Goal: Contribute content: Contribute content

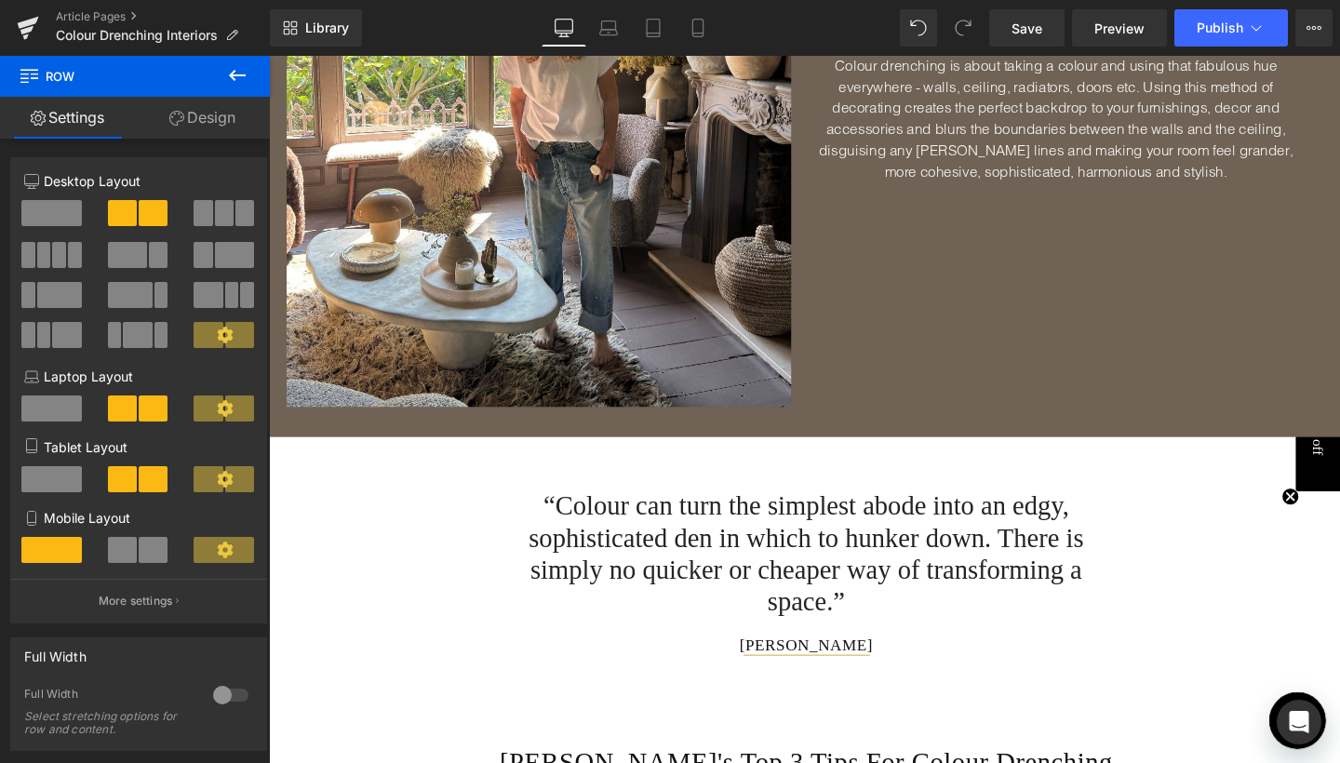
scroll to position [1041, 0]
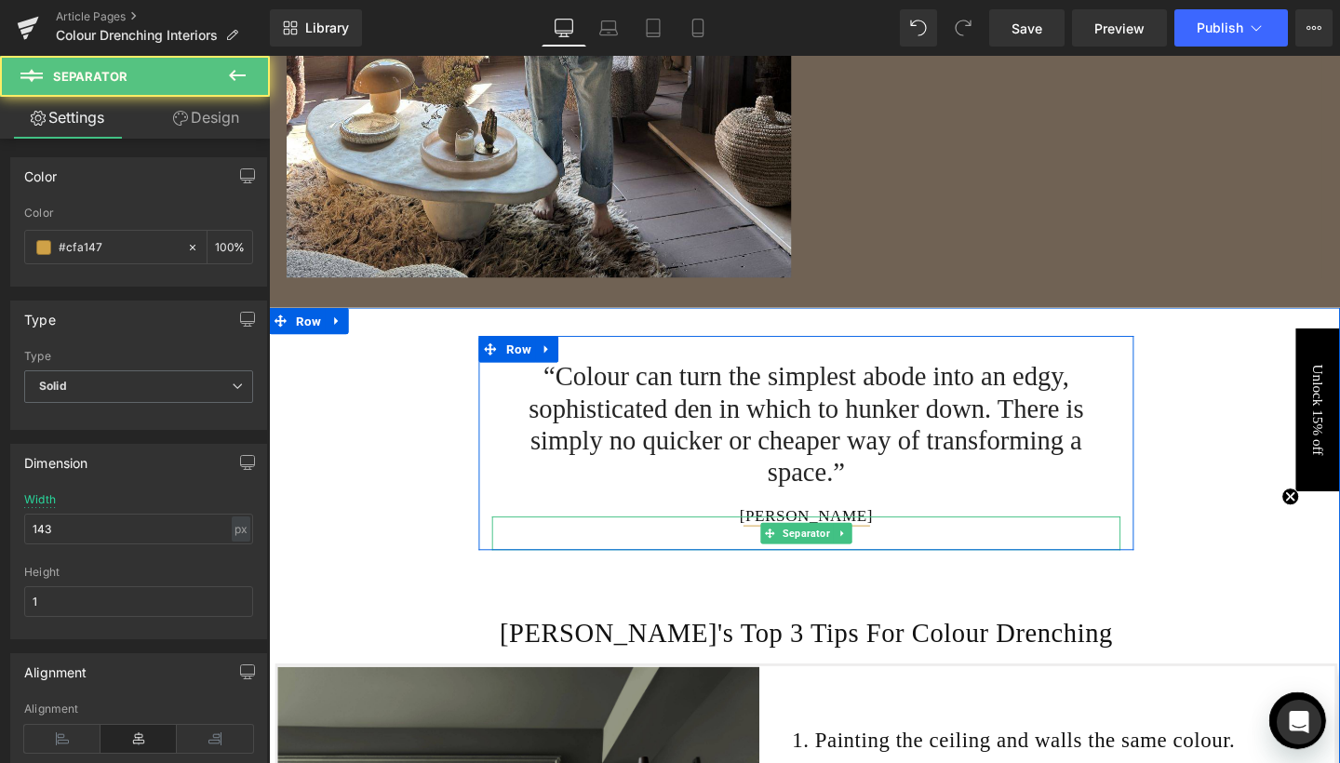
click at [935, 565] on div at bounding box center [834, 557] width 661 height 35
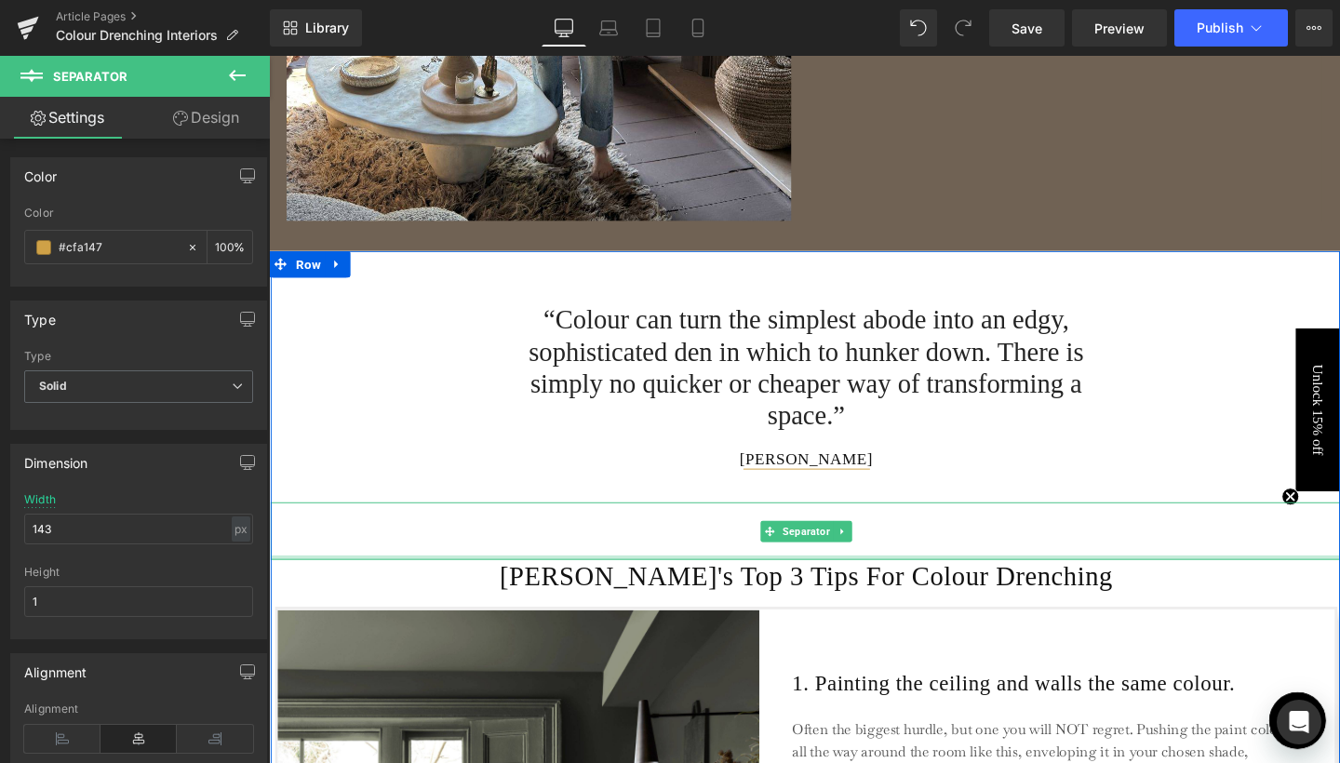
scroll to position [1128, 0]
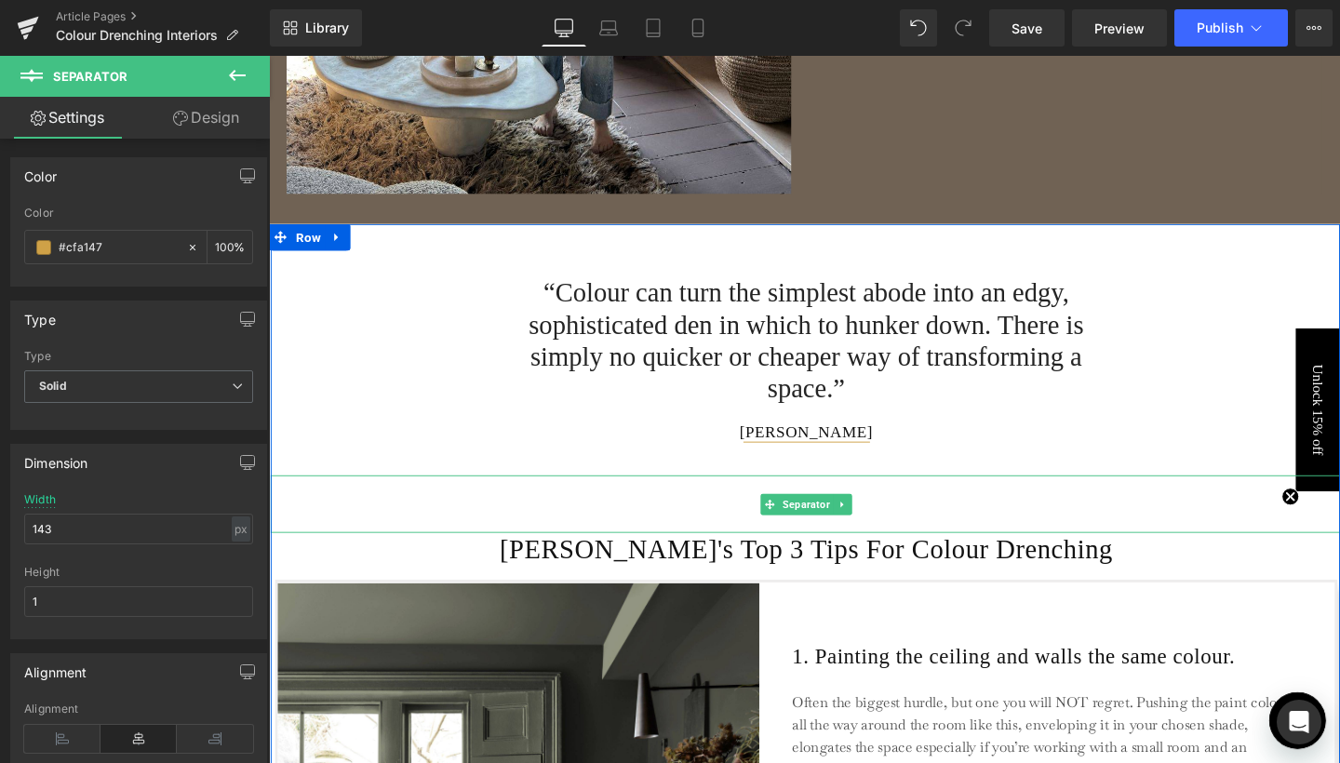
click at [878, 529] on div "Separator" at bounding box center [834, 527] width 1126 height 61
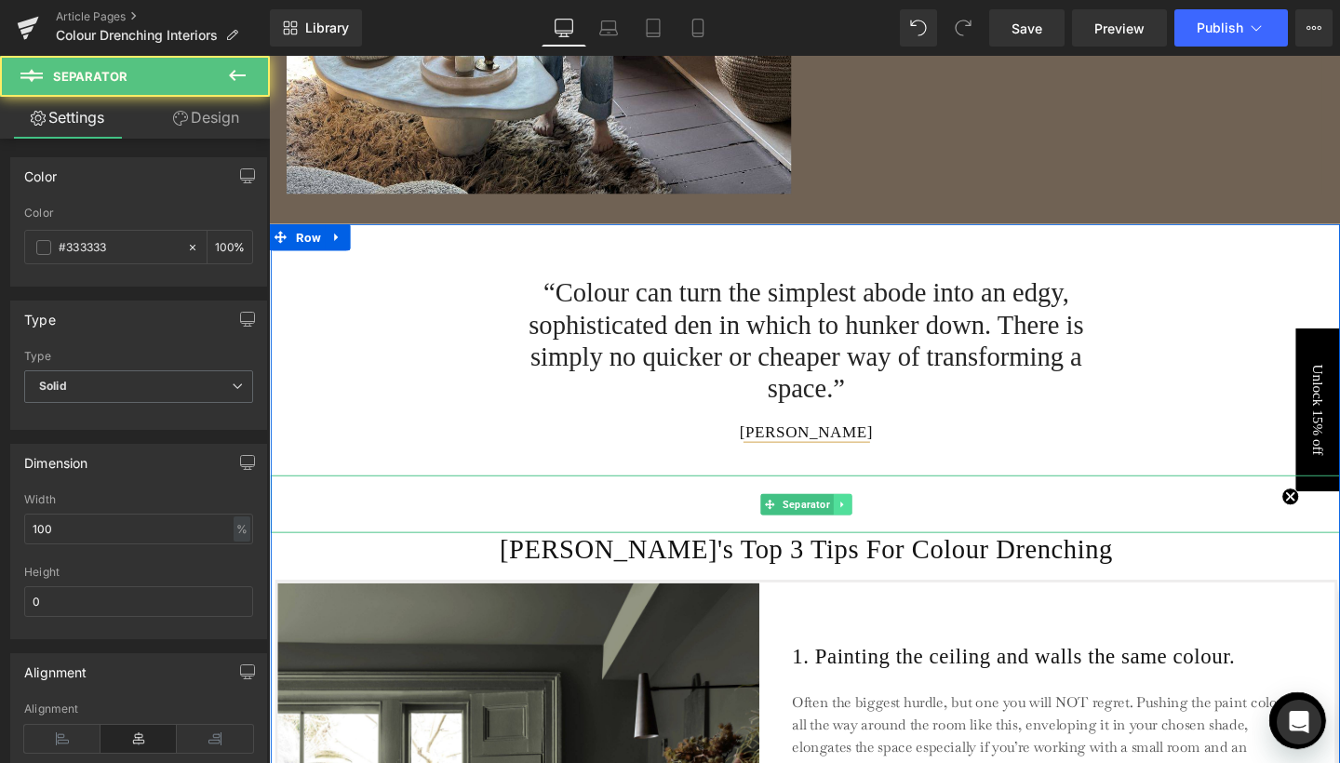
click at [867, 528] on icon at bounding box center [872, 527] width 10 height 11
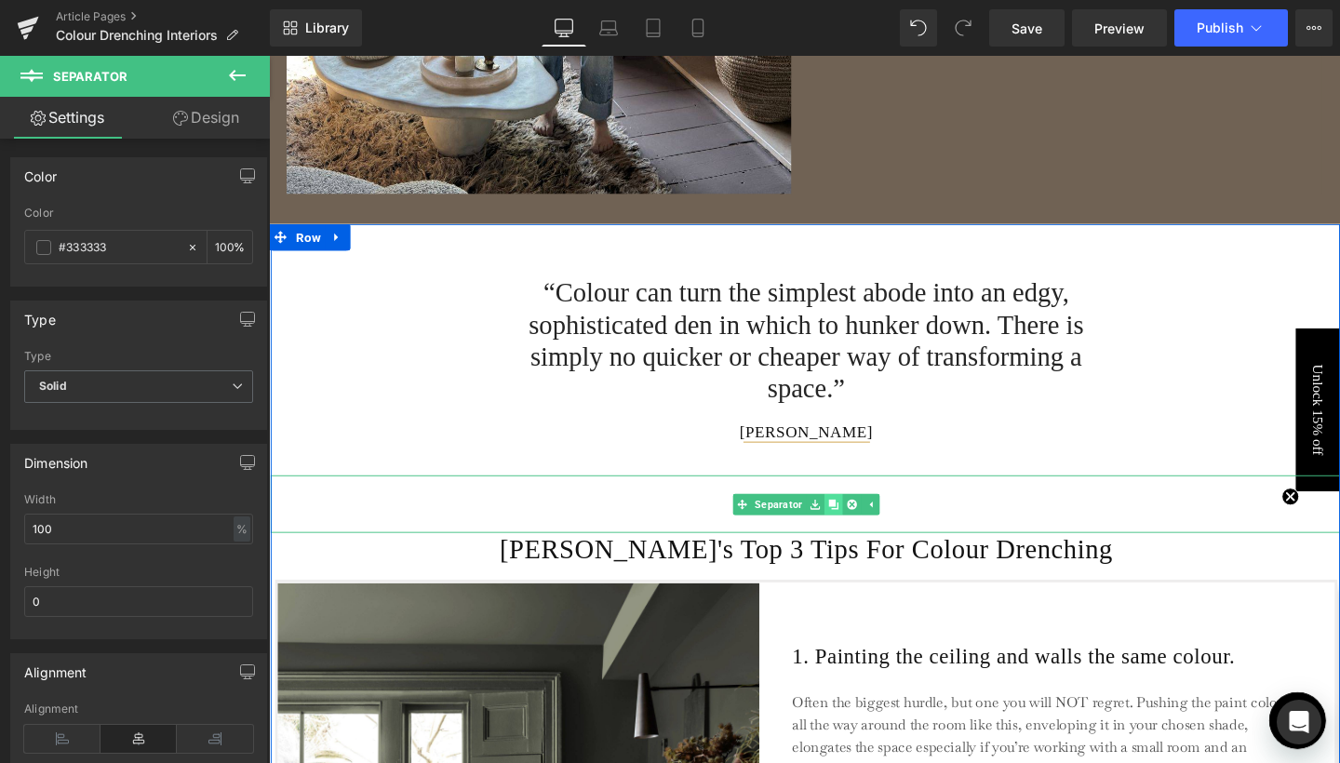
click at [857, 528] on icon at bounding box center [862, 527] width 10 height 10
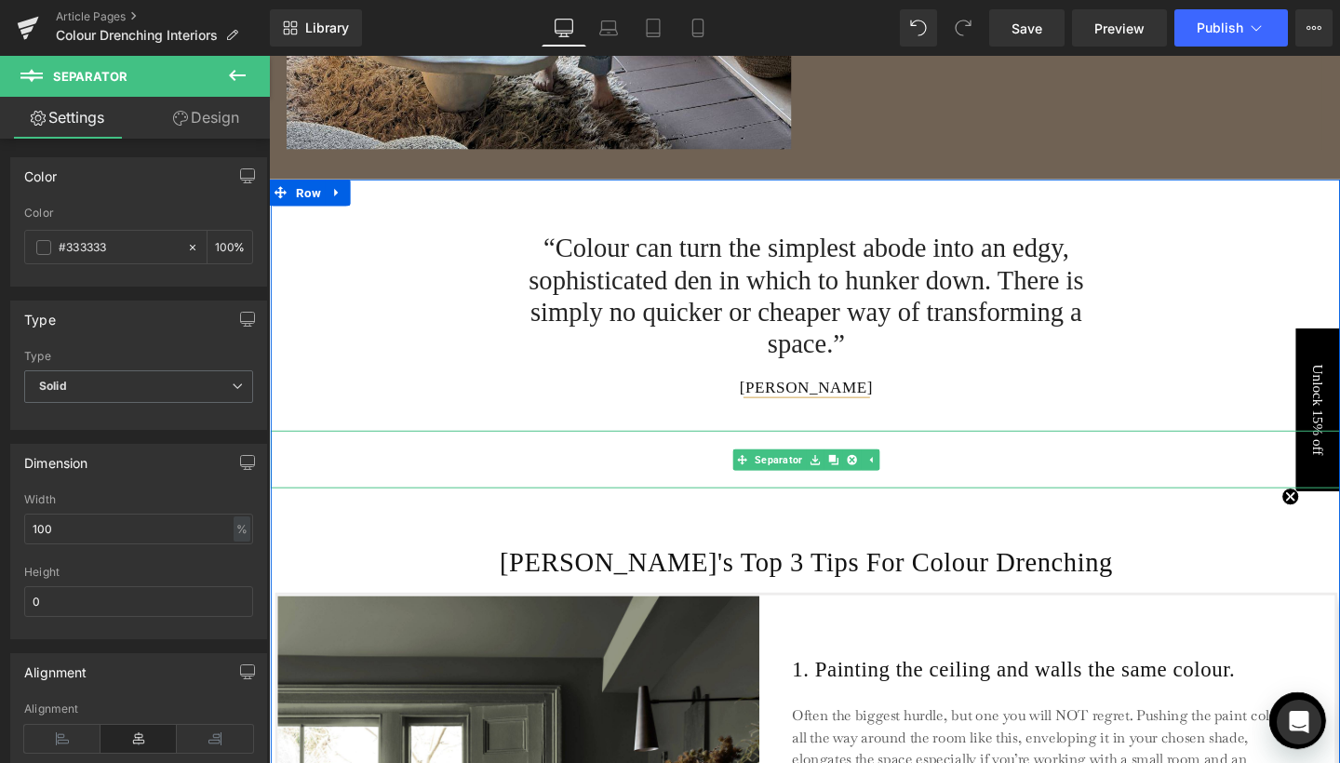
scroll to position [1163, 0]
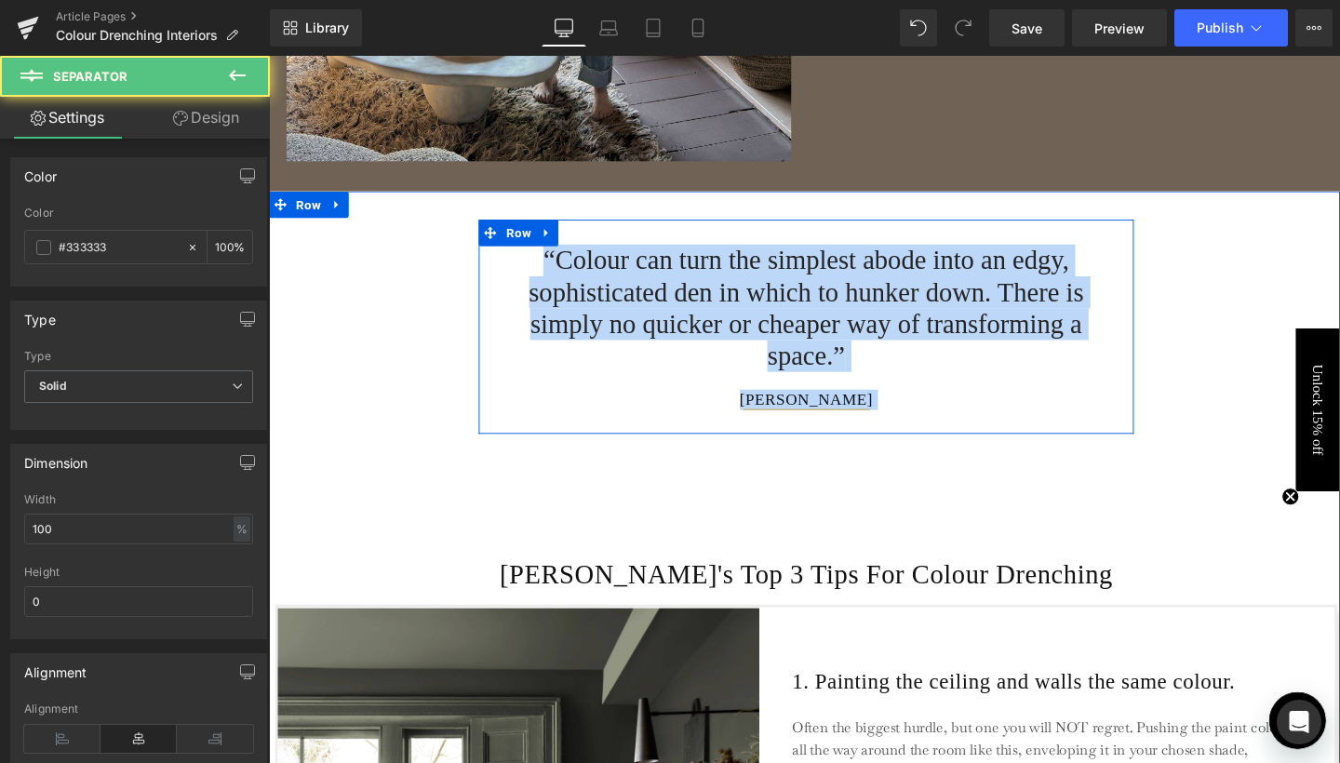
drag, startPoint x: 722, startPoint y: 494, endPoint x: 711, endPoint y: 246, distance: 248.8
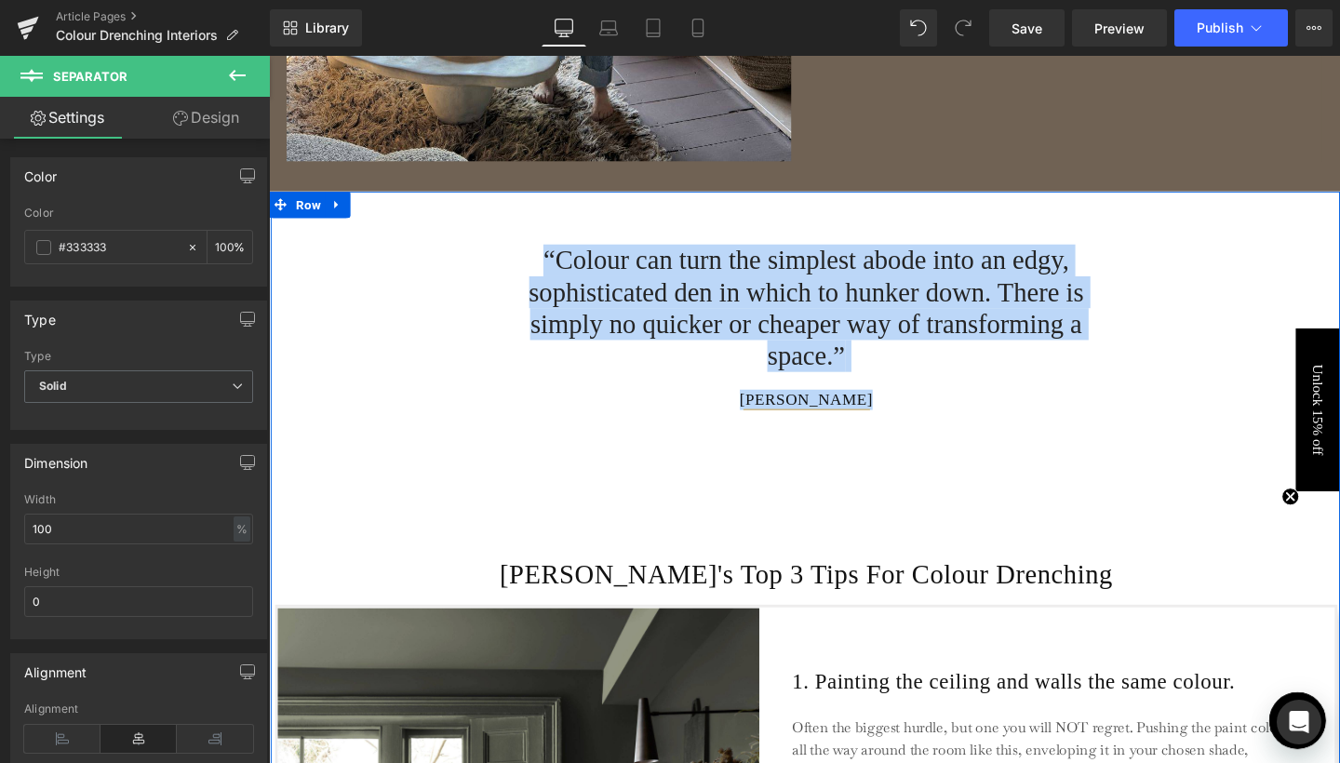
click at [434, 526] on div at bounding box center [834, 553] width 1126 height 61
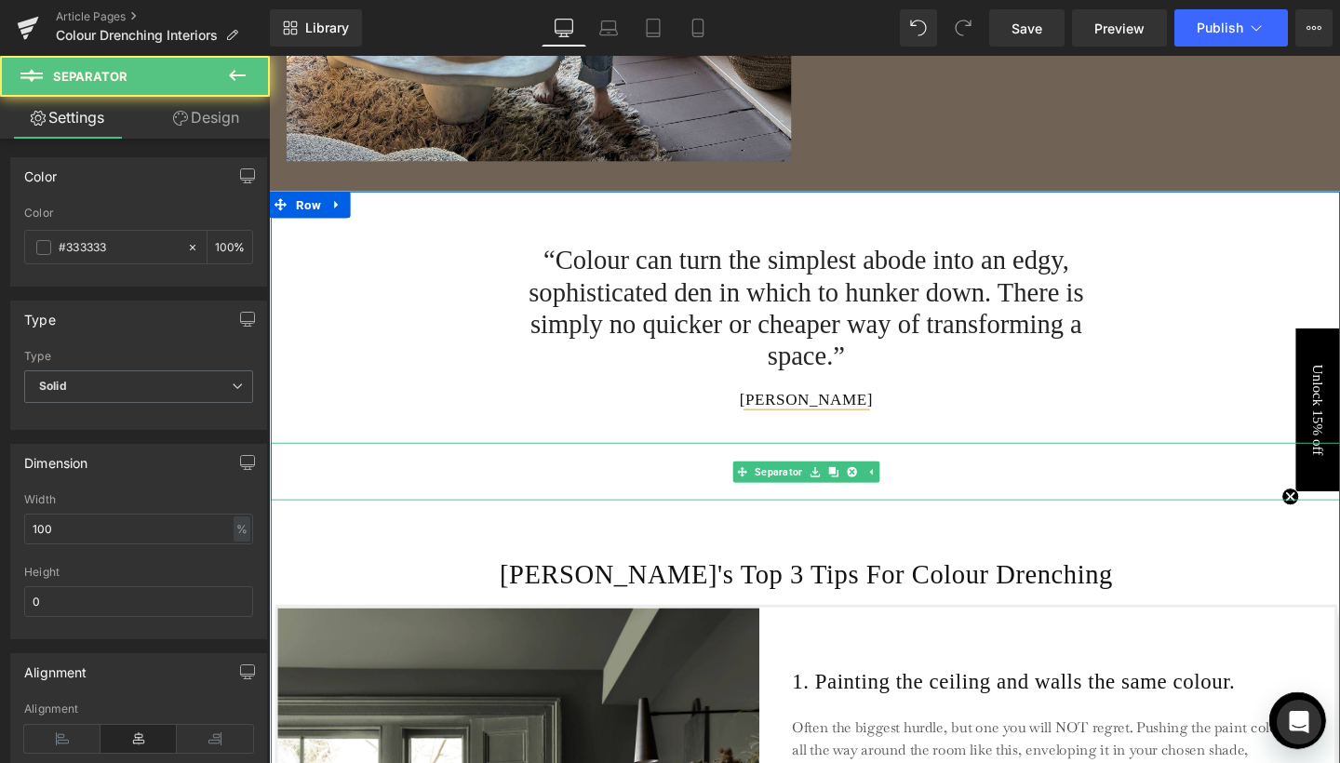
click at [517, 472] on hr at bounding box center [834, 497] width 1126 height 51
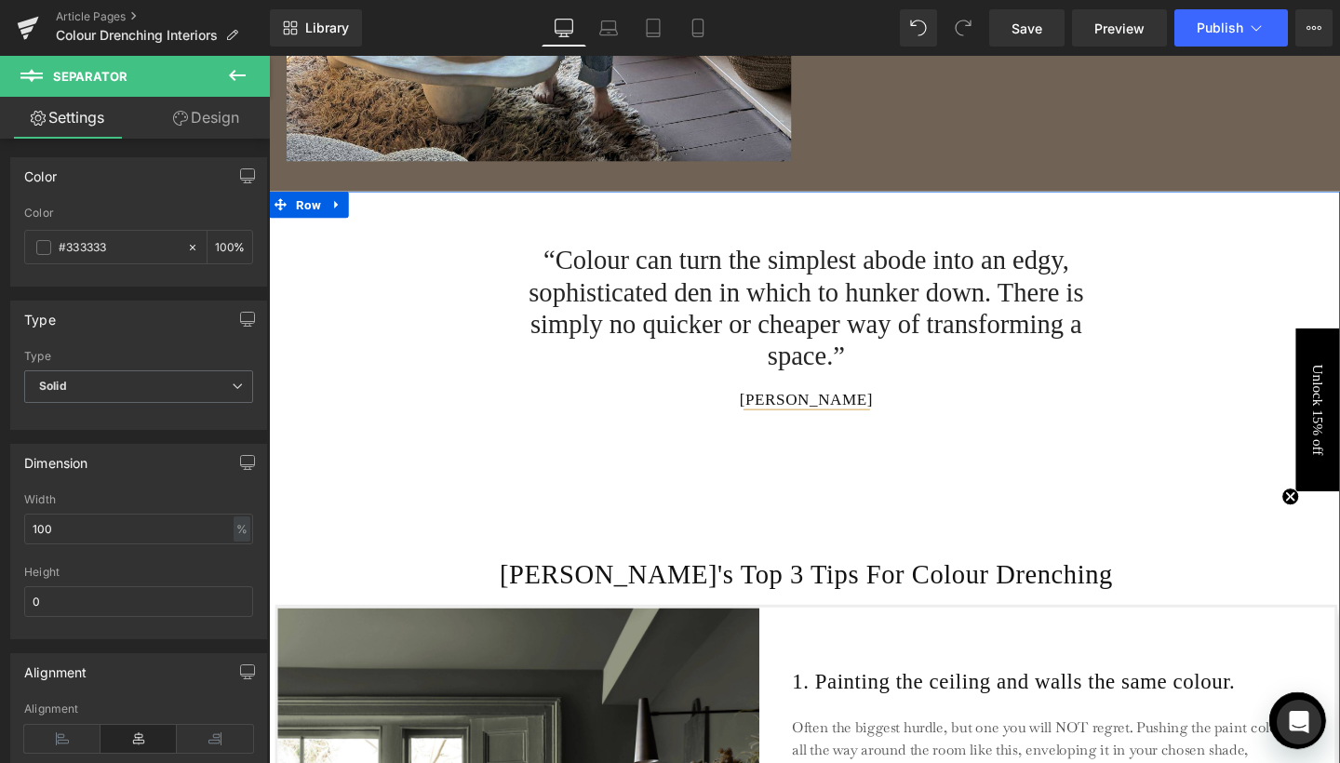
drag, startPoint x: 517, startPoint y: 471, endPoint x: 525, endPoint y: 503, distance: 32.7
click at [525, 503] on hr at bounding box center [834, 497] width 1126 height 51
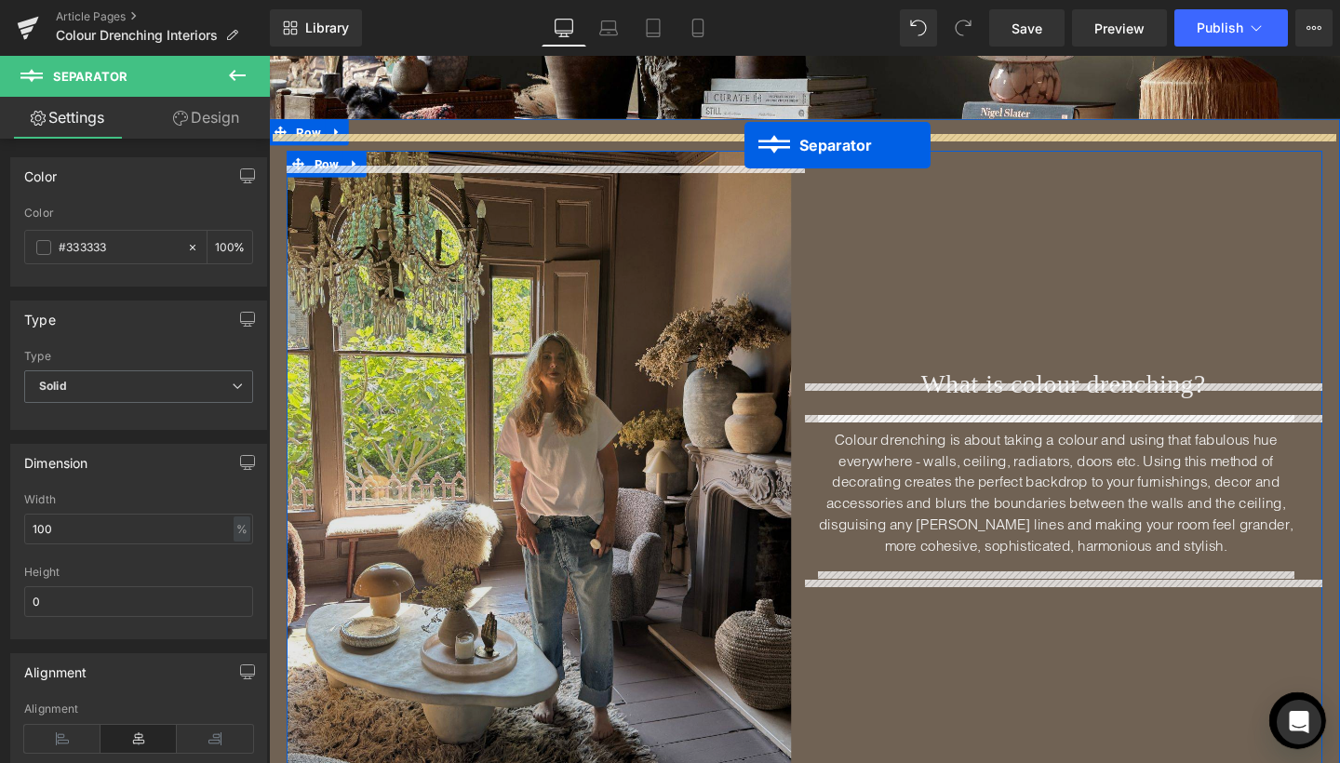
scroll to position [492, 0]
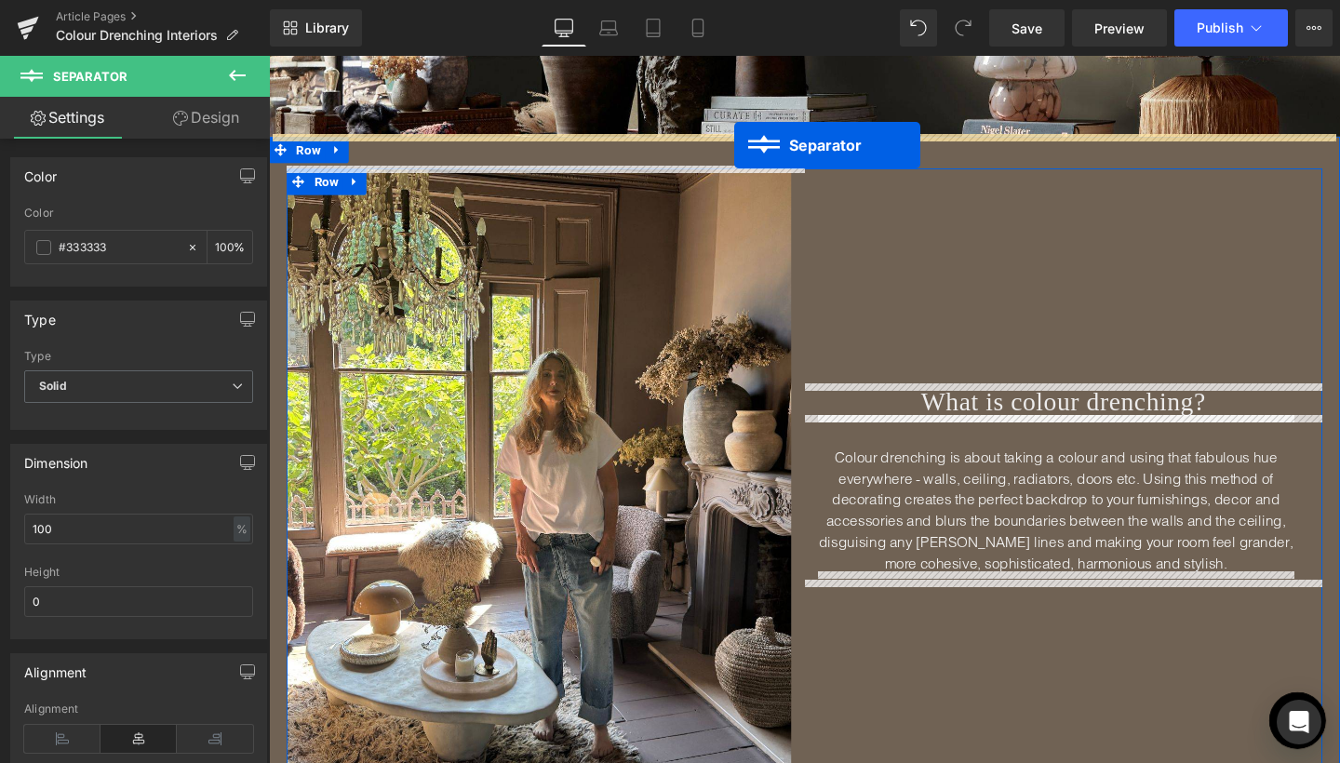
drag, startPoint x: 791, startPoint y: 492, endPoint x: 759, endPoint y: 150, distance: 344.1
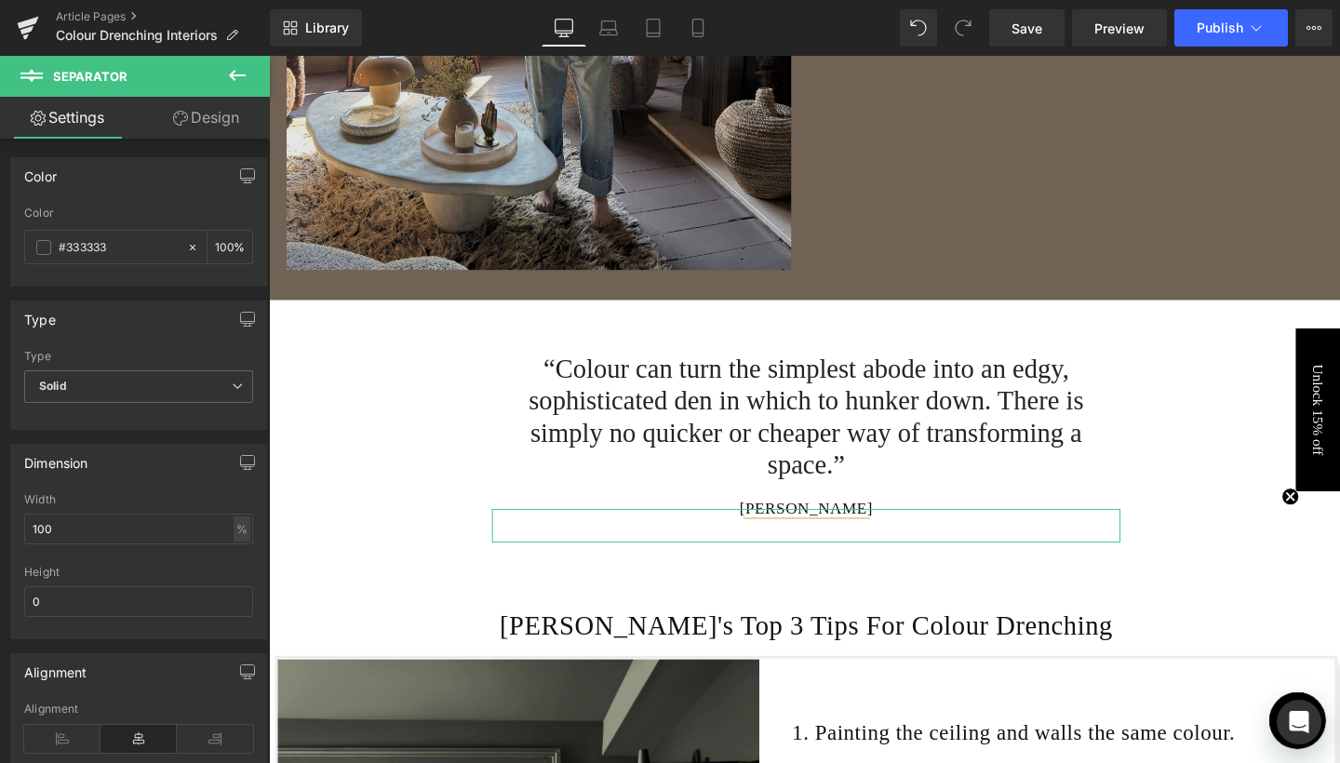
scroll to position [1119, 0]
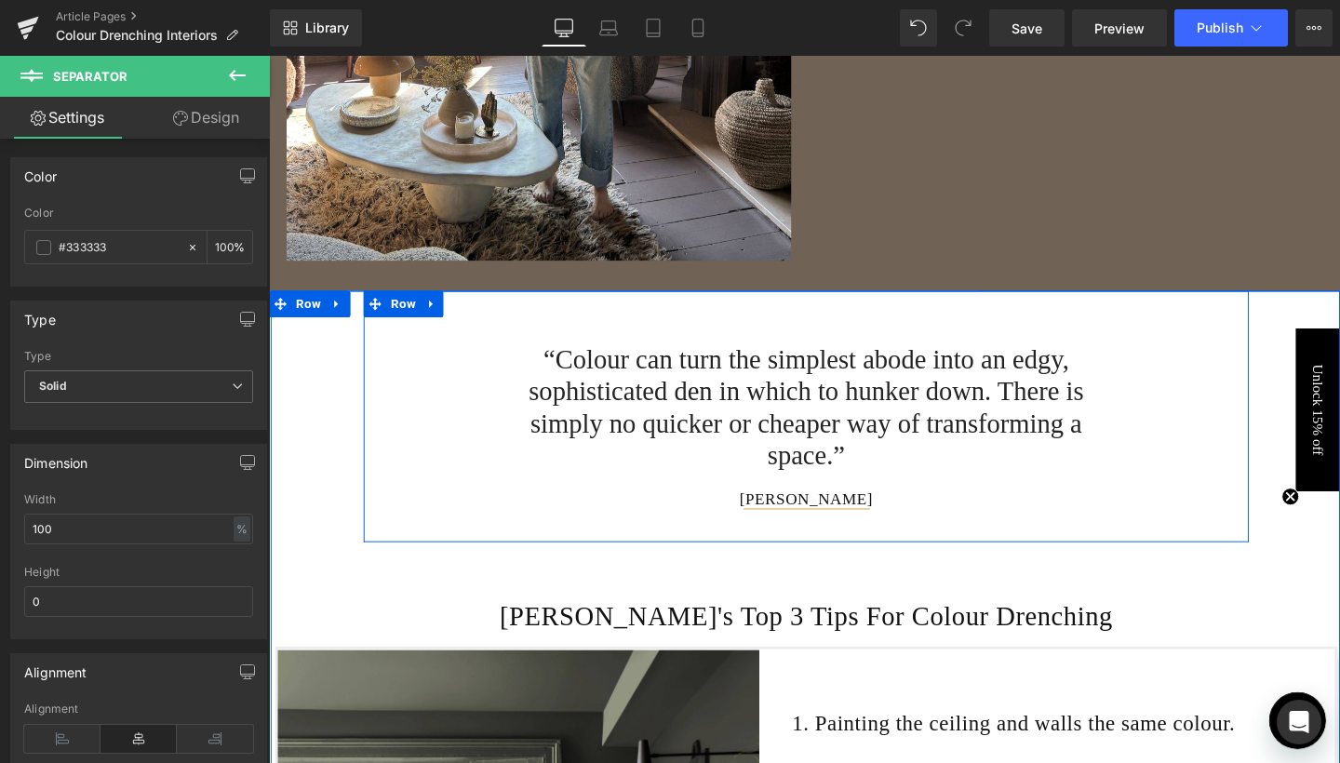
click at [1176, 534] on div "Text Block “Colour can turn the simplest abode into an edgy, sophisticated den …" at bounding box center [834, 430] width 931 height 255
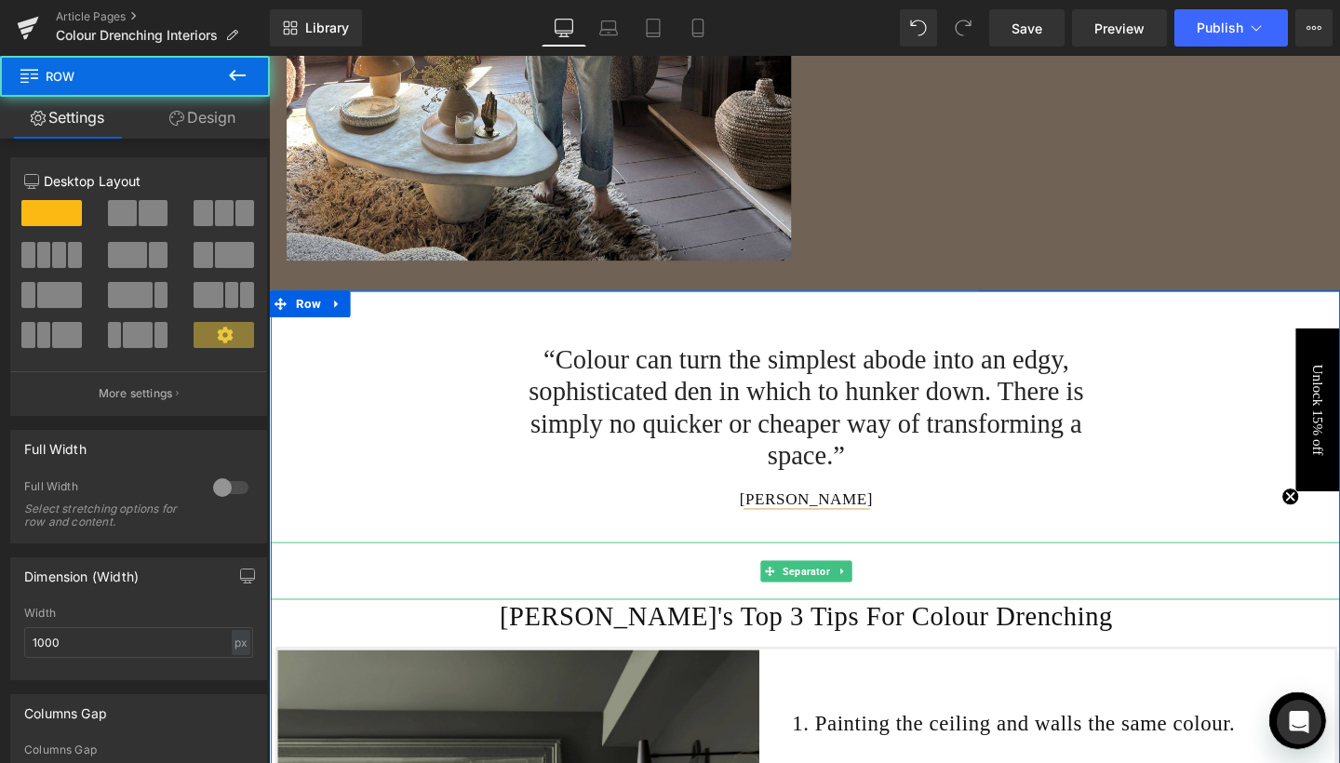
click at [1162, 612] on hr at bounding box center [834, 601] width 1126 height 51
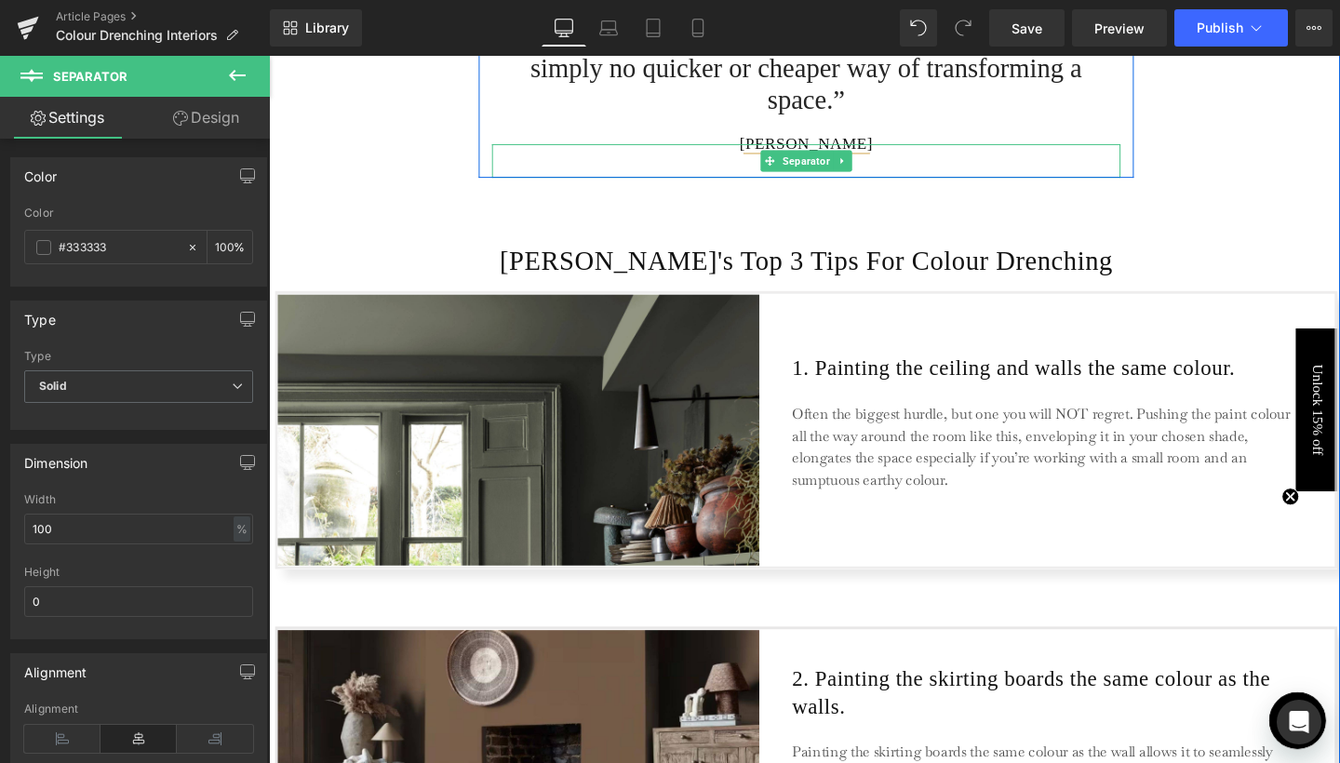
scroll to position [1494, 0]
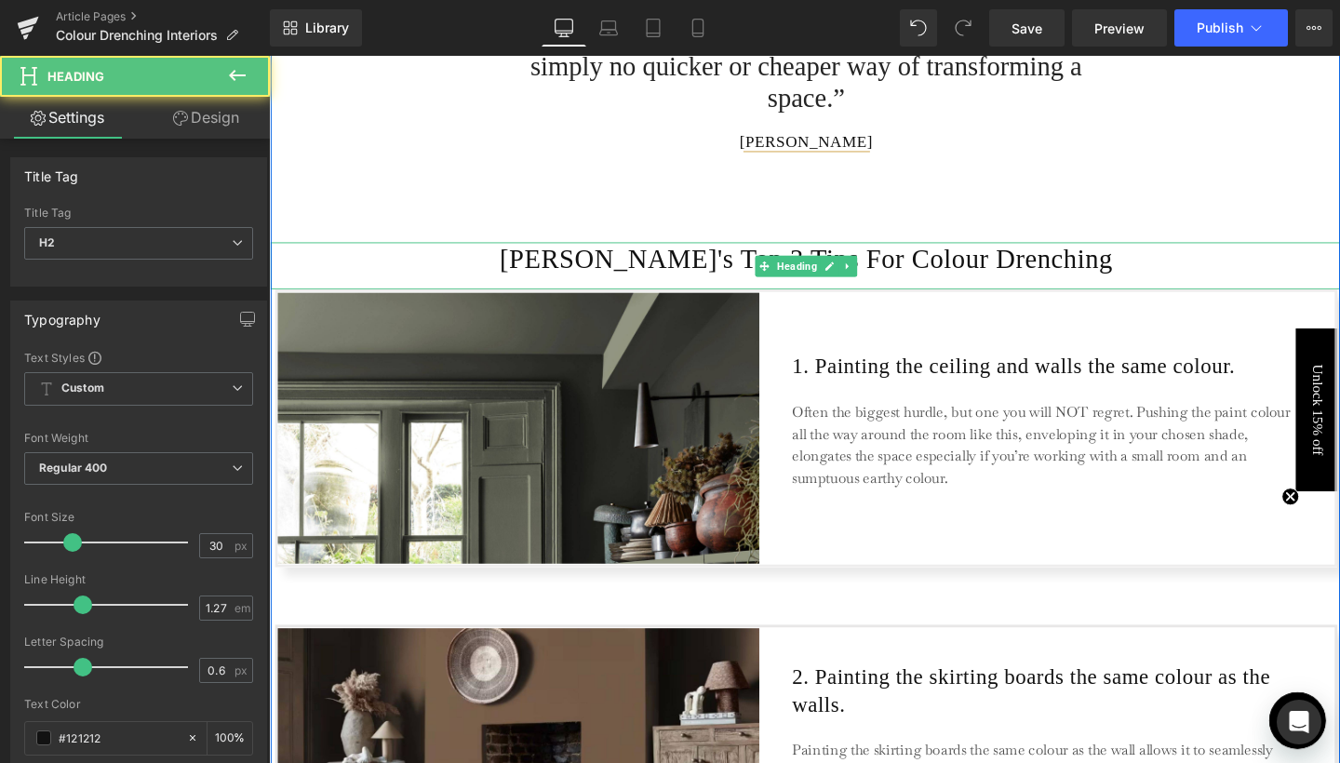
click at [607, 276] on h2 "[PERSON_NAME]'s Top 3 Tips For Colour Drenching" at bounding box center [834, 269] width 1126 height 35
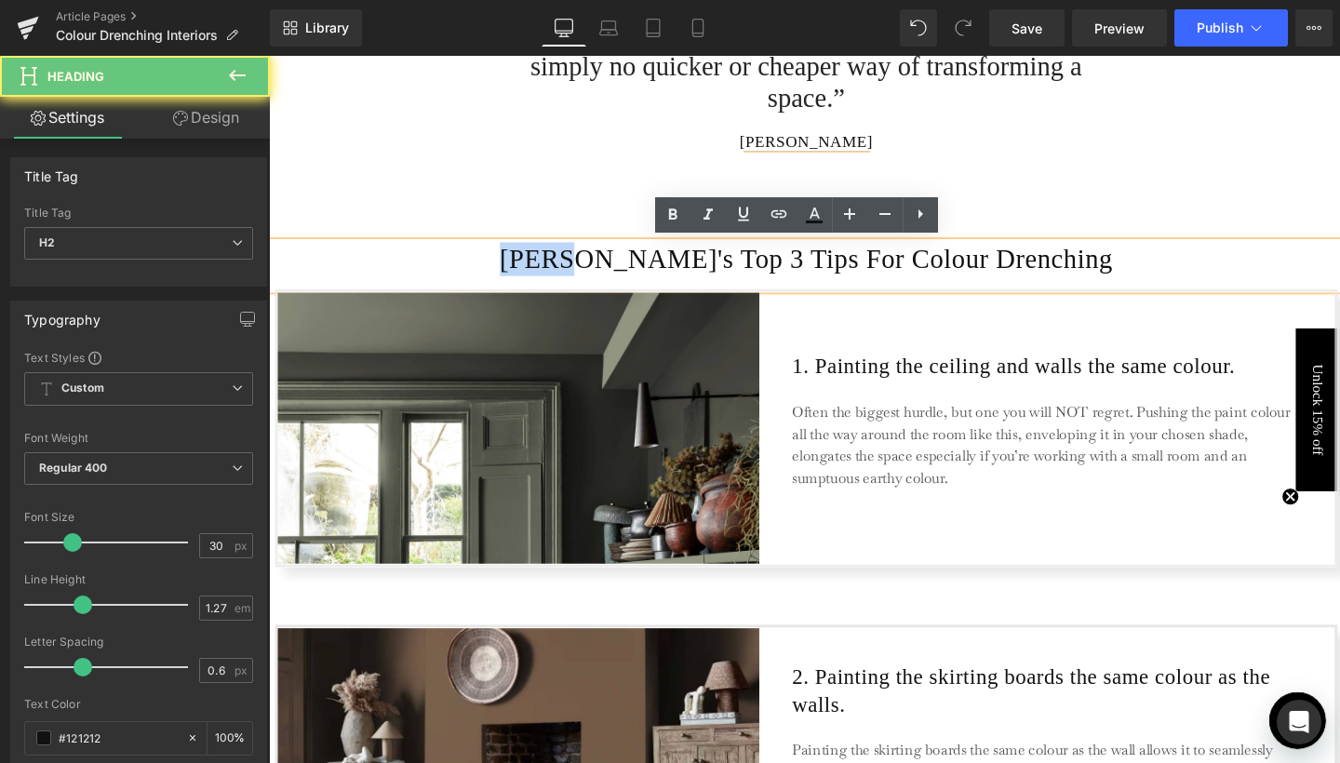
click at [607, 276] on h2 "[PERSON_NAME]'s Top 3 Tips For Colour Drenching" at bounding box center [834, 269] width 1126 height 35
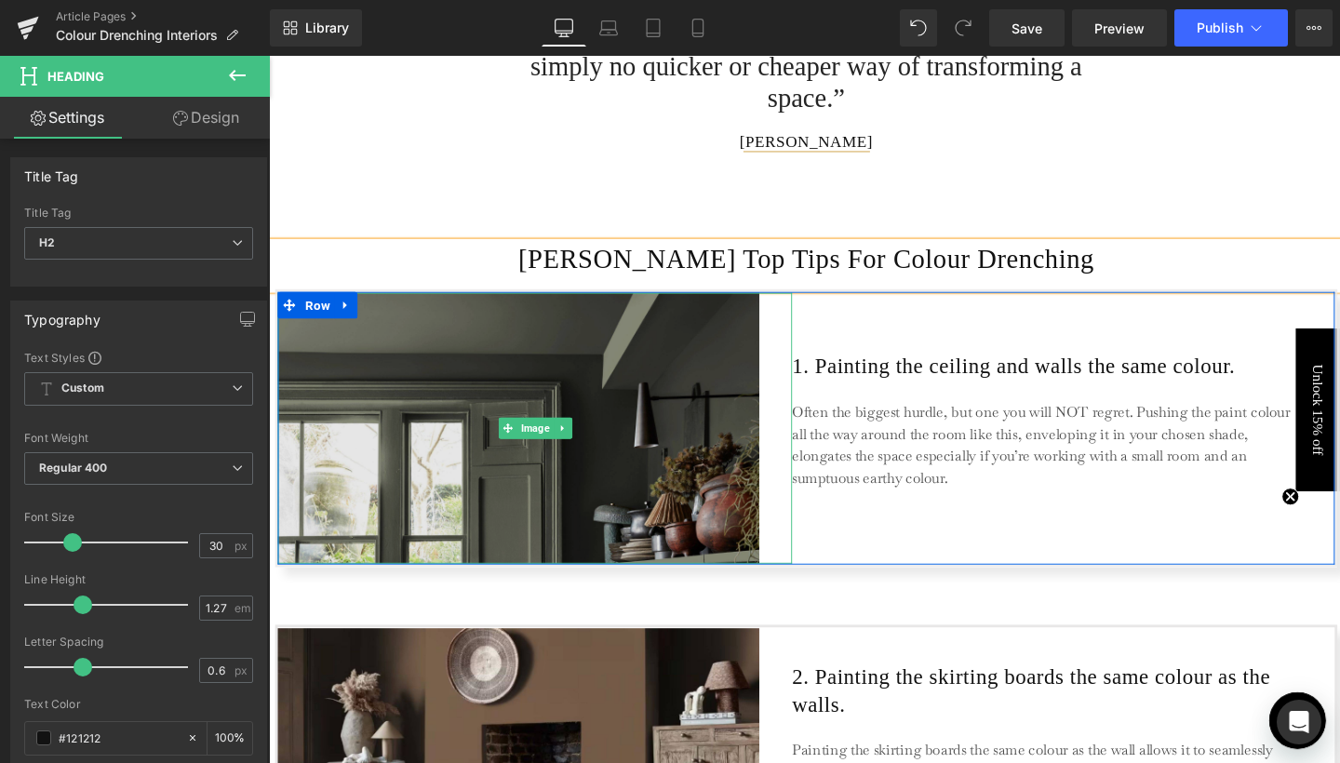
click at [315, 384] on img at bounding box center [548, 447] width 541 height 285
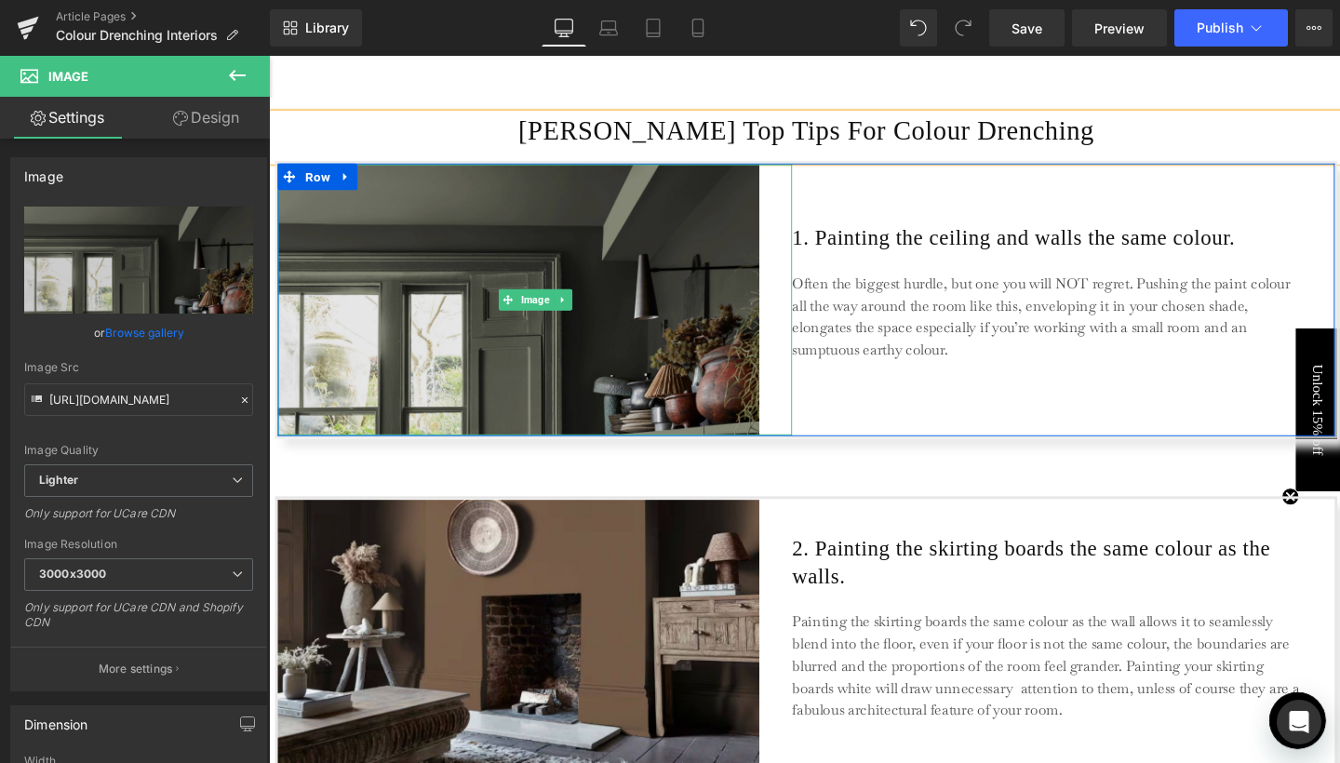
scroll to position [1717, 0]
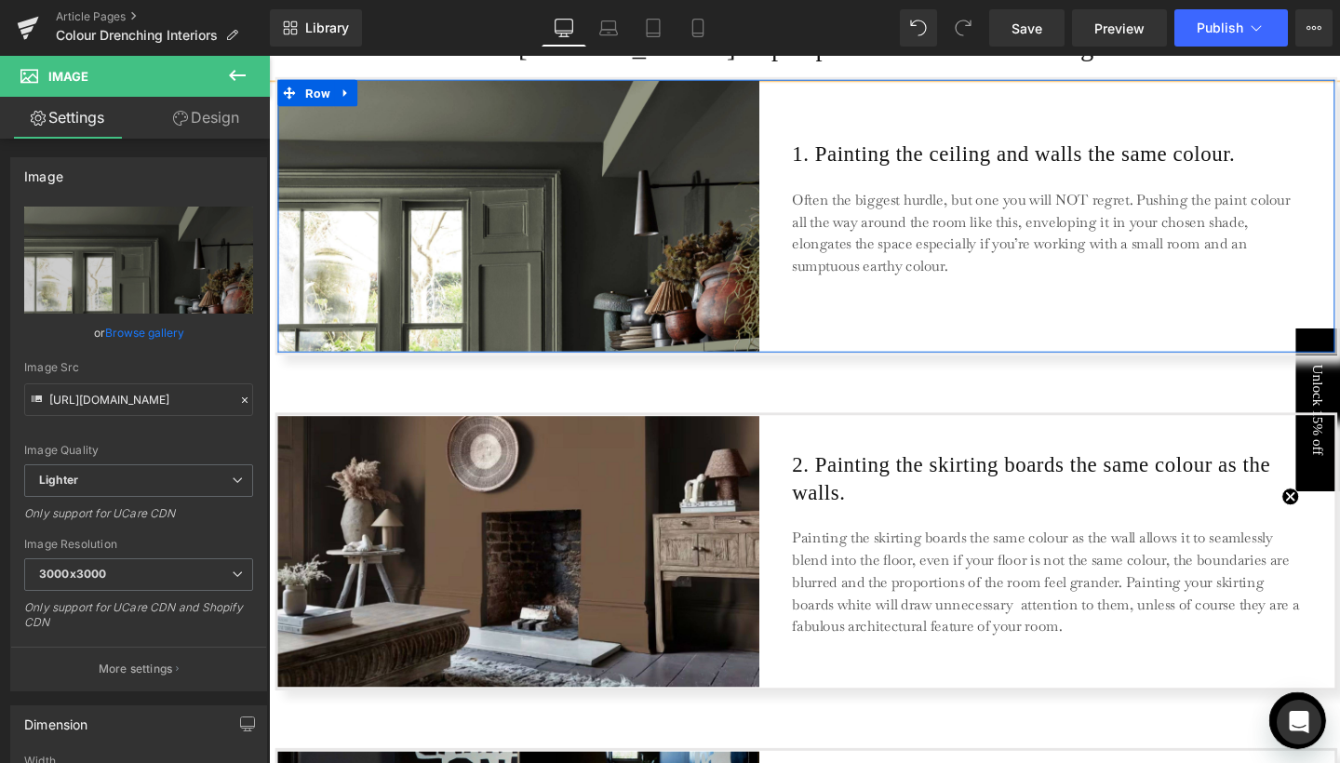
click at [785, 366] on div "Image 1. Painting the ceiling and walls the same colour. Heading Often the bigg…" at bounding box center [834, 224] width 1117 height 292
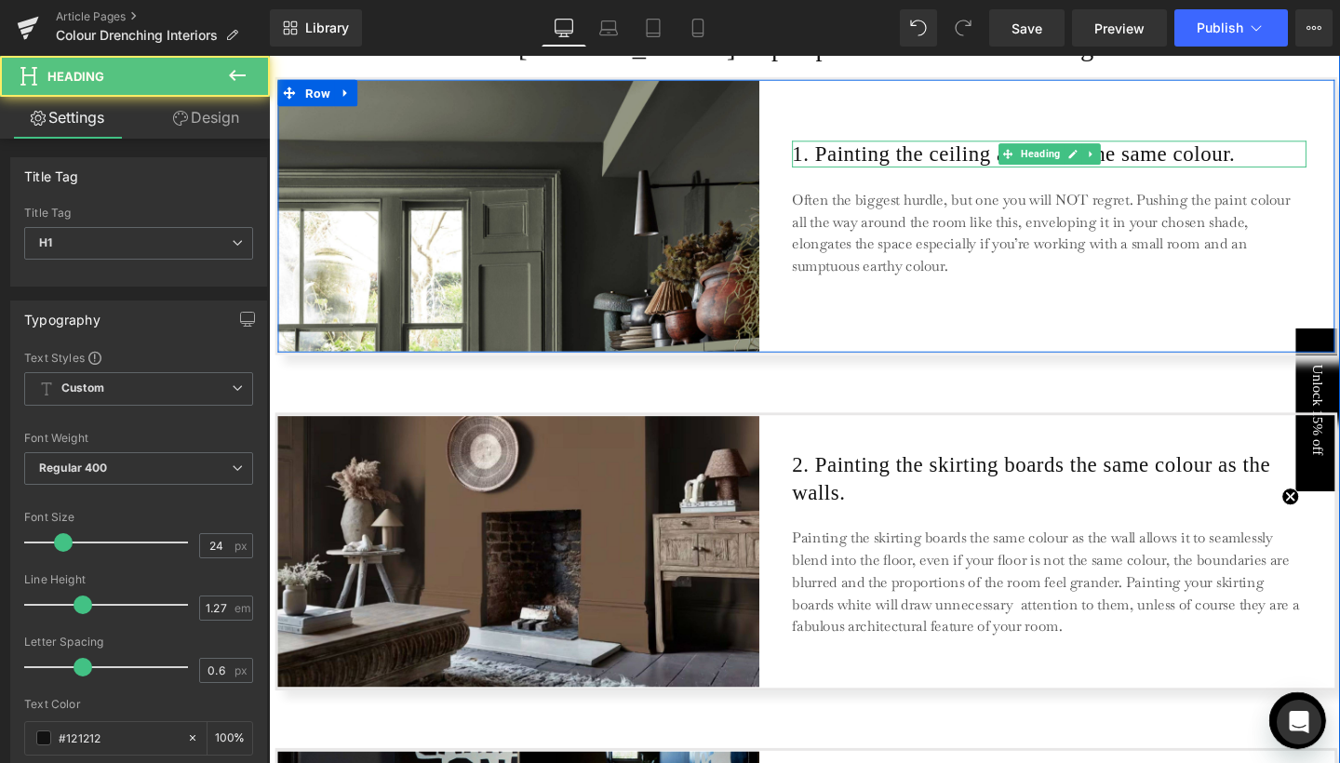
click at [878, 165] on h1 "1. Painting the ceiling and walls the same colour." at bounding box center [1089, 159] width 541 height 28
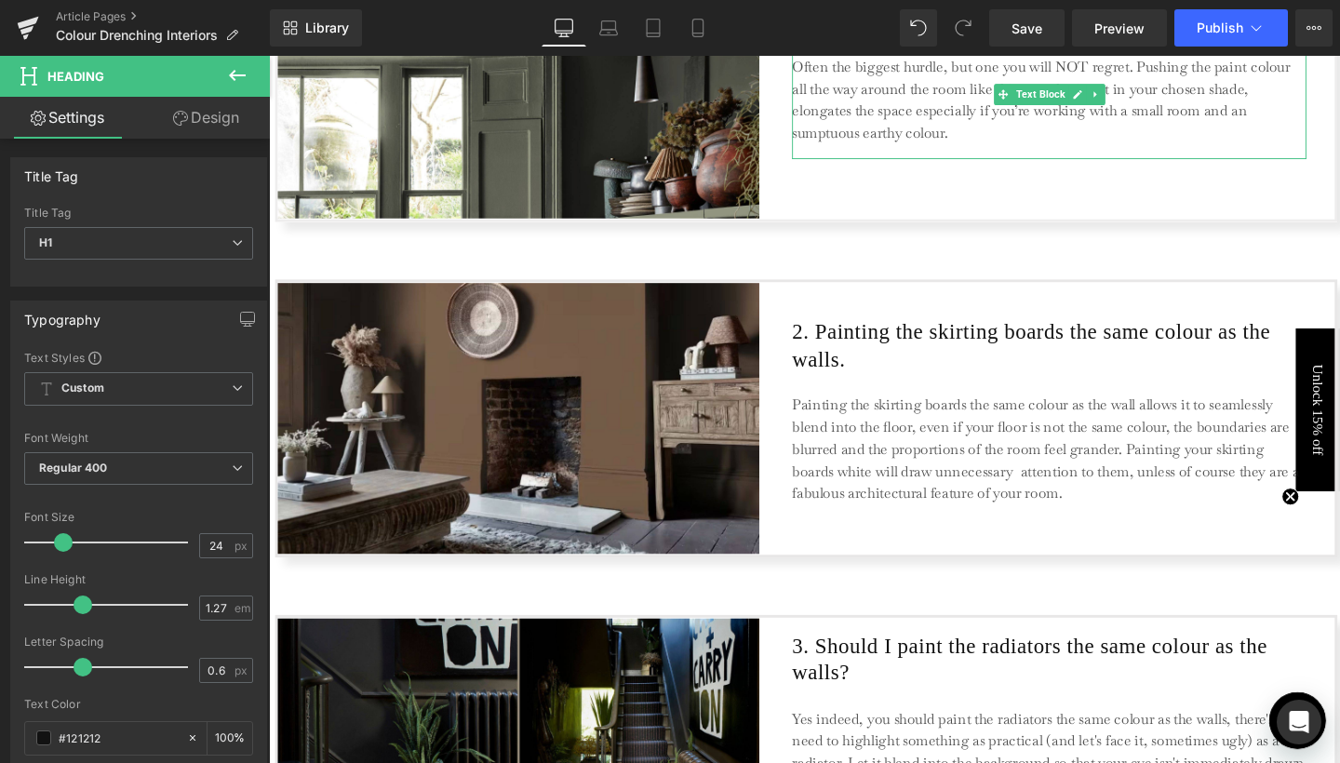
scroll to position [1973, 0]
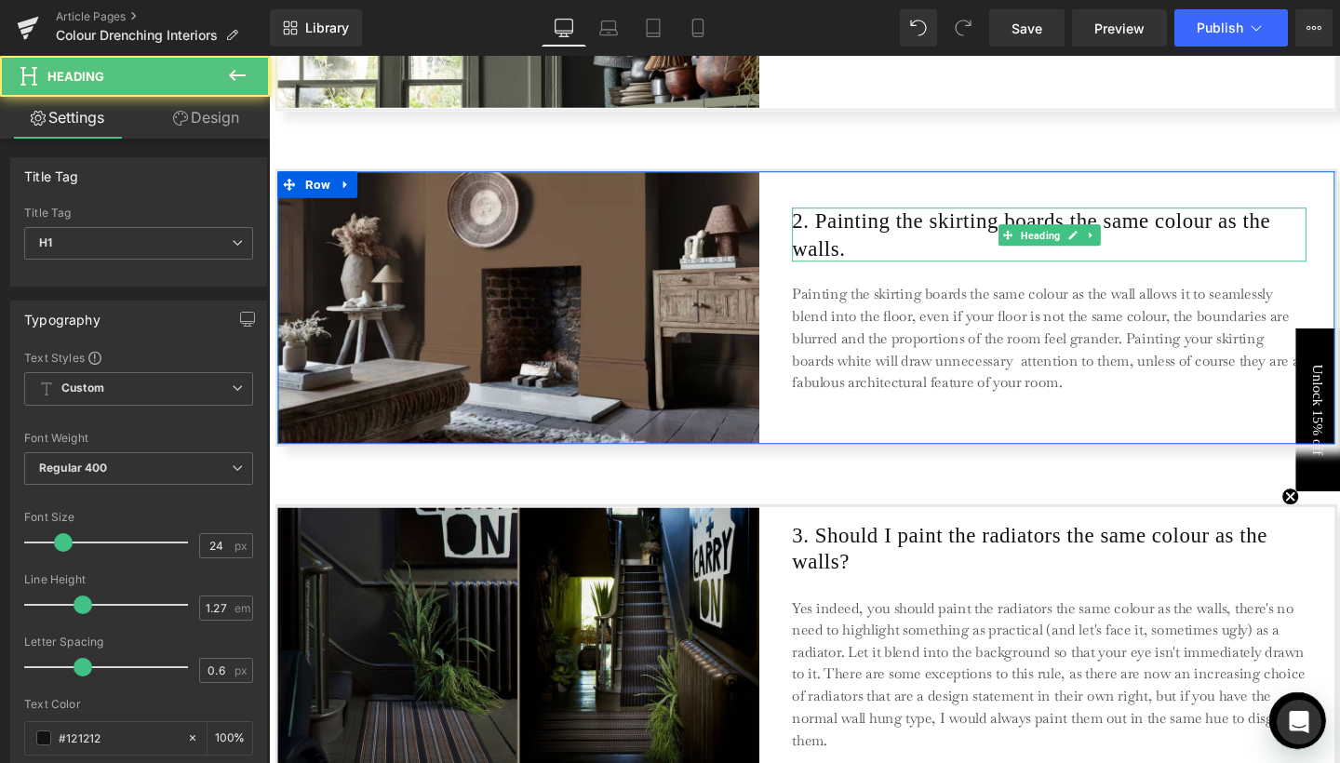
click at [868, 233] on h1 "2. Painting the skirting boards the same colour as the walls." at bounding box center [1089, 244] width 541 height 57
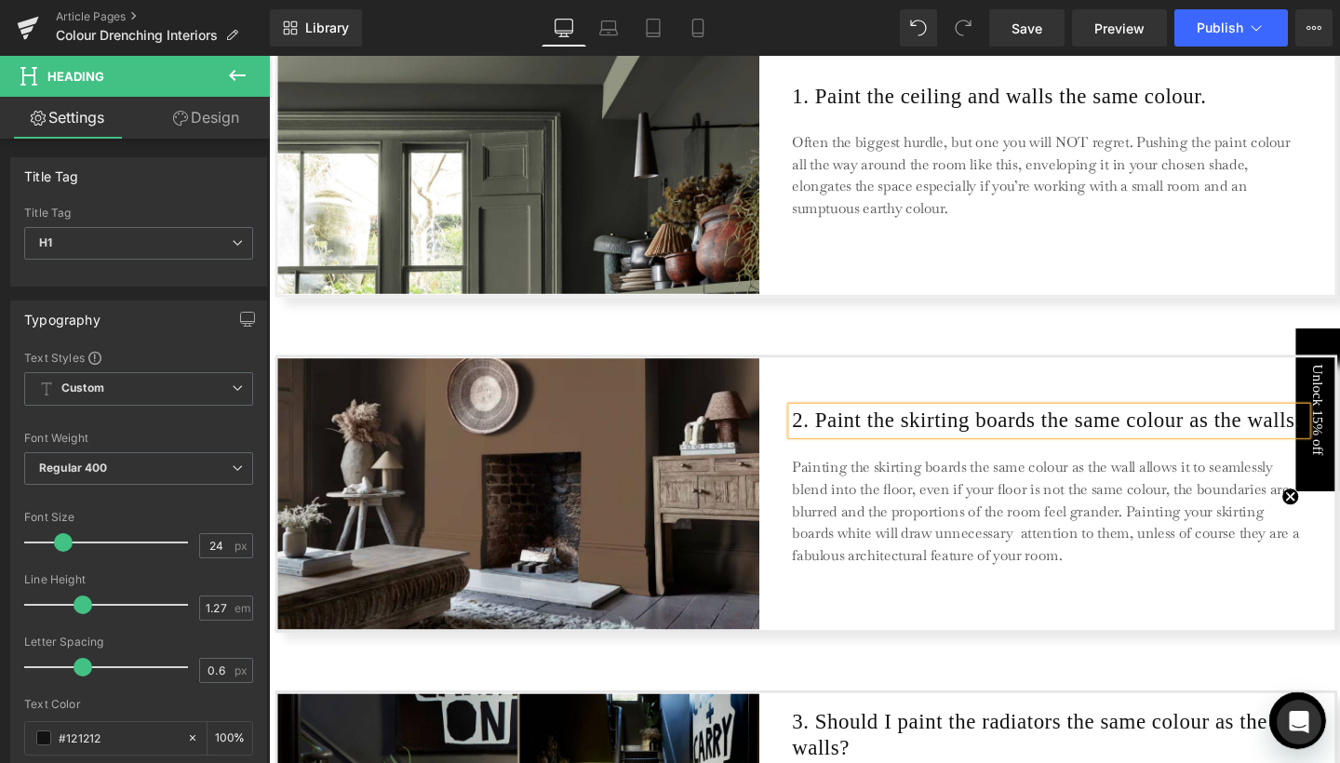
scroll to position [1846, 0]
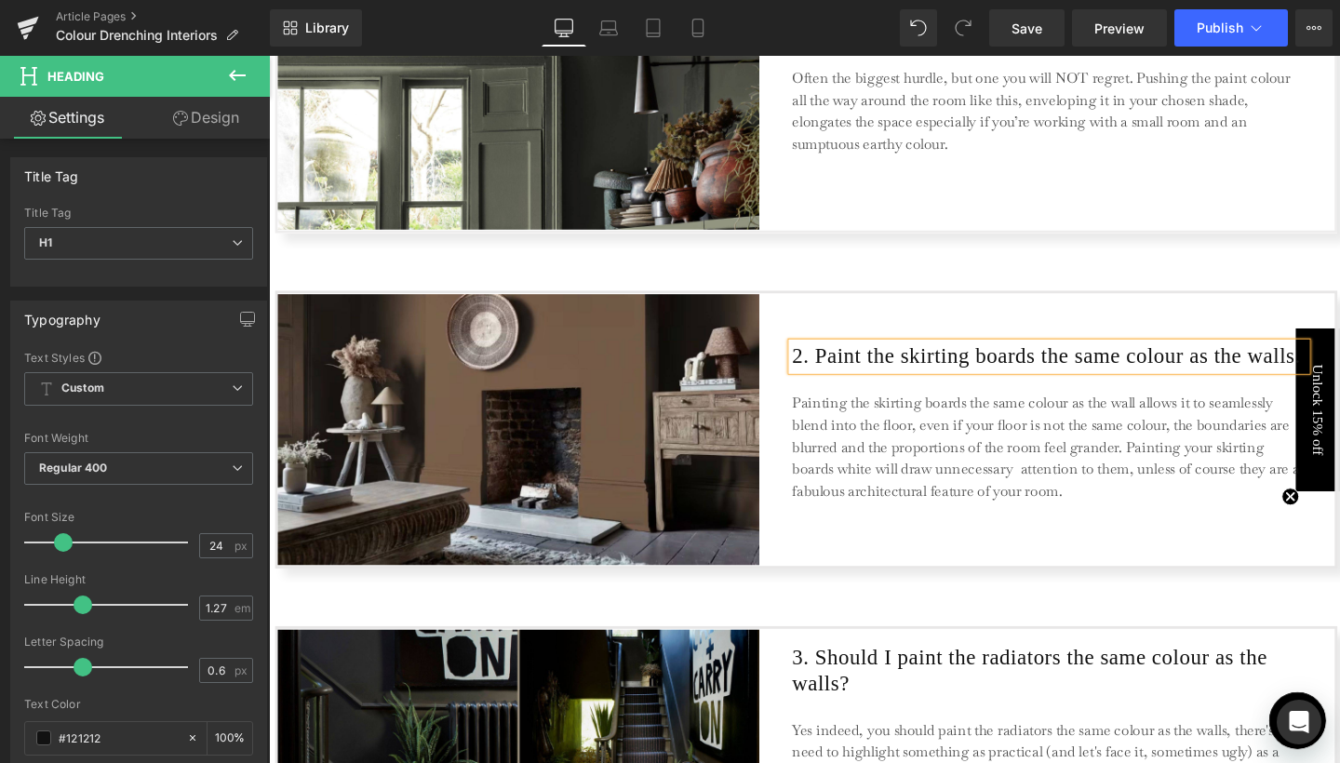
click at [1100, 357] on h1 "2. Paint the skirting boards the same colour as the walls." at bounding box center [1089, 371] width 541 height 28
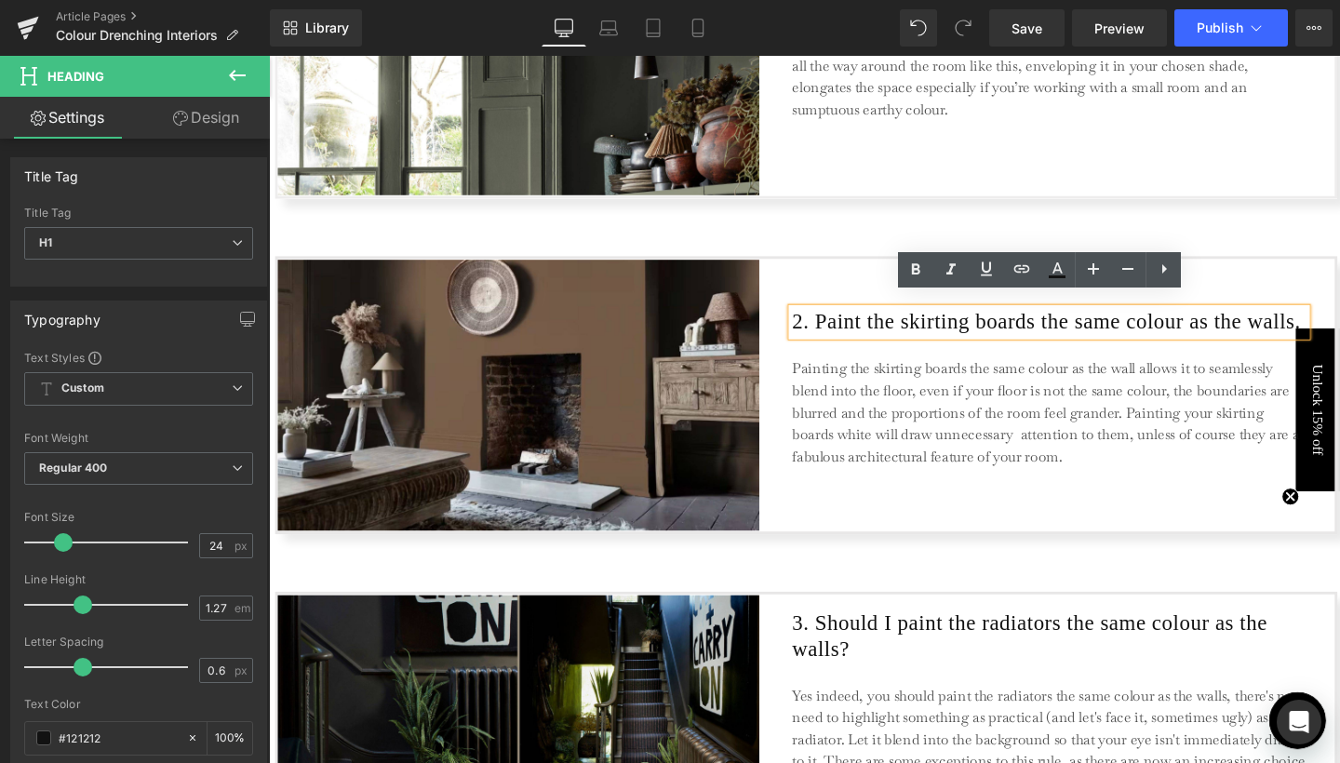
scroll to position [1927, 0]
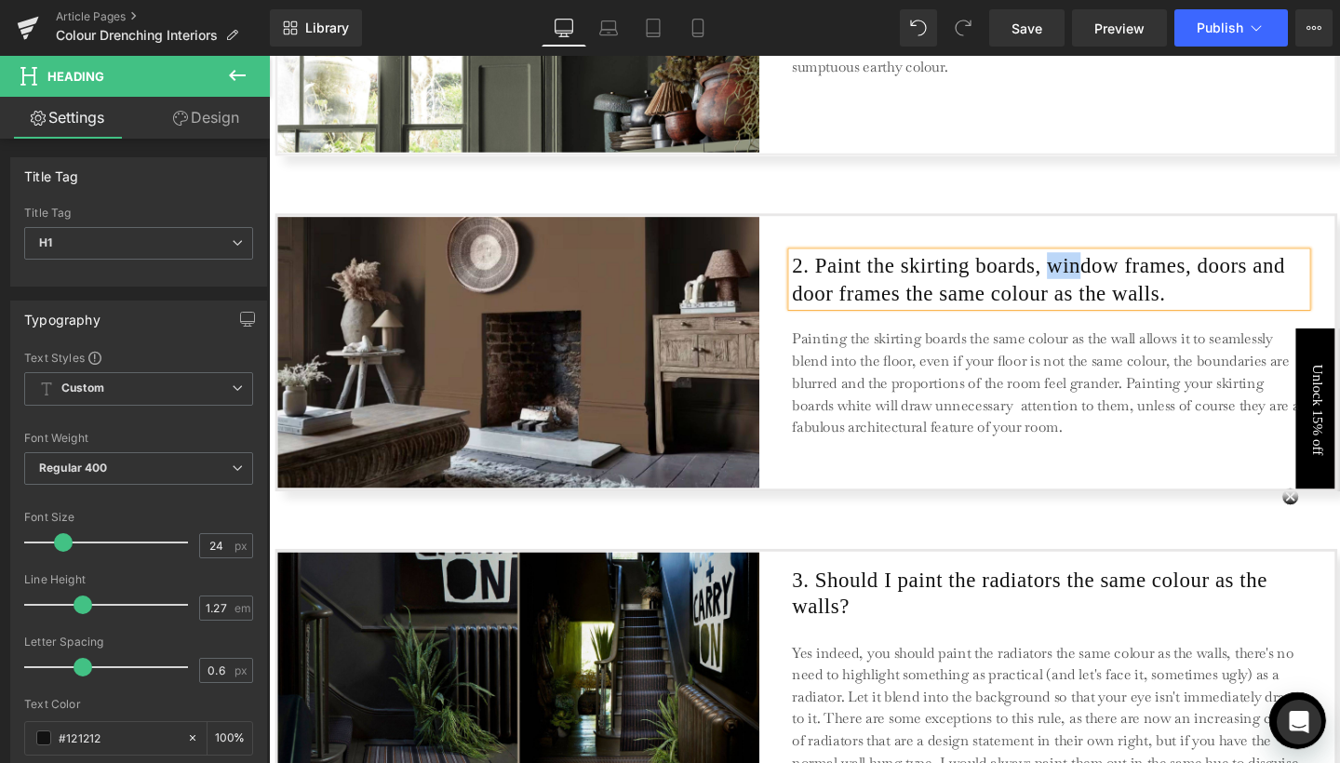
drag, startPoint x: 1114, startPoint y: 275, endPoint x: 1152, endPoint y: 280, distance: 38.6
click at [1152, 280] on h1 "2. Paint the skirting boards, window frames, doors and door frames the same col…" at bounding box center [1089, 290] width 541 height 57
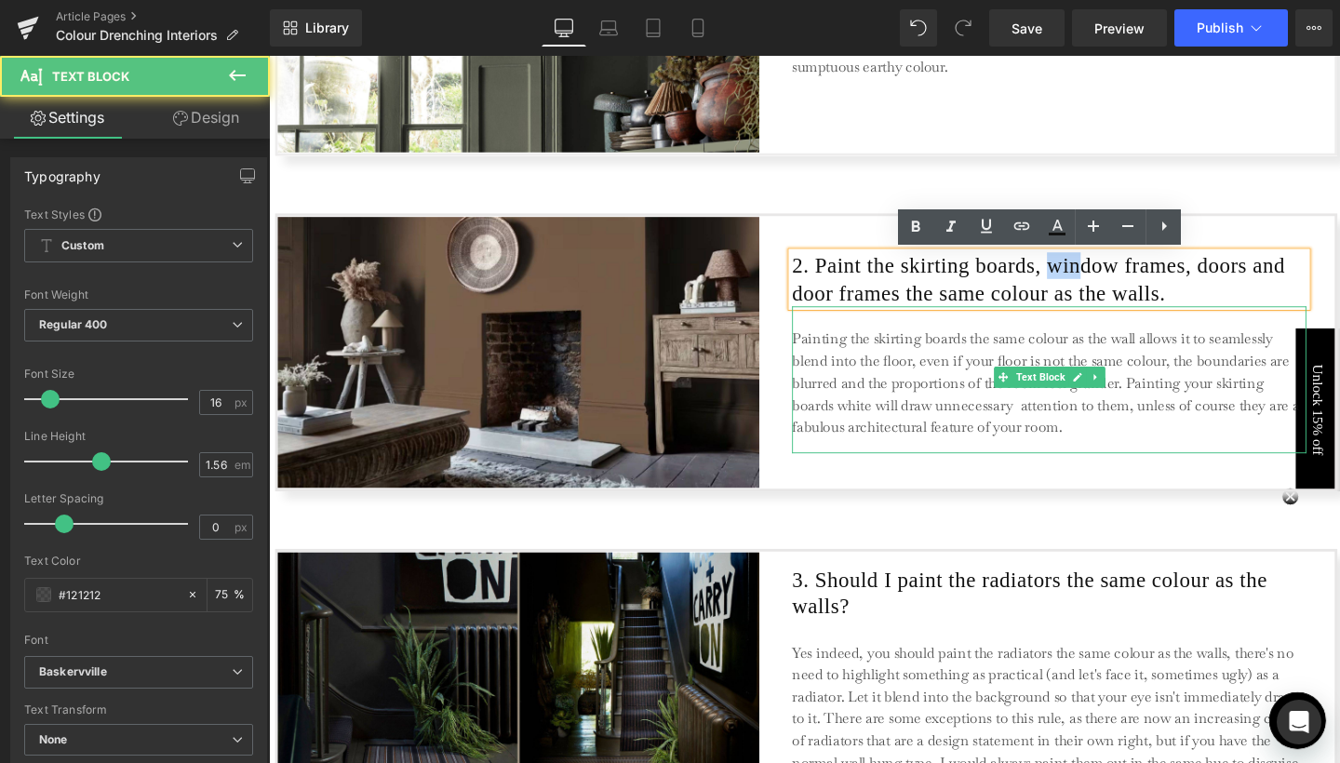
click at [1037, 355] on p "Painting the skirting boards the same colour as the wall allows it to seamlessl…" at bounding box center [1089, 401] width 540 height 116
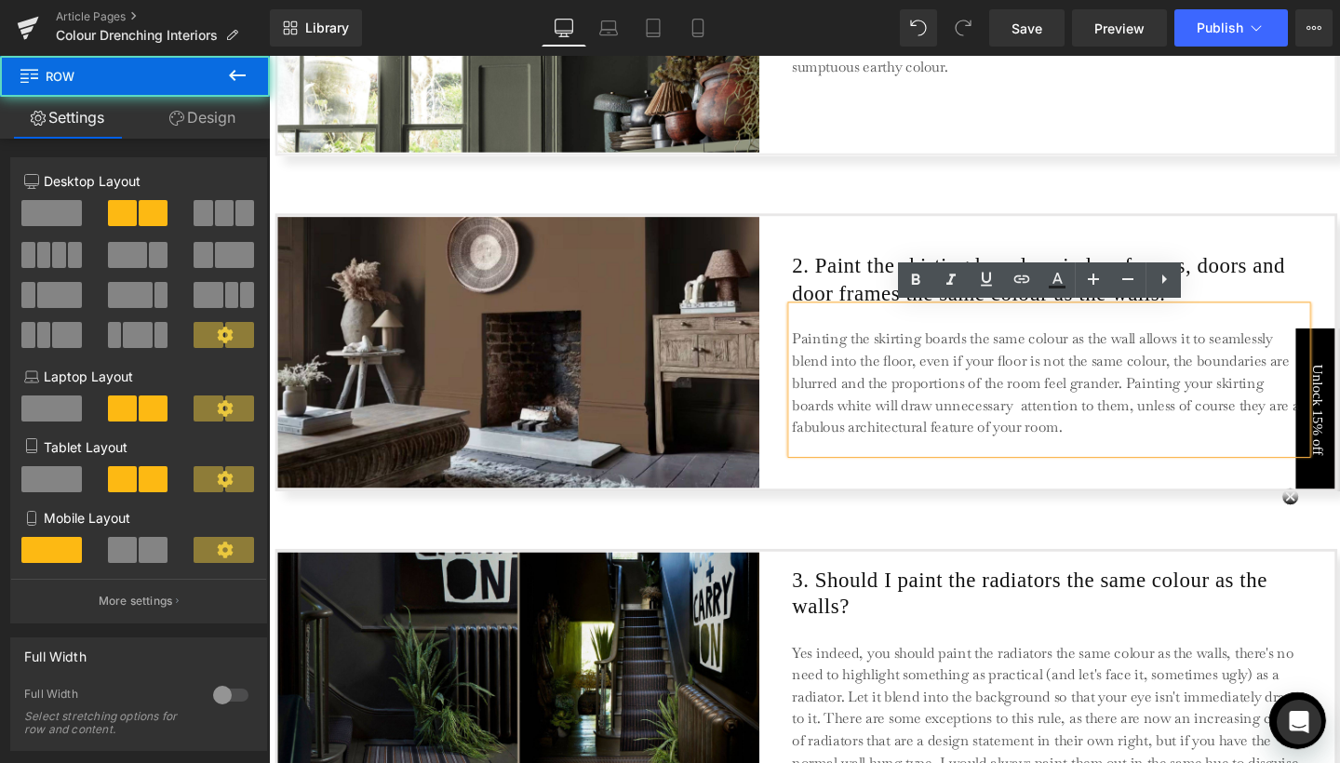
click at [1018, 226] on div "2. Paint the skirting boards, window frames, doors and door frames the same col…" at bounding box center [1089, 367] width 541 height 285
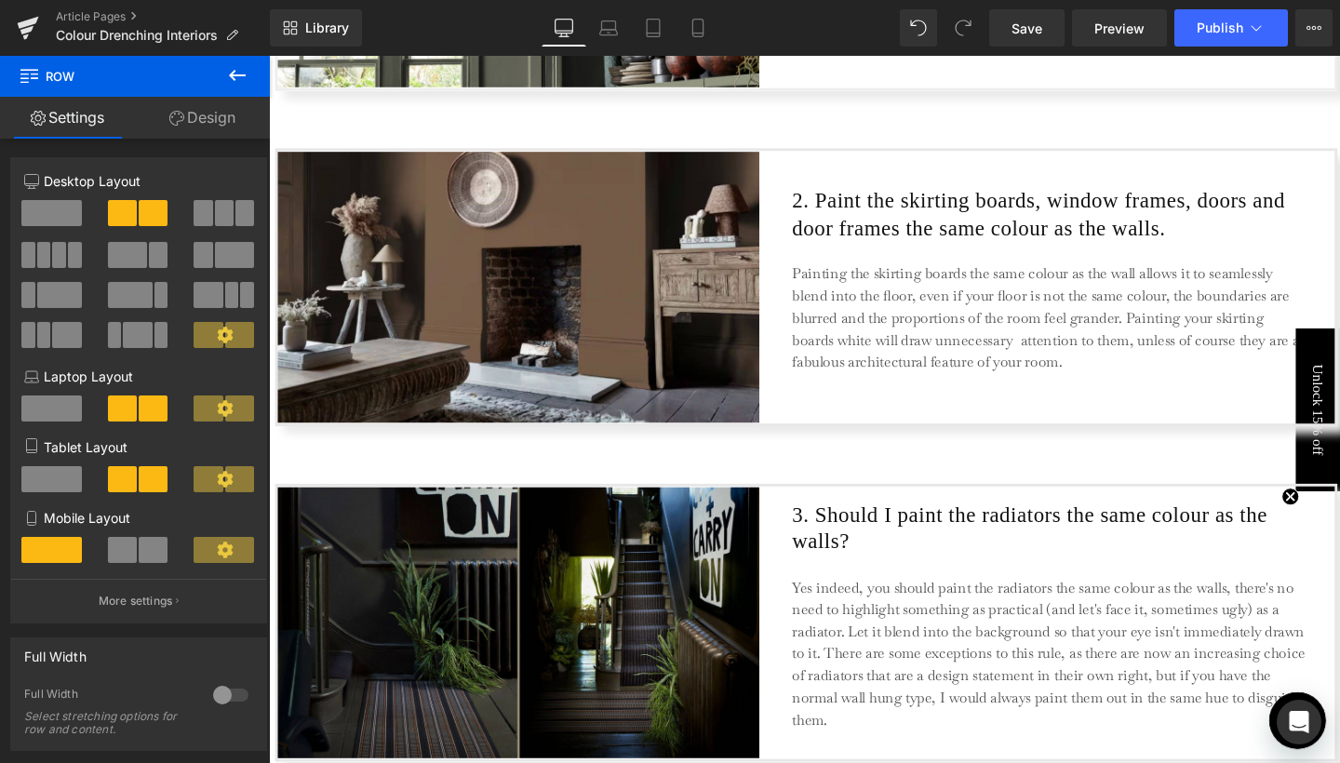
scroll to position [2016, 0]
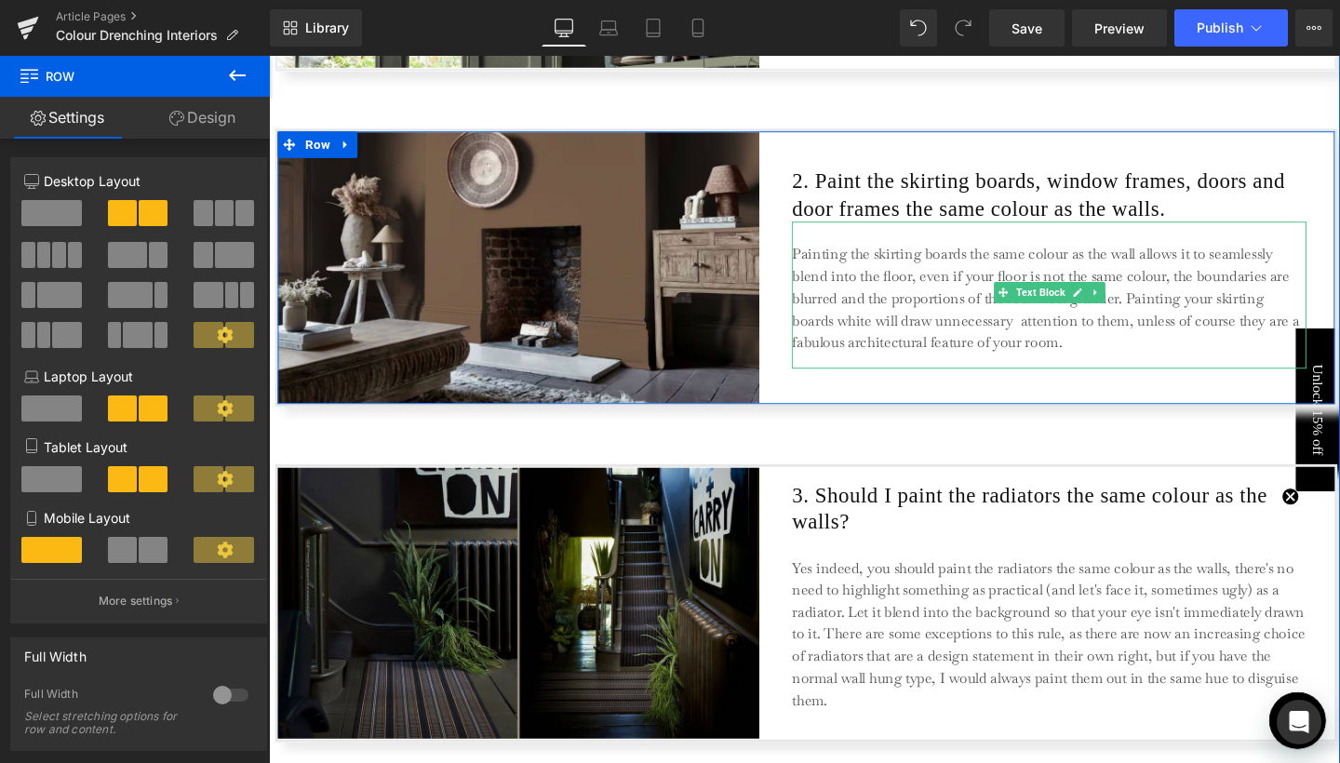
click at [998, 261] on p "Painting the skirting boards the same colour as the wall allows it to seamlessl…" at bounding box center [1089, 311] width 540 height 116
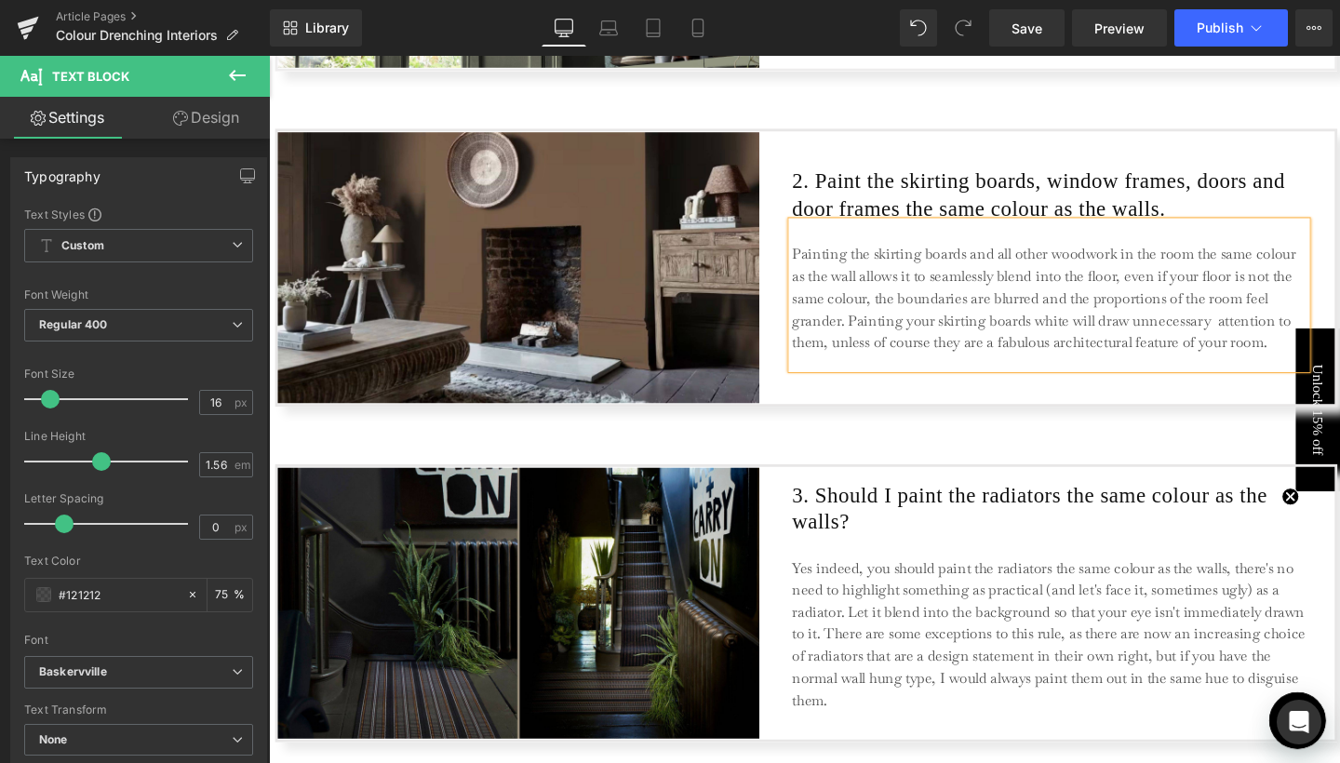
scroll to position [2022, 0]
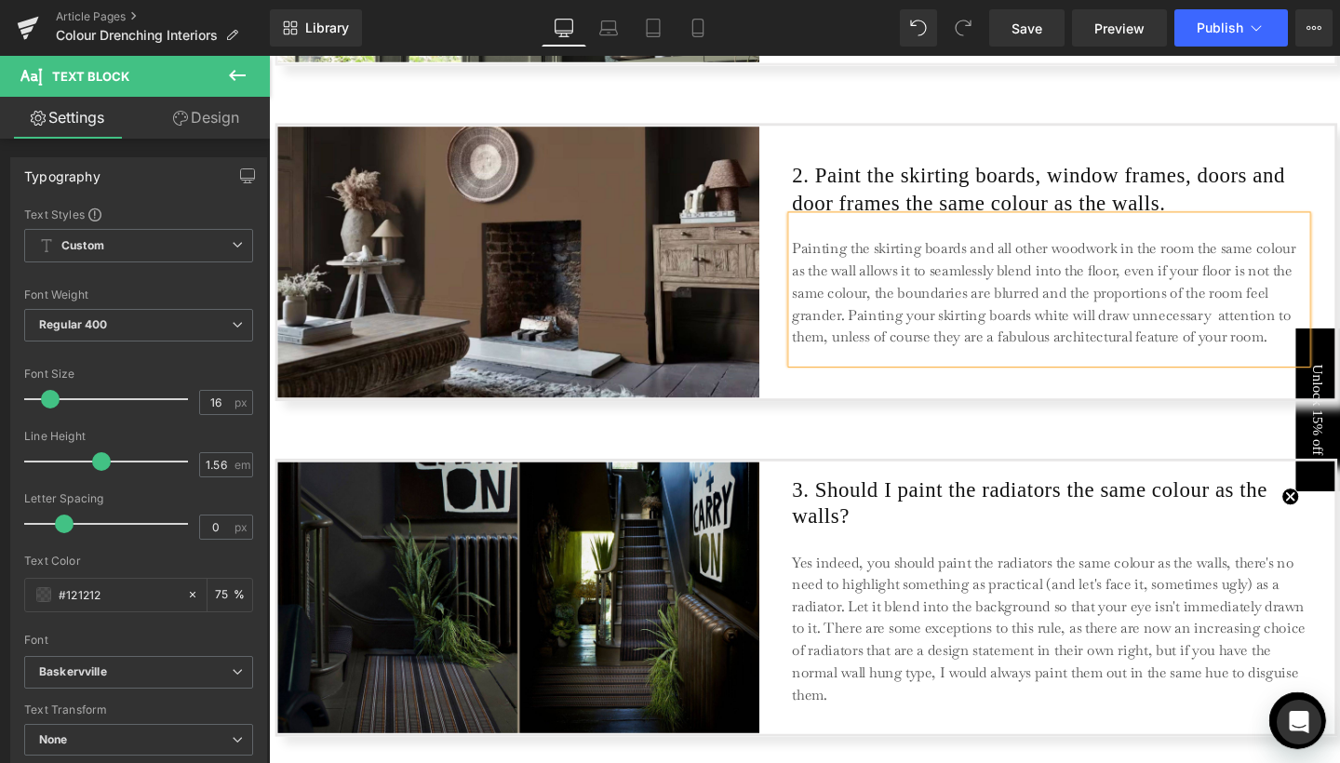
click at [993, 328] on p "Painting the skirting boards and all other woodwork in the room the same colour…" at bounding box center [1089, 306] width 540 height 116
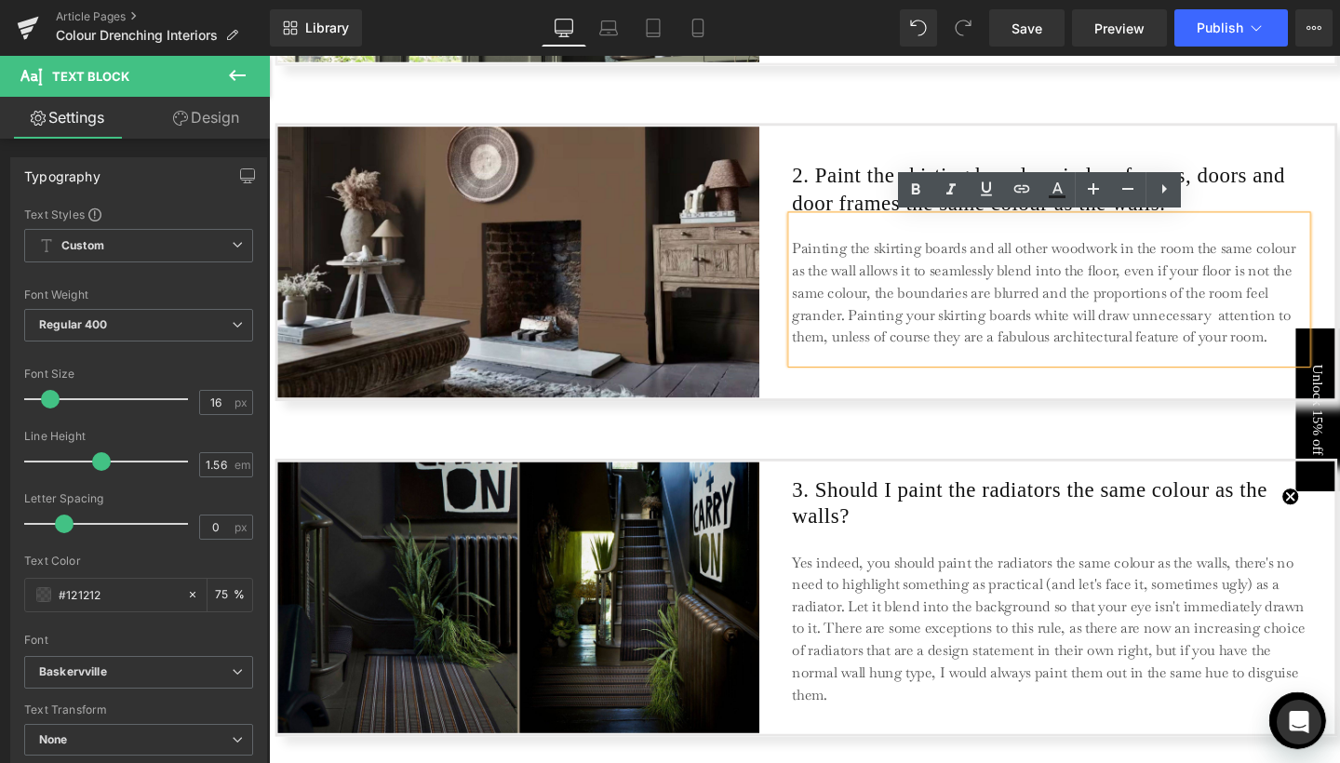
click at [1259, 321] on p "Painting the skirting boards and all other woodwork in the room the same colour…" at bounding box center [1089, 306] width 540 height 116
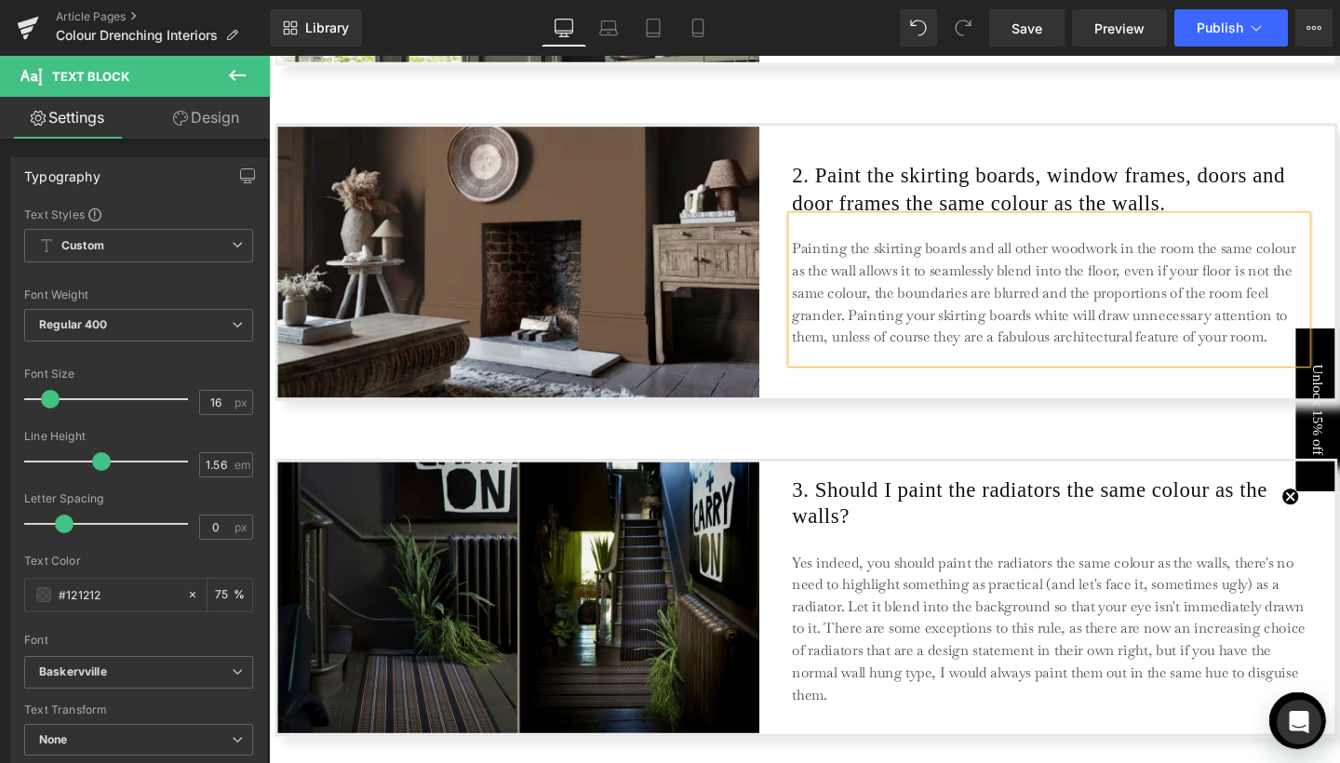
click at [1070, 318] on p "Painting the skirting boards and all other woodwork in the room the same colour…" at bounding box center [1089, 306] width 540 height 116
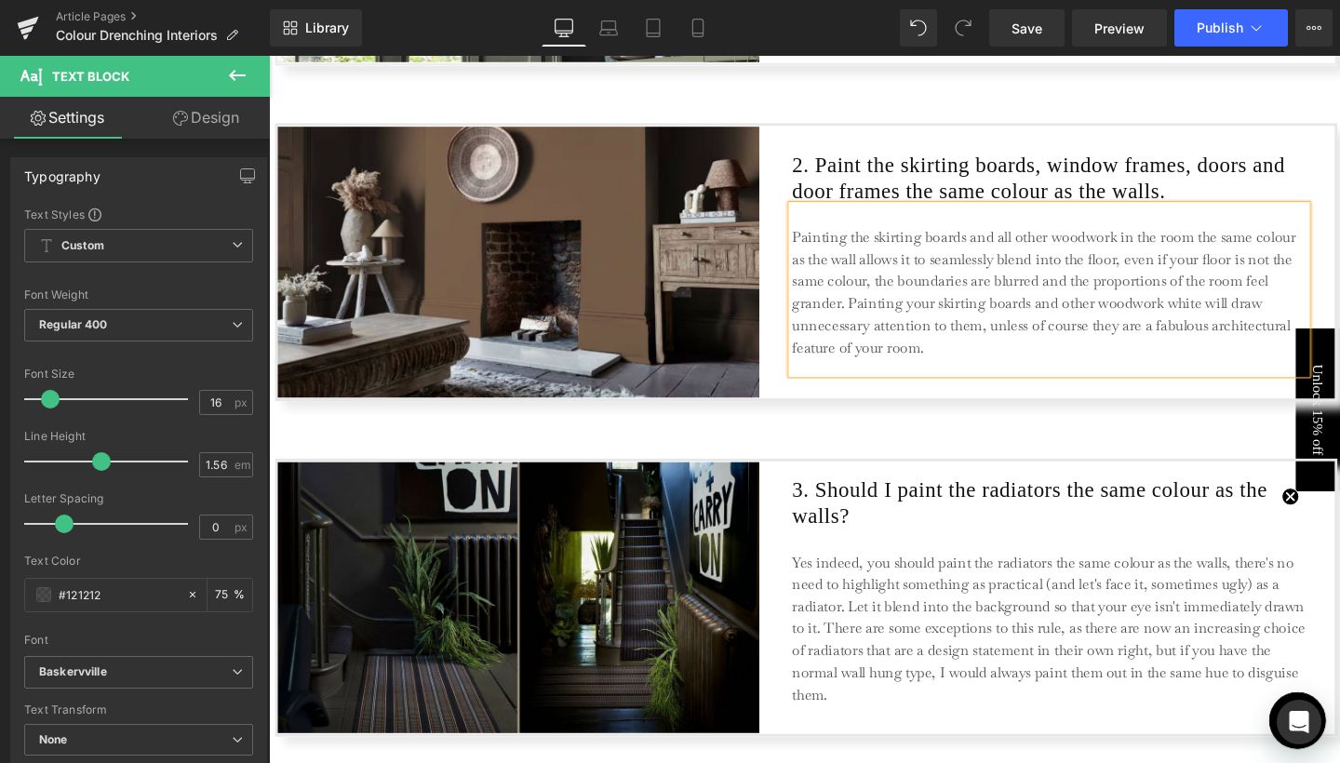
click at [948, 359] on p "Painting the skirting boards and all other woodwork in the room the same colour…" at bounding box center [1089, 305] width 540 height 140
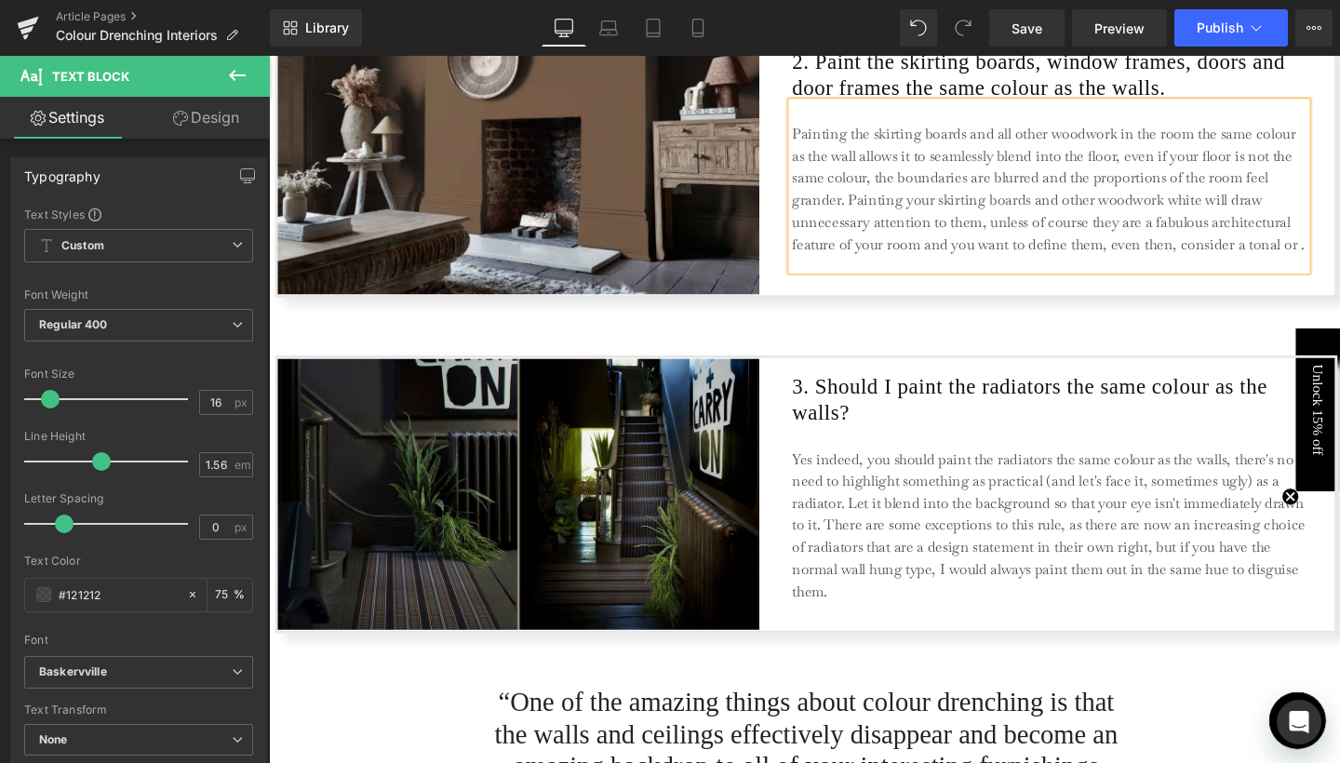
scroll to position [2157, 0]
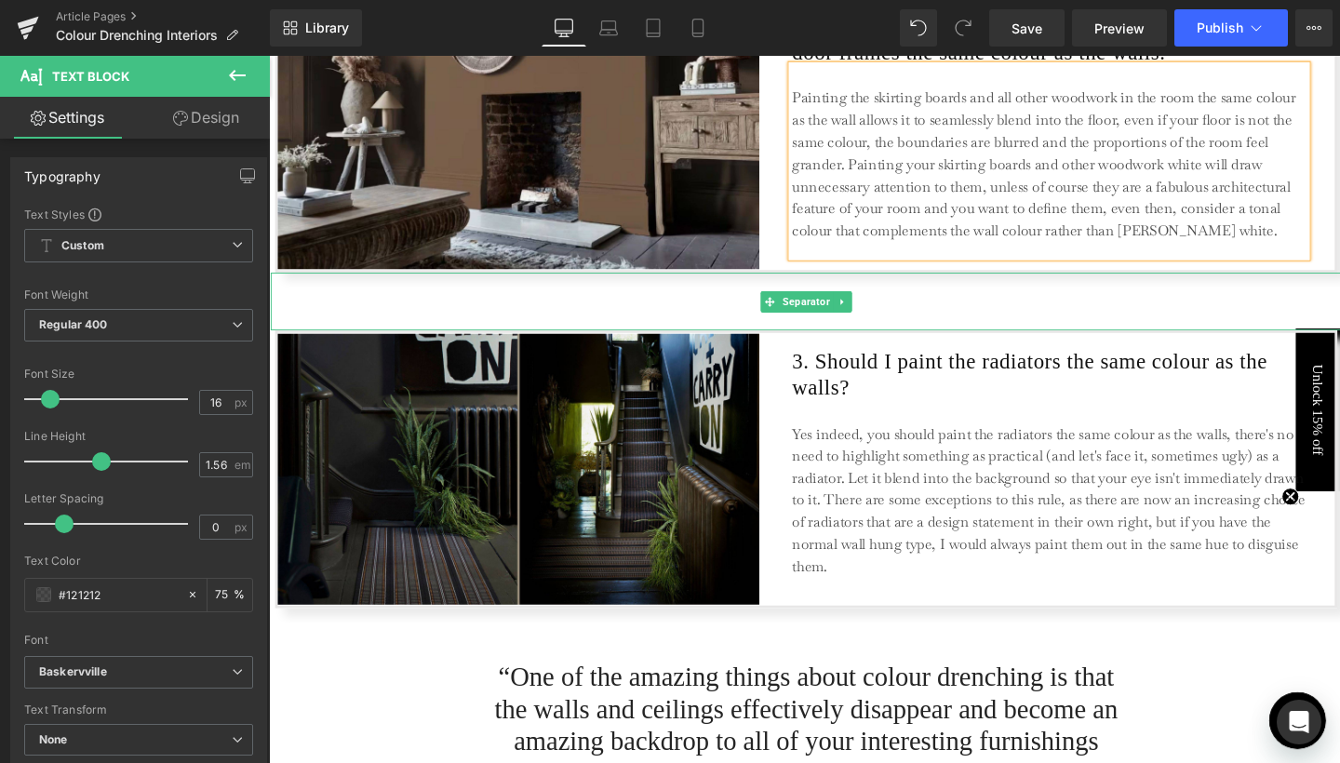
click at [1080, 289] on div at bounding box center [834, 314] width 1126 height 61
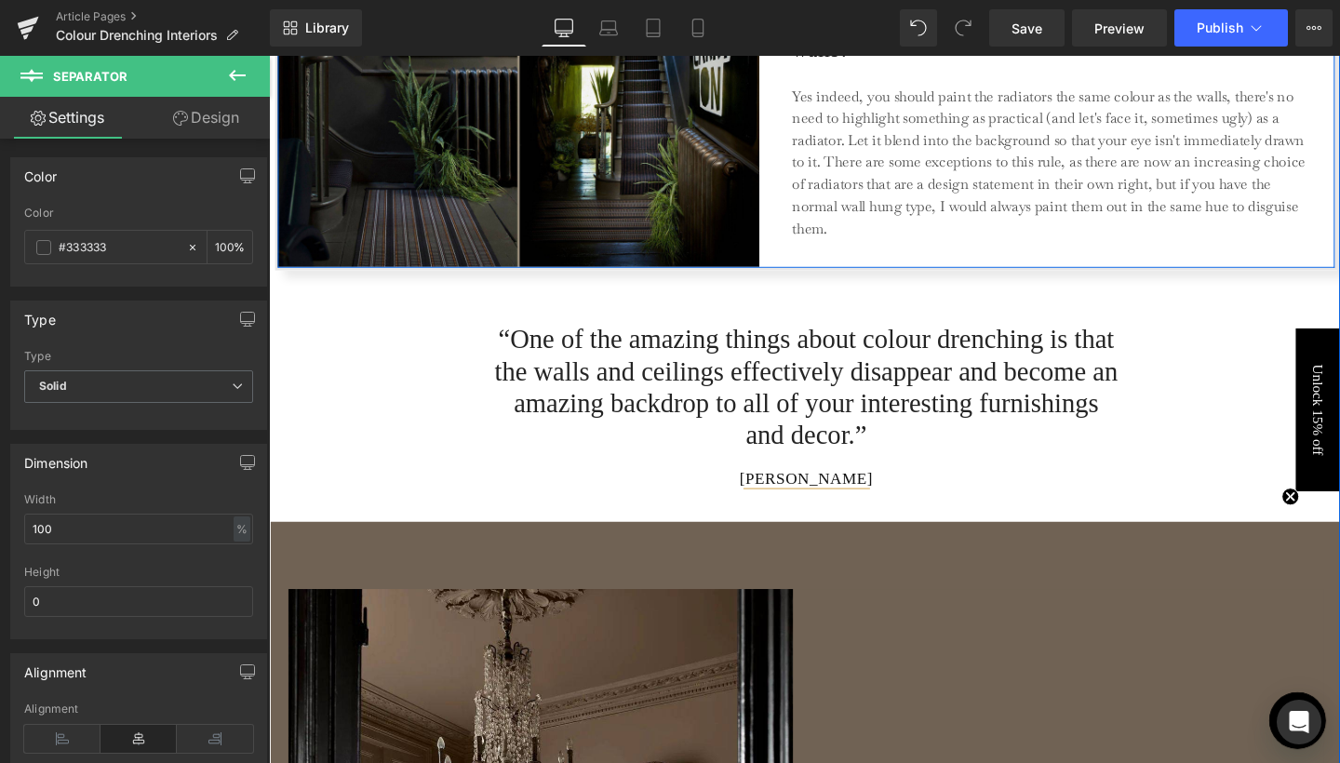
scroll to position [2515, 0]
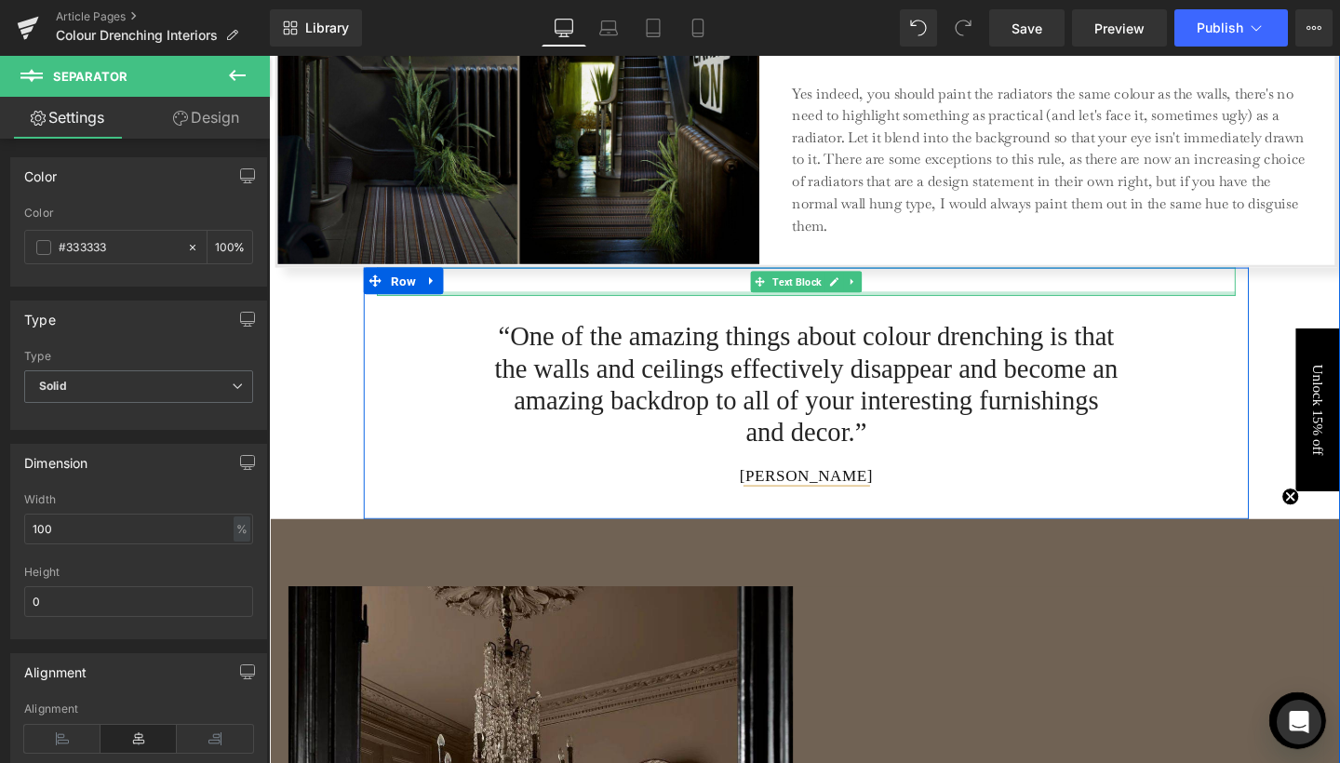
click at [968, 303] on div at bounding box center [834, 305] width 903 height 5
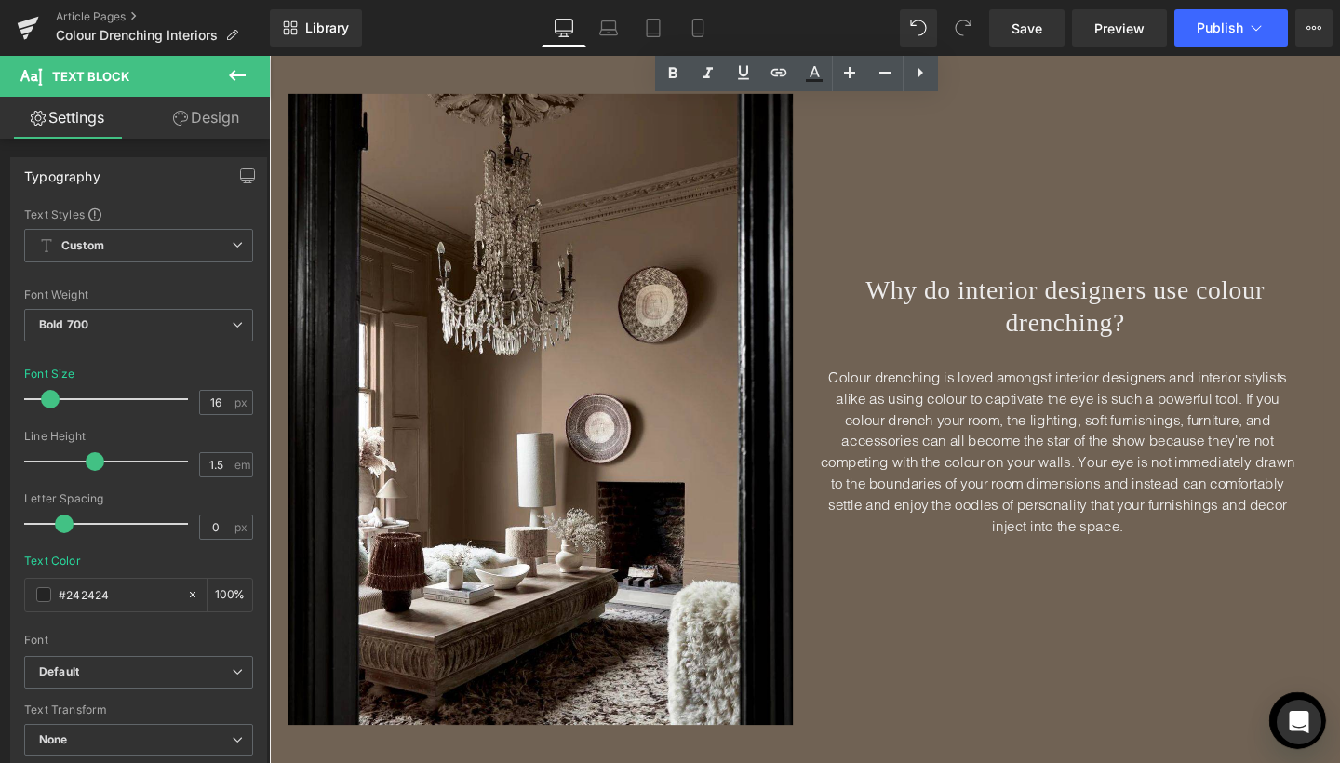
scroll to position [3121, 0]
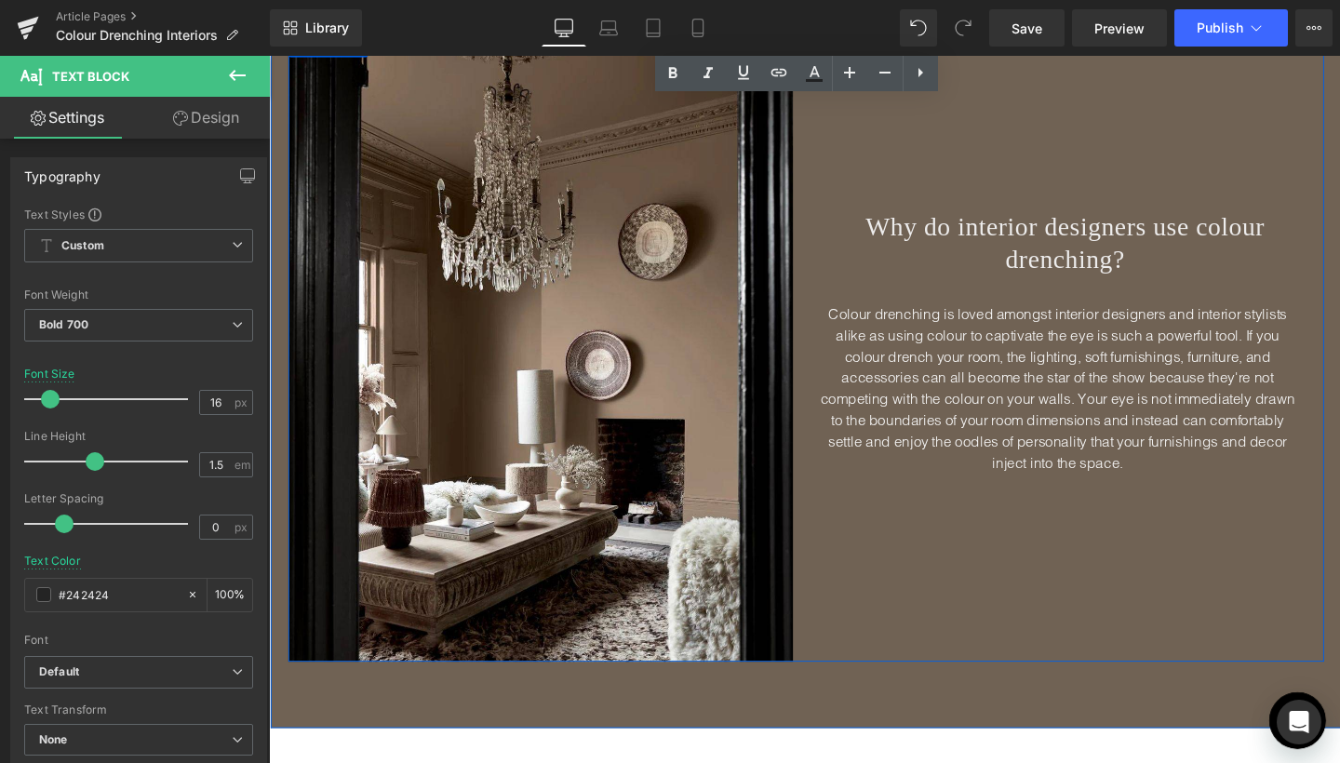
click at [1128, 531] on div "Why do interior designers use colour drenching? Heading Colour drenching is lov…" at bounding box center [1106, 362] width 545 height 664
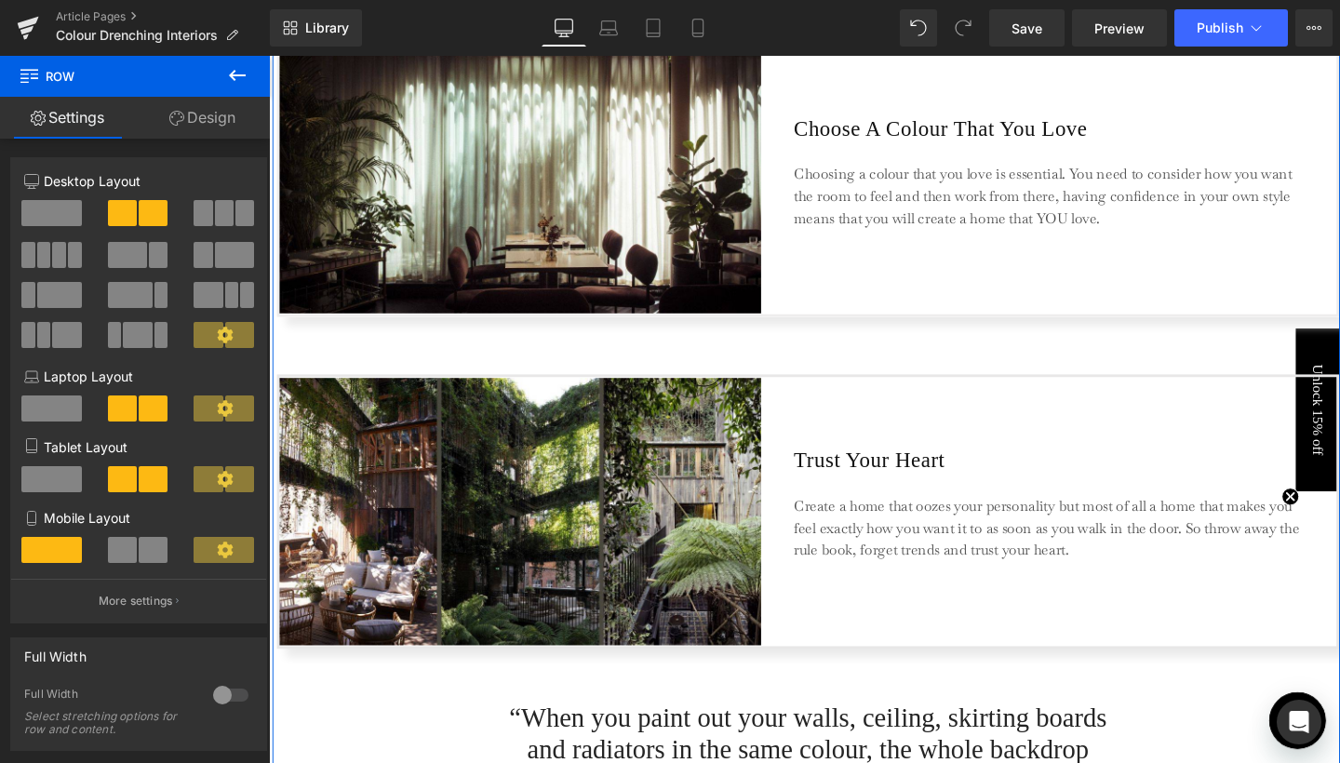
scroll to position [3859, 0]
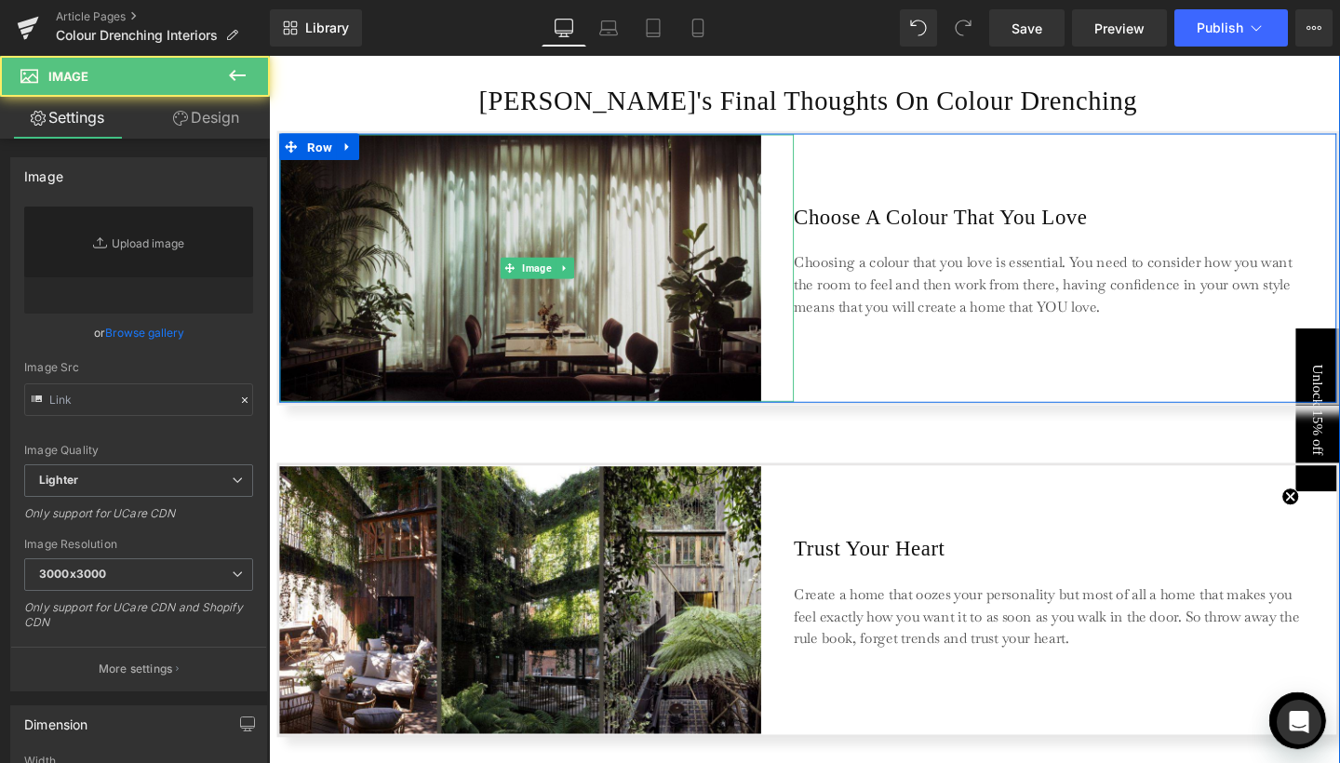
type input "[URL][DOMAIN_NAME]"
click at [600, 316] on img at bounding box center [550, 279] width 541 height 281
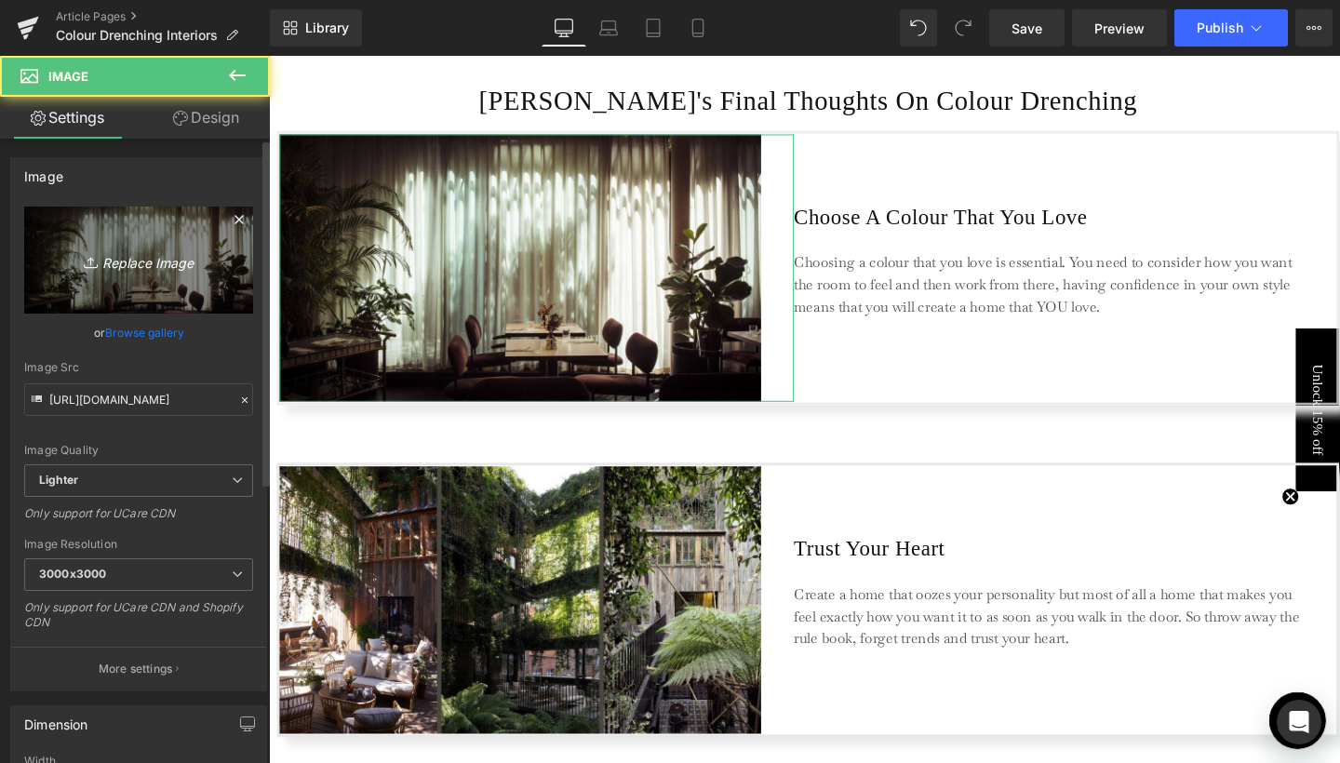
click at [172, 253] on icon "Replace Image" at bounding box center [138, 260] width 149 height 23
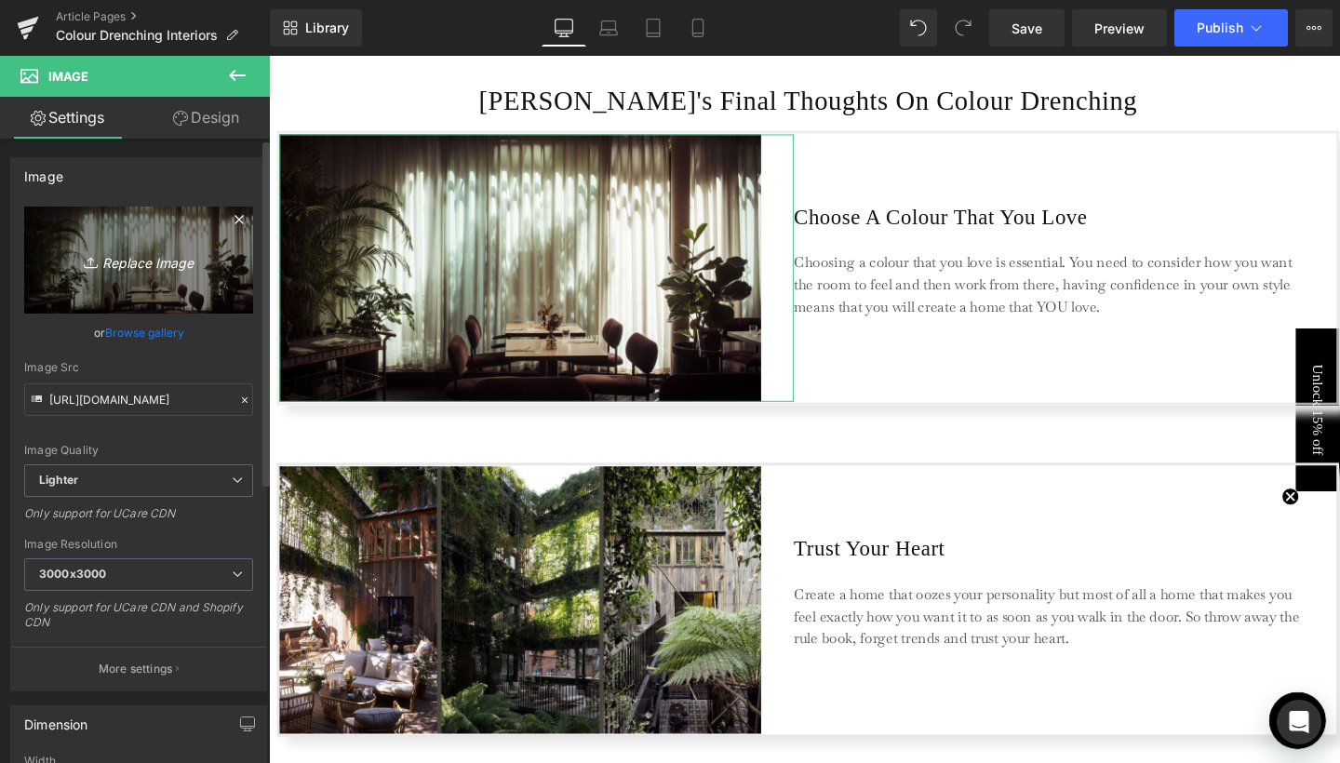
type input "C:\fakepath\2.jpg"
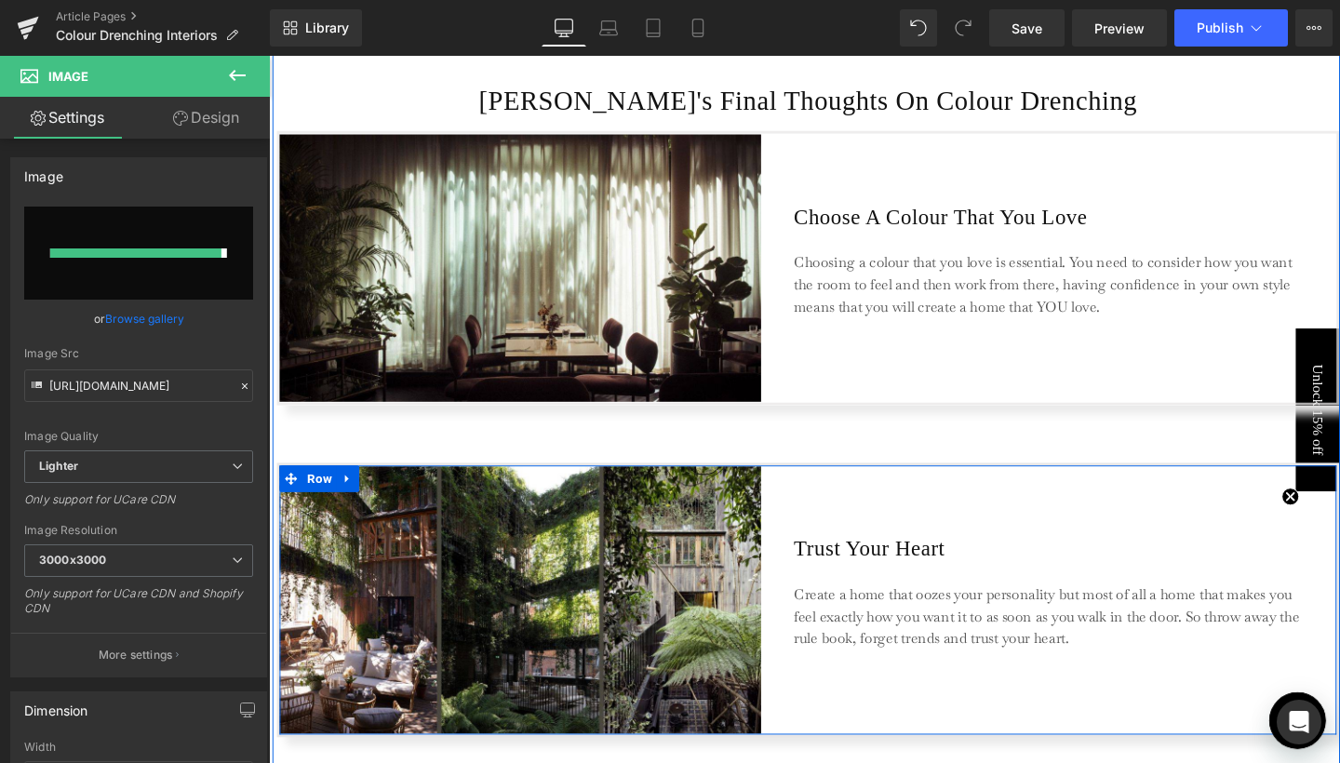
type input "[URL][DOMAIN_NAME]"
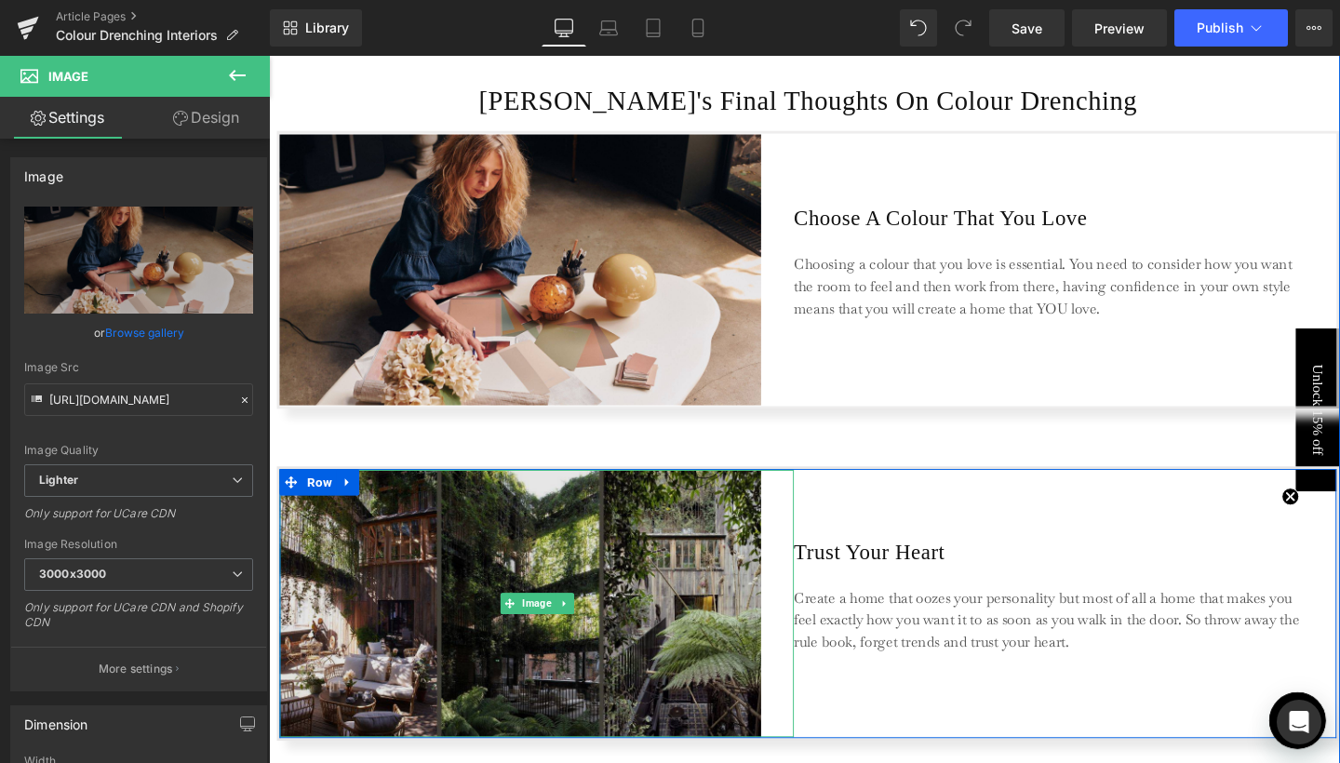
click at [620, 653] on img at bounding box center [550, 631] width 541 height 281
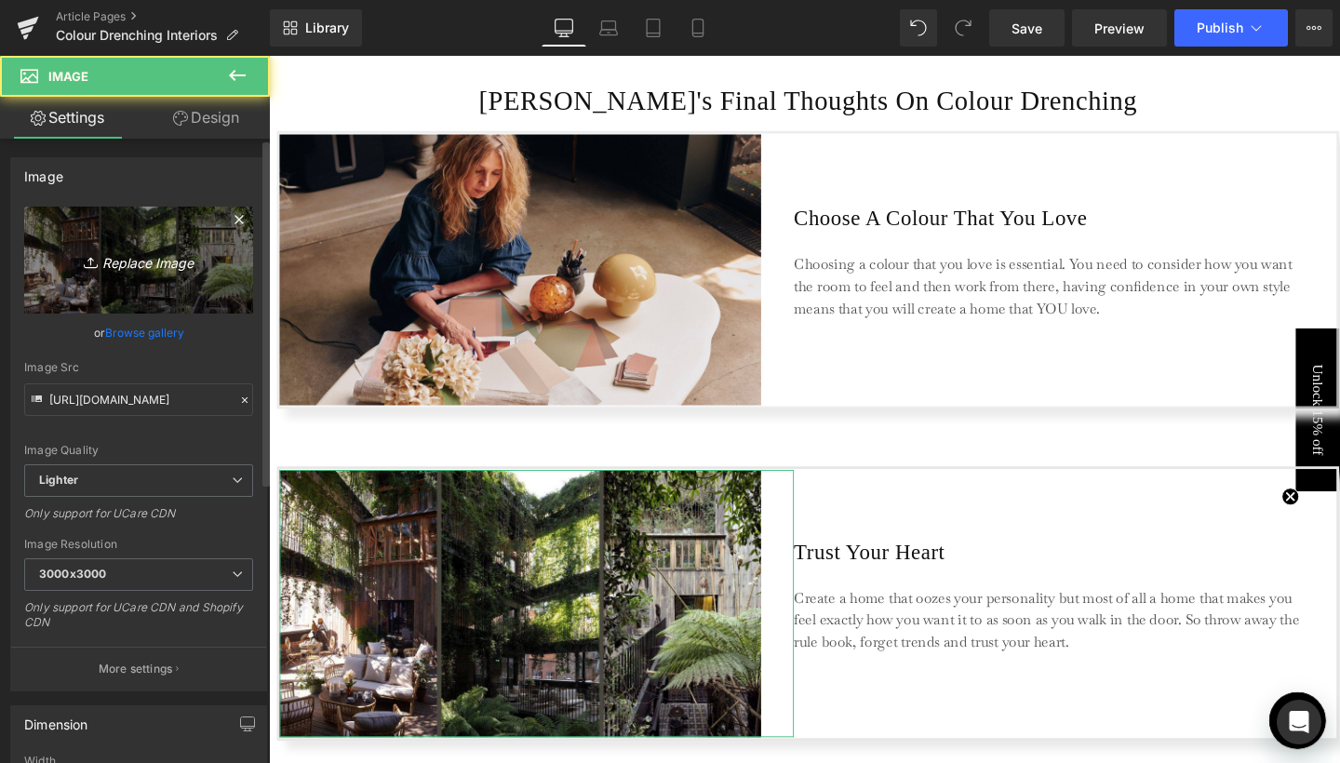
click at [150, 252] on icon "Replace Image" at bounding box center [138, 260] width 149 height 23
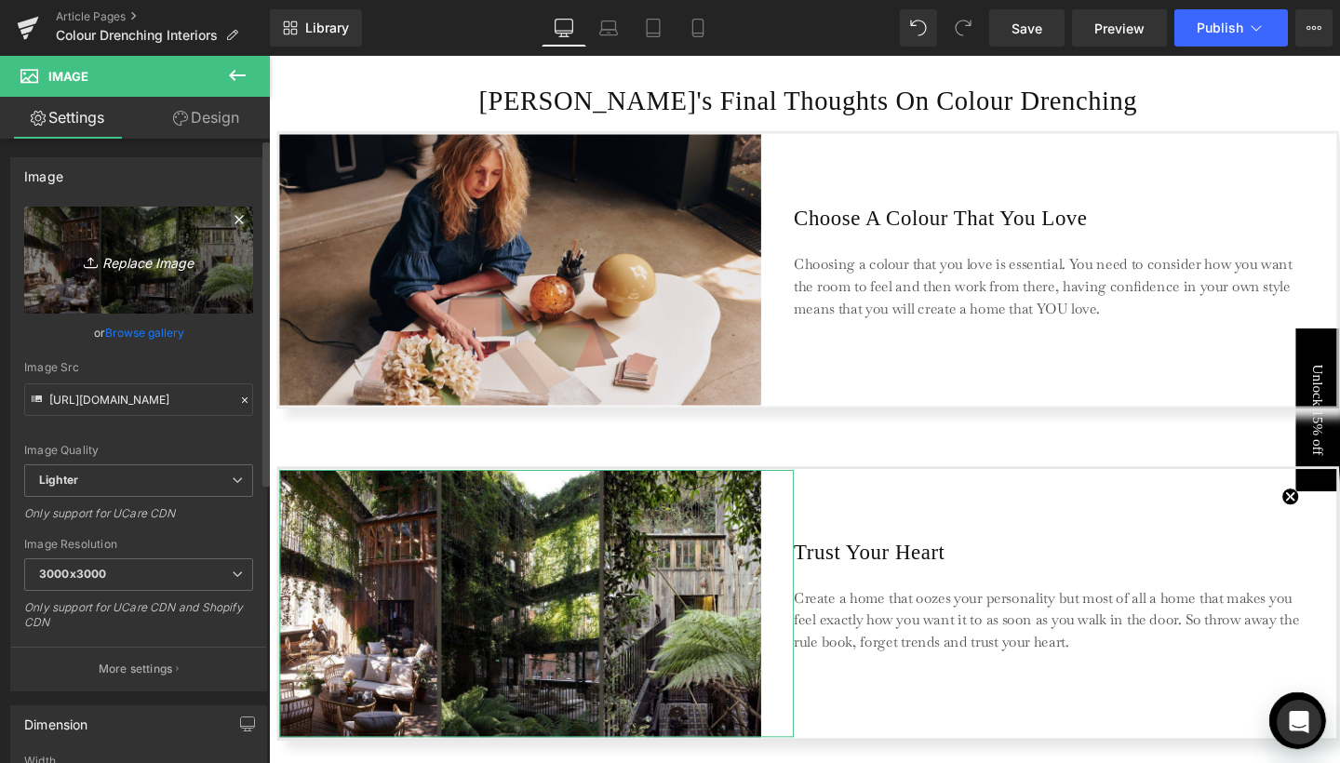
type input "C:\fakepath\1.jpg"
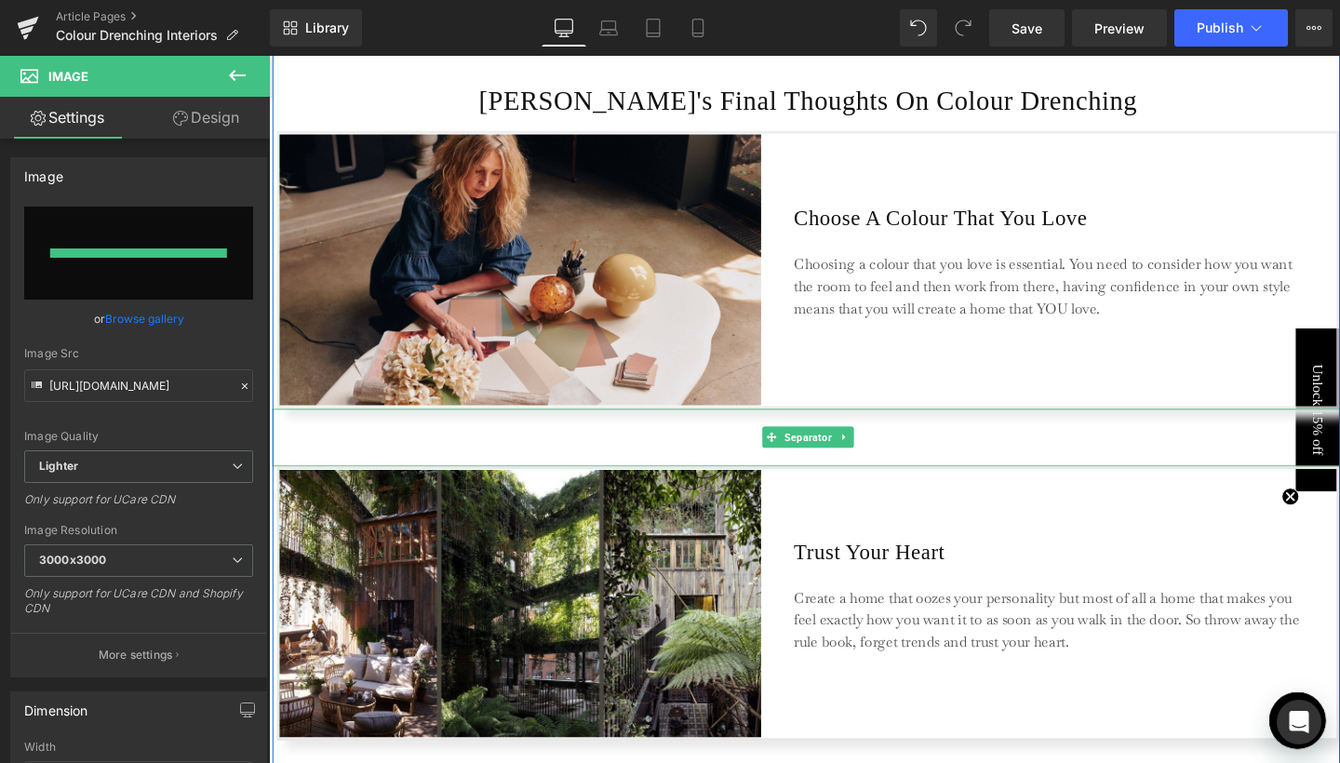
type input "[URL][DOMAIN_NAME]"
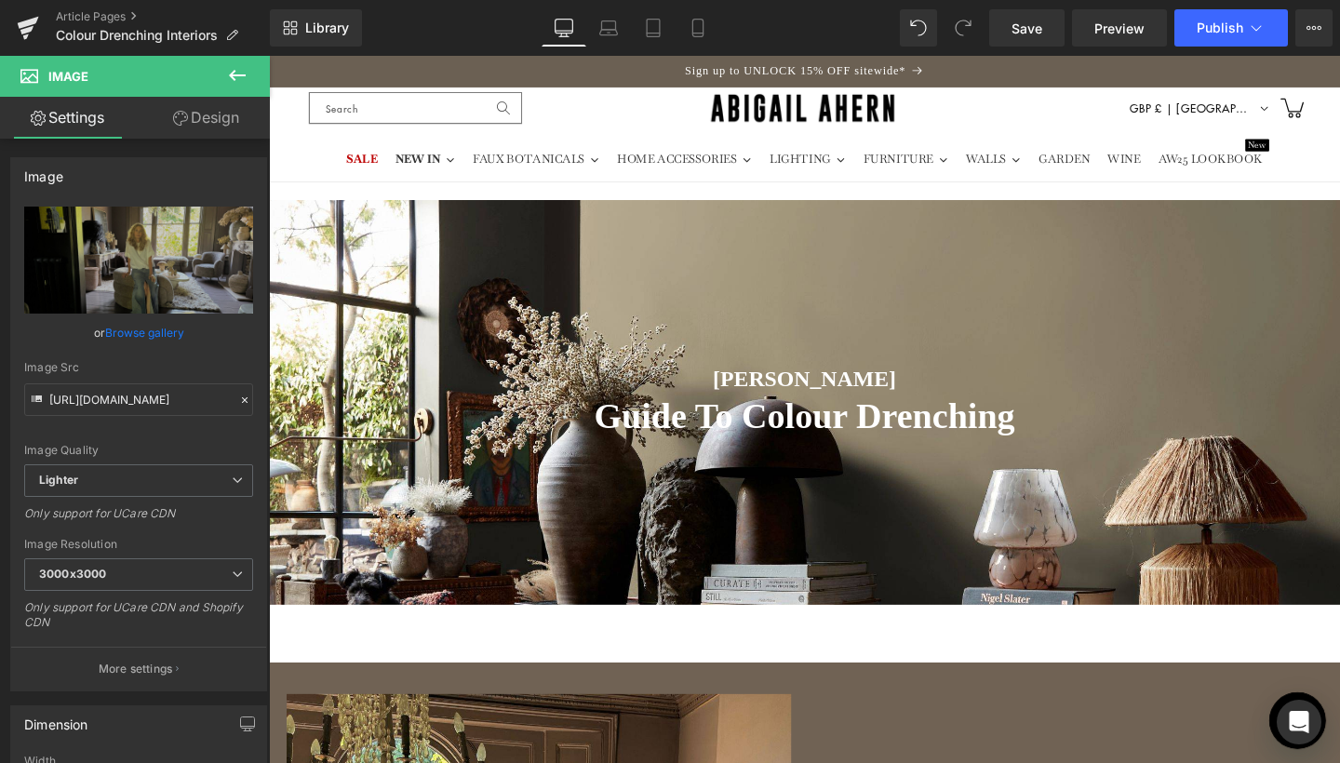
scroll to position [0, 0]
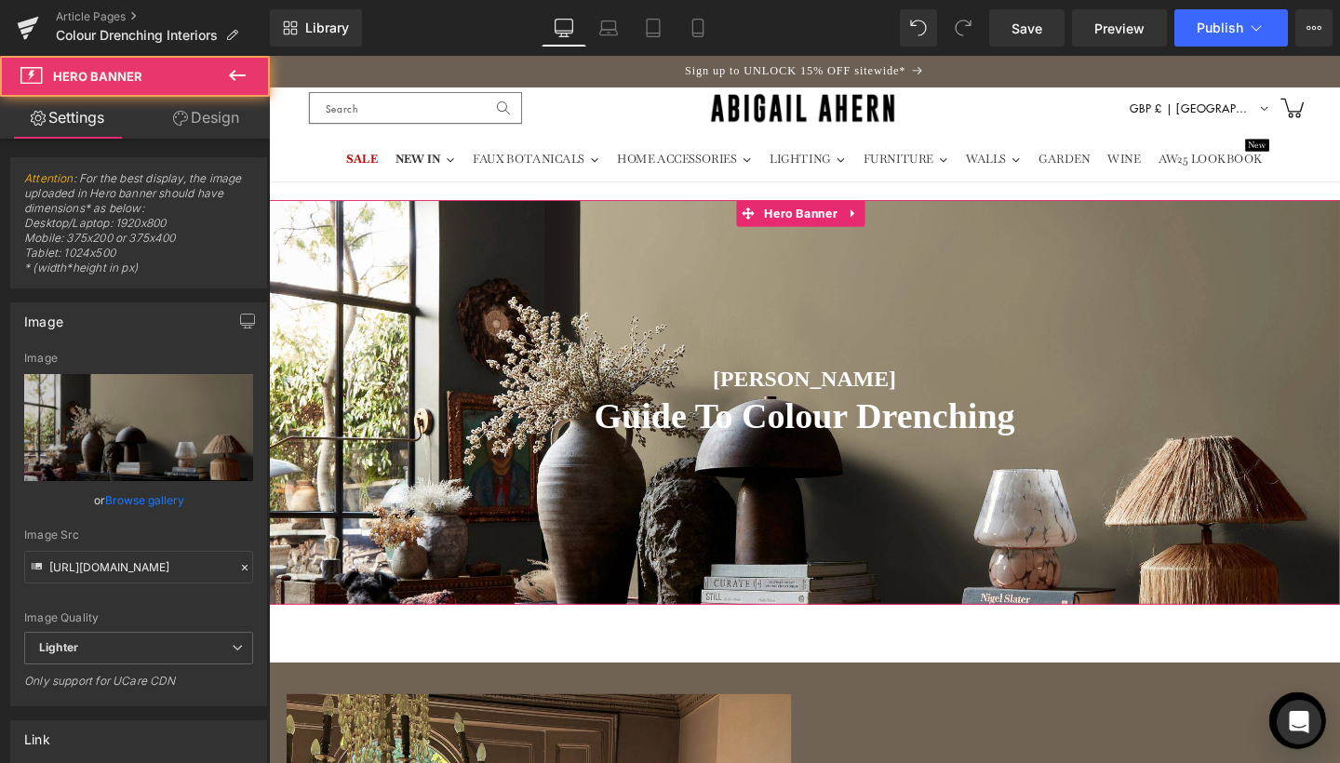
click at [944, 268] on div "[PERSON_NAME] Heading Guide To Colour Drenching Heading Row Hero Banner 156px 1…" at bounding box center [832, 420] width 1126 height 425
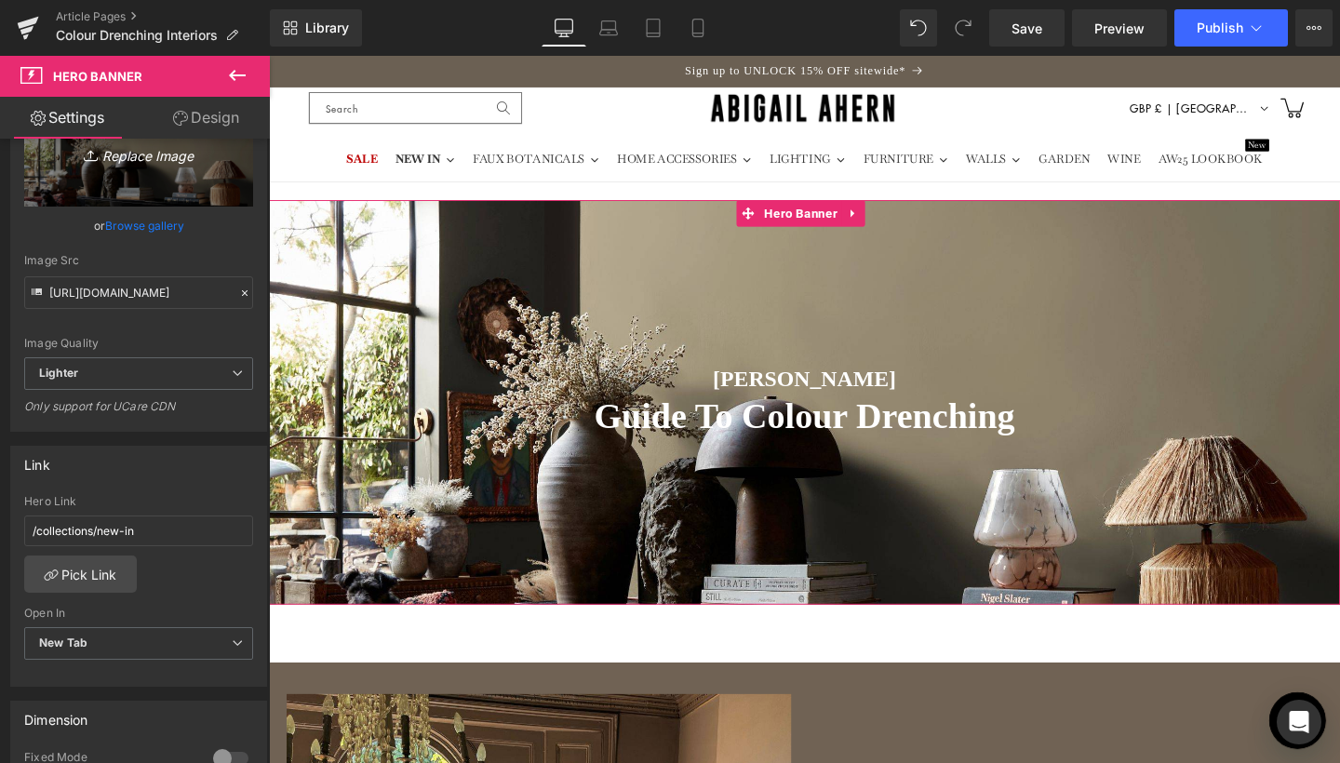
scroll to position [318, 0]
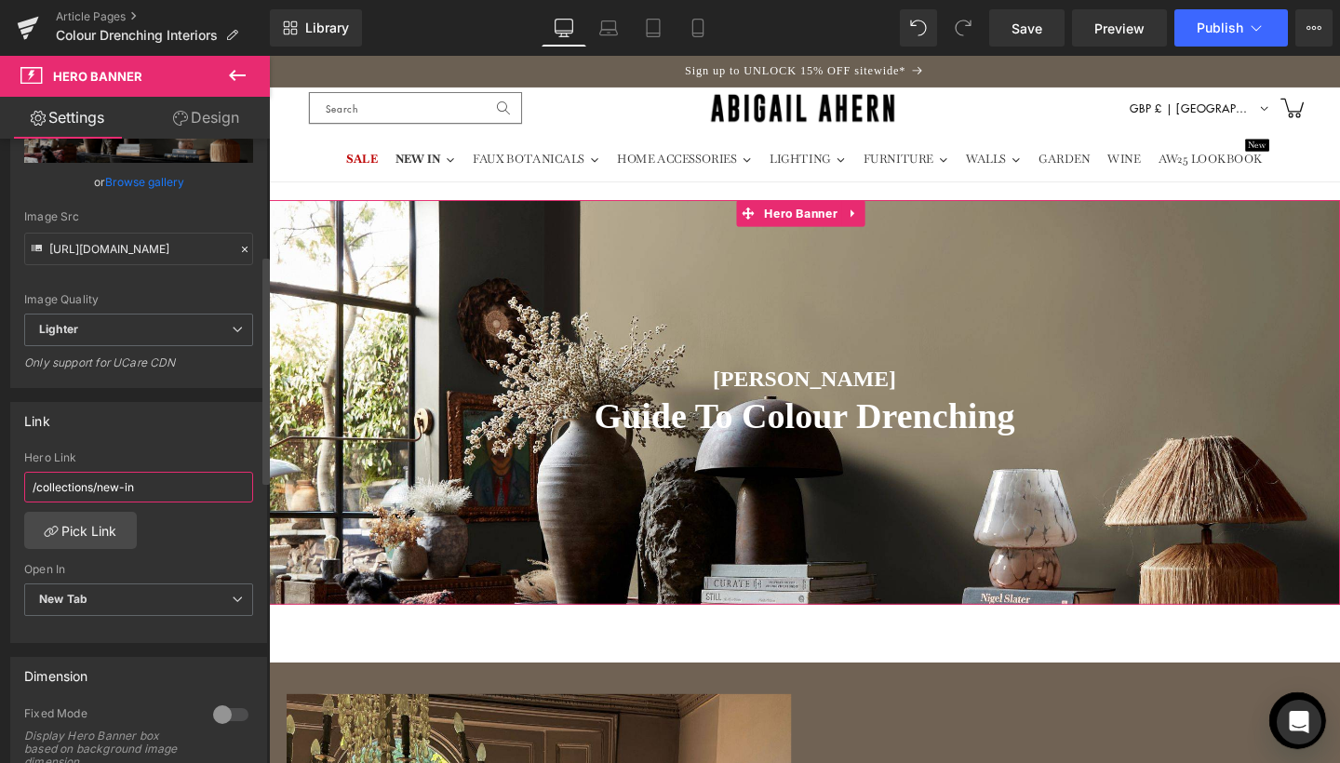
click at [195, 487] on input "/collections/new-in" at bounding box center [138, 487] width 229 height 31
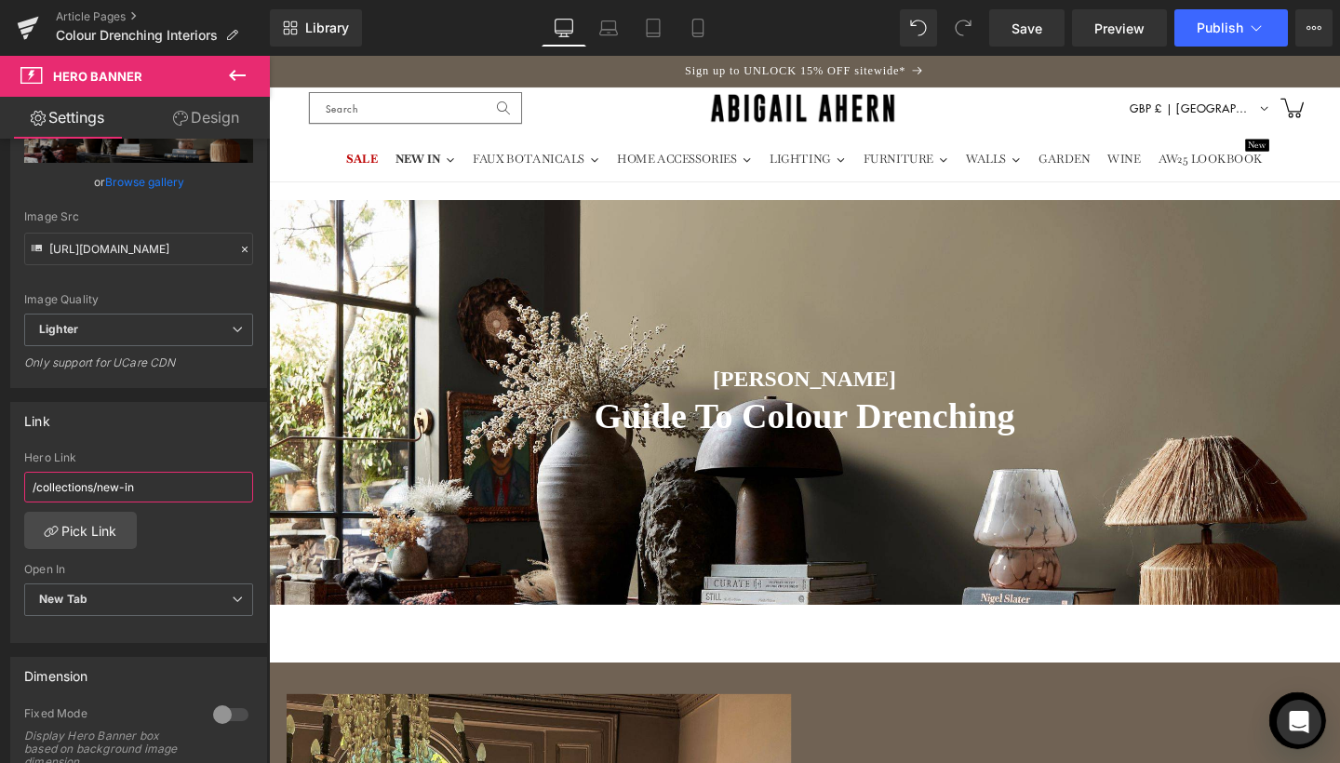
scroll to position [0, 0]
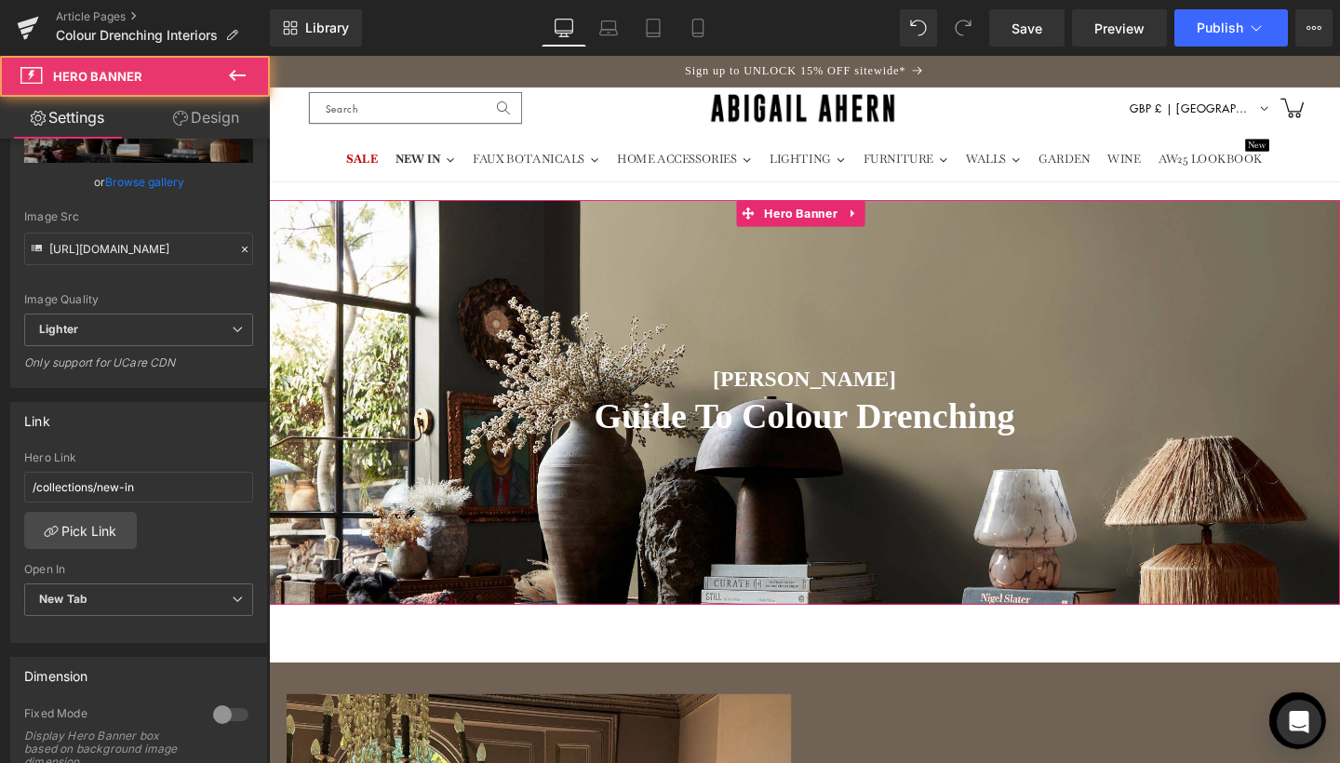
click at [768, 337] on div "[PERSON_NAME] Heading Guide To Colour Drenching Heading Row Hero Banner 156px 1…" at bounding box center [832, 420] width 1126 height 425
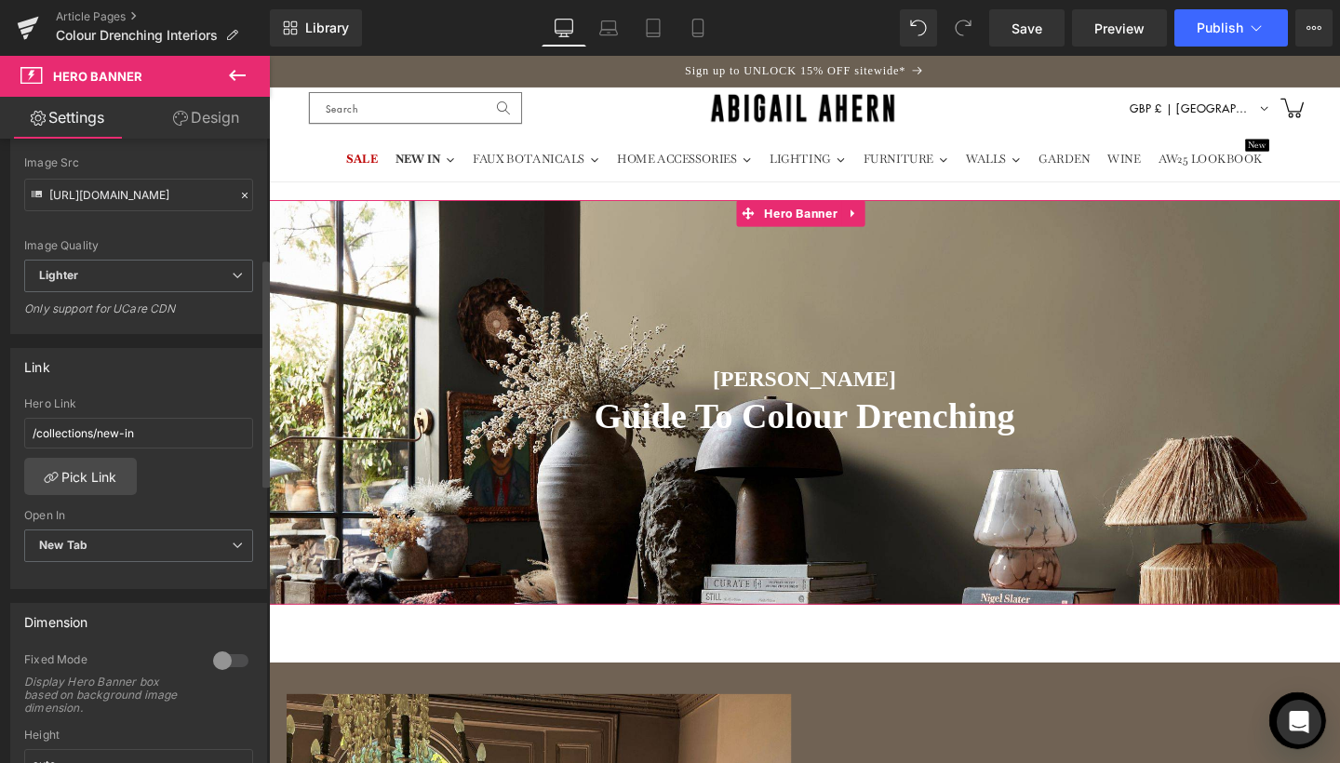
scroll to position [403, 0]
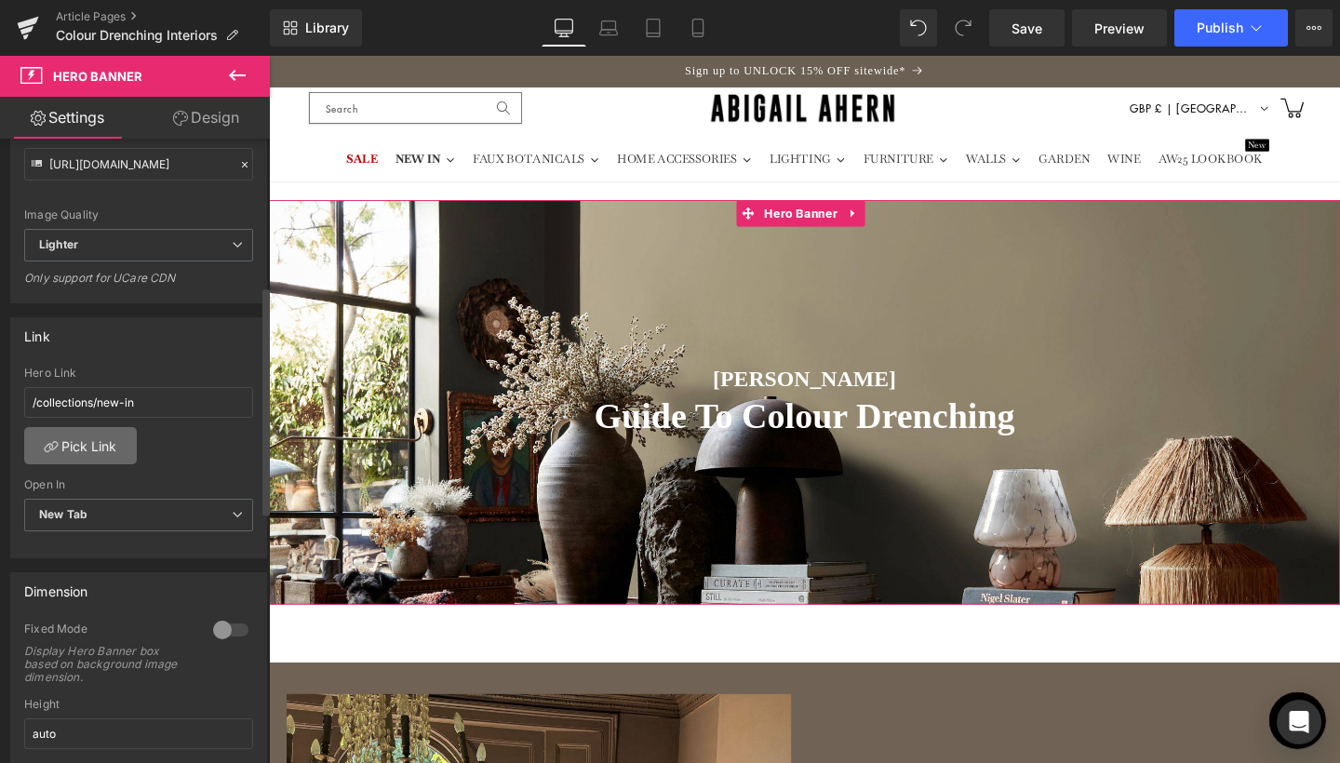
click at [113, 445] on link "Pick Link" at bounding box center [80, 445] width 113 height 37
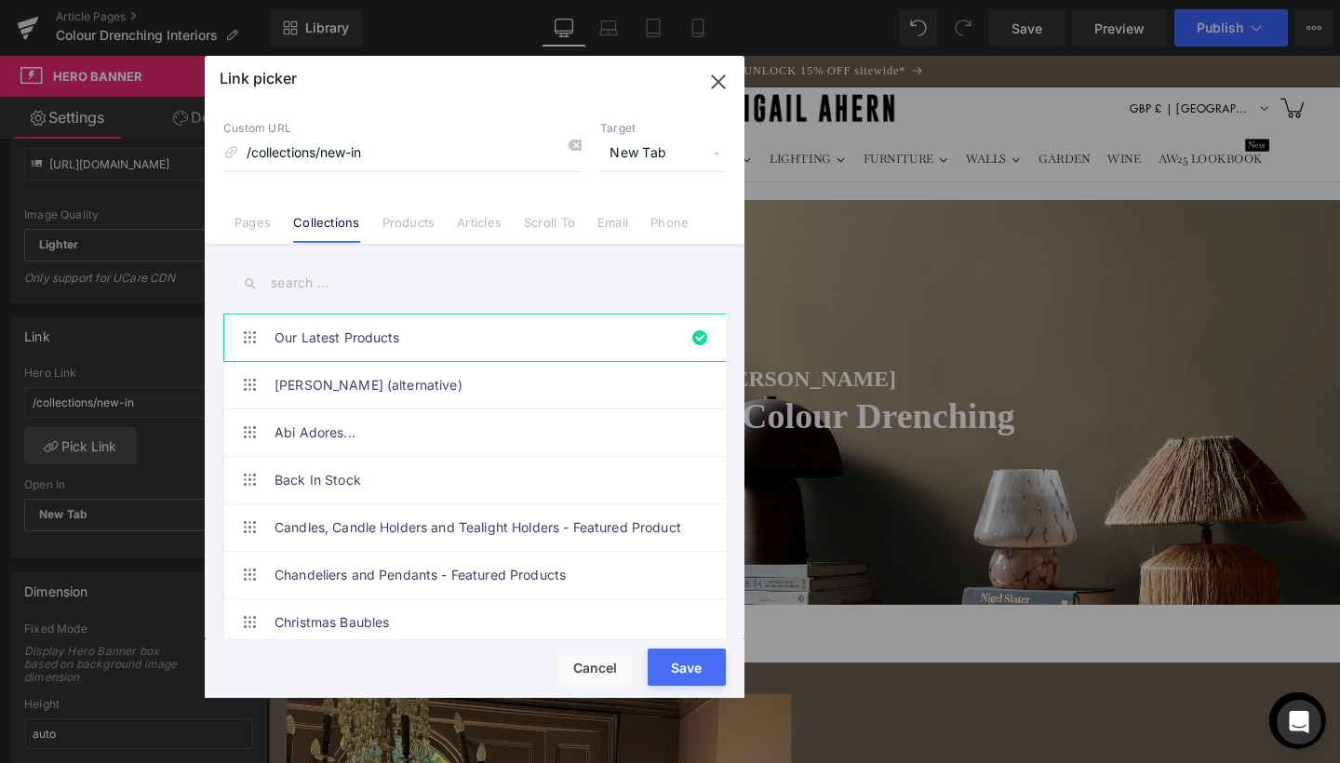
click at [313, 281] on input "text" at bounding box center [474, 283] width 503 height 42
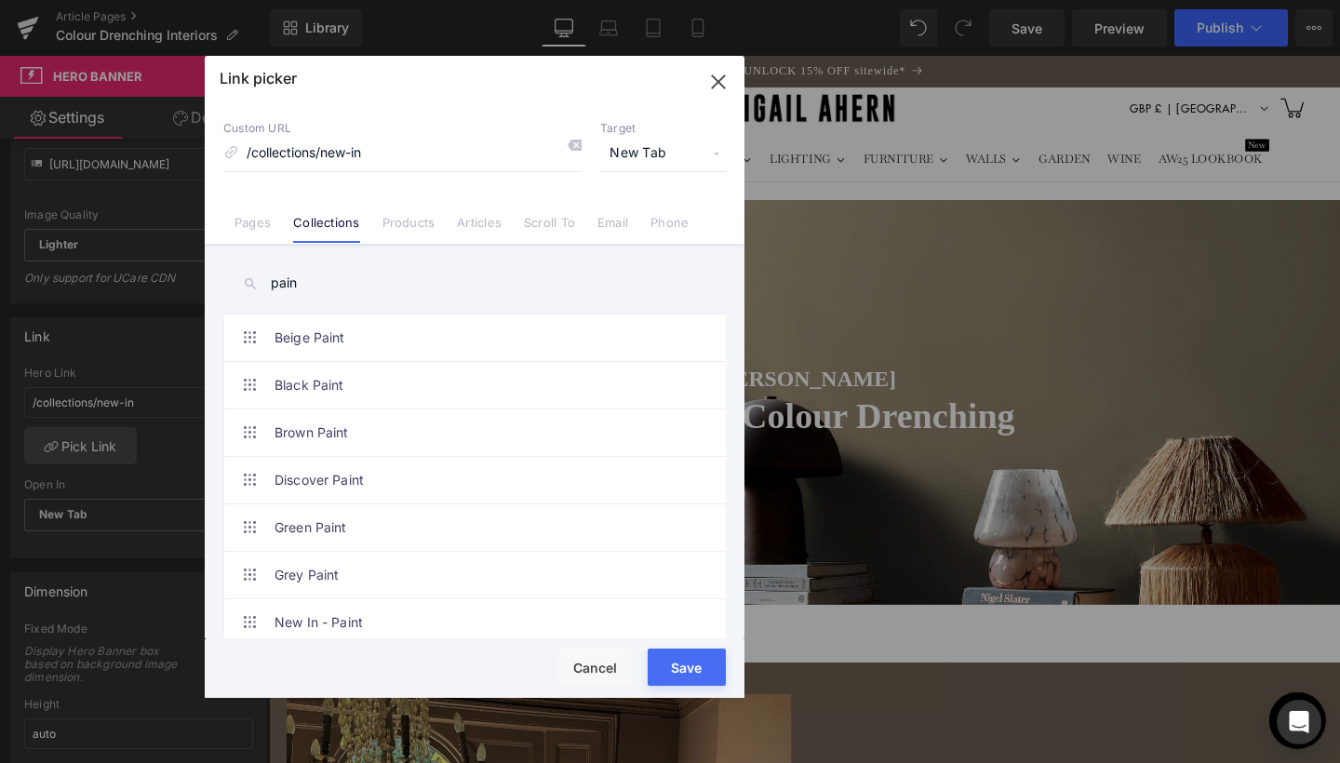
type input "paint"
click at [672, 672] on button "Save" at bounding box center [687, 667] width 78 height 37
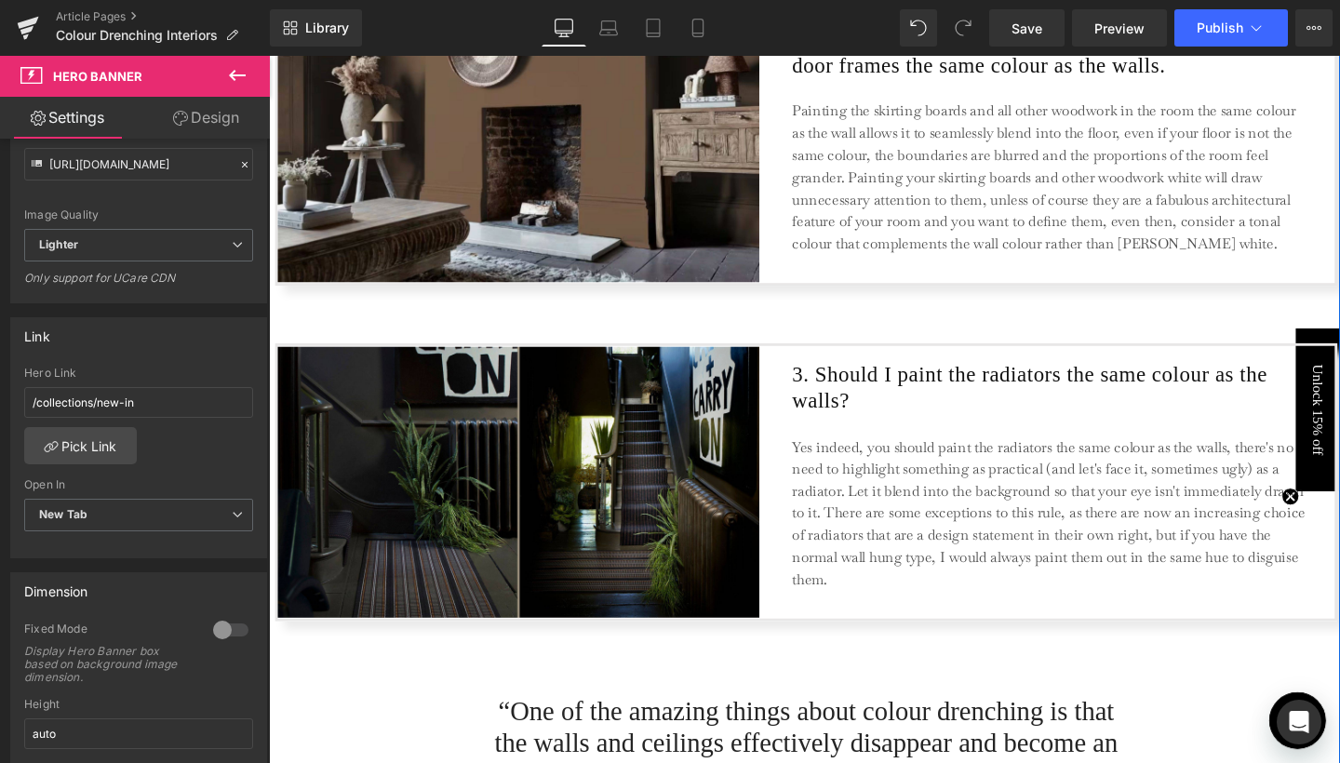
scroll to position [2142, 0]
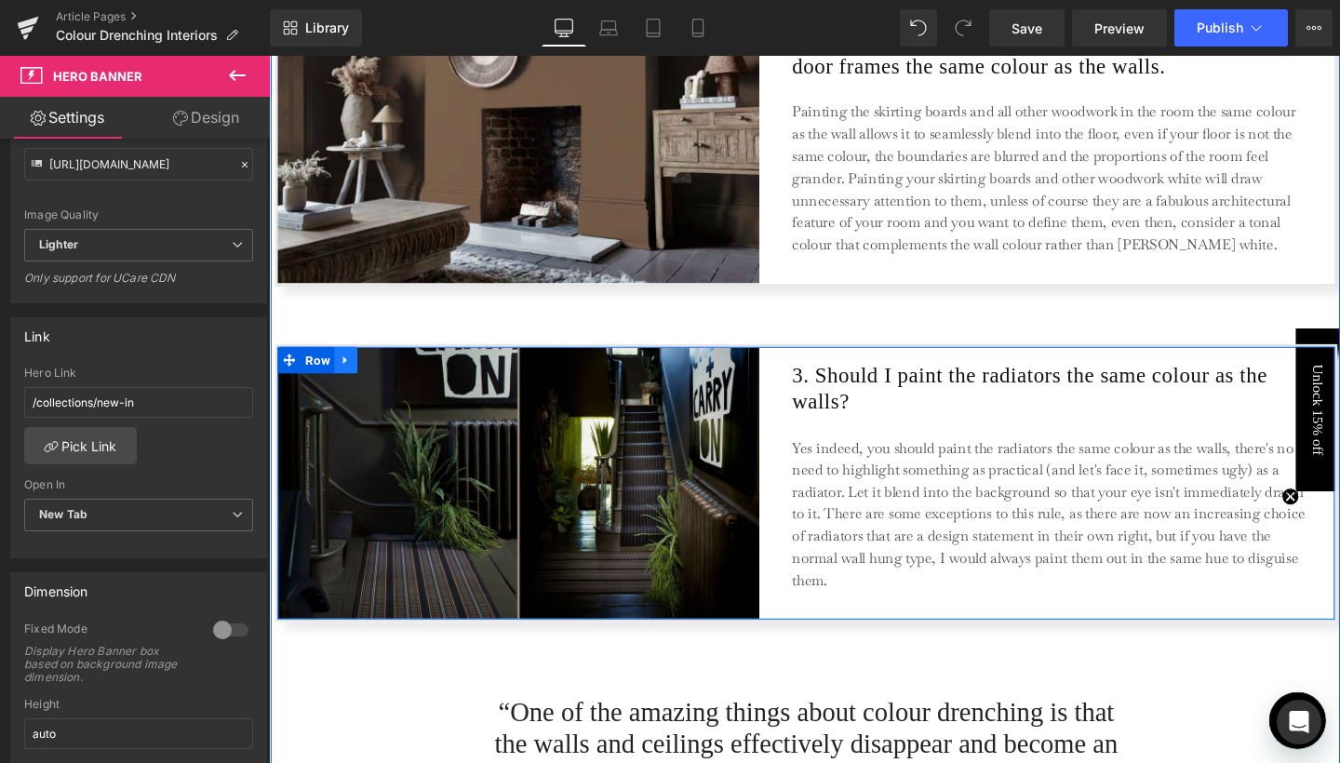
click at [353, 380] on icon at bounding box center [349, 377] width 13 height 14
click at [375, 375] on icon at bounding box center [374, 376] width 13 height 13
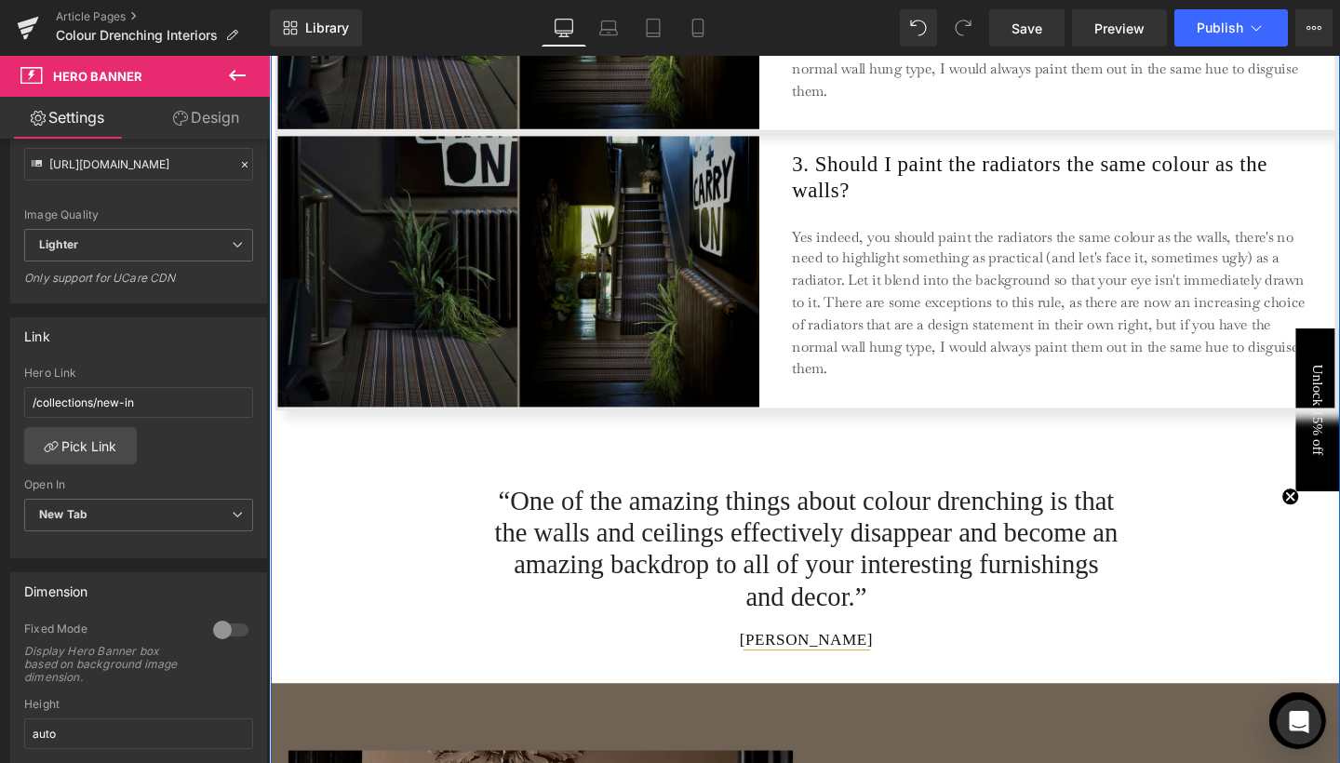
scroll to position [2660, 0]
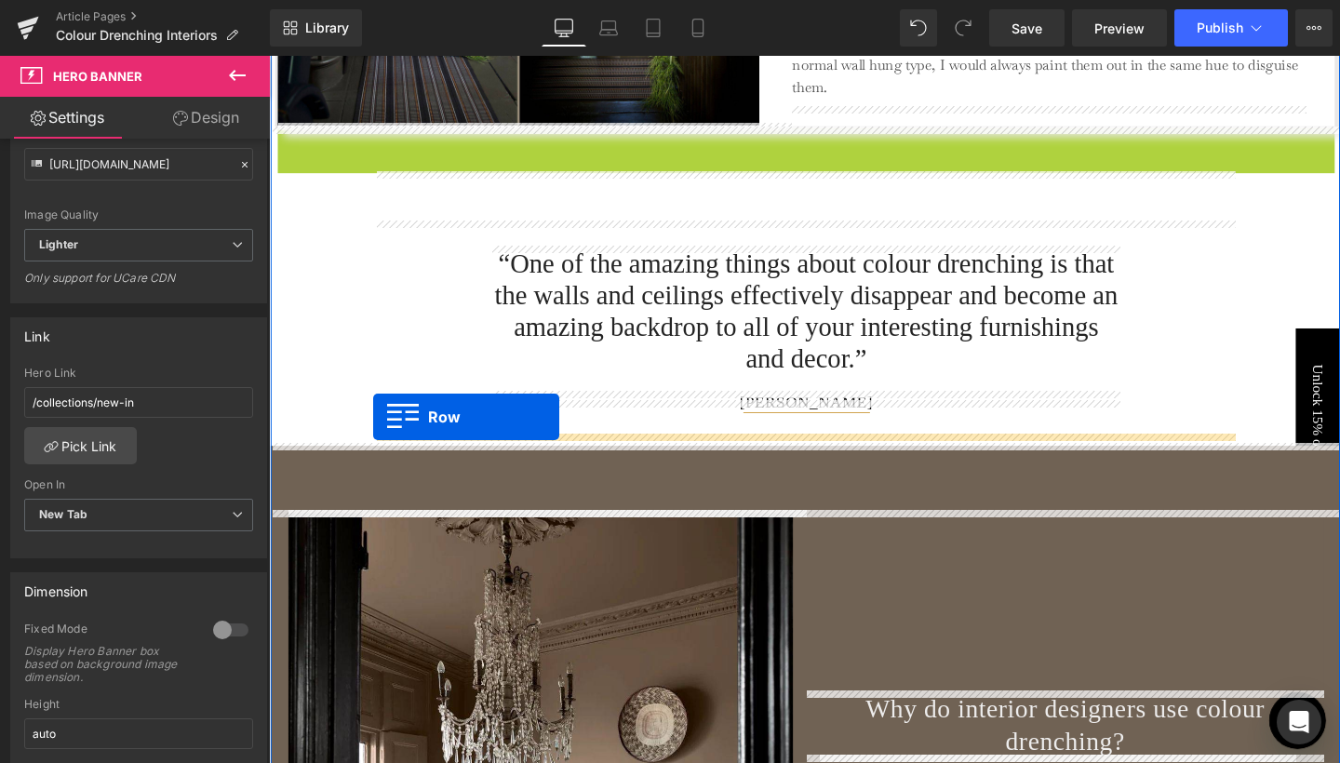
drag, startPoint x: 314, startPoint y: 147, endPoint x: 379, endPoint y: 436, distance: 295.8
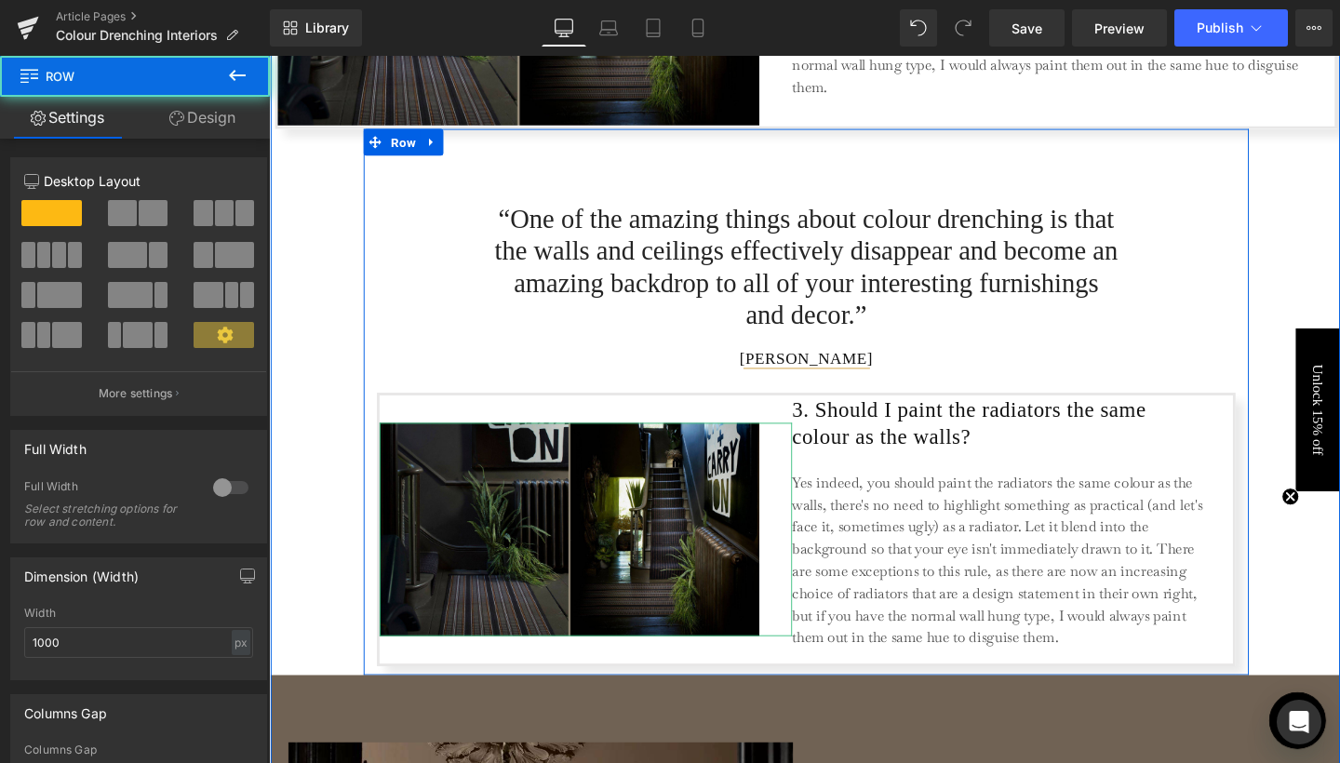
click at [1257, 317] on div "Text Block “One of the amazing things about colour drenching is that the walls …" at bounding box center [834, 415] width 931 height 564
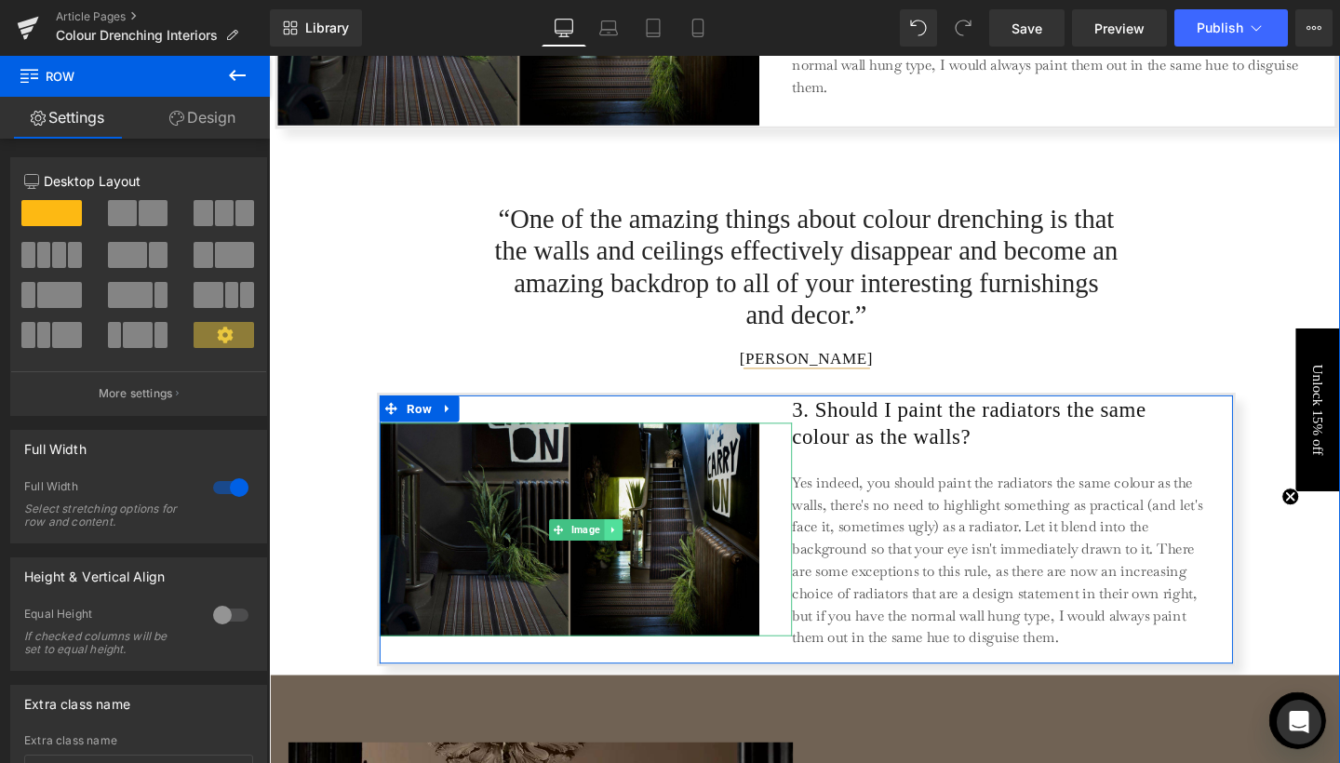
click at [630, 549] on icon at bounding box center [630, 554] width 10 height 11
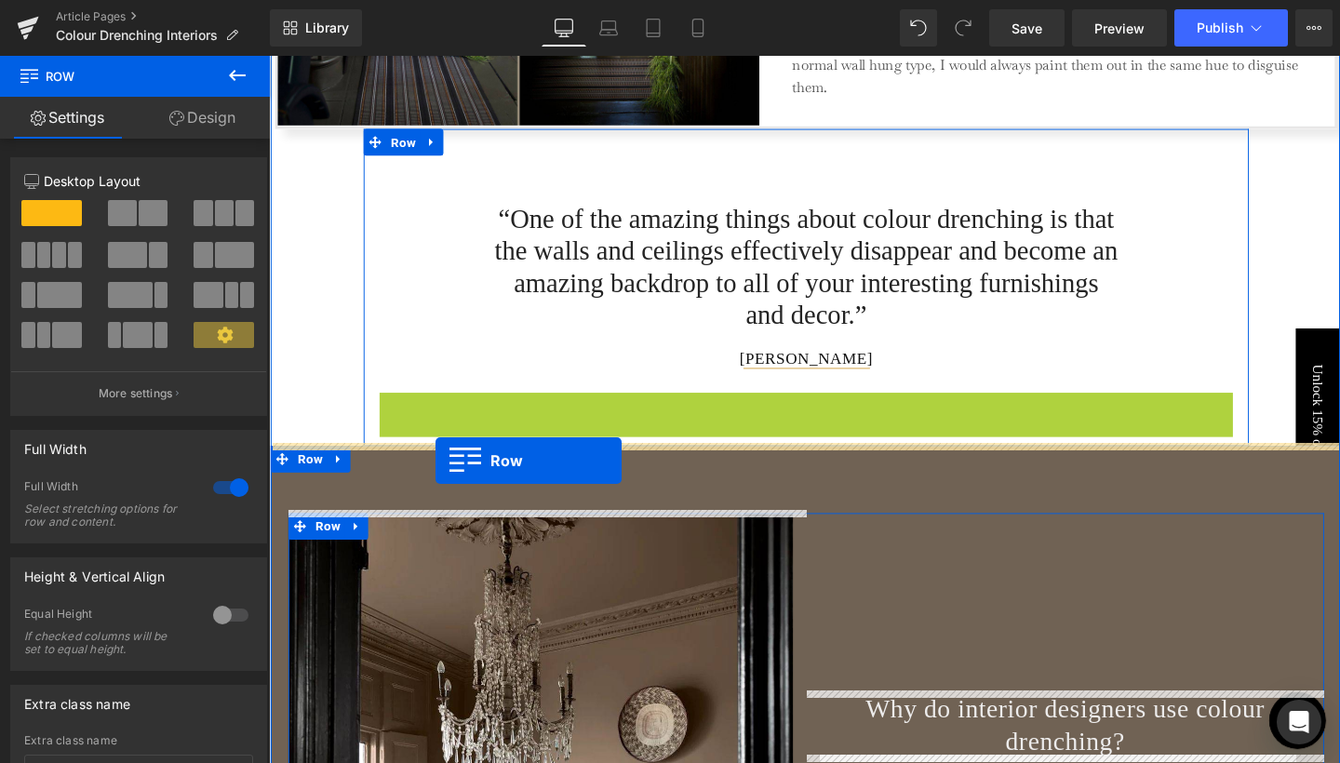
drag, startPoint x: 421, startPoint y: 424, endPoint x: 444, endPoint y: 481, distance: 61.4
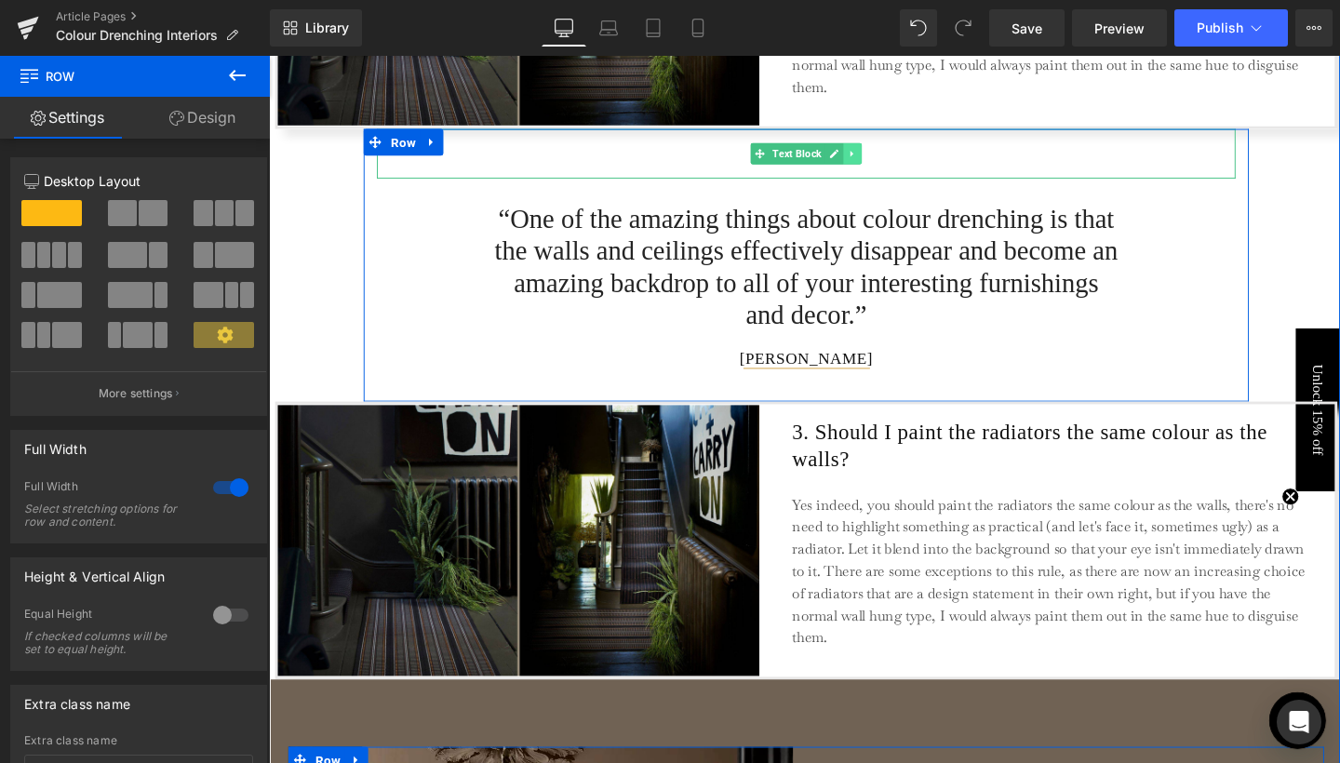
click at [882, 163] on link at bounding box center [883, 159] width 20 height 22
click at [886, 163] on link at bounding box center [892, 159] width 20 height 22
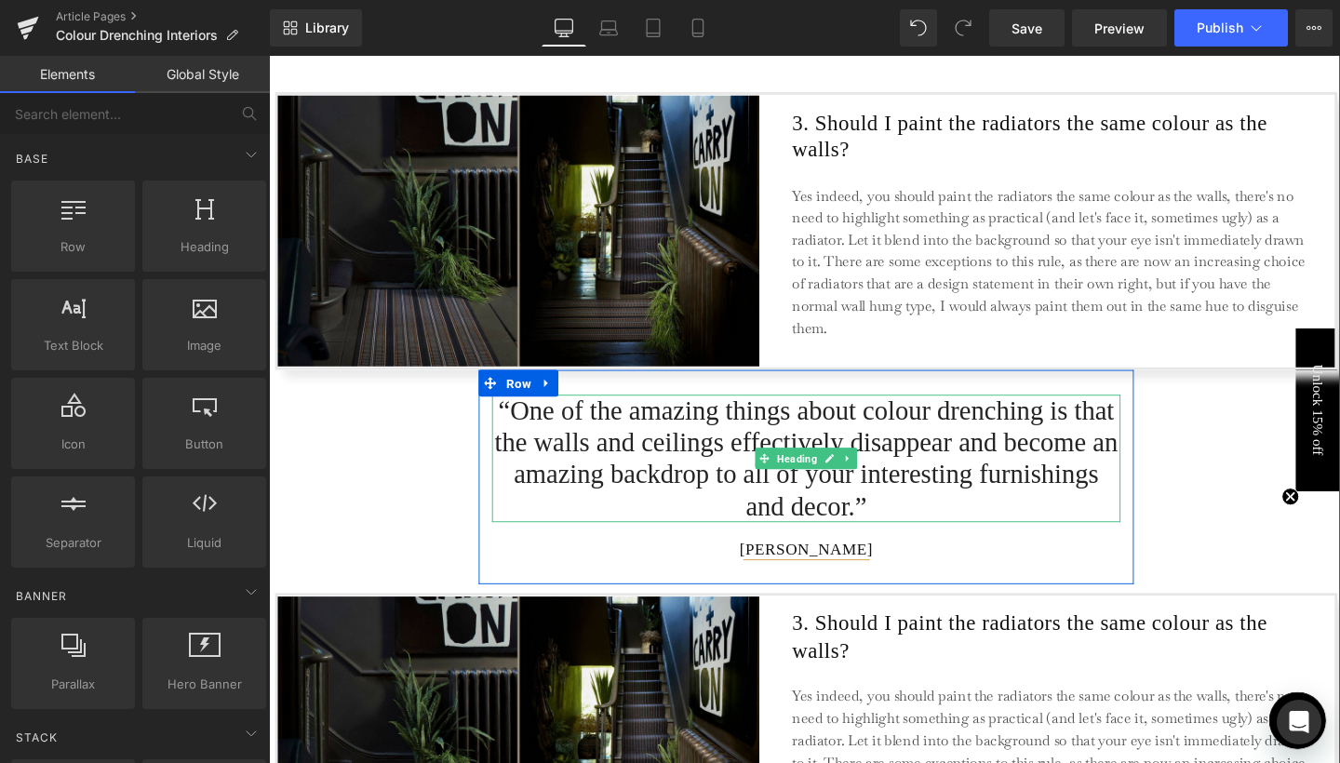
scroll to position [2222, 0]
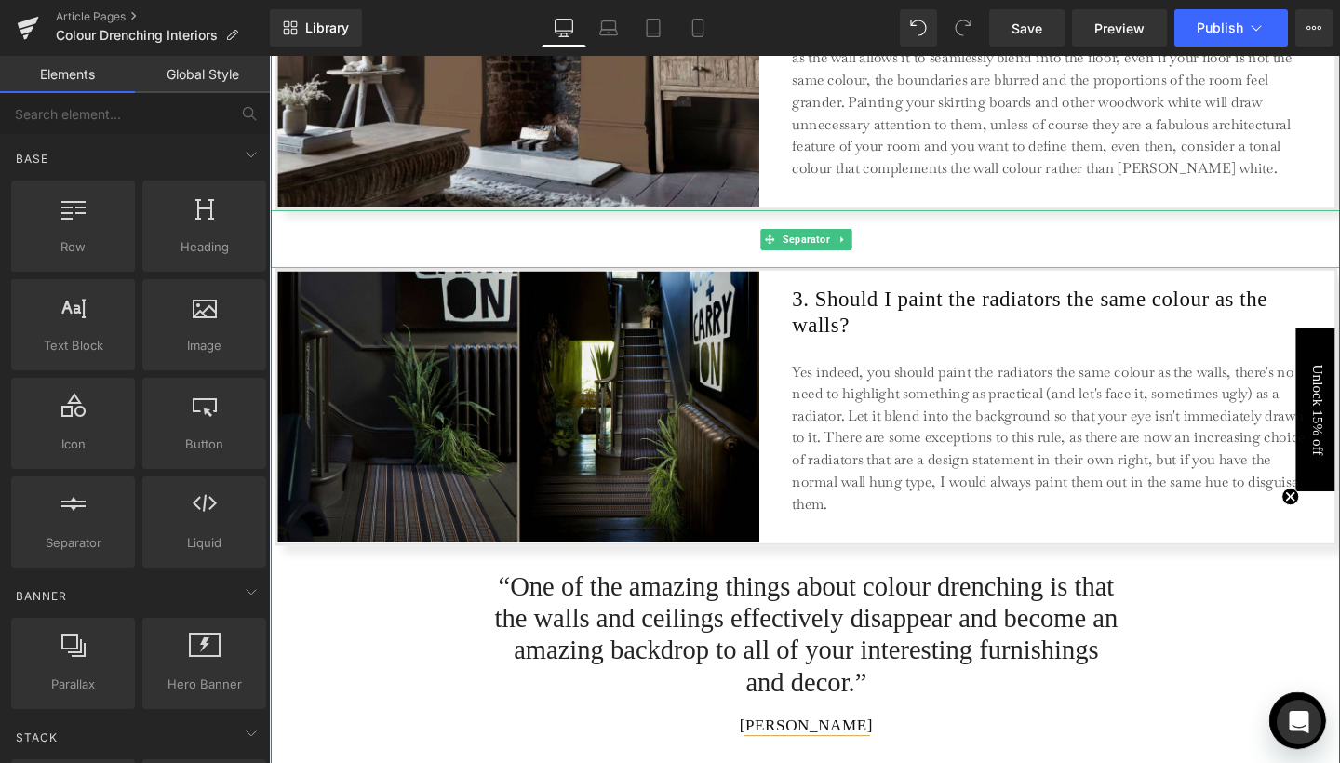
click at [730, 249] on hr at bounding box center [834, 253] width 1126 height 51
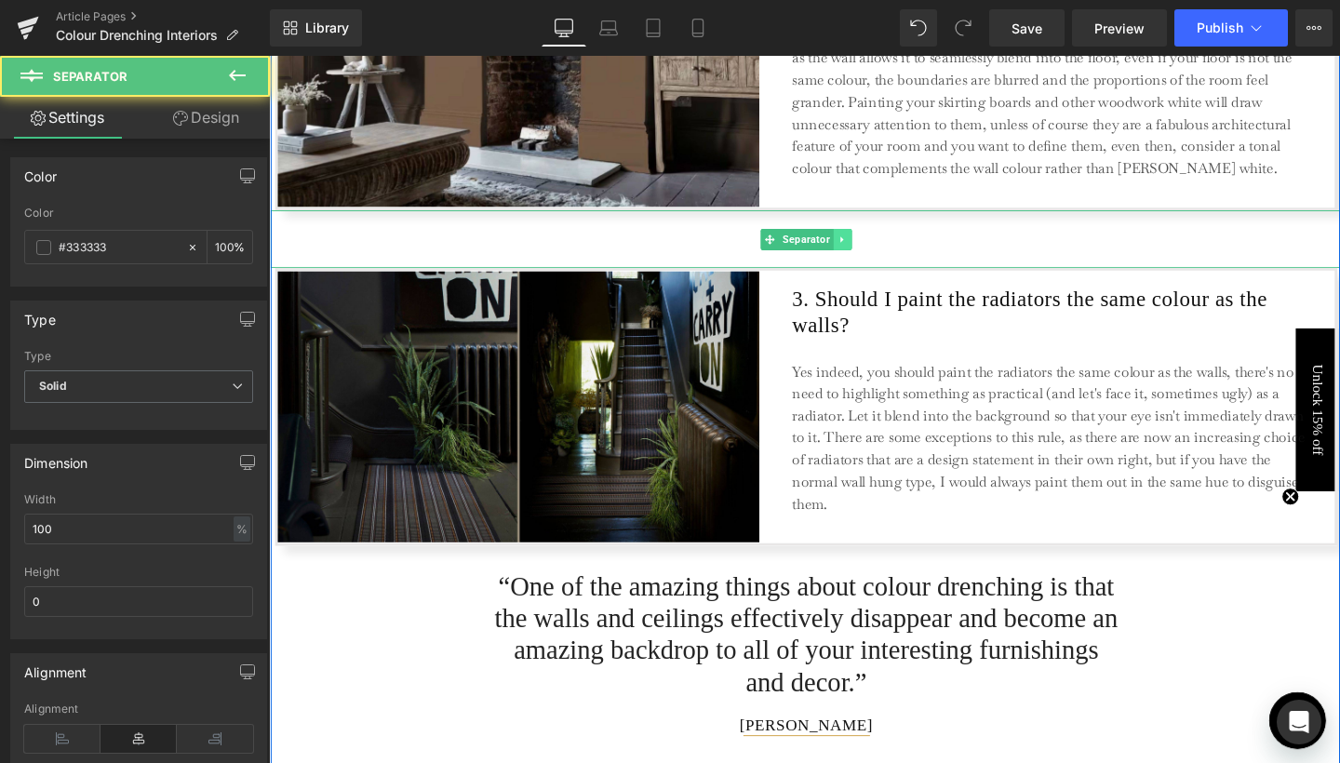
click at [868, 241] on link at bounding box center [873, 249] width 20 height 22
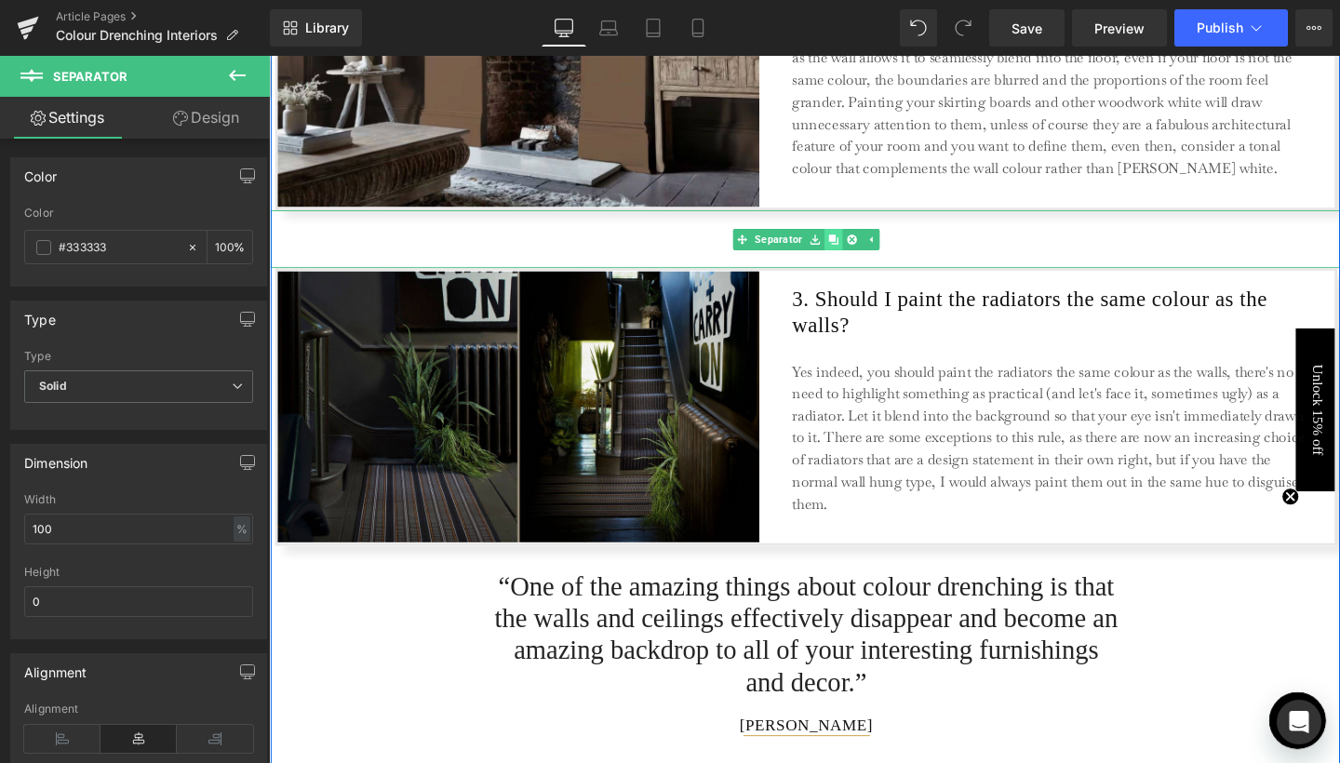
click at [862, 245] on icon at bounding box center [862, 249] width 10 height 10
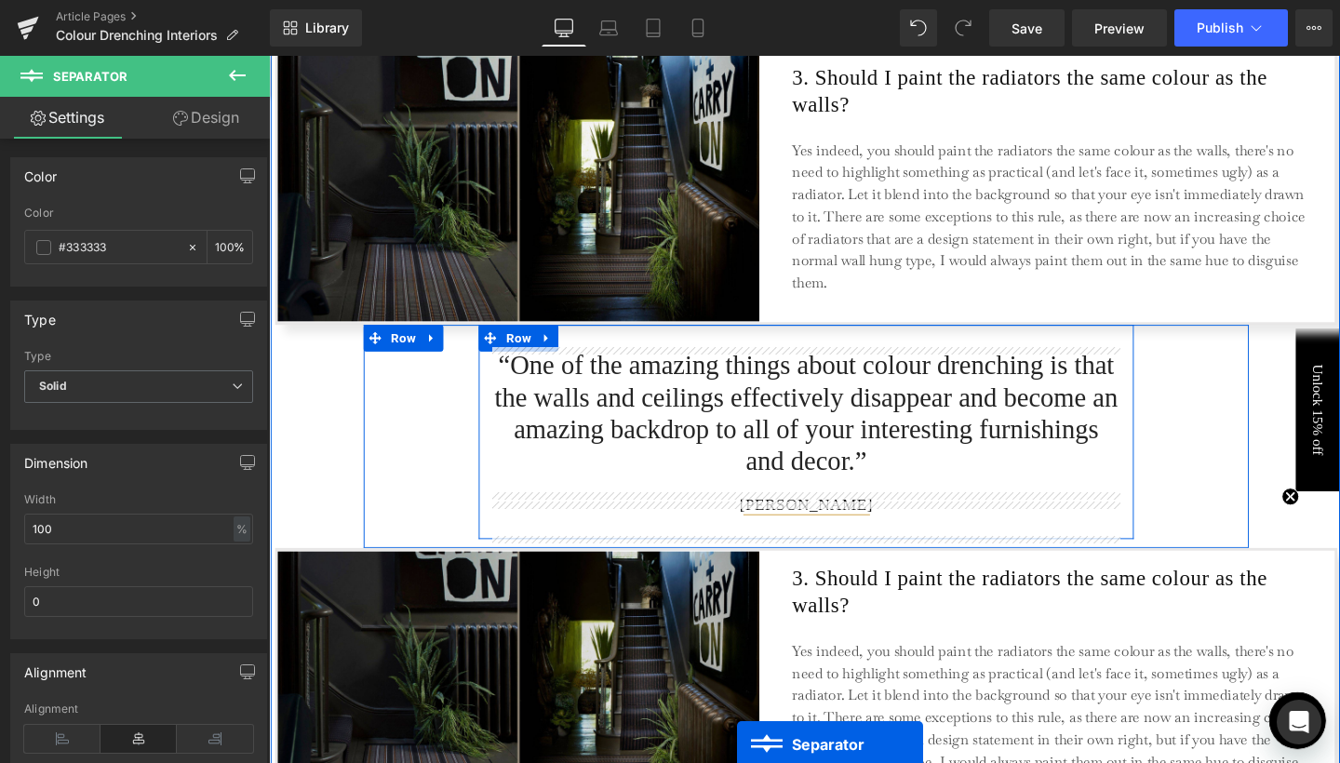
scroll to position [2575, 0]
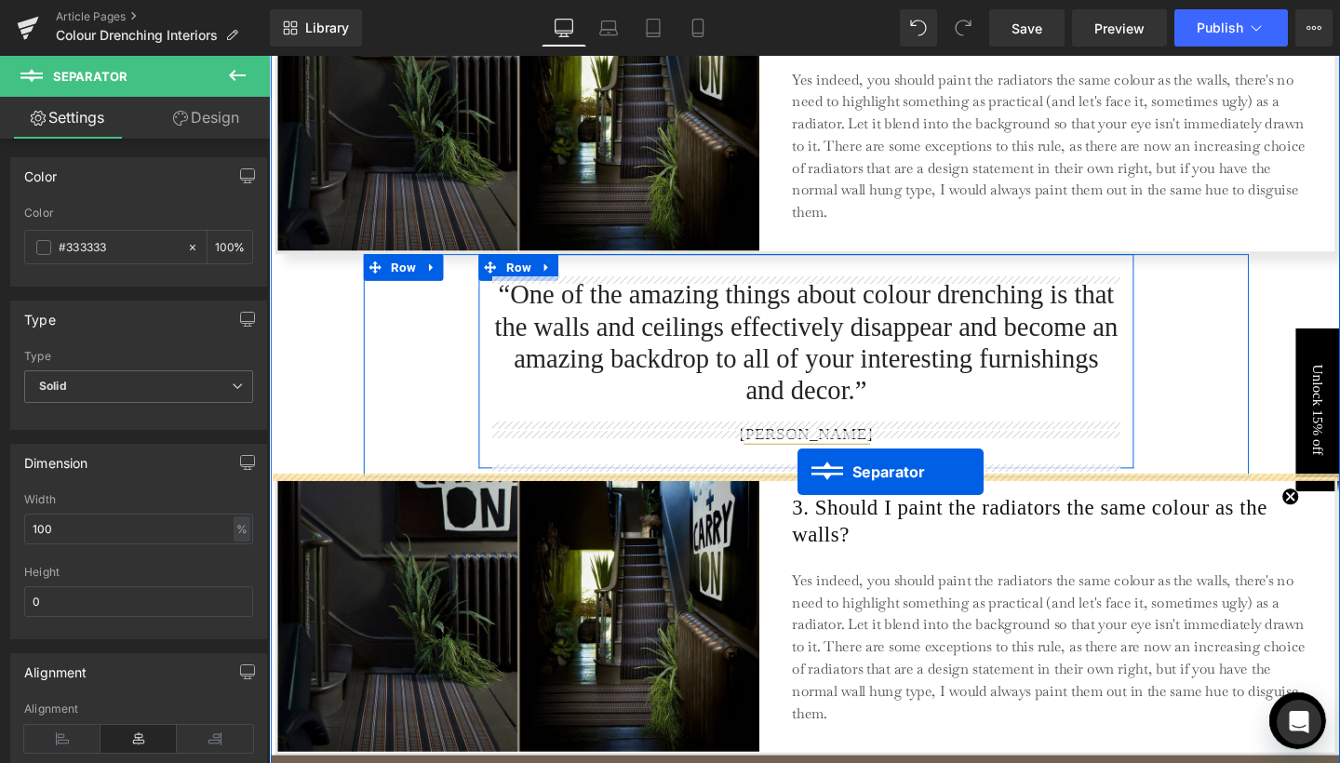
drag, startPoint x: 805, startPoint y: 246, endPoint x: 825, endPoint y: 493, distance: 248.4
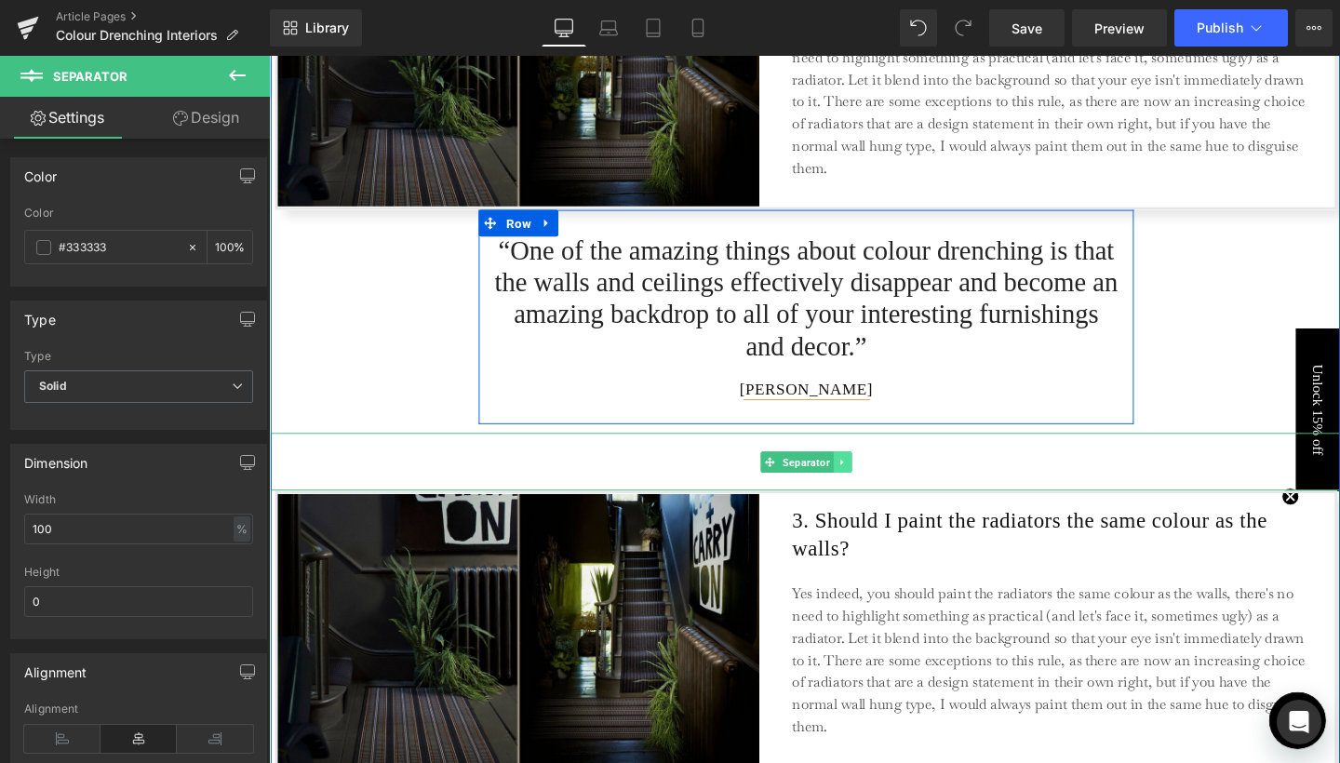
click at [874, 483] on link at bounding box center [873, 483] width 20 height 22
click at [865, 483] on link at bounding box center [863, 483] width 20 height 22
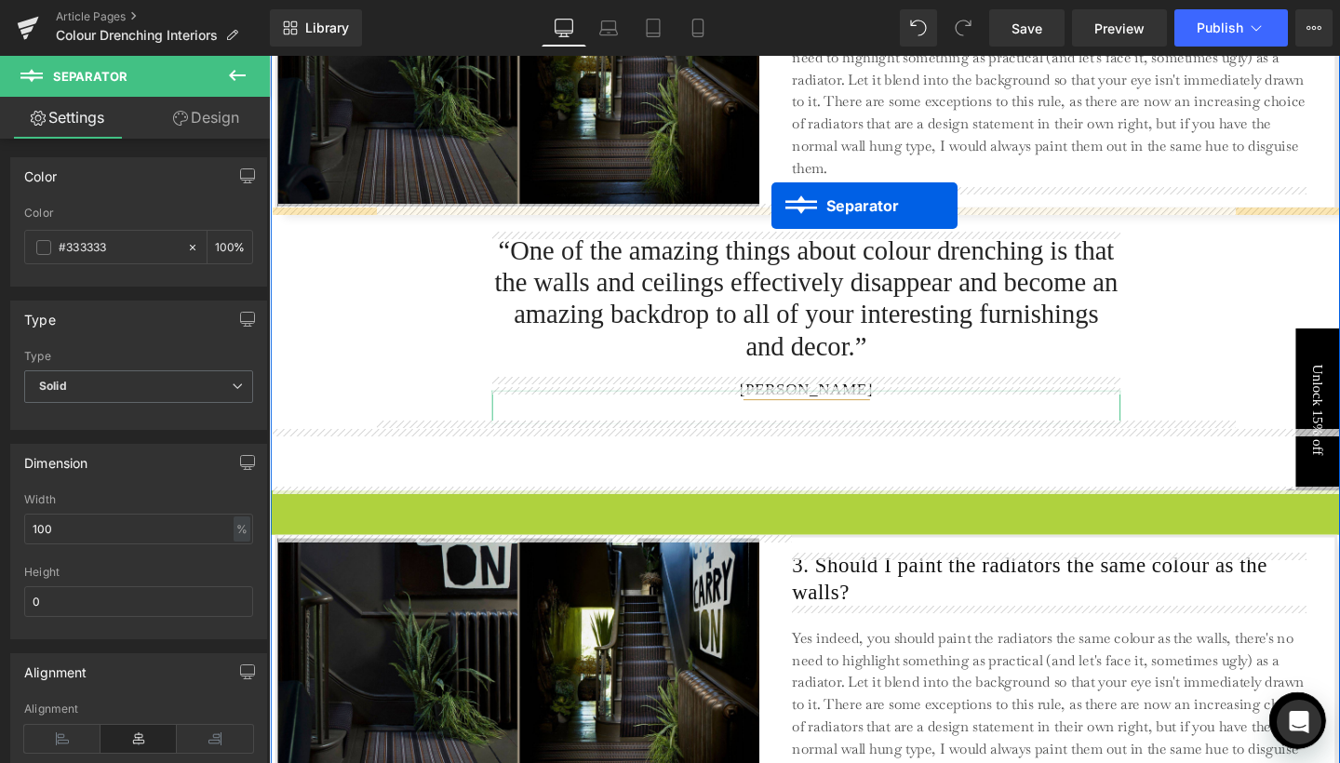
drag, startPoint x: 829, startPoint y: 542, endPoint x: 798, endPoint y: 213, distance: 330.1
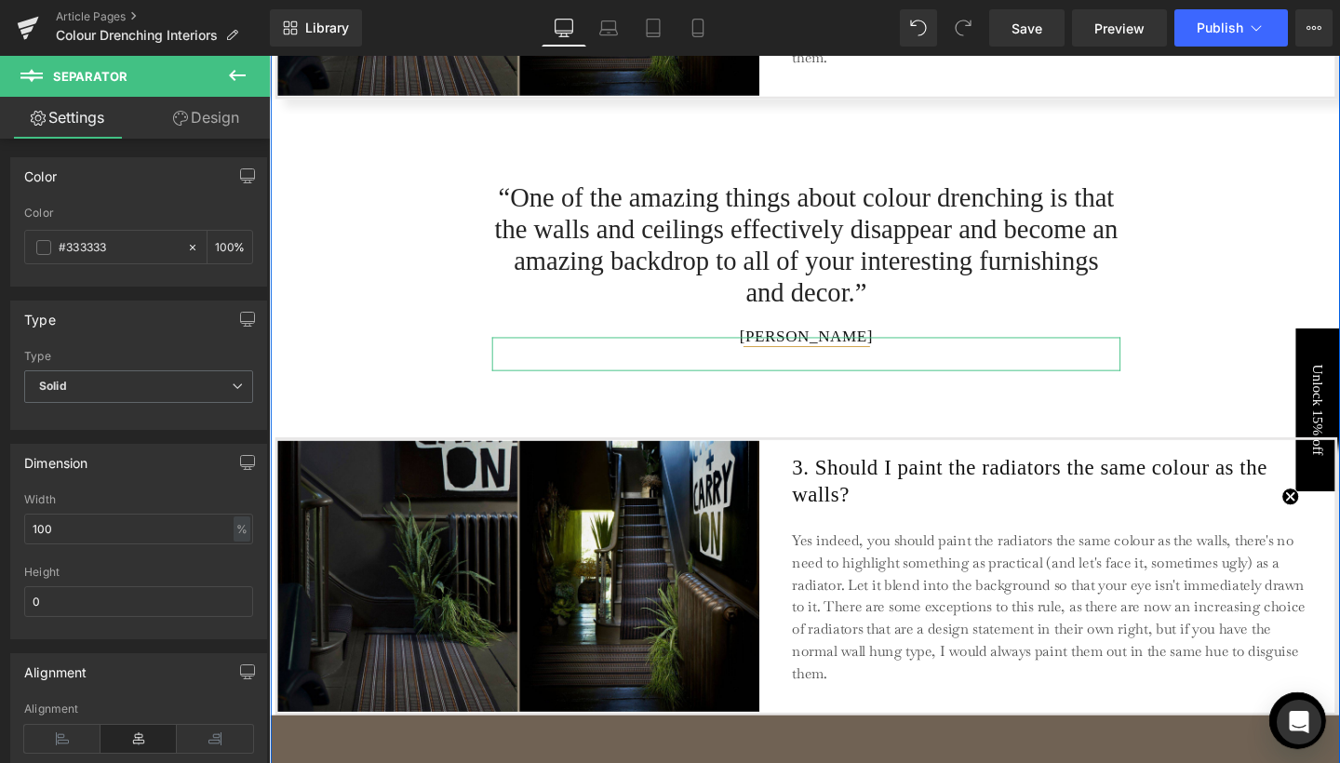
scroll to position [2885, 0]
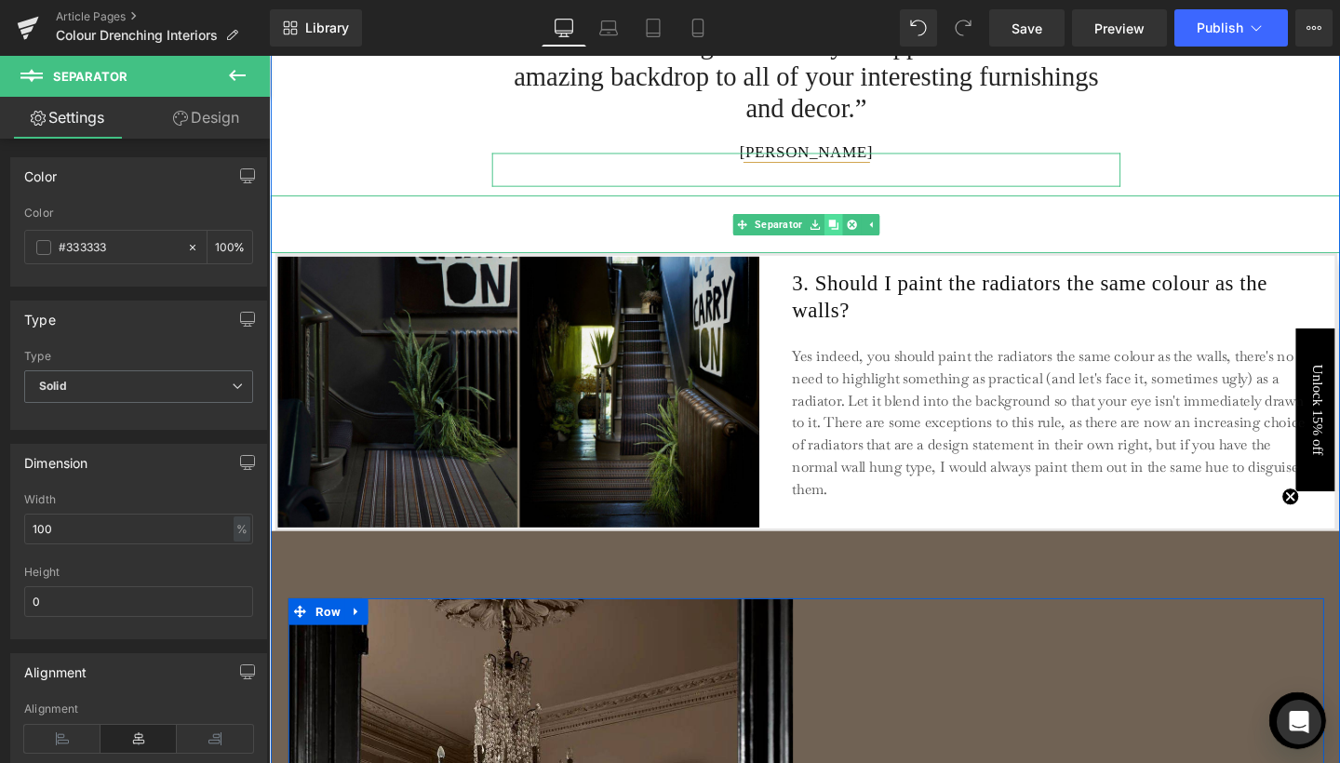
click at [860, 231] on icon at bounding box center [862, 233] width 10 height 10
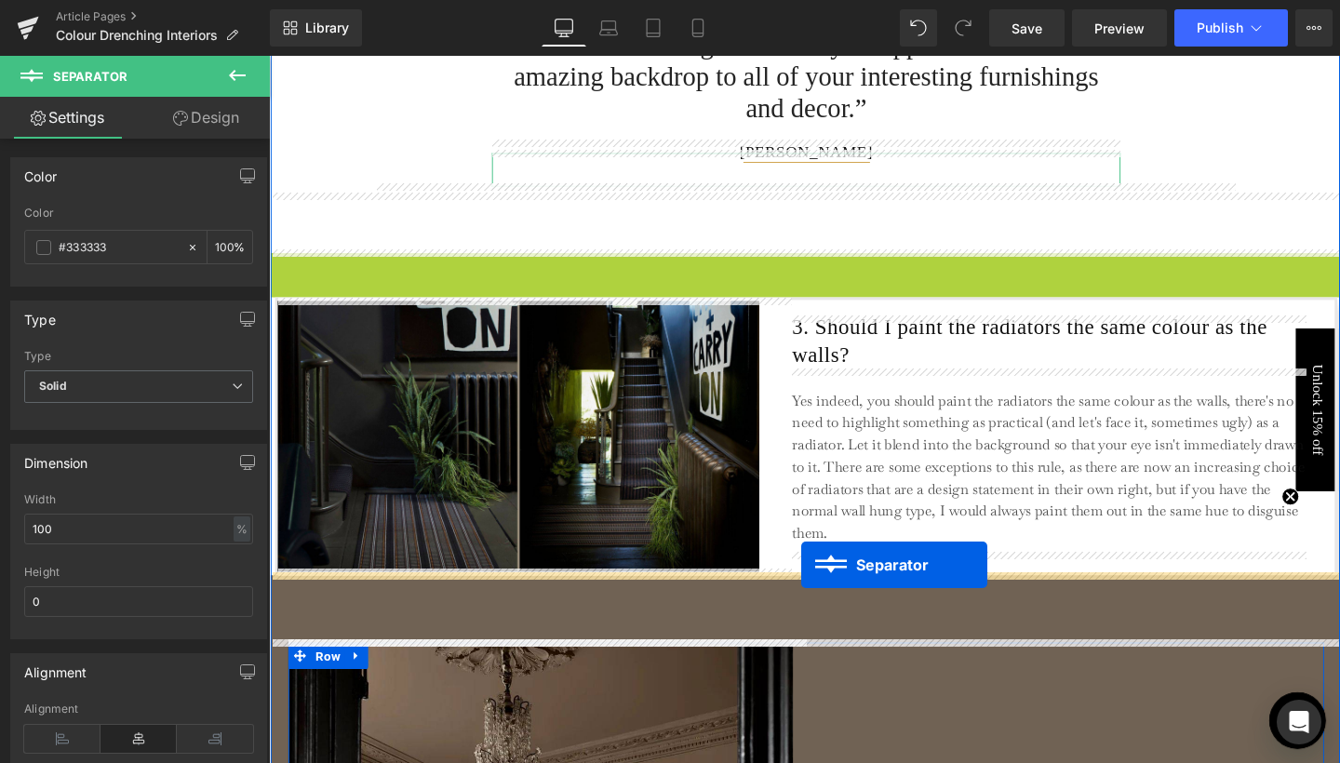
drag, startPoint x: 823, startPoint y: 291, endPoint x: 828, endPoint y: 591, distance: 299.8
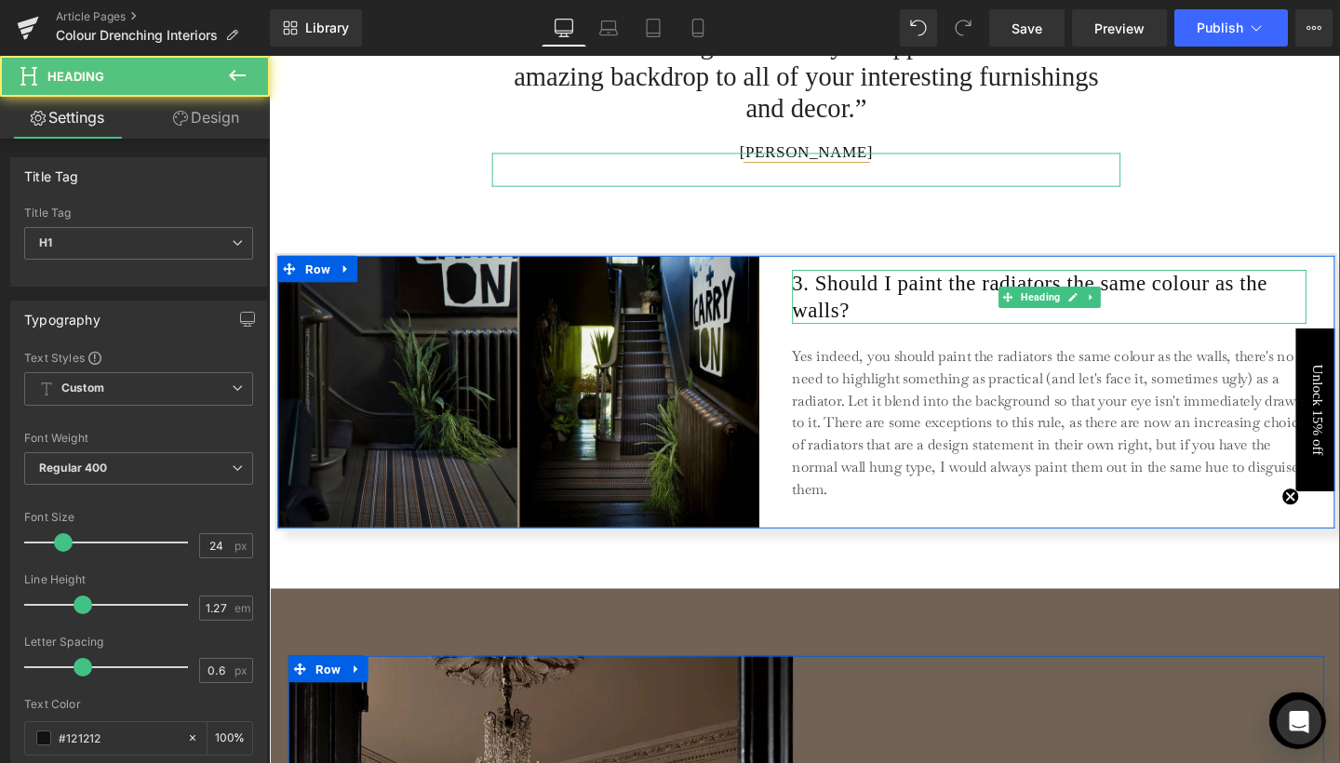
click at [865, 309] on h1 "3. Should I paint the radiators the same colour as the walls?" at bounding box center [1089, 309] width 541 height 57
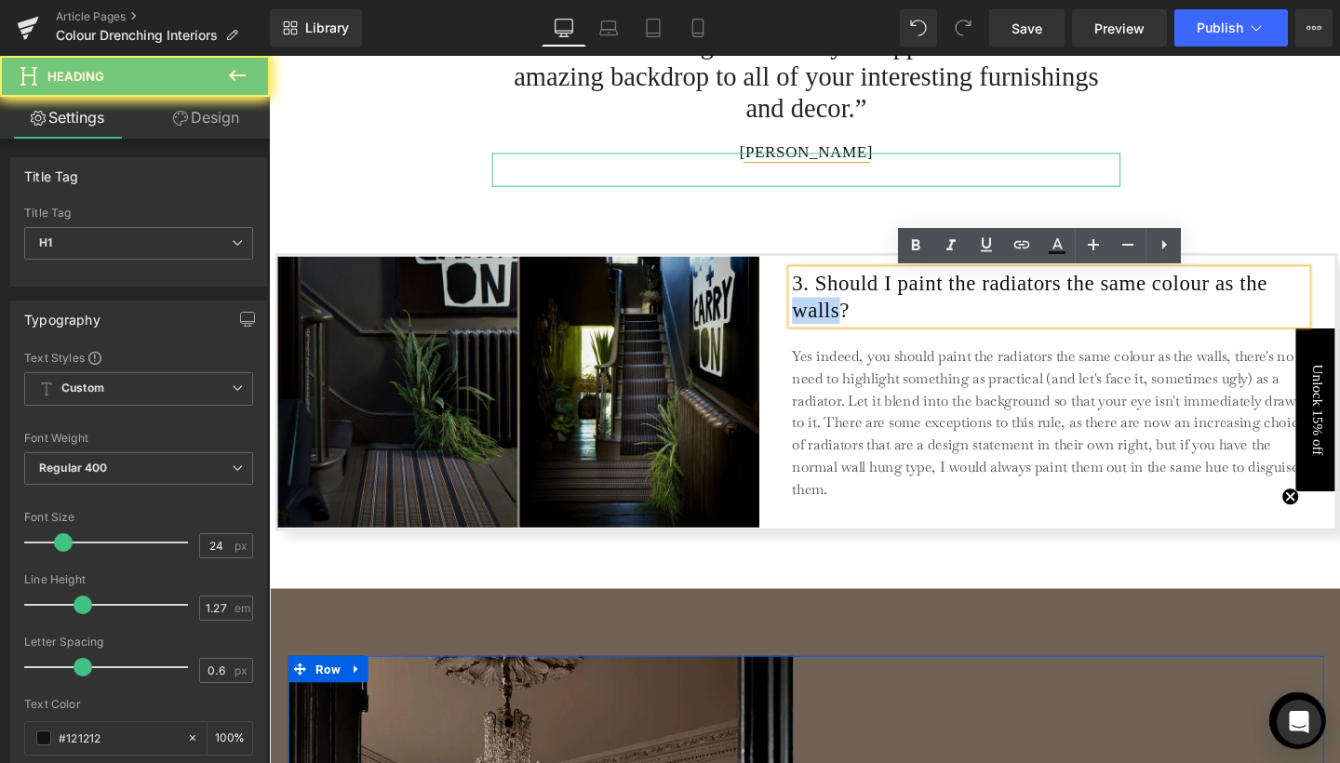
click at [865, 309] on h1 "3. Should I paint the radiators the same colour as the walls?" at bounding box center [1089, 309] width 541 height 57
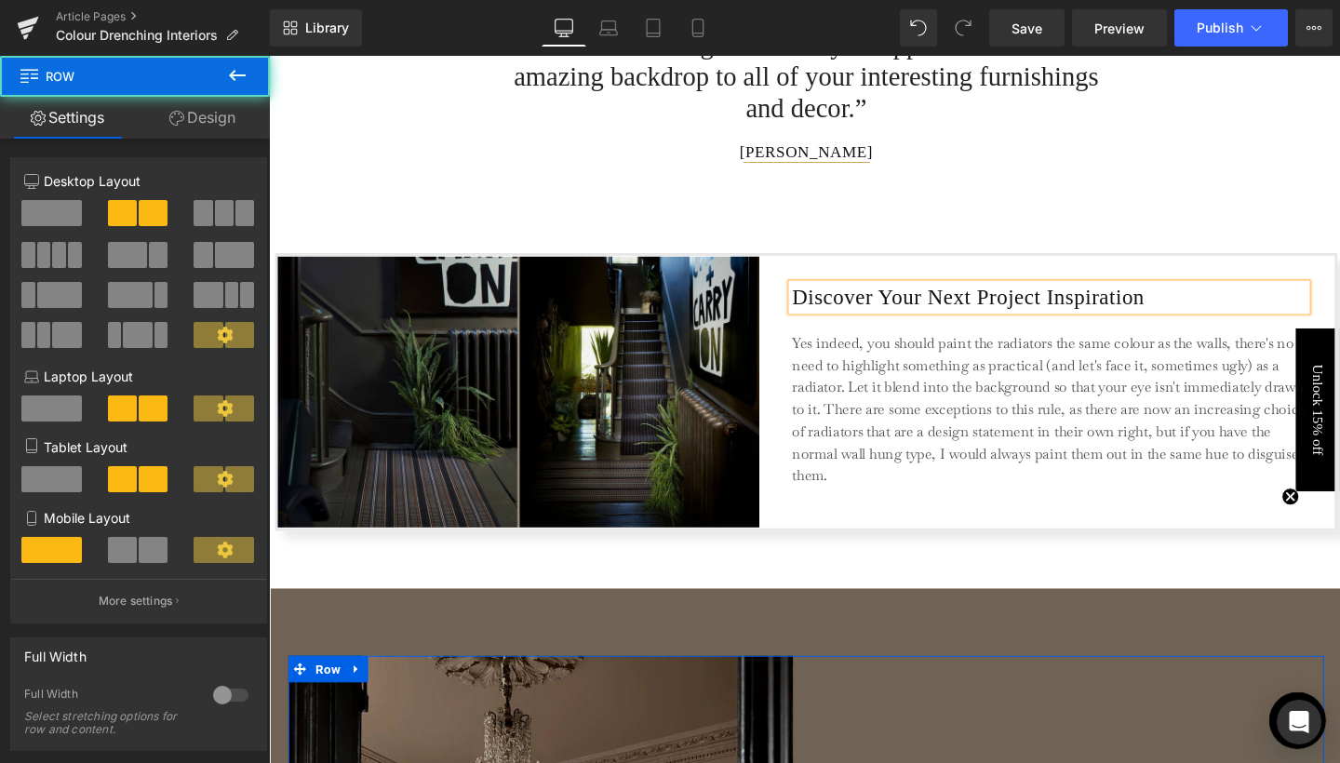
click at [903, 274] on div "Discover Your Next Project Inspiration Heading Yes indeed, you should paint the…" at bounding box center [1089, 409] width 541 height 285
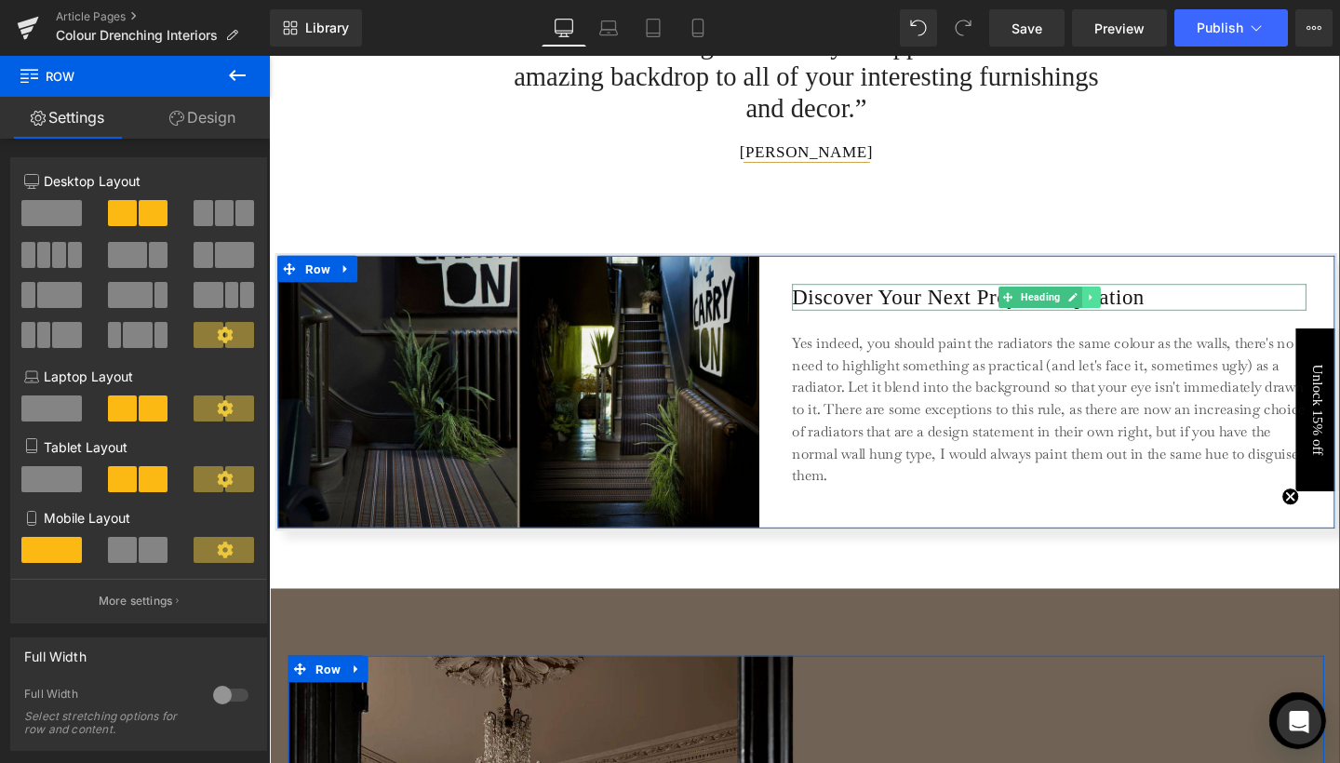
click at [1131, 310] on icon at bounding box center [1132, 309] width 3 height 7
click at [1119, 309] on icon at bounding box center [1124, 309] width 10 height 10
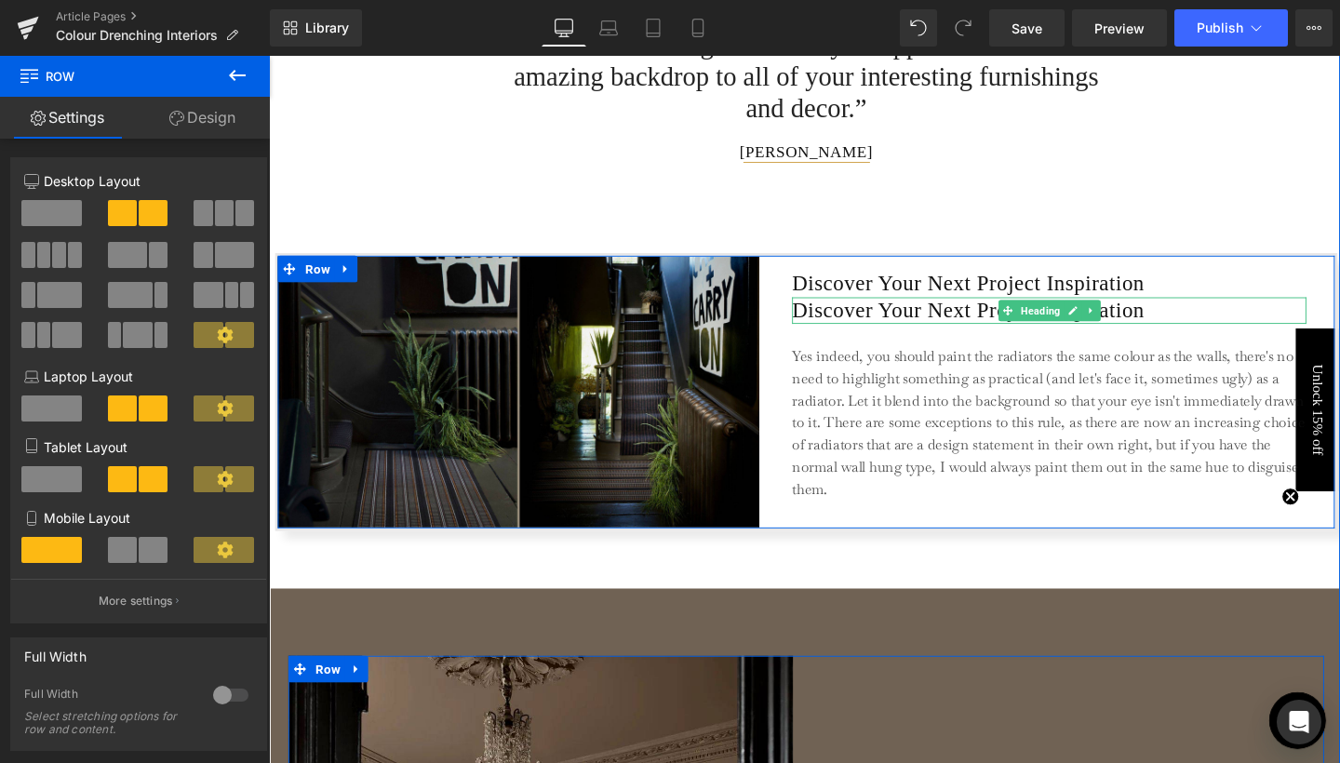
click at [972, 325] on h1 "Discover Your Next Project Inspiration" at bounding box center [1089, 324] width 541 height 28
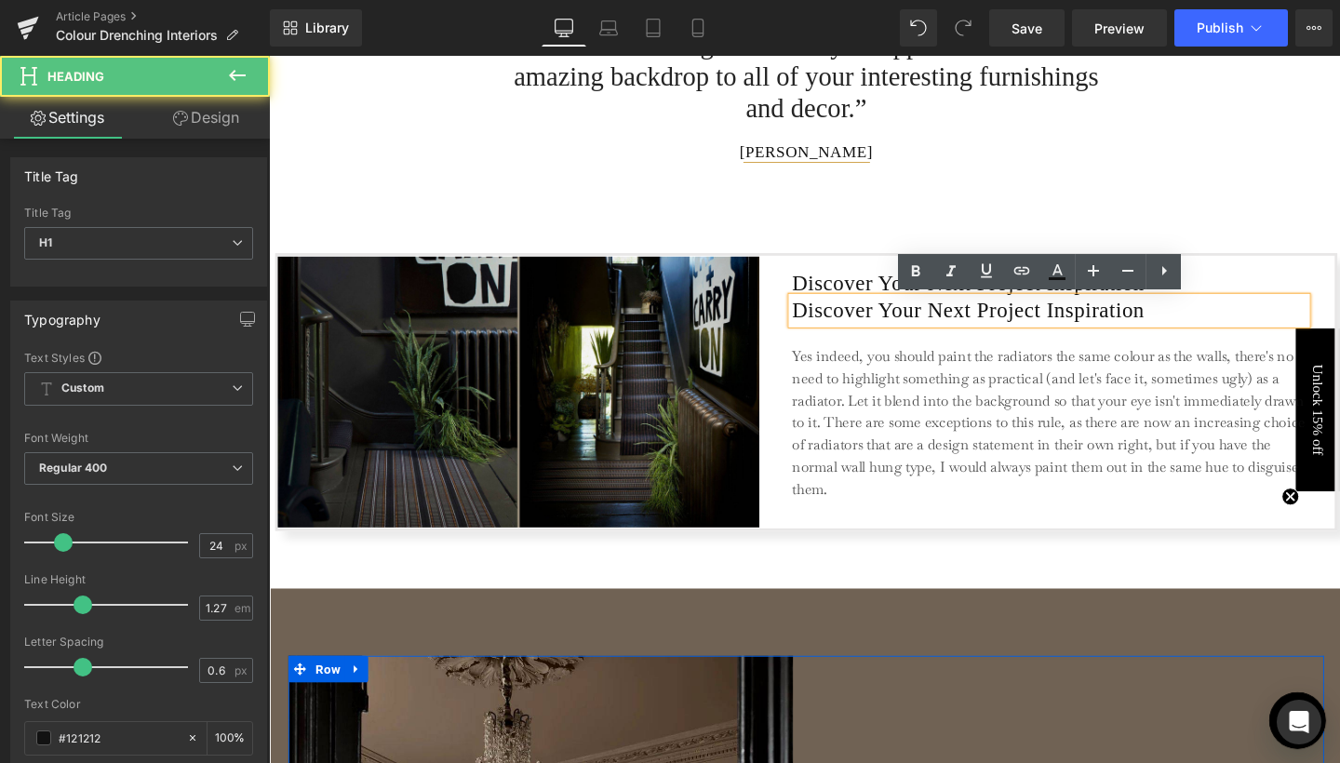
click at [972, 325] on h1 "Discover Your Next Project Inspiration" at bounding box center [1089, 324] width 541 height 28
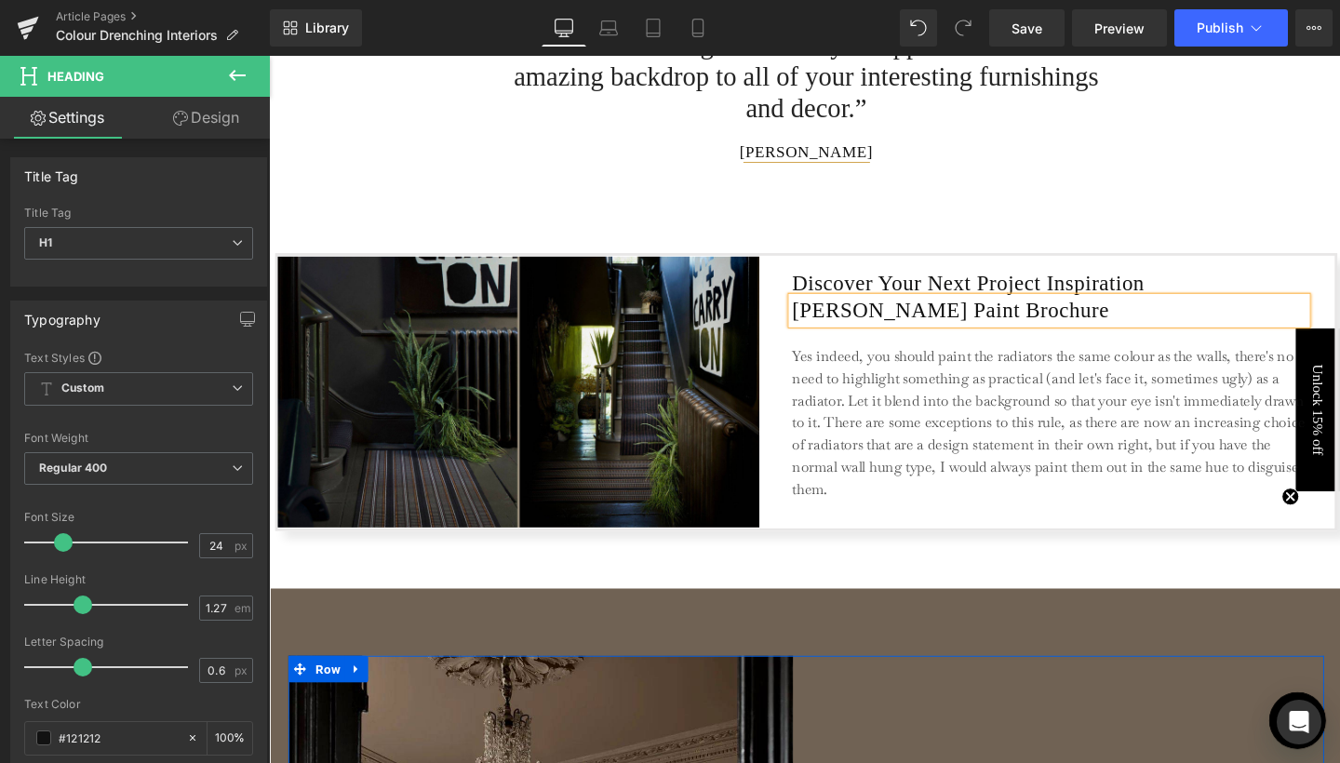
click at [927, 326] on h1 "[PERSON_NAME] Paint Brochure" at bounding box center [1089, 324] width 541 height 28
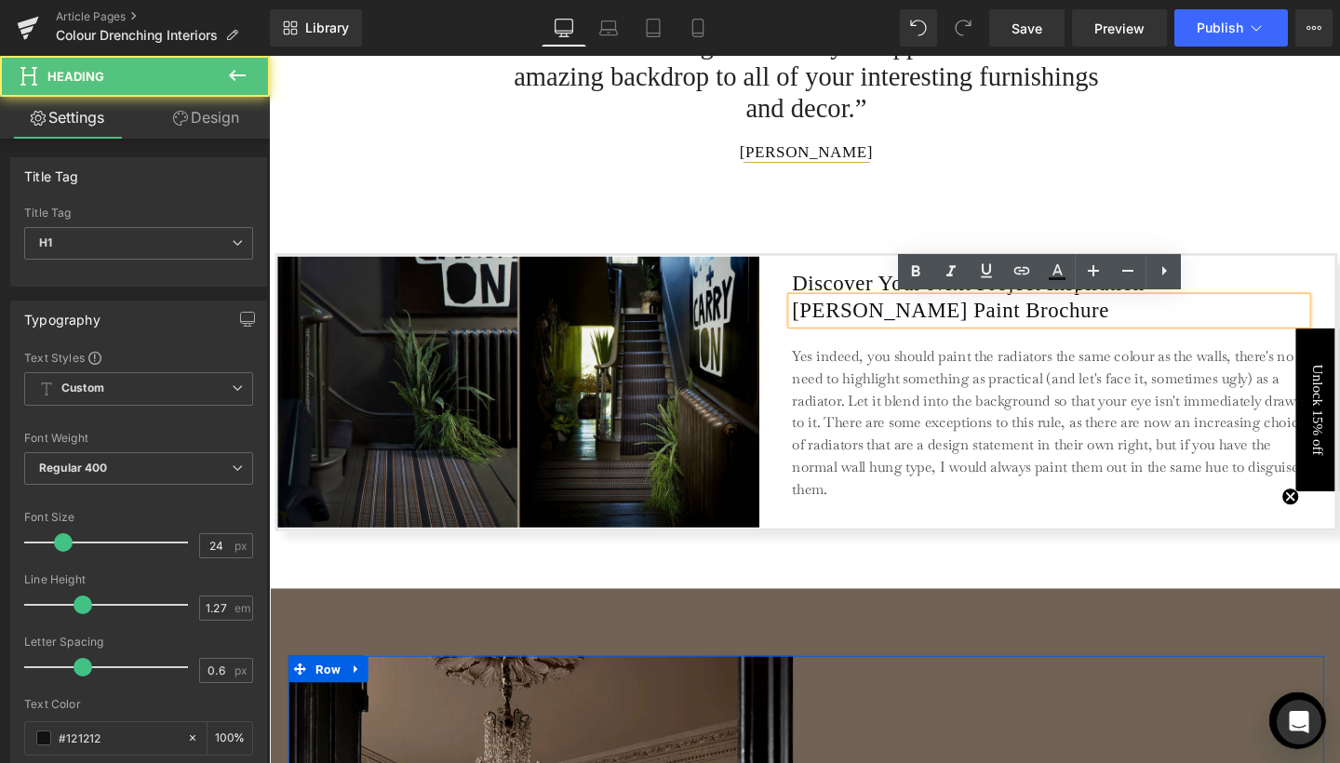
click at [927, 326] on h1 "[PERSON_NAME] Paint Brochure" at bounding box center [1089, 324] width 541 height 28
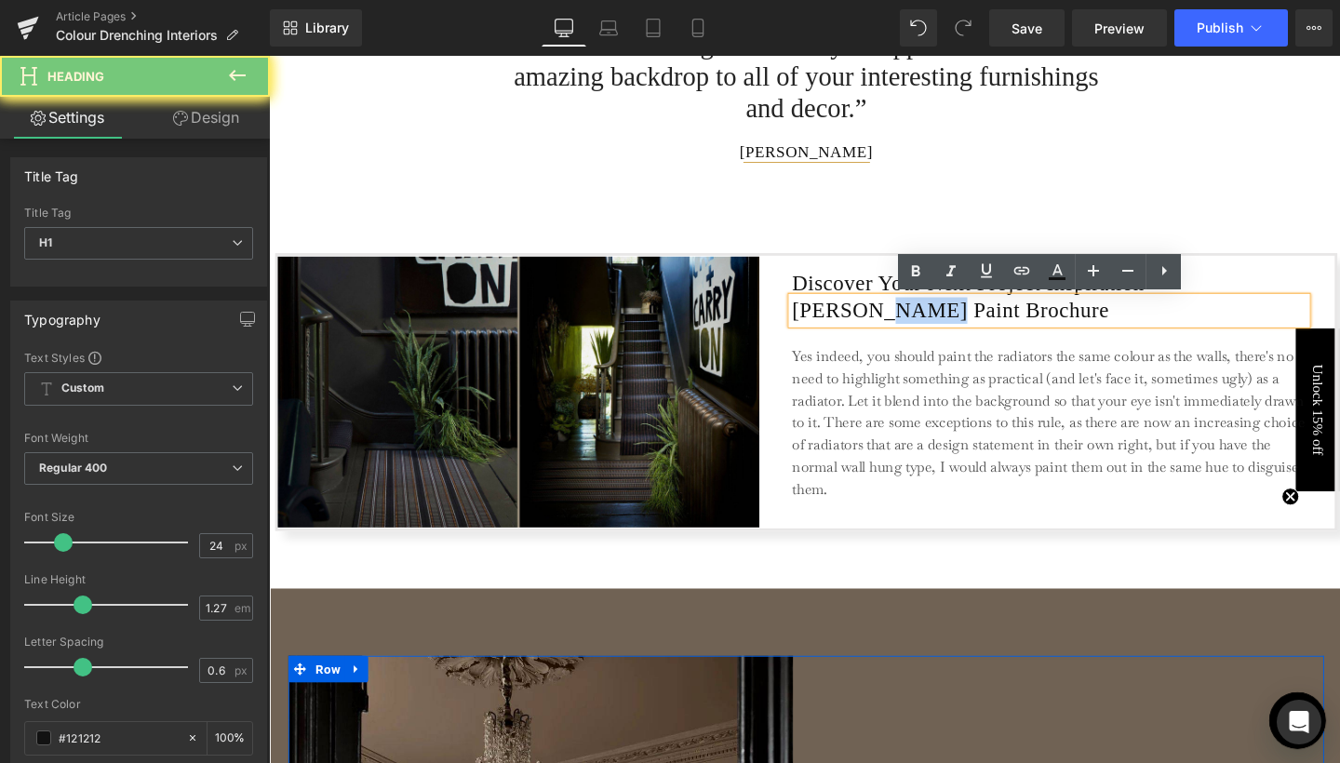
click at [927, 326] on h1 "[PERSON_NAME] Paint Brochure" at bounding box center [1089, 324] width 541 height 28
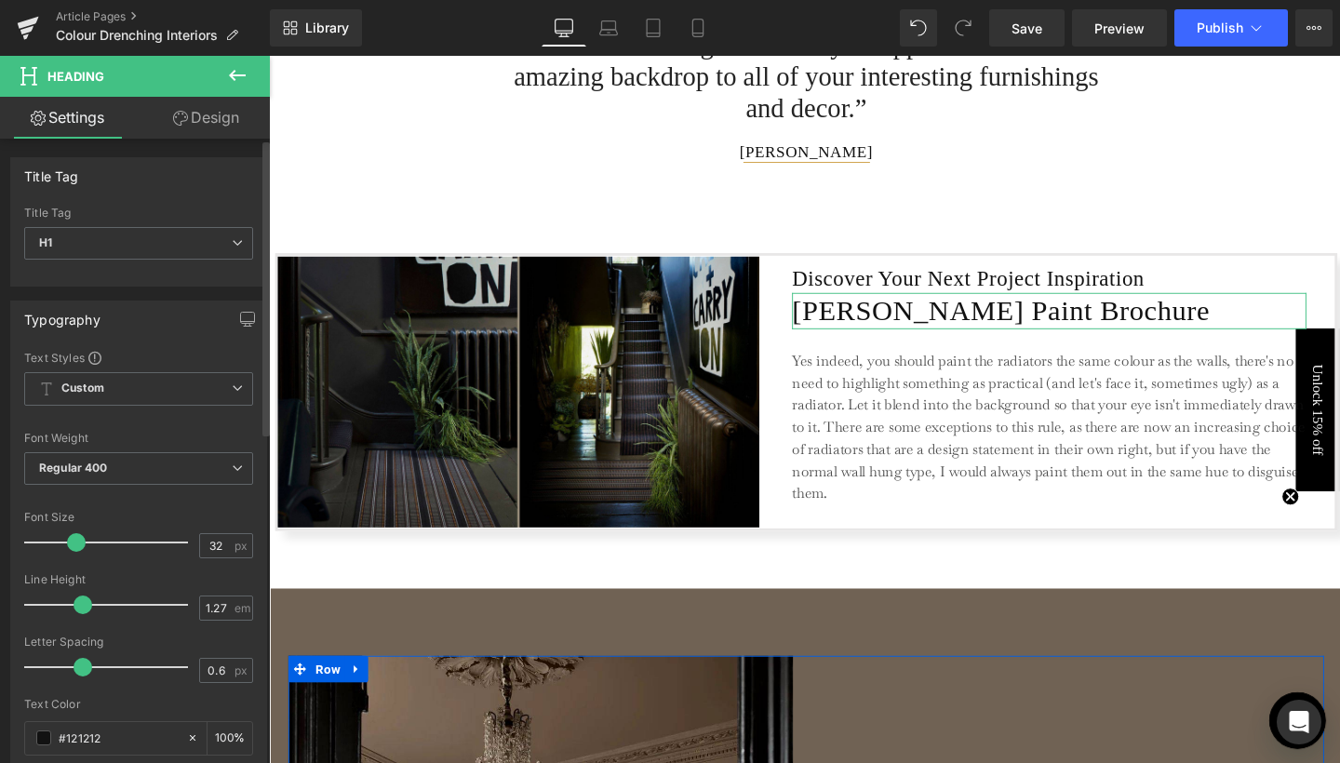
type input "33"
drag, startPoint x: 67, startPoint y: 536, endPoint x: 81, endPoint y: 533, distance: 14.2
click at [81, 533] on span at bounding box center [78, 542] width 19 height 19
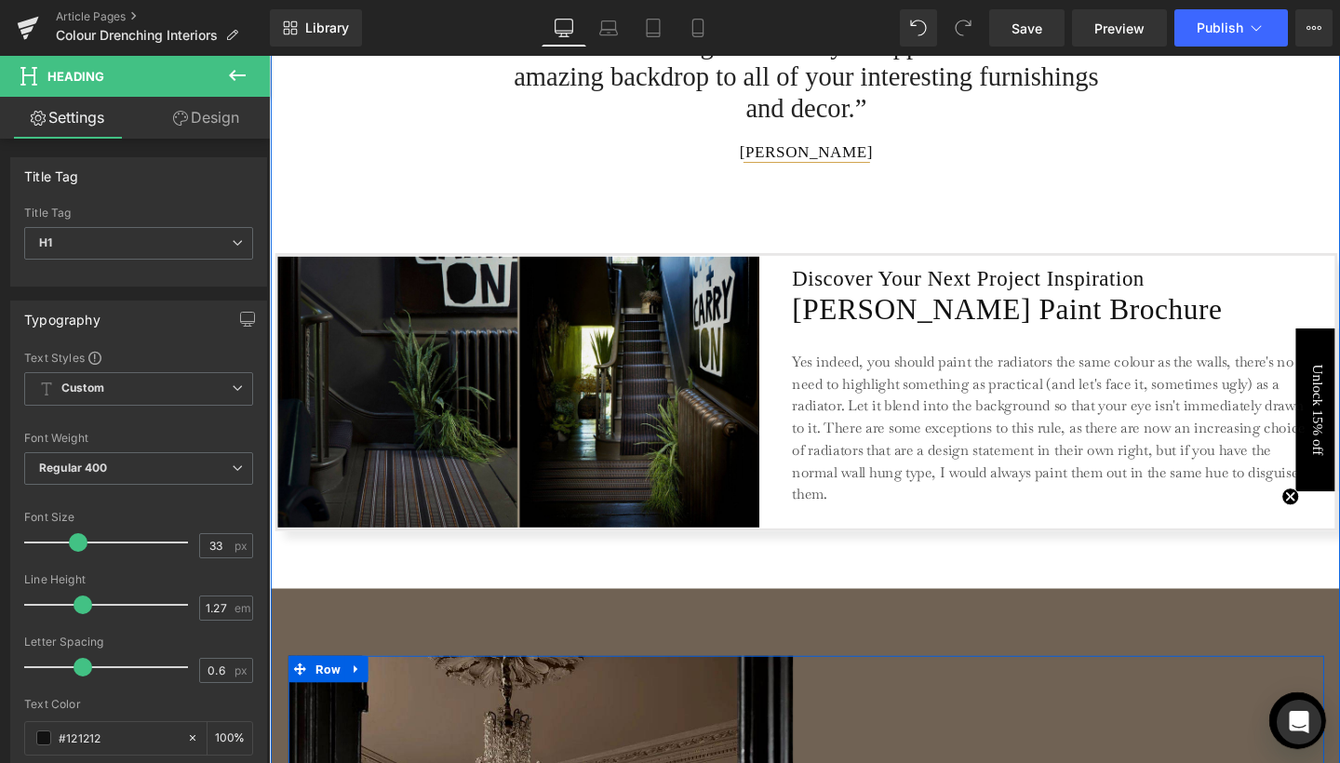
click at [704, 251] on hr at bounding box center [834, 237] width 1126 height 51
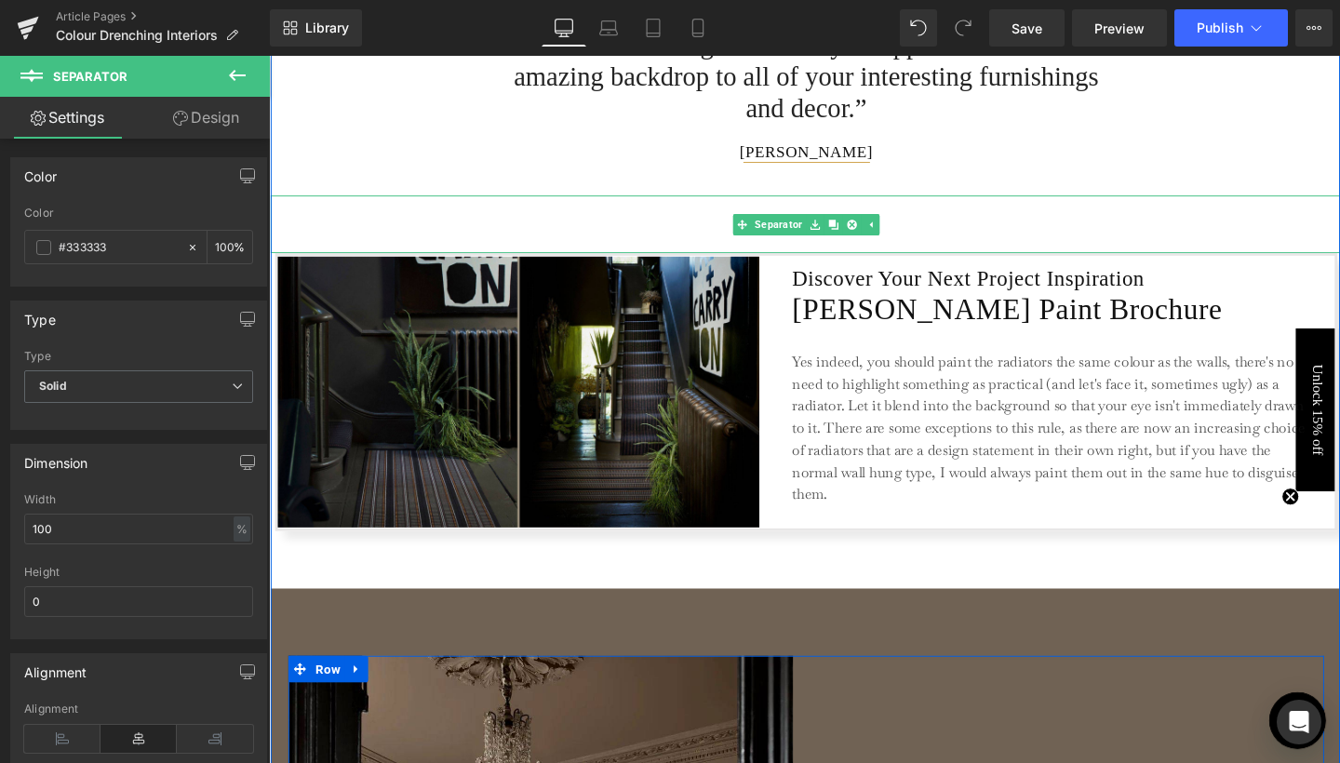
click at [580, 220] on hr at bounding box center [834, 237] width 1126 height 51
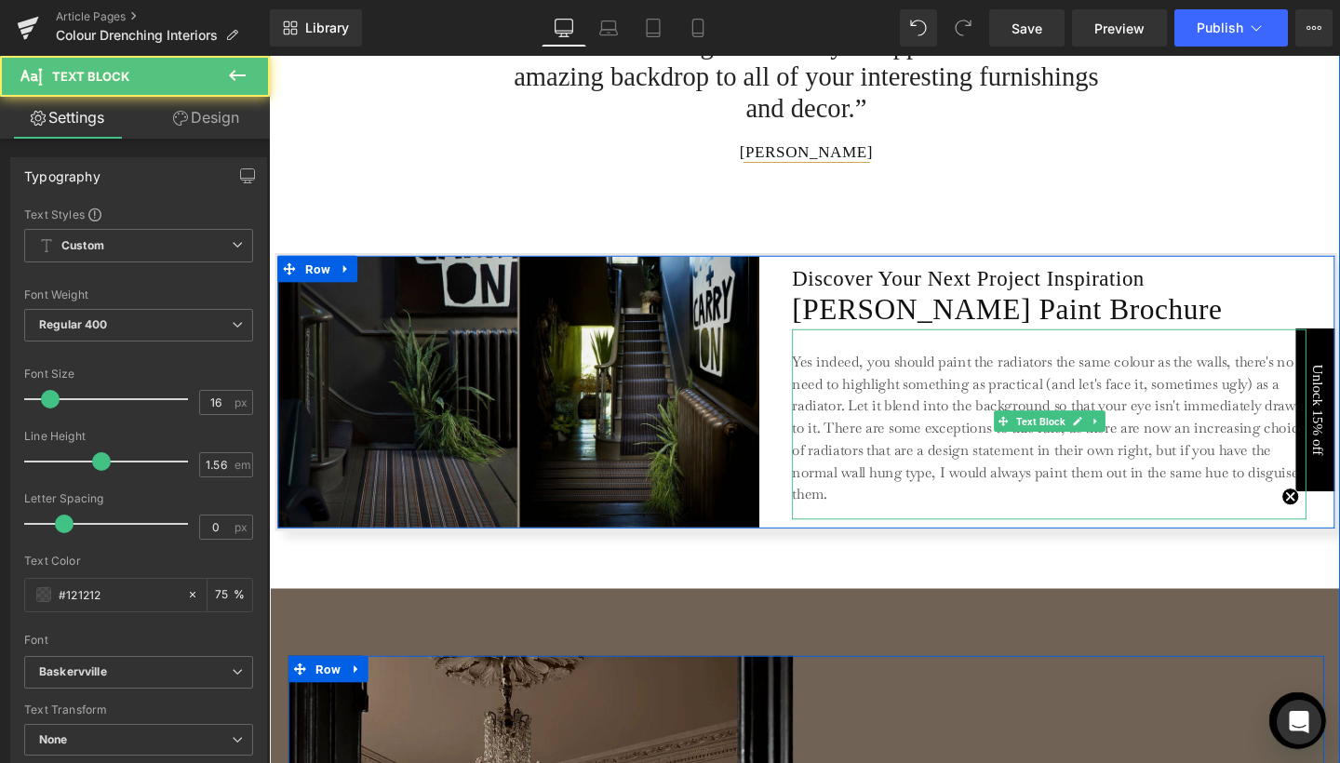
click at [880, 420] on p "Yes indeed, you should paint the radiators the same colour as the walls, there'…" at bounding box center [1089, 448] width 540 height 163
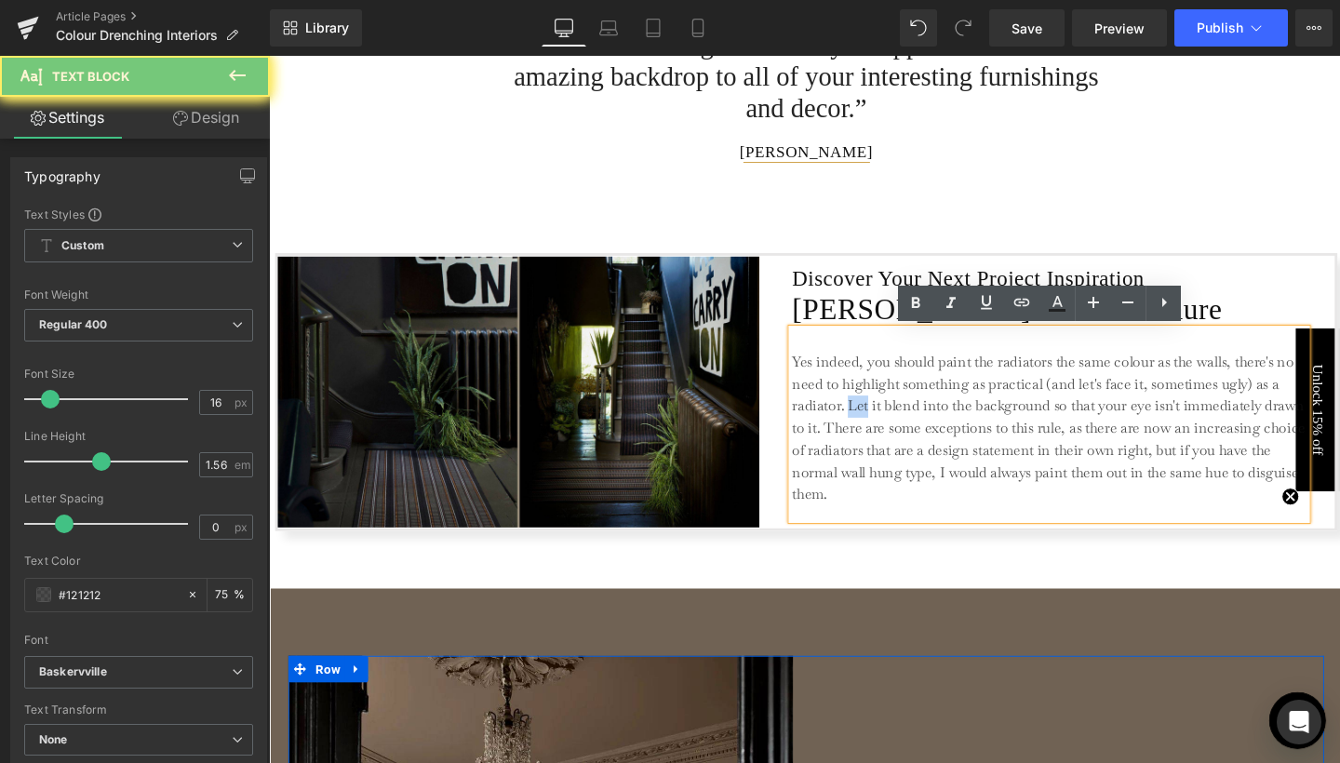
click at [880, 420] on p "Yes indeed, you should paint the radiators the same colour as the walls, there'…" at bounding box center [1089, 448] width 540 height 163
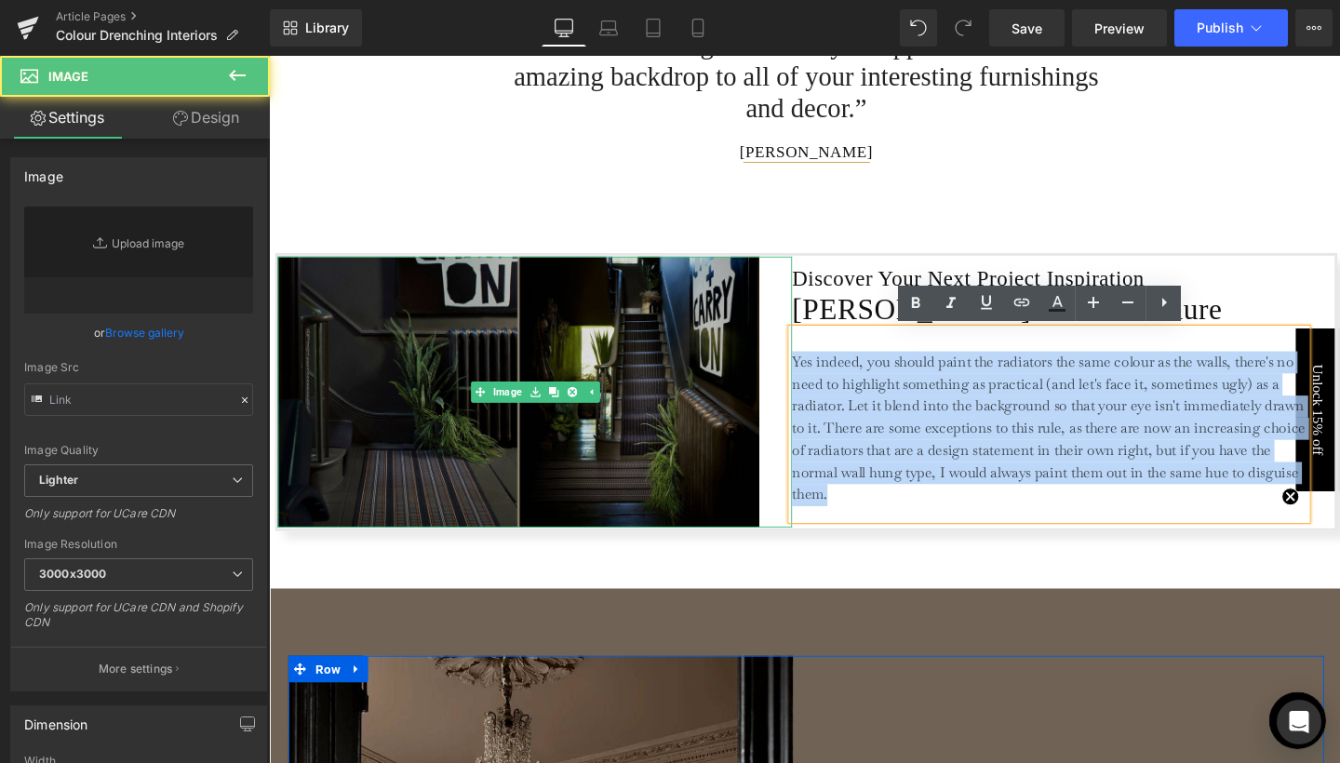
type input "[URL][DOMAIN_NAME]"
click at [564, 351] on img at bounding box center [548, 409] width 541 height 285
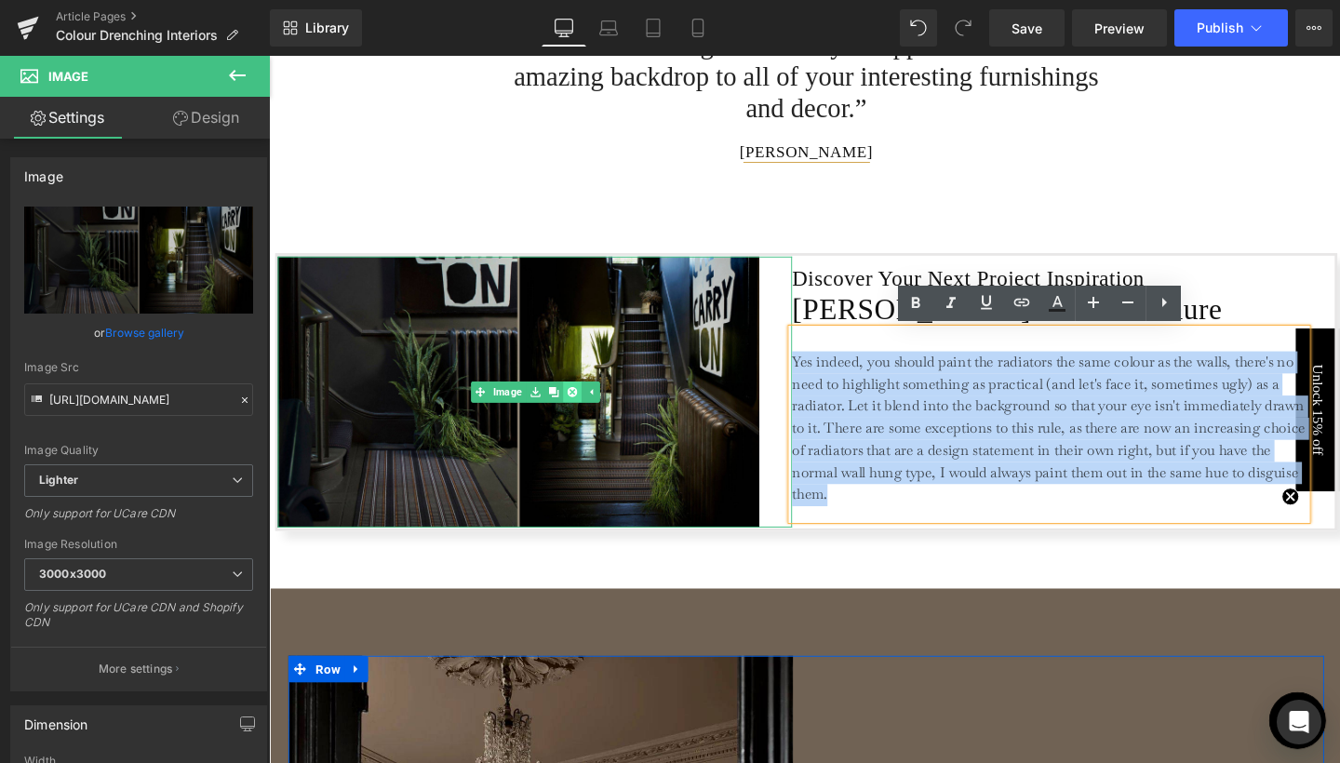
click at [583, 410] on icon at bounding box center [587, 410] width 10 height 10
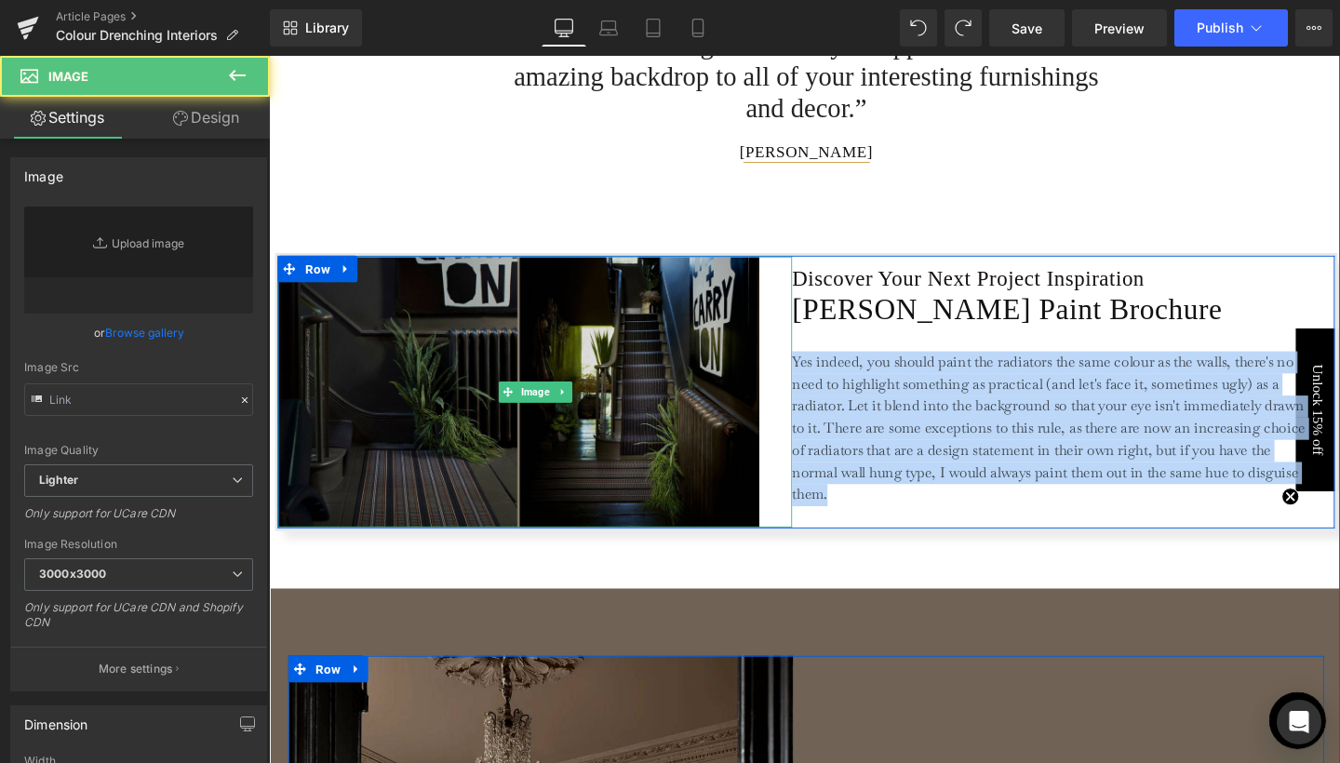
click at [598, 389] on img at bounding box center [548, 409] width 541 height 285
type input "[URL][DOMAIN_NAME]"
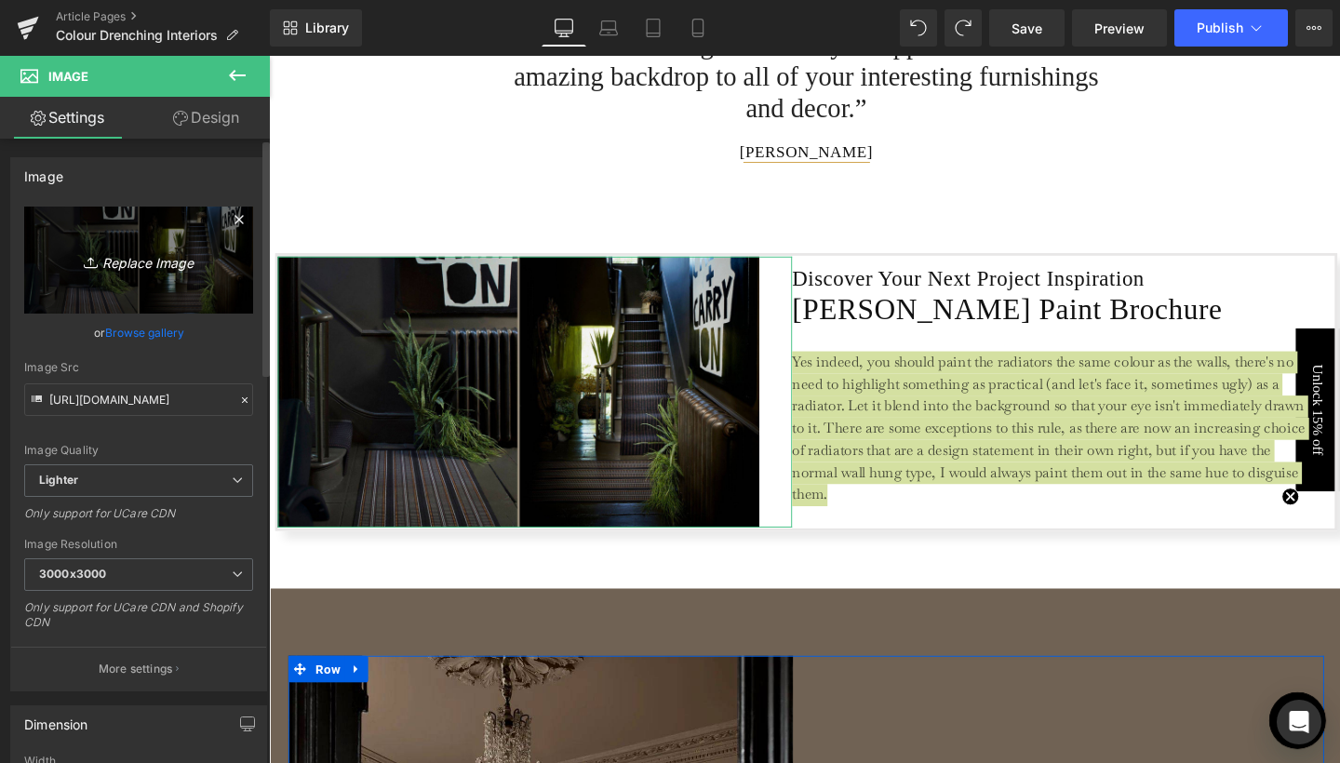
click at [144, 262] on icon "Replace Image" at bounding box center [138, 260] width 149 height 23
type input "C:\fakepath\blog banner pics (2240 x 1260 px)-4.jpg"
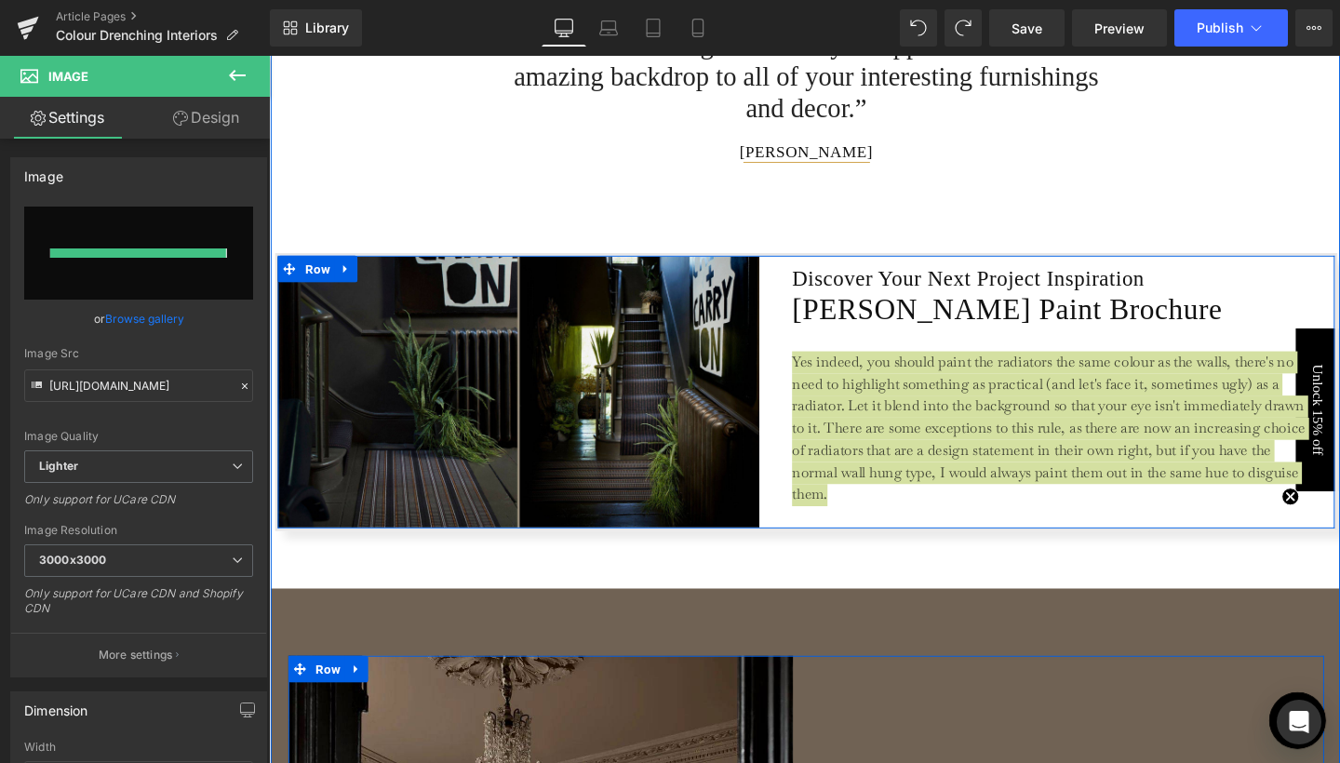
type input "[URL][DOMAIN_NAME]"
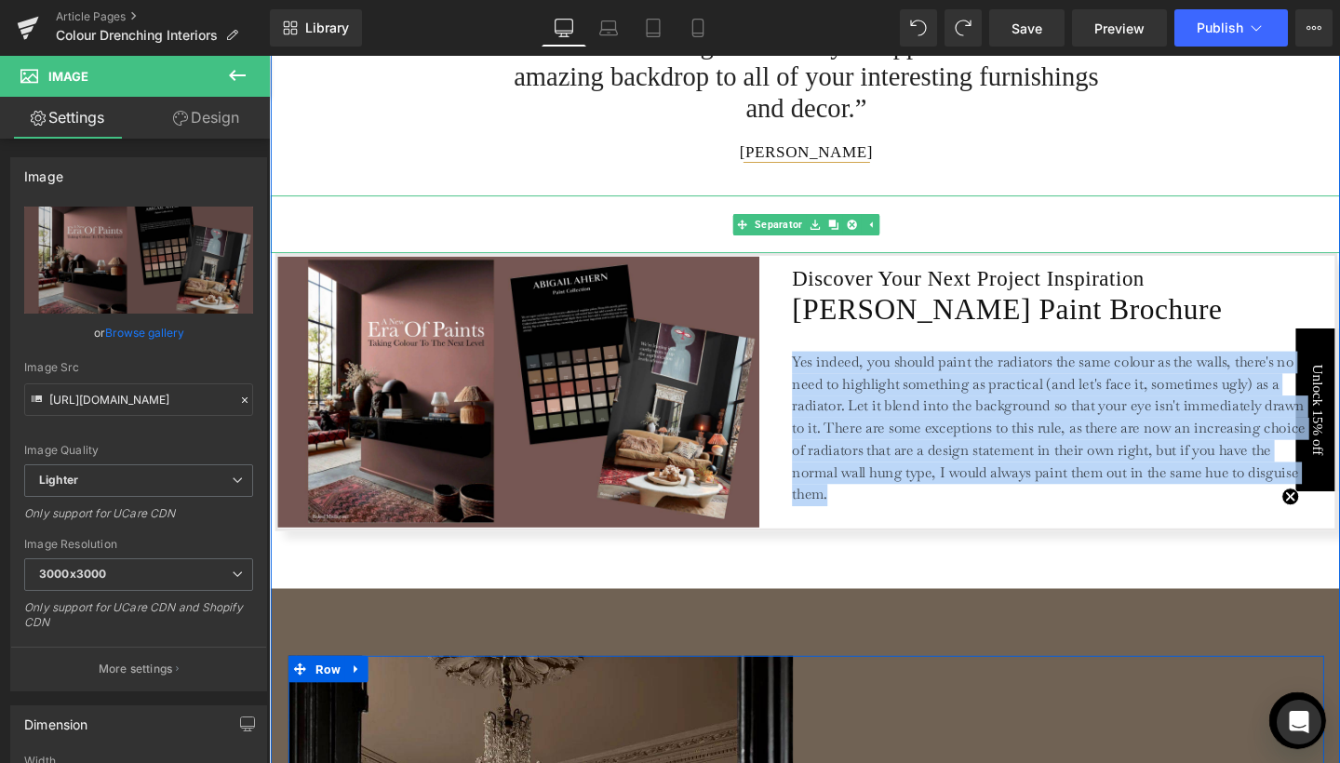
click at [894, 250] on hr at bounding box center [834, 237] width 1126 height 51
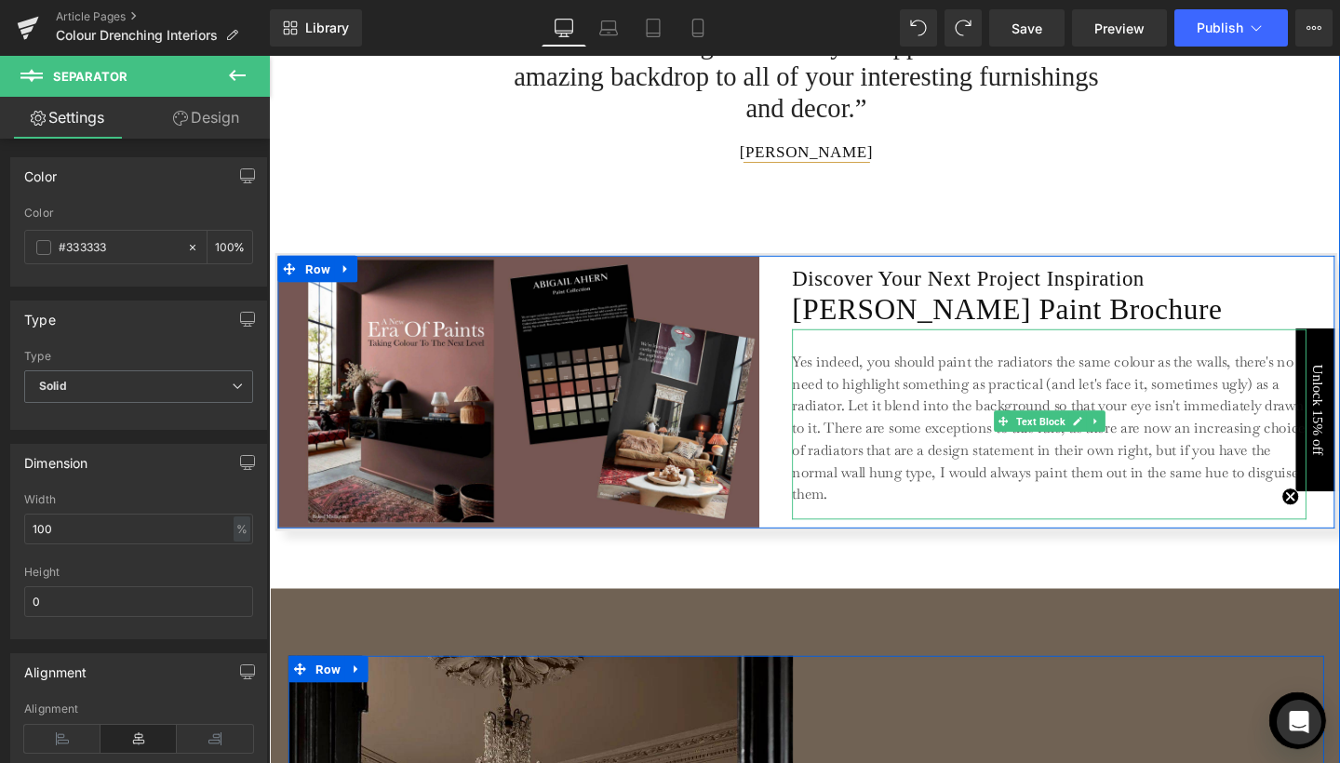
click at [915, 444] on p "Yes indeed, you should paint the radiators the same colour as the walls, there'…" at bounding box center [1089, 448] width 540 height 163
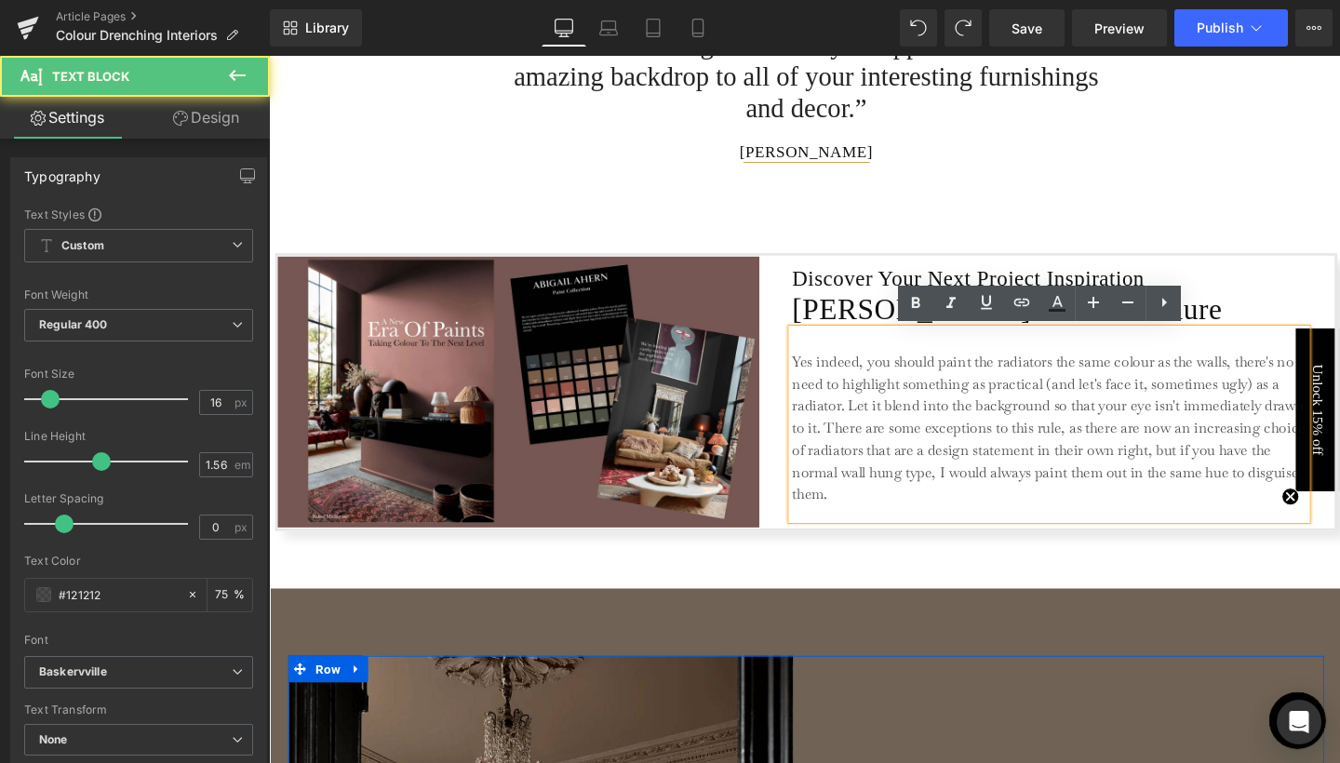
click at [915, 444] on p "Yes indeed, you should paint the radiators the same colour as the walls, there'…" at bounding box center [1089, 448] width 540 height 163
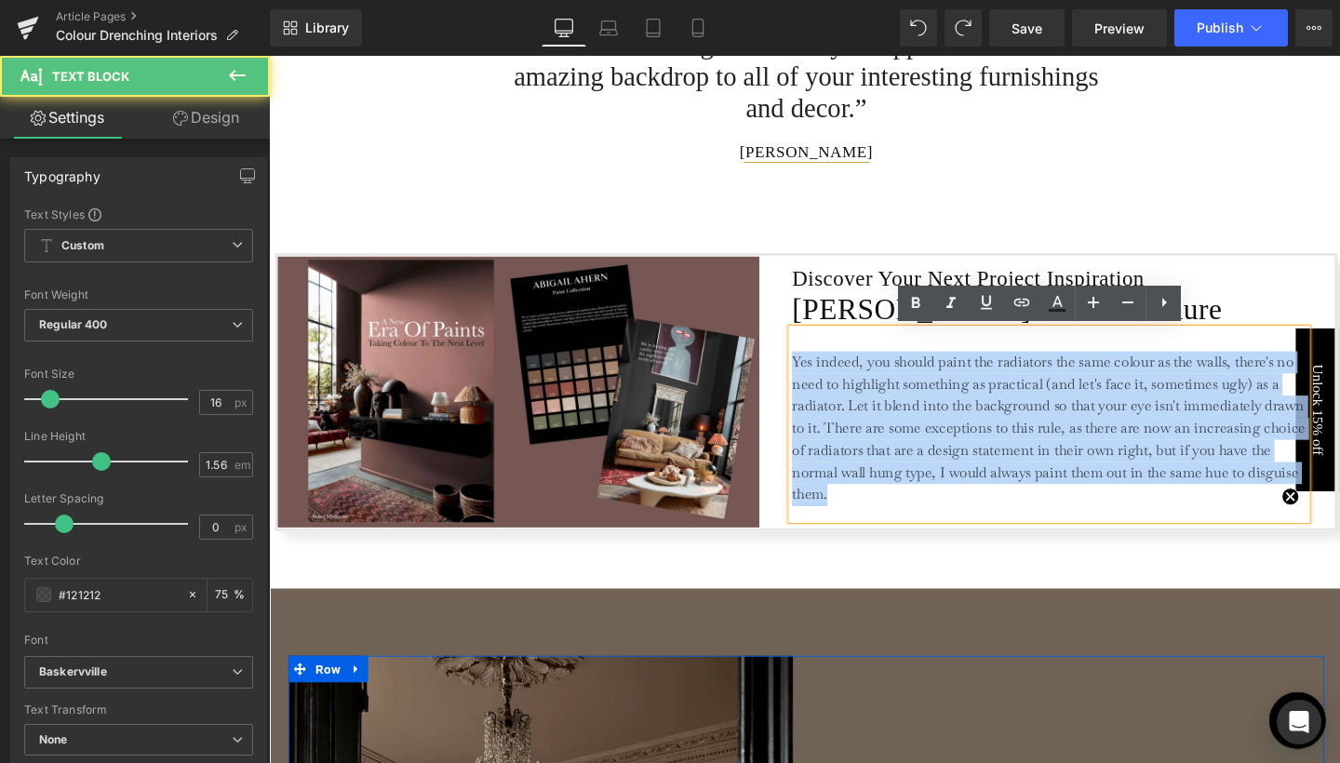
click at [915, 444] on p "Yes indeed, you should paint the radiators the same colour as the walls, there'…" at bounding box center [1089, 448] width 540 height 163
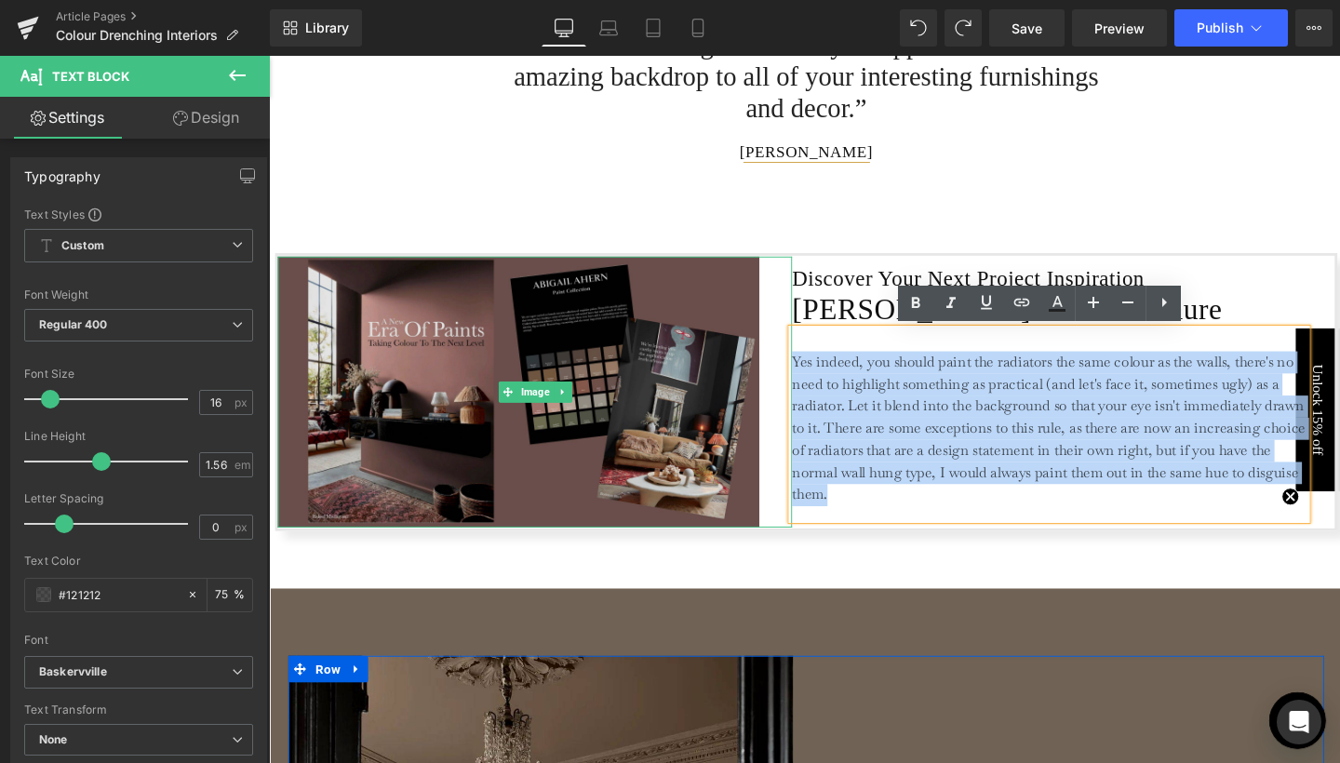
paste div
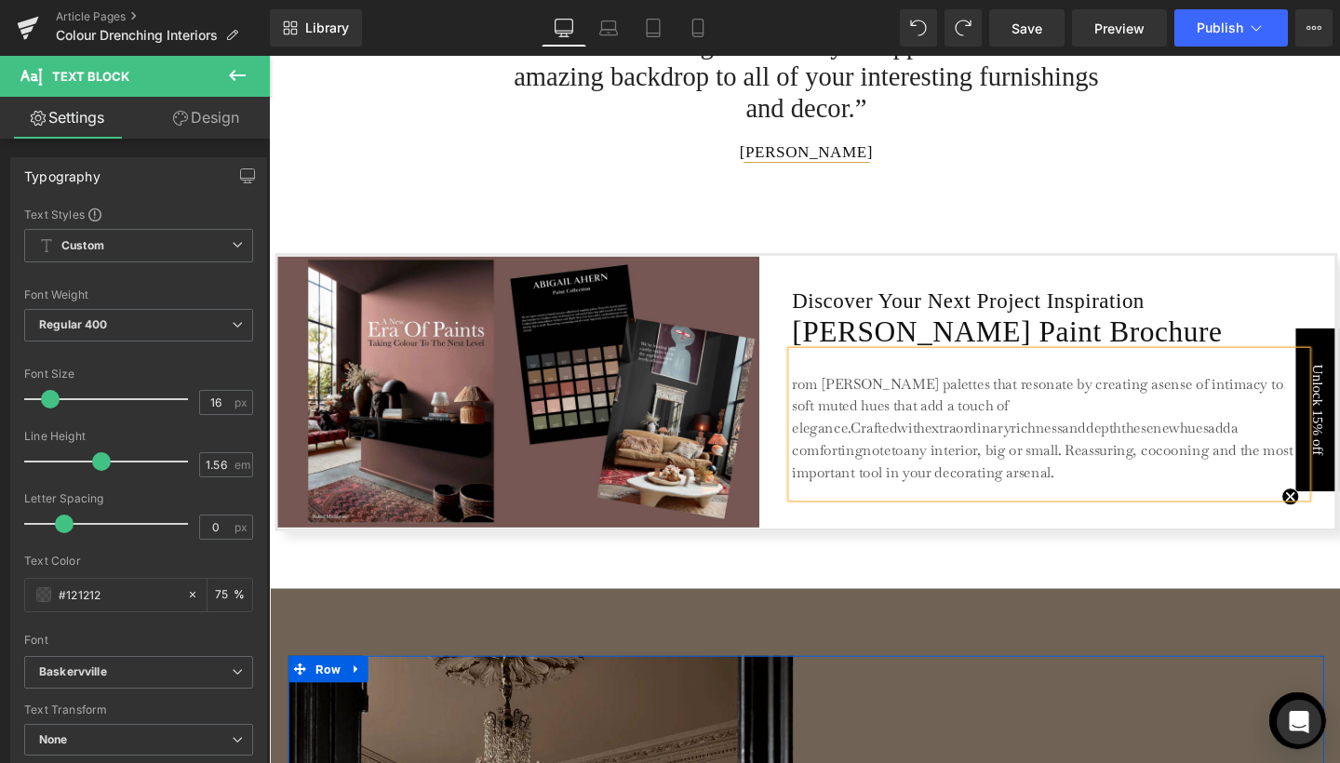
click at [819, 397] on p "rom [PERSON_NAME] palettes that resonate by creating asense of intimacy to soft…" at bounding box center [1089, 448] width 540 height 116
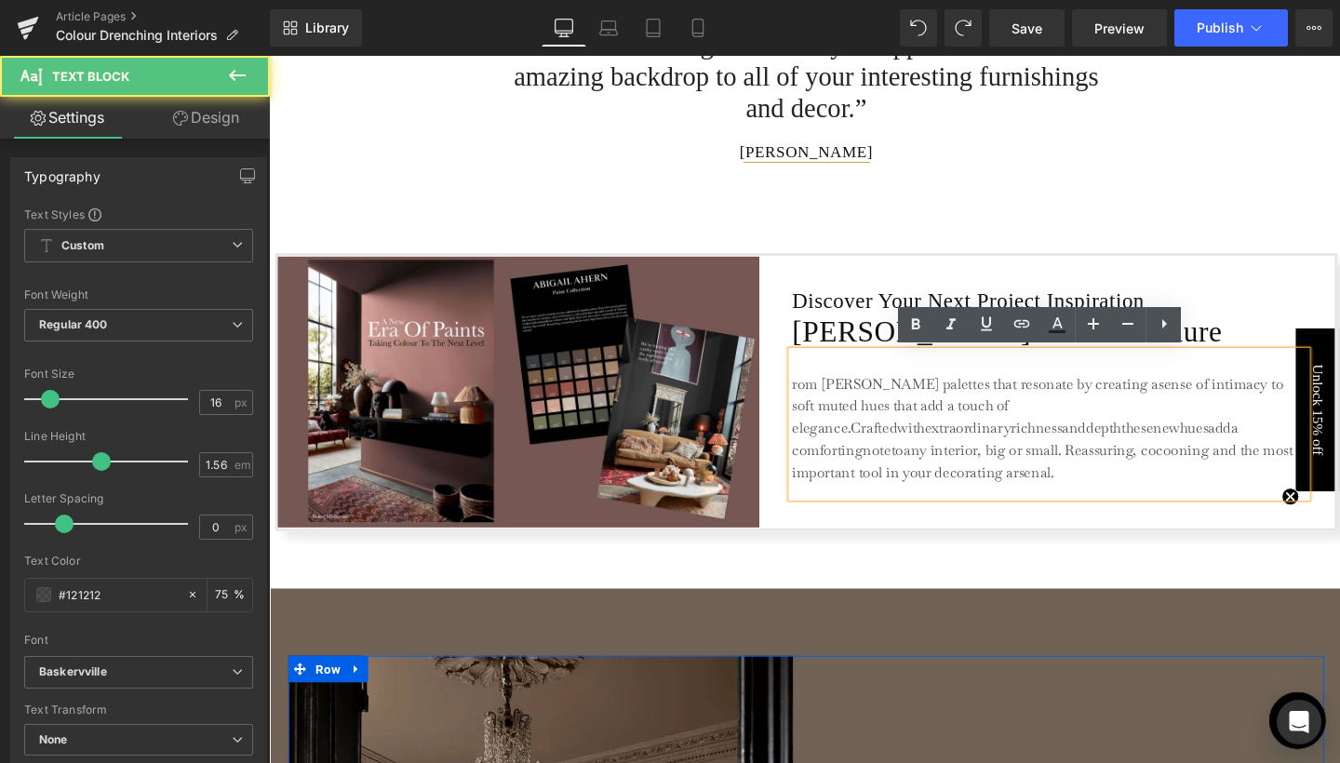
click at [819, 397] on p "rom [PERSON_NAME] palettes that resonate by creating asense of intimacy to soft…" at bounding box center [1089, 448] width 540 height 116
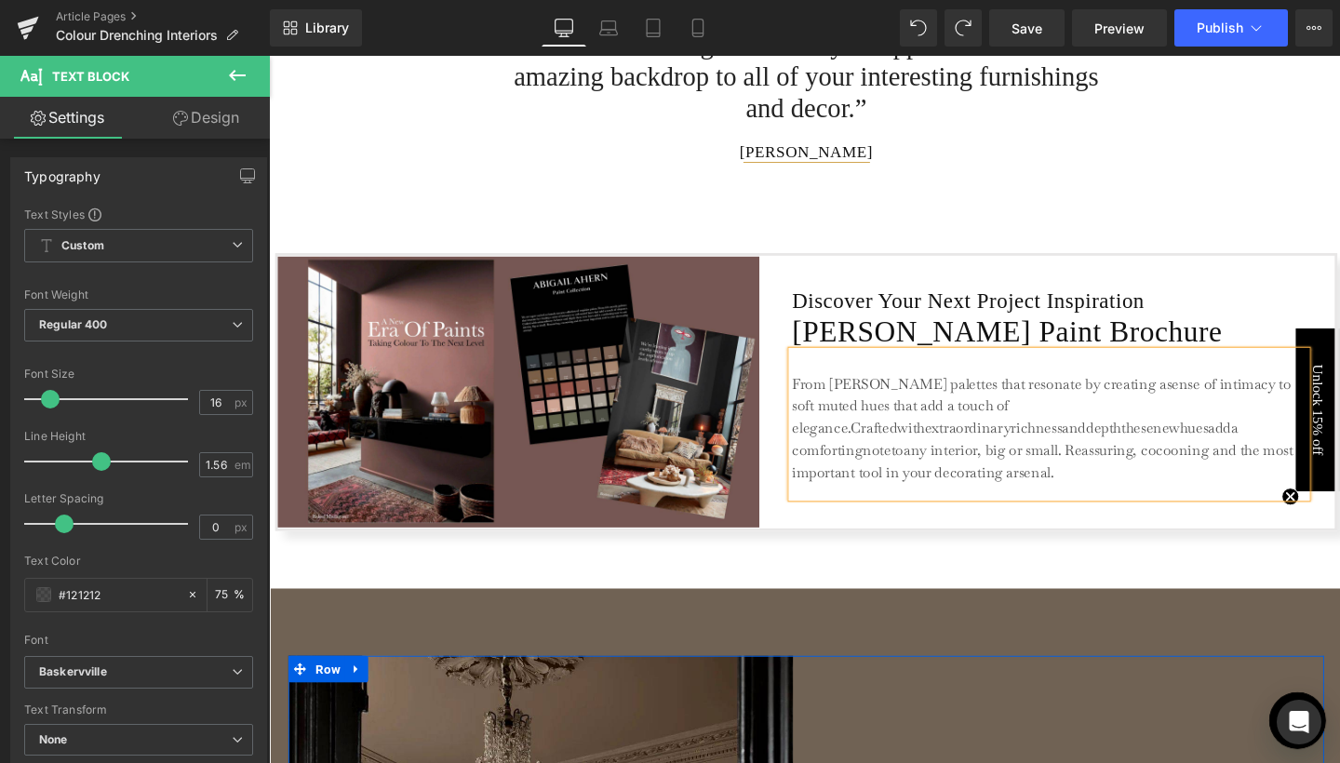
click at [1160, 400] on p "From [PERSON_NAME] palettes that resonate by creating asense of intimacy to sof…" at bounding box center [1089, 448] width 540 height 116
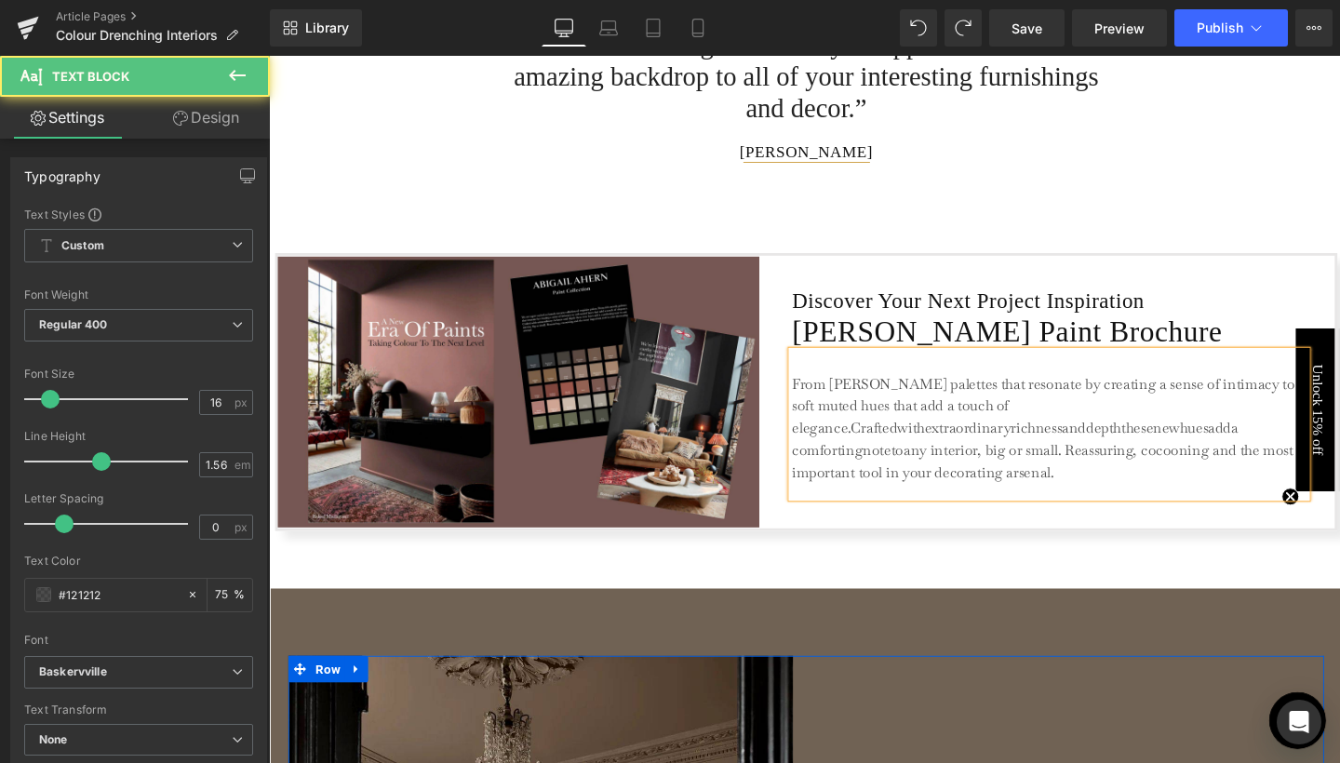
click at [819, 446] on p "From [PERSON_NAME] palettes that resonate by creating a sense of intimacy to so…" at bounding box center [1089, 448] width 540 height 116
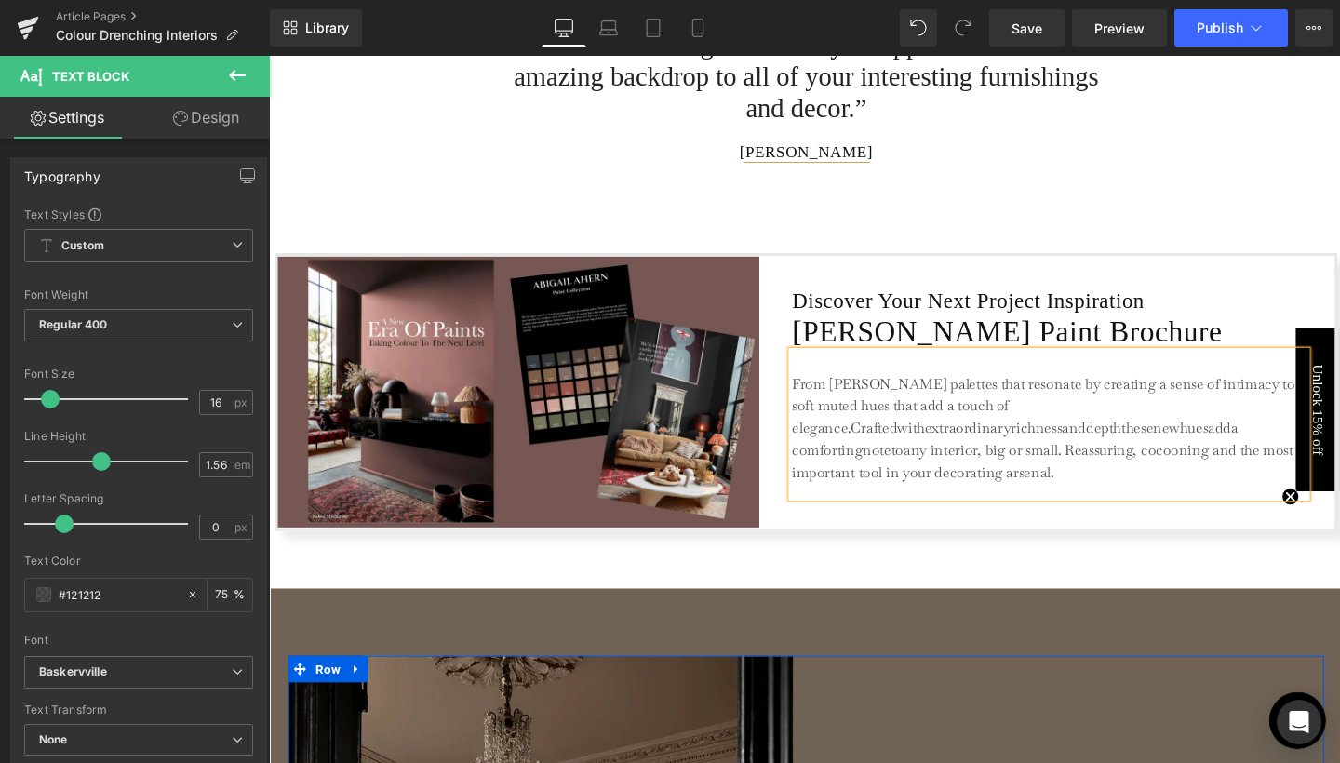
click at [893, 444] on p "From [PERSON_NAME] palettes that resonate by creating a sense of intimacy to so…" at bounding box center [1089, 448] width 540 height 116
click at [1045, 404] on p "From [PERSON_NAME] palettes that resonate by creating a sense of intimacy to so…" at bounding box center [1089, 413] width 540 height 47
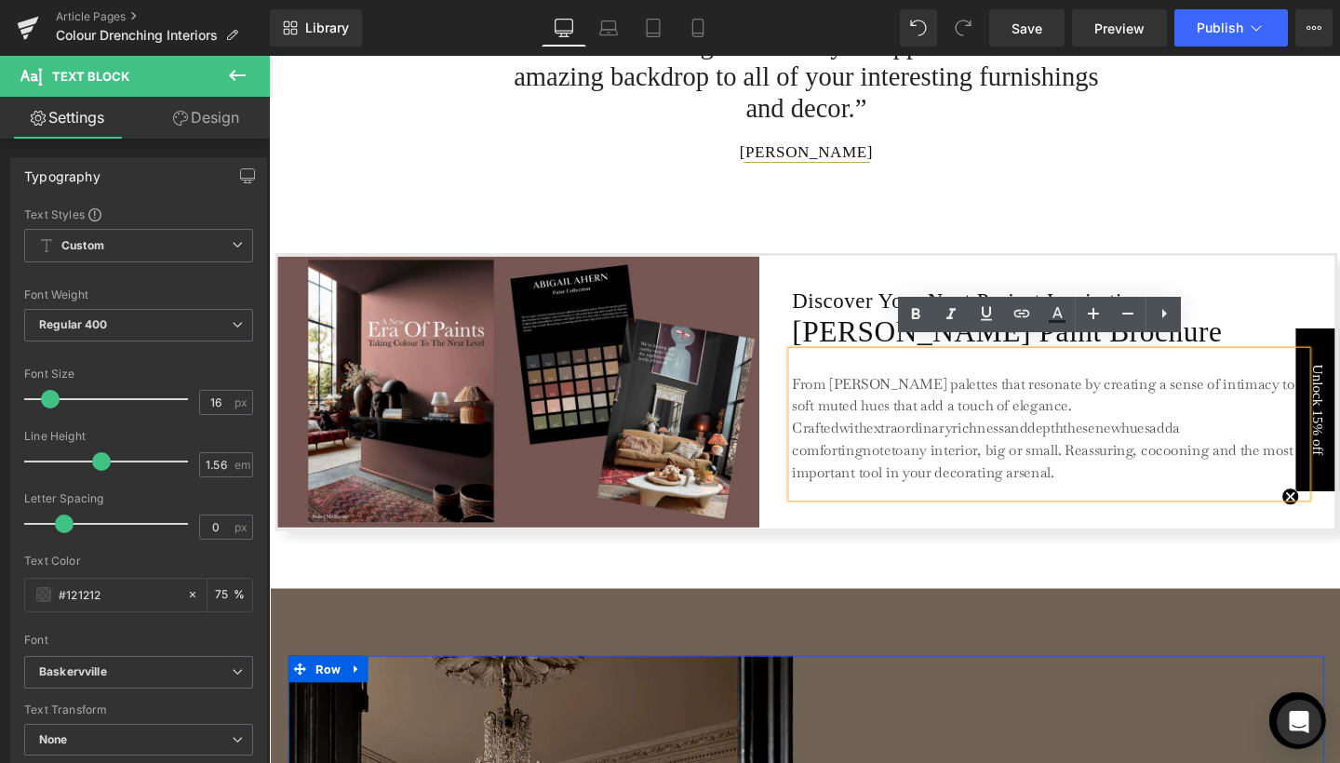
click at [819, 437] on p "From [PERSON_NAME] palettes that resonate by creating a sense of intimacy to so…" at bounding box center [1089, 413] width 540 height 47
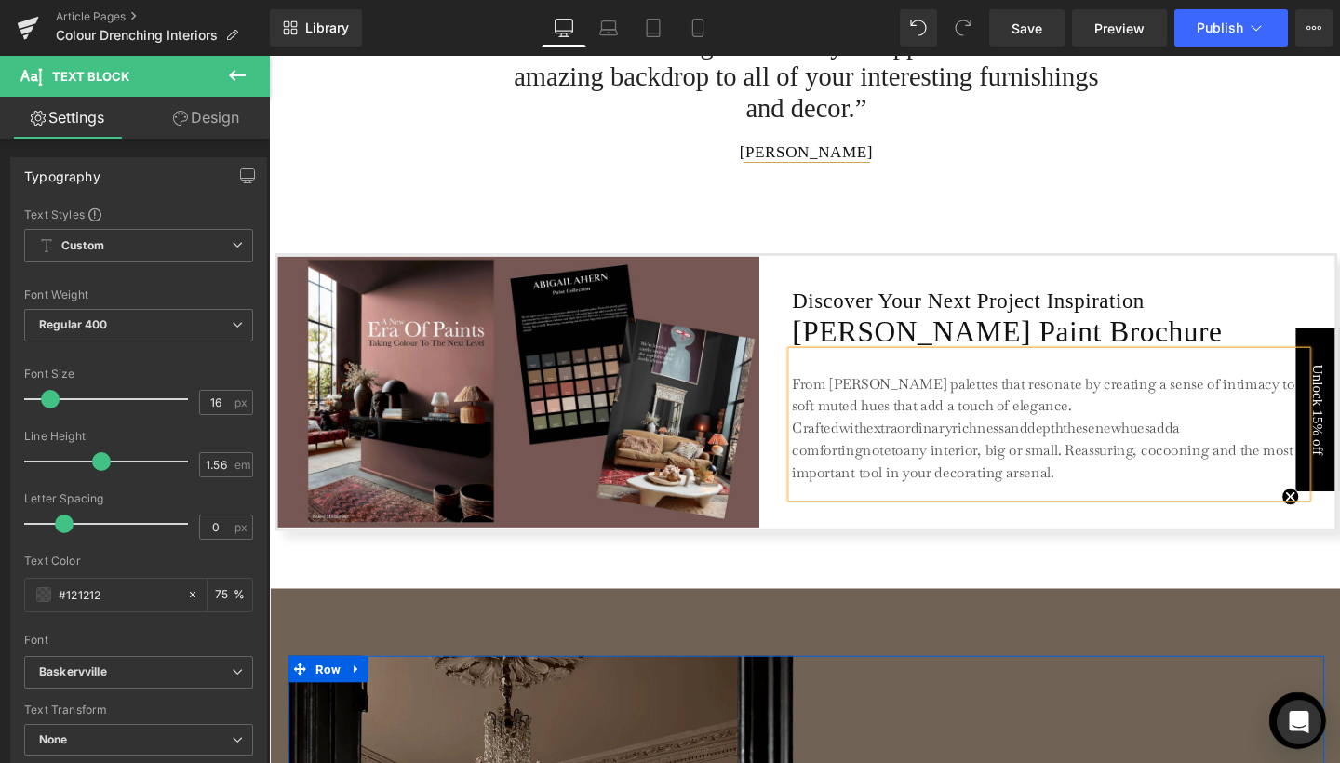
click at [863, 445] on p "Craftedwithextraordinaryrichnessanddepththesenewhuesadda comfortingnotetoany in…" at bounding box center [1089, 472] width 540 height 70
click at [899, 446] on p "Crafted withextraordinaryrichnessanddepththesenewhuesadda comfortingnotetoany i…" at bounding box center [1089, 472] width 540 height 70
click at [990, 441] on p "Crafted with extraordinaryrichnessanddepththesenewhuesadda comfortingnotetoany …" at bounding box center [1089, 472] width 540 height 70
click at [1050, 446] on p "Crafted with extraordinary richnessanddepththesenewhuesadda comfortingnotetoany…" at bounding box center [1089, 472] width 540 height 70
click at [1076, 442] on p "Crafted with extraordinary richness anddepththesenewhuesadda comfortingnotetoan…" at bounding box center [1089, 472] width 540 height 70
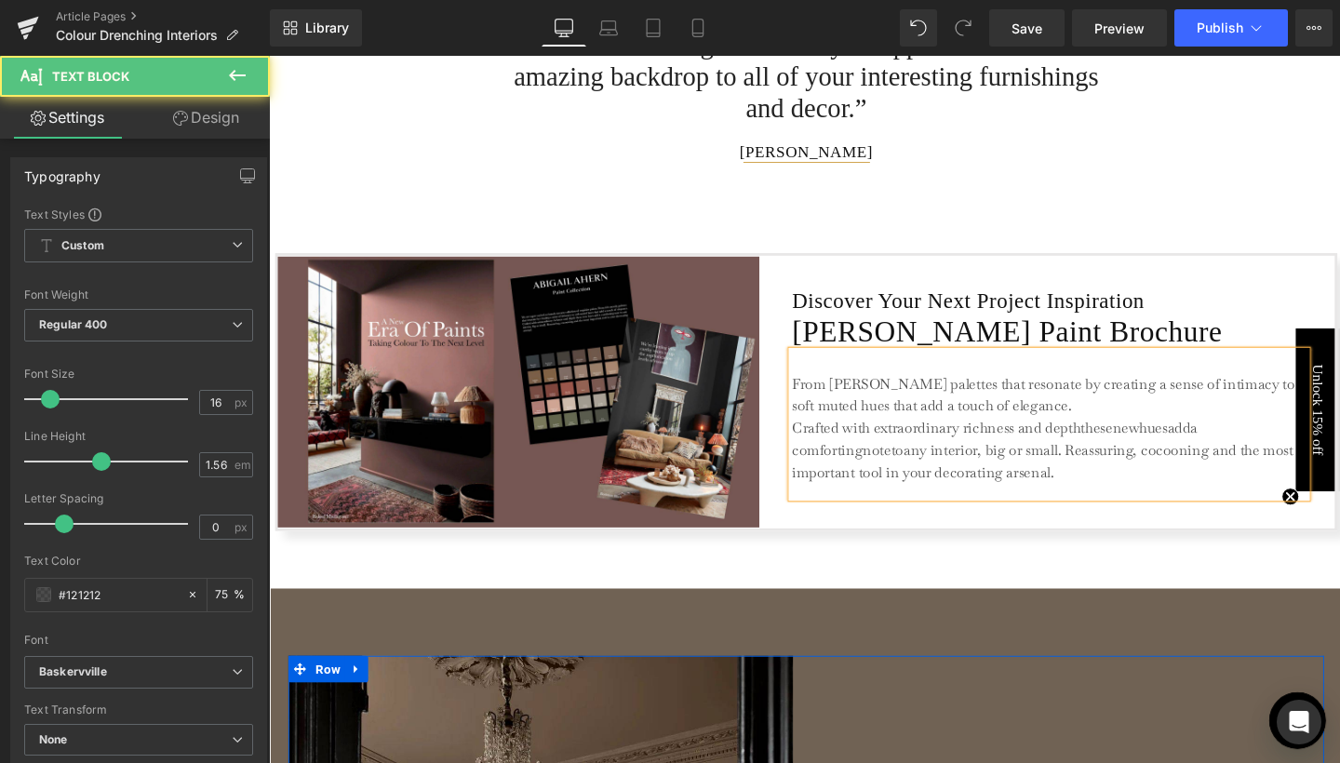
click at [1118, 445] on p "Crafted with extraordinary richness and depththesenewhuesadda comfortingnotetoa…" at bounding box center [1089, 472] width 540 height 70
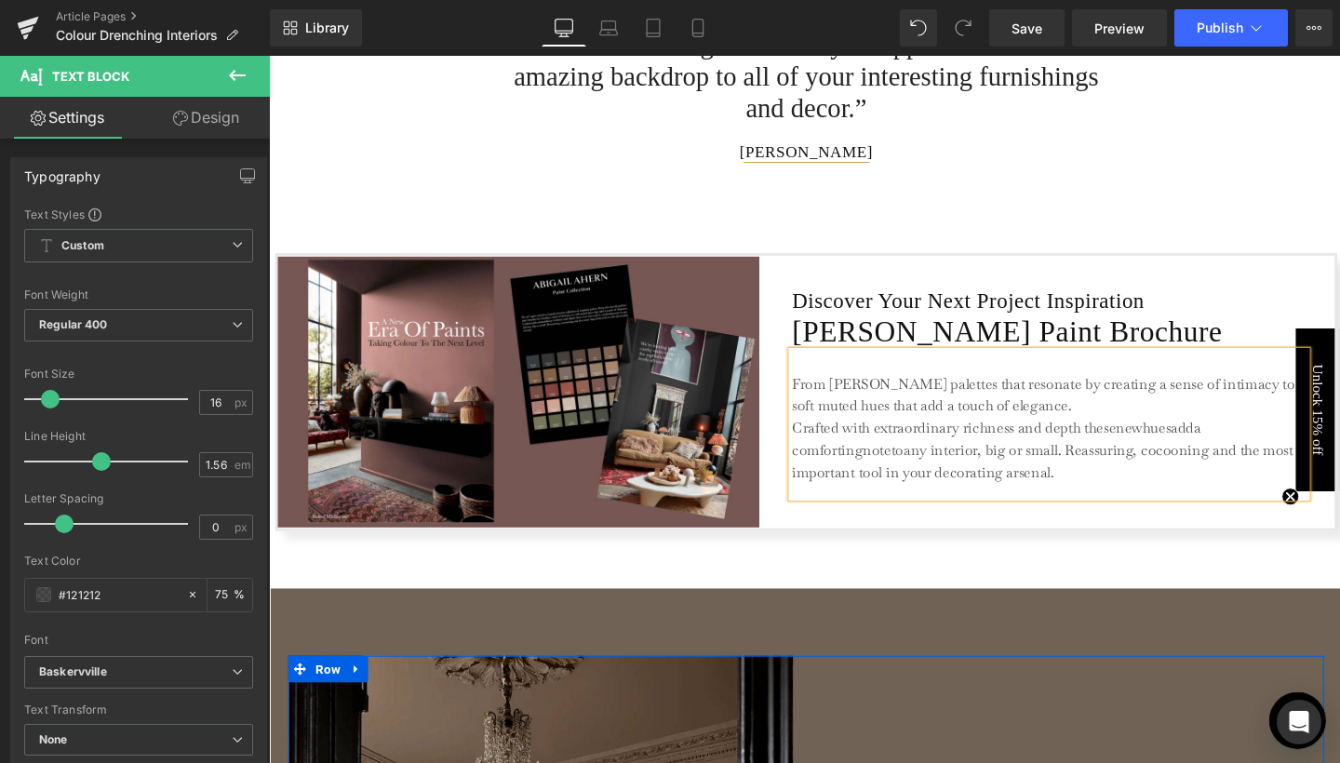
click at [1158, 443] on p "Crafted with extraordinary richness and depth thesenewhuesadda comfortingnoteto…" at bounding box center [1089, 472] width 540 height 70
click at [1188, 445] on p "Crafted with extraordinary richness and depth these newhuesadda comfortingnotet…" at bounding box center [1089, 472] width 540 height 70
click at [1222, 443] on p "Crafted with extraordinary richness and depth these new huesadda comfortingnote…" at bounding box center [1089, 472] width 540 height 70
click at [1248, 443] on p "Crafted with extraordinary richness and depth these new hues adda comfortingnot…" at bounding box center [1089, 472] width 540 height 70
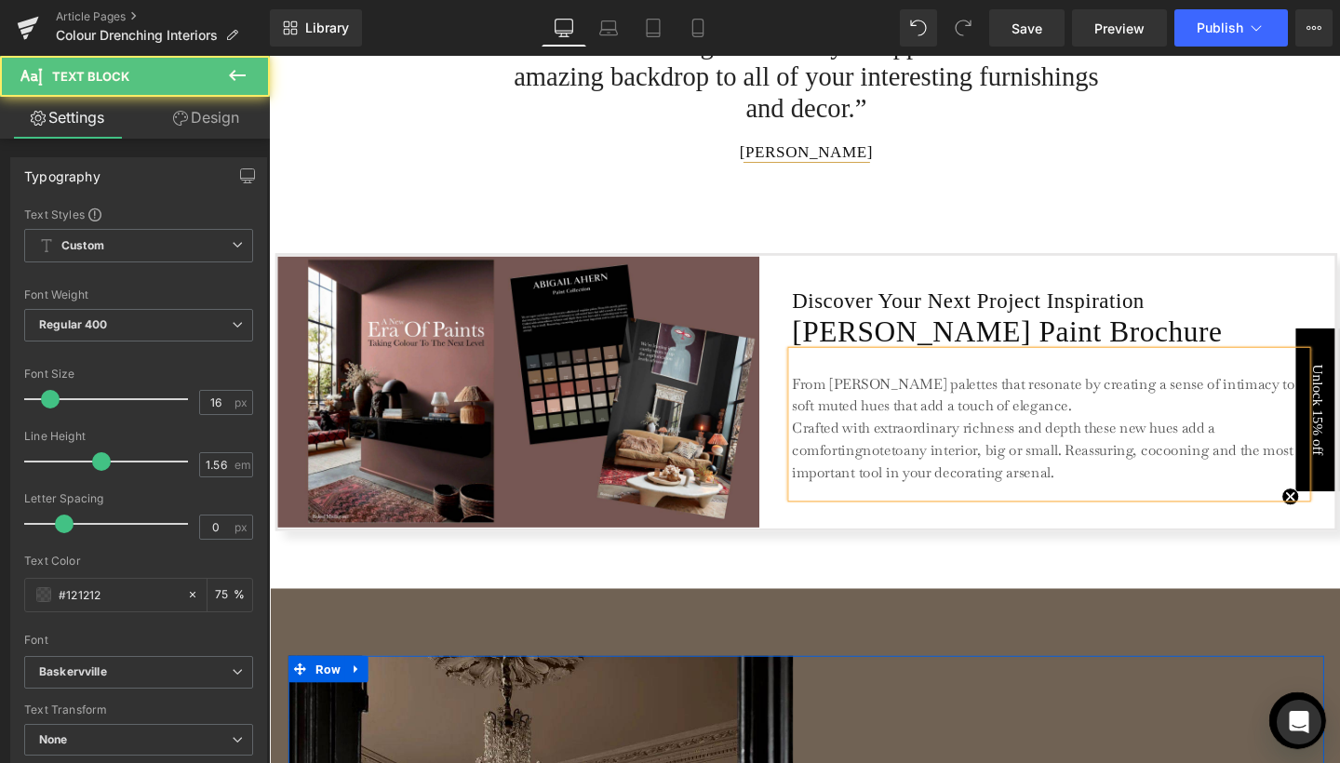
click at [892, 469] on p "Crafted with extraordinary richness and depth these new hues add a comfortingno…" at bounding box center [1089, 472] width 540 height 70
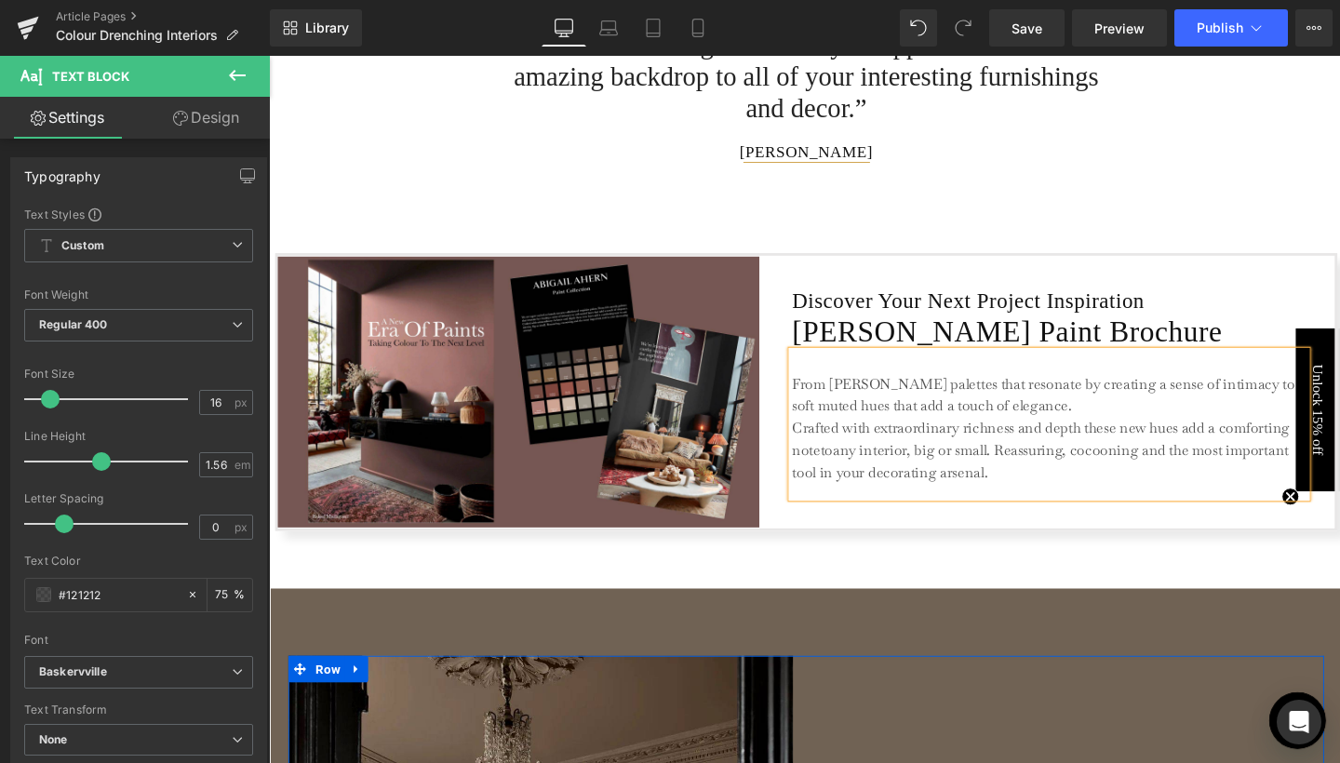
click at [923, 465] on p "Crafted with extraordinary richness and depth these new hues add a comforting n…" at bounding box center [1089, 472] width 540 height 70
click at [938, 464] on p "Crafted with extraordinary richness and depth these new hues add a comforting n…" at bounding box center [1089, 472] width 540 height 70
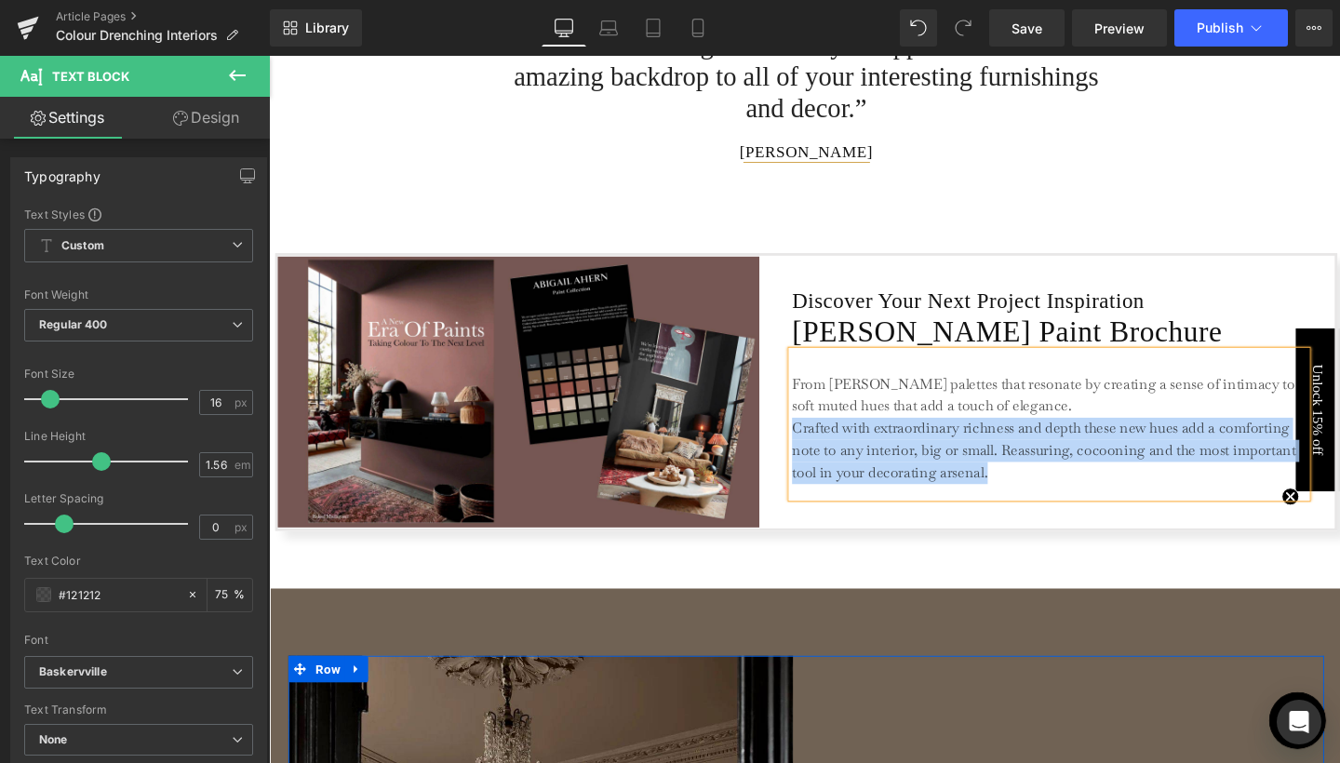
drag, startPoint x: 820, startPoint y: 443, endPoint x: 1101, endPoint y: 480, distance: 283.5
click at [1101, 480] on p "Crafted with extraordinary richness and depth these new hues add a comforting n…" at bounding box center [1089, 472] width 540 height 70
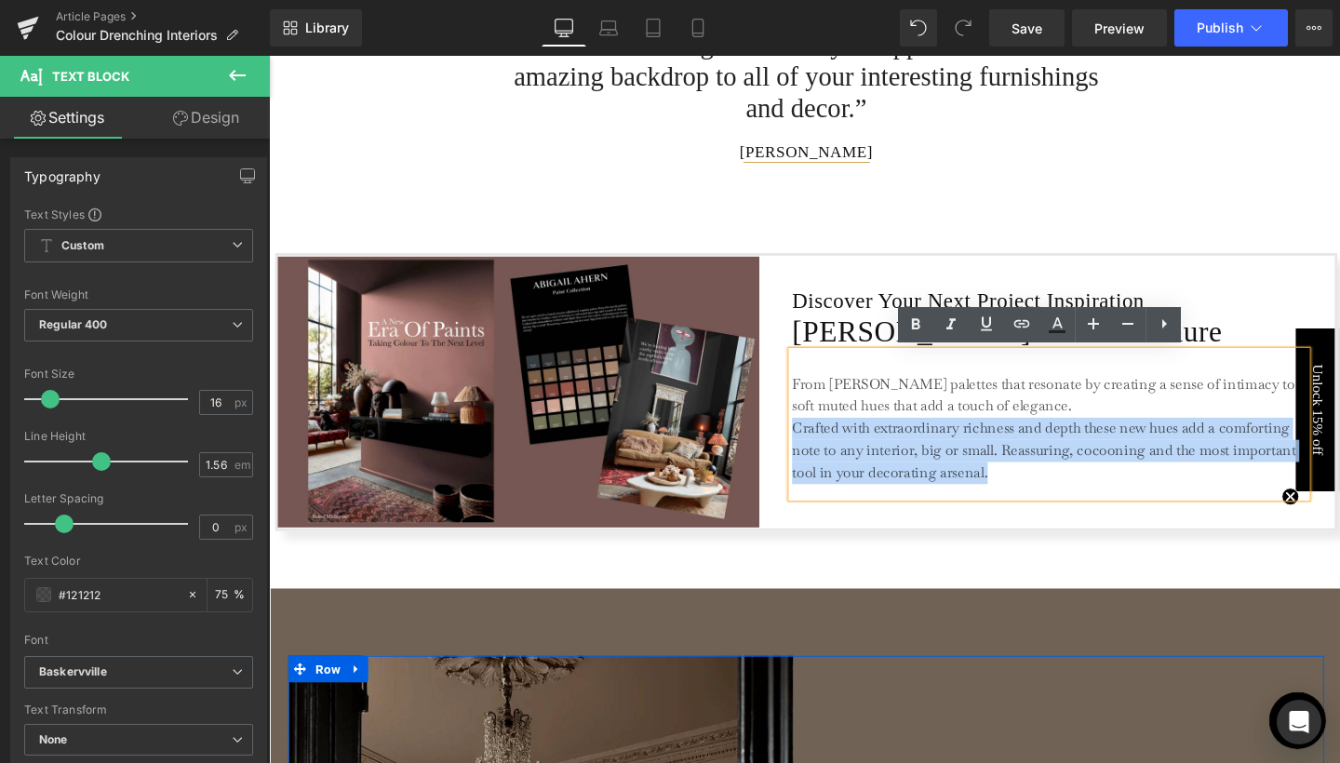
copy p "Crafted with extraordinary richness and depth these new hues add a comforting n…"
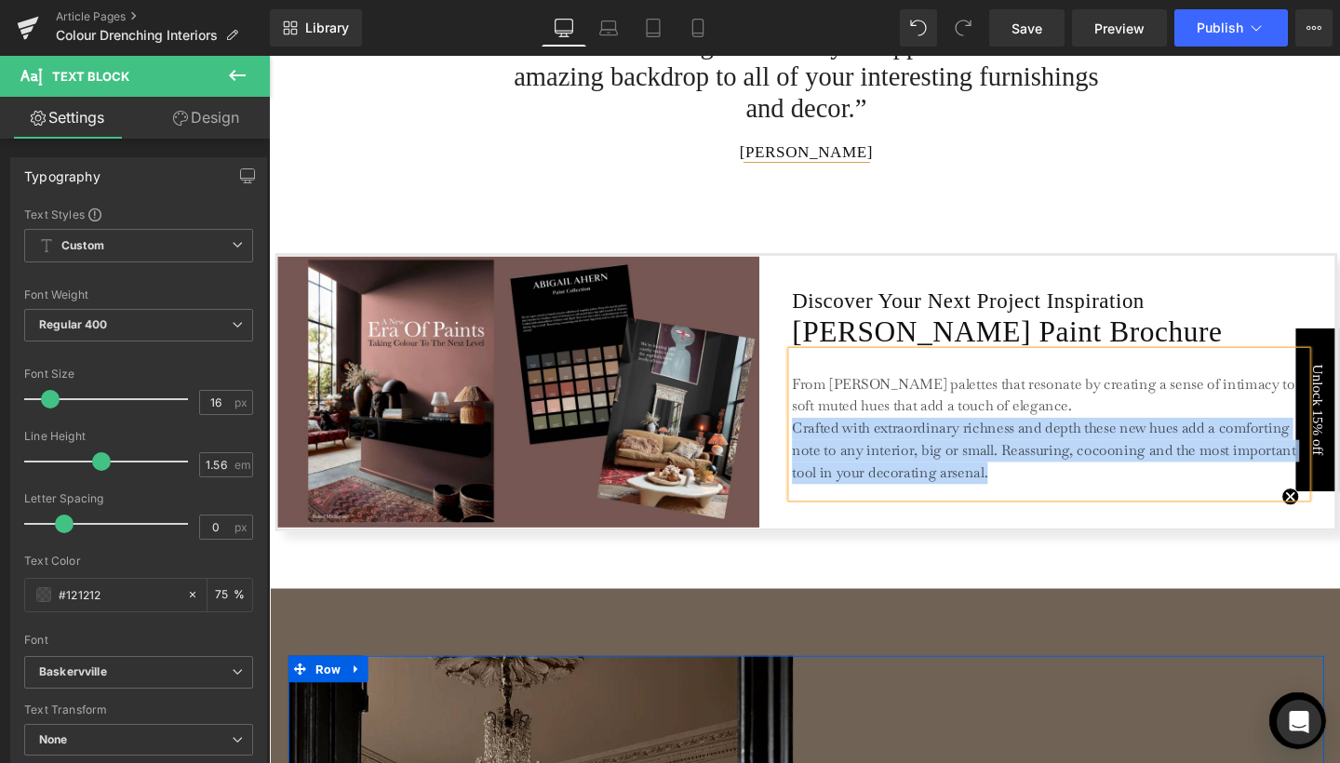
click at [1153, 415] on p "From [PERSON_NAME] palettes that resonate by creating a sense of intimacy to so…" at bounding box center [1089, 413] width 540 height 47
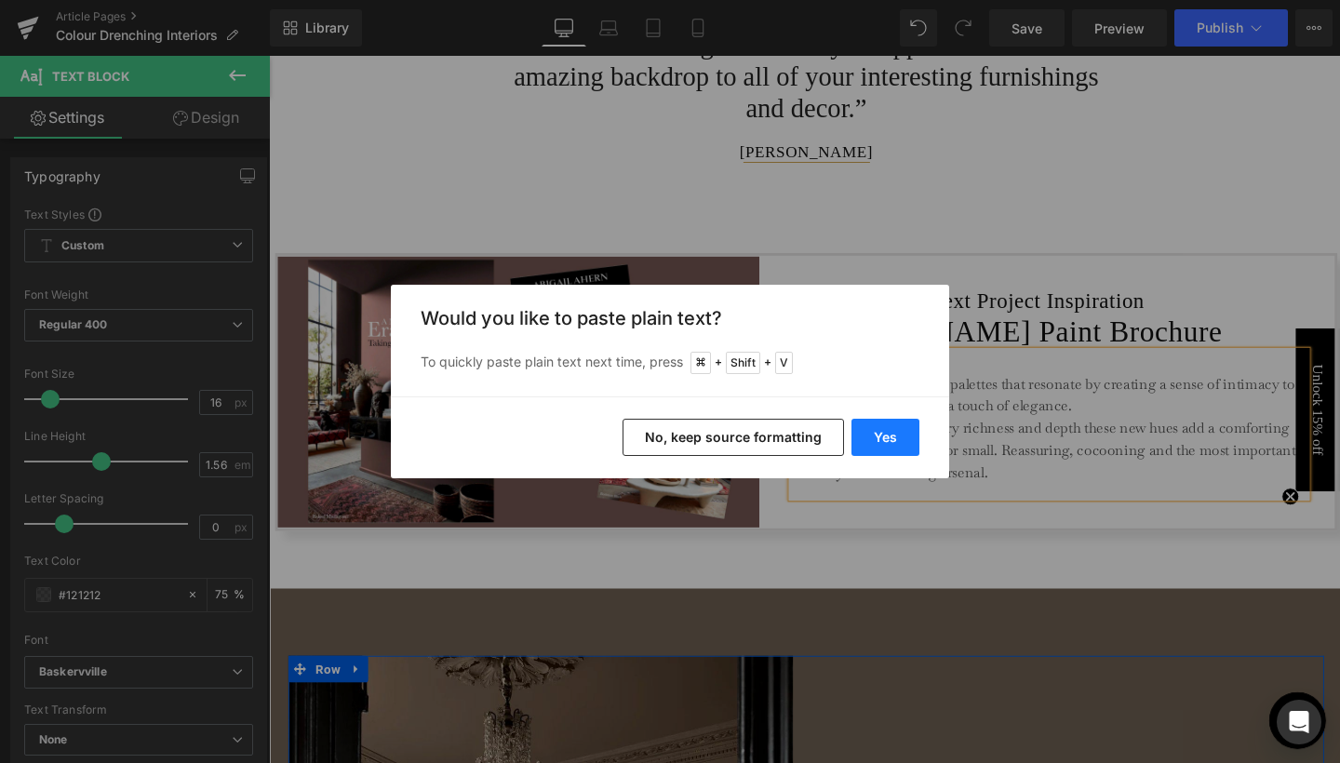
click at [886, 440] on button "Yes" at bounding box center [886, 437] width 68 height 37
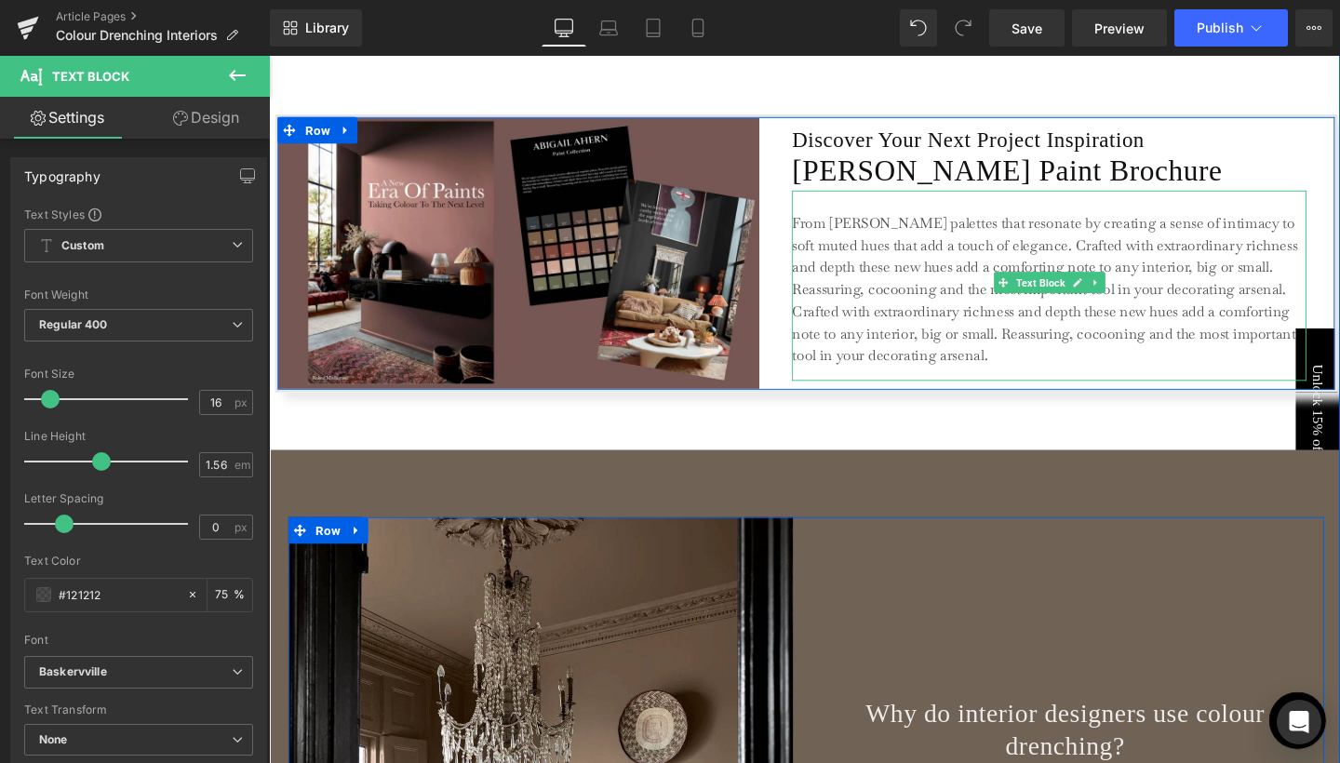
scroll to position [3034, 0]
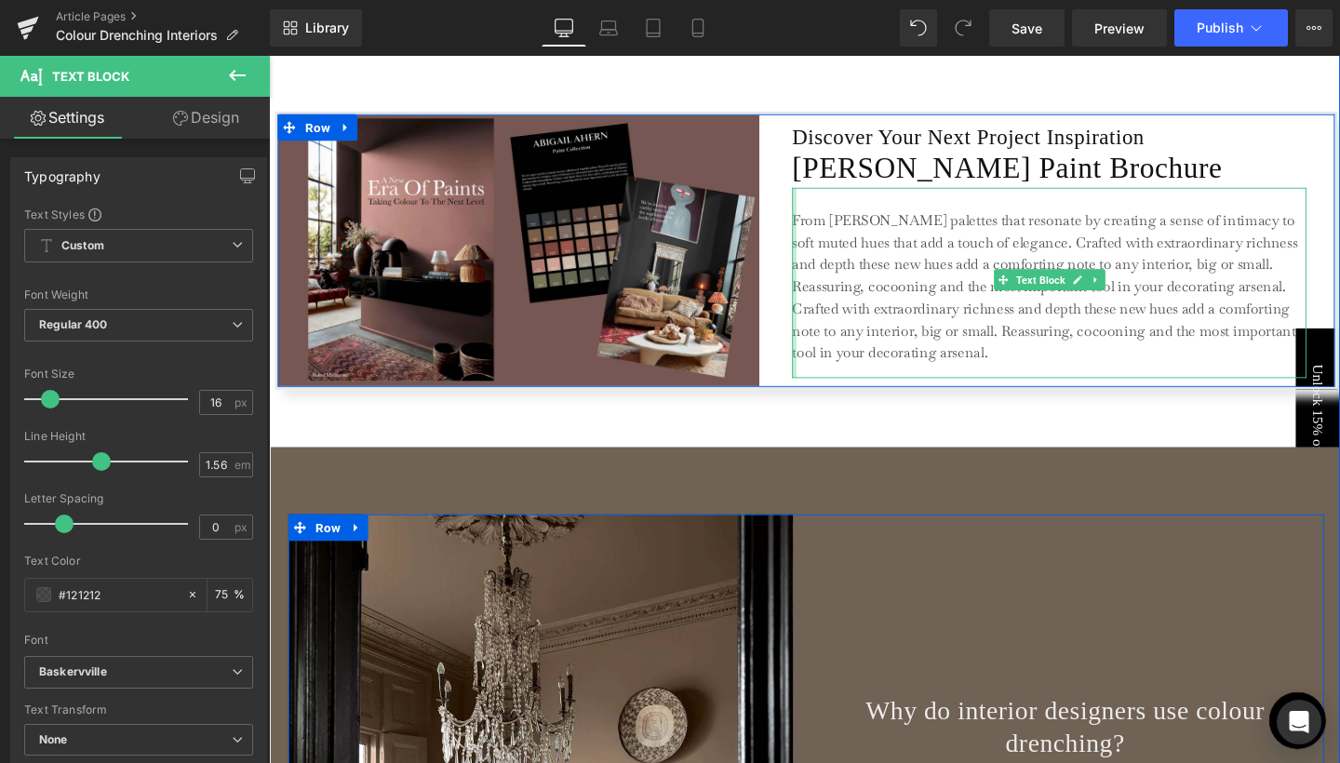
click at [819, 318] on div at bounding box center [821, 295] width 5 height 200
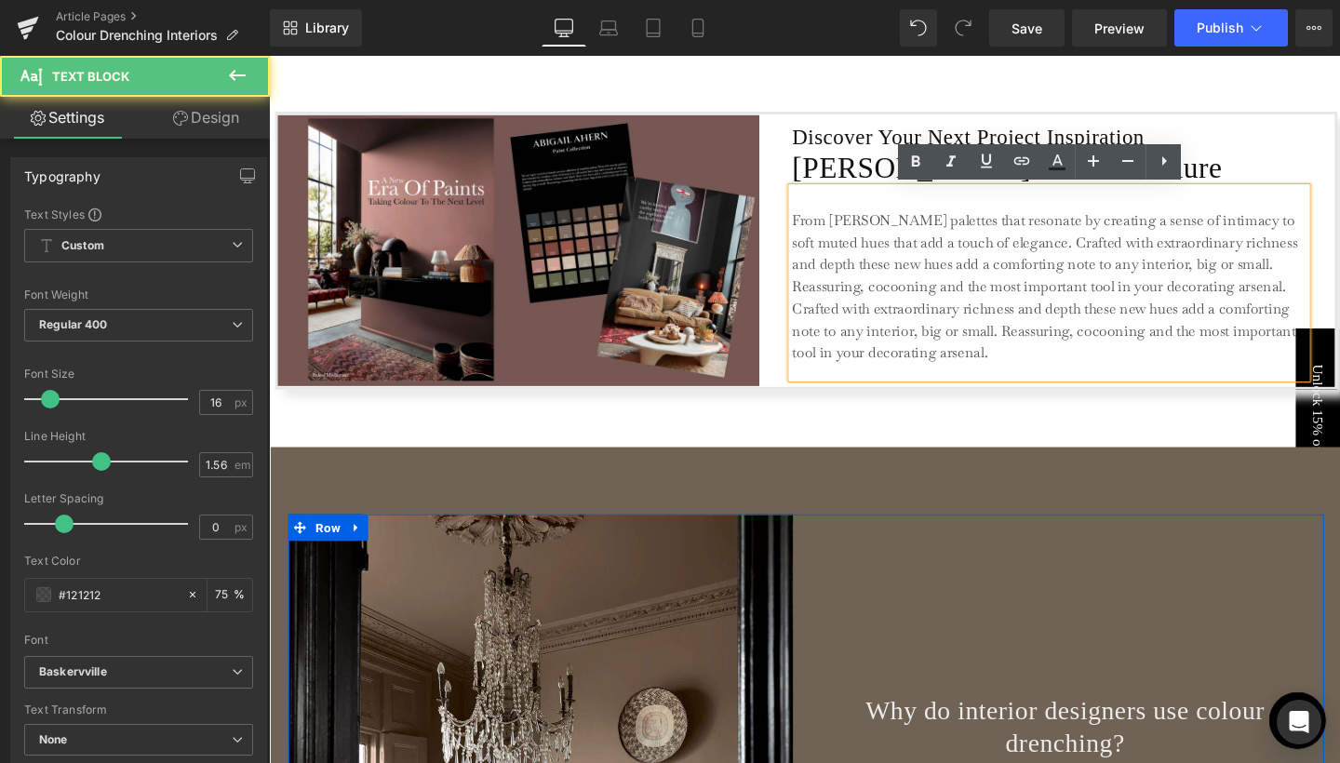
click at [819, 316] on p "Crafted with extraordinary richness and depth these new hues add a comforting n…" at bounding box center [1089, 346] width 540 height 70
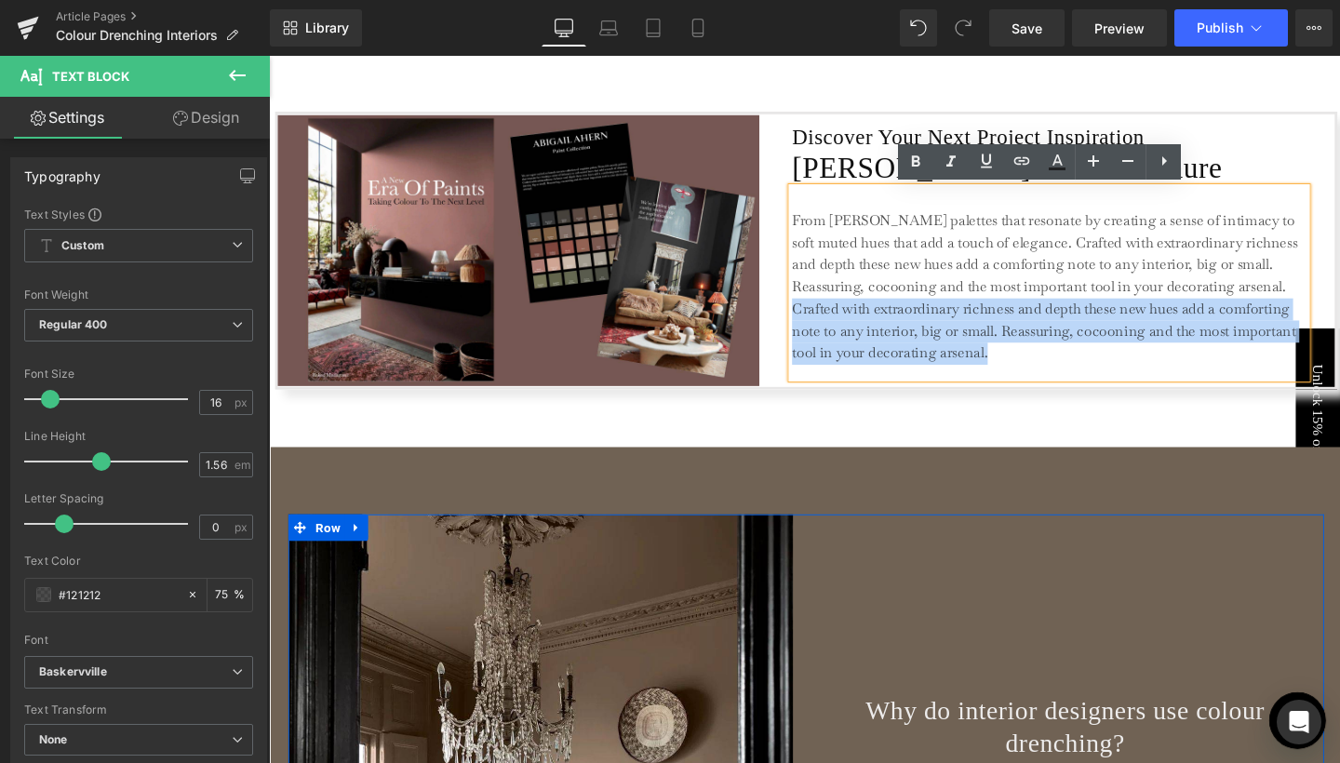
drag, startPoint x: 819, startPoint y: 316, endPoint x: 1100, endPoint y: 376, distance: 287.3
click at [1100, 376] on div "From [PERSON_NAME] palettes that resonate by creating a sense of intimacy to so…" at bounding box center [1089, 295] width 541 height 200
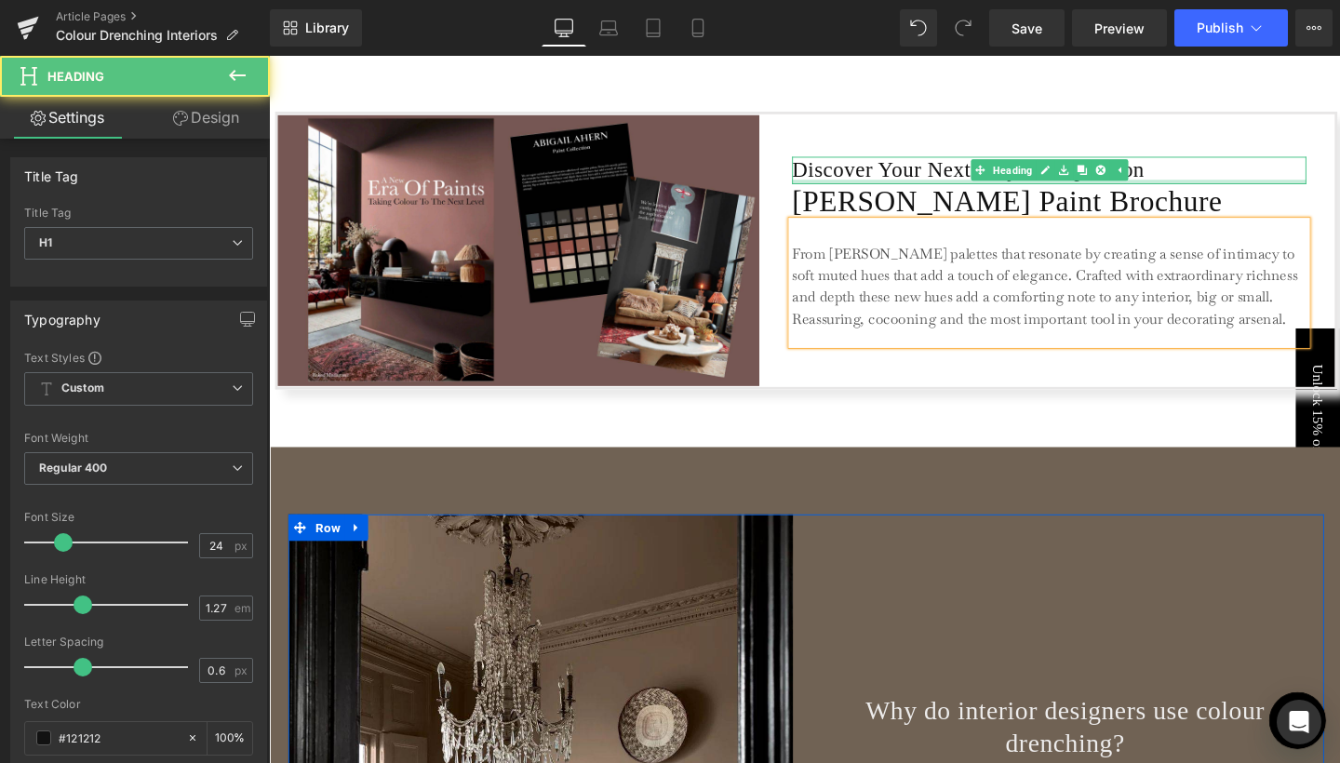
click at [1277, 186] on div "Discover Your Next Project Inspiration Heading" at bounding box center [1089, 176] width 541 height 28
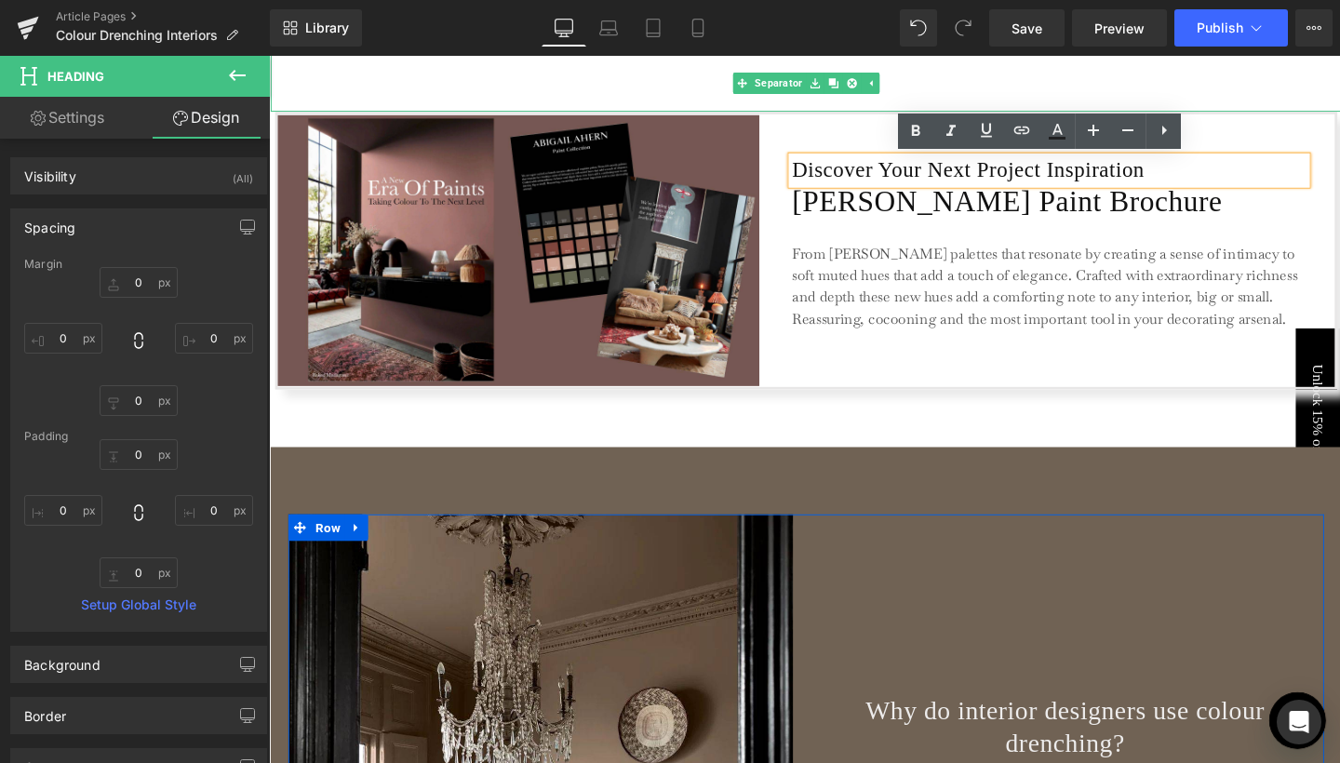
click at [950, 96] on hr at bounding box center [834, 88] width 1126 height 51
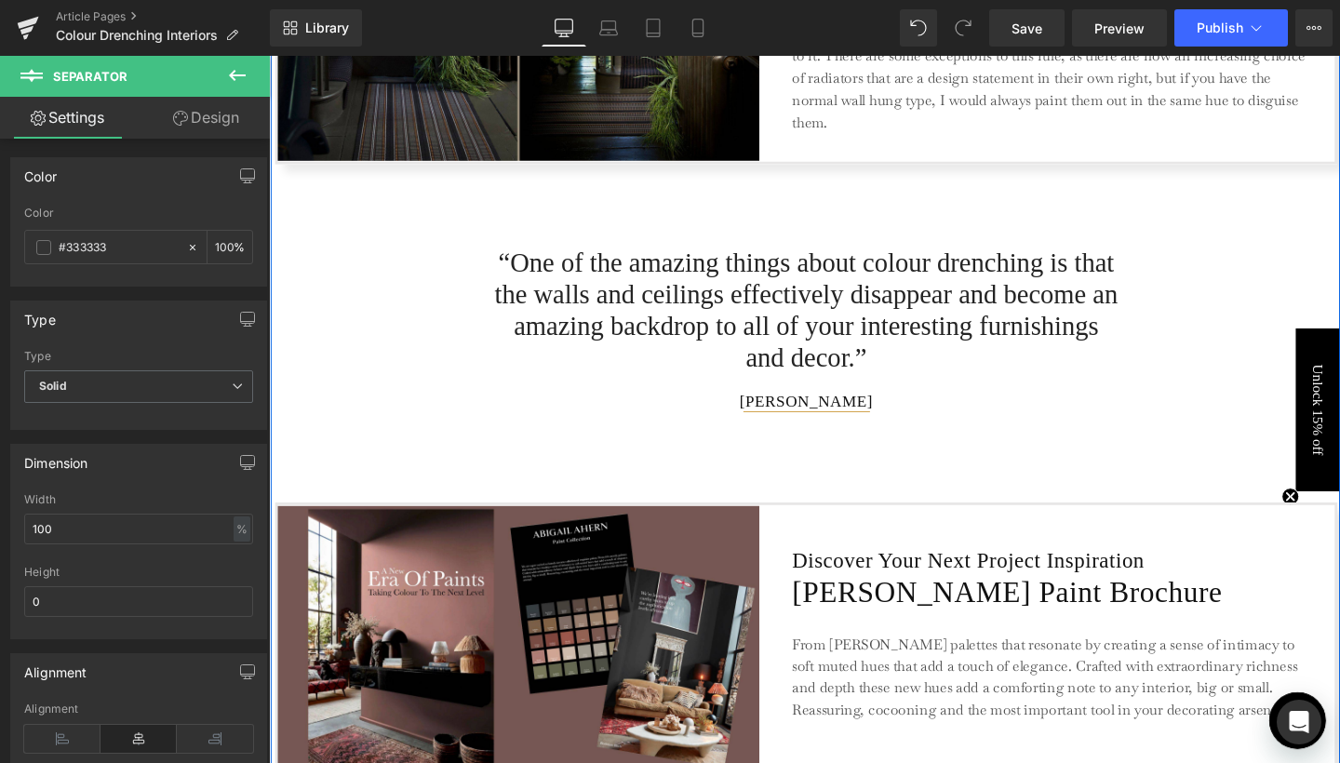
scroll to position [2599, 0]
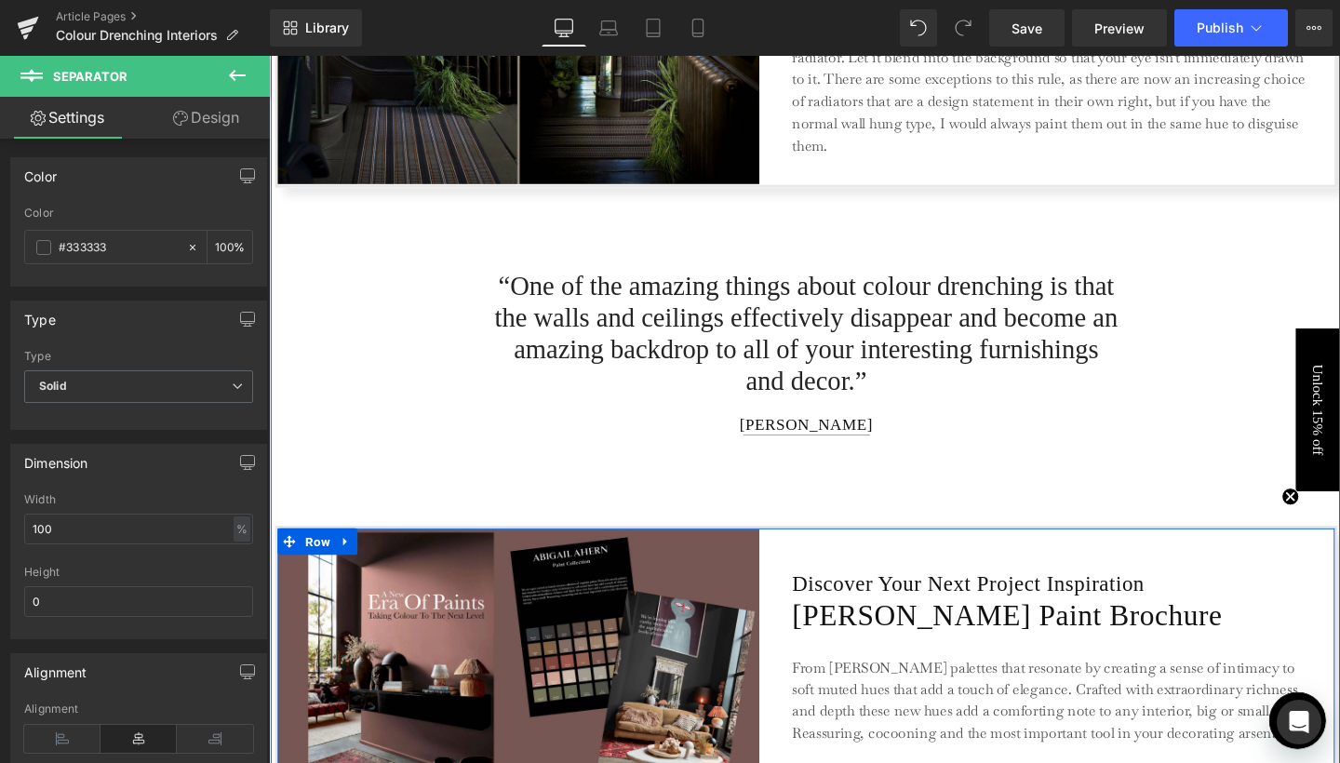
click at [896, 566] on div "Discover Your Next Project Inspiration Heading [PERSON_NAME] Paint Brochure Hea…" at bounding box center [1089, 696] width 541 height 285
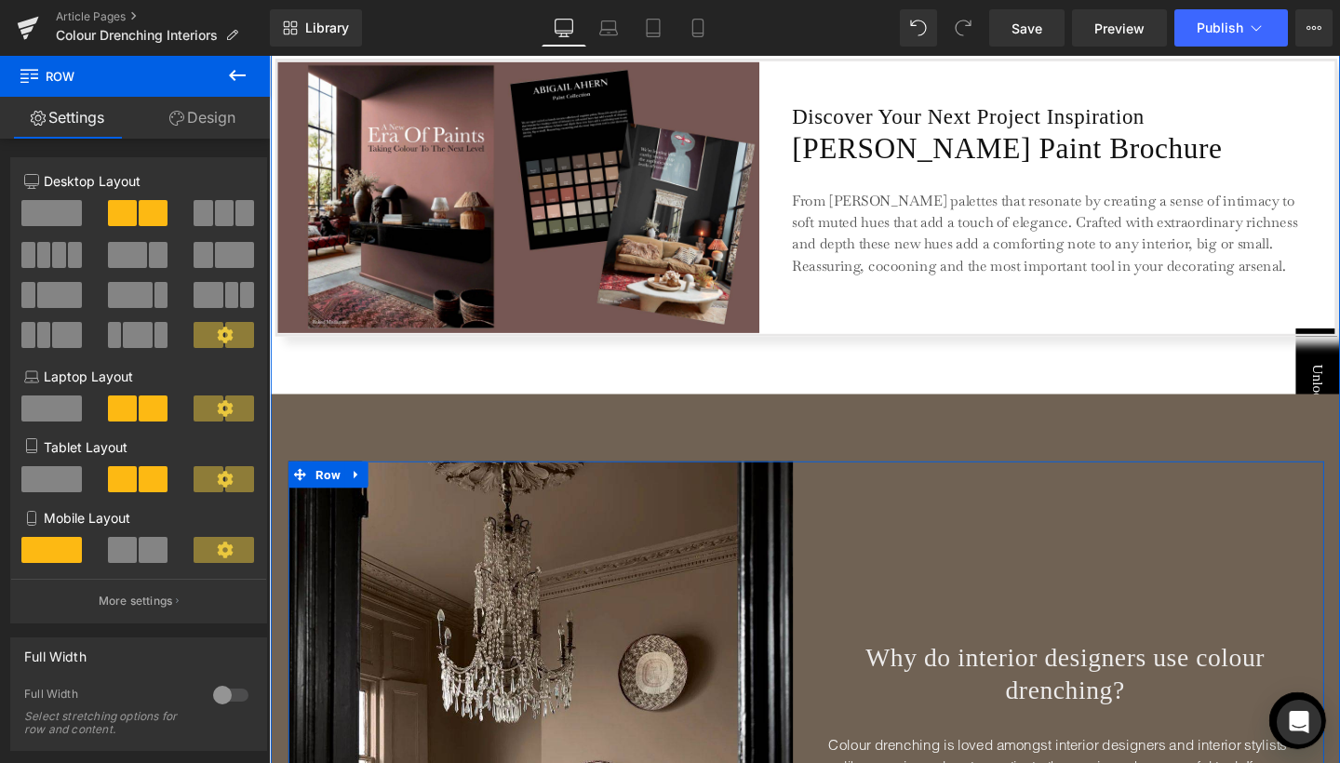
scroll to position [3057, 0]
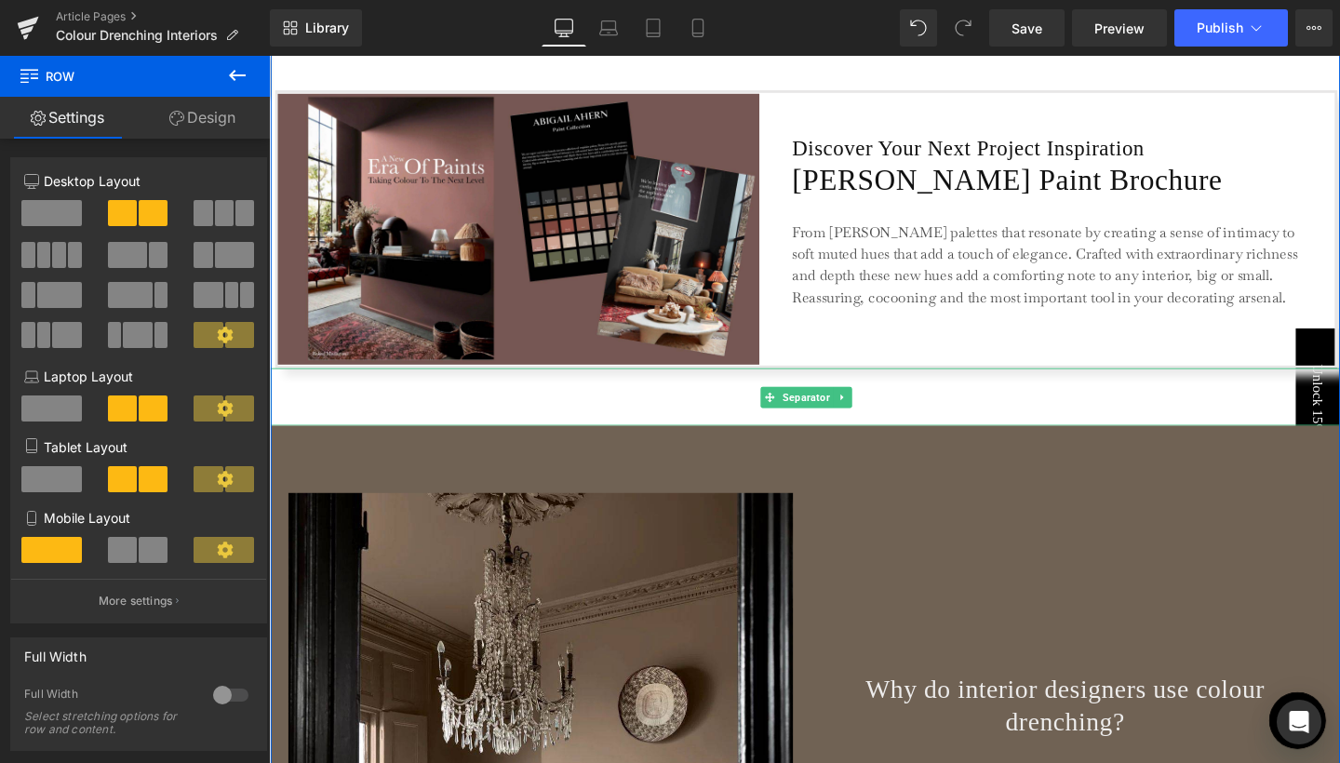
click at [855, 431] on hr at bounding box center [834, 419] width 1126 height 51
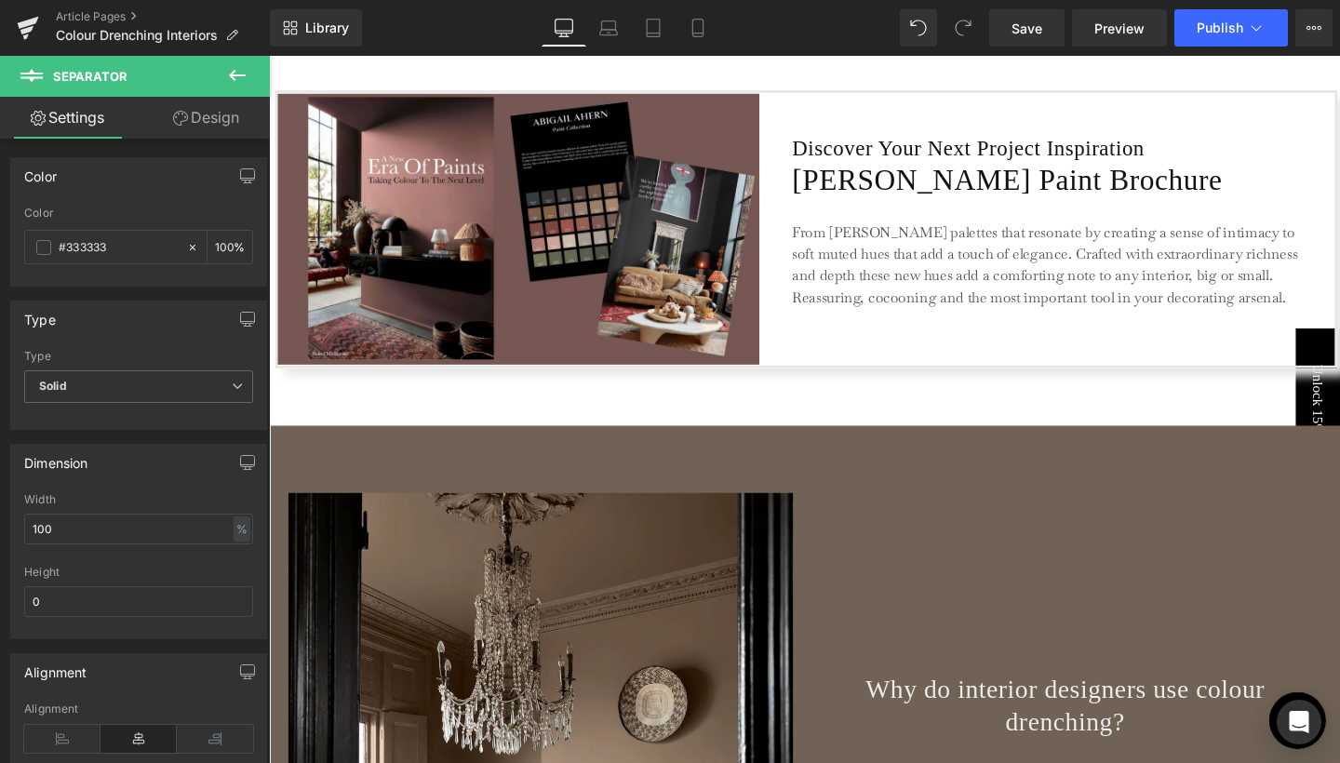
click at [233, 83] on icon at bounding box center [237, 75] width 22 height 22
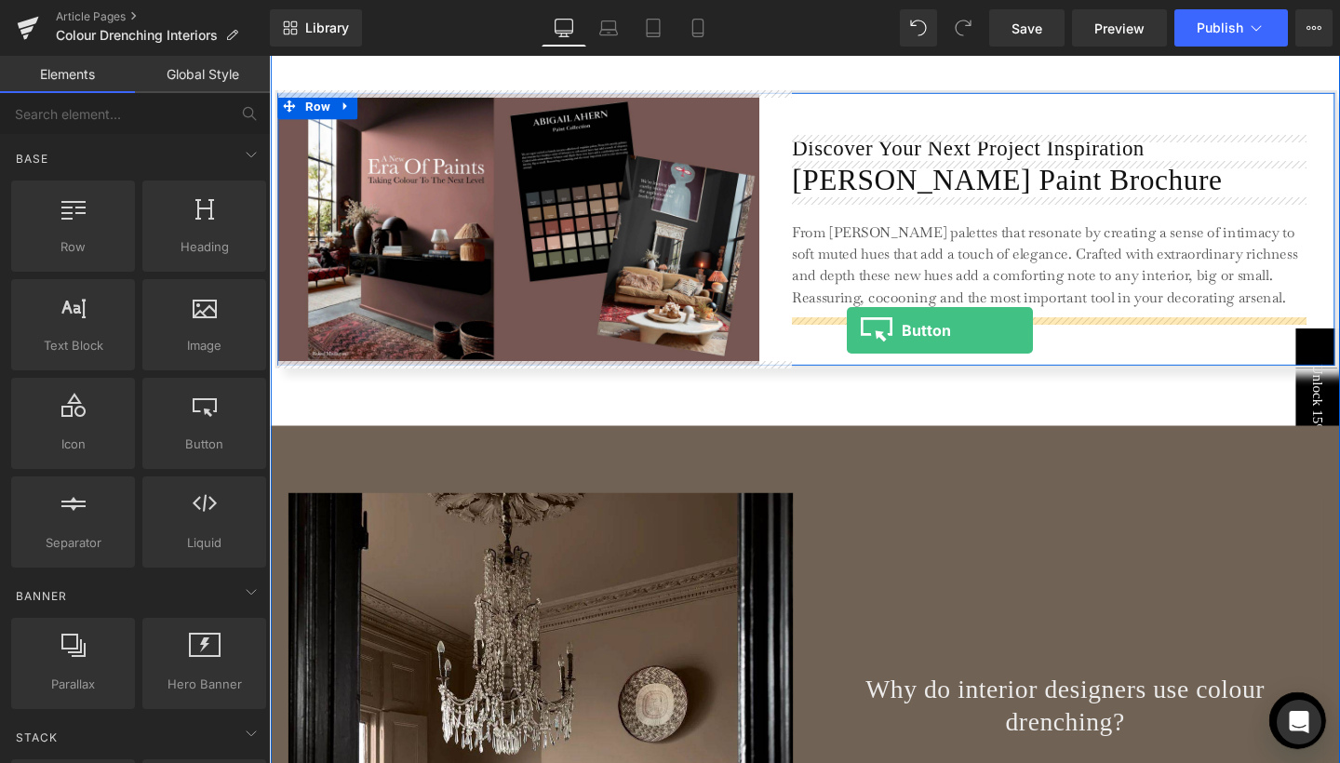
drag, startPoint x: 450, startPoint y: 484, endPoint x: 877, endPoint y: 344, distance: 448.6
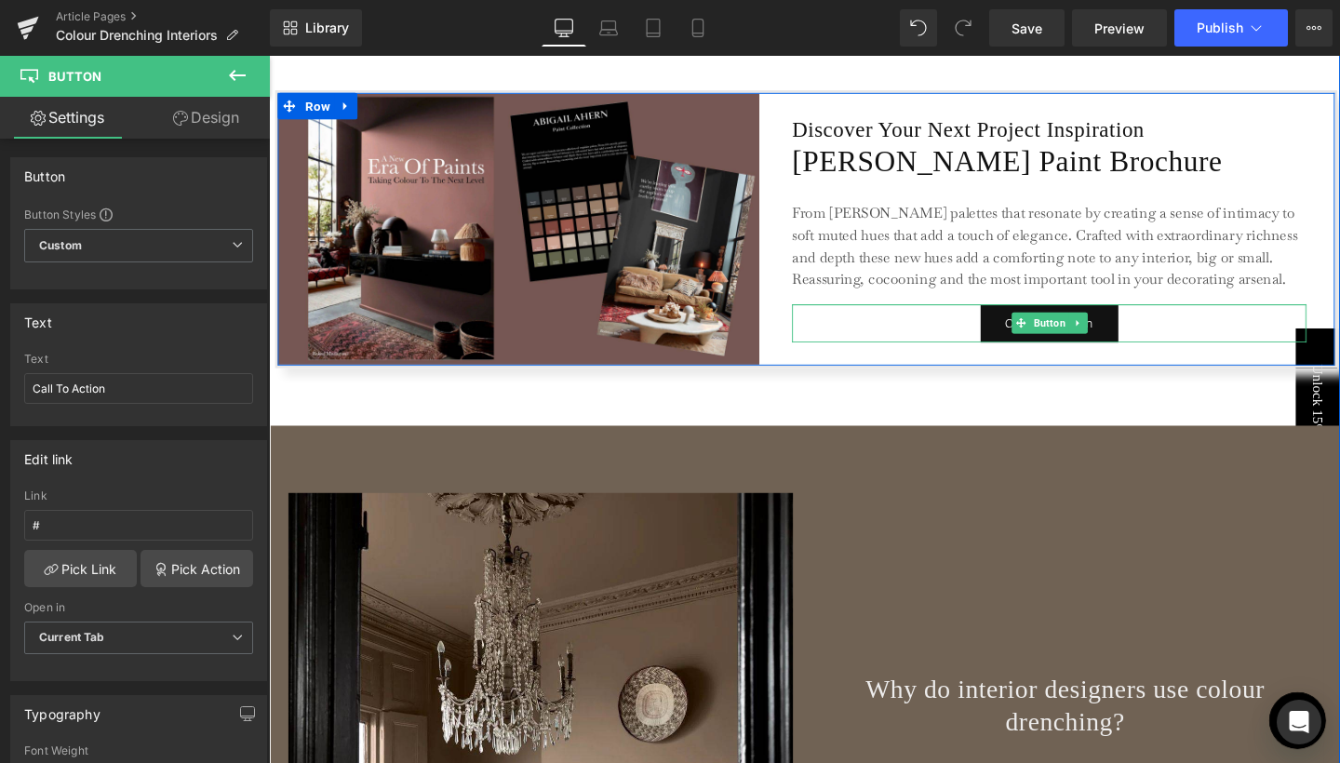
click at [953, 343] on div "Call To Action" at bounding box center [1089, 337] width 541 height 40
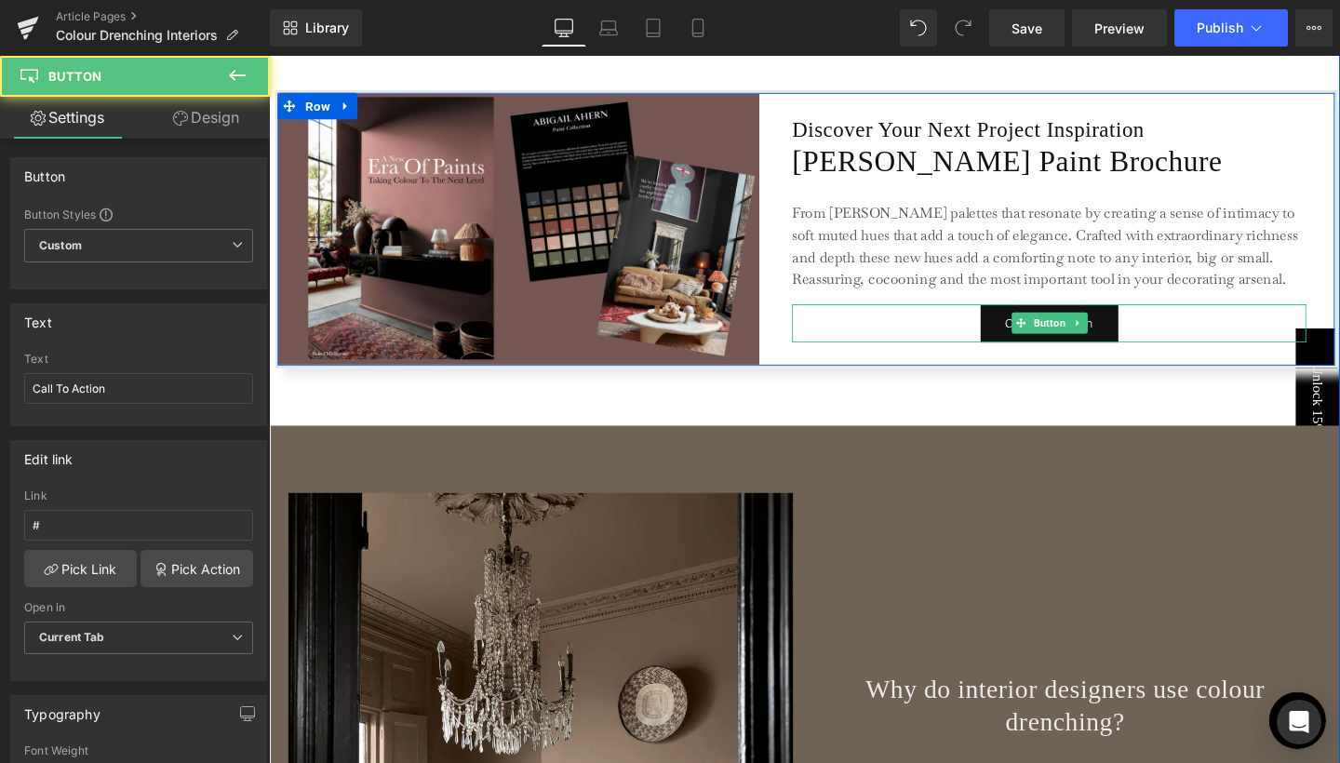
click at [1010, 326] on div "Call To Action" at bounding box center [1089, 337] width 541 height 40
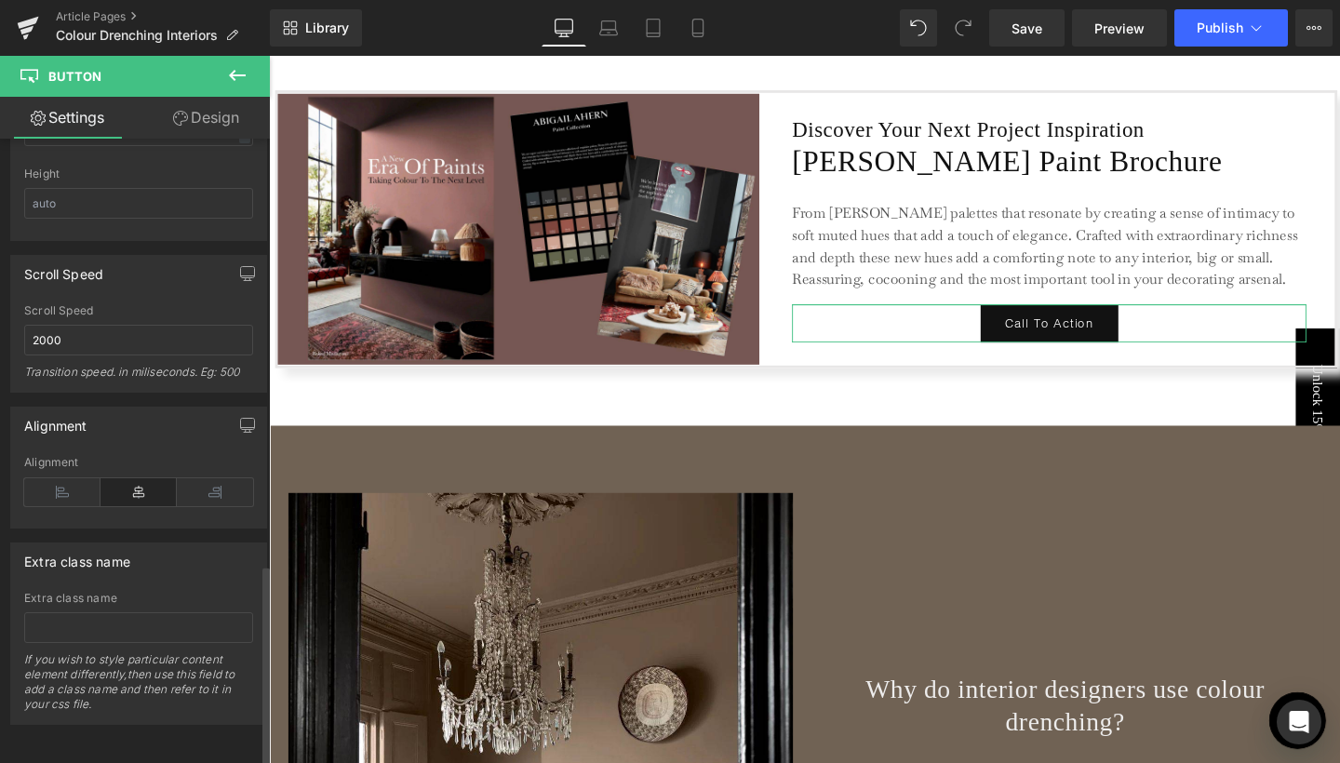
scroll to position [1320, 0]
click at [57, 493] on div "Alignment" at bounding box center [138, 492] width 229 height 72
click at [60, 480] on icon at bounding box center [62, 492] width 76 height 28
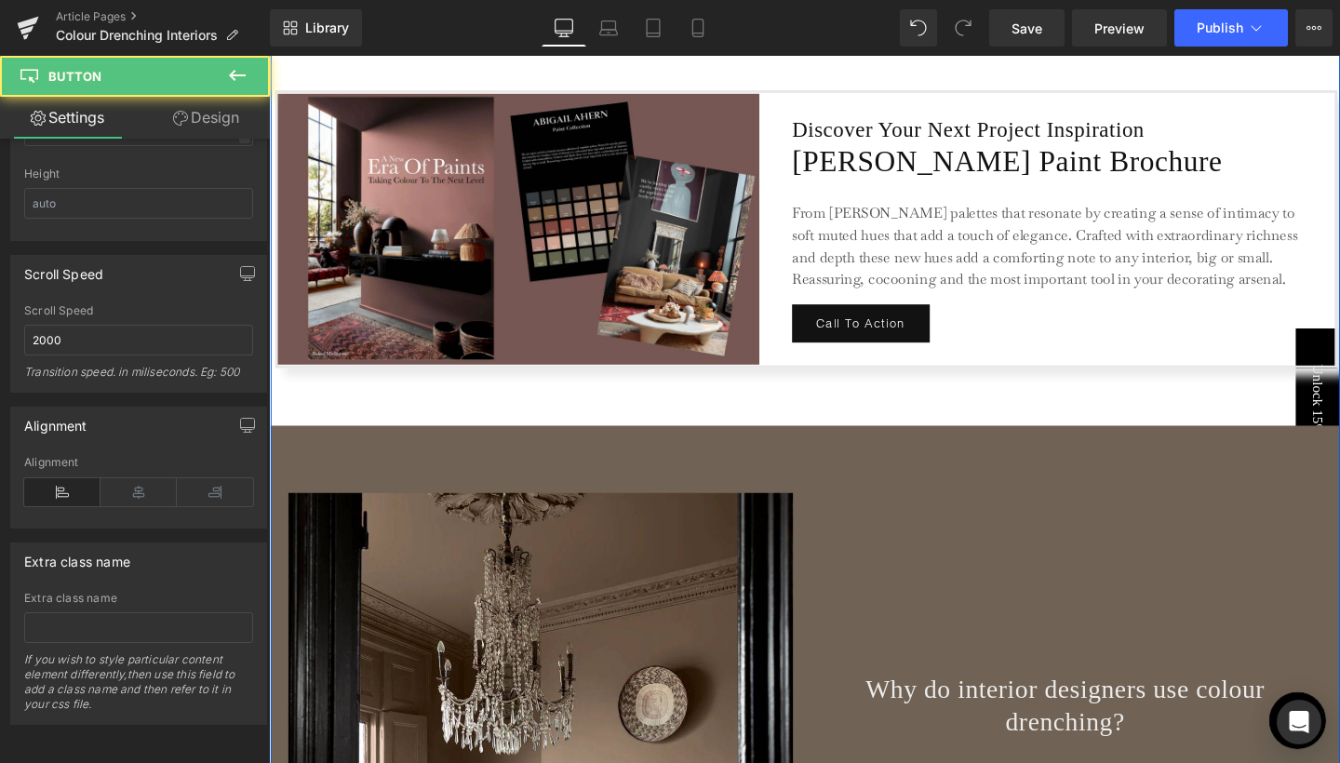
click at [967, 330] on div "Call To Action" at bounding box center [1089, 337] width 541 height 40
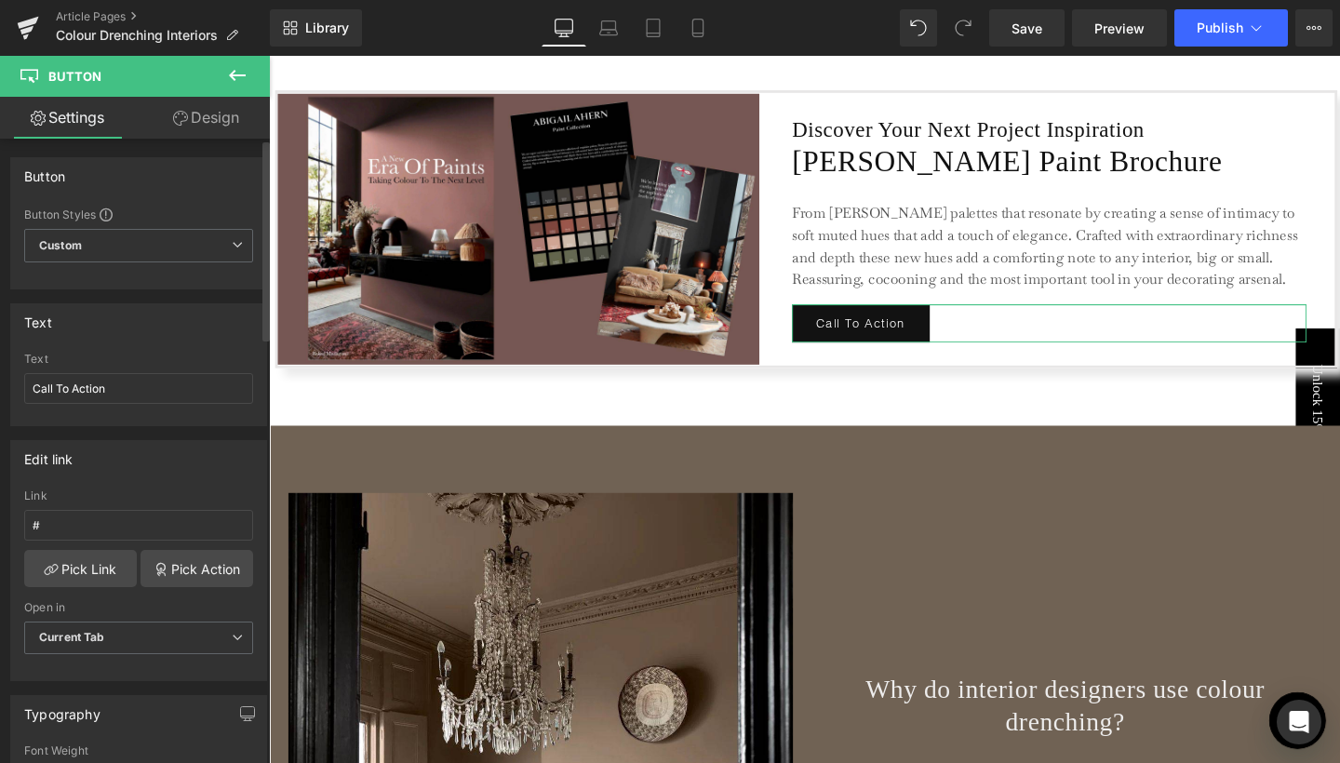
scroll to position [0, 0]
click at [116, 385] on input "Call To Action" at bounding box center [138, 388] width 229 height 31
type input "Read Now"
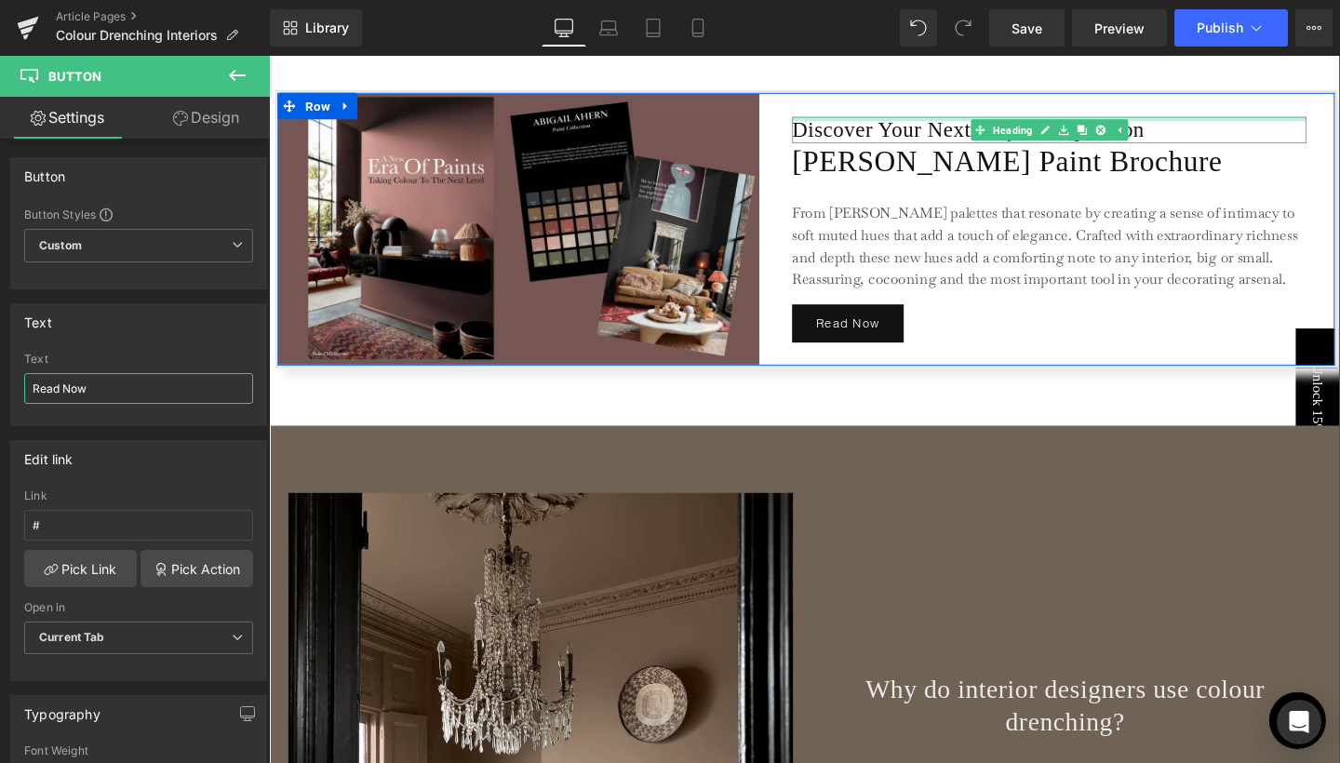
click at [1291, 120] on div at bounding box center [1089, 122] width 541 height 5
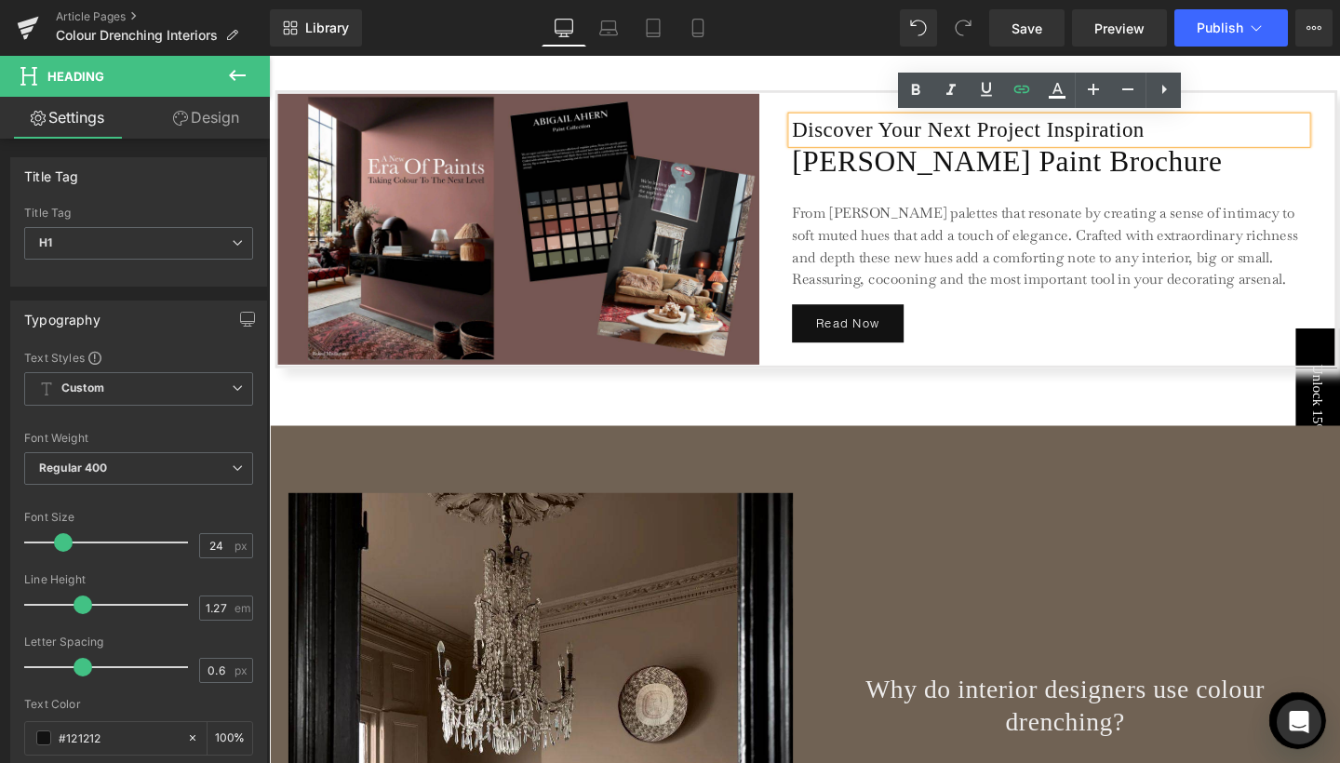
click at [835, 404] on link "Separator" at bounding box center [825, 415] width 76 height 22
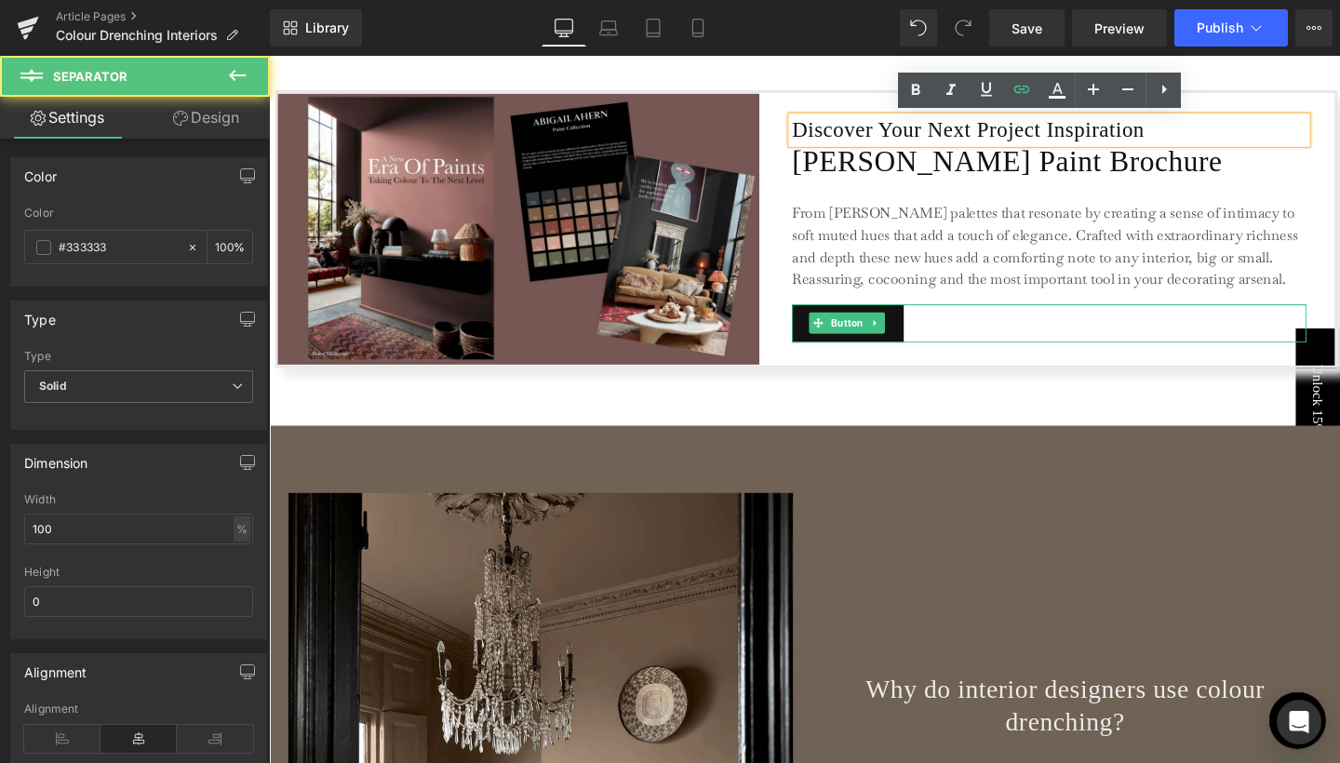
click at [847, 338] on span at bounding box center [847, 337] width 20 height 22
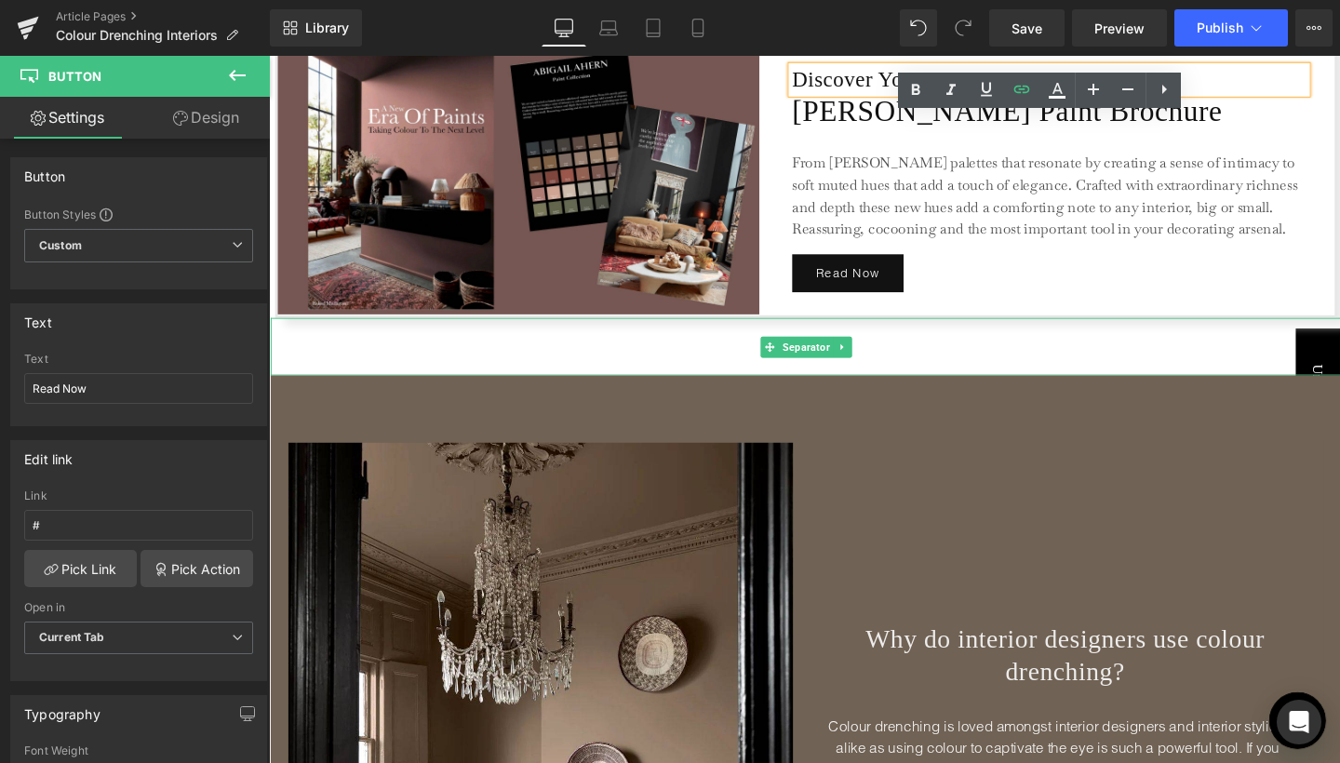
scroll to position [3224, 0]
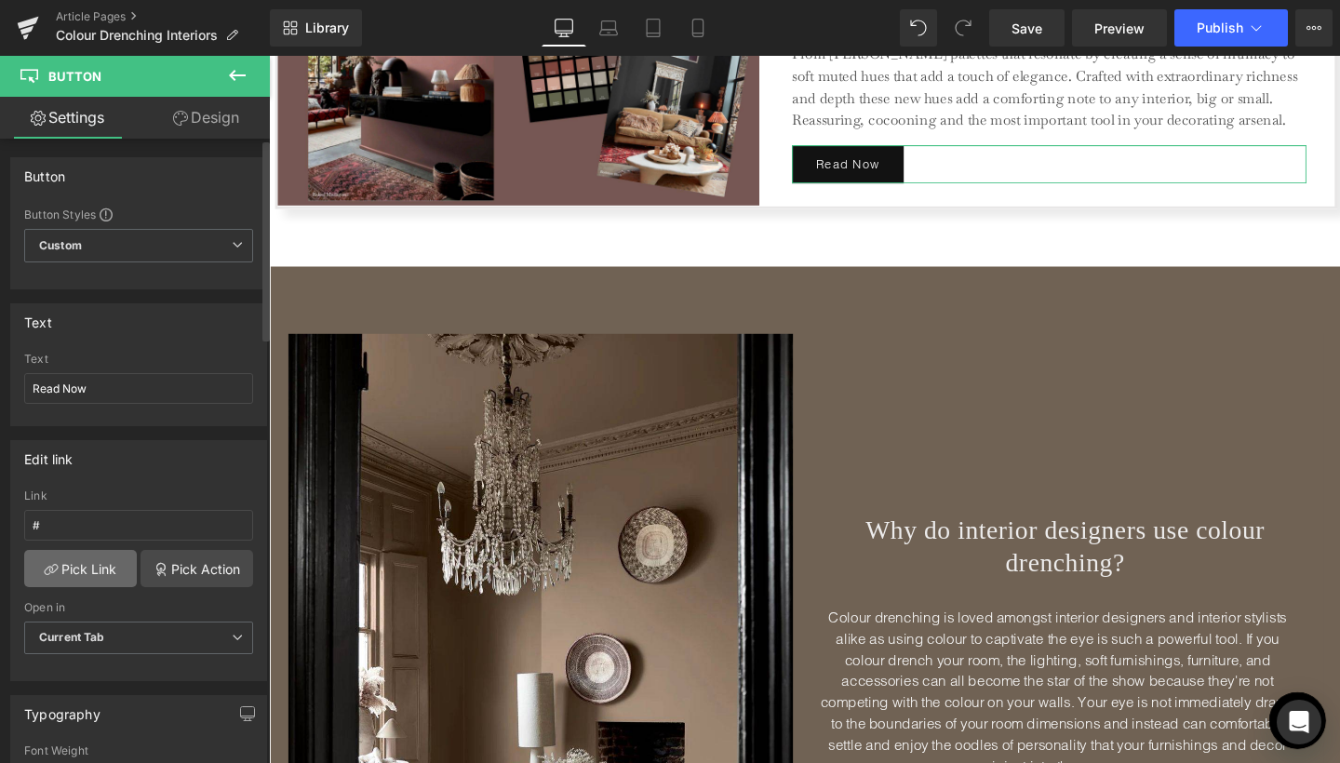
click at [71, 566] on link "Pick Link" at bounding box center [80, 568] width 113 height 37
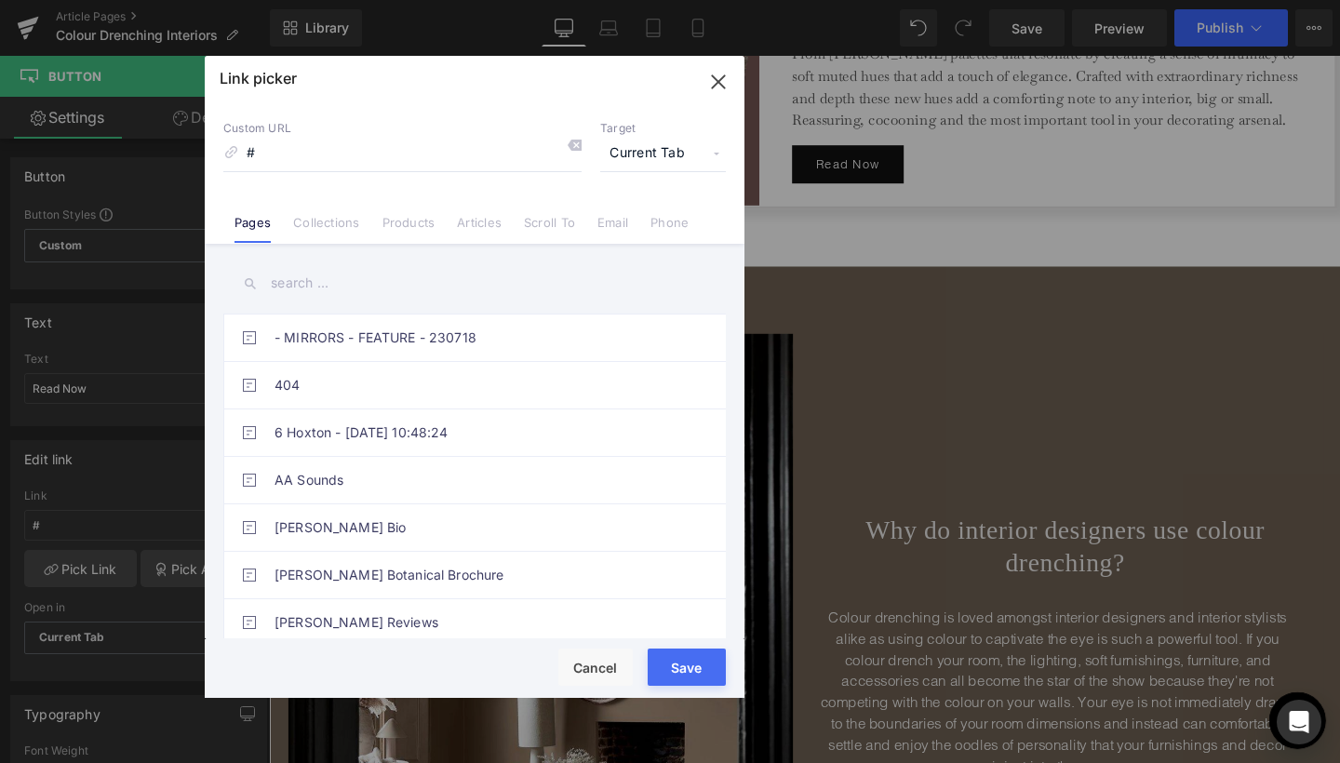
click at [293, 283] on input "text" at bounding box center [474, 283] width 503 height 42
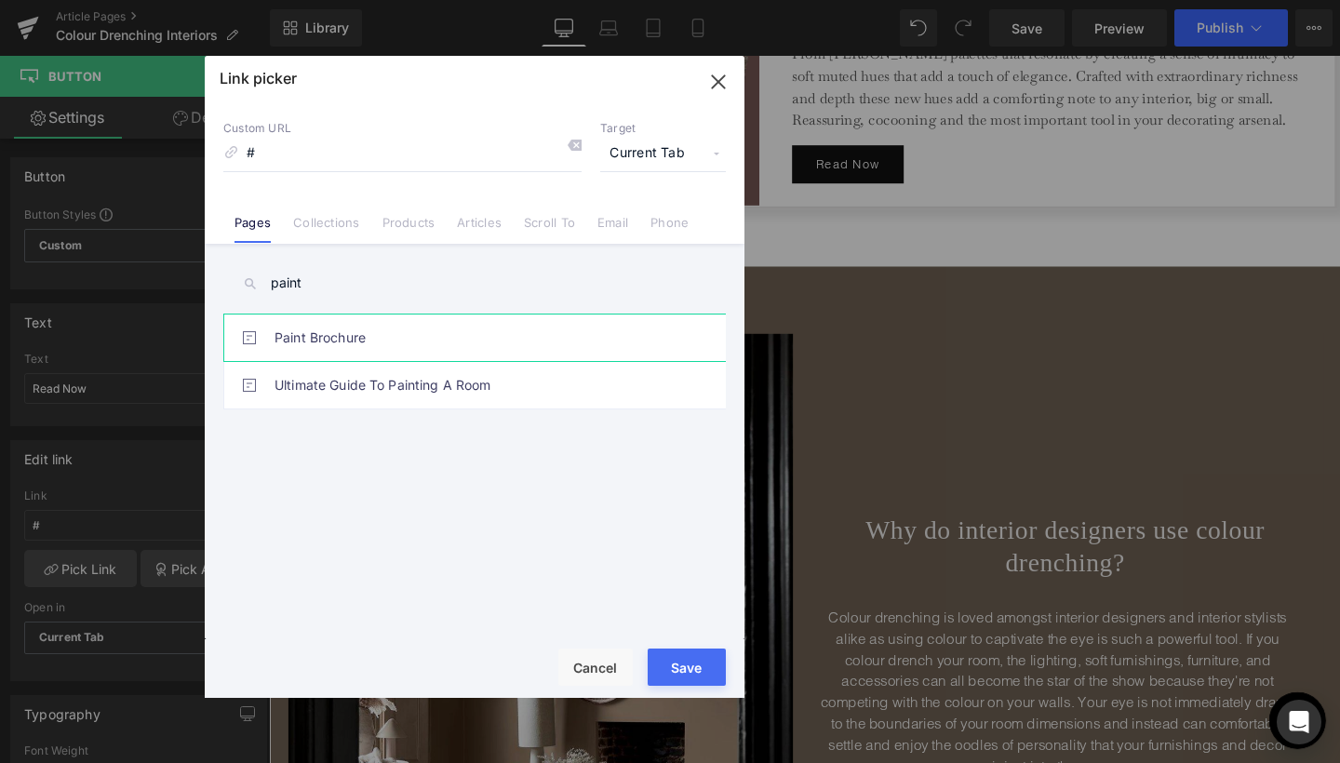
type input "paint"
click at [295, 335] on link "Paint Brochure" at bounding box center [480, 338] width 410 height 47
type input "/pages/paint-brochure-[PERSON_NAME]"
click at [683, 172] on div "Custom URL /pages/paint-brochure-[PERSON_NAME] Target Current Tab Current Tab N…" at bounding box center [475, 172] width 540 height 141
click at [681, 157] on span "Current Tab" at bounding box center [663, 153] width 126 height 35
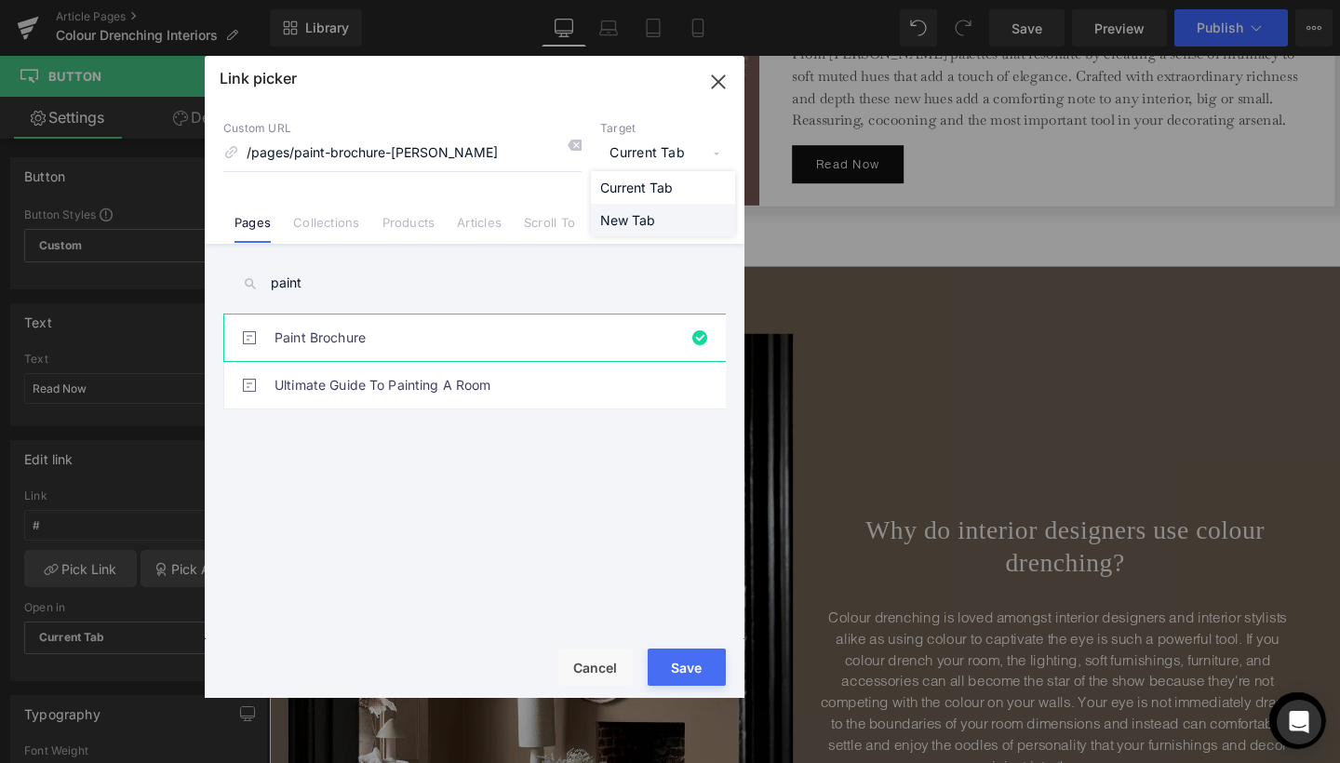
click at [641, 215] on li "New Tab" at bounding box center [663, 220] width 144 height 33
click at [683, 675] on button "Save" at bounding box center [687, 667] width 78 height 37
type input "/pages/paint-brochure-[PERSON_NAME]"
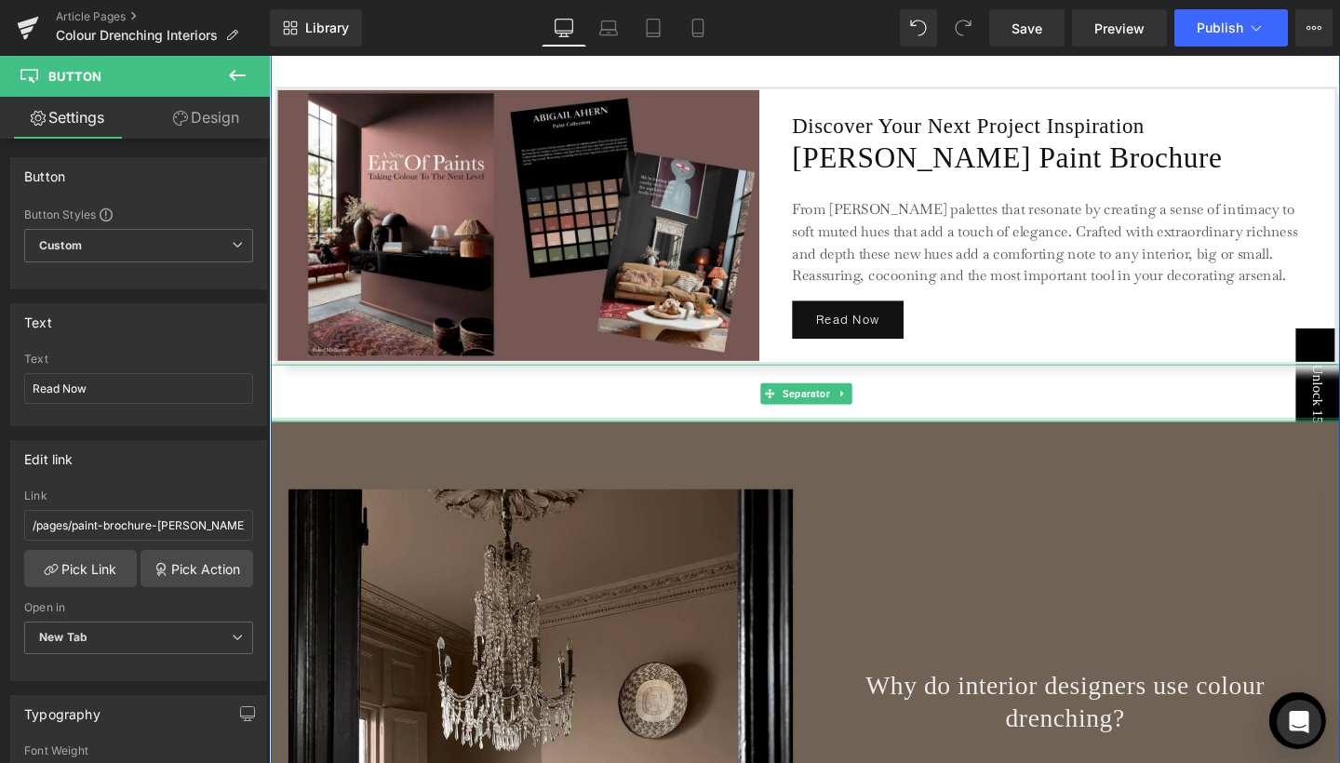
scroll to position [2951, 0]
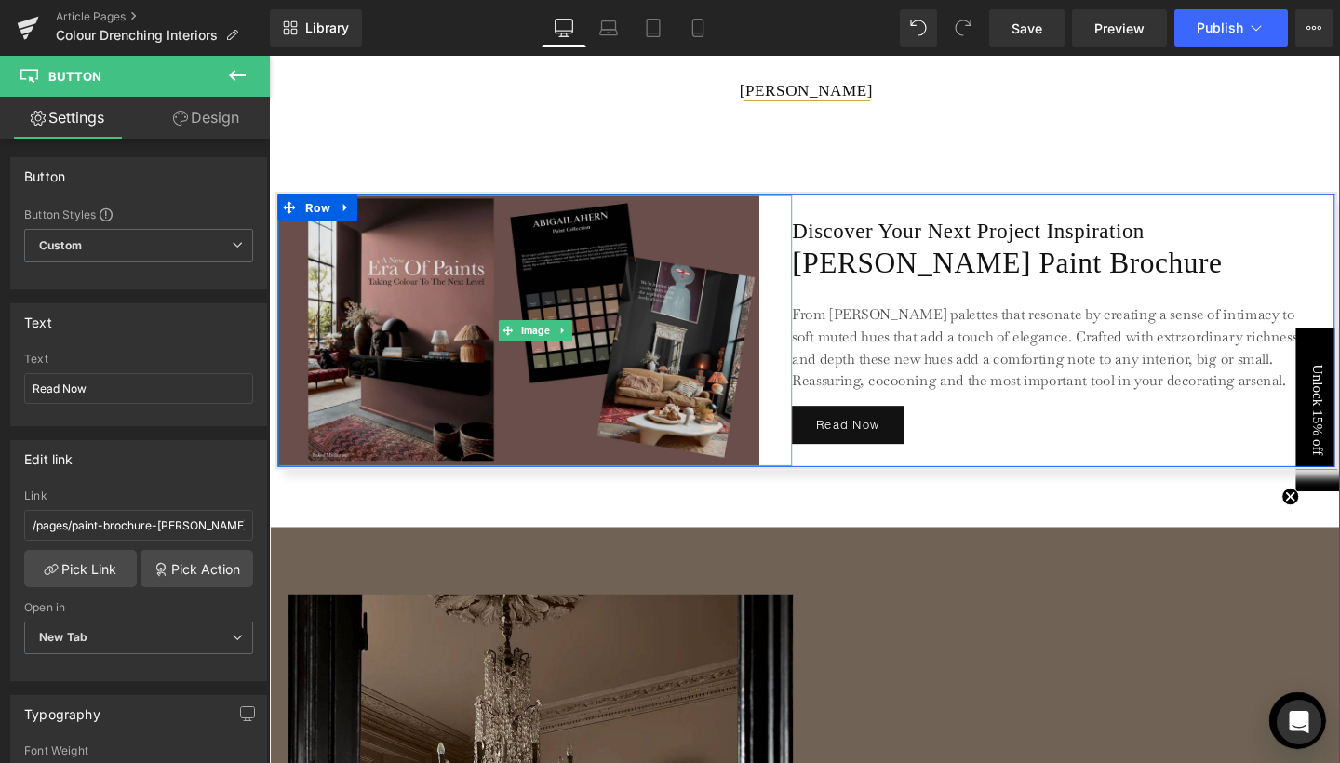
click at [542, 301] on img at bounding box center [548, 344] width 541 height 285
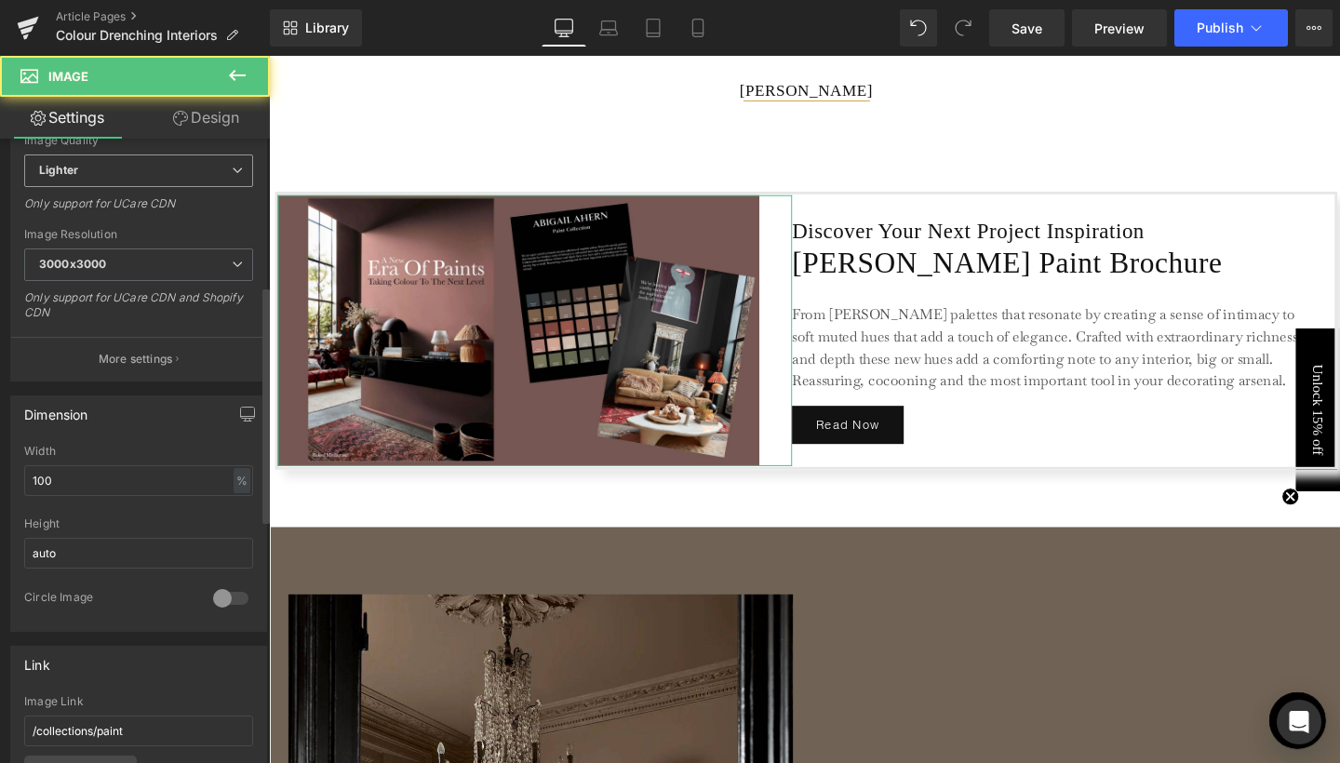
scroll to position [509, 0]
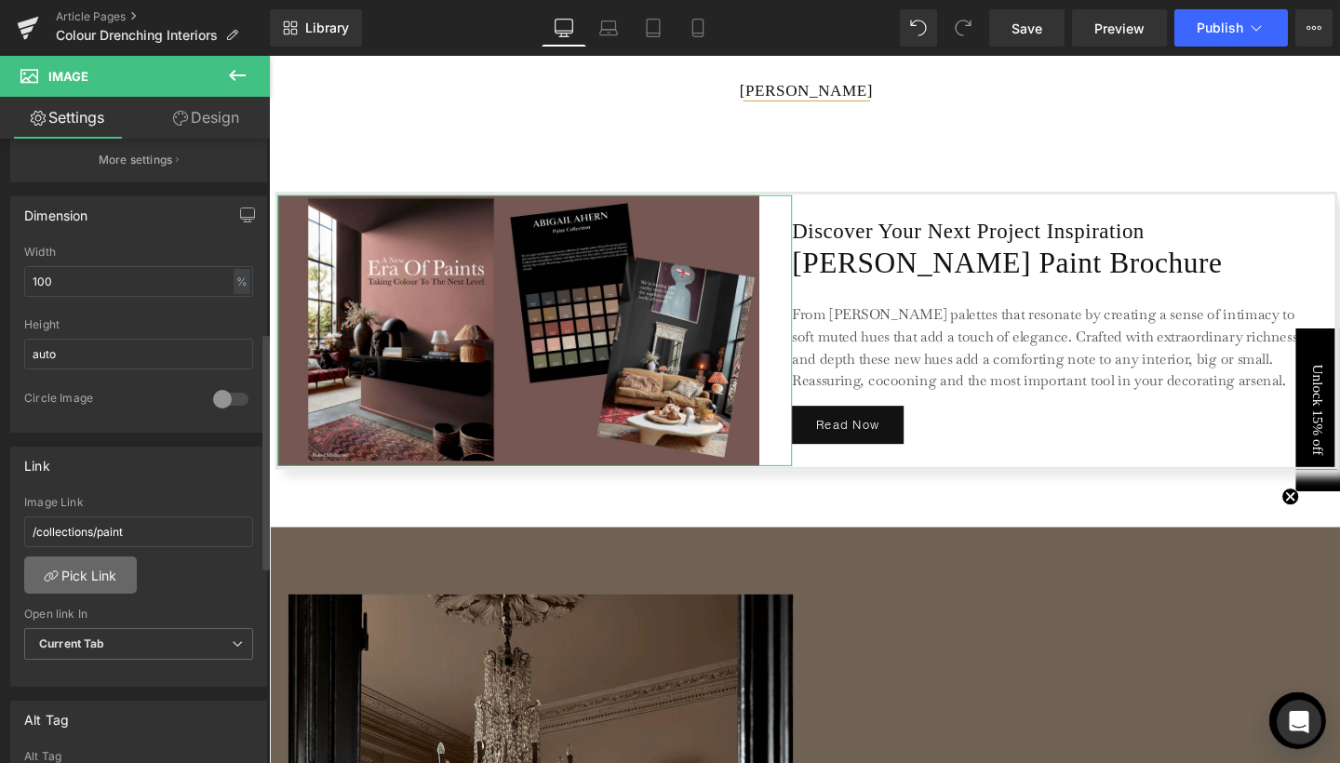
click at [111, 582] on link "Pick Link" at bounding box center [80, 575] width 113 height 37
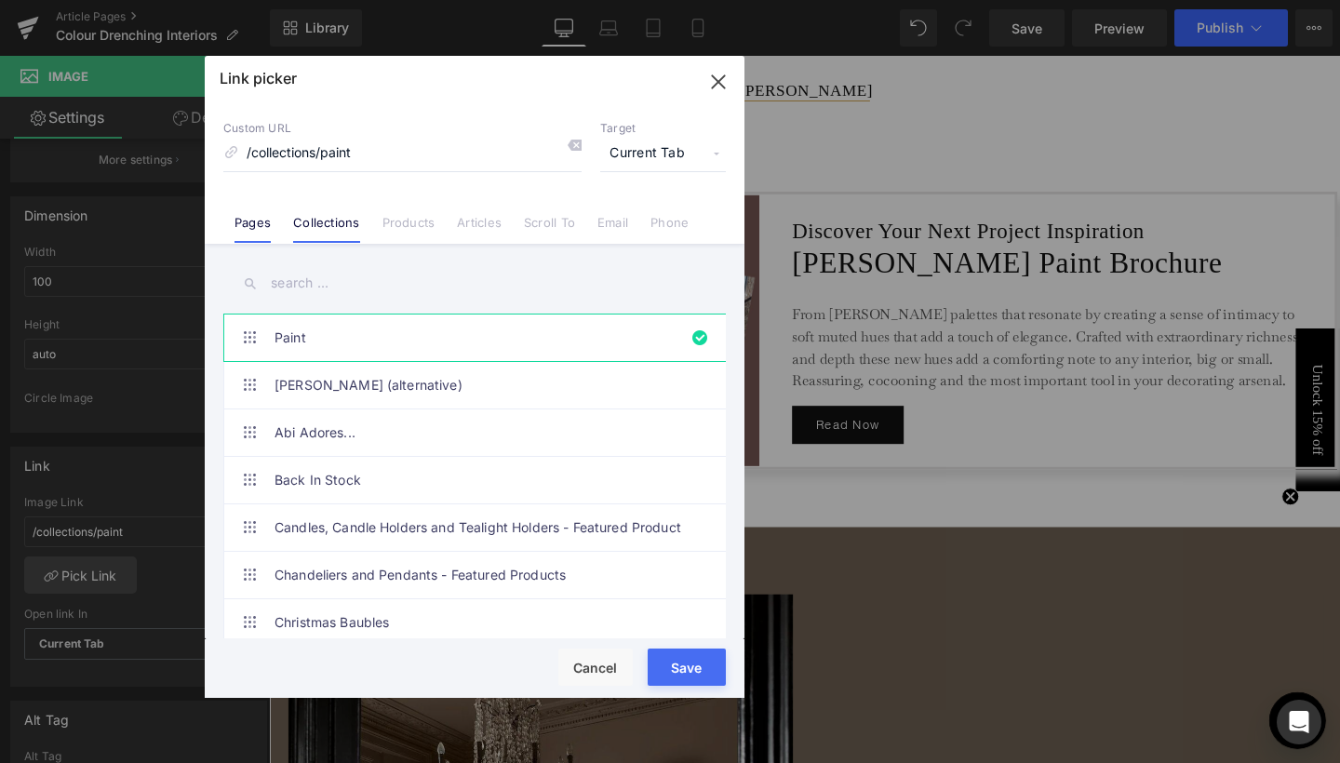
click at [260, 229] on link "Pages" at bounding box center [253, 229] width 36 height 28
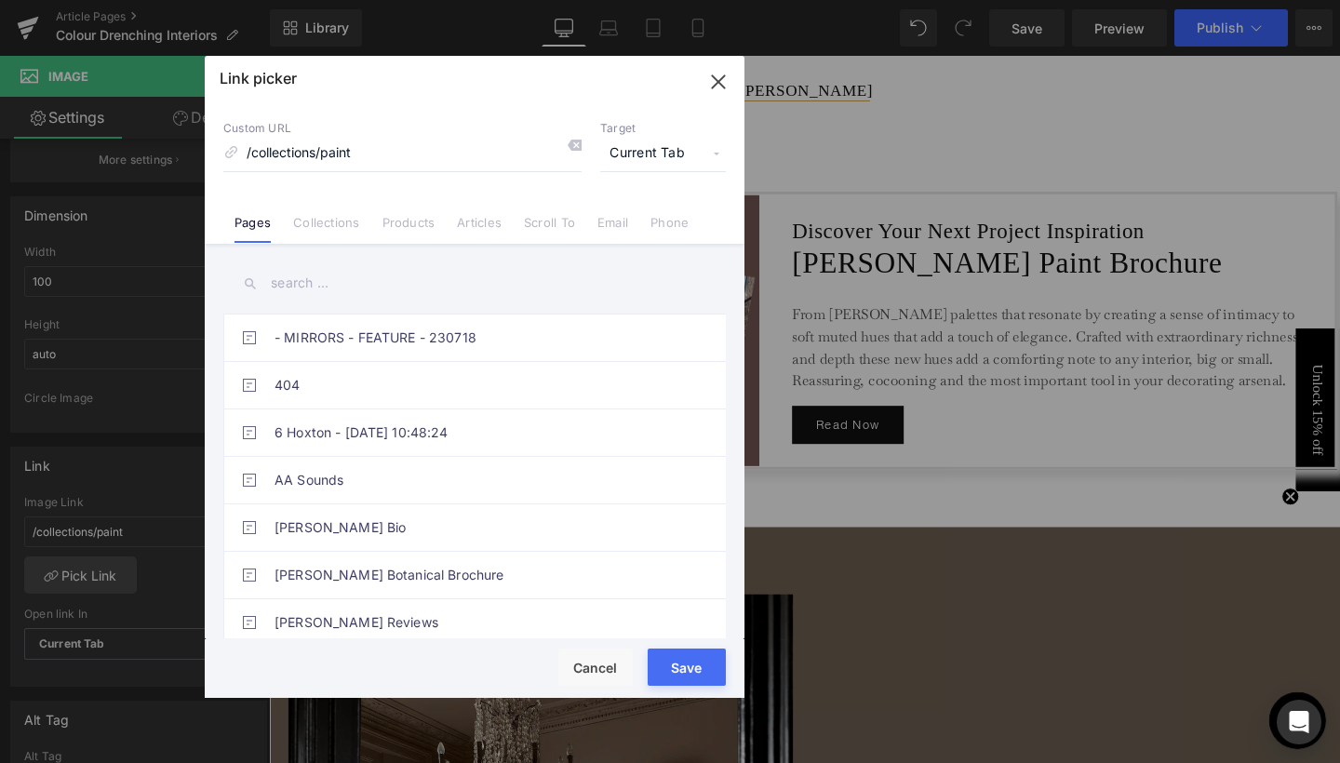
click at [305, 280] on input "text" at bounding box center [474, 283] width 503 height 42
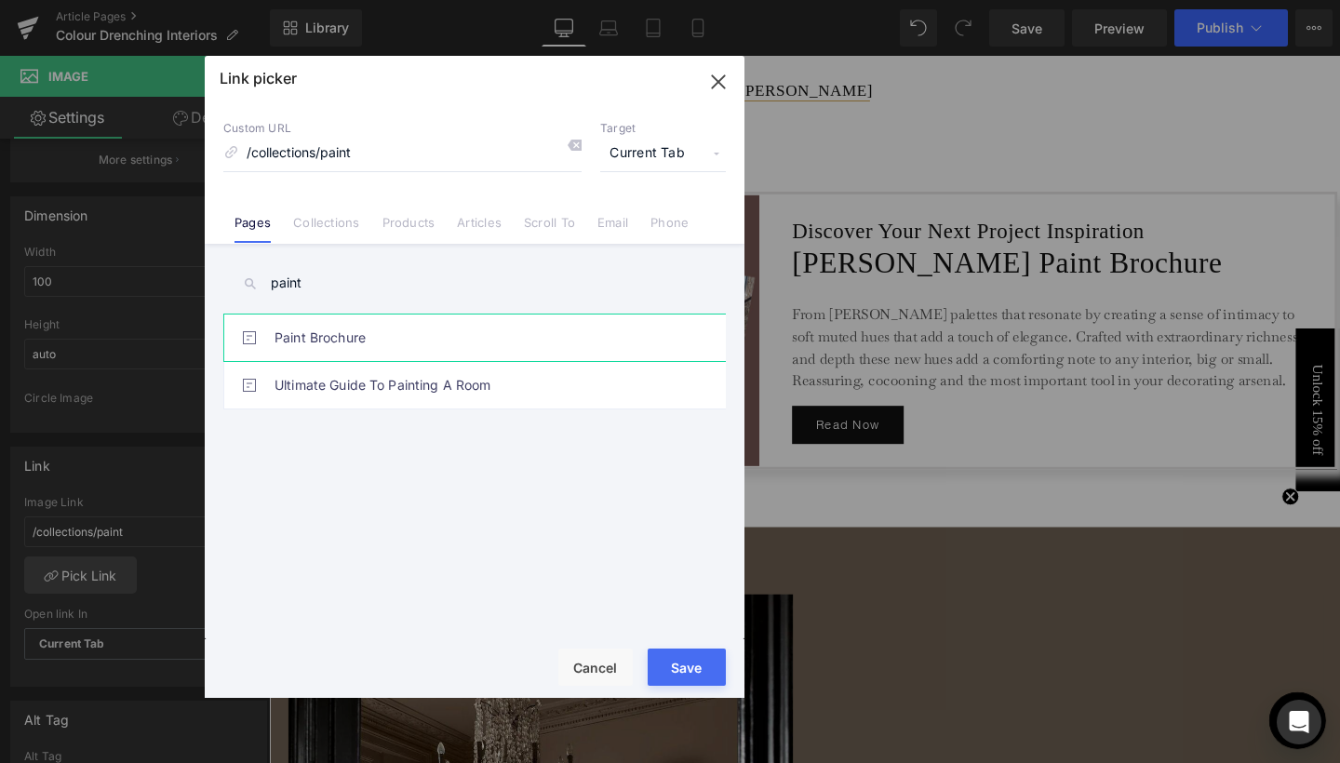
type input "paint"
click at [305, 344] on link "Paint Brochure" at bounding box center [480, 338] width 410 height 47
type input "/pages/paint-brochure-[PERSON_NAME]"
click at [693, 675] on button "Save" at bounding box center [687, 667] width 78 height 37
type input "/pages/paint-brochure-[PERSON_NAME]"
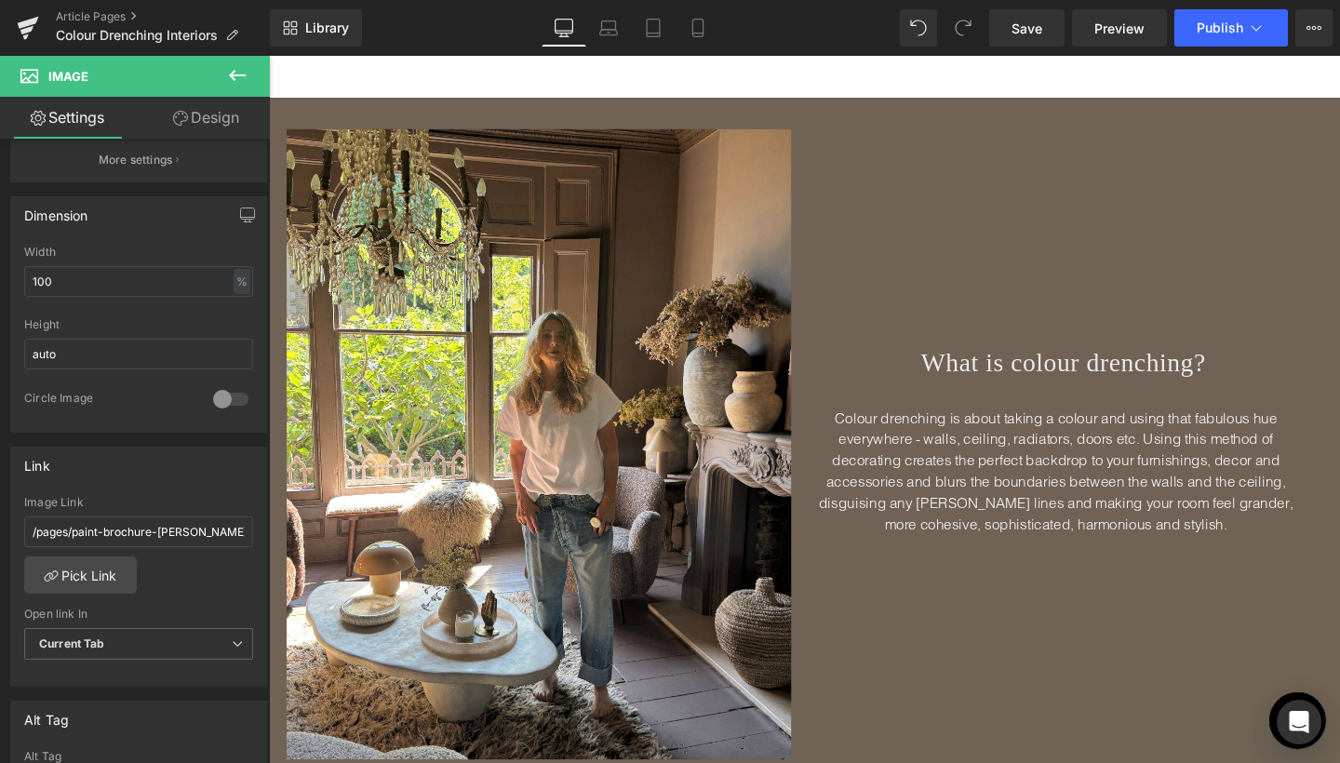
scroll to position [623, 0]
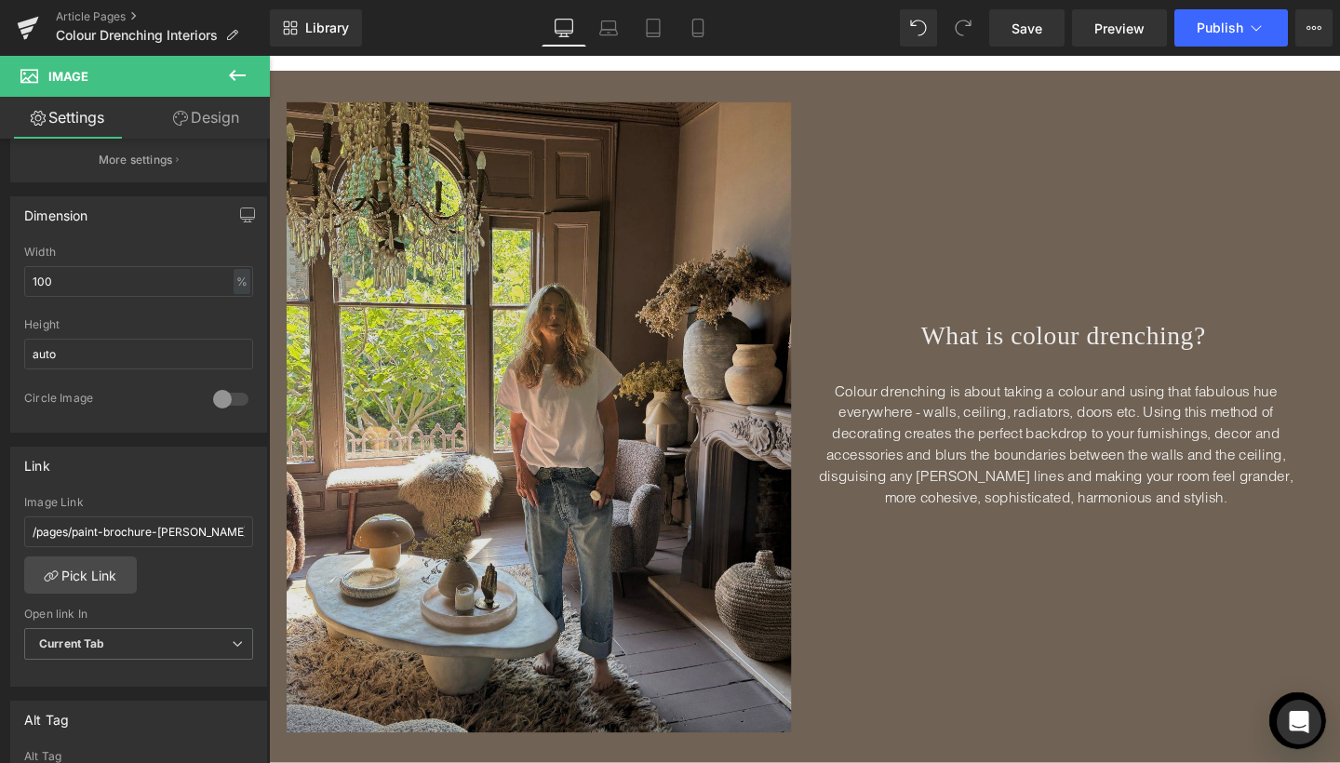
click at [540, 410] on img at bounding box center [560, 436] width 545 height 664
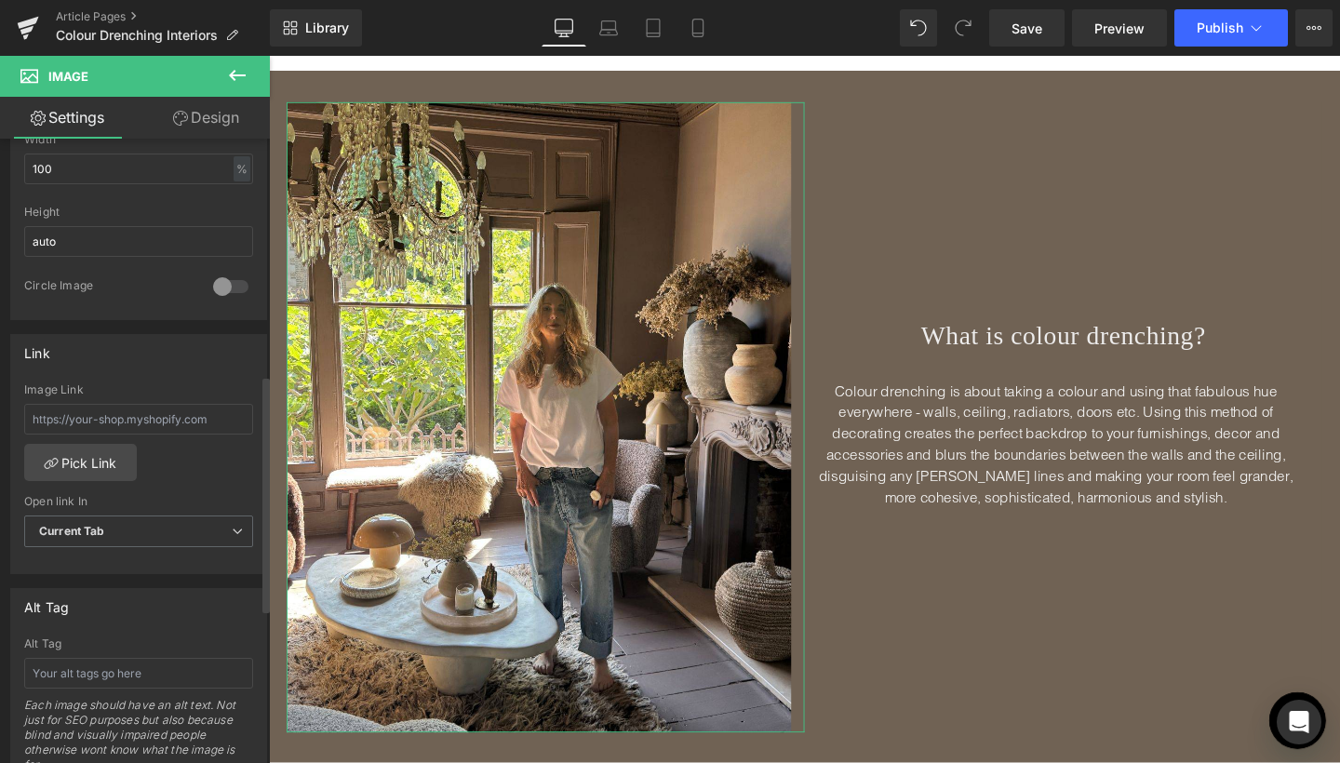
scroll to position [629, 0]
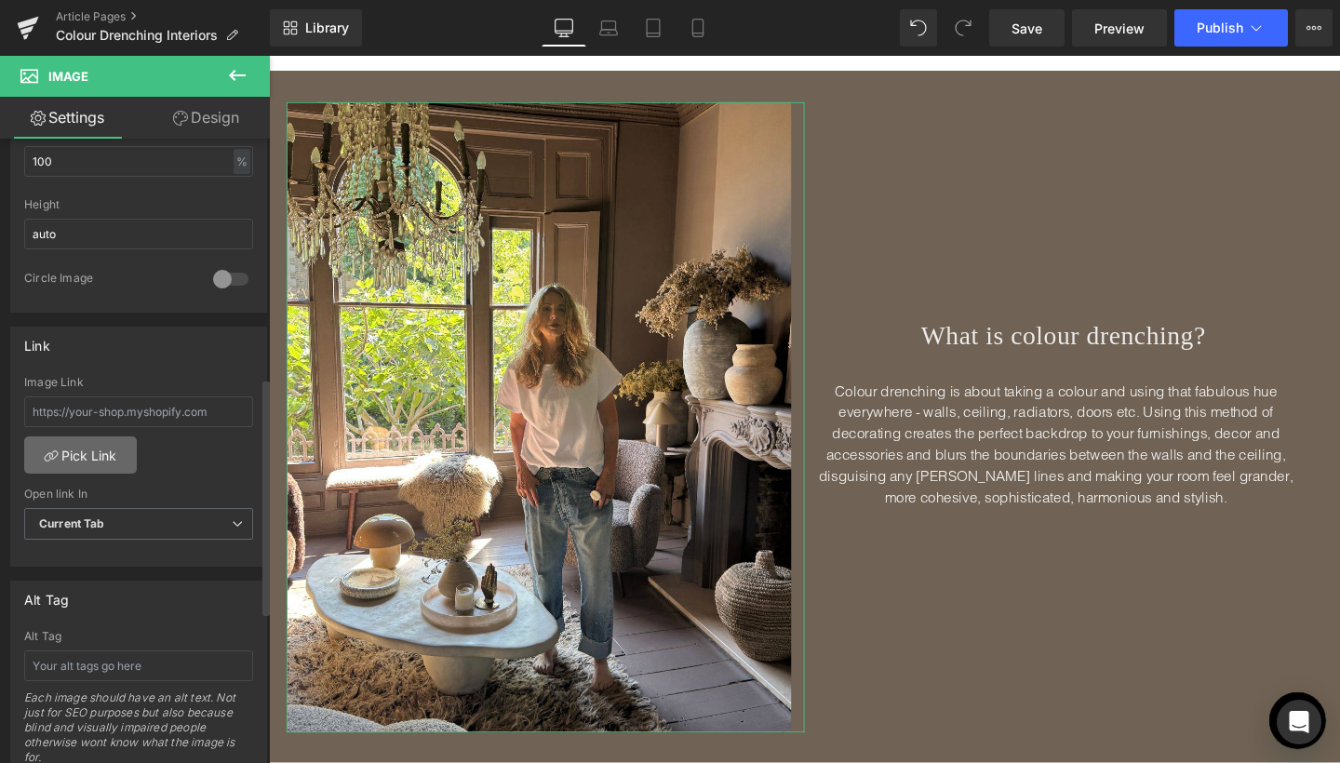
click at [100, 462] on link "Pick Link" at bounding box center [80, 455] width 113 height 37
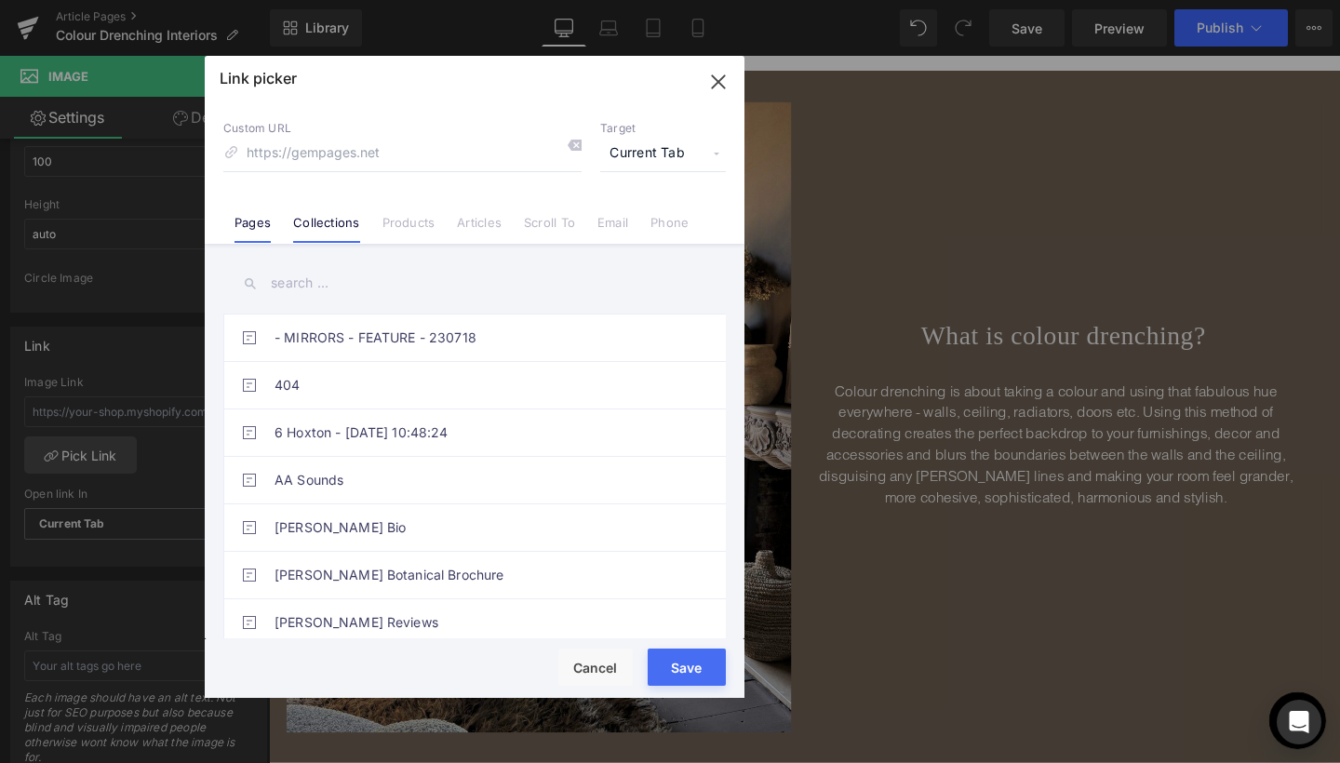
click at [345, 227] on link "Collections" at bounding box center [326, 229] width 66 height 28
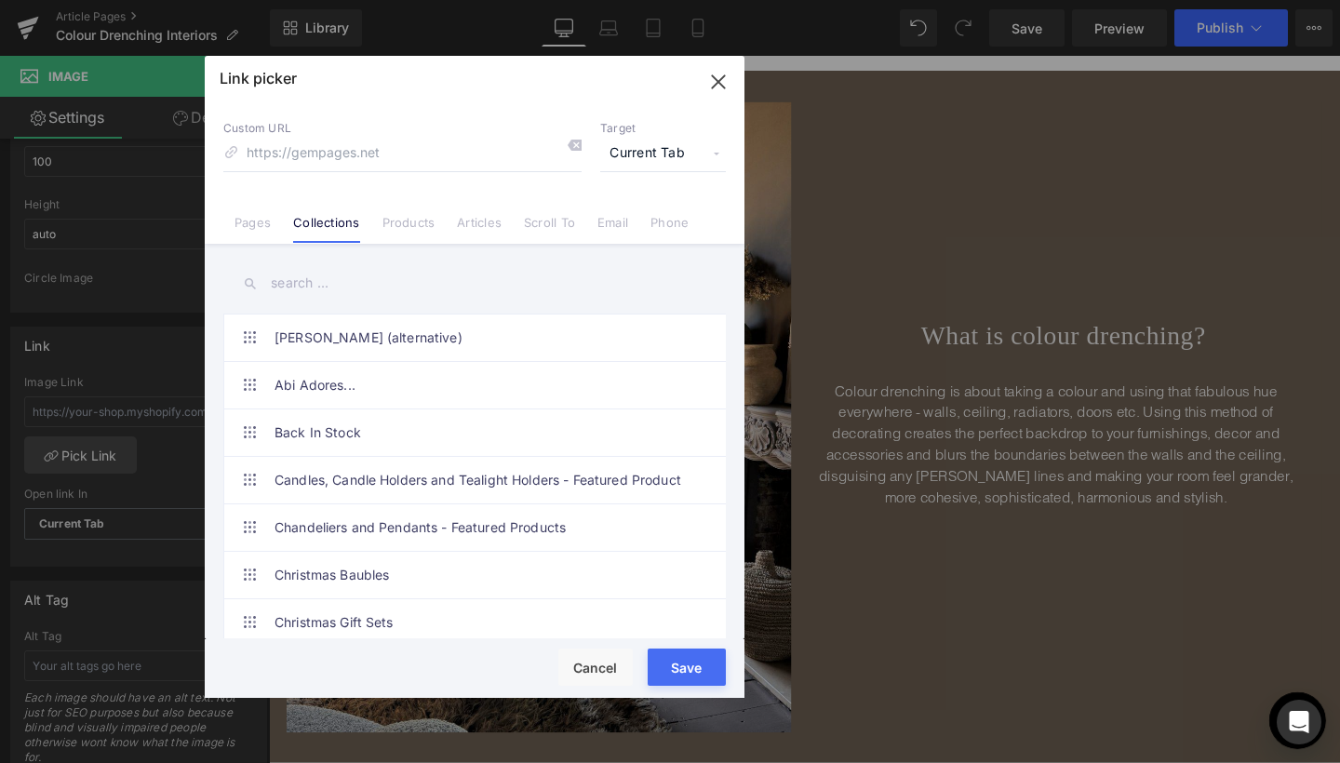
click at [321, 282] on input "text" at bounding box center [474, 283] width 503 height 42
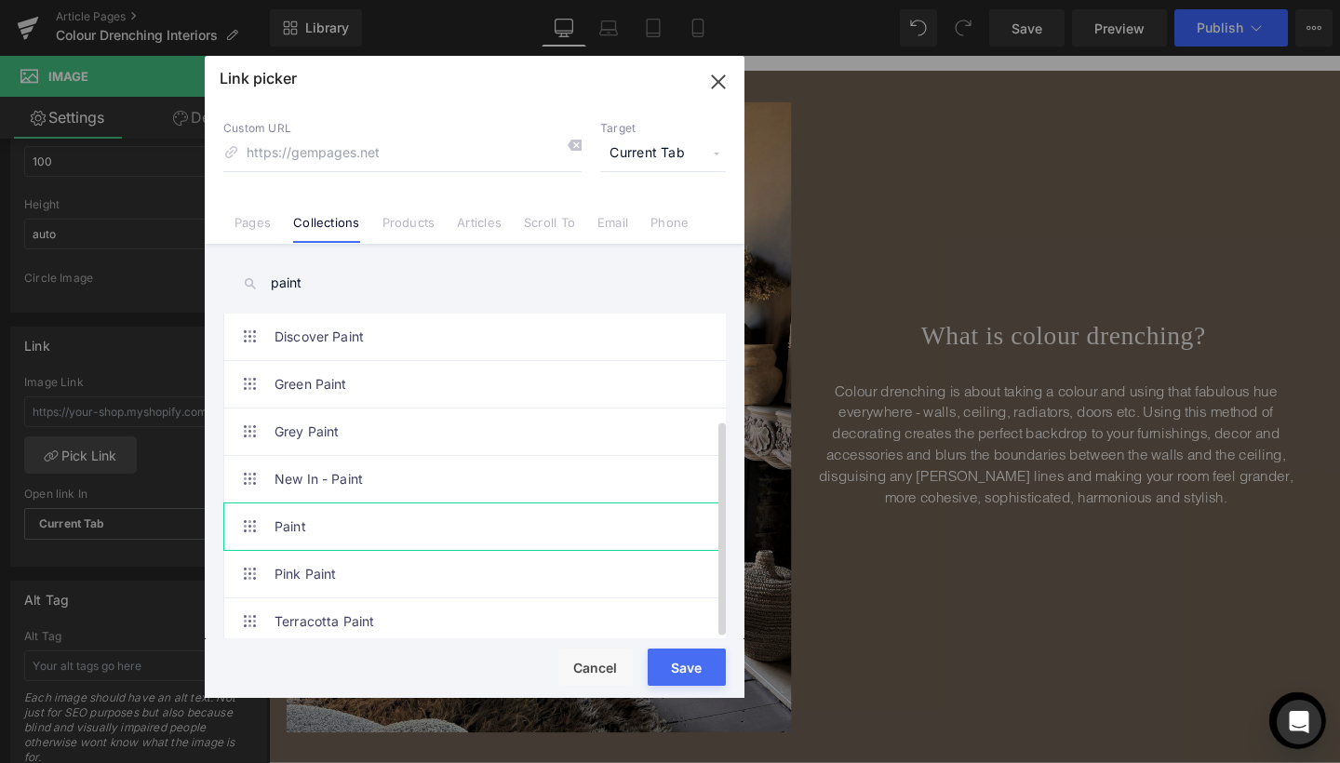
scroll to position [158, 0]
type input "paint"
click at [299, 504] on link "Paint" at bounding box center [480, 527] width 410 height 47
type input "/collections/paint"
click at [687, 678] on button "Save" at bounding box center [687, 667] width 78 height 37
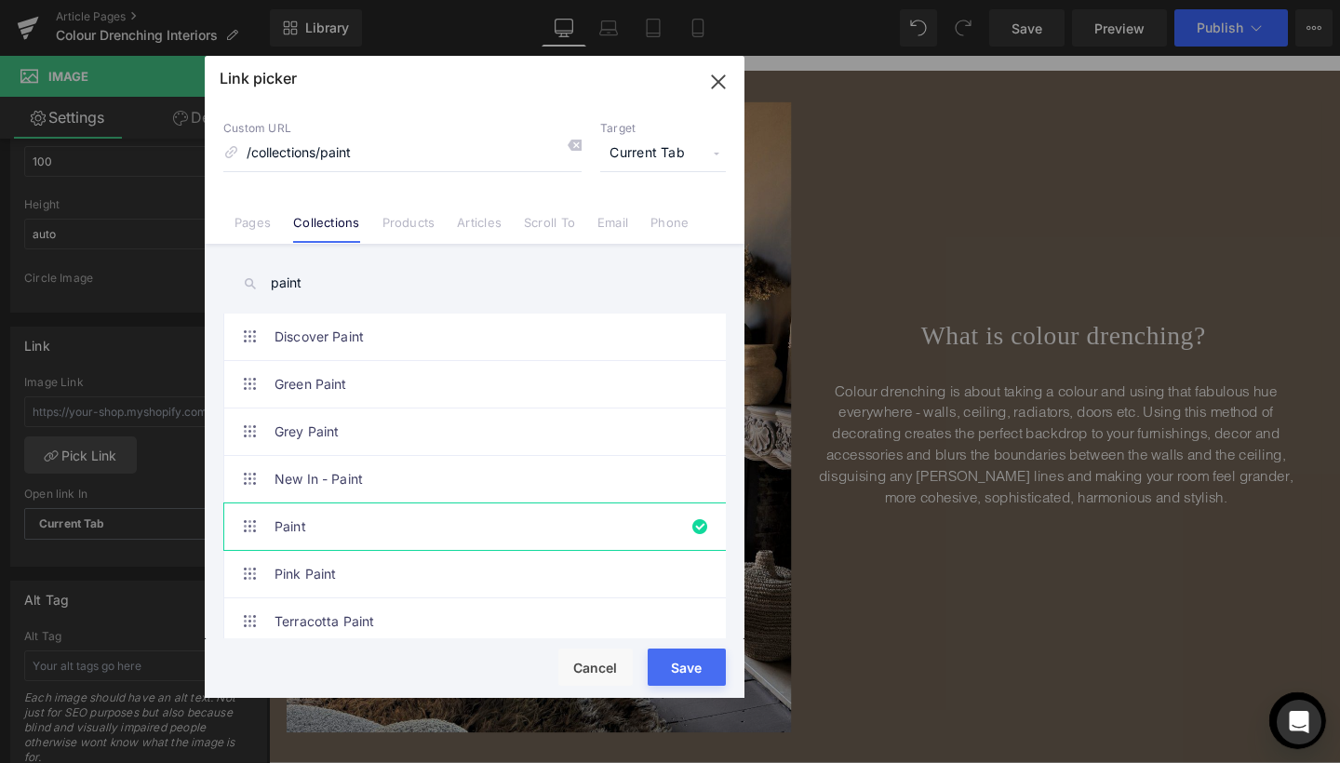
type input "/collections/paint"
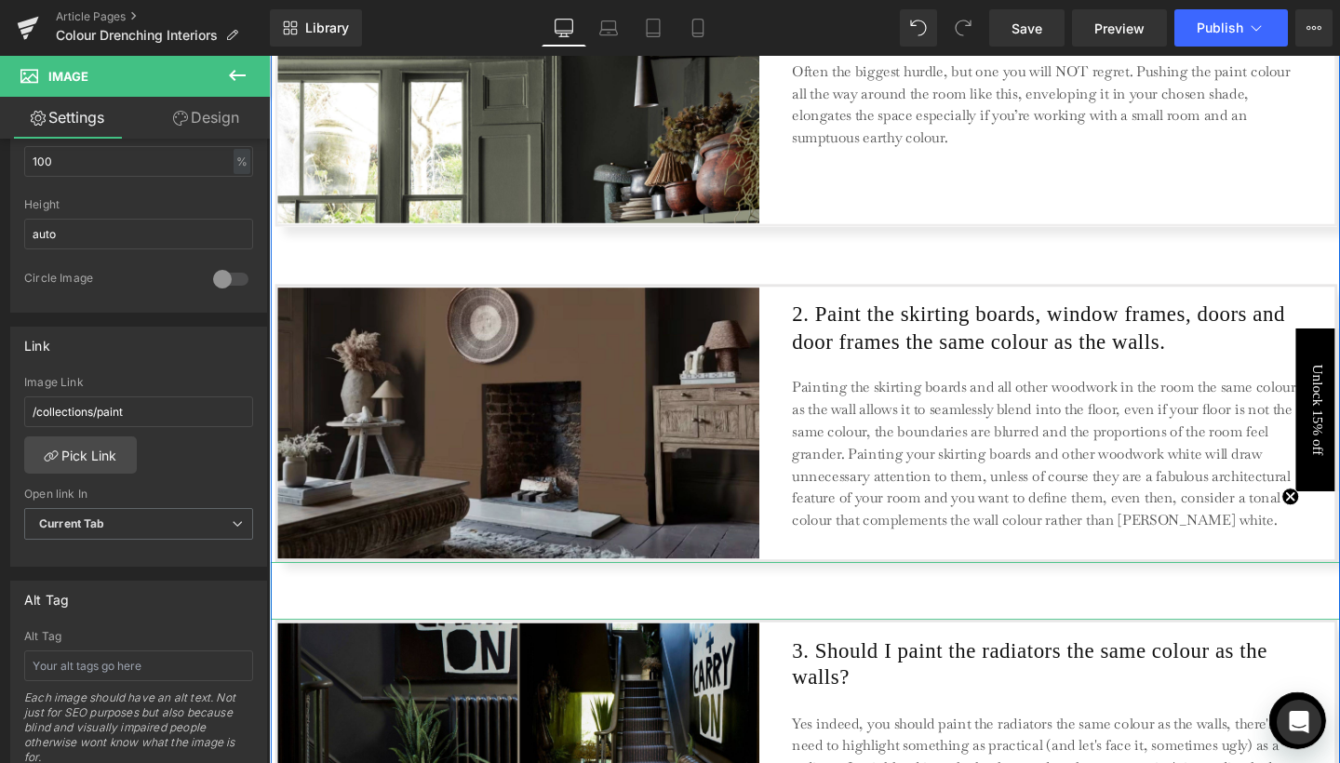
scroll to position [1622, 0]
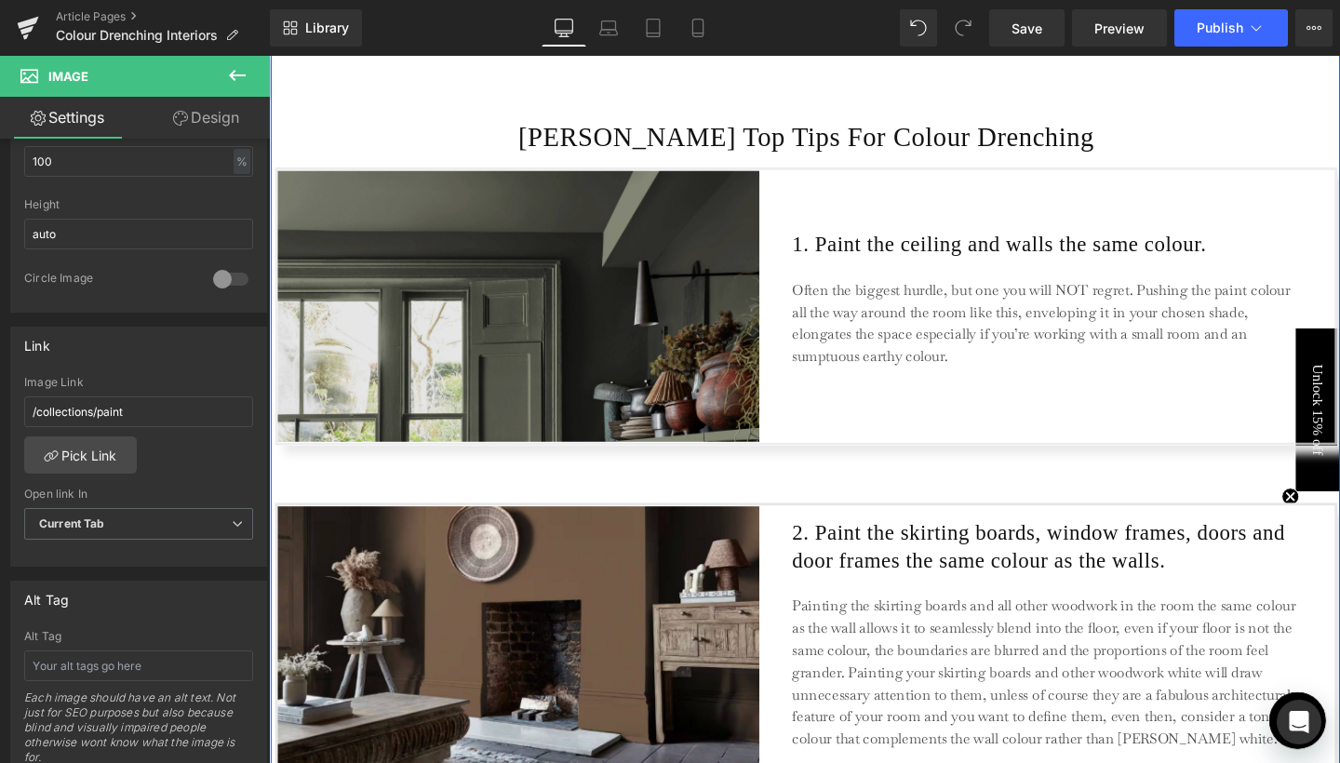
click at [444, 283] on img at bounding box center [548, 319] width 541 height 285
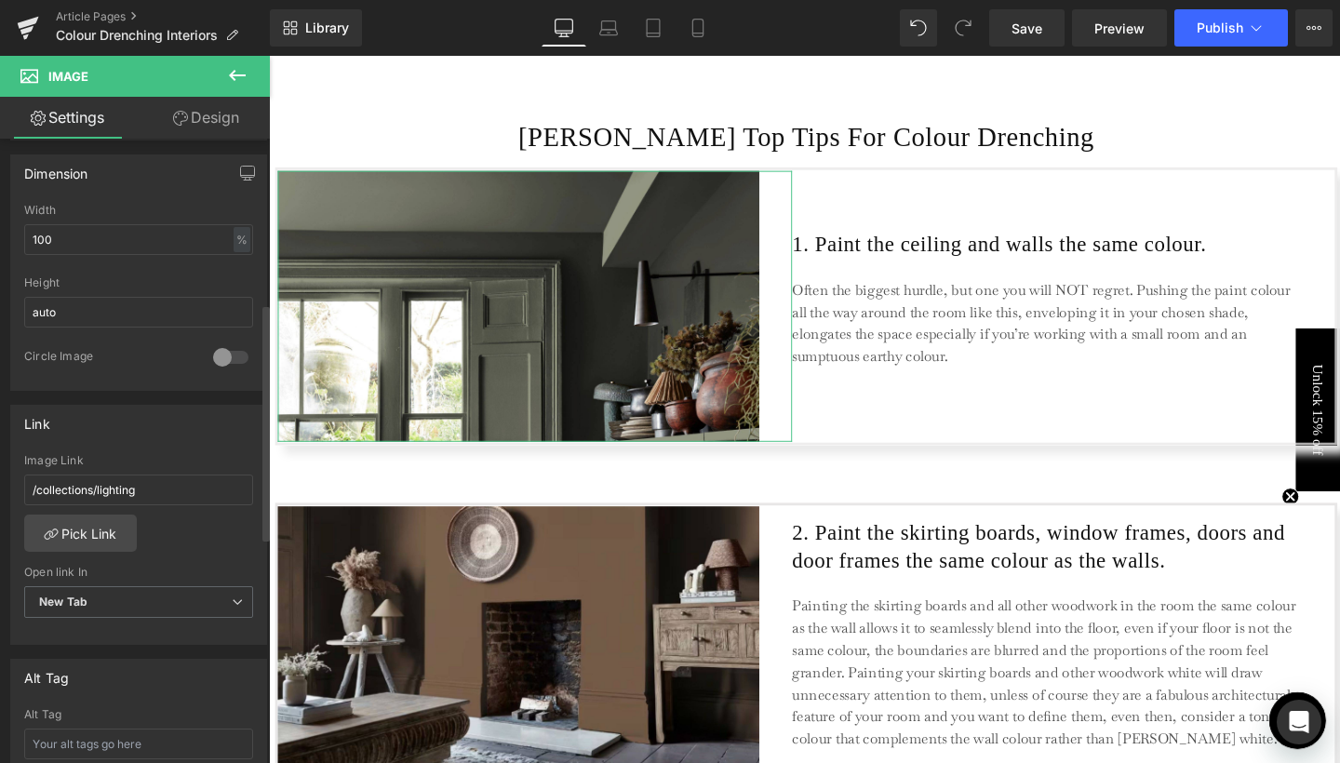
scroll to position [610, 0]
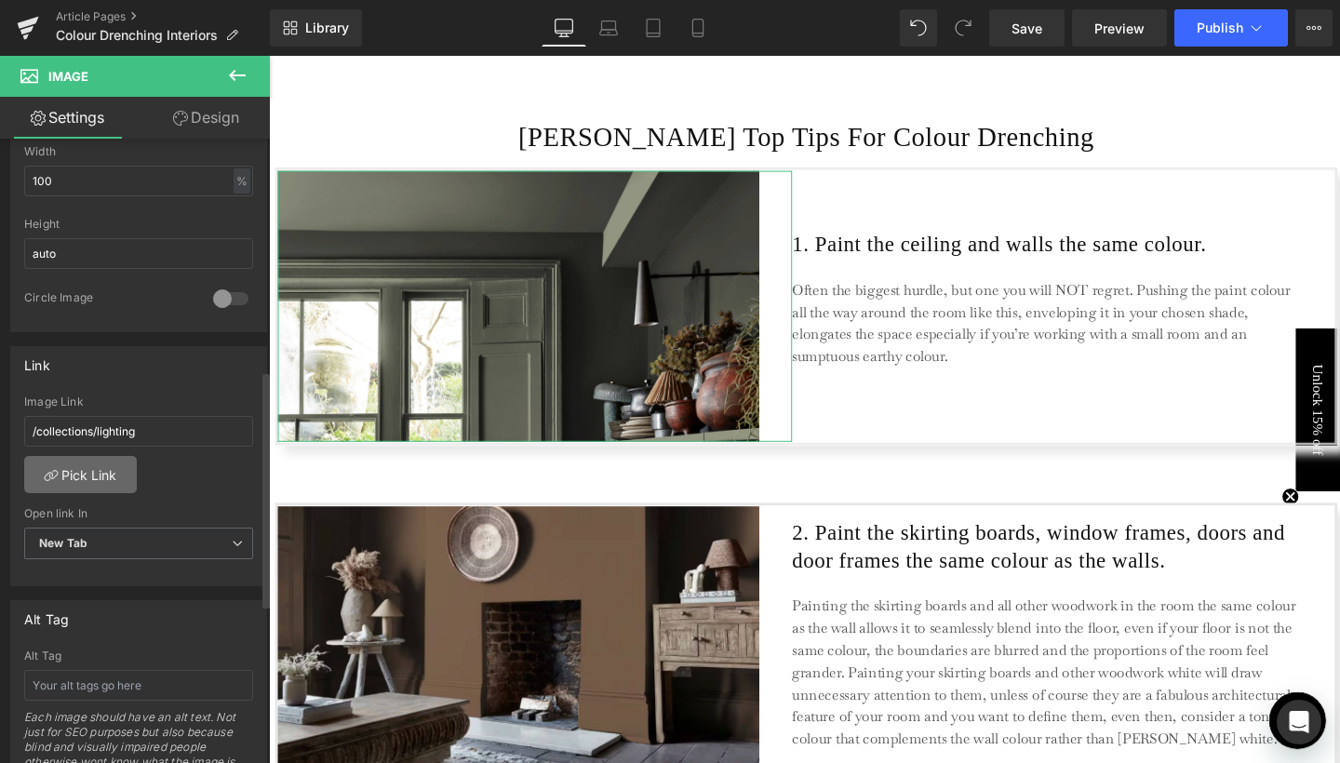
click at [81, 488] on link "Pick Link" at bounding box center [80, 474] width 113 height 37
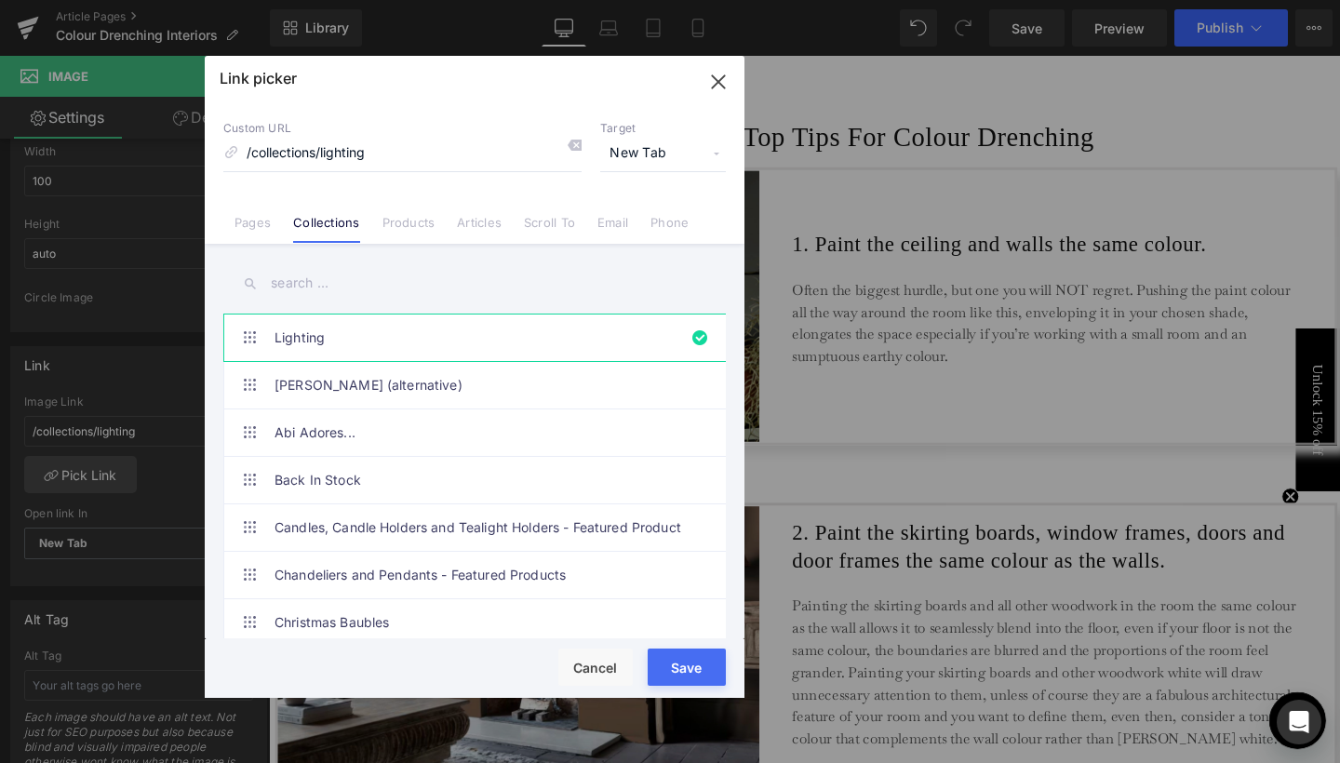
click at [314, 287] on input "text" at bounding box center [474, 283] width 503 height 42
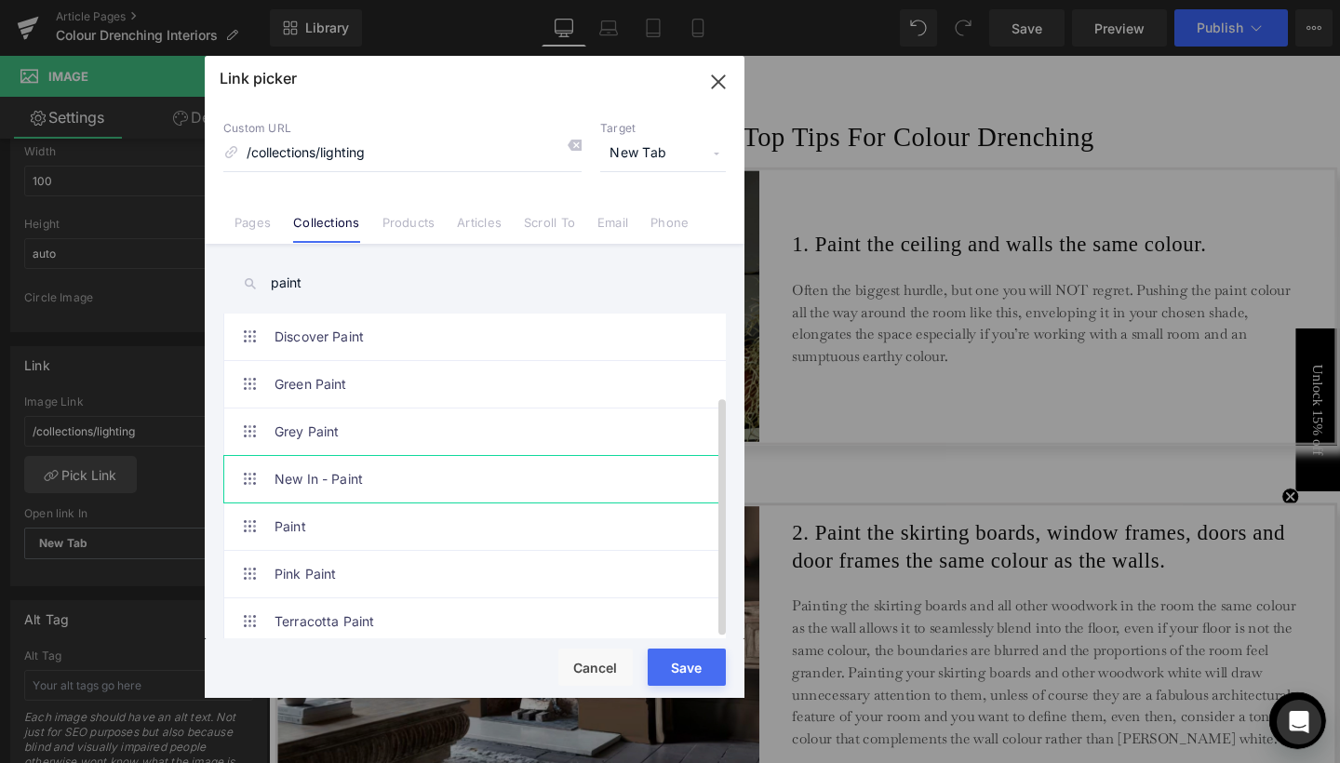
scroll to position [158, 0]
type input "paint"
click at [302, 504] on link "Paint" at bounding box center [480, 527] width 410 height 47
type input "/collections/paint"
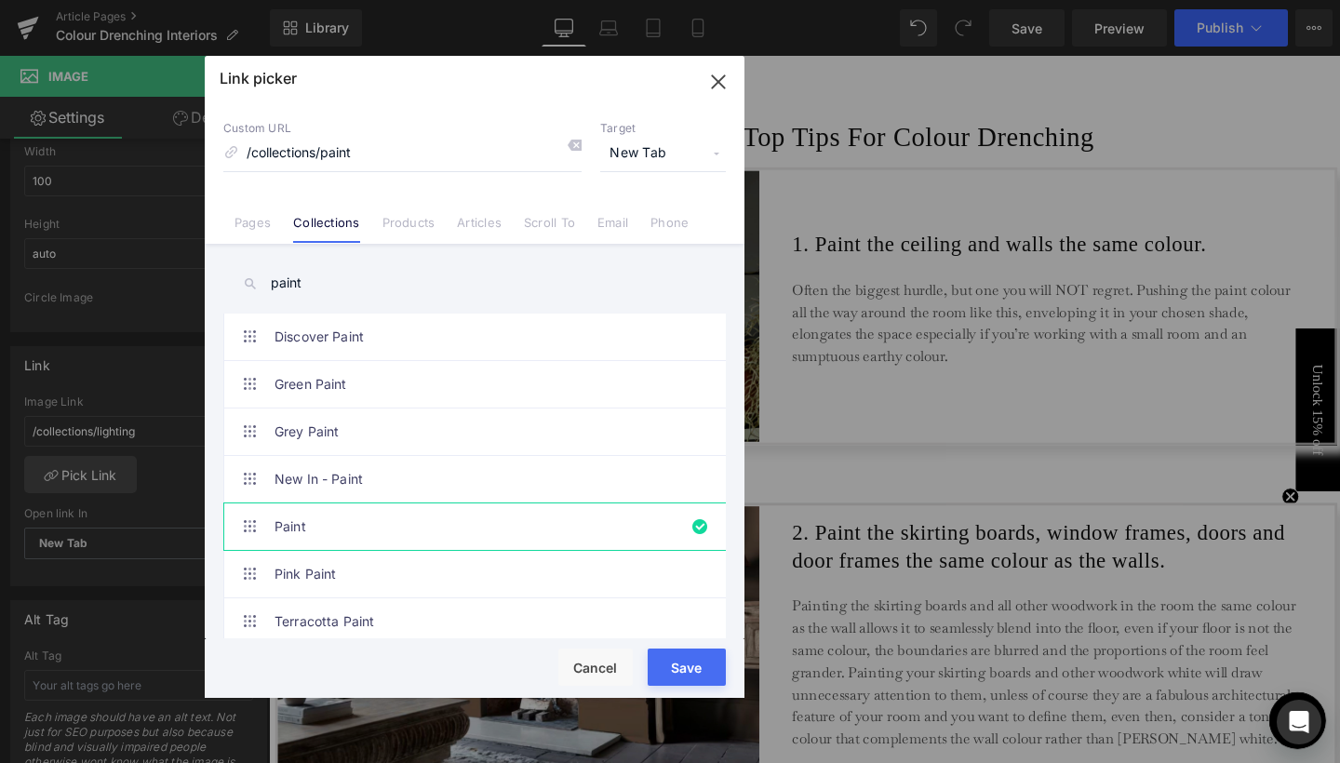
click at [681, 665] on button "Save" at bounding box center [687, 667] width 78 height 37
type input "/collections/paint"
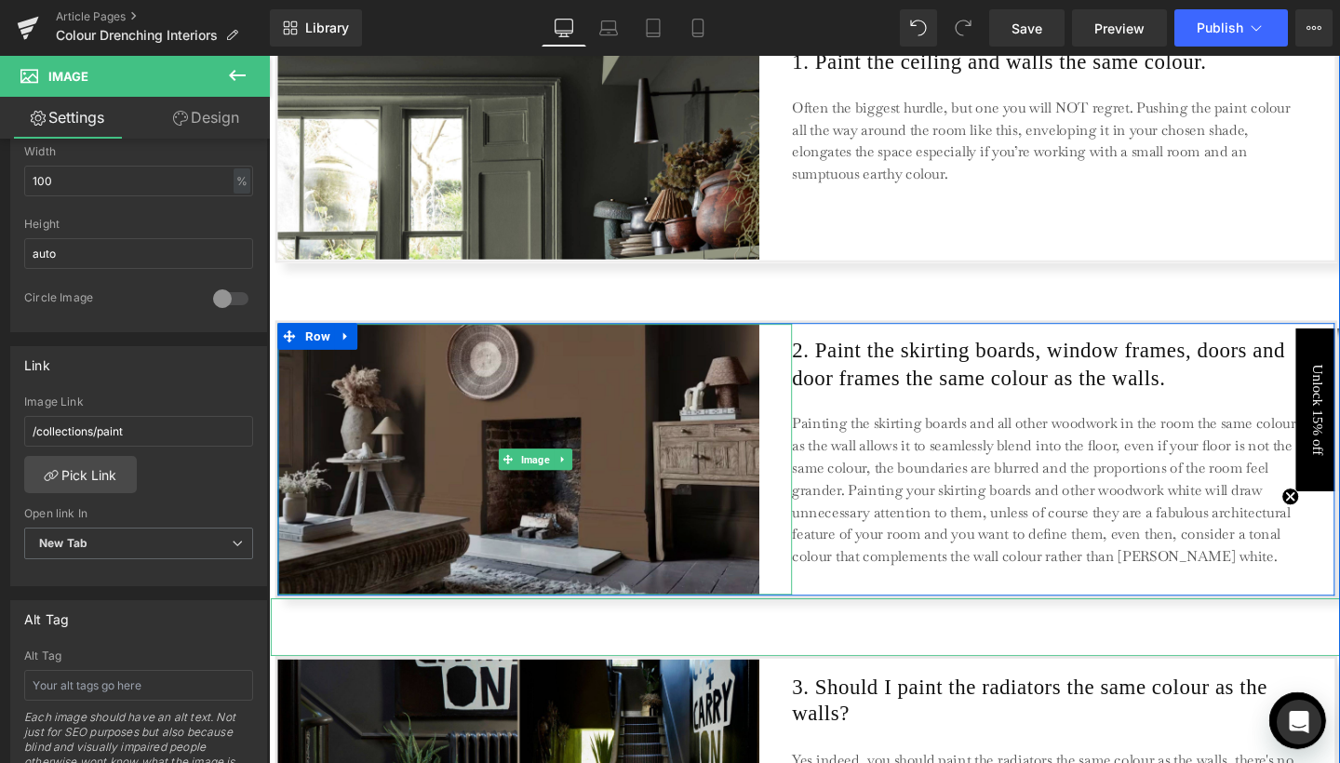
scroll to position [1944, 0]
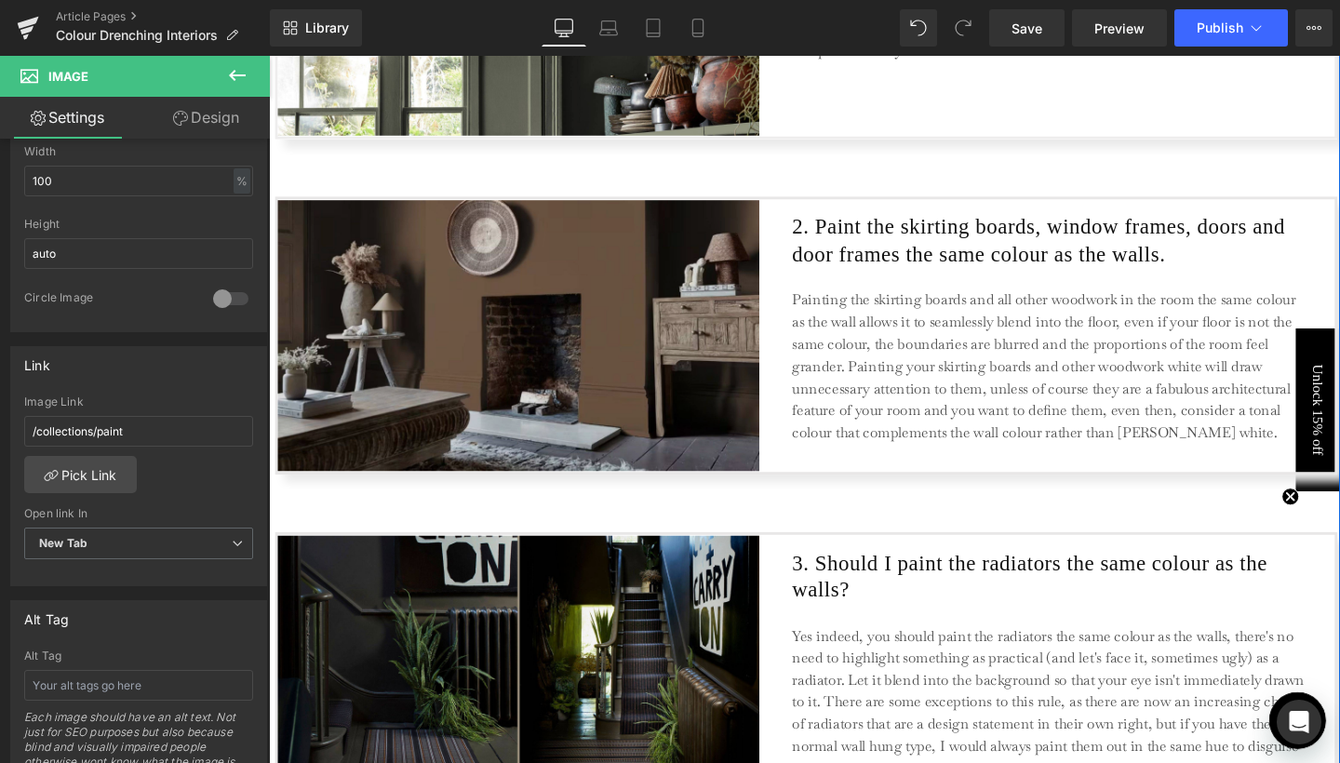
click at [574, 385] on img at bounding box center [548, 350] width 541 height 285
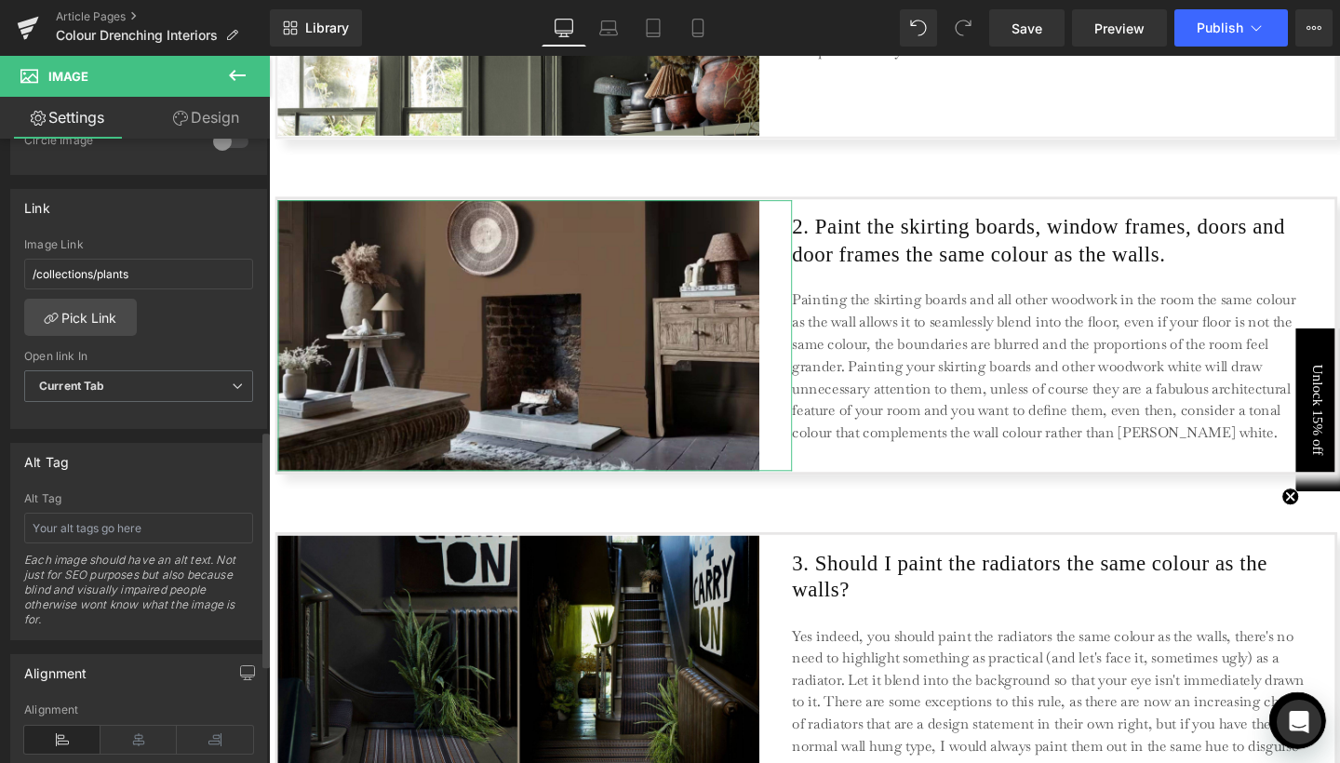
scroll to position [618, 0]
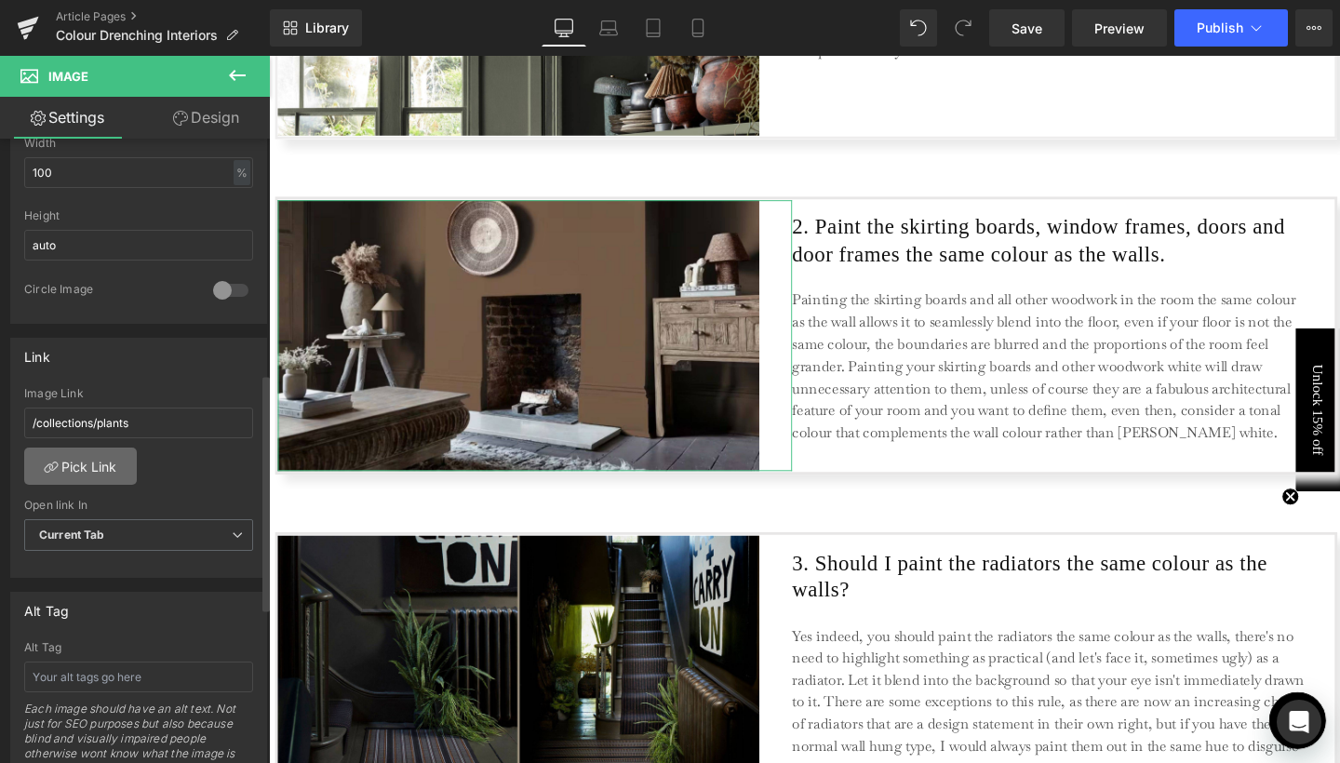
click at [110, 478] on link "Pick Link" at bounding box center [80, 466] width 113 height 37
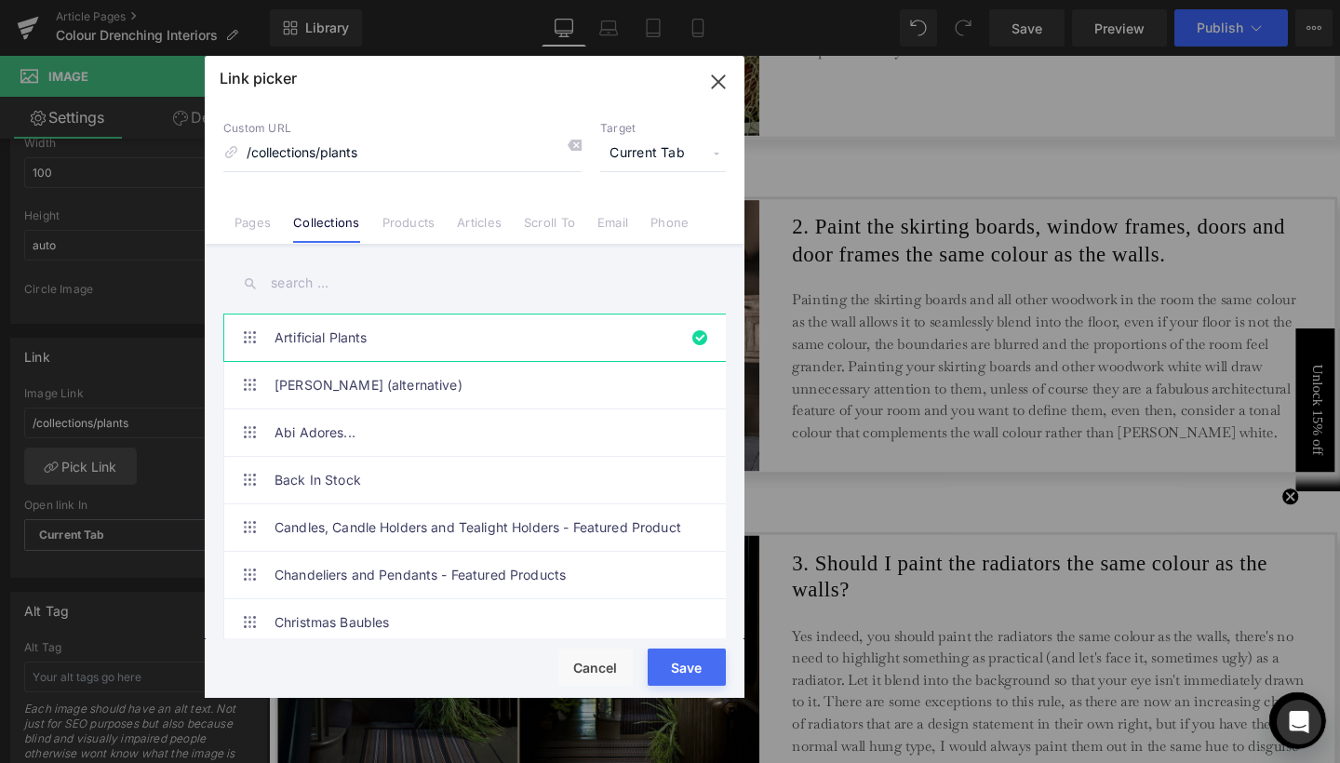
click at [331, 269] on input "text" at bounding box center [474, 283] width 503 height 42
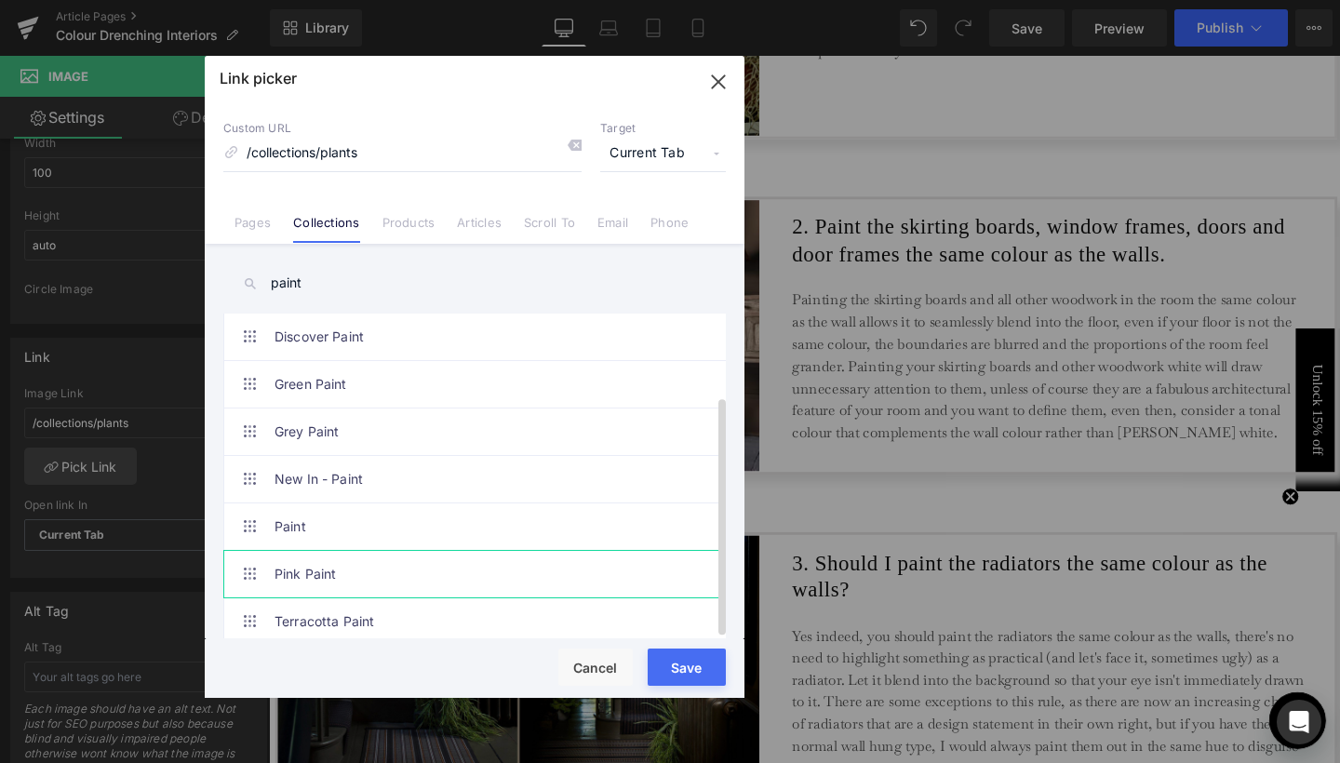
scroll to position [158, 0]
type input "paint"
click at [311, 507] on link "Paint" at bounding box center [480, 527] width 410 height 47
type input "/collections/paint"
click at [684, 675] on button "Save" at bounding box center [687, 667] width 78 height 37
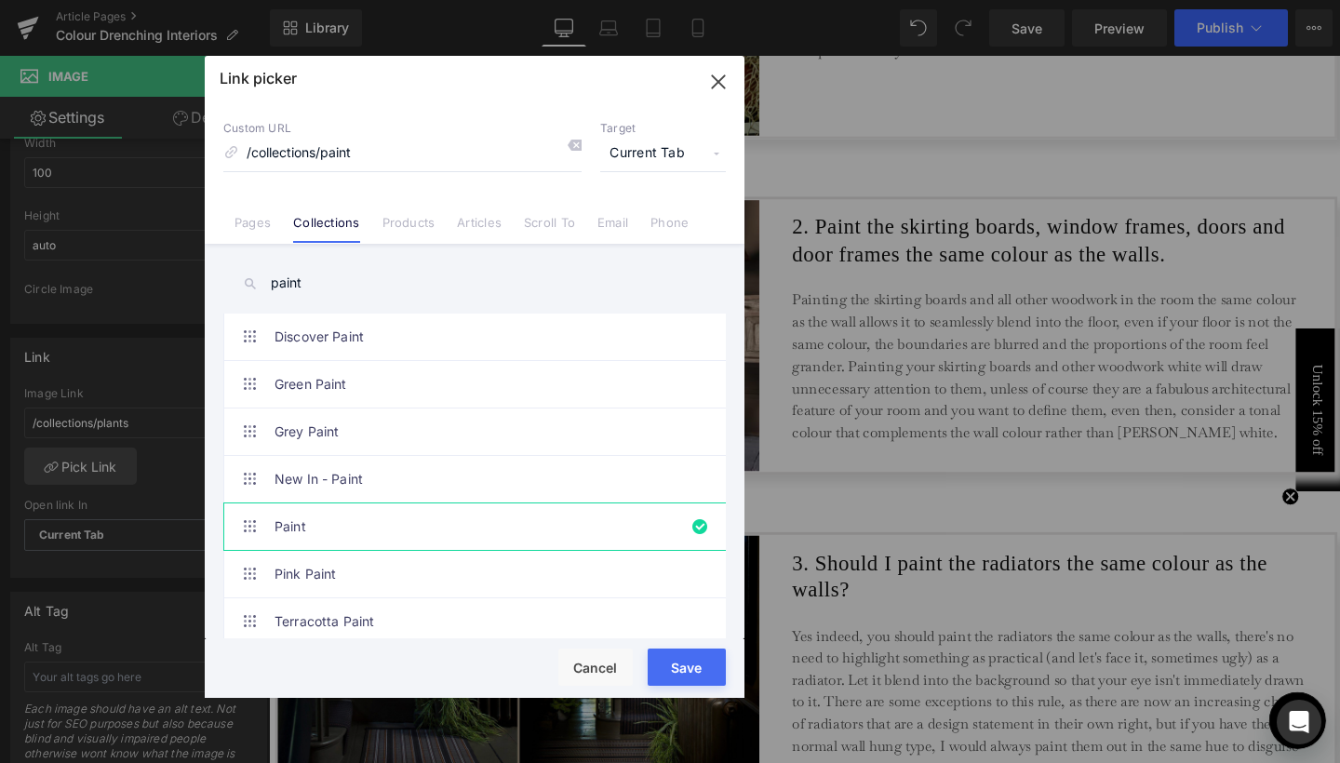
type input "/collections/paint"
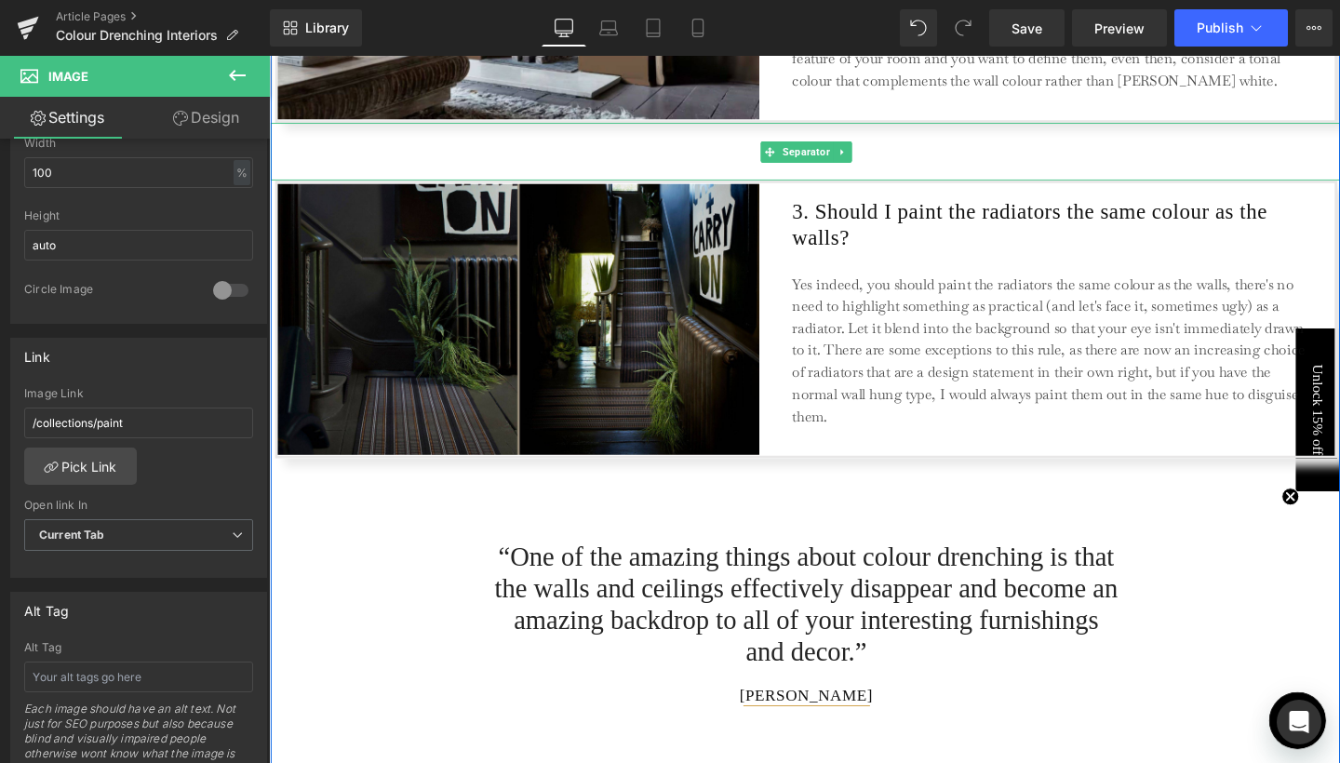
scroll to position [2459, 0]
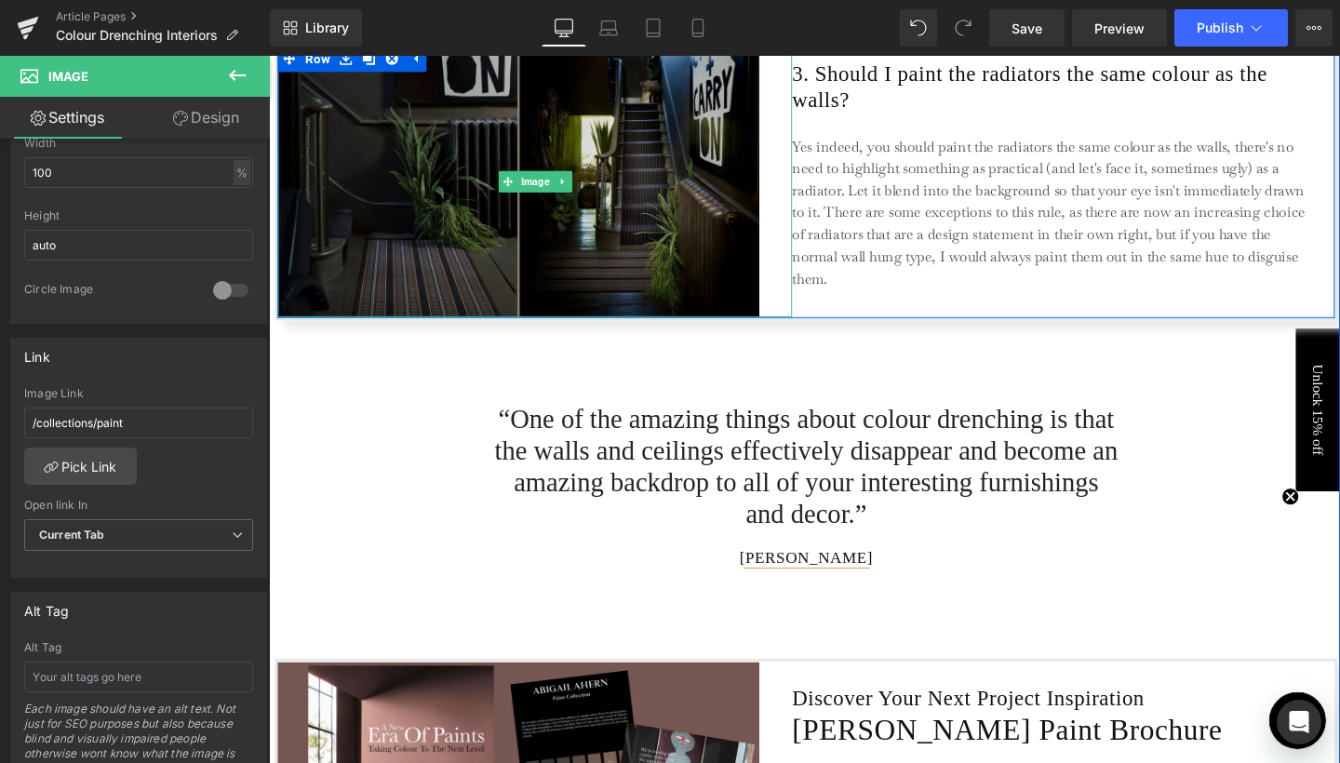
click at [638, 282] on img at bounding box center [548, 188] width 541 height 285
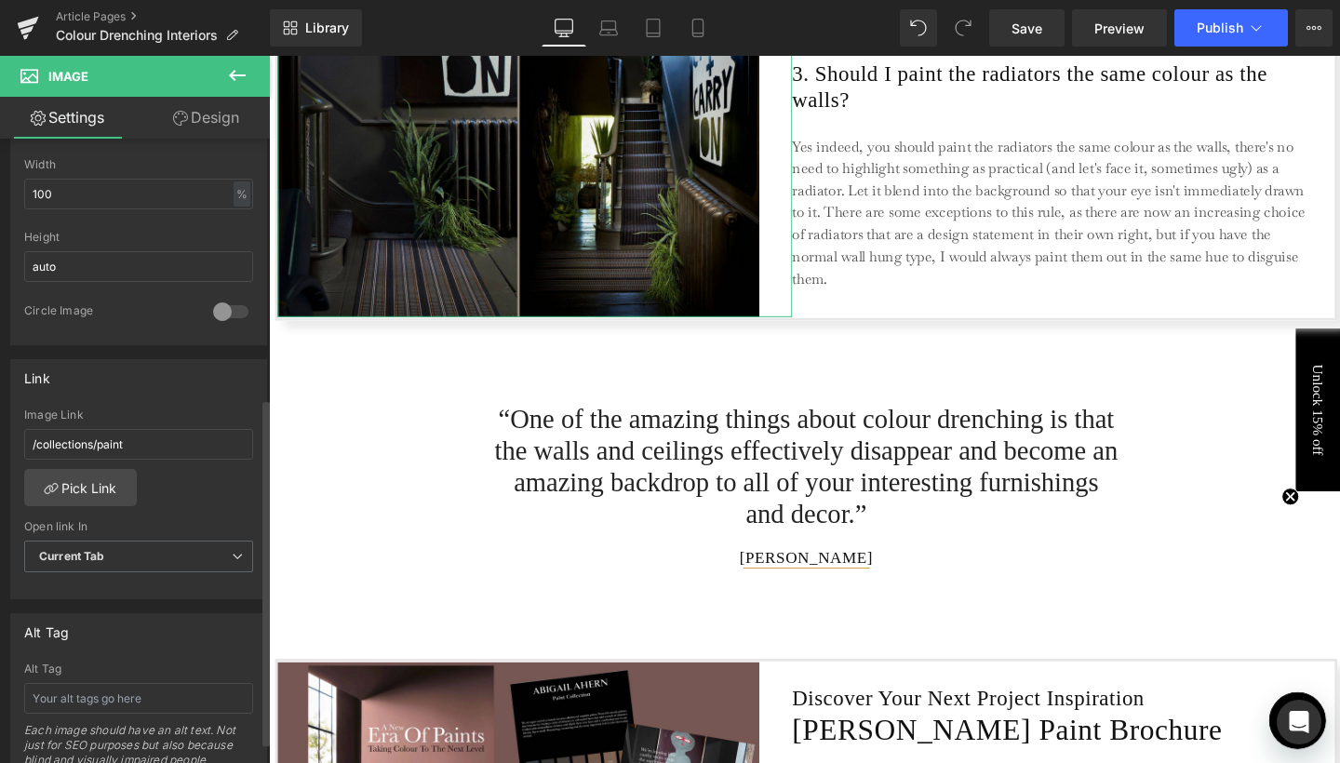
scroll to position [761, 0]
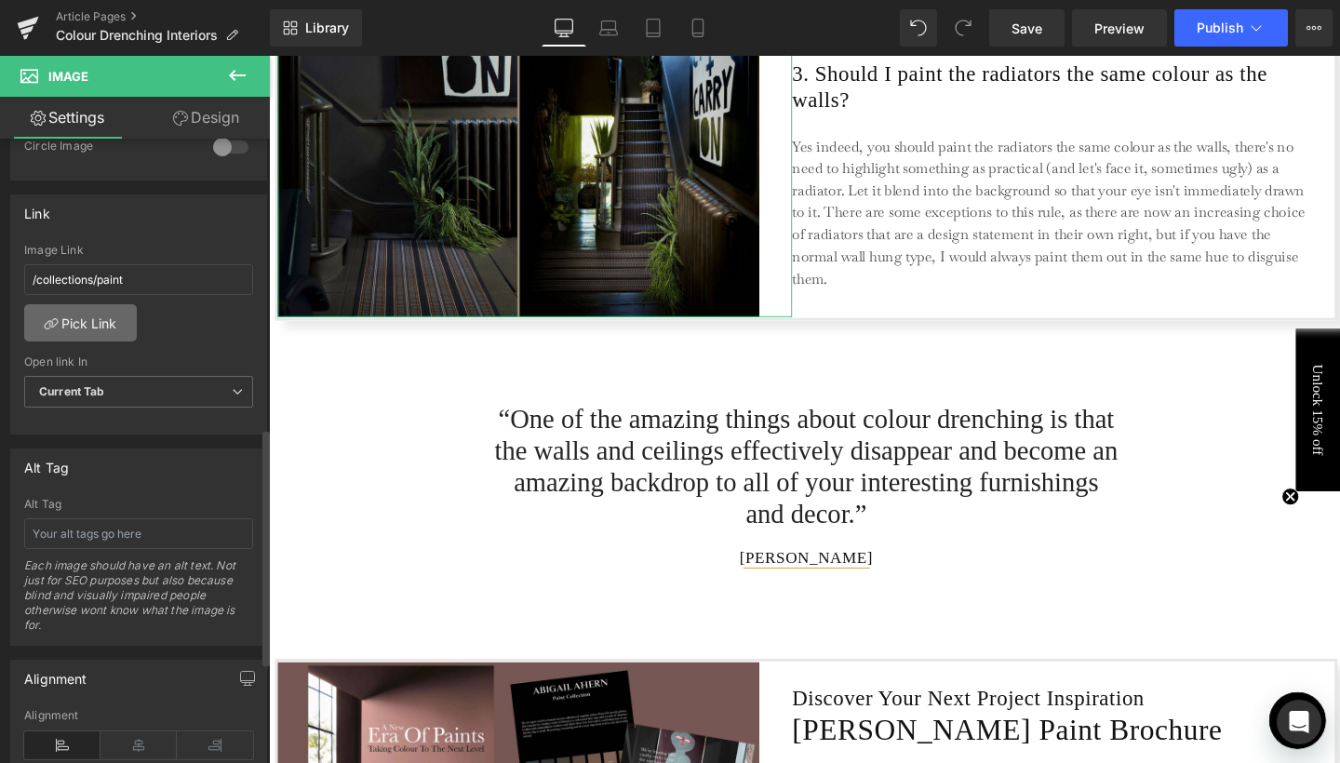
click at [106, 325] on link "Pick Link" at bounding box center [80, 322] width 113 height 37
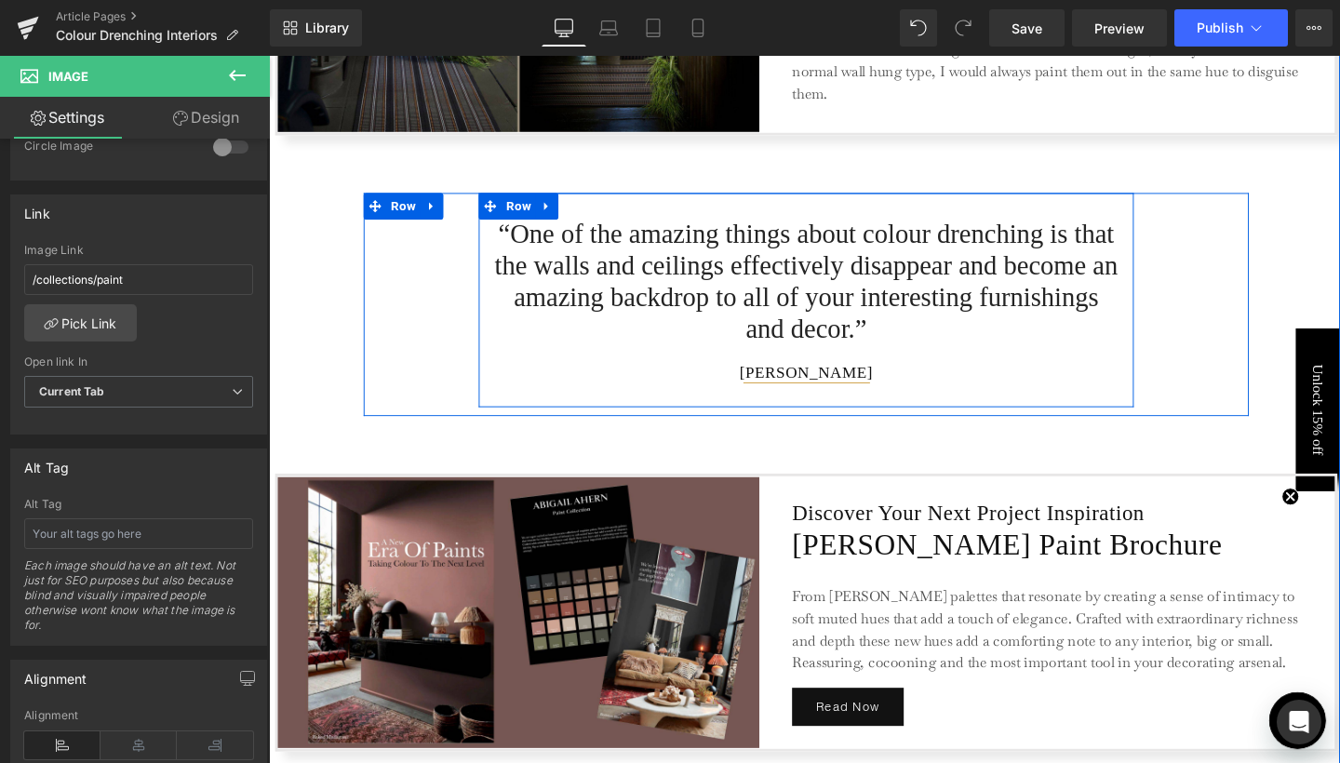
scroll to position [2856, 0]
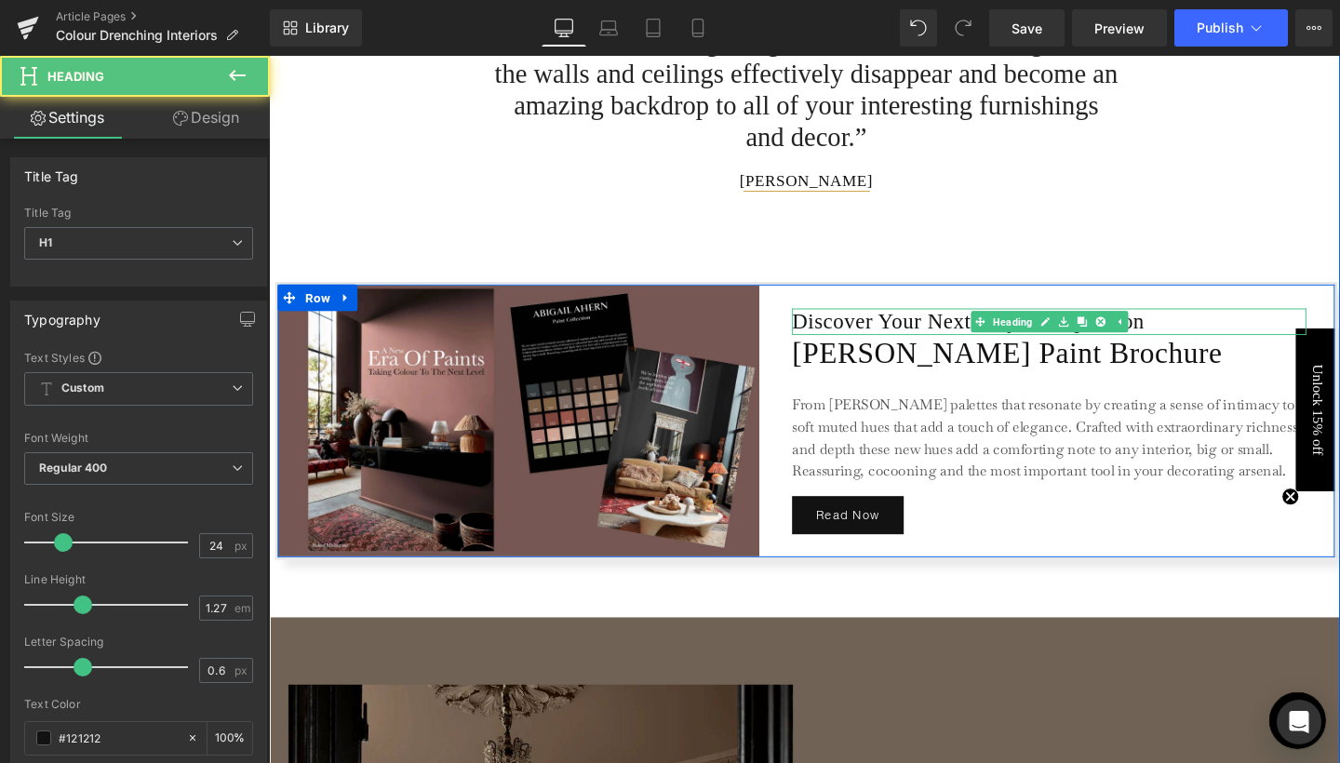
click at [937, 342] on h1 "Discover Your Next Project Inspiration" at bounding box center [1089, 335] width 541 height 28
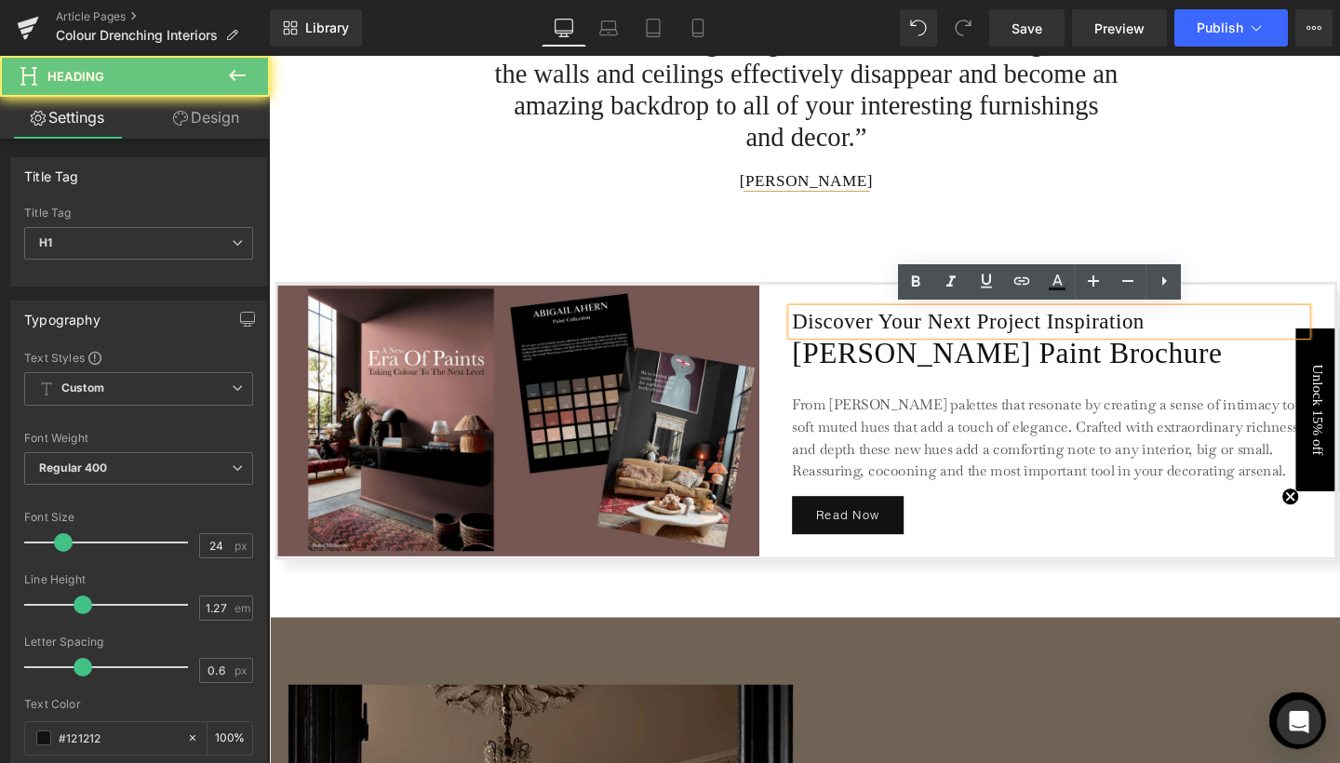
click at [984, 335] on h1 "Discover Your Next Project Inspiration" at bounding box center [1089, 335] width 541 height 28
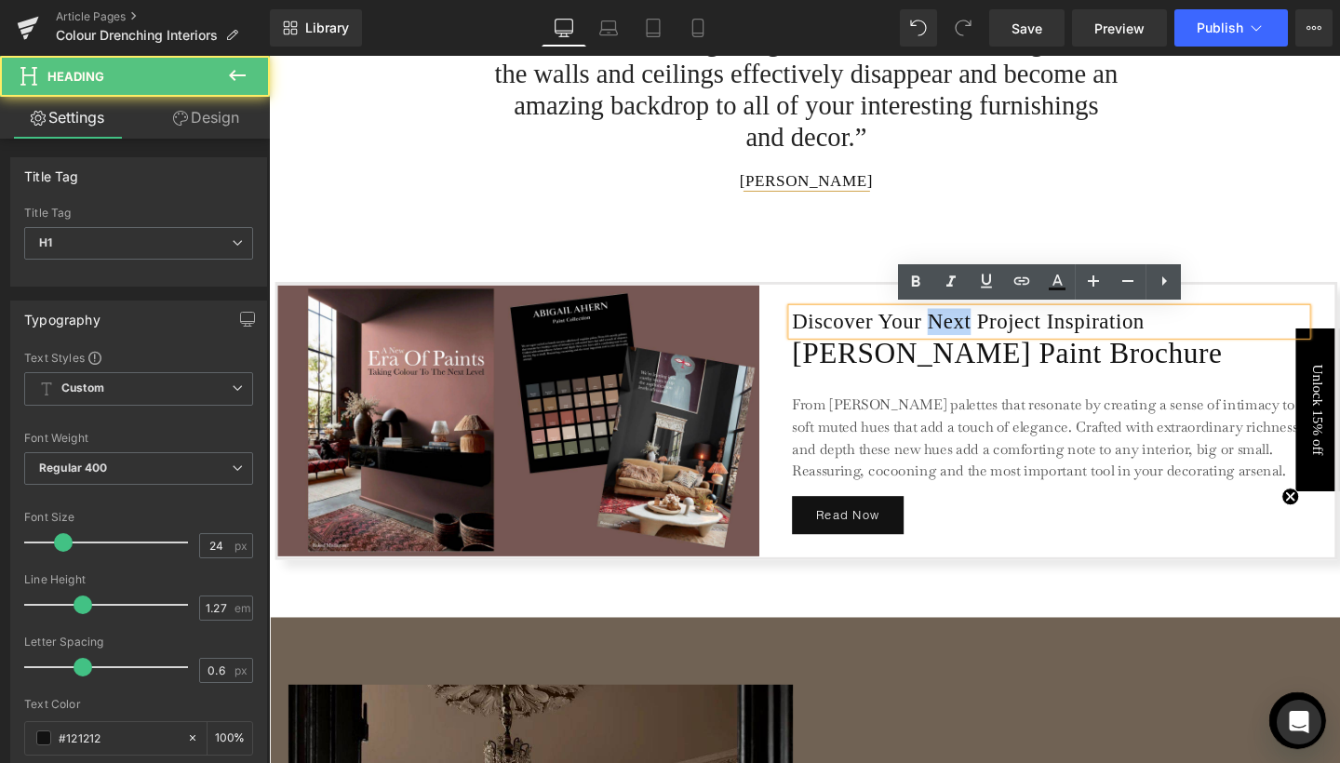
click at [984, 335] on h1 "Discover Your Next Project Inspiration" at bounding box center [1089, 335] width 541 height 28
click at [915, 334] on h1 "Discover Your Next Project Inspiration" at bounding box center [1089, 335] width 541 height 28
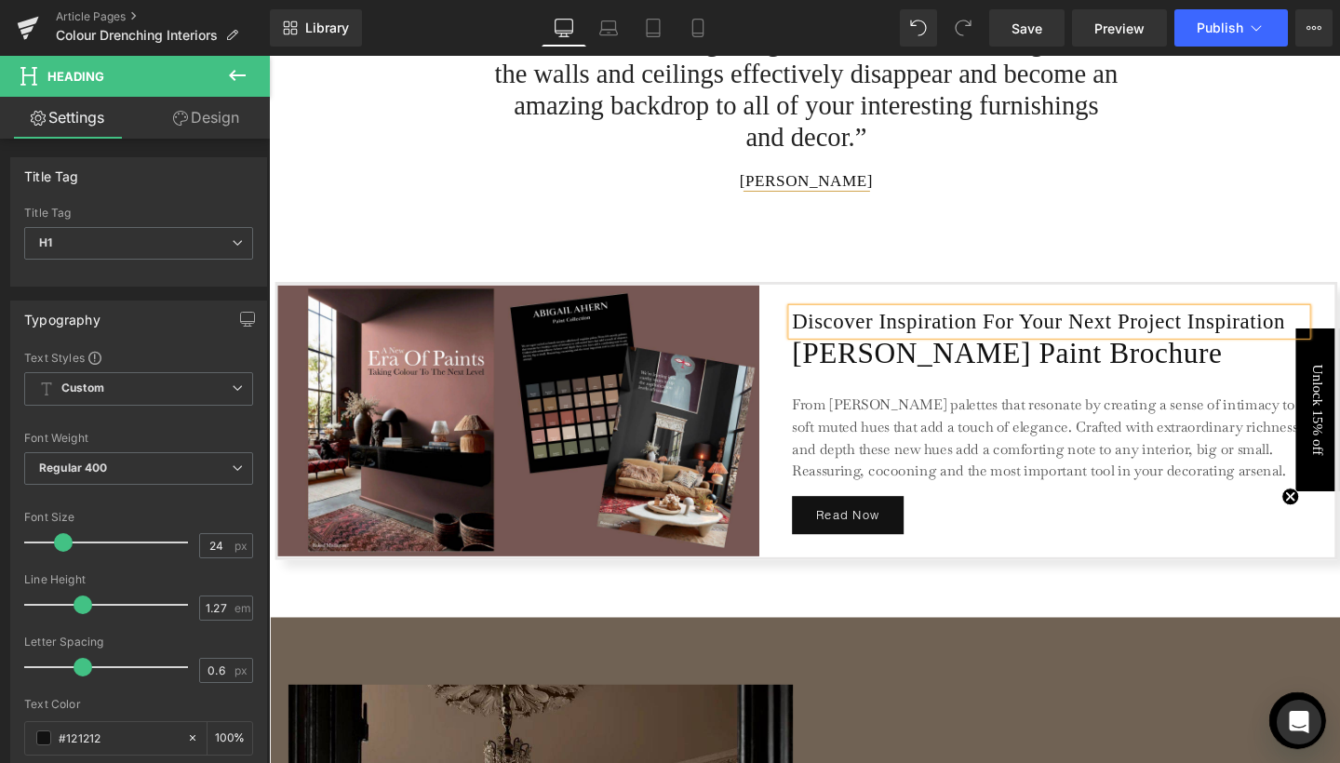
click at [881, 346] on h1 "Discover Inspiration For Your Next Project Inspiration" at bounding box center [1089, 335] width 541 height 28
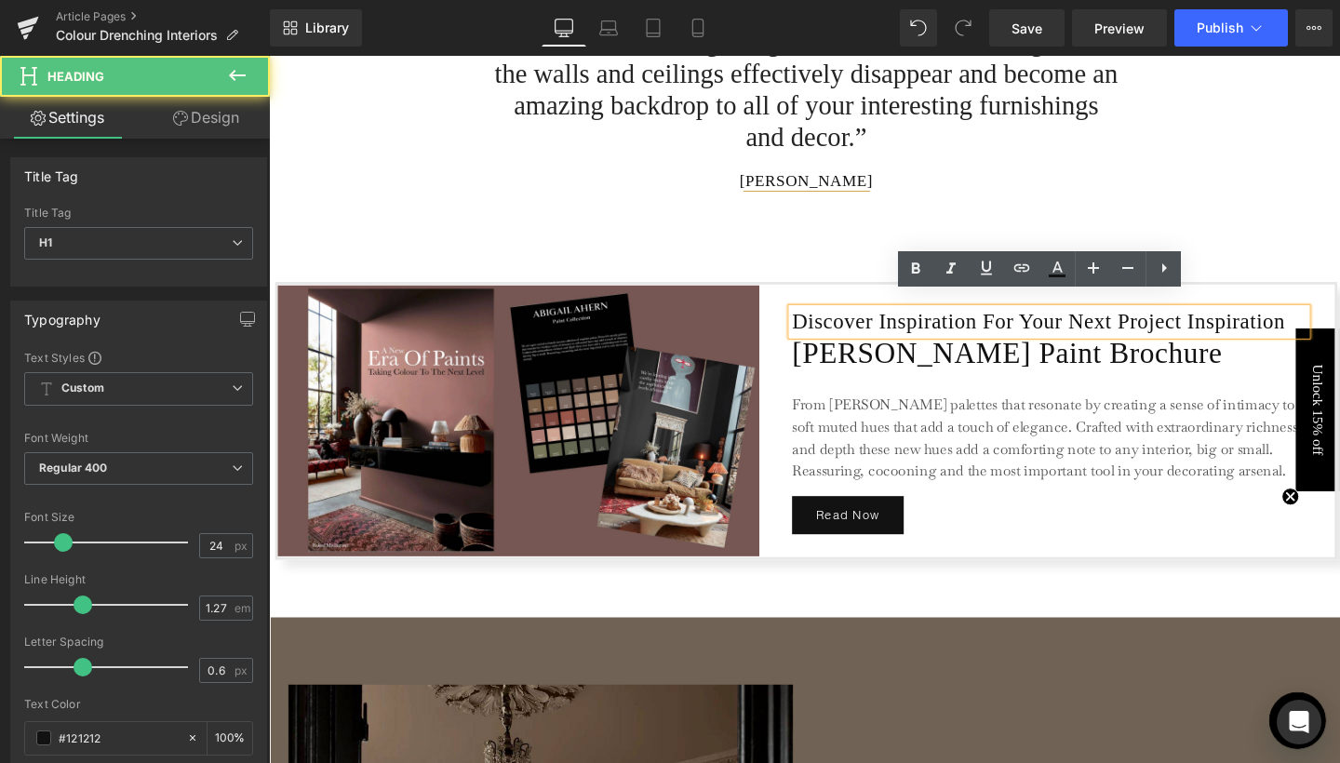
click at [881, 346] on h1 "Discover Inspiration For Your Next Project Inspiration" at bounding box center [1089, 335] width 541 height 28
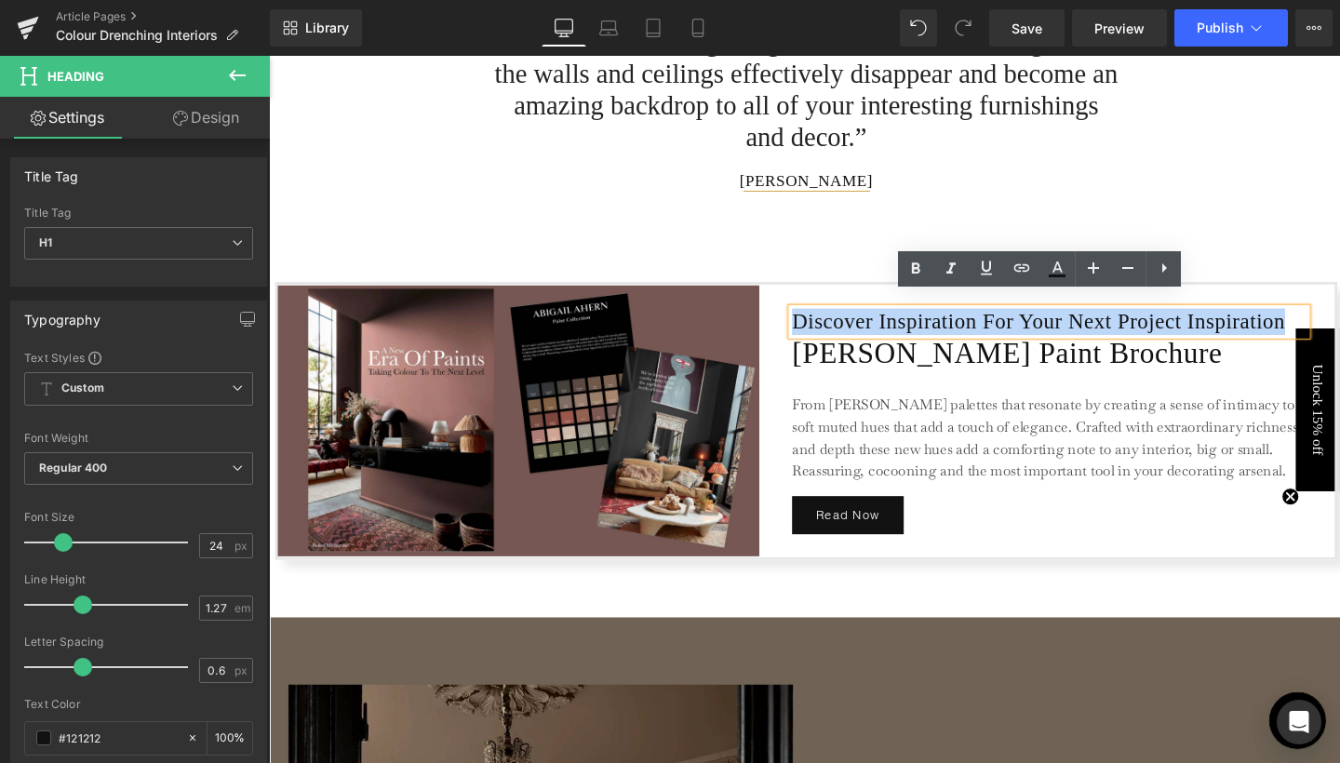
click at [881, 346] on h1 "Discover Inspiration For Your Next Project Inspiration" at bounding box center [1089, 335] width 541 height 28
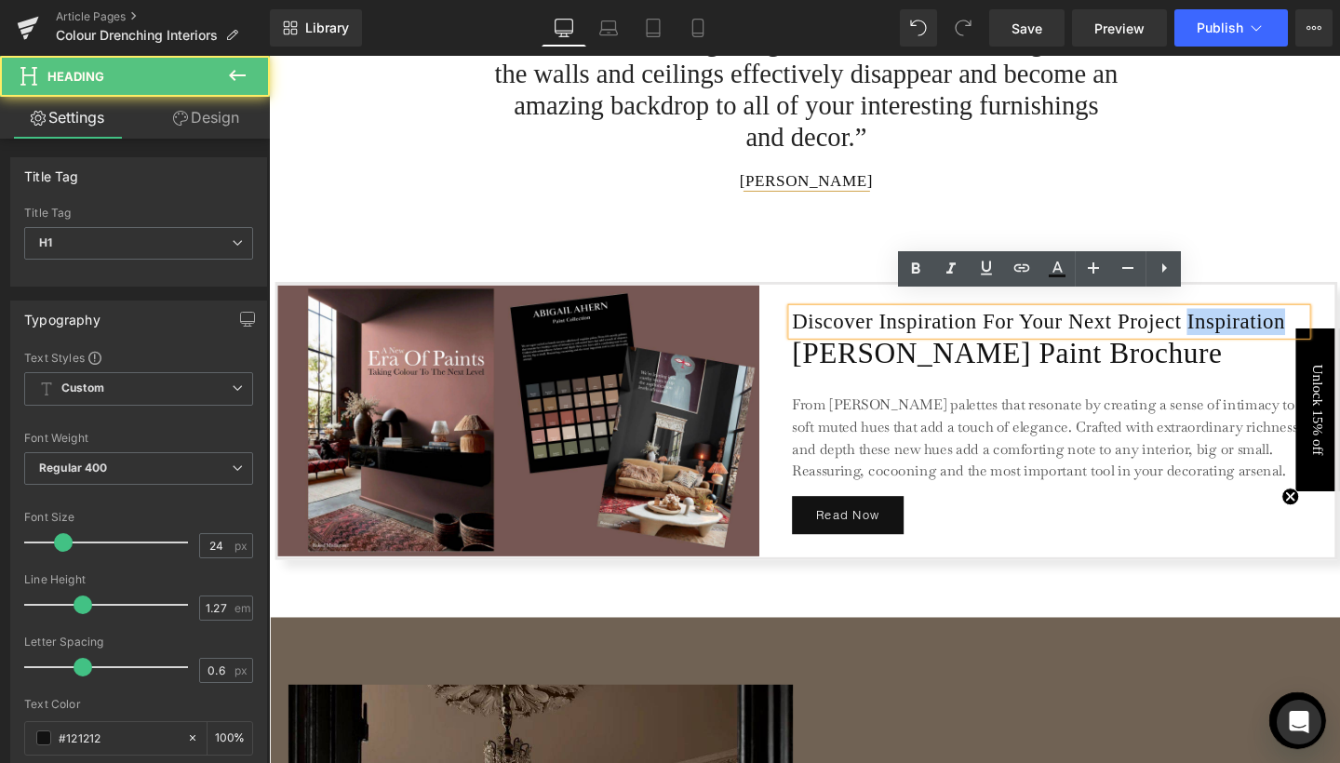
click at [881, 346] on h1 "Discover Inspiration For Your Next Project Inspiration" at bounding box center [1089, 335] width 541 height 28
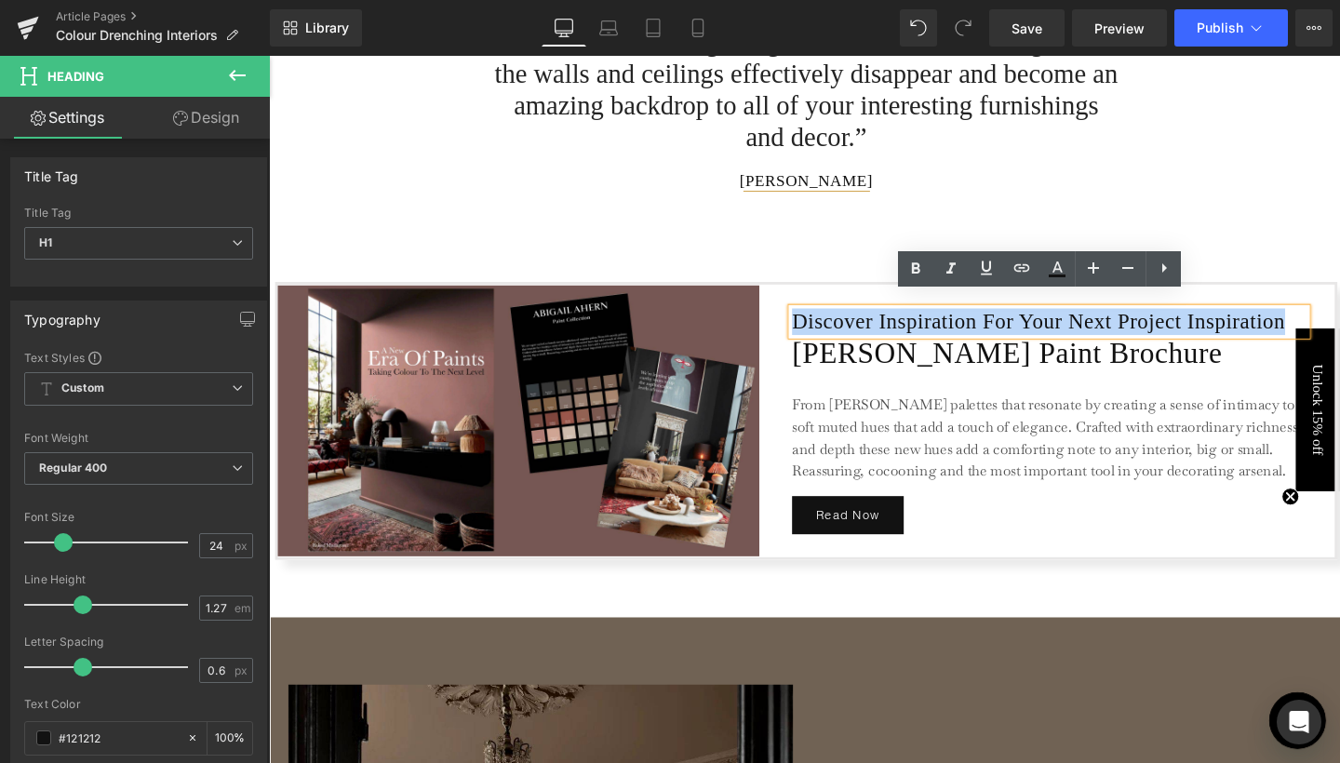
click at [881, 346] on h1 "Discover Inspiration For Your Next Project Inspiration" at bounding box center [1089, 335] width 541 height 28
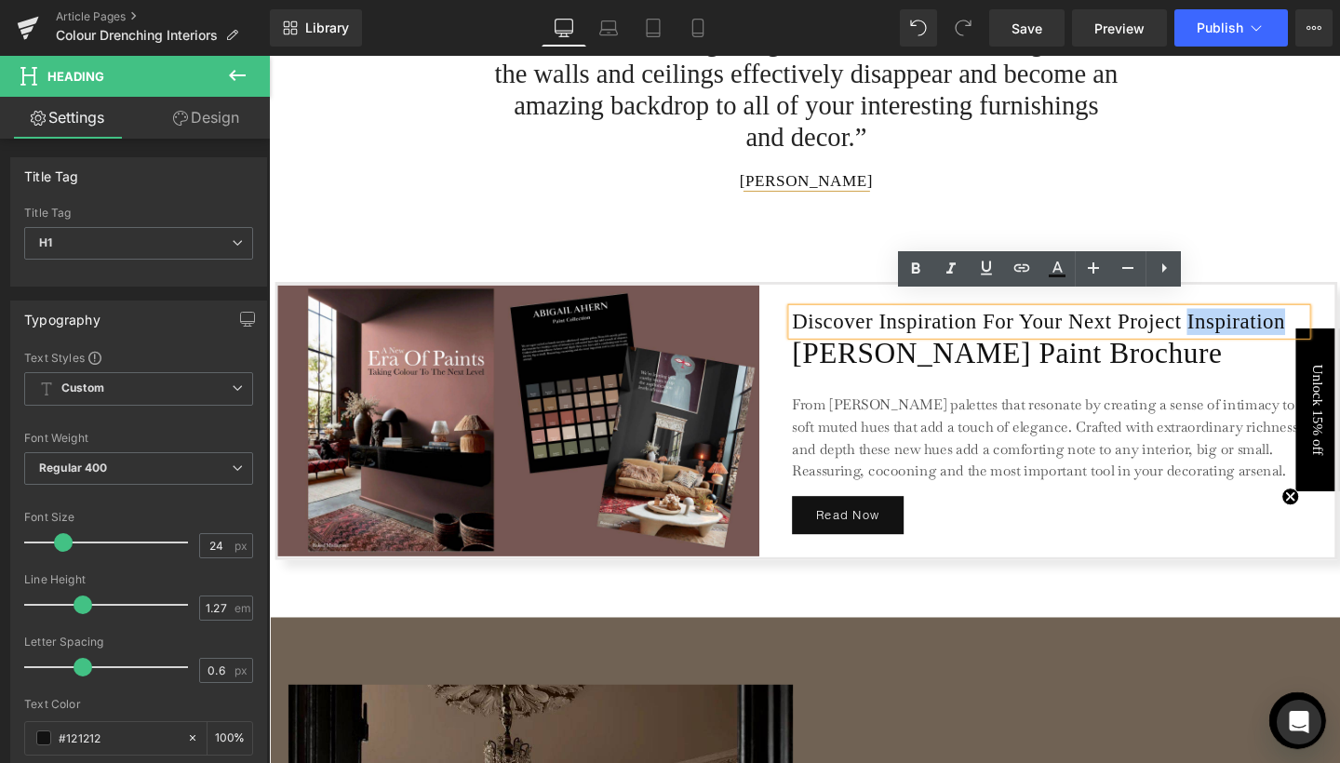
click at [881, 346] on h1 "Discover Inspiration For Your Next Project Inspiration" at bounding box center [1089, 335] width 541 height 28
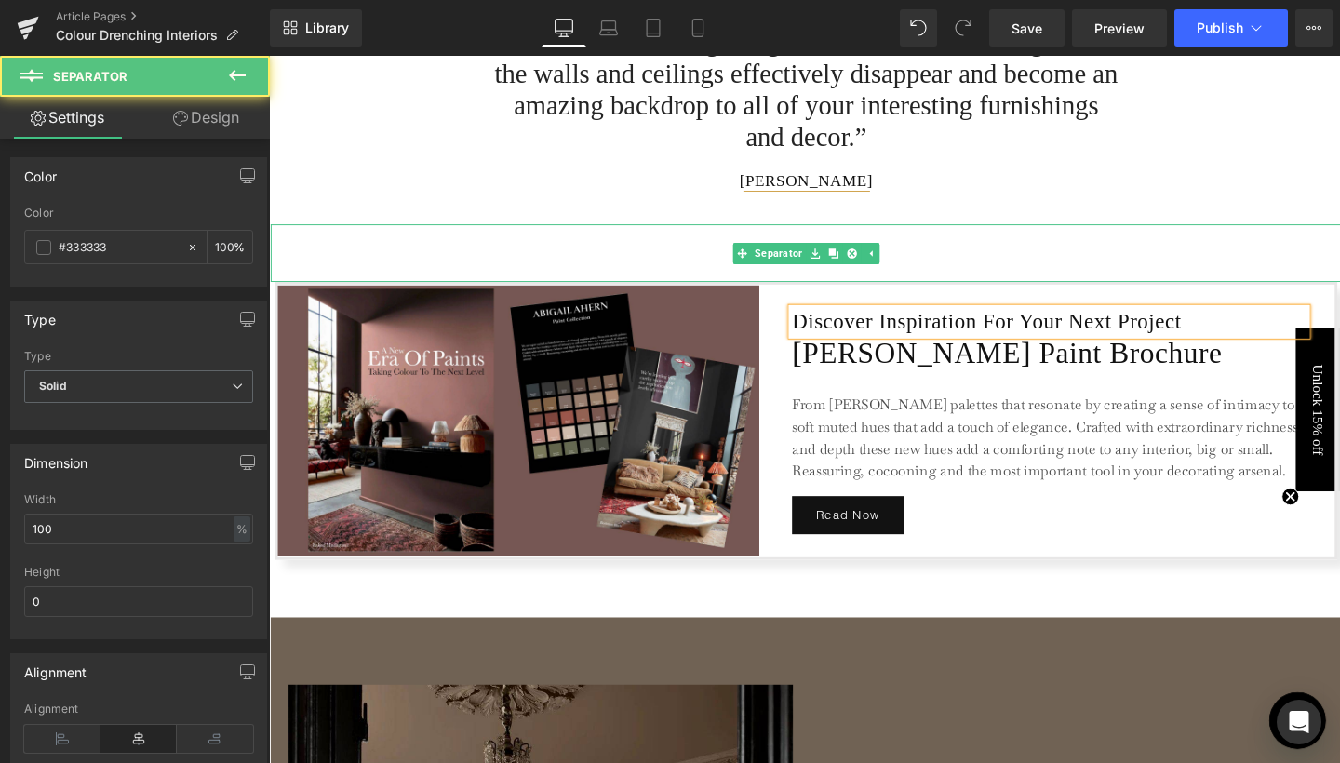
click at [722, 242] on hr at bounding box center [834, 267] width 1126 height 51
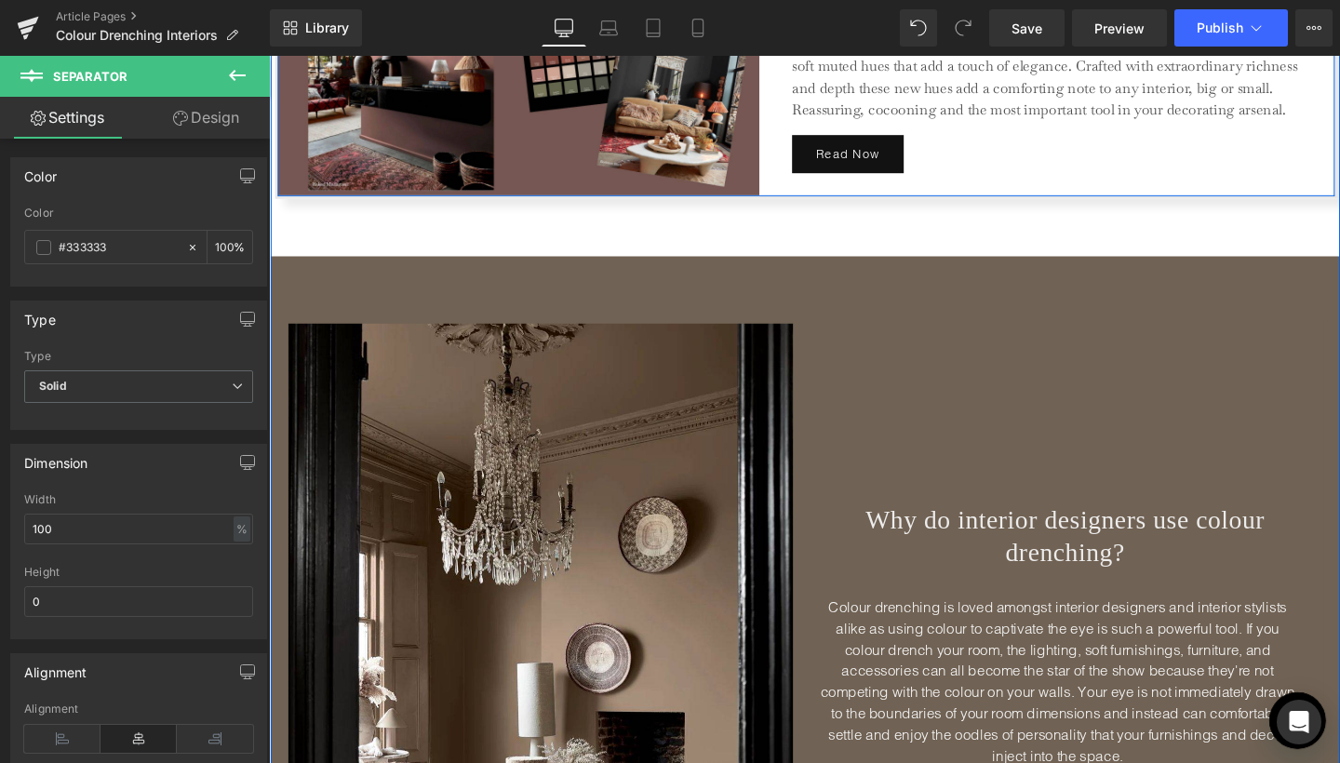
scroll to position [3485, 0]
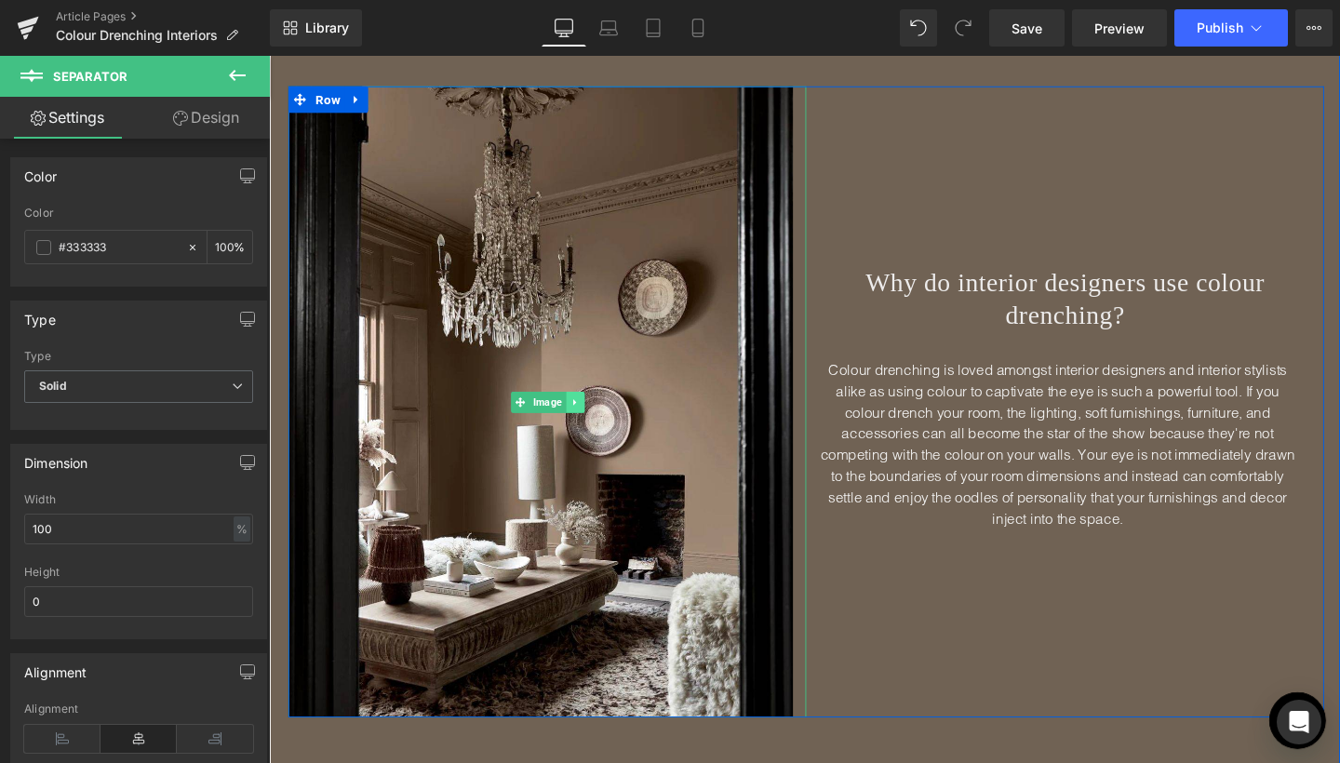
click at [581, 426] on link at bounding box center [591, 420] width 20 height 22
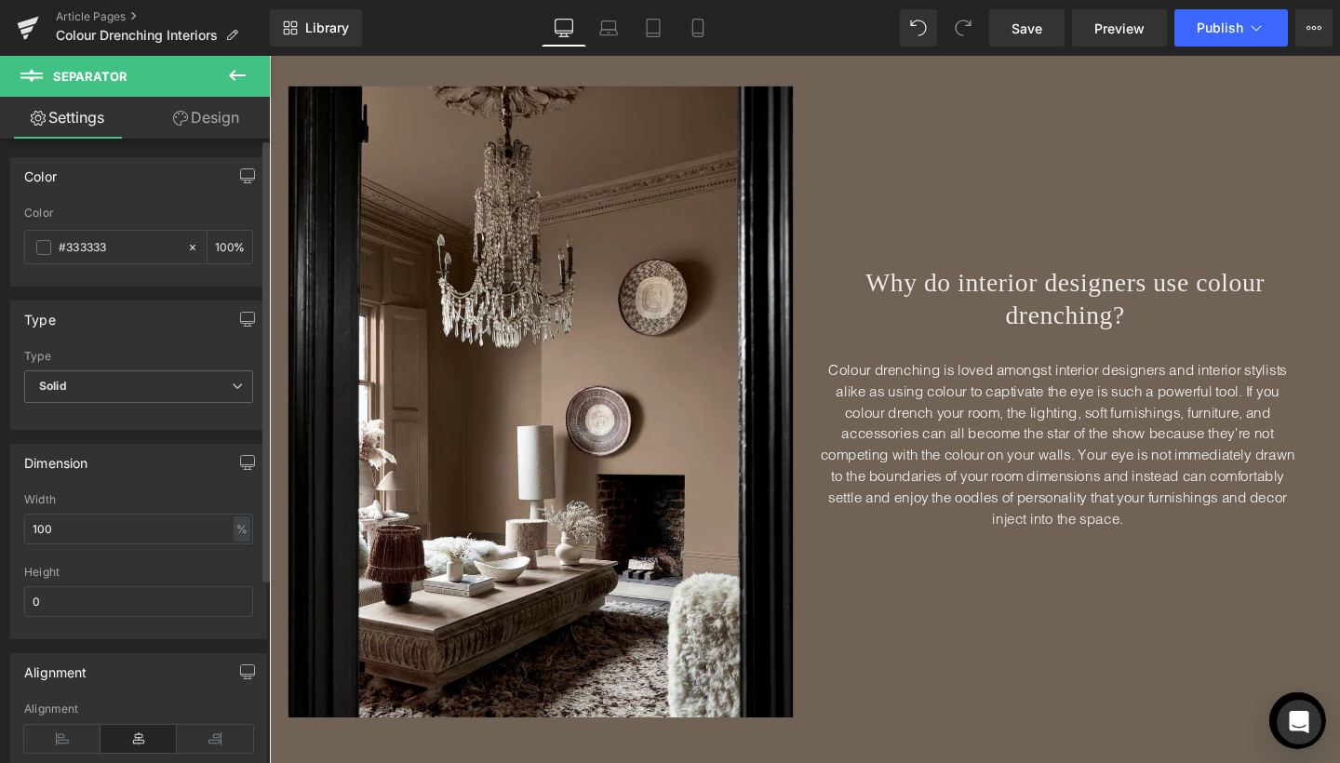
scroll to position [0, 0]
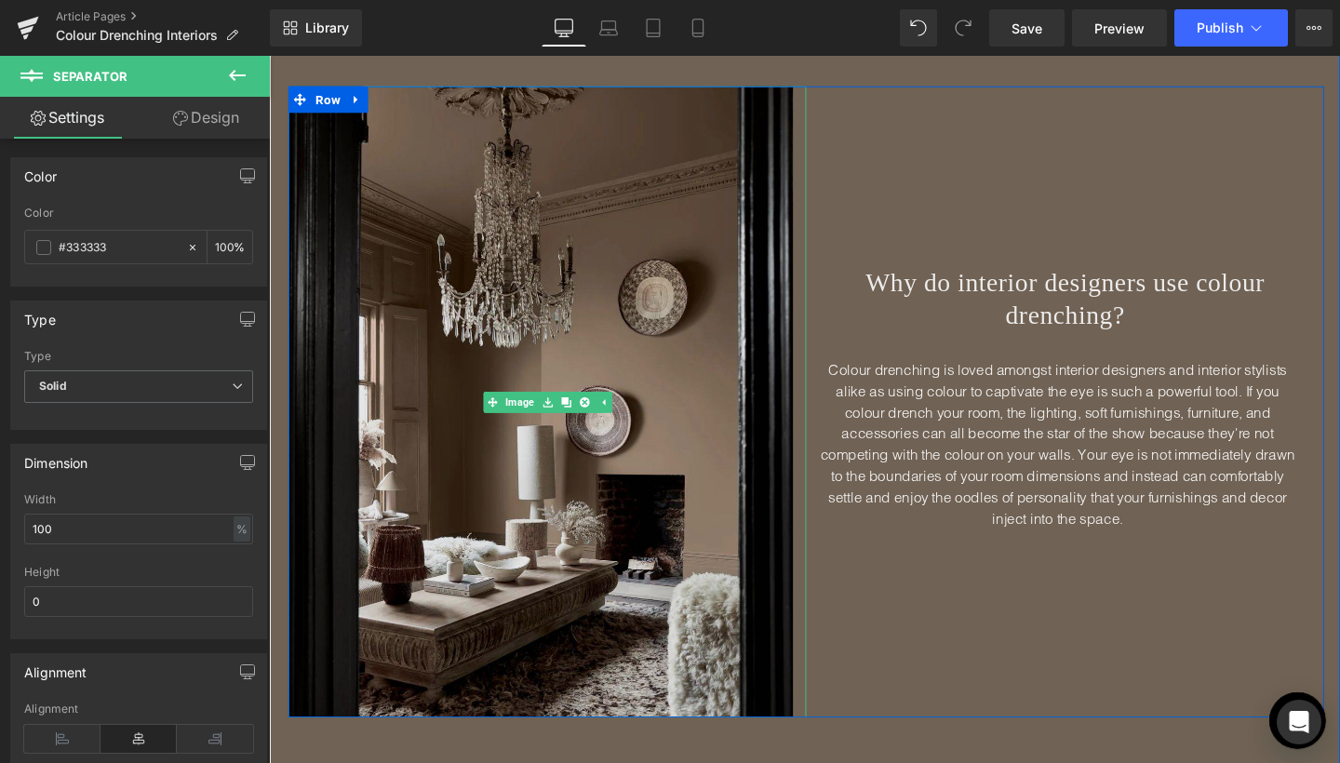
click at [366, 511] on img at bounding box center [561, 419] width 545 height 664
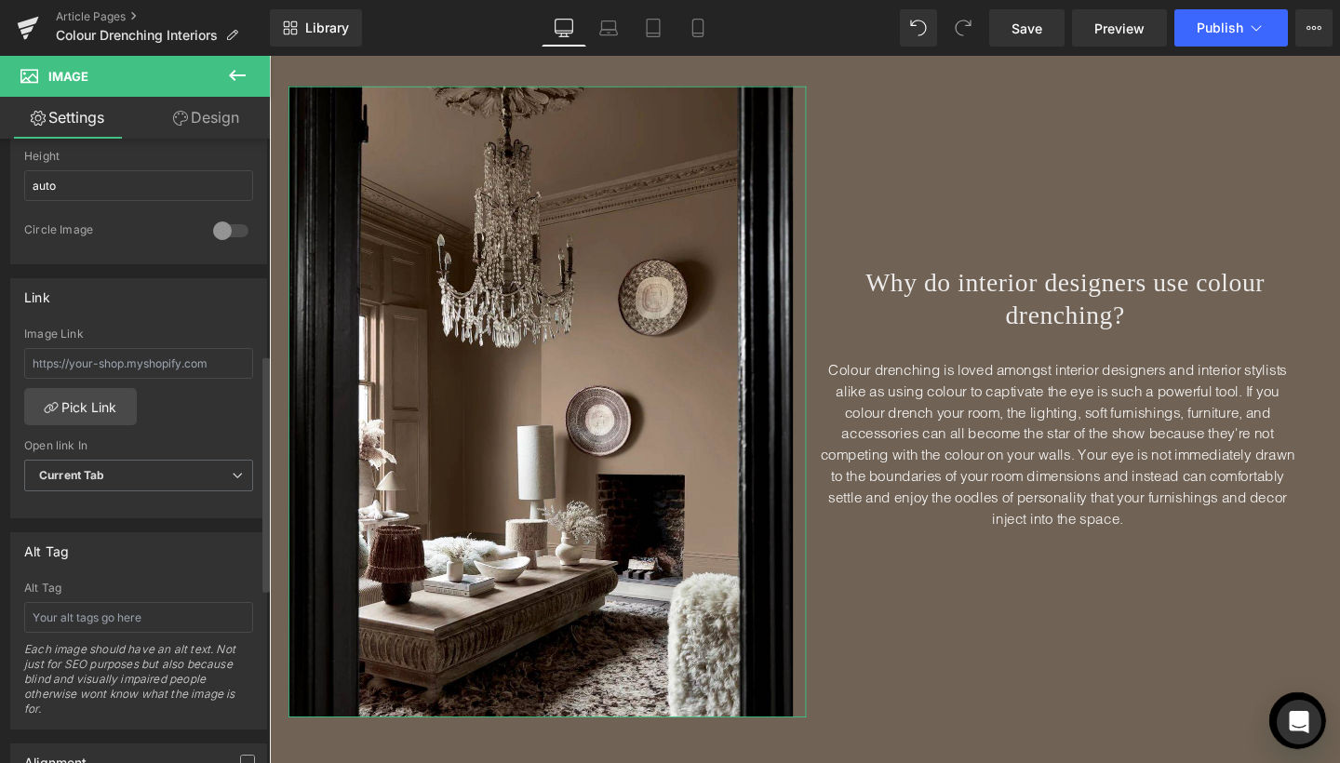
scroll to position [706, 0]
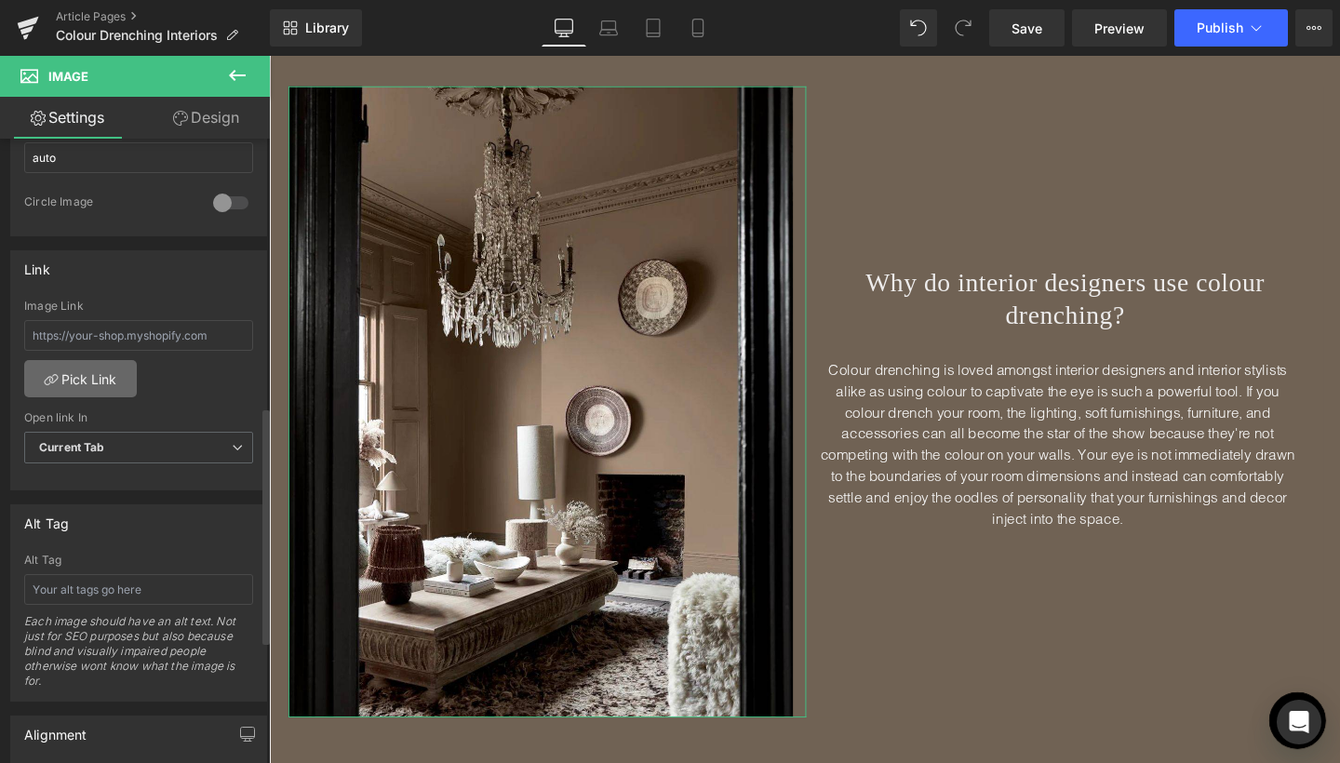
click at [99, 377] on link "Pick Link" at bounding box center [80, 378] width 113 height 37
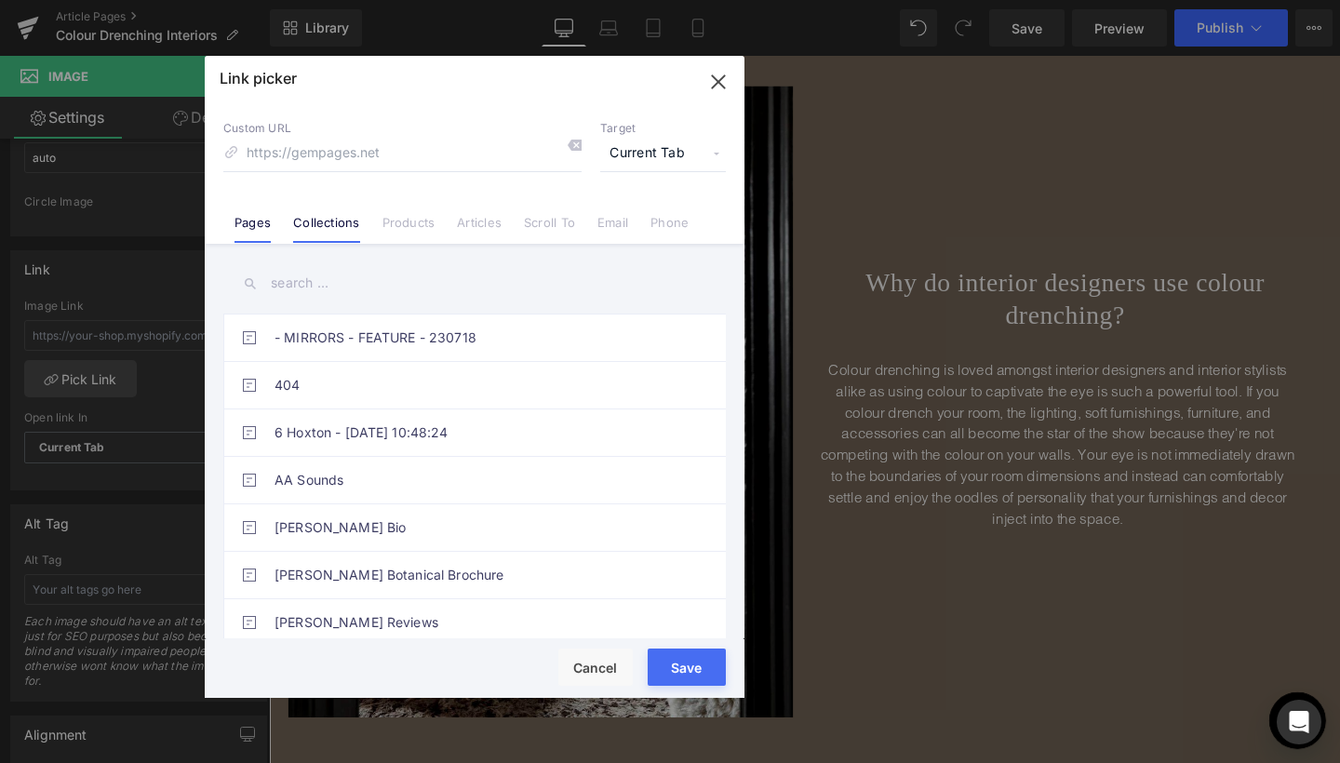
click at [334, 229] on link "Collections" at bounding box center [326, 229] width 66 height 28
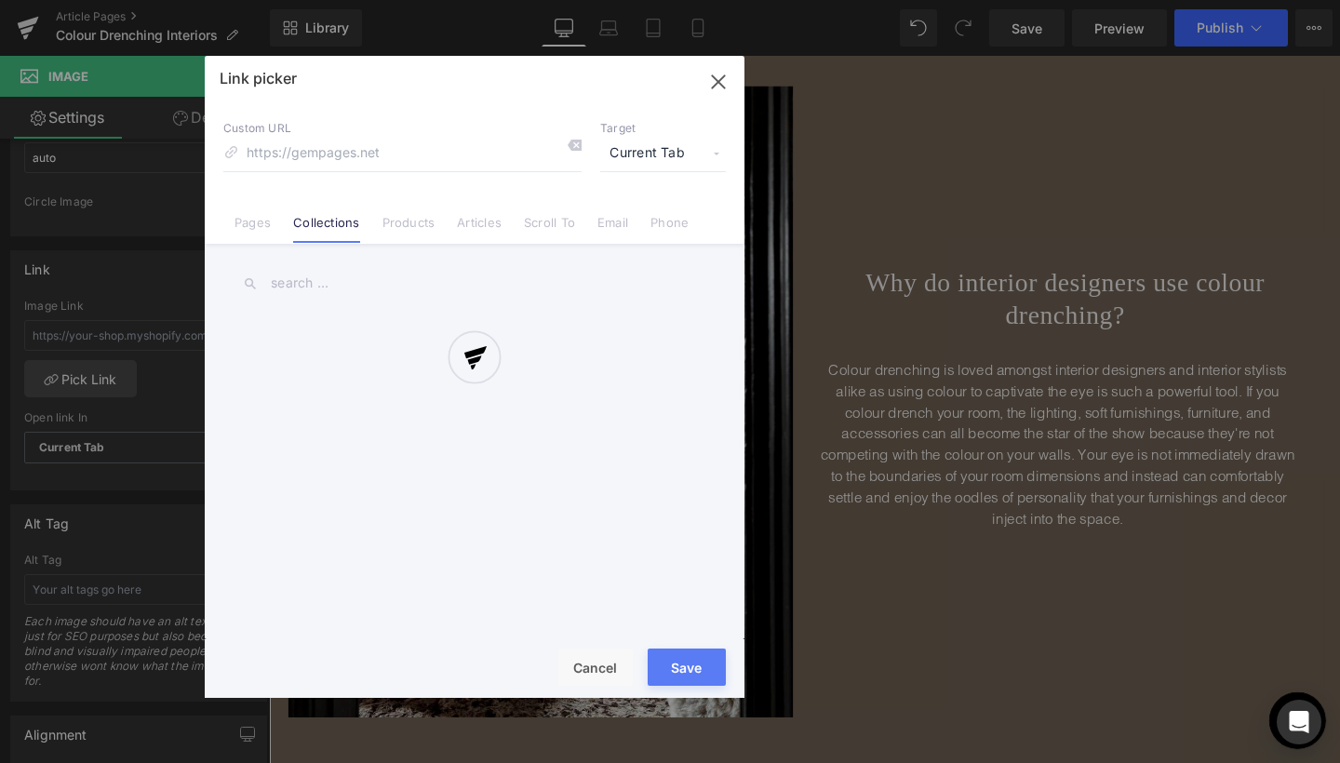
click at [292, 286] on div at bounding box center [475, 377] width 540 height 642
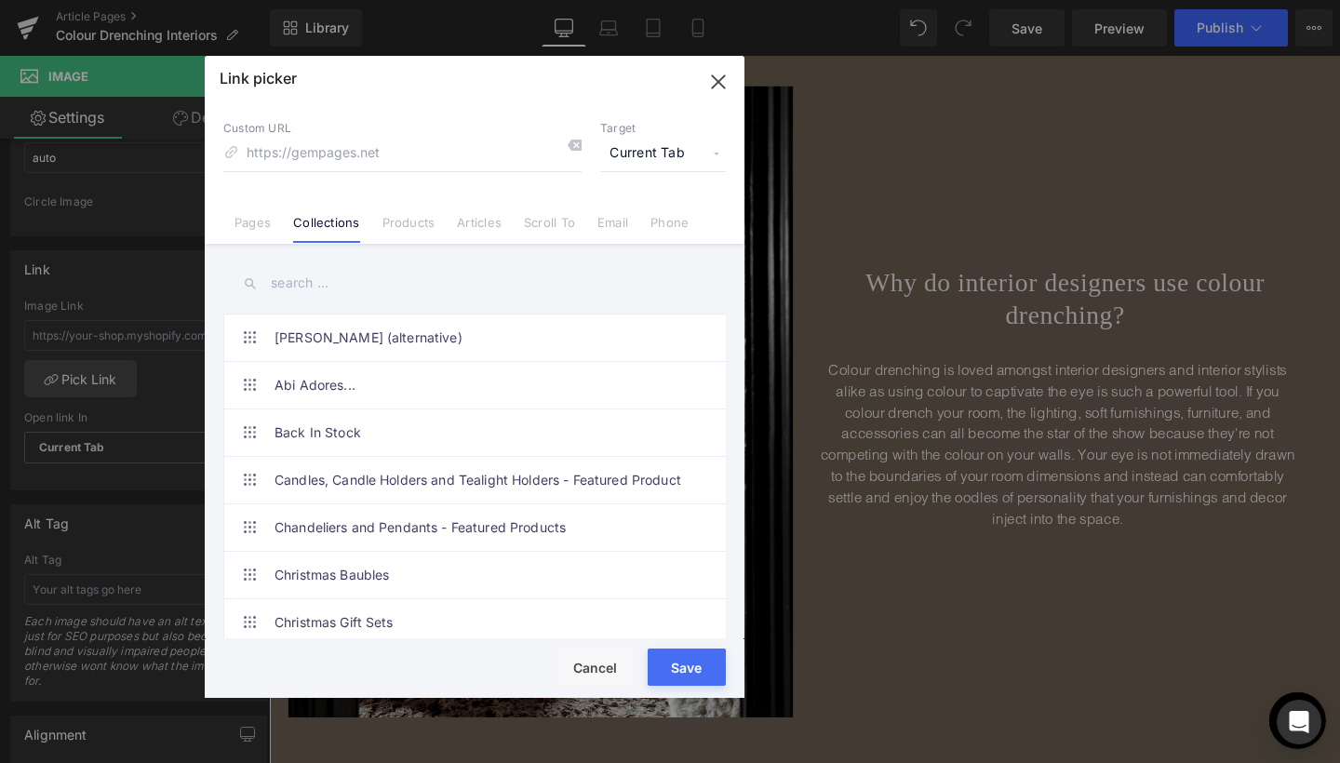
click at [292, 279] on input "text" at bounding box center [474, 283] width 503 height 42
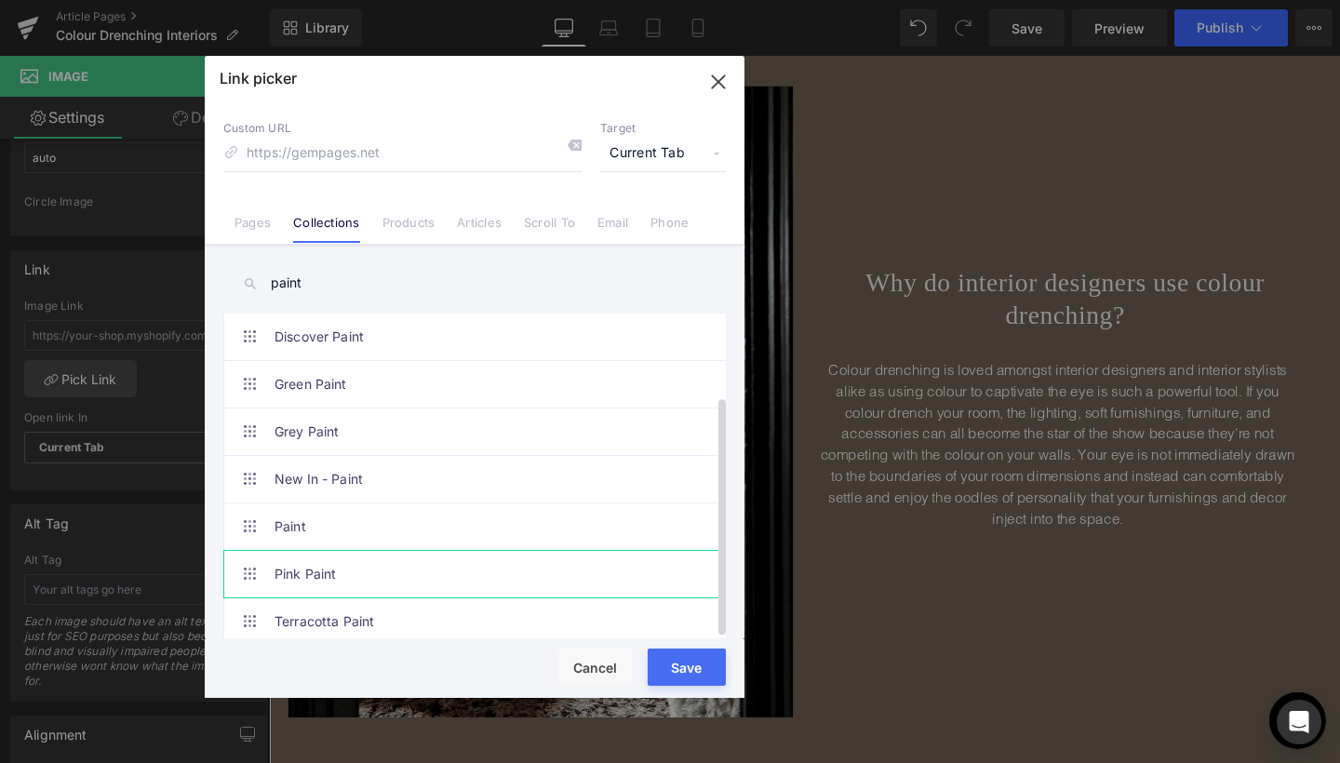
scroll to position [158, 0]
type input "paint"
click at [290, 514] on link "Paint" at bounding box center [480, 527] width 410 height 47
type input "/collections/paint"
click at [684, 158] on span "Current Tab" at bounding box center [663, 153] width 126 height 35
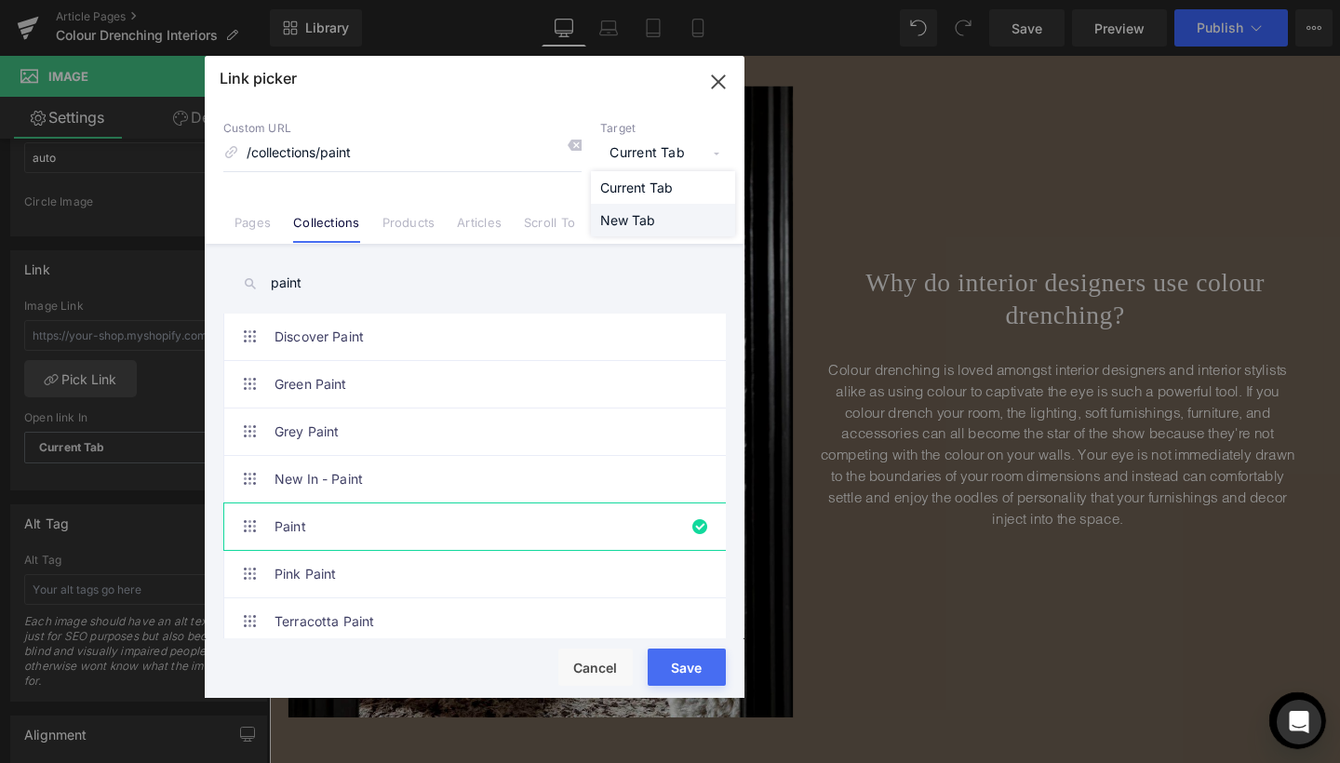
click at [628, 222] on li "New Tab" at bounding box center [663, 220] width 144 height 33
click at [692, 662] on button "Save" at bounding box center [687, 667] width 78 height 37
type input "/collections/paint"
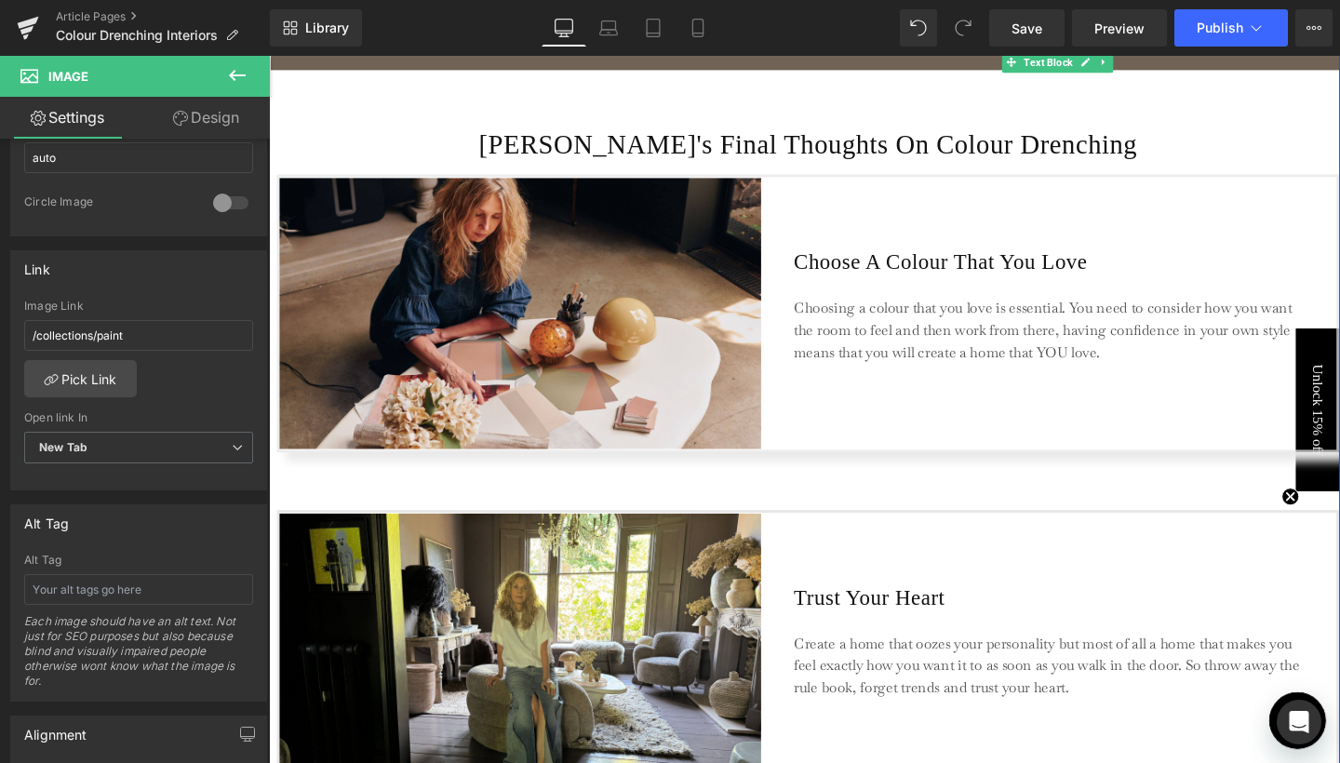
scroll to position [4249, 0]
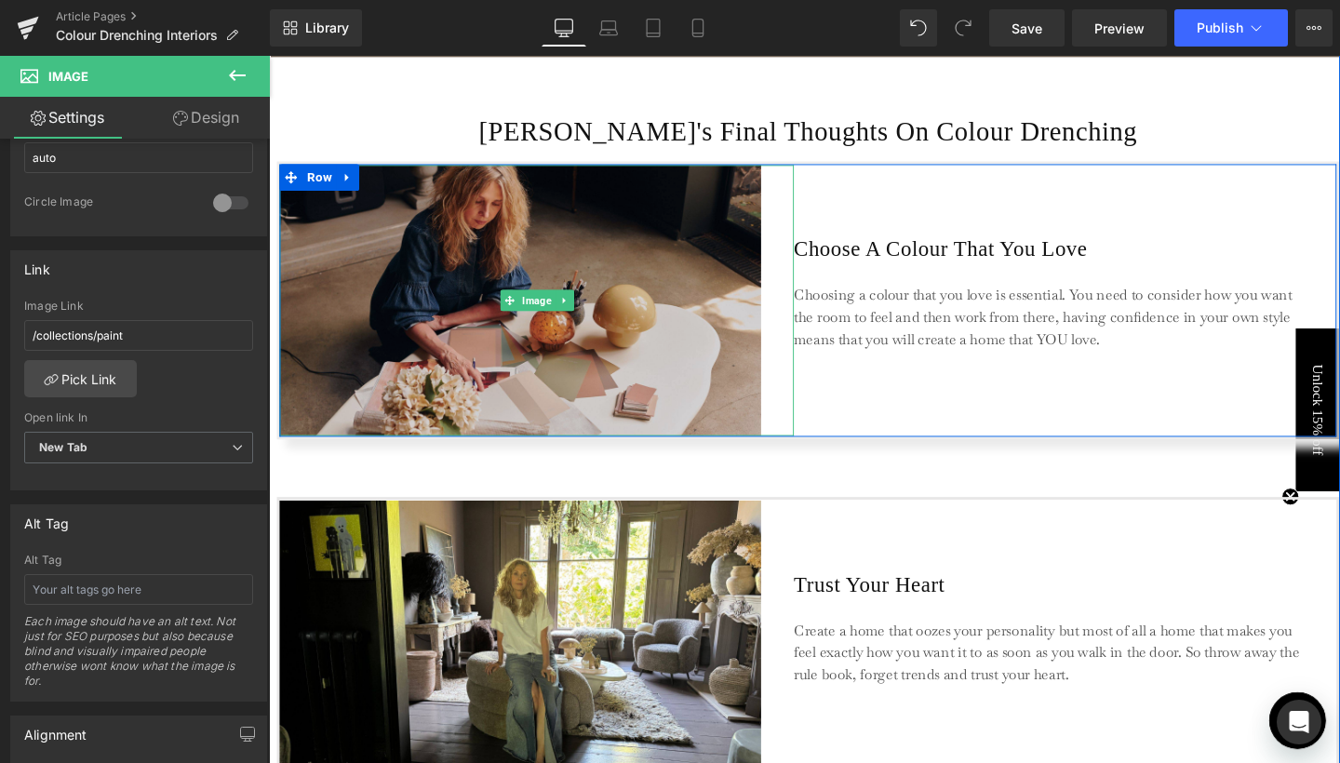
click at [573, 385] on img at bounding box center [550, 312] width 541 height 285
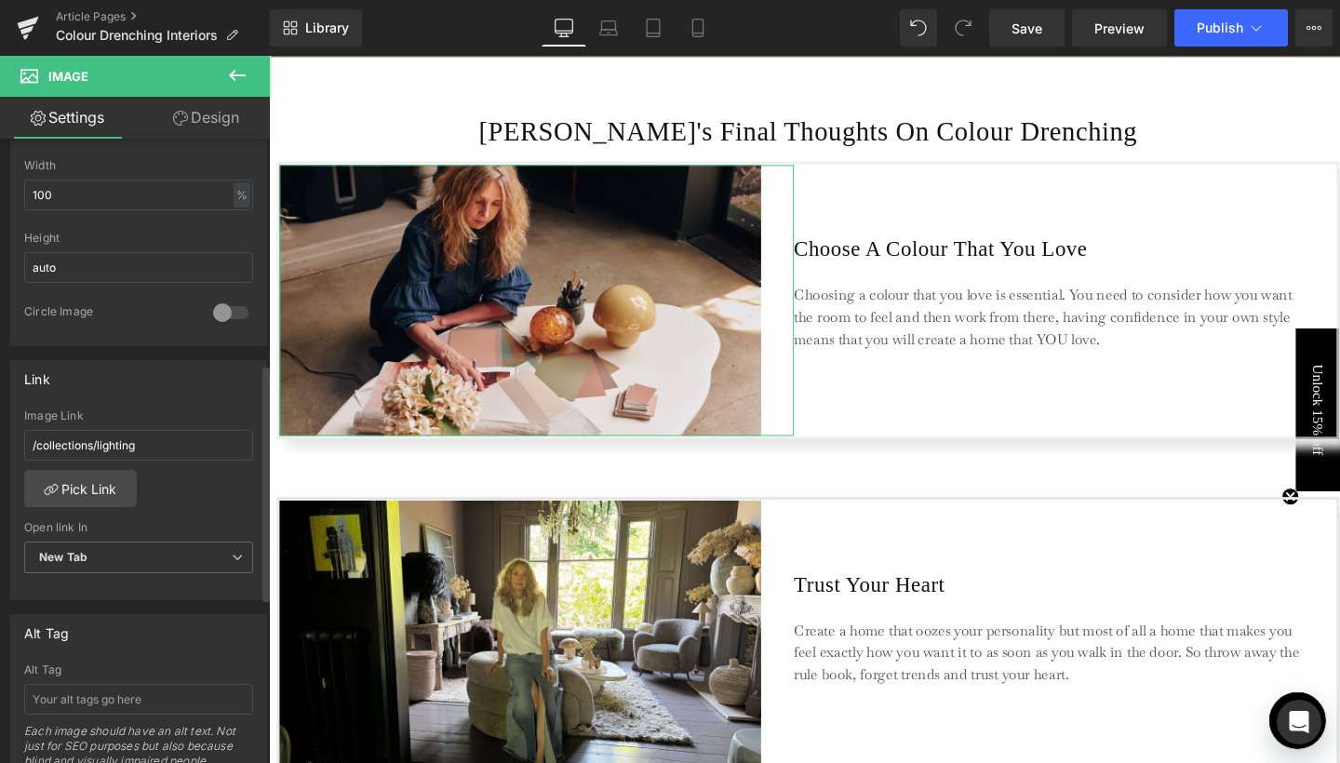
scroll to position [597, 0]
click at [104, 497] on link "Pick Link" at bounding box center [80, 487] width 113 height 37
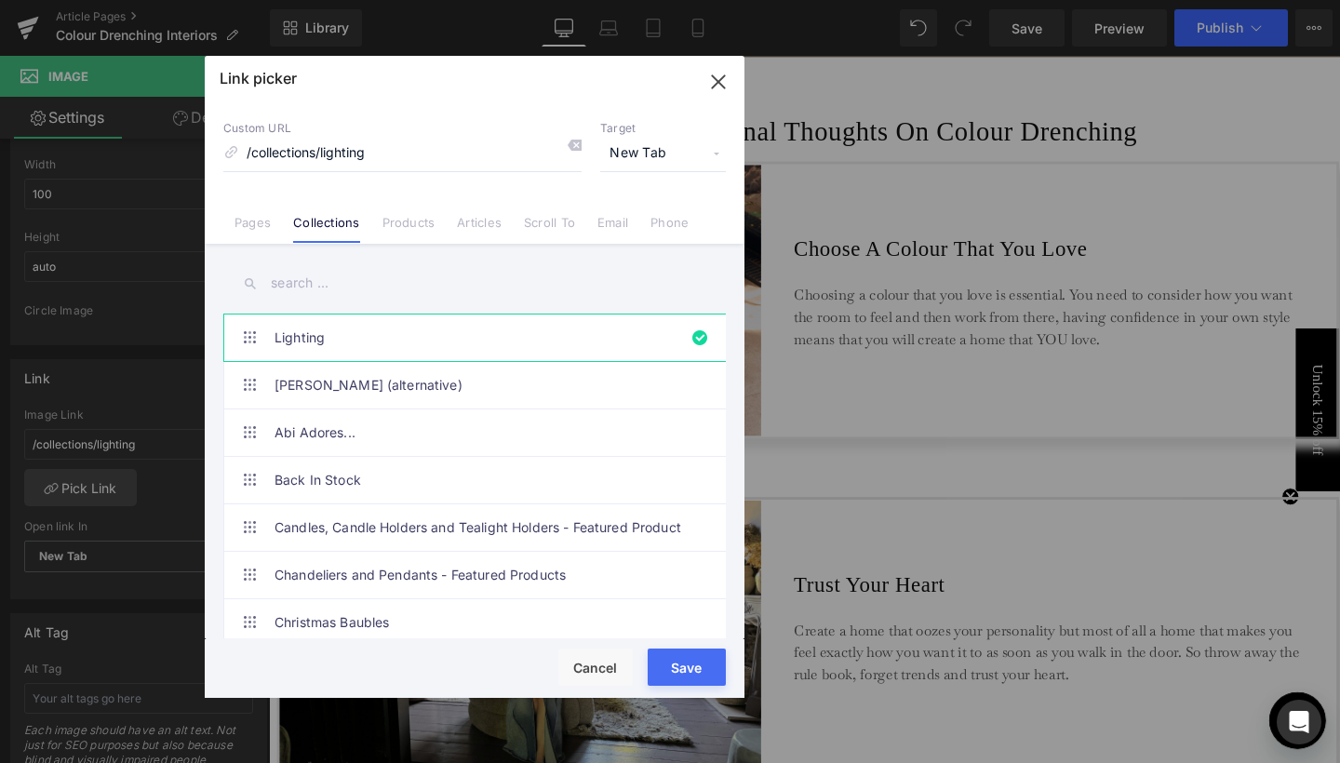
click at [304, 283] on input "text" at bounding box center [474, 283] width 503 height 42
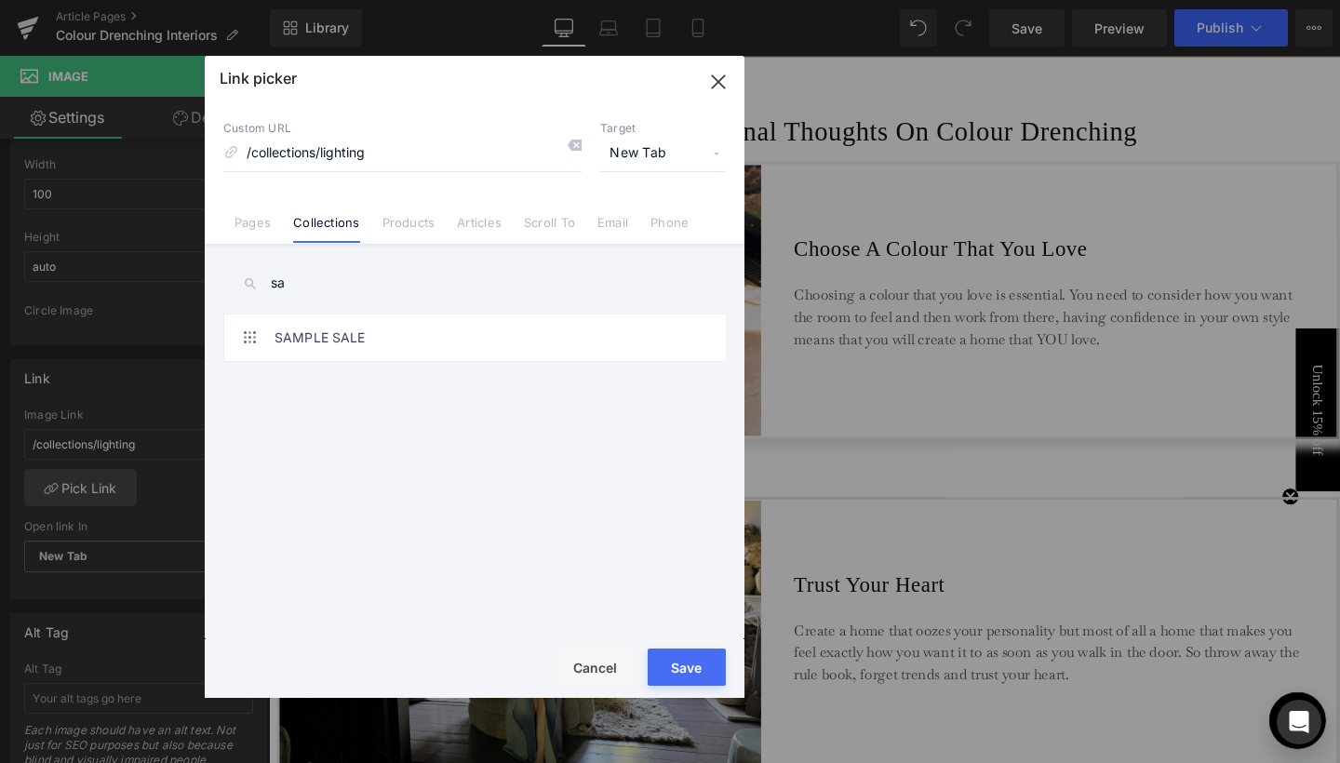
type input "s"
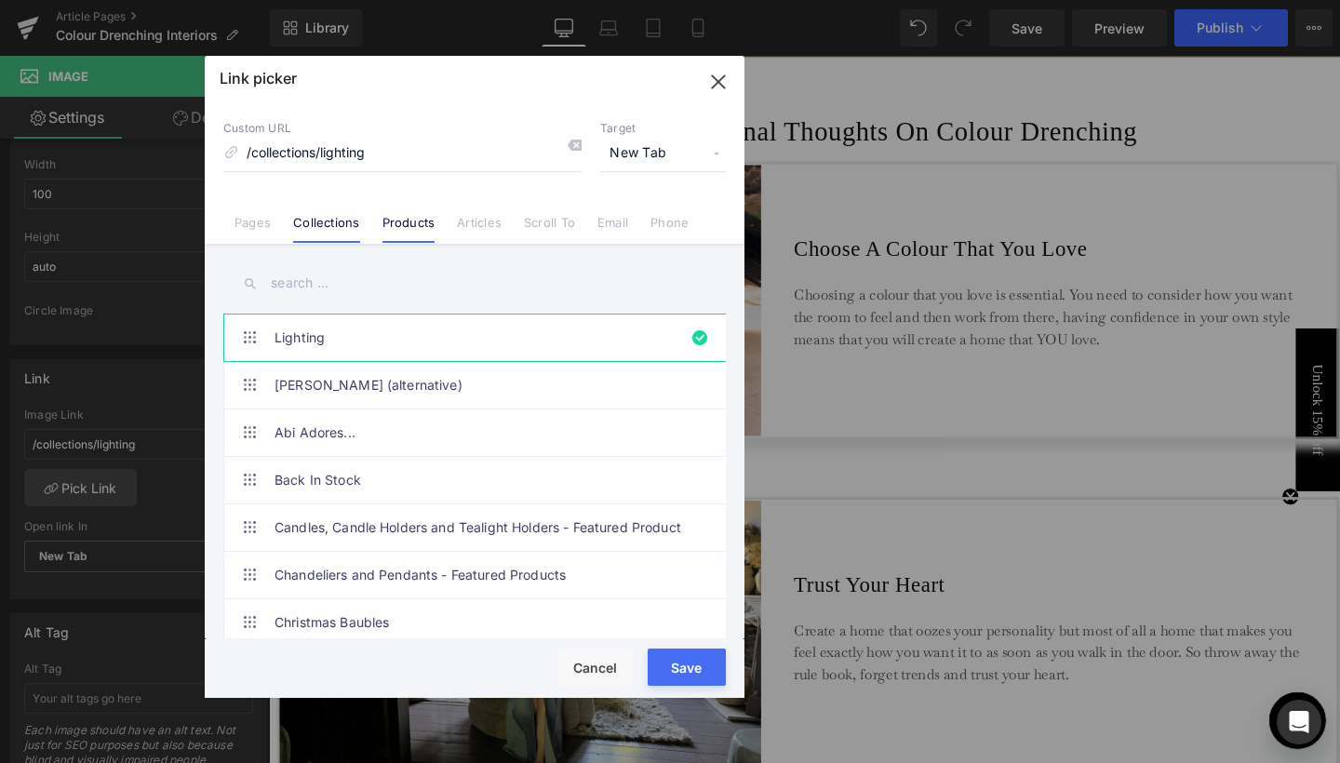
click at [409, 230] on link "Products" at bounding box center [409, 229] width 53 height 28
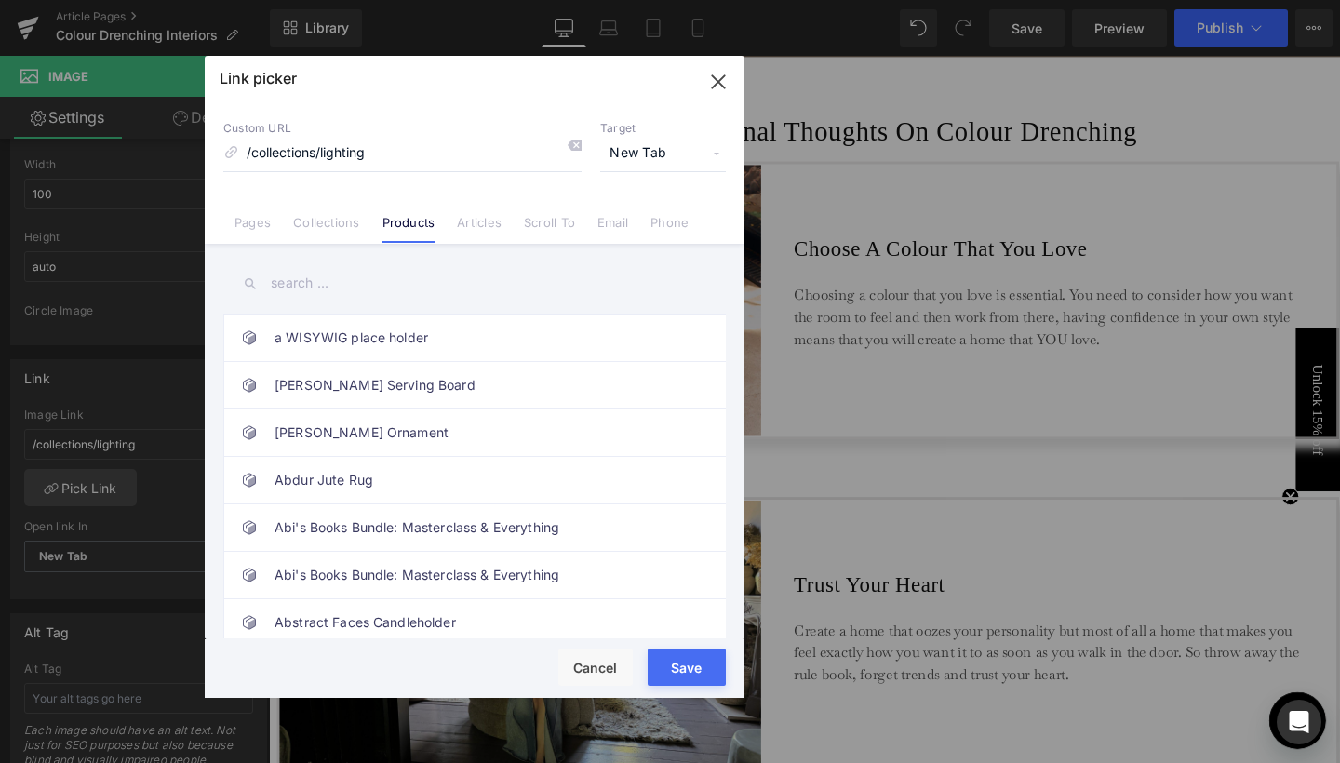
click at [303, 281] on input "text" at bounding box center [474, 283] width 503 height 42
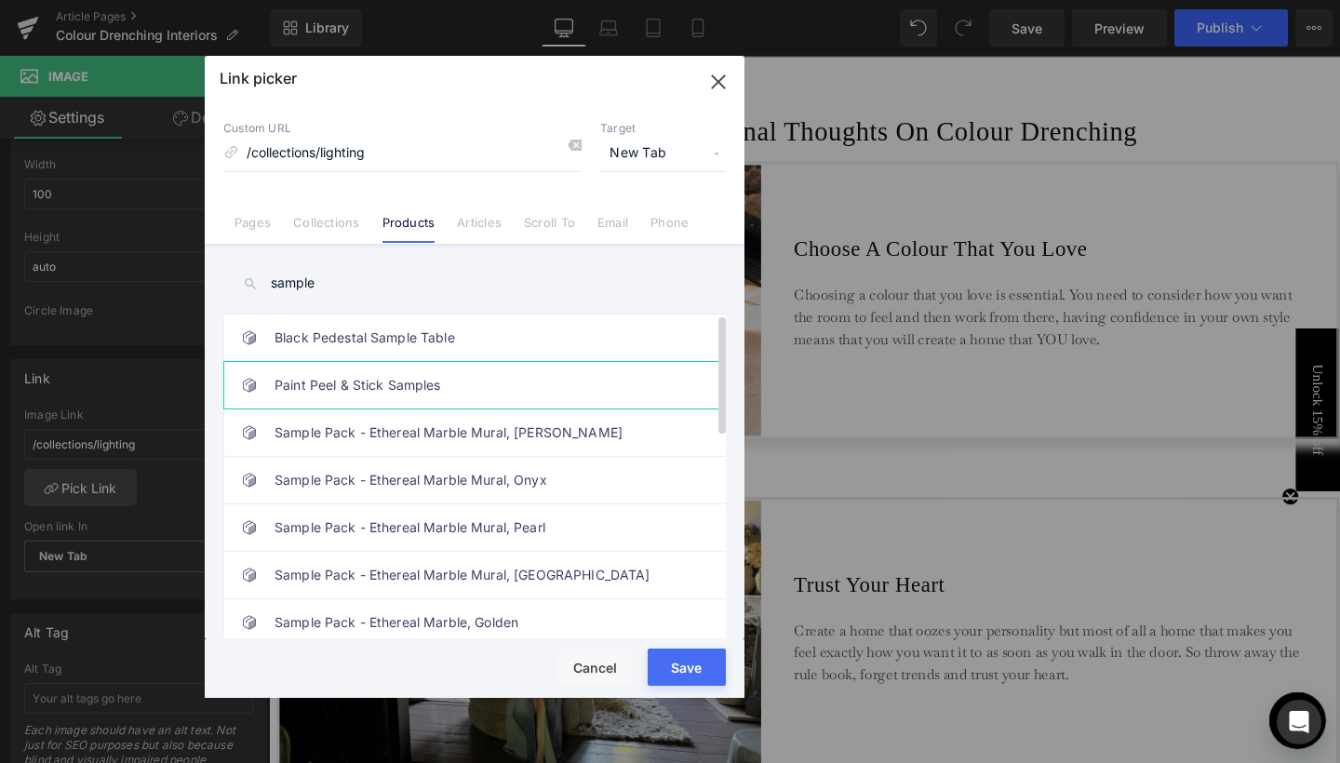
type input "sample"
click at [320, 380] on link "Paint Peel & Stick Samples" at bounding box center [480, 385] width 410 height 47
type input "/products/paint-peel-stick-samples"
click at [681, 673] on button "Save" at bounding box center [687, 667] width 78 height 37
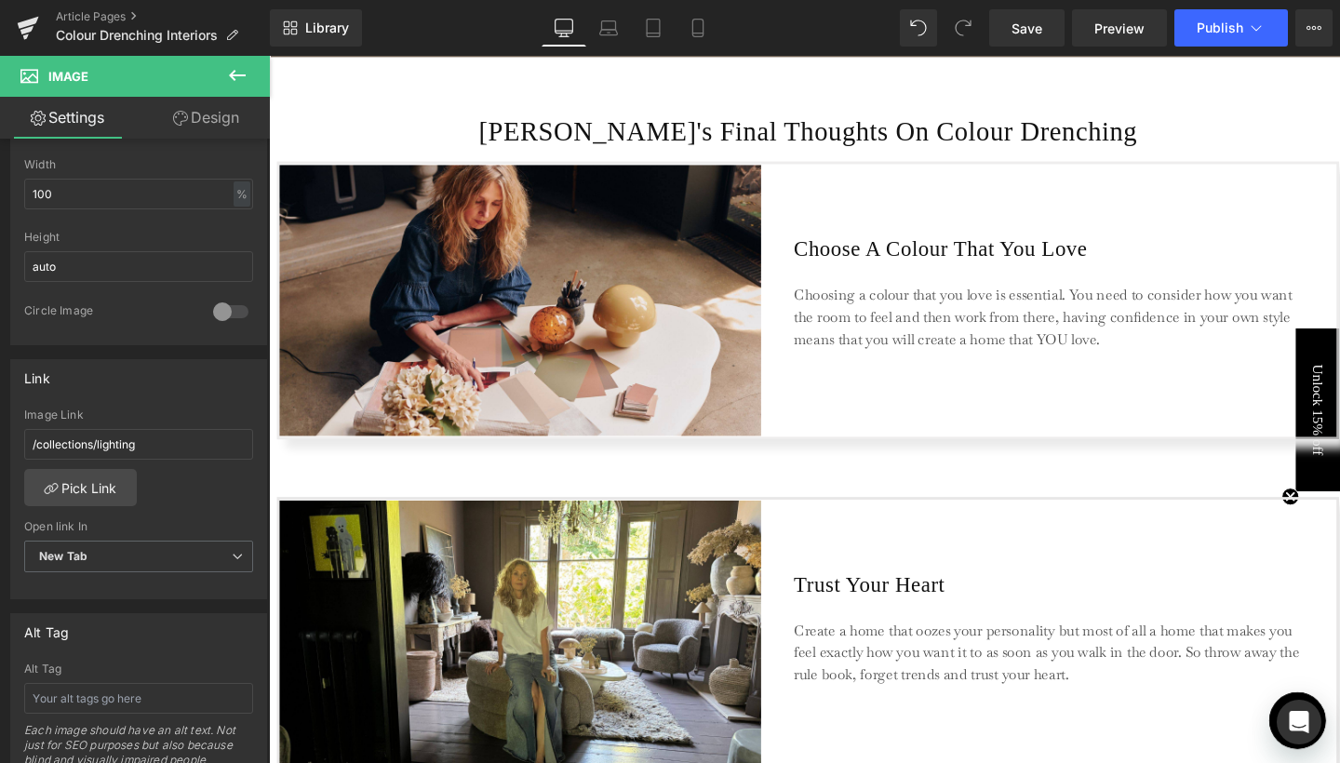
type input "/products/paint-peel-stick-samples"
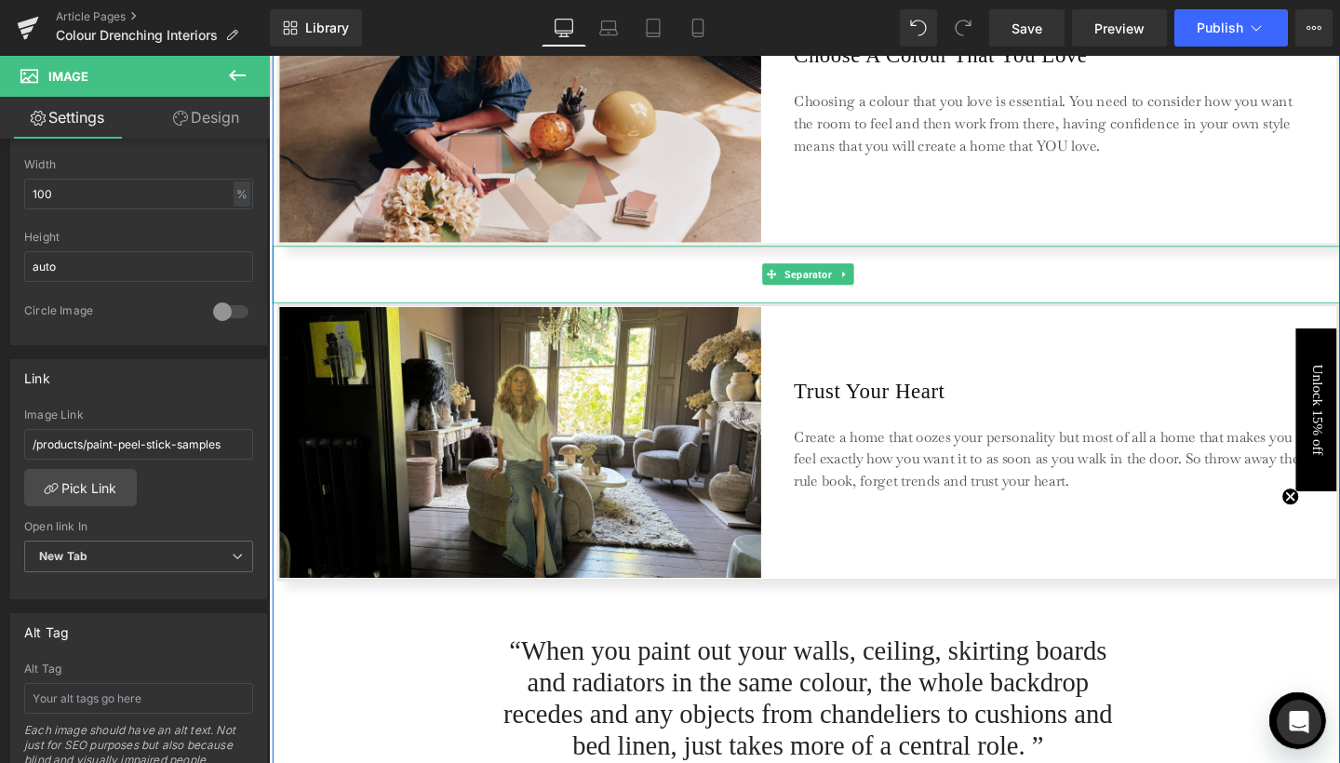
scroll to position [4477, 0]
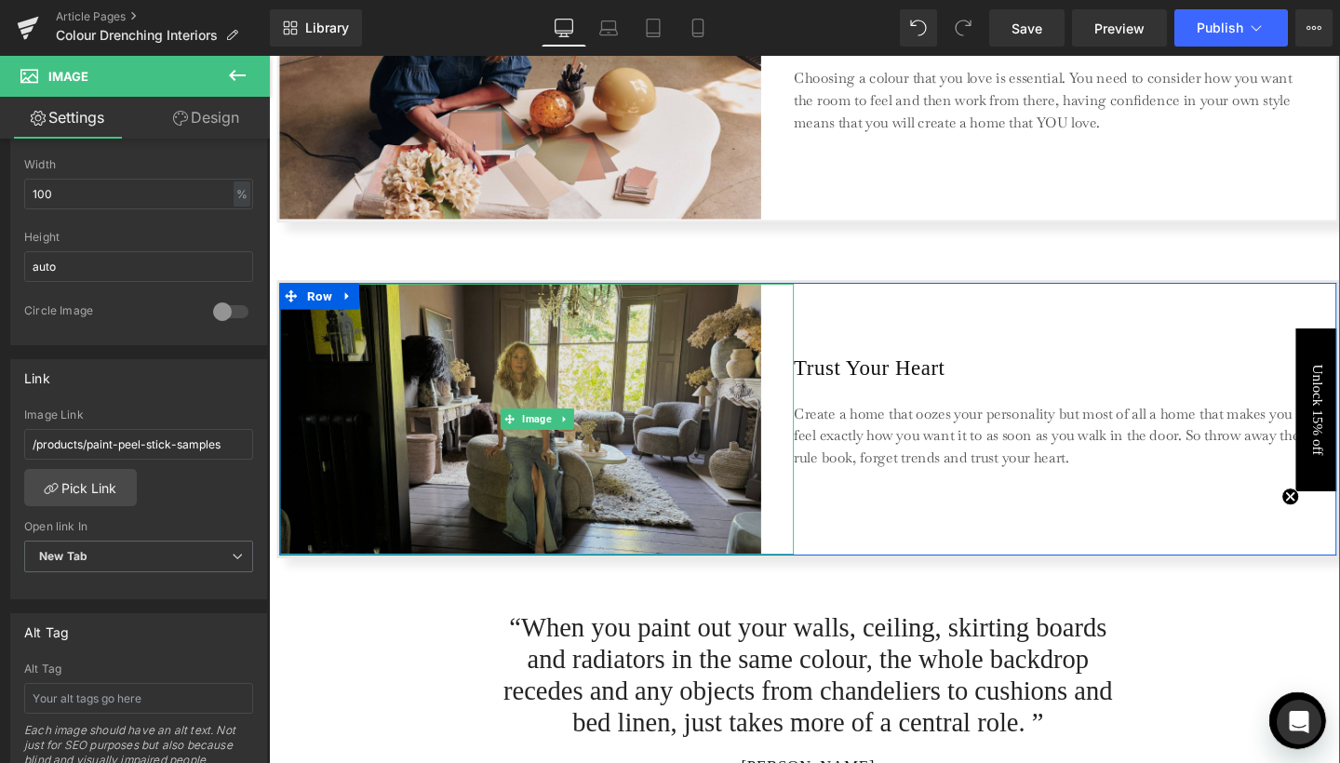
click at [663, 469] on img at bounding box center [550, 437] width 541 height 285
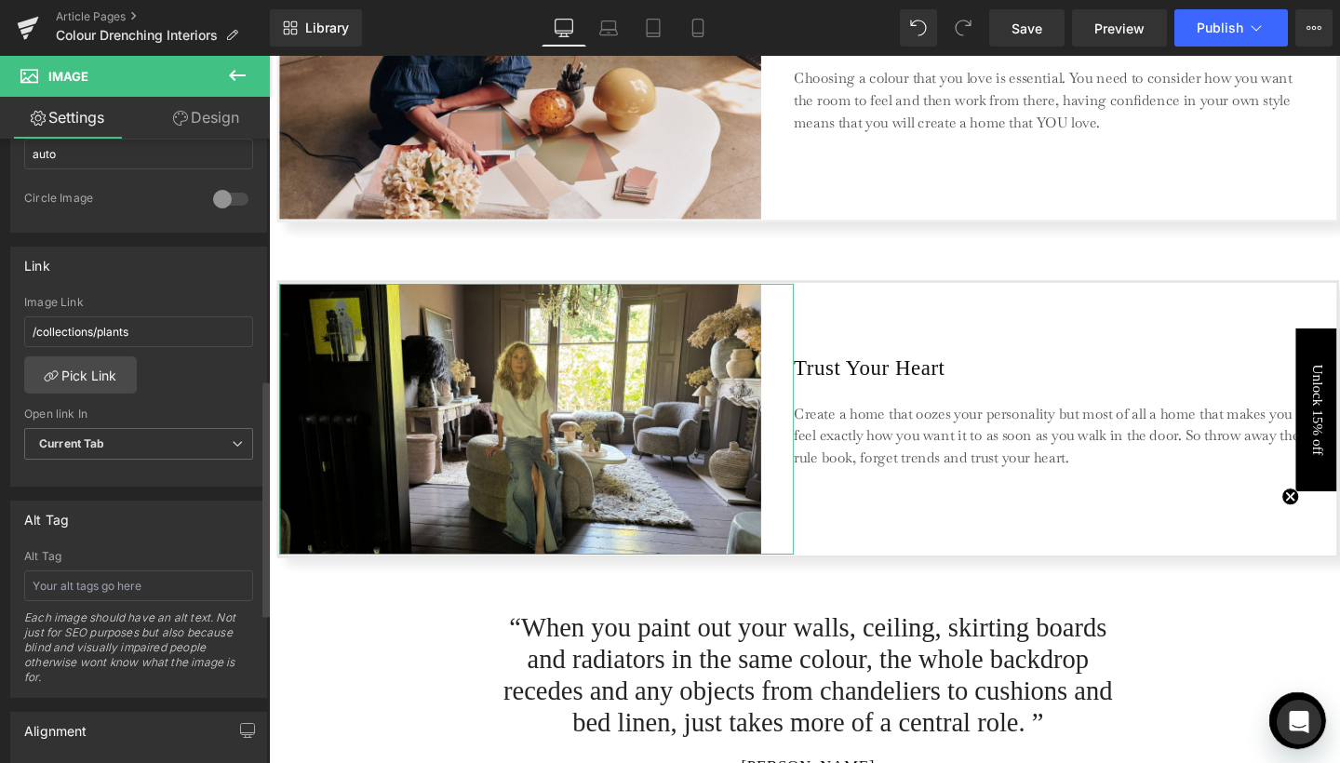
scroll to position [709, 0]
click at [113, 382] on link "Pick Link" at bounding box center [80, 374] width 113 height 37
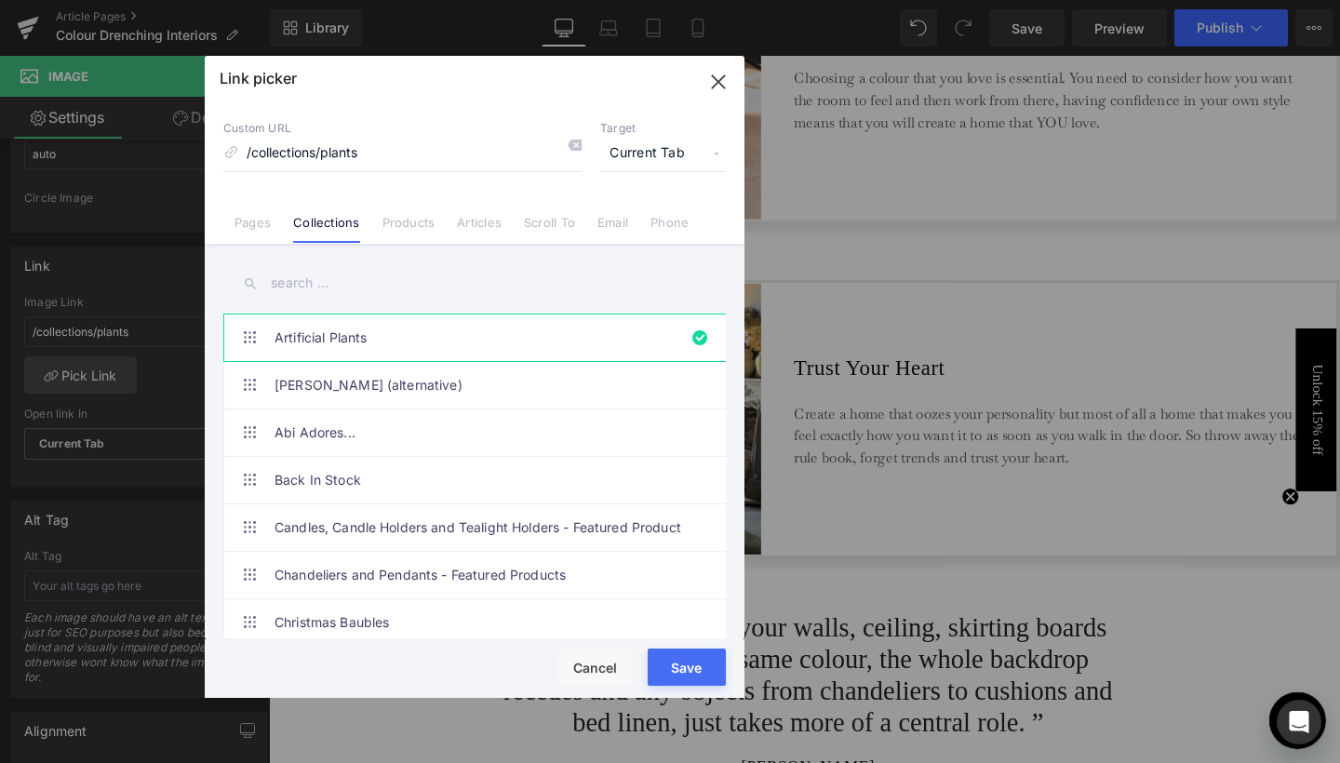
click at [307, 297] on input "text" at bounding box center [474, 283] width 503 height 42
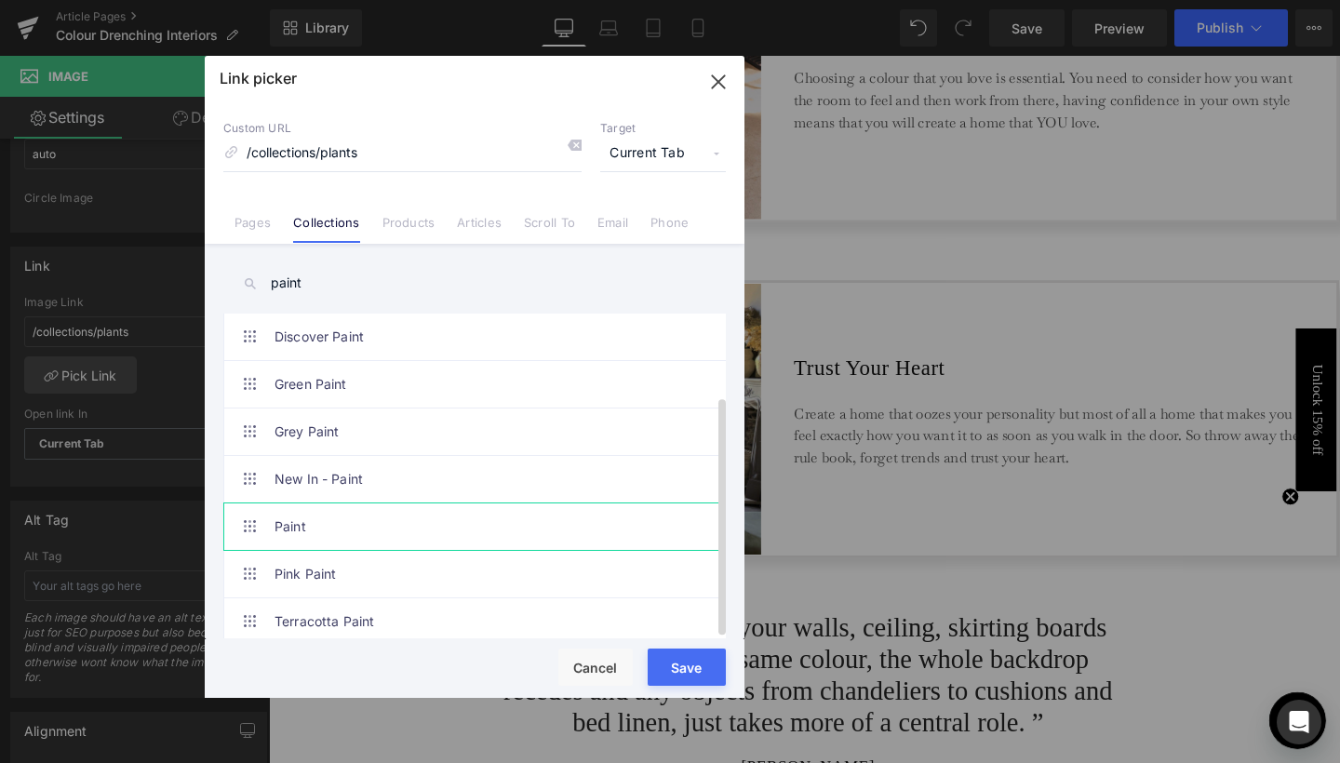
scroll to position [158, 0]
type input "paint"
click at [289, 513] on link "Paint" at bounding box center [480, 527] width 410 height 47
type input "/collections/paint"
click at [688, 678] on button "Save" at bounding box center [687, 667] width 78 height 37
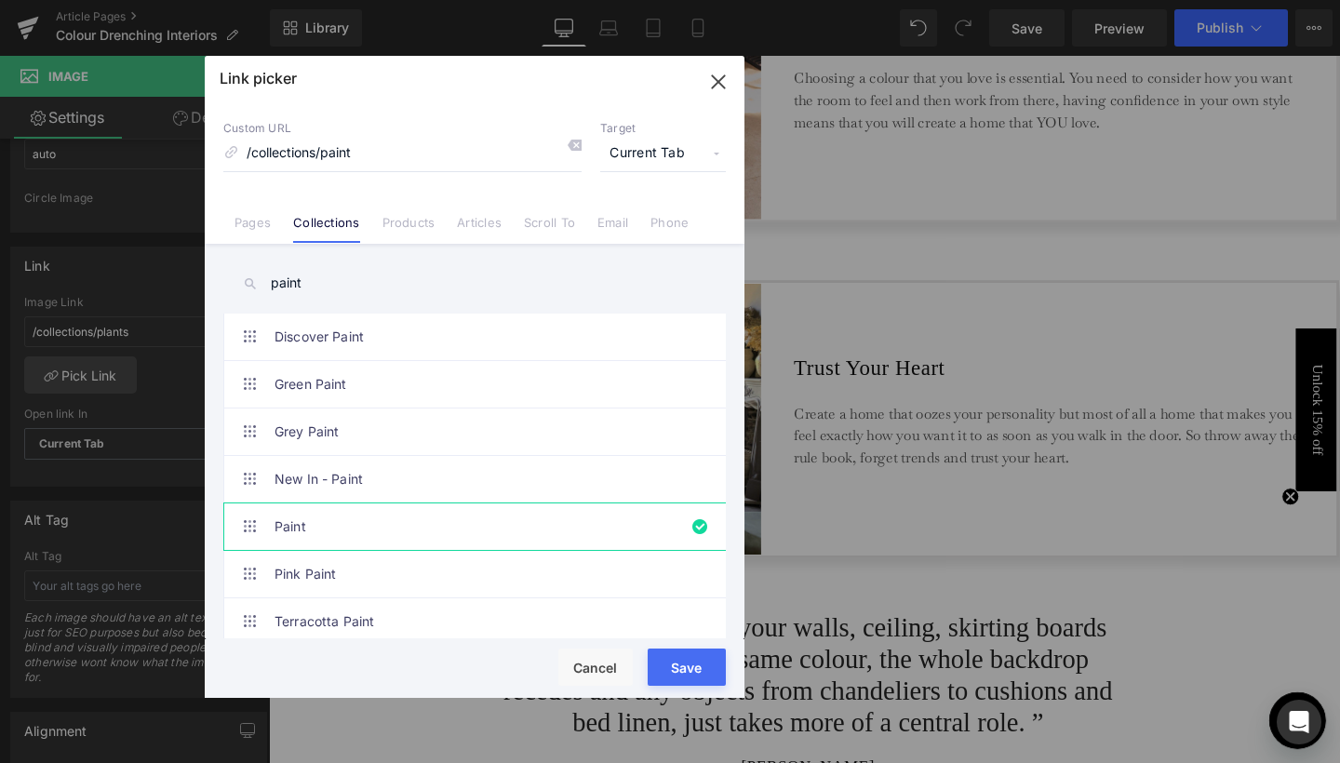
type input "/collections/paint"
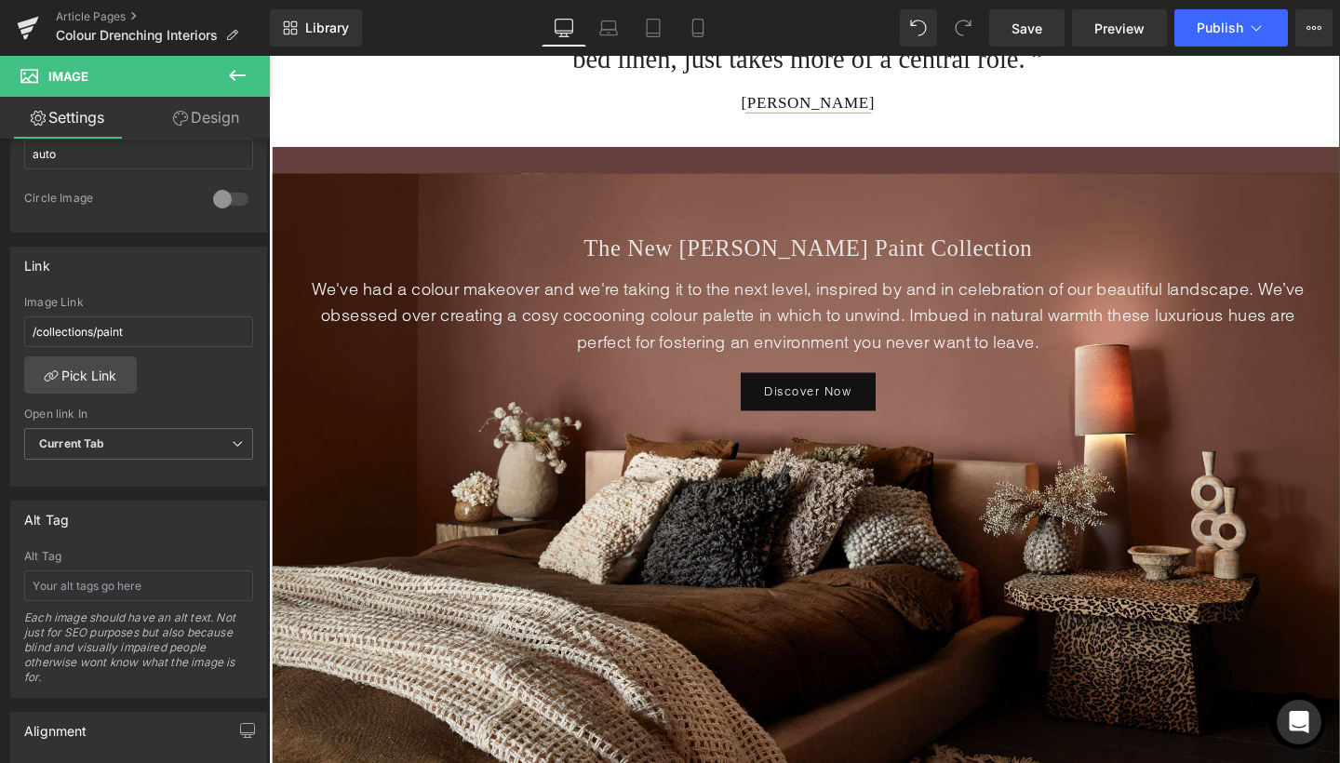
scroll to position [5205, 0]
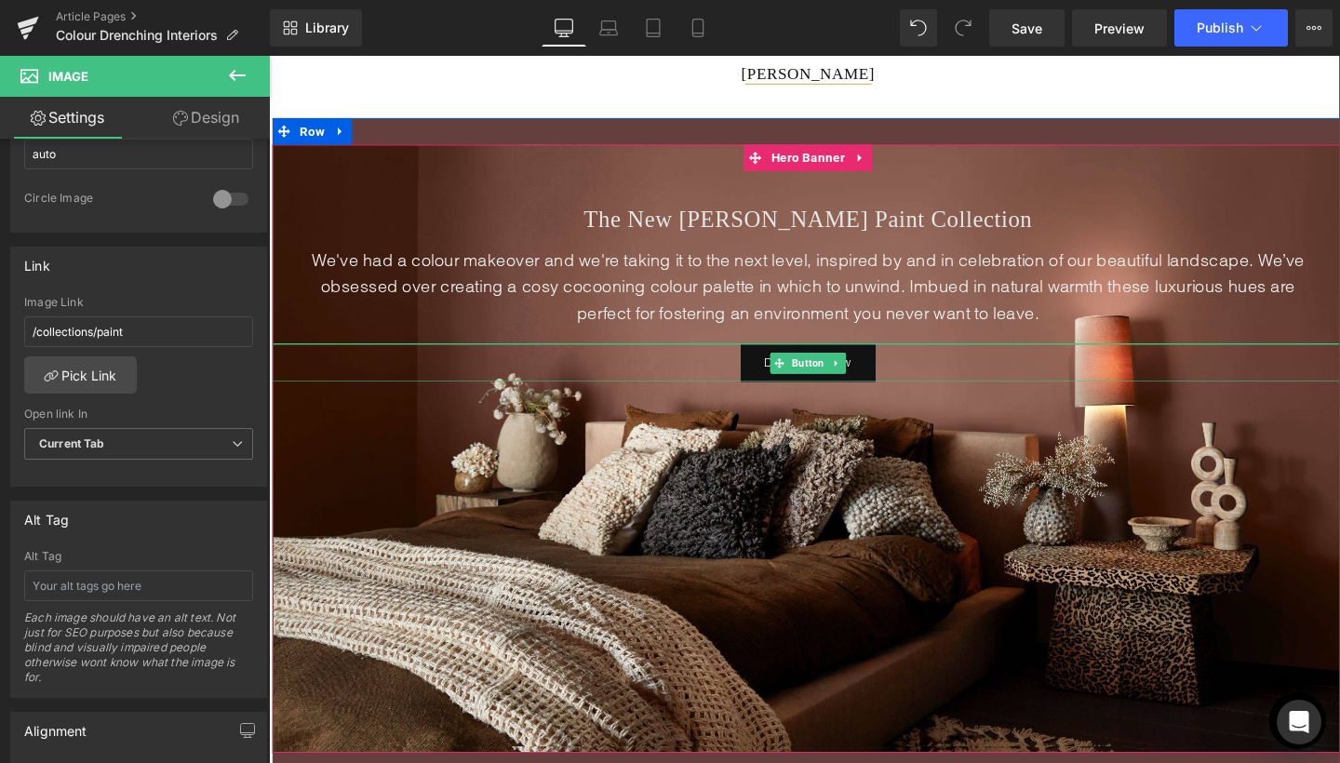
click at [889, 398] on link "Discover Now" at bounding box center [836, 378] width 142 height 40
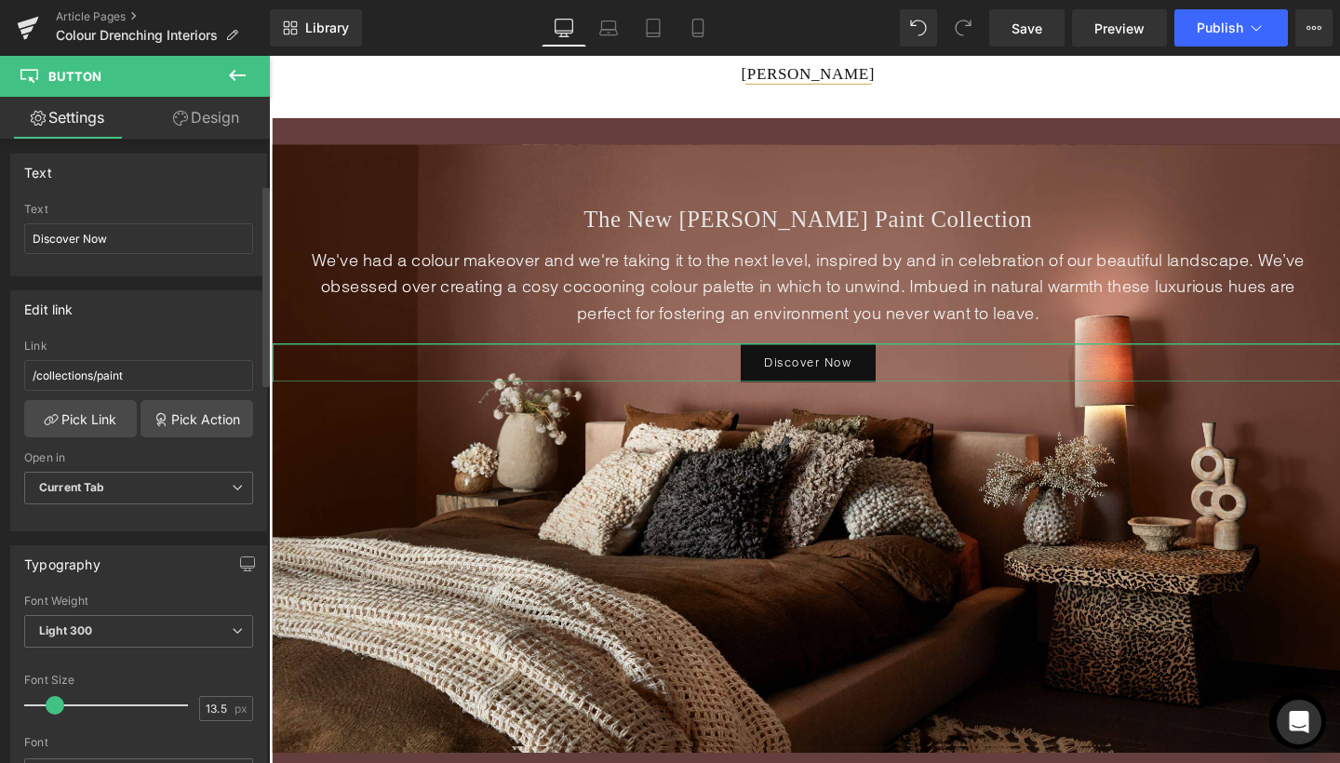
scroll to position [218, 0]
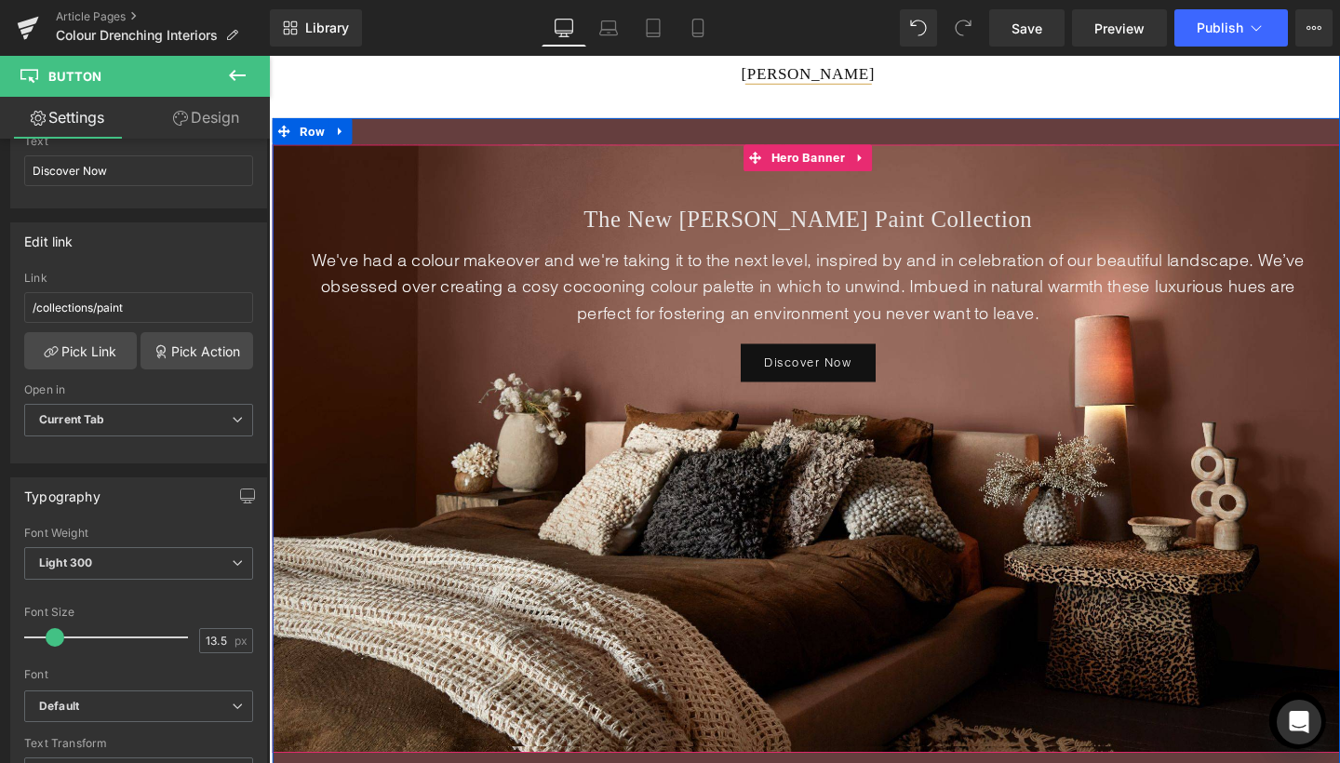
click at [479, 222] on div "The New [PERSON_NAME] Paint Collection Heading We've had a colour makeover and …" at bounding box center [836, 468] width 1126 height 639
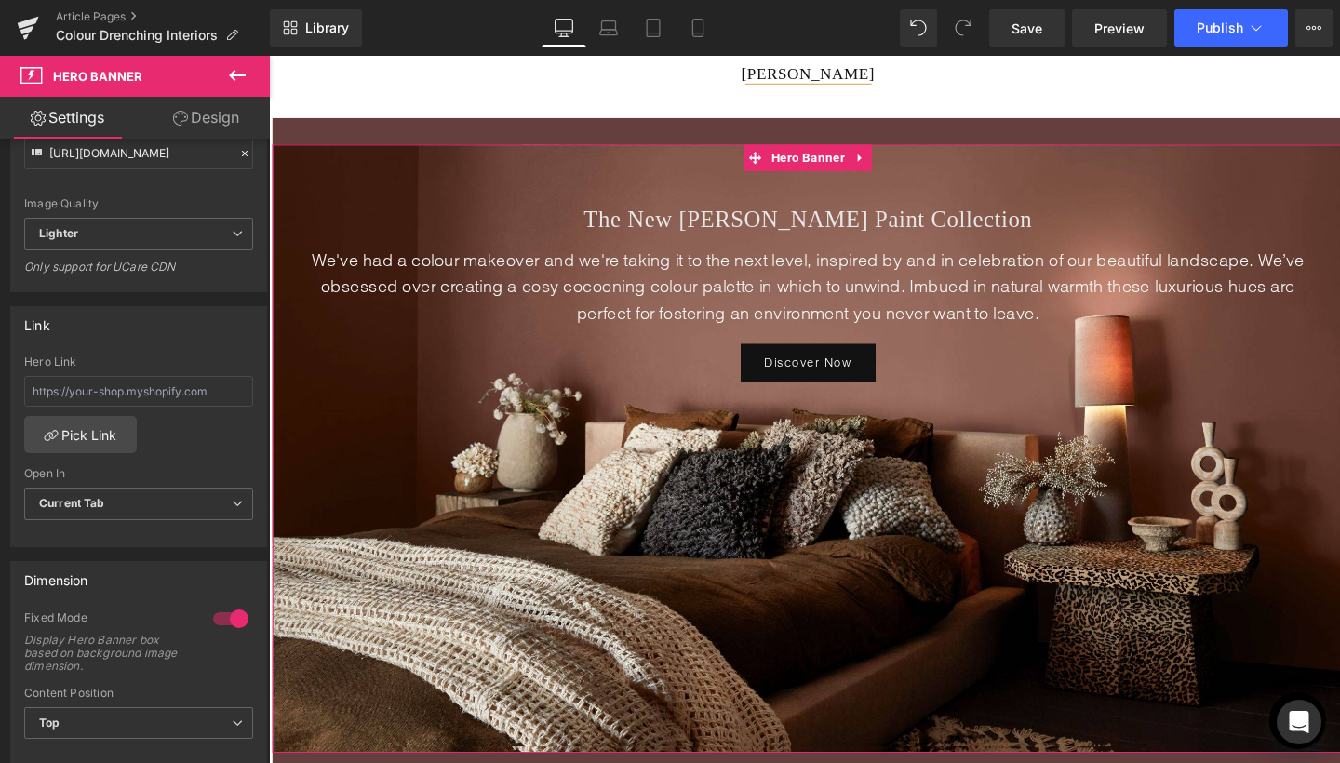
scroll to position [420, 0]
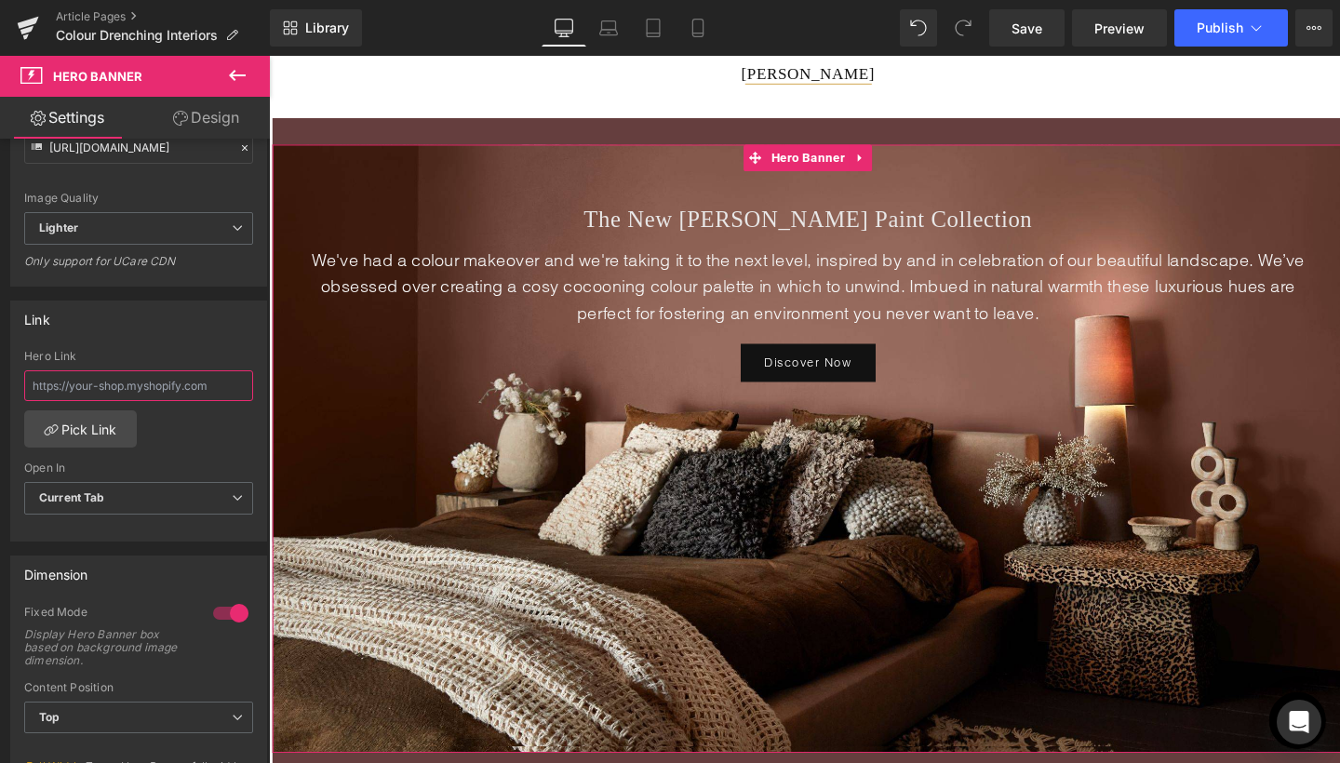
click at [109, 388] on input "text" at bounding box center [138, 385] width 229 height 31
click at [86, 434] on link "Pick Link" at bounding box center [80, 428] width 113 height 37
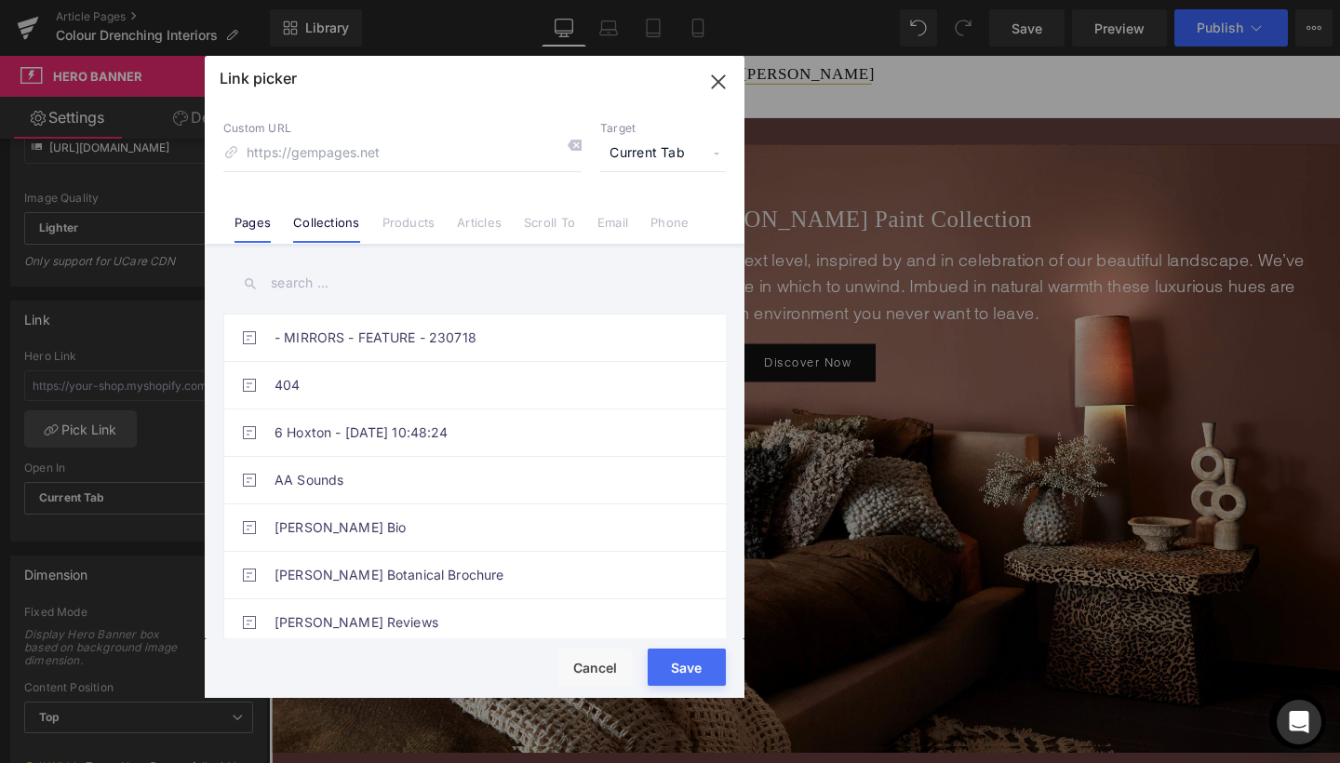
click at [330, 231] on link "Collections" at bounding box center [326, 229] width 66 height 28
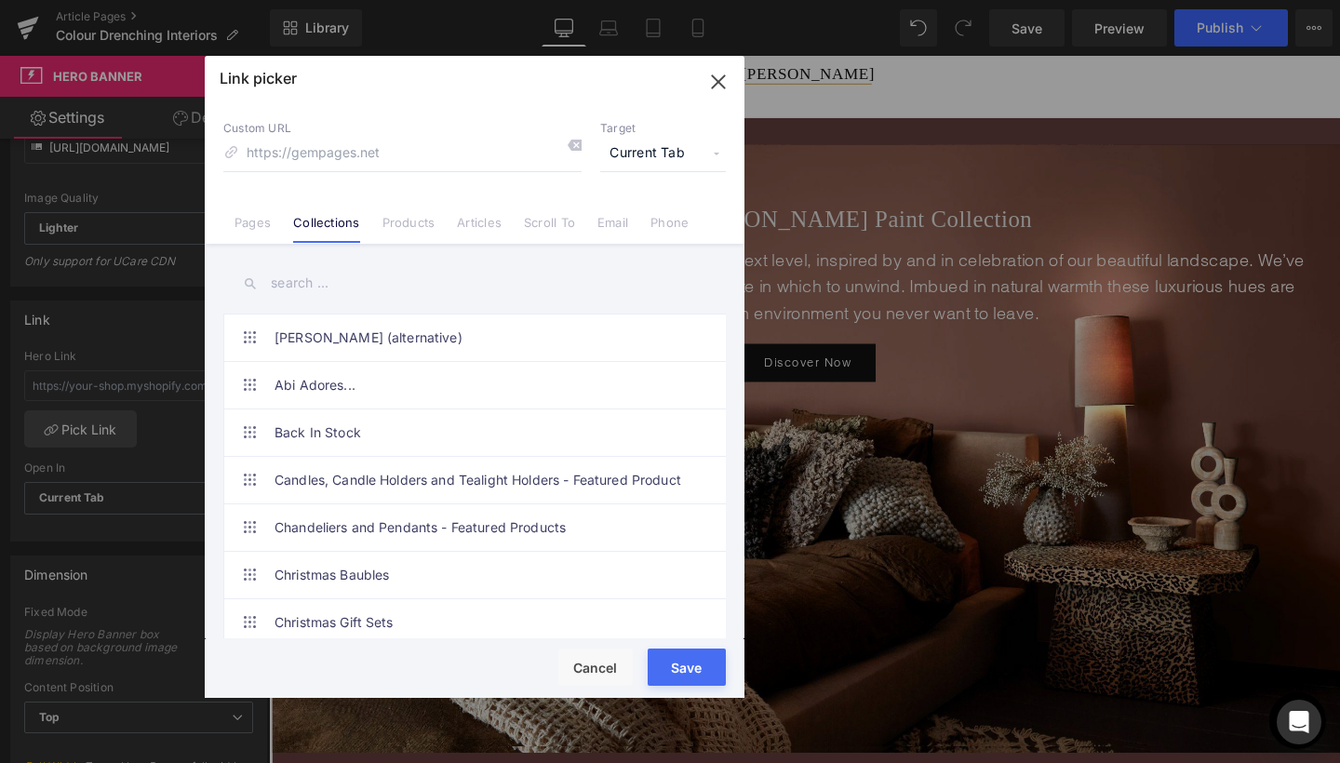
click at [300, 285] on input "text" at bounding box center [474, 283] width 503 height 42
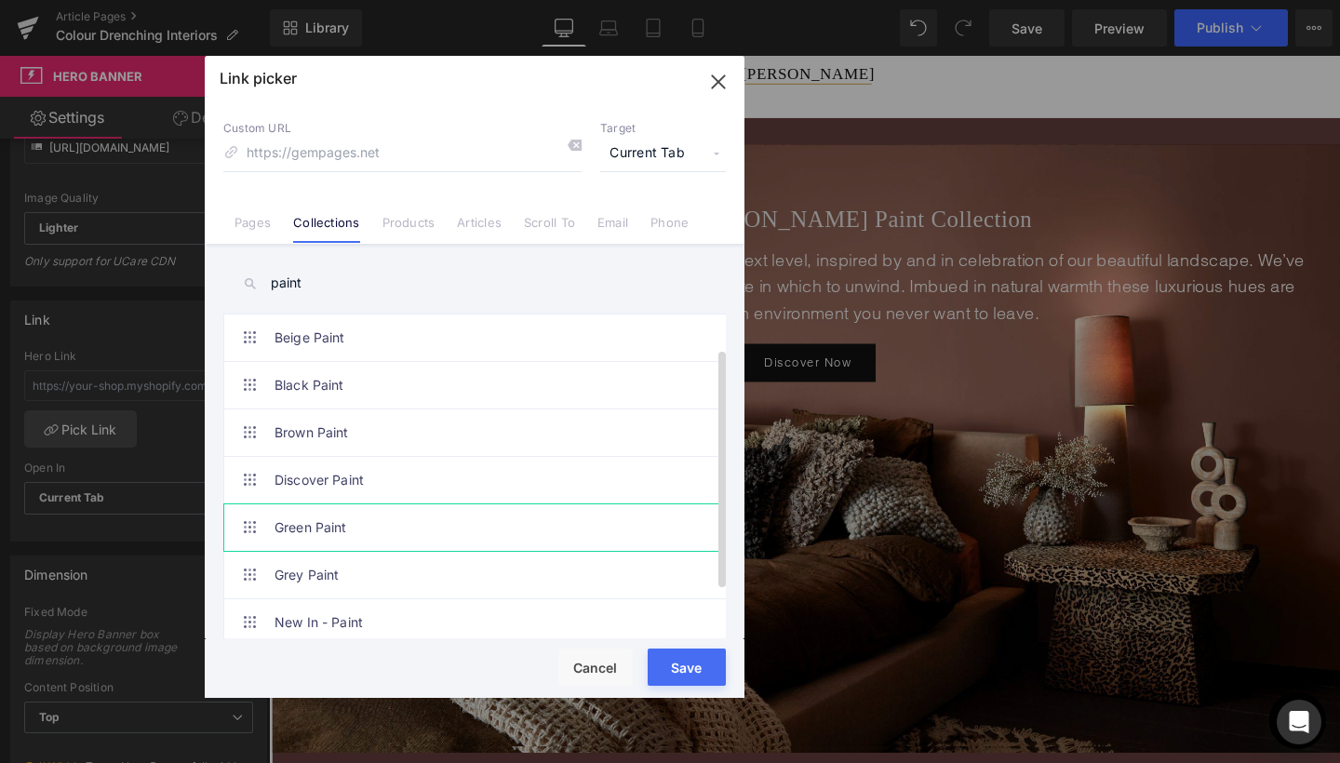
scroll to position [141, 0]
type input "paint"
click at [293, 529] on link "Paint" at bounding box center [480, 529] width 410 height 47
type input "/collections/paint"
click at [665, 150] on span "Current Tab" at bounding box center [663, 153] width 126 height 35
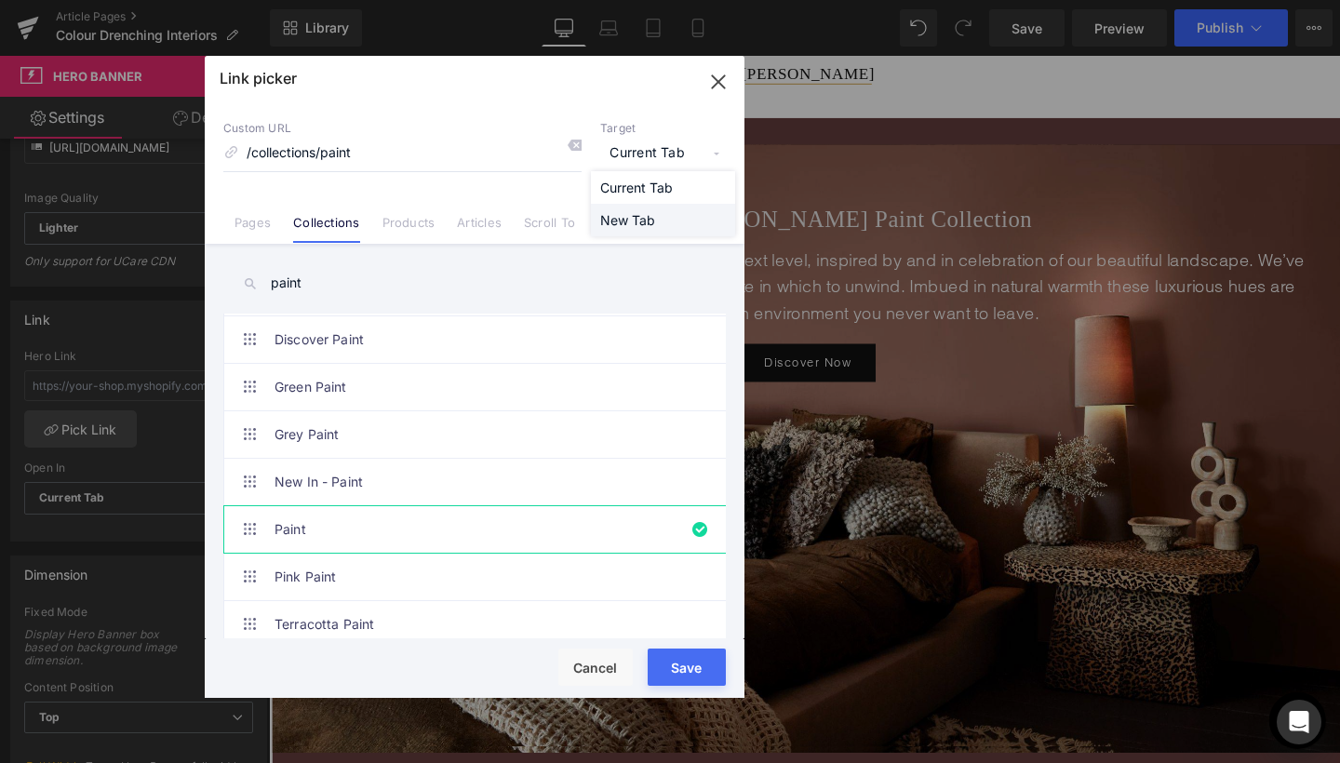
click at [620, 222] on li "New Tab" at bounding box center [663, 220] width 144 height 33
click at [690, 679] on button "Save" at bounding box center [687, 667] width 78 height 37
type input "/collections/paint"
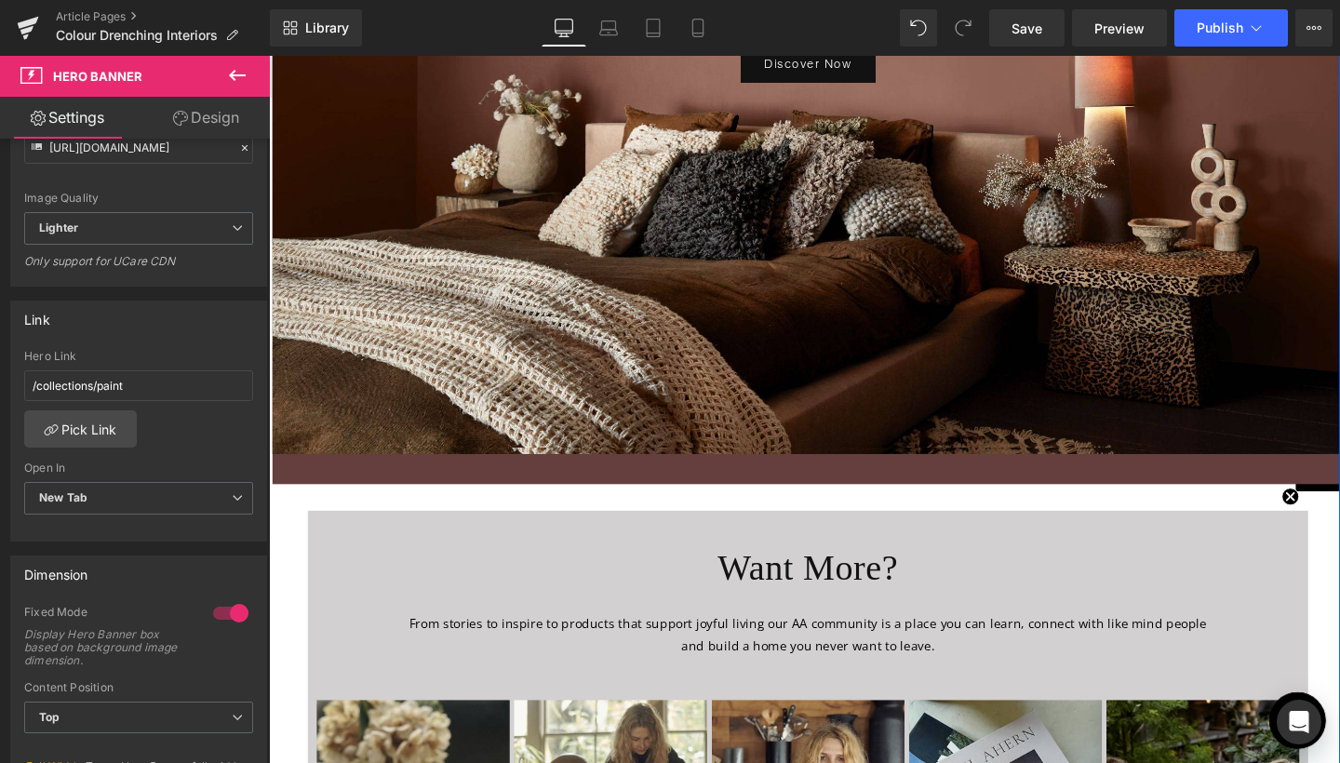
scroll to position [5136, 0]
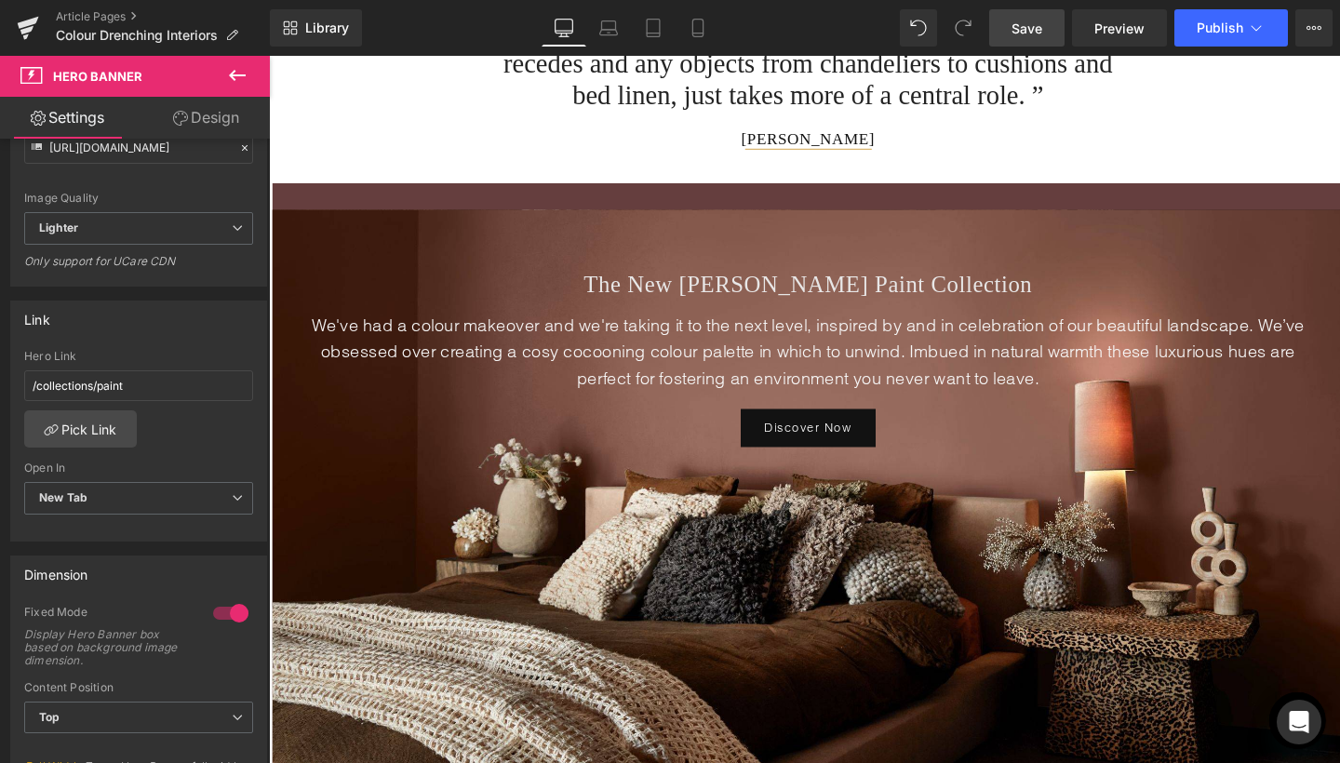
click at [1046, 30] on link "Save" at bounding box center [1026, 27] width 75 height 37
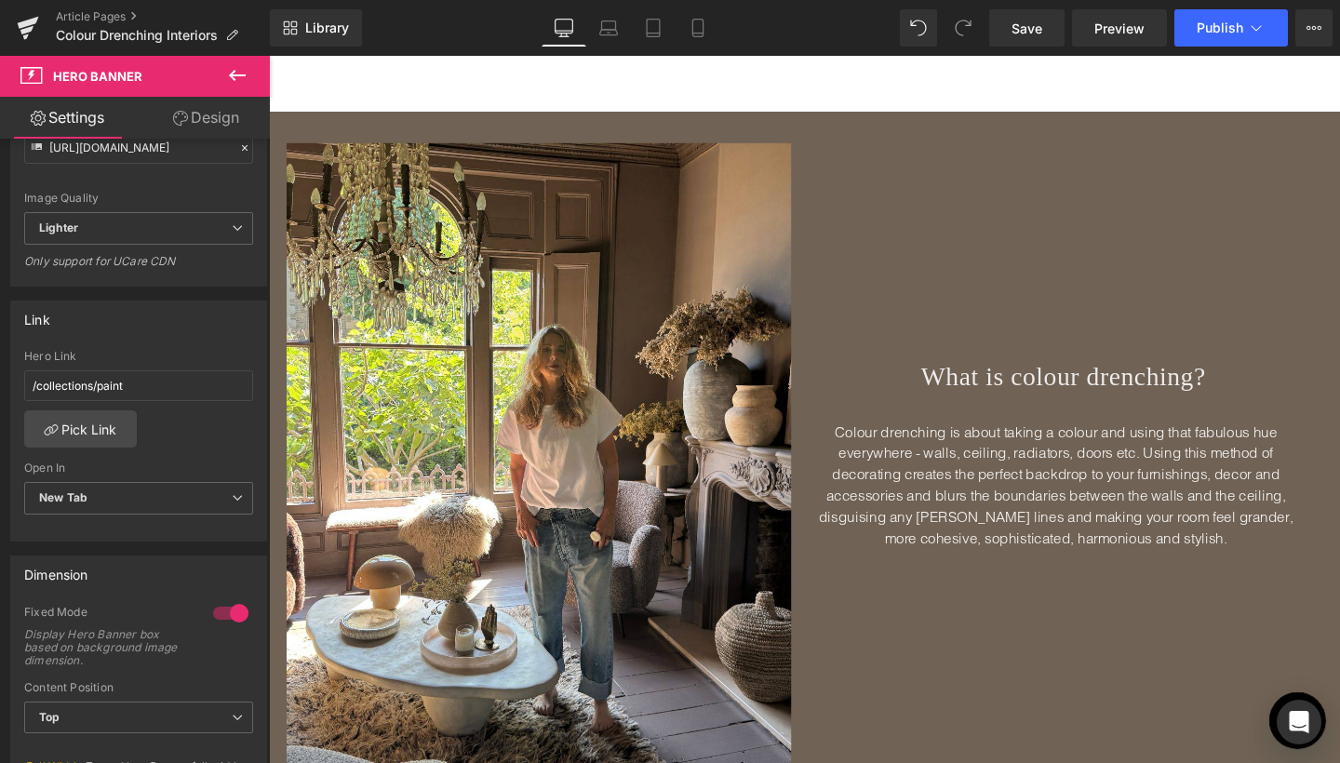
scroll to position [657, 0]
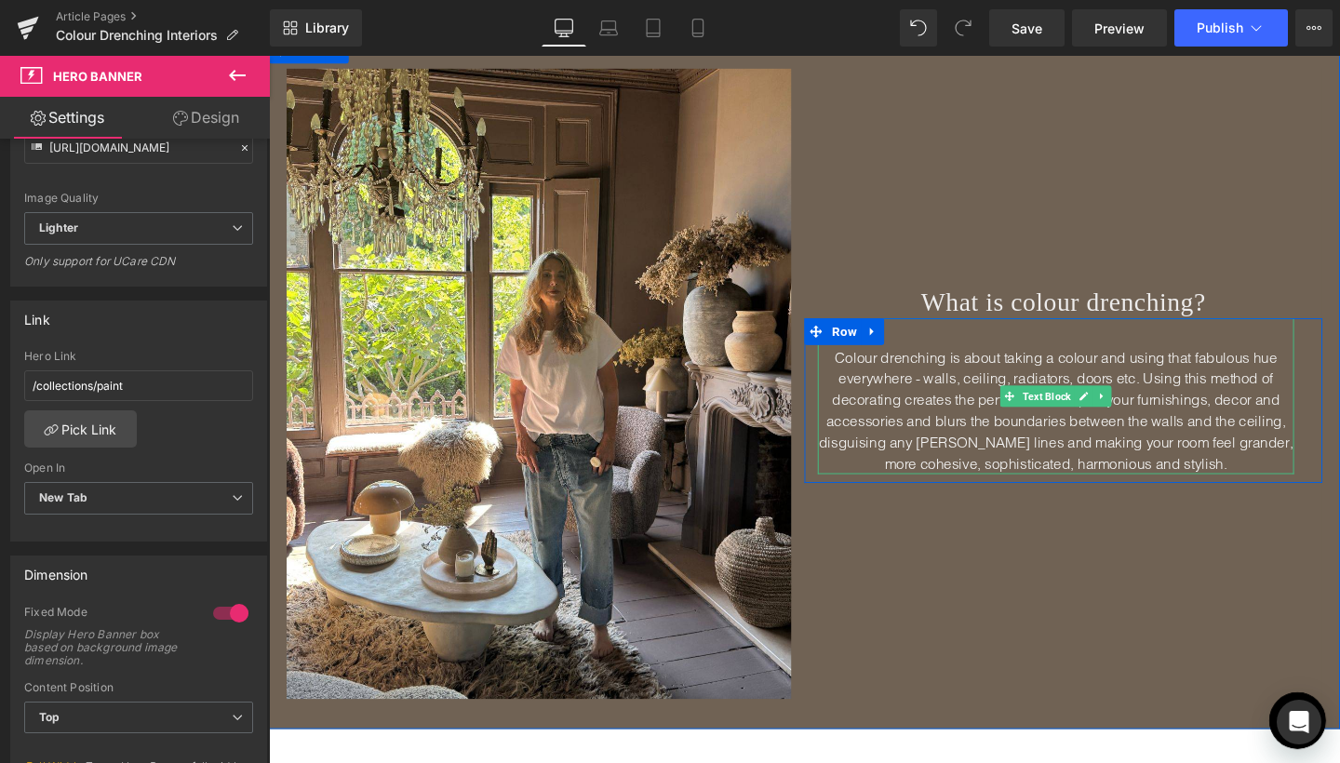
click at [1288, 370] on span "Colour drenching is about taking a colour and using that fabulous hue everywher…" at bounding box center [1096, 429] width 499 height 130
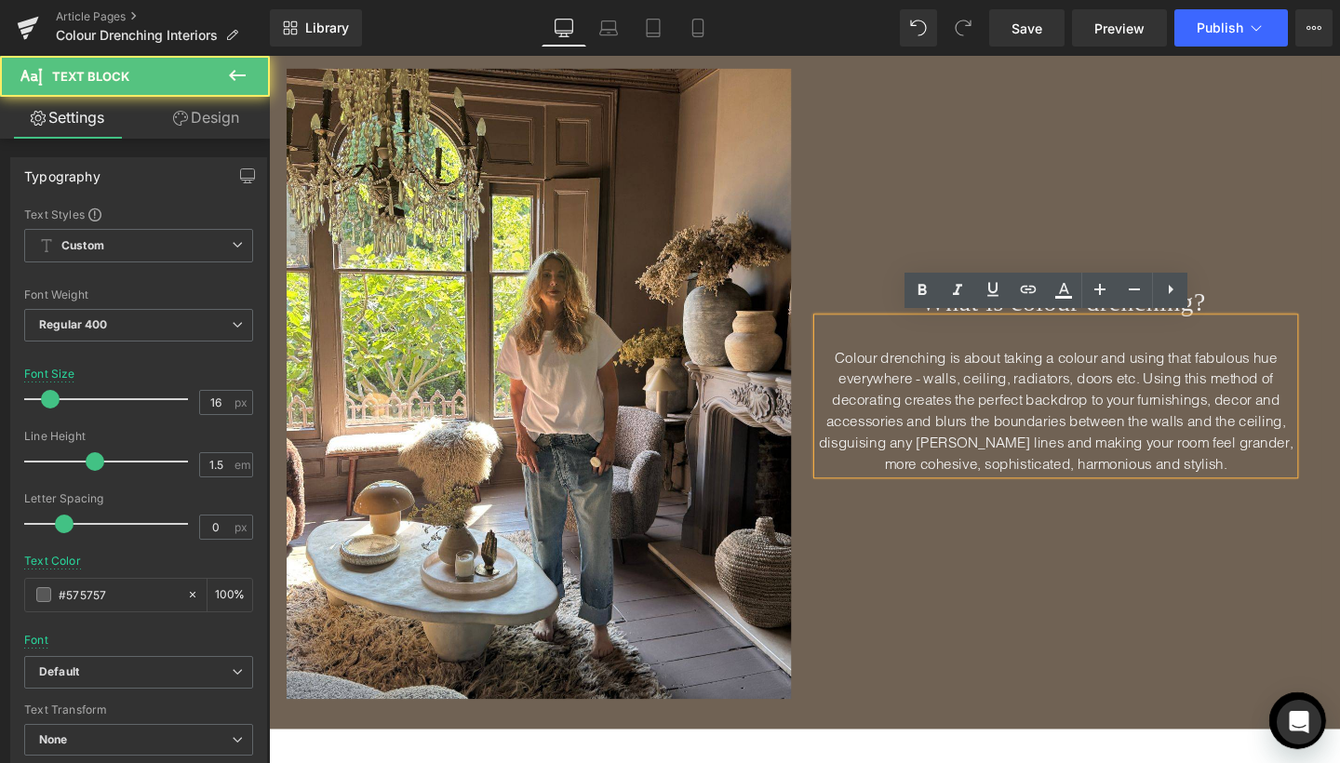
click at [1294, 370] on span "Colour drenching is about taking a colour and using that fabulous hue everywher…" at bounding box center [1096, 429] width 499 height 130
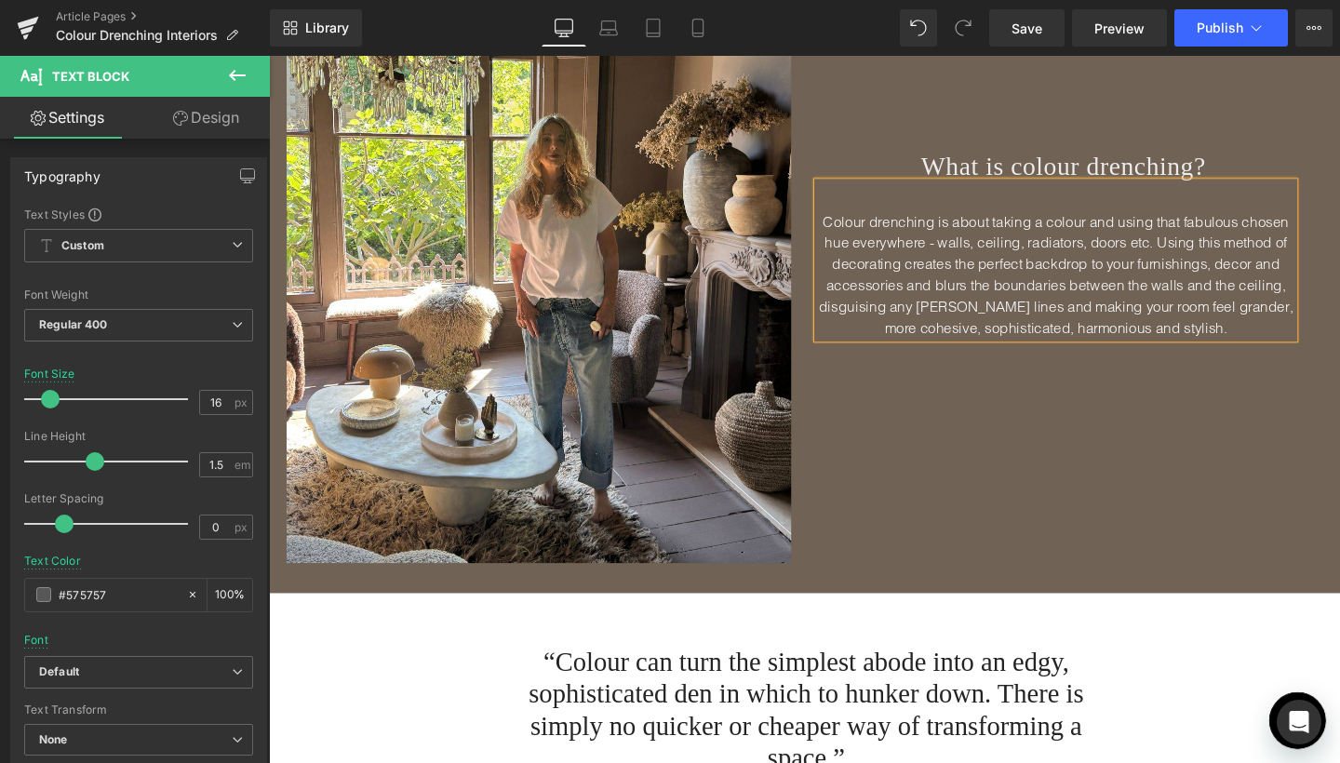
scroll to position [816, 0]
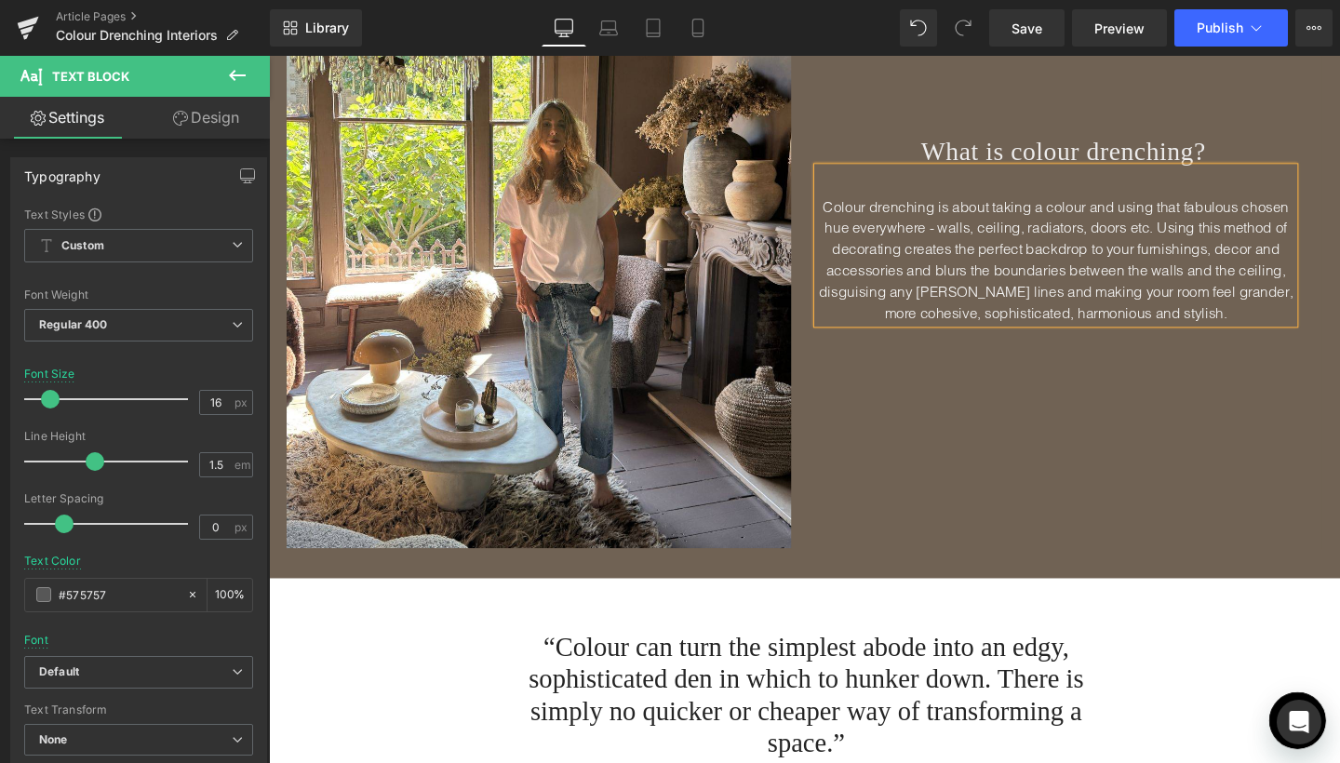
click at [1230, 455] on div "What is colour drenching? Heading Colour drenching is about taking a colour and…" at bounding box center [1104, 243] width 545 height 664
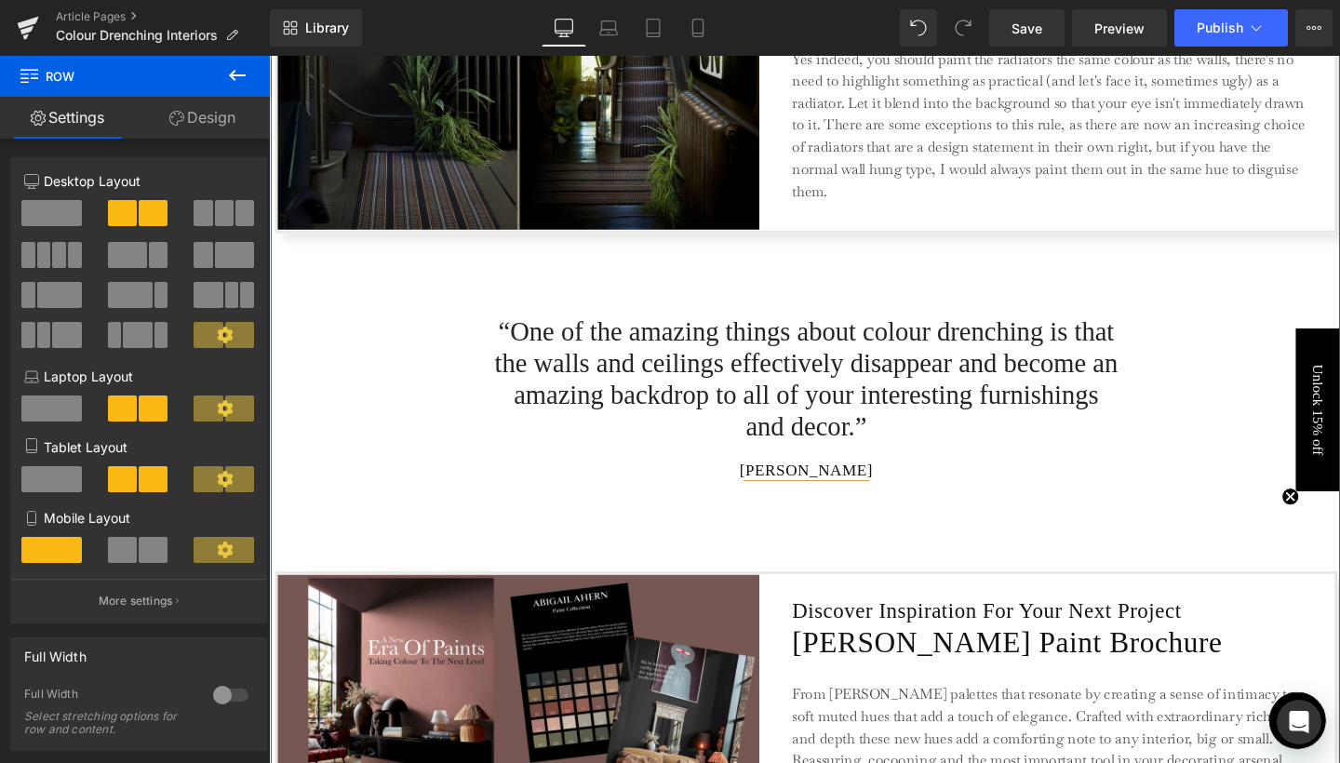
scroll to position [2494, 0]
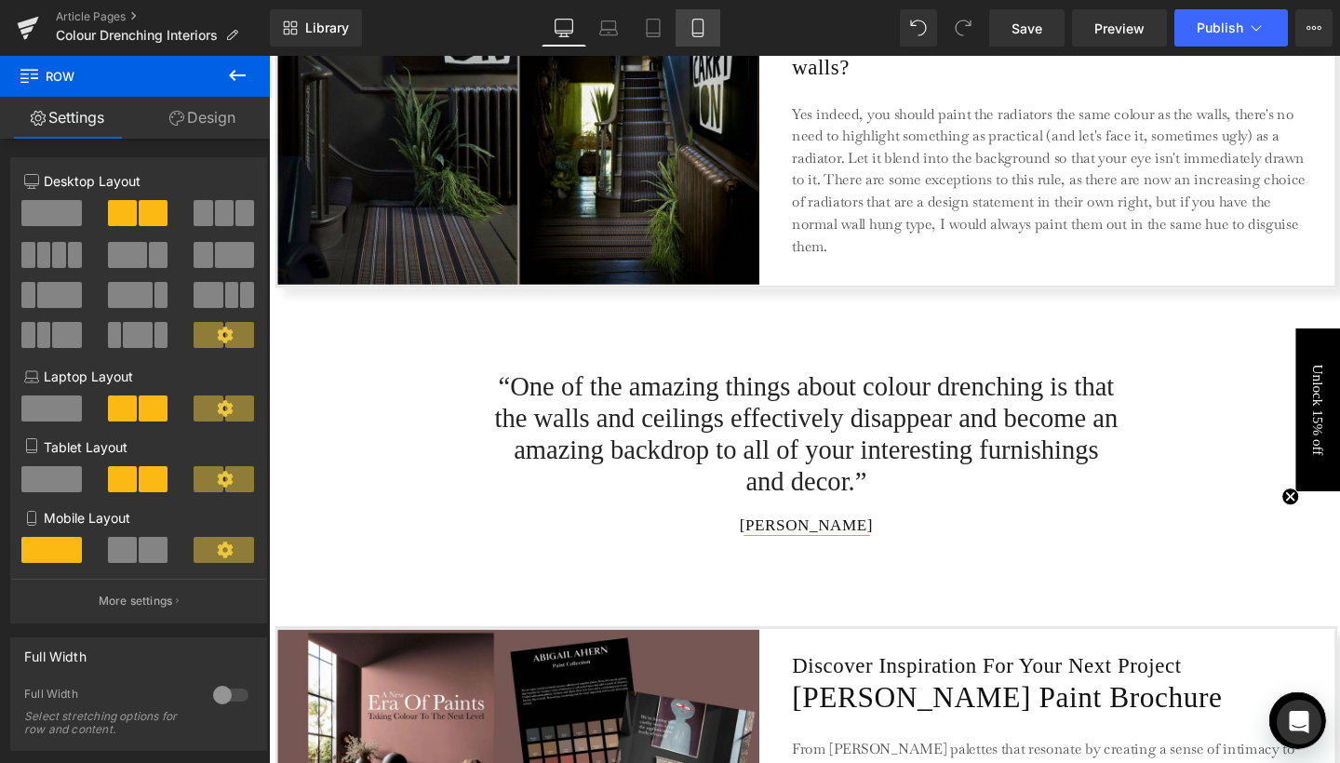
click at [703, 29] on icon at bounding box center [698, 28] width 19 height 19
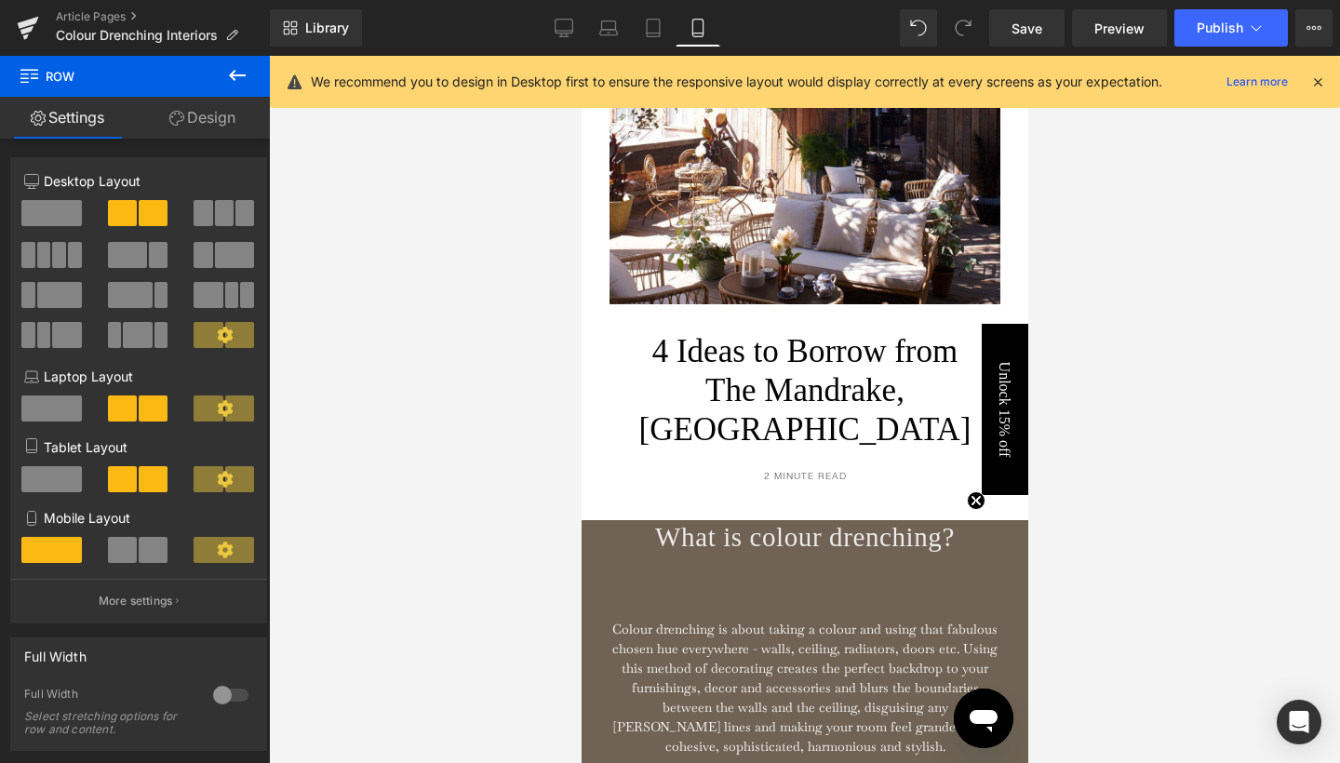
scroll to position [152, 0]
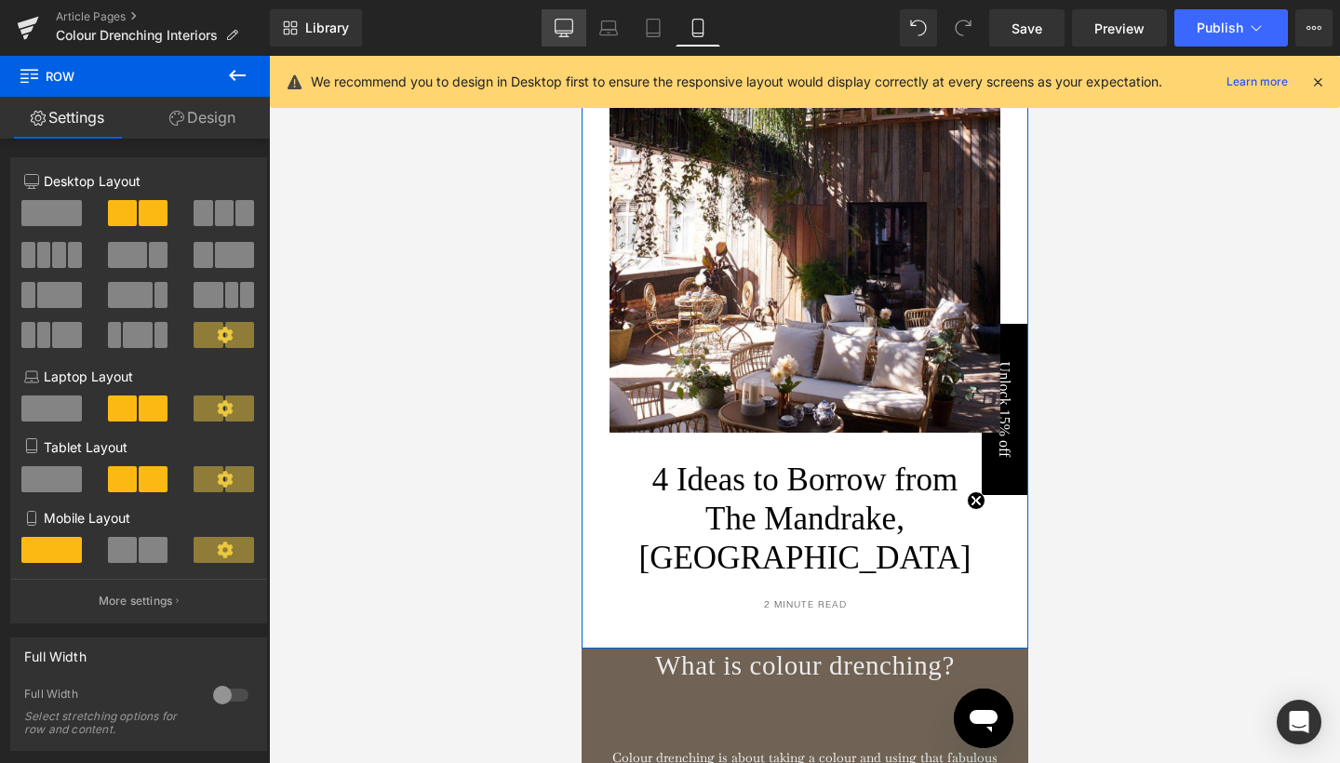
click at [565, 27] on icon at bounding box center [564, 28] width 19 height 19
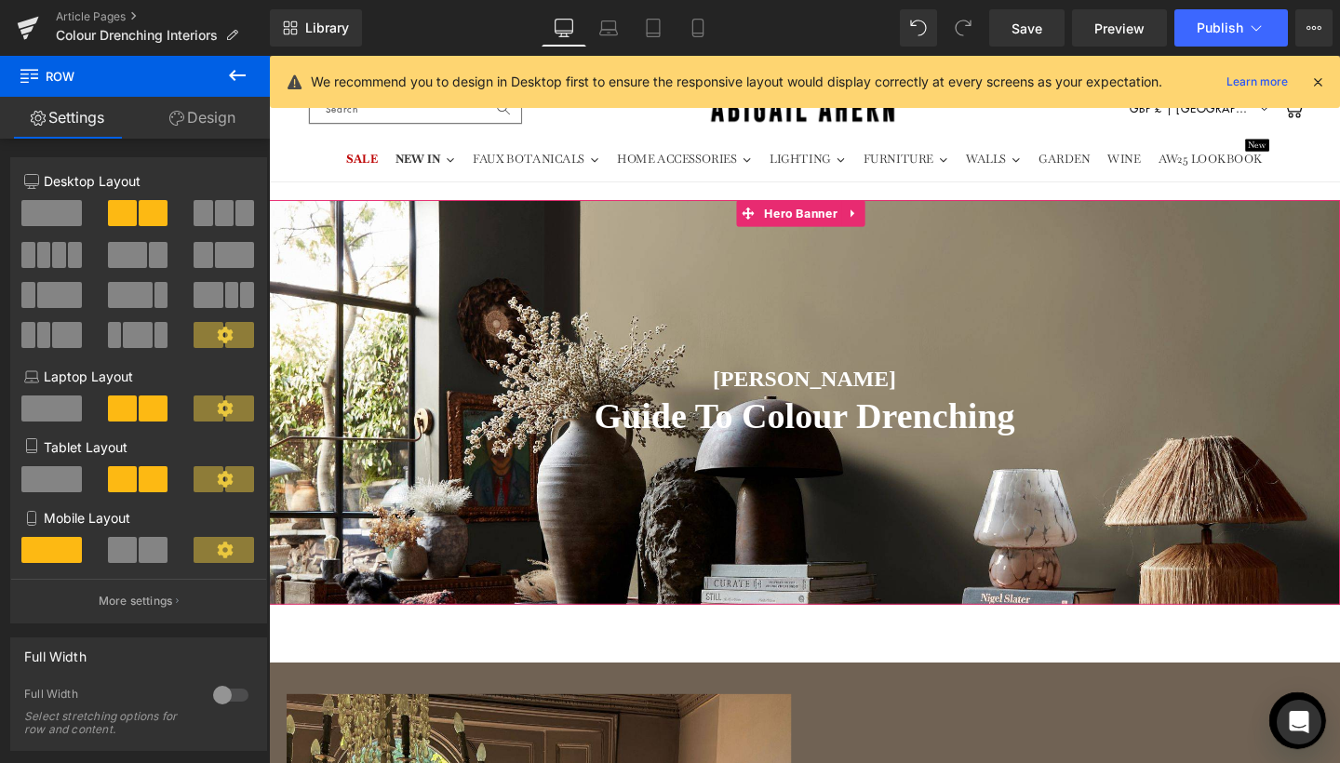
scroll to position [0, 0]
click at [818, 221] on span "Hero Banner" at bounding box center [828, 222] width 87 height 28
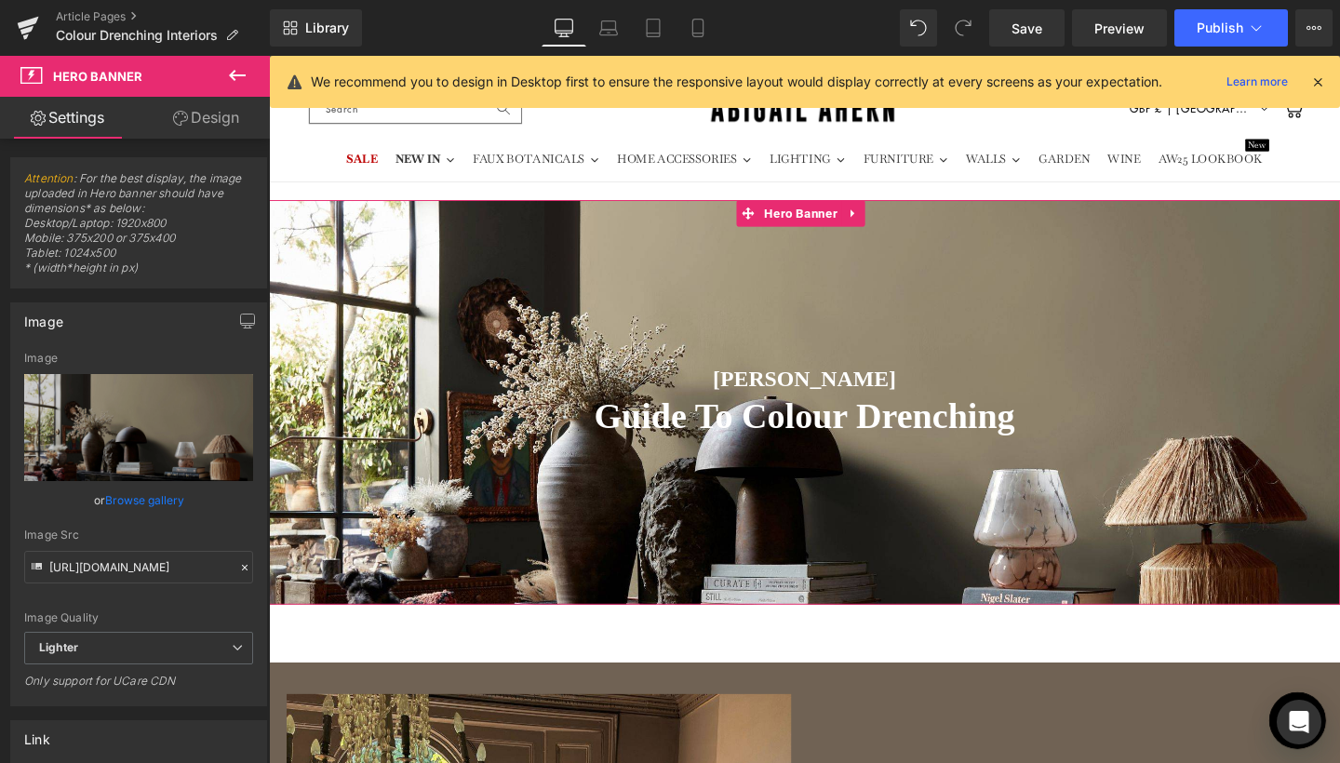
click at [206, 115] on link "Design" at bounding box center [206, 118] width 135 height 42
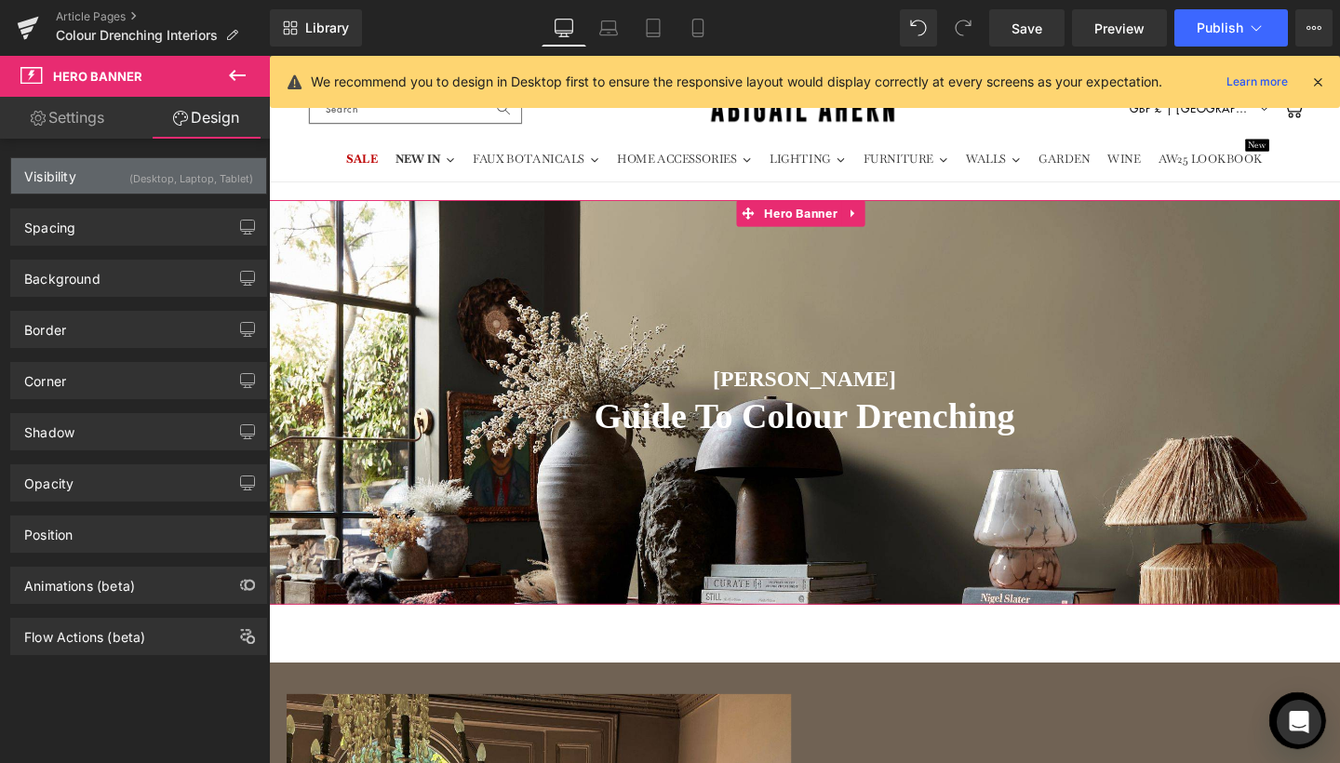
click at [155, 177] on div "(Desktop, Laptop, Tablet)" at bounding box center [191, 173] width 124 height 31
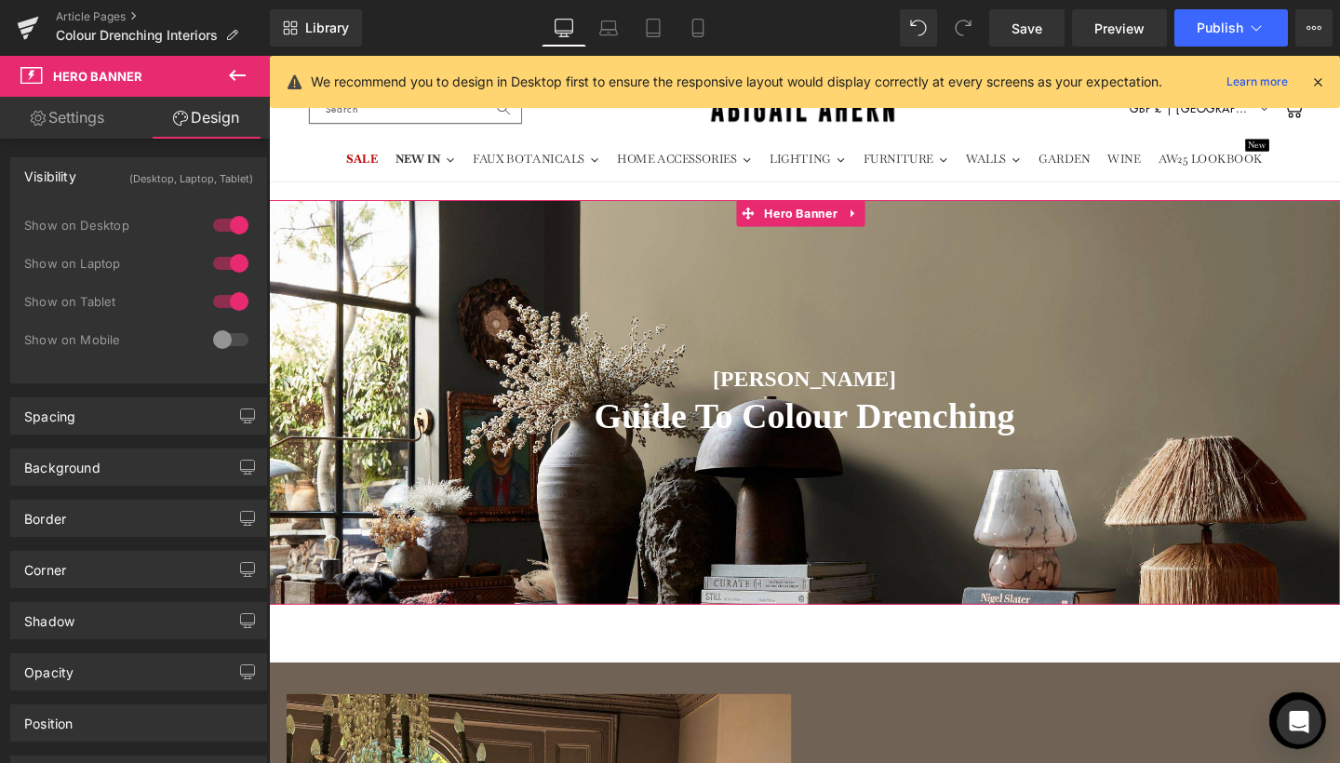
click at [217, 336] on div at bounding box center [230, 340] width 45 height 30
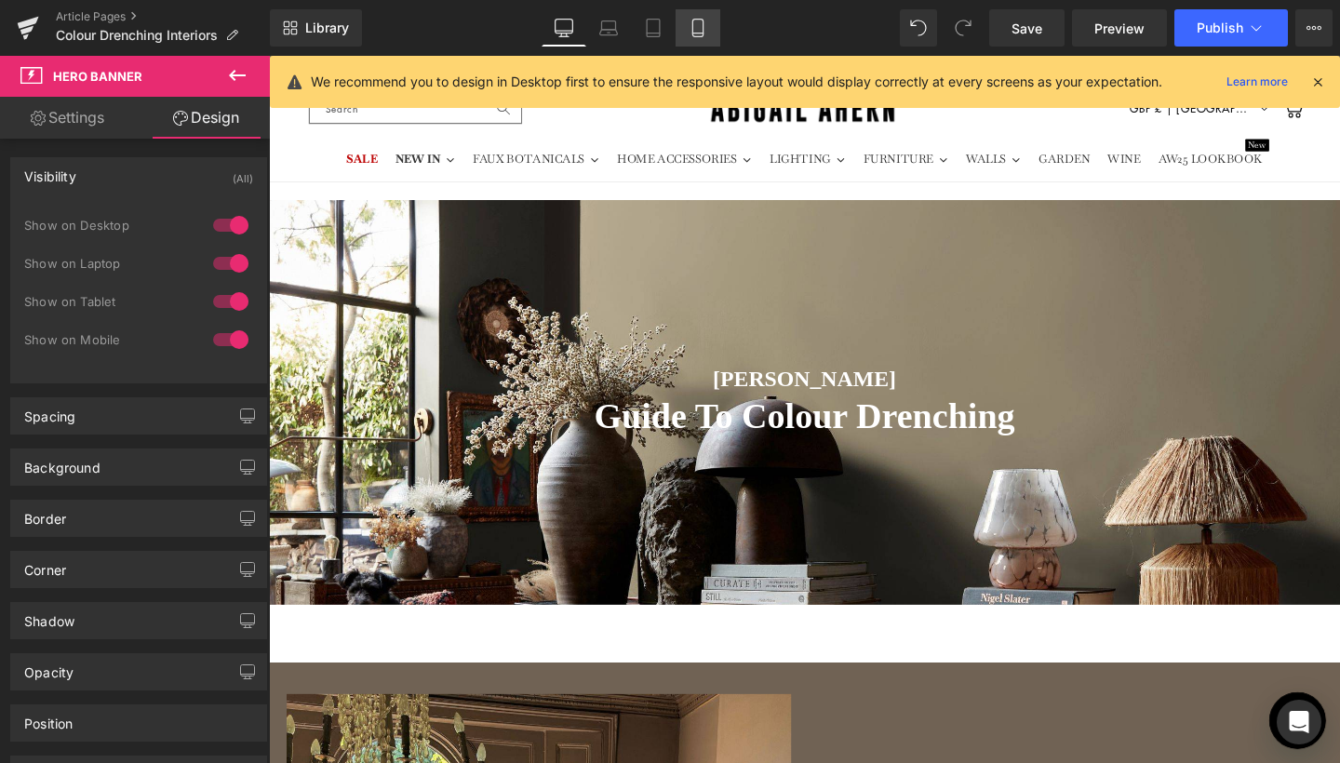
click at [713, 33] on link "Mobile" at bounding box center [698, 27] width 45 height 37
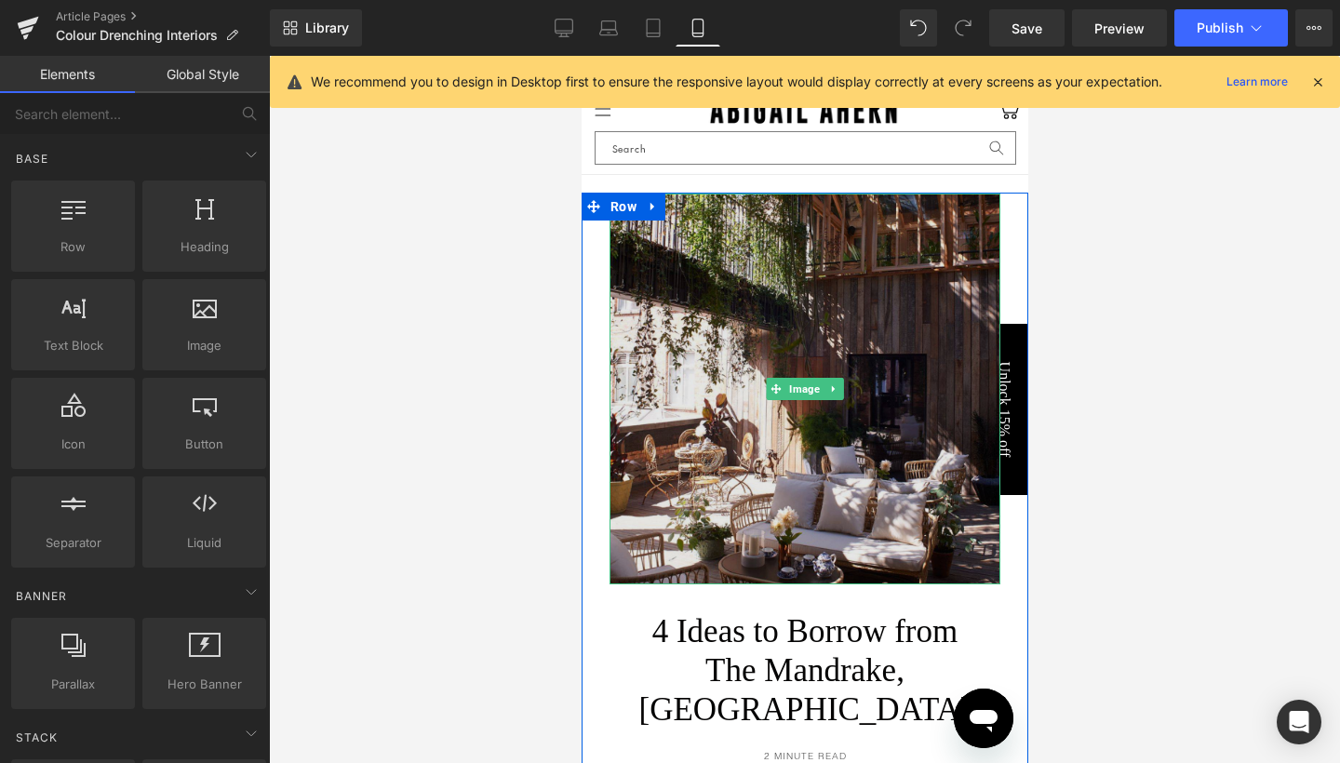
click at [778, 202] on img at bounding box center [804, 389] width 391 height 391
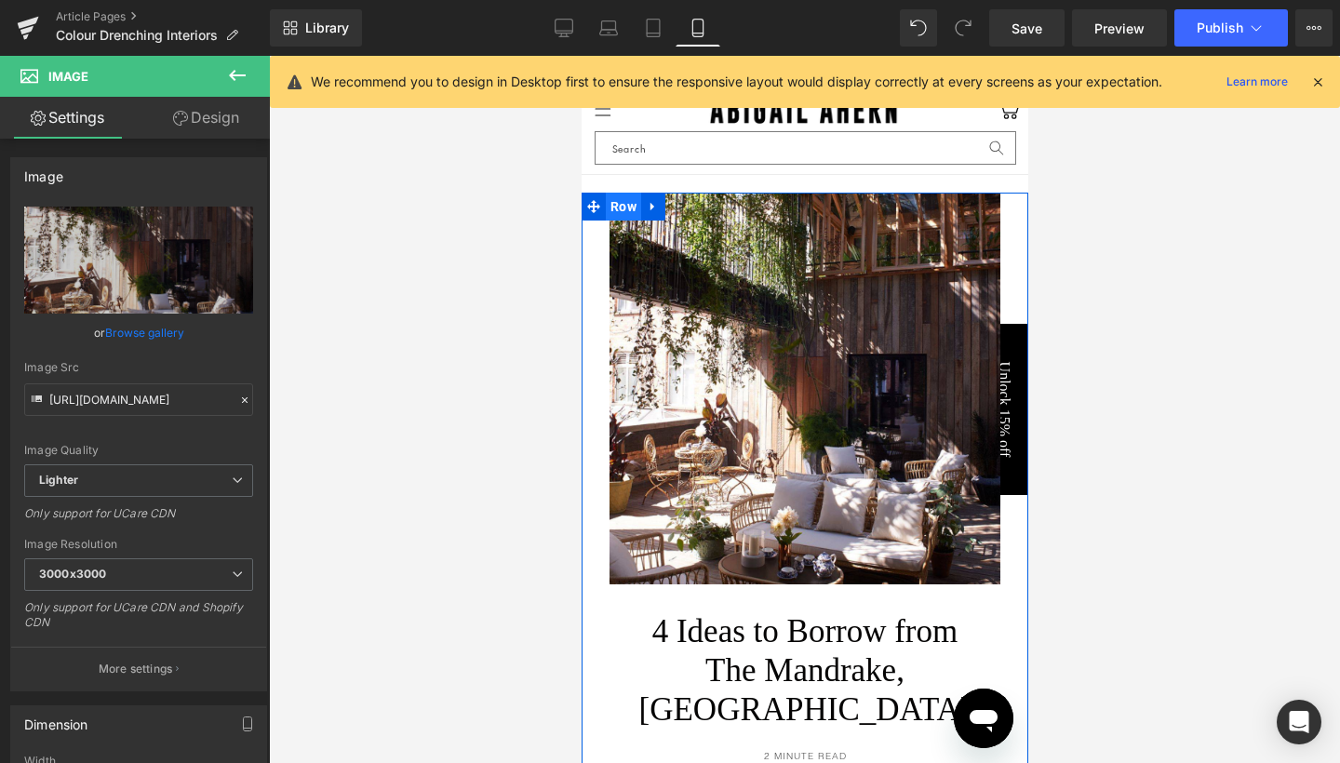
click at [623, 206] on span "Row" at bounding box center [622, 207] width 35 height 28
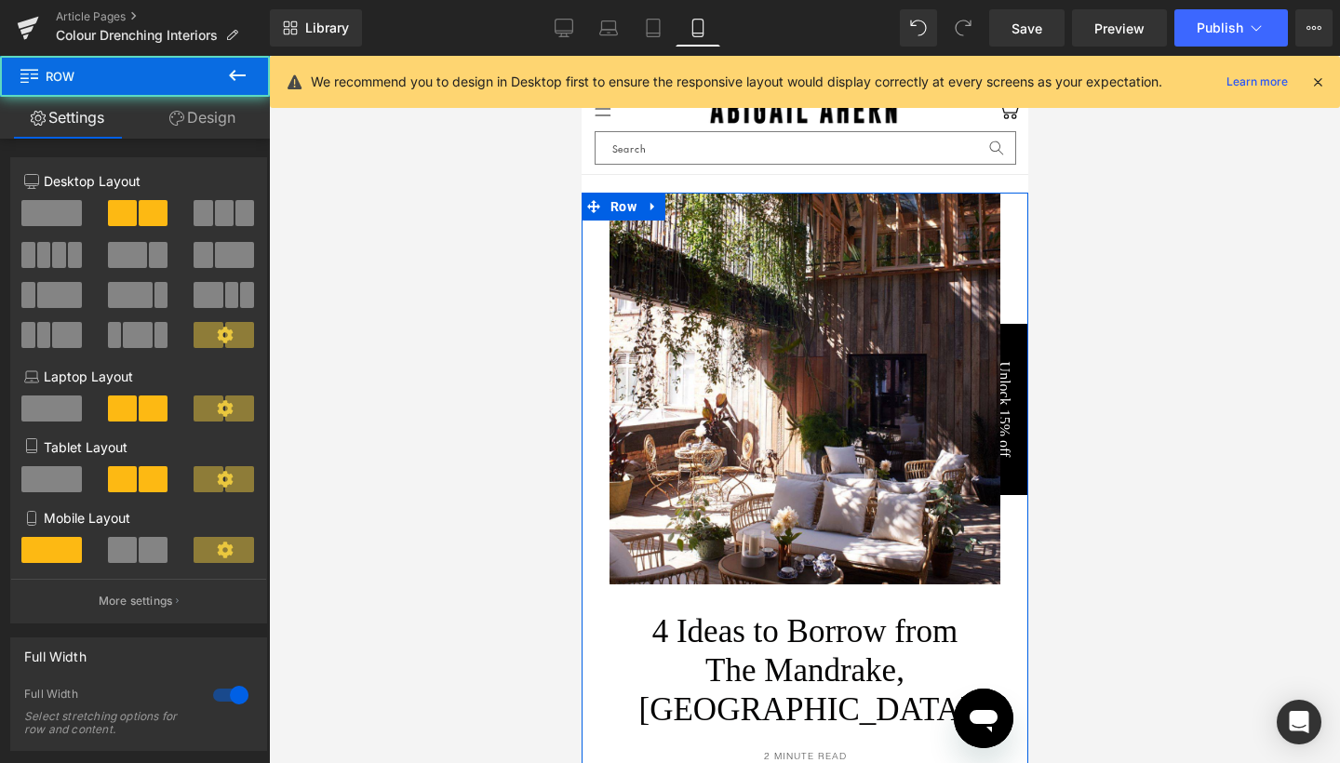
click at [203, 103] on link "Design" at bounding box center [202, 118] width 135 height 42
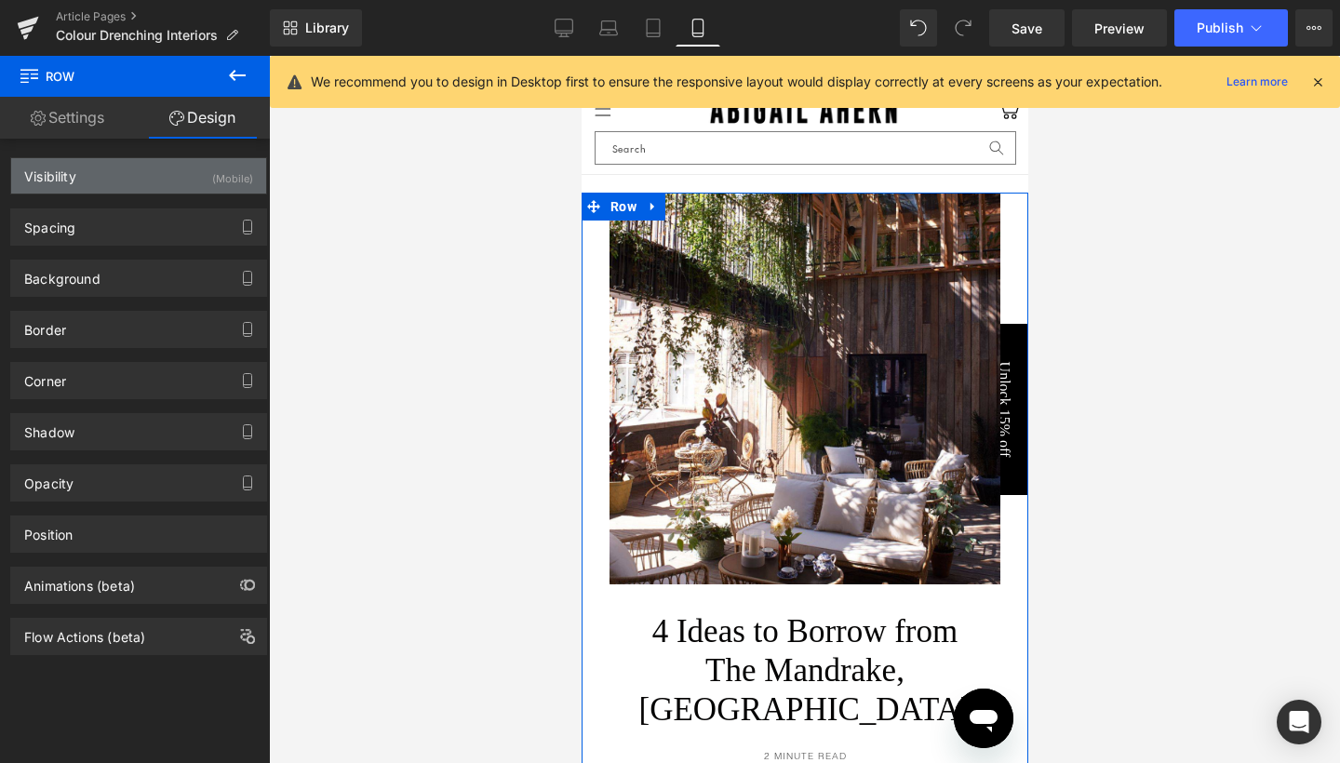
click at [232, 183] on div "(Mobile)" at bounding box center [232, 173] width 41 height 31
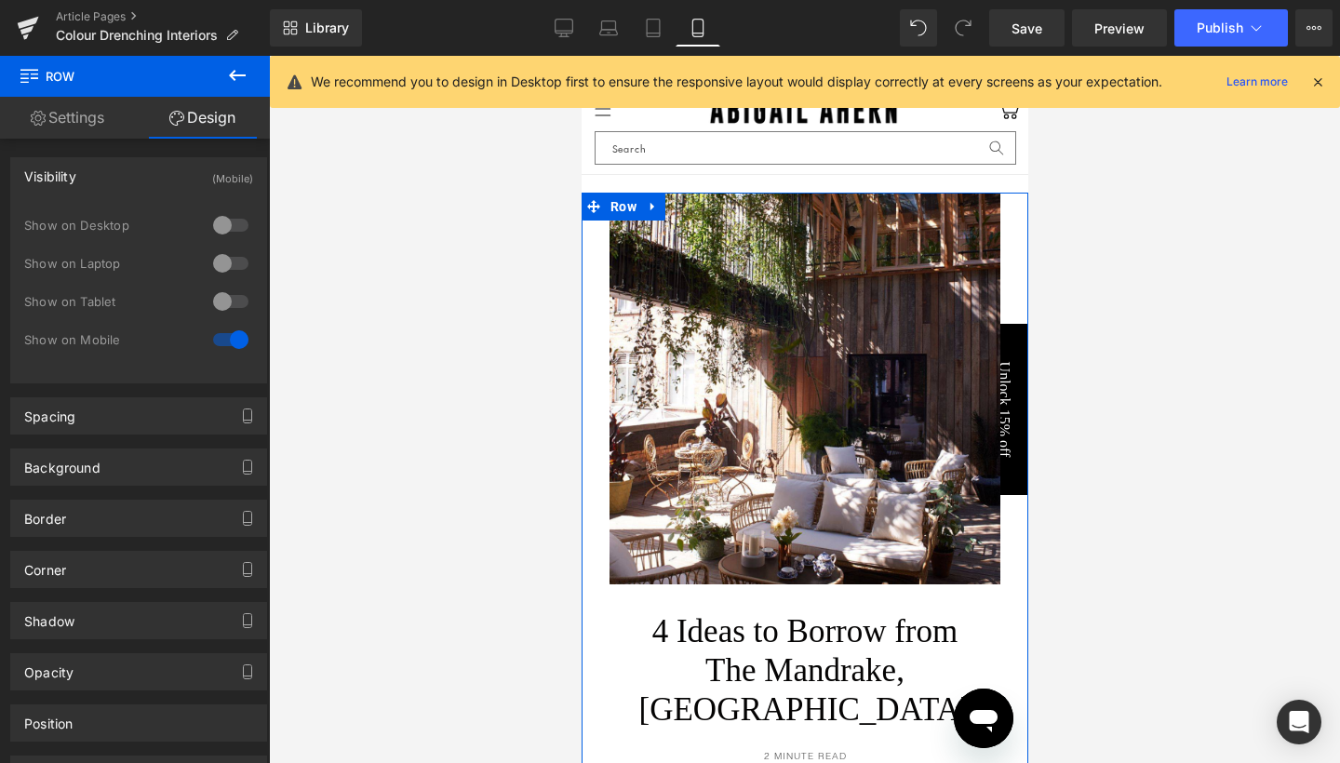
click at [230, 344] on div at bounding box center [230, 340] width 45 height 30
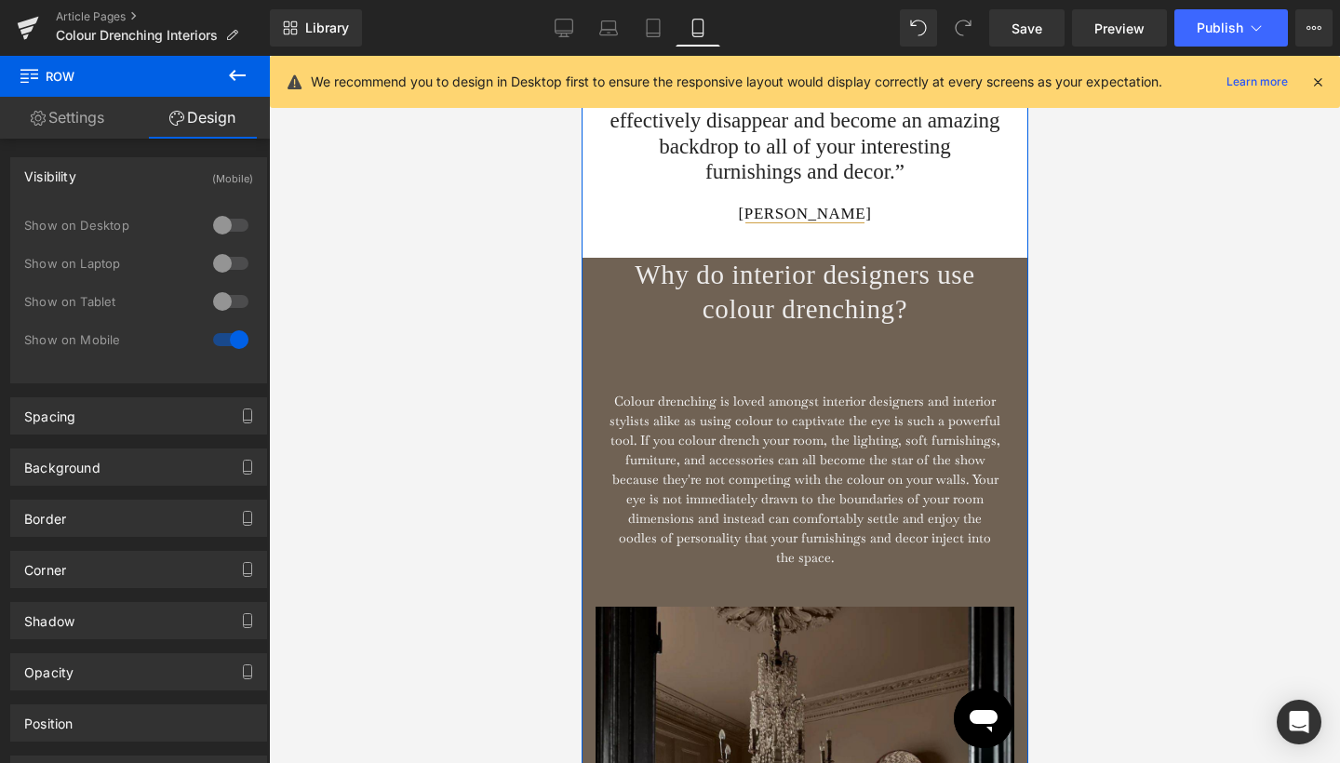
scroll to position [1984, 0]
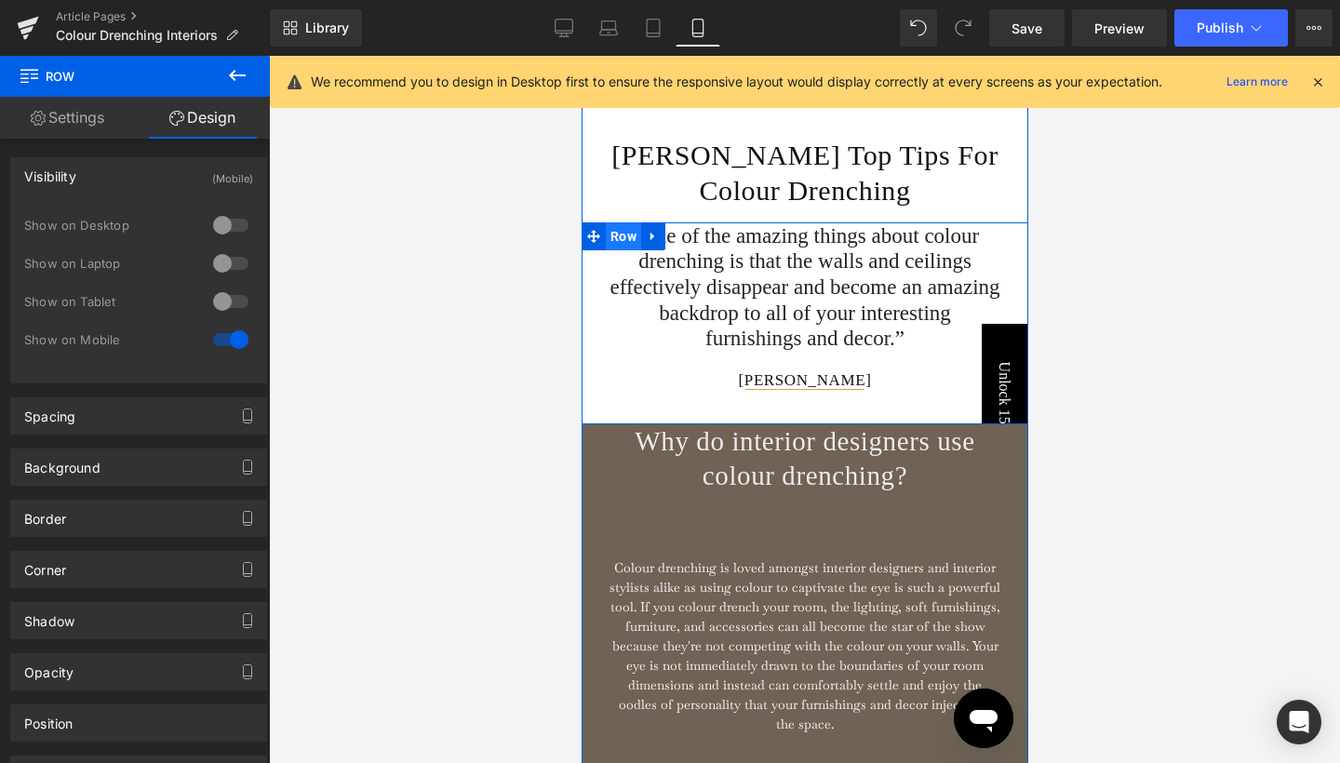
click at [626, 250] on span "Row" at bounding box center [622, 236] width 35 height 28
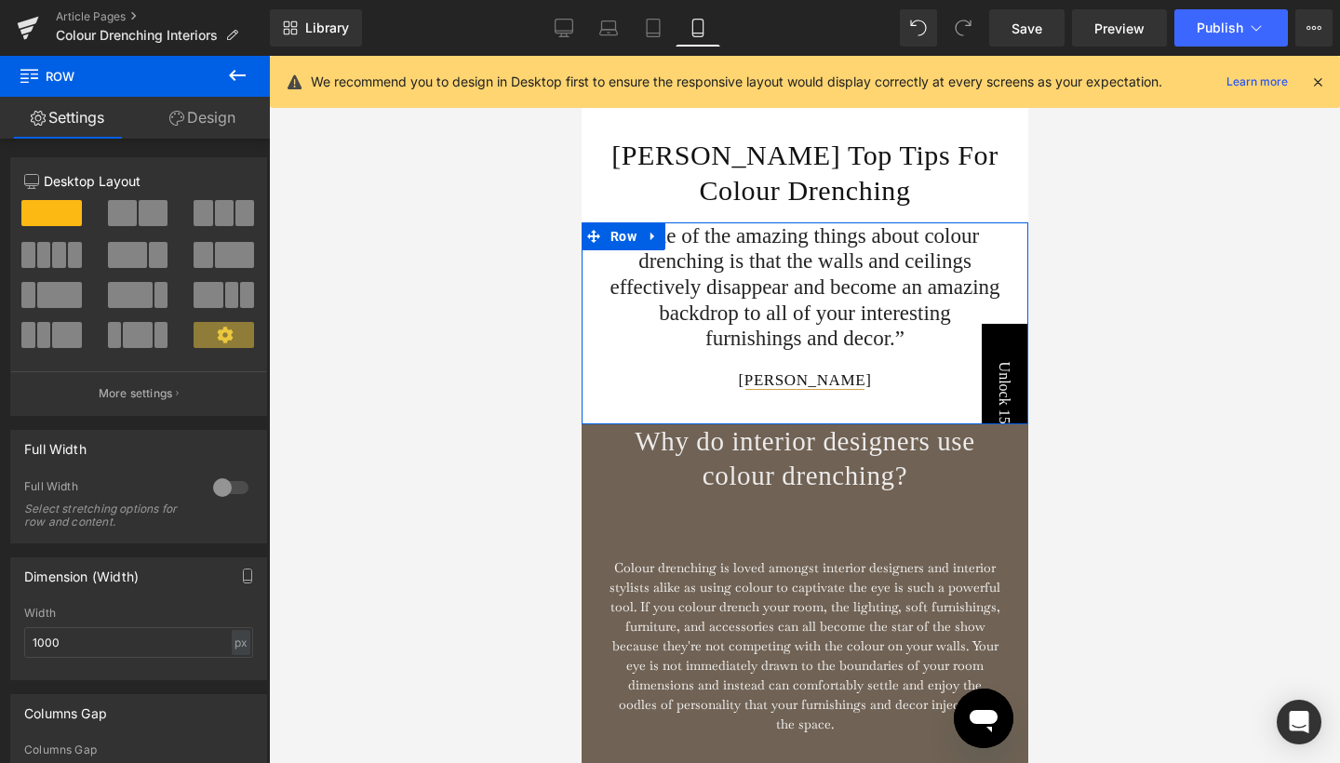
click at [217, 119] on link "Design" at bounding box center [202, 118] width 135 height 42
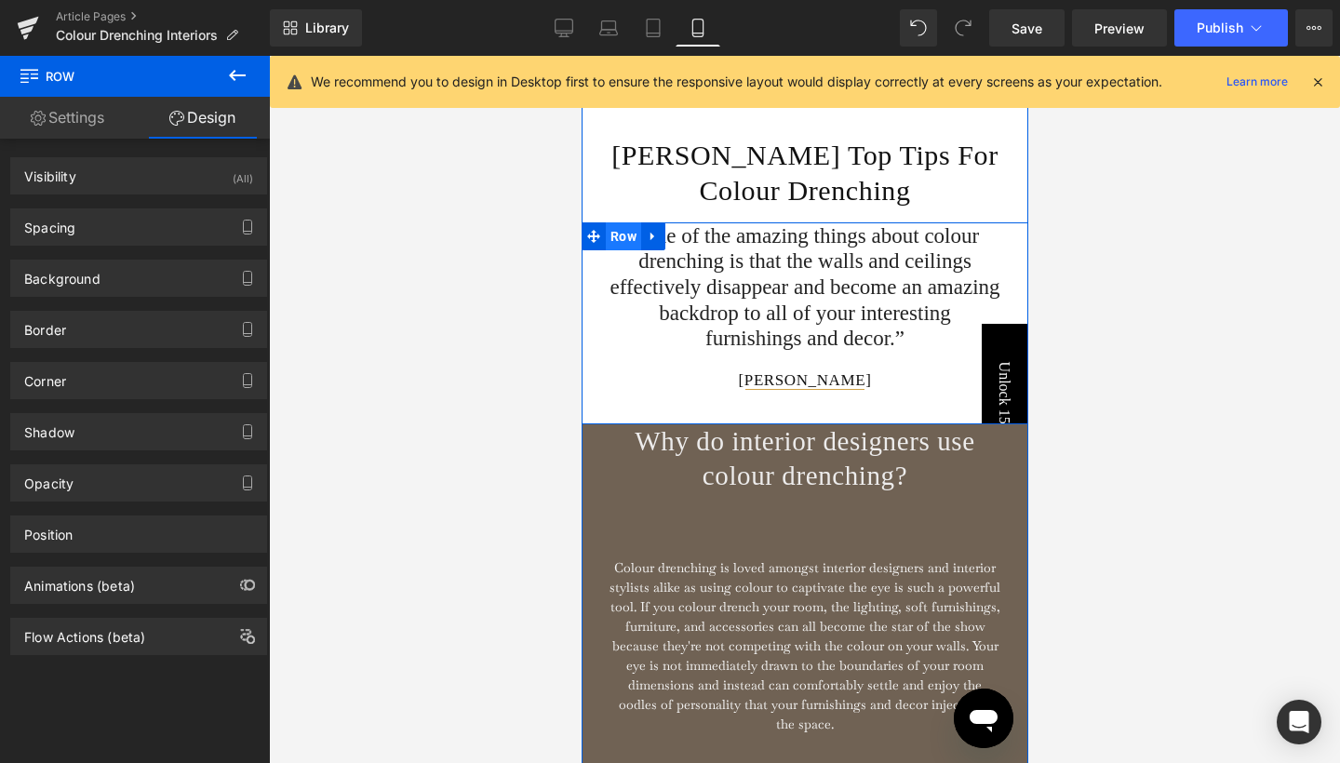
click at [629, 250] on span "Row" at bounding box center [622, 236] width 35 height 28
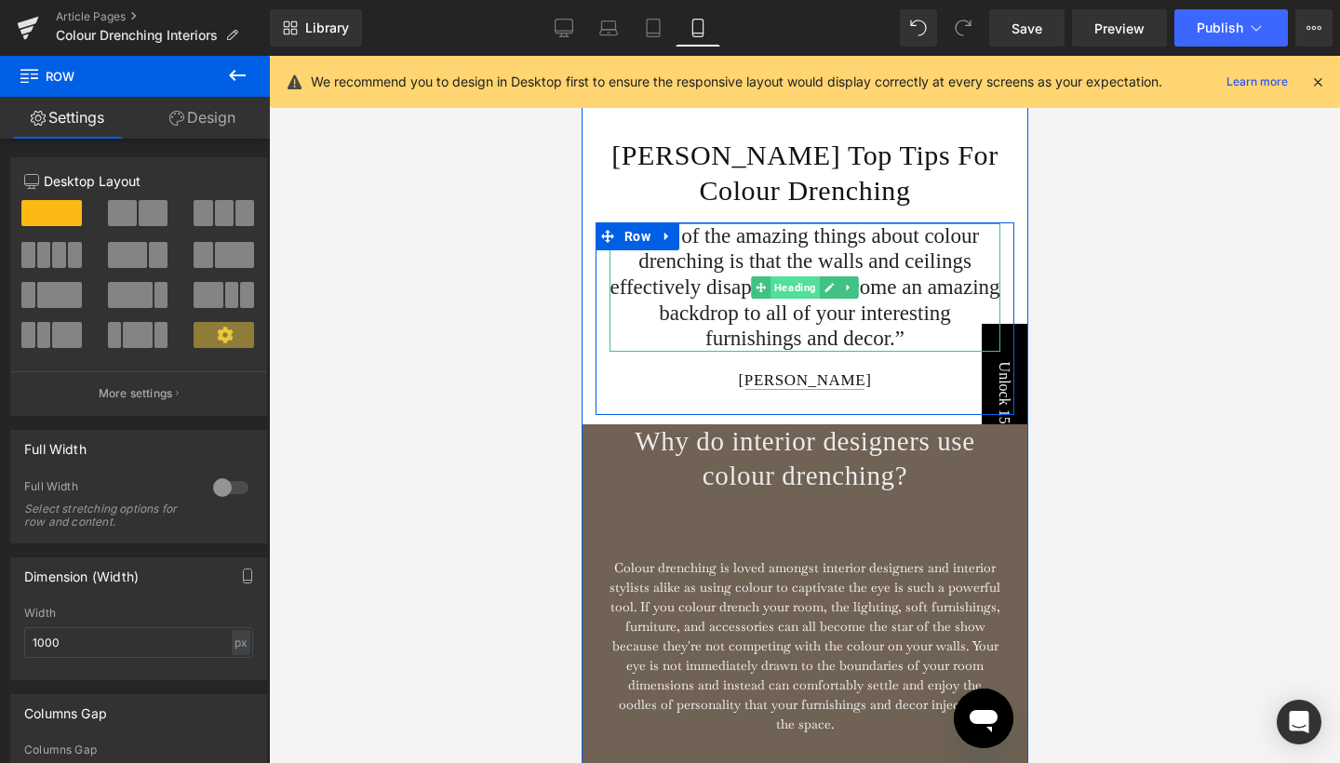
click at [805, 299] on span "Heading" at bounding box center [794, 287] width 49 height 22
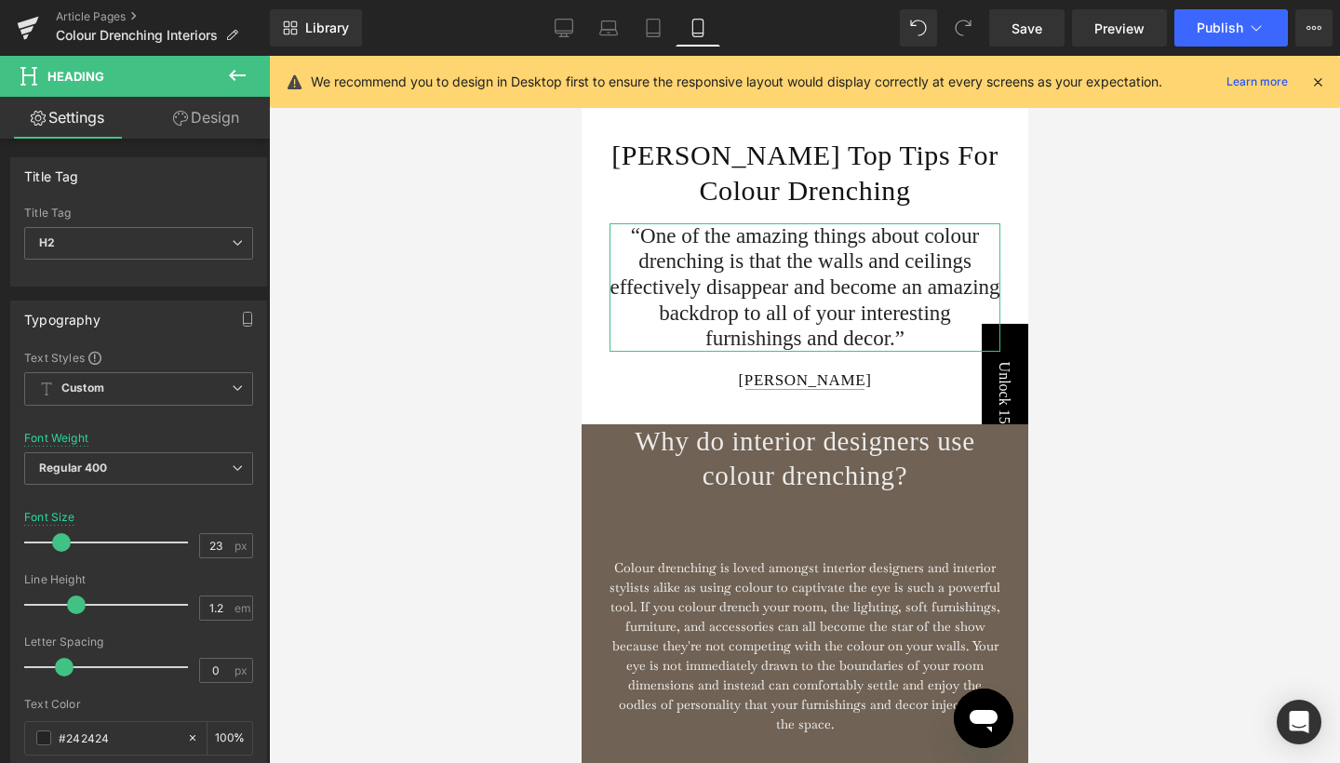
click at [222, 123] on link "Design" at bounding box center [206, 118] width 135 height 42
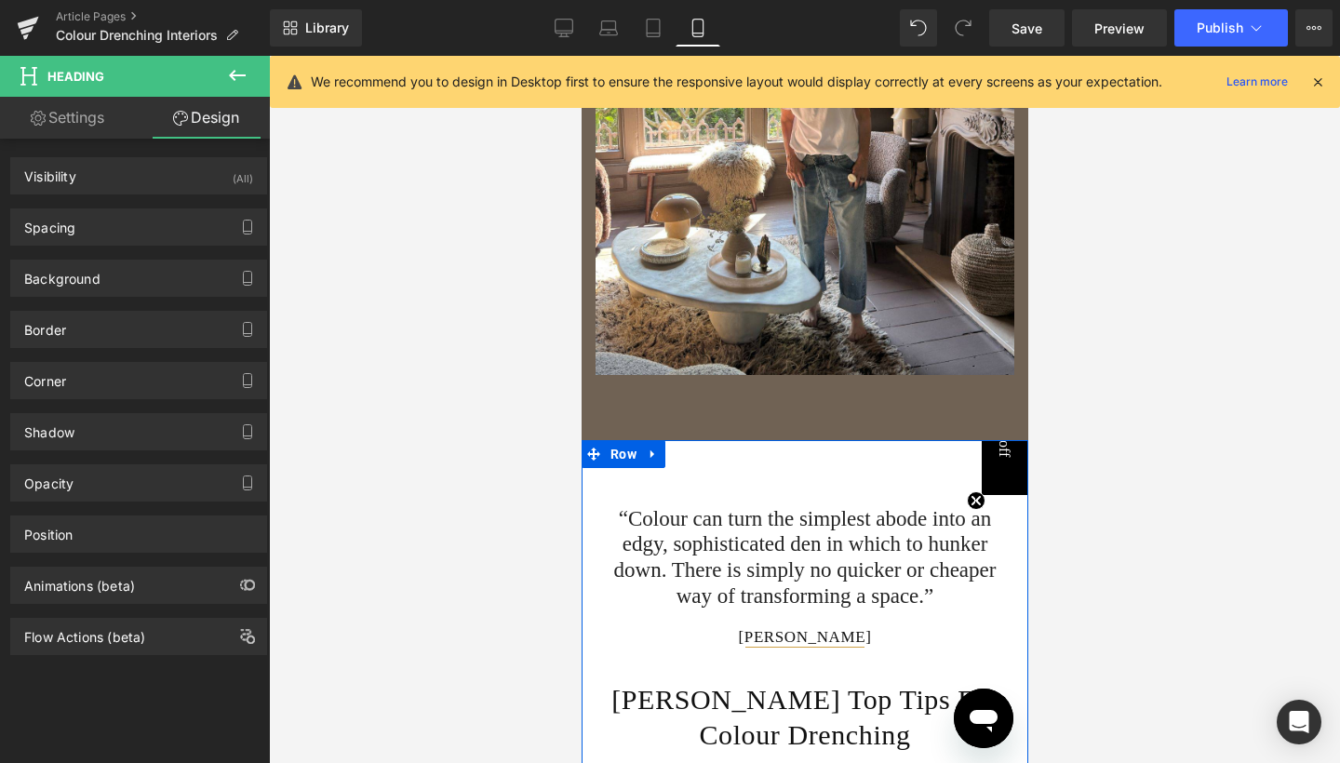
scroll to position [1435, 0]
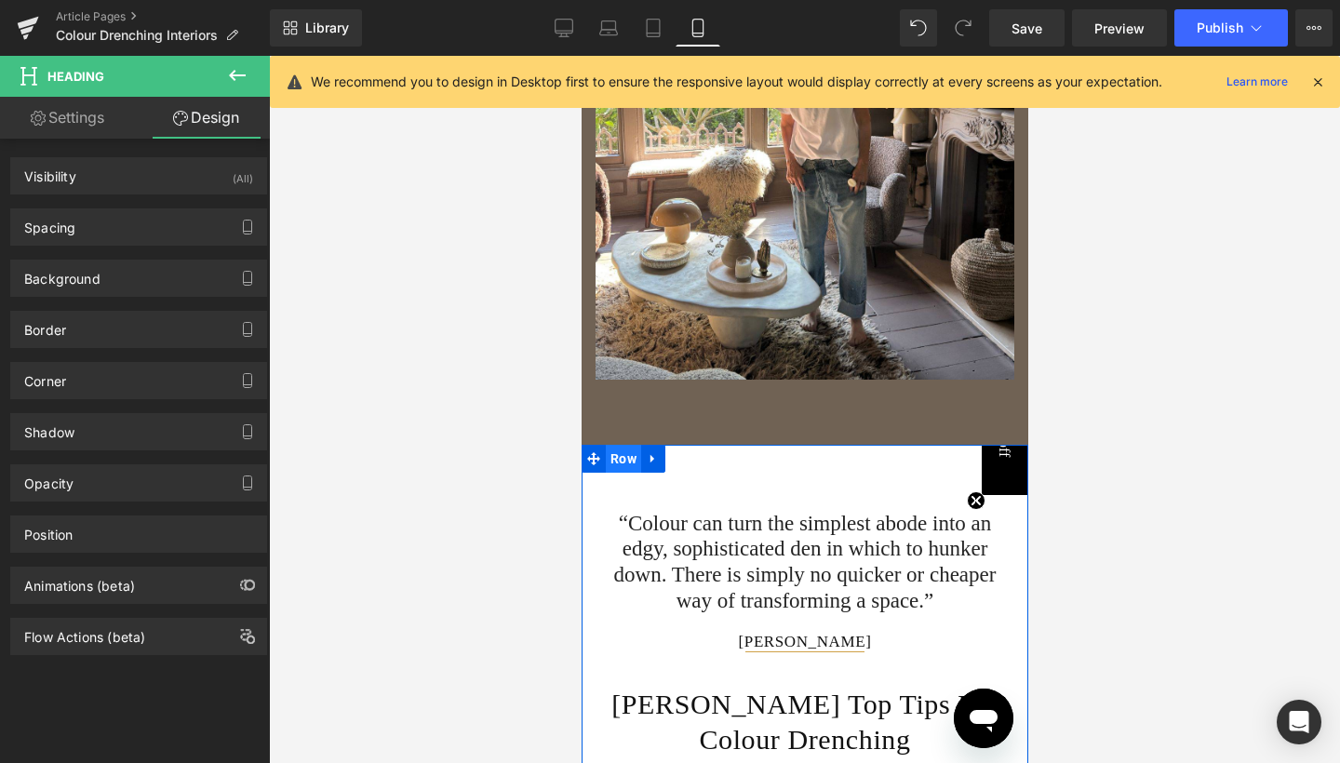
click at [622, 459] on span "Row" at bounding box center [622, 459] width 35 height 28
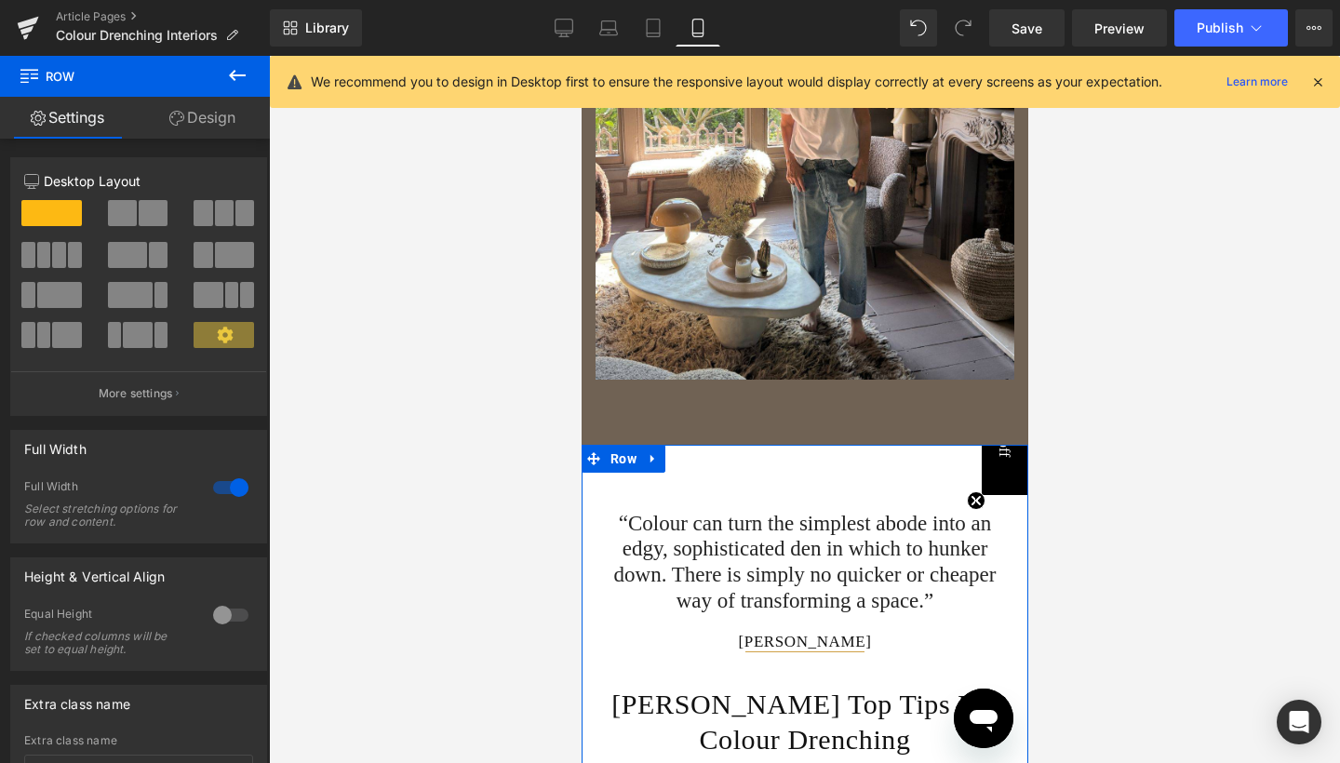
click at [205, 118] on link "Design" at bounding box center [202, 118] width 135 height 42
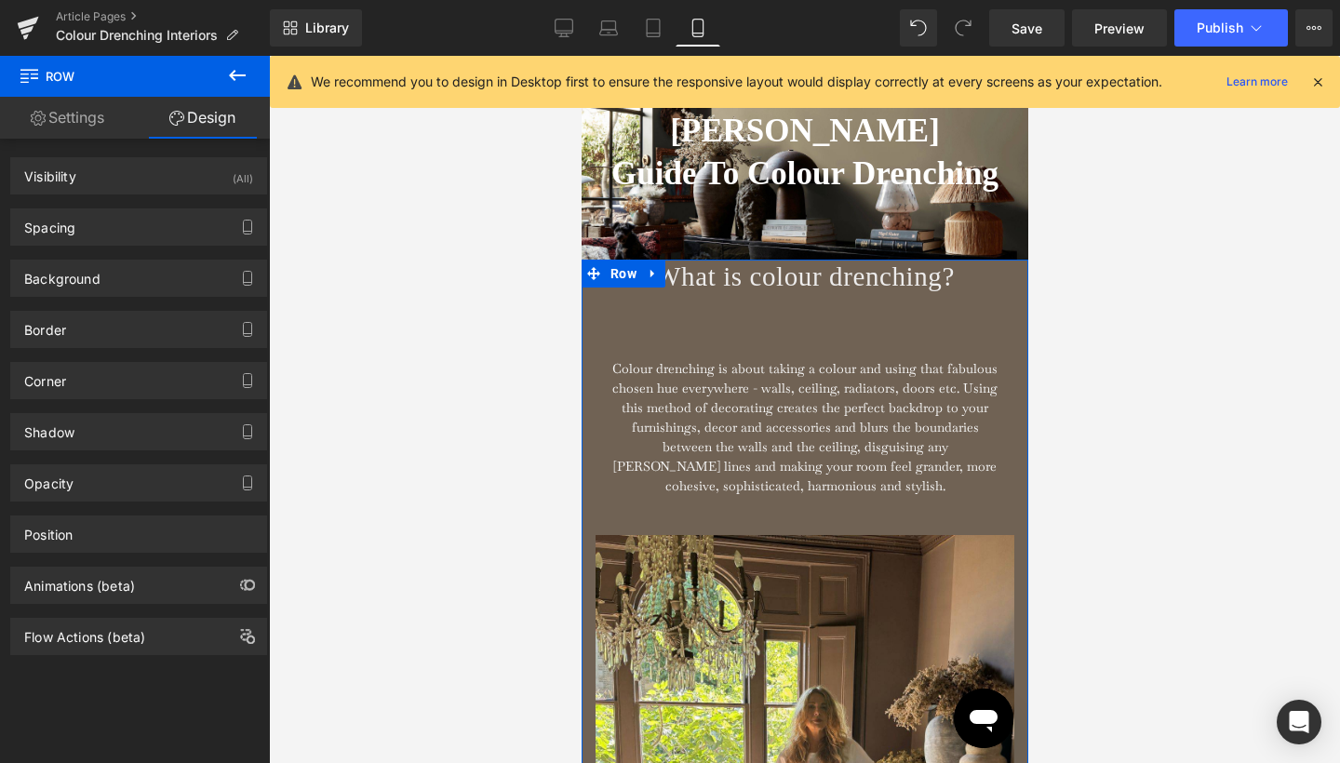
scroll to position [885, 0]
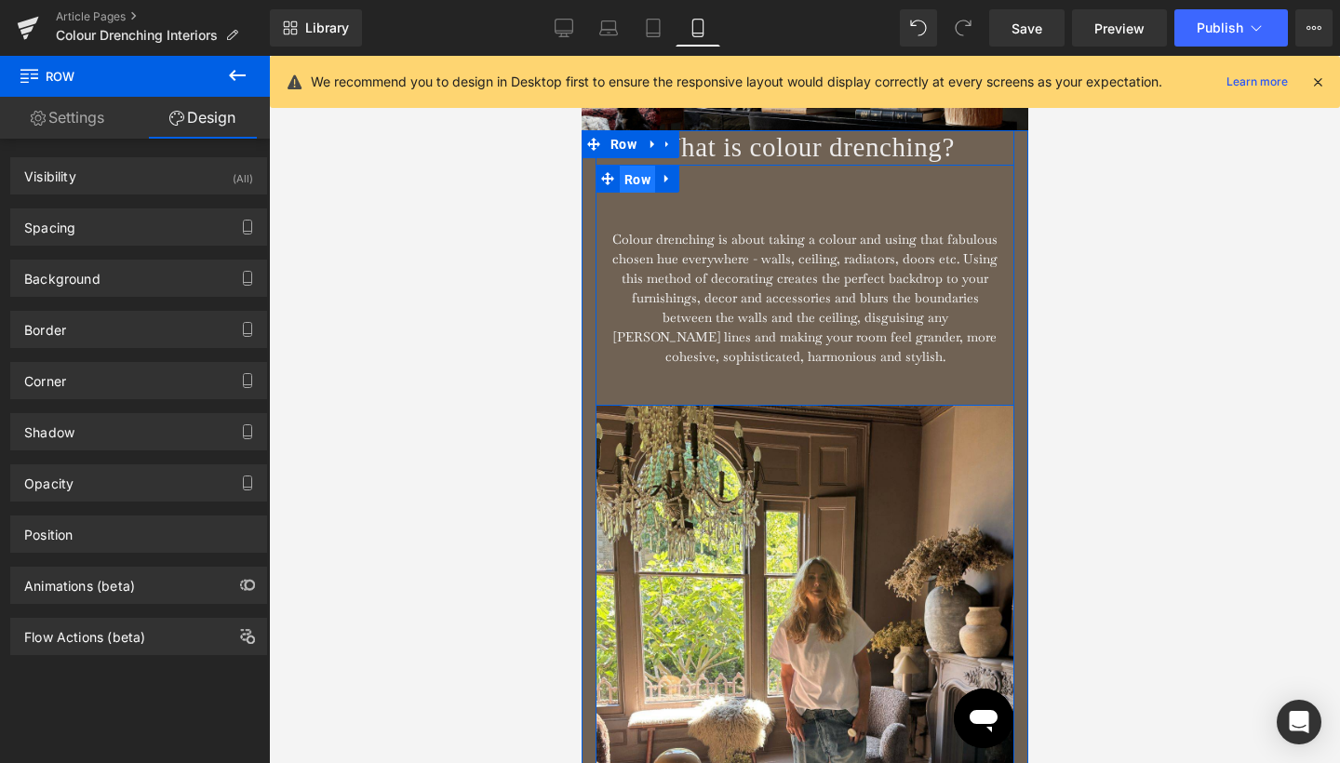
click at [634, 185] on span "Row" at bounding box center [636, 180] width 35 height 28
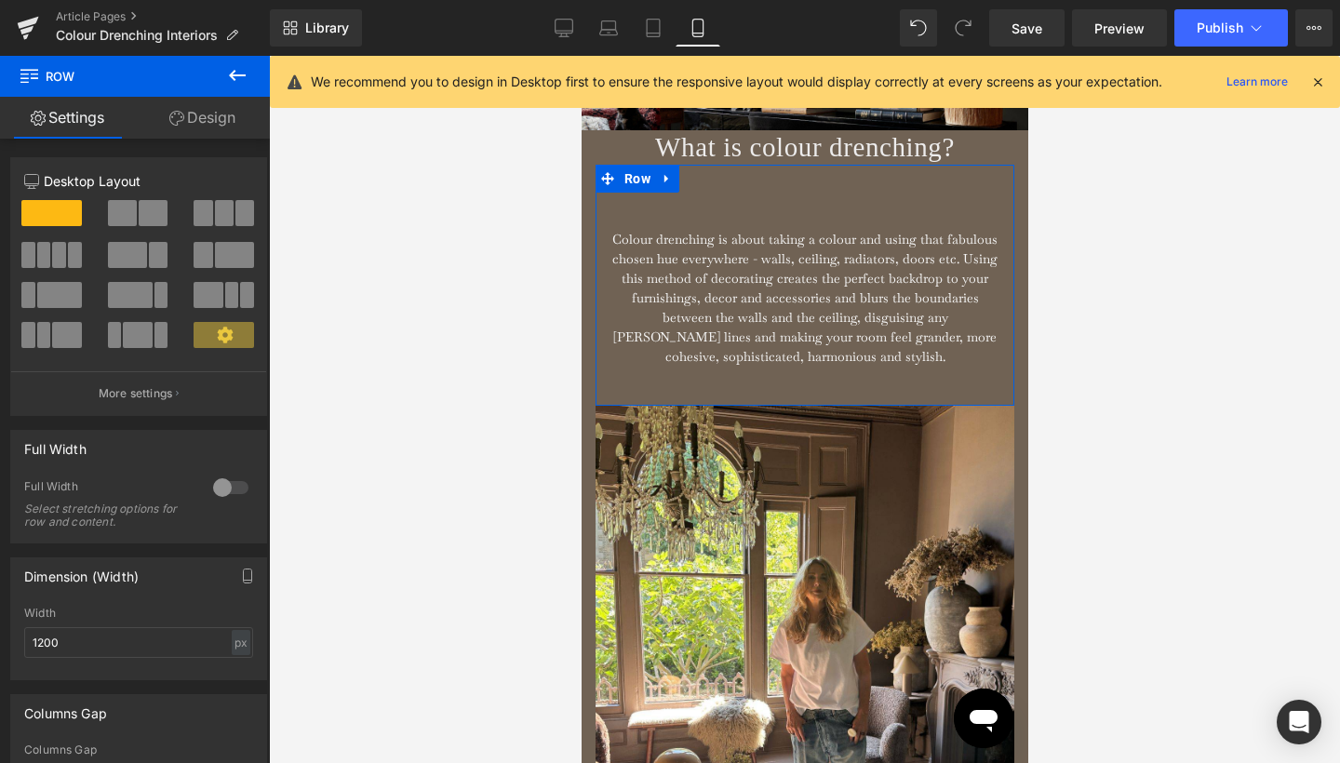
click at [227, 118] on link "Design" at bounding box center [202, 118] width 135 height 42
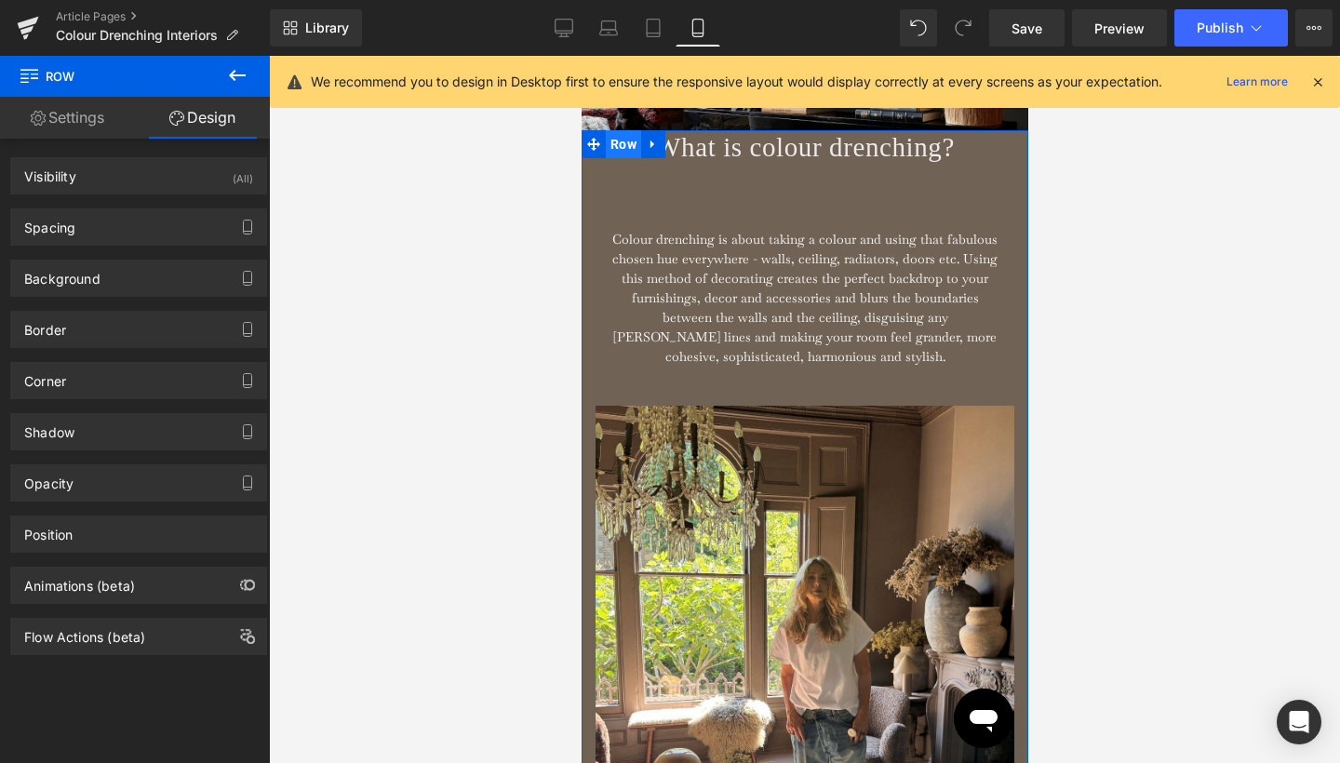
click at [622, 155] on span "Row" at bounding box center [622, 144] width 35 height 28
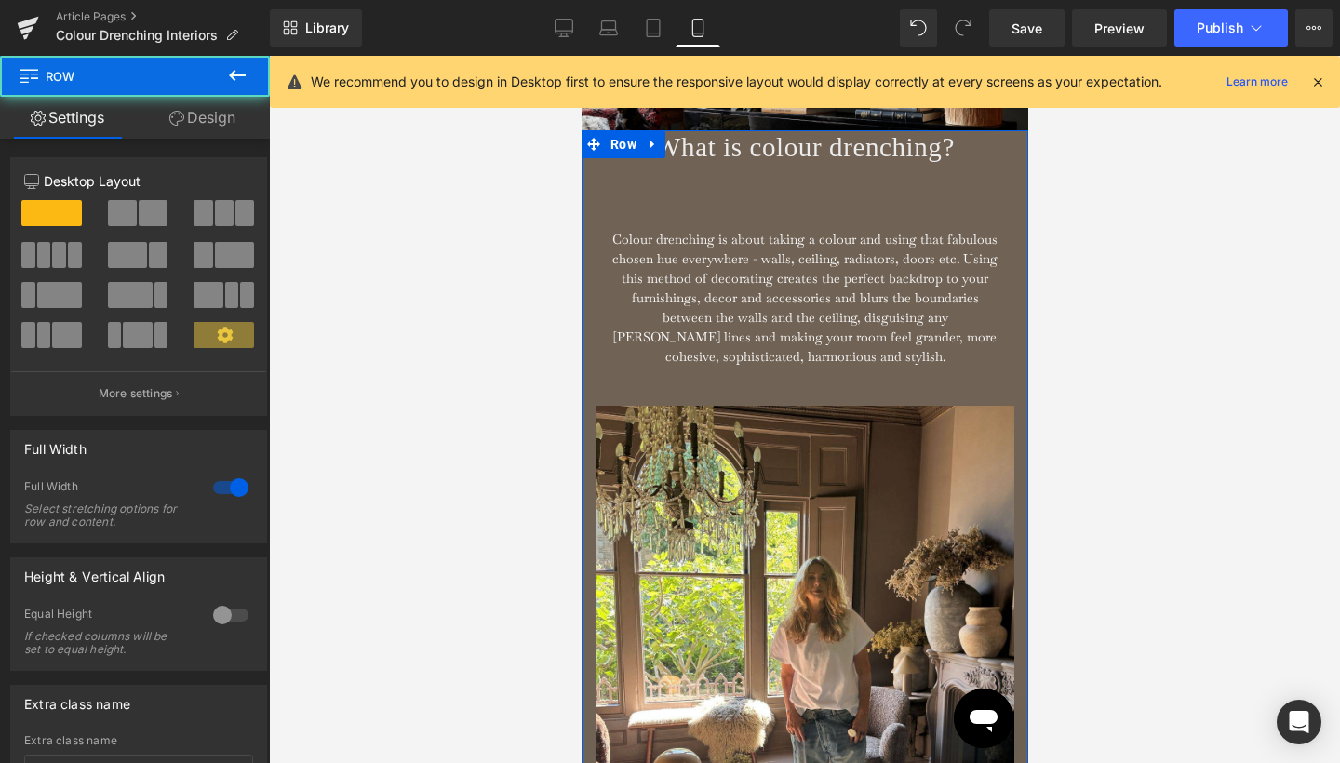
click at [217, 121] on link "Design" at bounding box center [202, 118] width 135 height 42
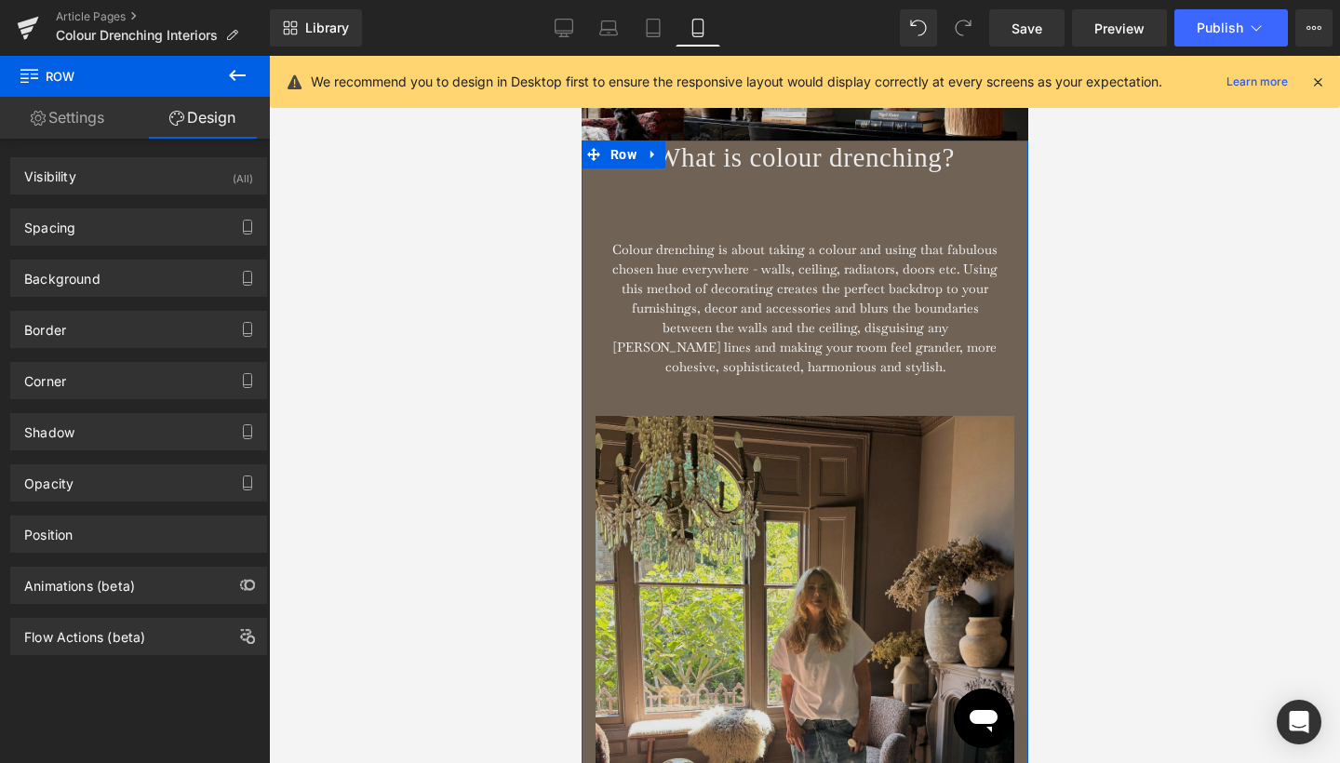
scroll to position [827, 0]
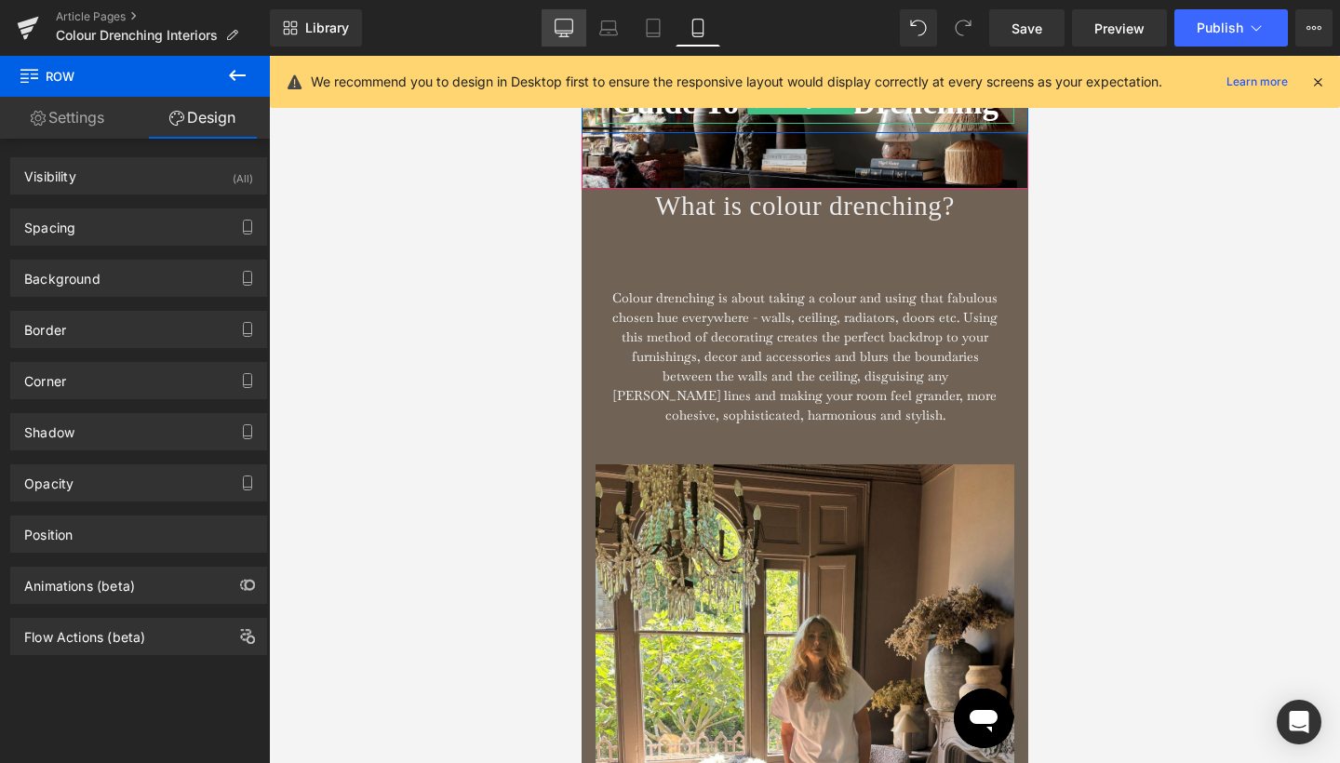
click at [581, 23] on link "Desktop" at bounding box center [564, 27] width 45 height 37
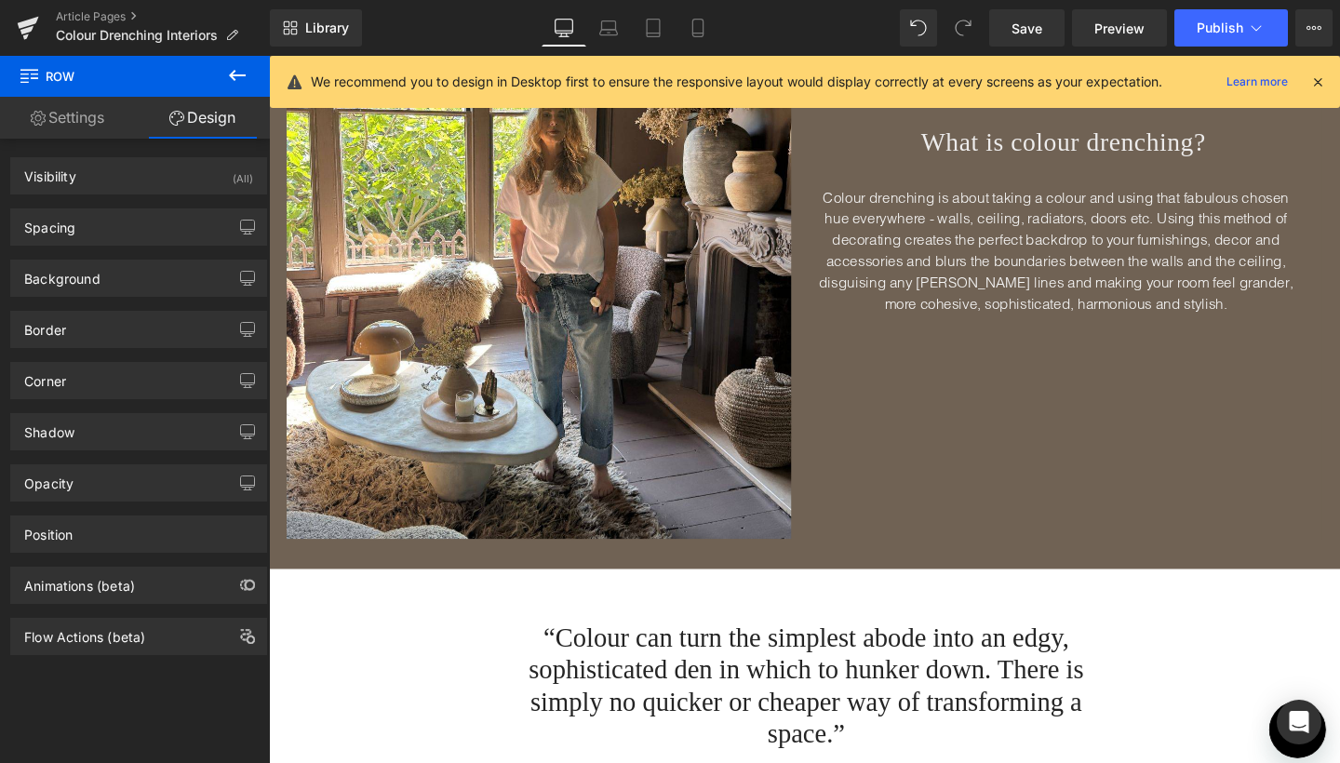
scroll to position [503, 0]
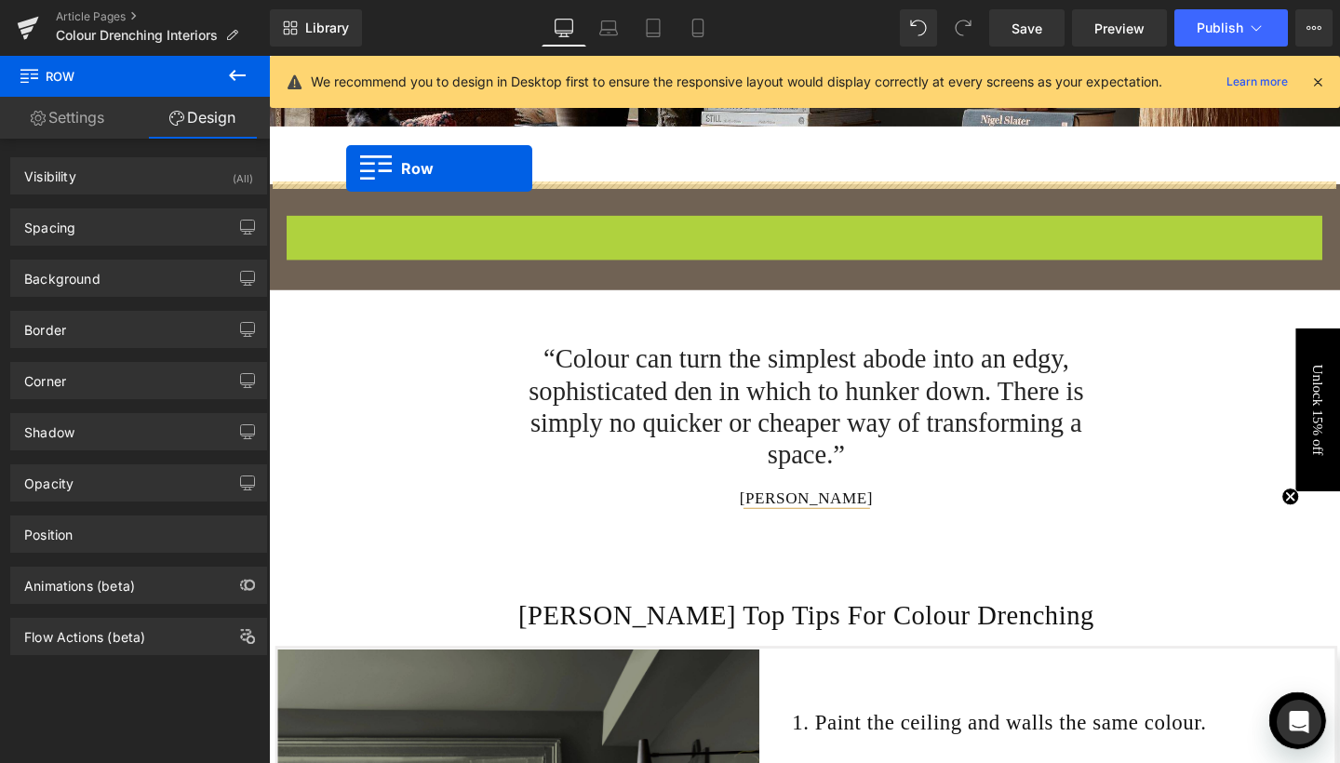
drag, startPoint x: 326, startPoint y: 236, endPoint x: 350, endPoint y: 174, distance: 66.9
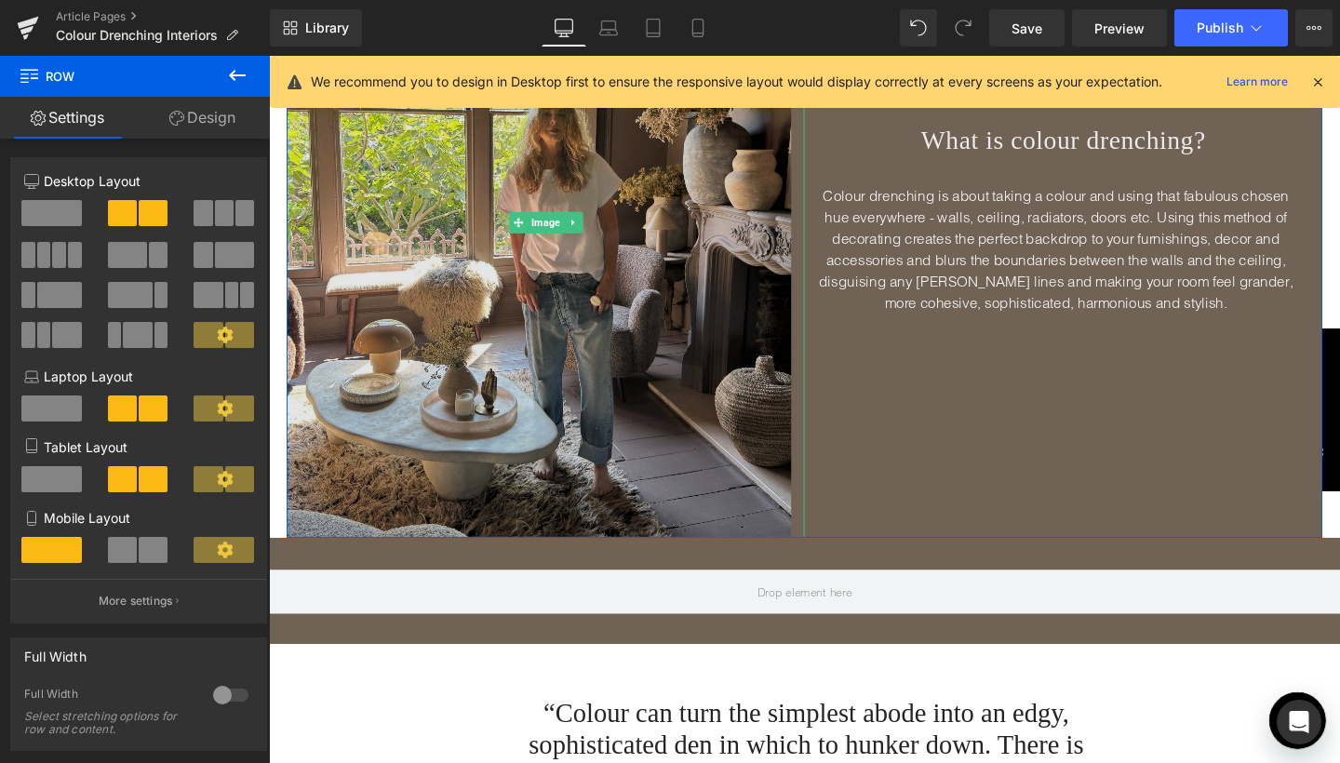
scroll to position [806, 0]
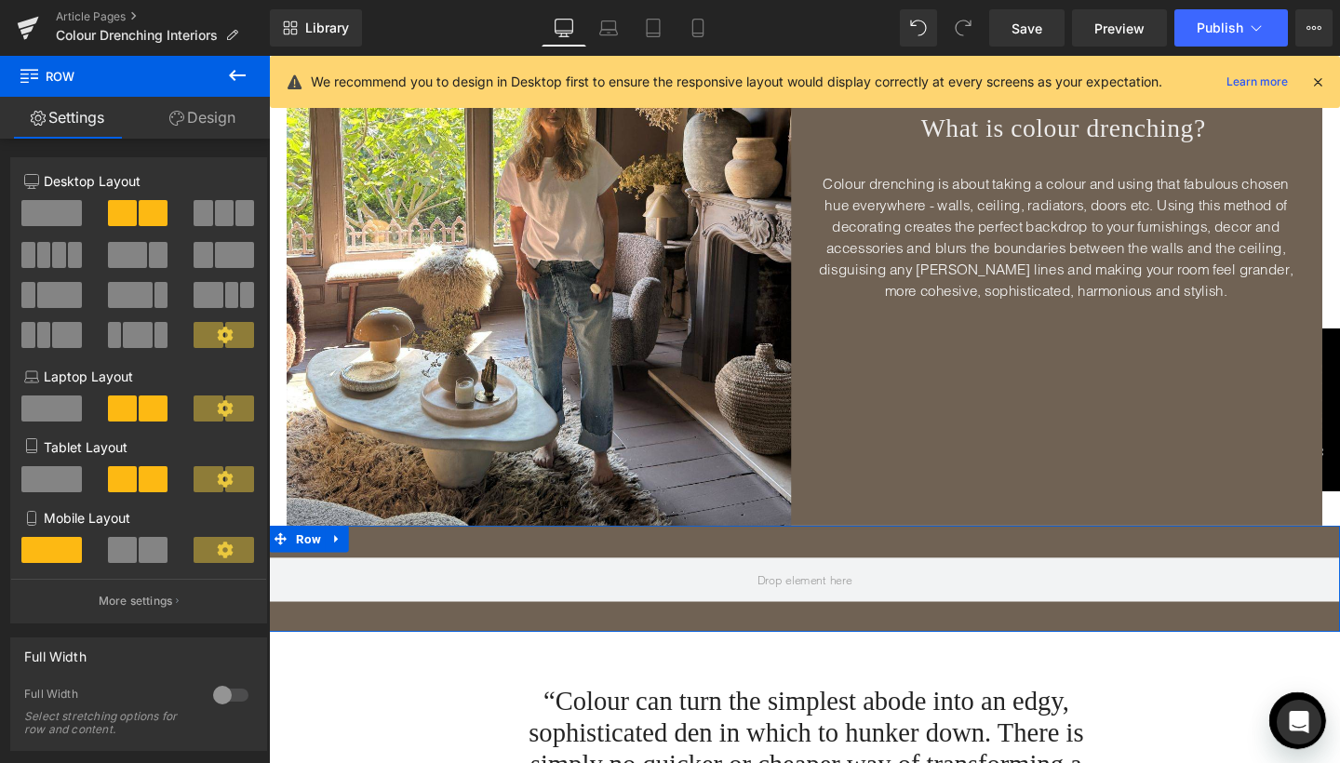
click at [597, 569] on div "Row 34px" at bounding box center [832, 606] width 1126 height 112
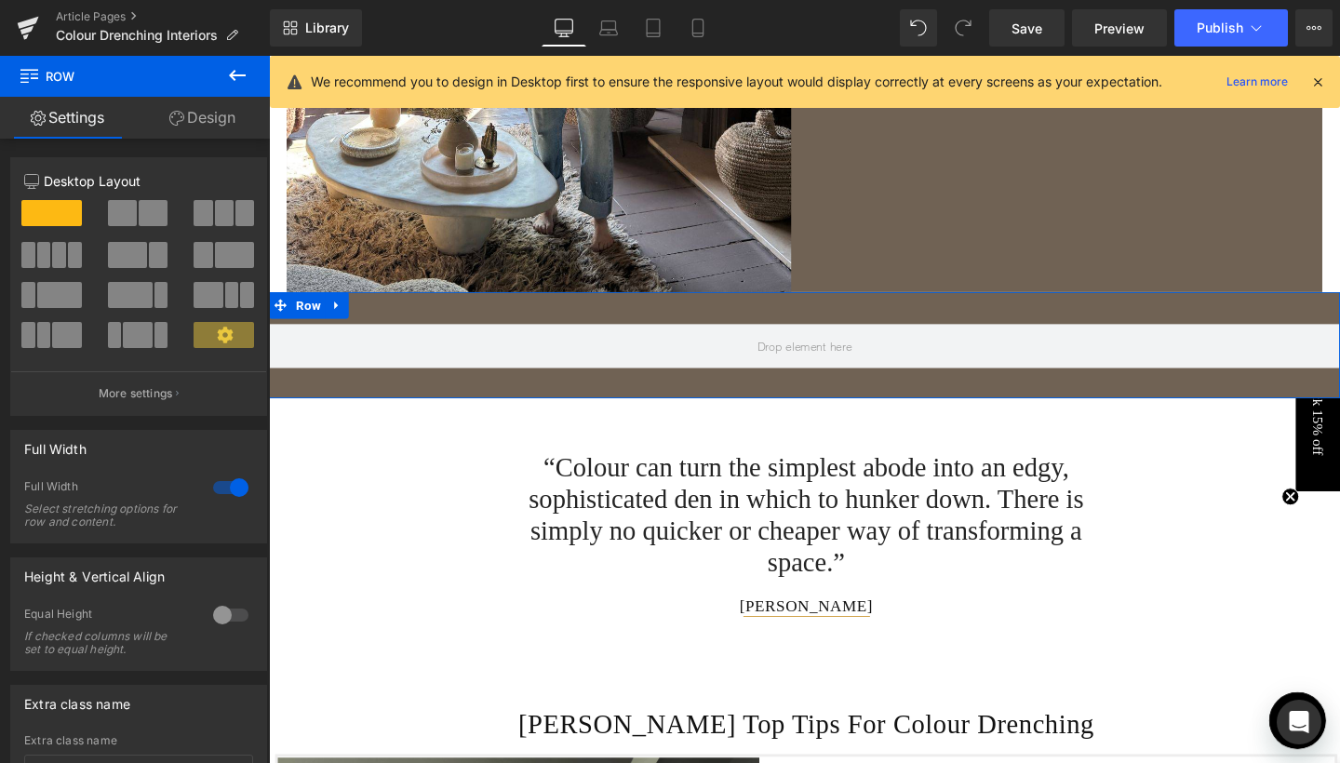
scroll to position [1056, 0]
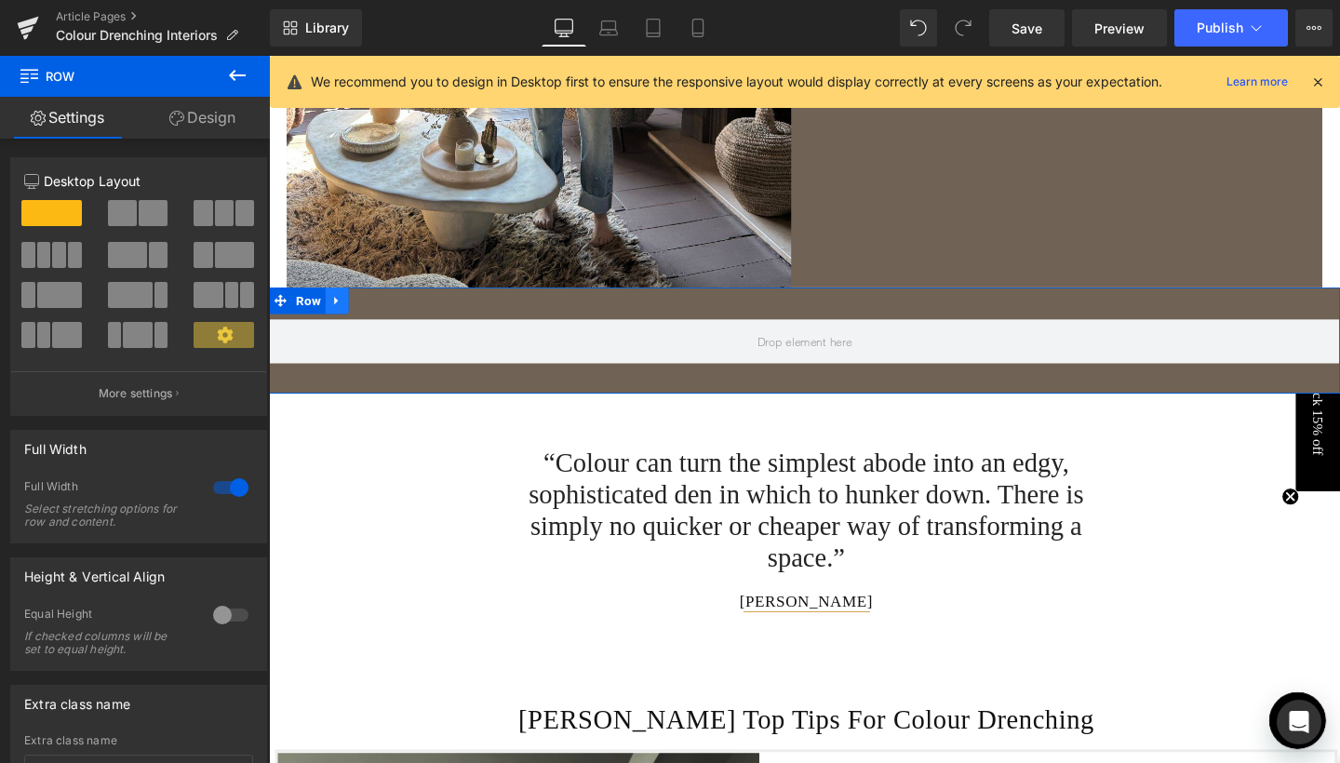
click at [342, 315] on icon at bounding box center [340, 314] width 13 height 14
click at [379, 319] on link at bounding box center [389, 314] width 24 height 28
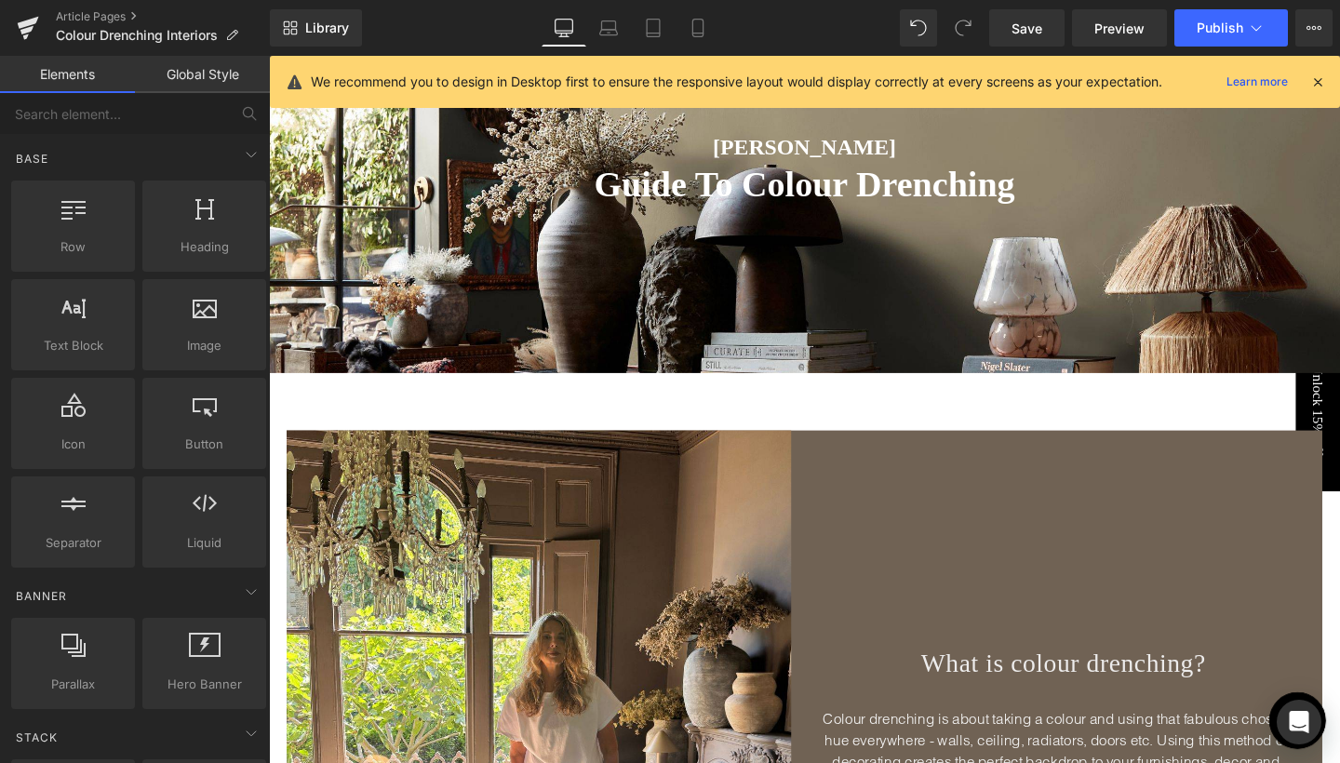
scroll to position [456, 0]
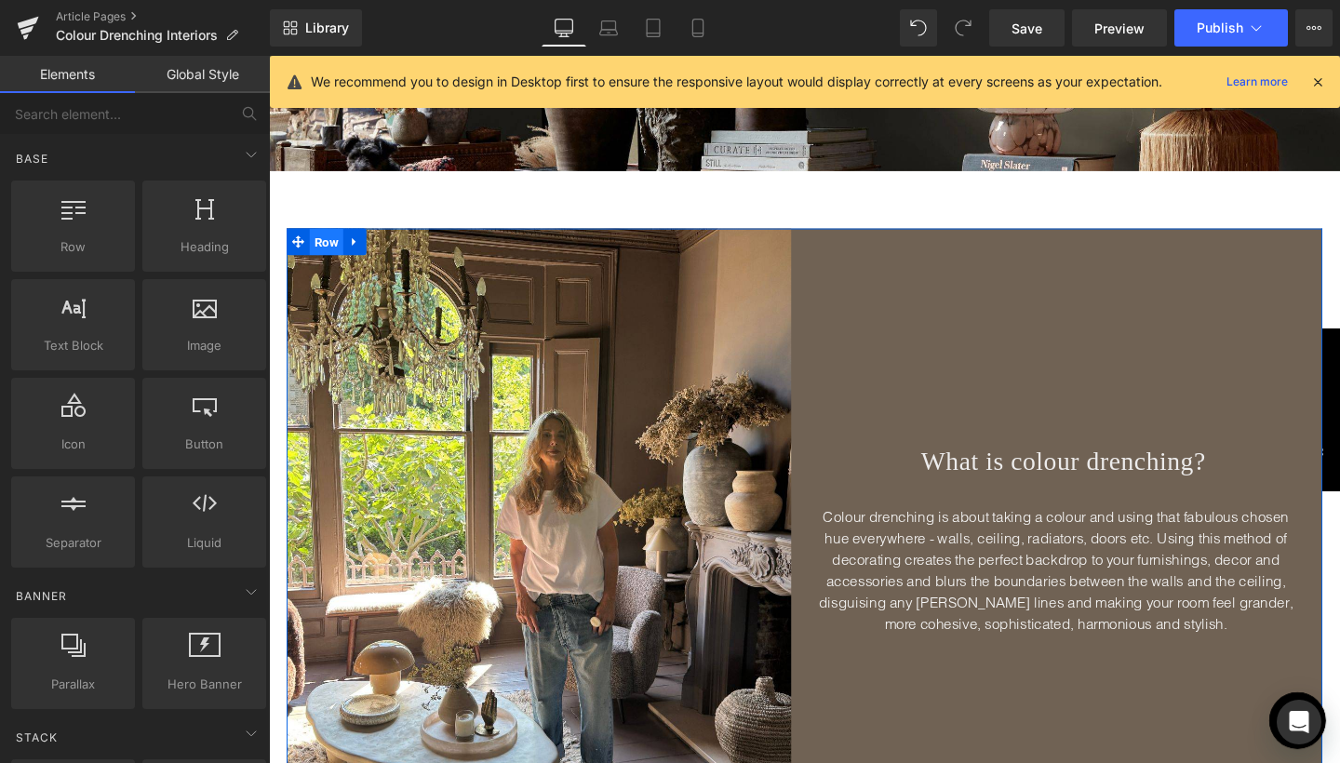
click at [328, 257] on span "Row" at bounding box center [329, 251] width 35 height 28
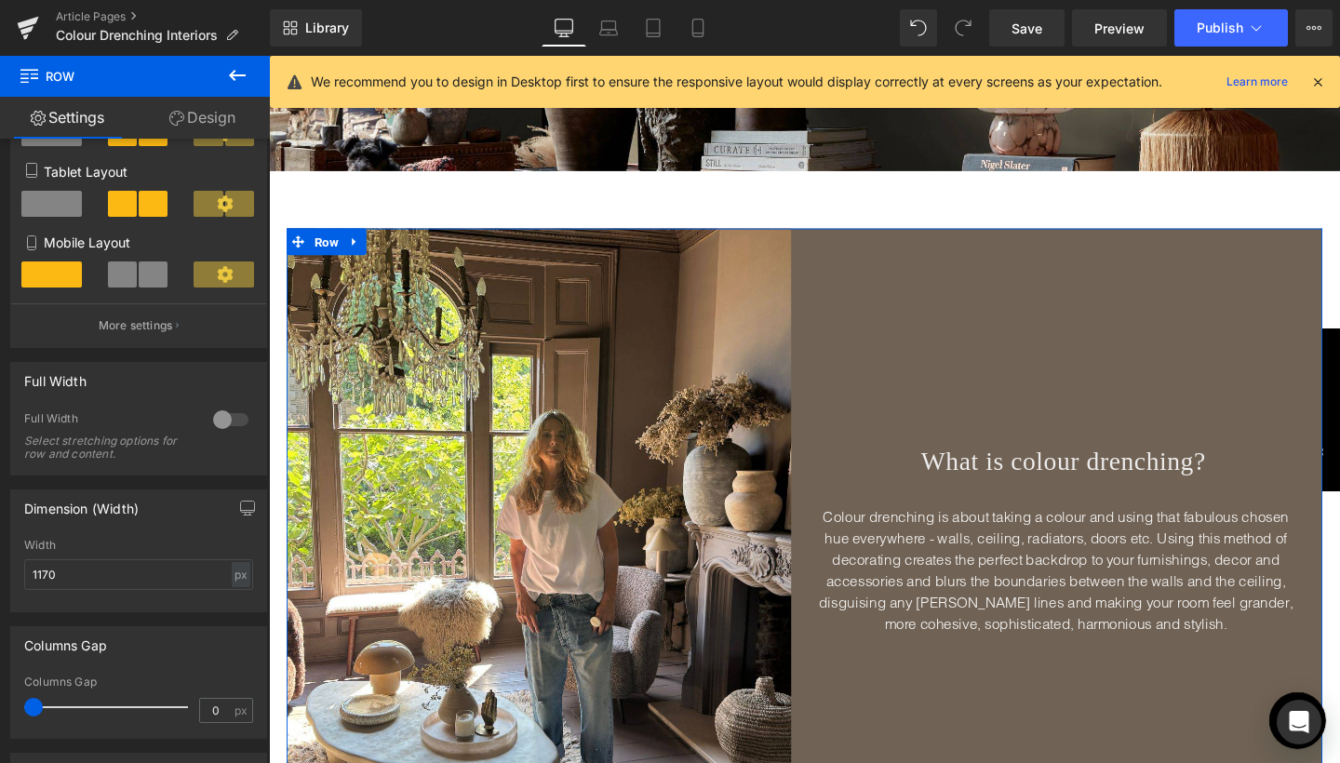
scroll to position [280, 0]
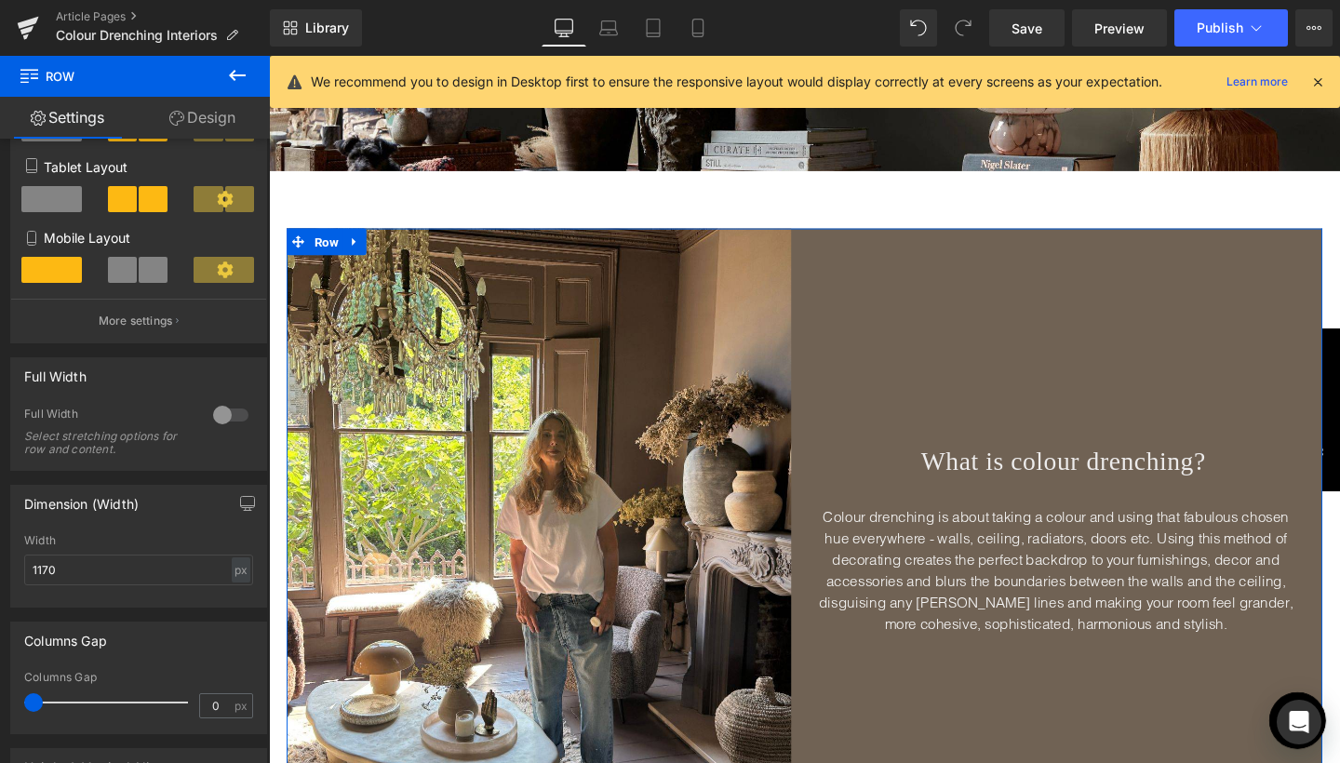
click at [212, 424] on div at bounding box center [230, 415] width 45 height 30
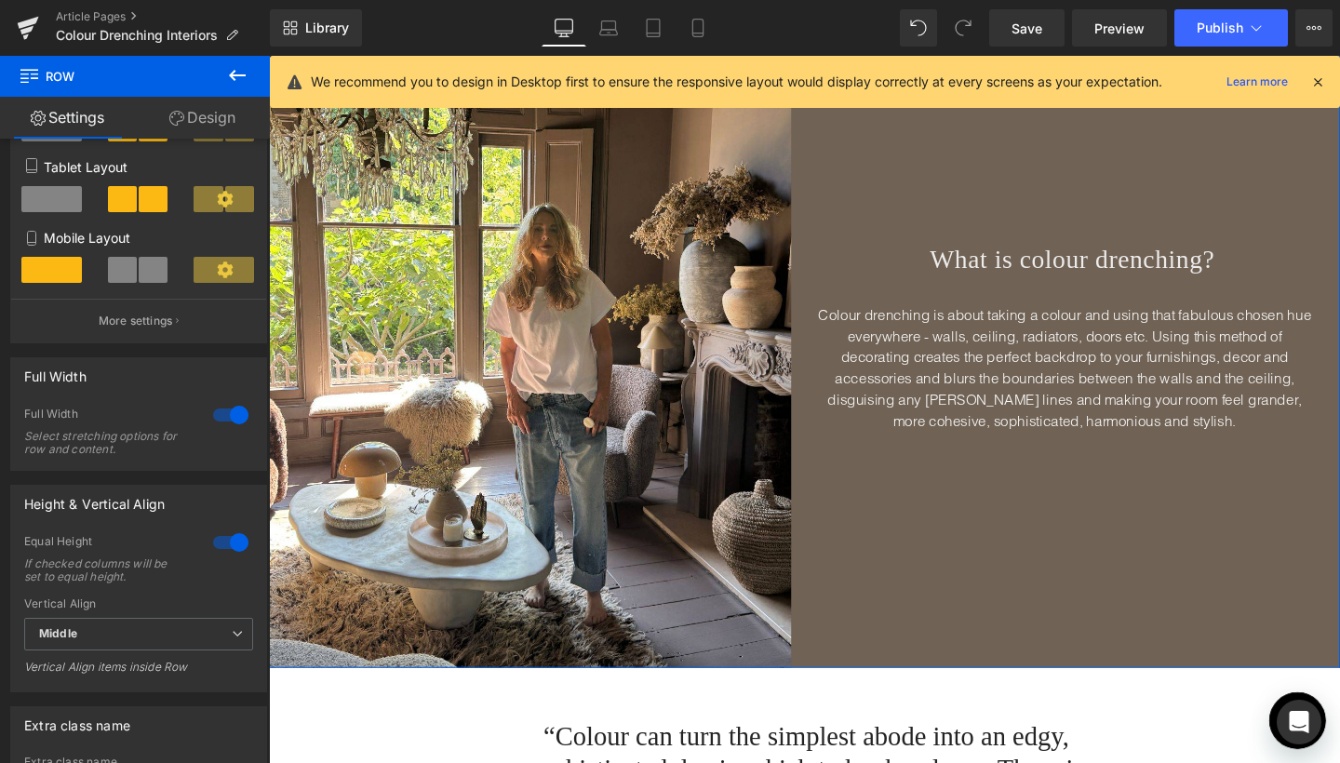
scroll to position [681, 0]
click at [710, 34] on link "Mobile" at bounding box center [698, 27] width 45 height 37
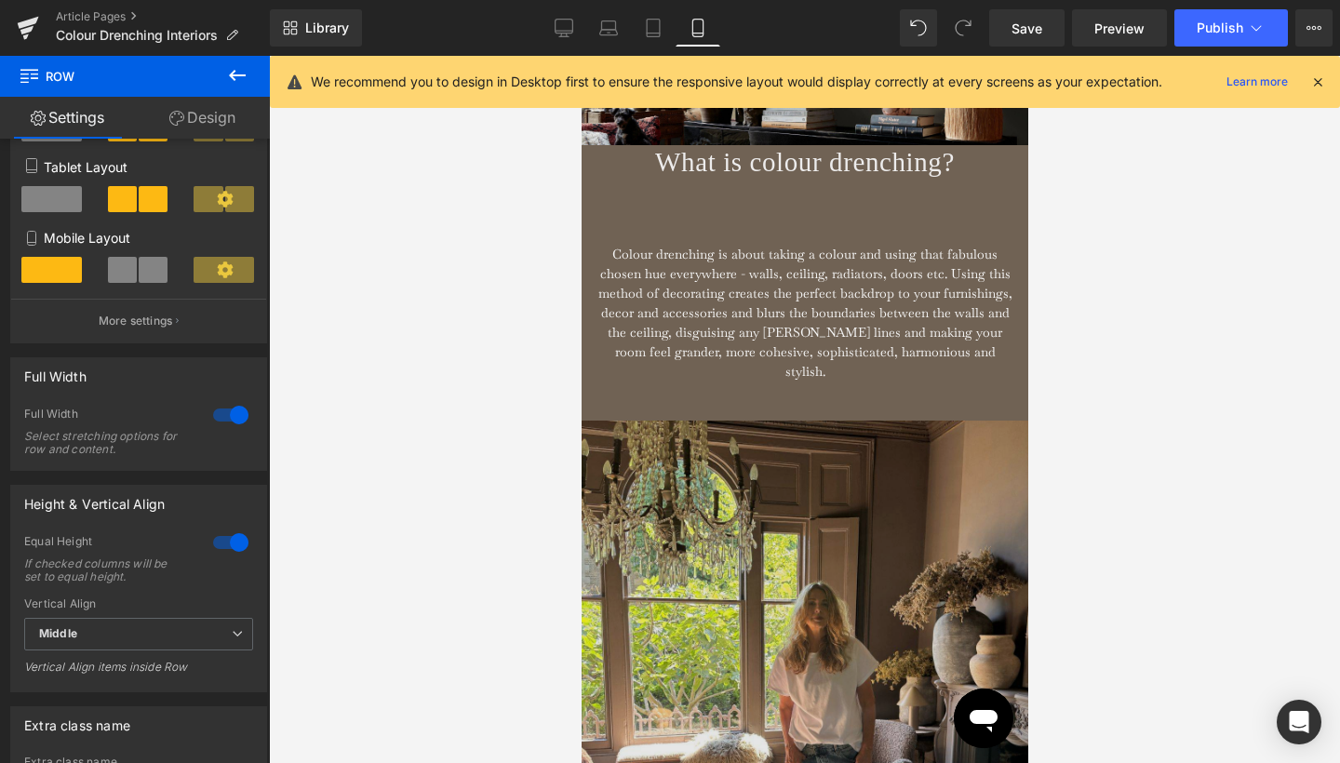
scroll to position [848, 0]
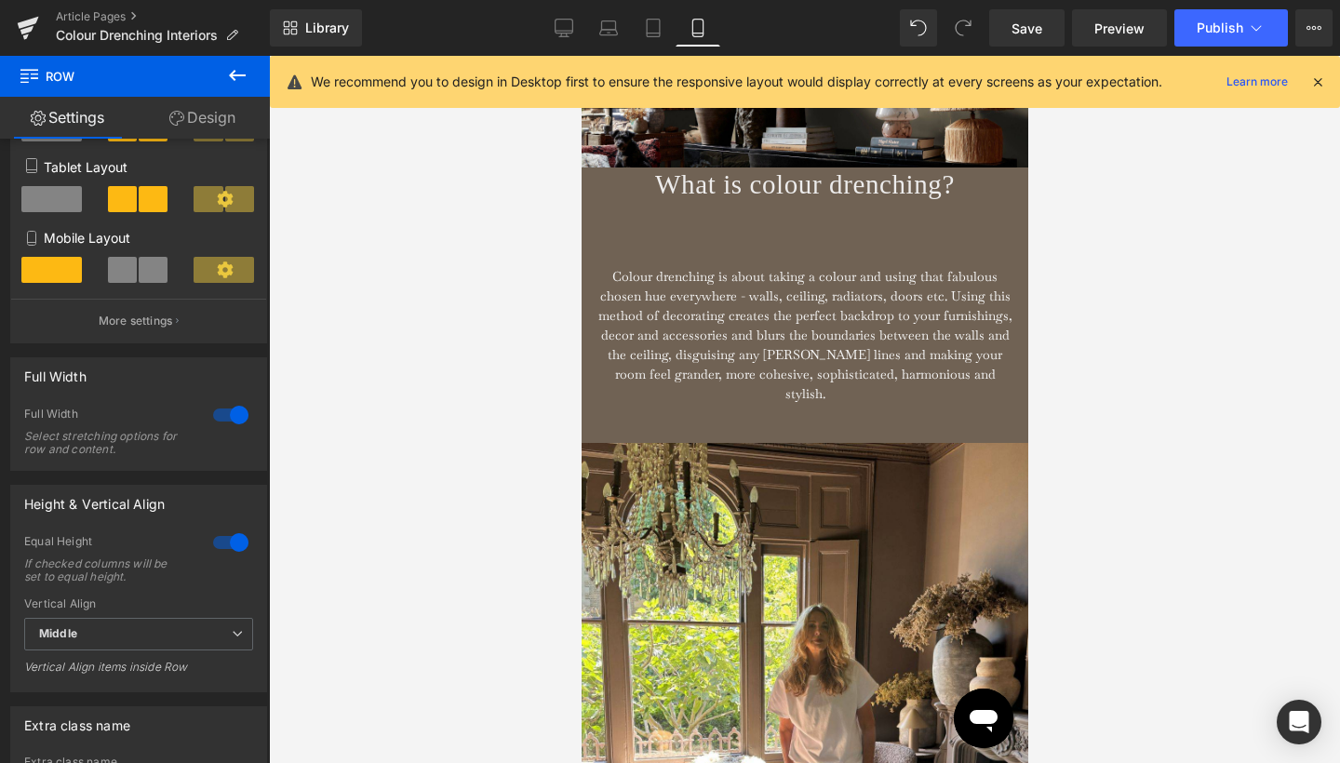
click at [820, 258] on div "Colour drenching is about taking a colour and using that fabulous chosen hue ev…" at bounding box center [804, 322] width 421 height 163
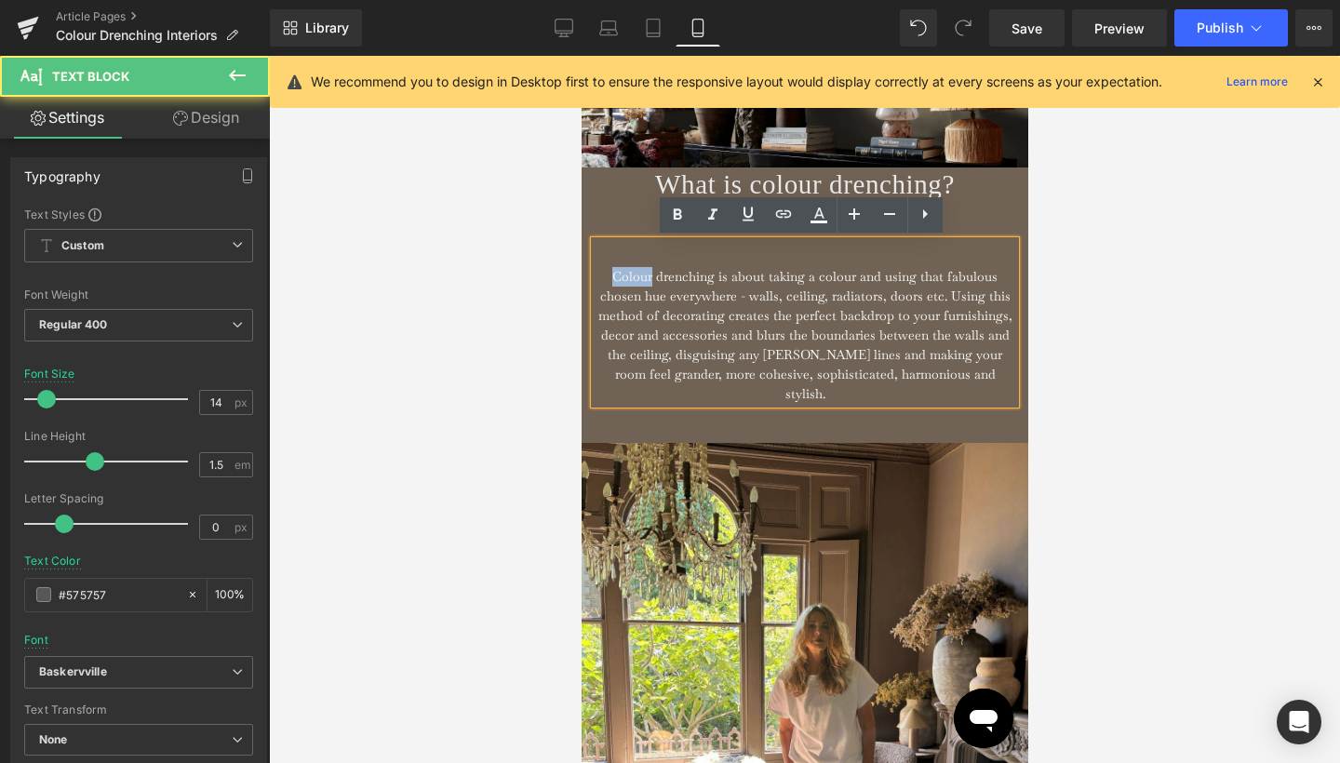
click at [820, 258] on div "Colour drenching is about taking a colour and using that fabulous chosen hue ev…" at bounding box center [804, 322] width 421 height 163
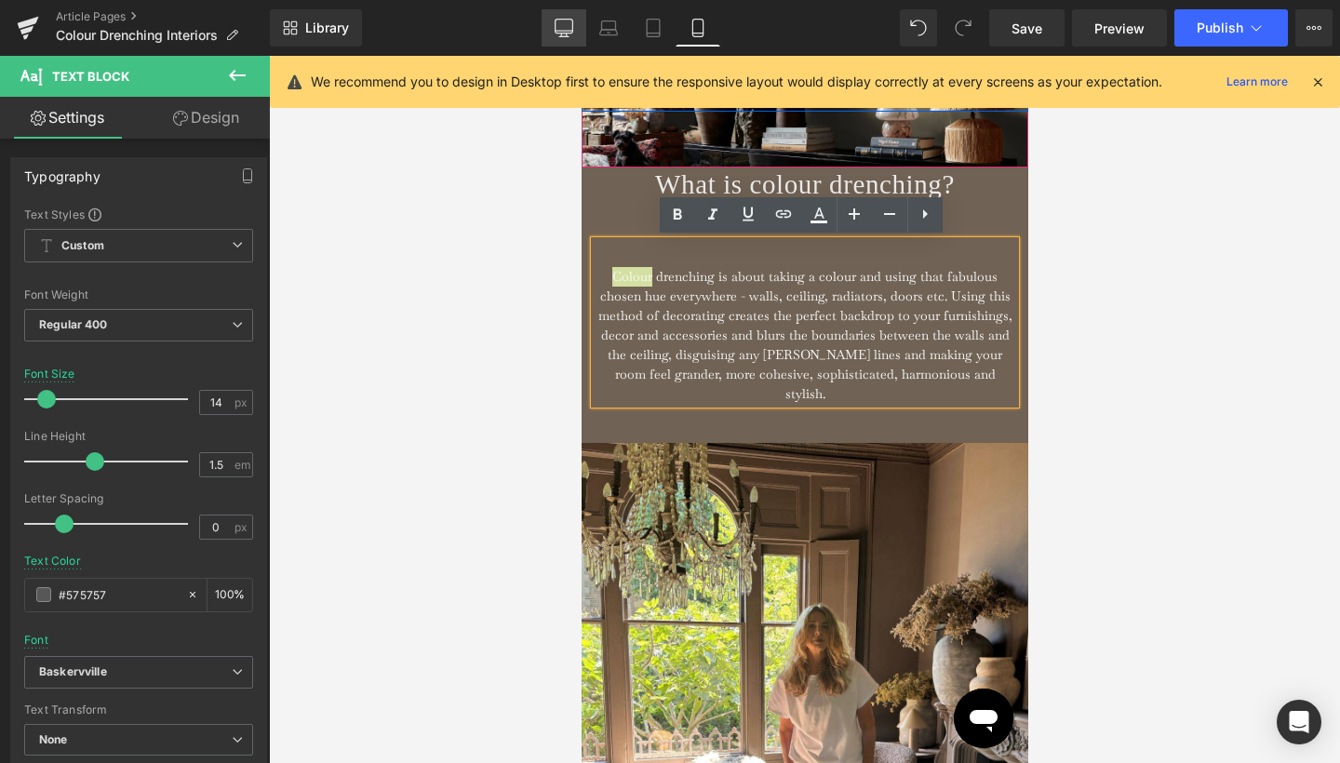
click at [558, 34] on icon at bounding box center [564, 28] width 19 height 19
type input "16"
type input "100"
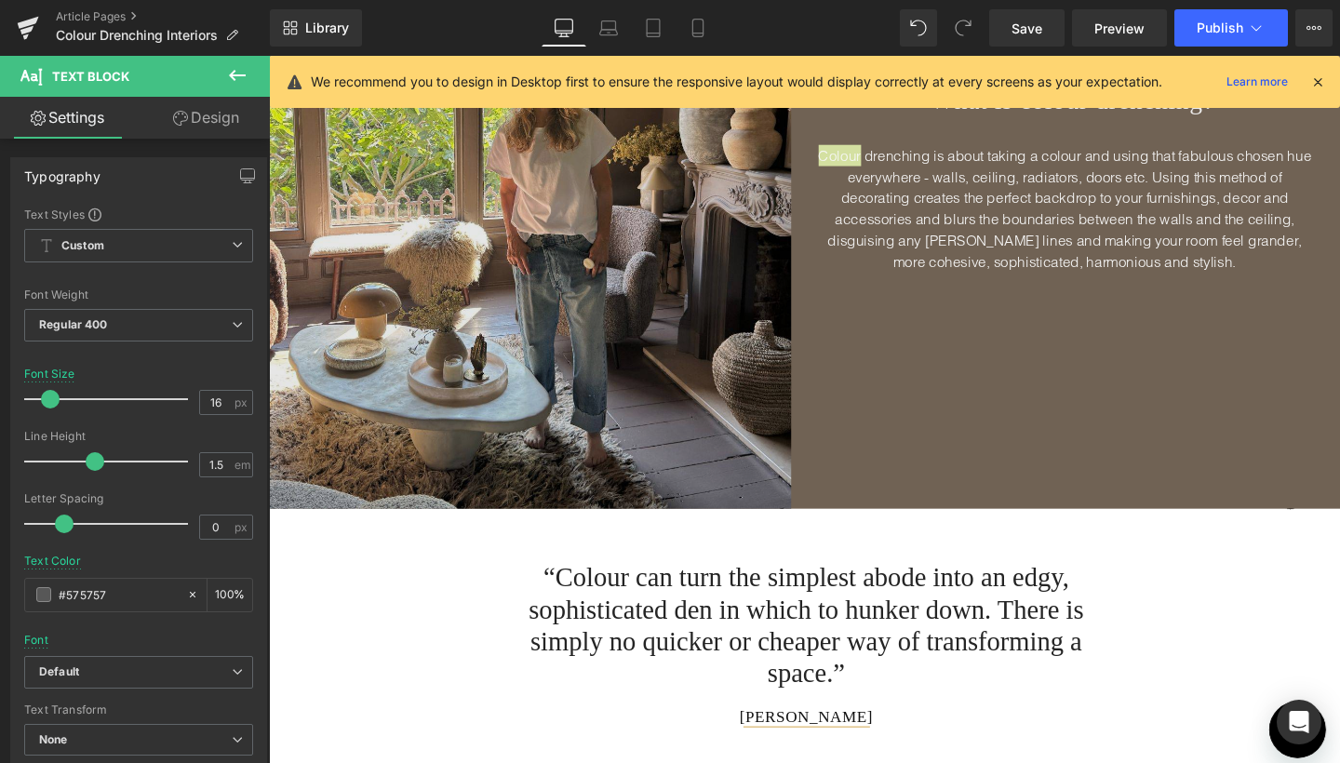
scroll to position [733, 0]
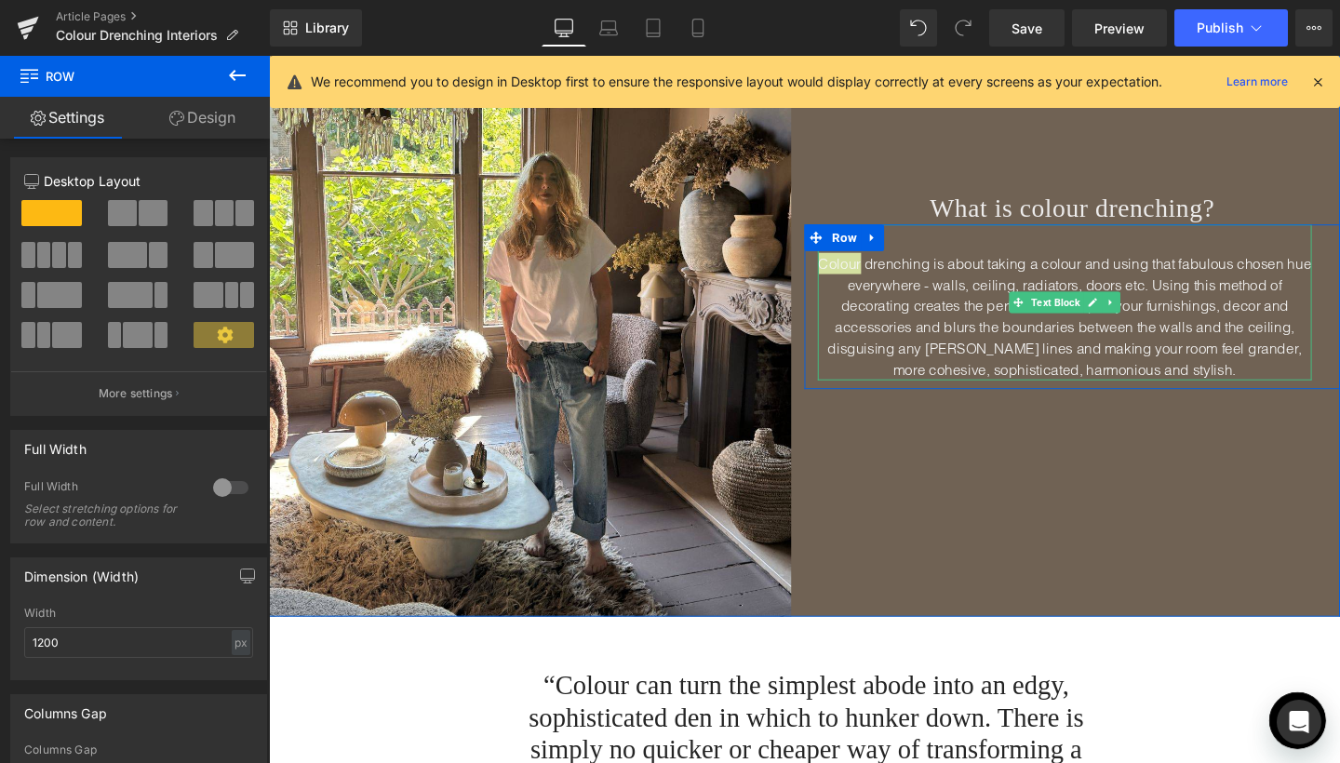
drag, startPoint x: 959, startPoint y: 235, endPoint x: 959, endPoint y: 249, distance: 14.0
click at [959, 249] on div "Colour drenching is about taking a colour and using that fabulous chosen hue ev…" at bounding box center [1113, 320] width 563 height 173
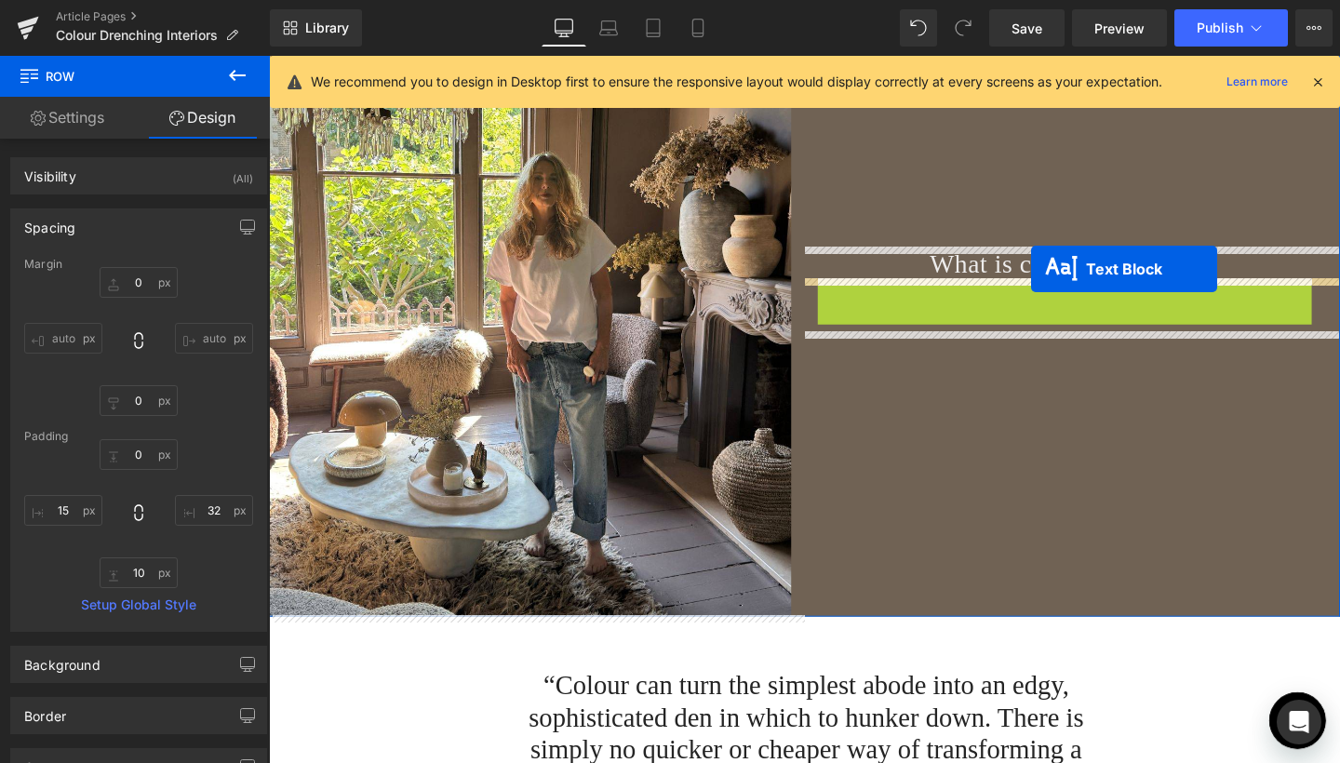
drag, startPoint x: 1100, startPoint y: 313, endPoint x: 1070, endPoint y: 280, distance: 44.1
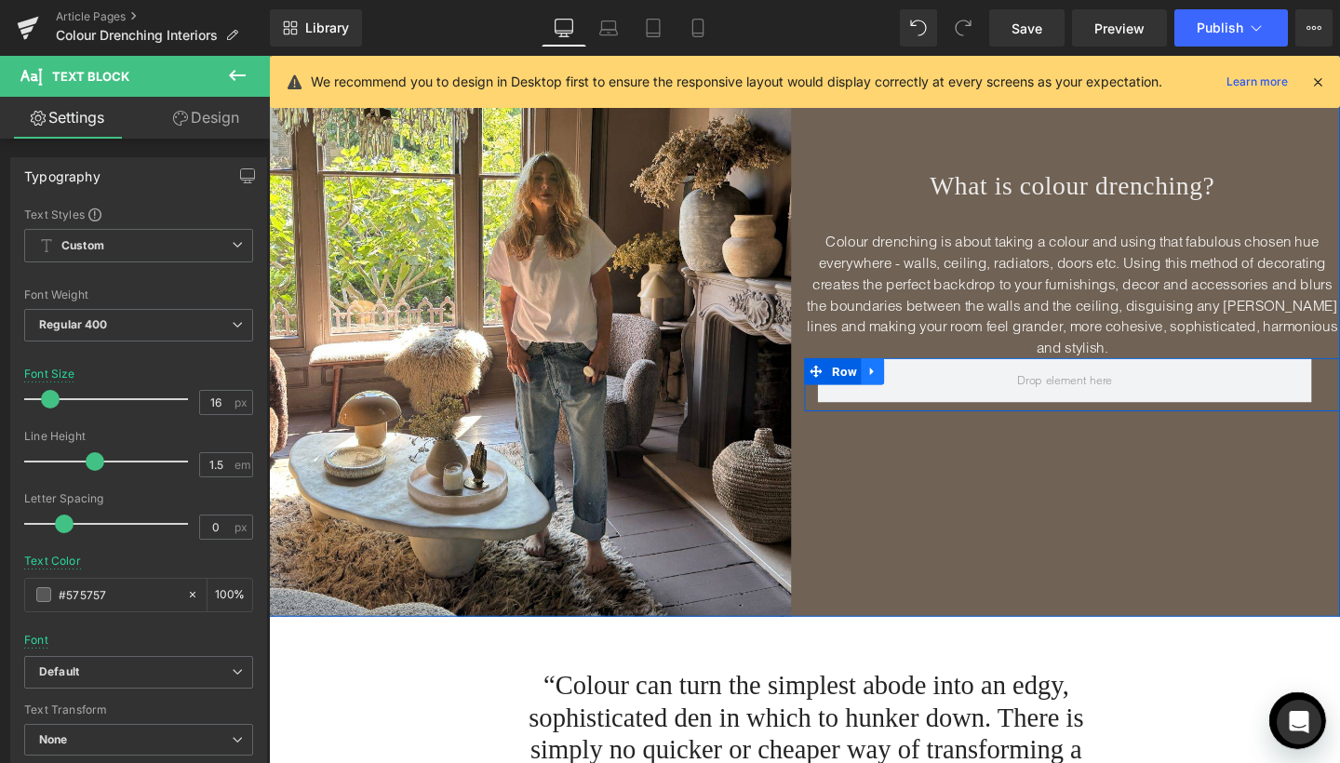
click at [906, 383] on link at bounding box center [904, 388] width 24 height 28
click at [948, 382] on icon at bounding box center [952, 388] width 13 height 13
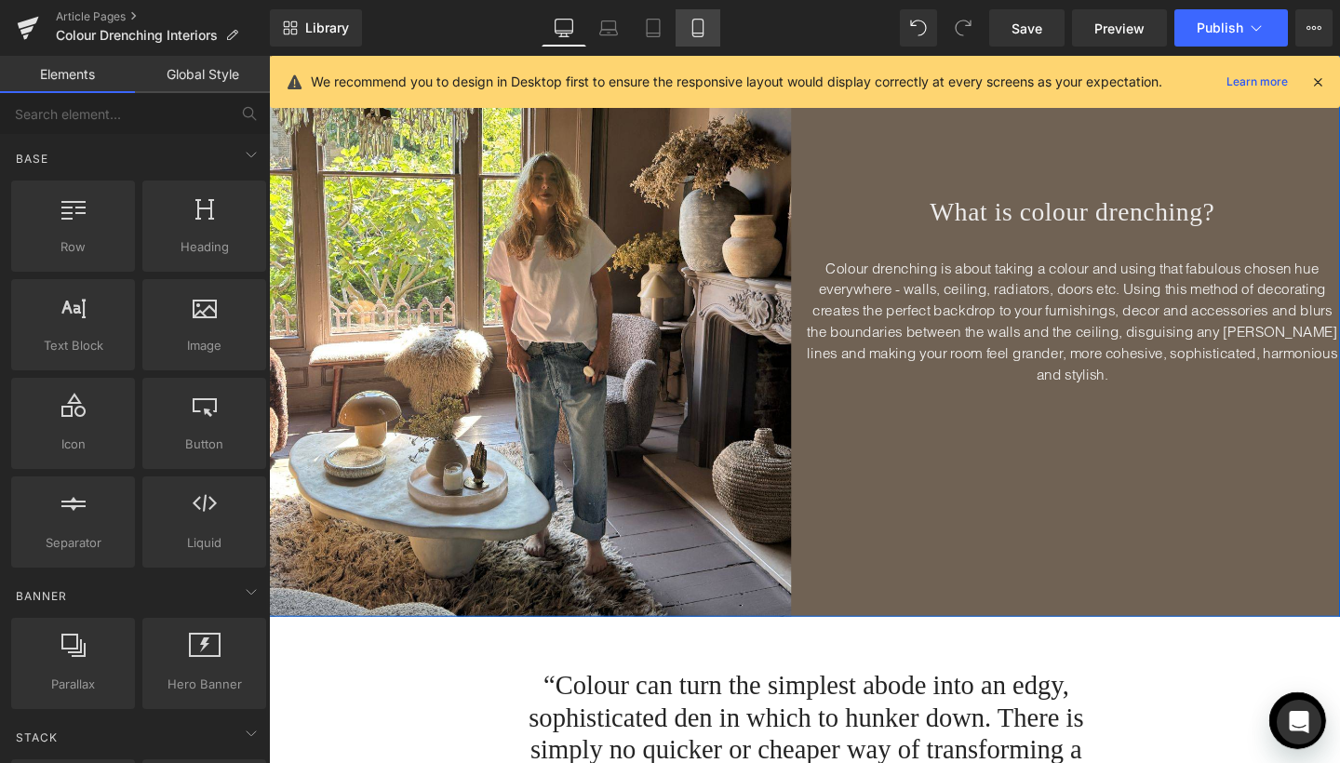
click at [699, 34] on icon at bounding box center [697, 34] width 10 height 0
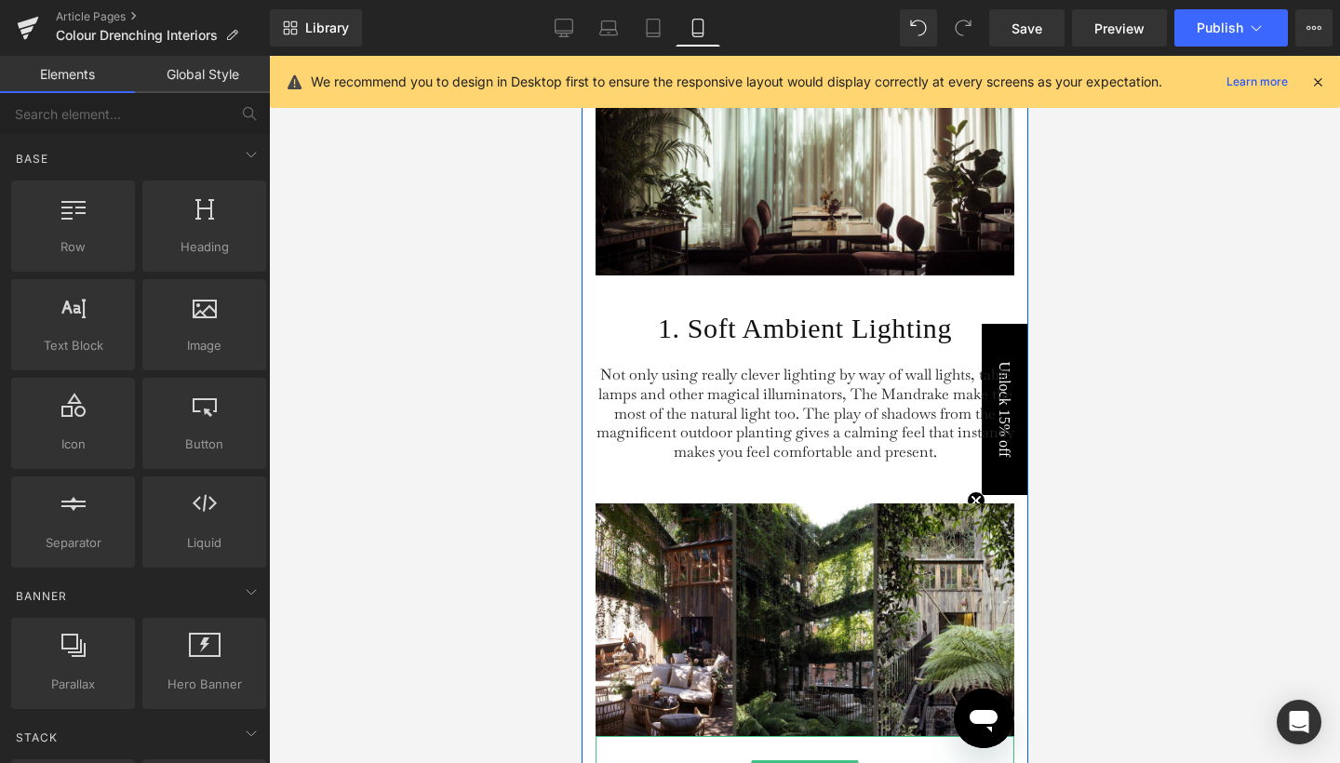
scroll to position [3091, 0]
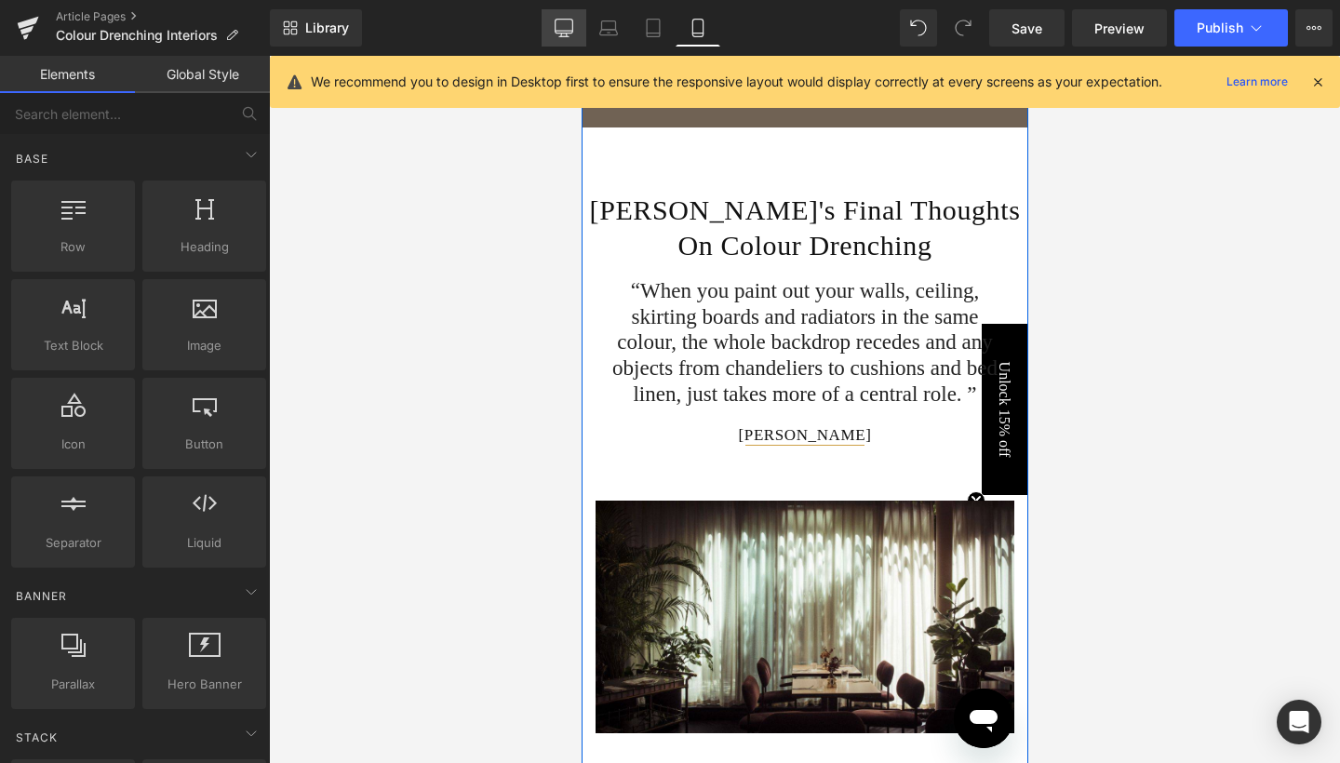
click at [578, 34] on link "Desktop" at bounding box center [564, 27] width 45 height 37
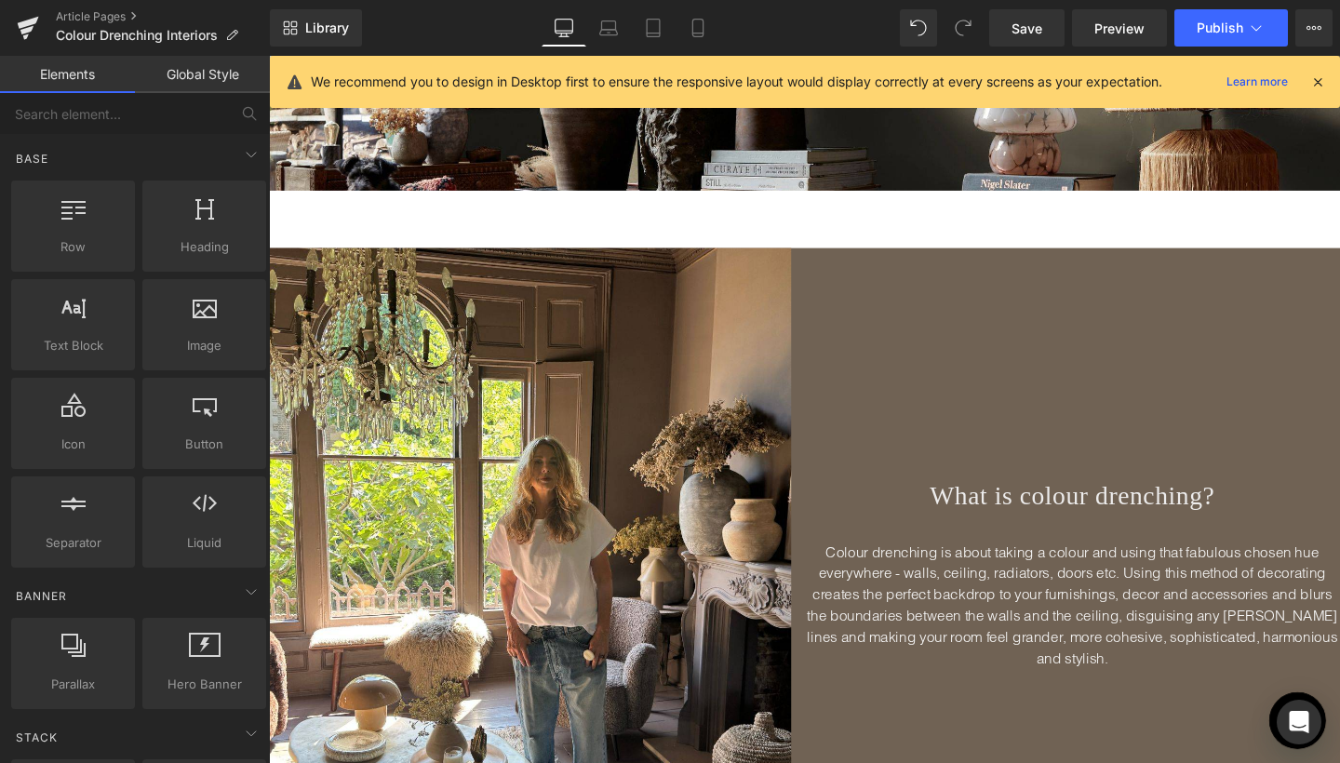
scroll to position [505, 0]
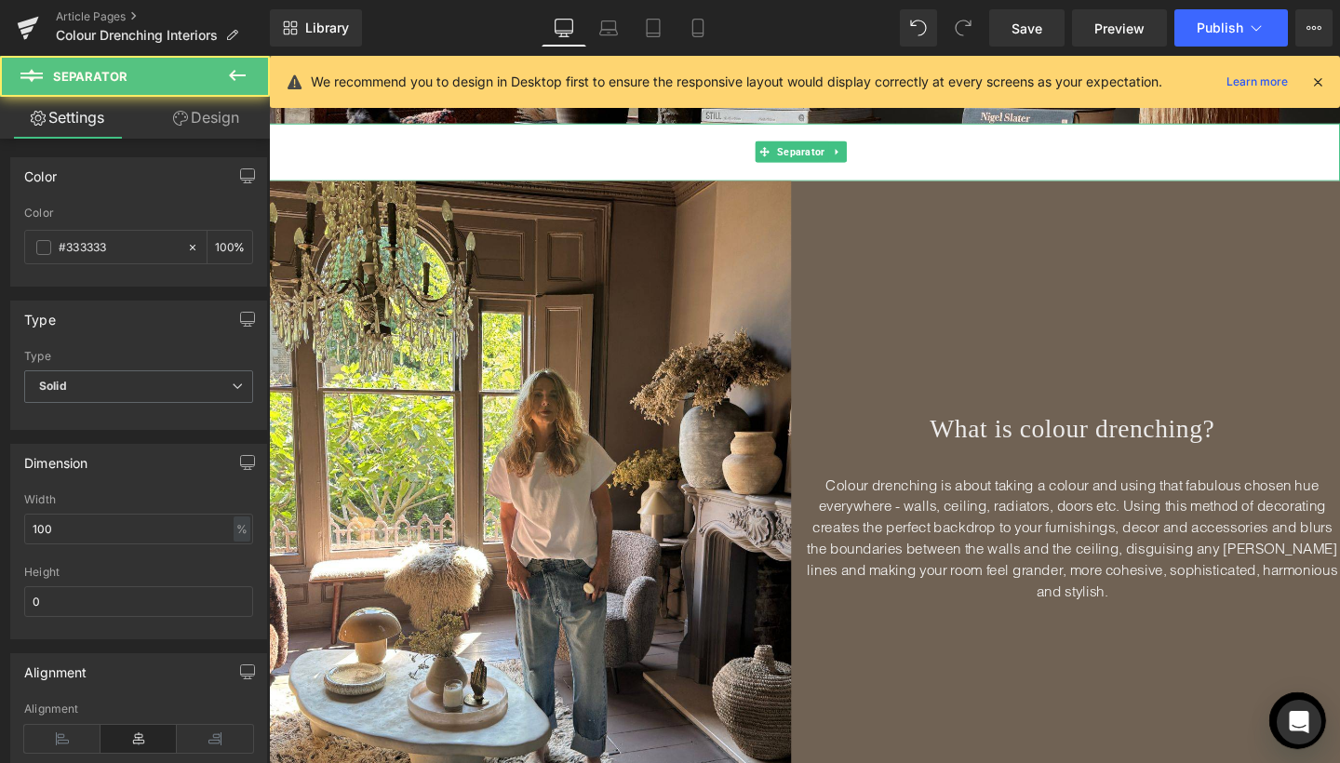
click at [741, 167] on hr at bounding box center [832, 162] width 1126 height 51
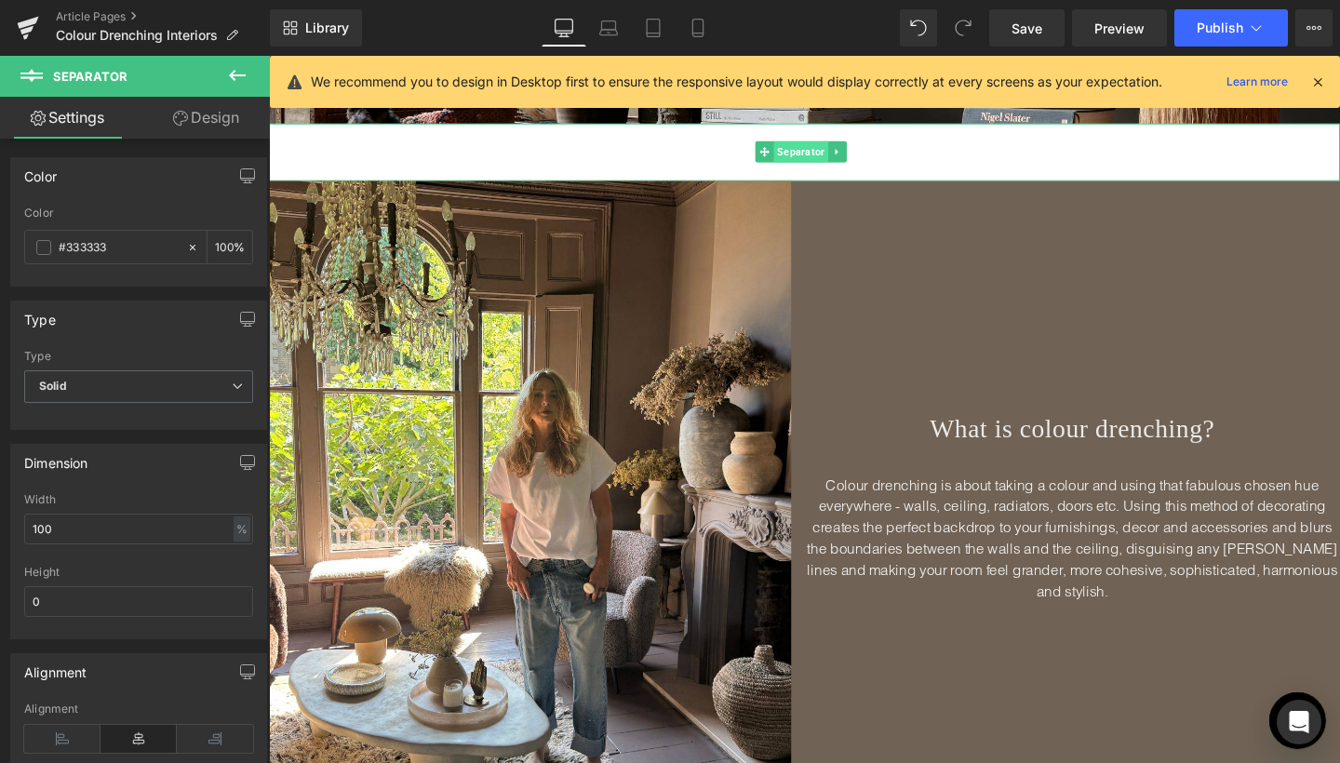
click at [822, 162] on span "Separator" at bounding box center [828, 157] width 57 height 22
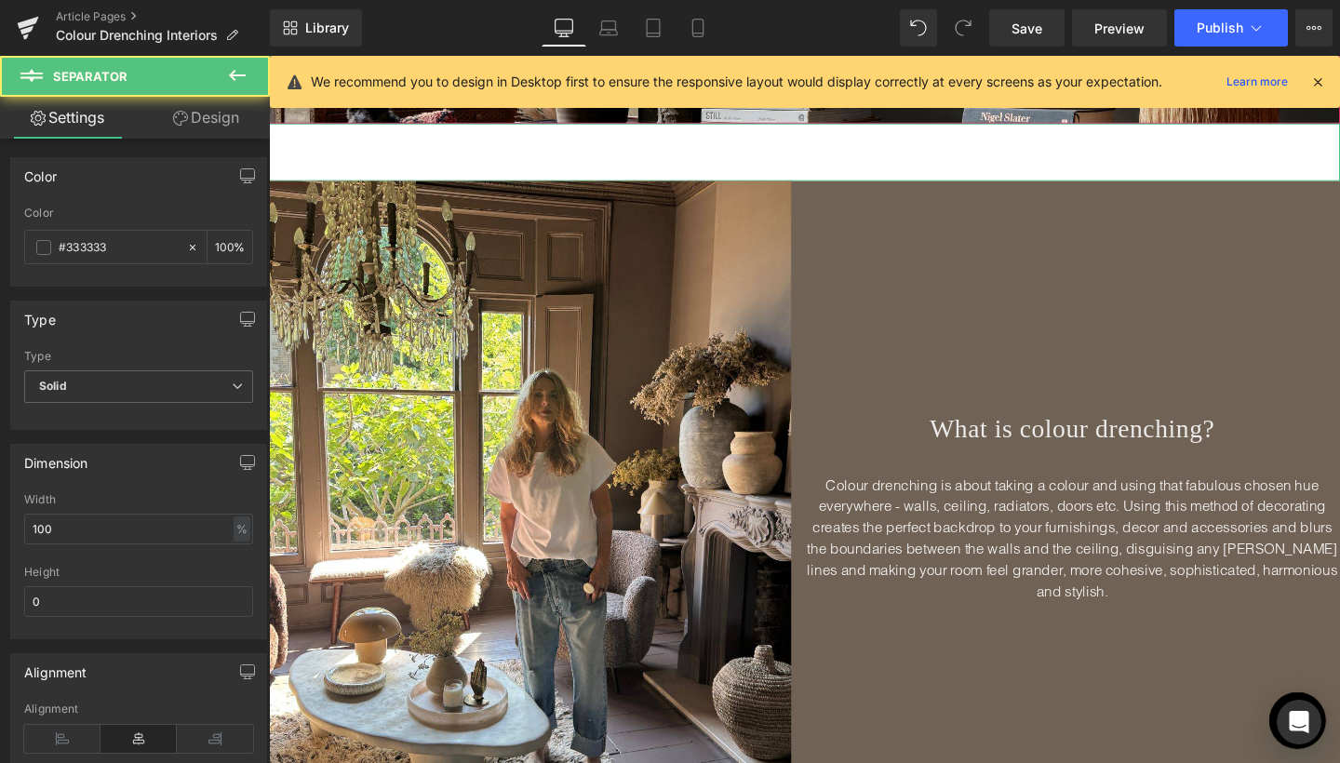
click at [227, 111] on link "Design" at bounding box center [206, 118] width 135 height 42
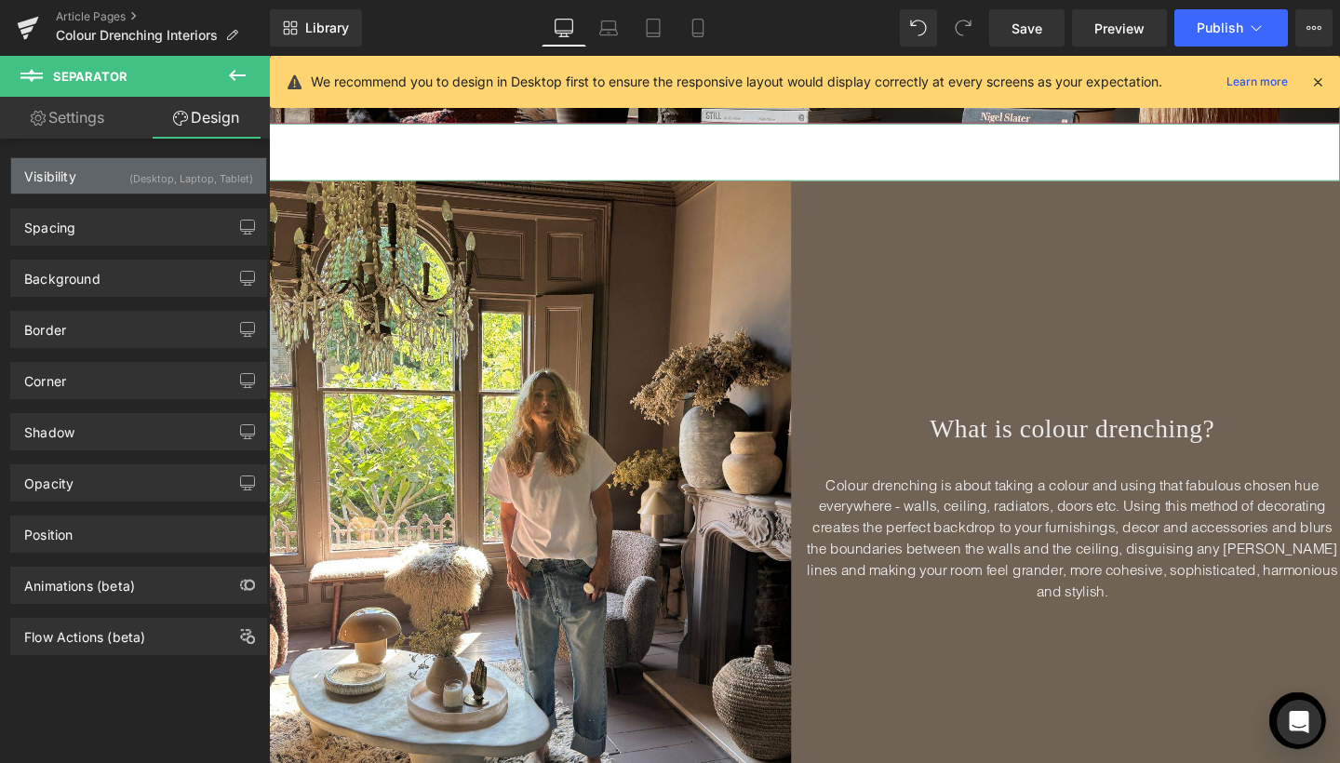
click at [200, 172] on div "(Desktop, Laptop, Tablet)" at bounding box center [191, 173] width 124 height 31
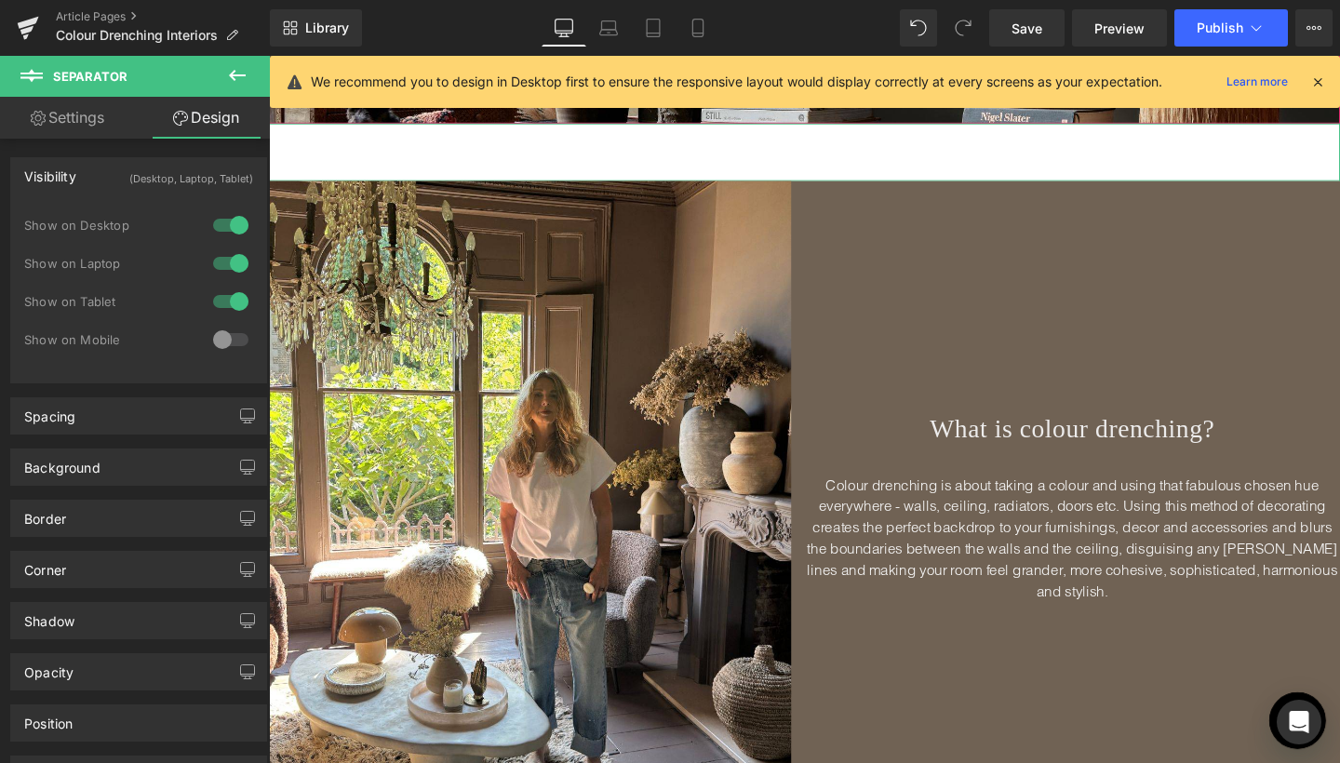
click at [214, 341] on div at bounding box center [230, 340] width 45 height 30
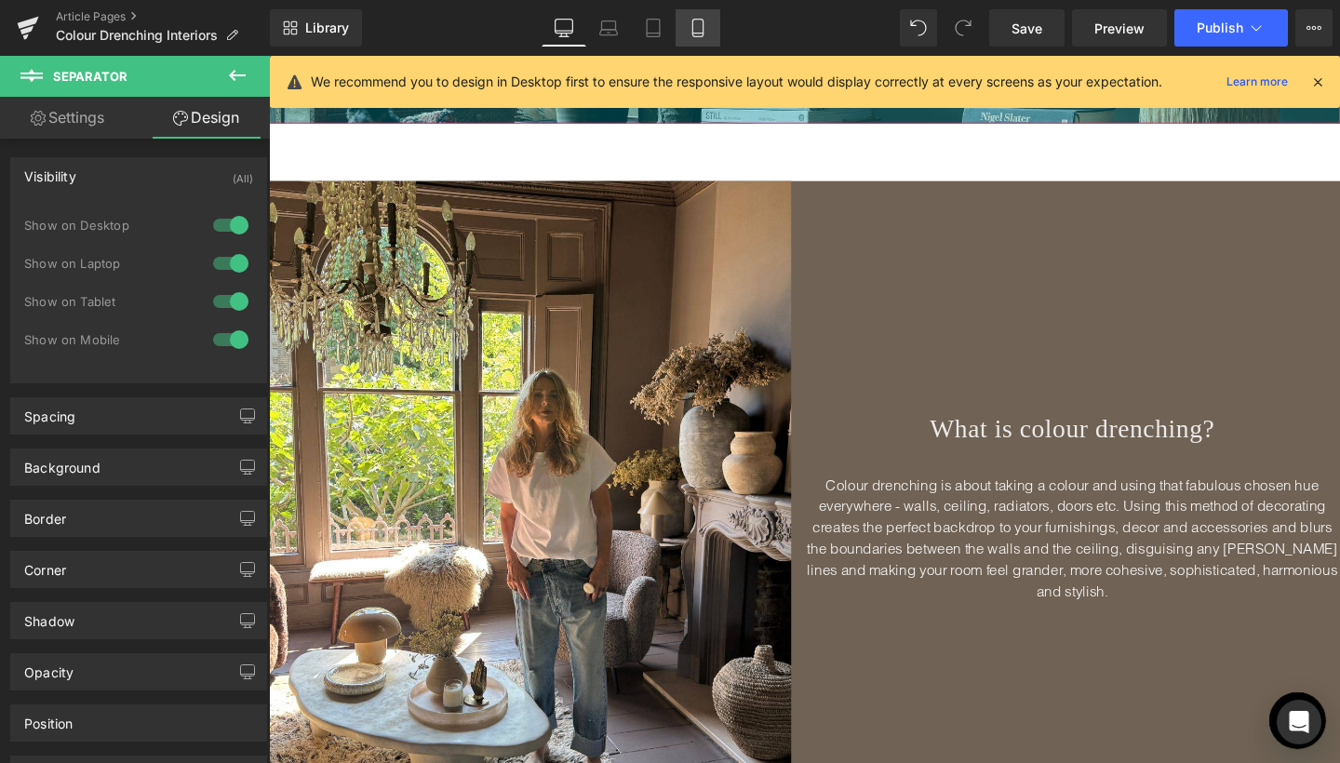
click at [698, 28] on icon at bounding box center [698, 28] width 19 height 19
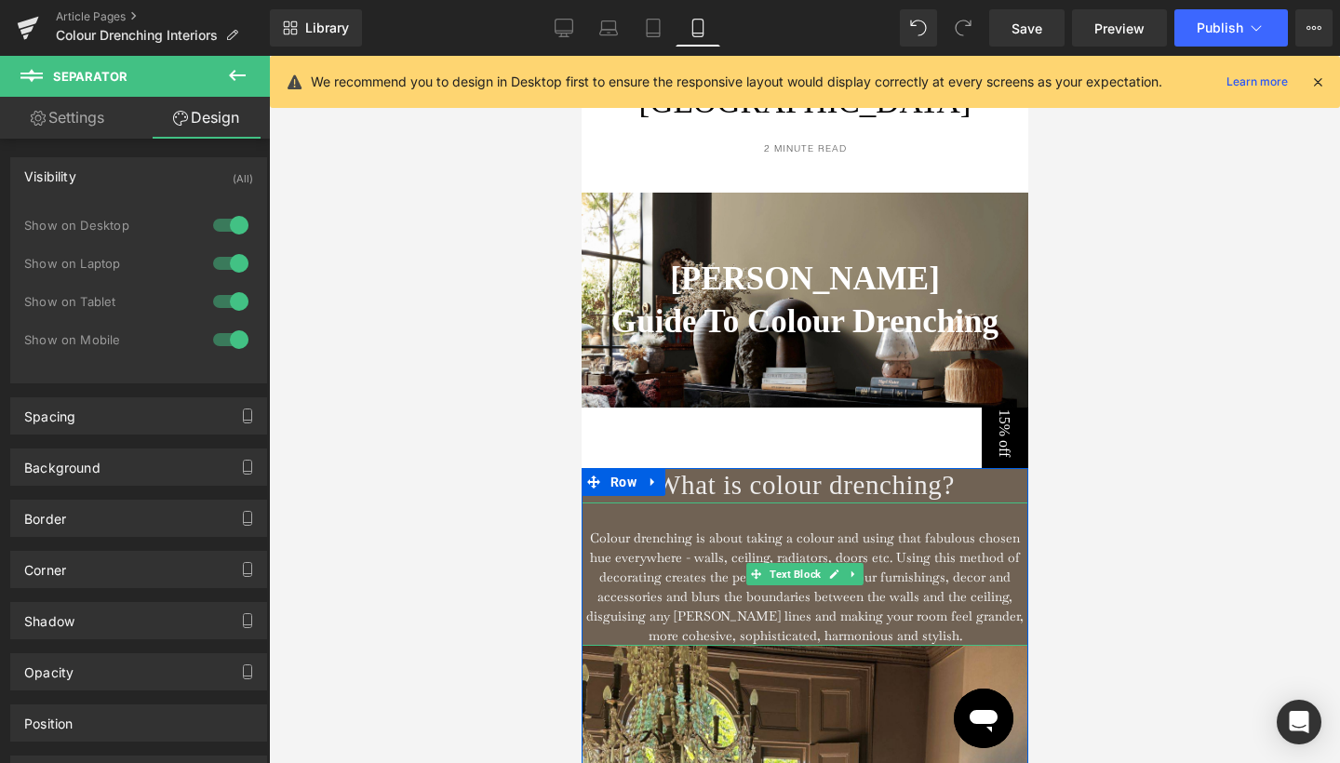
scroll to position [670, 0]
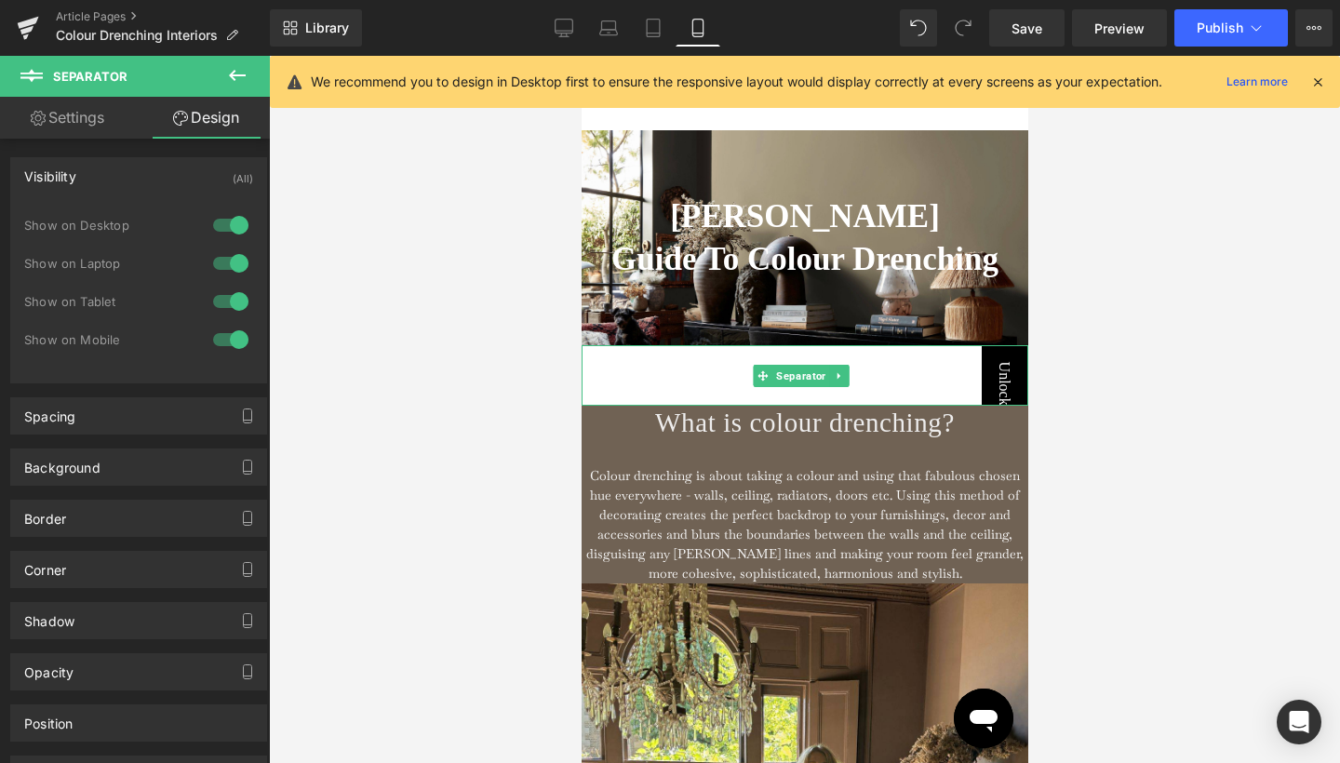
click at [700, 380] on hr at bounding box center [804, 380] width 447 height 51
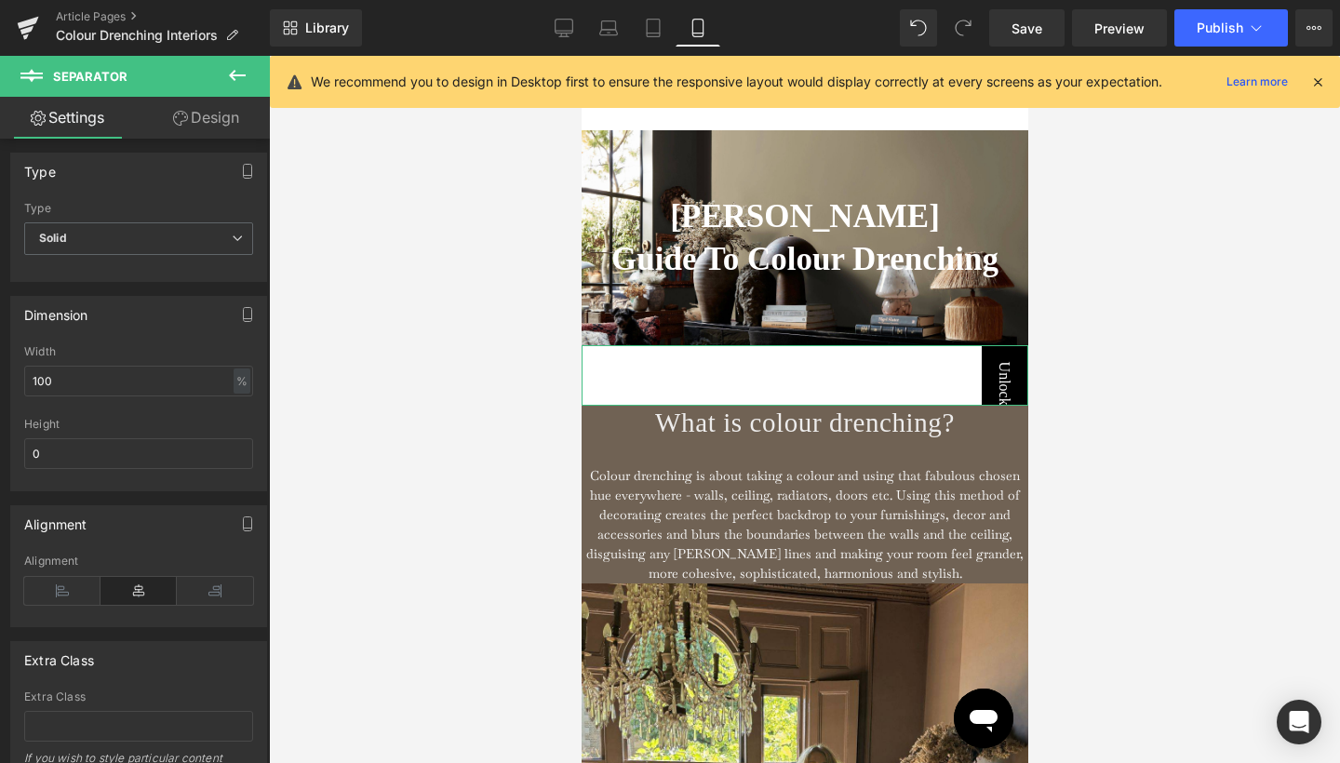
scroll to position [59, 0]
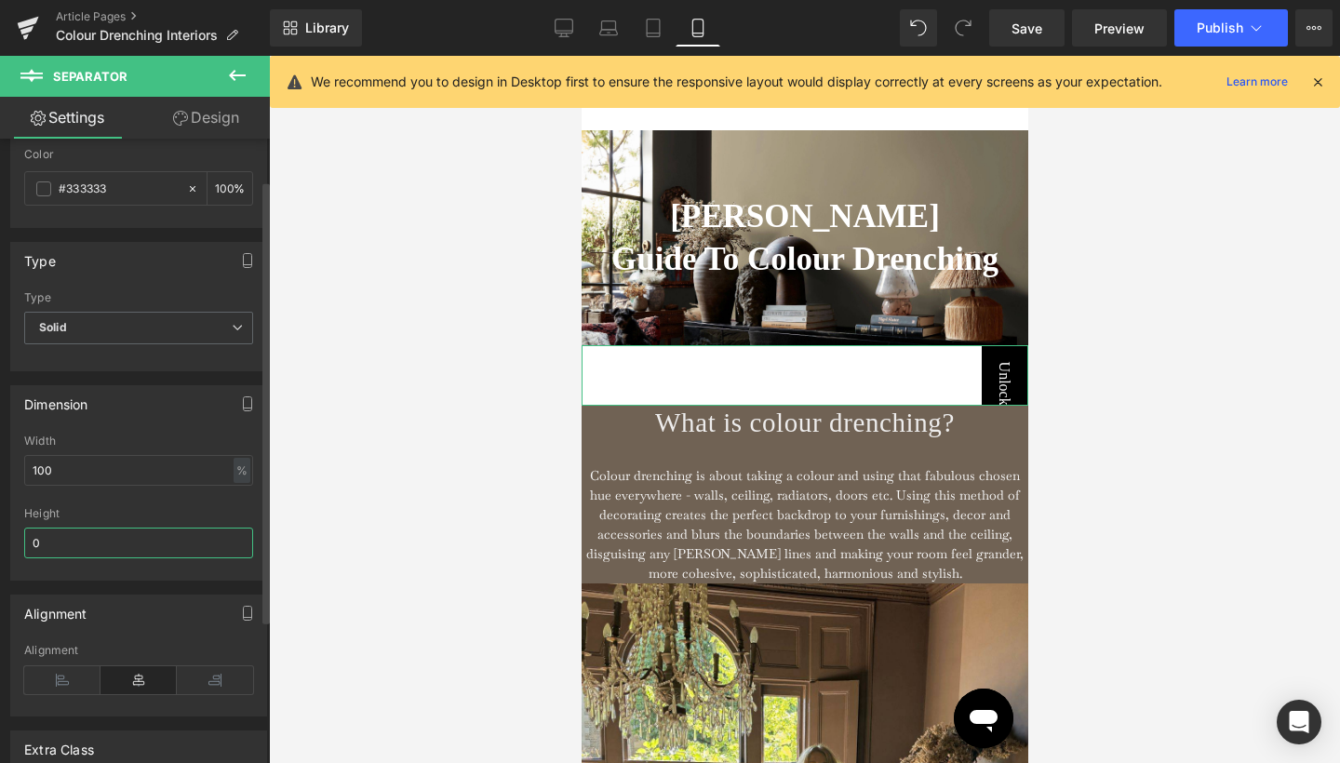
click at [76, 541] on input "0" at bounding box center [138, 543] width 229 height 31
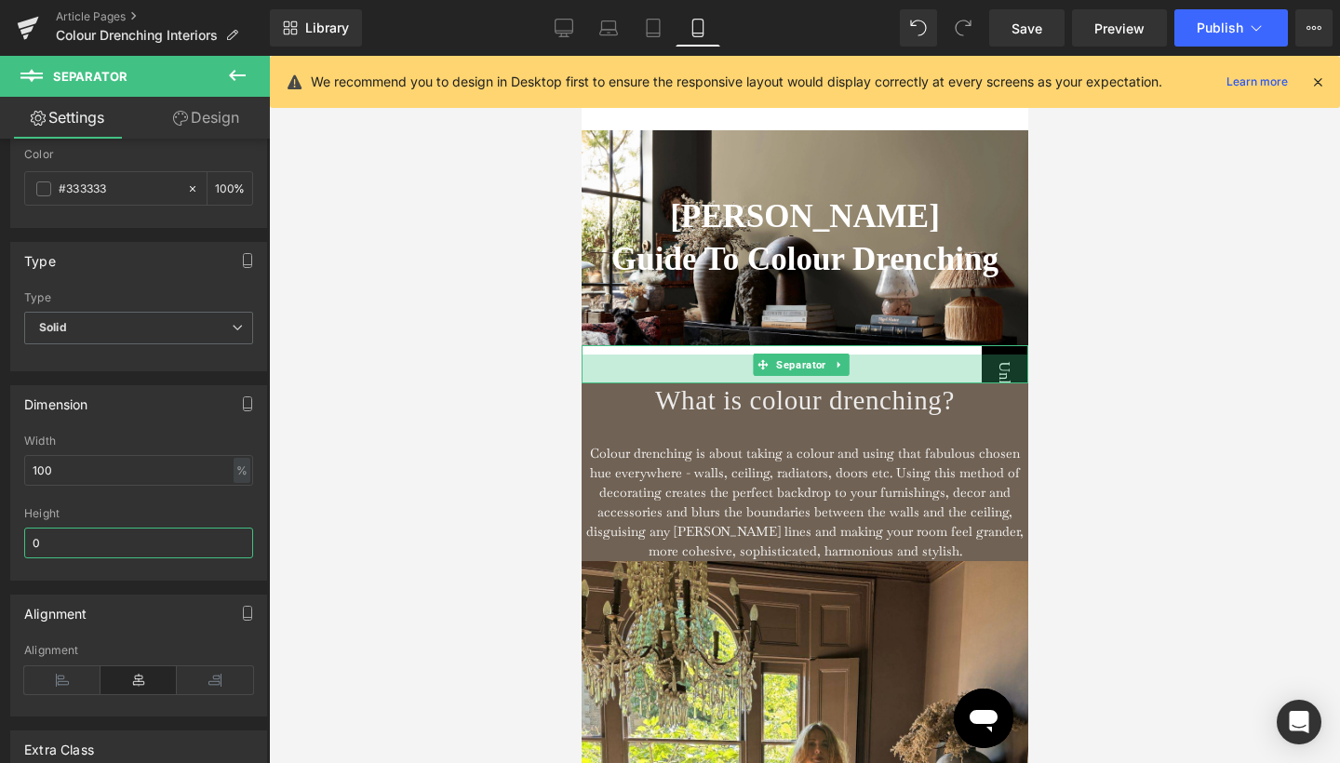
drag, startPoint x: 693, startPoint y: 401, endPoint x: 1666, endPoint y: 404, distance: 972.7
click at [694, 379] on div "31px" at bounding box center [804, 369] width 447 height 29
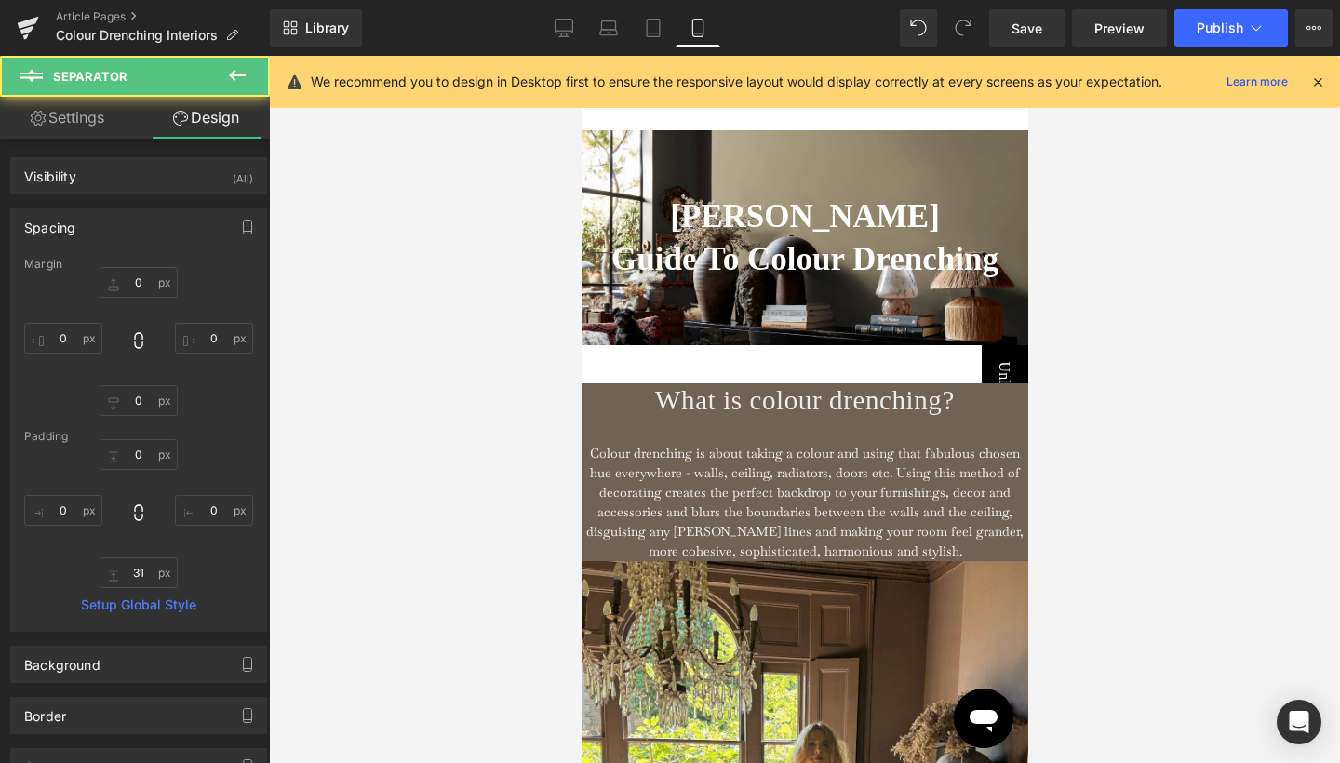
click at [1086, 348] on div at bounding box center [804, 409] width 1071 height 707
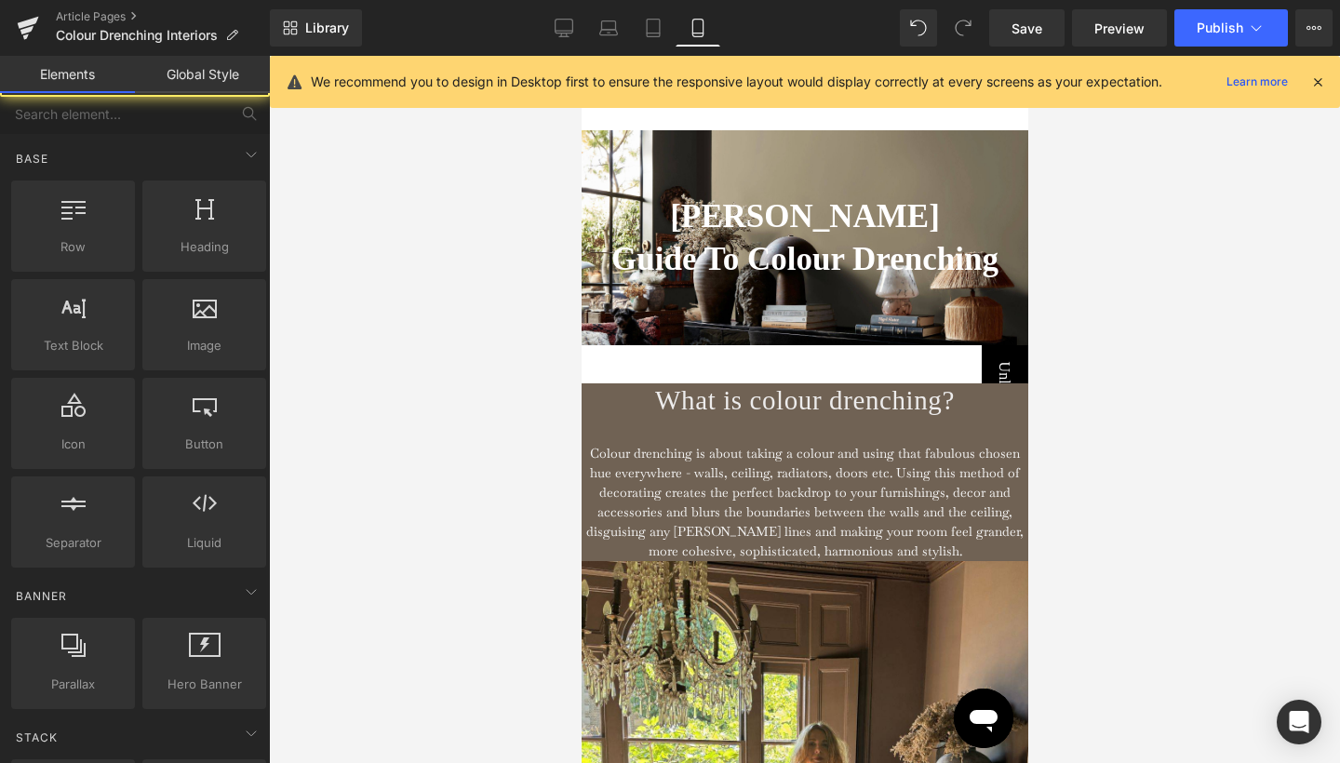
click at [1086, 348] on div at bounding box center [804, 409] width 1071 height 707
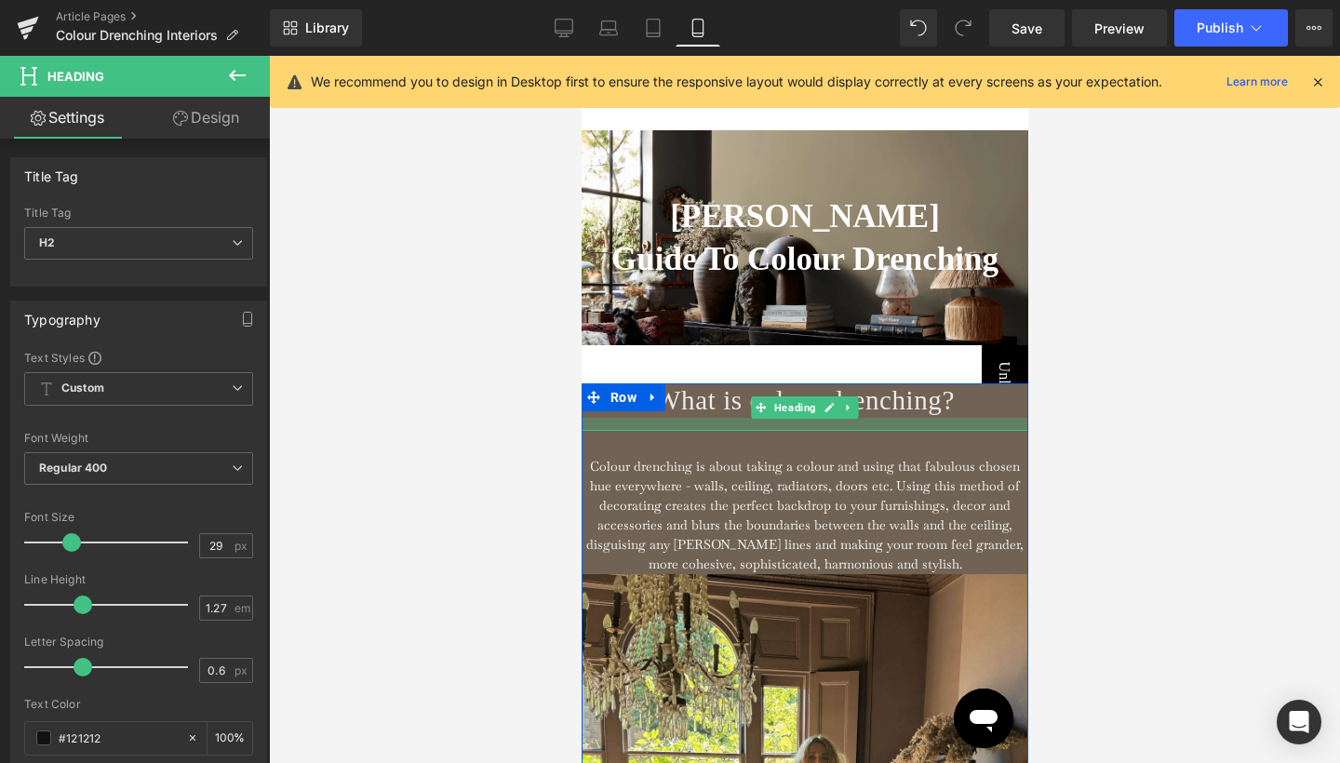
drag, startPoint x: 733, startPoint y: 414, endPoint x: 733, endPoint y: 427, distance: 13.0
click at [733, 427] on div at bounding box center [804, 424] width 447 height 13
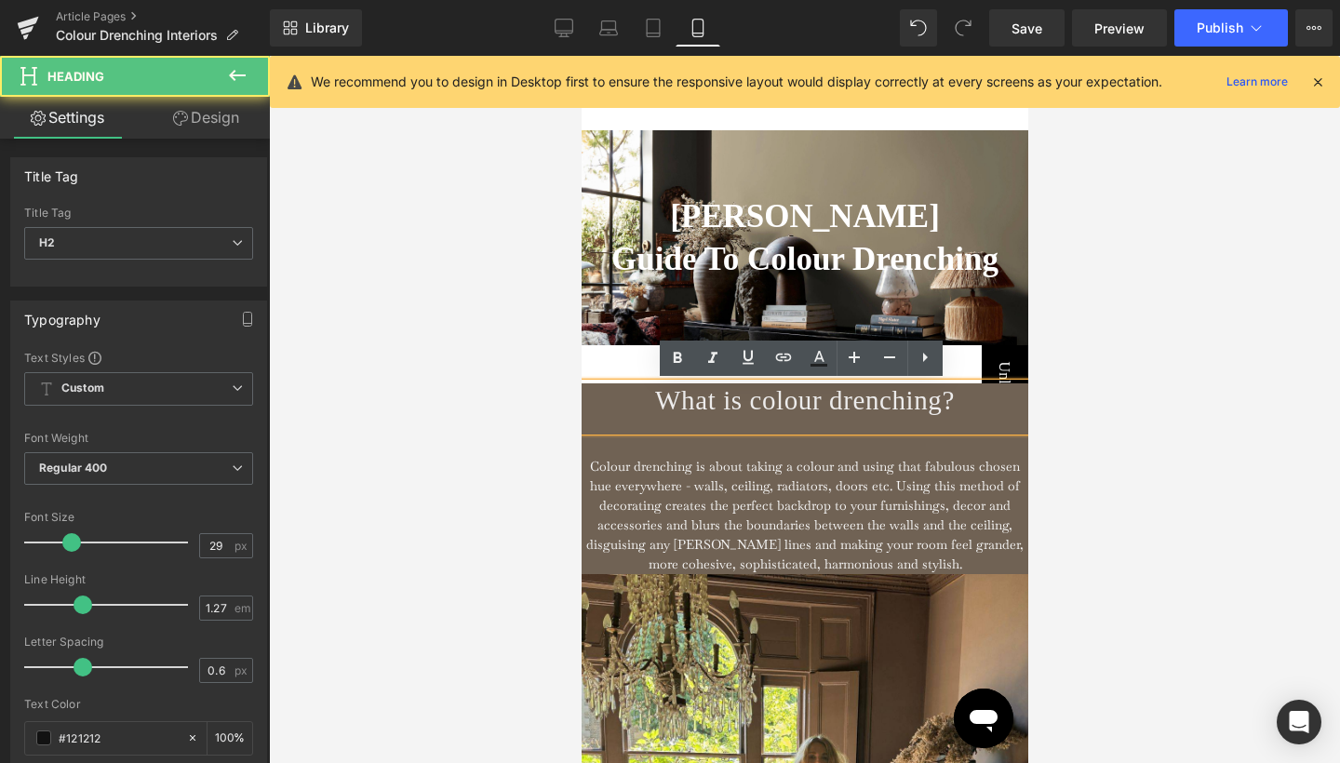
click at [598, 383] on h2 "What is colour drenching?" at bounding box center [804, 400] width 447 height 34
click at [620, 453] on div "Colour drenching is about taking a colour and using that fabulous chosen hue ev…" at bounding box center [804, 502] width 447 height 143
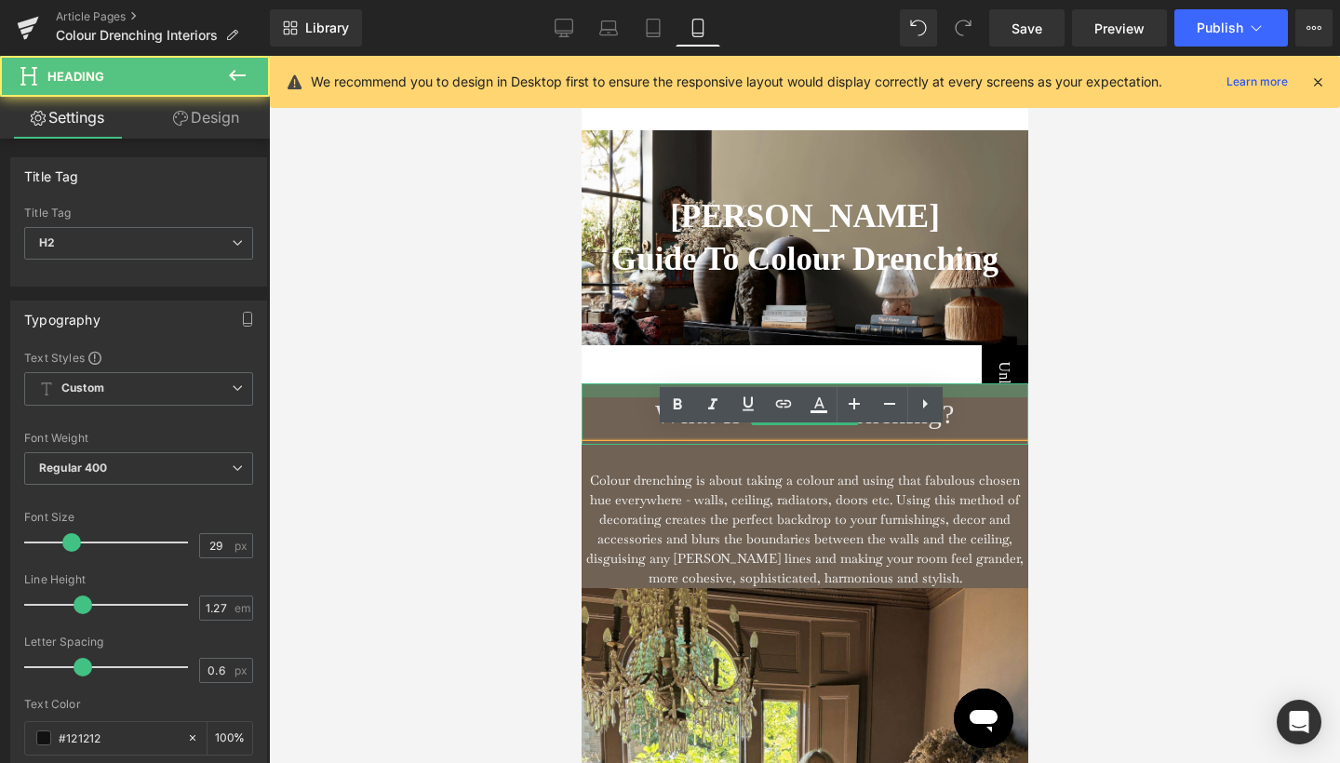
drag, startPoint x: 616, startPoint y: 385, endPoint x: 616, endPoint y: 399, distance: 14.0
click at [616, 399] on div "What is colour drenching? Heading Colour drenching is about taking a colour and…" at bounding box center [804, 764] width 447 height 763
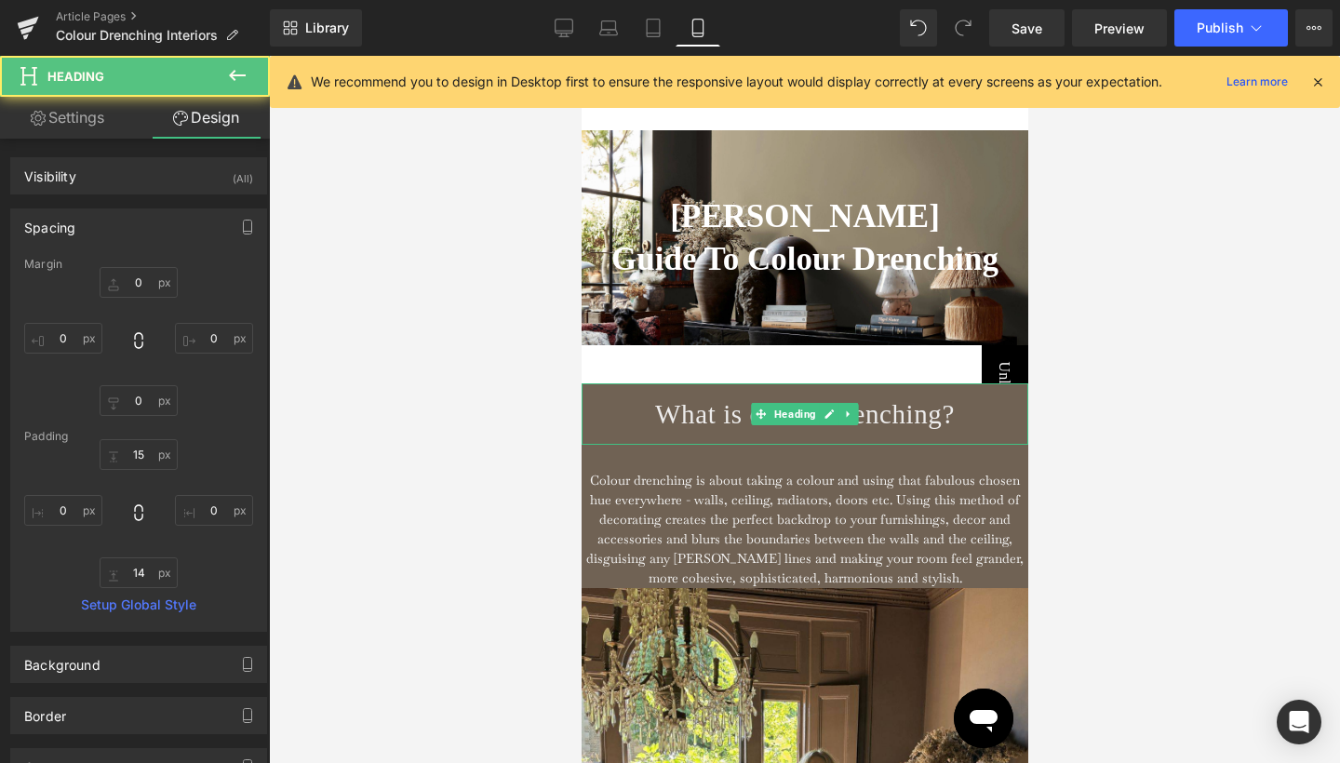
click at [1136, 390] on div at bounding box center [804, 409] width 1071 height 707
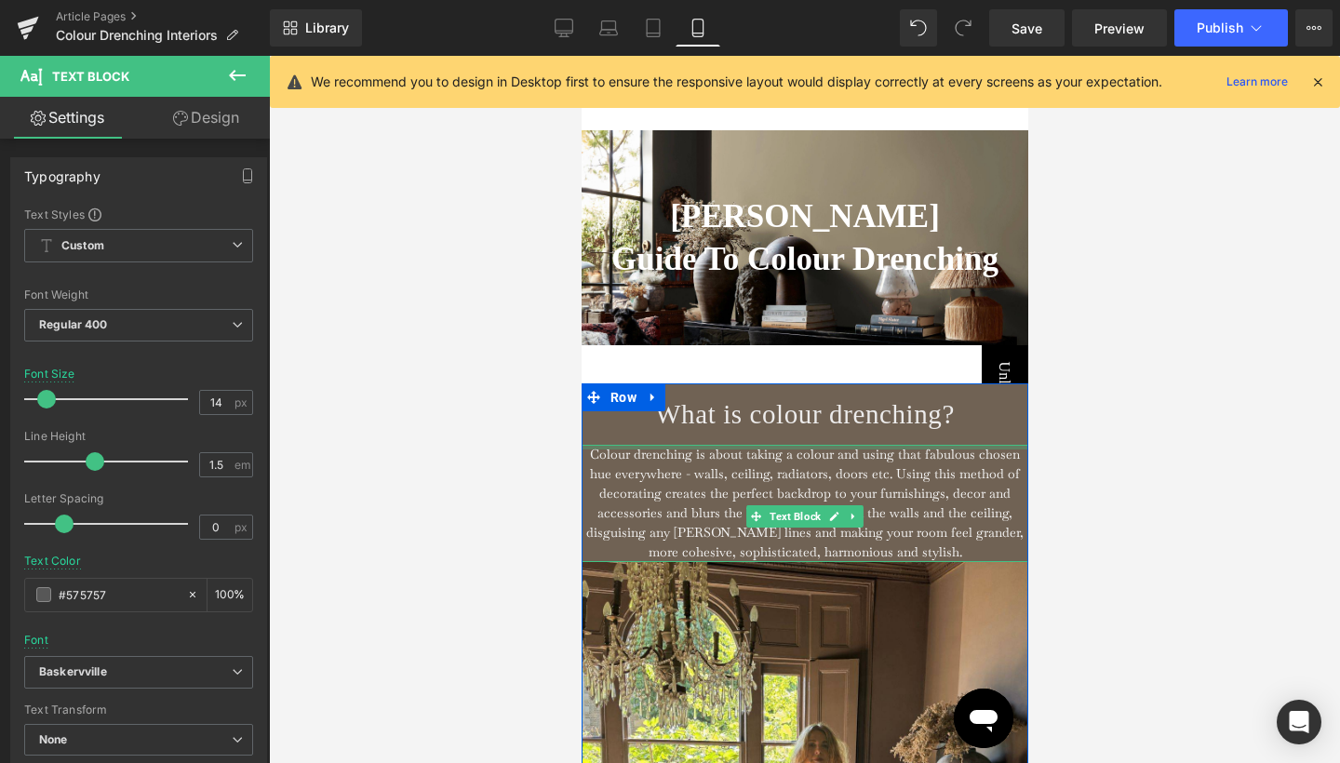
drag, startPoint x: 908, startPoint y: 445, endPoint x: 907, endPoint y: 410, distance: 34.5
click at [907, 410] on div "What is colour drenching? Heading Colour drenching is about taking a colour and…" at bounding box center [804, 472] width 447 height 179
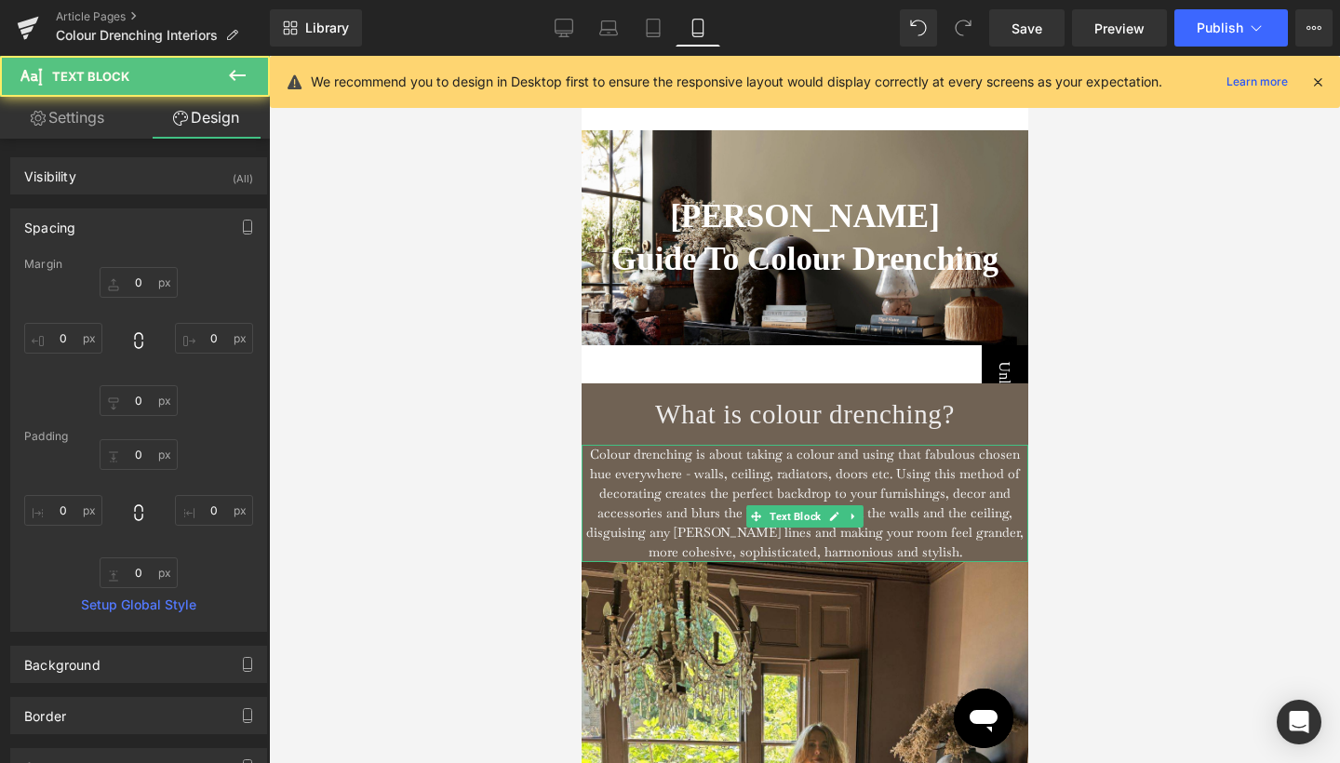
drag, startPoint x: 329, startPoint y: 355, endPoint x: 1122, endPoint y: 415, distance: 795.3
click at [1122, 415] on div at bounding box center [804, 409] width 1071 height 707
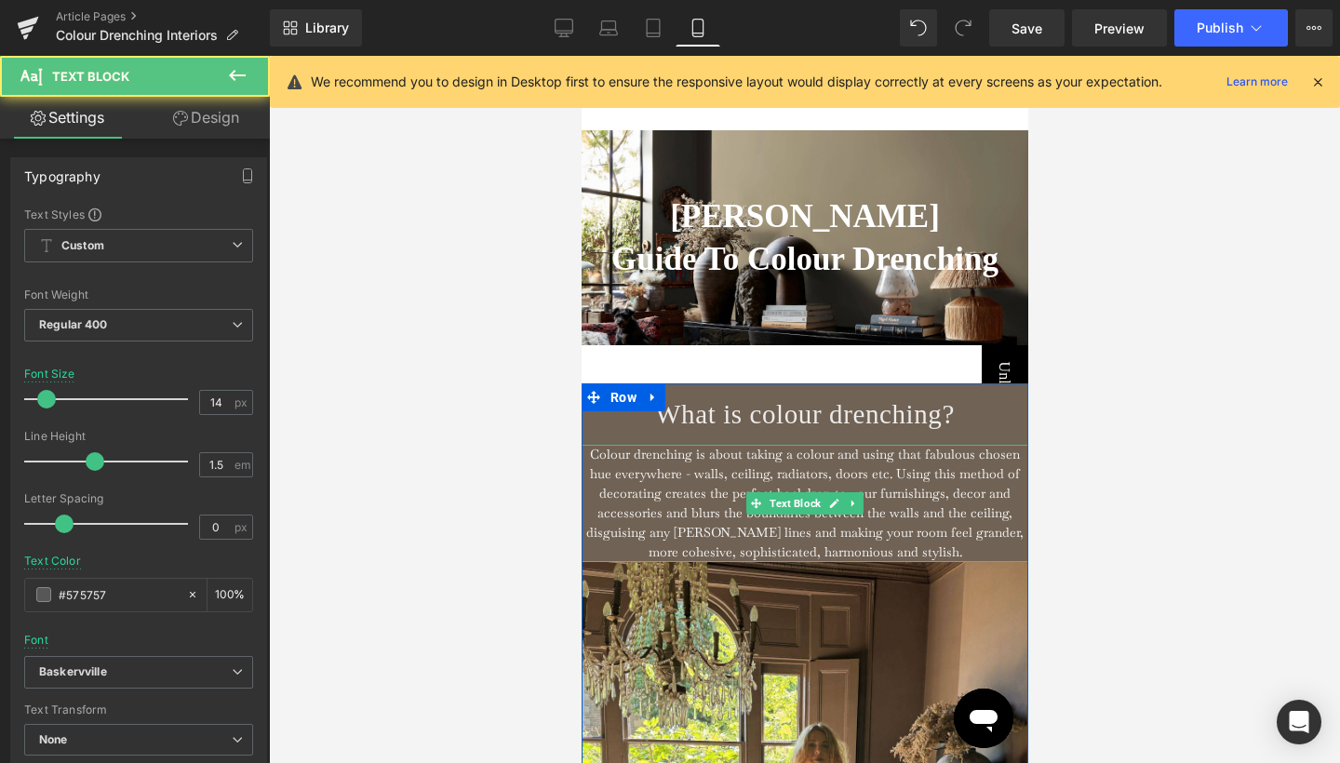
click at [952, 508] on span "Colour drenching is about taking a colour and using that fabulous chosen hue ev…" at bounding box center [803, 503] width 437 height 114
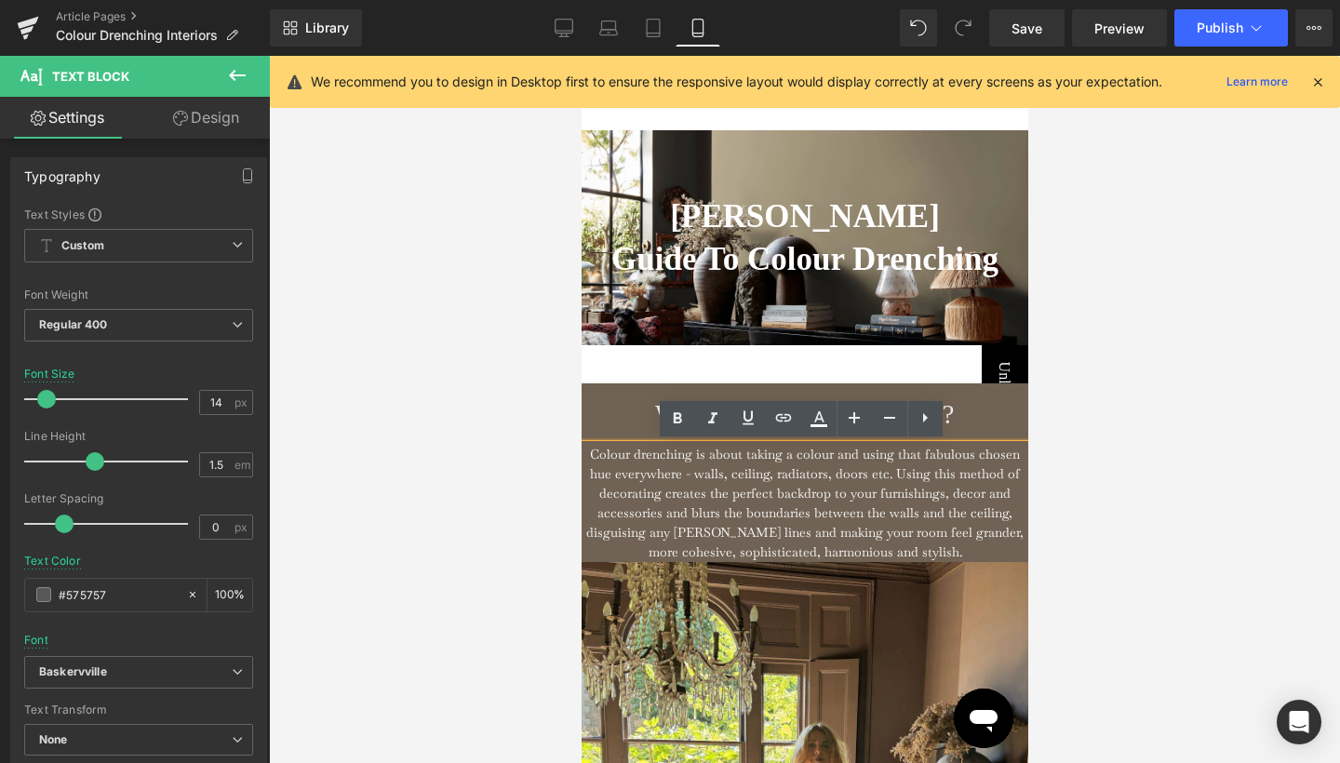
click at [1102, 477] on div at bounding box center [804, 409] width 1071 height 707
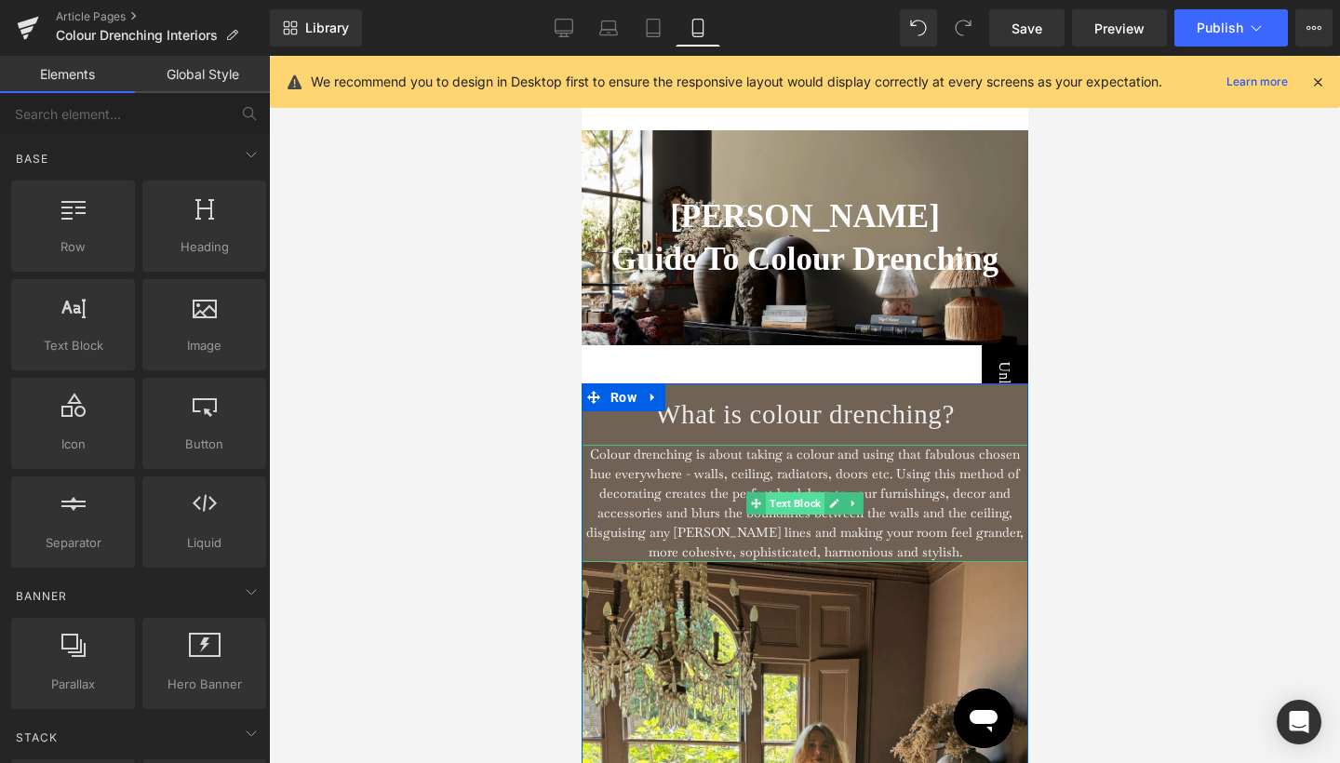
click at [802, 500] on span "Text Block" at bounding box center [794, 503] width 59 height 22
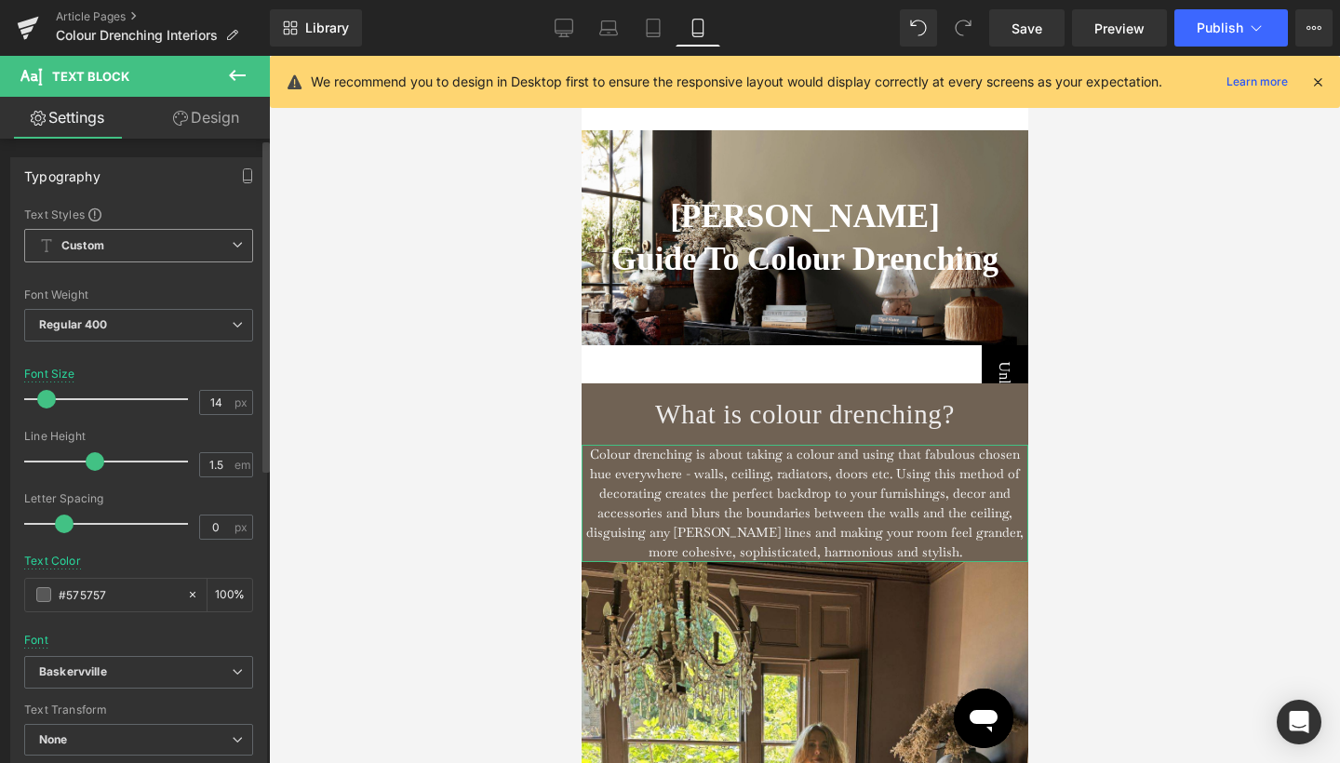
scroll to position [0, 0]
click at [230, 114] on link "Design" at bounding box center [206, 118] width 135 height 42
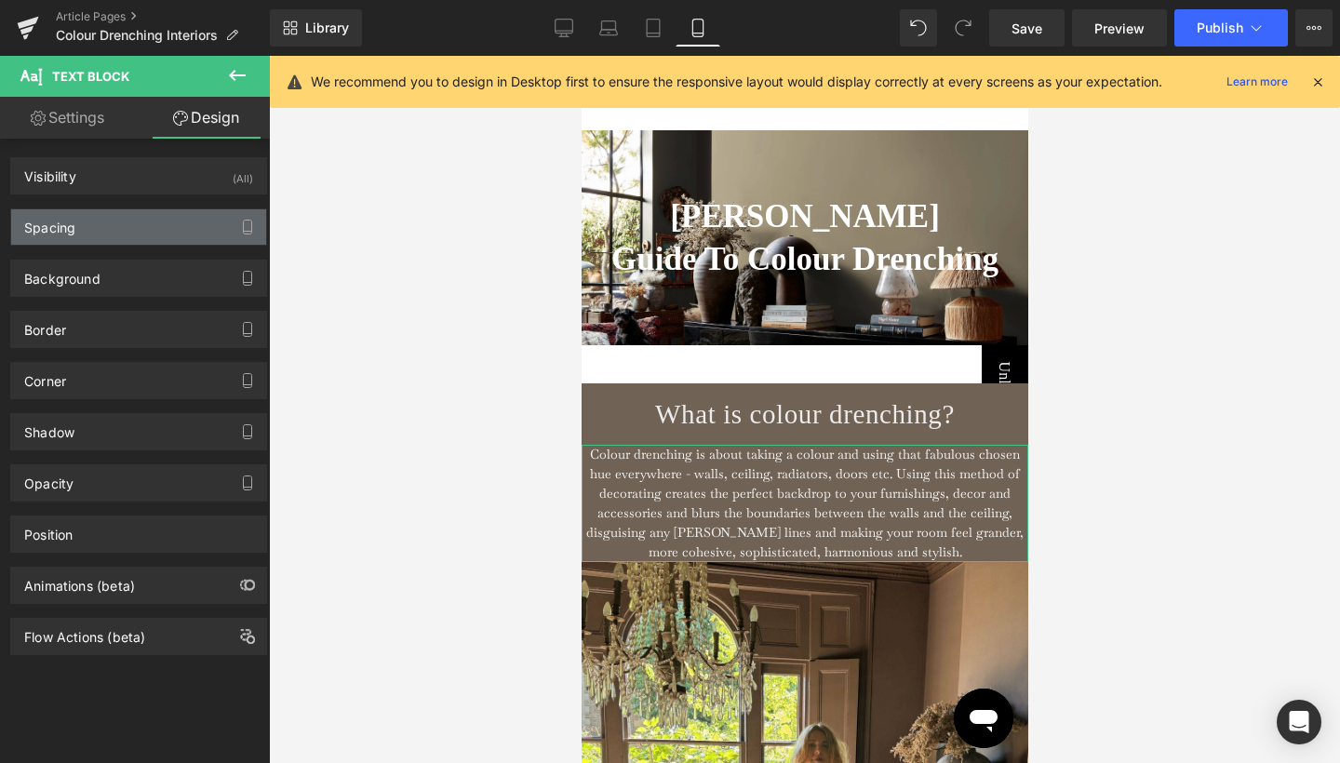
click at [120, 239] on div "Spacing" at bounding box center [138, 226] width 255 height 35
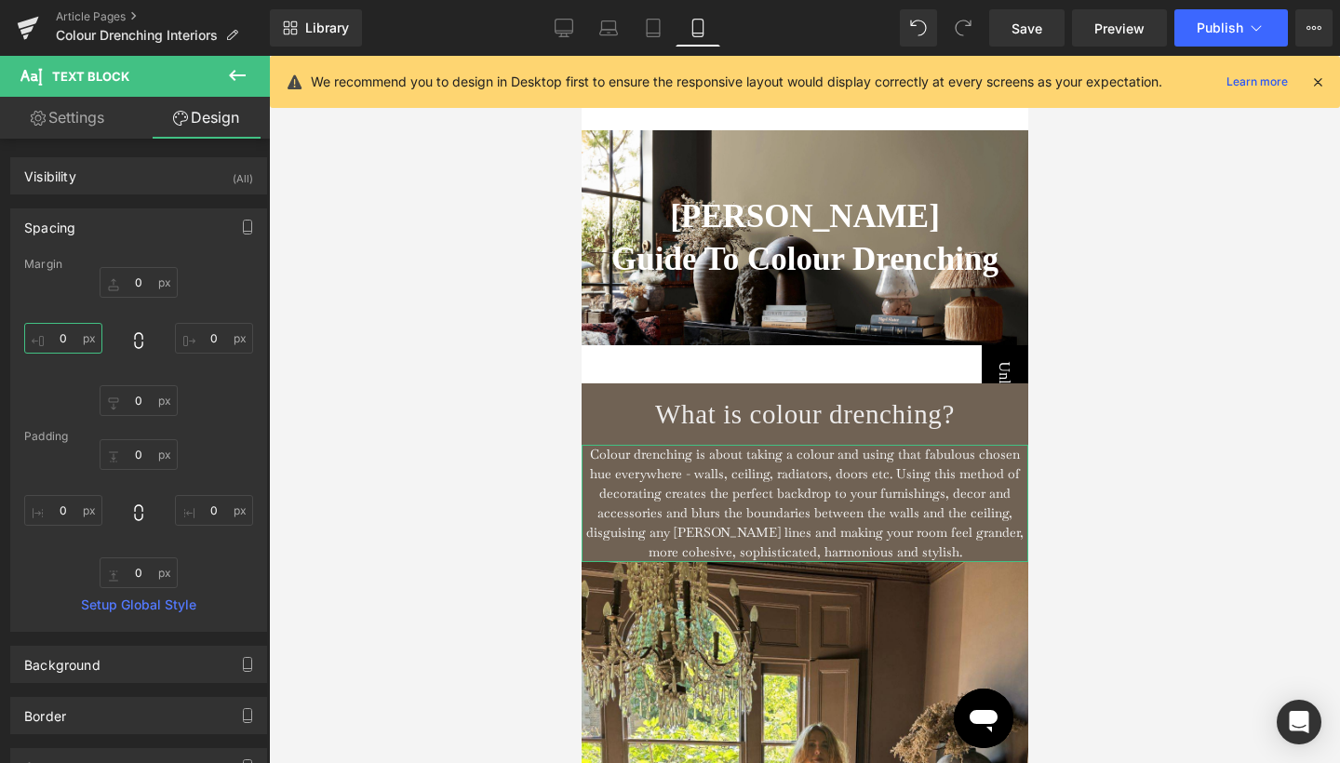
click at [59, 331] on input "0" at bounding box center [63, 338] width 78 height 31
type input "10"
click at [208, 330] on input "0" at bounding box center [214, 338] width 78 height 31
type input "10"
click at [66, 338] on input "10" at bounding box center [63, 338] width 78 height 31
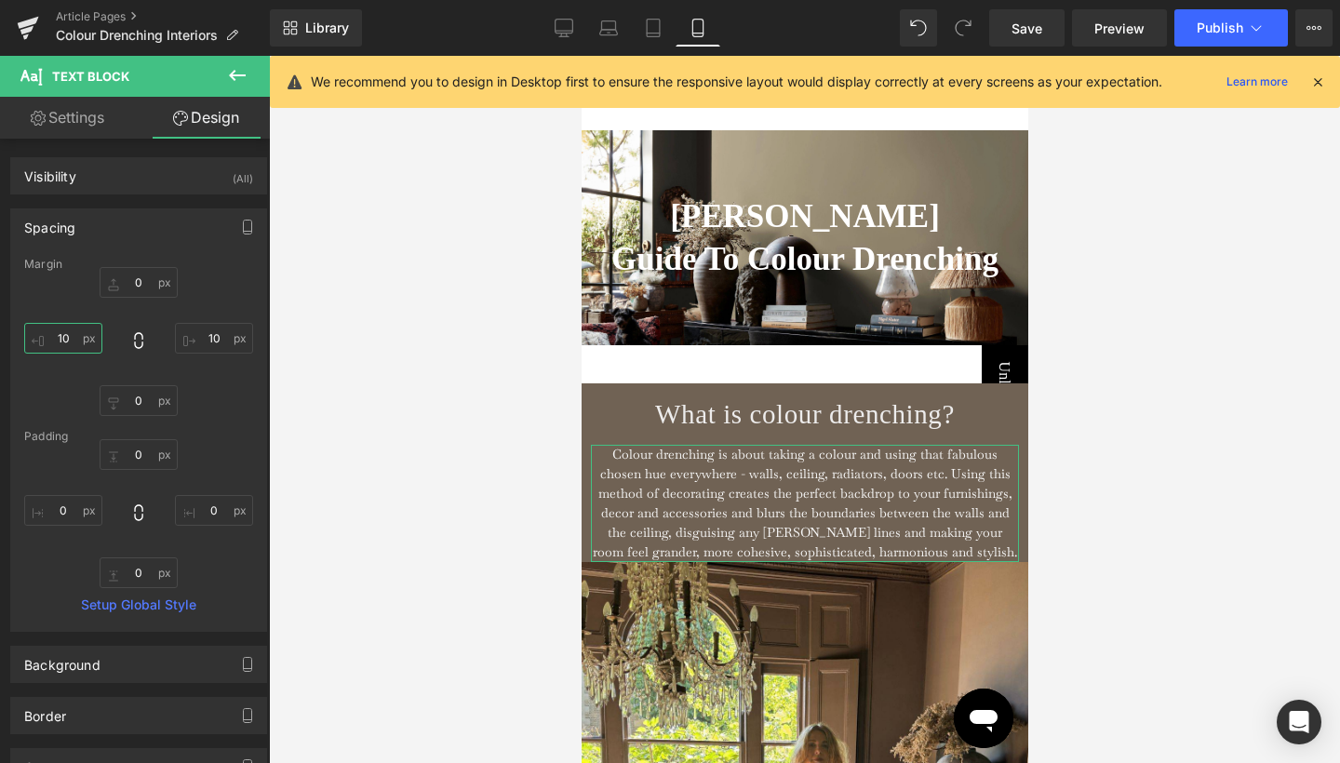
type input "1"
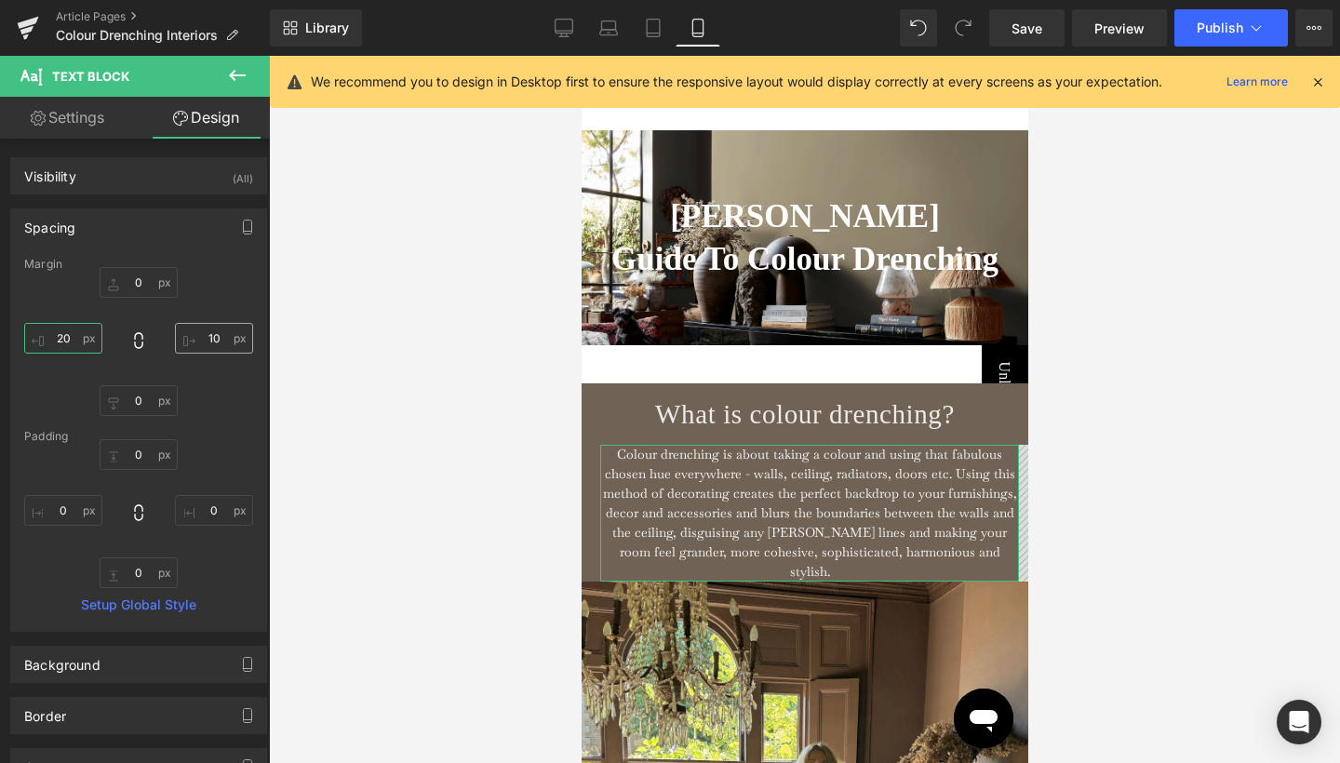
type input "20"
click at [205, 340] on input "10" at bounding box center [214, 338] width 78 height 31
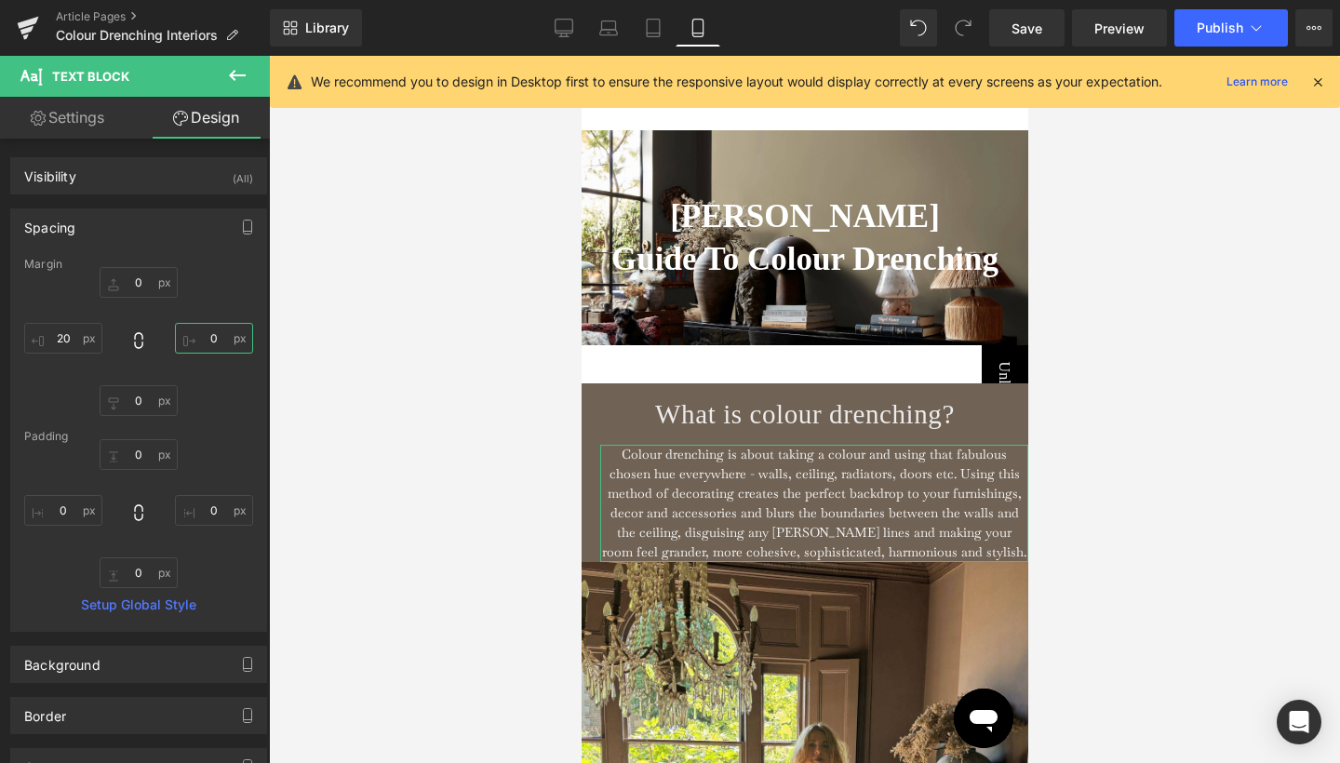
type input "20"
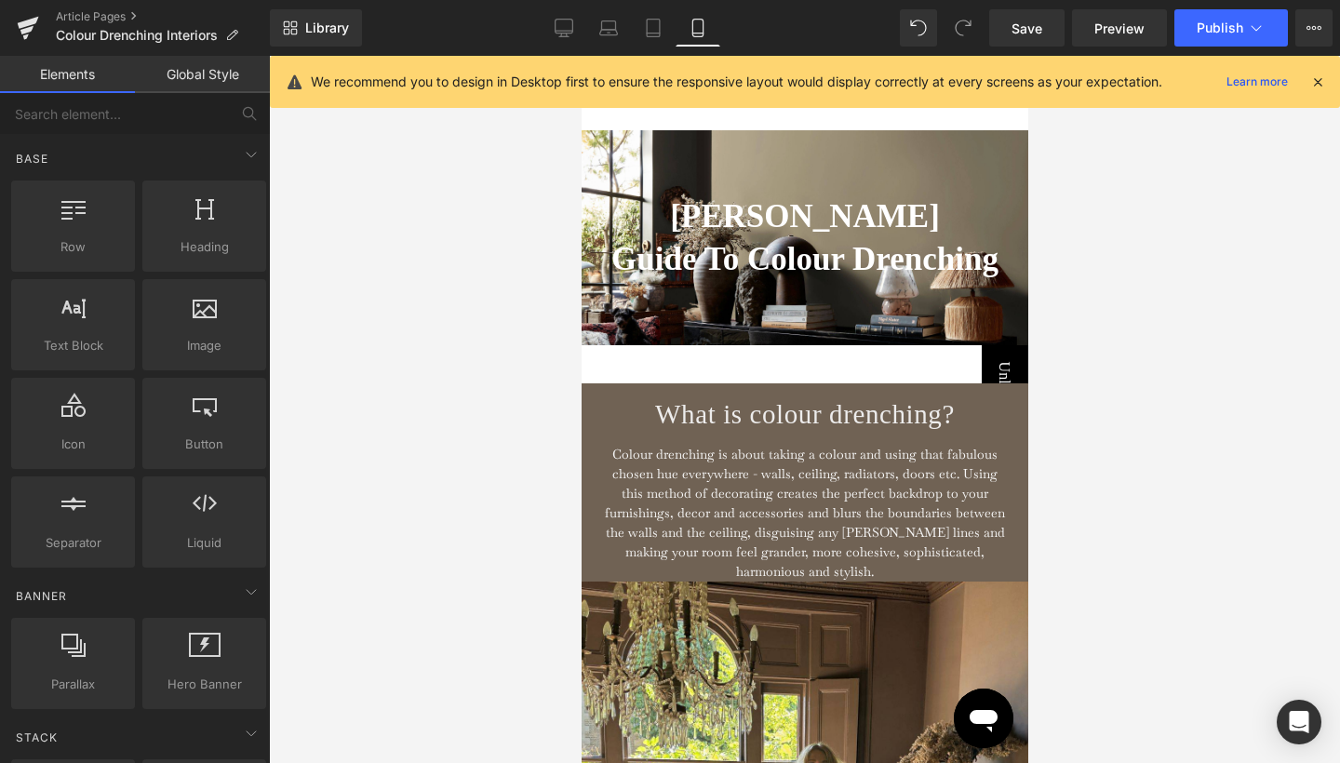
click at [1066, 386] on div at bounding box center [804, 409] width 1071 height 707
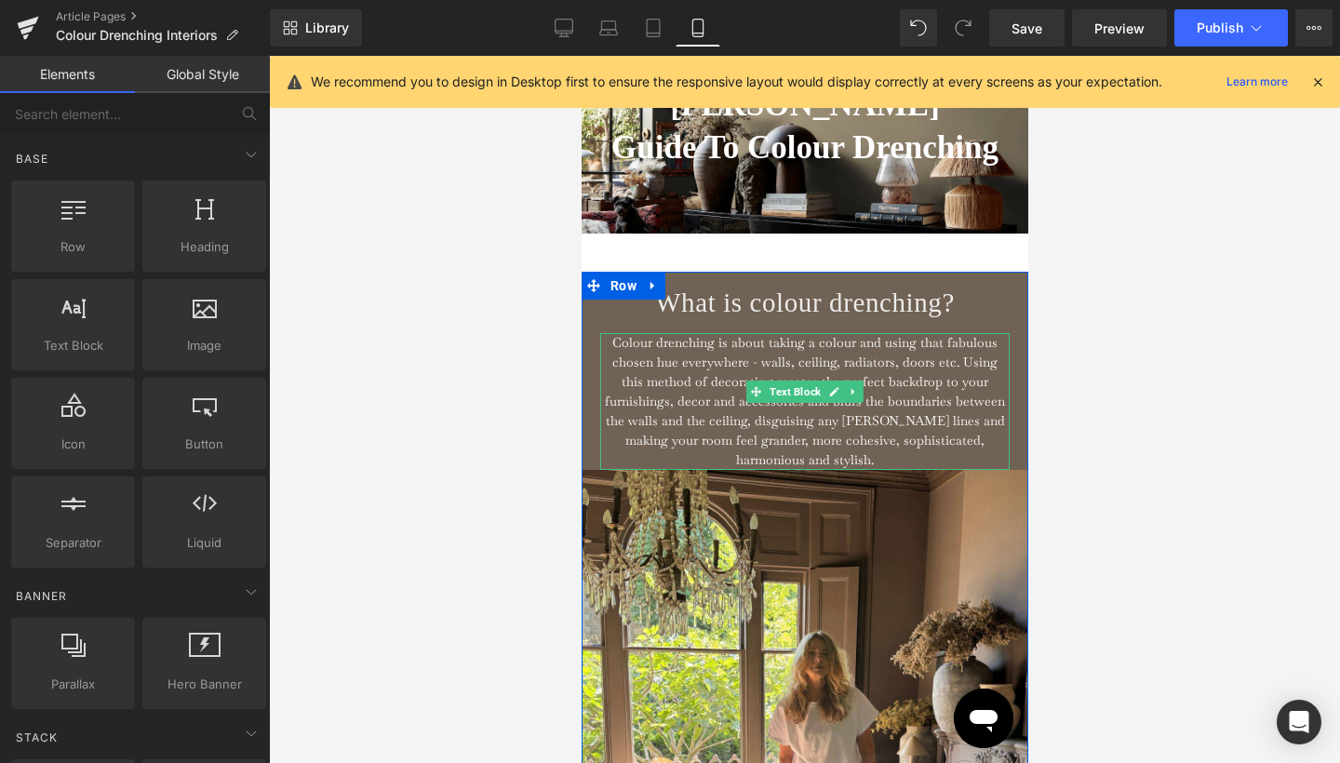
scroll to position [861, 0]
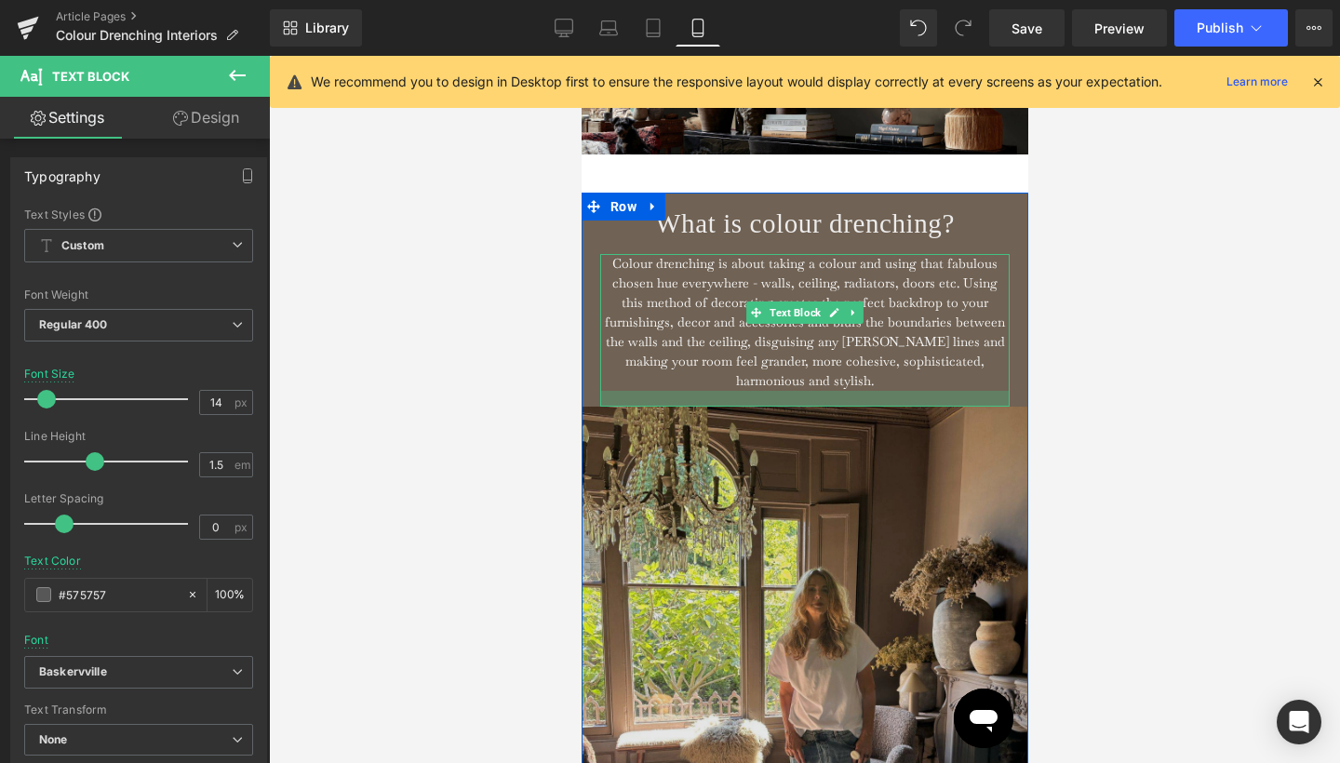
drag, startPoint x: 933, startPoint y: 369, endPoint x: 1712, endPoint y: 397, distance: 779.6
click at [934, 391] on div at bounding box center [804, 399] width 410 height 16
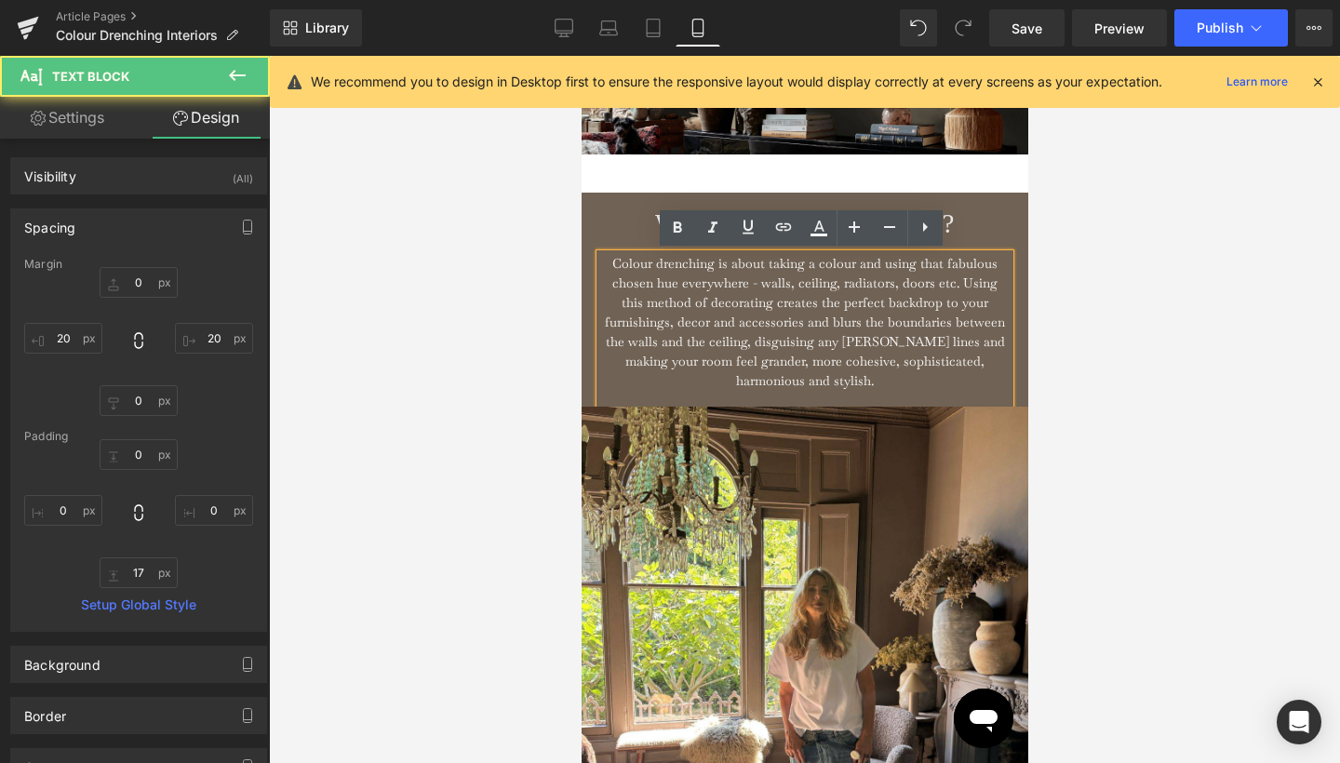
click at [1131, 341] on div at bounding box center [804, 409] width 1071 height 707
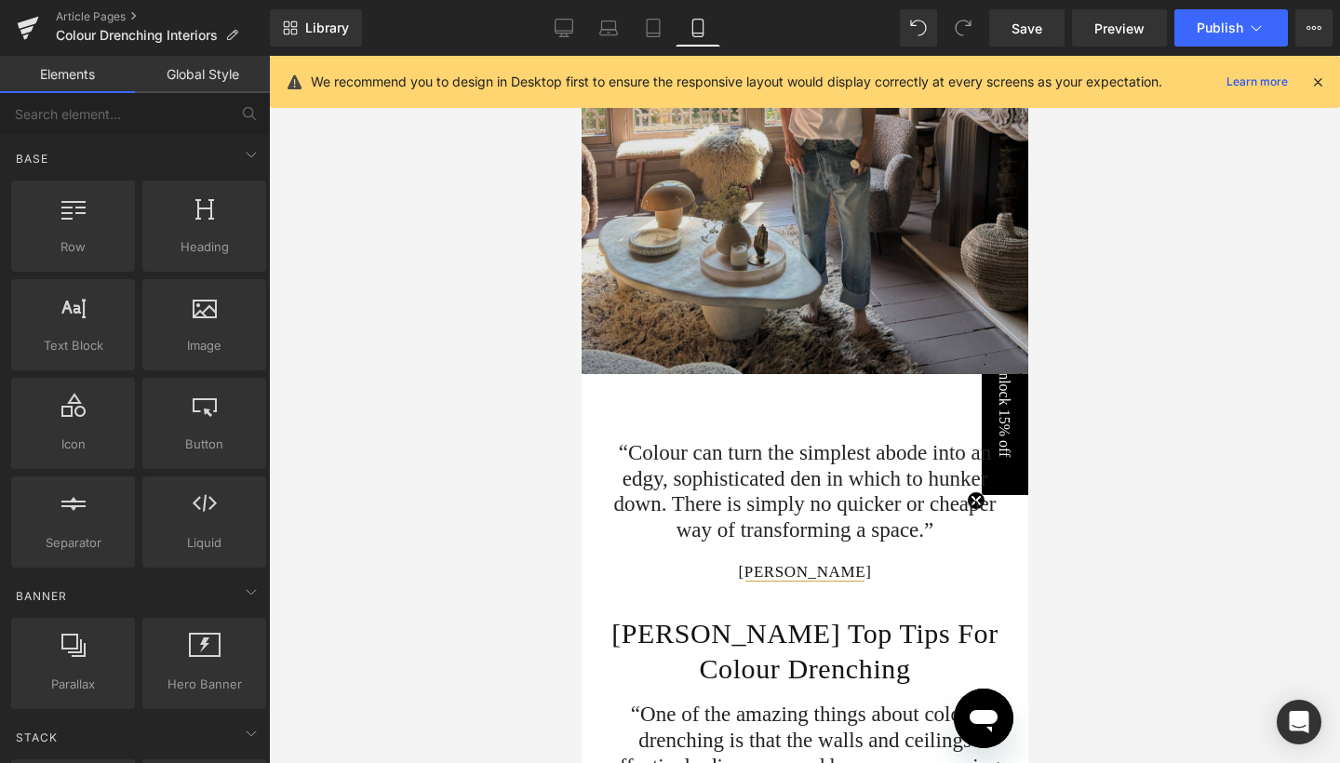
scroll to position [1472, 0]
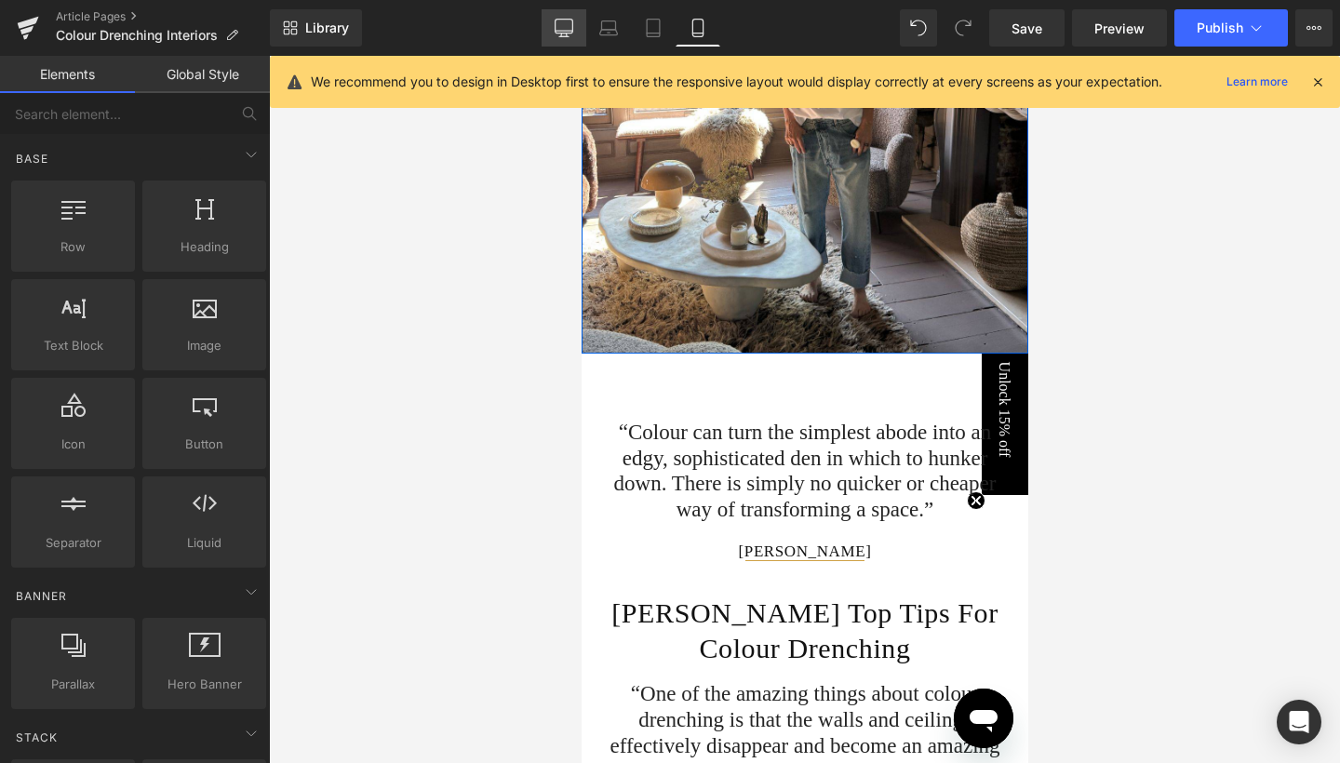
click at [557, 25] on icon at bounding box center [565, 27] width 18 height 14
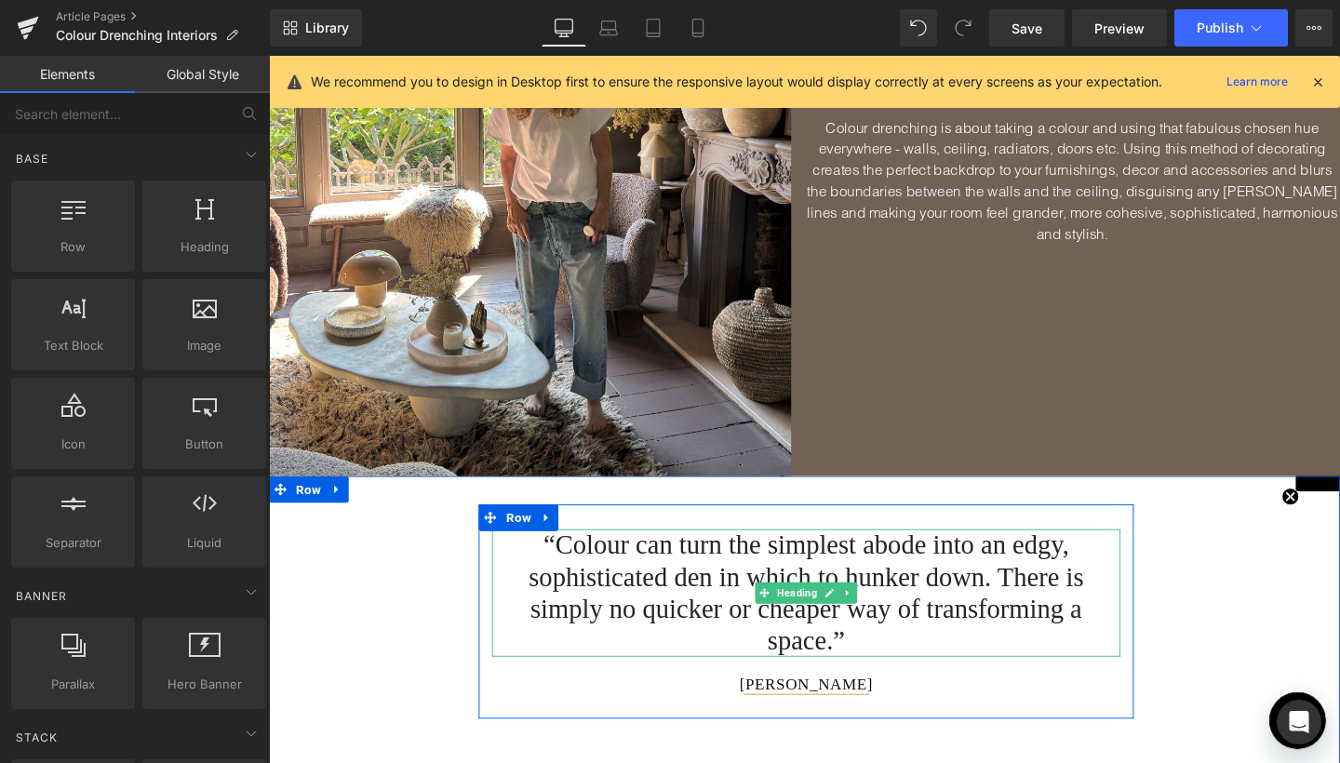
scroll to position [1181, 0]
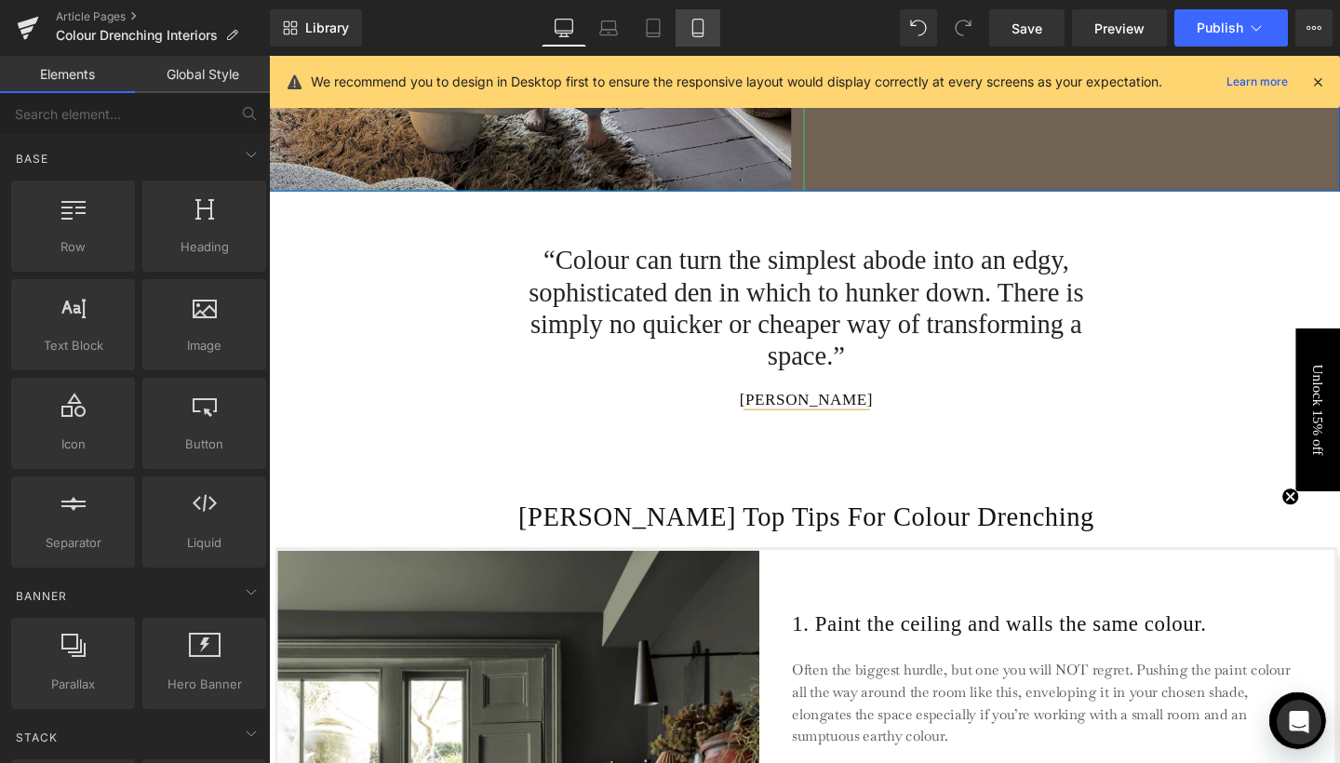
click at [699, 36] on icon at bounding box center [697, 29] width 10 height 18
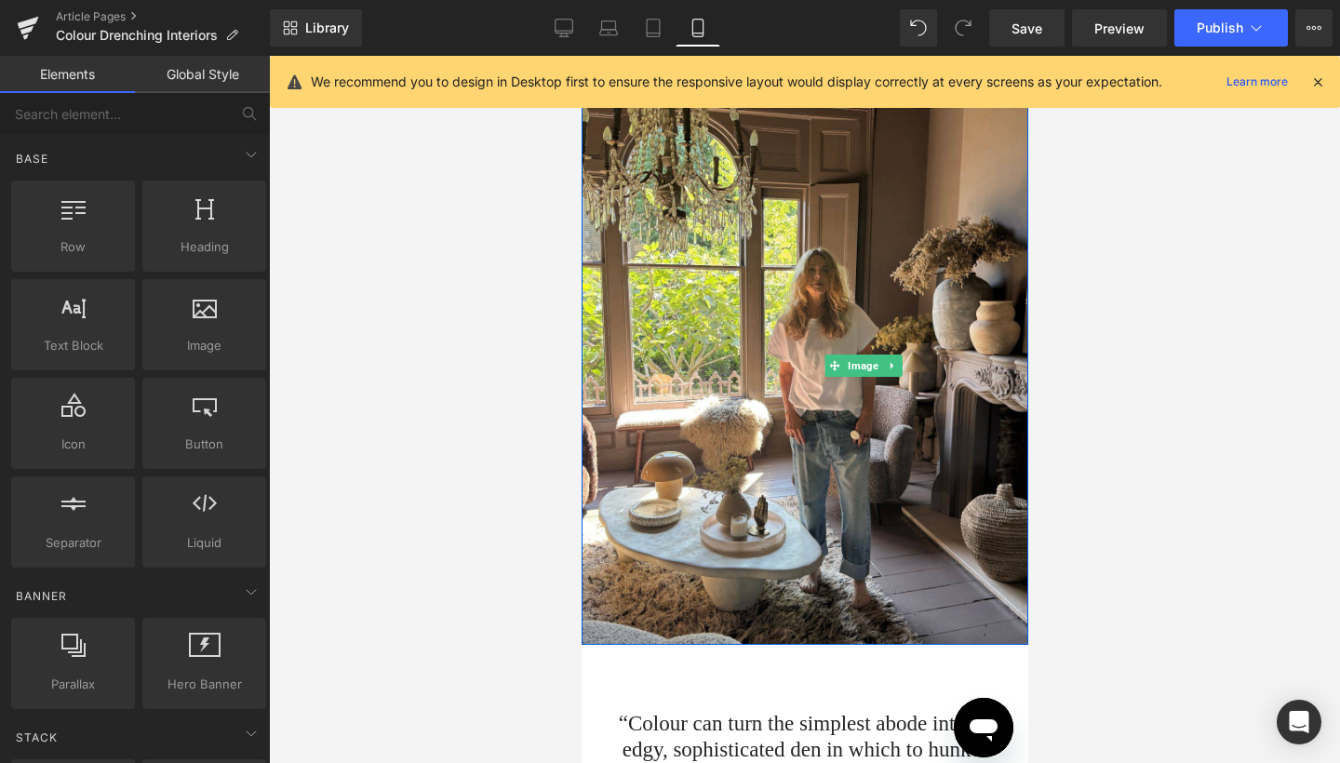
scroll to position [1731, 0]
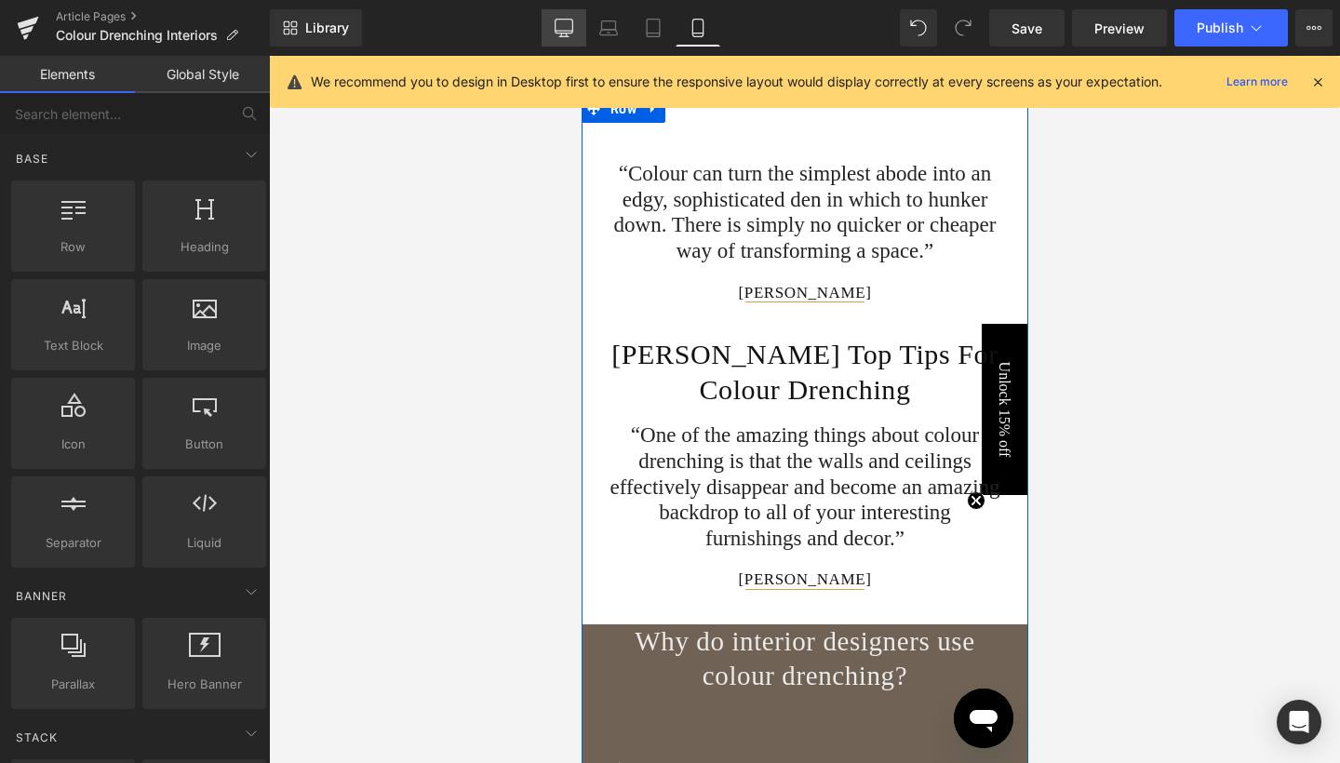
click at [564, 20] on icon at bounding box center [564, 28] width 19 height 19
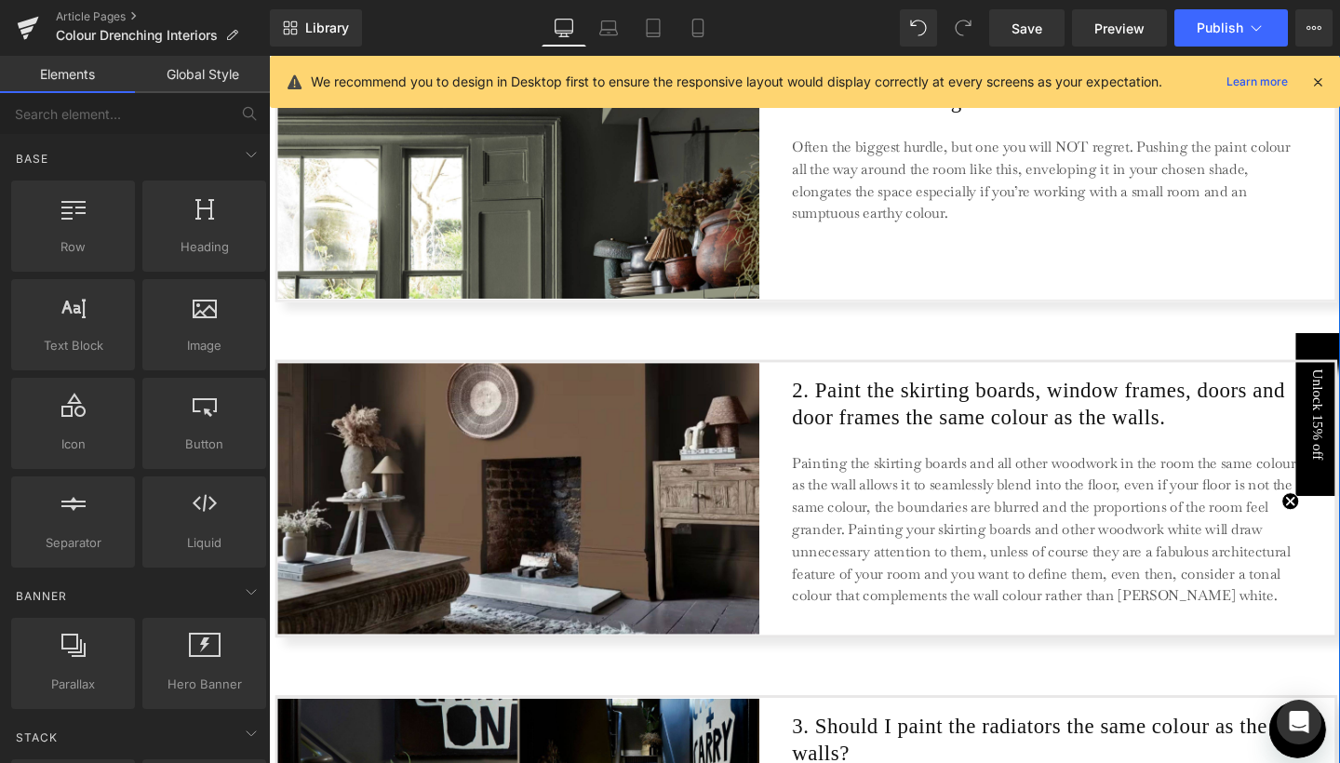
scroll to position [1338, 0]
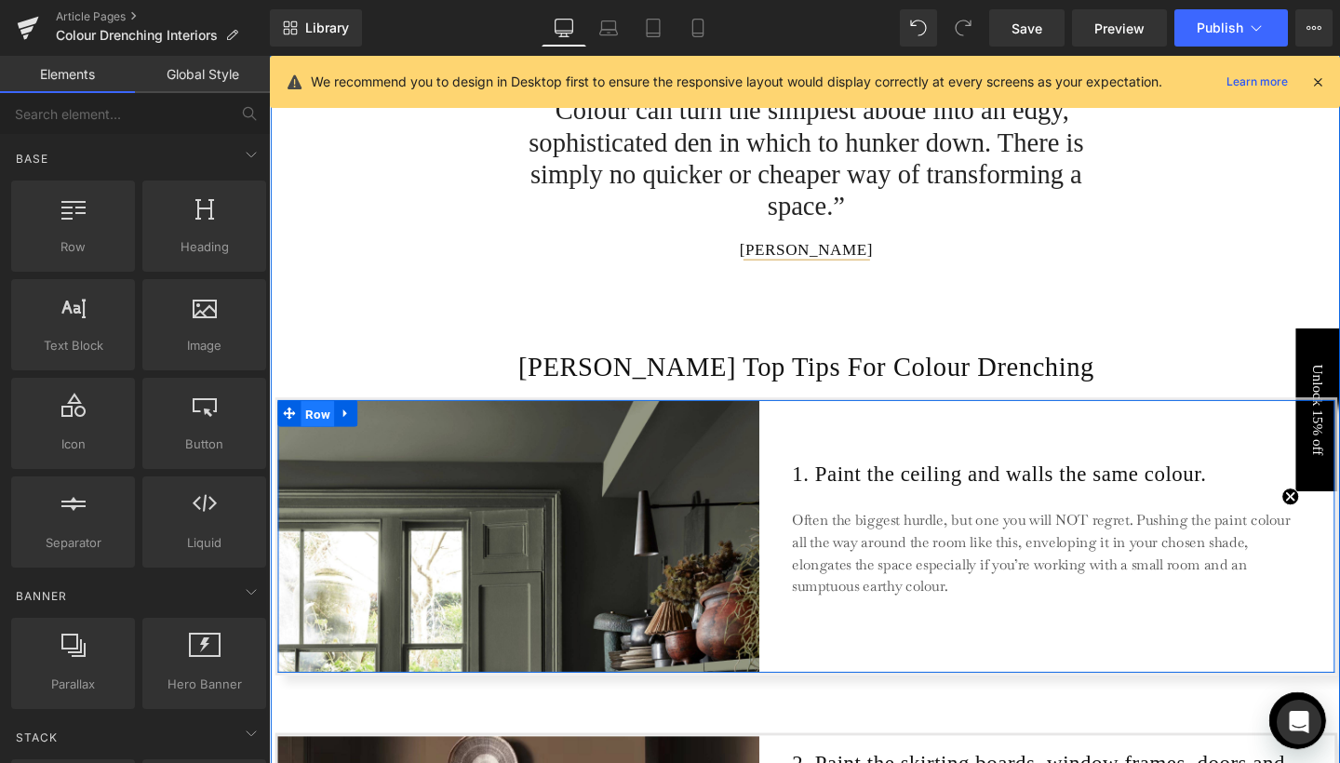
click at [322, 431] on span "Row" at bounding box center [320, 433] width 35 height 28
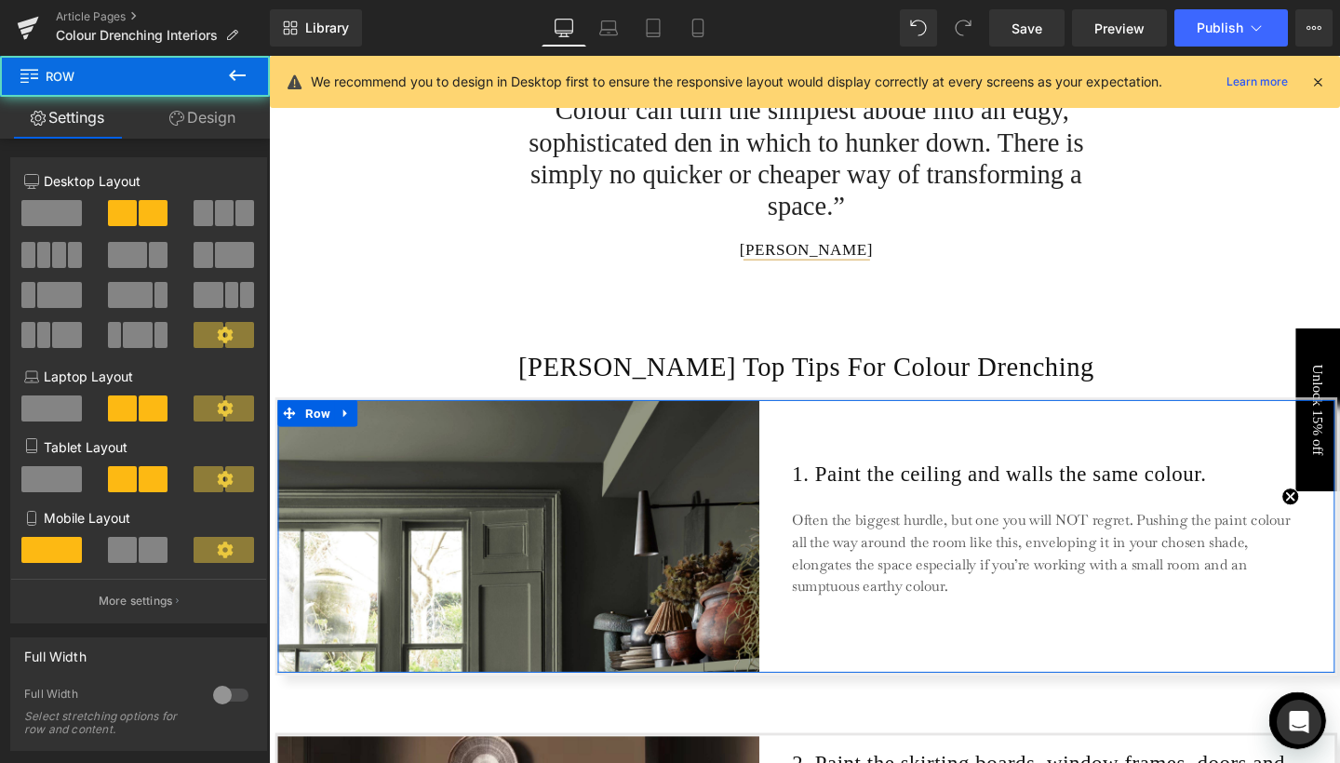
click at [225, 124] on link "Design" at bounding box center [202, 118] width 135 height 42
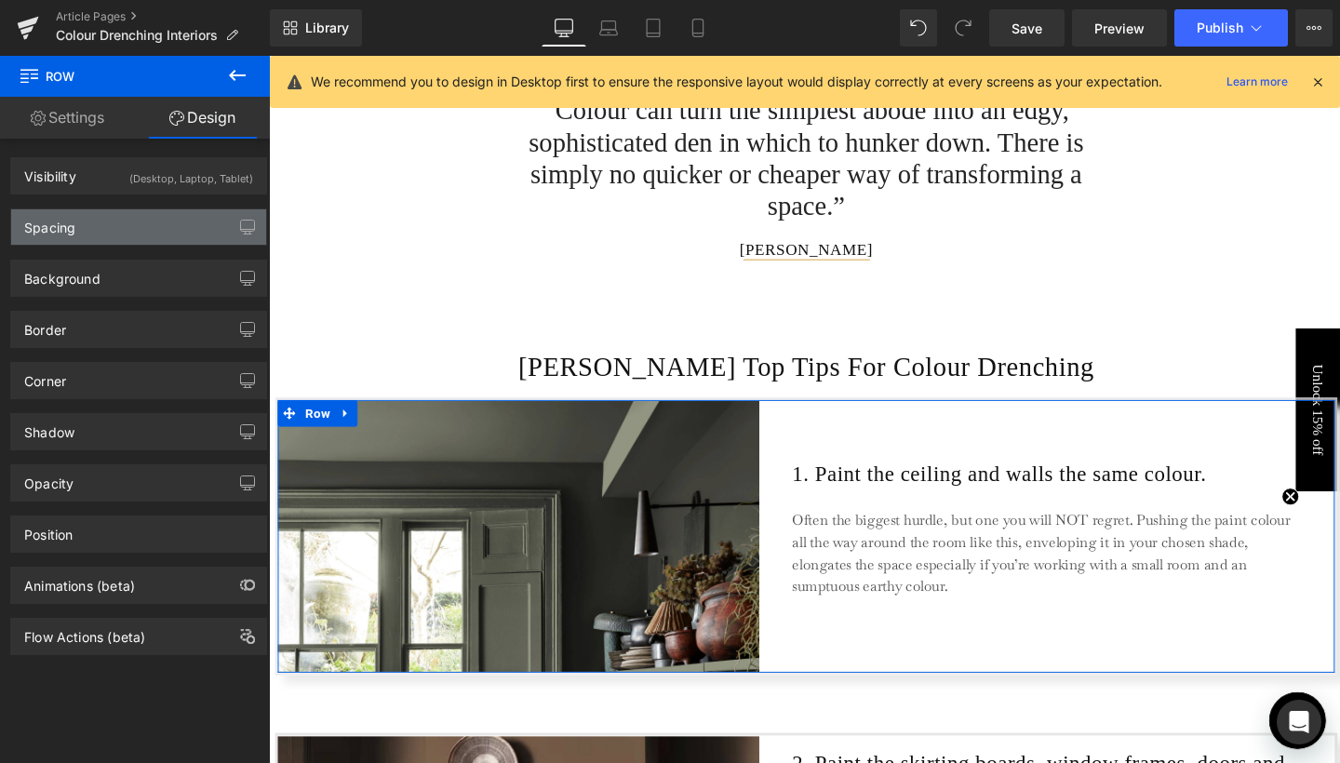
click at [114, 224] on div "Spacing" at bounding box center [138, 226] width 255 height 35
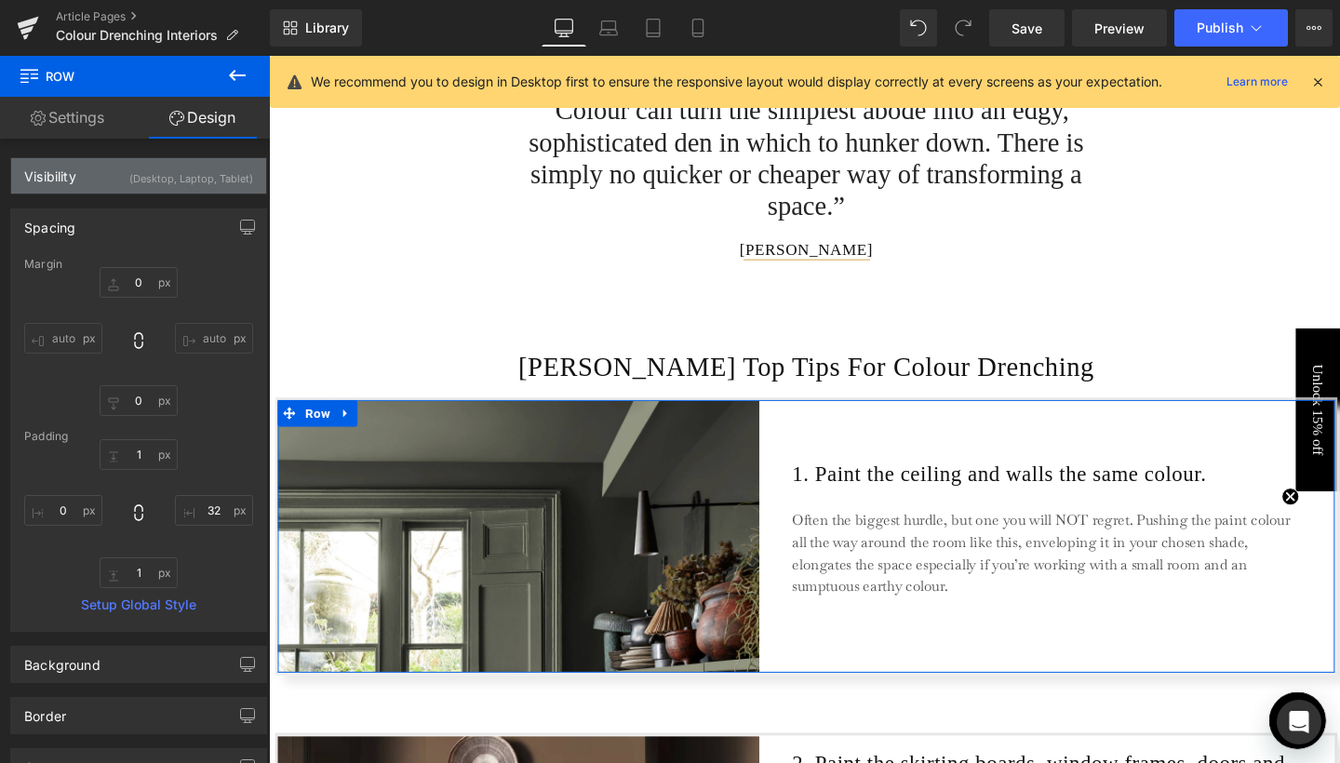
click at [145, 188] on div "(Desktop, Laptop, Tablet)" at bounding box center [191, 173] width 124 height 31
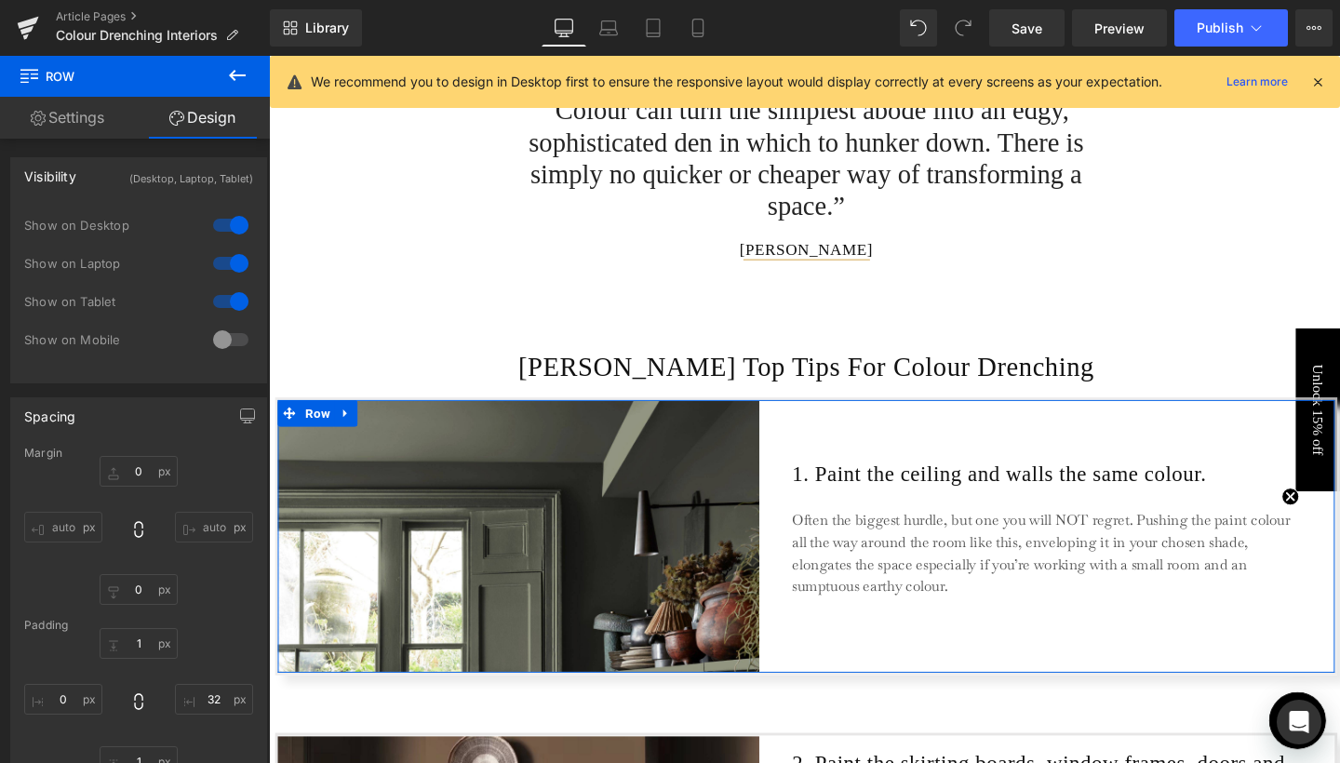
click at [215, 337] on div at bounding box center [230, 340] width 45 height 30
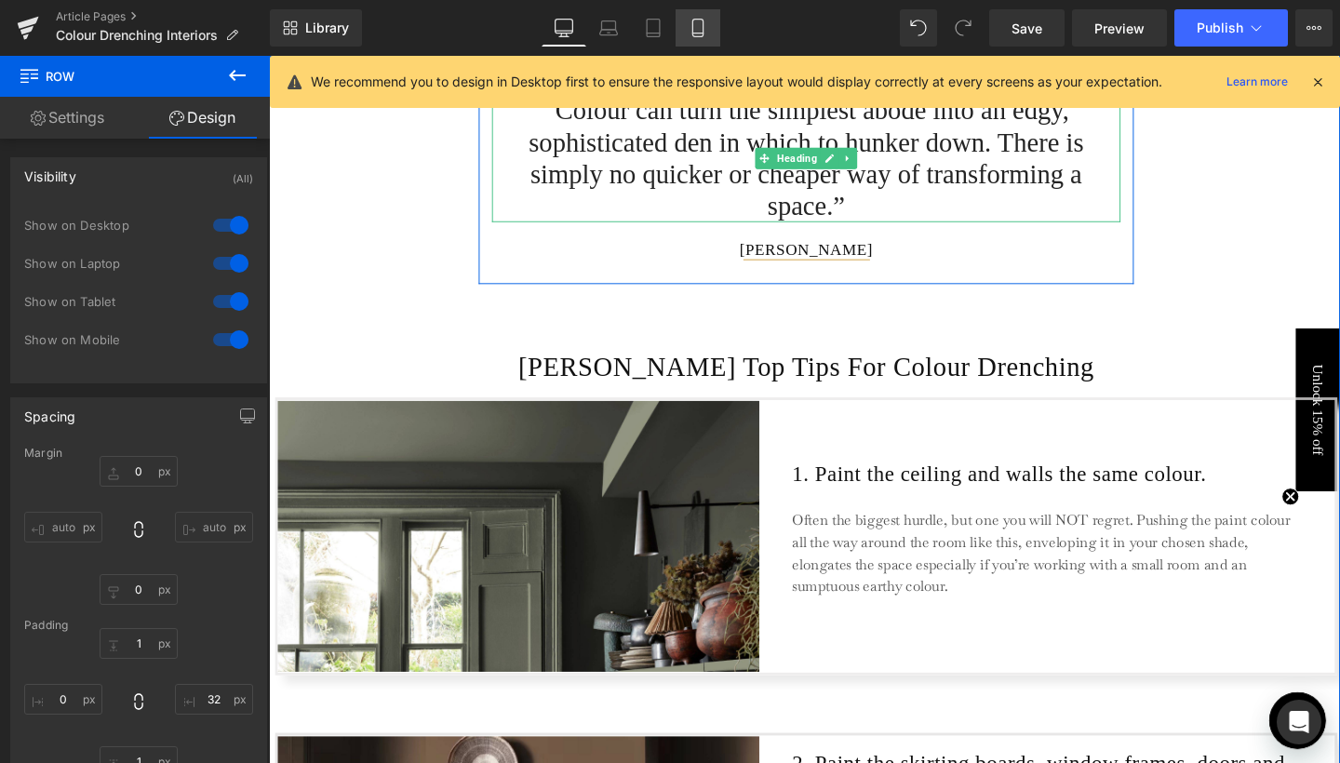
click at [705, 39] on link "Mobile" at bounding box center [698, 27] width 45 height 37
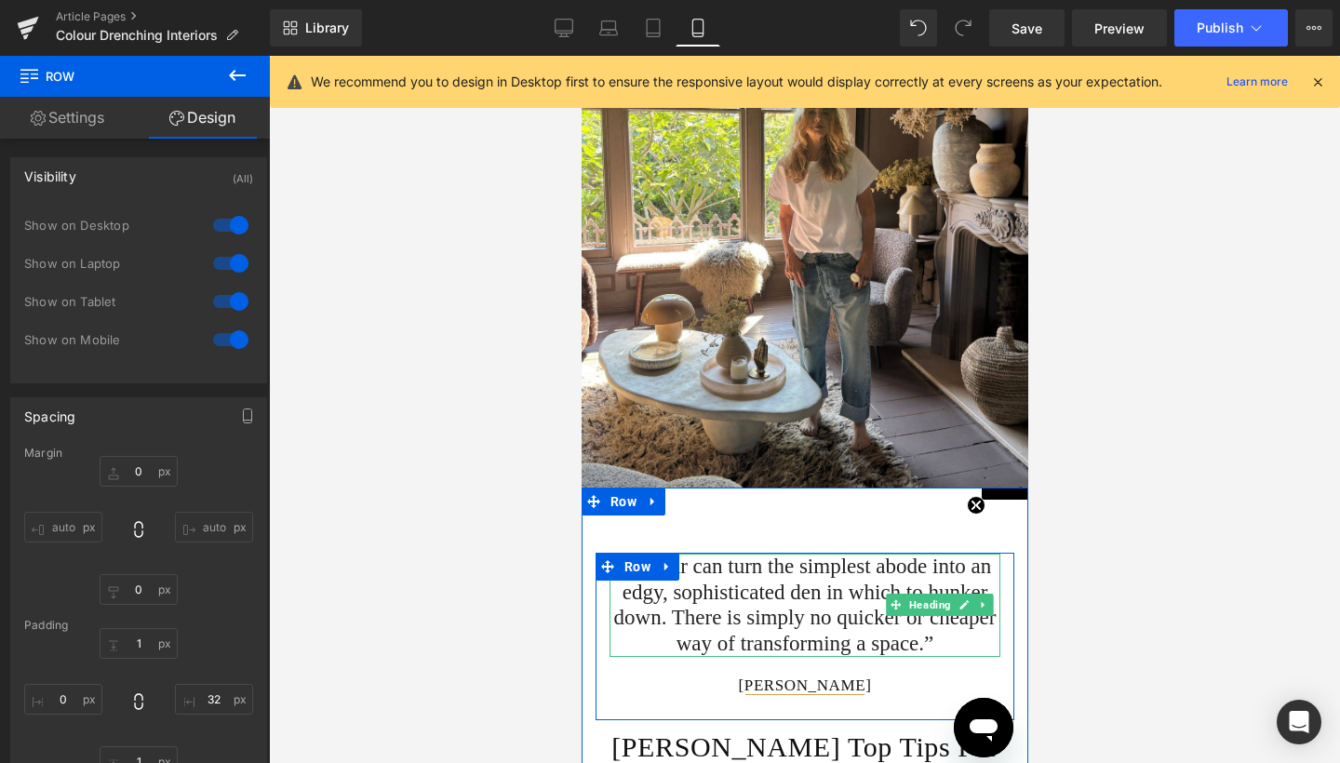
type input "0"
type input "1"
type input "32"
type input "1"
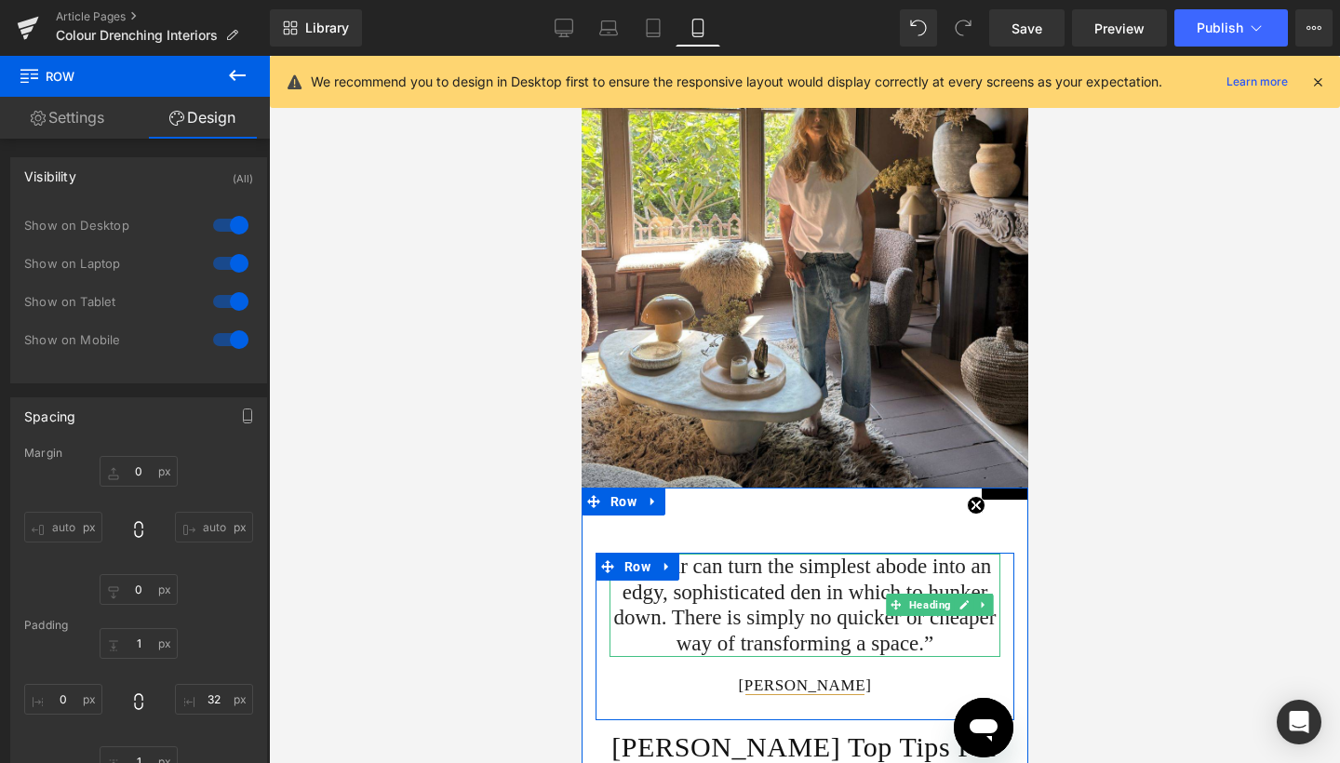
type input "0"
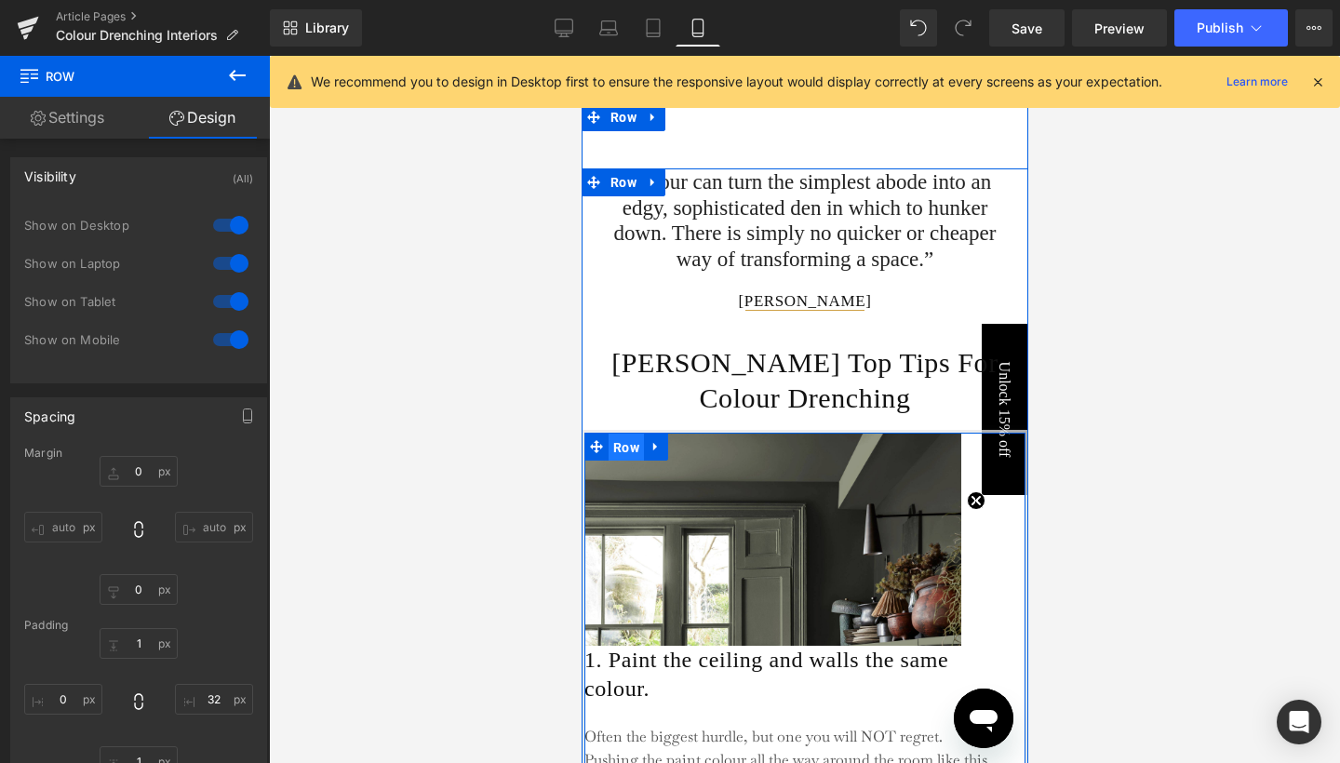
click at [616, 450] on span "Row" at bounding box center [625, 448] width 35 height 28
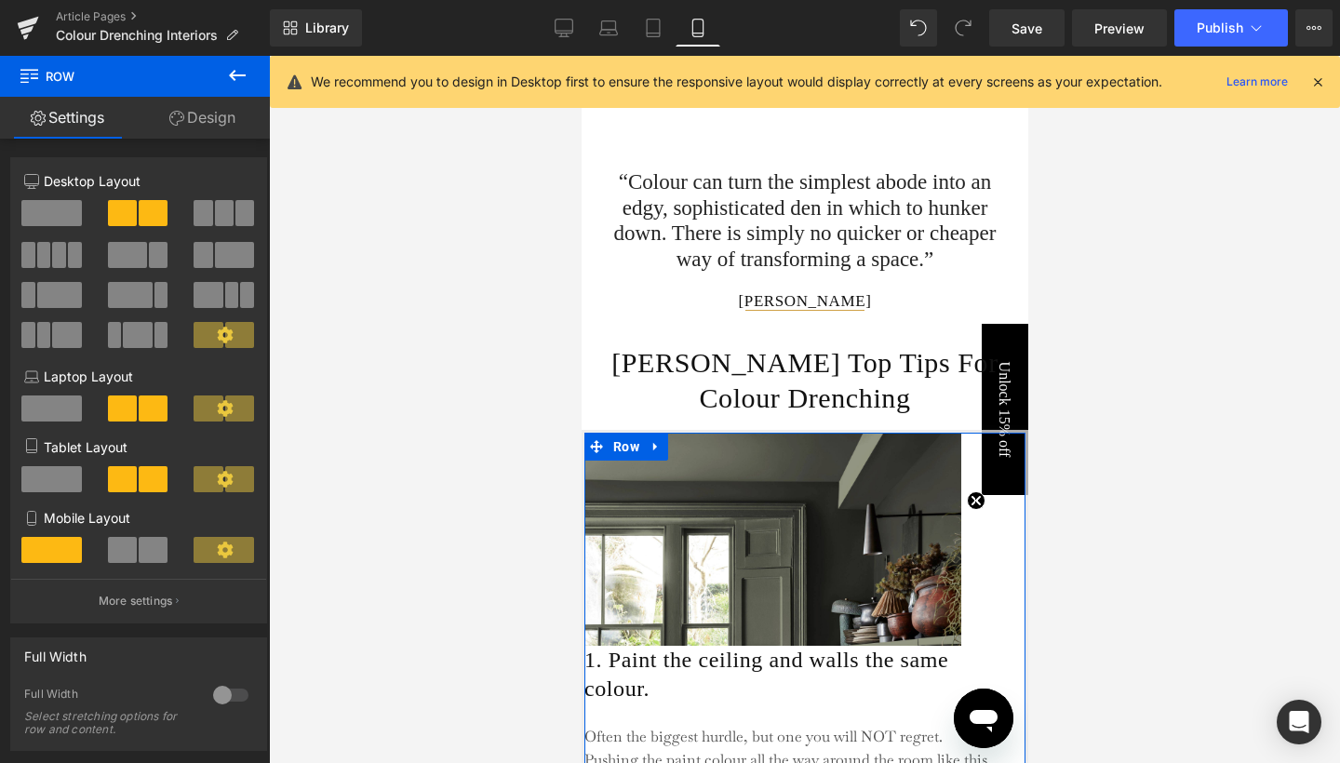
click at [198, 121] on link "Design" at bounding box center [202, 118] width 135 height 42
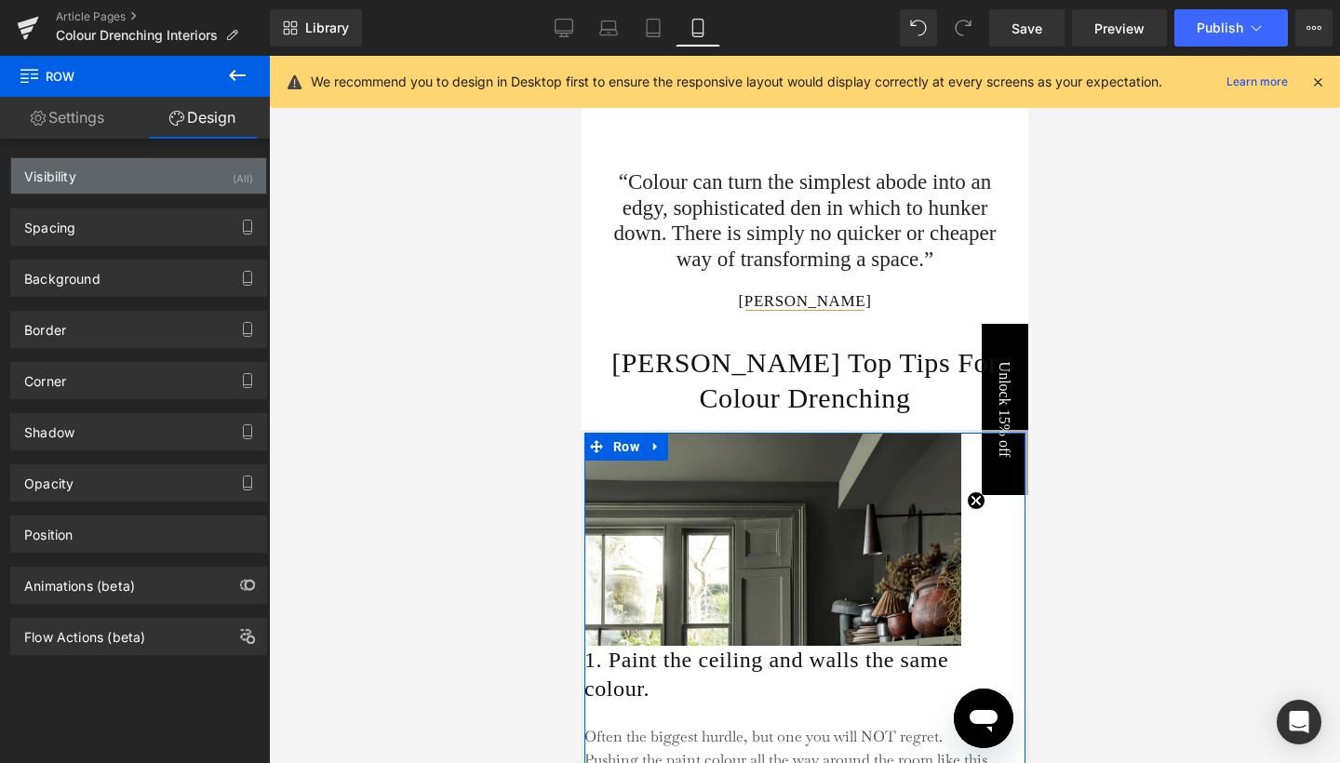
click at [165, 162] on div "Visibility (All)" at bounding box center [138, 175] width 255 height 35
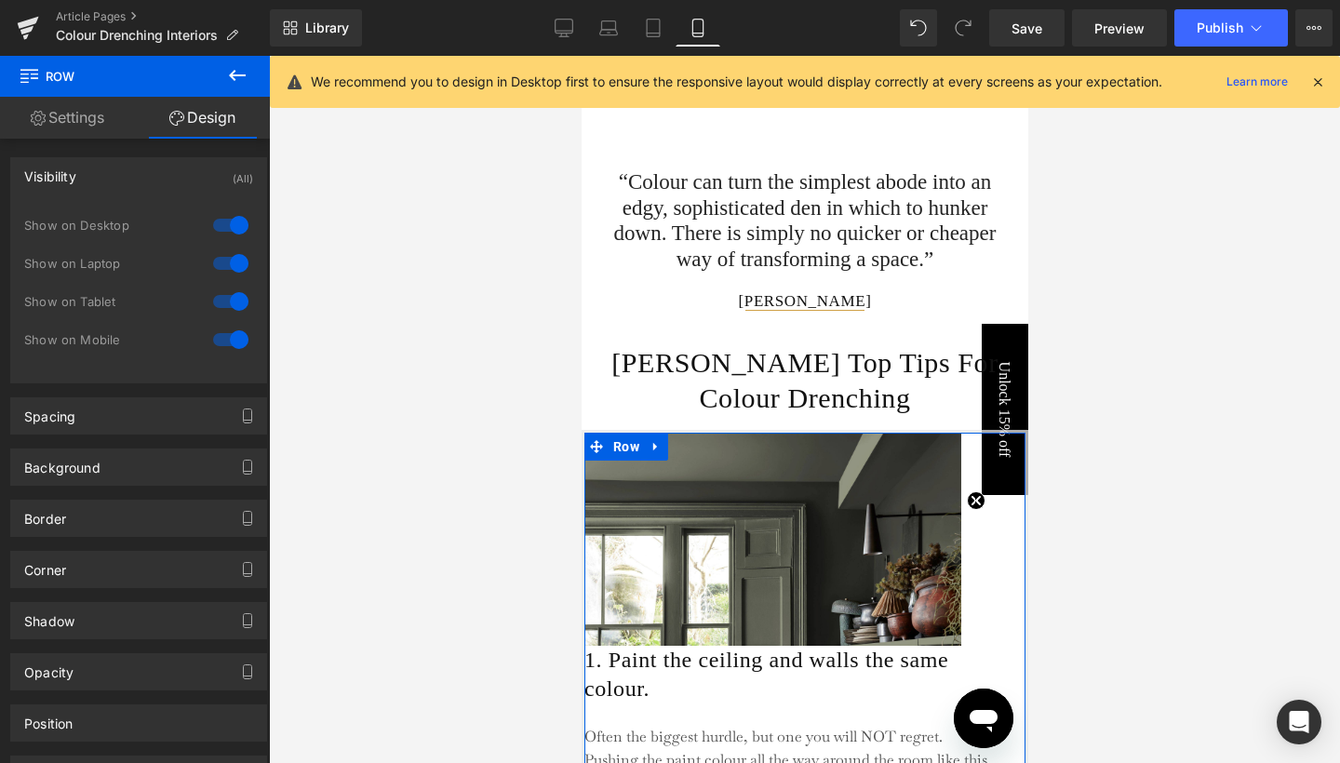
click at [241, 345] on div at bounding box center [230, 340] width 45 height 30
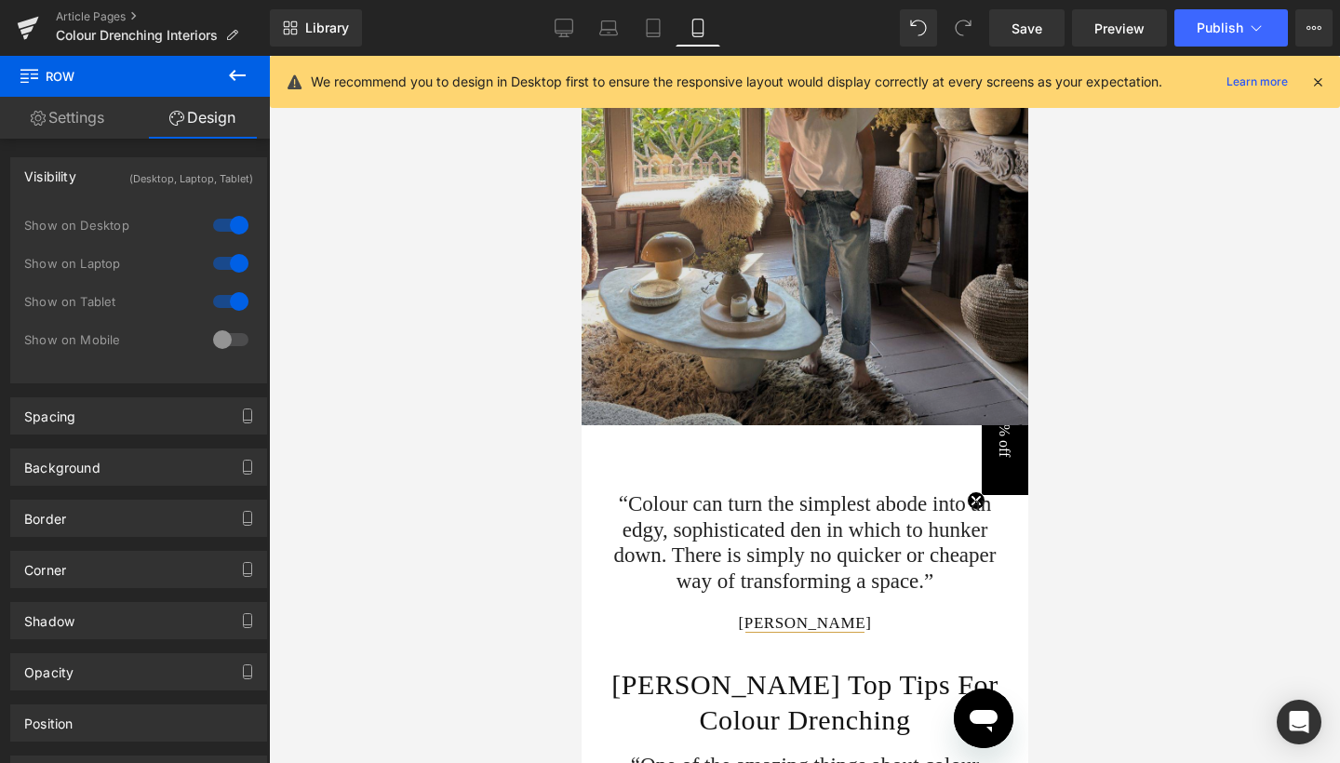
scroll to position [1568, 0]
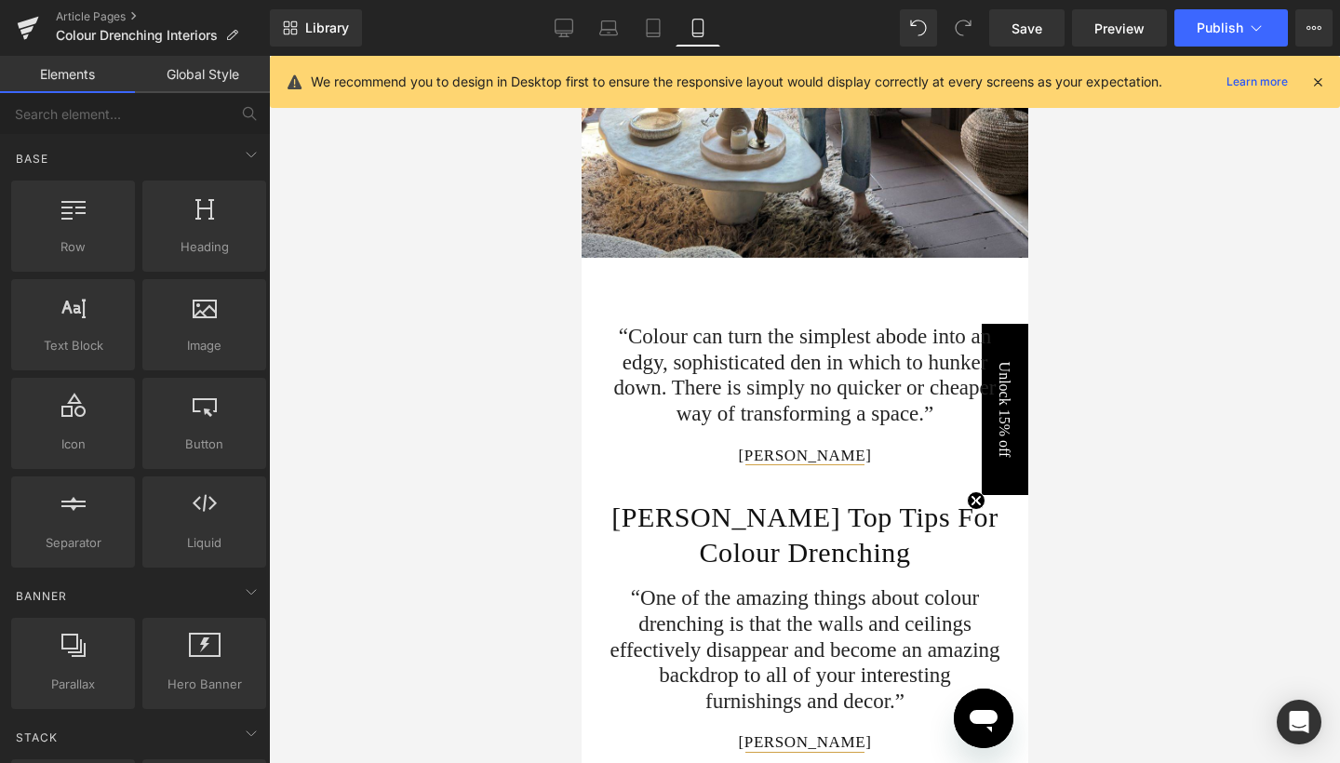
click at [1171, 256] on div at bounding box center [804, 409] width 1071 height 707
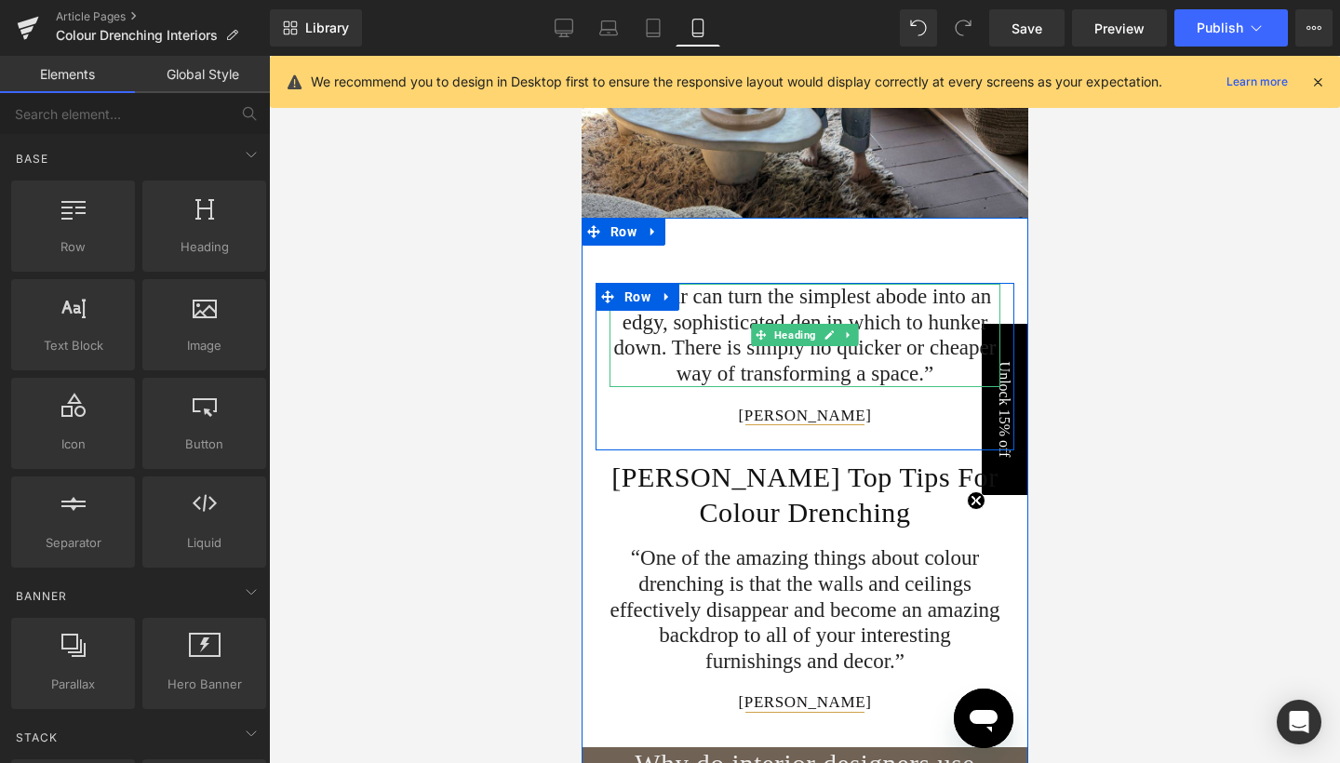
scroll to position [1646, 0]
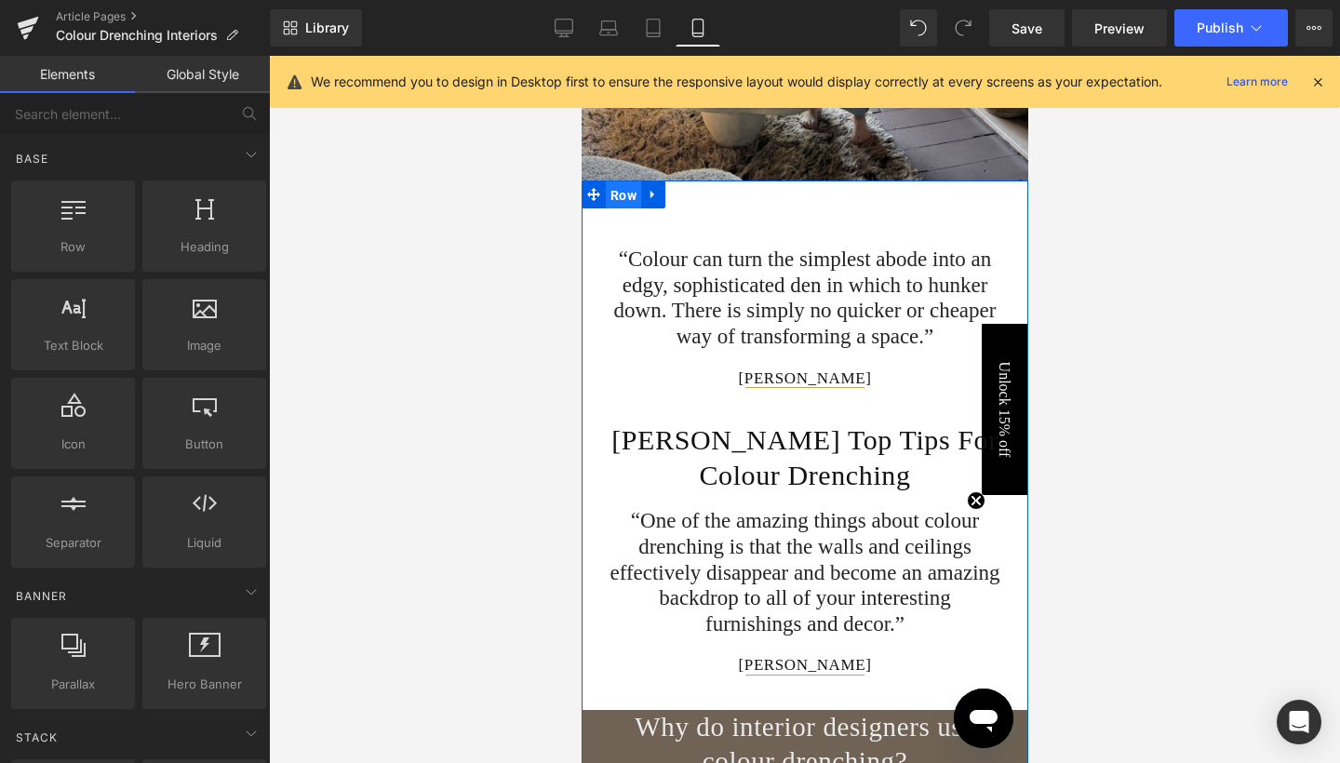
click at [611, 182] on span "Row" at bounding box center [622, 196] width 35 height 28
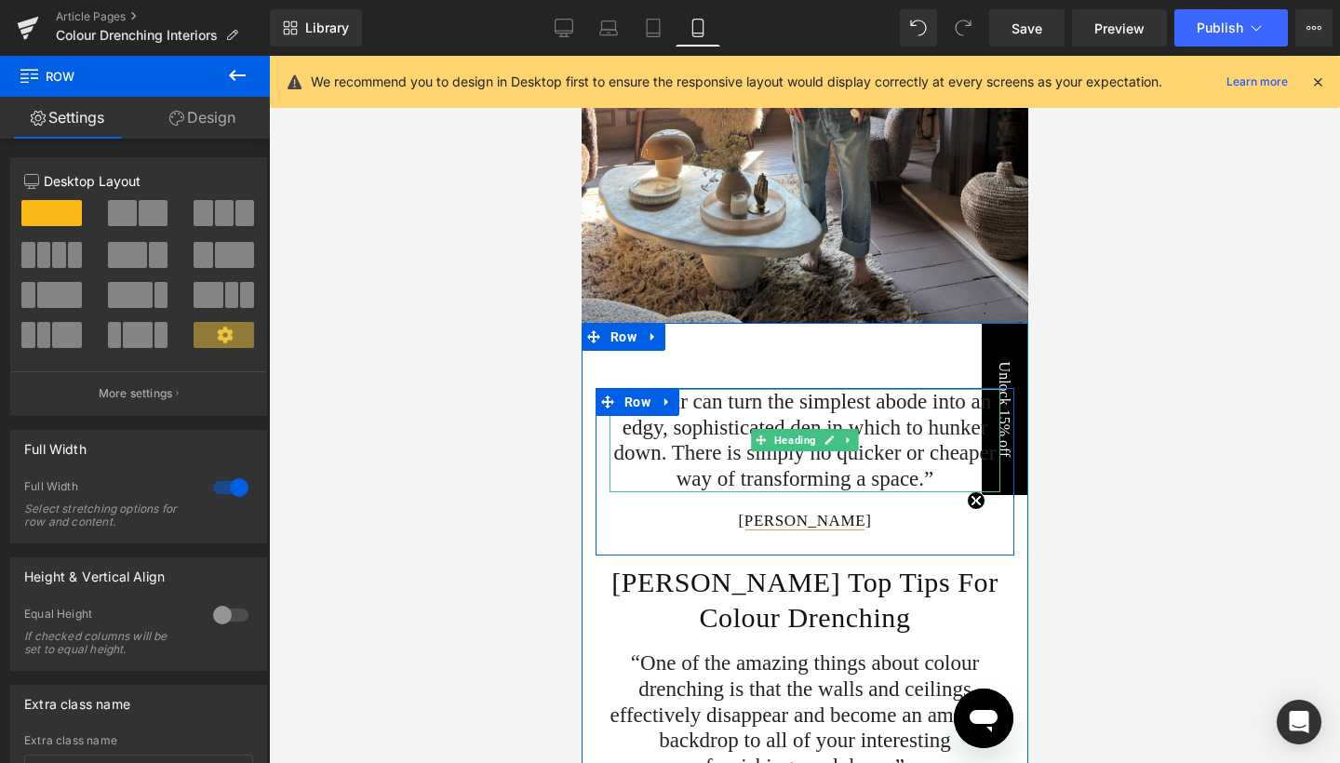
scroll to position [1486, 0]
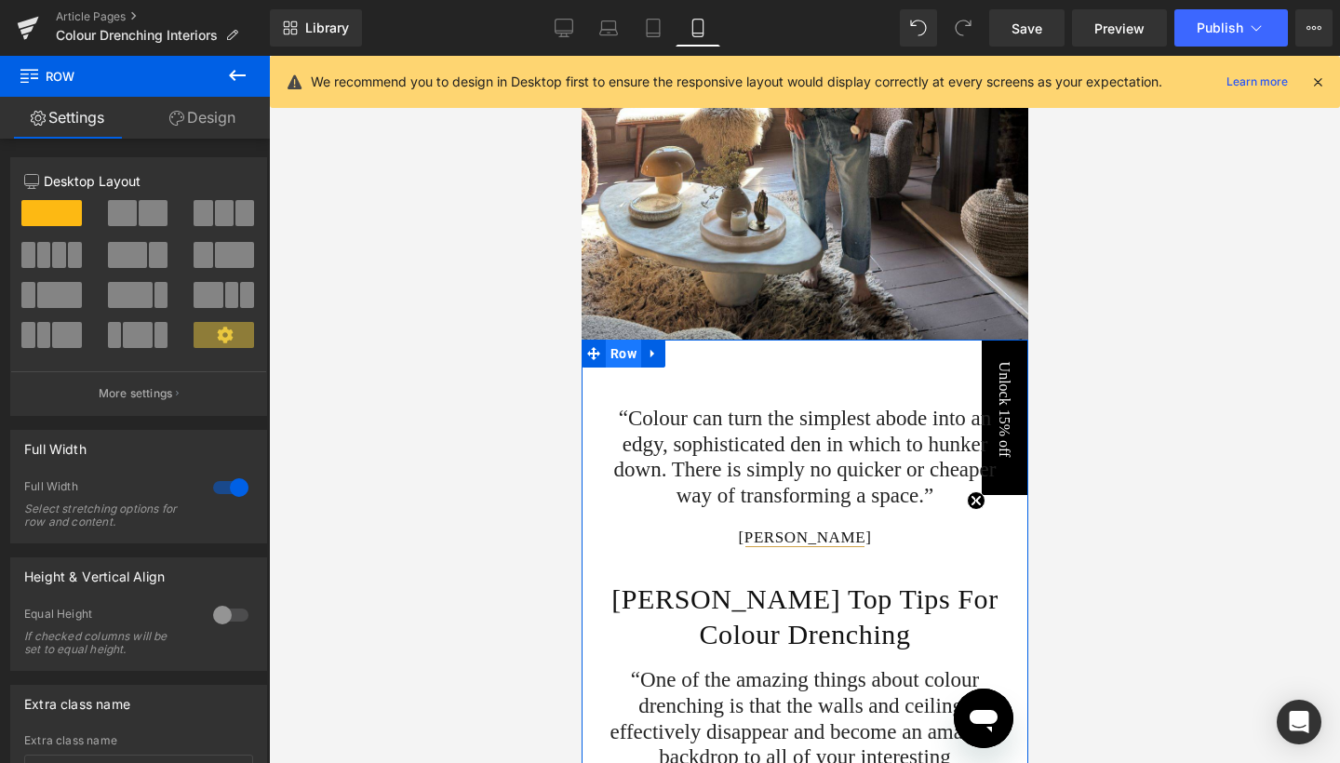
click at [633, 341] on span "Row" at bounding box center [622, 354] width 35 height 28
click at [204, 119] on link "Design" at bounding box center [202, 118] width 135 height 42
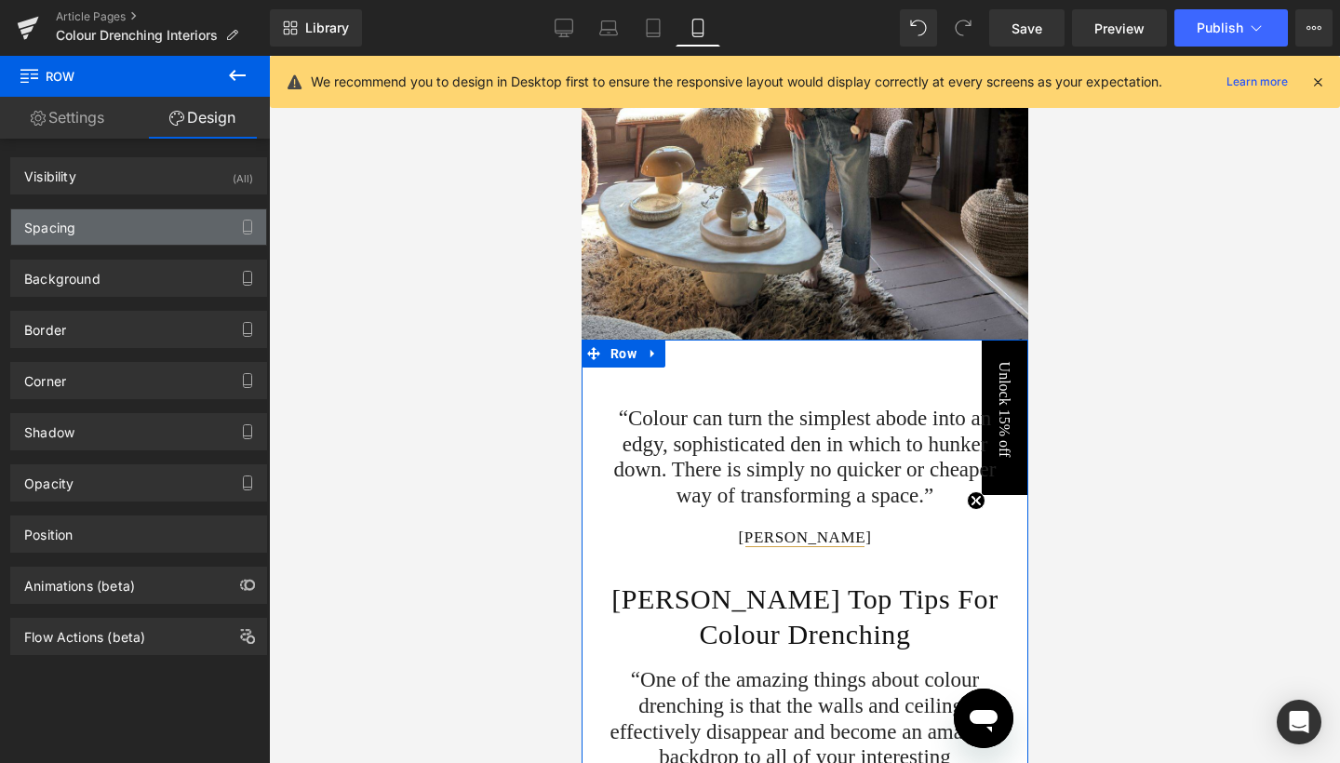
click at [163, 235] on div "Spacing" at bounding box center [138, 226] width 255 height 35
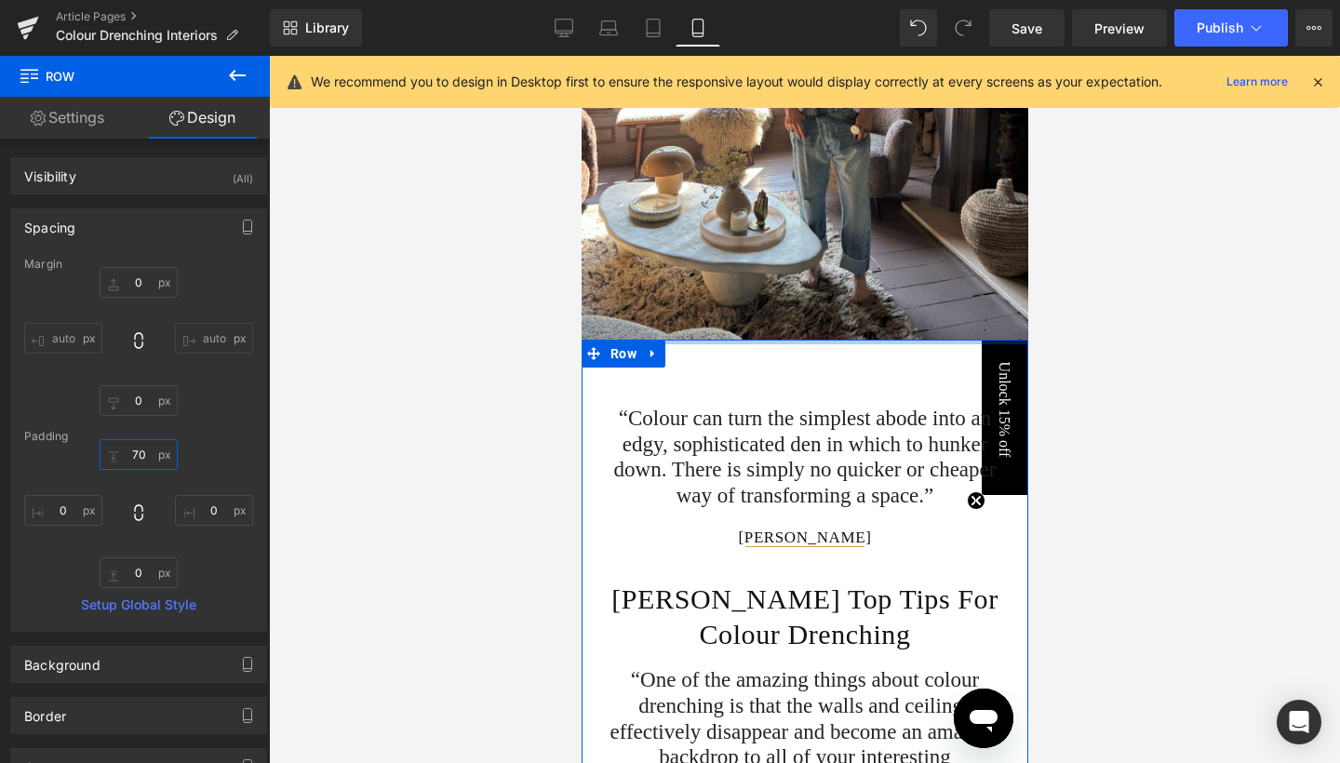
click at [138, 454] on input "70" at bounding box center [139, 454] width 78 height 31
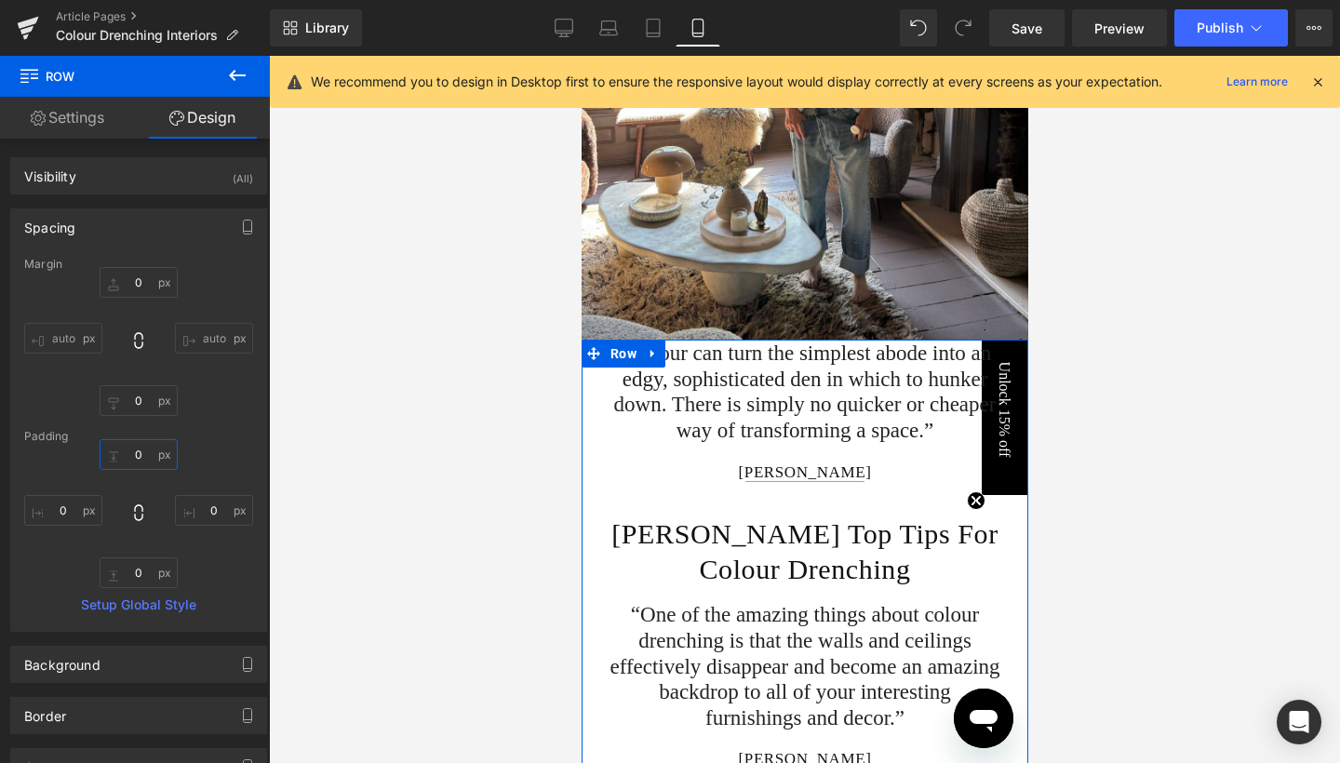
type input "10"
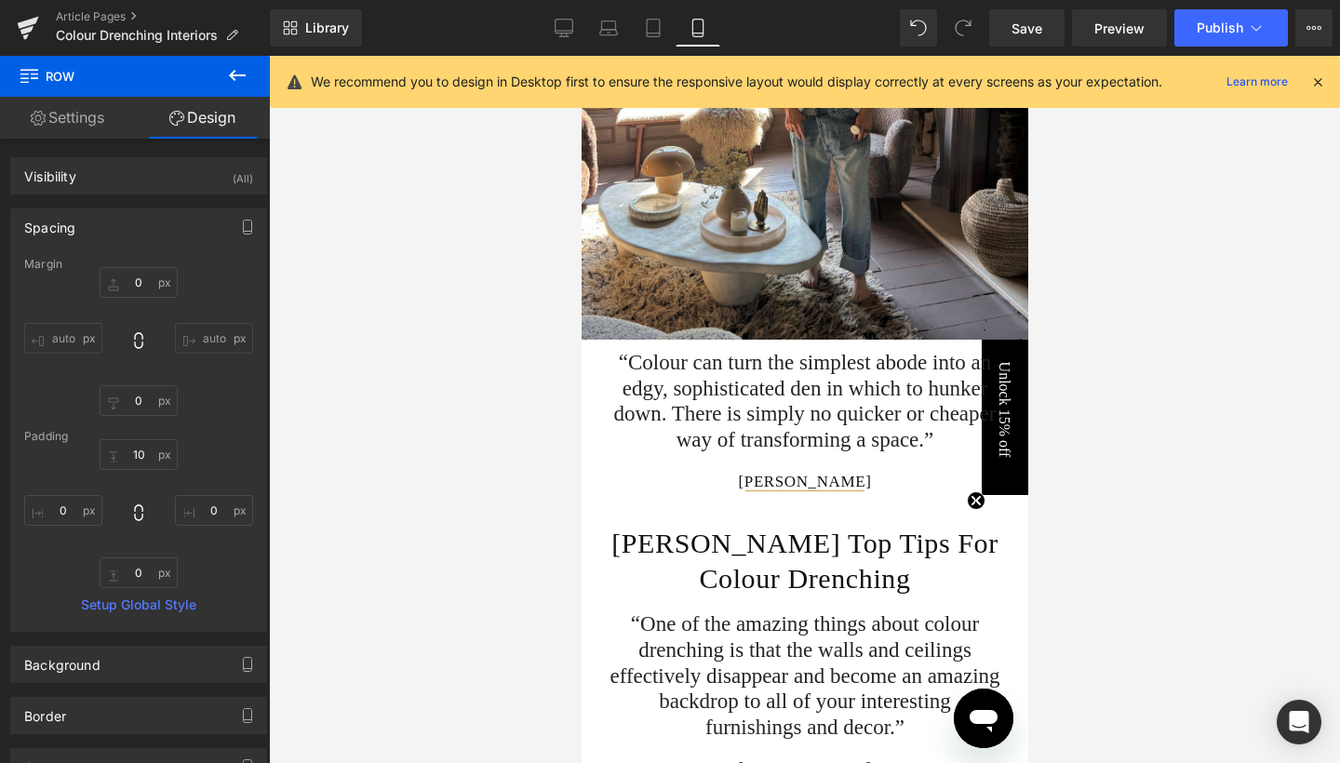
click at [1201, 222] on div at bounding box center [804, 409] width 1071 height 707
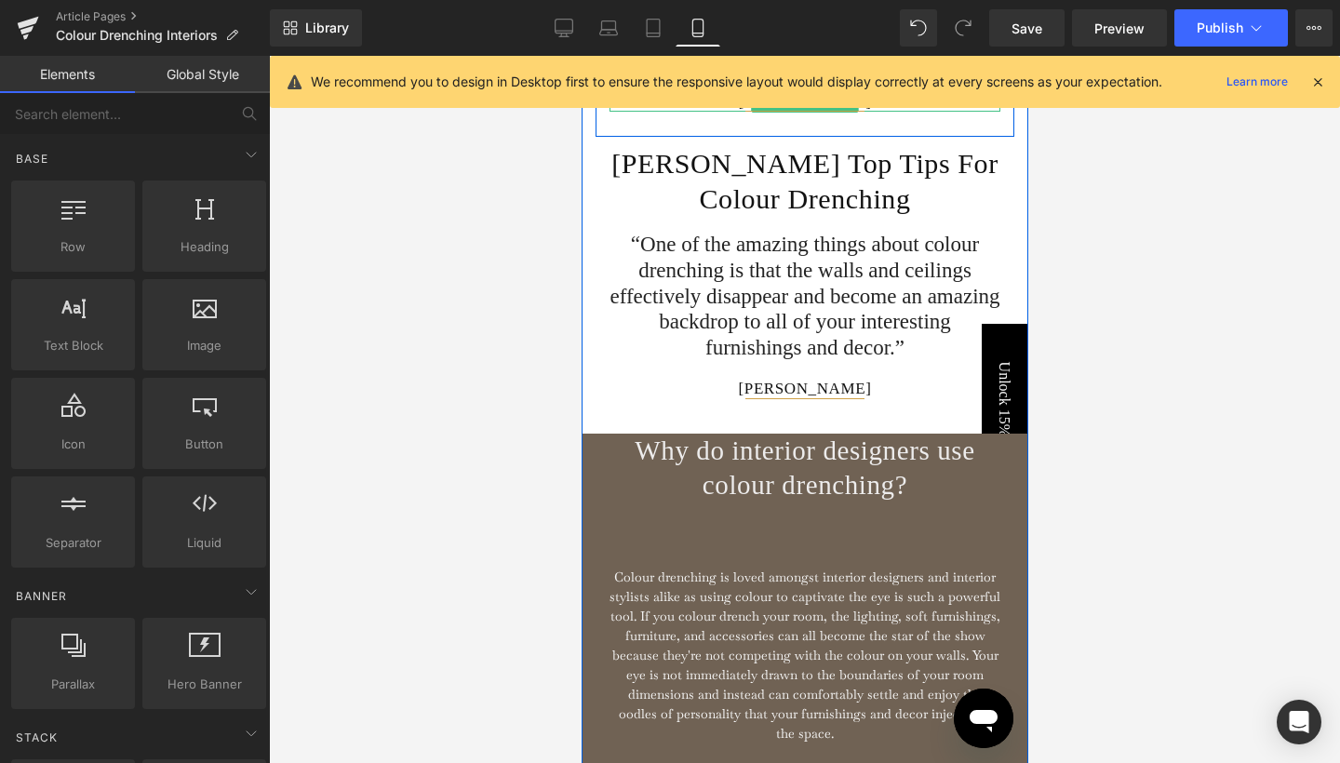
scroll to position [1902, 0]
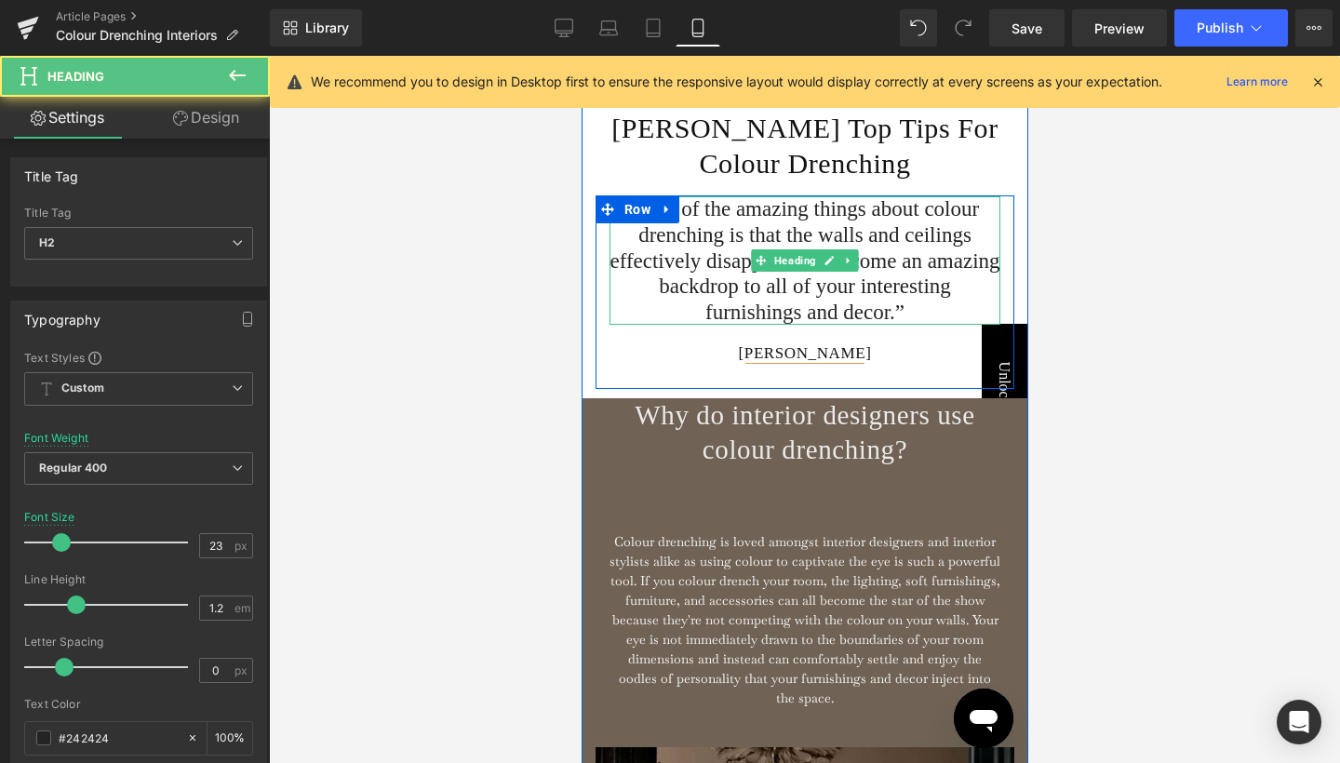
click at [648, 224] on div "“One of the amazing things about colour drenching is that the walls and ceiling…" at bounding box center [804, 292] width 419 height 194
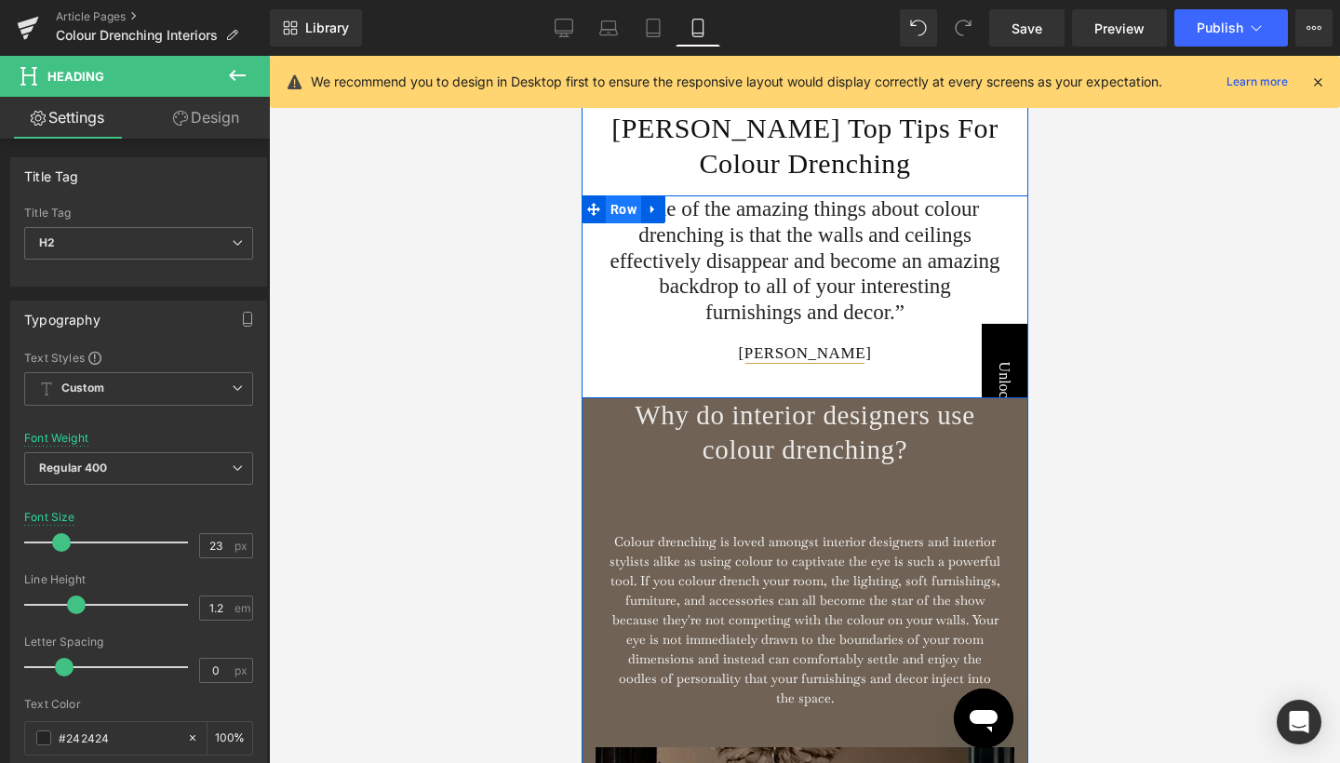
click at [624, 210] on span "Row" at bounding box center [622, 209] width 35 height 28
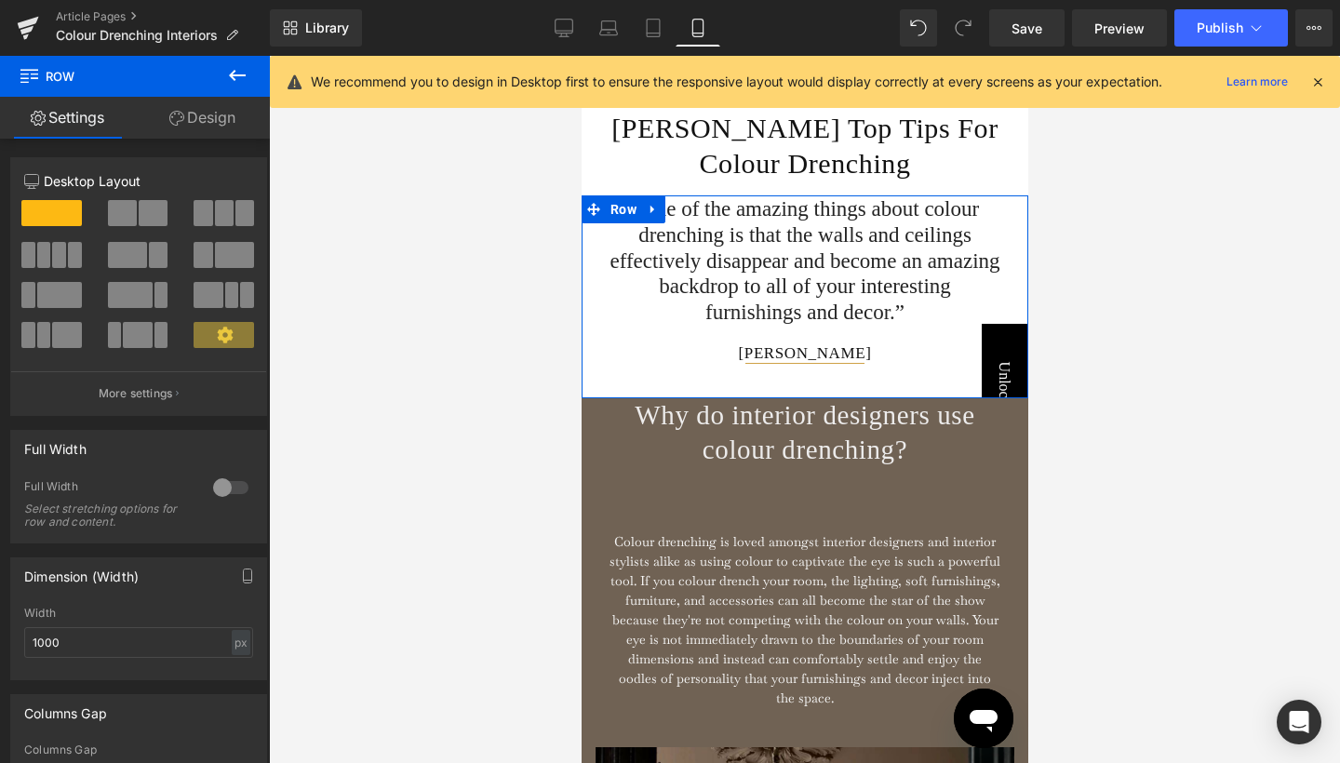
click at [238, 114] on link "Design" at bounding box center [202, 118] width 135 height 42
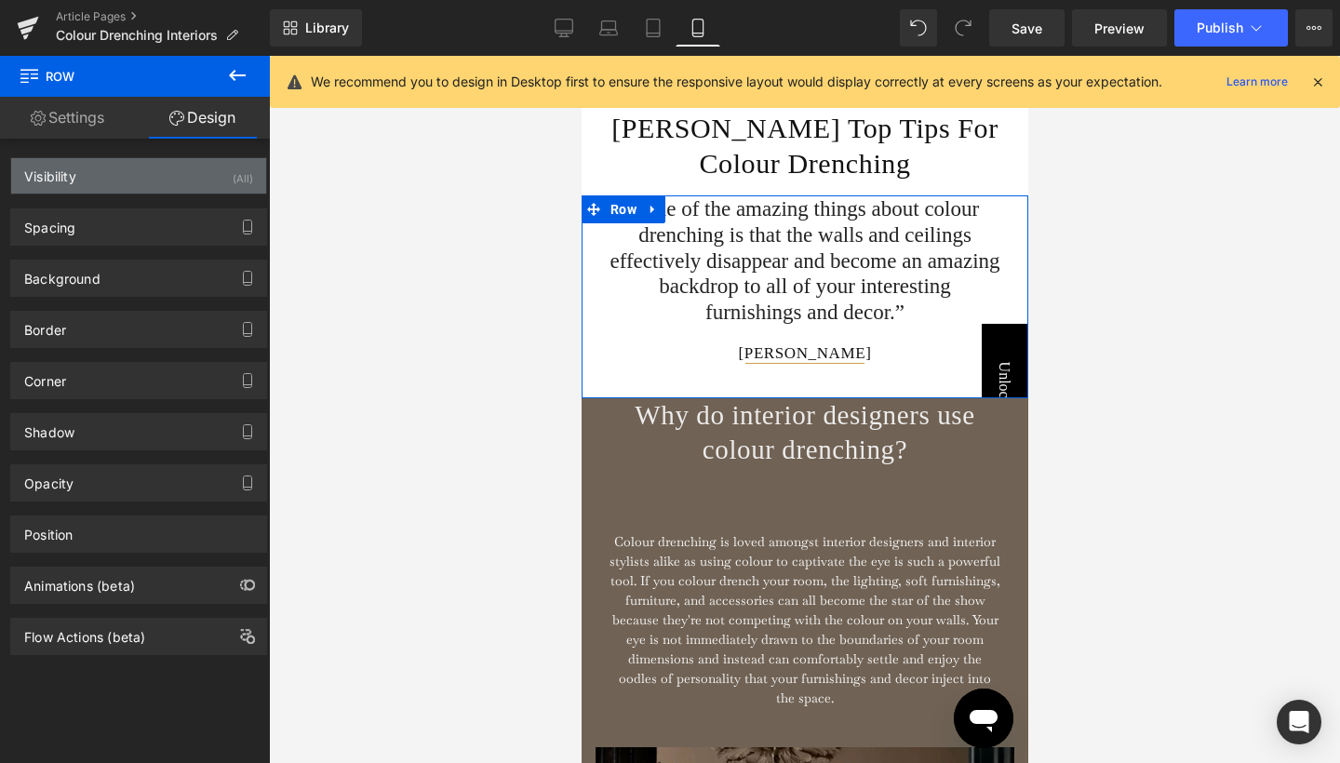
click at [235, 179] on div "(All)" at bounding box center [243, 173] width 20 height 31
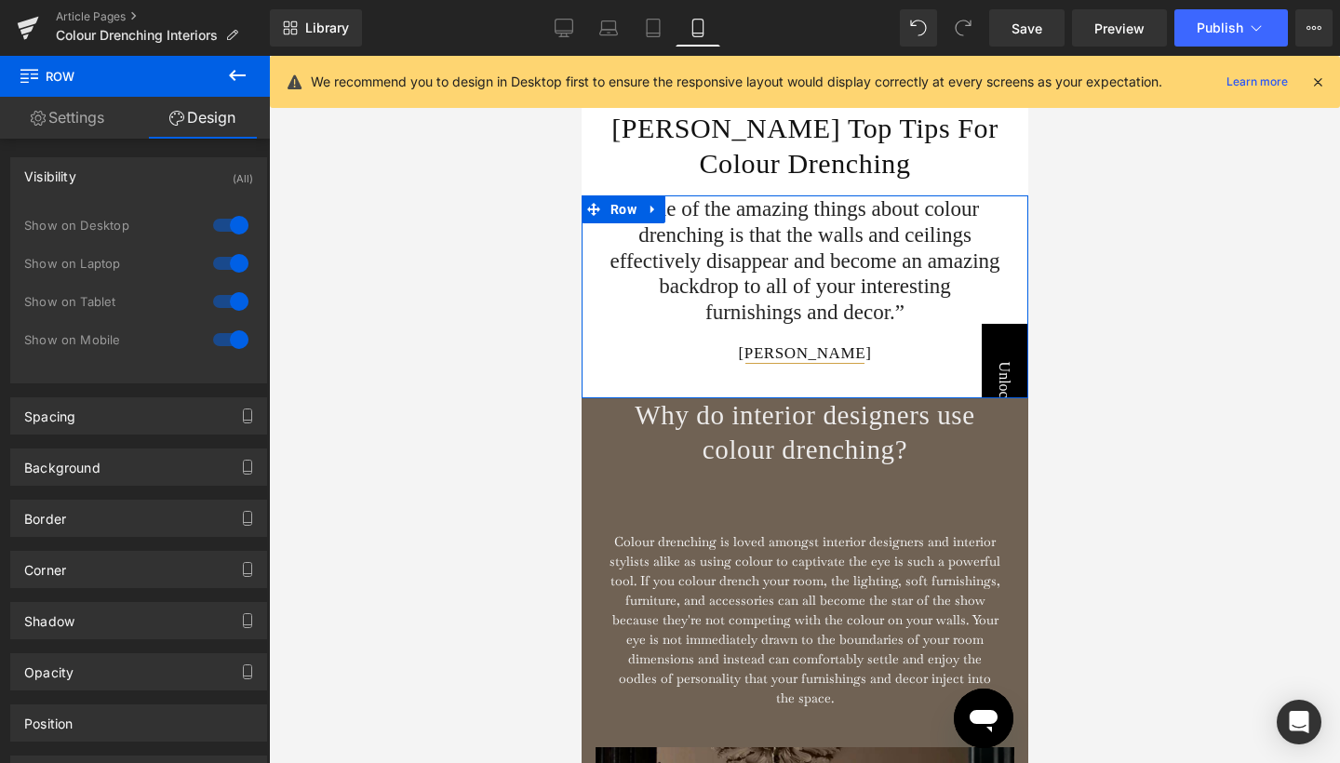
click at [235, 334] on div at bounding box center [230, 340] width 45 height 30
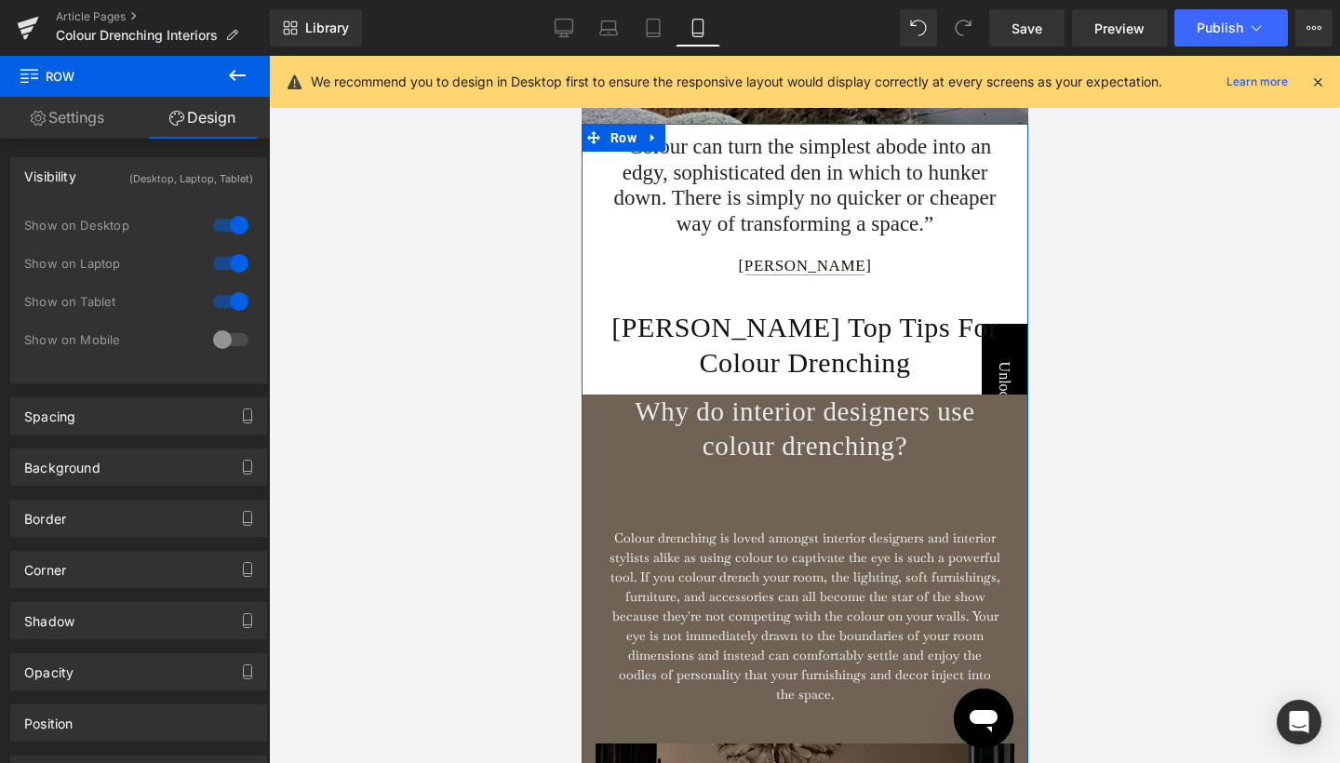
scroll to position [1817, 0]
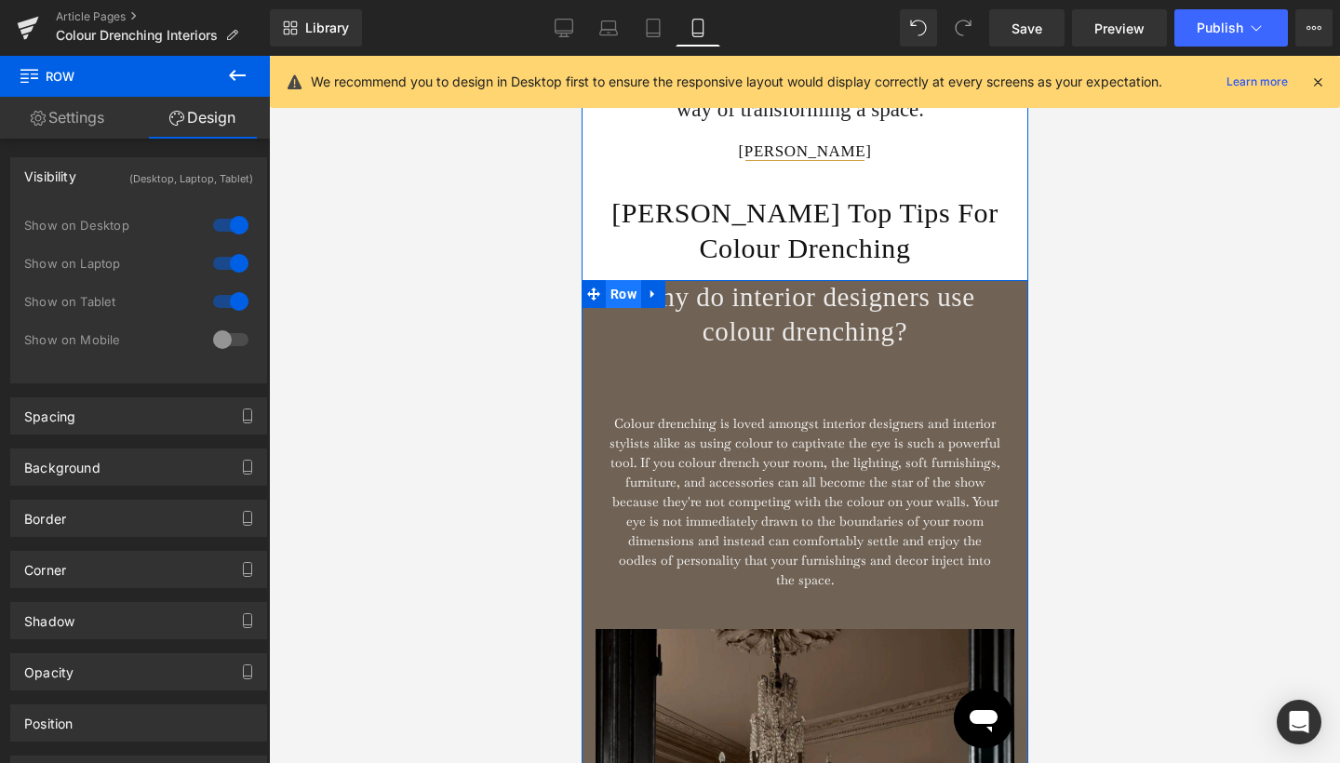
click at [621, 295] on span "Row" at bounding box center [622, 294] width 35 height 28
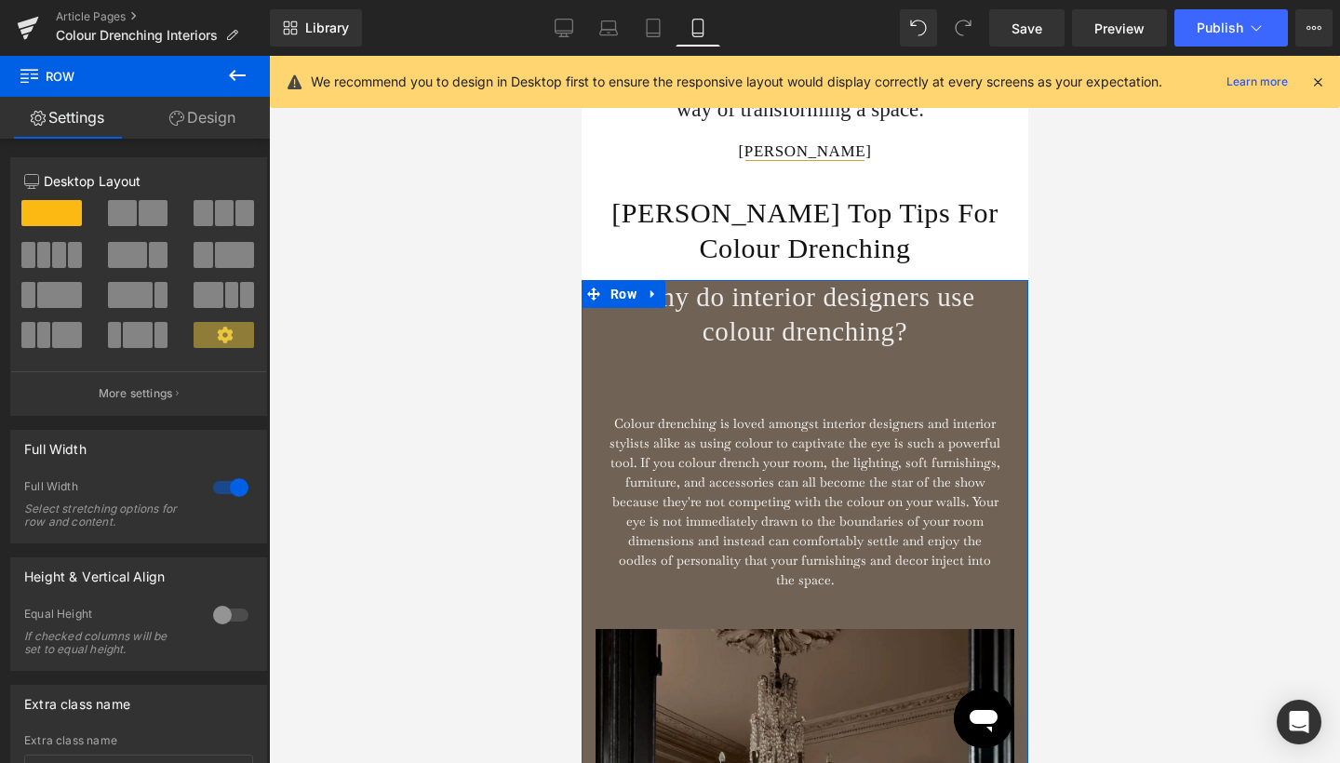
click at [208, 116] on link "Design" at bounding box center [202, 118] width 135 height 42
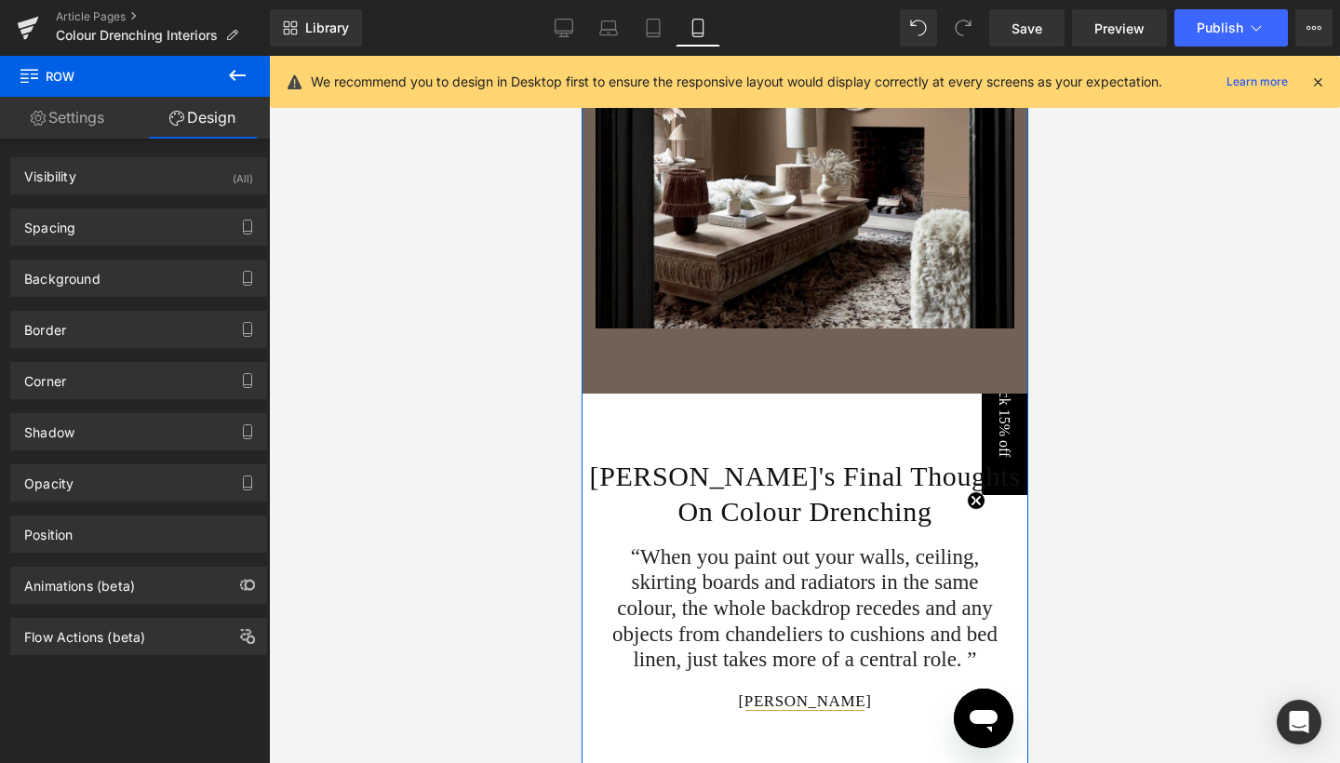
scroll to position [2623, 0]
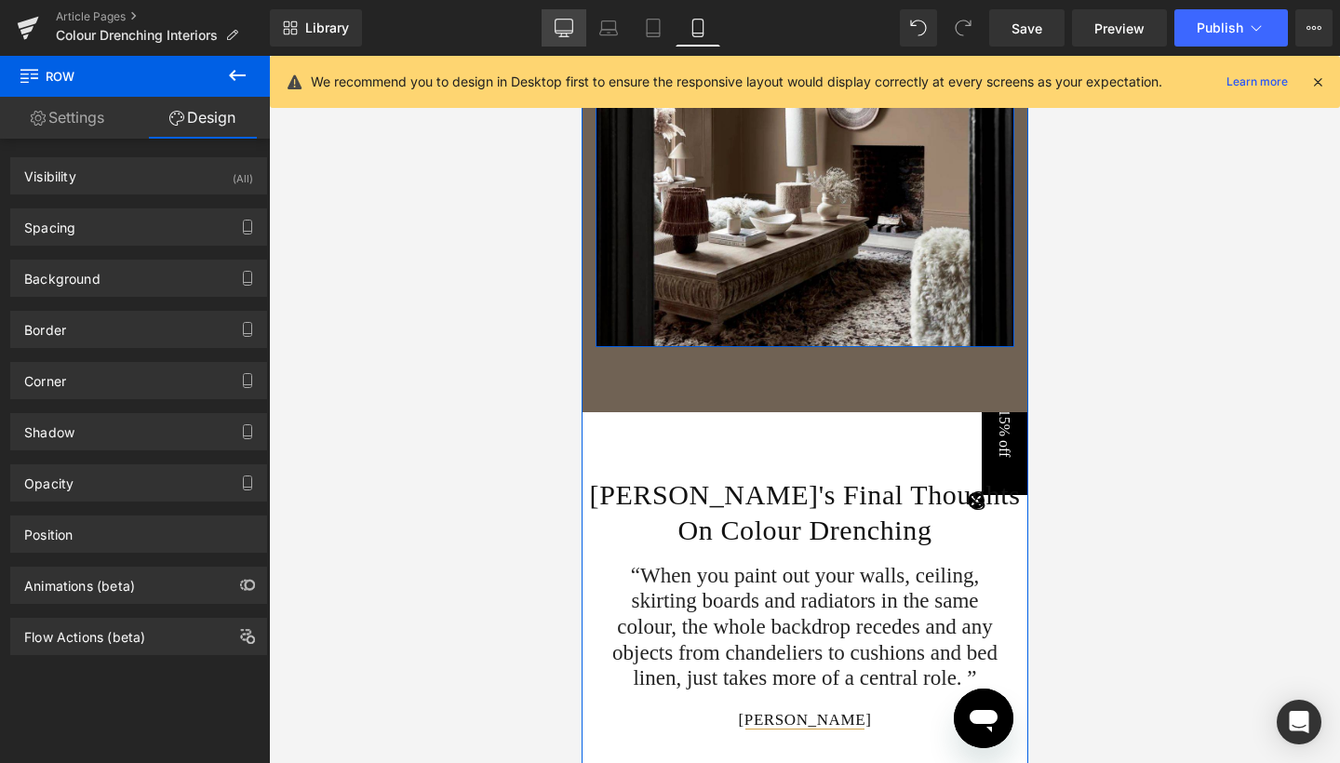
click at [577, 23] on link "Desktop" at bounding box center [564, 27] width 45 height 37
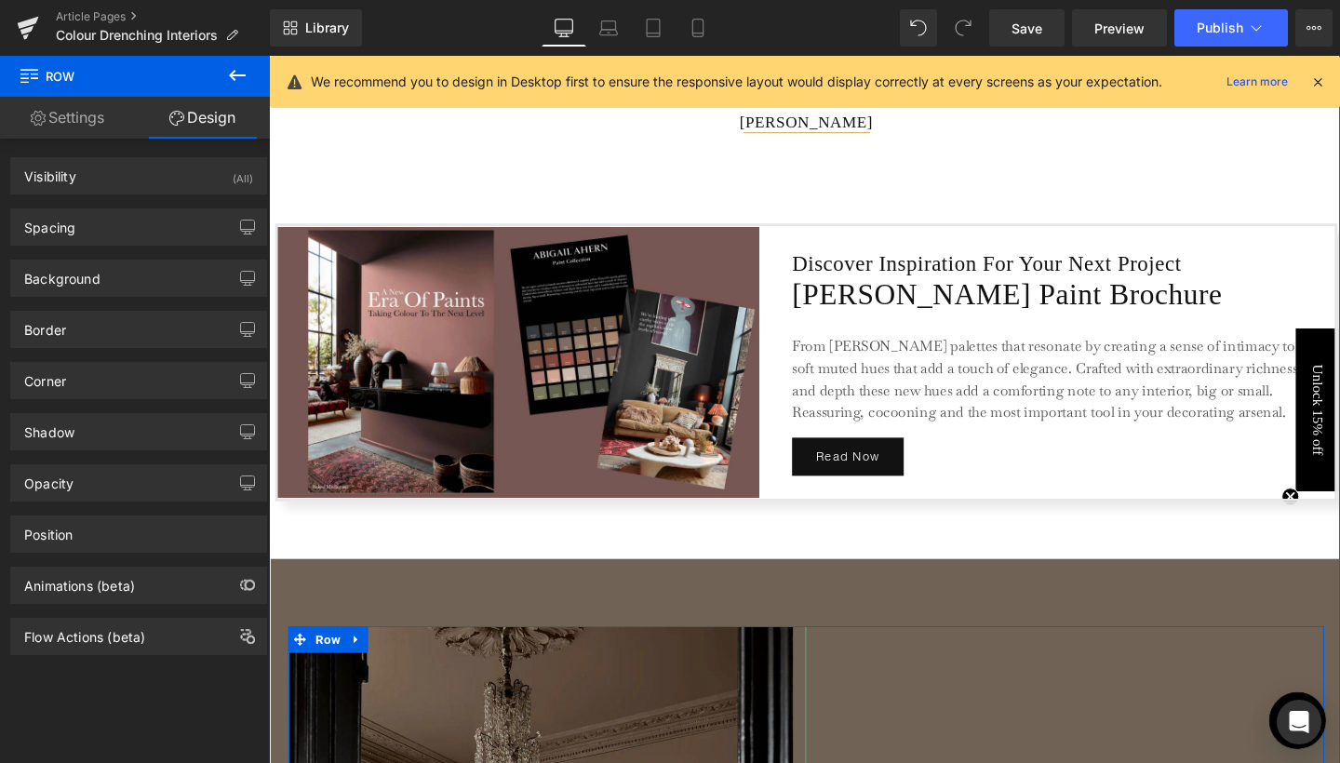
scroll to position [2709, 0]
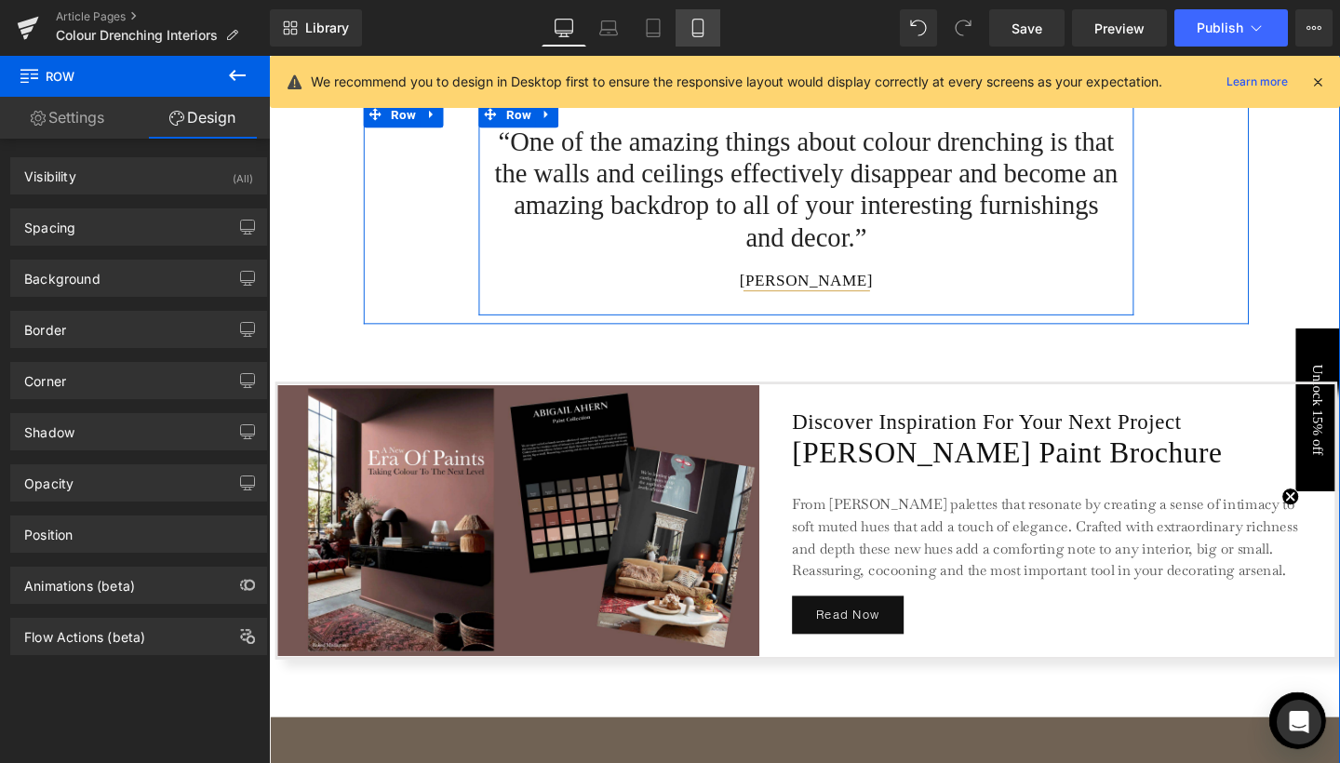
click at [703, 29] on icon at bounding box center [698, 28] width 19 height 19
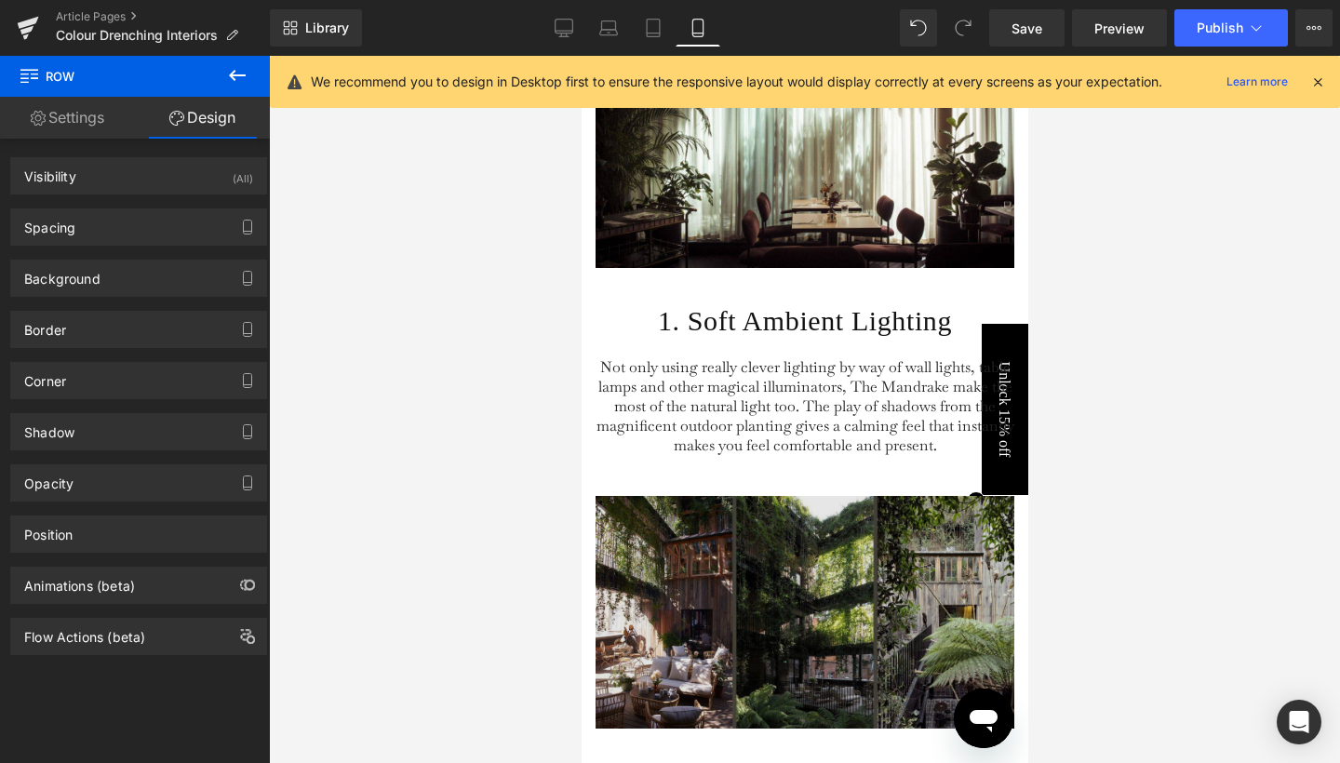
scroll to position [3271, 0]
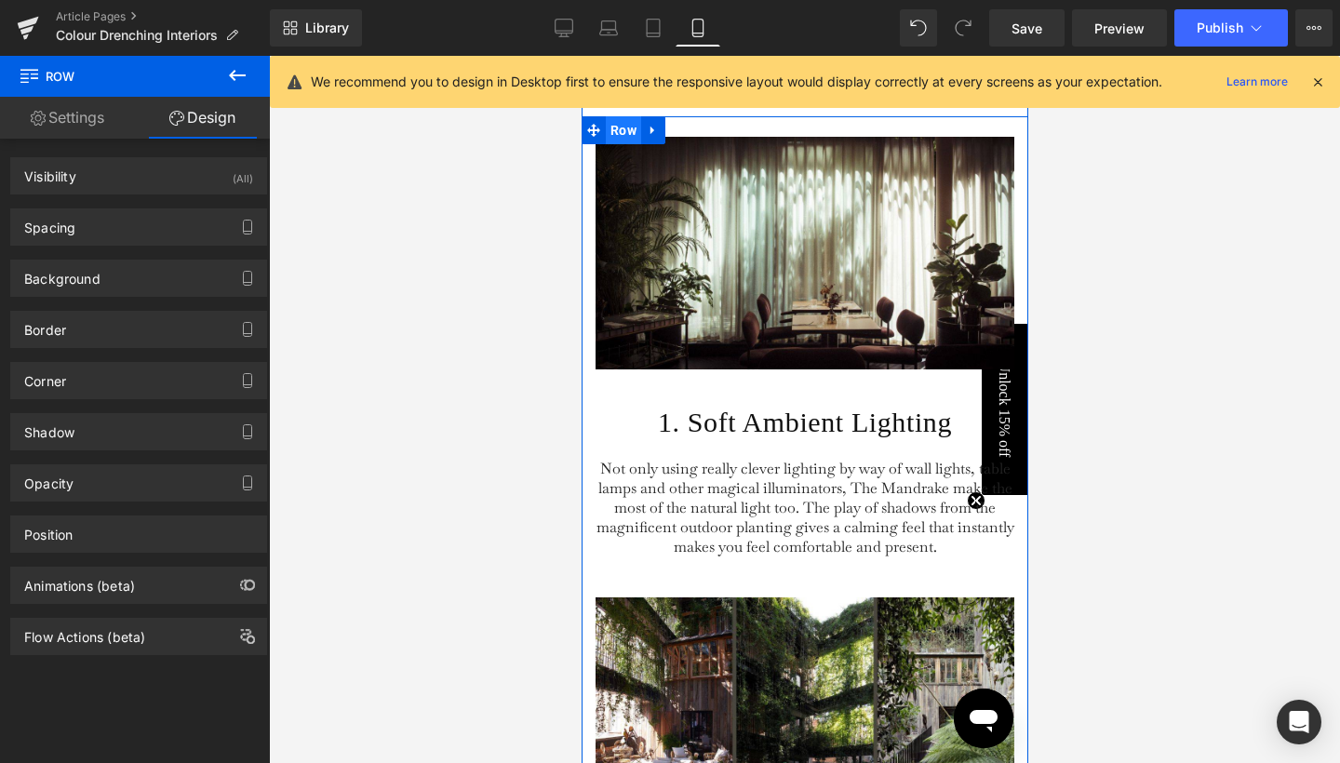
click at [626, 144] on span "Row" at bounding box center [622, 130] width 35 height 28
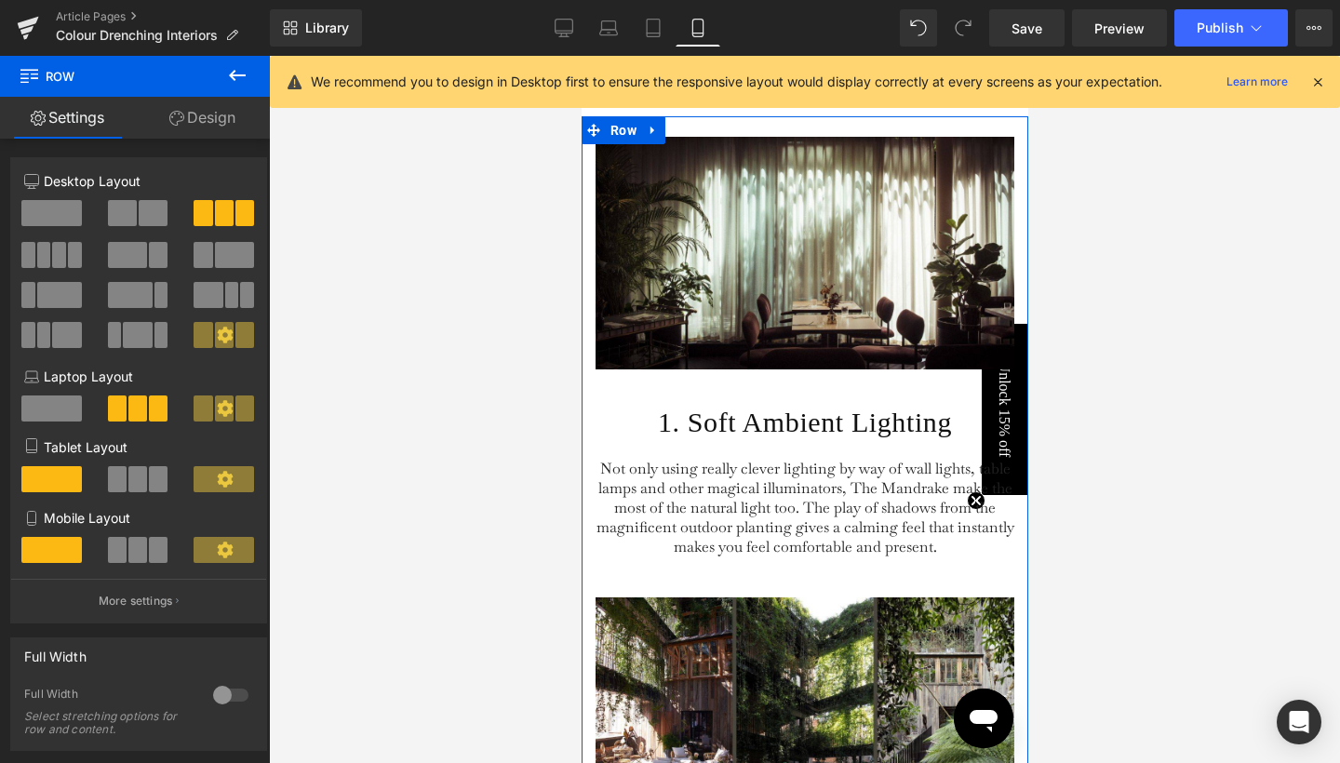
click at [234, 125] on link "Design" at bounding box center [202, 118] width 135 height 42
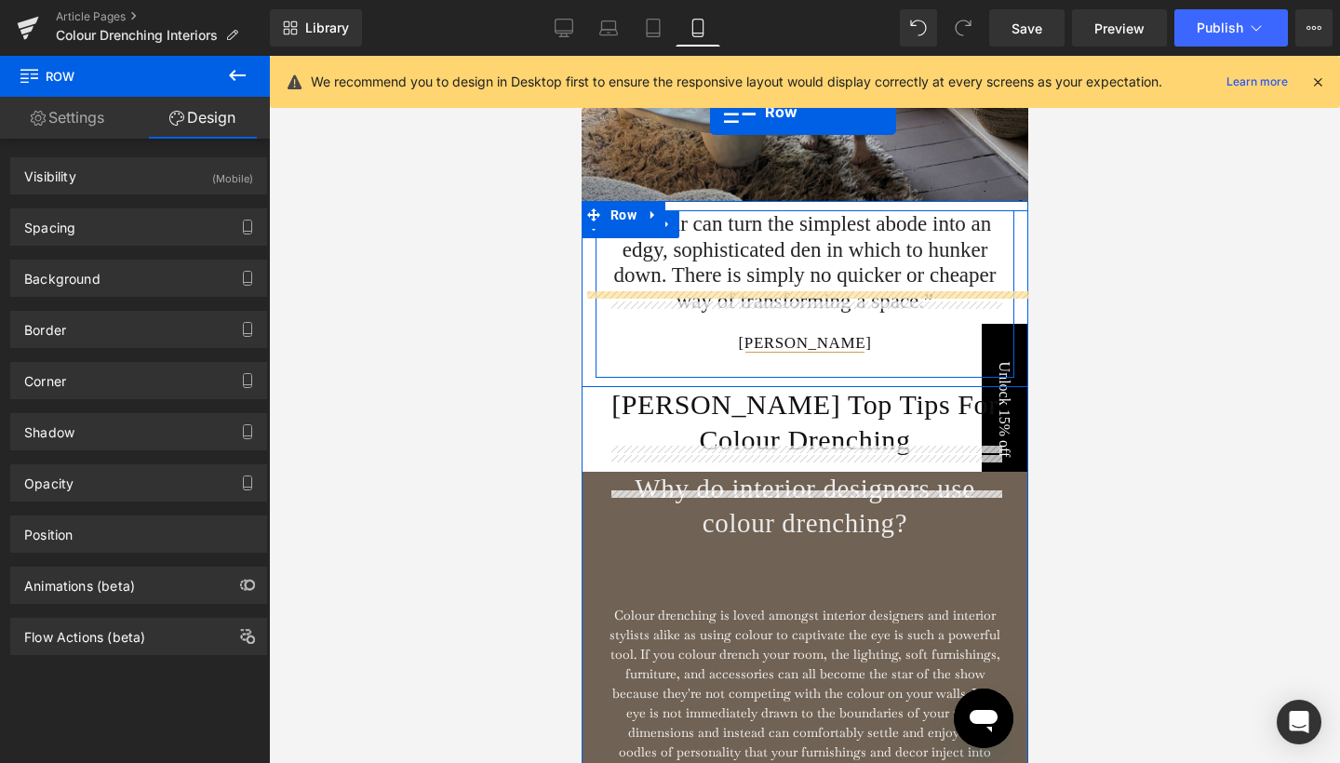
scroll to position [1458, 0]
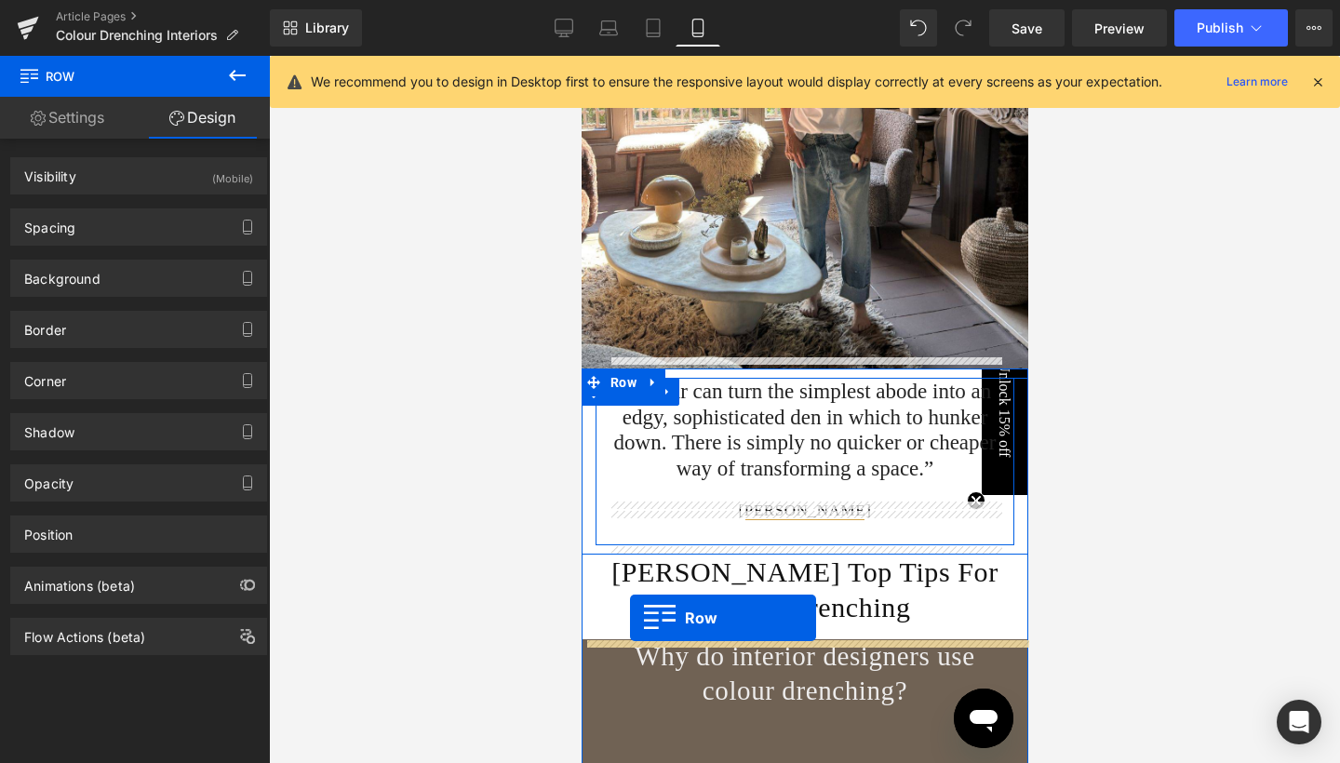
drag, startPoint x: 619, startPoint y: 568, endPoint x: 629, endPoint y: 618, distance: 51.3
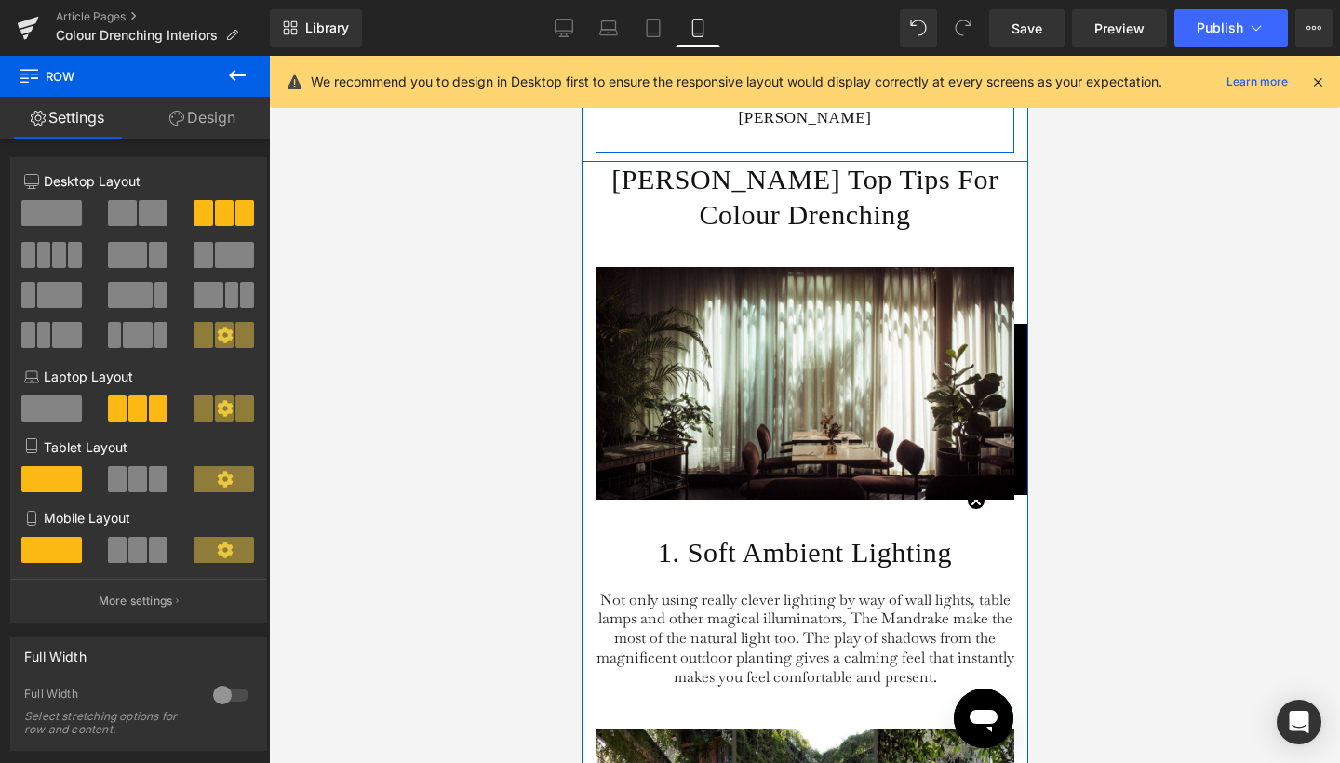
scroll to position [1759, 0]
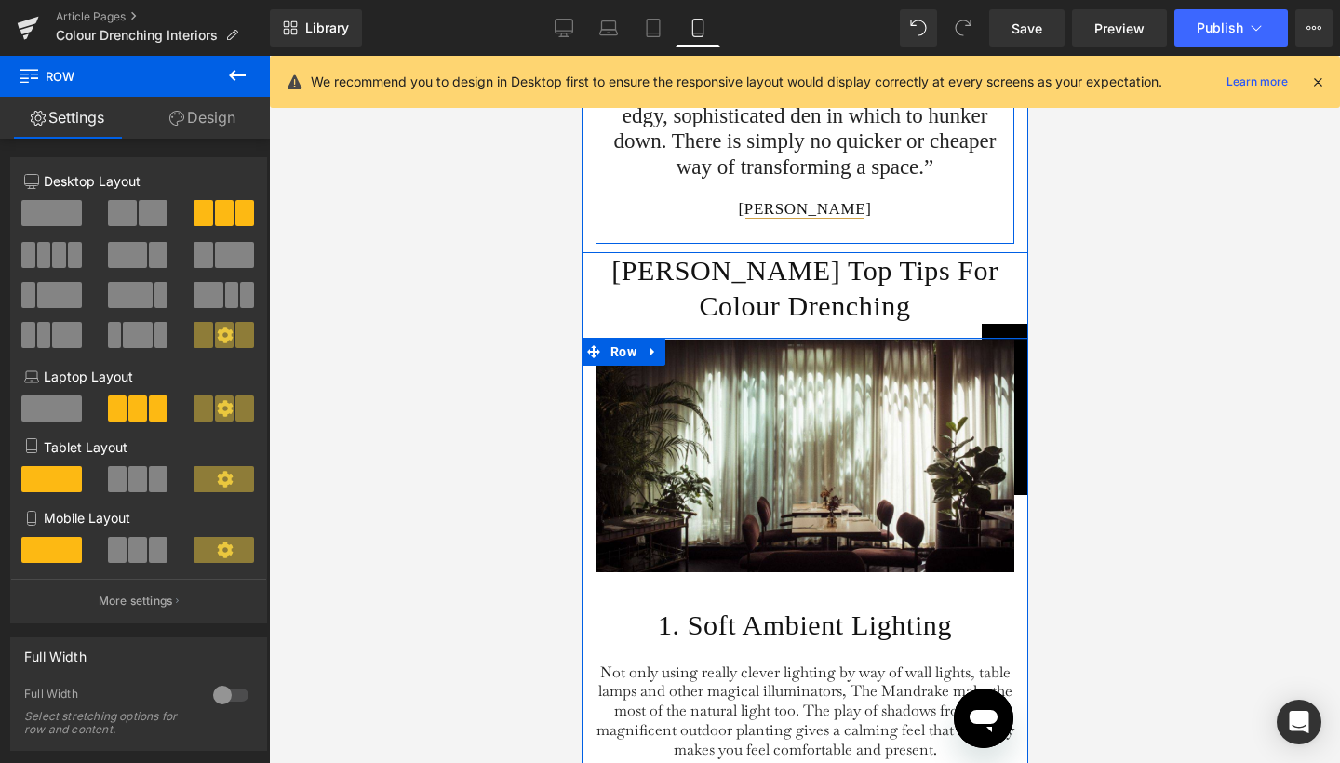
drag, startPoint x: 777, startPoint y: 341, endPoint x: 779, endPoint y: 320, distance: 20.6
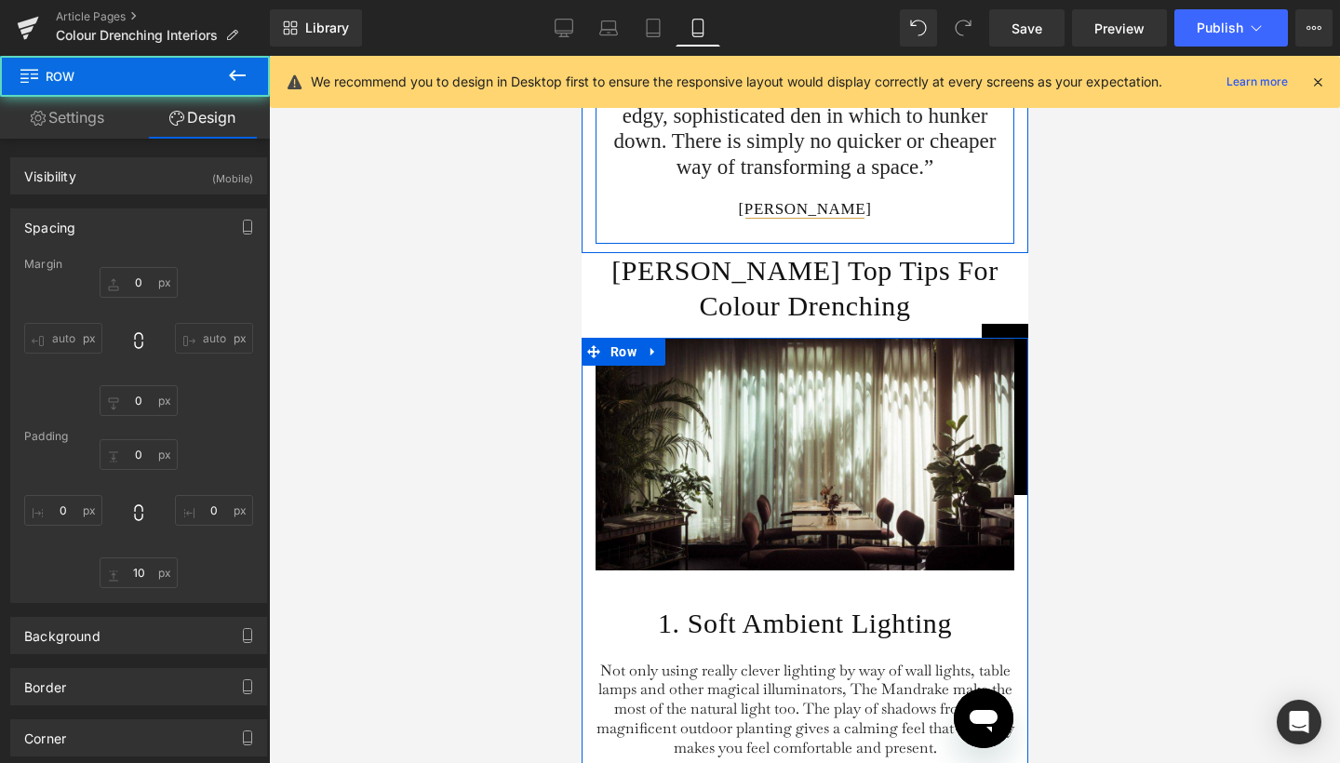
click at [1101, 430] on div at bounding box center [804, 409] width 1071 height 707
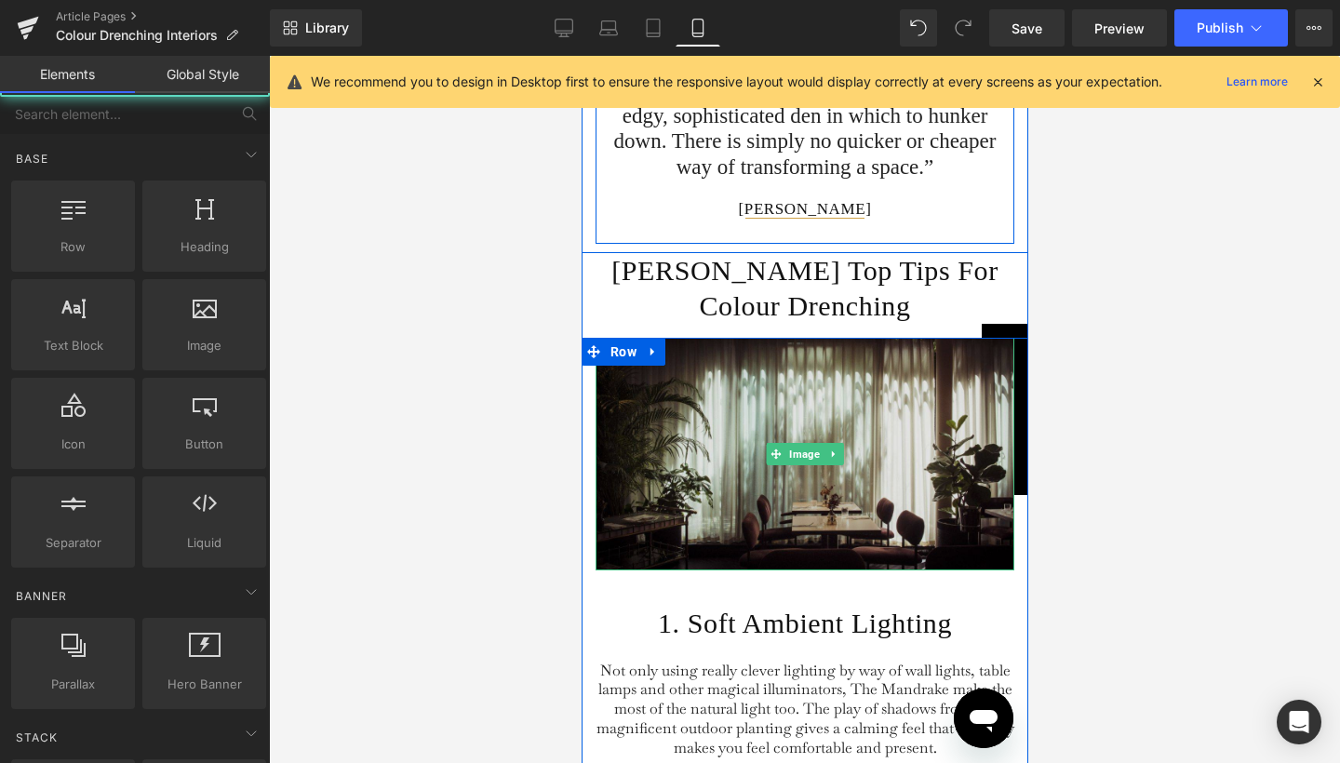
click at [782, 436] on img at bounding box center [804, 454] width 419 height 233
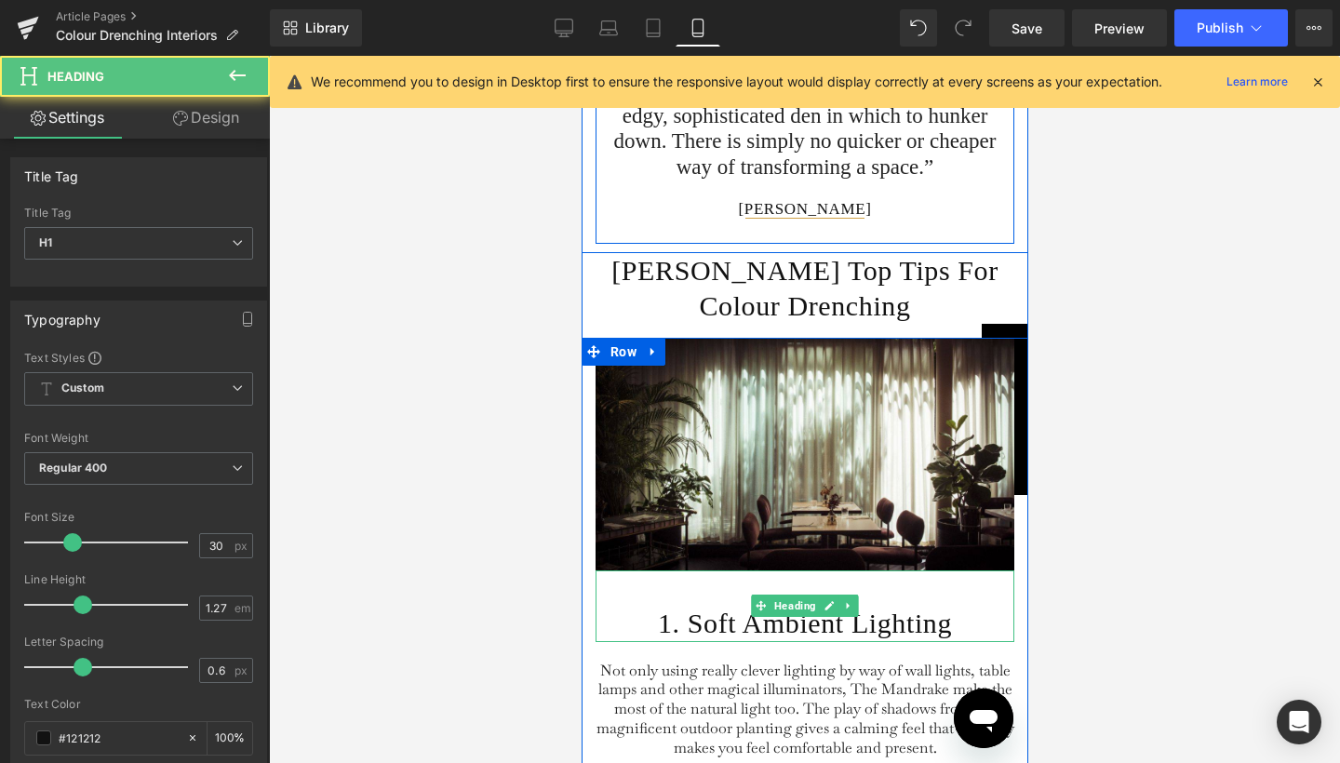
click at [705, 627] on h1 "1. Soft Ambient Lighting" at bounding box center [804, 623] width 419 height 35
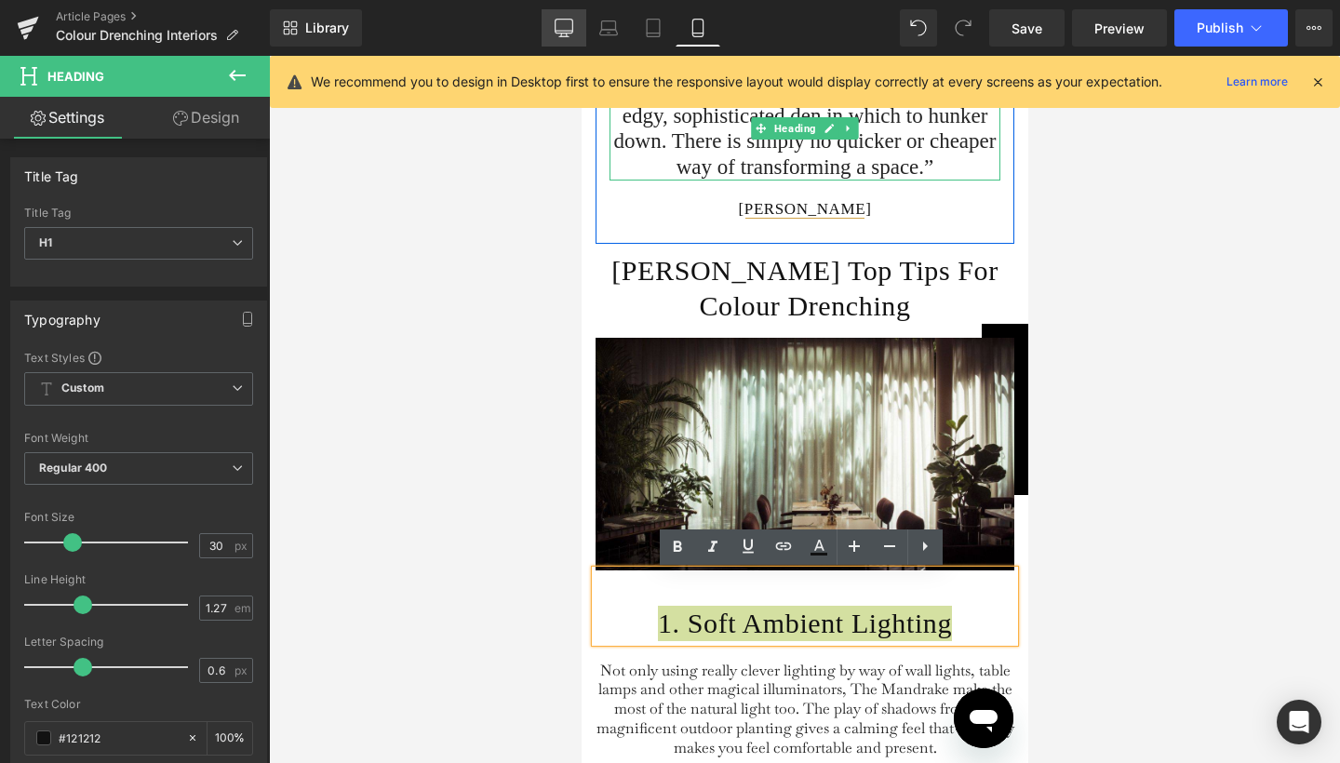
click at [566, 37] on link "Desktop" at bounding box center [564, 27] width 45 height 37
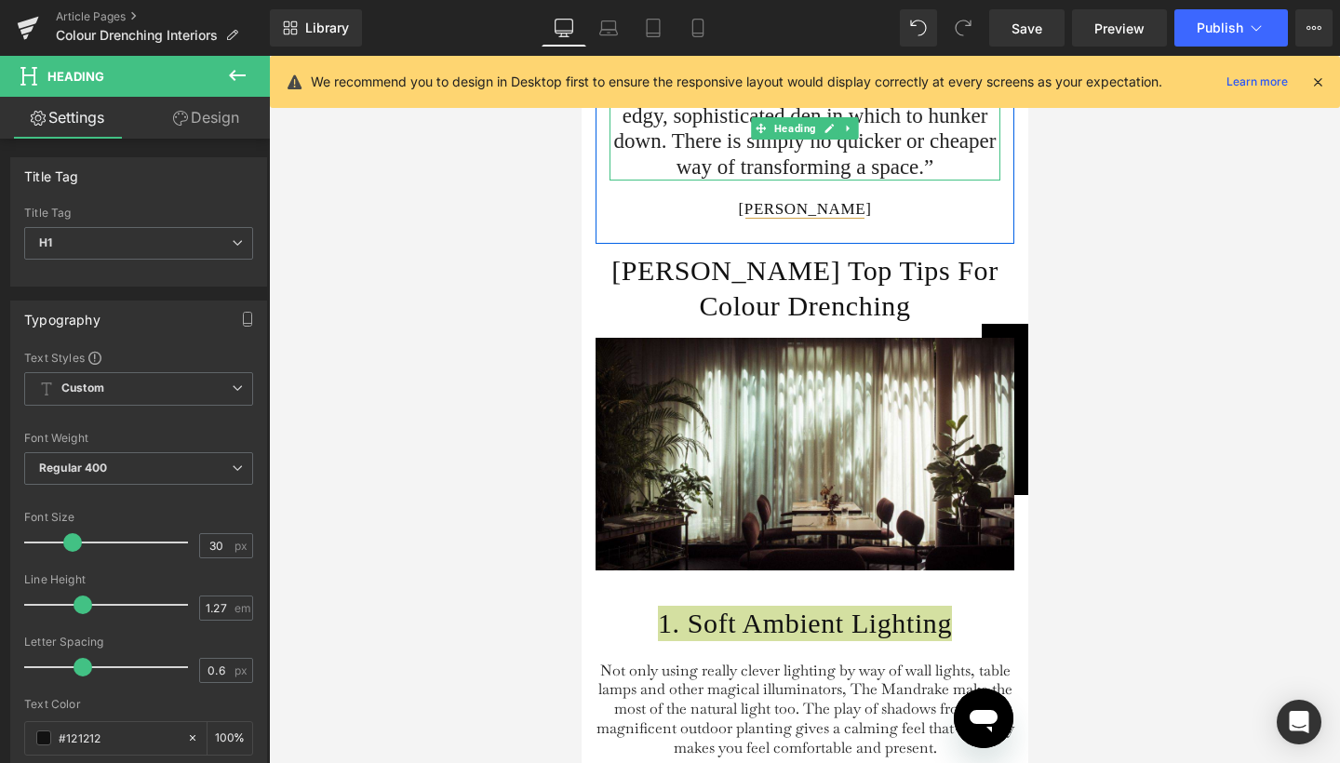
type input "40"
type input "100"
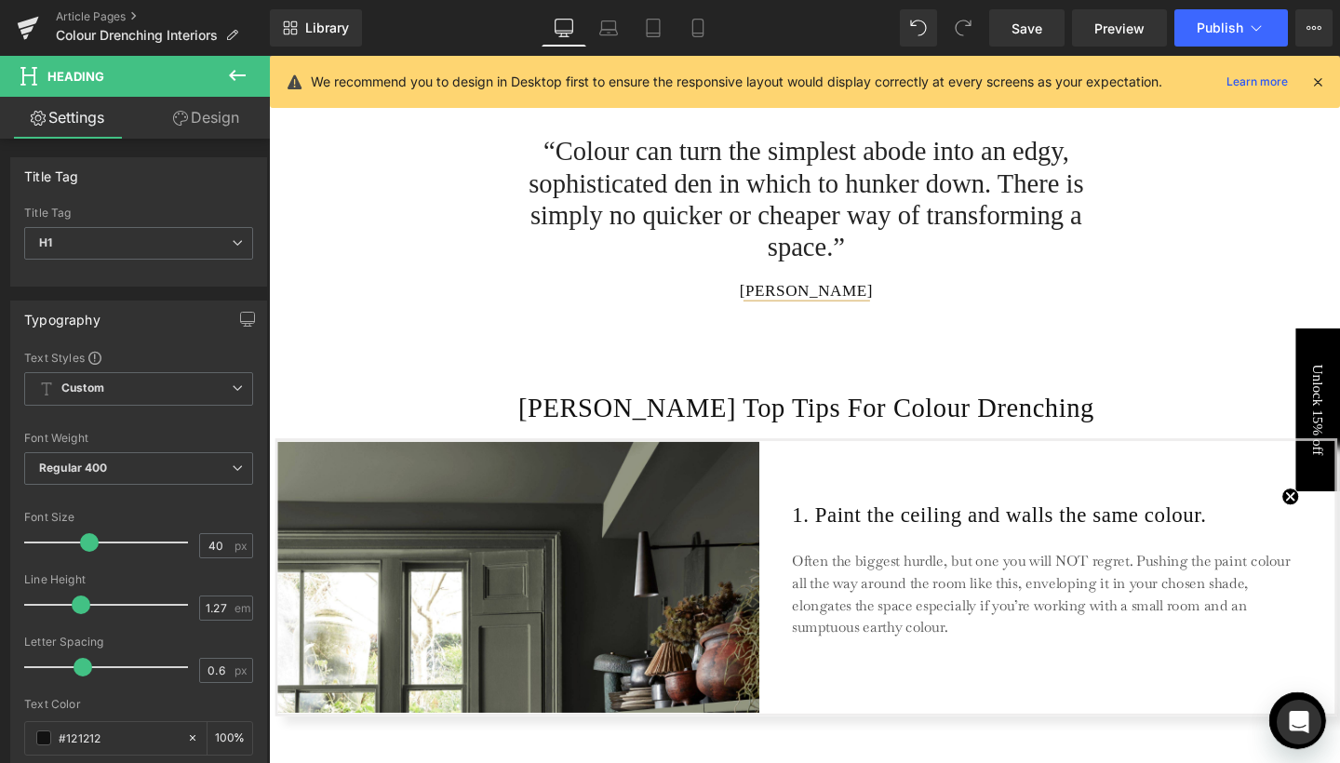
scroll to position [1548, 0]
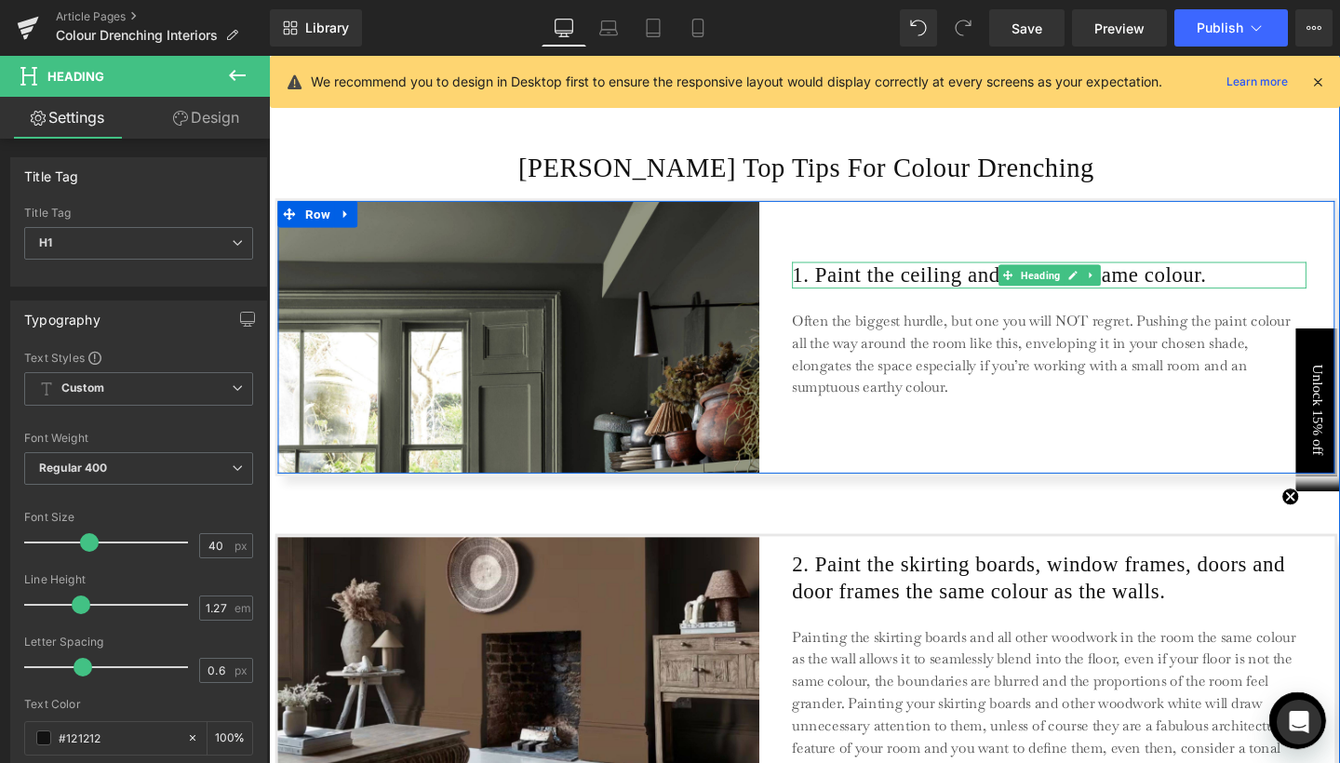
click at [868, 289] on h1 "1. Paint the ceiling and walls the same colour." at bounding box center [1089, 287] width 541 height 28
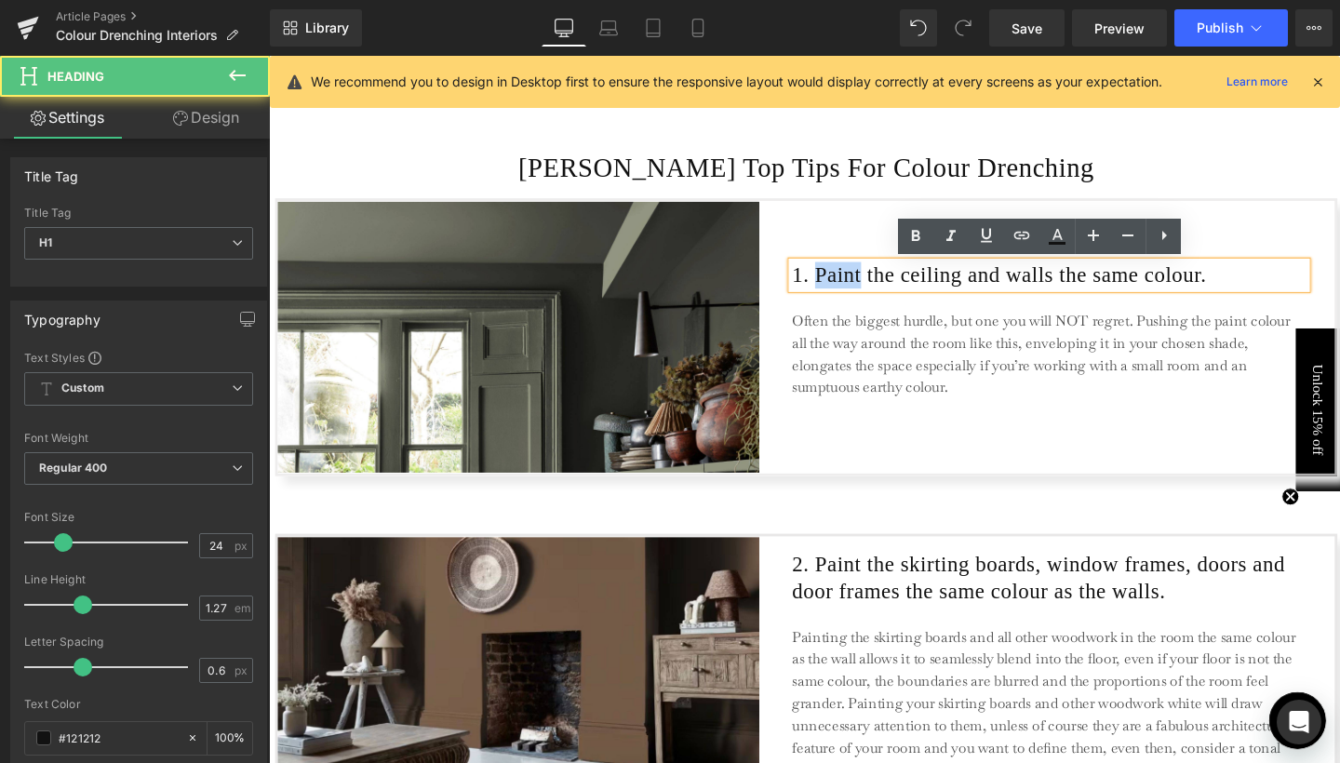
click at [868, 289] on h1 "1. Paint the ceiling and walls the same colour." at bounding box center [1089, 287] width 541 height 28
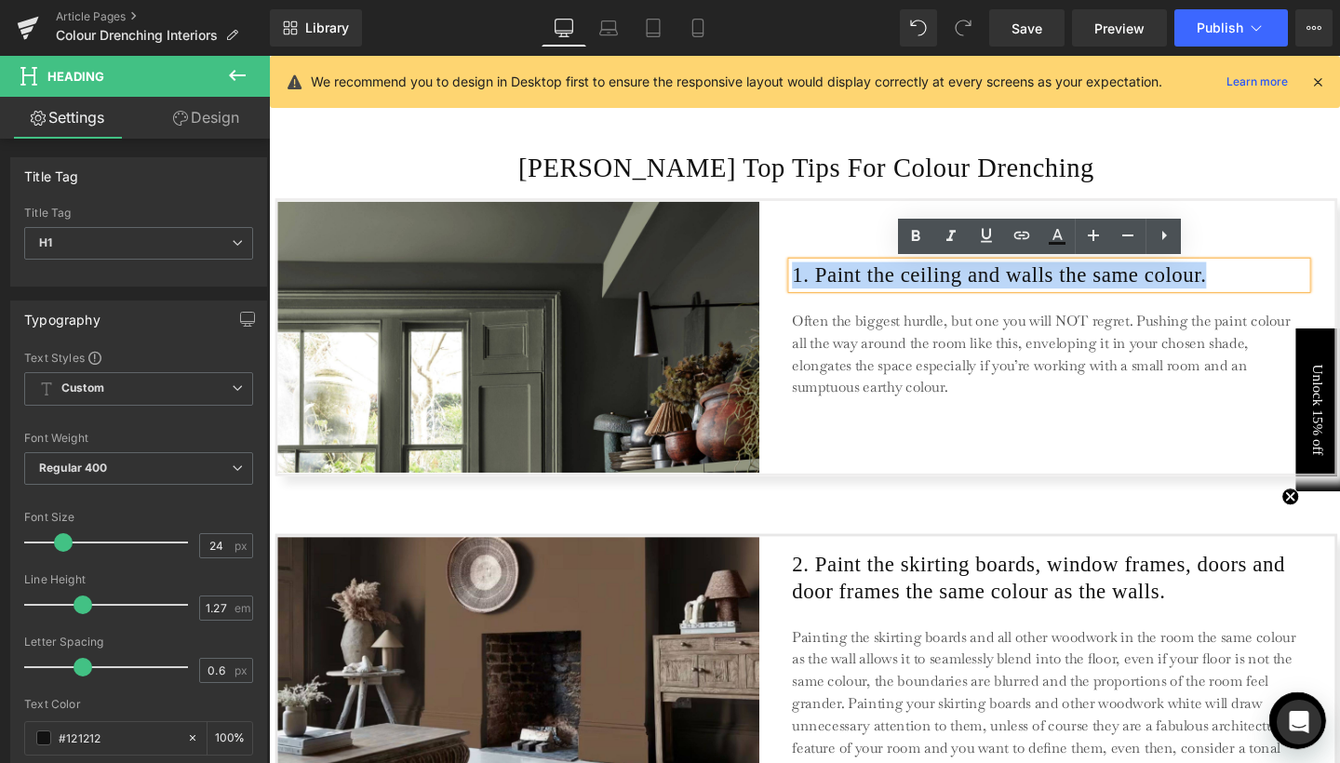
copy h1 "1. Paint the ceiling and walls the same colour."
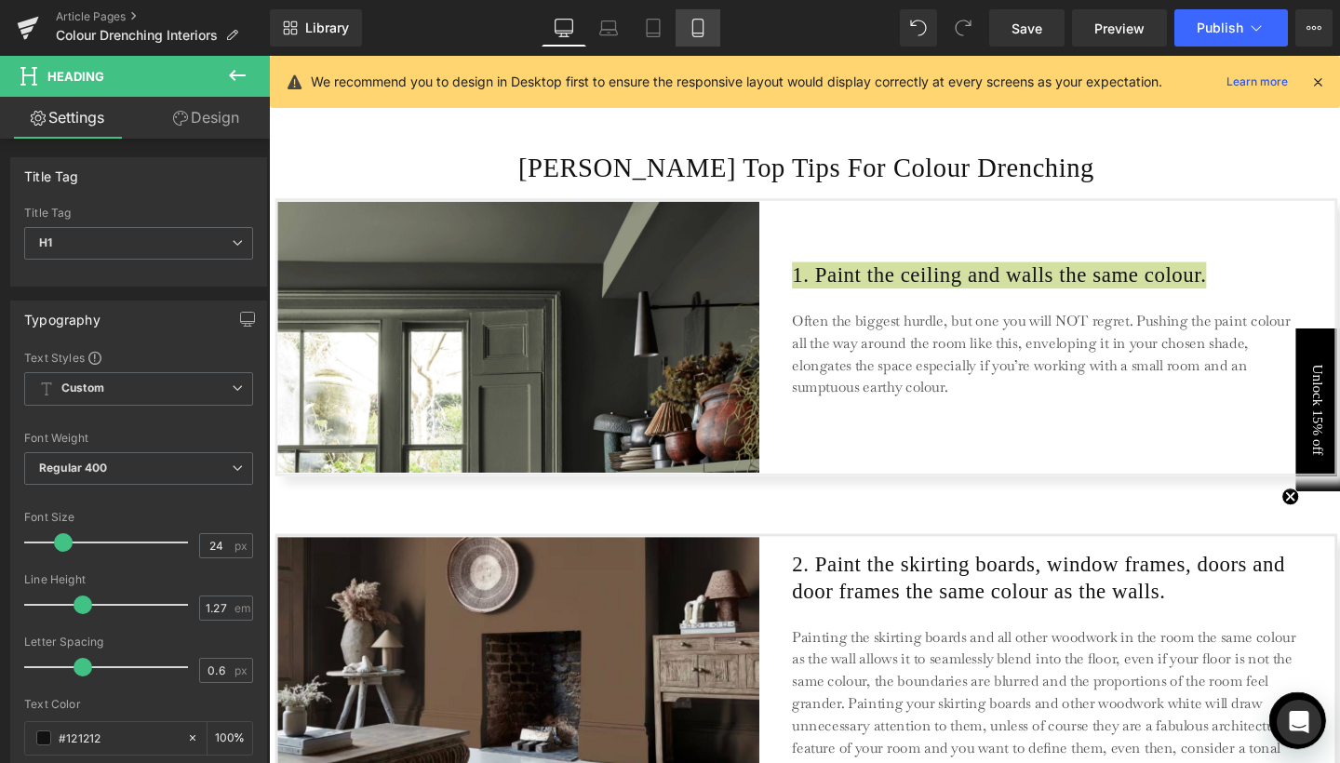
click at [706, 30] on icon at bounding box center [698, 28] width 19 height 19
type input "100"
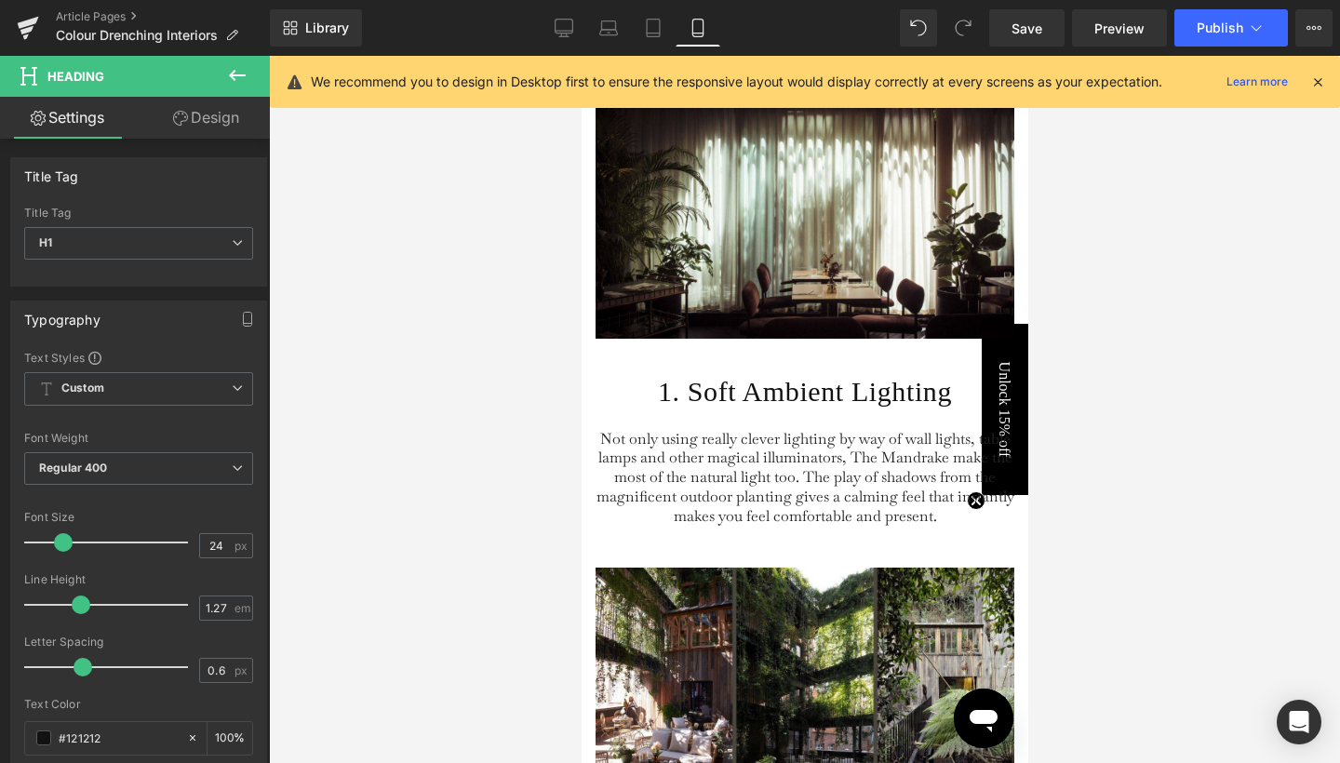
scroll to position [2017, 0]
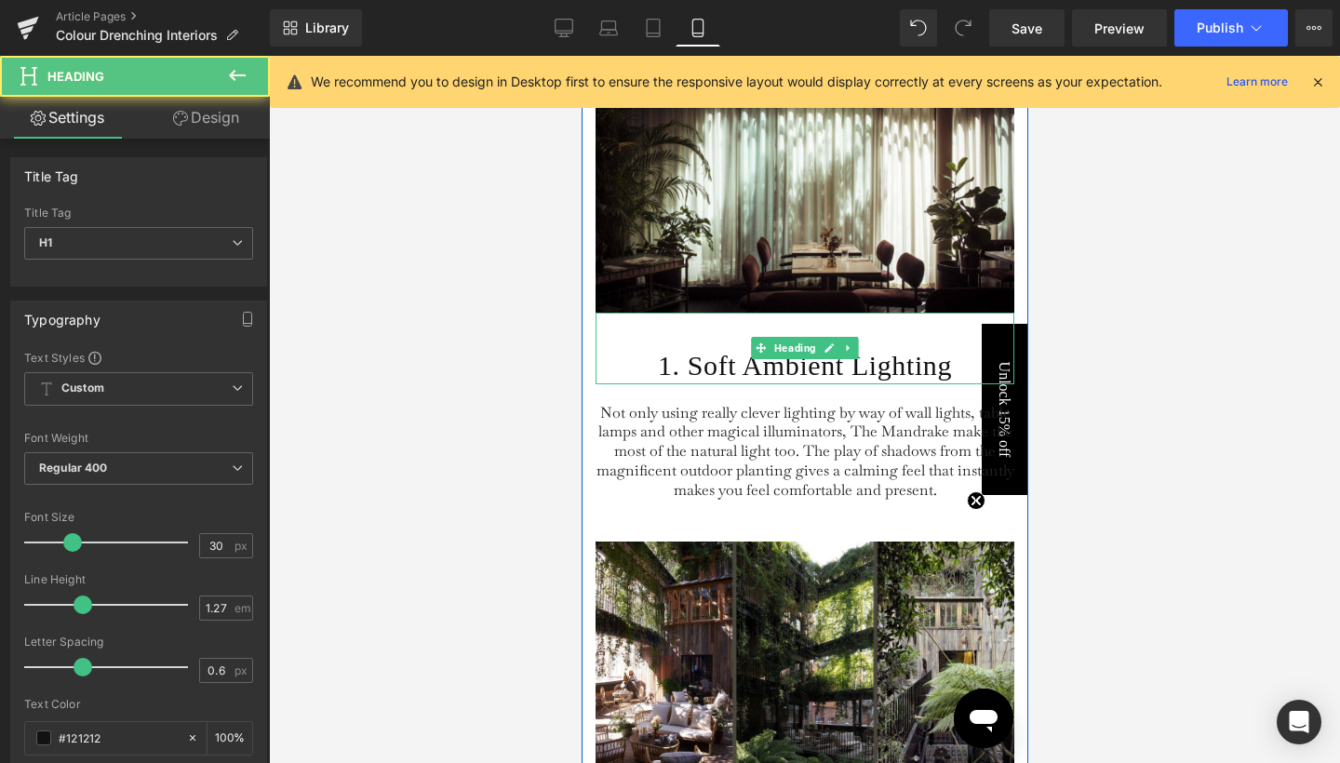
click at [706, 372] on h1 "1. Soft Ambient Lighting" at bounding box center [804, 365] width 419 height 35
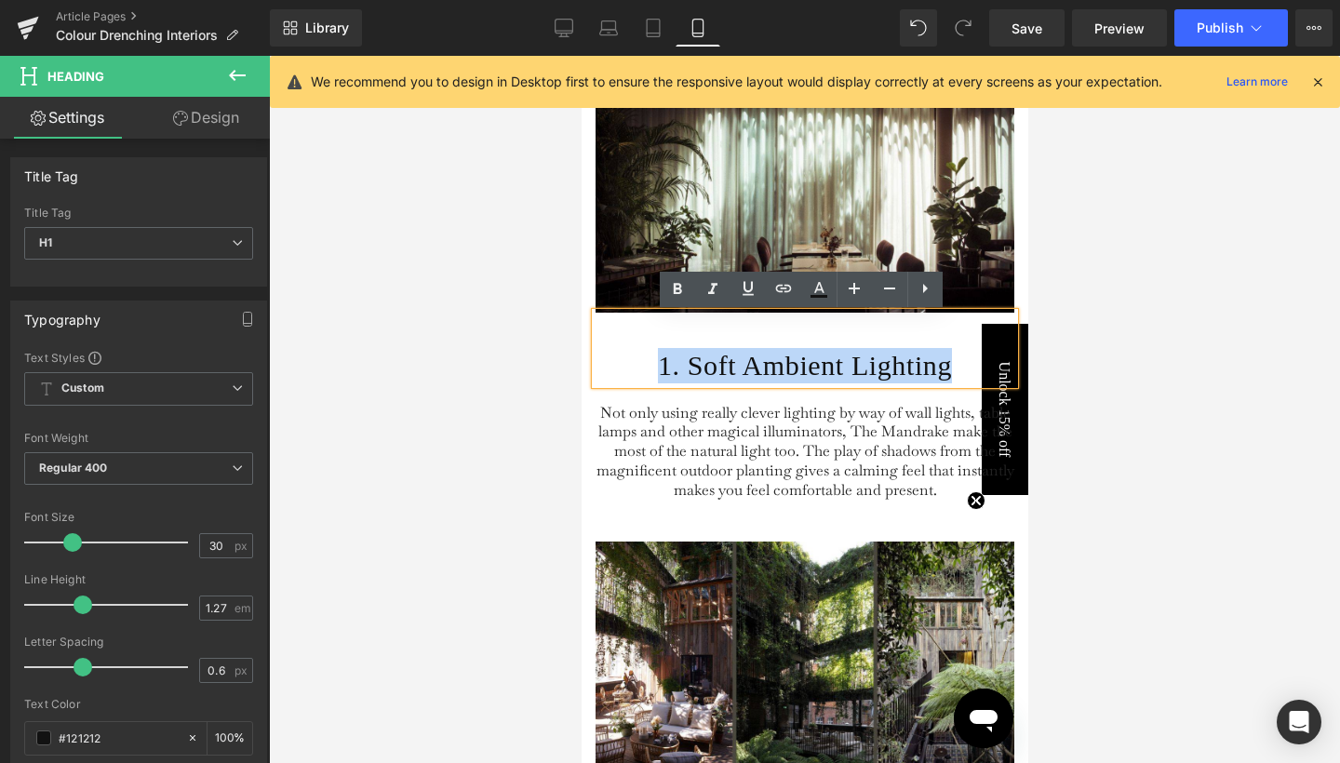
paste div
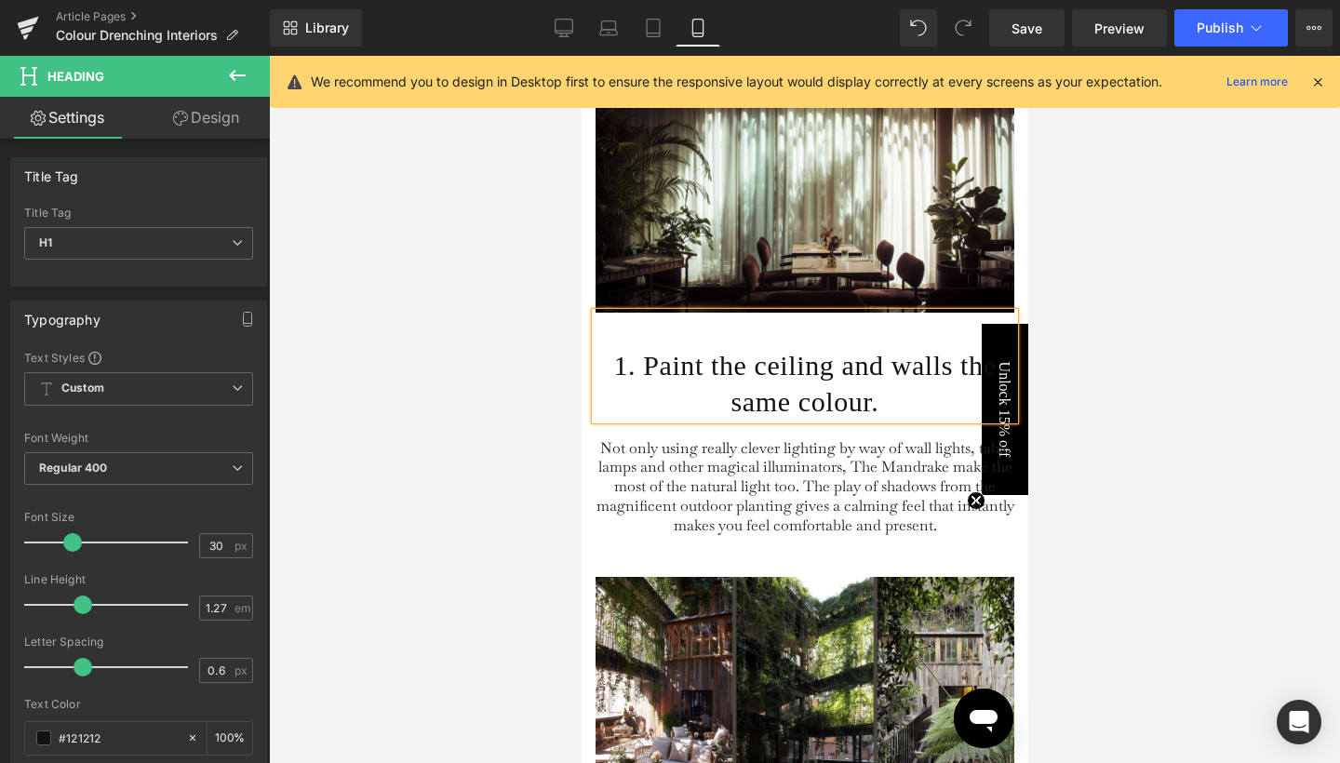
click at [1139, 379] on div at bounding box center [804, 409] width 1071 height 707
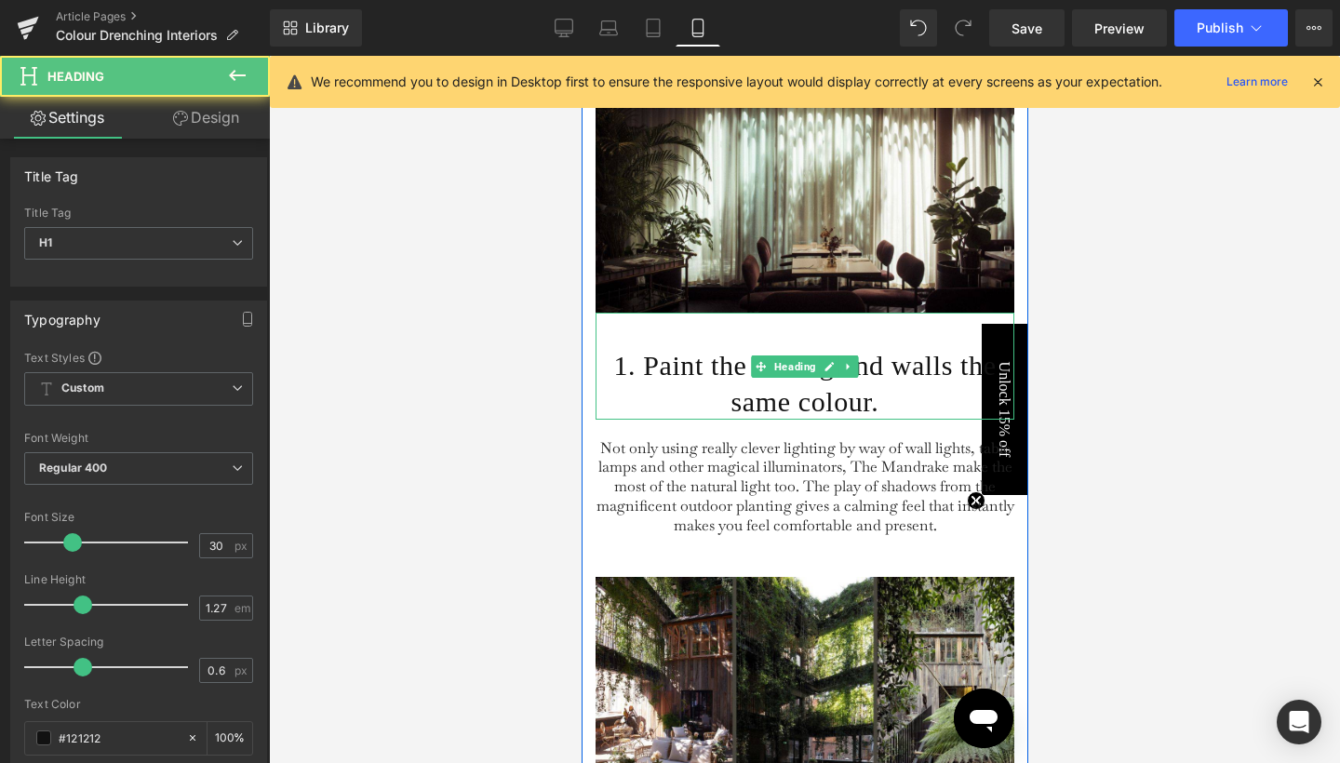
click at [727, 398] on h1 "1. Paint the ceiling and walls the same colour." at bounding box center [804, 383] width 419 height 71
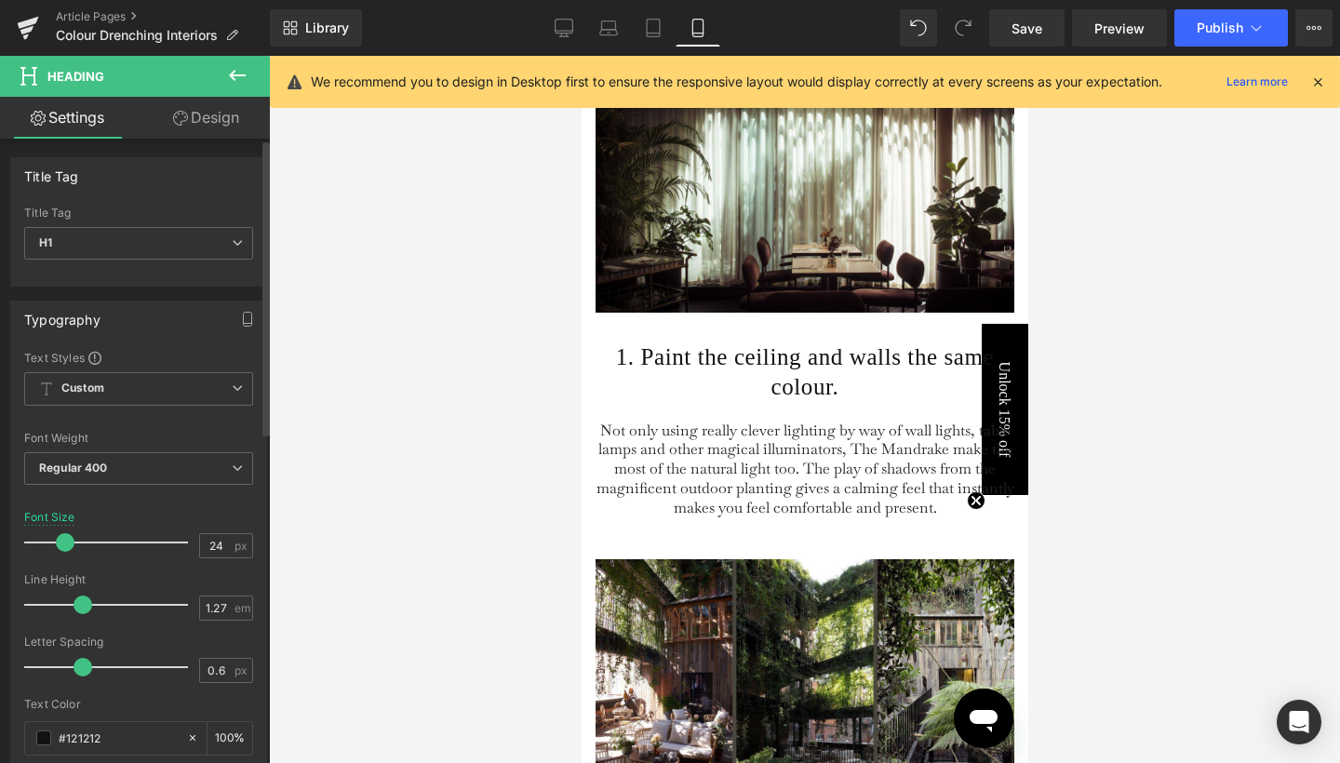
type input "23"
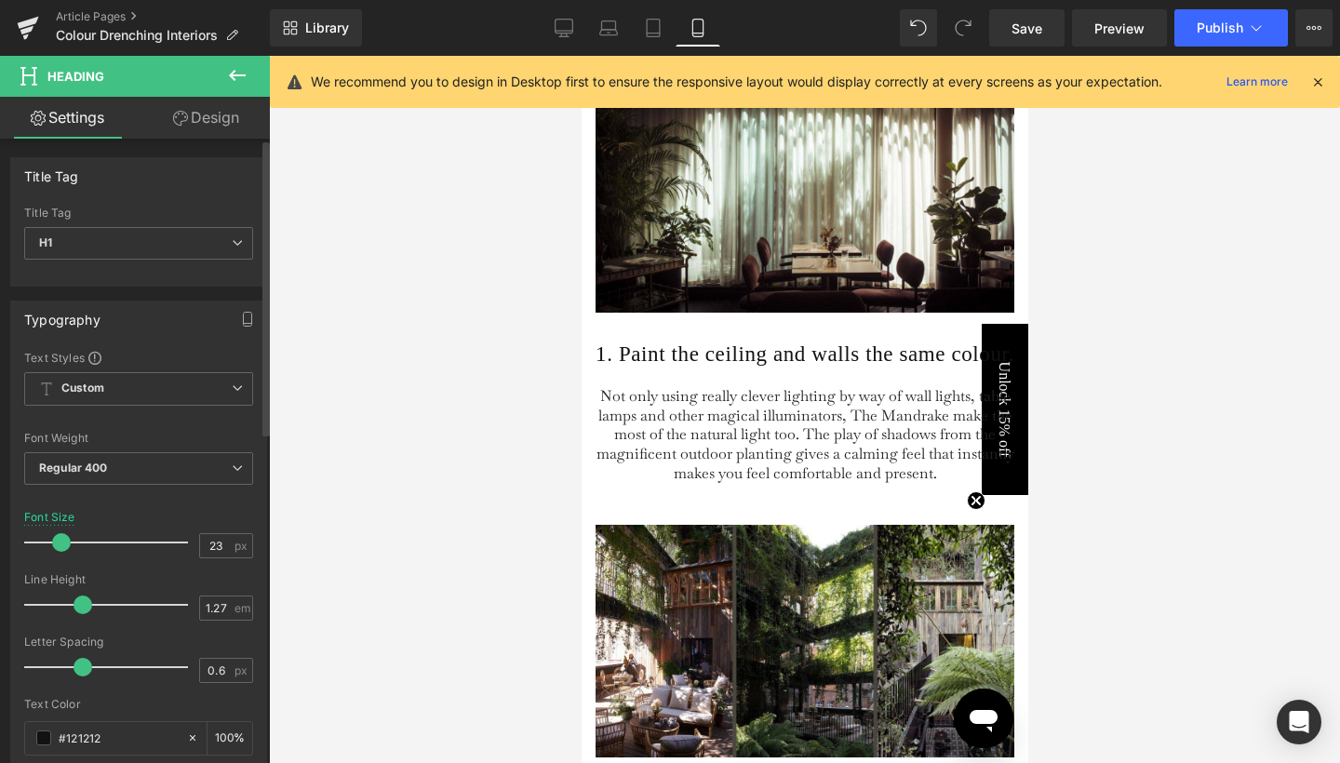
drag, startPoint x: 72, startPoint y: 537, endPoint x: 61, endPoint y: 537, distance: 10.2
click at [61, 537] on span at bounding box center [61, 542] width 19 height 19
click at [1073, 356] on div at bounding box center [804, 409] width 1071 height 707
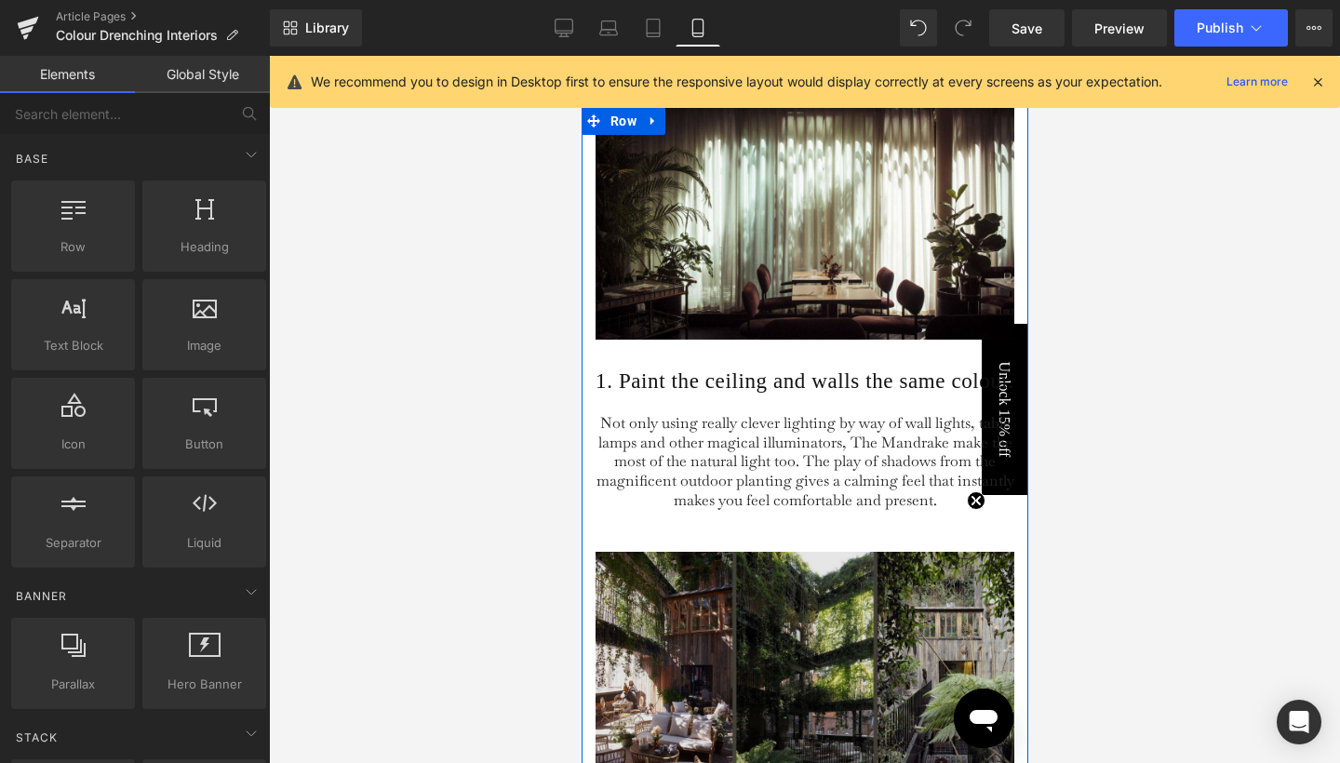
scroll to position [2036, 0]
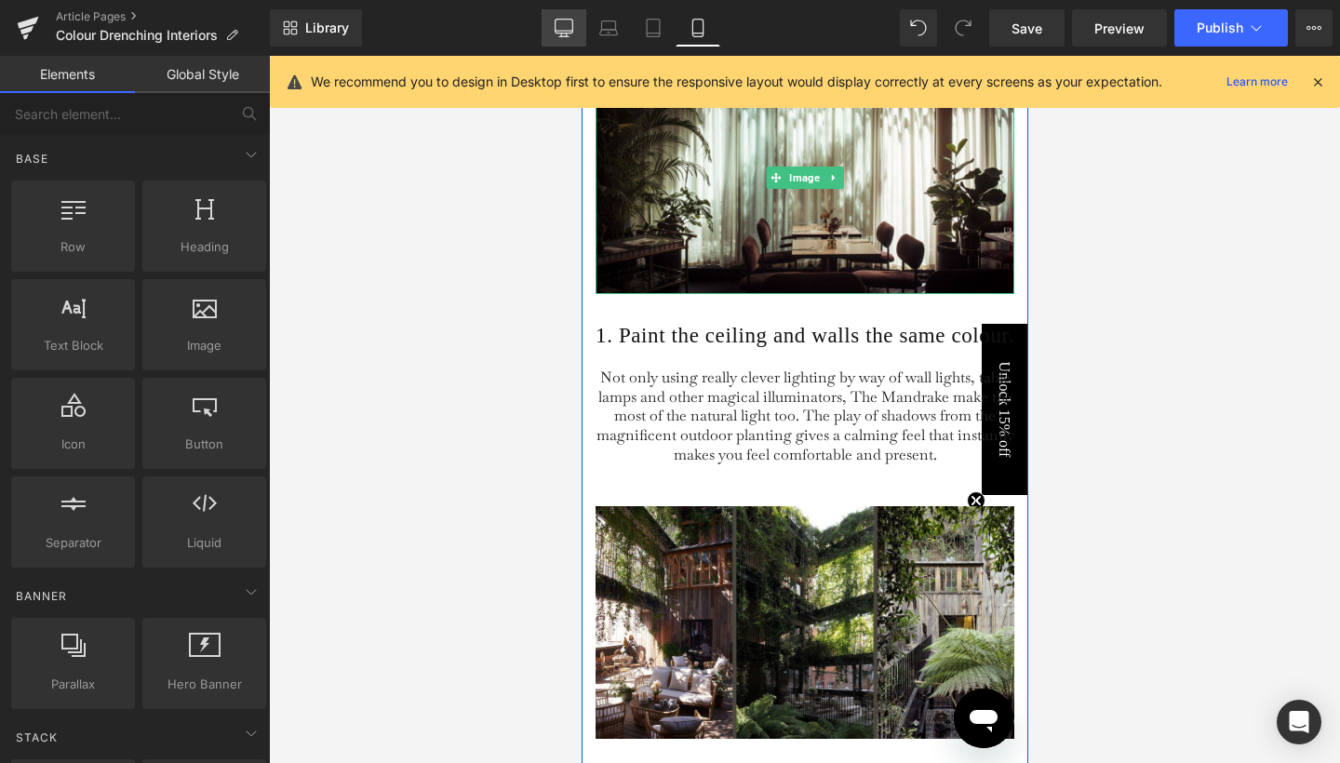
click at [572, 34] on icon at bounding box center [564, 28] width 19 height 19
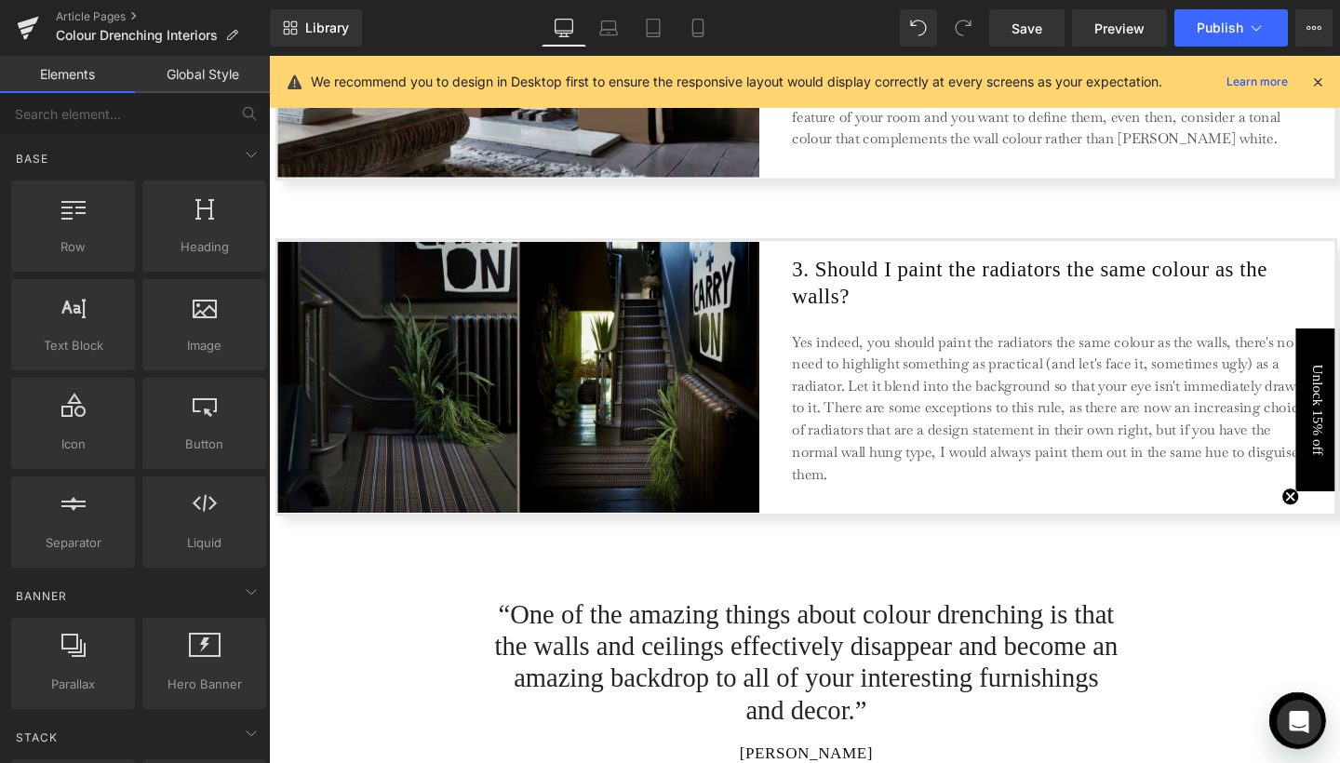
scroll to position [1929, 0]
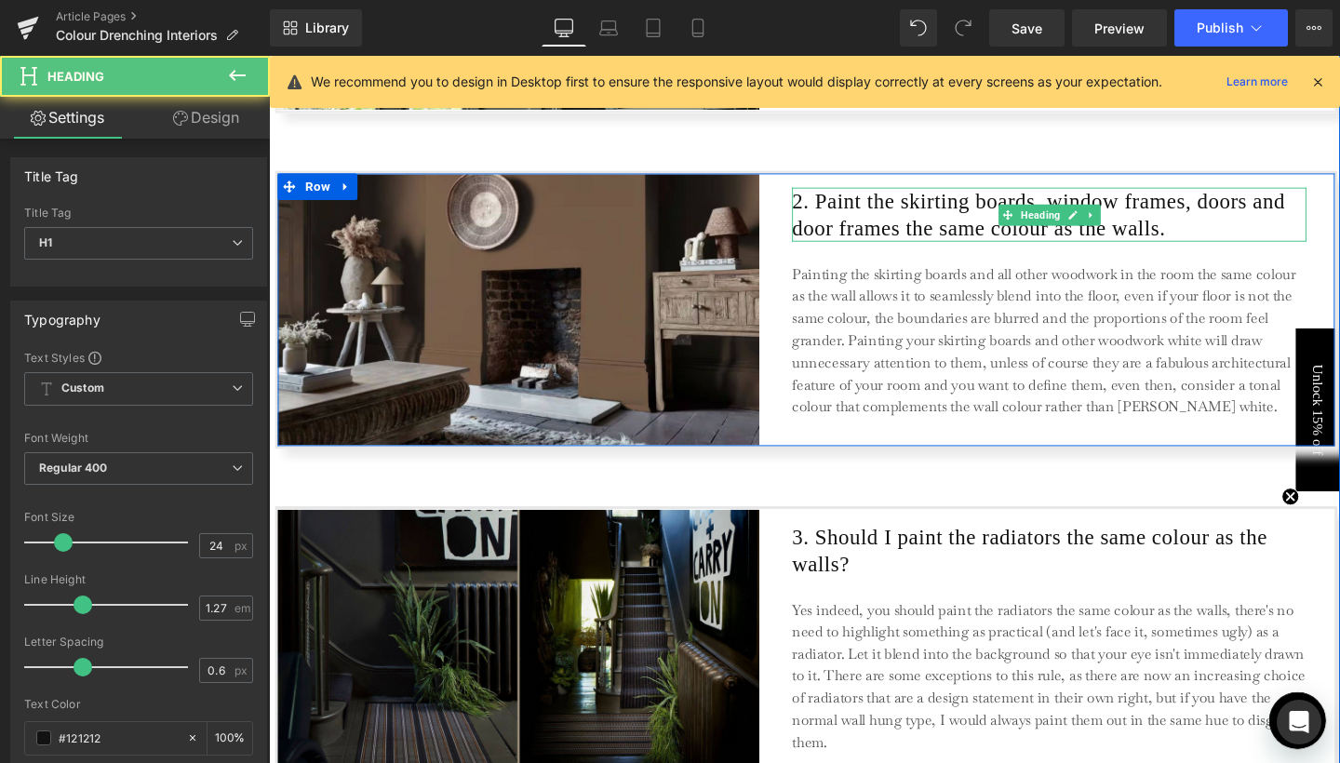
click at [849, 215] on h1 "2. Paint the skirting boards, window frames, doors and door frames the same col…" at bounding box center [1089, 223] width 541 height 57
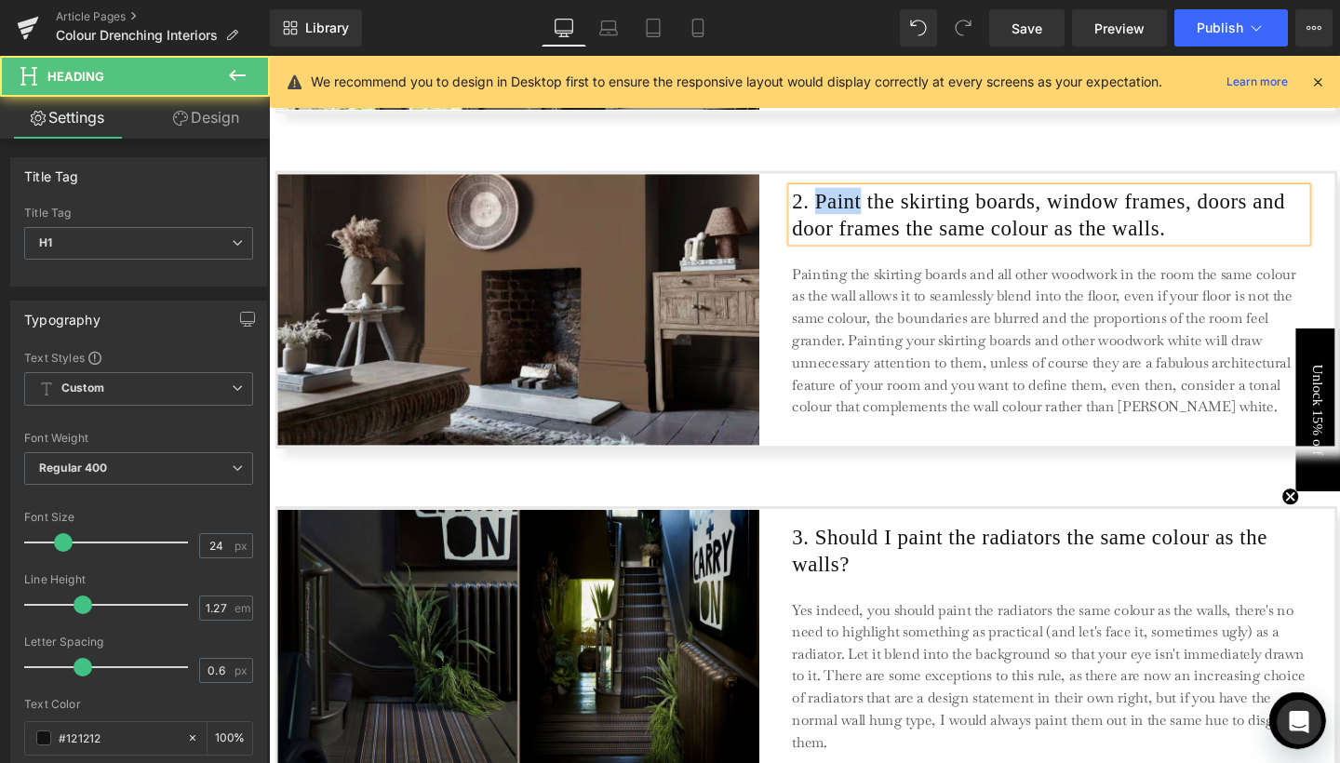
click at [849, 215] on h1 "2. Paint the skirting boards, window frames, doors and door frames the same col…" at bounding box center [1089, 223] width 541 height 57
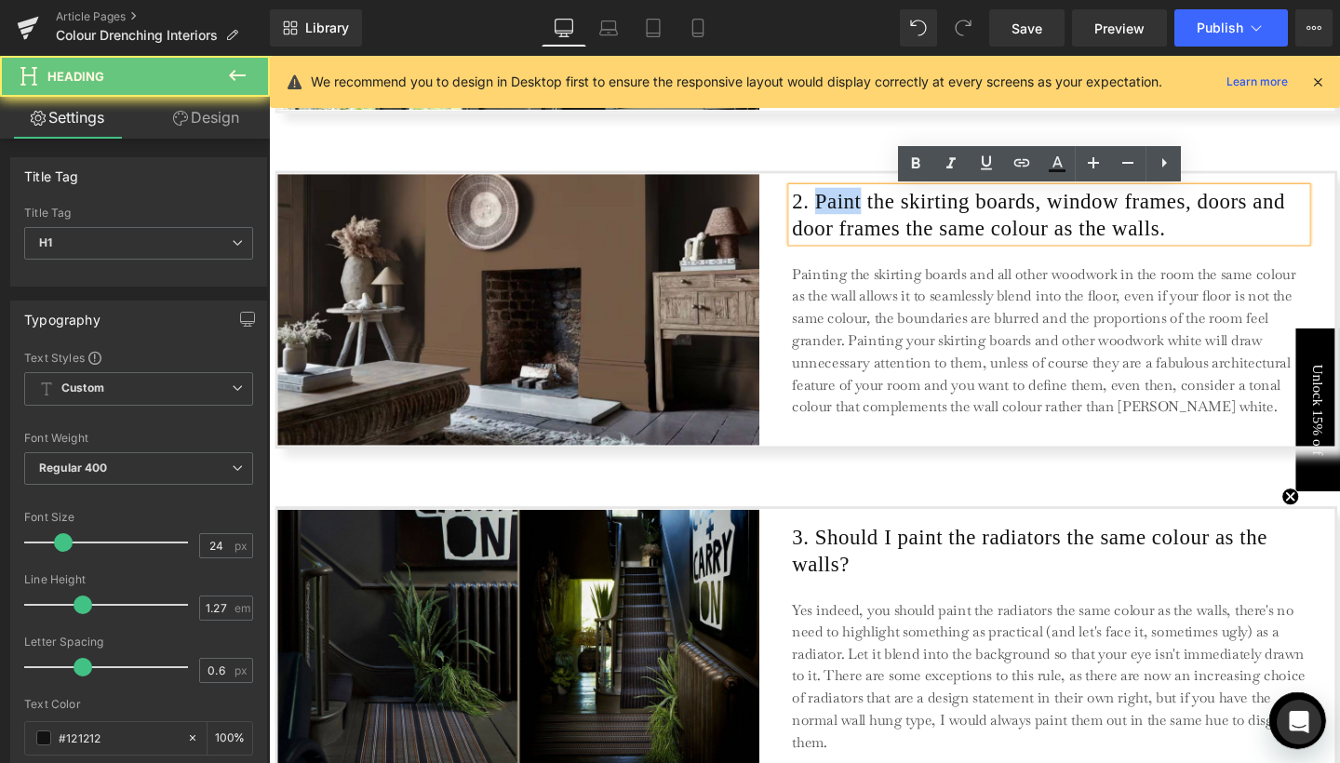
click at [849, 215] on h1 "2. Paint the skirting boards, window frames, doors and door frames the same col…" at bounding box center [1089, 223] width 541 height 57
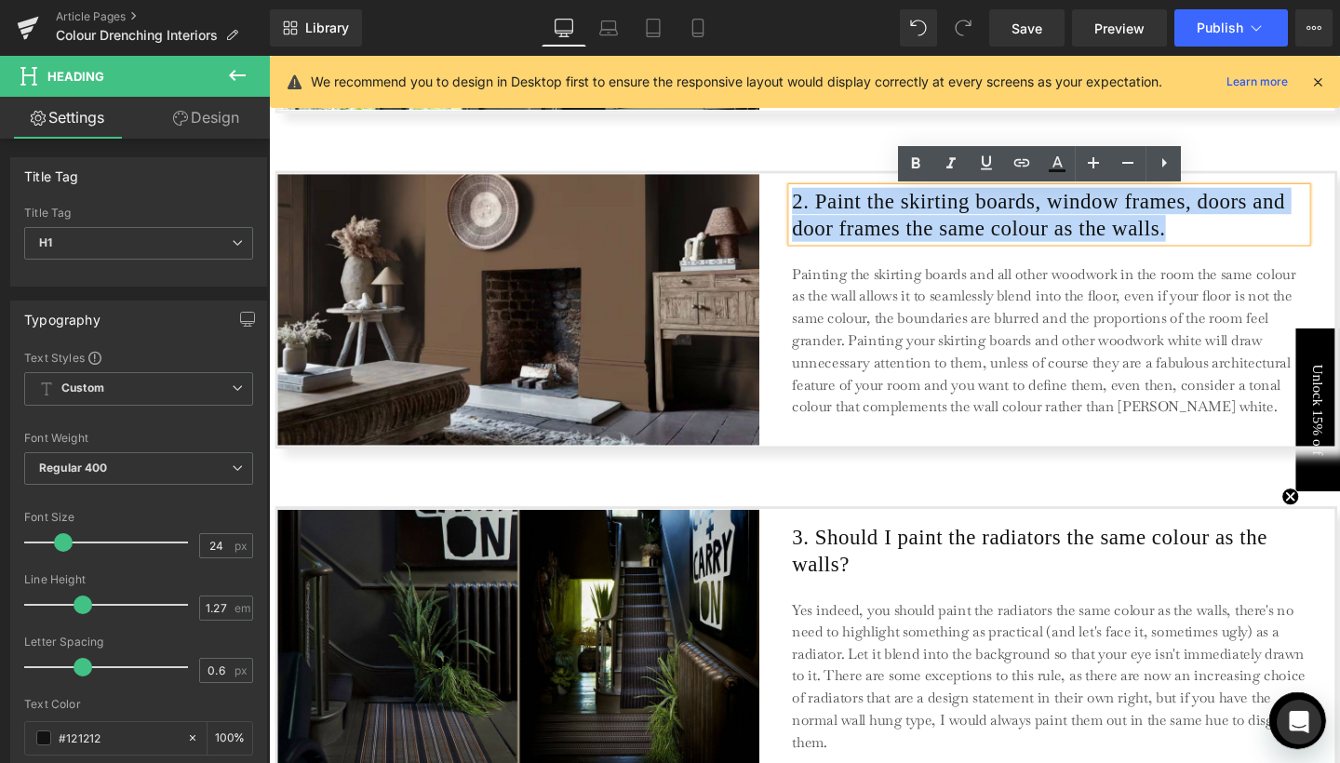
copy h1 "2. Paint the skirting boards, window frames, doors and door frames the same col…"
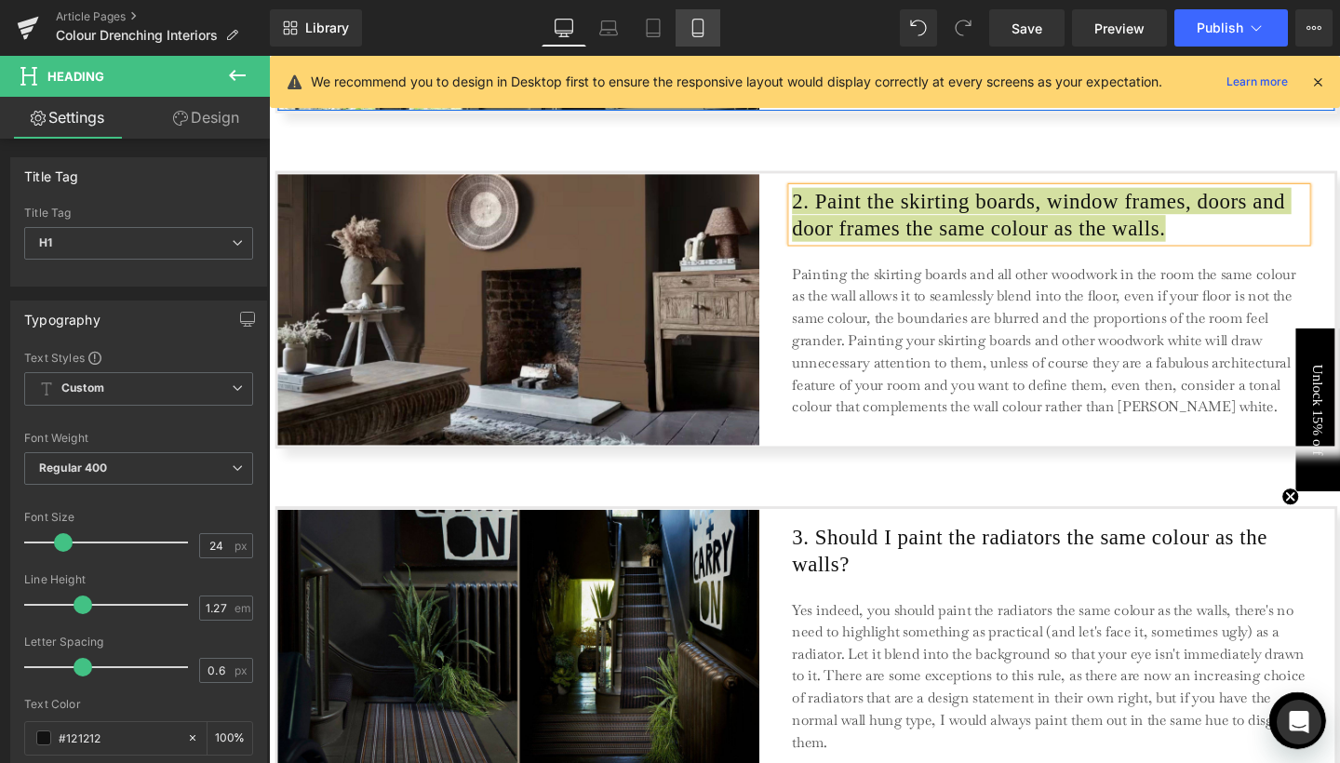
click at [698, 17] on link "Mobile" at bounding box center [698, 27] width 45 height 37
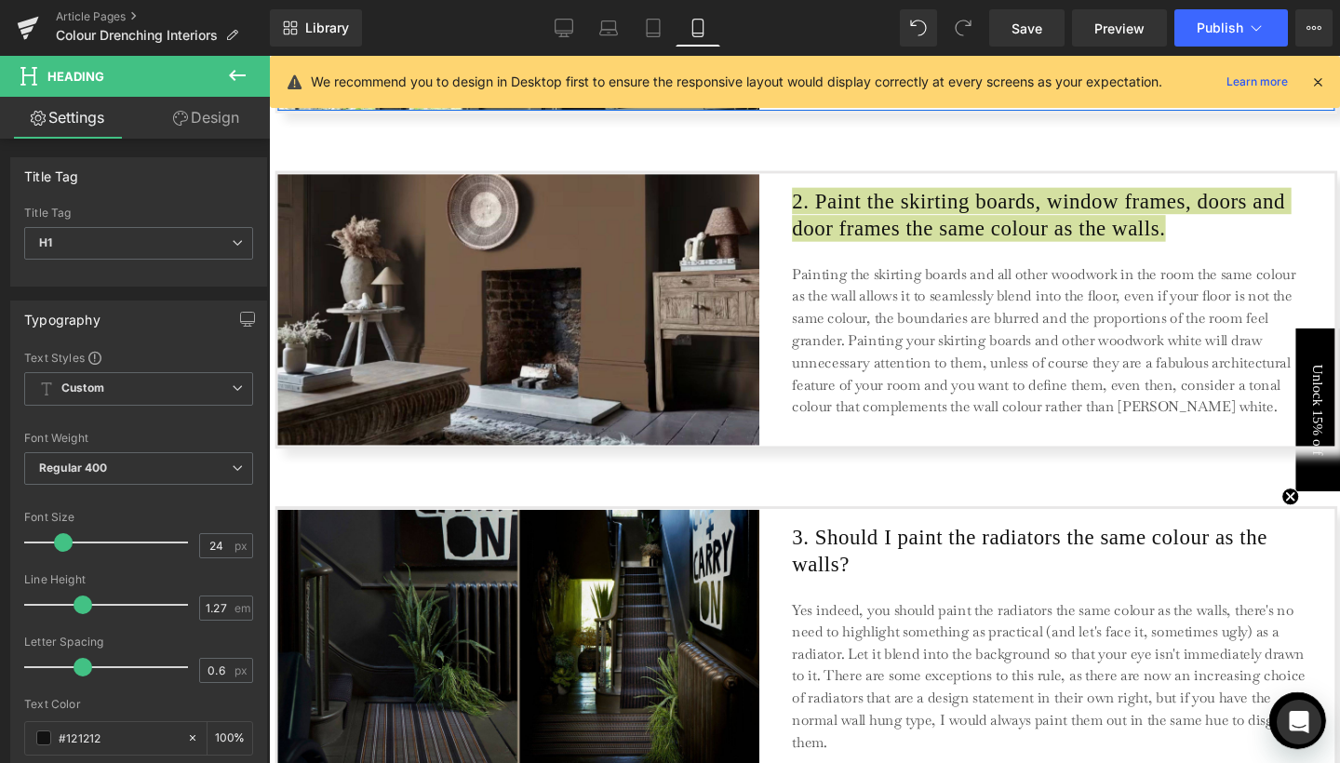
type input "100"
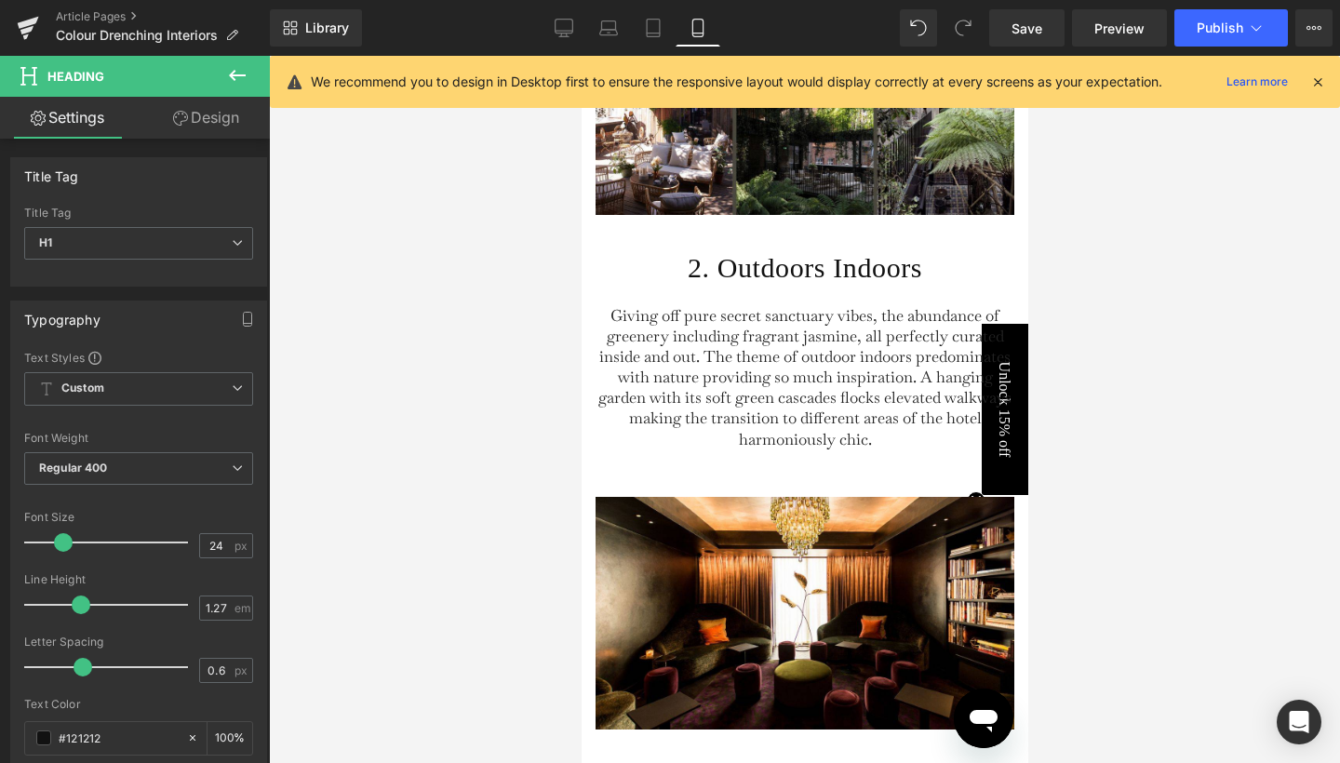
scroll to position [2496, 0]
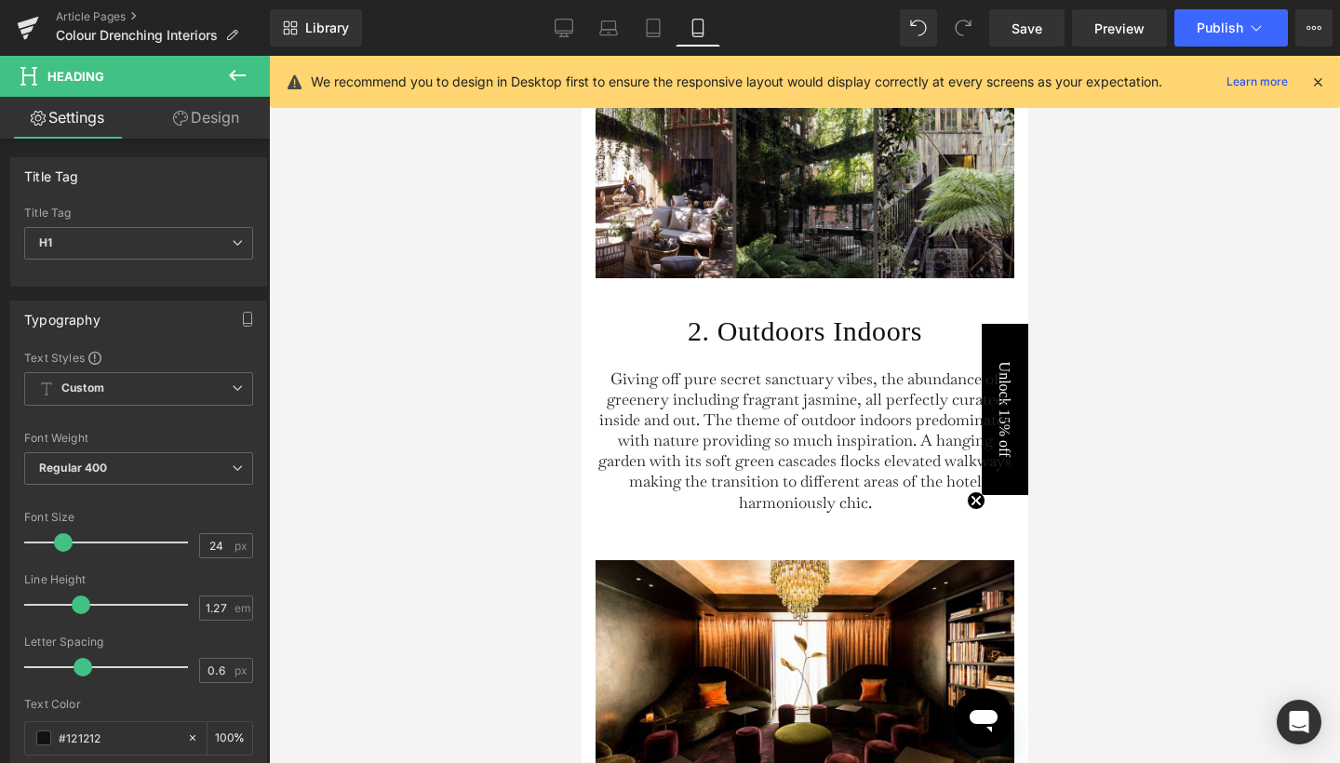
click at [738, 349] on h1 "2. Outdoors Indoors" at bounding box center [804, 331] width 419 height 35
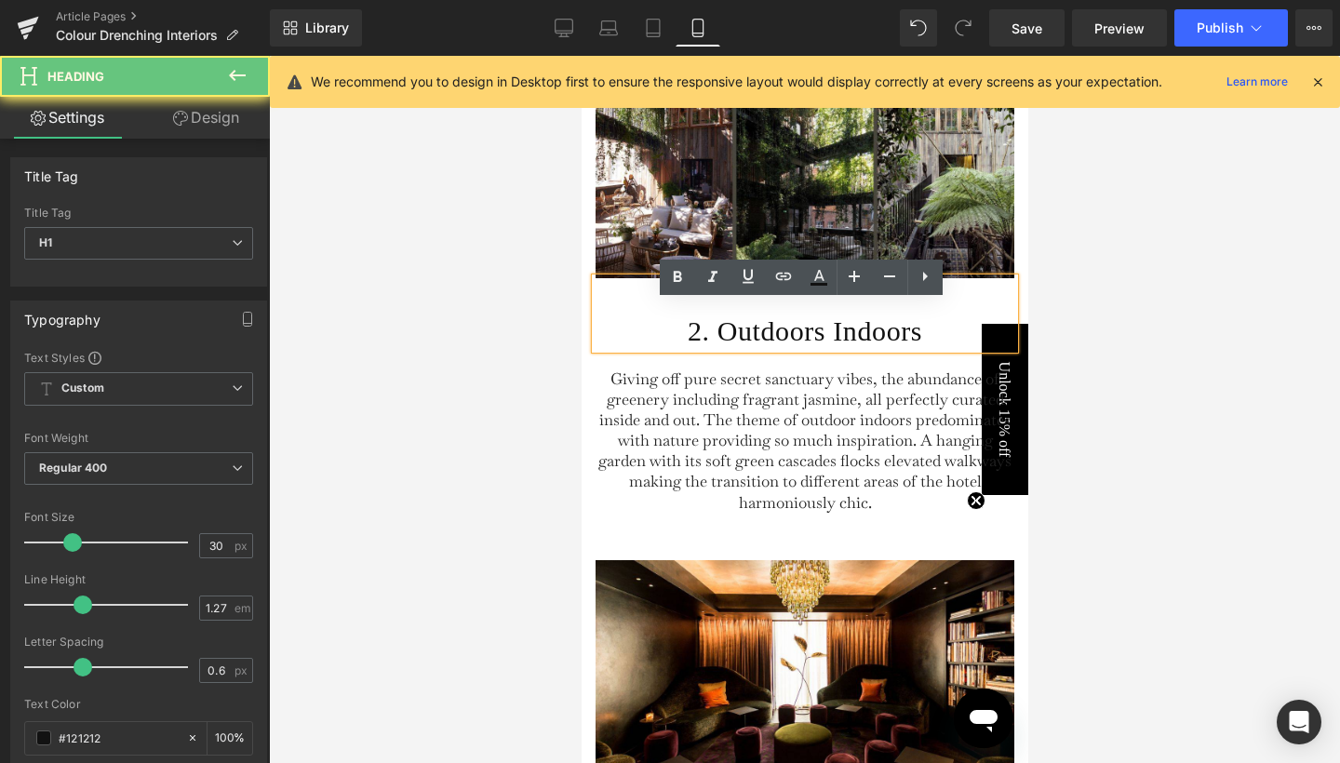
click at [738, 349] on h1 "2. Outdoors Indoors" at bounding box center [804, 331] width 419 height 35
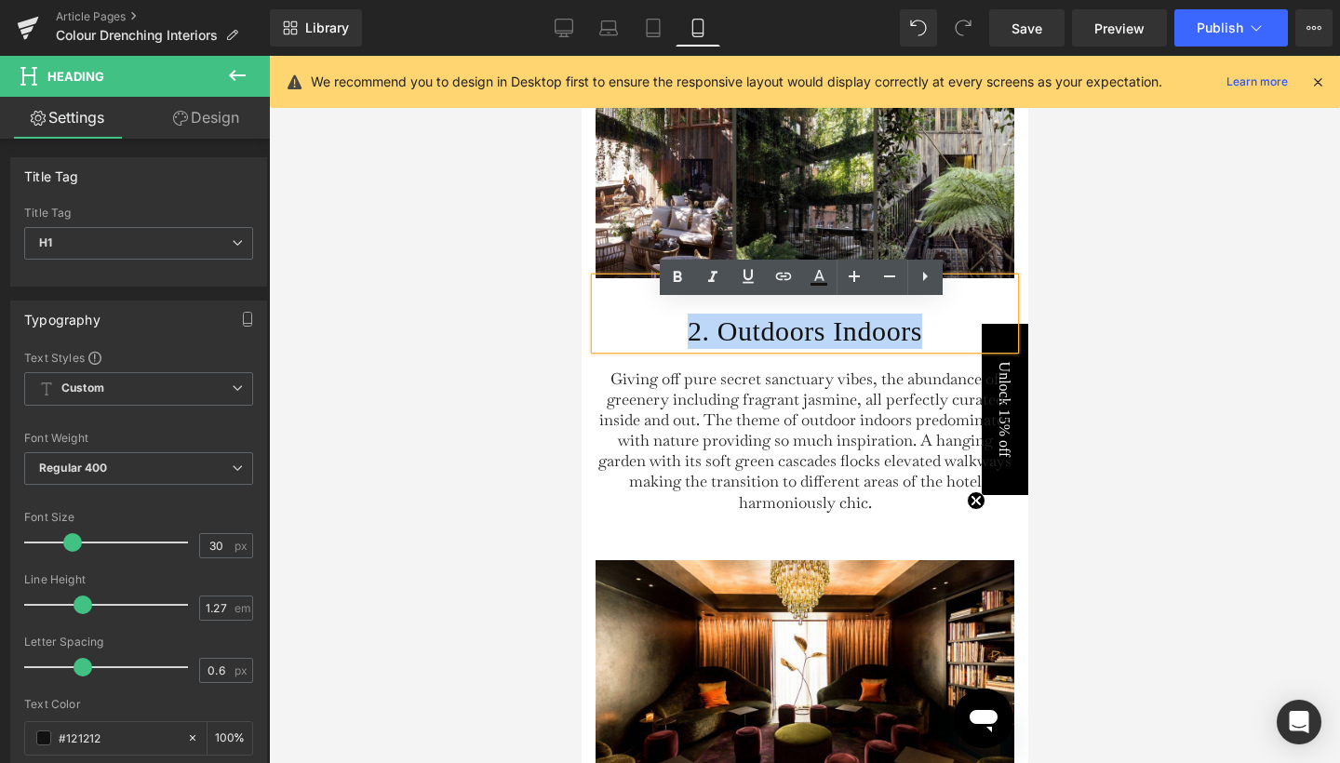
paste div
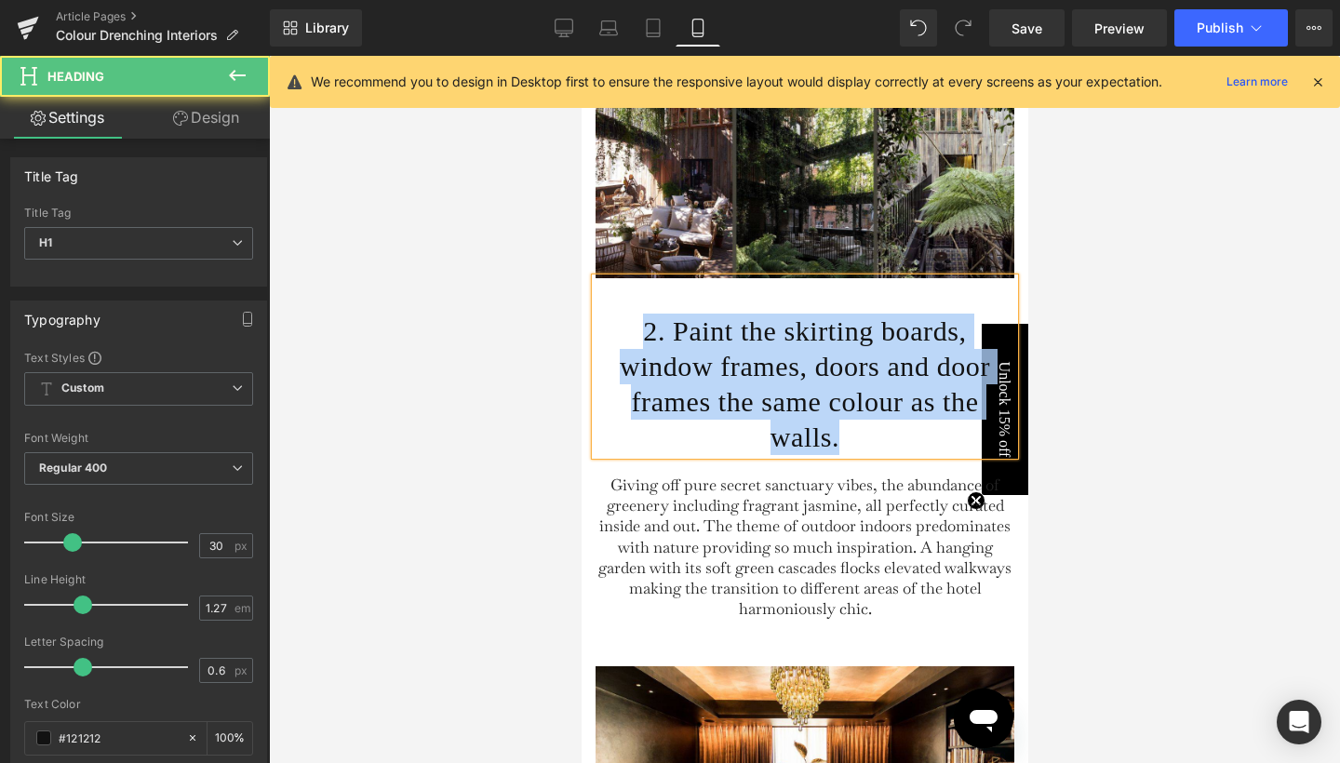
drag, startPoint x: 621, startPoint y: 349, endPoint x: 861, endPoint y: 455, distance: 262.5
click at [861, 455] on h1 "2. Paint the skirting boards, window frames, doors and door frames the same col…" at bounding box center [804, 384] width 419 height 141
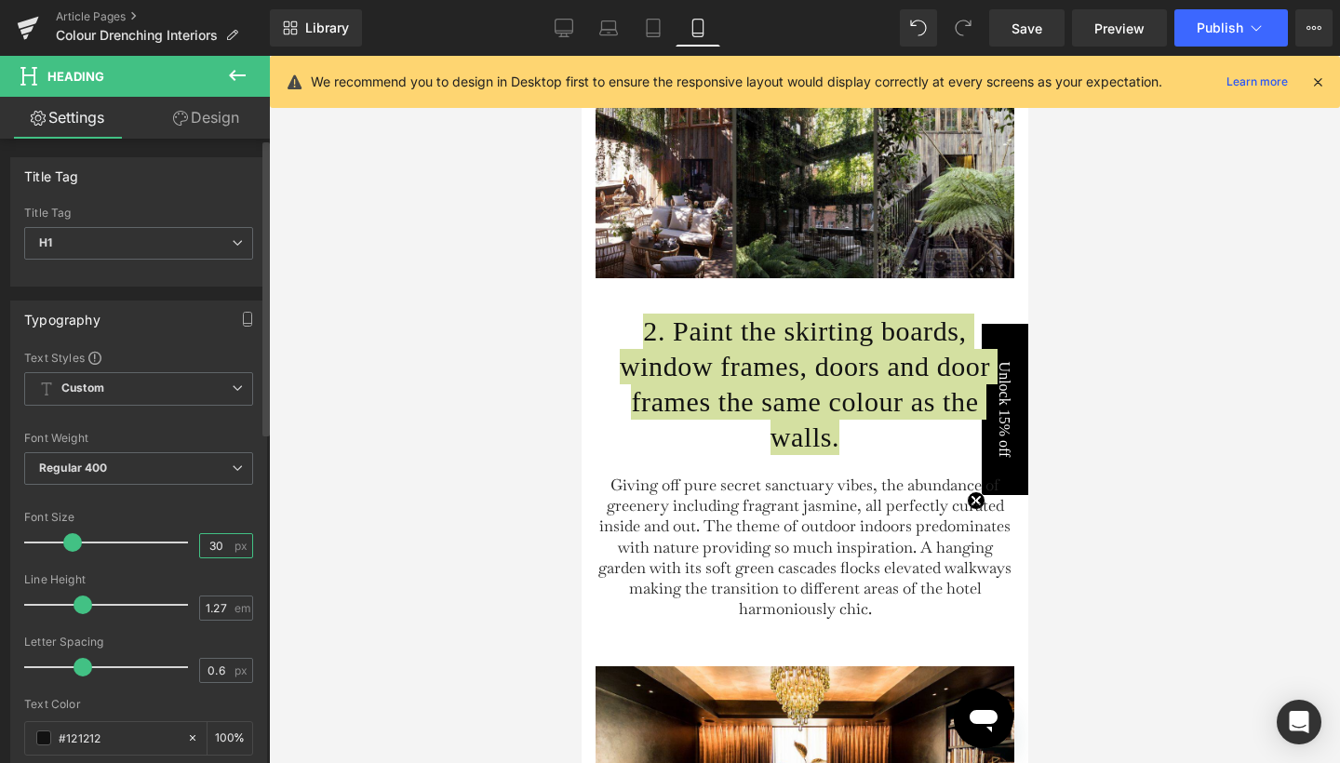
click at [213, 536] on input "30" at bounding box center [216, 545] width 33 height 23
type input "24"
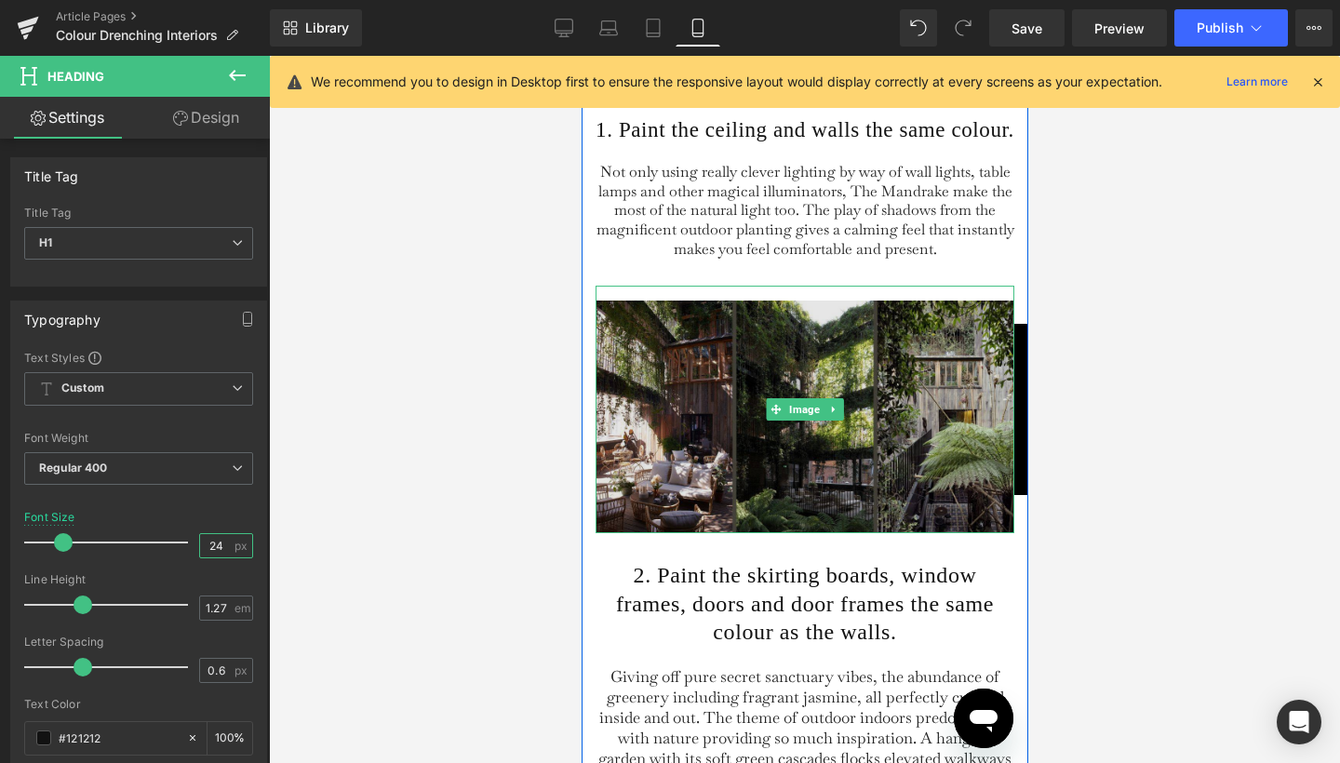
scroll to position [2034, 0]
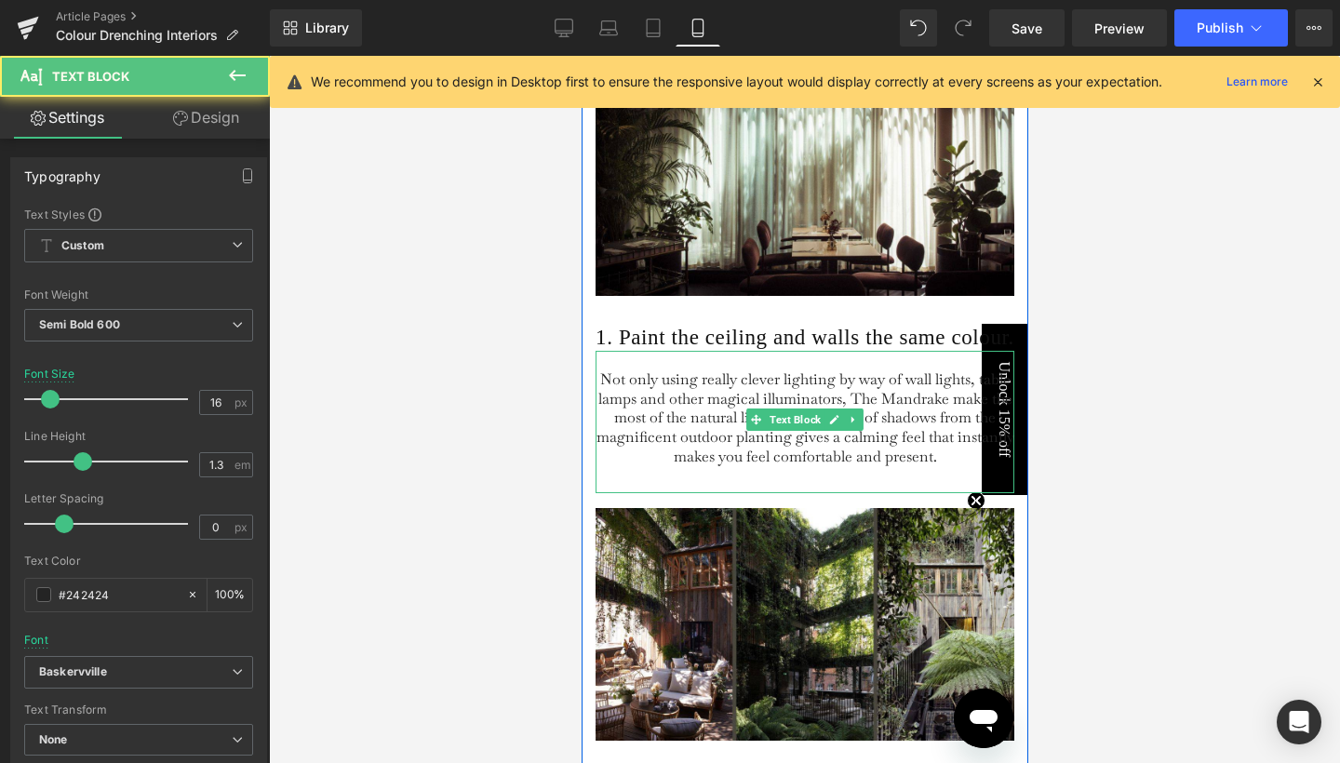
click at [631, 415] on span "Not only using really clever lighting by way of wall lights, table lamps and ot…" at bounding box center [805, 418] width 418 height 97
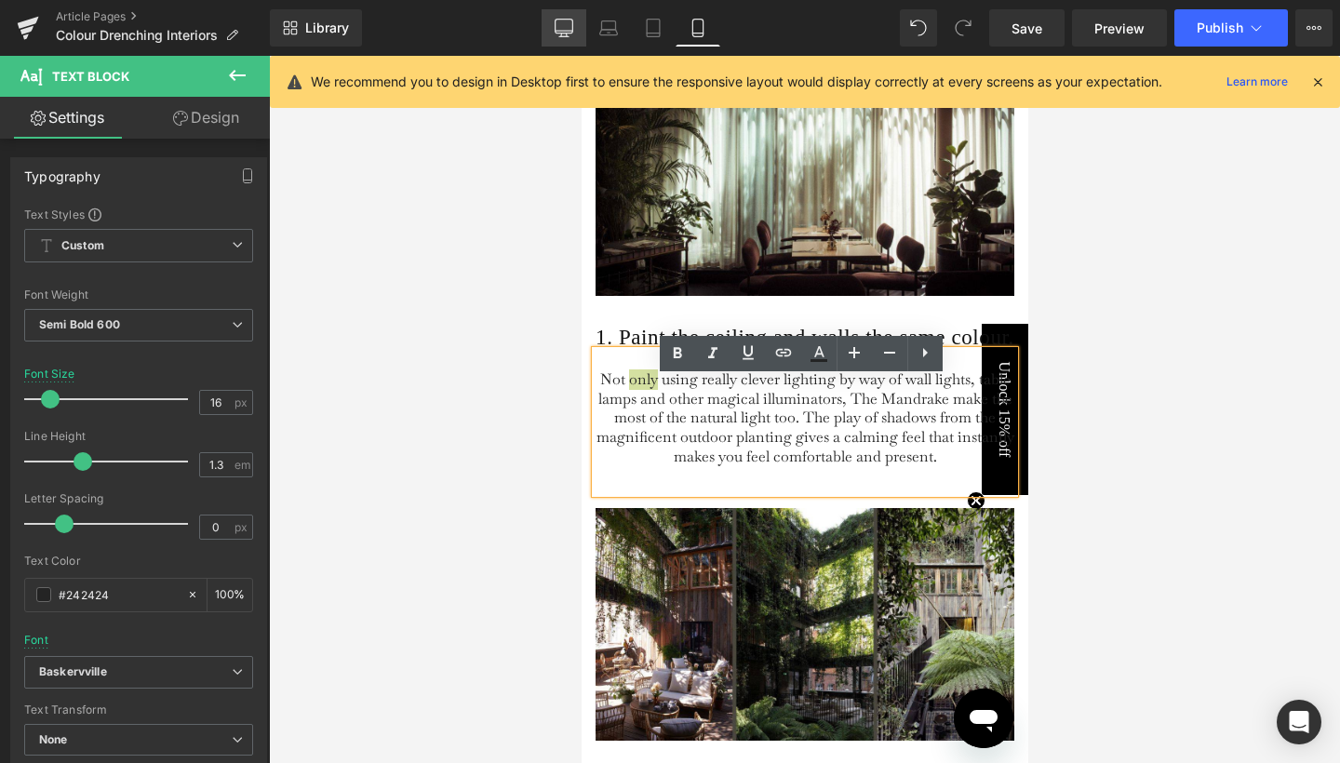
click at [561, 28] on icon at bounding box center [564, 28] width 19 height 19
type input "100"
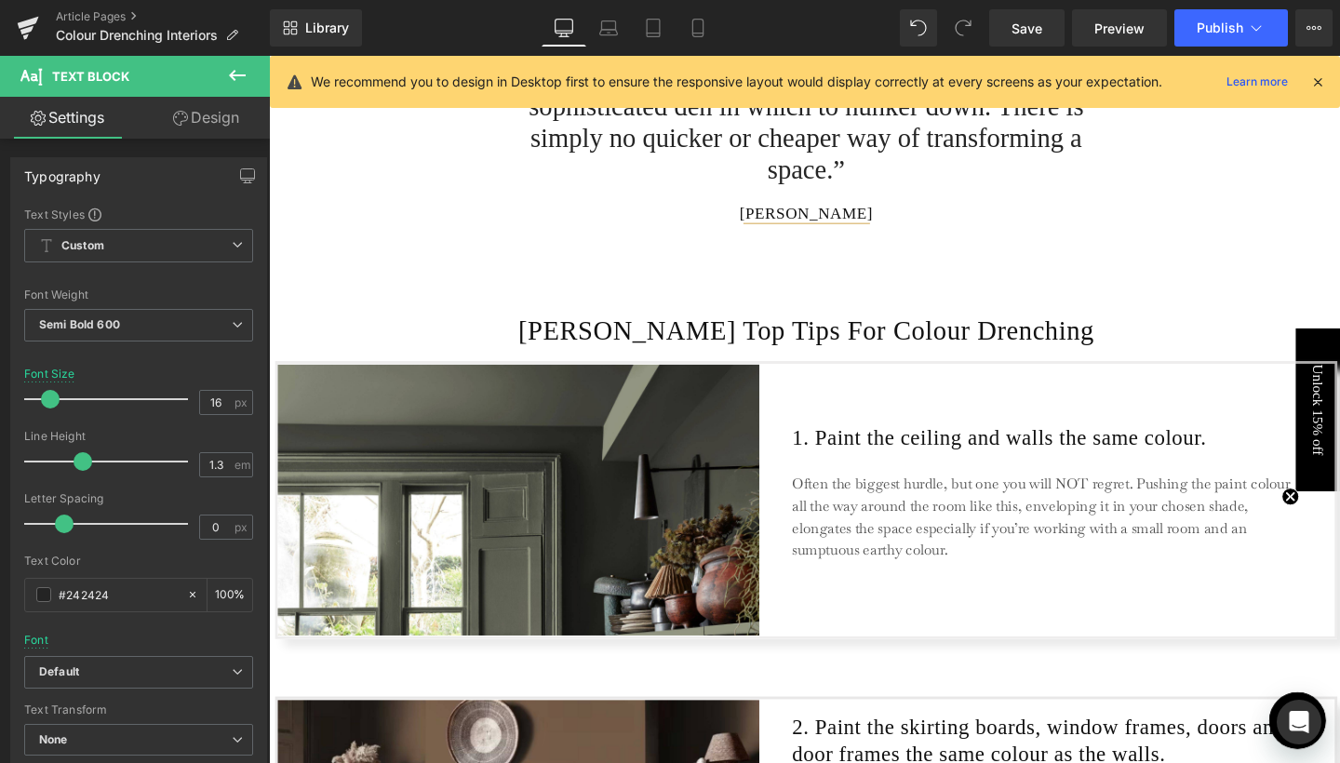
scroll to position [1468, 0]
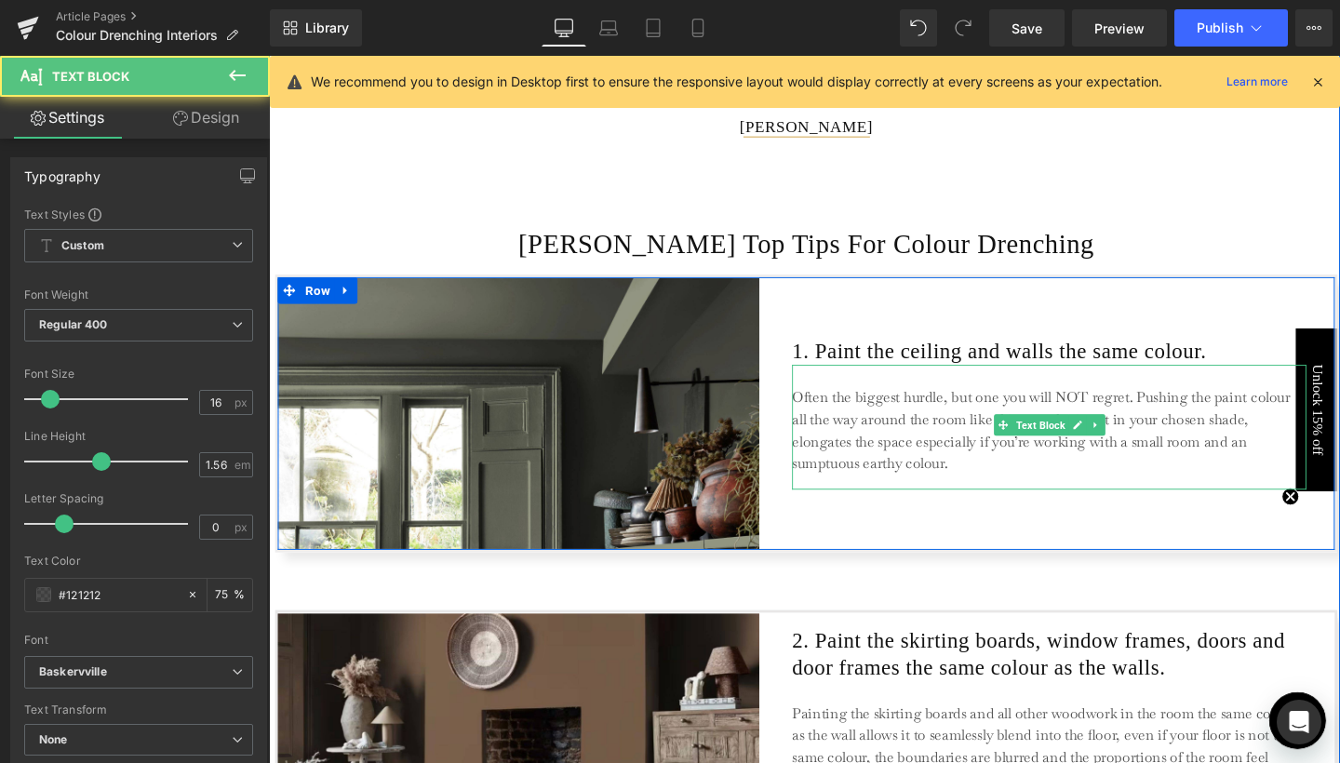
click at [825, 430] on p "Often the biggest hurdle, but one you will NOT regret. Pushing the paint colour…" at bounding box center [1089, 450] width 540 height 93
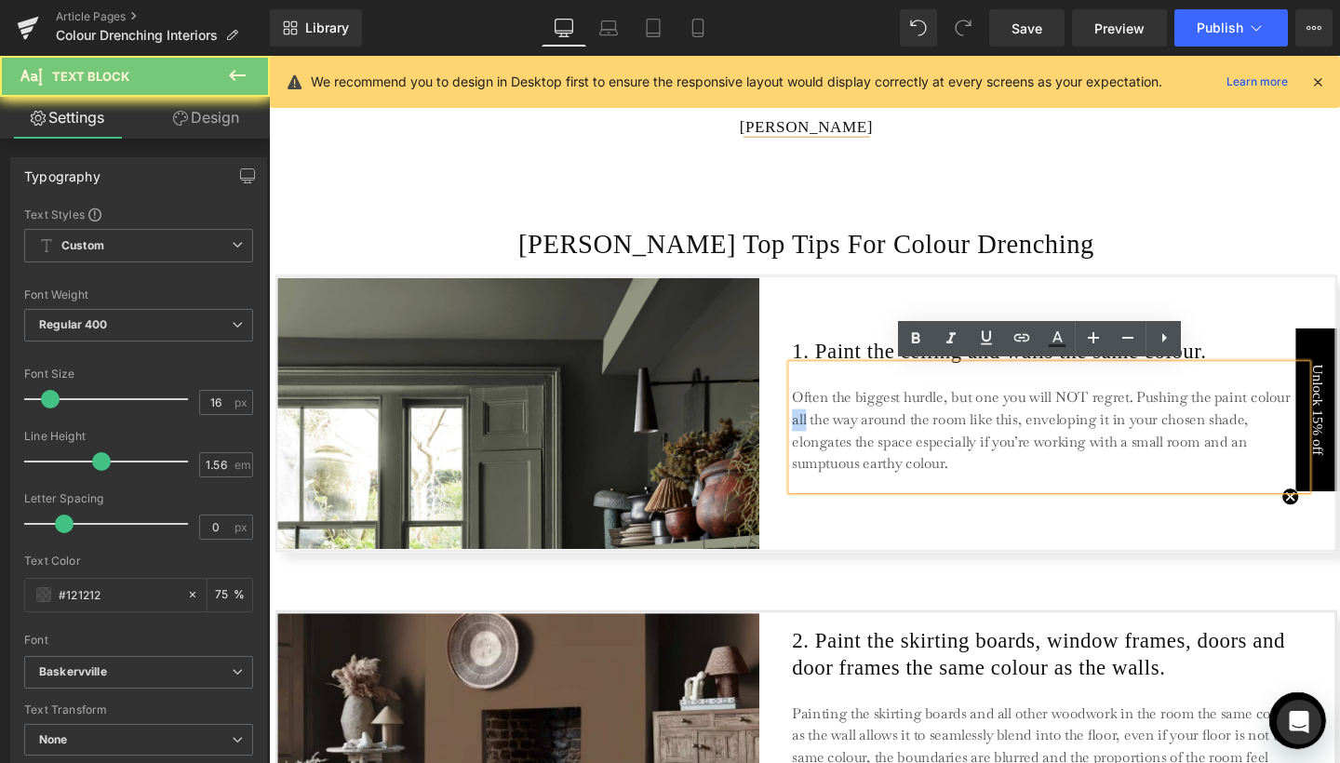
click at [825, 430] on p "Often the biggest hurdle, but one you will NOT regret. Pushing the paint colour…" at bounding box center [1089, 450] width 540 height 93
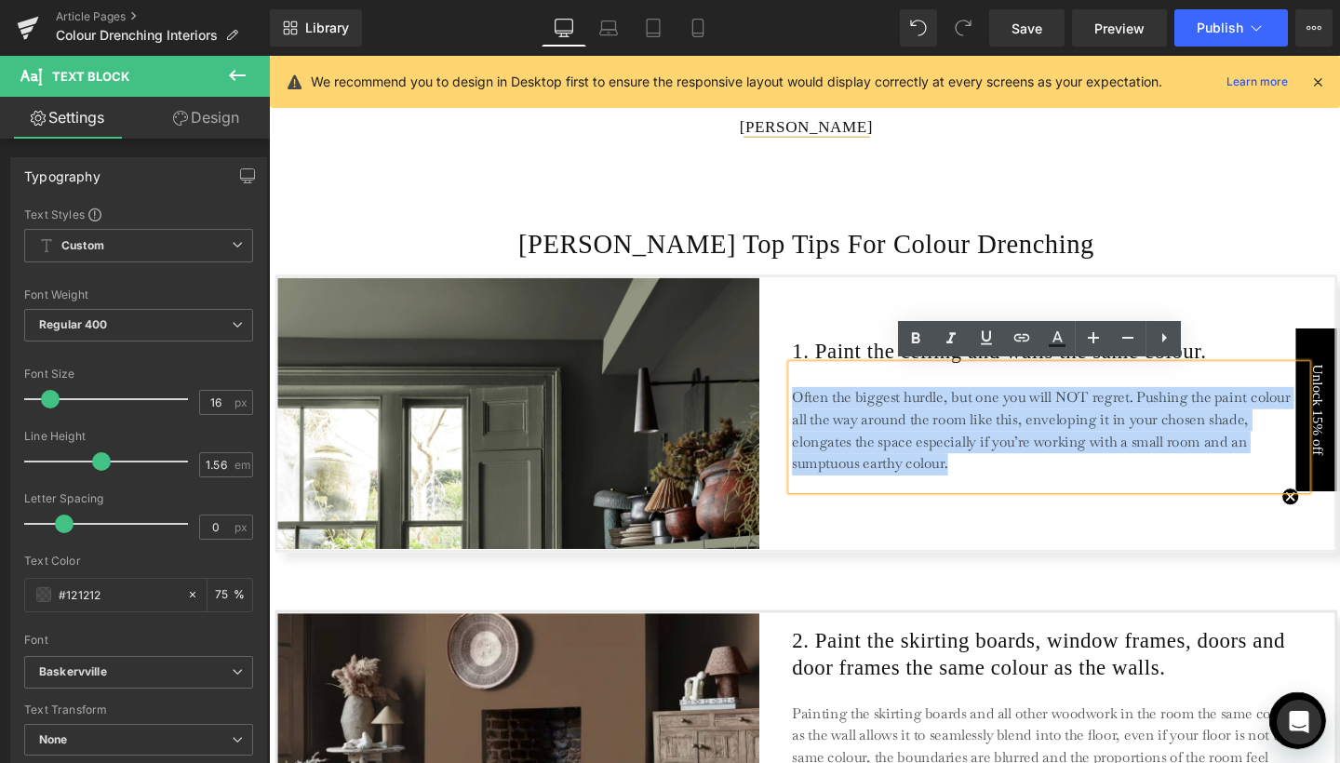
copy p "Often the biggest hurdle, but one you will NOT regret. Pushing the paint colour…"
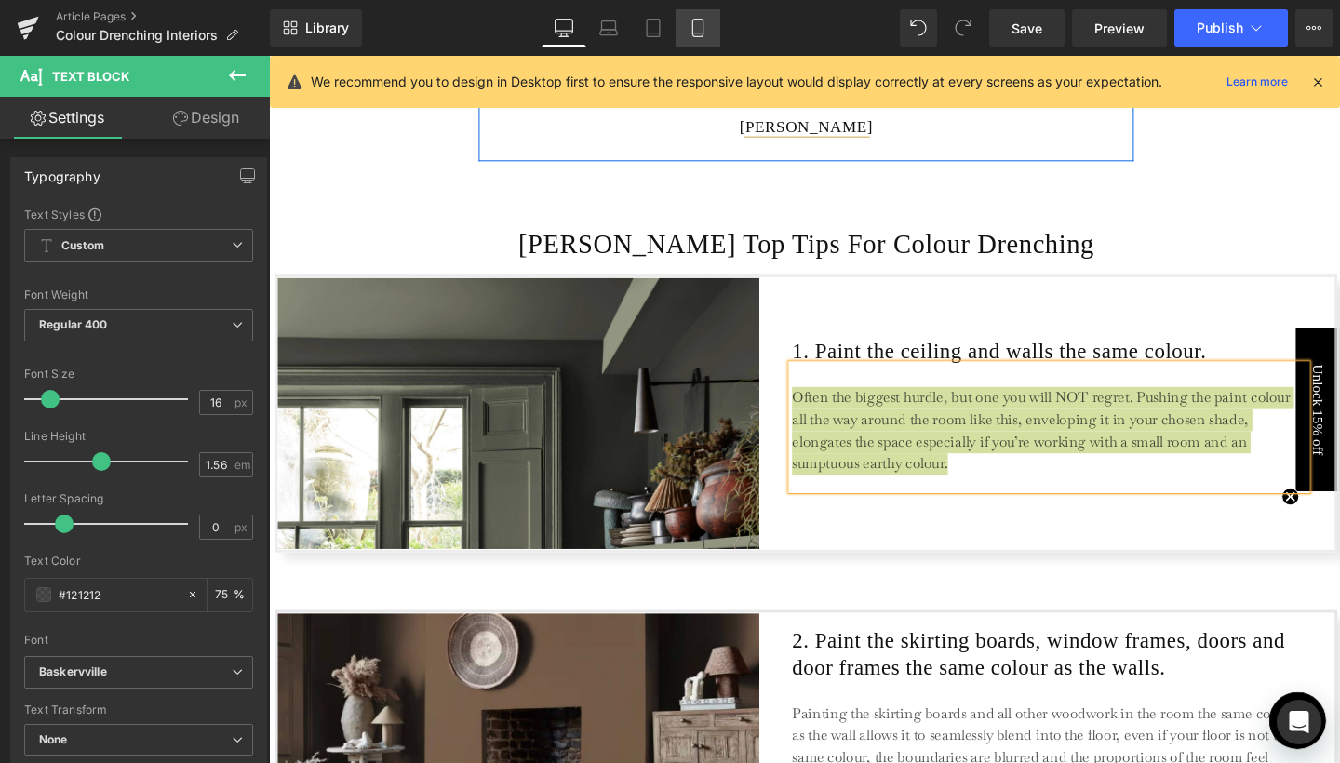
click at [700, 28] on icon at bounding box center [698, 28] width 19 height 19
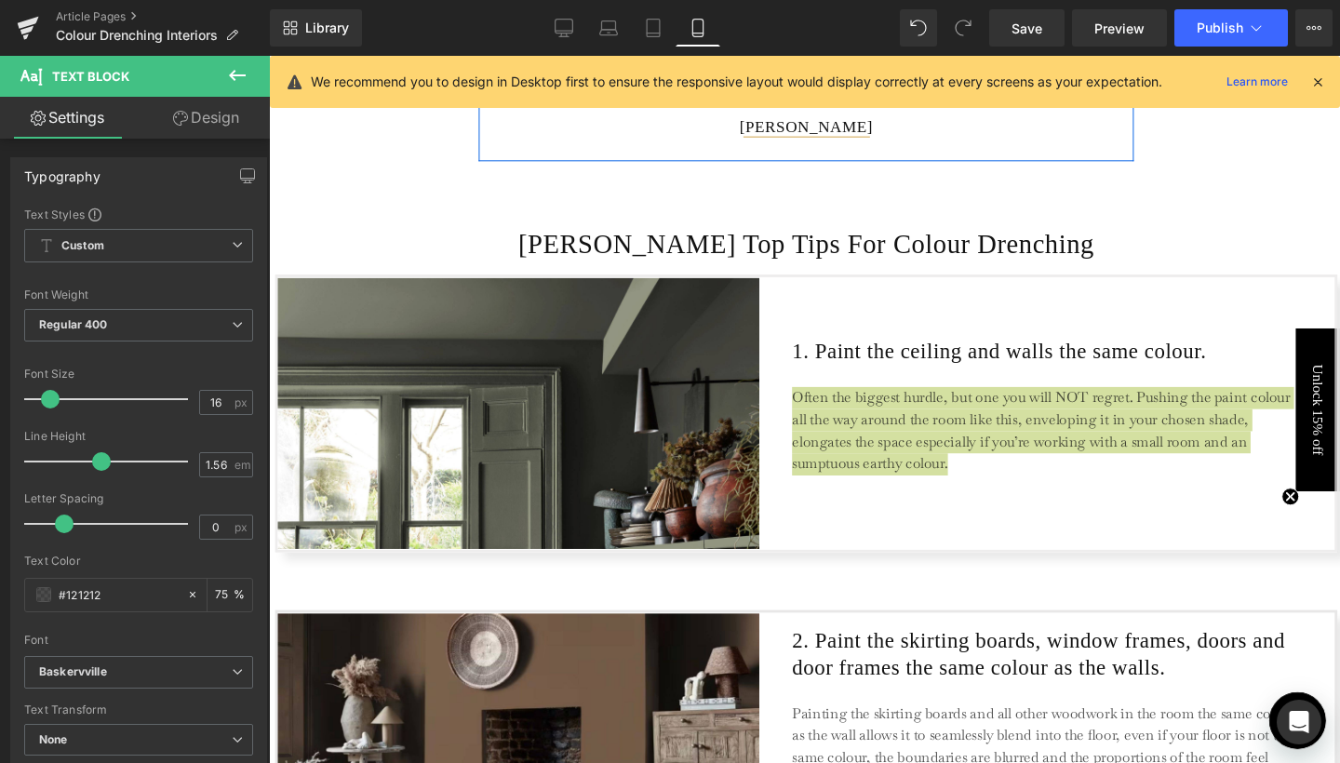
type input "75"
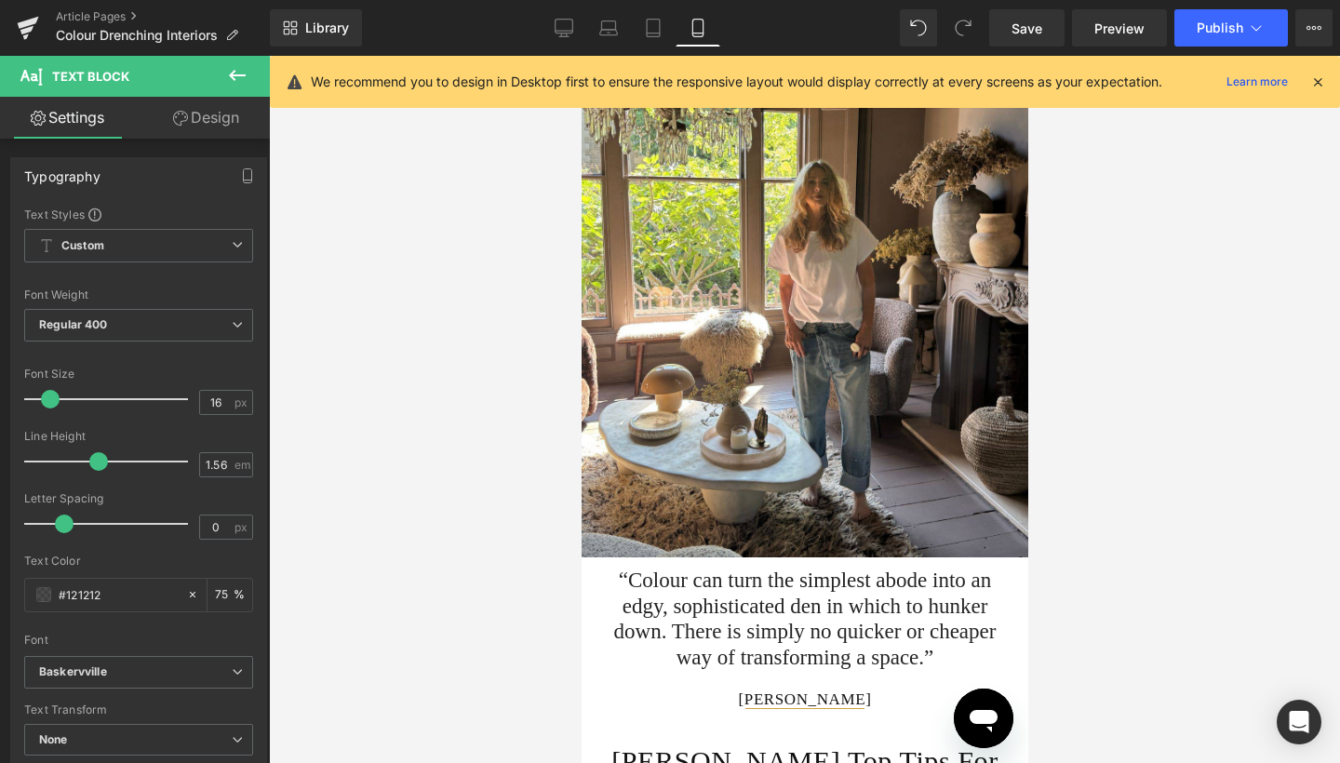
scroll to position [1788, 0]
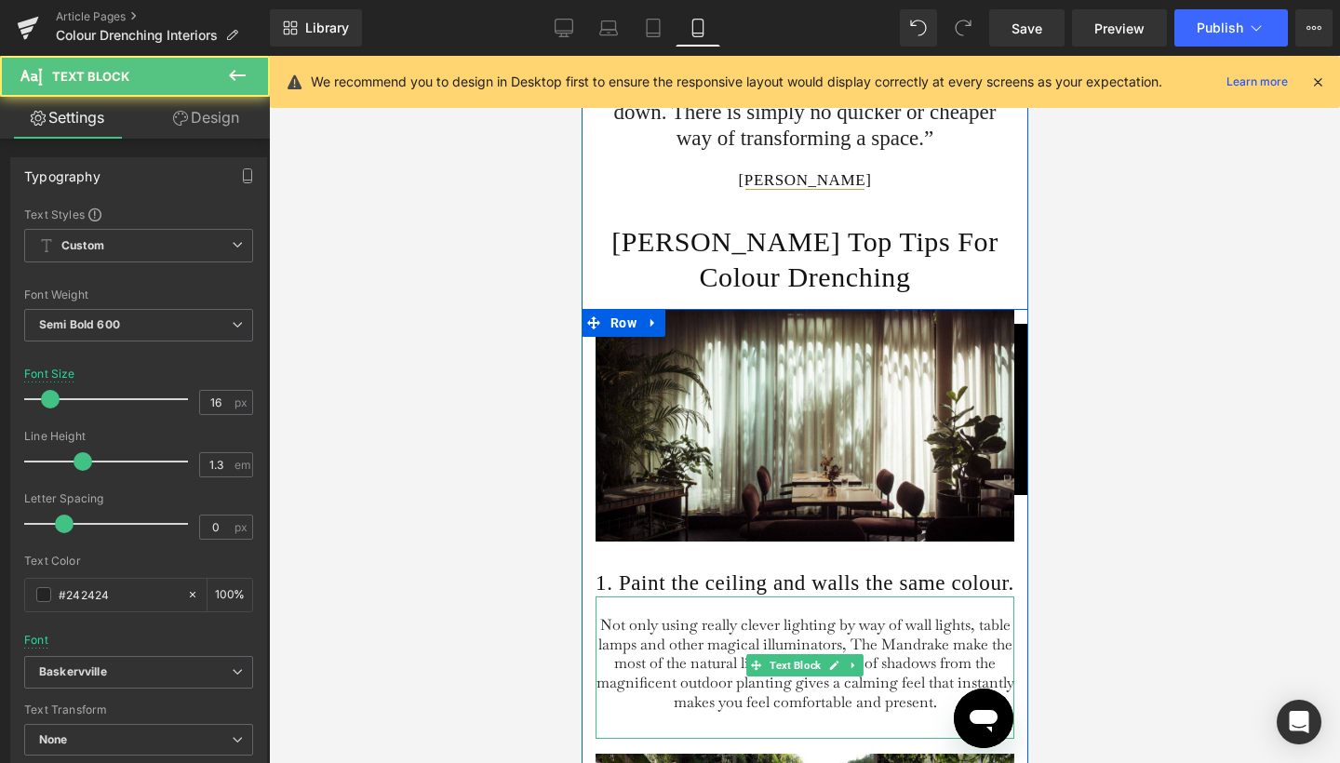
click at [672, 671] on span "Not only using really clever lighting by way of wall lights, table lamps and ot…" at bounding box center [805, 663] width 418 height 97
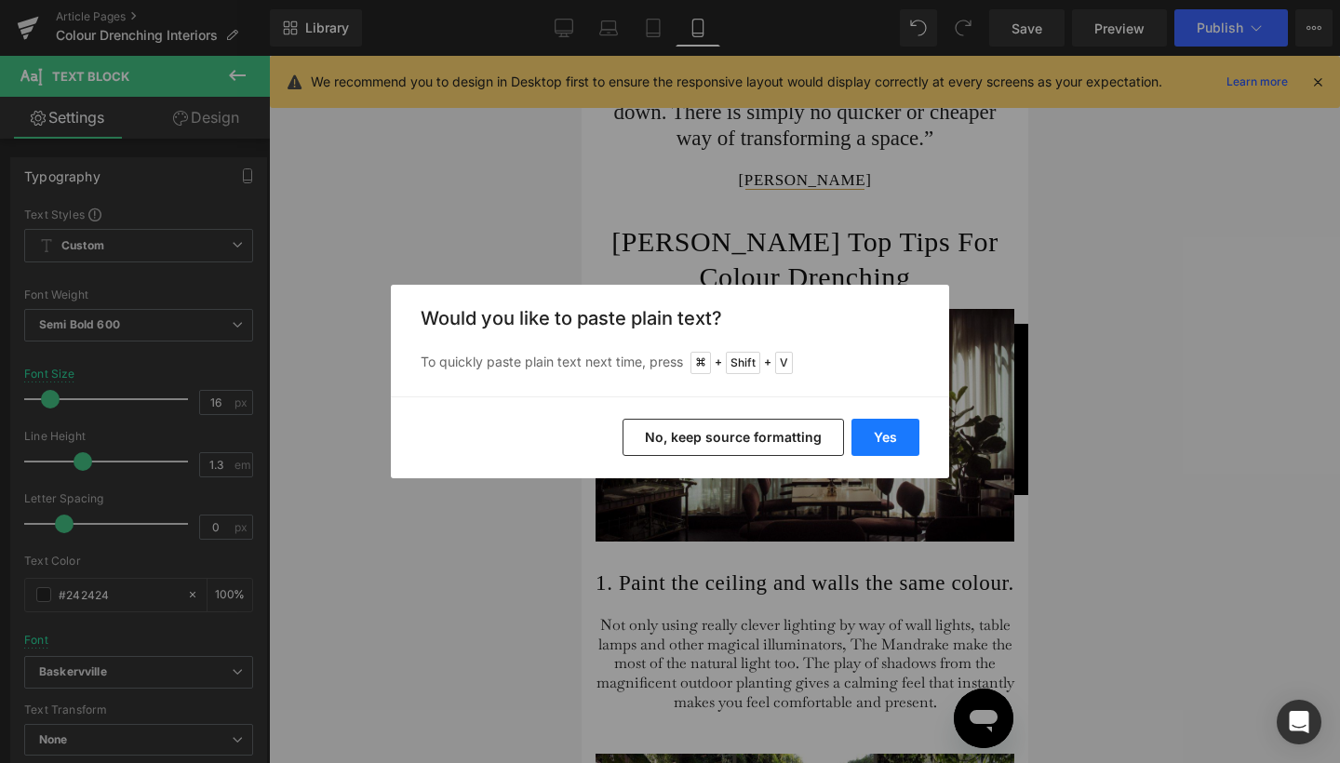
click at [865, 438] on button "Yes" at bounding box center [886, 437] width 68 height 37
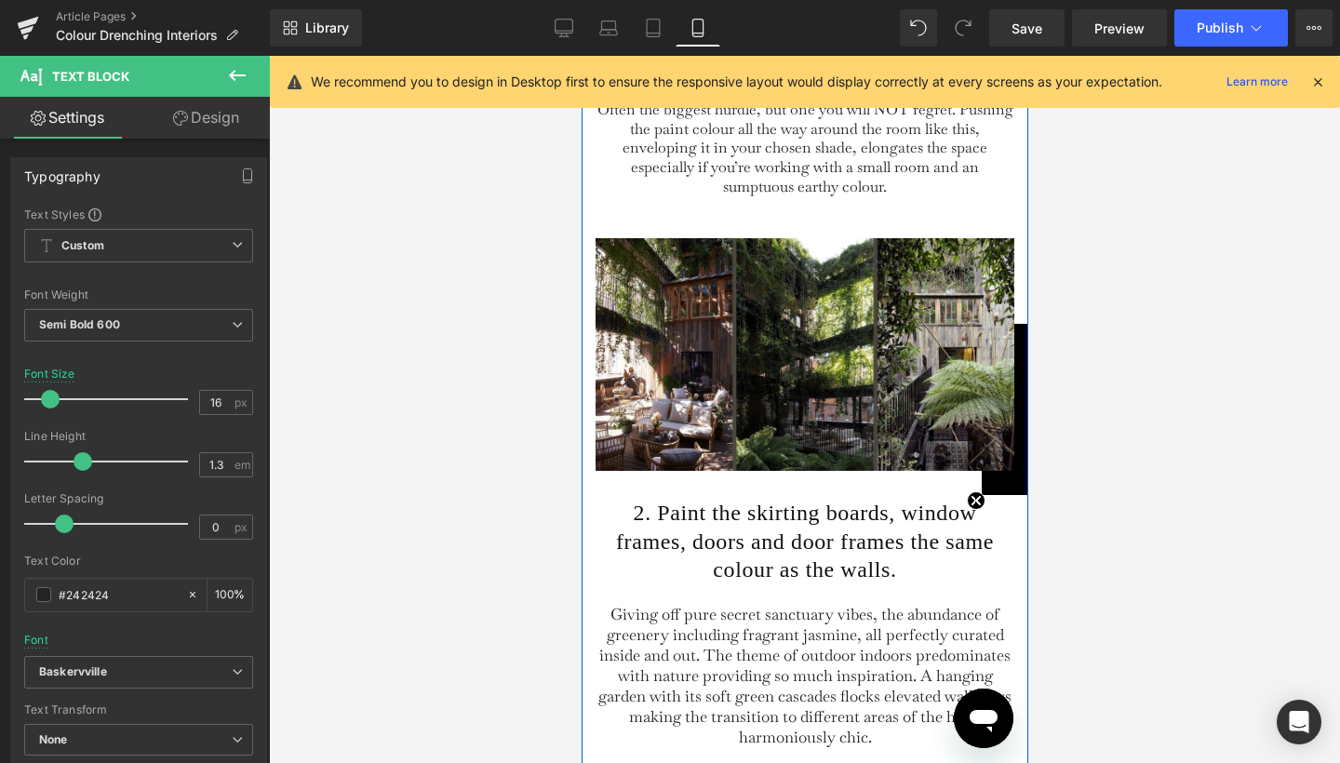
scroll to position [2409, 0]
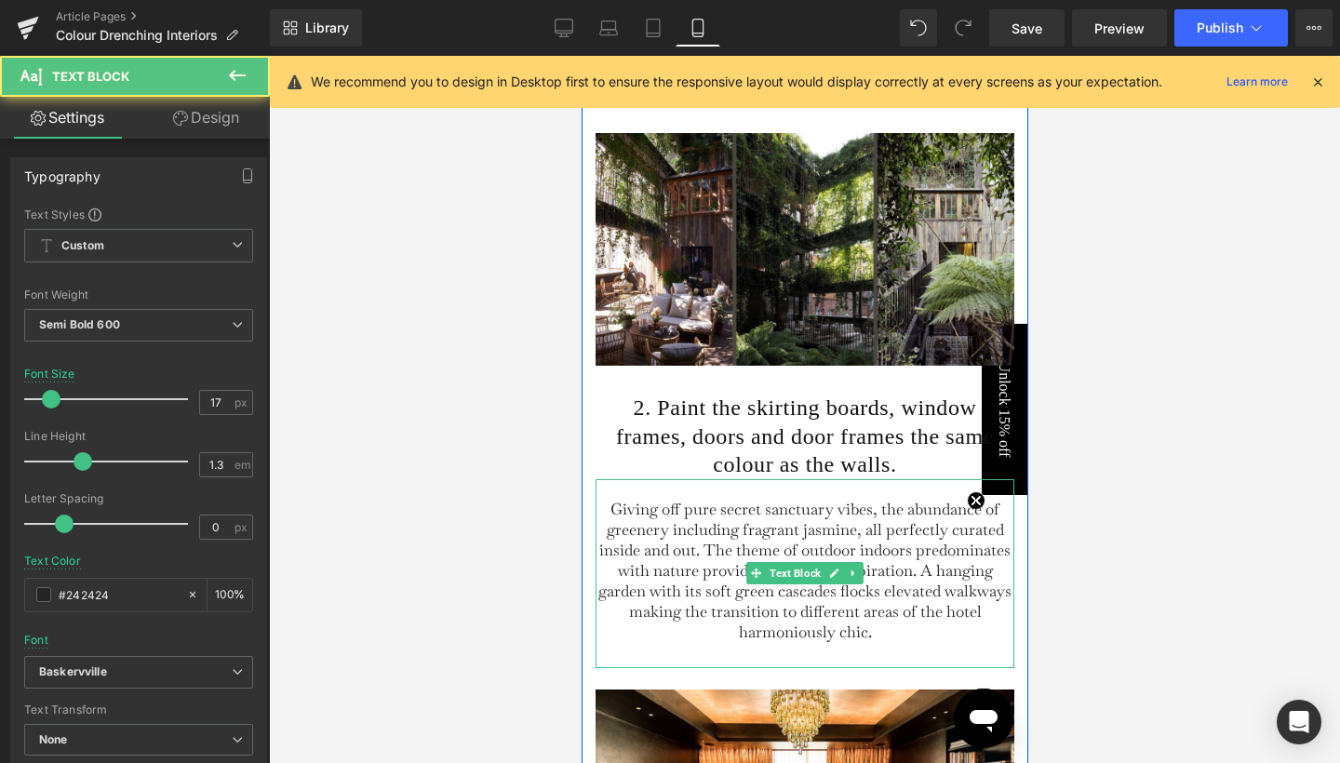
click at [706, 562] on span "Giving off pure secret sanctuary vibes, the abundance of greenery including fra…" at bounding box center [804, 571] width 413 height 144
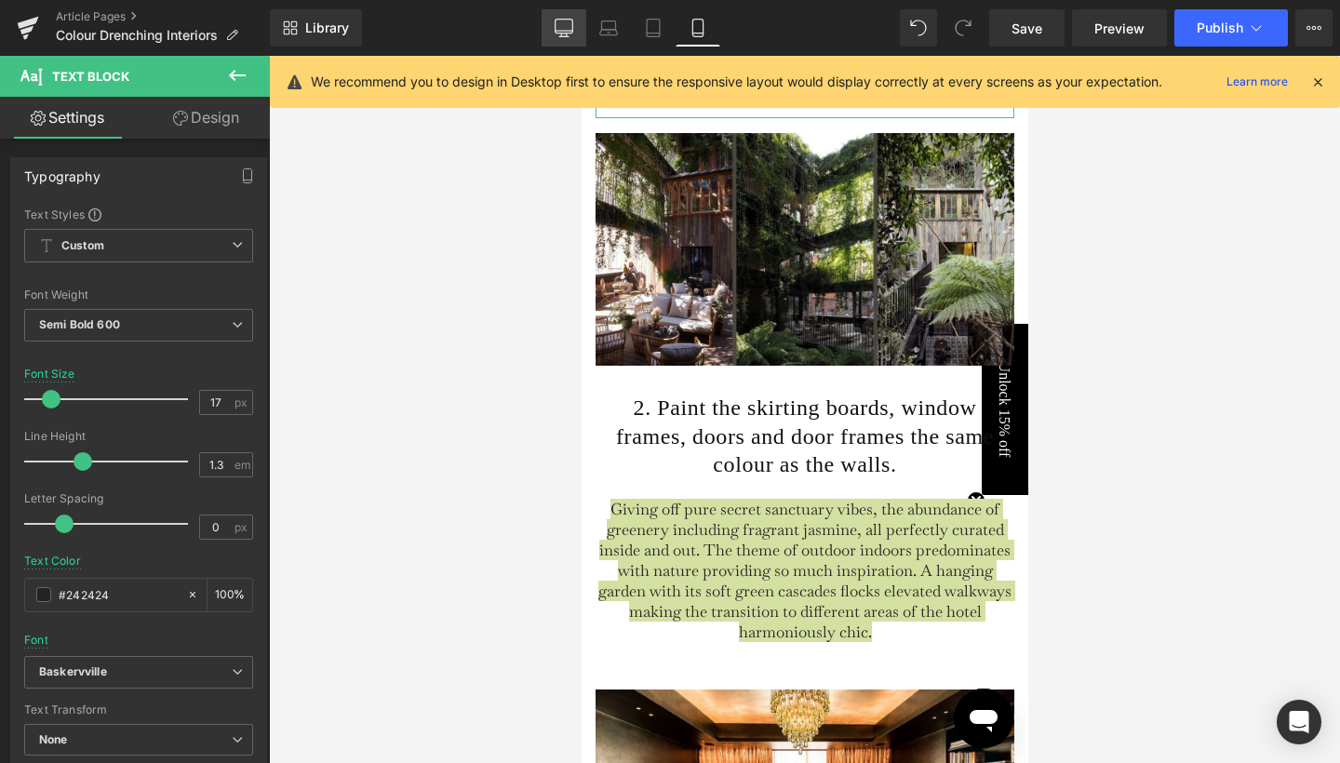
click at [568, 31] on icon at bounding box center [565, 31] width 18 height 0
type input "16"
type input "100"
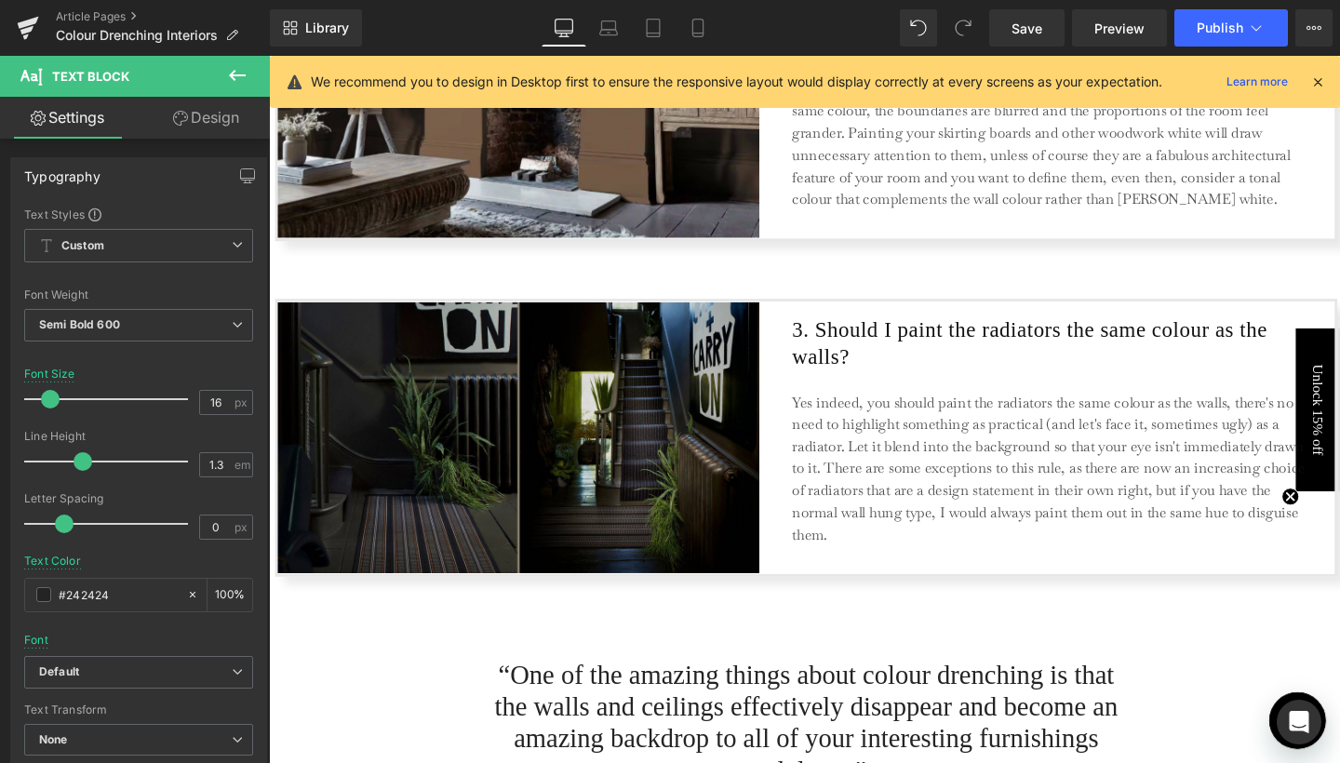
scroll to position [1961, 0]
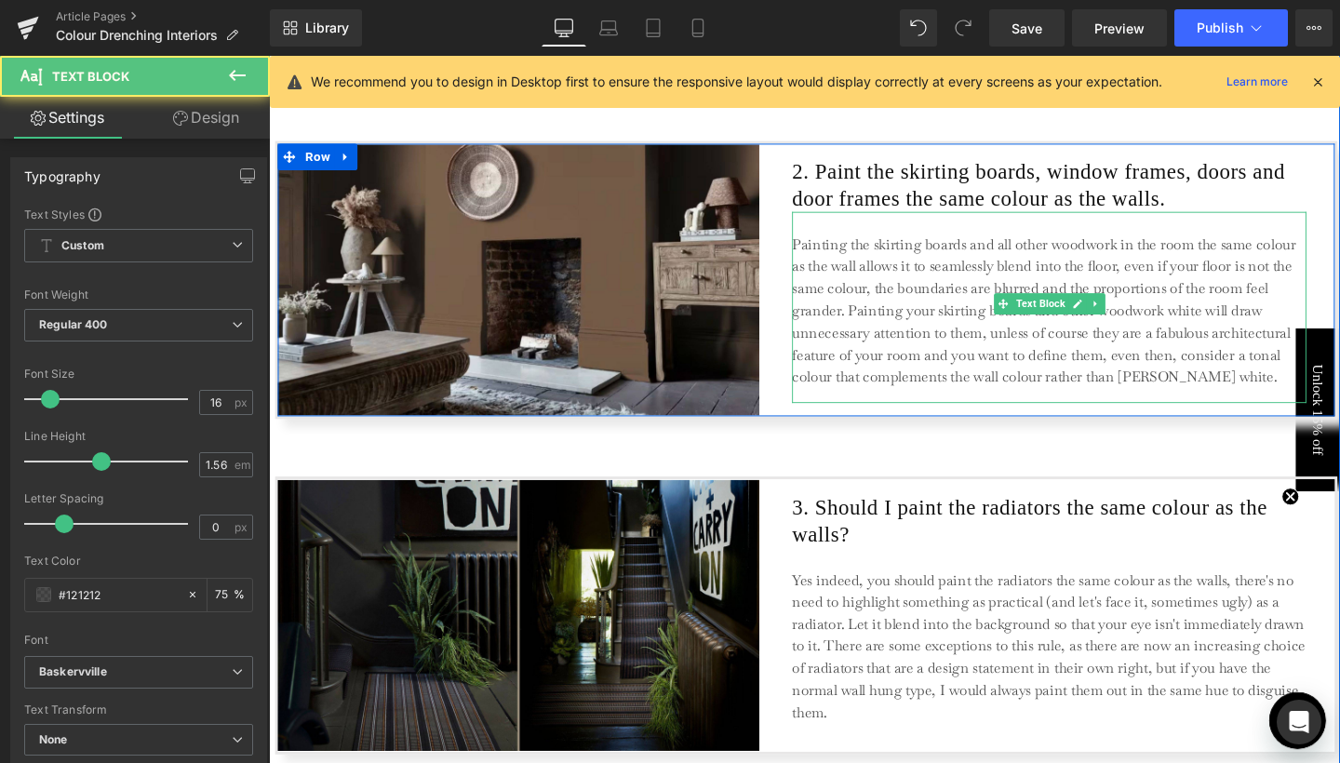
click at [837, 328] on p "Painting the skirting boards and all other woodwork in the room the same colour…" at bounding box center [1089, 324] width 540 height 163
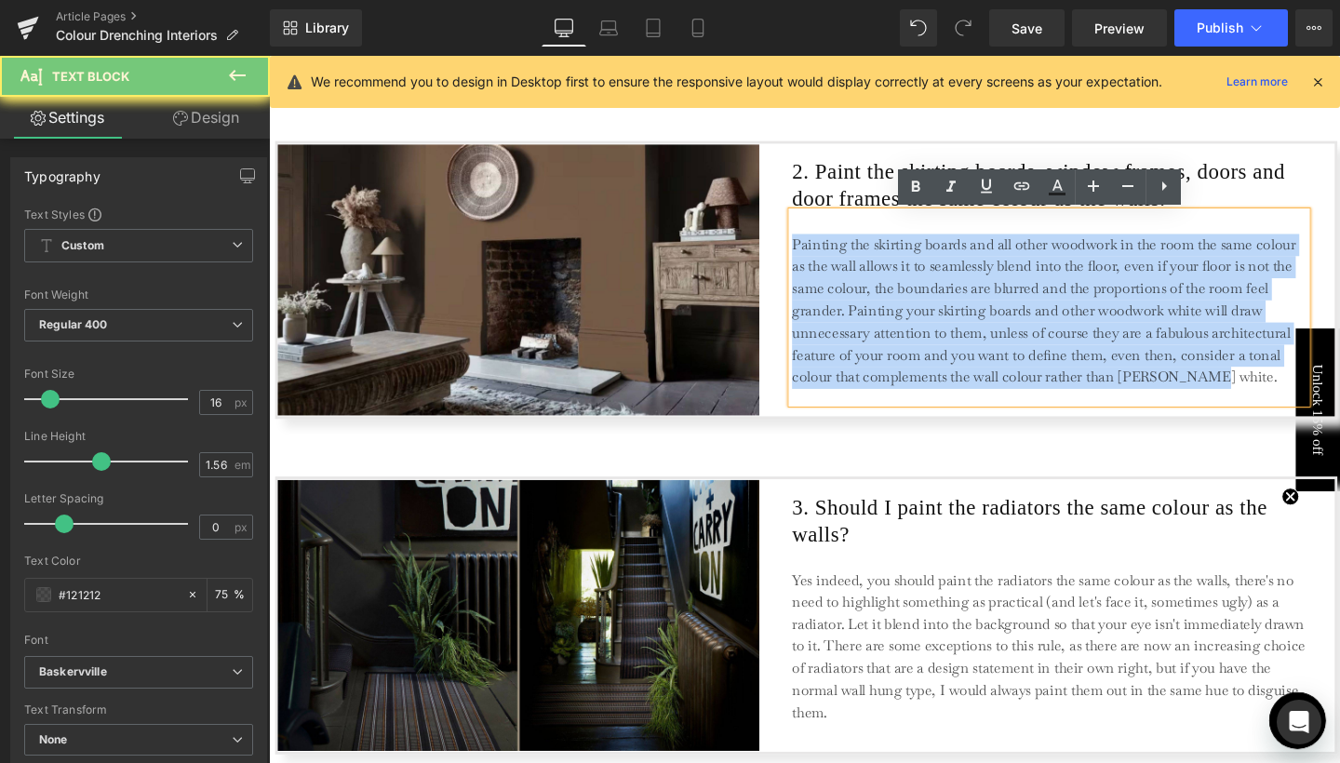
click at [837, 328] on p "Painting the skirting boards and all other woodwork in the room the same colour…" at bounding box center [1089, 324] width 540 height 163
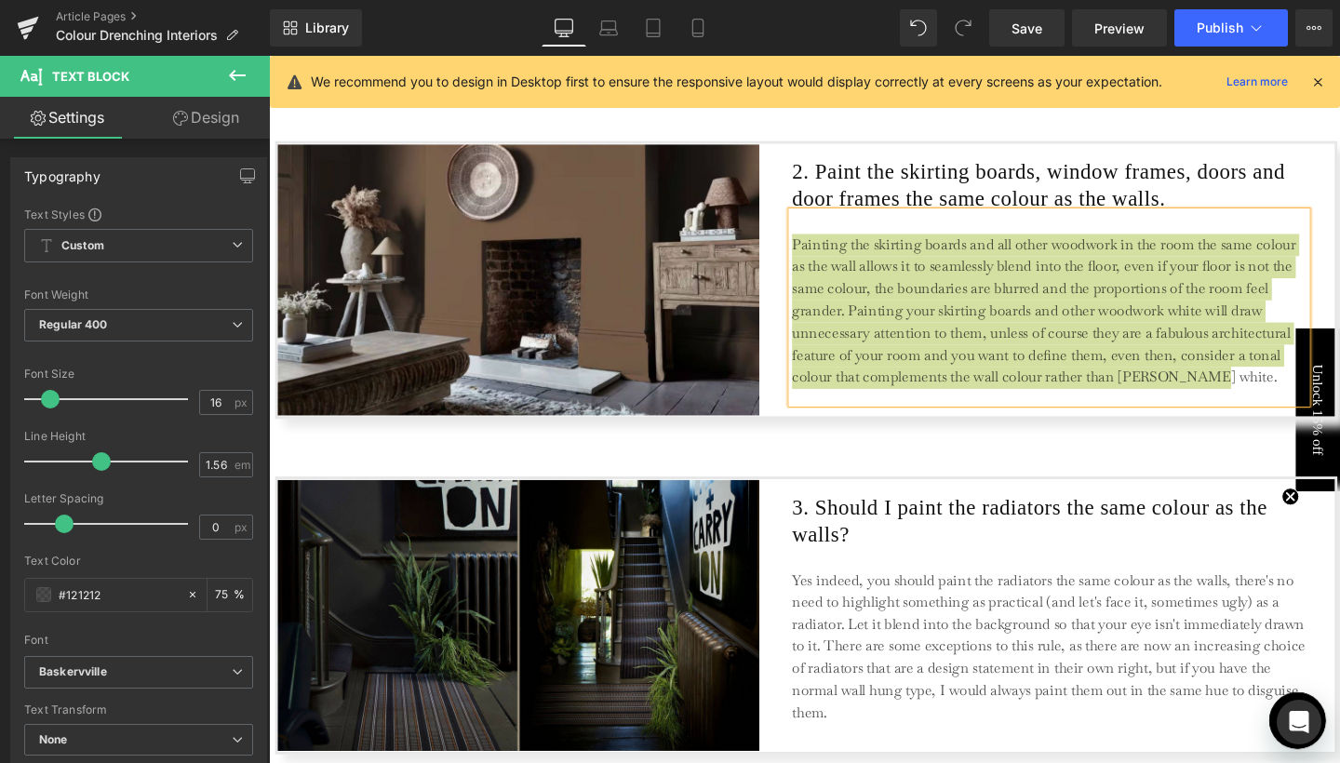
click at [724, 24] on div "Library Desktop Desktop Laptop Tablet Mobile Save Preview Publish Scheduled Vie…" at bounding box center [805, 27] width 1070 height 37
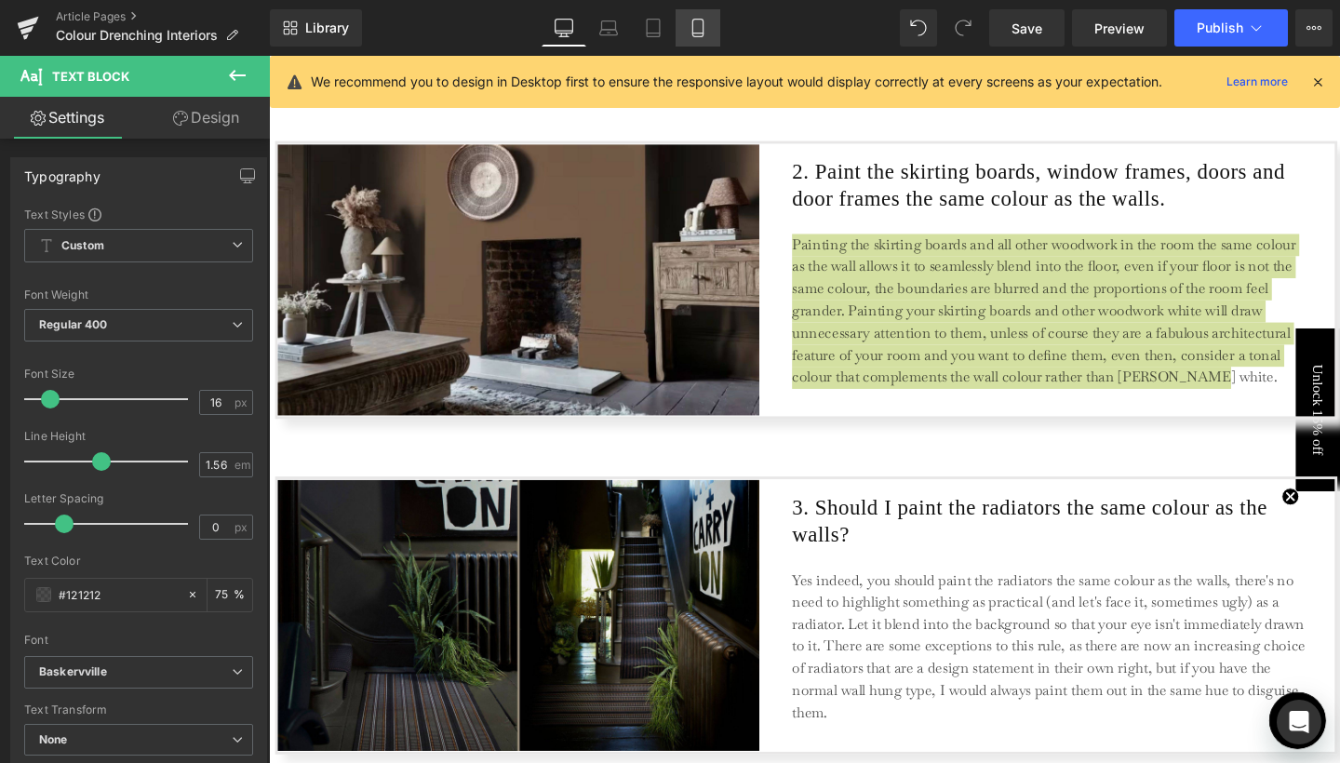
click at [706, 28] on icon at bounding box center [698, 28] width 19 height 19
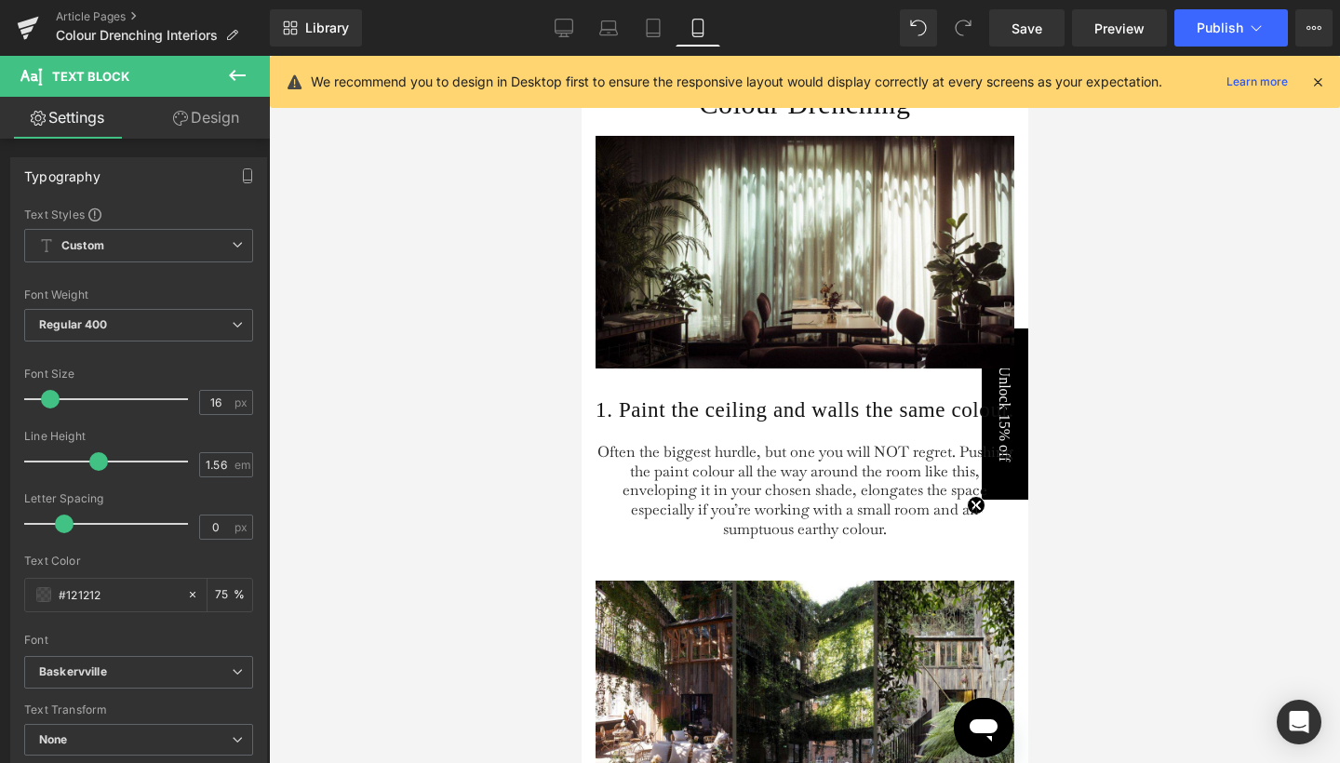
type input "75"
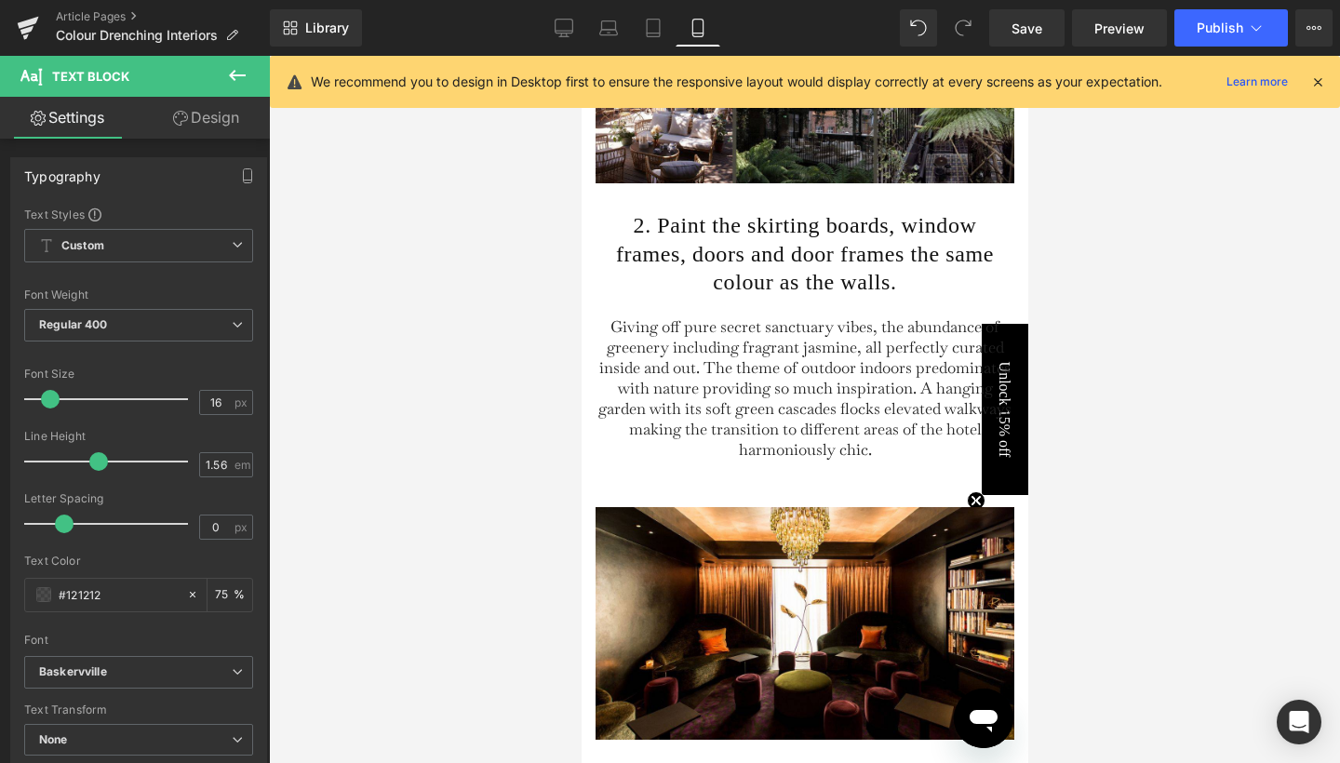
scroll to position [2641, 0]
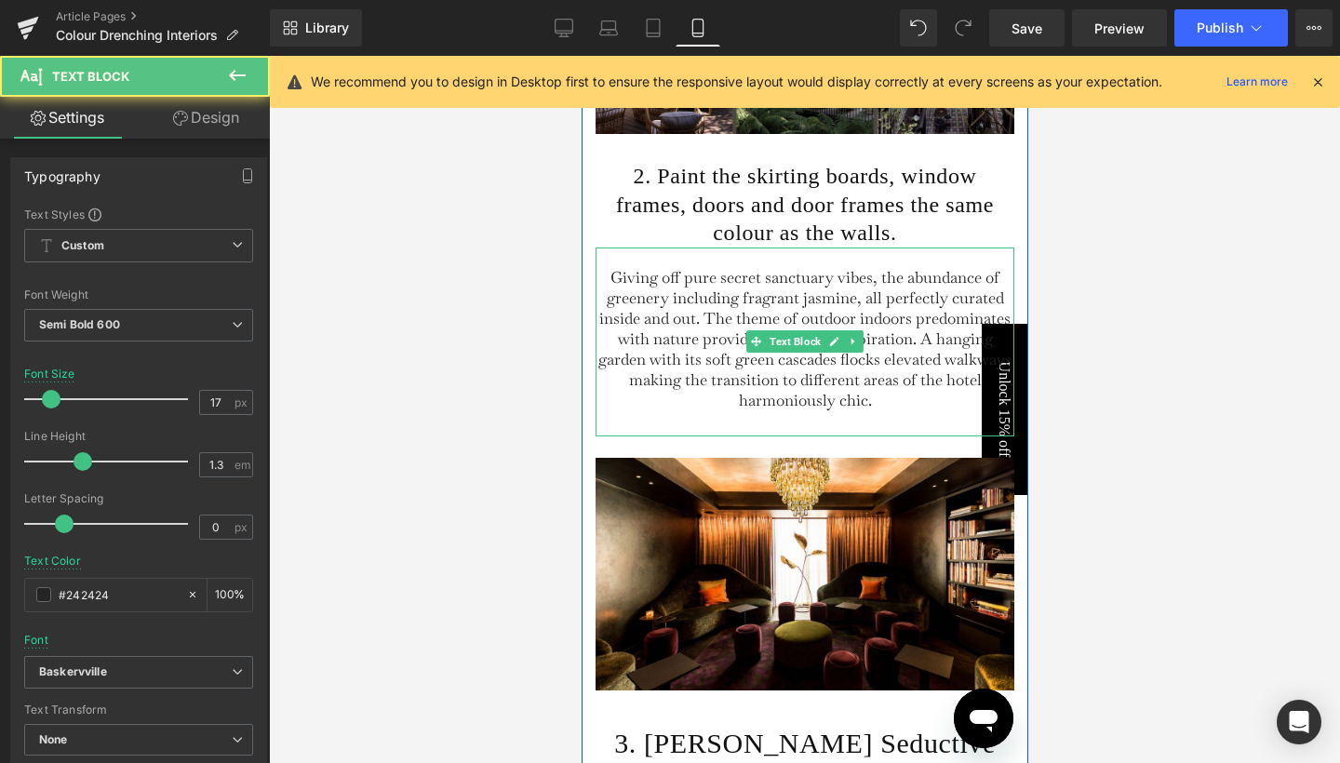
click at [722, 338] on span "Giving off pure secret sanctuary vibes, the abundance of greenery including fra…" at bounding box center [804, 339] width 413 height 144
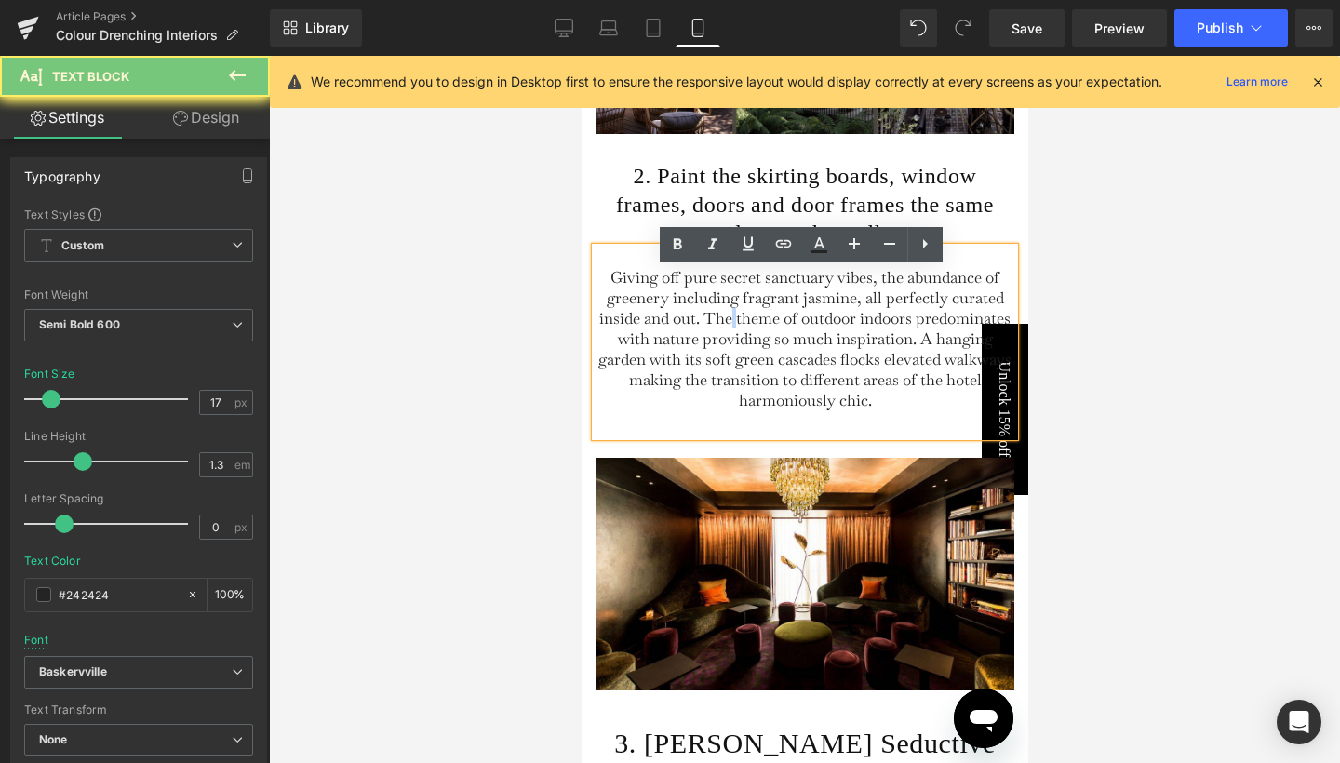
click at [722, 338] on span "Giving off pure secret sanctuary vibes, the abundance of greenery including fra…" at bounding box center [804, 339] width 413 height 144
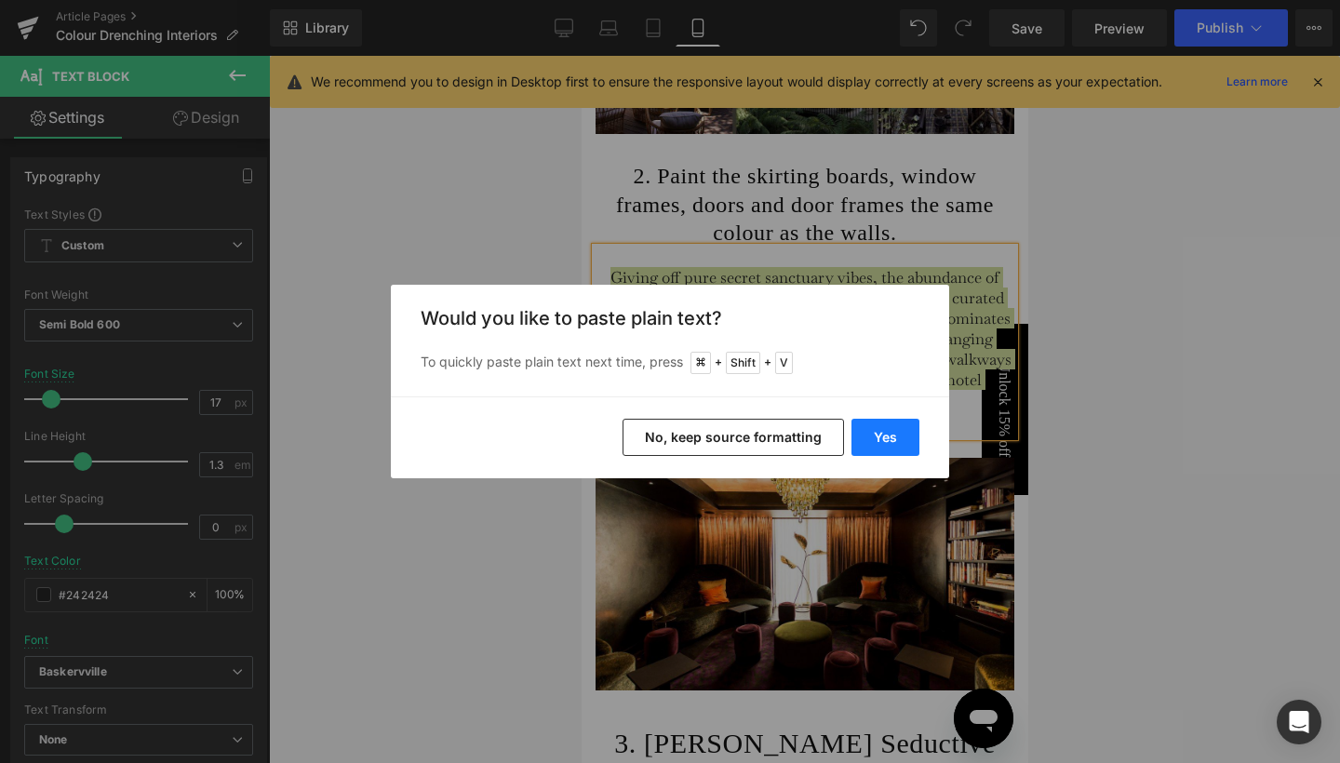
click at [887, 434] on button "Yes" at bounding box center [886, 437] width 68 height 37
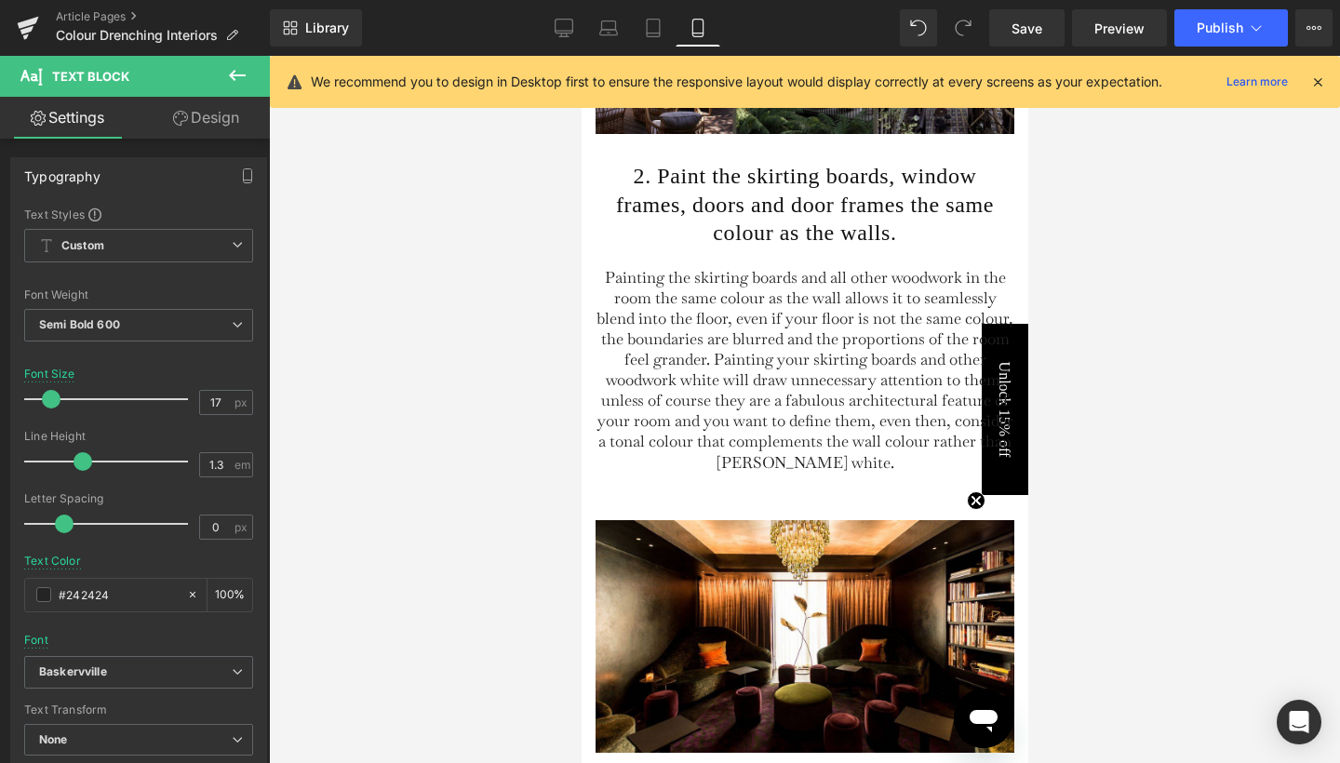
click at [1109, 265] on div at bounding box center [804, 409] width 1071 height 707
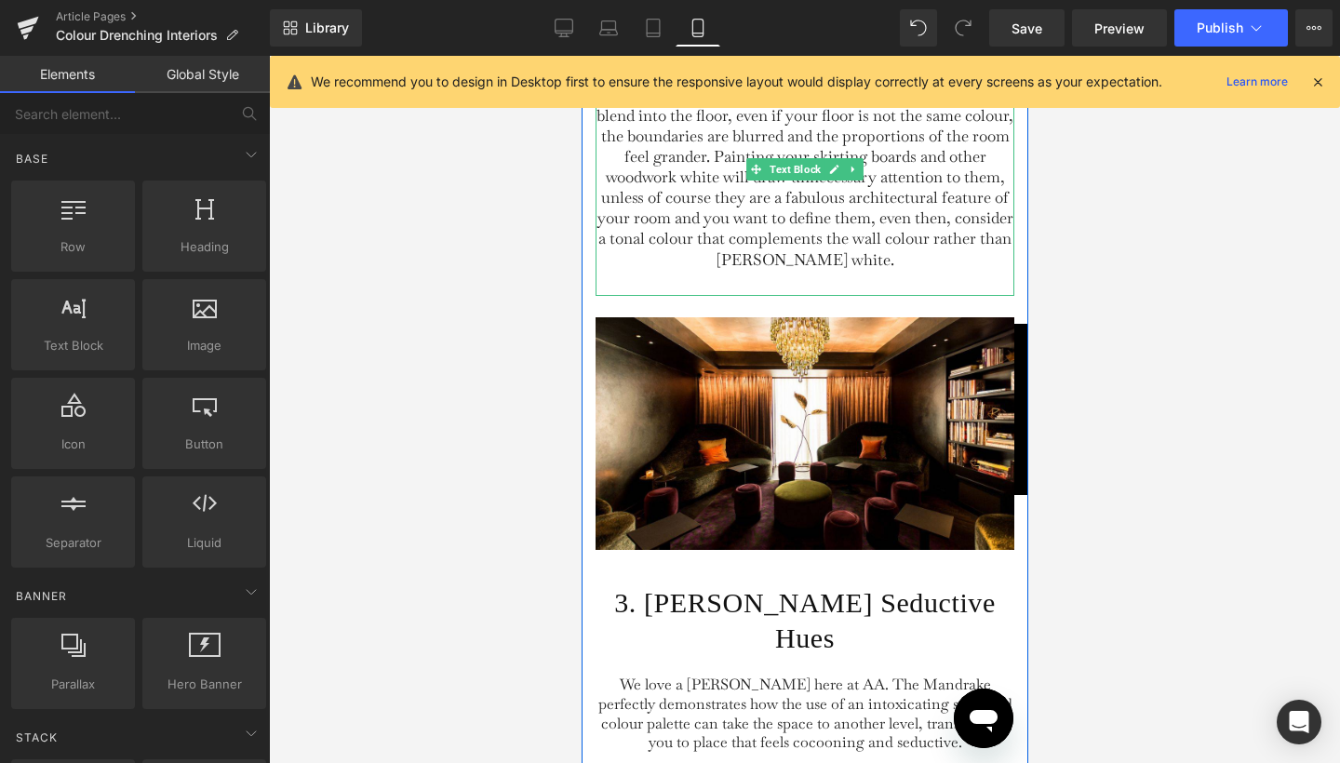
scroll to position [3035, 0]
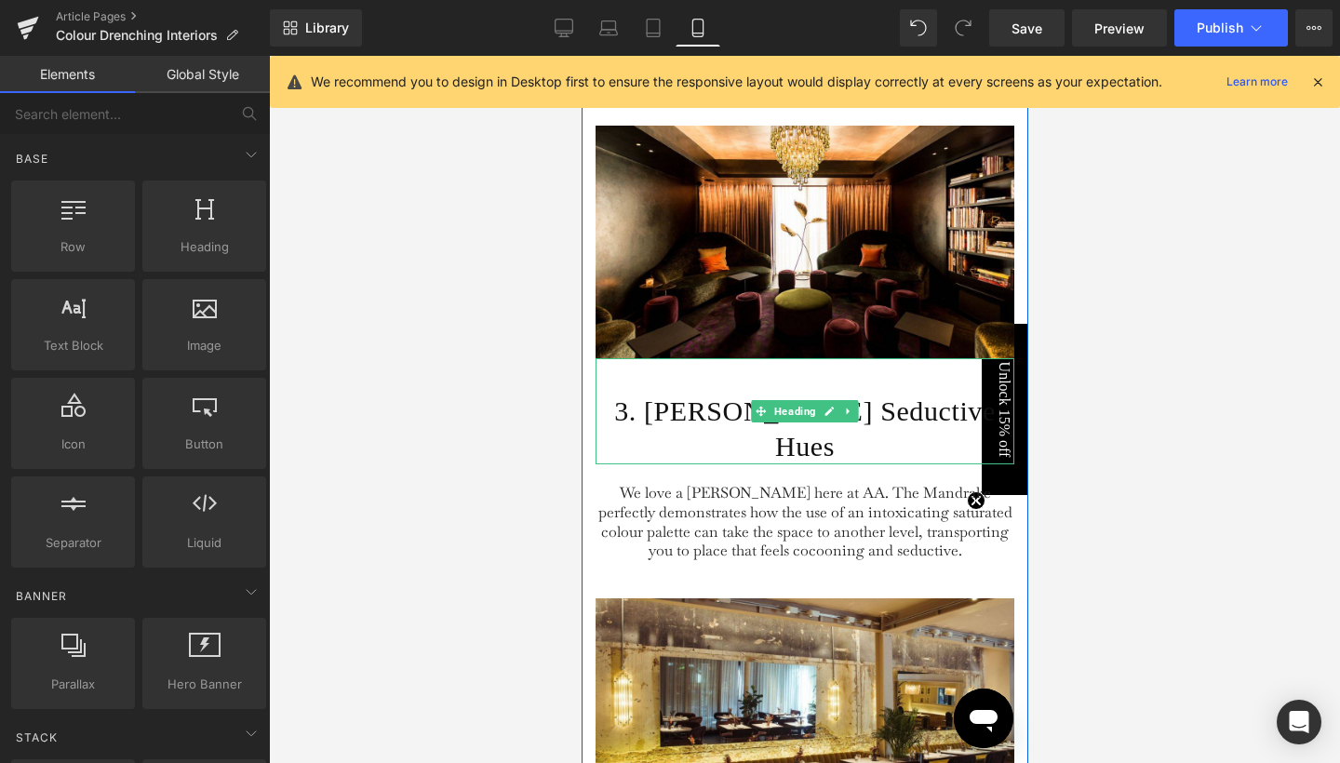
click at [735, 417] on h1 "3. [PERSON_NAME] Seductive Hues" at bounding box center [804, 429] width 419 height 71
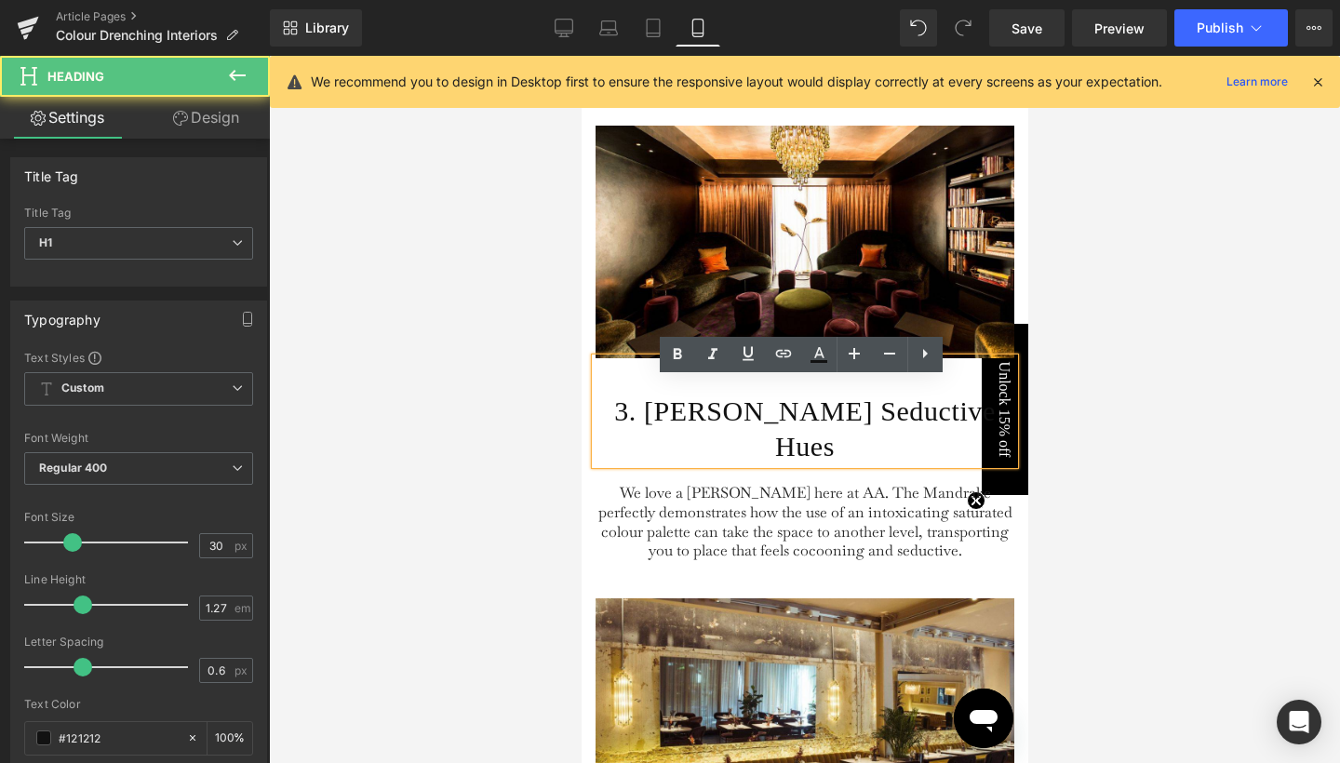
click at [732, 424] on h1 "3. [PERSON_NAME] Seductive Hues" at bounding box center [804, 429] width 419 height 71
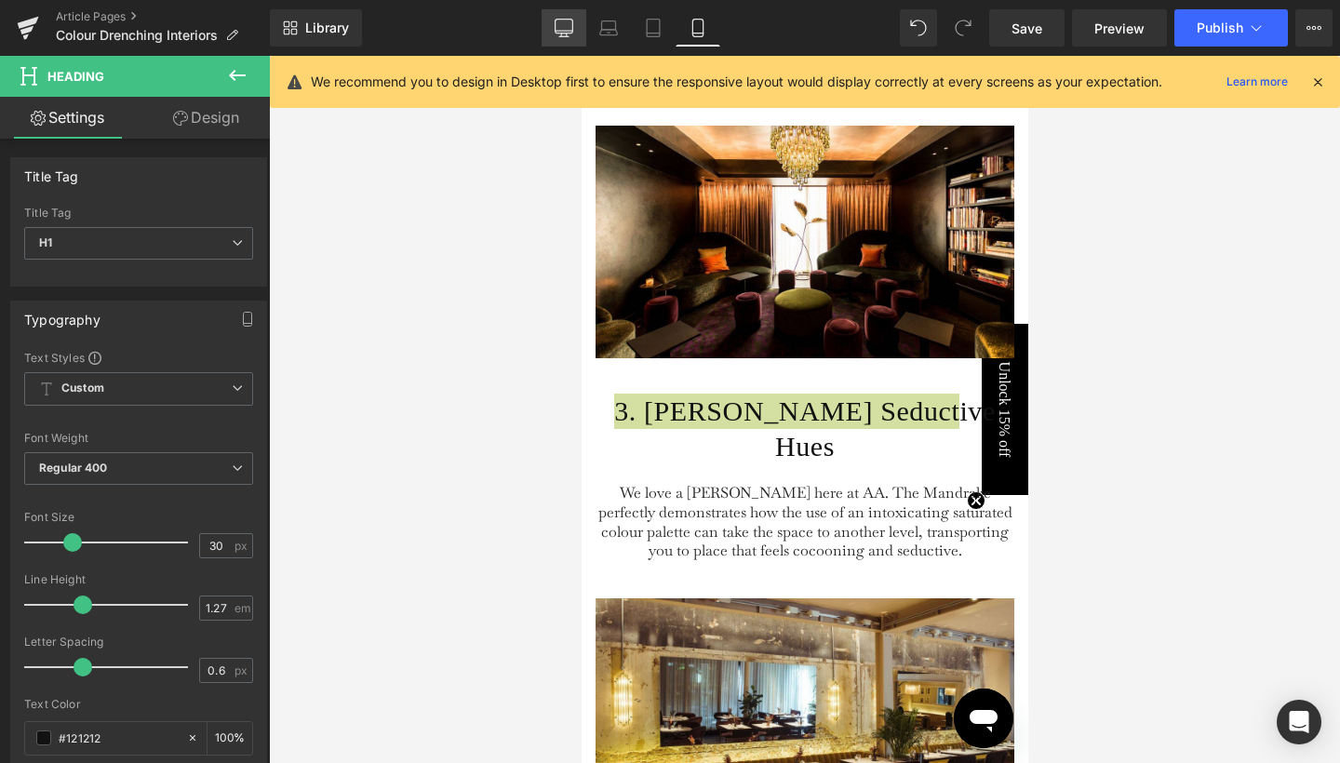
click at [561, 40] on link "Desktop" at bounding box center [564, 27] width 45 height 37
type input "40"
type input "100"
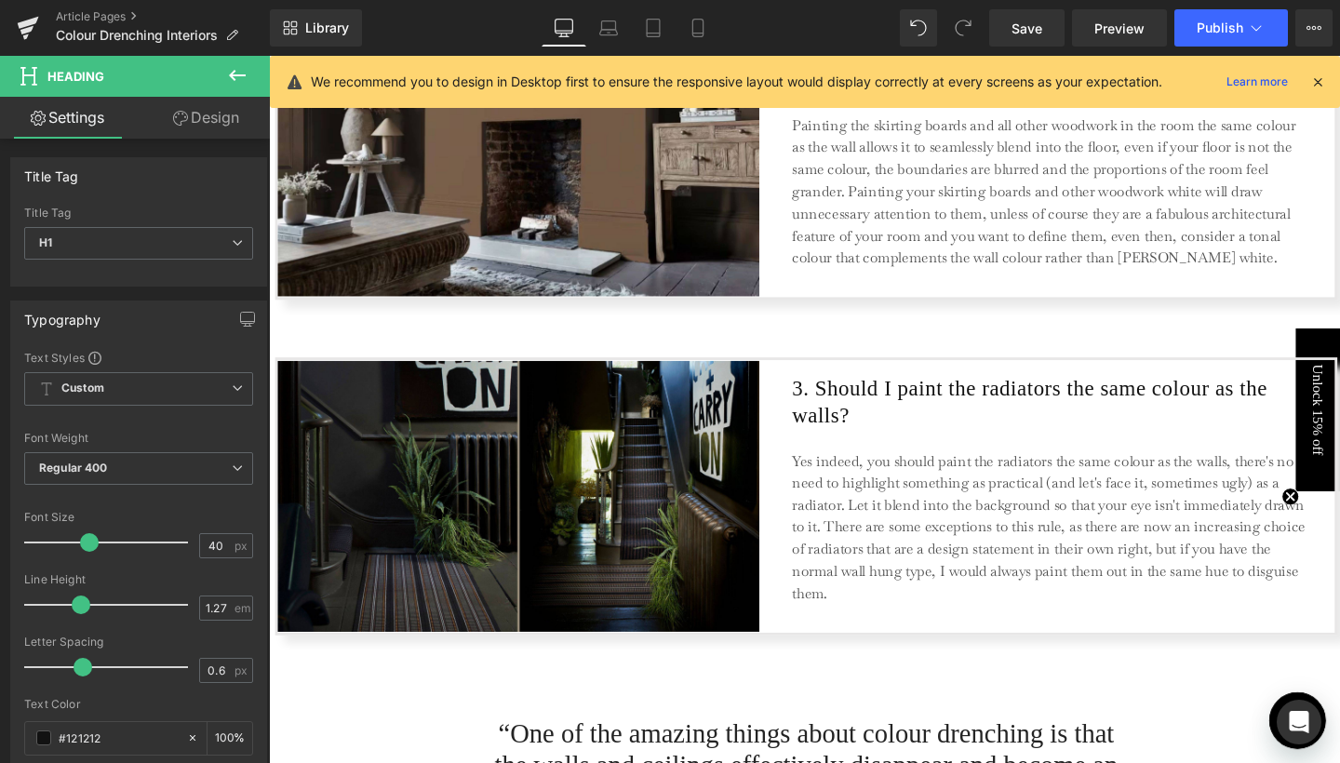
scroll to position [2113, 0]
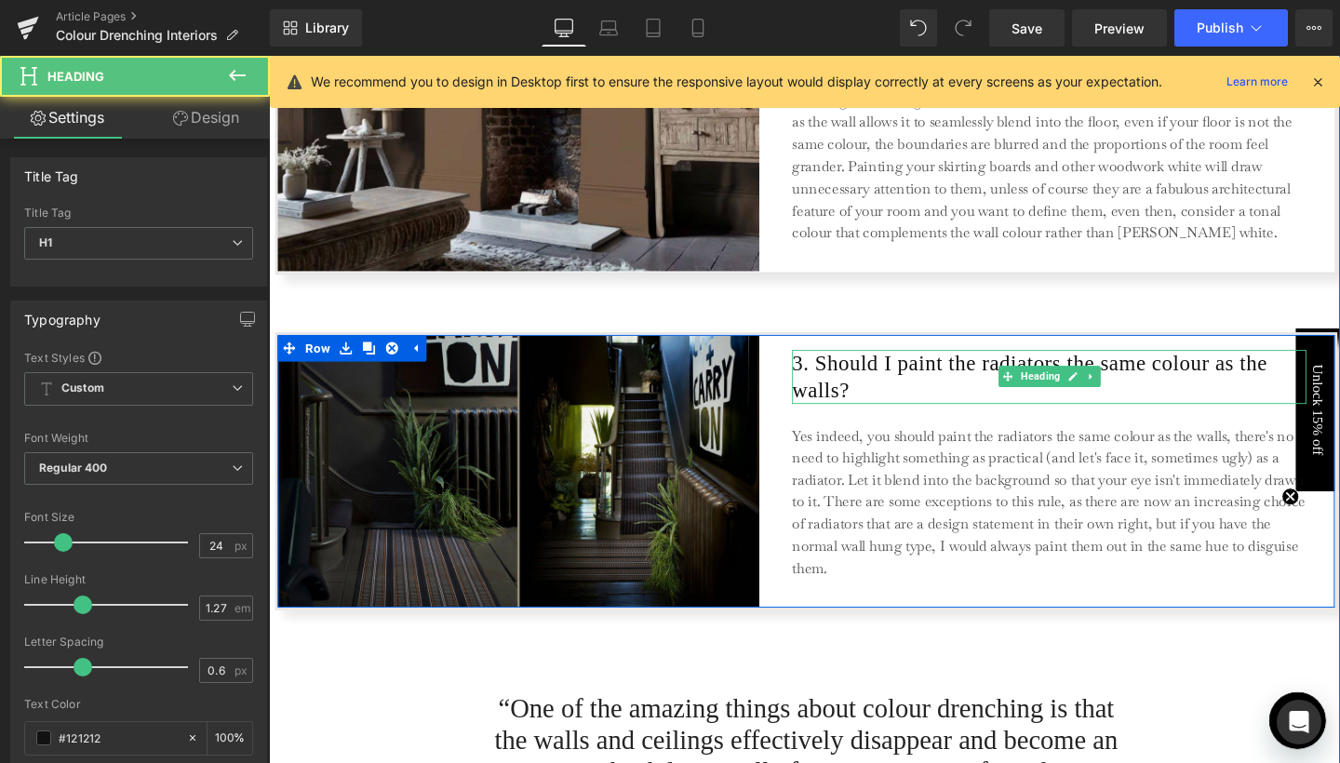
click at [833, 387] on h1 "3. Should I paint the radiators the same colour as the walls?" at bounding box center [1089, 393] width 541 height 57
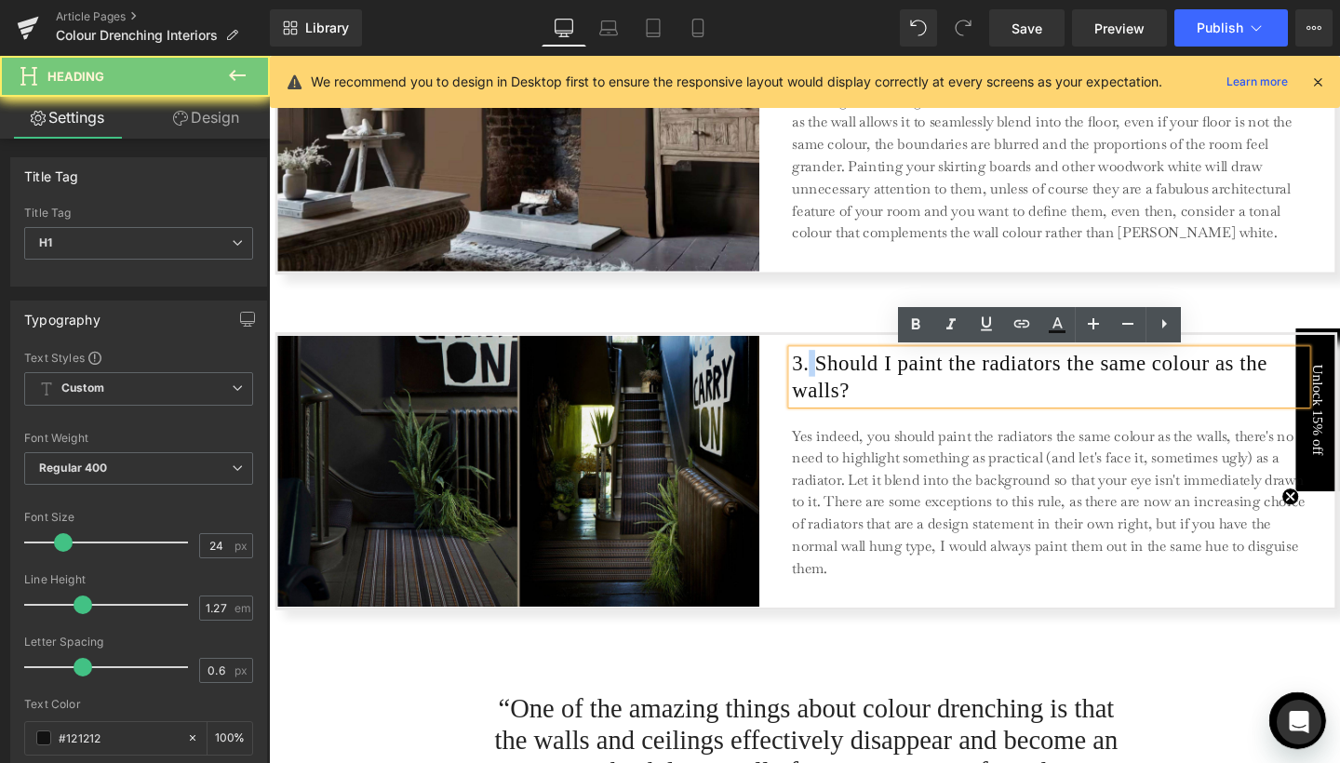
click at [833, 387] on h1 "3. Should I paint the radiators the same colour as the walls?" at bounding box center [1089, 393] width 541 height 57
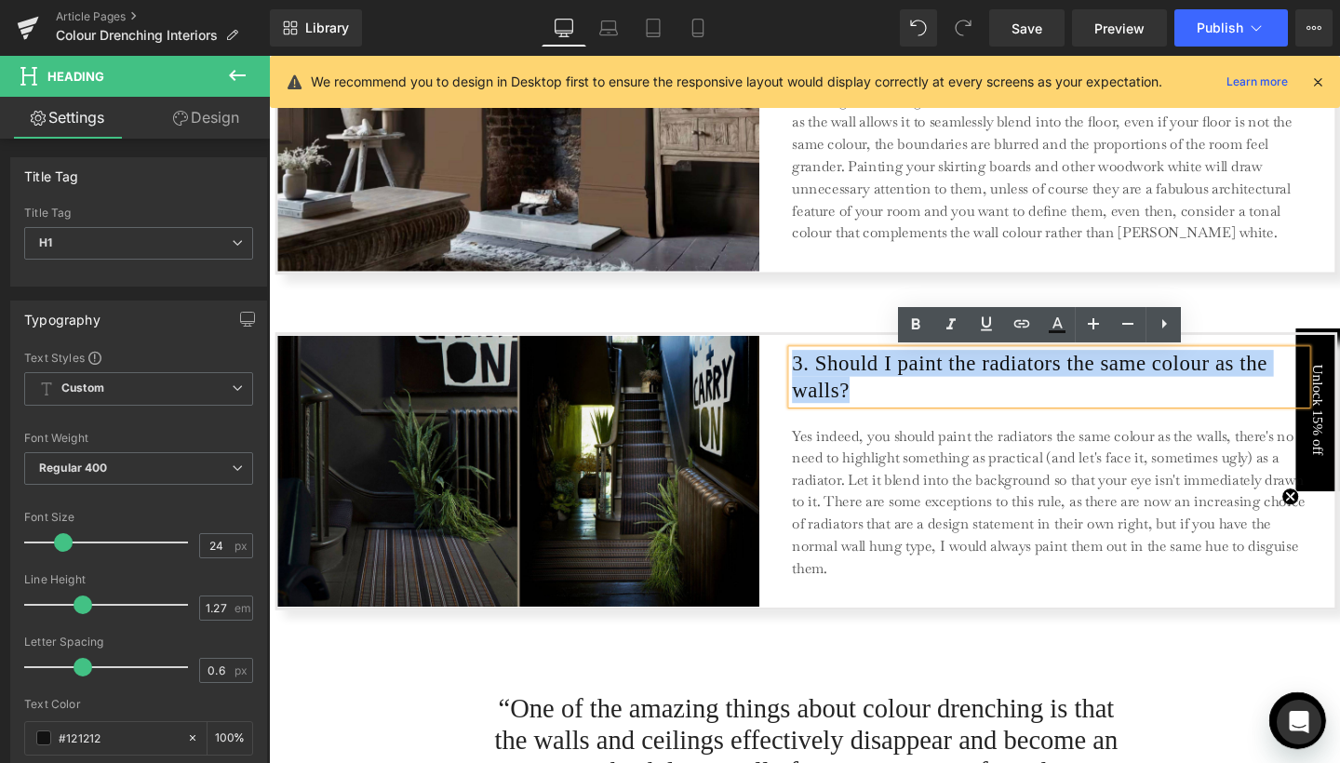
copy h1 "3. Should I paint the radiators the same colour as the walls?"
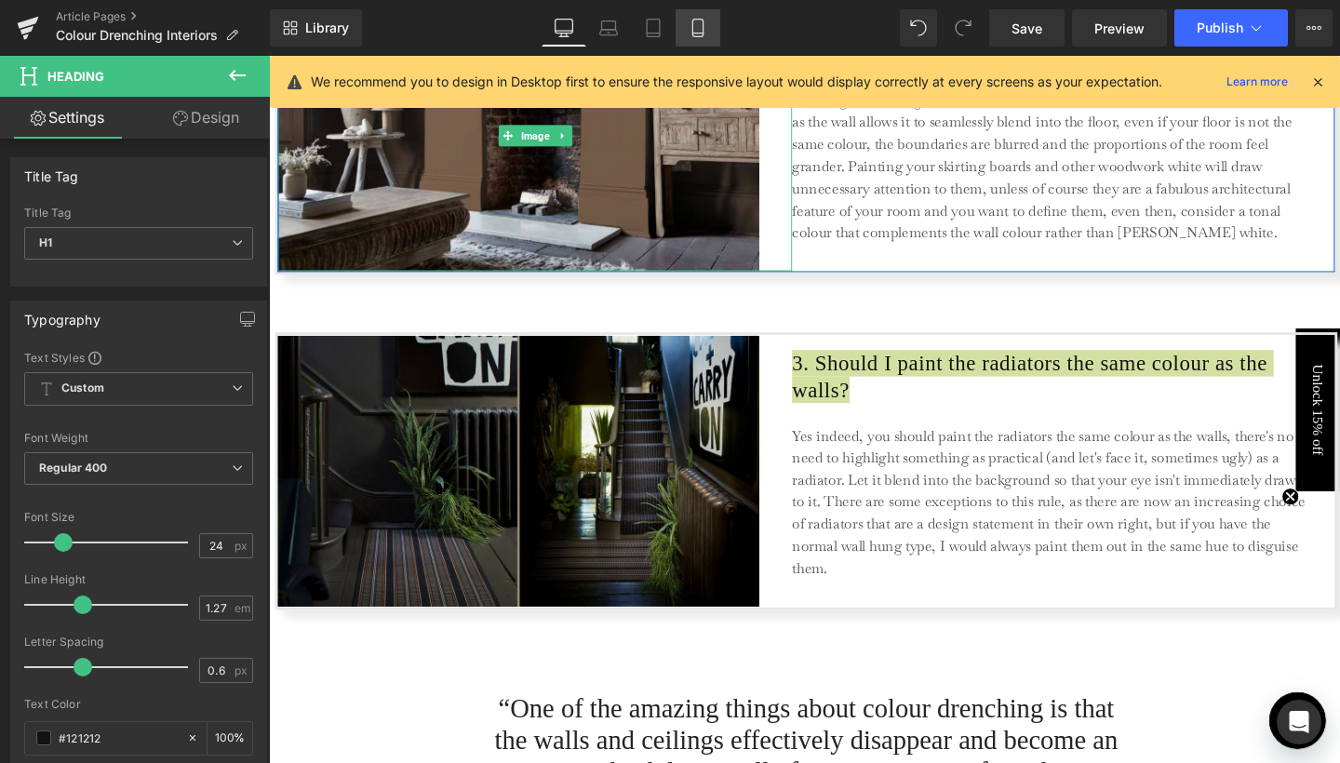
click at [696, 32] on icon at bounding box center [698, 28] width 19 height 19
type input "100"
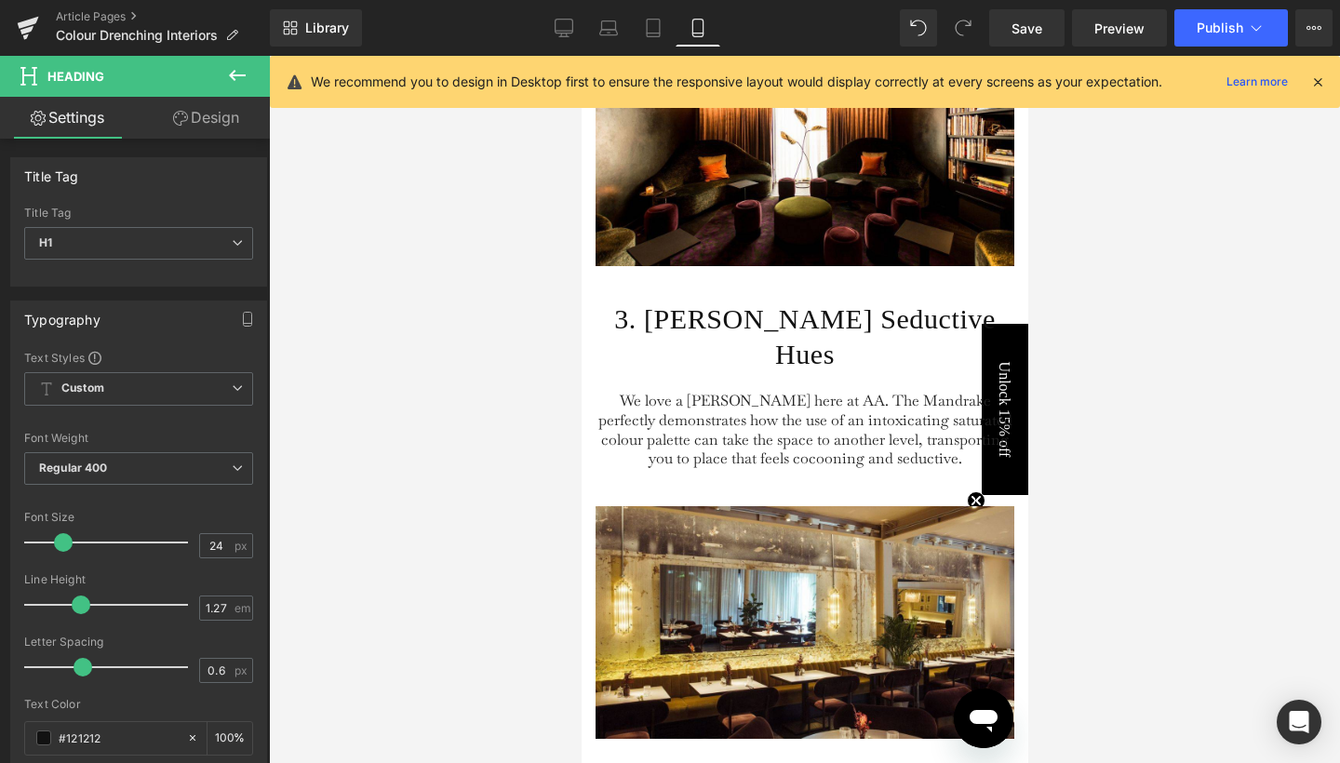
scroll to position [3156, 0]
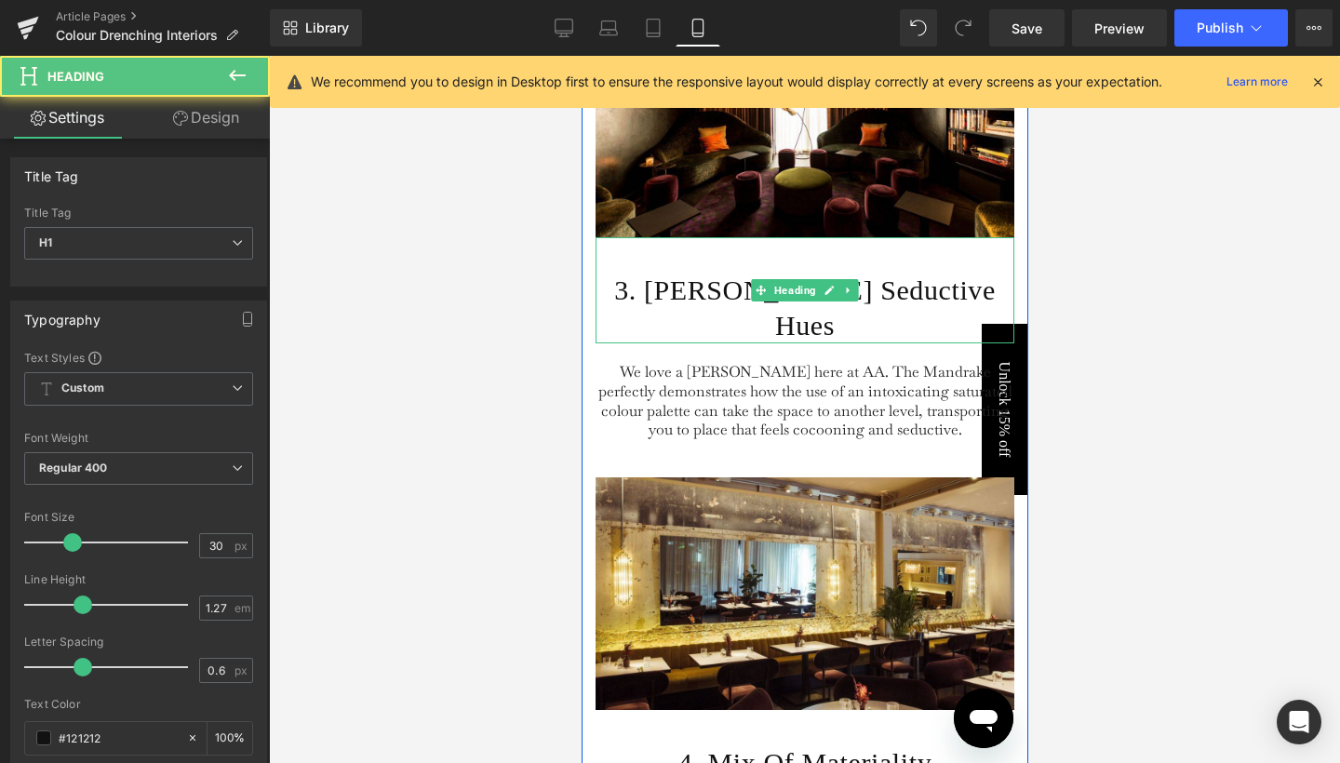
click at [709, 310] on h1 "3. [PERSON_NAME] Seductive Hues" at bounding box center [804, 308] width 419 height 71
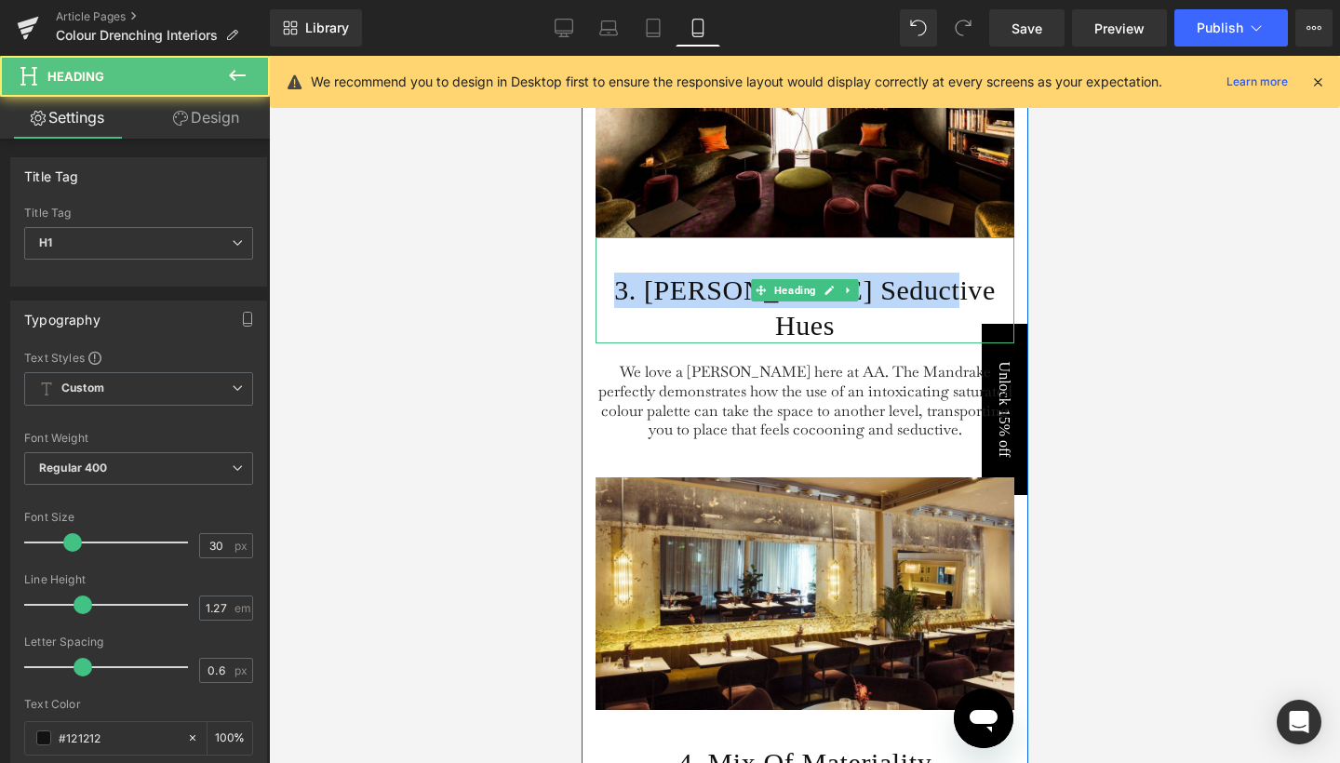
click at [709, 310] on h1 "3. [PERSON_NAME] Seductive Hues" at bounding box center [804, 308] width 419 height 71
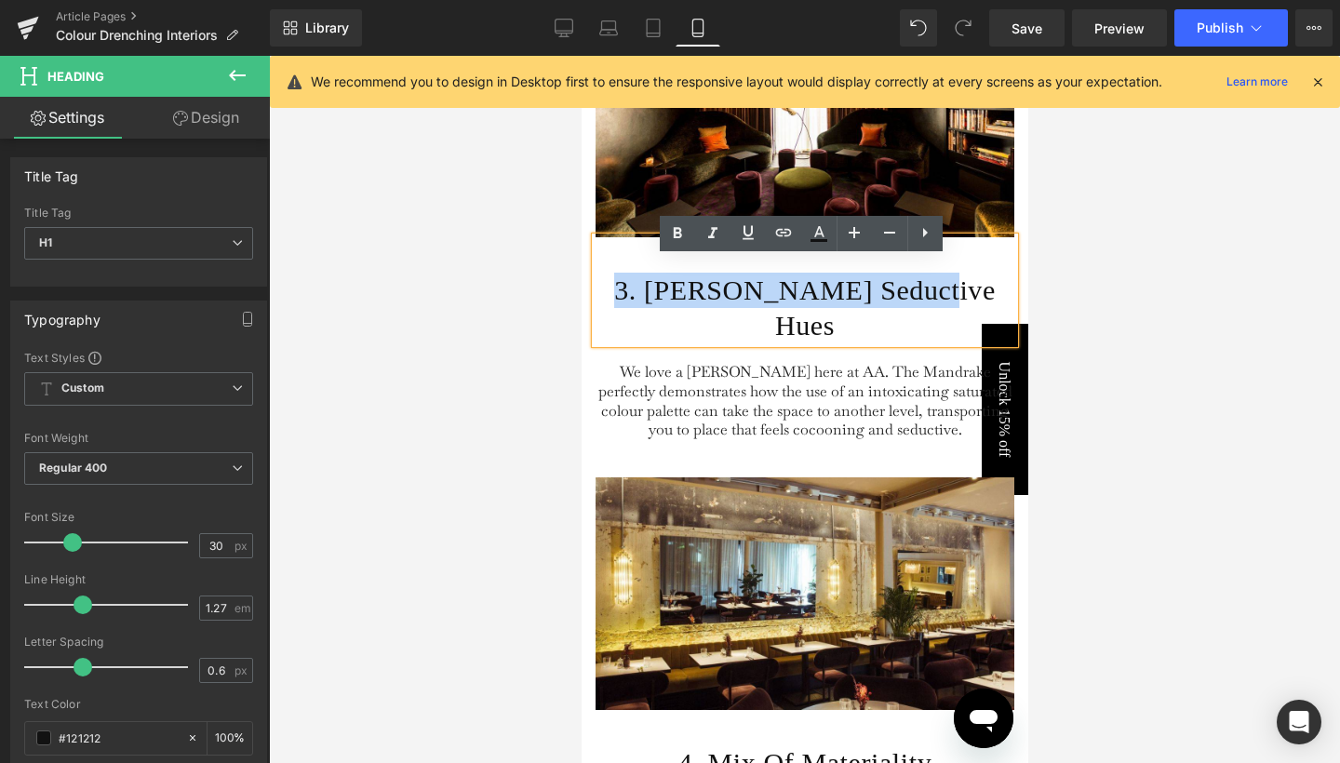
paste div
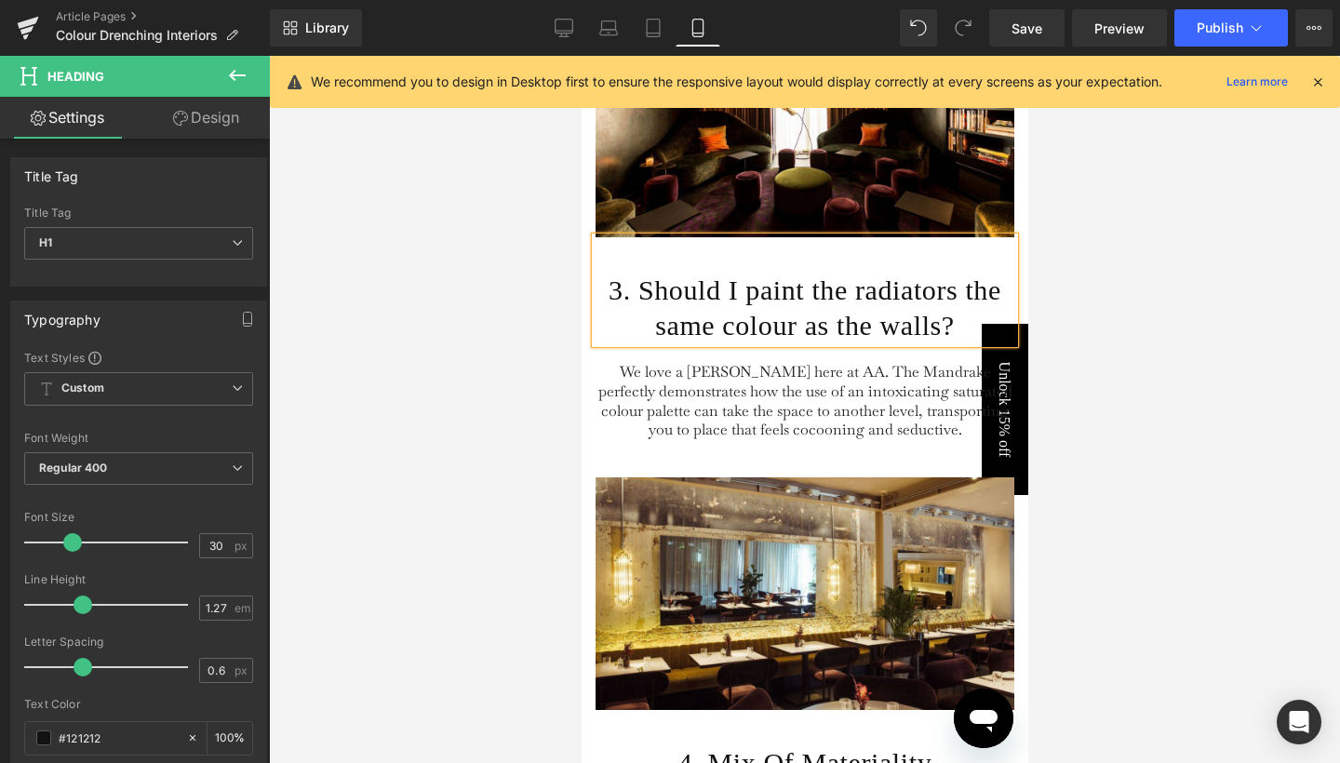
click at [688, 323] on h1 "3. Should I paint the radiators the same colour as the walls?" at bounding box center [804, 308] width 419 height 71
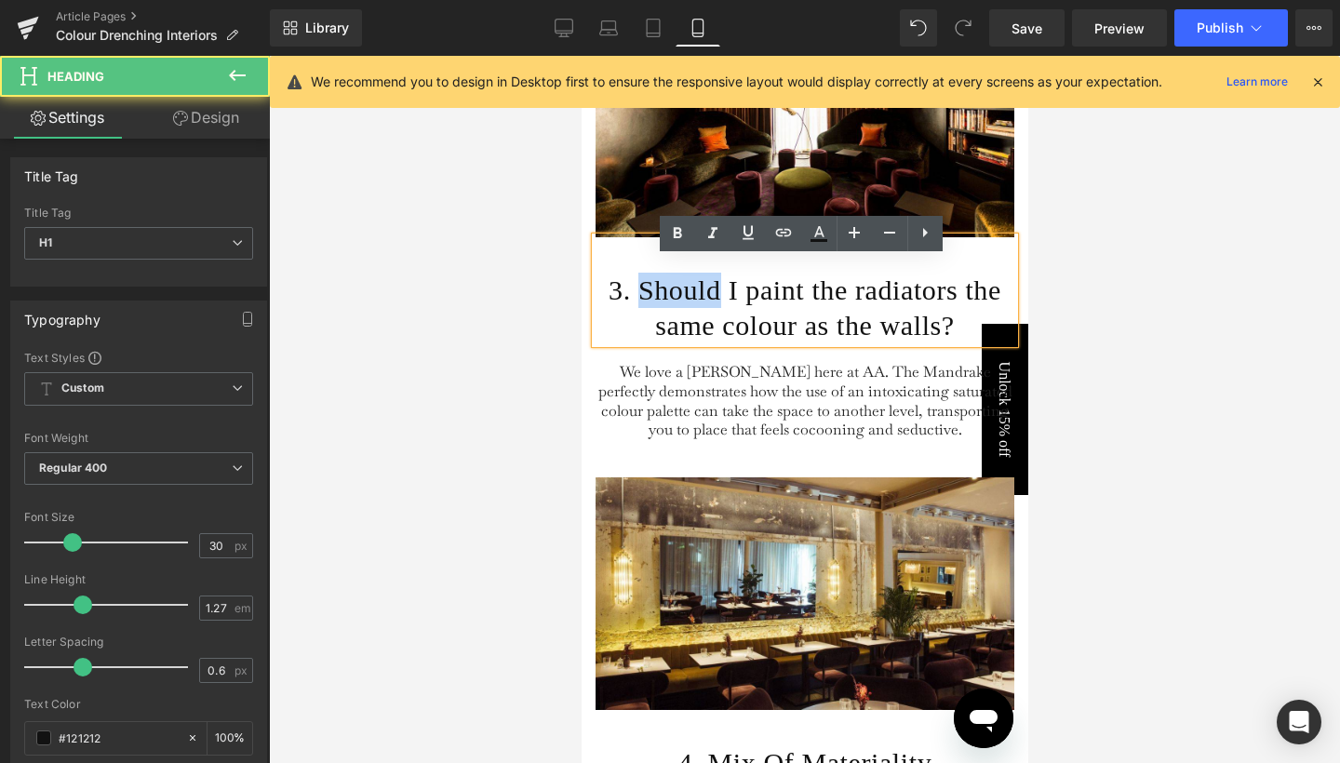
click at [688, 323] on h1 "3. Should I paint the radiators the same colour as the walls?" at bounding box center [804, 308] width 419 height 71
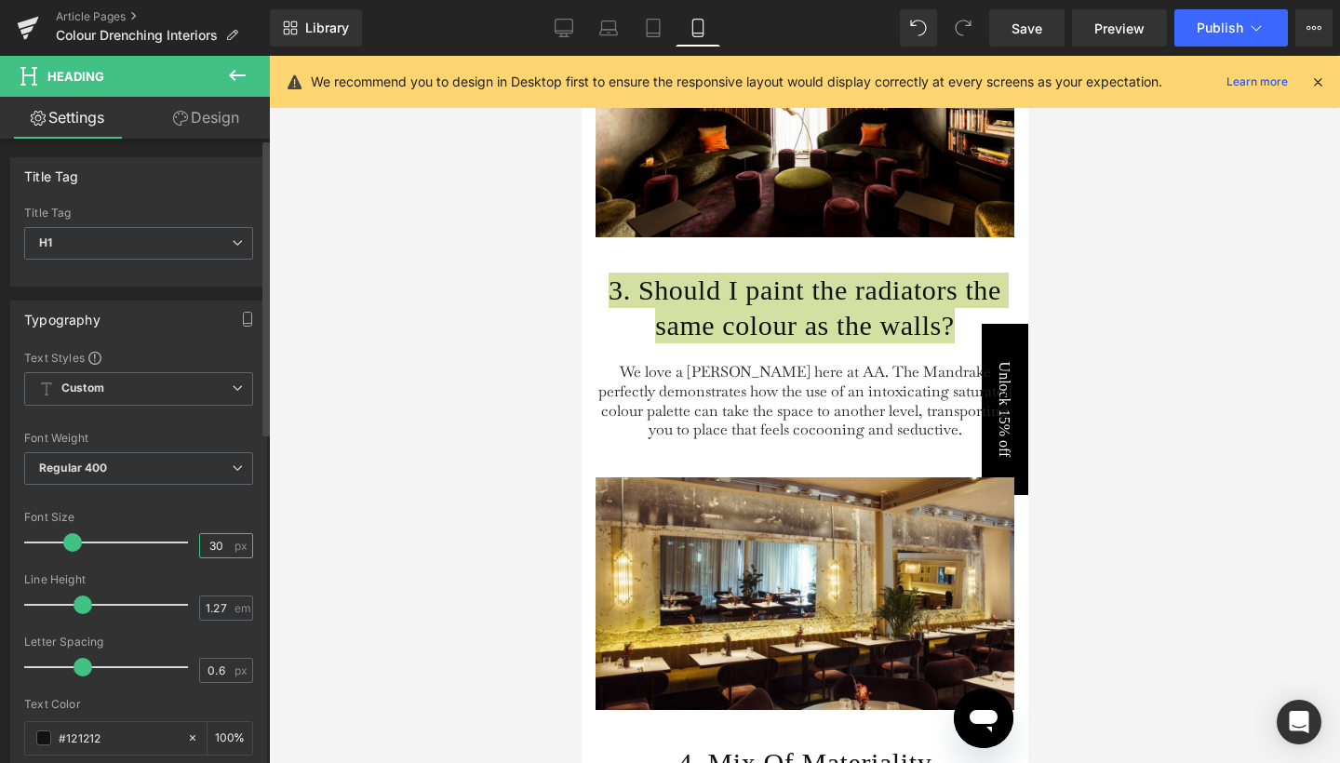
click at [214, 542] on input "30" at bounding box center [216, 545] width 33 height 23
type input "24"
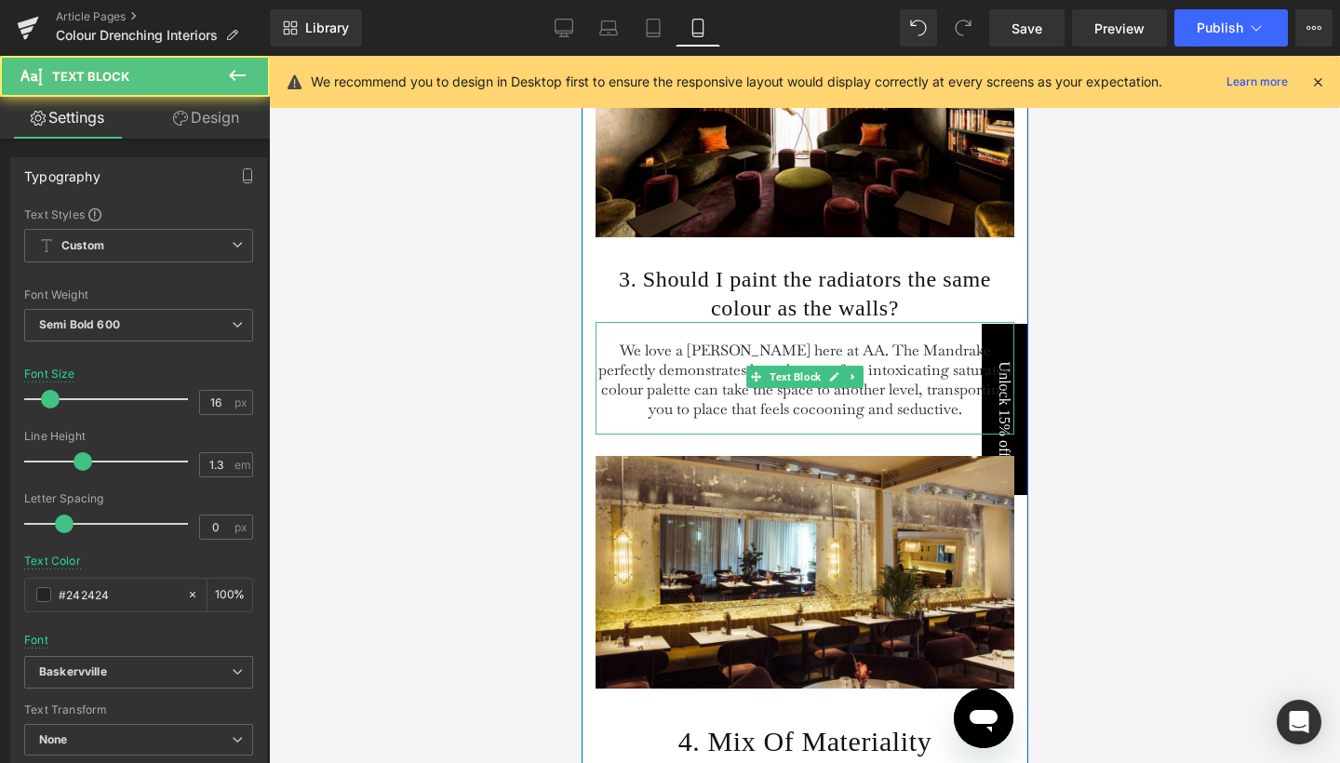
click at [706, 396] on span "We love a [PERSON_NAME] here at AA. The Mandrake perfectly demonstrates how the…" at bounding box center [805, 379] width 414 height 77
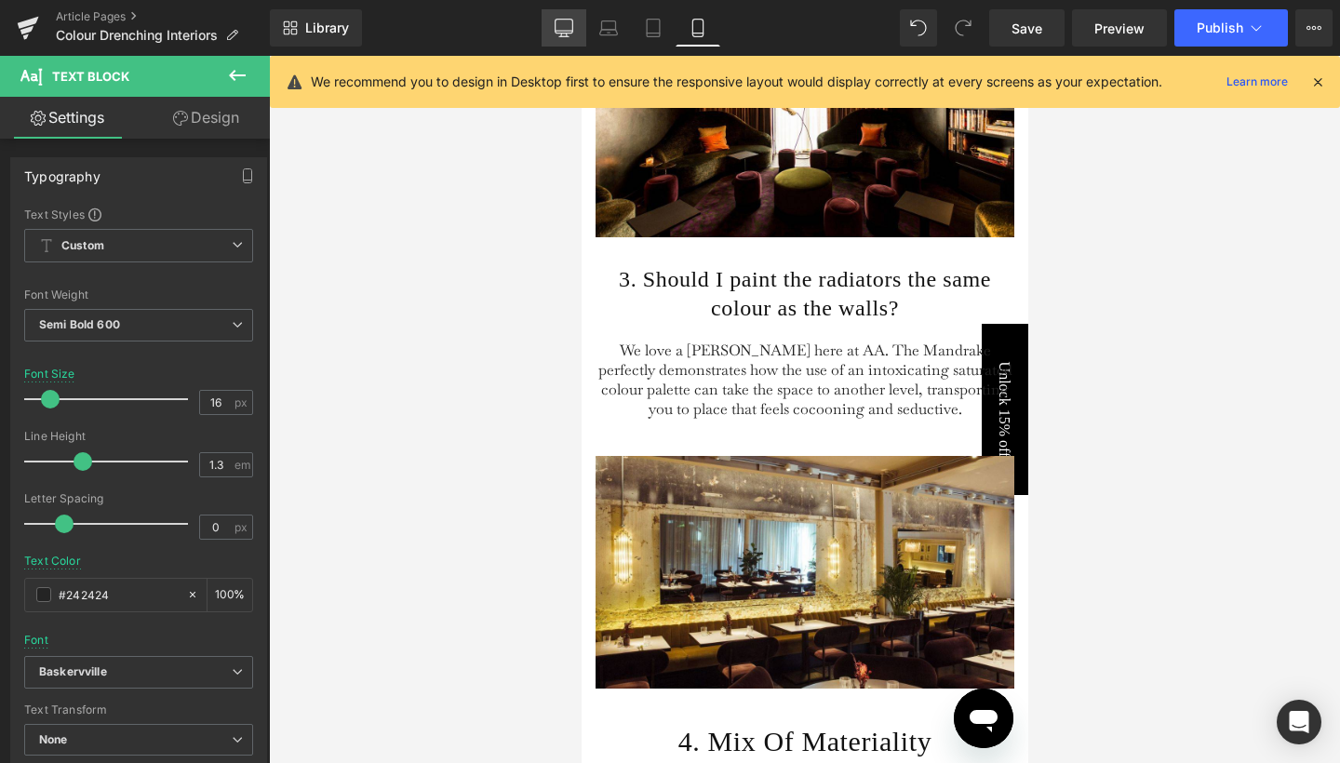
click at [573, 34] on icon at bounding box center [564, 28] width 19 height 19
type input "100"
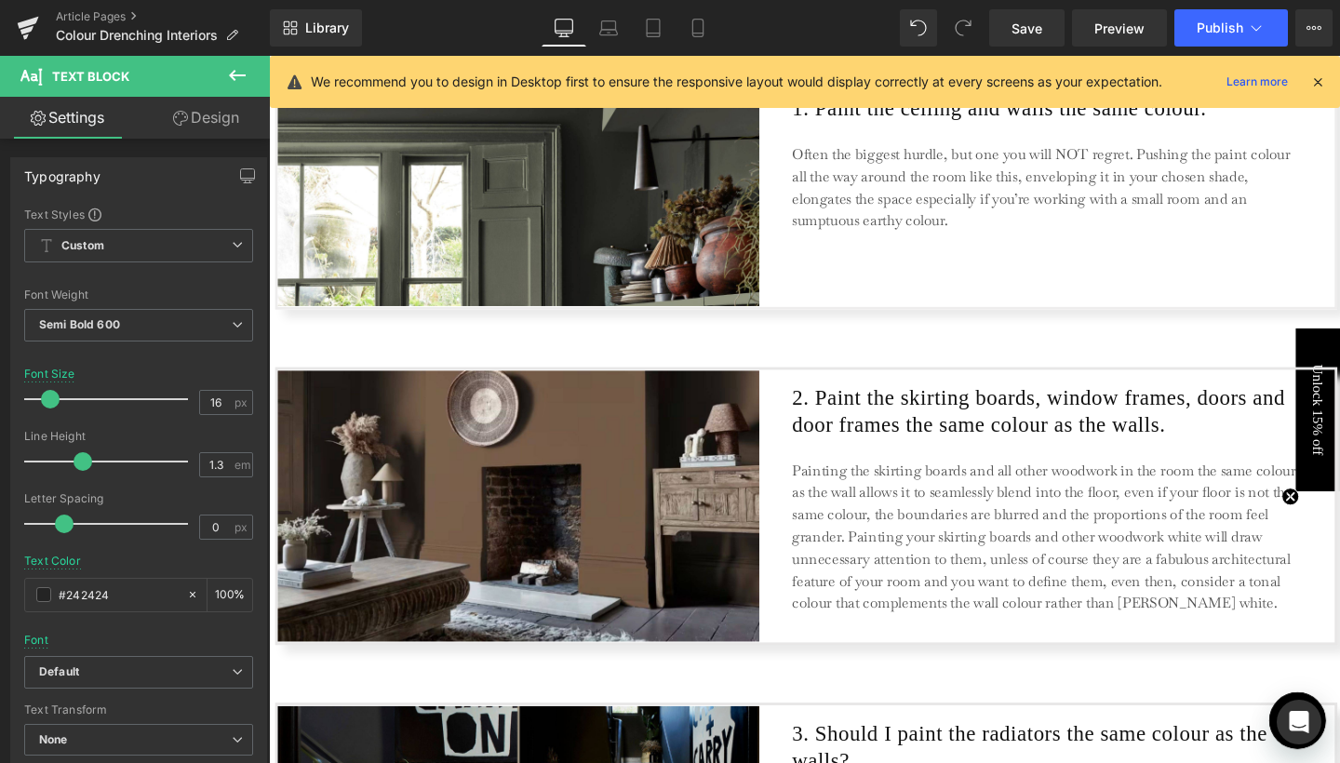
scroll to position [2078, 0]
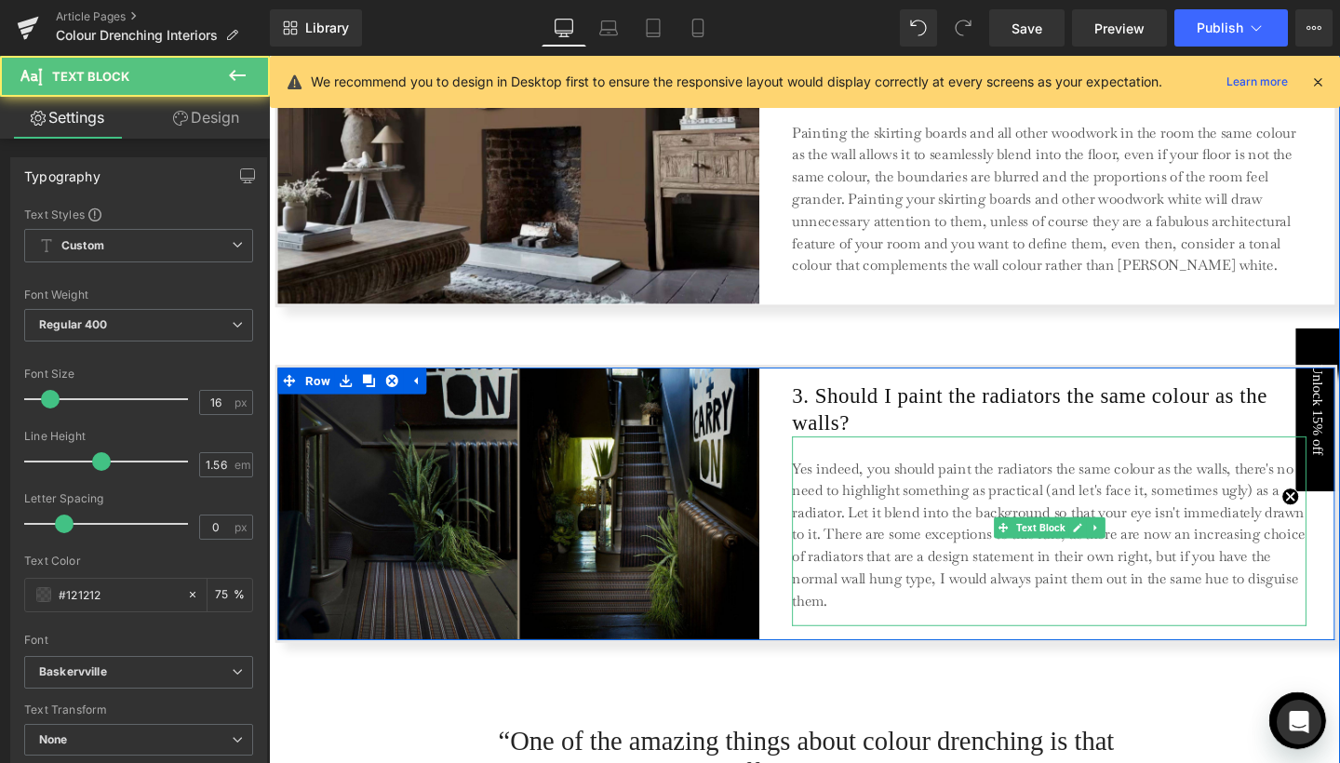
click at [848, 519] on p "Yes indeed, you should paint the radiators the same colour as the walls, there'…" at bounding box center [1089, 560] width 540 height 163
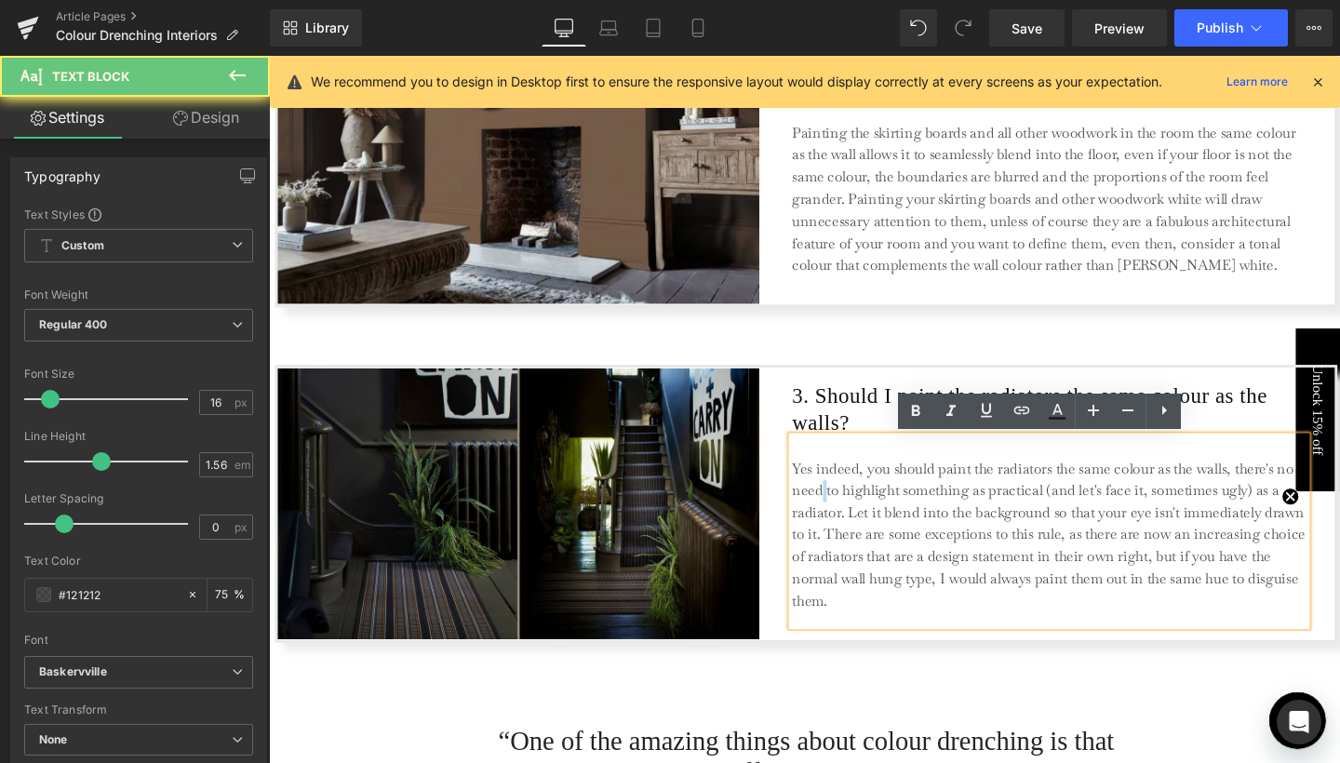
click at [848, 519] on p "Yes indeed, you should paint the radiators the same colour as the walls, there'…" at bounding box center [1089, 560] width 540 height 163
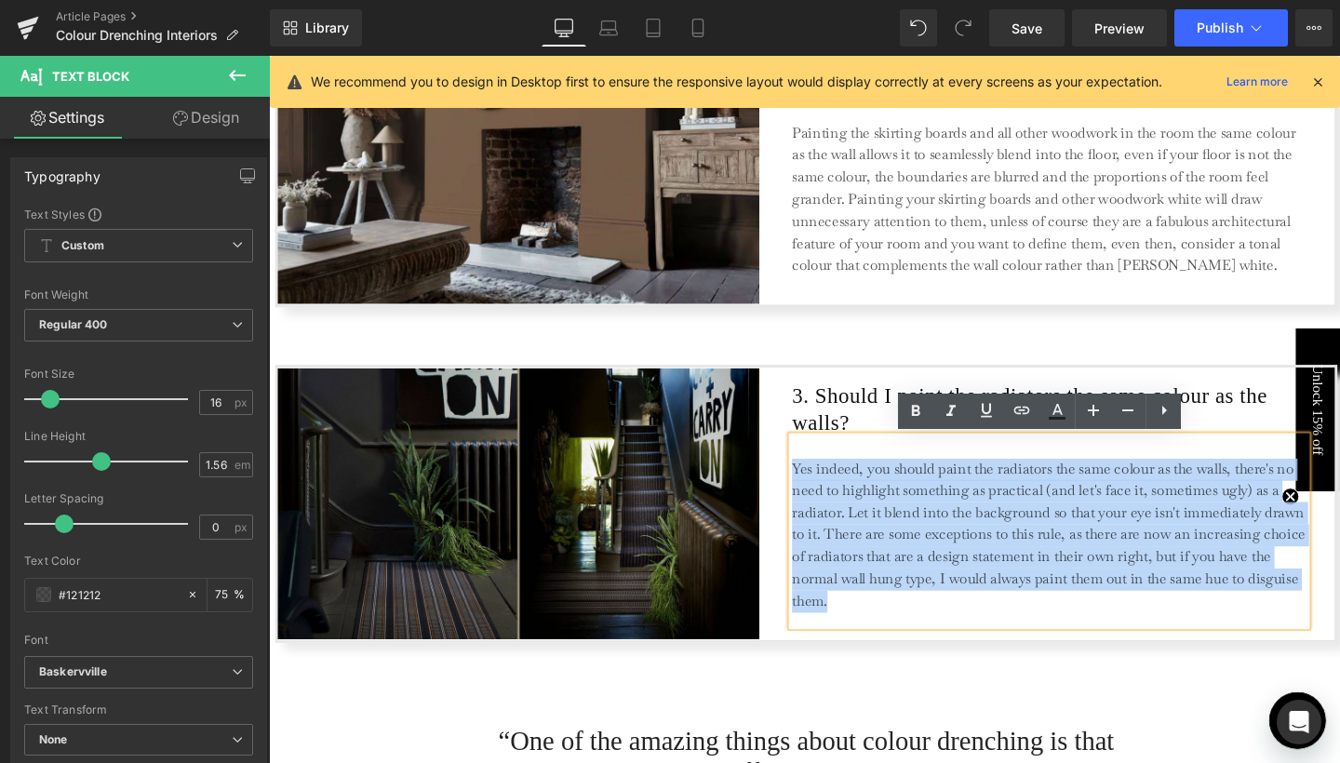
copy p "Yes indeed, you should paint the radiators the same colour as the walls, there'…"
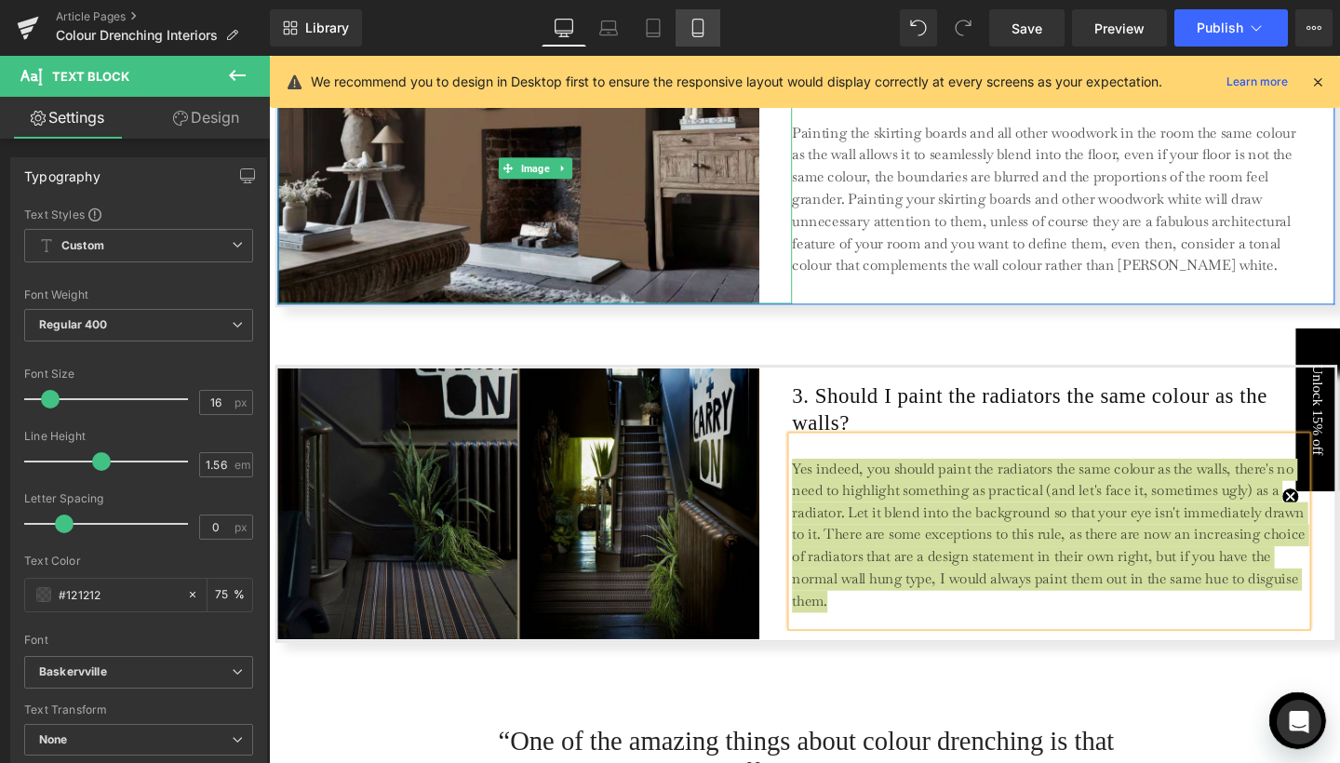
click at [690, 35] on icon at bounding box center [698, 28] width 19 height 19
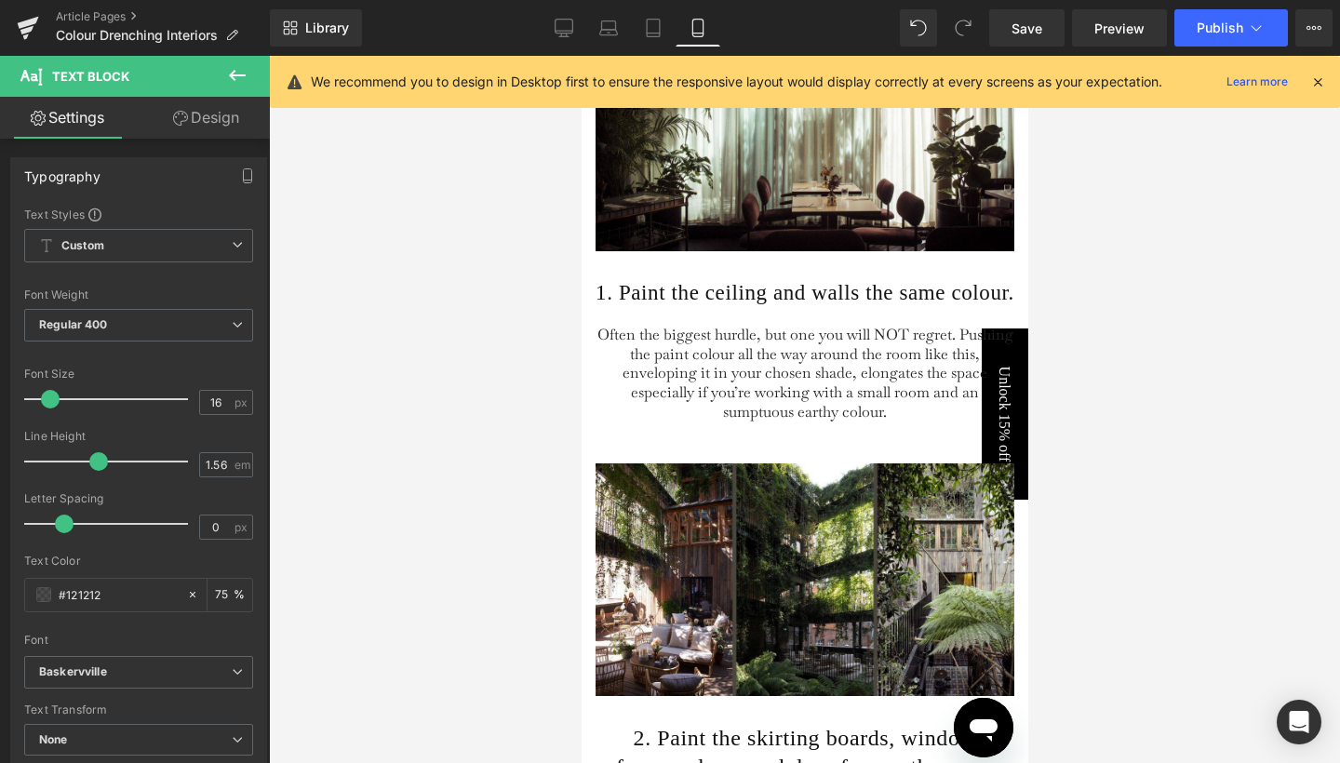
type input "75"
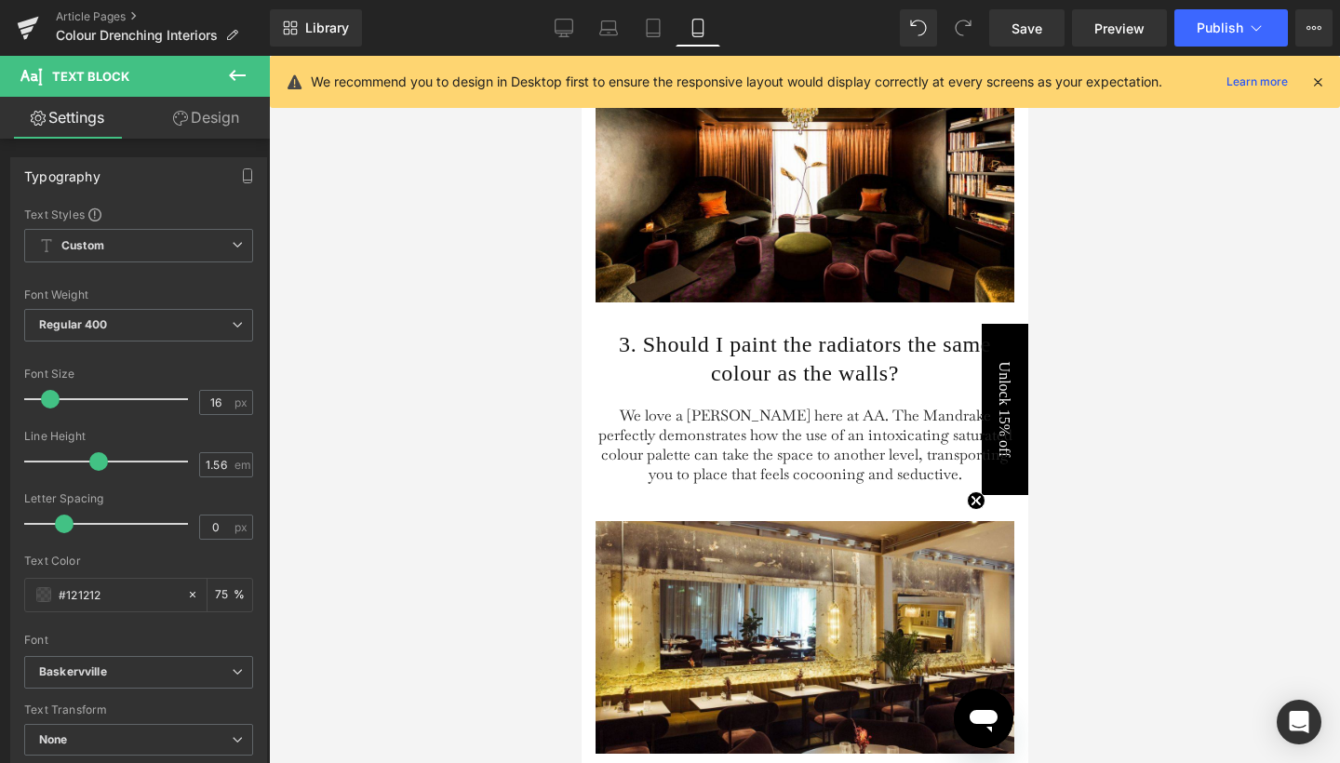
scroll to position [3212, 0]
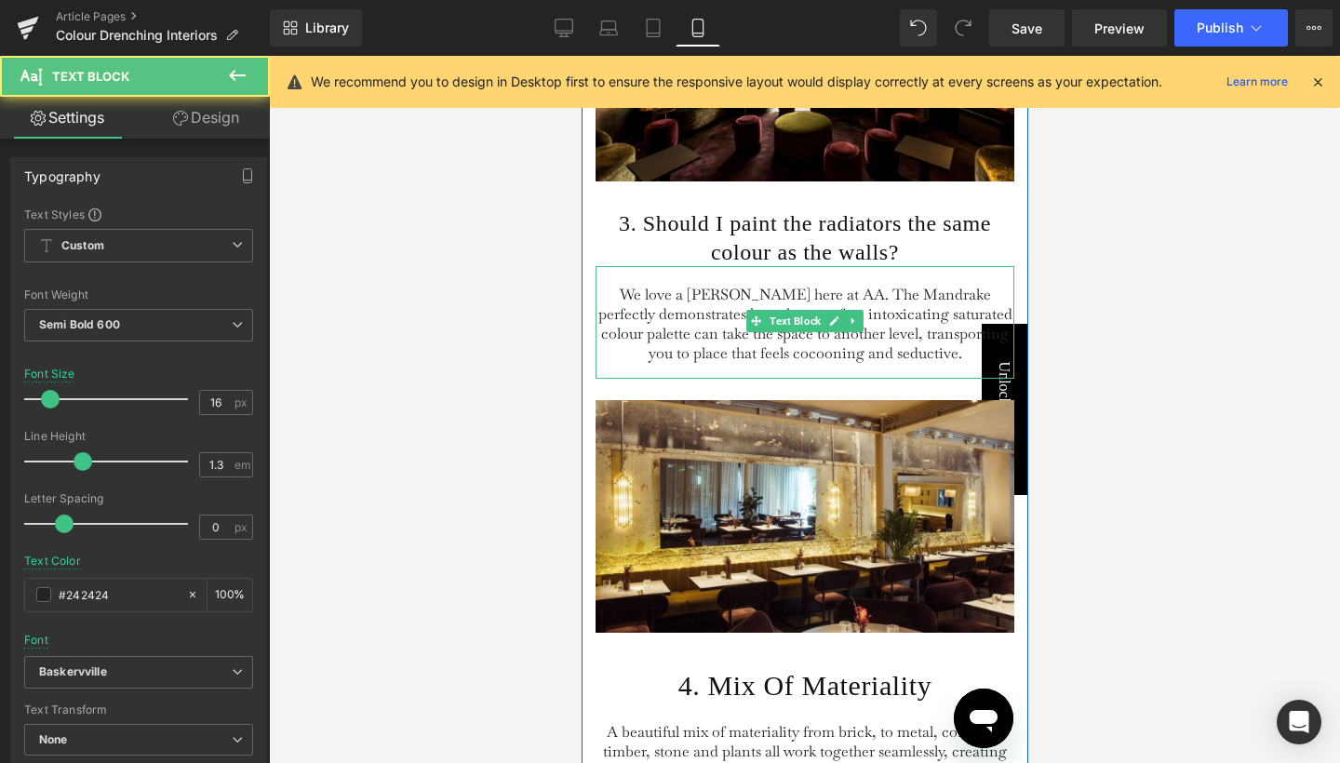
click at [696, 356] on span "We love a [PERSON_NAME] here at AA. The Mandrake perfectly demonstrates how the…" at bounding box center [805, 323] width 414 height 77
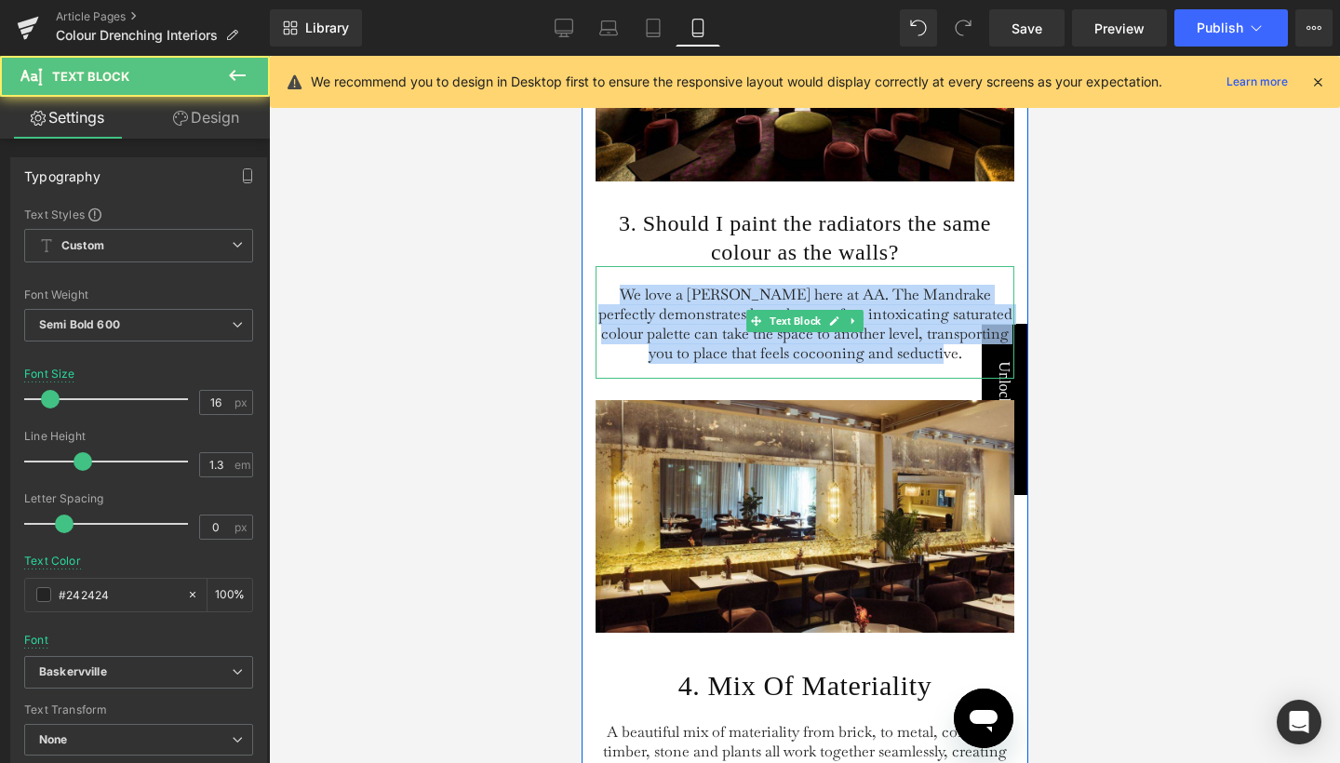
click at [696, 356] on span "We love a [PERSON_NAME] here at AA. The Mandrake perfectly demonstrates how the…" at bounding box center [805, 323] width 414 height 77
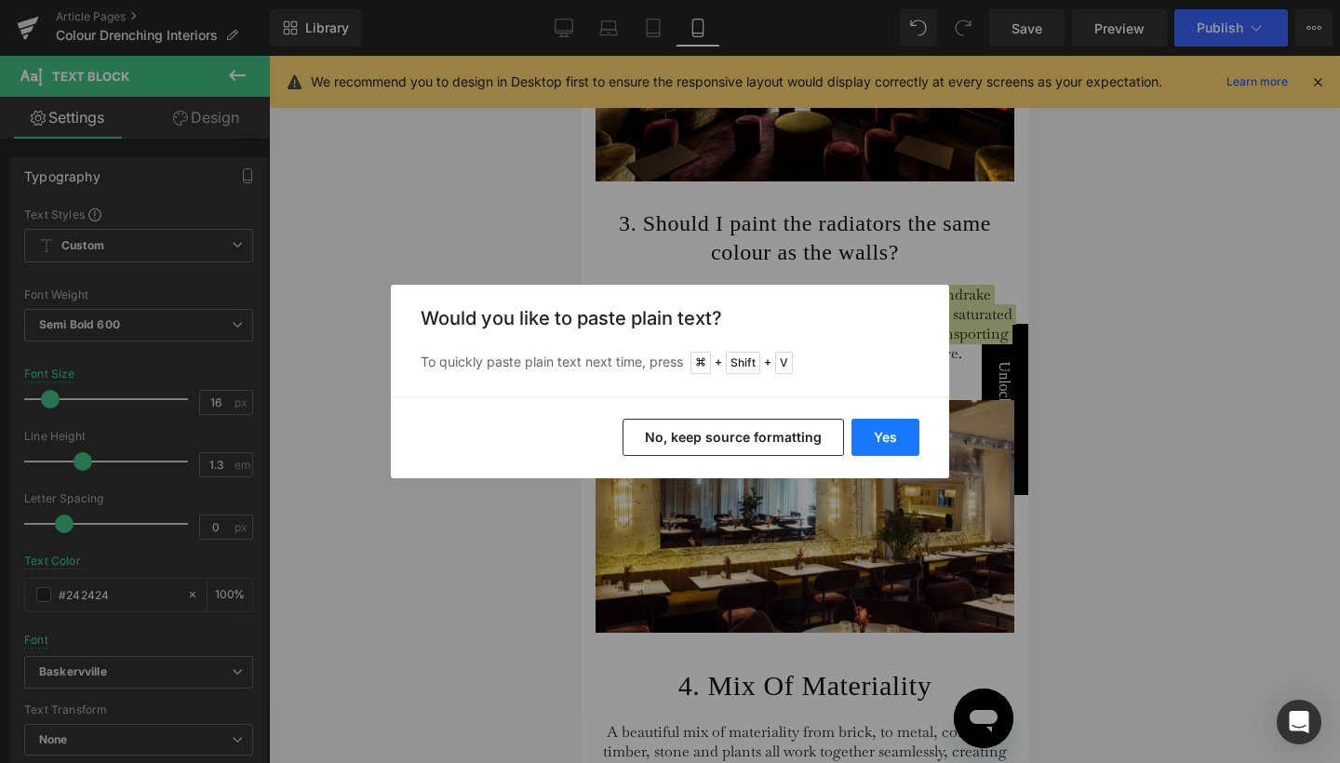
click at [865, 433] on button "Yes" at bounding box center [886, 437] width 68 height 37
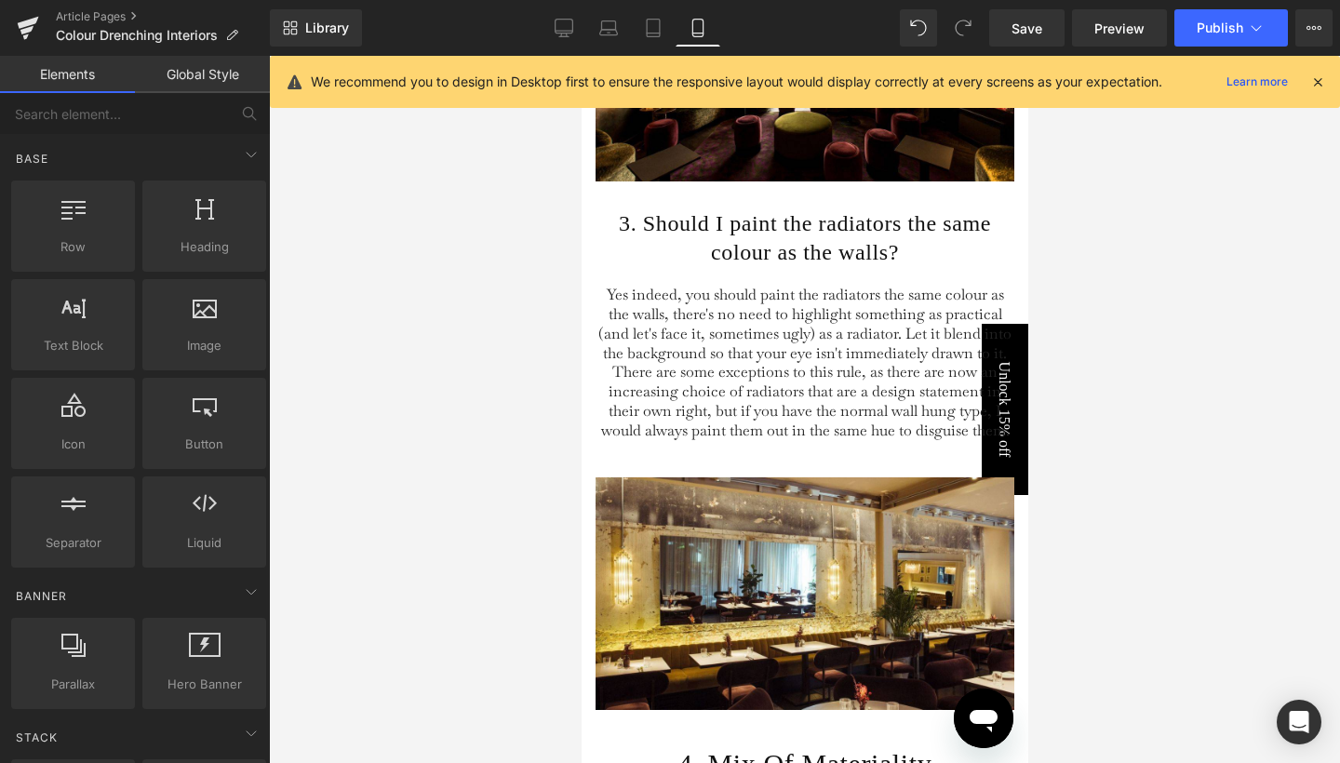
click at [1084, 278] on div at bounding box center [804, 409] width 1071 height 707
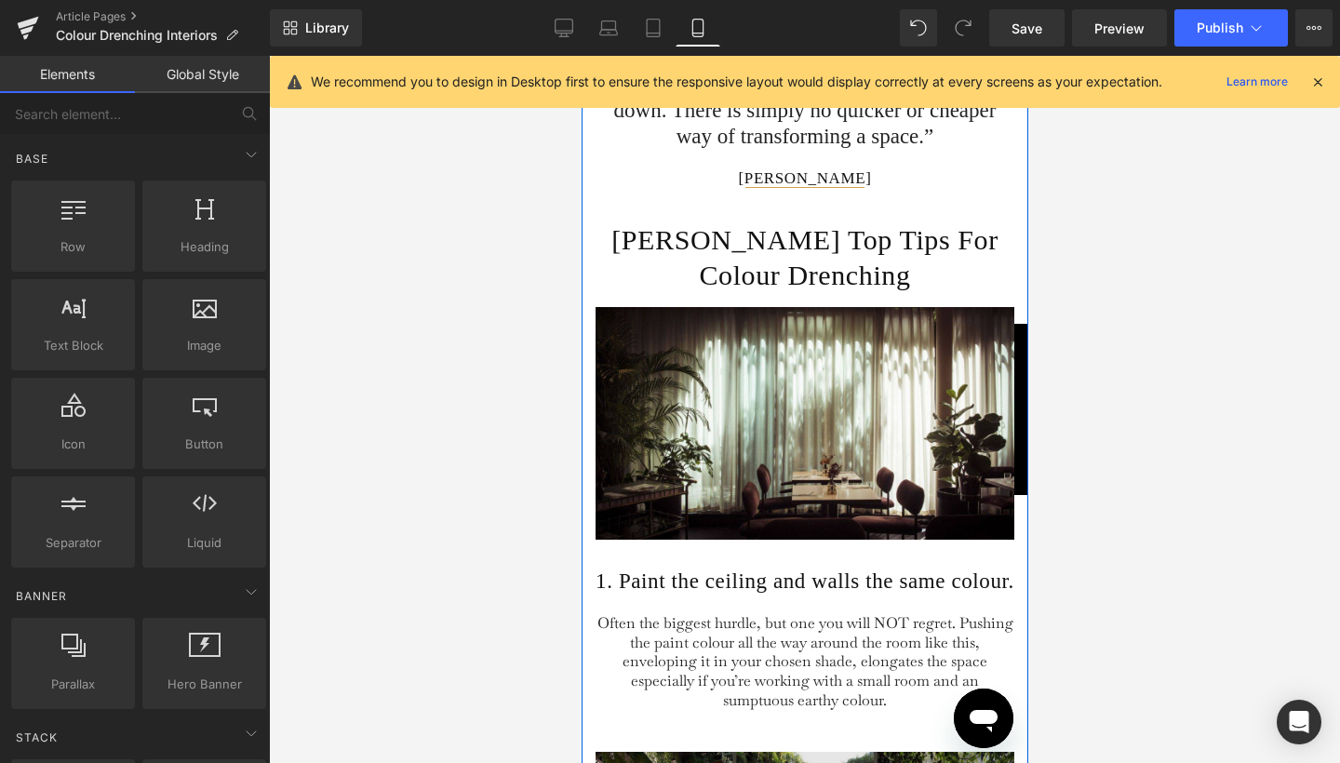
scroll to position [1871, 0]
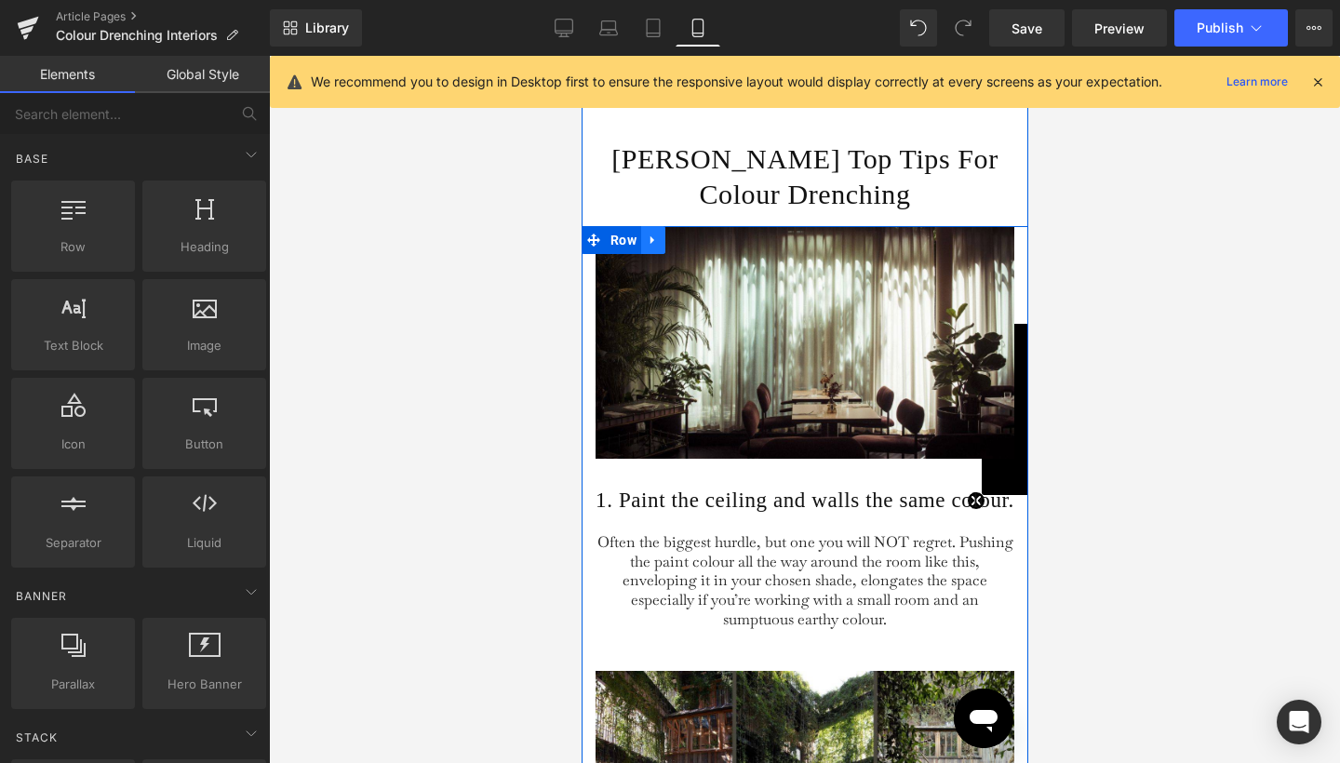
click at [650, 243] on icon at bounding box center [652, 241] width 13 height 14
click at [675, 247] on icon at bounding box center [676, 240] width 13 height 13
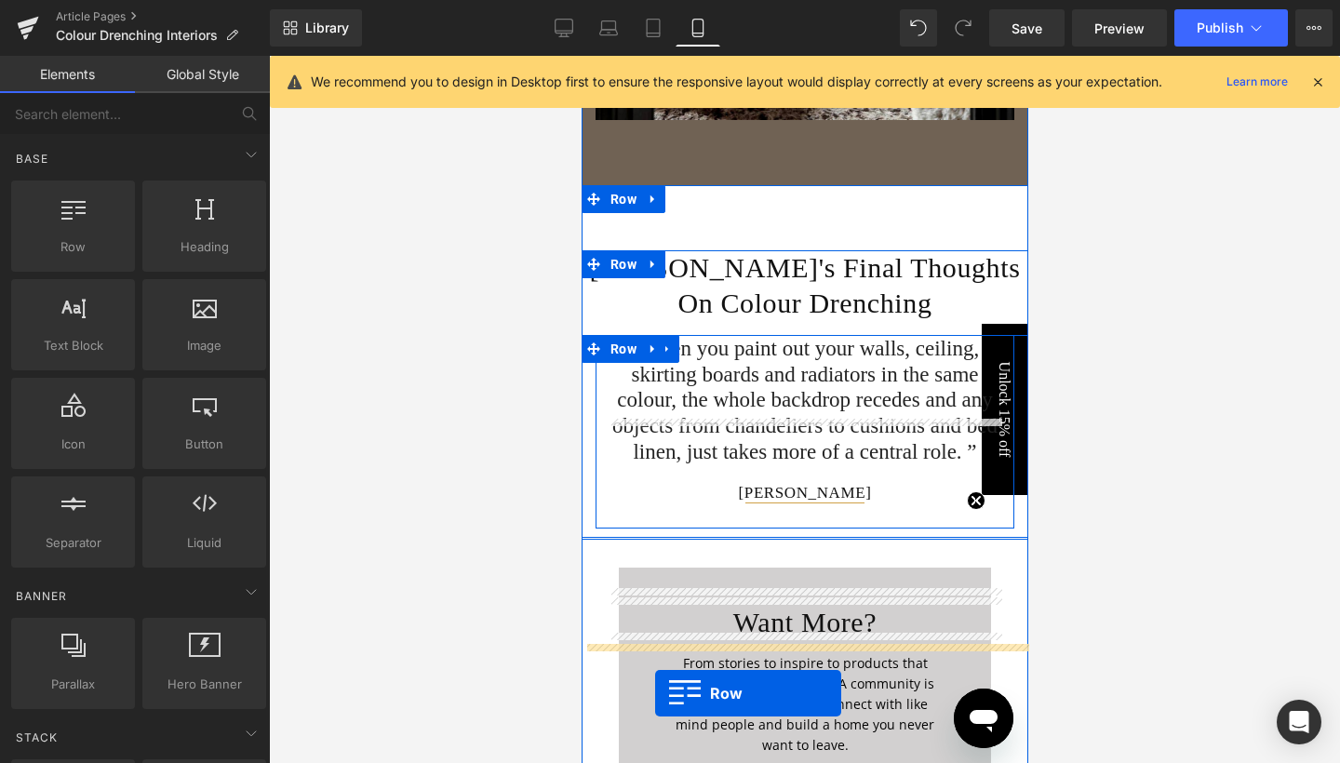
scroll to position [4970, 0]
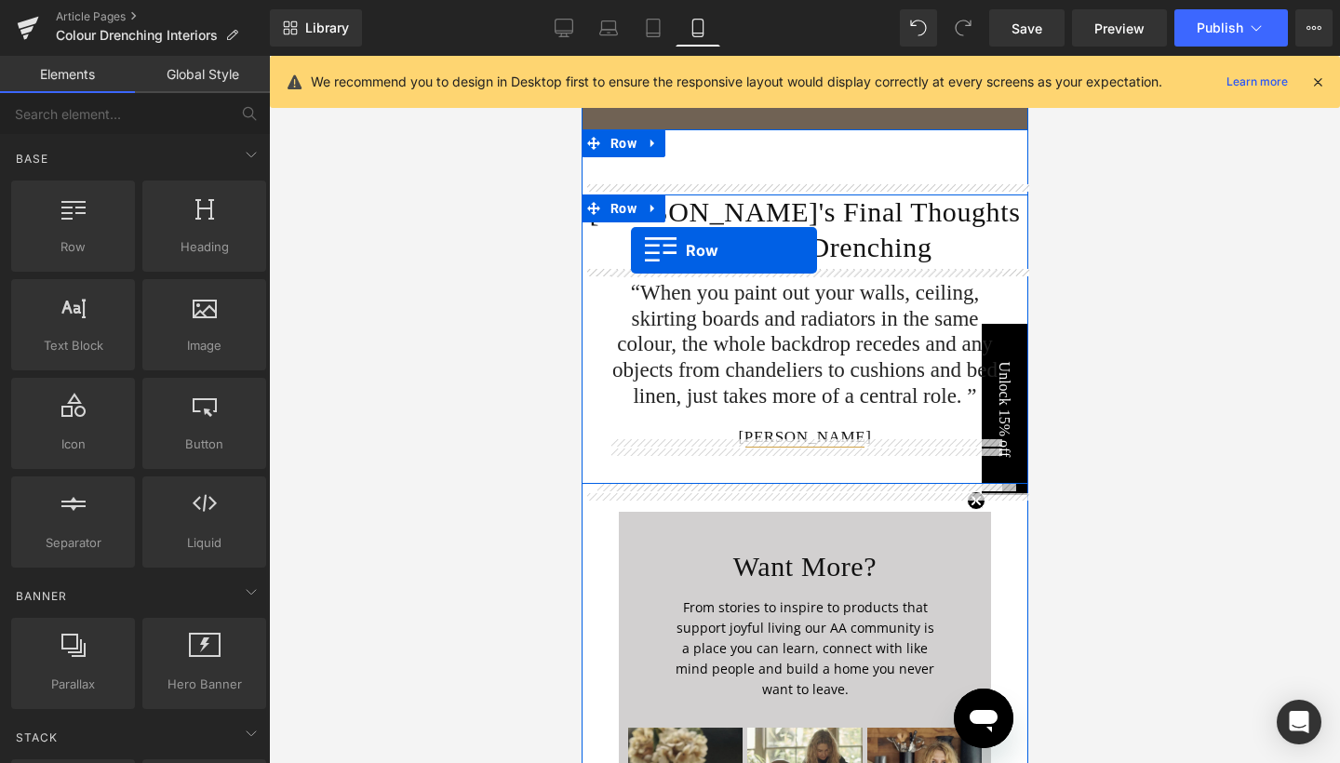
drag, startPoint x: 620, startPoint y: 286, endPoint x: 630, endPoint y: 250, distance: 36.8
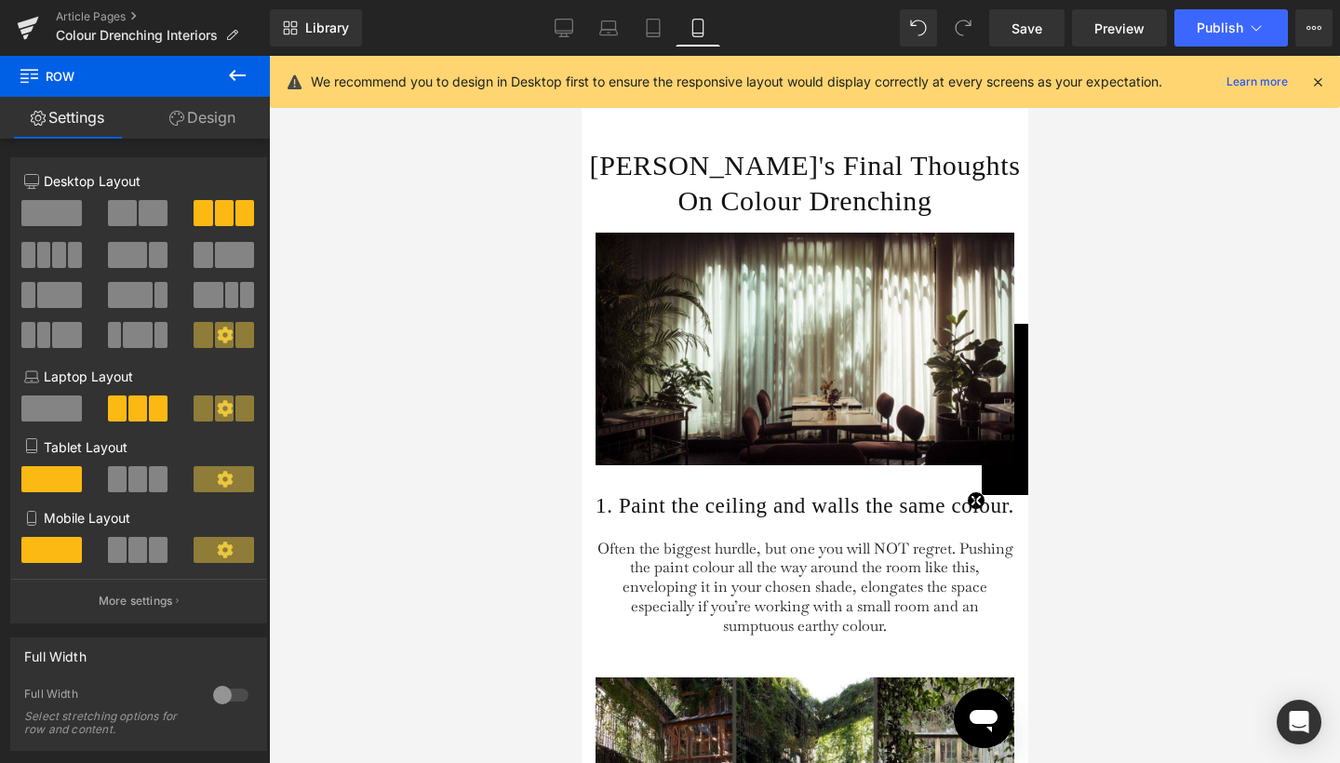
click at [1079, 329] on div at bounding box center [804, 409] width 1071 height 707
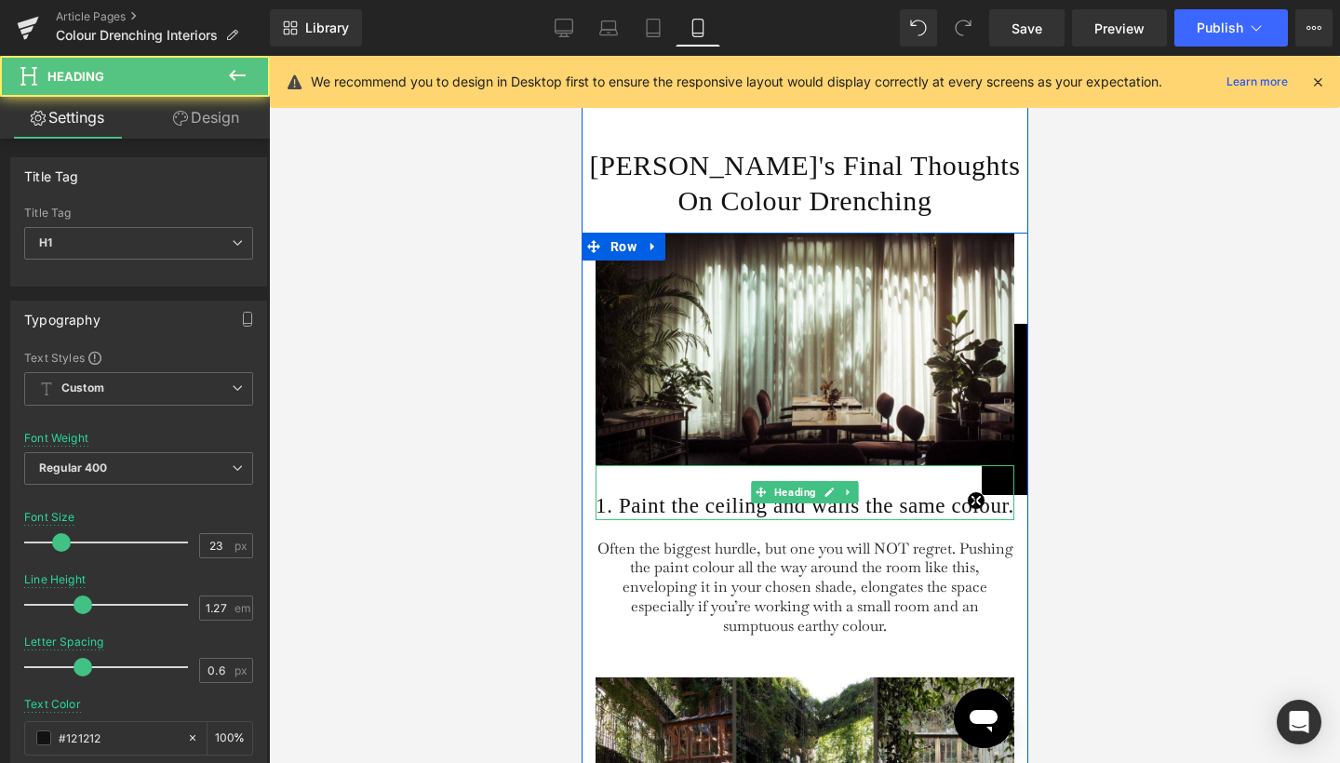
click at [707, 496] on h1 "1. Paint the ceiling and walls the same colour." at bounding box center [804, 505] width 419 height 27
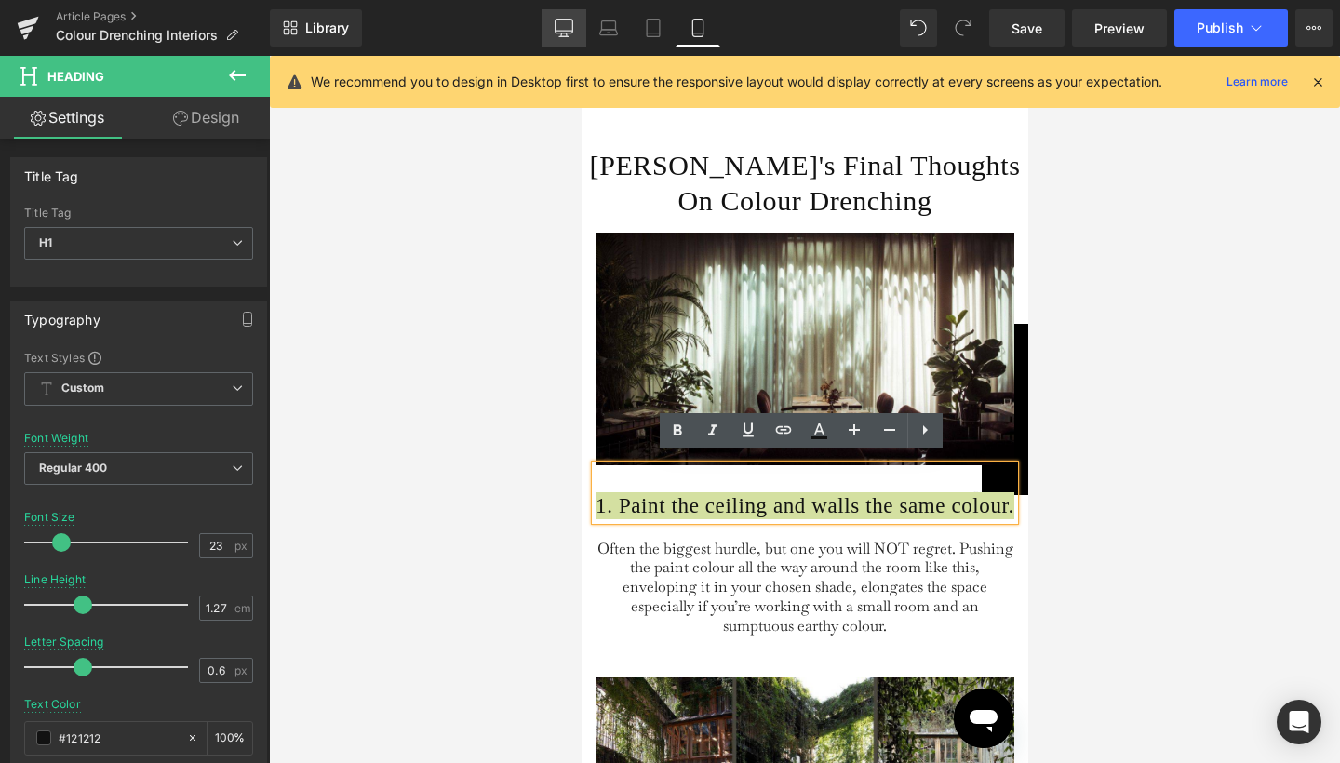
click at [579, 36] on link "Desktop" at bounding box center [564, 27] width 45 height 37
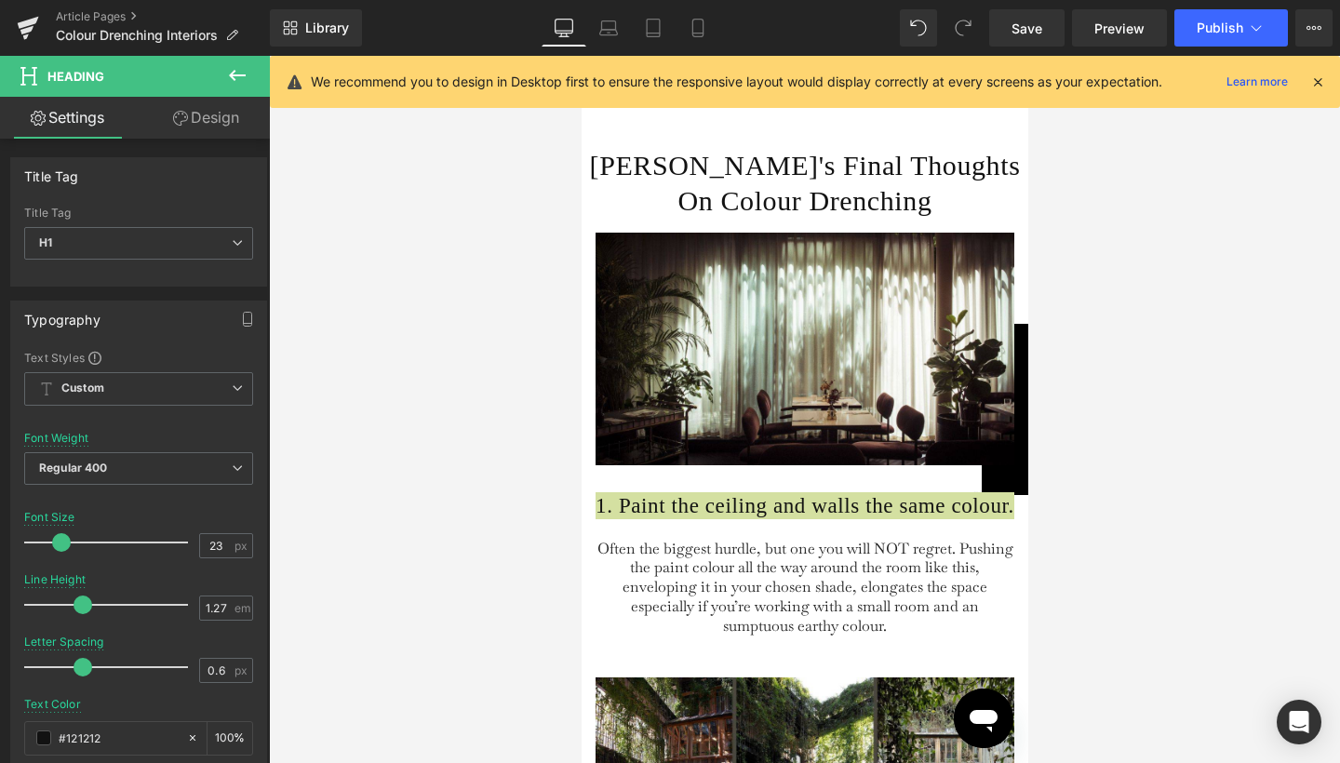
type input "40"
type input "100"
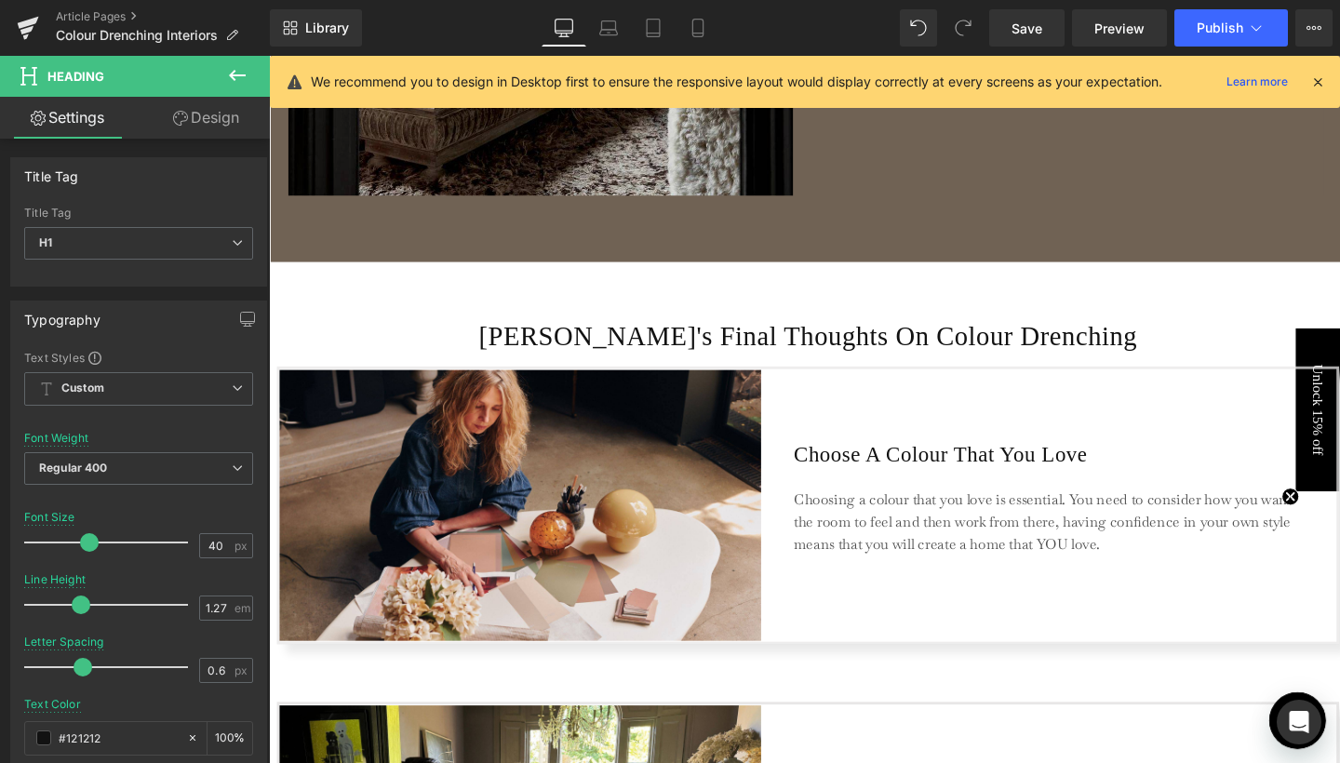
scroll to position [4026, 0]
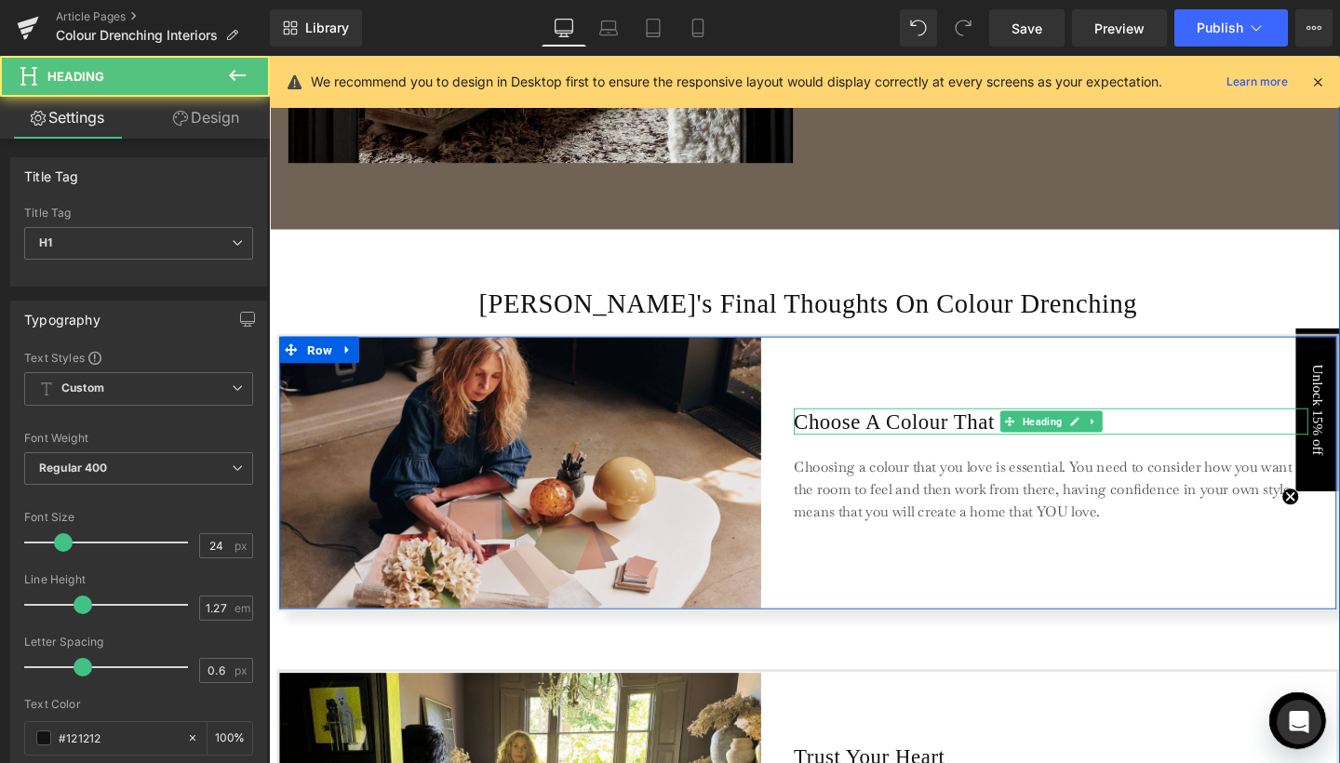
click at [829, 440] on h1 "Choose A Colour That You Love" at bounding box center [1091, 440] width 541 height 28
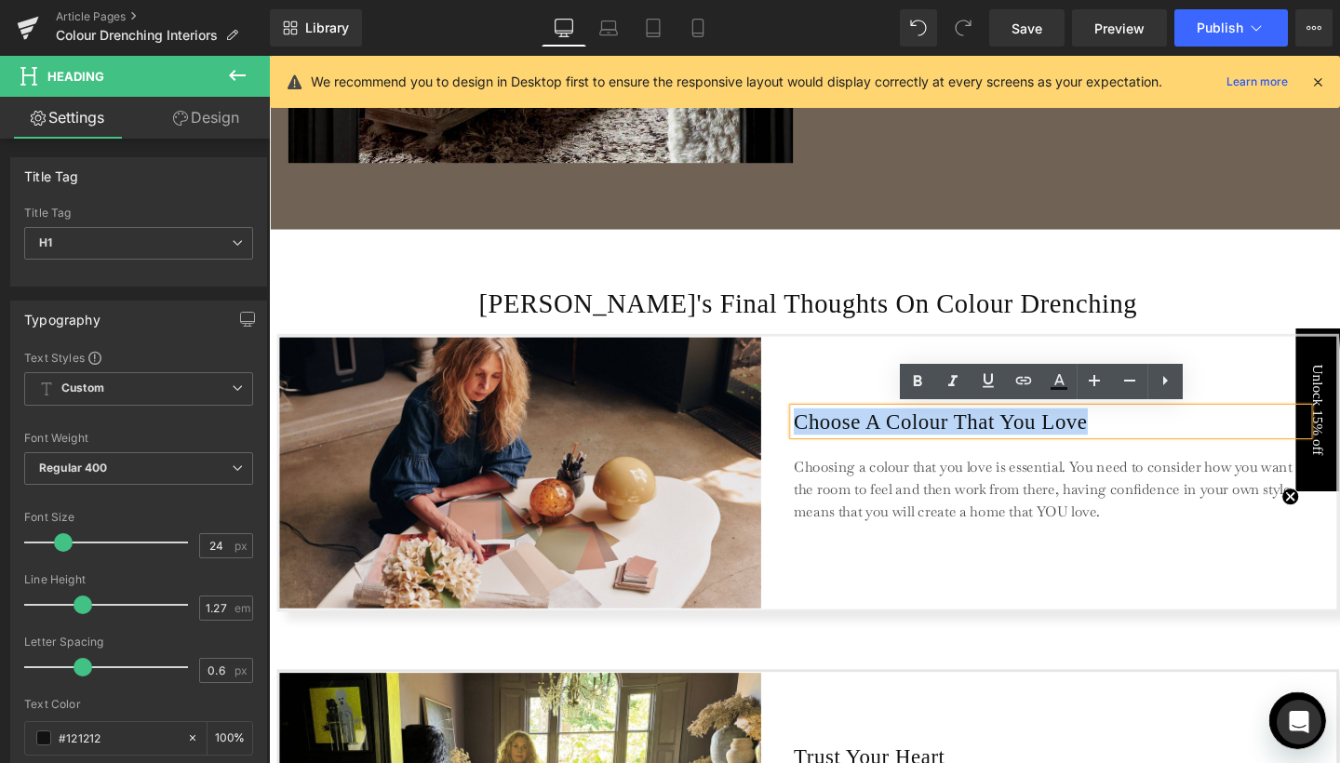
copy h1 "Choose A Colour That You Love"
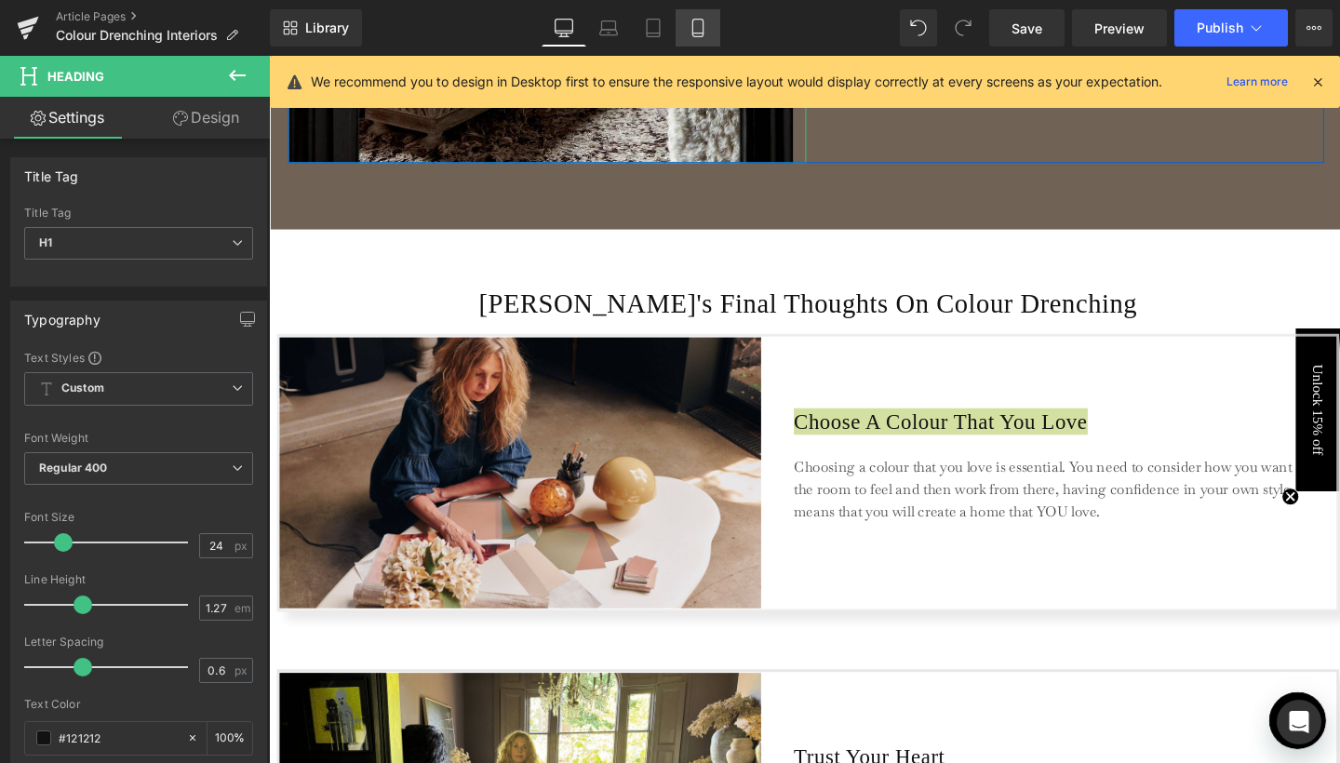
click at [697, 25] on icon at bounding box center [698, 28] width 19 height 19
type input "100"
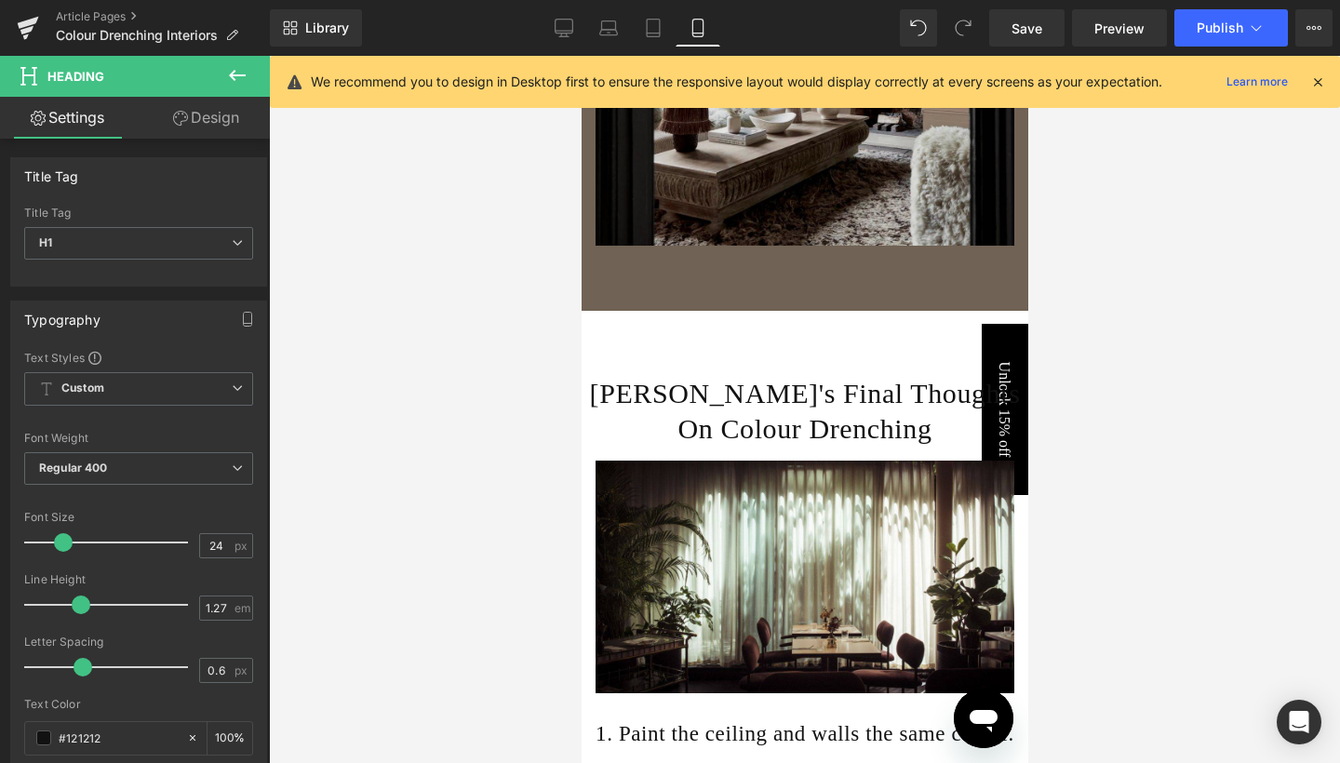
scroll to position [5109, 0]
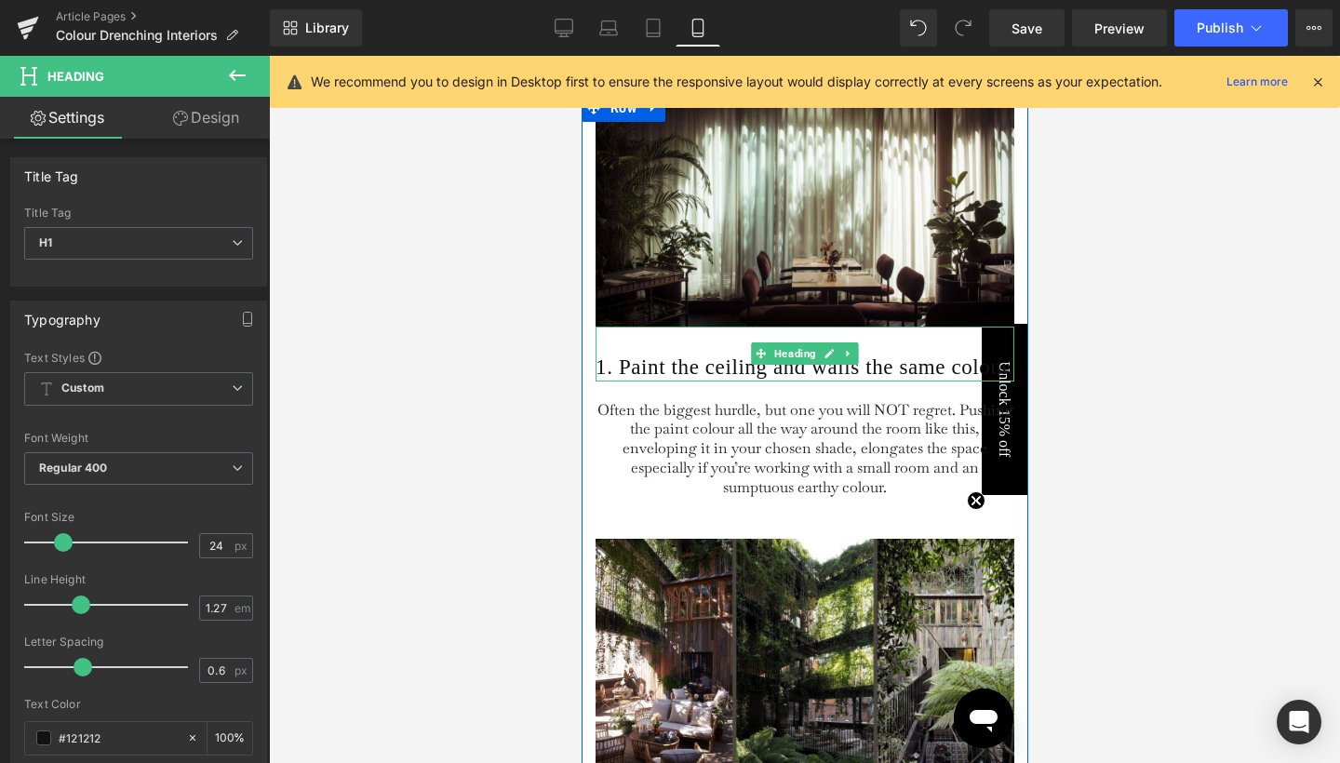
click at [704, 365] on h1 "1. Paint the ceiling and walls the same colour." at bounding box center [804, 367] width 419 height 27
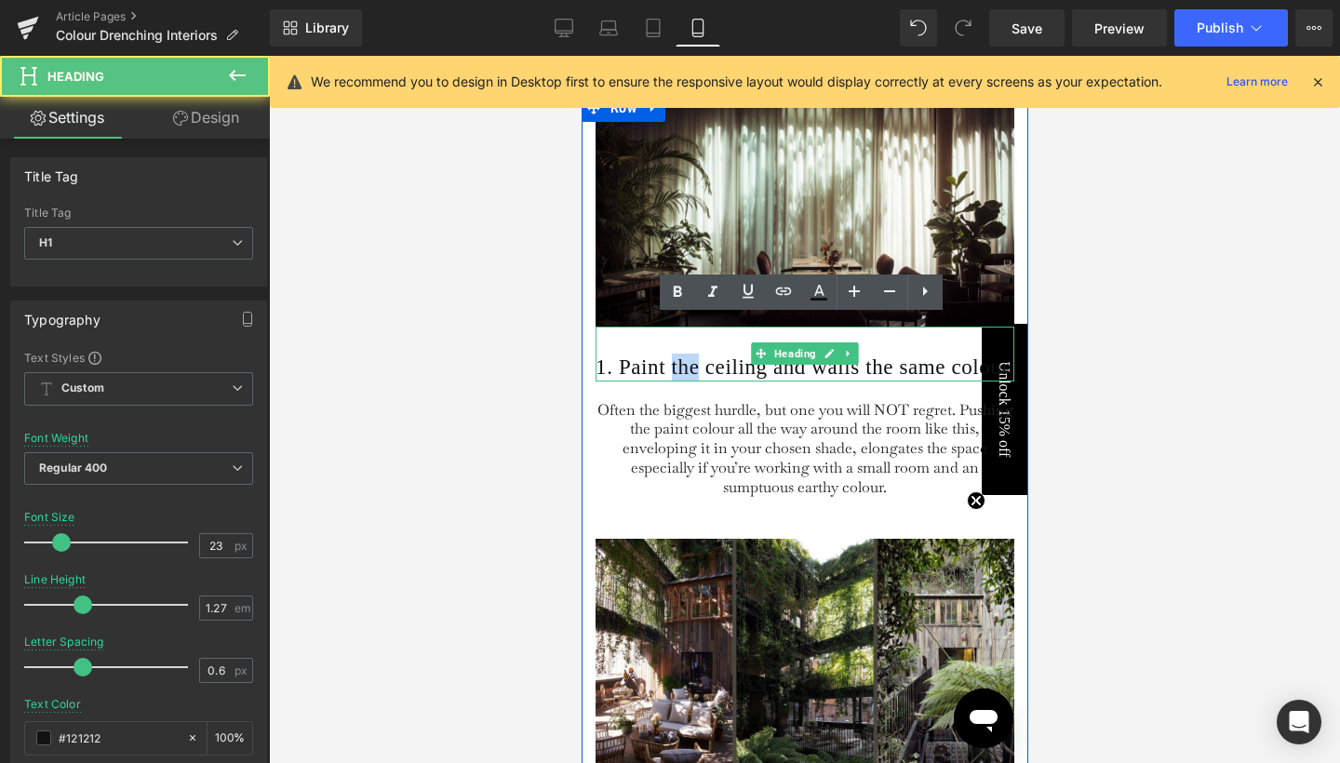
click at [704, 365] on h1 "1. Paint the ceiling and walls the same colour." at bounding box center [804, 367] width 419 height 27
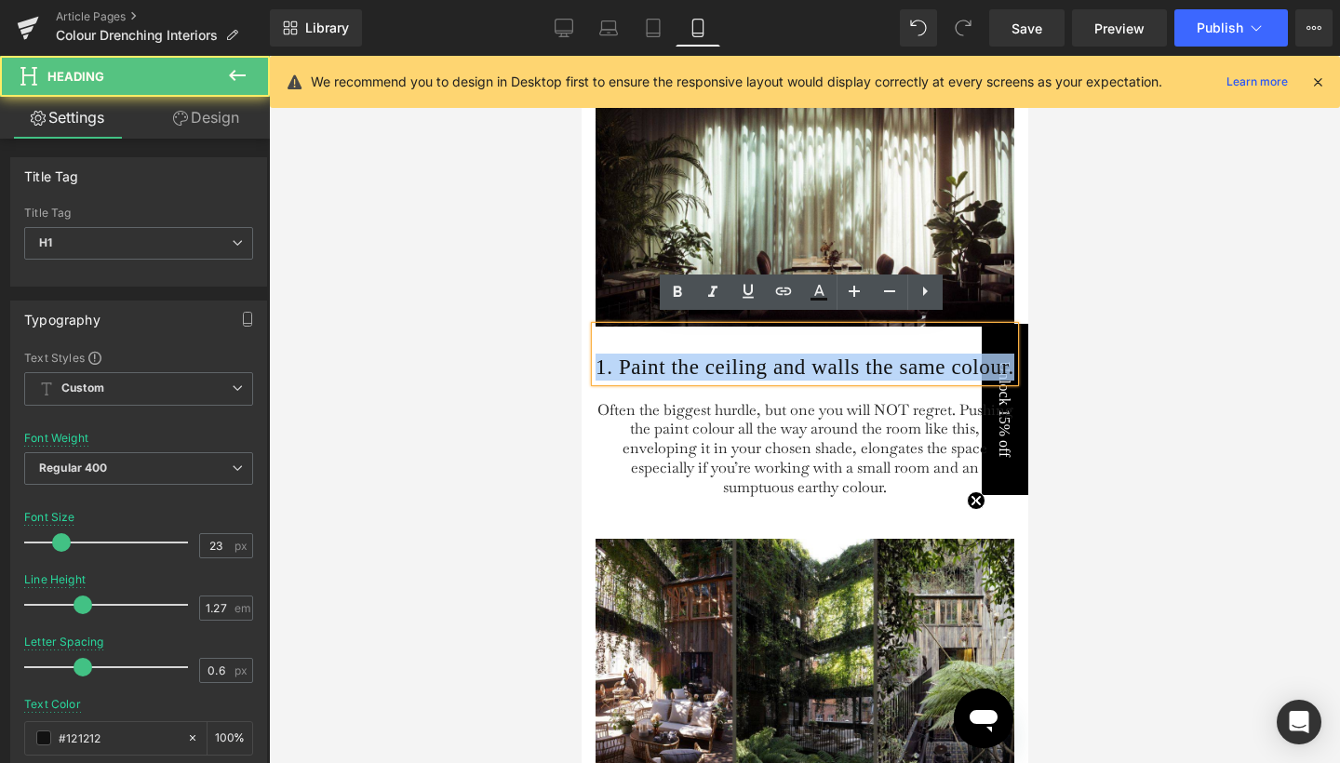
click at [704, 365] on h1 "1. Paint the ceiling and walls the same colour." at bounding box center [804, 367] width 419 height 27
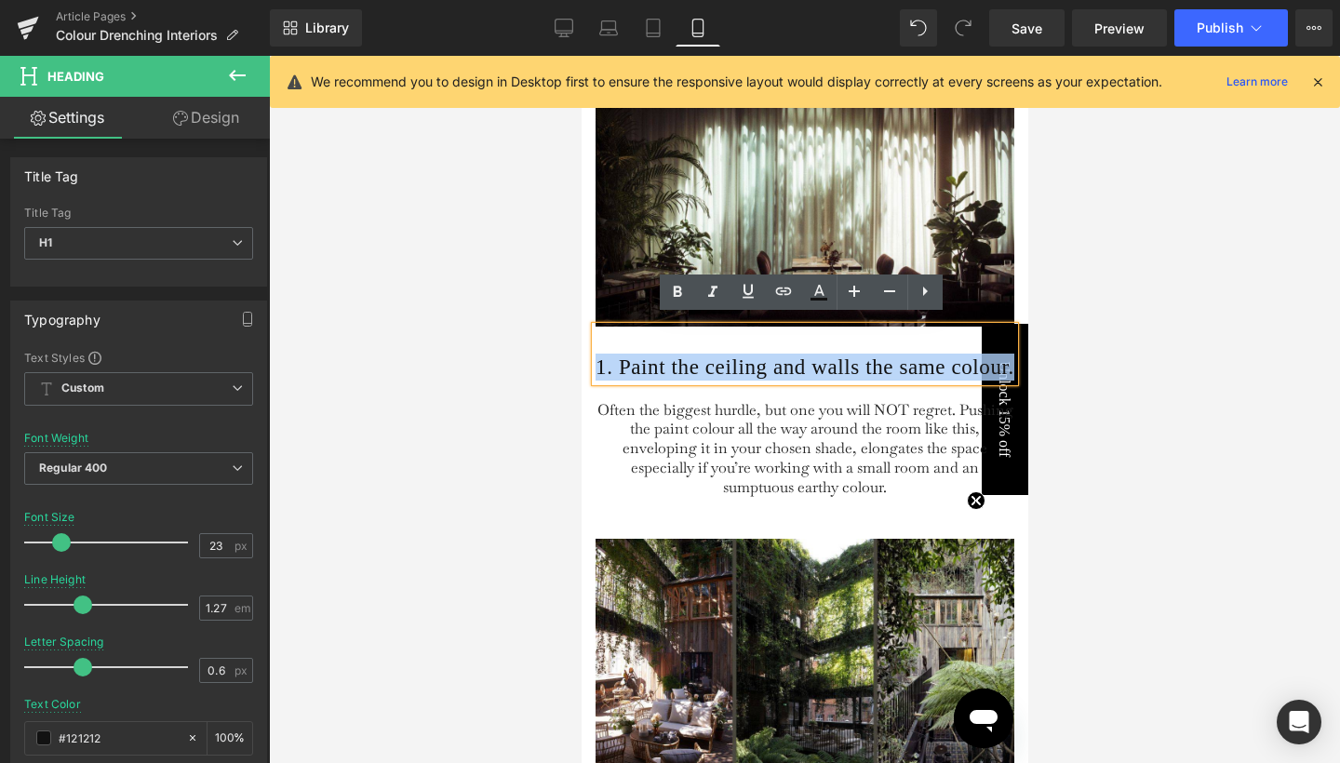
paste div
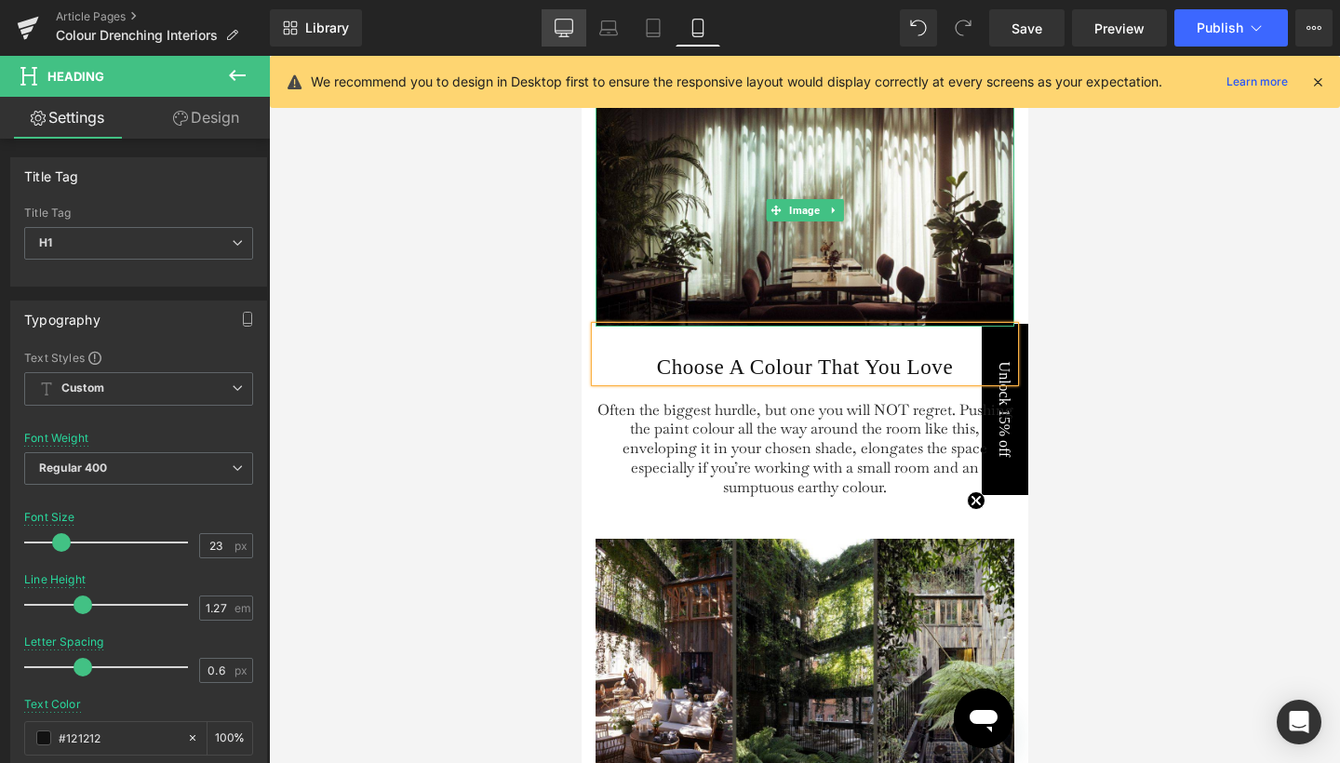
drag, startPoint x: 572, startPoint y: 29, endPoint x: 407, endPoint y: 381, distance: 388.9
click at [572, 29] on icon at bounding box center [564, 28] width 19 height 19
type input "40"
type input "100"
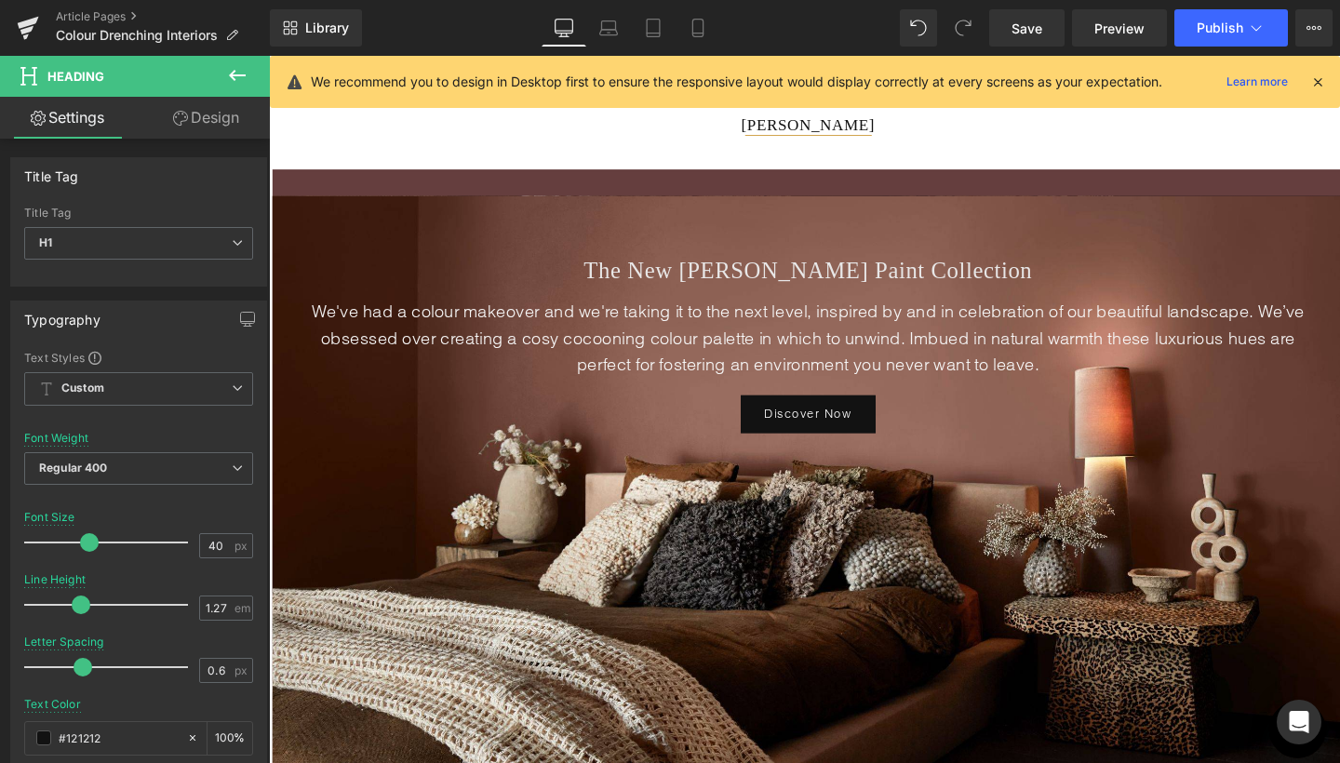
scroll to position [0, 0]
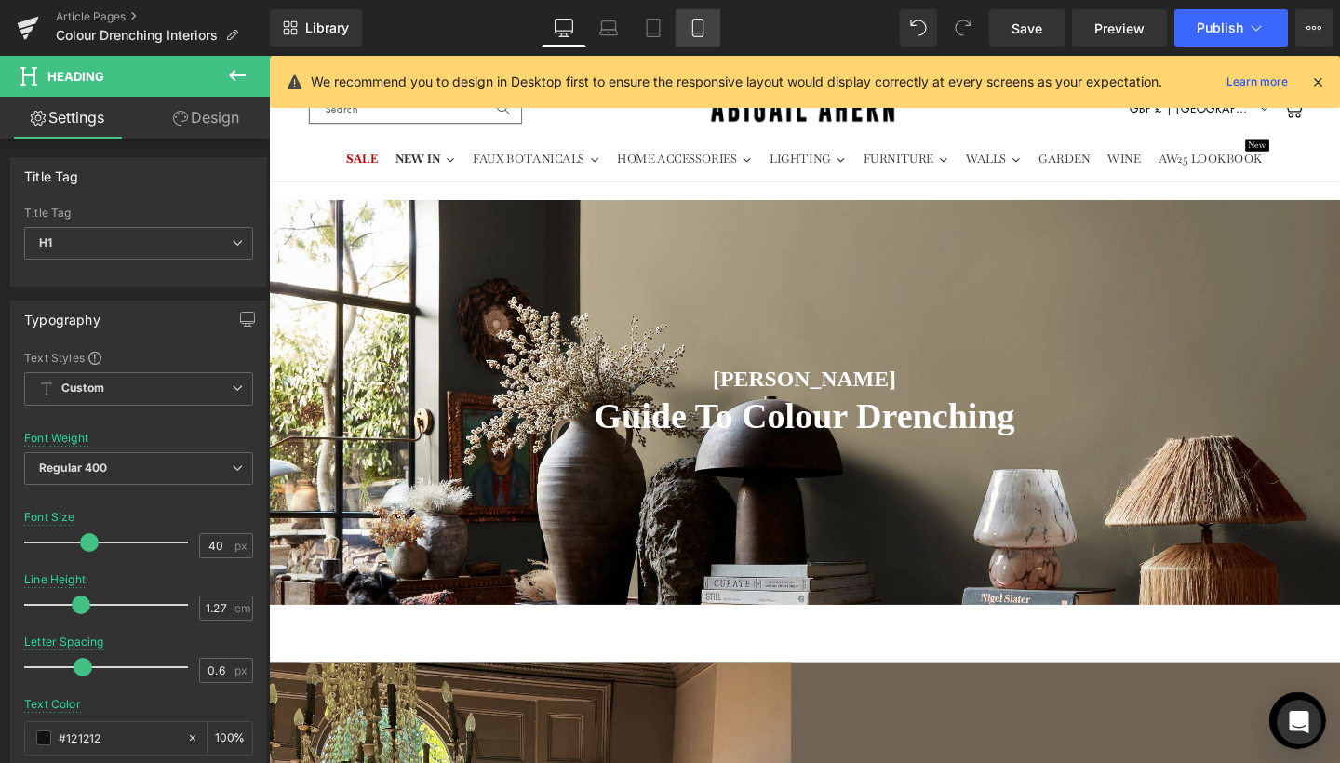
click at [691, 40] on link "Mobile" at bounding box center [698, 27] width 45 height 37
type input "23"
type input "100"
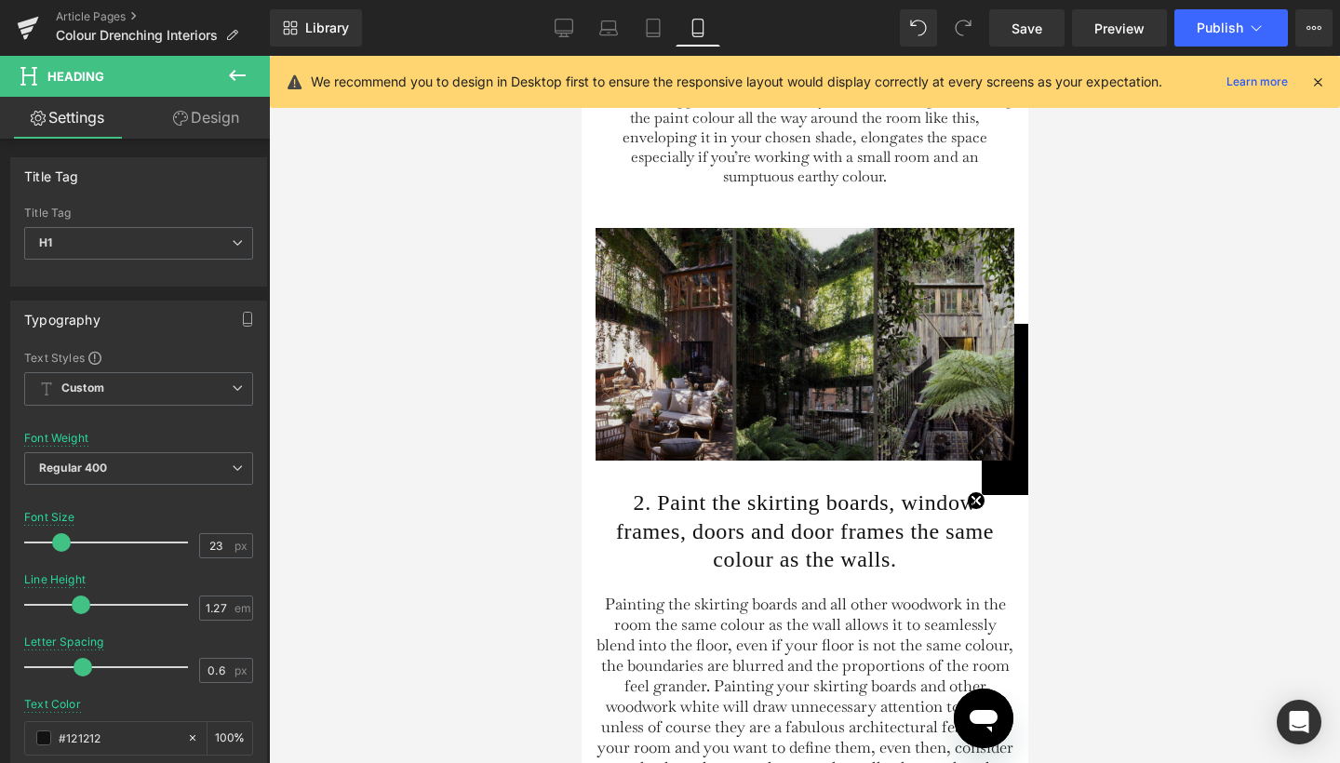
scroll to position [5324, 0]
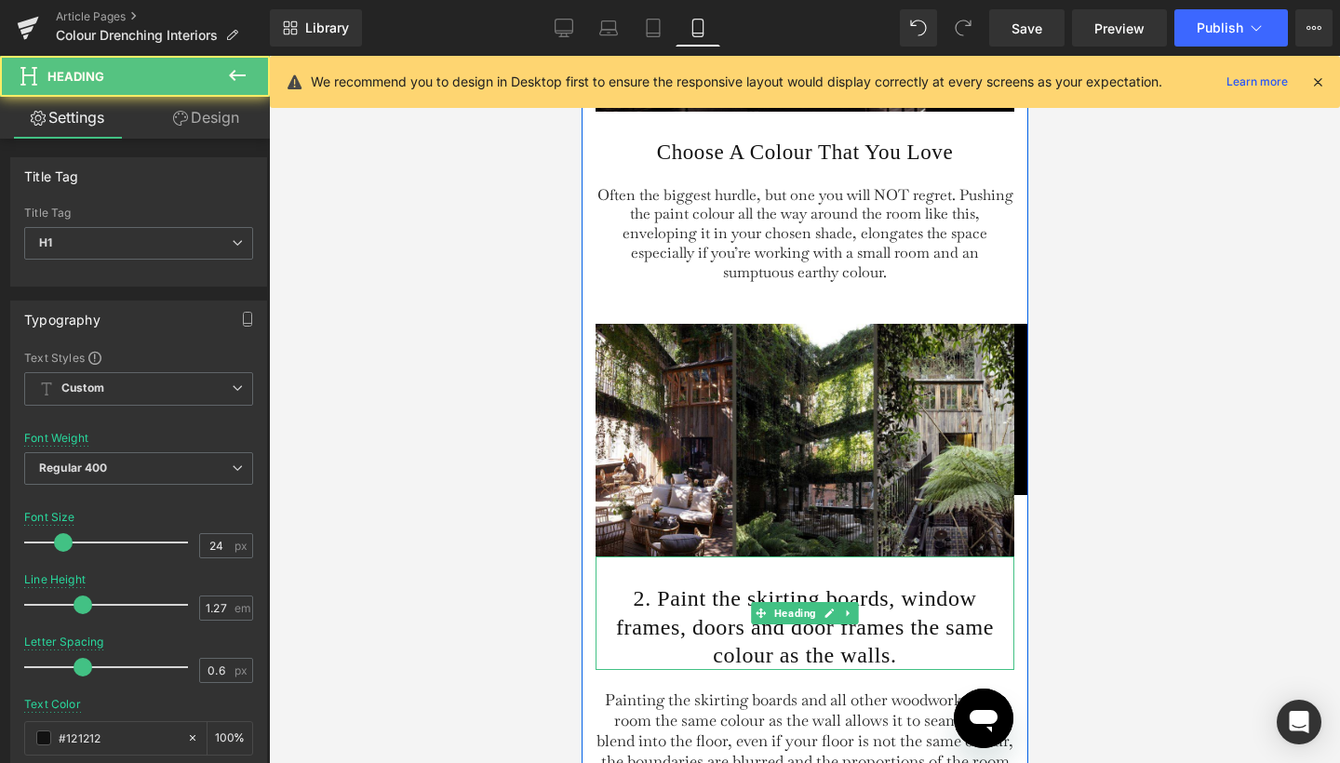
click at [720, 626] on h1 "2. Paint the skirting boards, window frames, doors and door frames the same col…" at bounding box center [804, 627] width 419 height 85
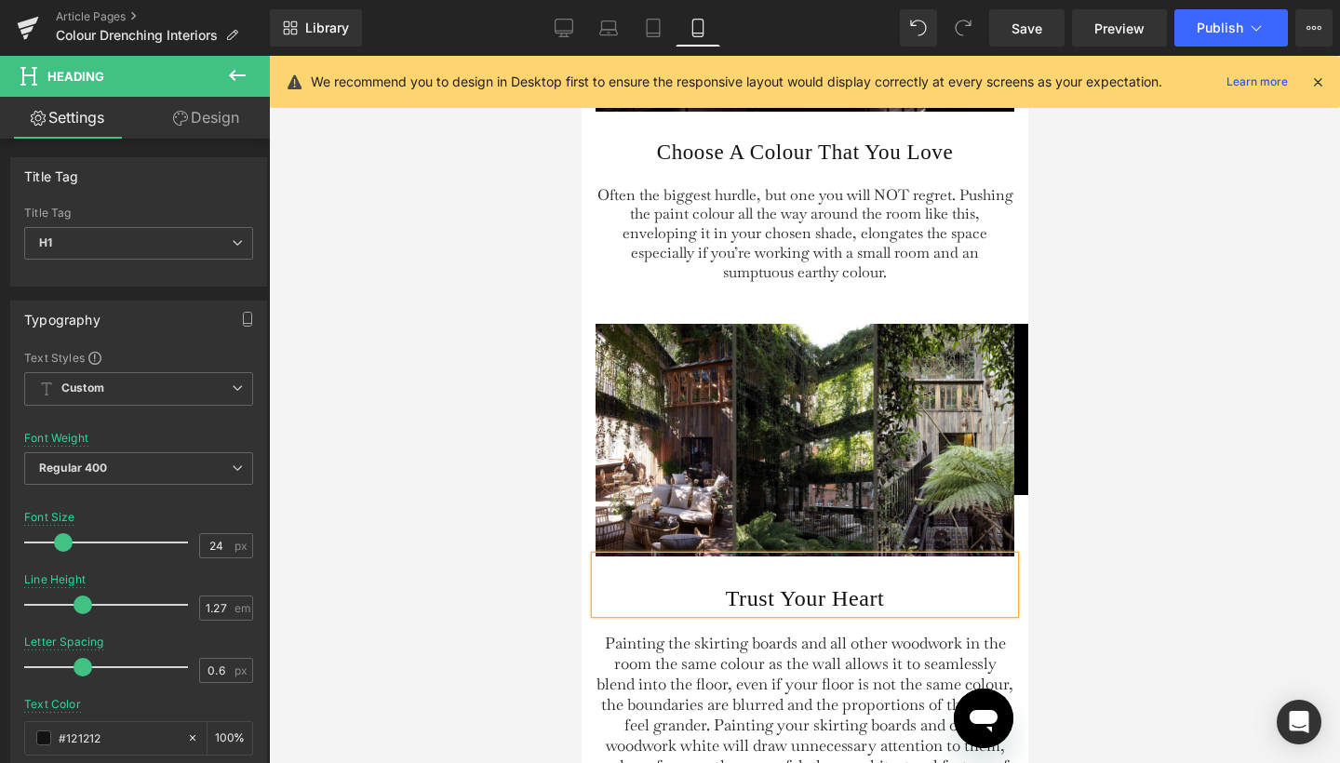
click at [1106, 585] on div at bounding box center [804, 409] width 1071 height 707
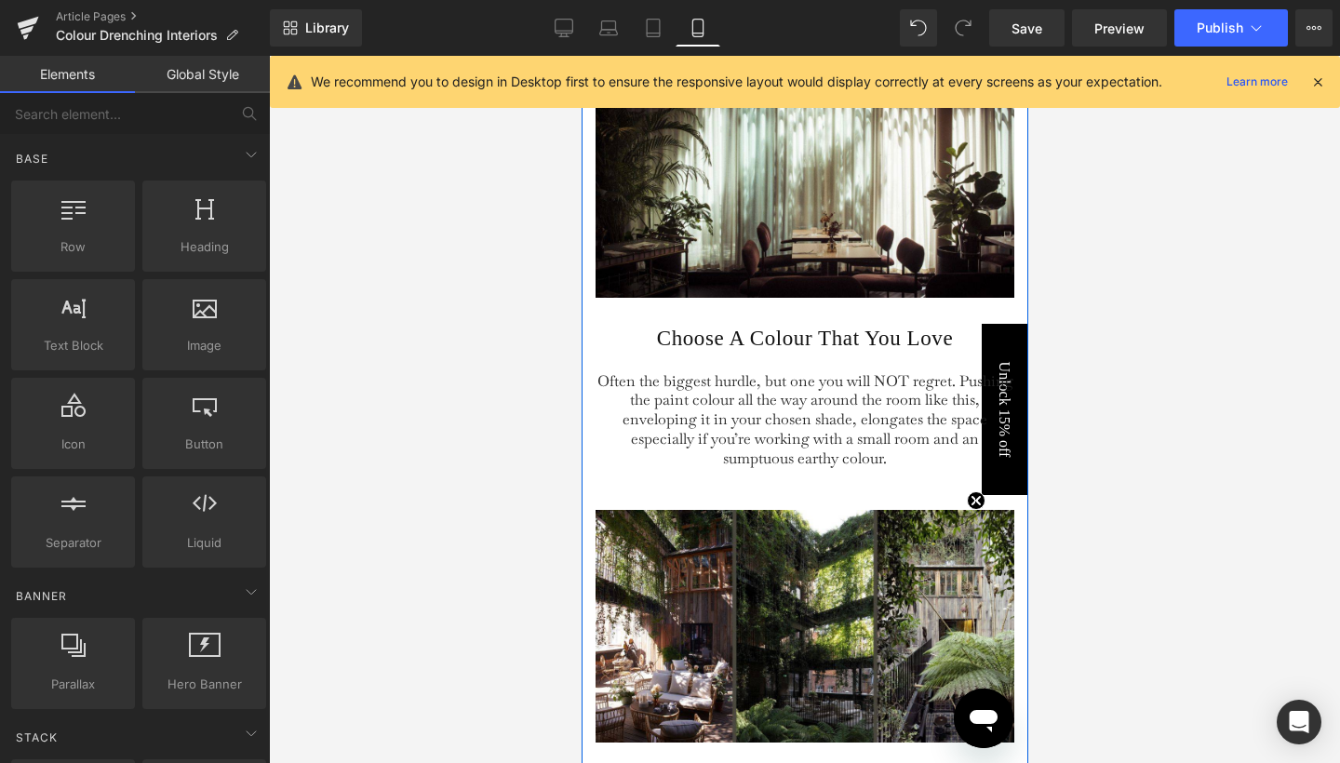
scroll to position [5137, 0]
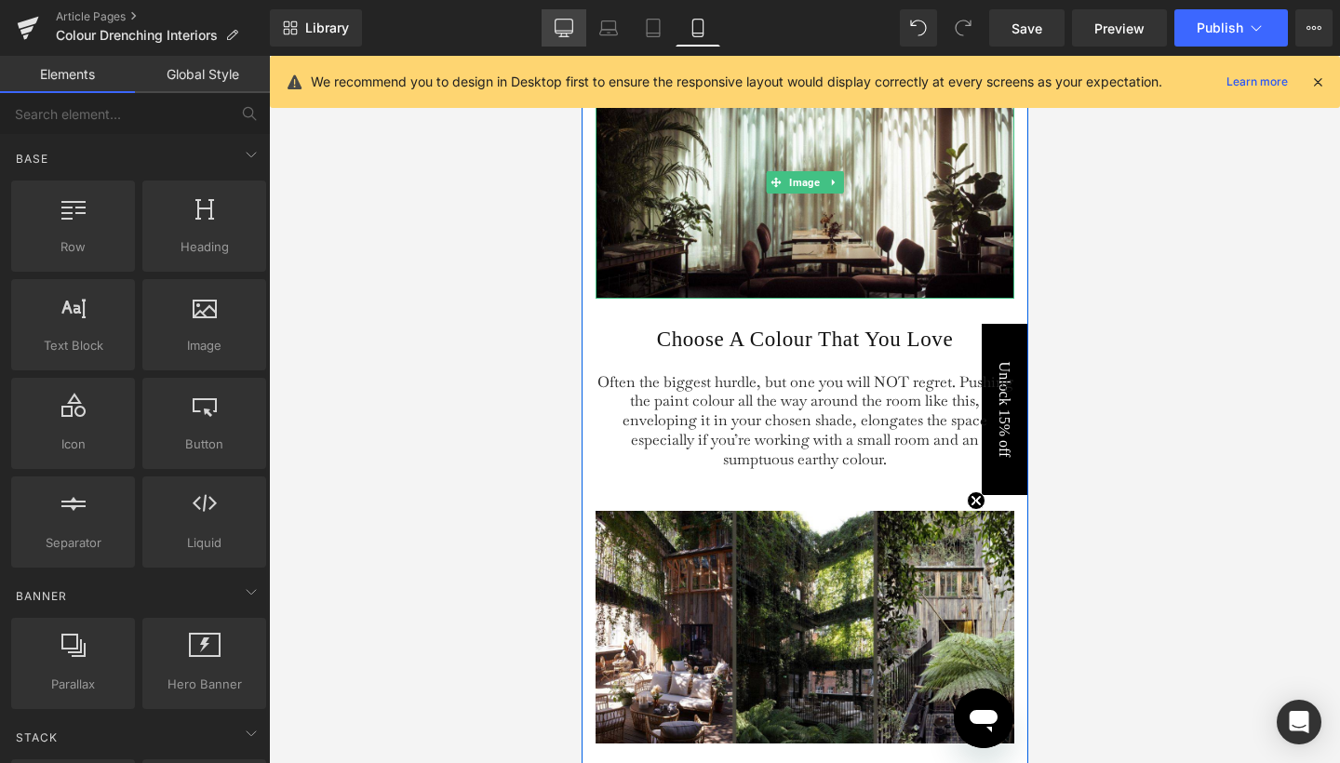
click at [569, 37] on link "Desktop" at bounding box center [564, 27] width 45 height 37
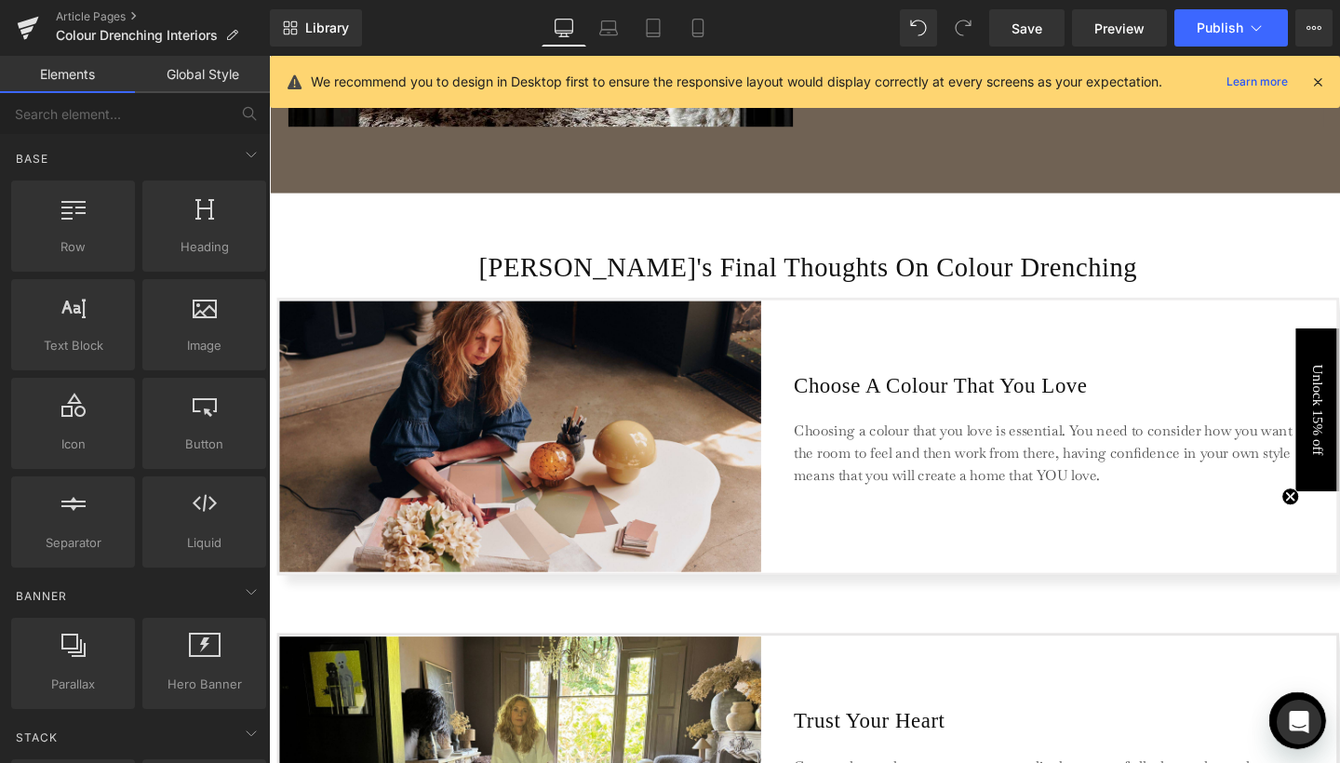
scroll to position [4048, 0]
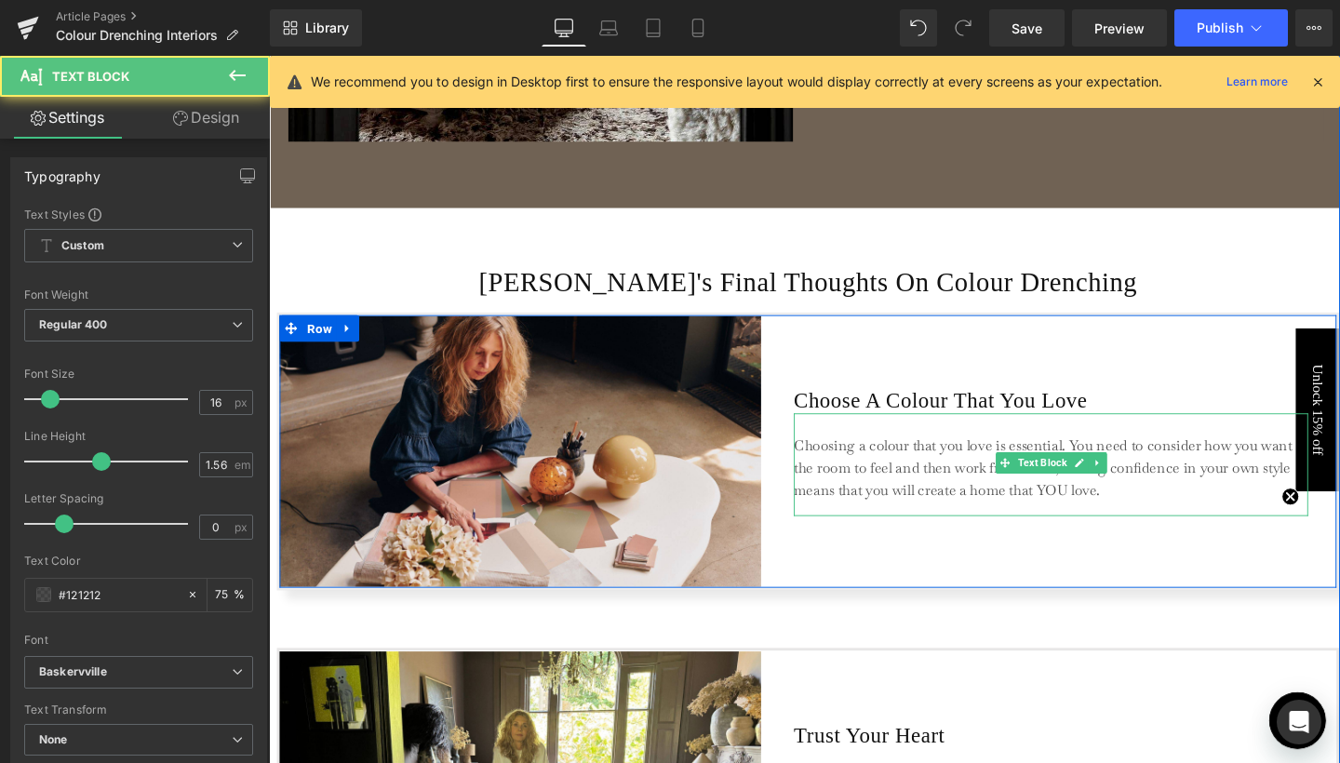
click at [857, 489] on p "Choosing a colour that you love is essential. You need to consider how you want…" at bounding box center [1091, 490] width 540 height 70
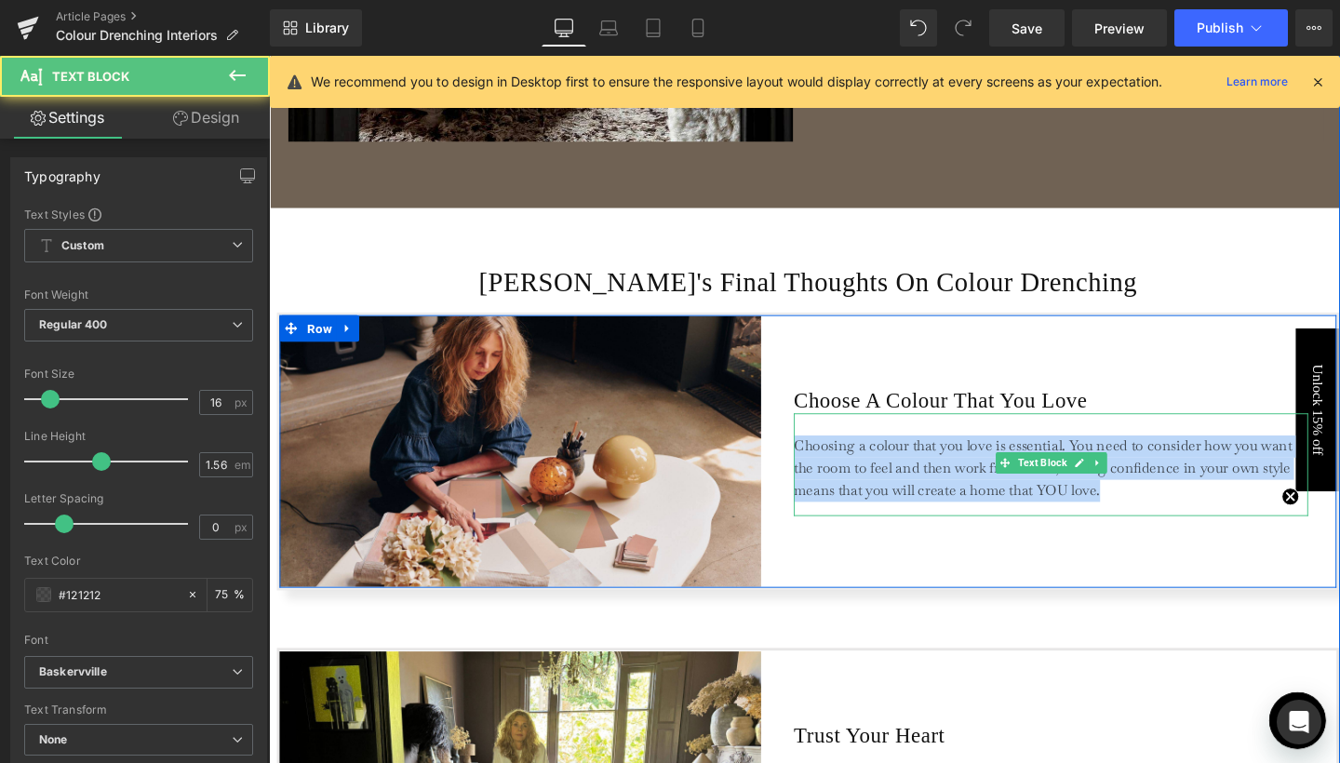
click at [857, 489] on p "Choosing a colour that you love is essential. You need to consider how you want…" at bounding box center [1091, 490] width 540 height 70
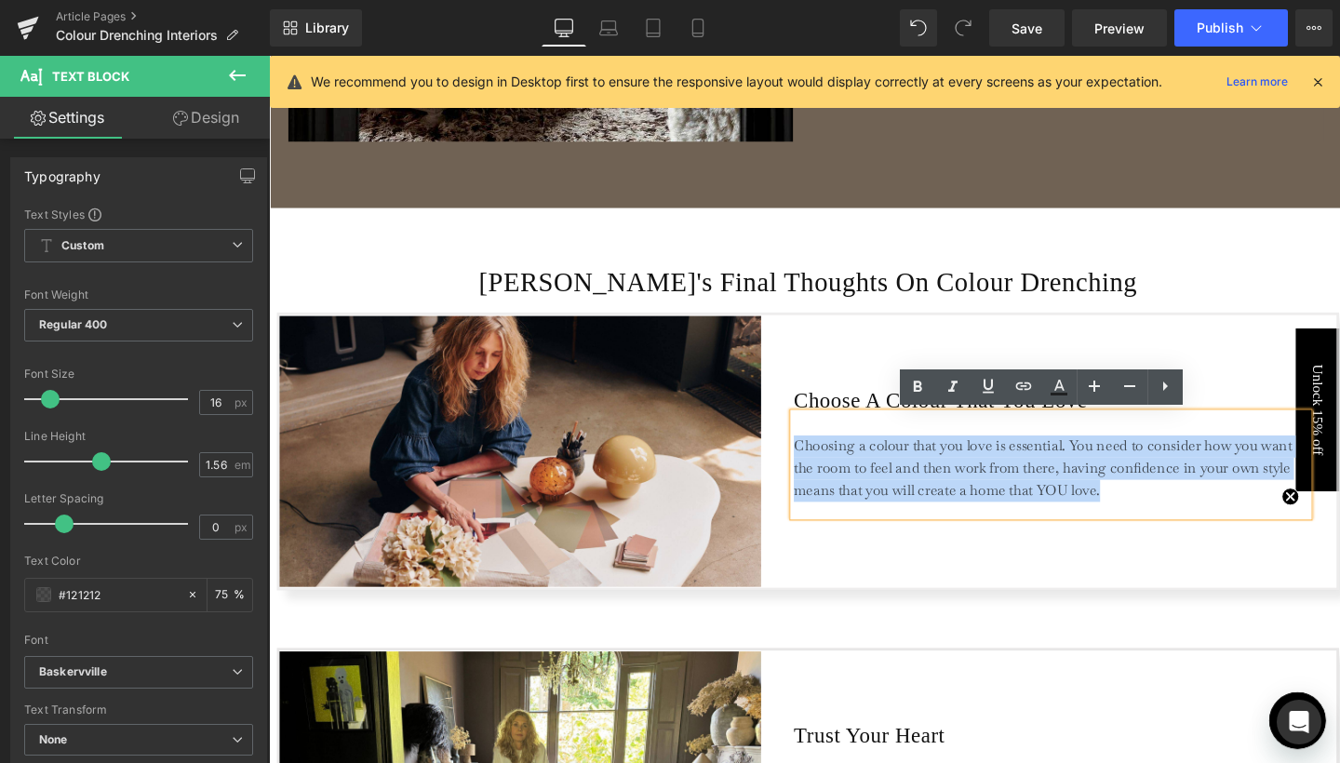
copy p "Choosing a colour that you love is essential. You need to consider how you want…"
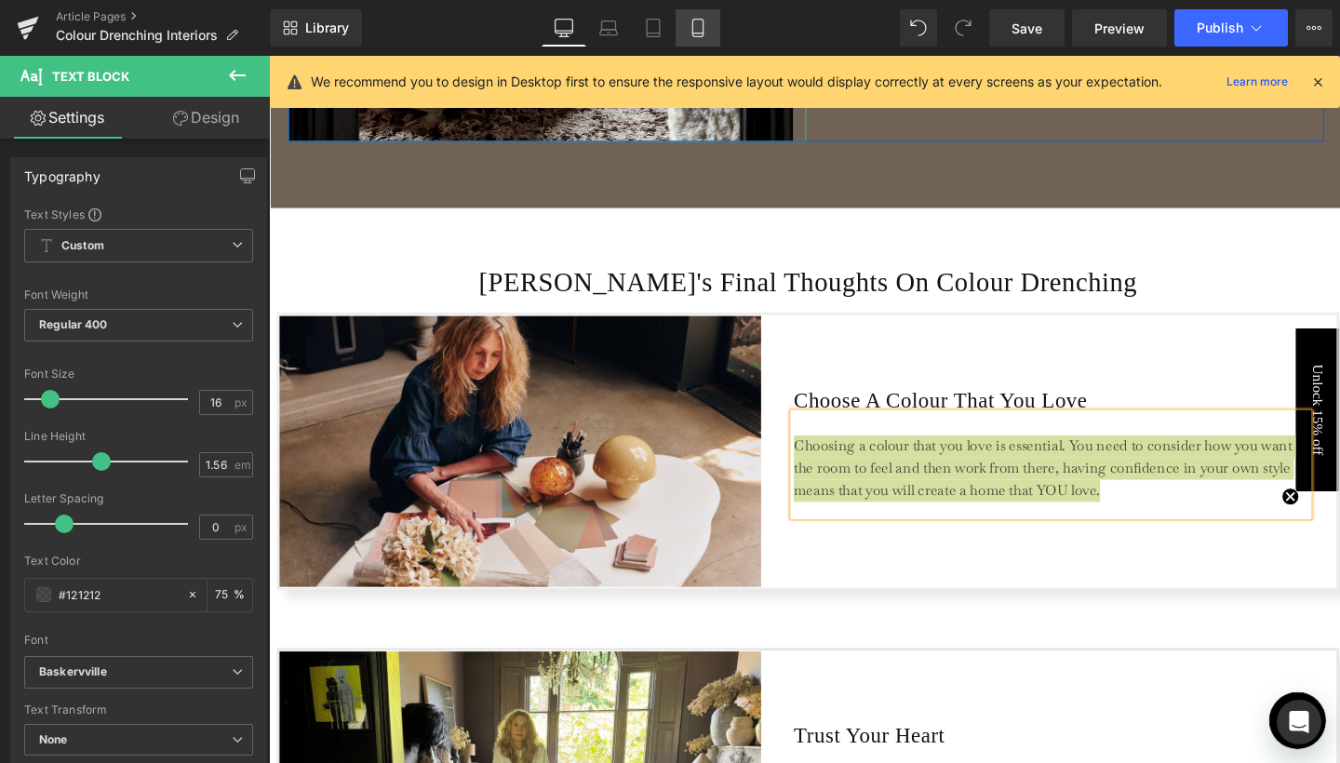
click at [697, 43] on link "Mobile" at bounding box center [698, 27] width 45 height 37
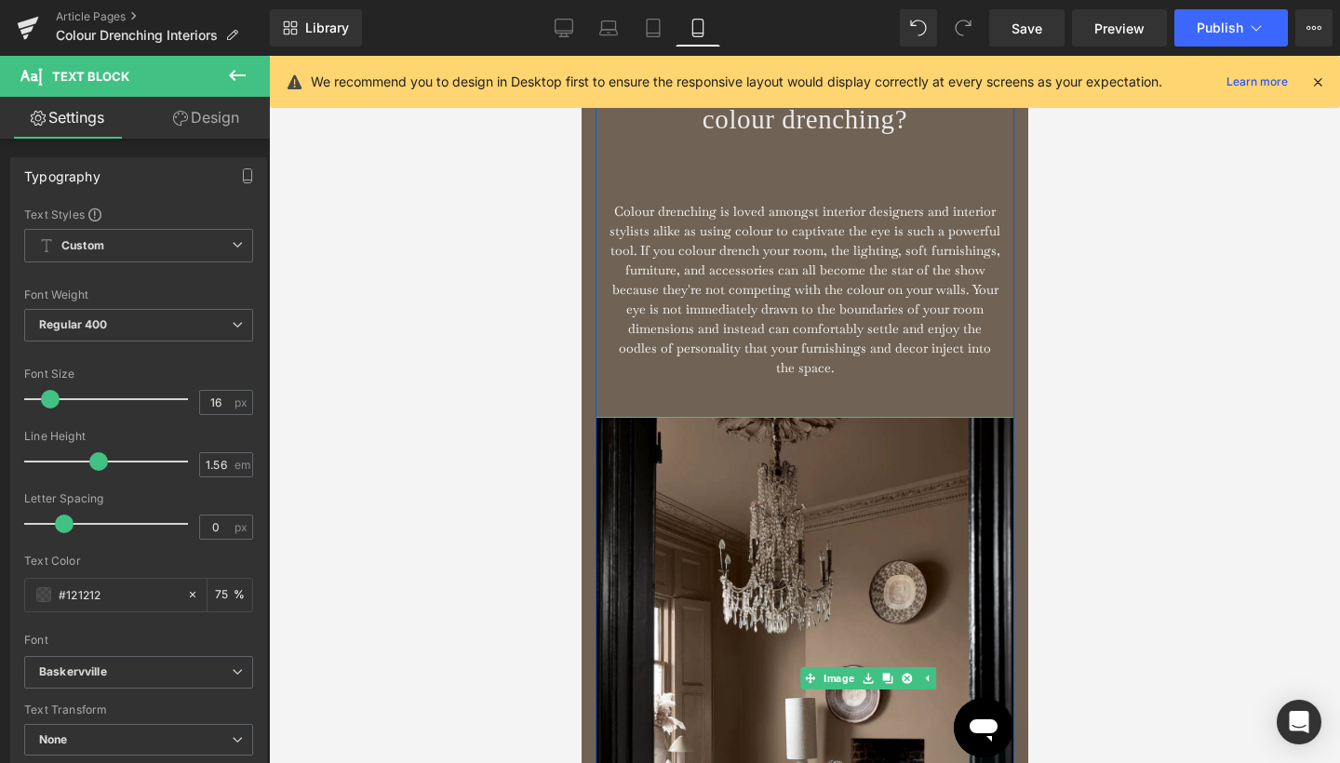
type input "75"
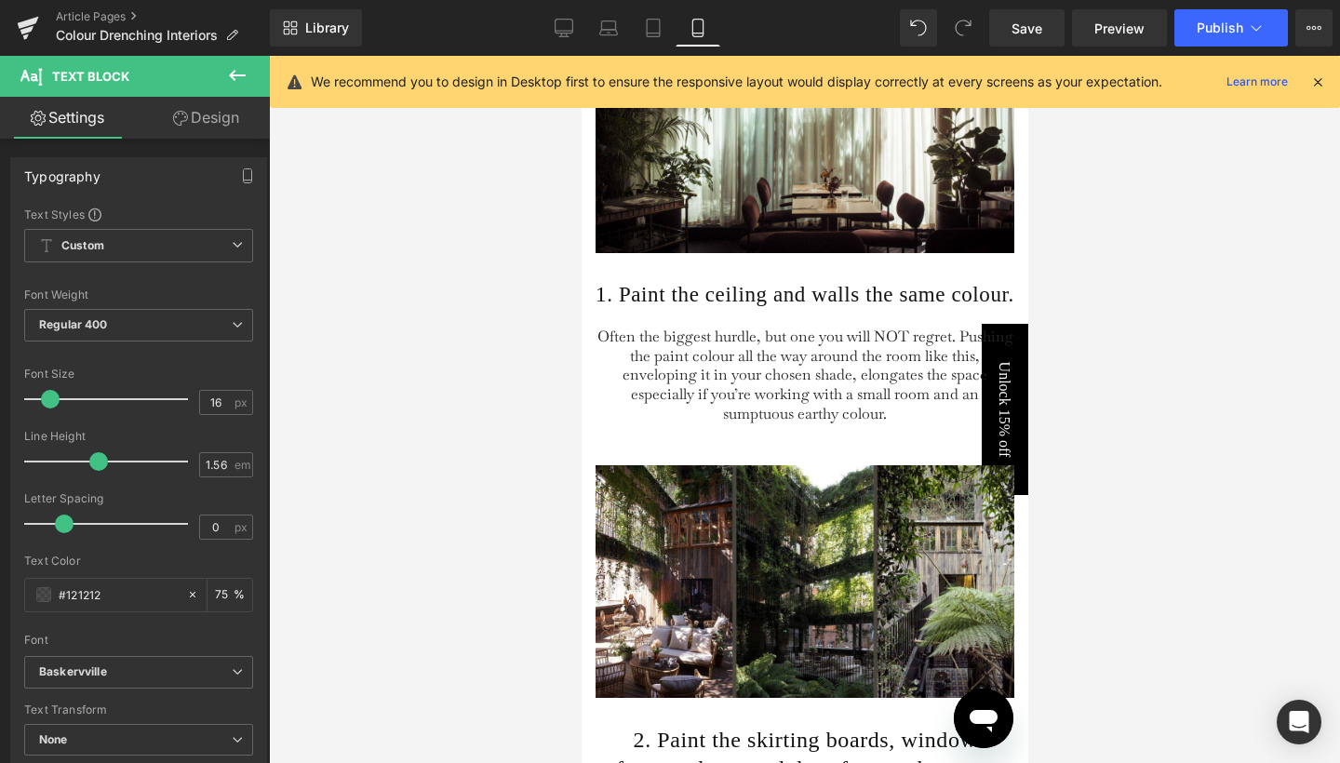
scroll to position [1991, 0]
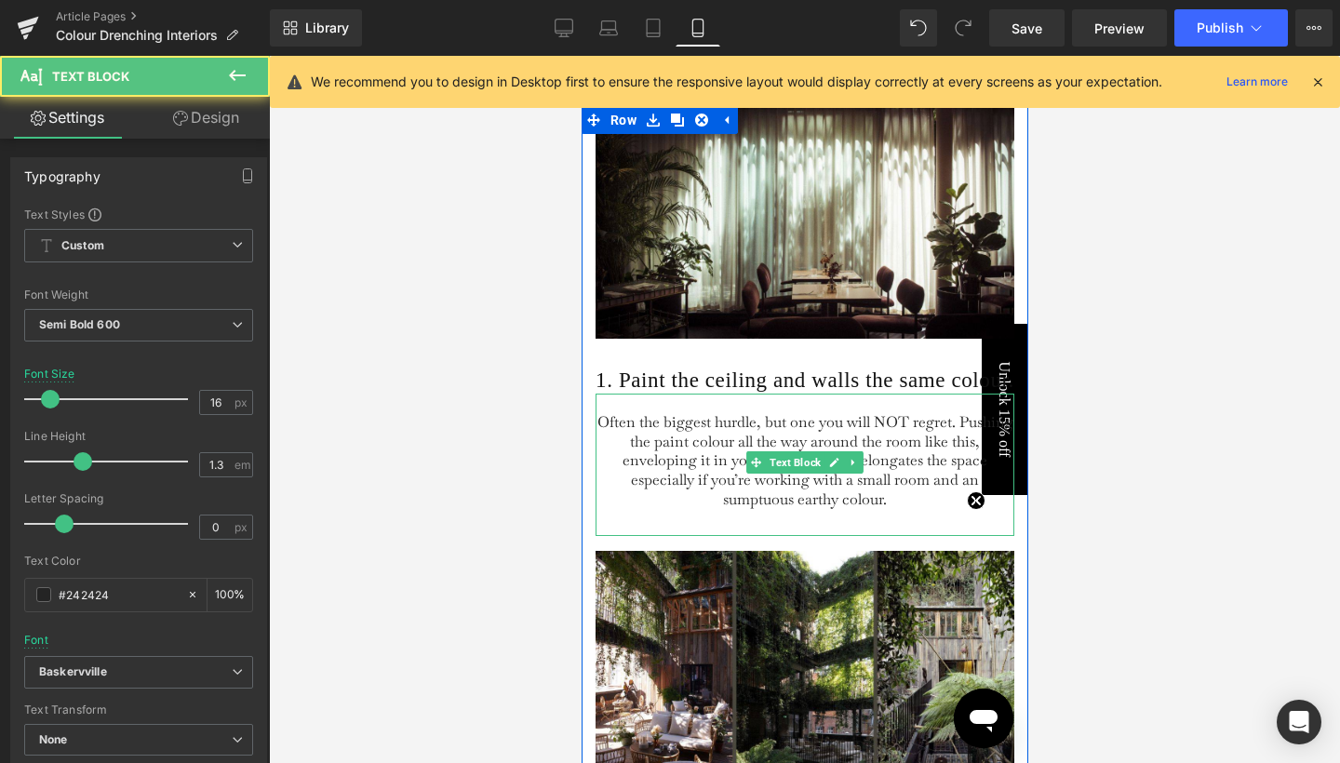
click at [686, 479] on span "Often the biggest hurdle, but one you will NOT regret. Pushing the paint colour…" at bounding box center [805, 460] width 416 height 97
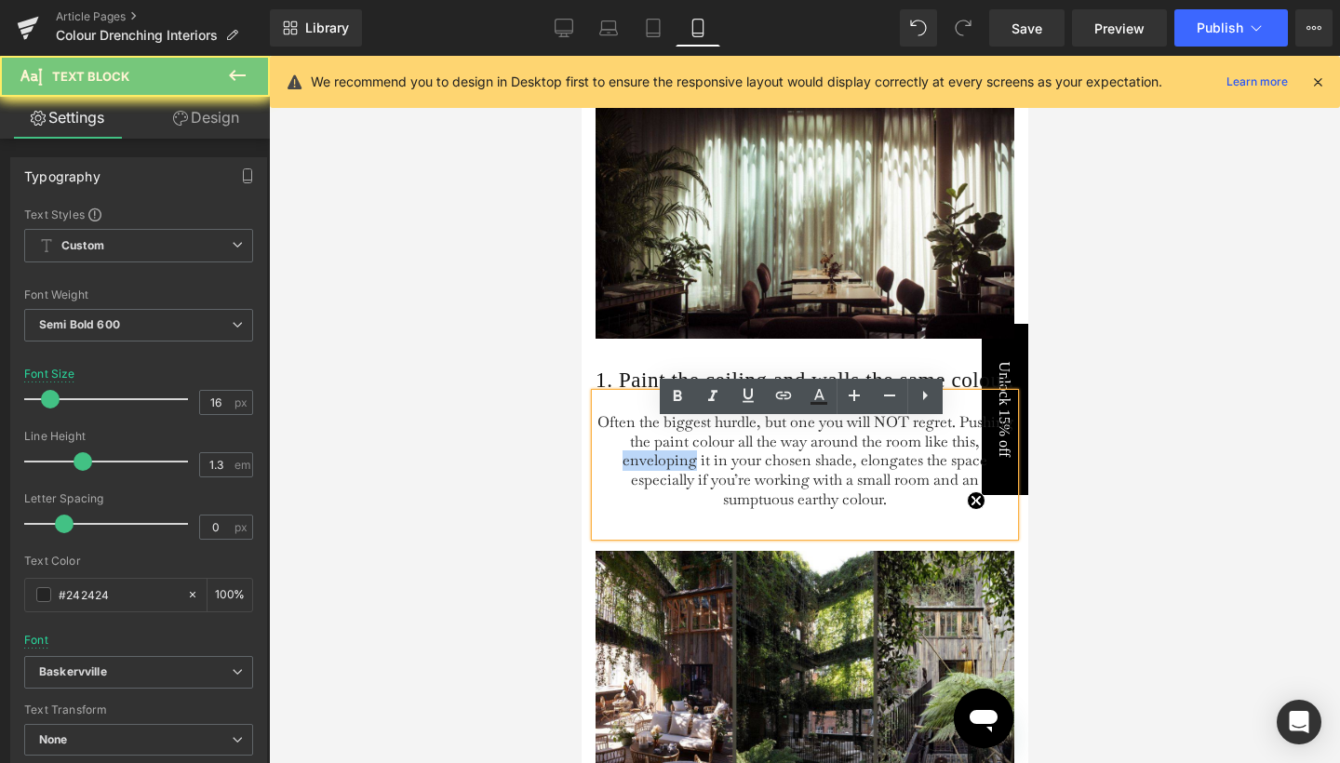
click at [686, 479] on span "Often the biggest hurdle, but one you will NOT regret. Pushing the paint colour…" at bounding box center [805, 460] width 416 height 97
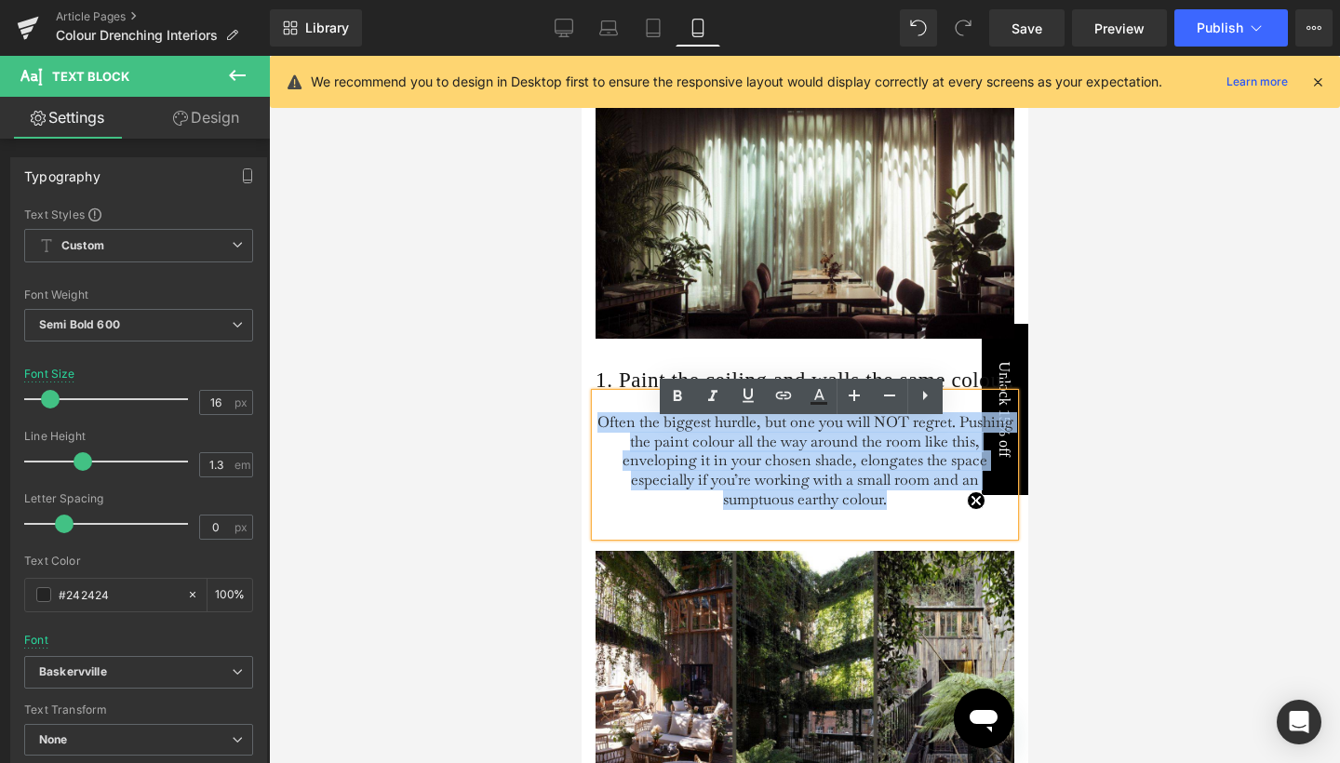
click at [901, 469] on span "Often the biggest hurdle, but one you will NOT regret. Pushing the paint colour…" at bounding box center [805, 460] width 416 height 97
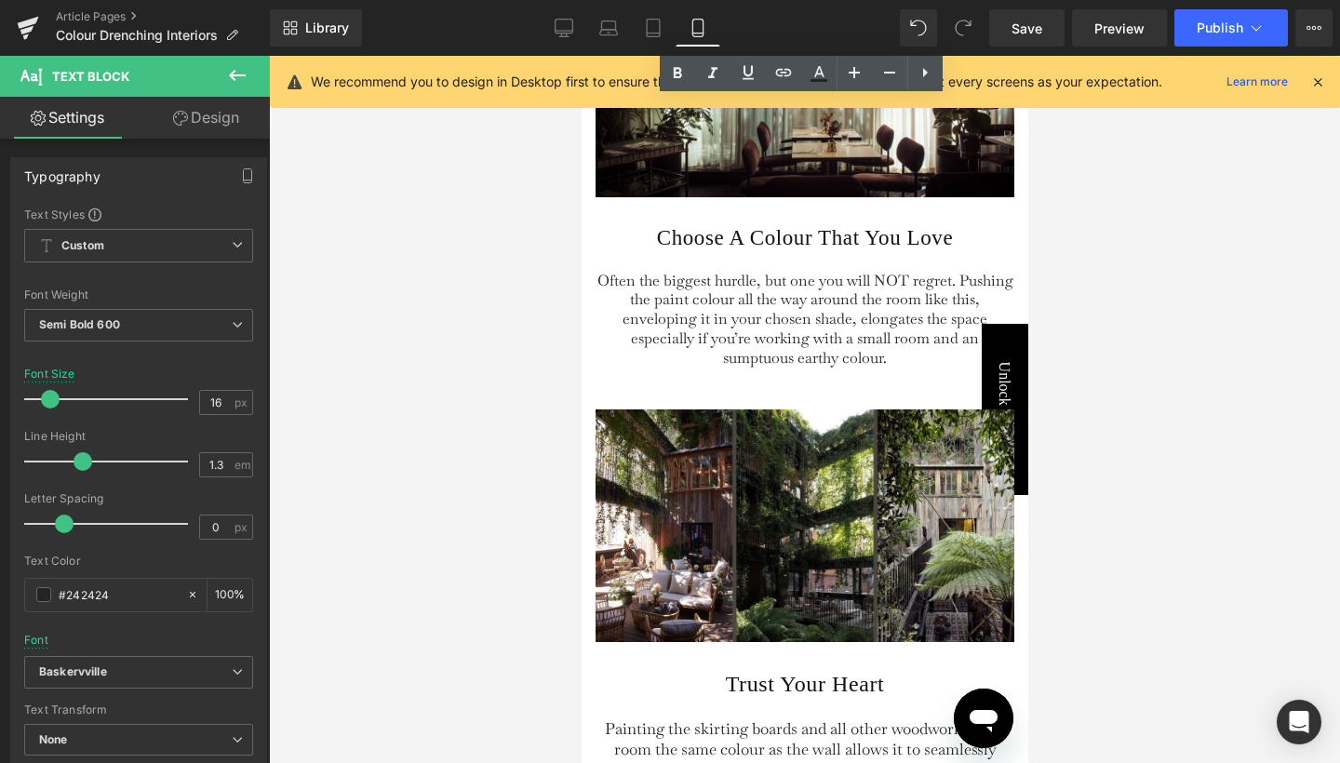
scroll to position [5317, 0]
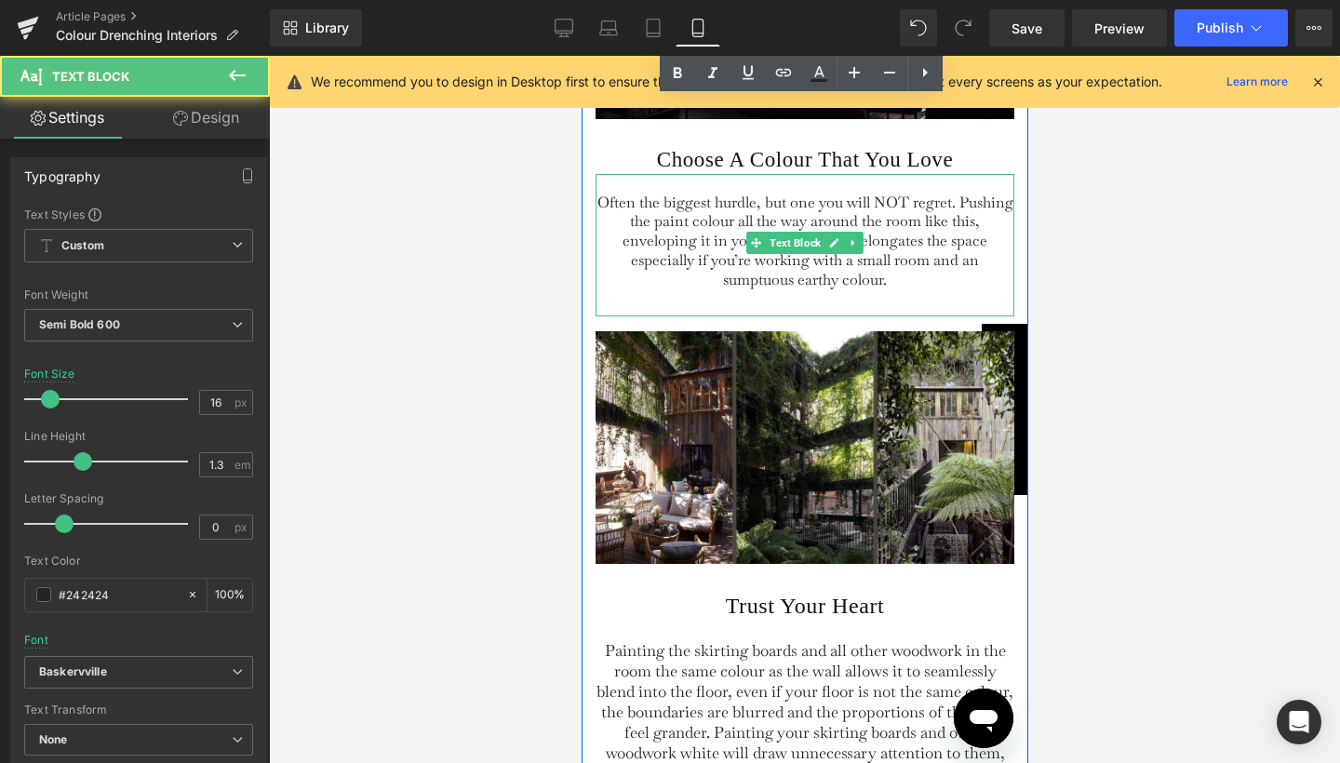
click at [747, 218] on span "Often the biggest hurdle, but one you will NOT regret. Pushing the paint colour…" at bounding box center [805, 241] width 416 height 97
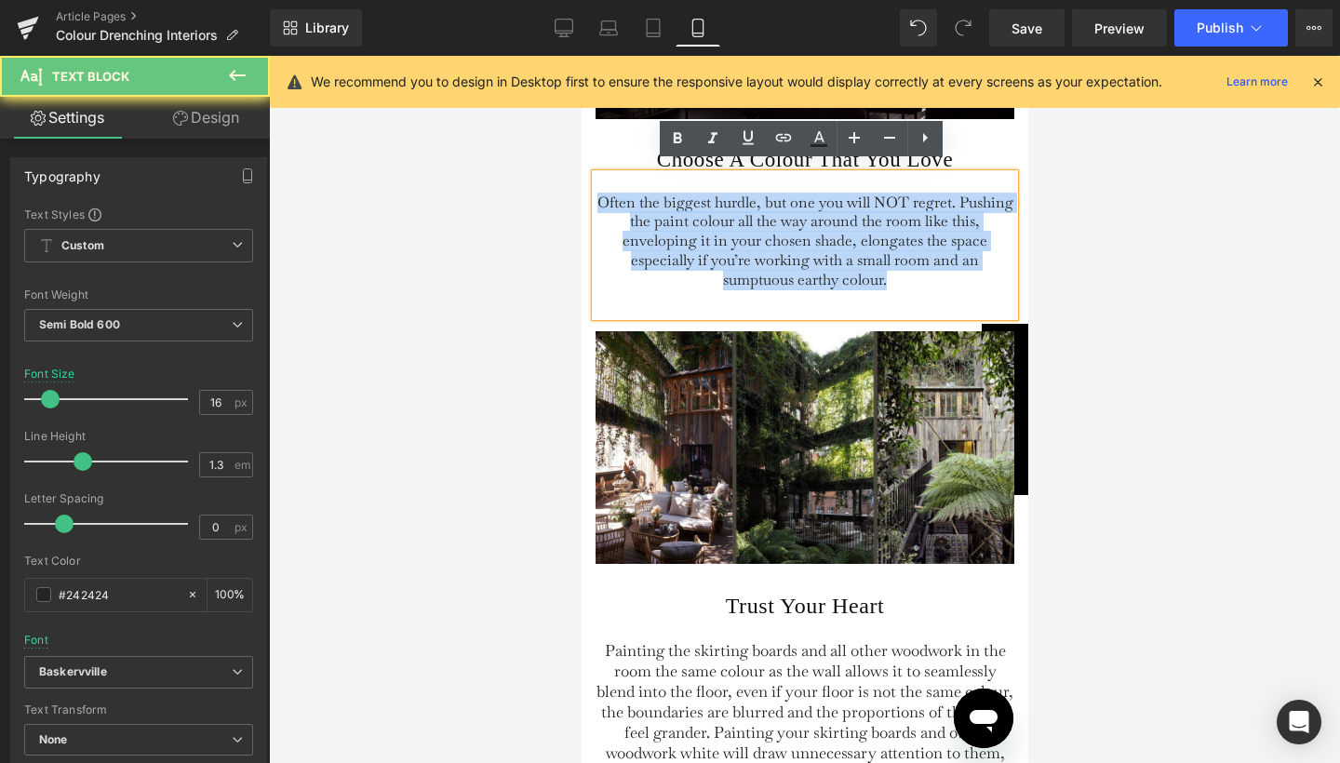
click at [747, 218] on span "Often the biggest hurdle, but one you will NOT regret. Pushing the paint colour…" at bounding box center [805, 241] width 416 height 97
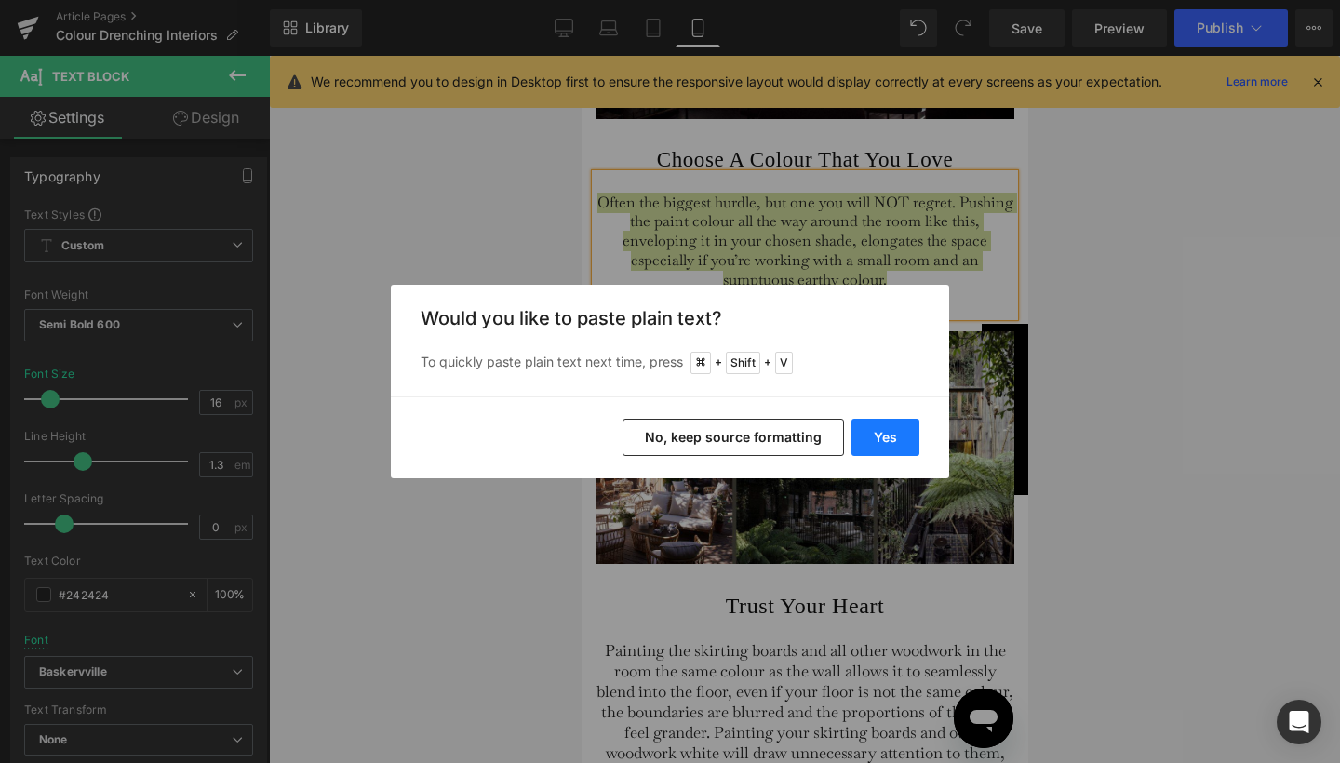
click at [907, 423] on button "Yes" at bounding box center [886, 437] width 68 height 37
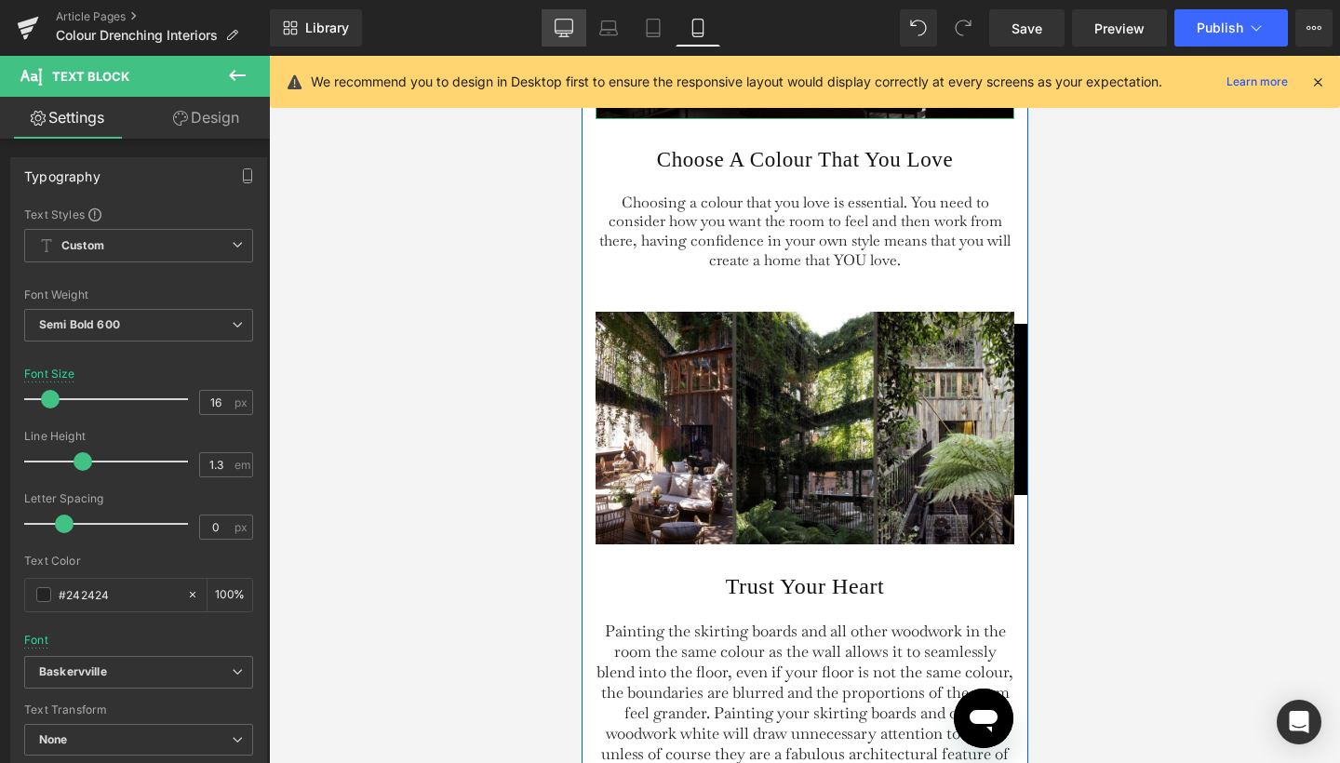
click at [568, 31] on icon at bounding box center [565, 31] width 18 height 0
type input "100"
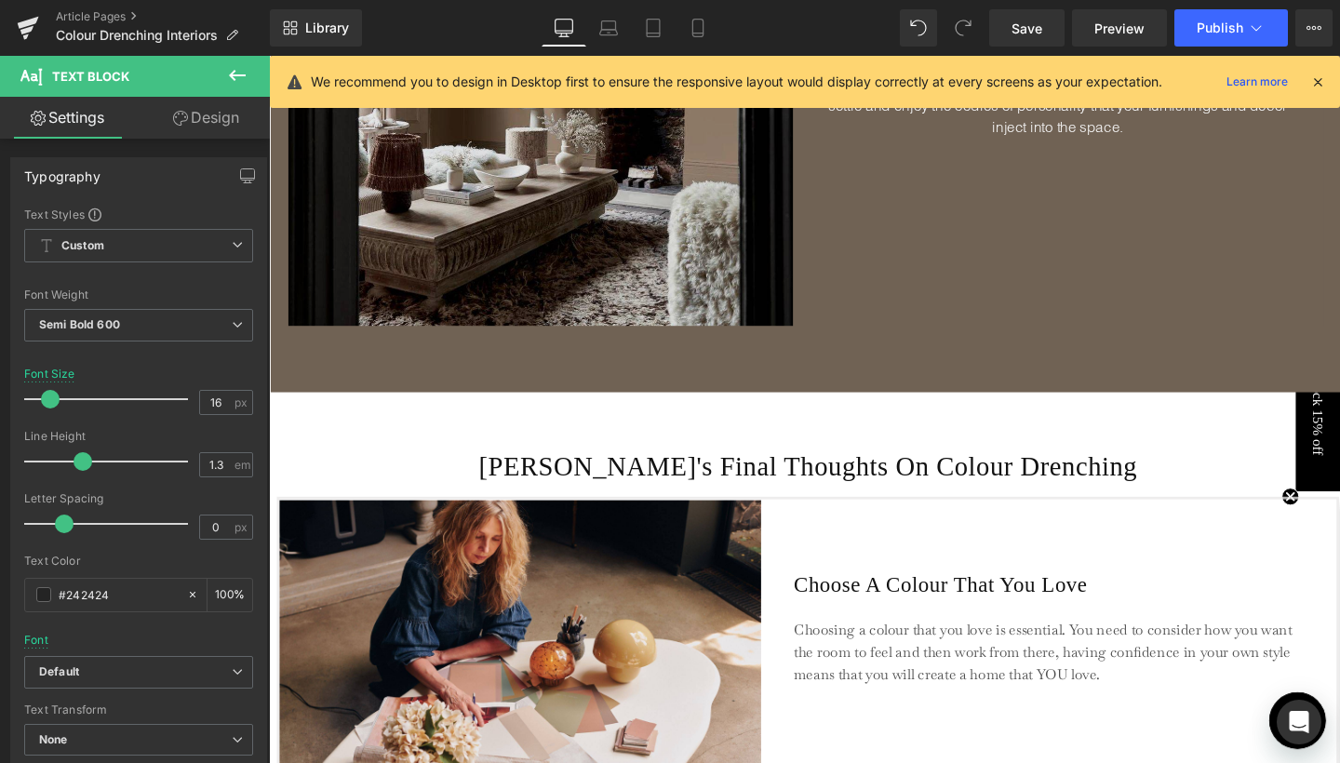
scroll to position [4257, 0]
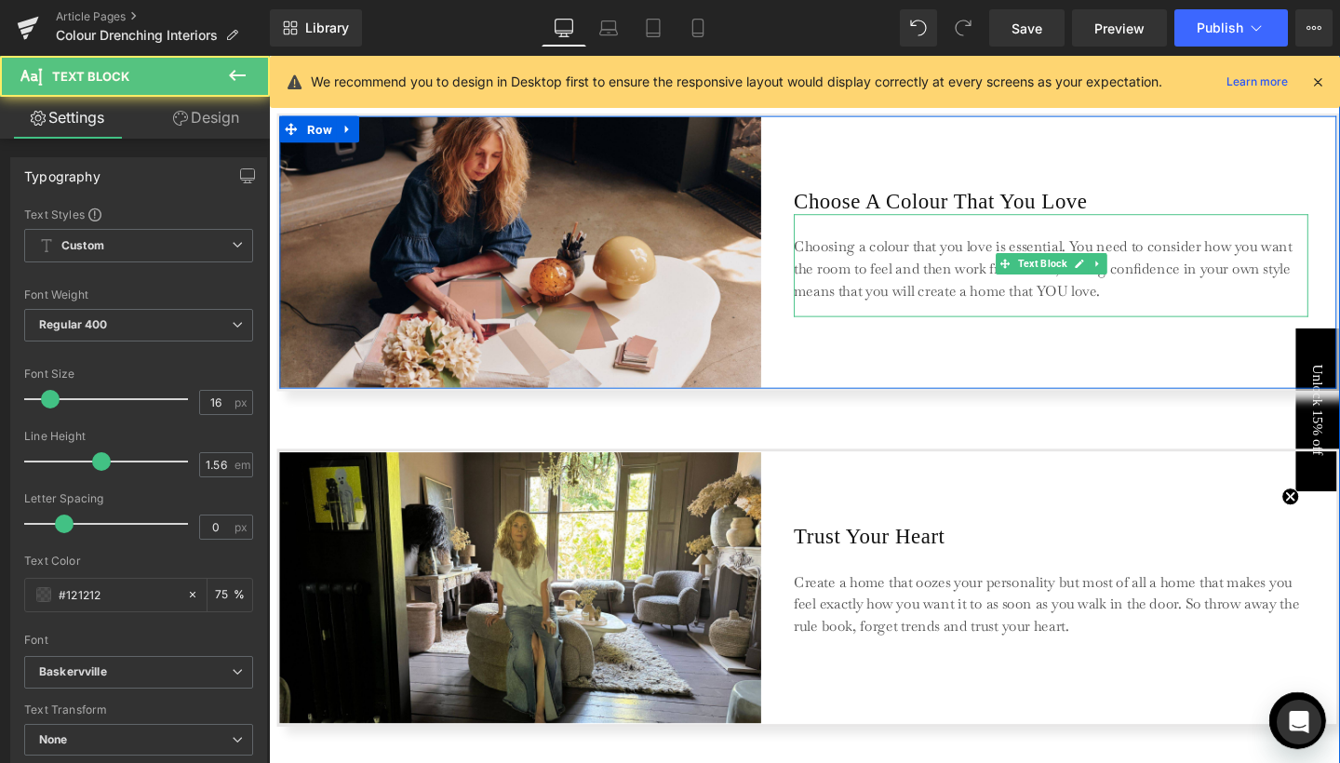
click at [842, 288] on p "Choosing a colour that you love is essential. You need to consider how you want…" at bounding box center [1091, 281] width 540 height 70
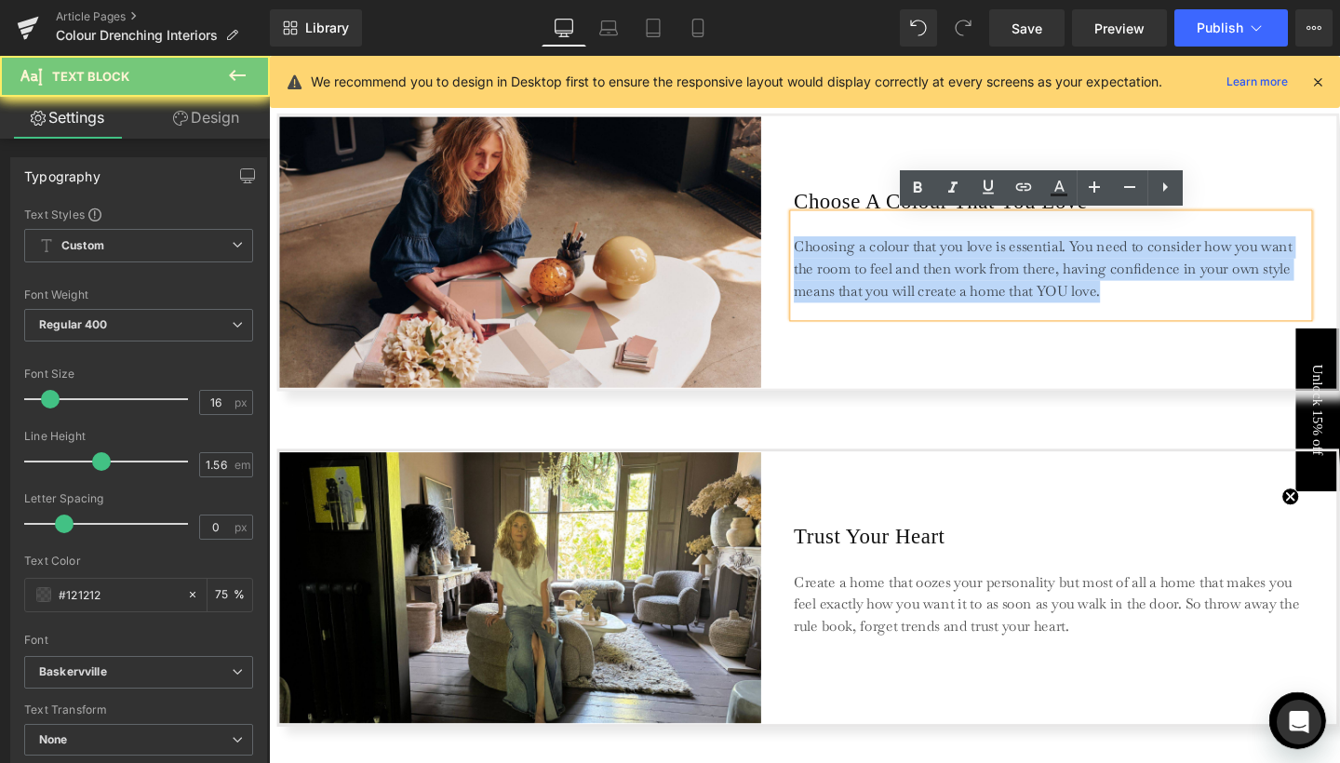
click at [842, 288] on p "Choosing a colour that you love is essential. You need to consider how you want…" at bounding box center [1091, 281] width 540 height 70
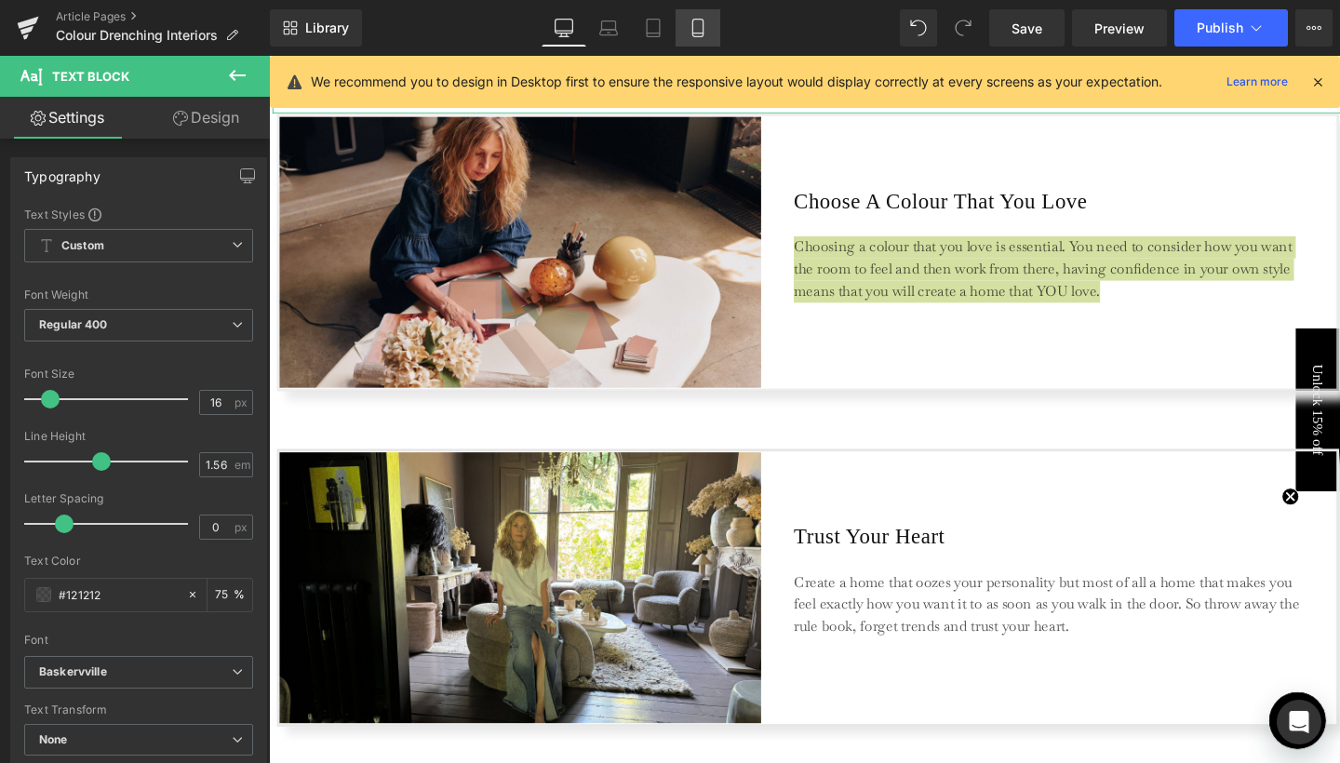
click at [707, 22] on icon at bounding box center [698, 28] width 19 height 19
type input "75"
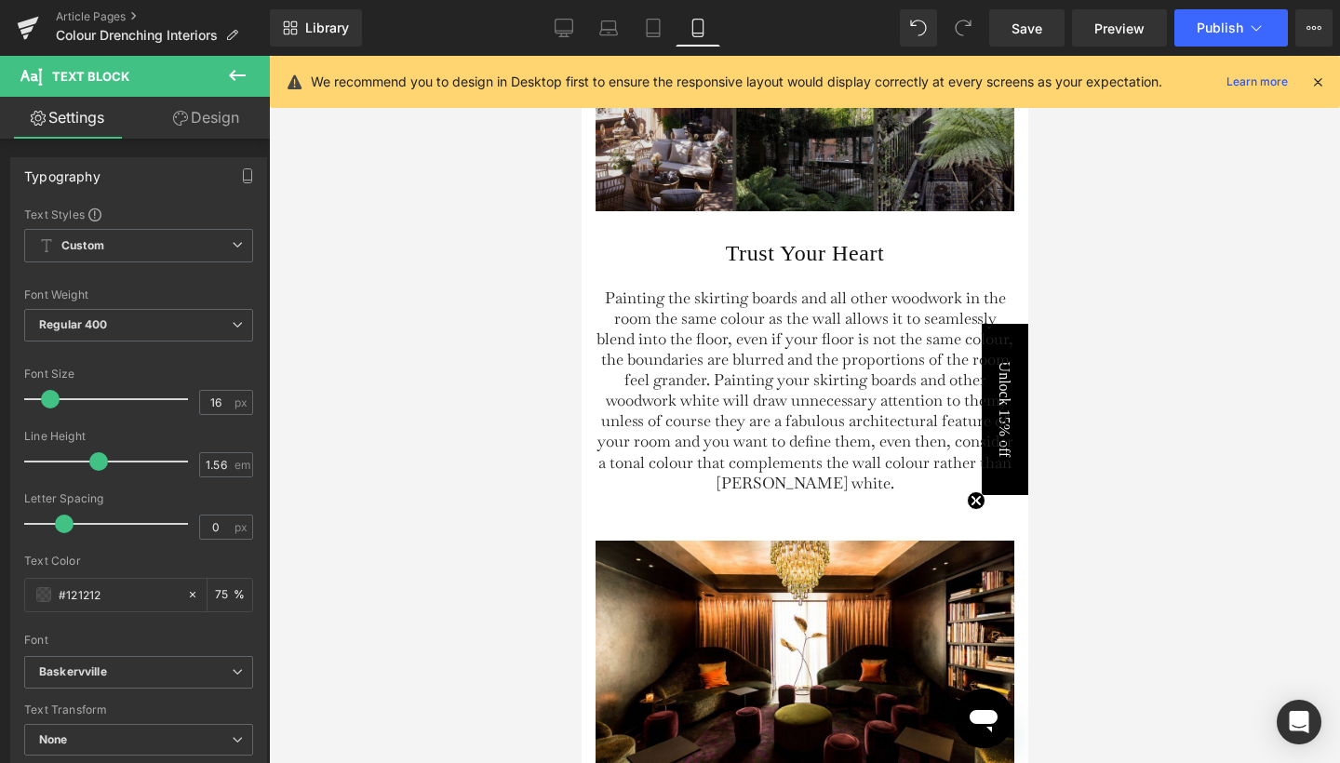
scroll to position [5692, 0]
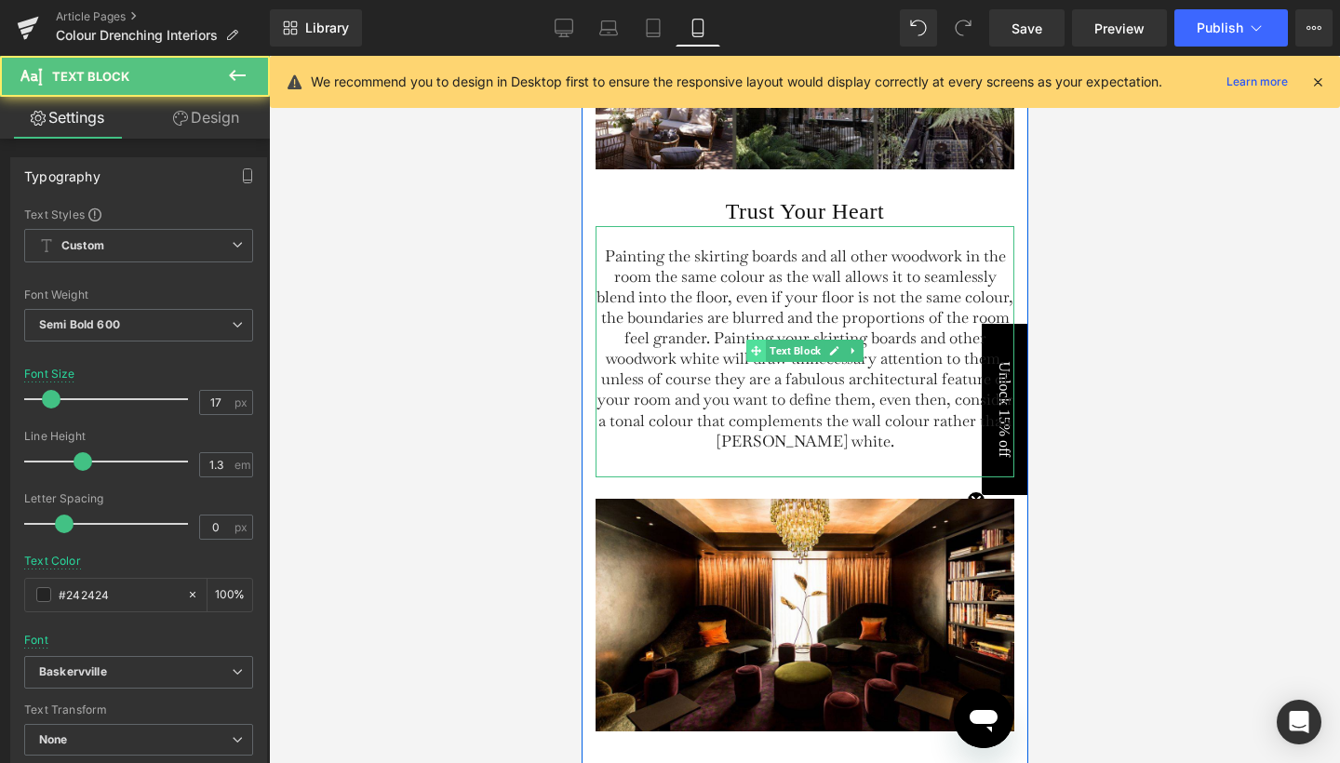
click at [748, 329] on div "Painting the skirting boards and all other woodwork in the room the same colour…" at bounding box center [804, 351] width 419 height 251
click at [748, 329] on span "Painting the skirting boards and all other woodwork in the room the same colour…" at bounding box center [804, 349] width 417 height 206
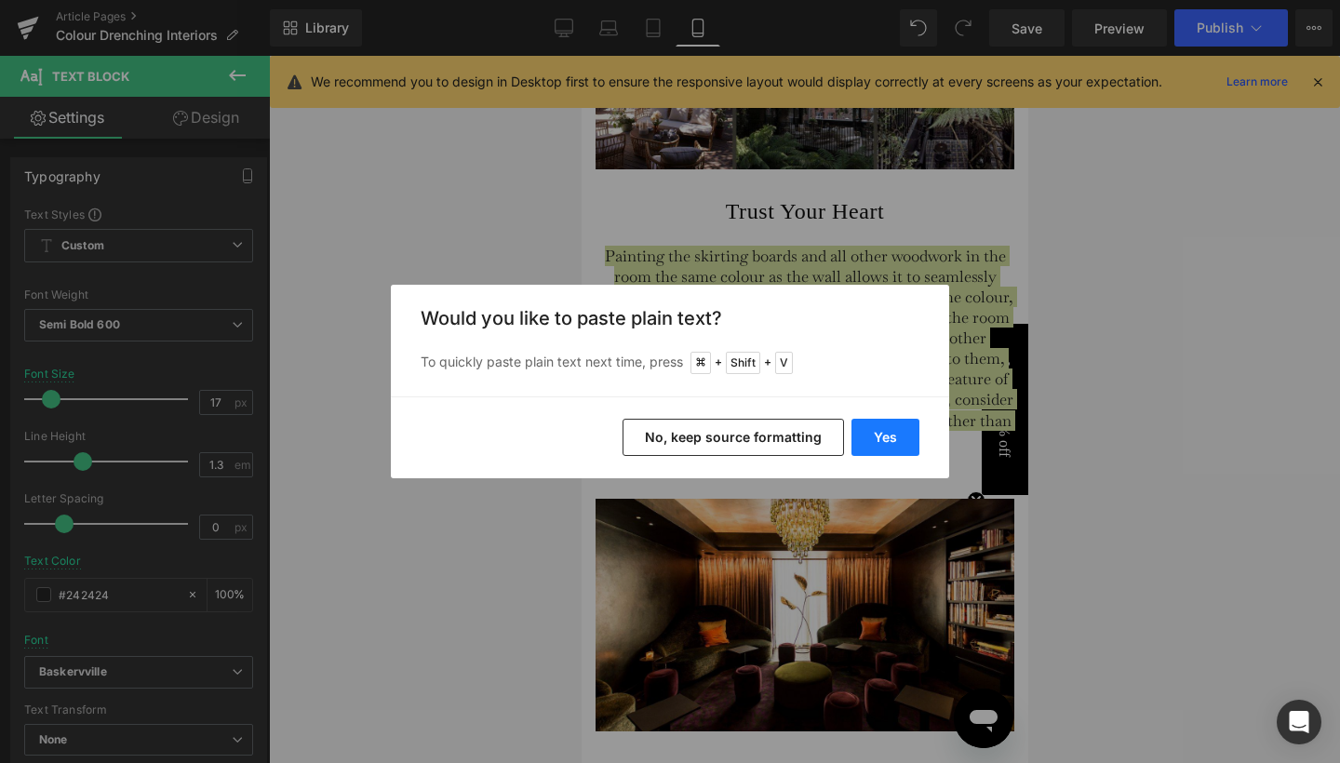
click at [868, 437] on button "Yes" at bounding box center [886, 437] width 68 height 37
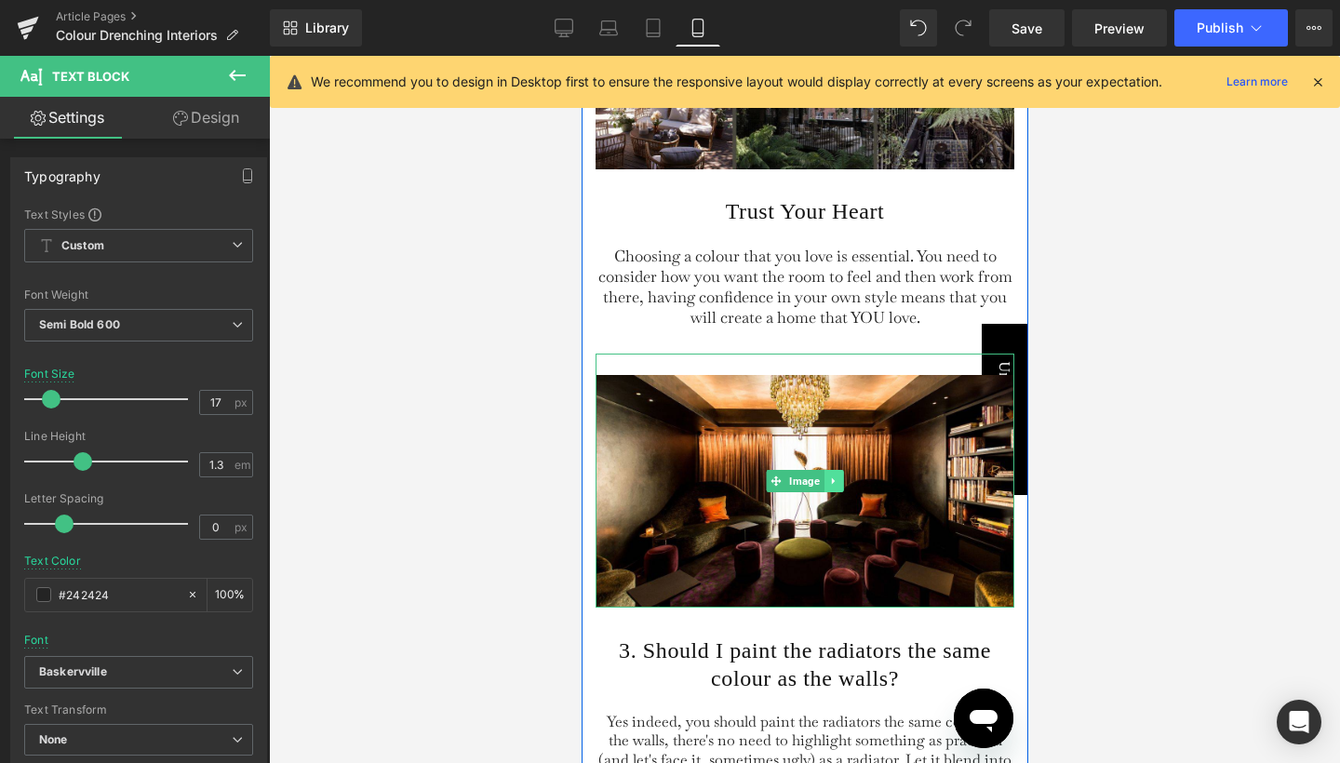
click at [831, 473] on link at bounding box center [834, 481] width 20 height 22
click at [840, 476] on icon at bounding box center [843, 481] width 10 height 10
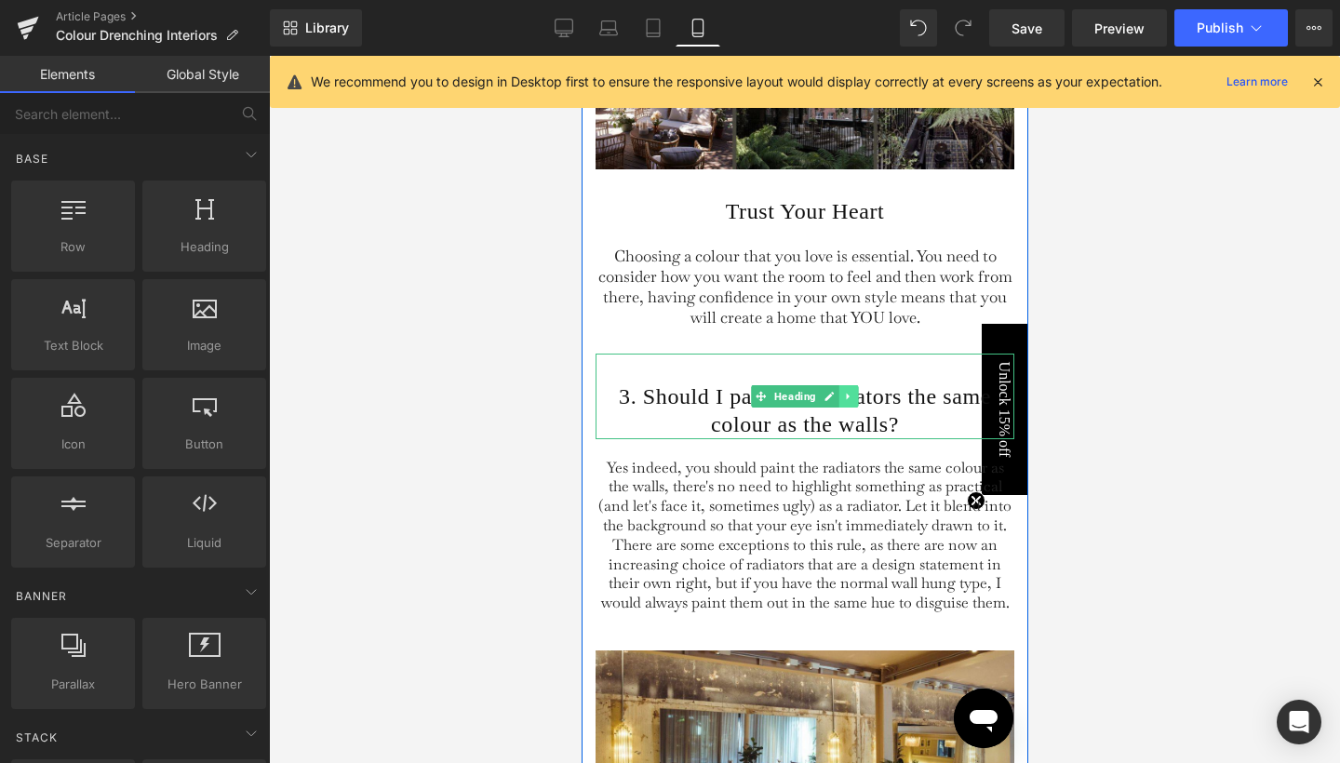
click at [851, 388] on link at bounding box center [849, 396] width 20 height 22
click at [854, 391] on icon at bounding box center [858, 396] width 10 height 10
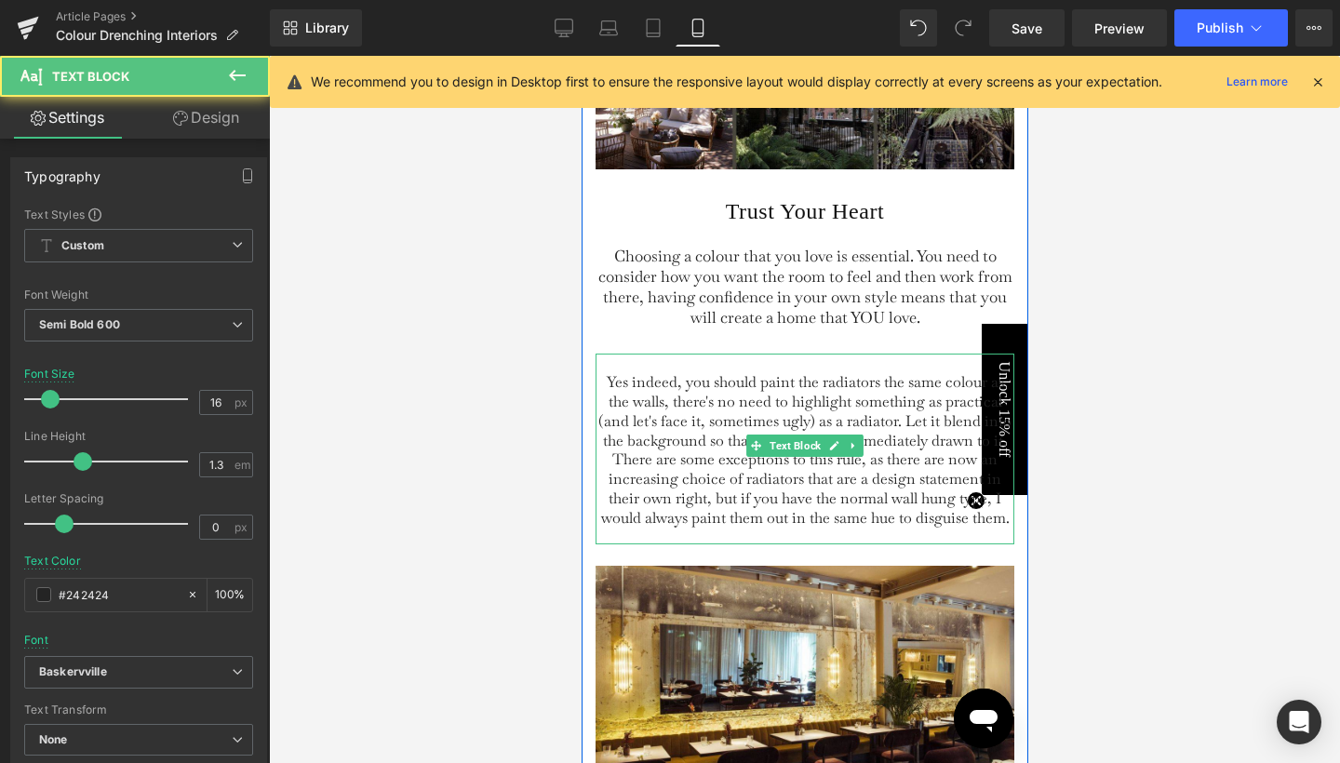
click at [863, 438] on span "Yes indeed, you should paint the radiators the same colour as the walls, there'…" at bounding box center [804, 449] width 413 height 155
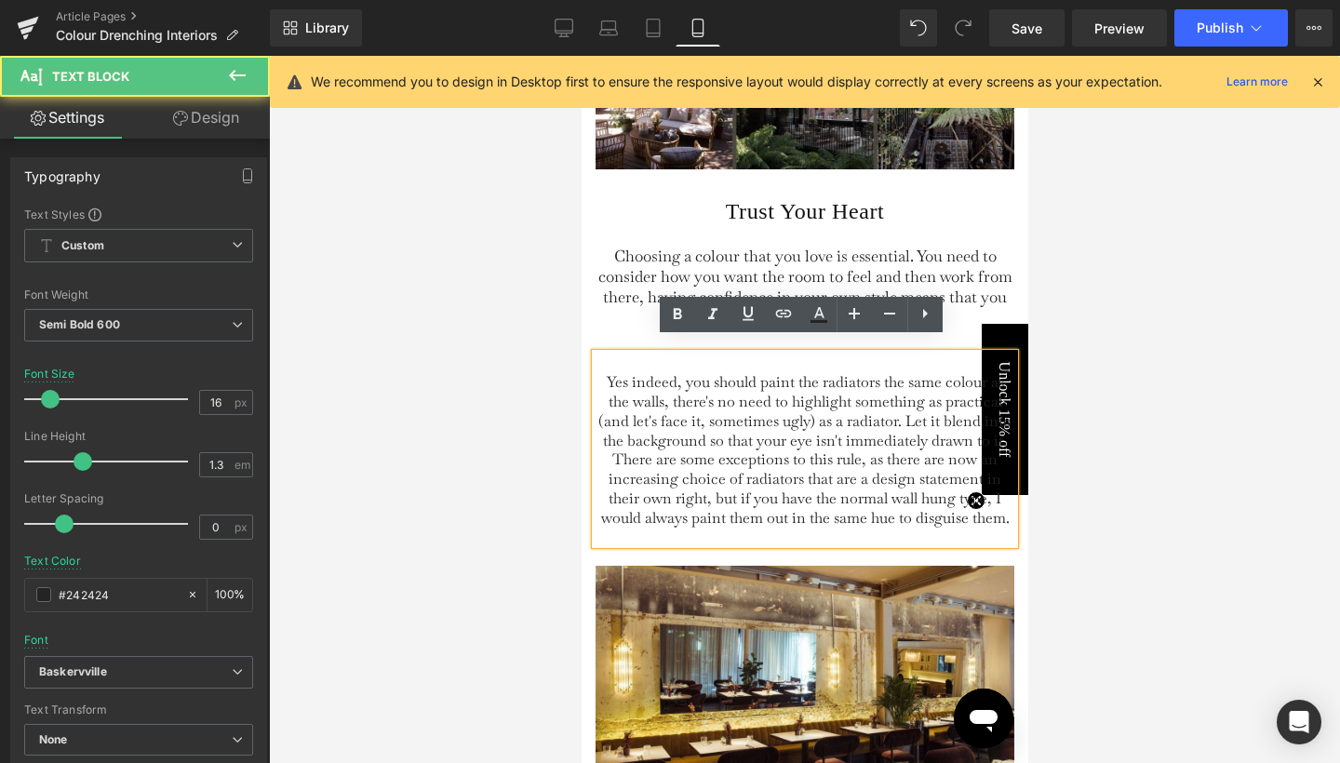
click at [854, 435] on span "Yes indeed, you should paint the radiators the same colour as the walls, there'…" at bounding box center [804, 449] width 413 height 155
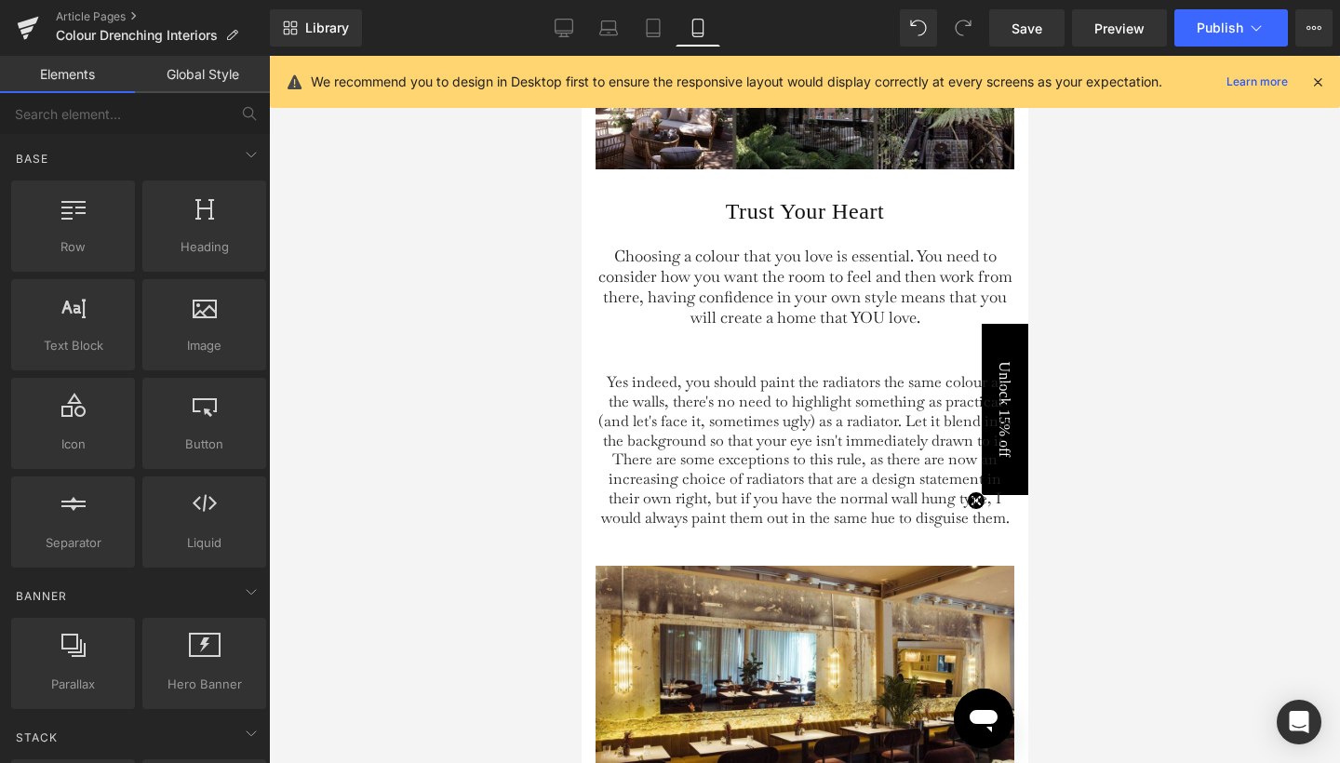
click at [1061, 371] on div at bounding box center [804, 409] width 1071 height 707
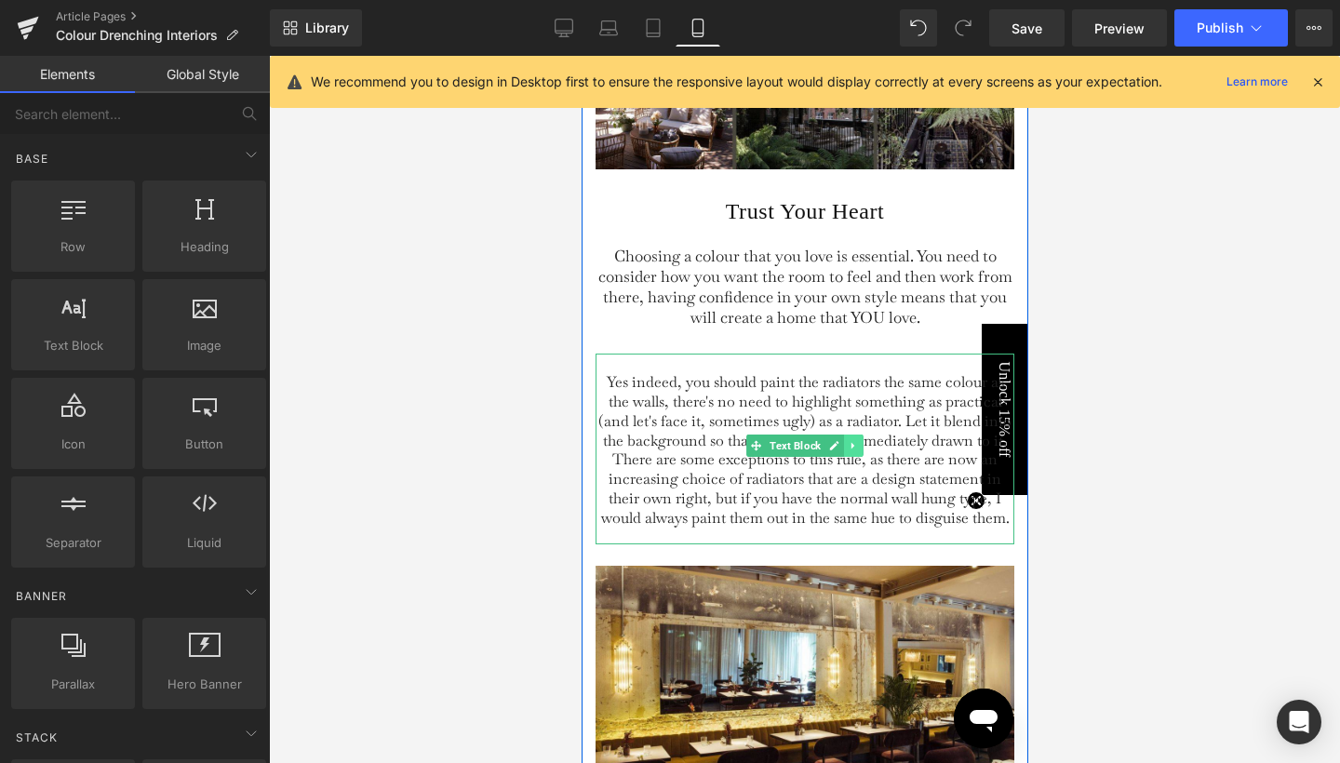
click at [854, 440] on icon at bounding box center [853, 445] width 10 height 11
click at [858, 440] on icon at bounding box center [862, 445] width 10 height 11
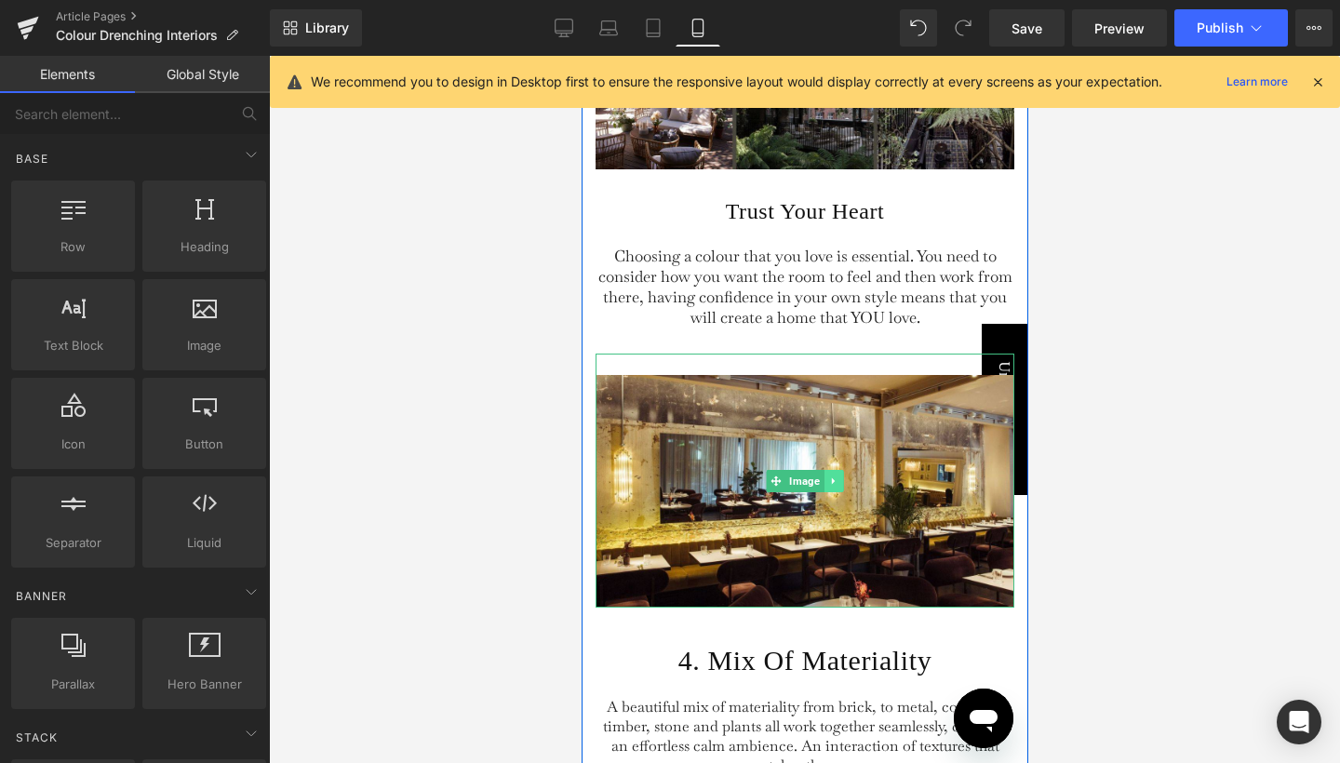
click at [833, 476] on icon at bounding box center [832, 481] width 10 height 11
click at [838, 476] on icon at bounding box center [843, 481] width 10 height 11
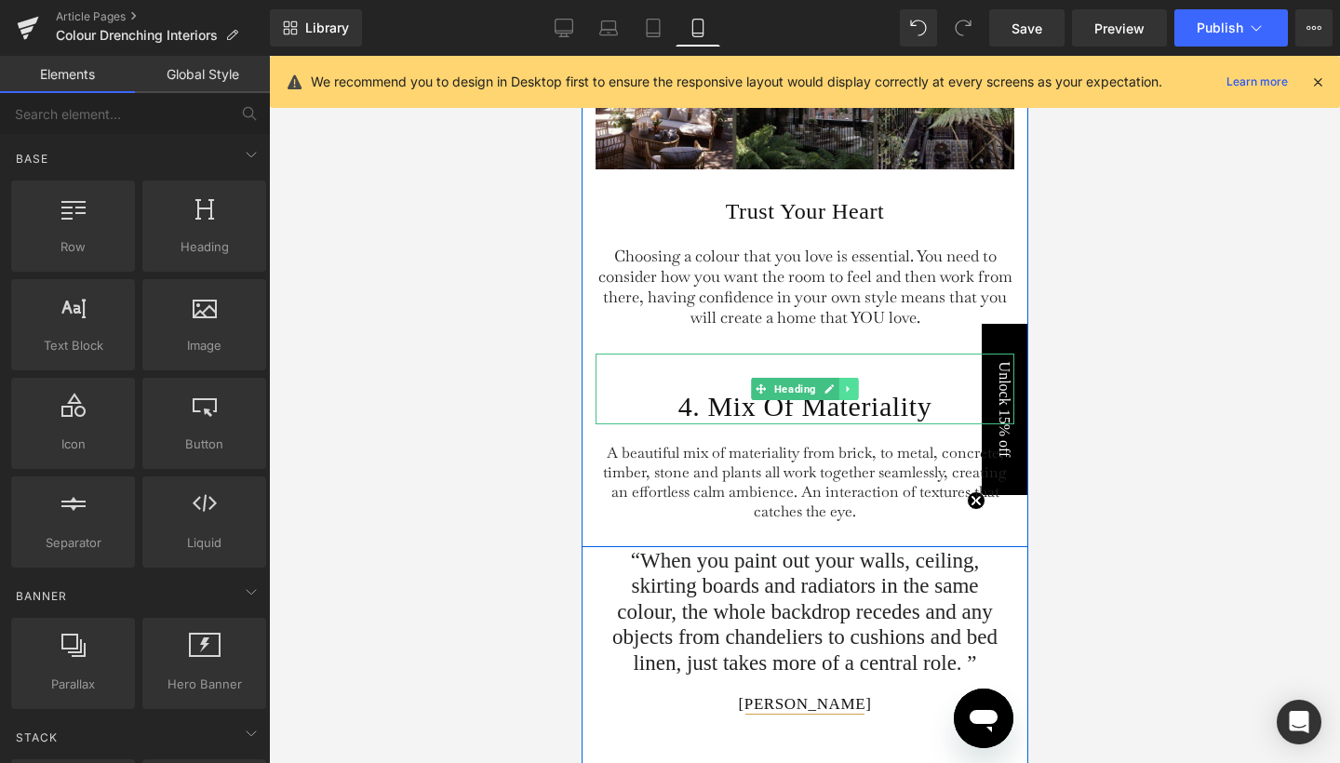
click at [845, 383] on icon at bounding box center [848, 388] width 10 height 11
click at [853, 384] on icon at bounding box center [858, 389] width 10 height 10
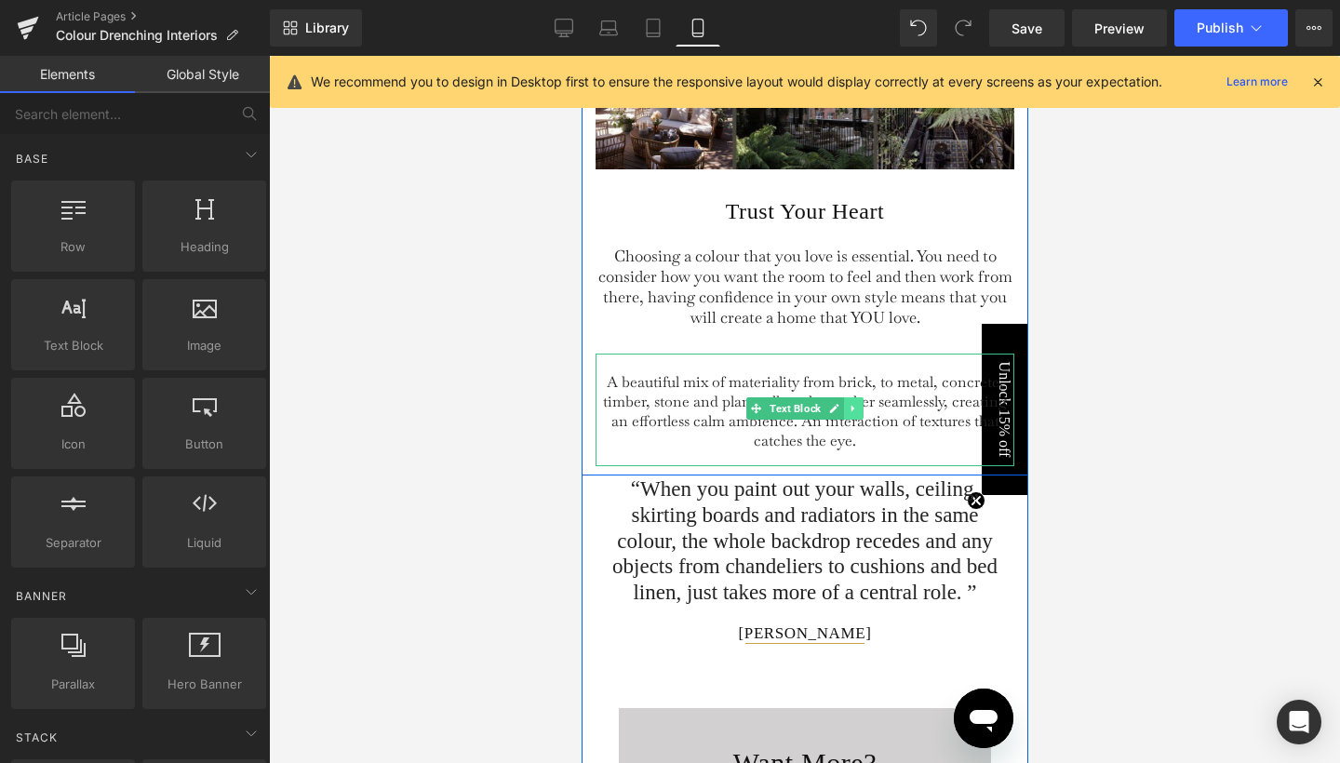
click at [851, 403] on icon at bounding box center [853, 408] width 10 height 11
click at [857, 404] on icon at bounding box center [862, 409] width 10 height 10
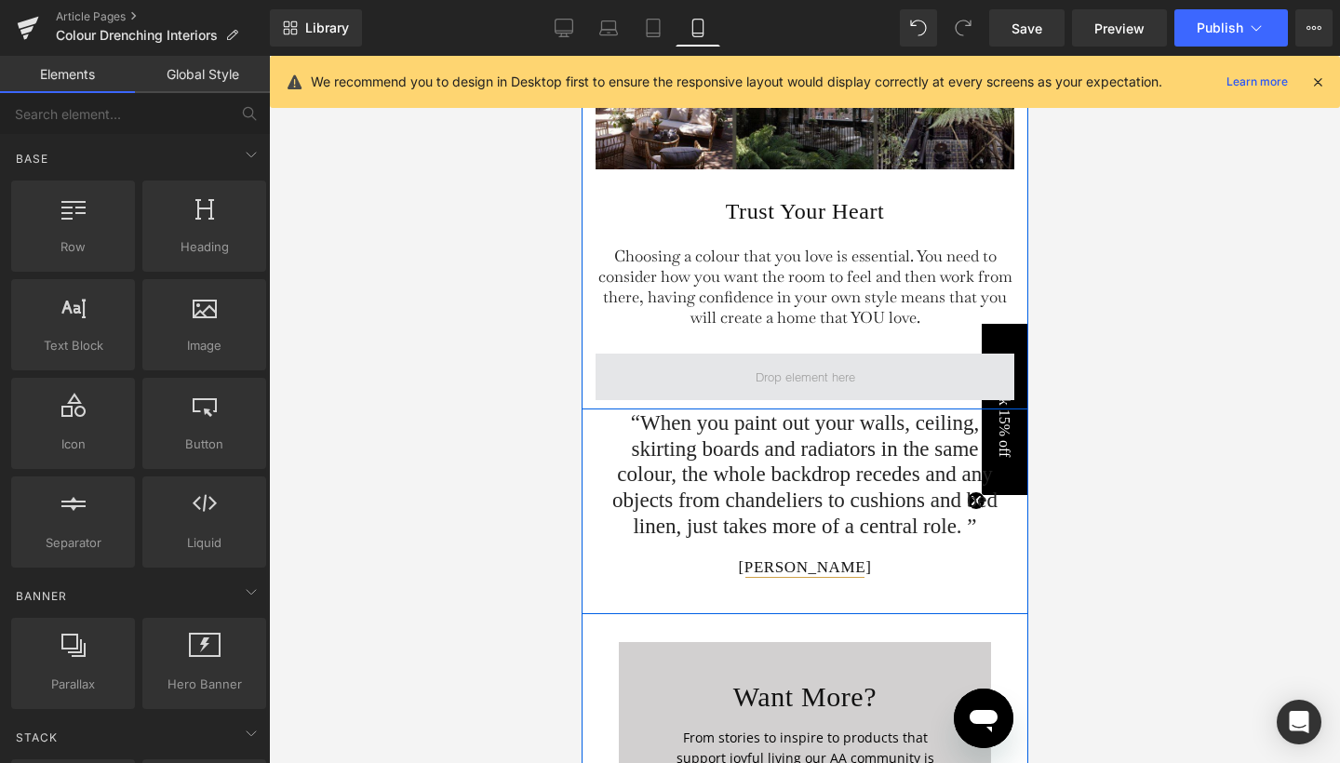
click at [848, 363] on span at bounding box center [804, 377] width 113 height 28
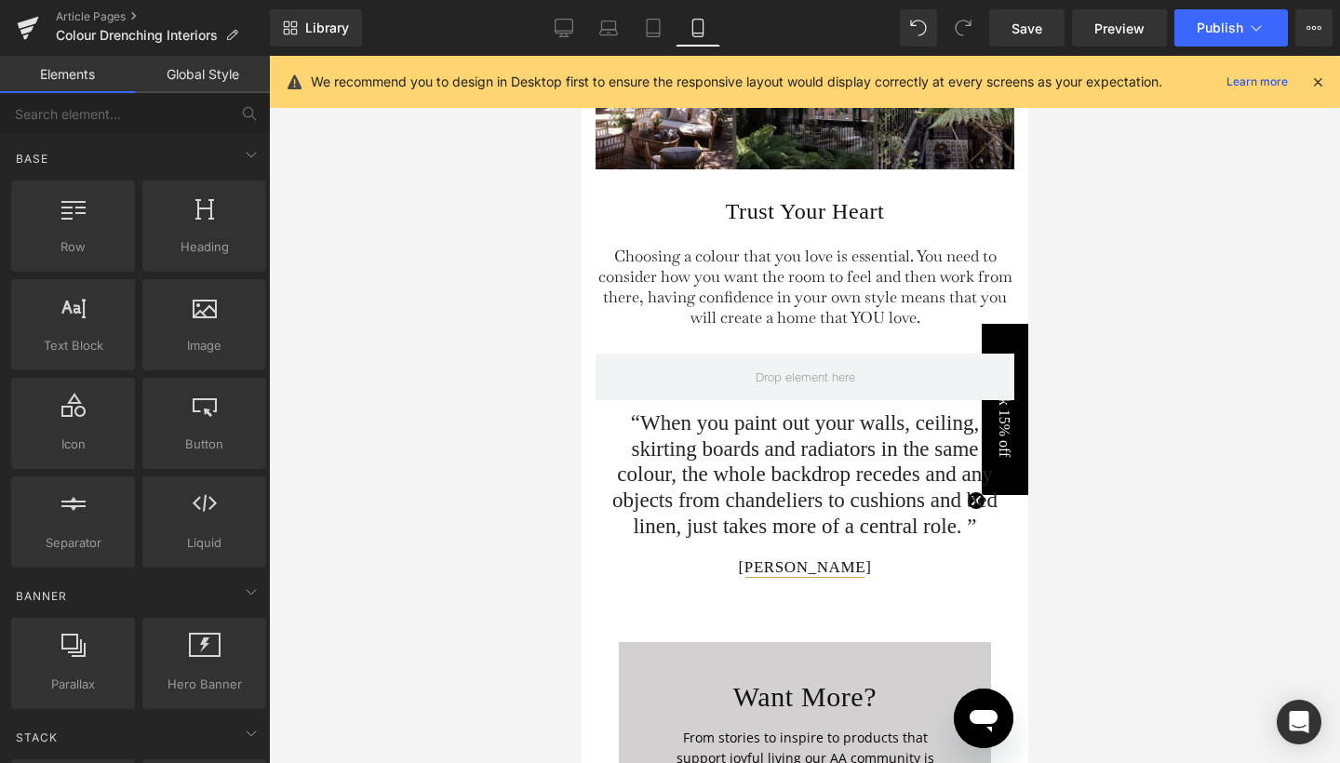
click at [1047, 239] on div at bounding box center [804, 409] width 1071 height 707
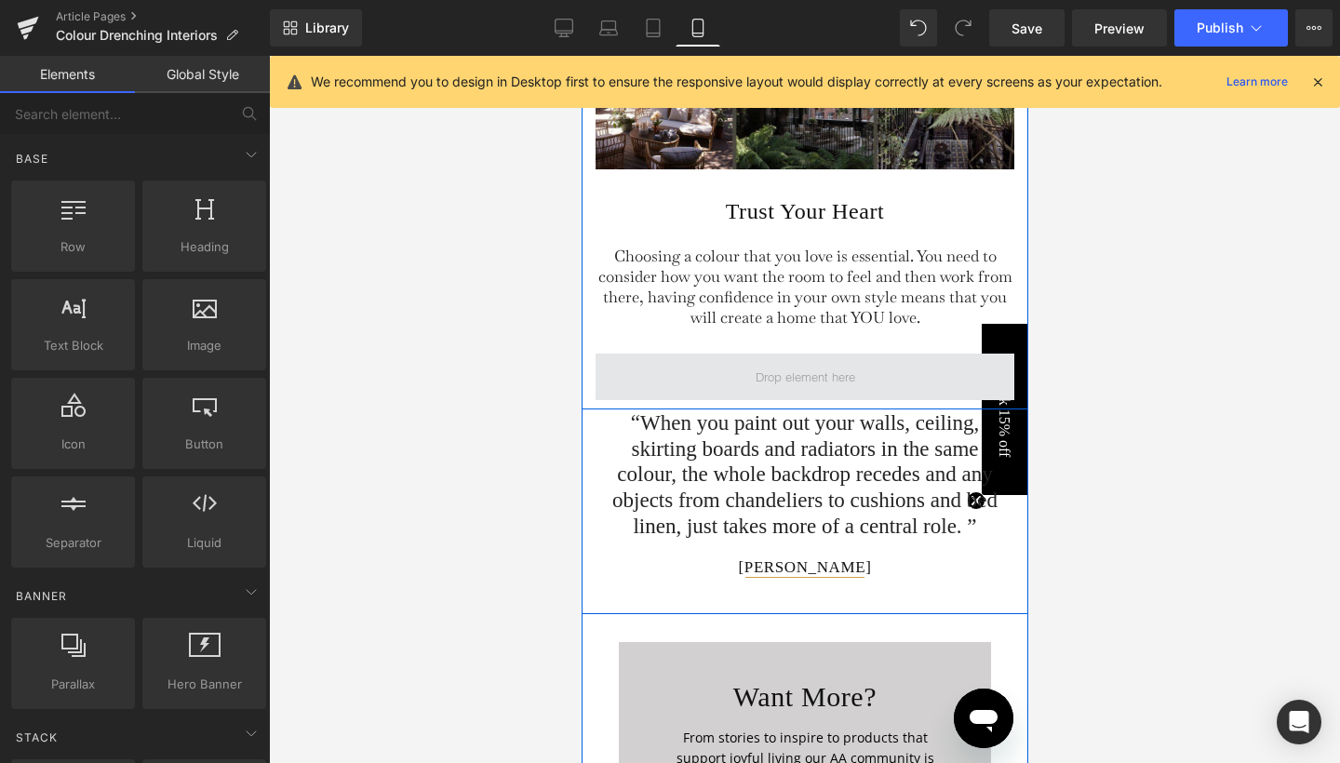
click at [848, 363] on span at bounding box center [804, 377] width 113 height 28
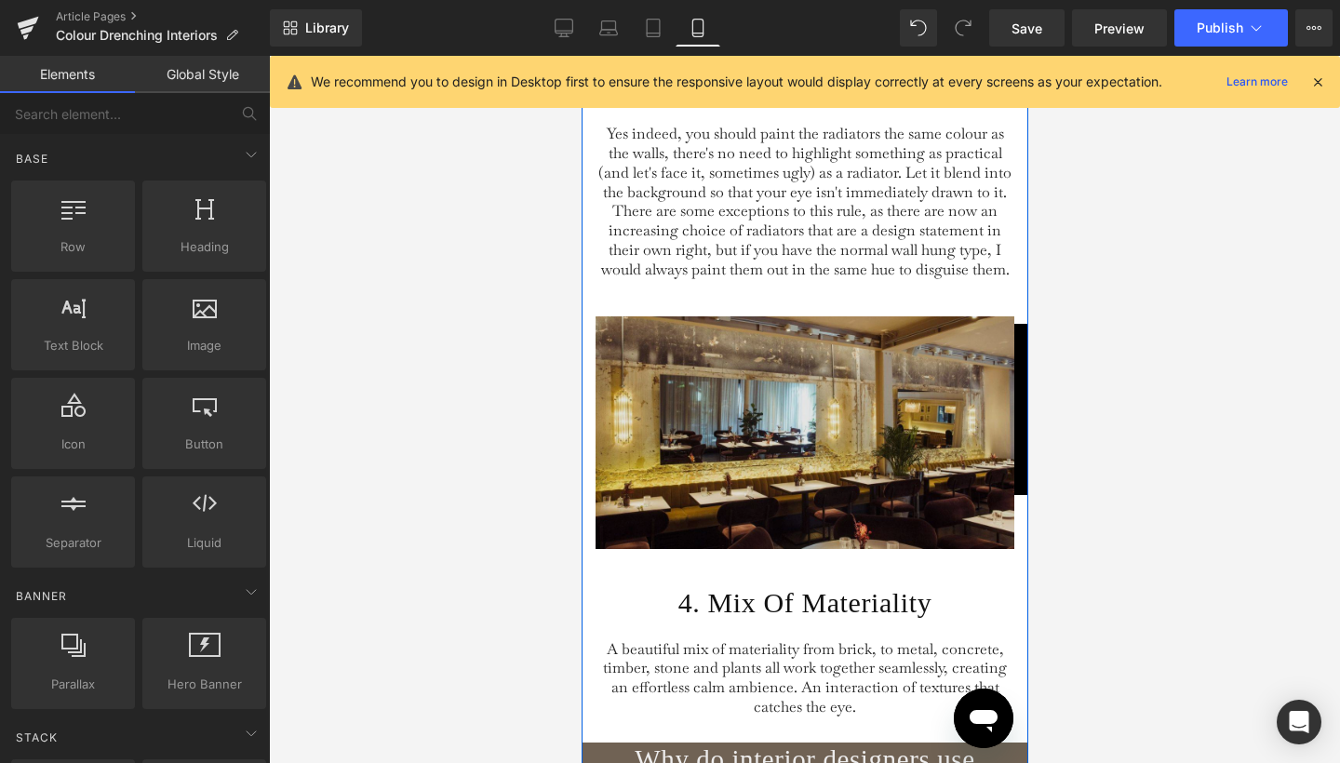
scroll to position [3540, 0]
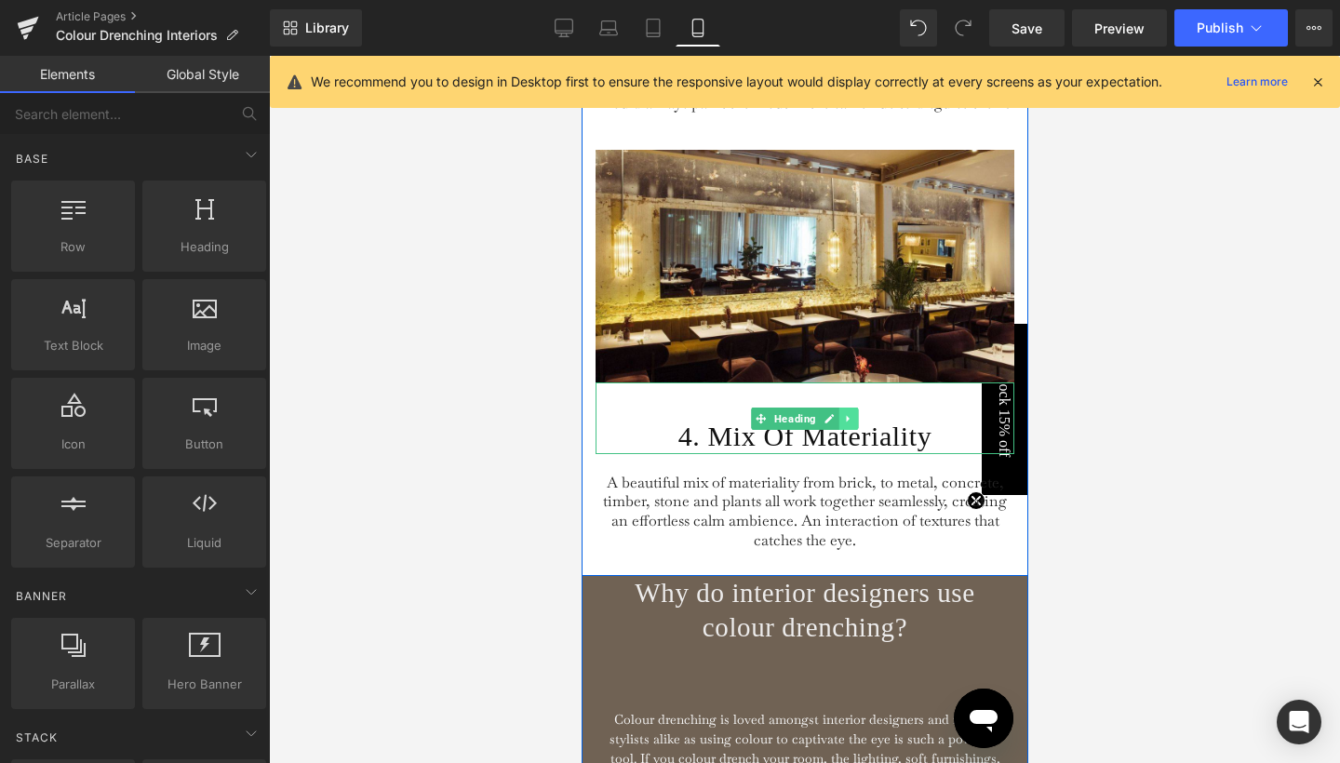
click at [854, 430] on link at bounding box center [849, 419] width 20 height 22
click at [854, 424] on icon at bounding box center [858, 418] width 10 height 10
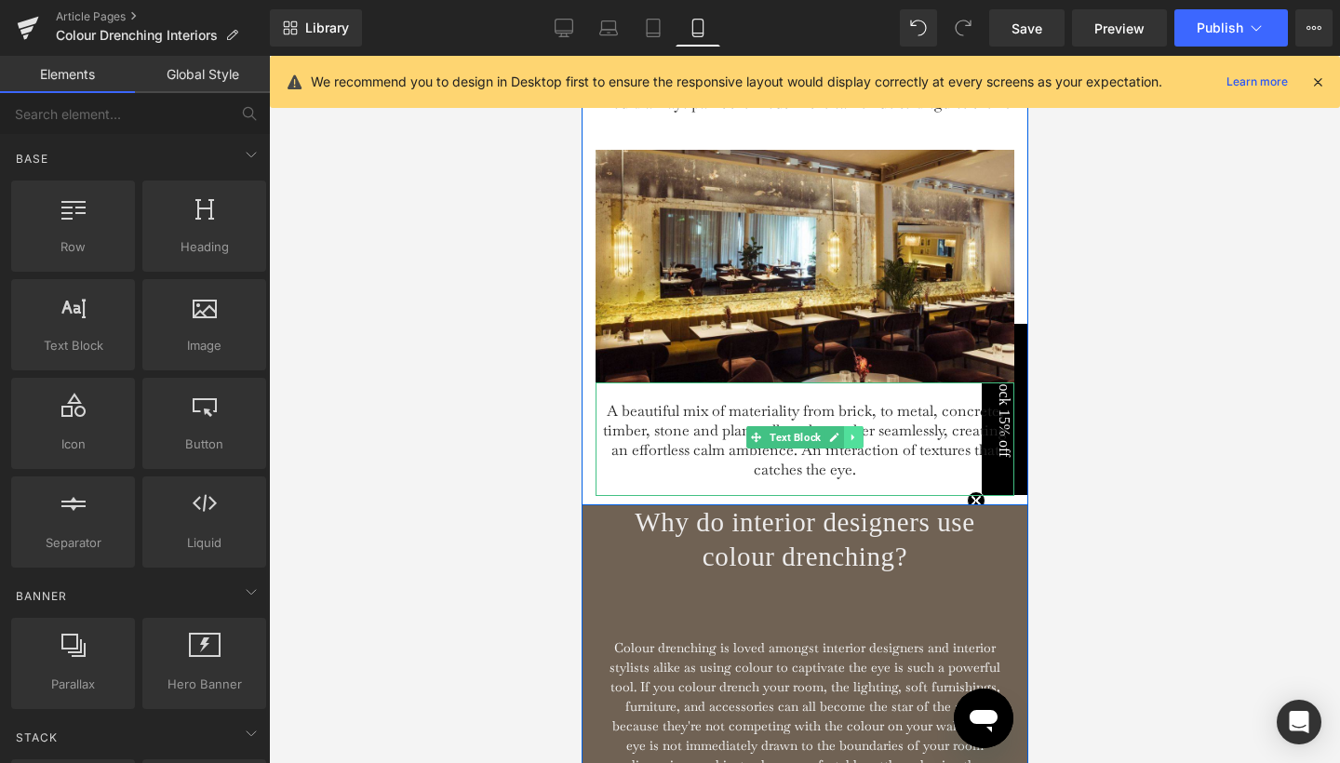
click at [853, 443] on icon at bounding box center [853, 437] width 10 height 11
click at [857, 443] on icon at bounding box center [862, 438] width 10 height 10
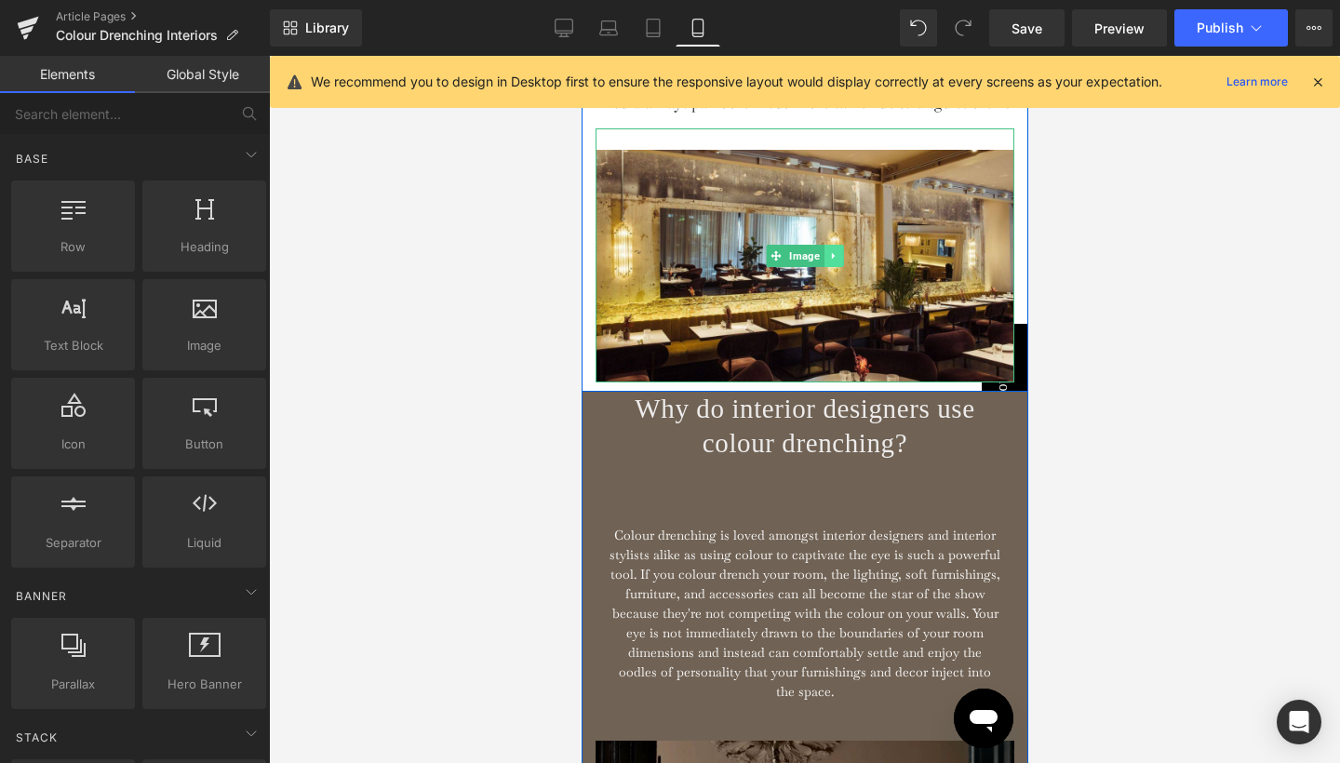
click at [836, 263] on link at bounding box center [834, 256] width 20 height 22
click at [838, 261] on icon at bounding box center [843, 255] width 10 height 10
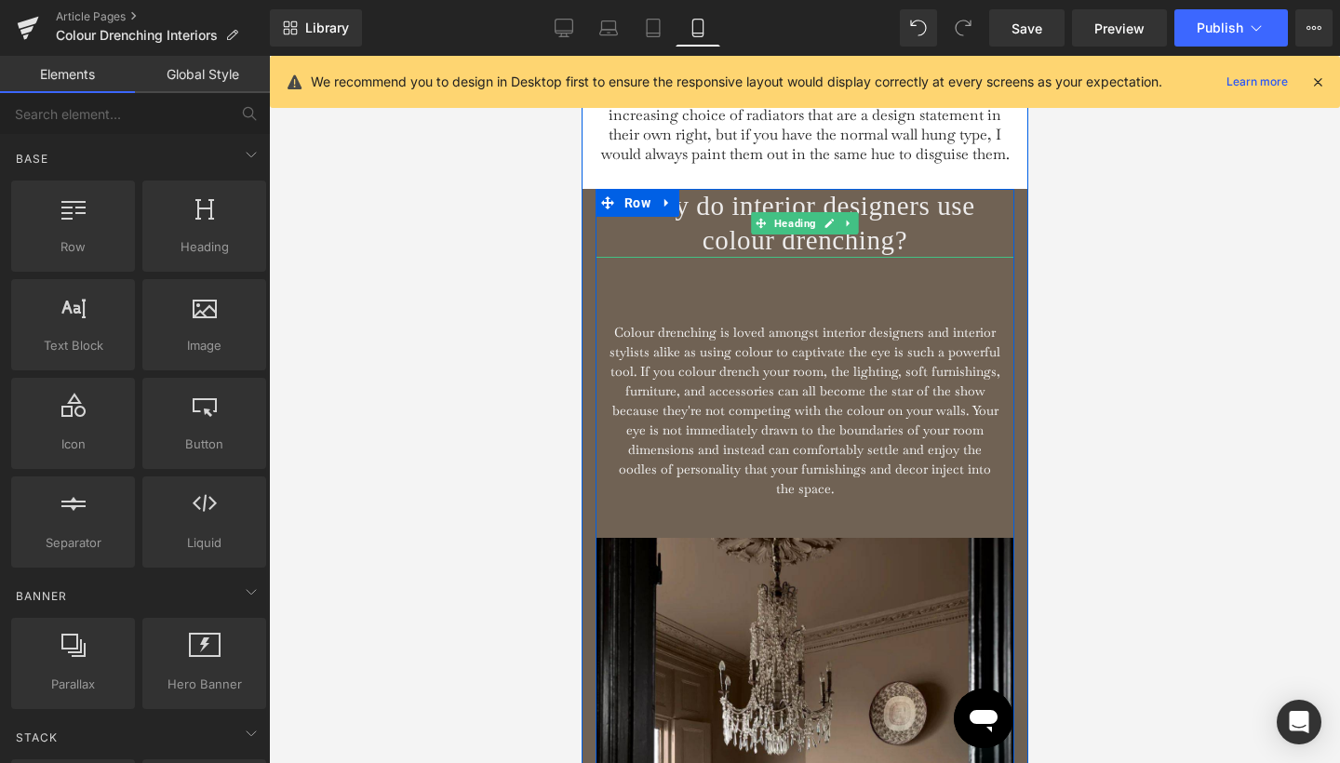
scroll to position [3513, 0]
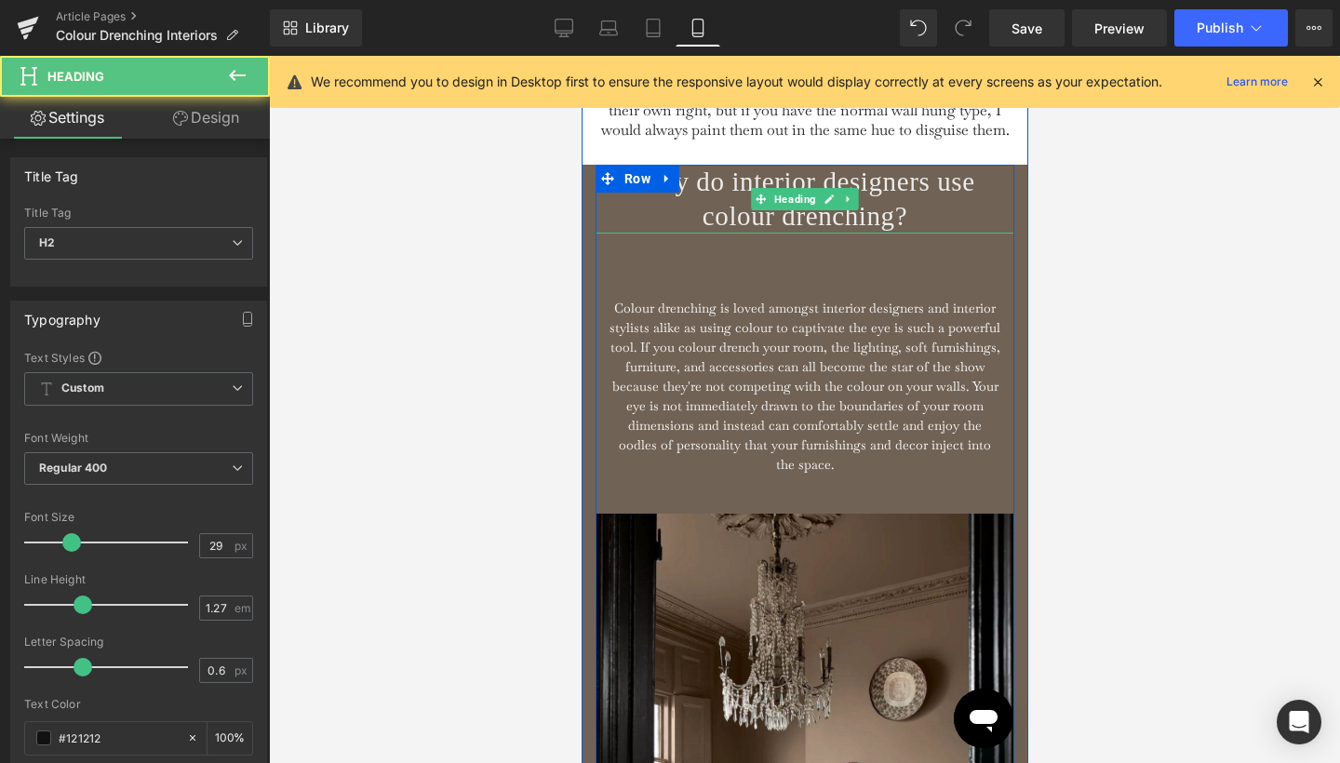
click at [639, 223] on h2 "Why do interior designers use colour drenching?" at bounding box center [804, 199] width 419 height 69
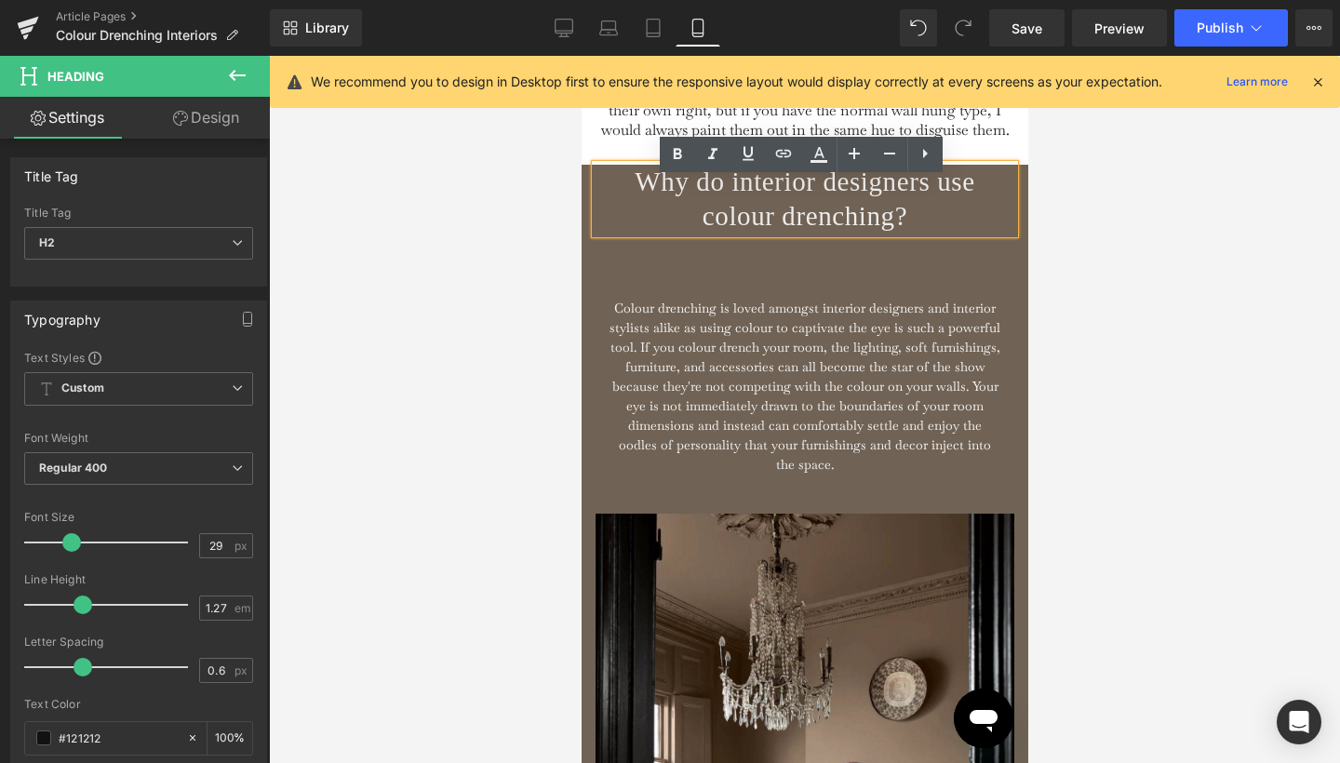
click at [1041, 257] on div at bounding box center [804, 409] width 1071 height 707
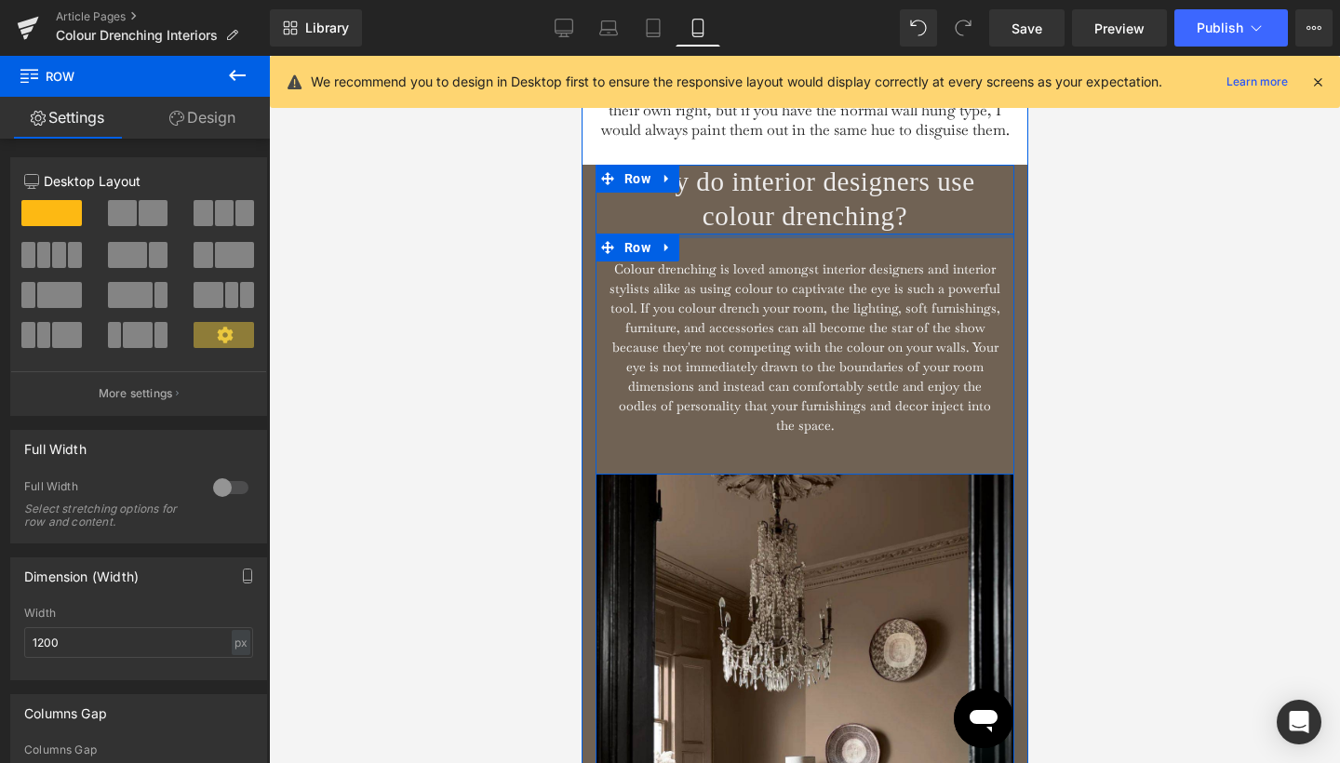
drag, startPoint x: 758, startPoint y: 277, endPoint x: 1637, endPoint y: 334, distance: 881.4
click at [752, 221] on div "Why do interior designers use colour drenching? Heading Colour drenching is lov…" at bounding box center [804, 320] width 419 height 310
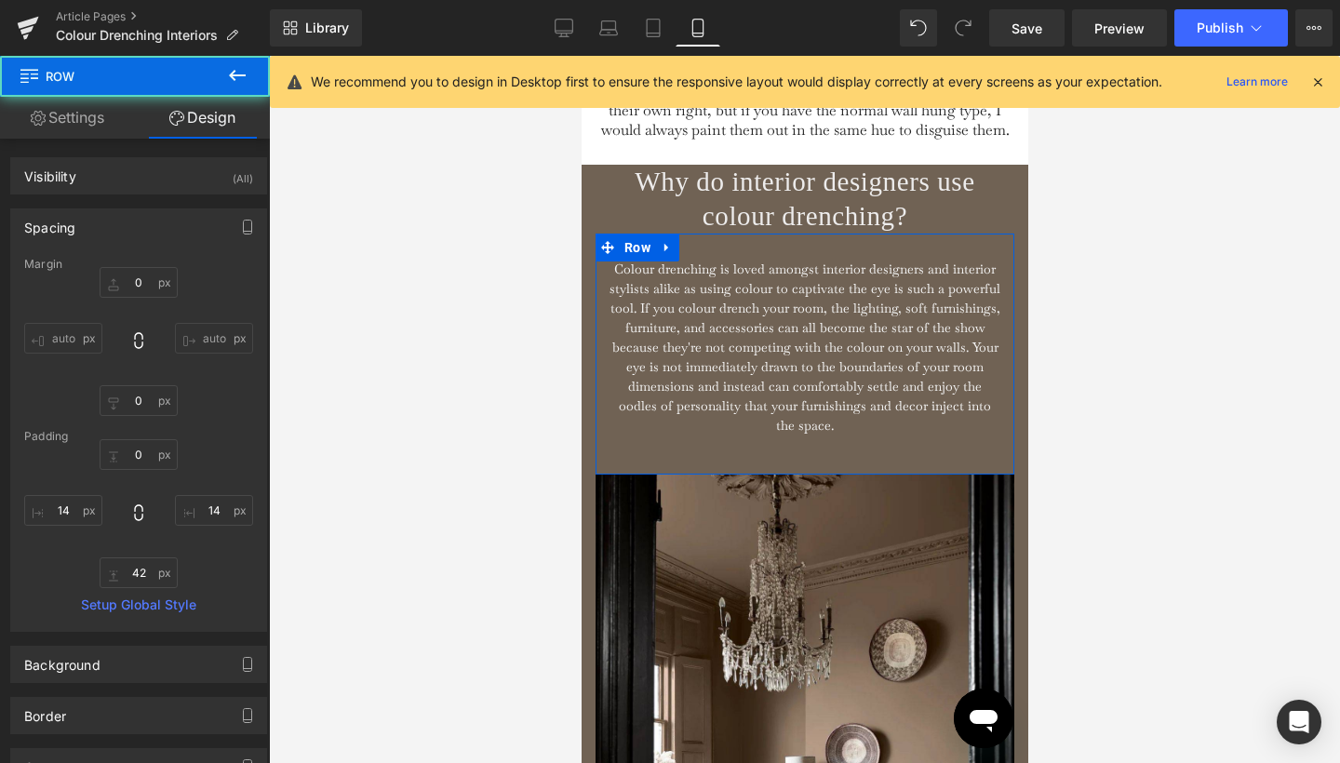
click at [1056, 278] on div at bounding box center [804, 409] width 1071 height 707
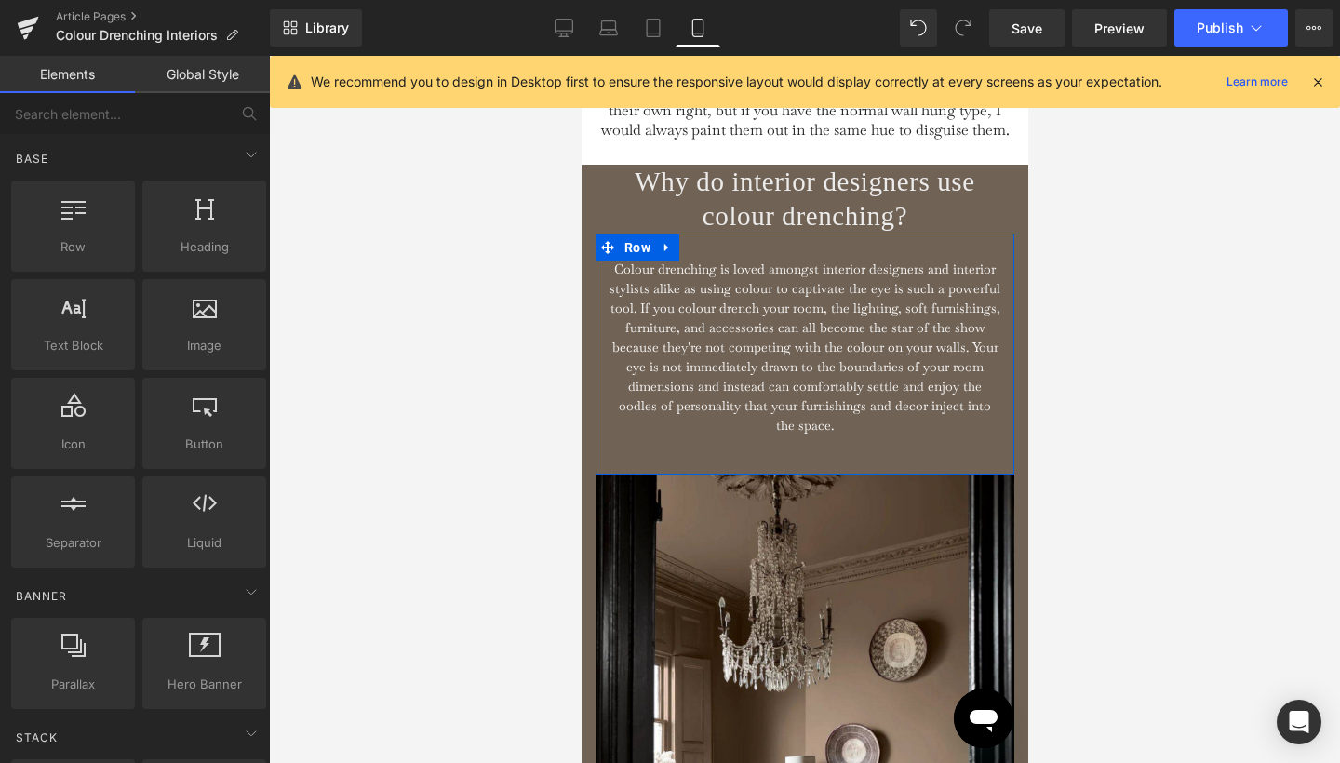
click at [1076, 285] on div at bounding box center [804, 409] width 1071 height 707
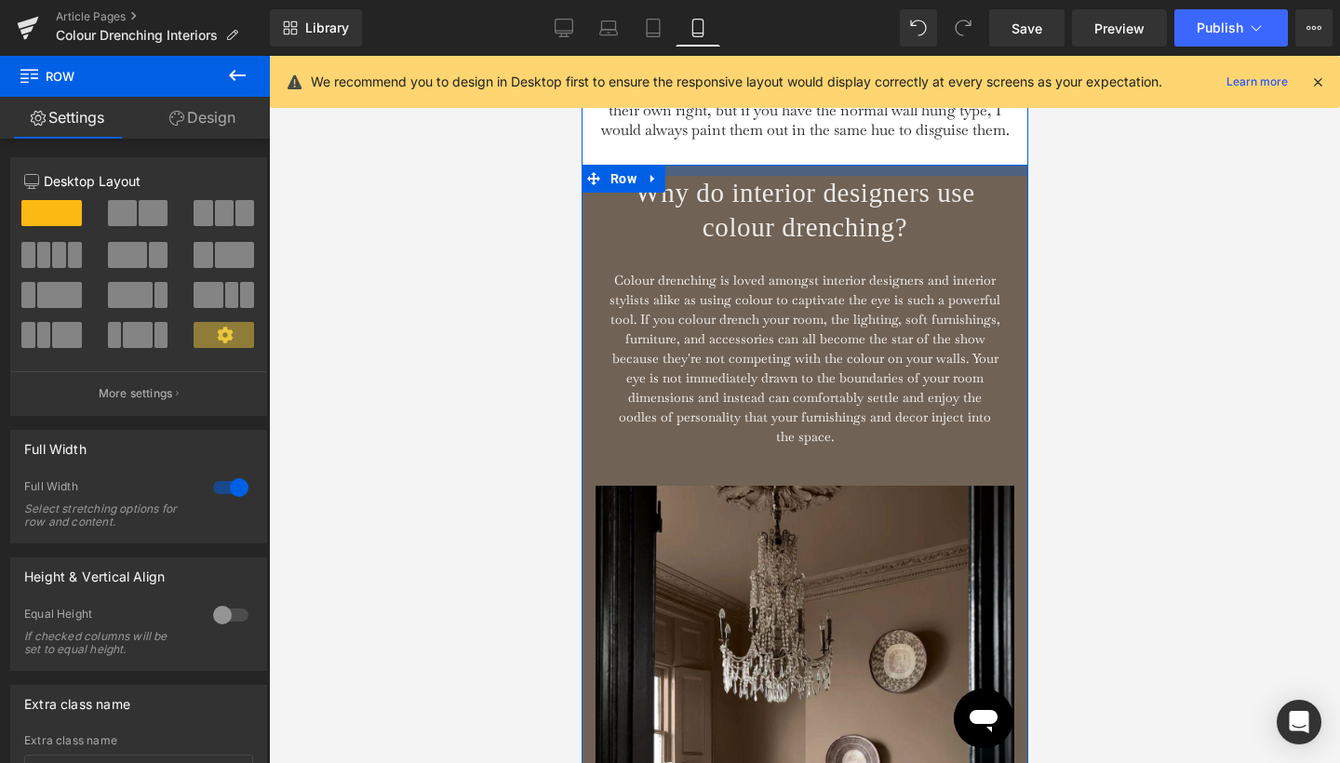
drag, startPoint x: 714, startPoint y: 182, endPoint x: 715, endPoint y: 194, distance: 11.2
click at [715, 194] on div "Why do interior designers use colour drenching? Heading Colour drenching is lov…" at bounding box center [804, 619] width 447 height 909
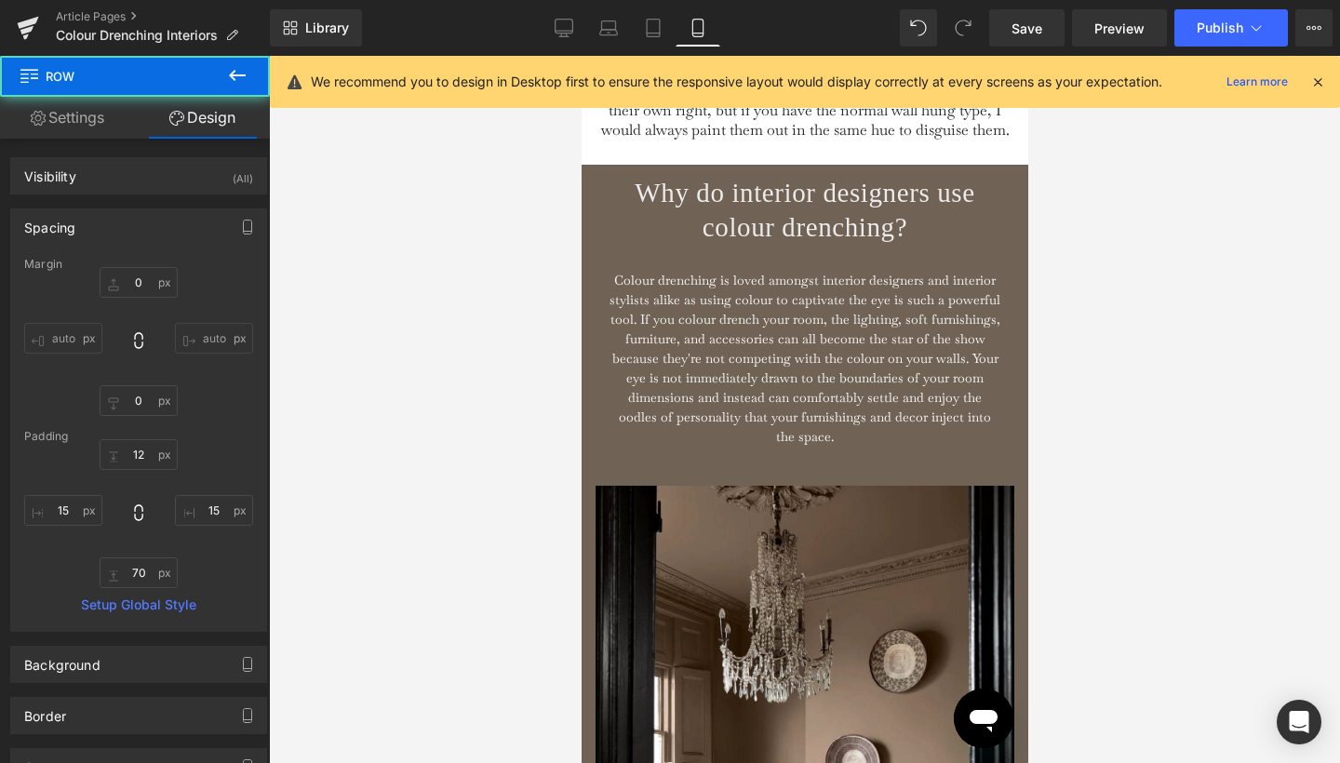
click at [1108, 283] on div at bounding box center [804, 409] width 1071 height 707
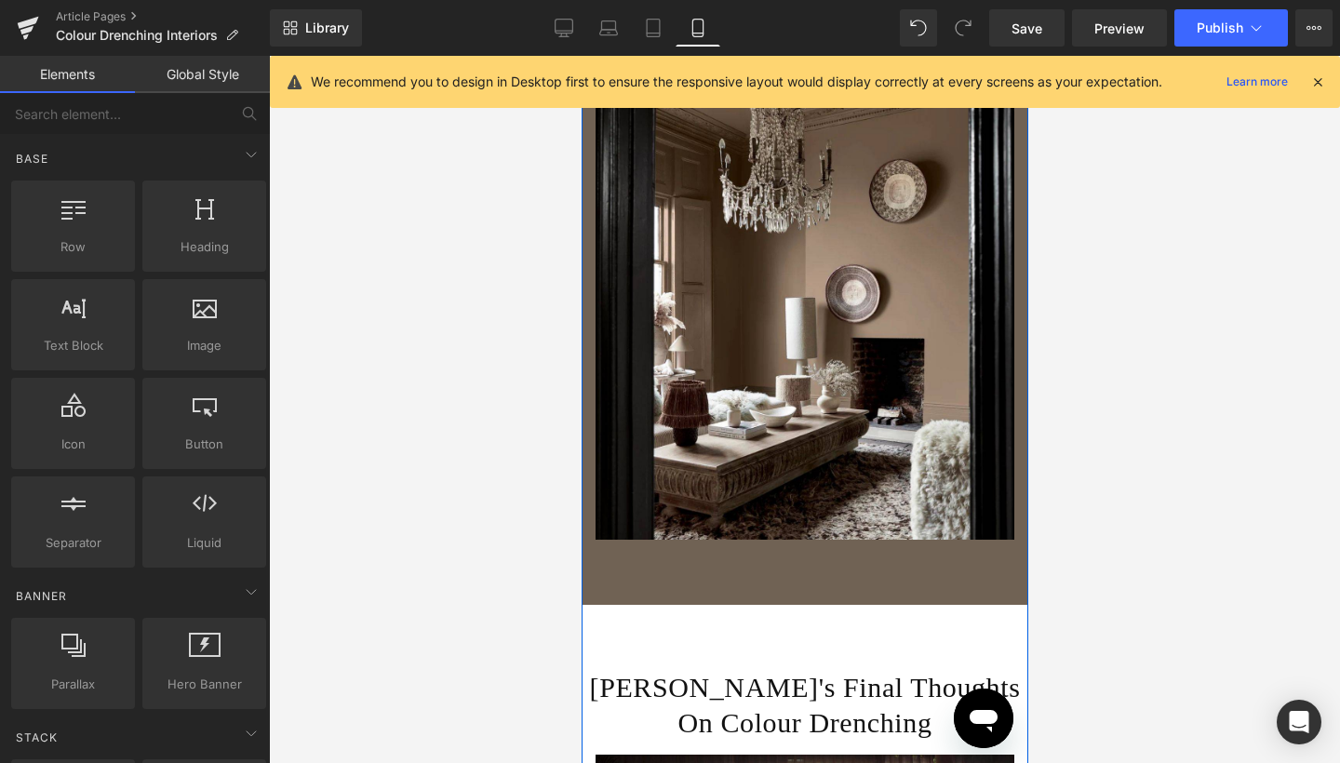
scroll to position [4011, 0]
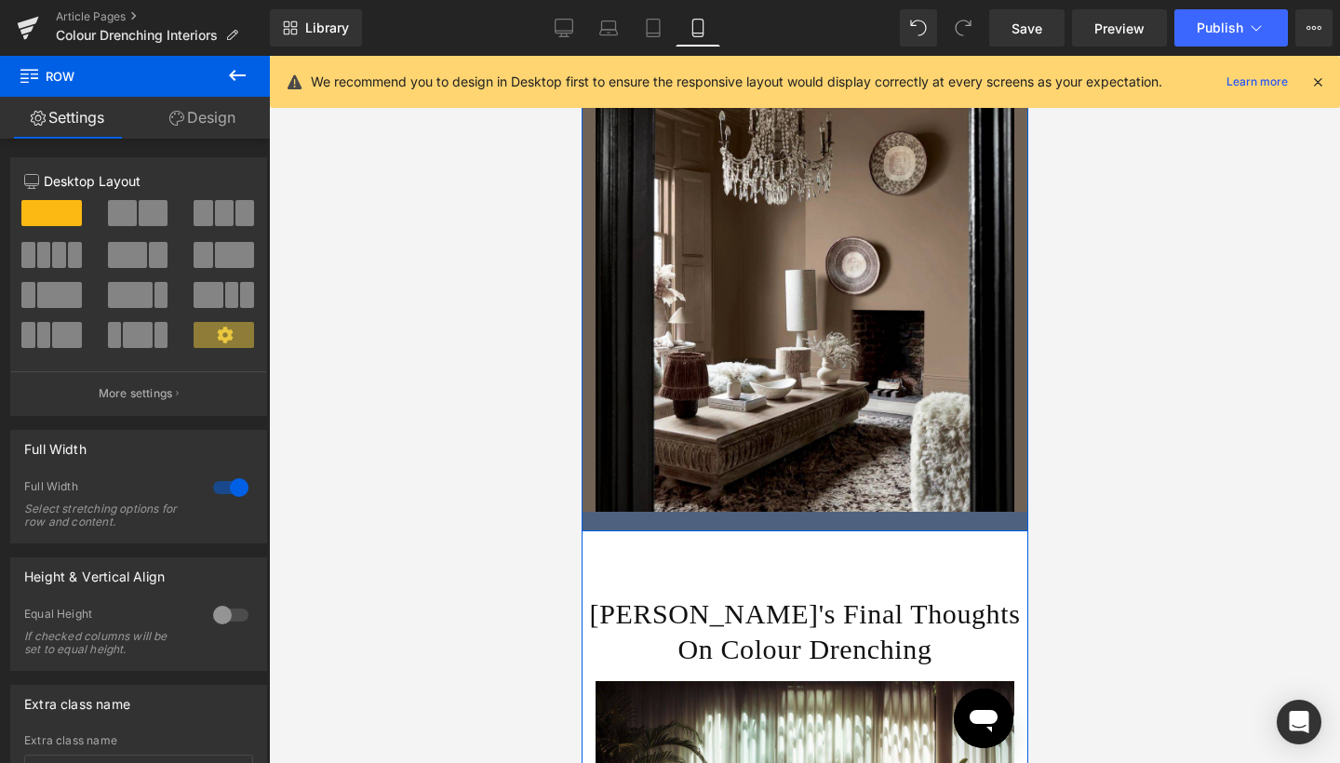
drag, startPoint x: 755, startPoint y: 566, endPoint x: 1737, endPoint y: 437, distance: 990.5
click at [754, 520] on div at bounding box center [804, 522] width 447 height 20
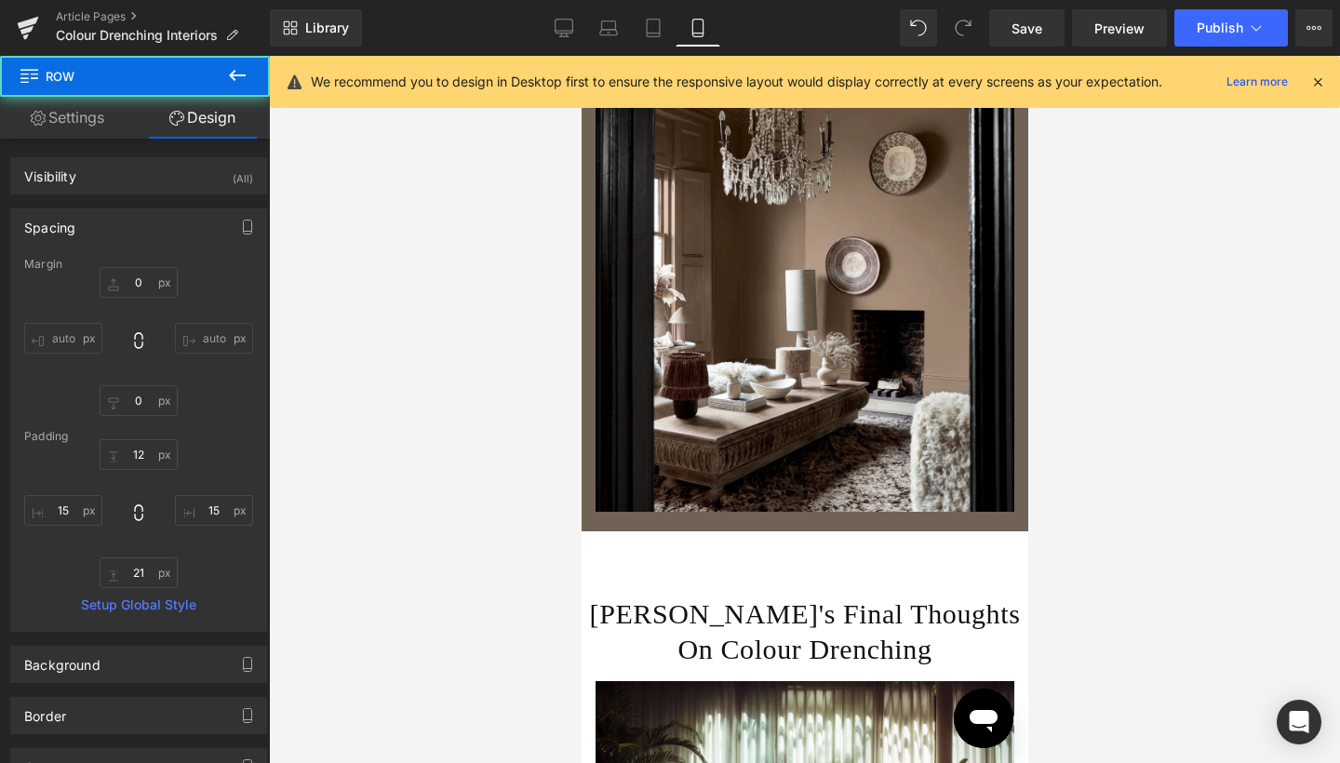
click at [1156, 381] on div at bounding box center [804, 409] width 1071 height 707
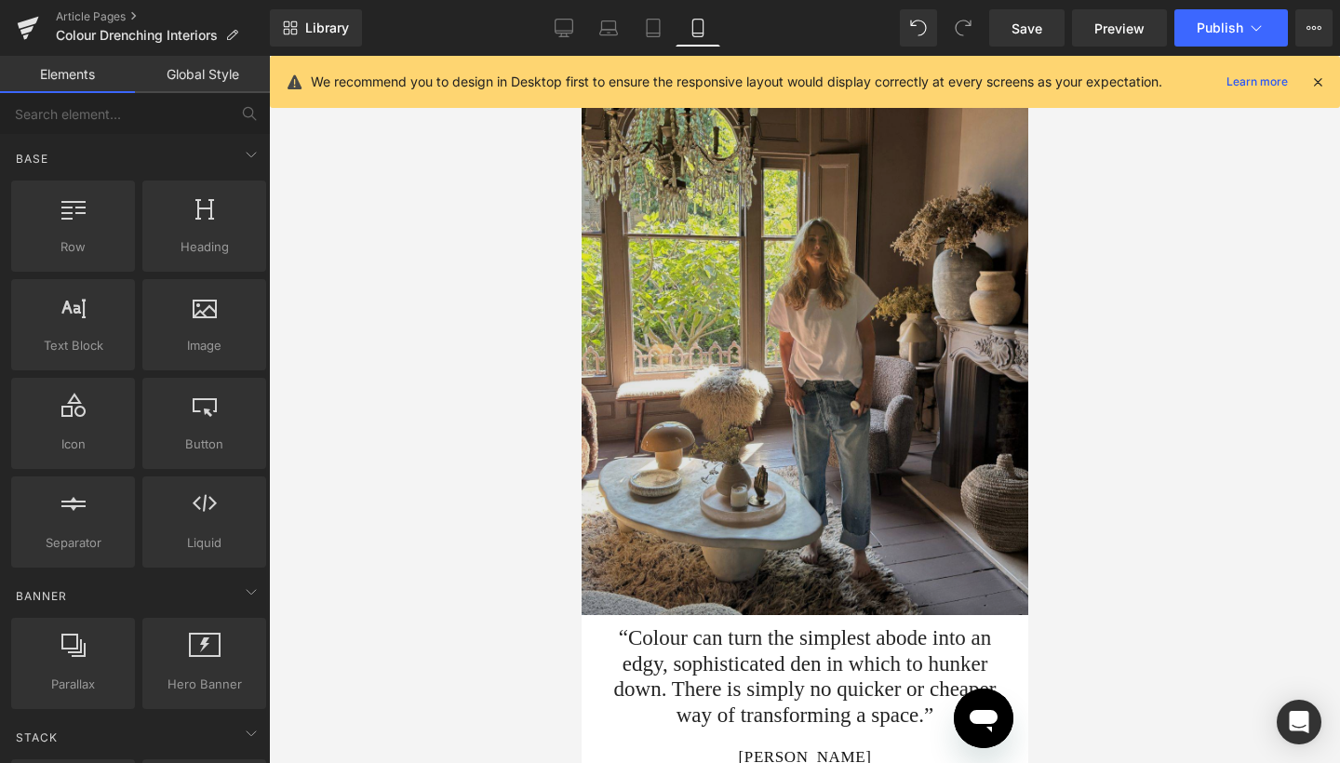
scroll to position [1447, 0]
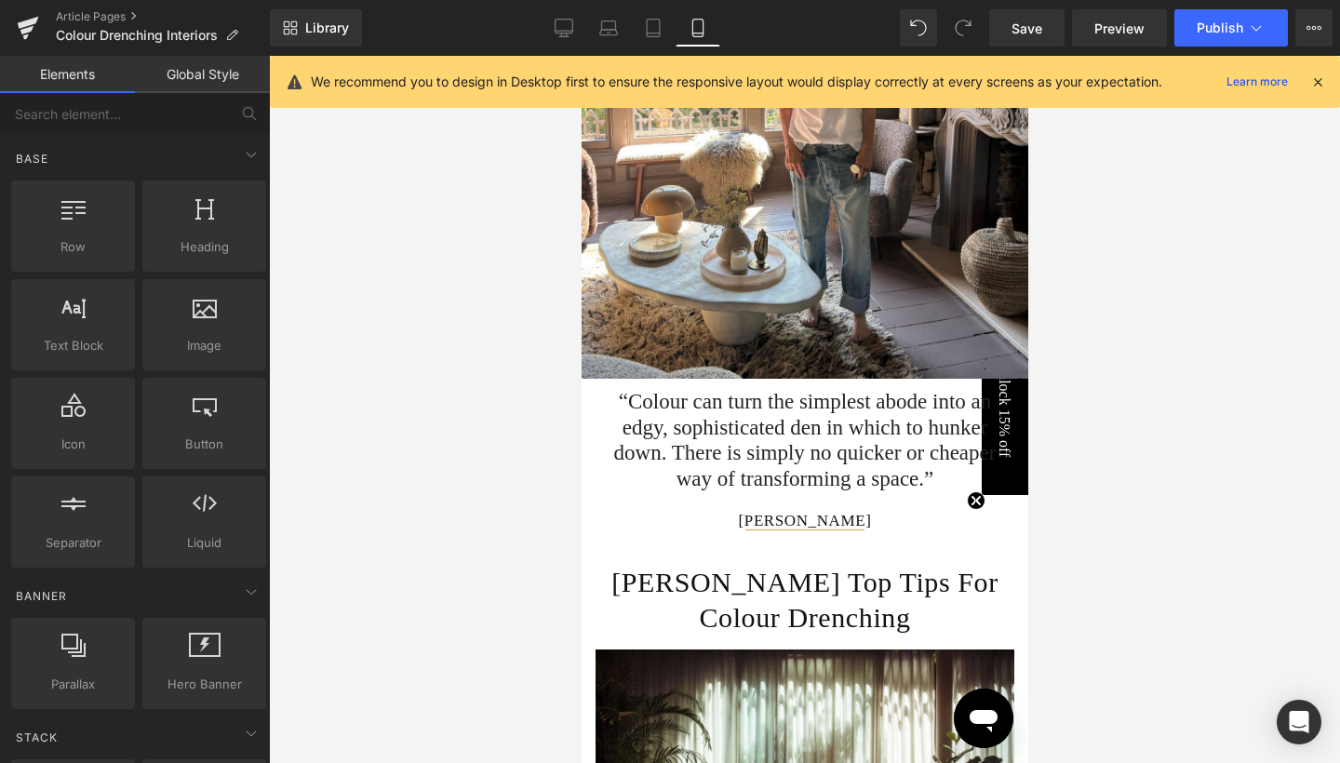
click at [1203, 414] on div at bounding box center [804, 409] width 1071 height 707
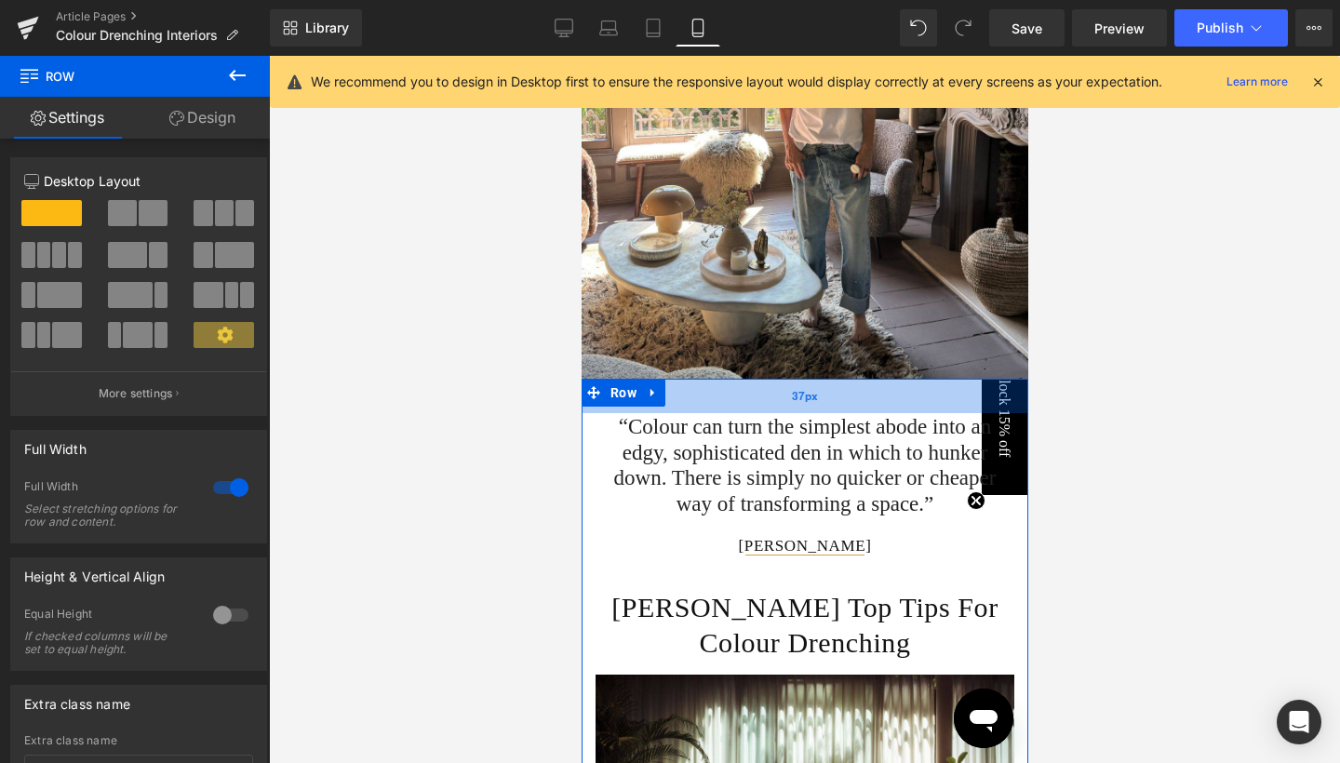
drag, startPoint x: 748, startPoint y: 366, endPoint x: 749, endPoint y: 396, distance: 29.8
click at [749, 396] on div "37px" at bounding box center [804, 396] width 447 height 34
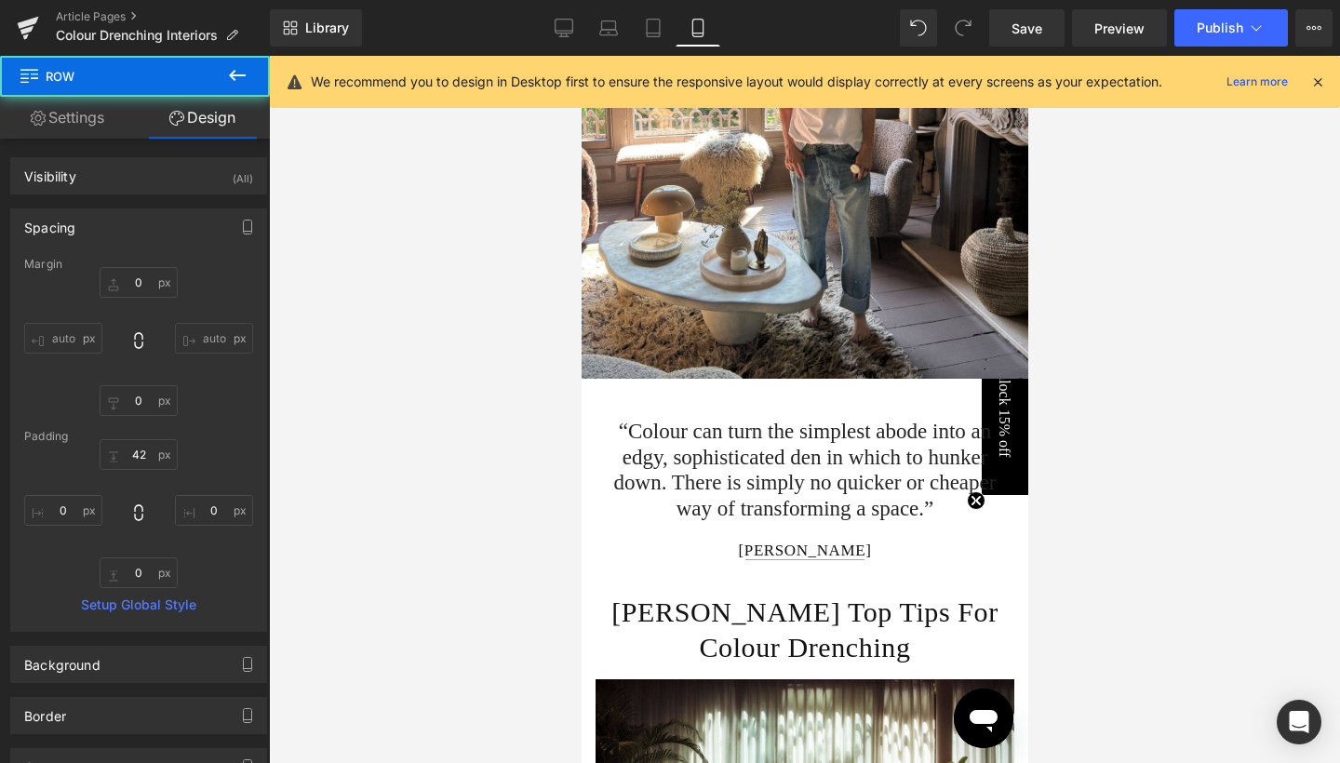
click at [1129, 293] on div at bounding box center [804, 409] width 1071 height 707
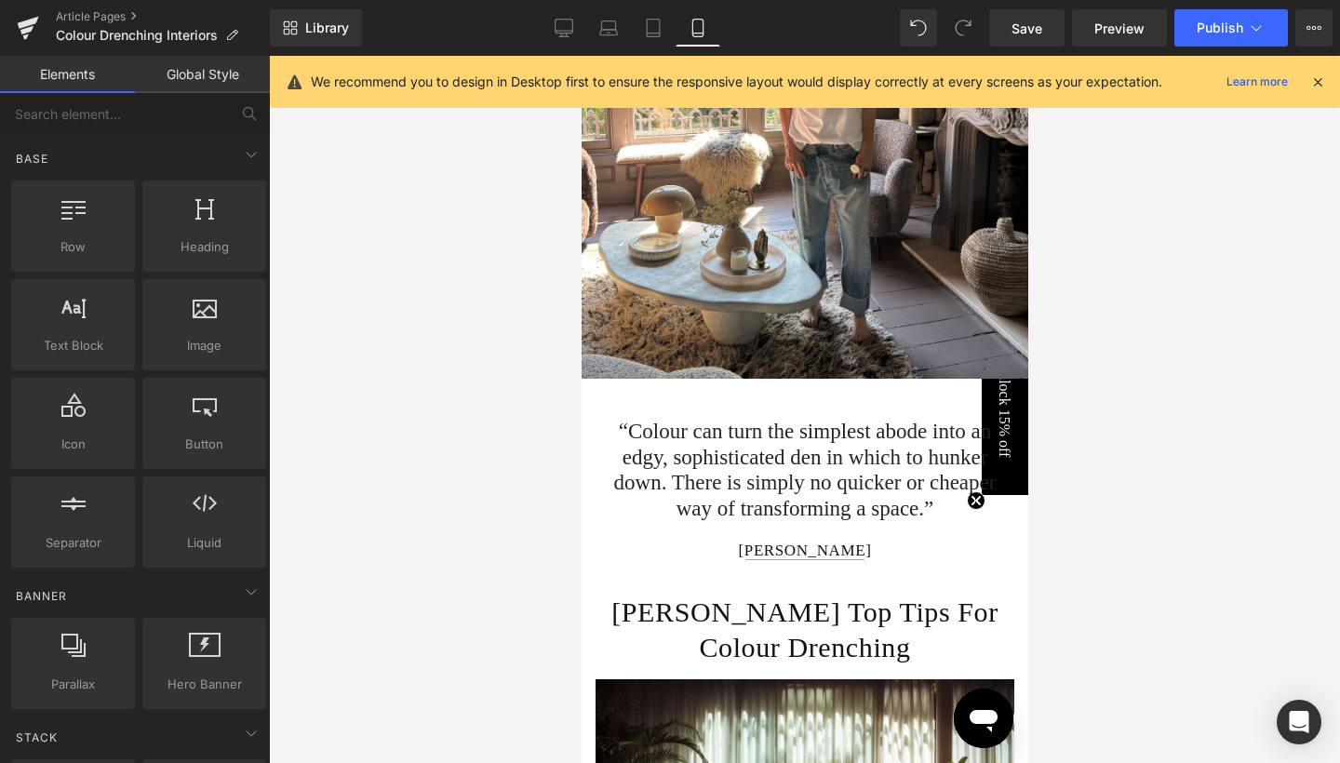
click at [1129, 293] on div at bounding box center [804, 409] width 1071 height 707
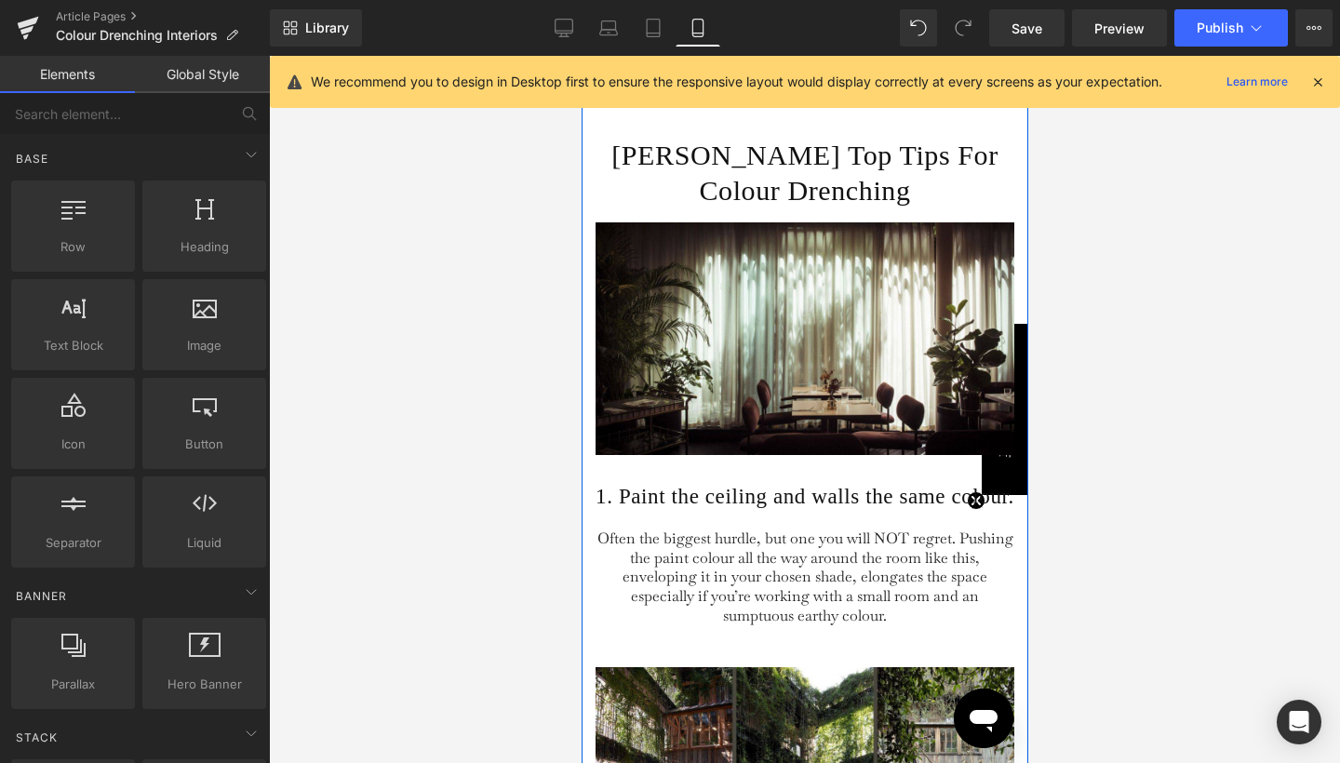
scroll to position [1969, 0]
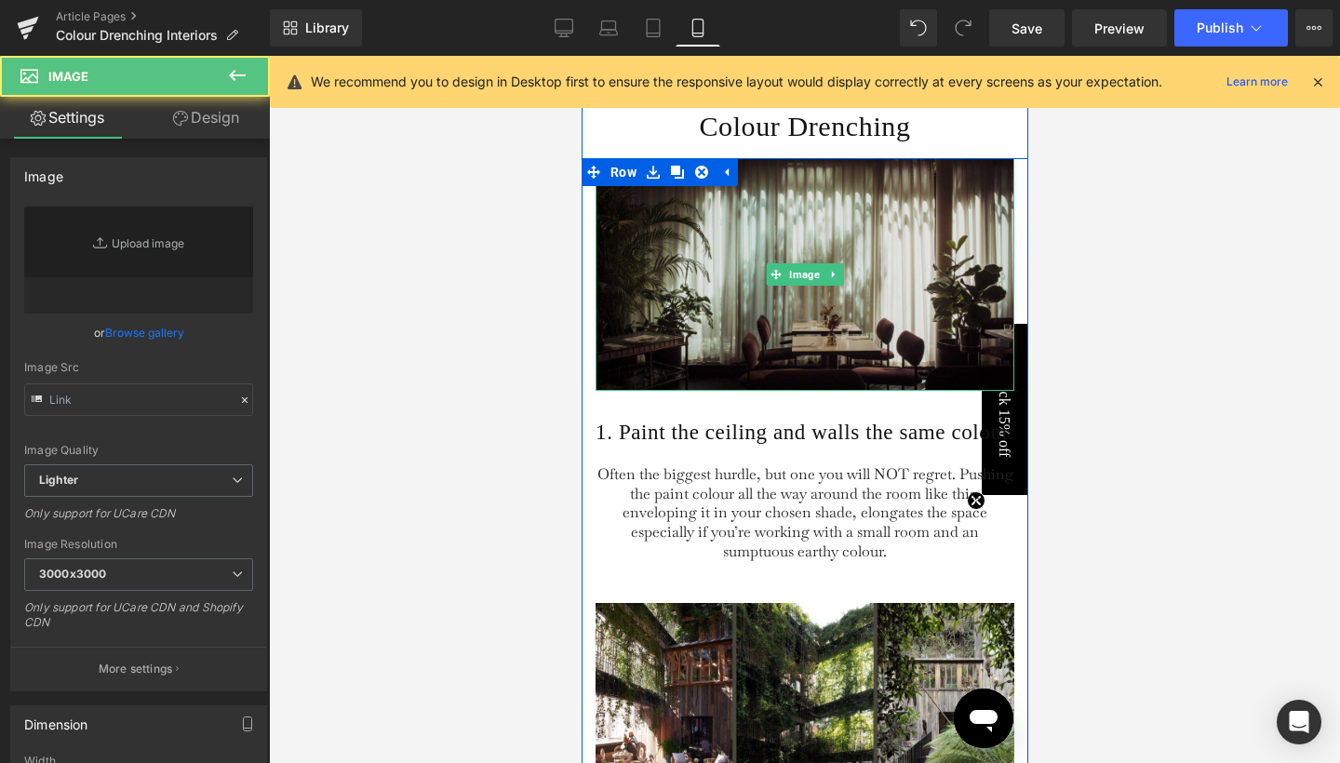
type input "[URL][DOMAIN_NAME]"
click at [808, 292] on img at bounding box center [804, 274] width 419 height 233
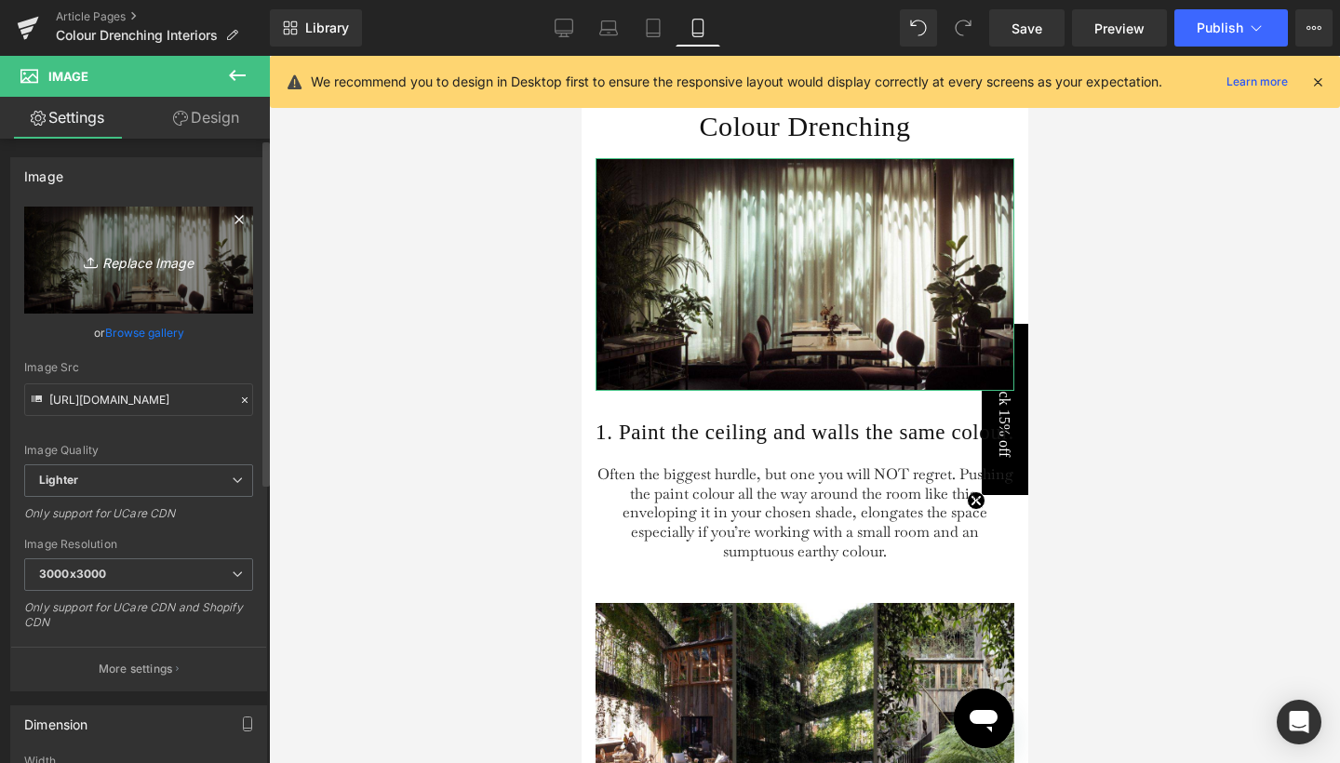
click at [142, 265] on icon "Replace Image" at bounding box center [138, 260] width 149 height 23
type input "C:\fakepath\2.jpg"
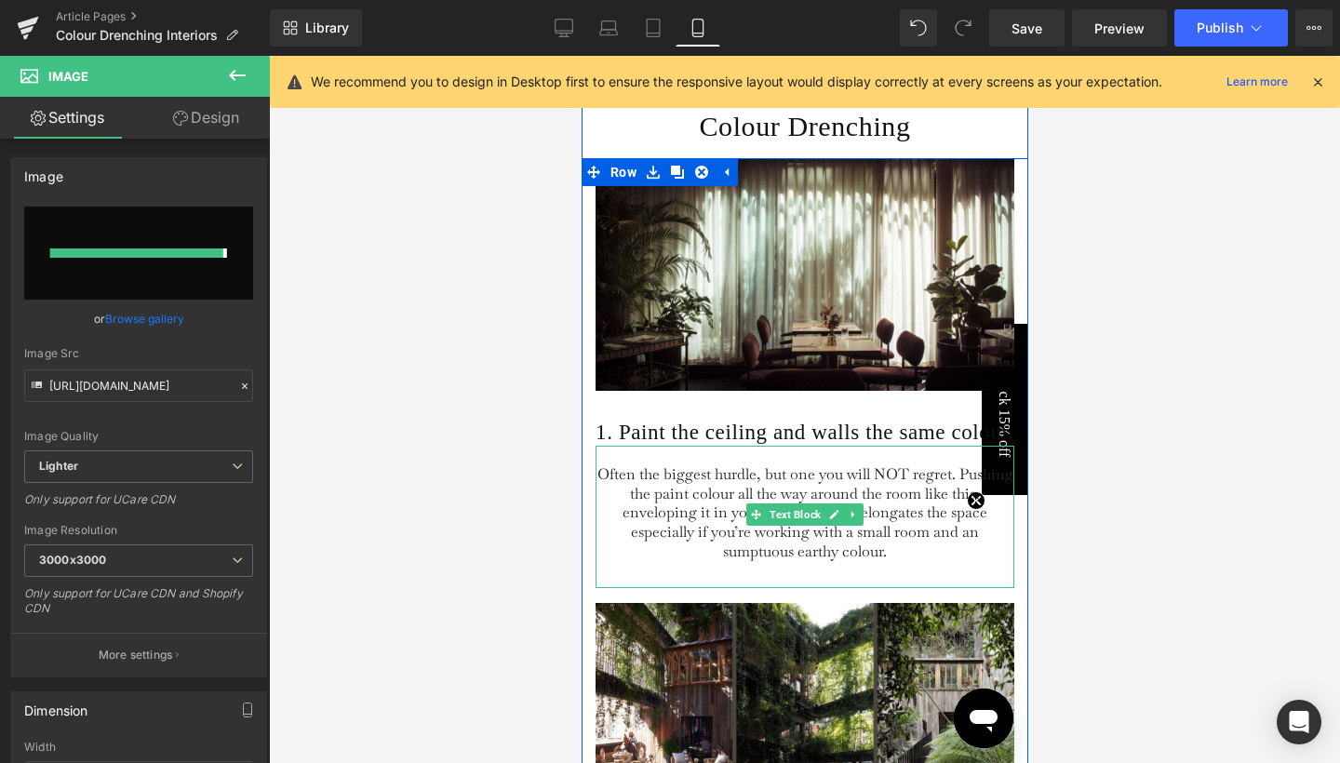
type input "[URL][DOMAIN_NAME]"
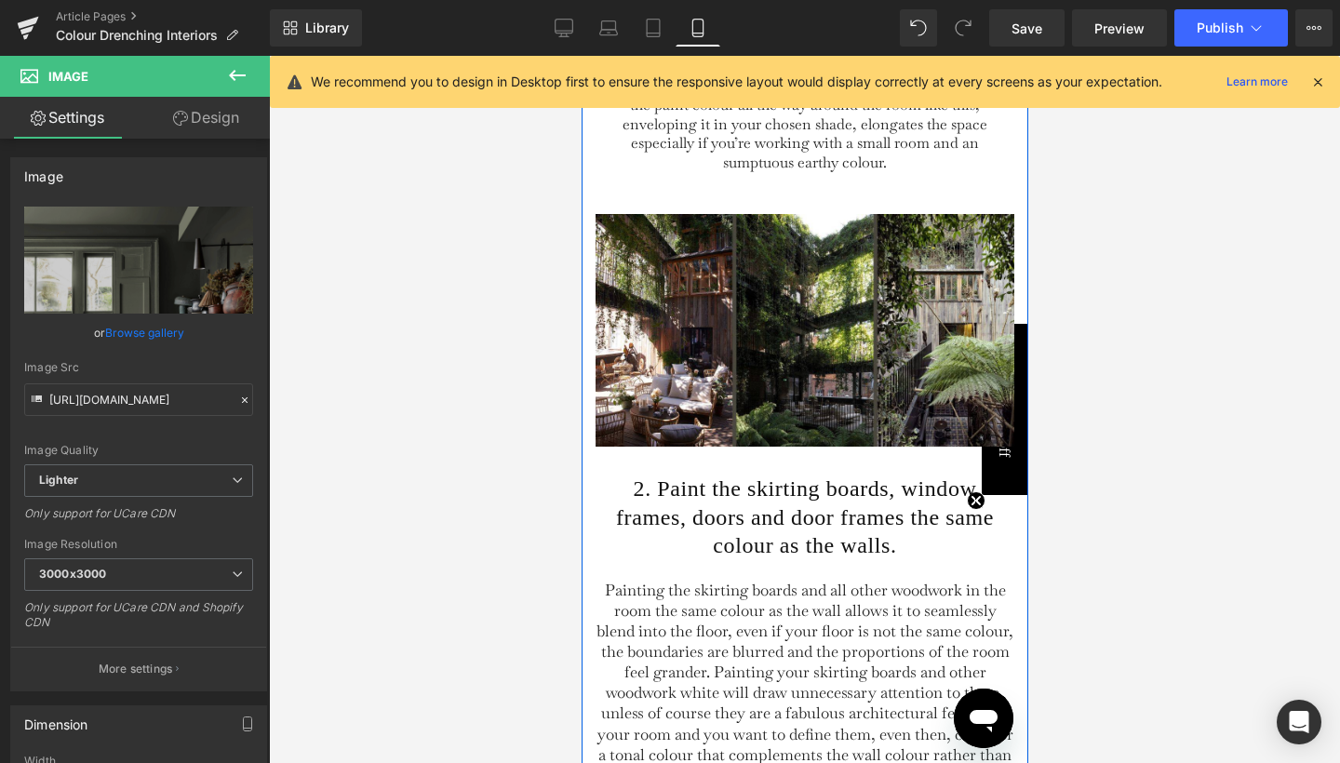
scroll to position [2434, 0]
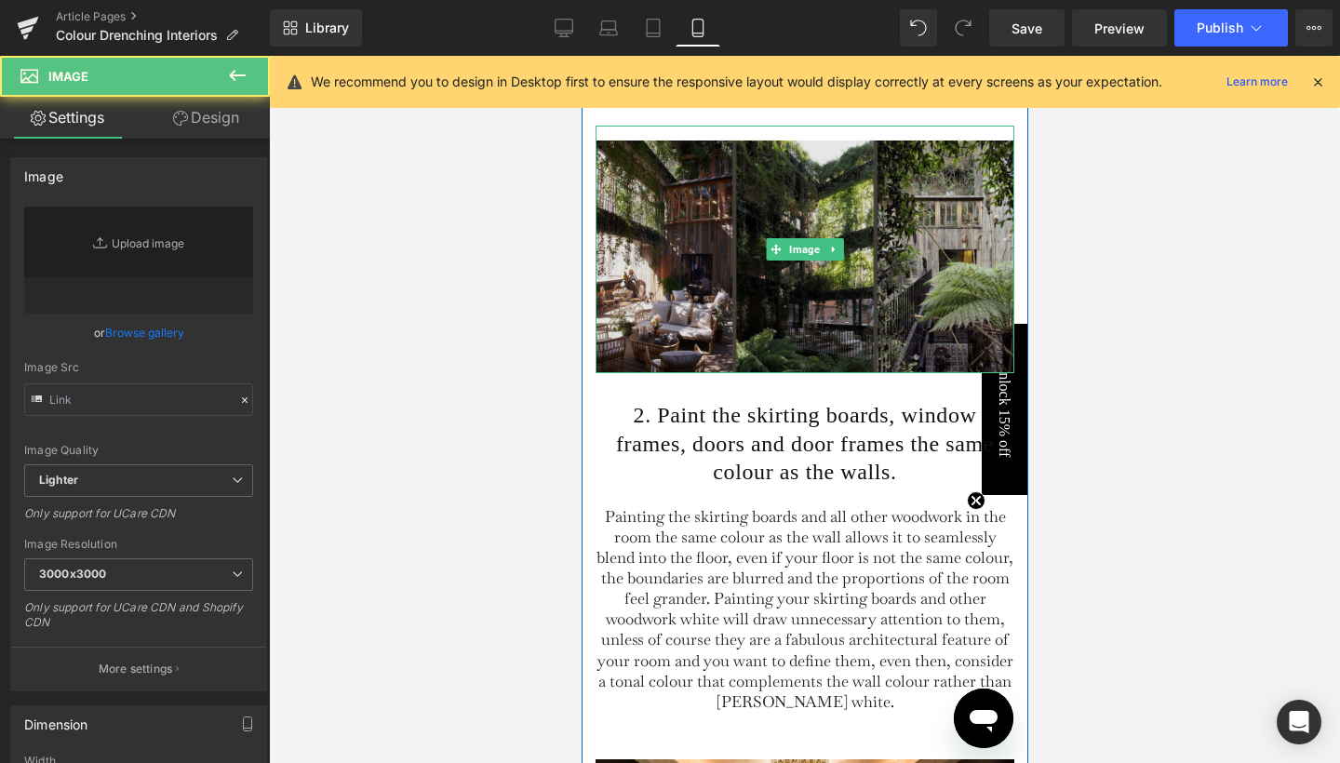
click at [824, 344] on img at bounding box center [804, 250] width 419 height 248
type input "[URL][DOMAIN_NAME]"
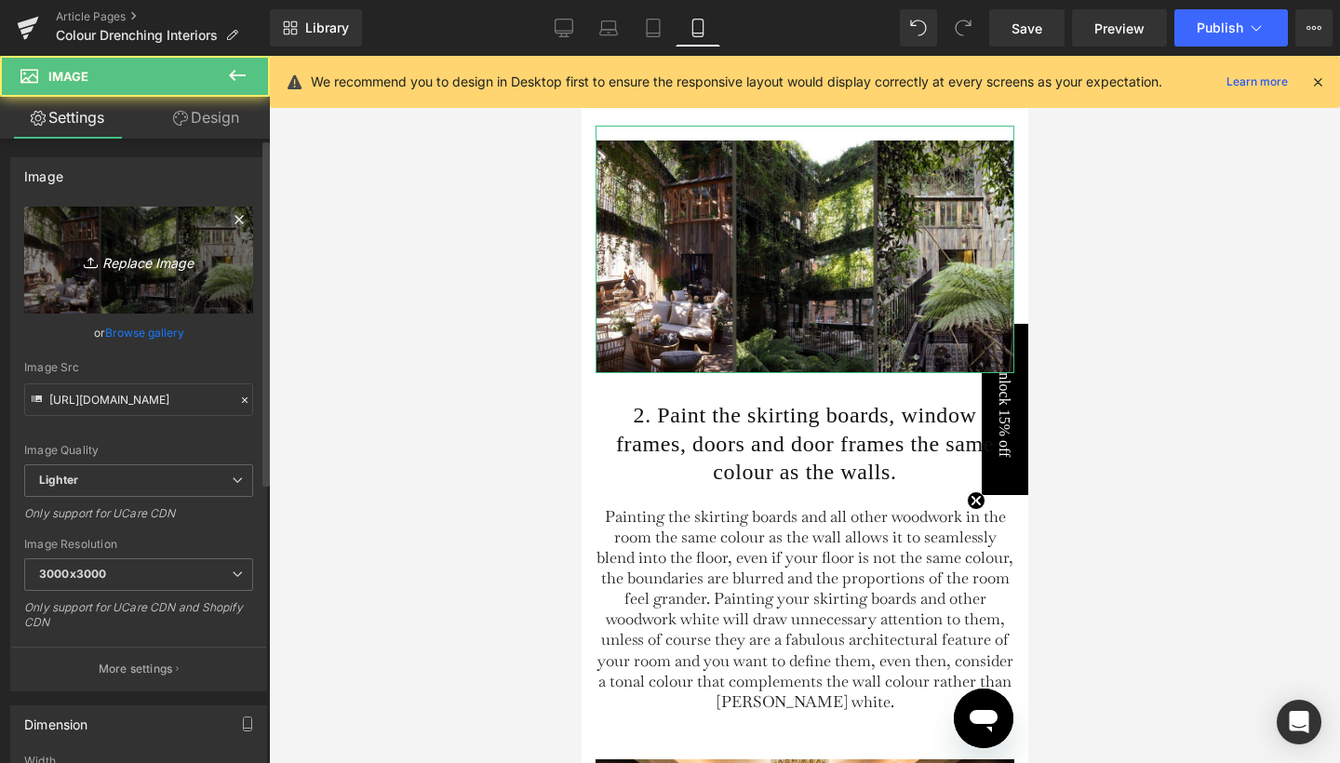
click at [147, 281] on link "Replace Image" at bounding box center [138, 260] width 229 height 107
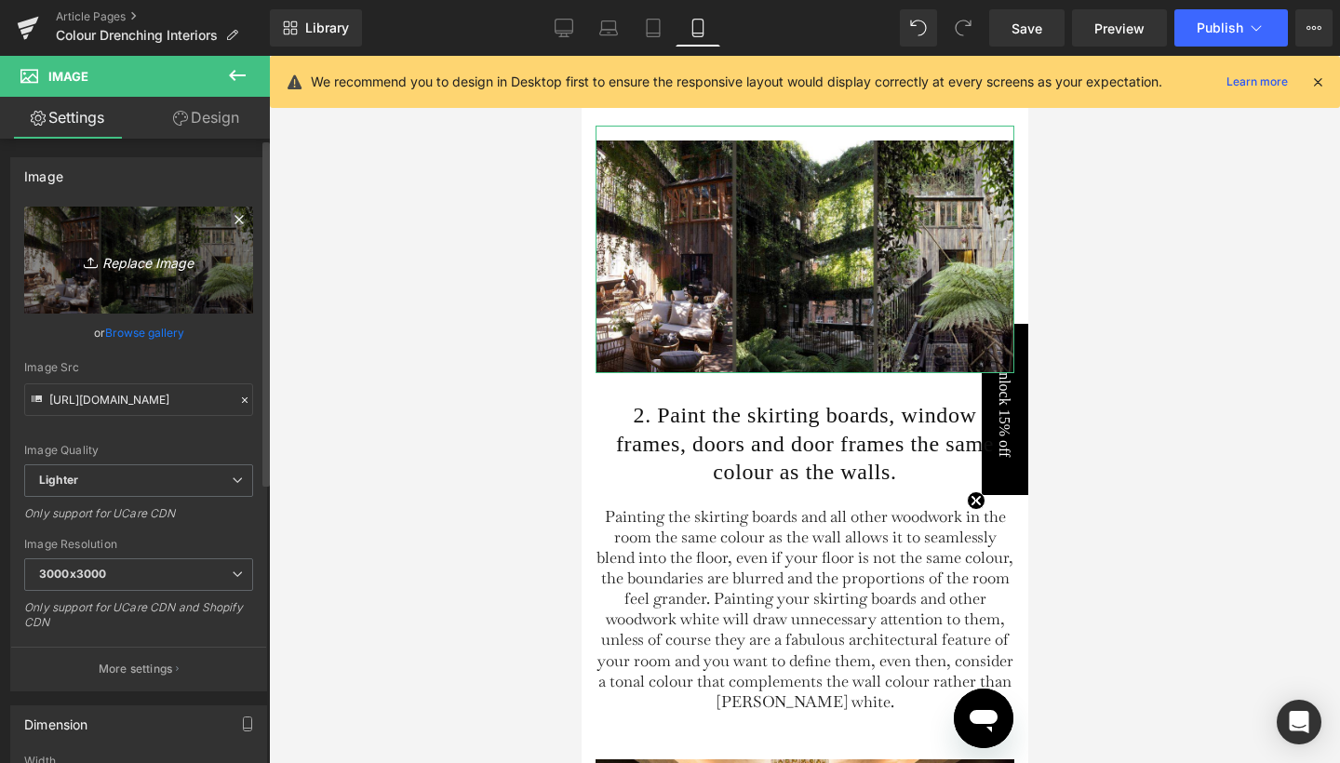
type input "C:\fakepath\3.jpg"
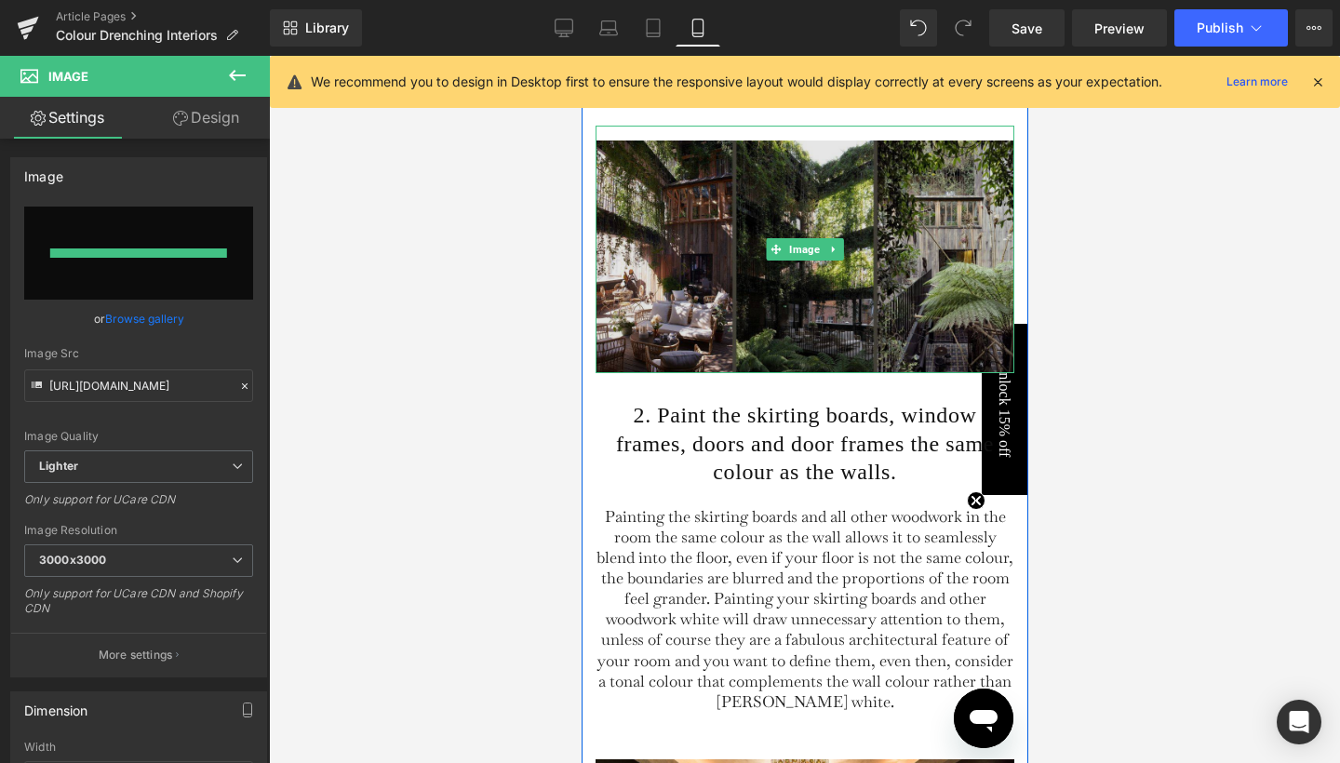
type input "[URL][DOMAIN_NAME]"
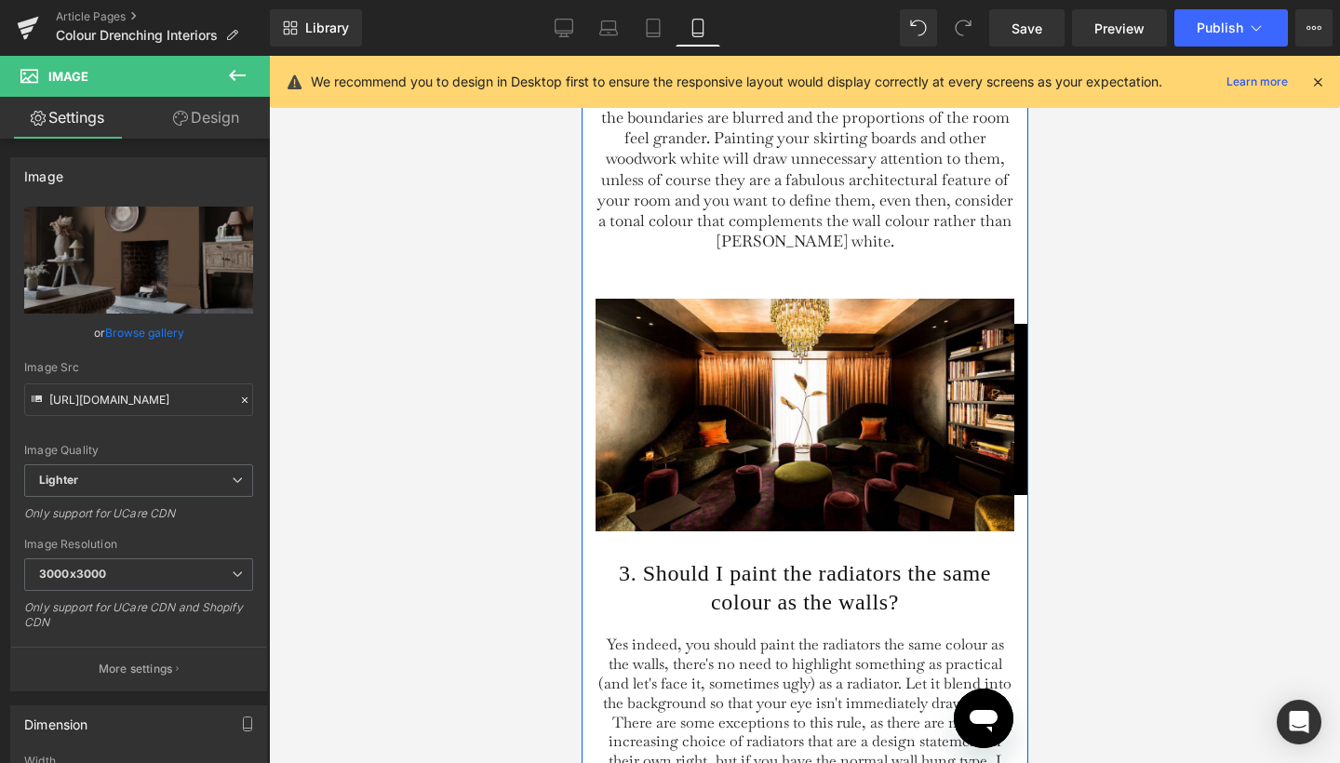
scroll to position [2908, 0]
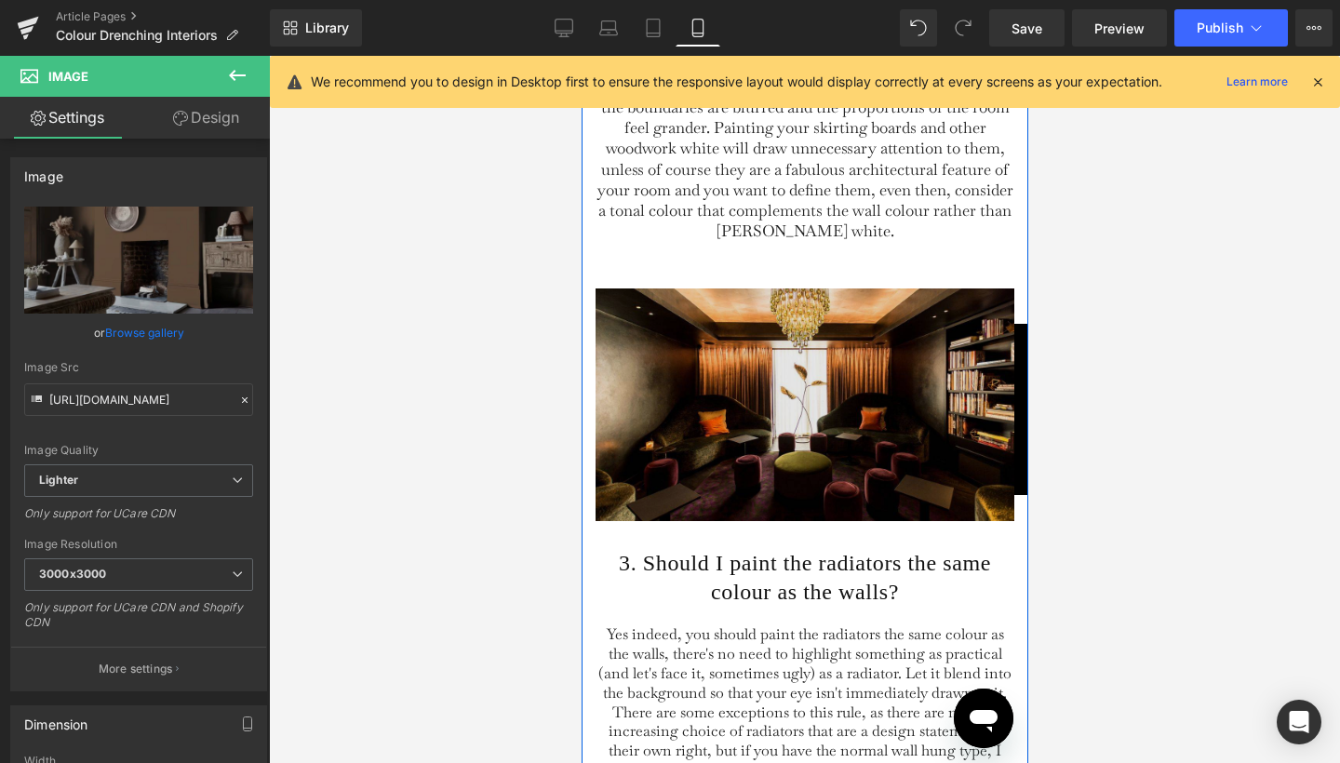
click at [837, 416] on div "Image" at bounding box center [804, 394] width 419 height 254
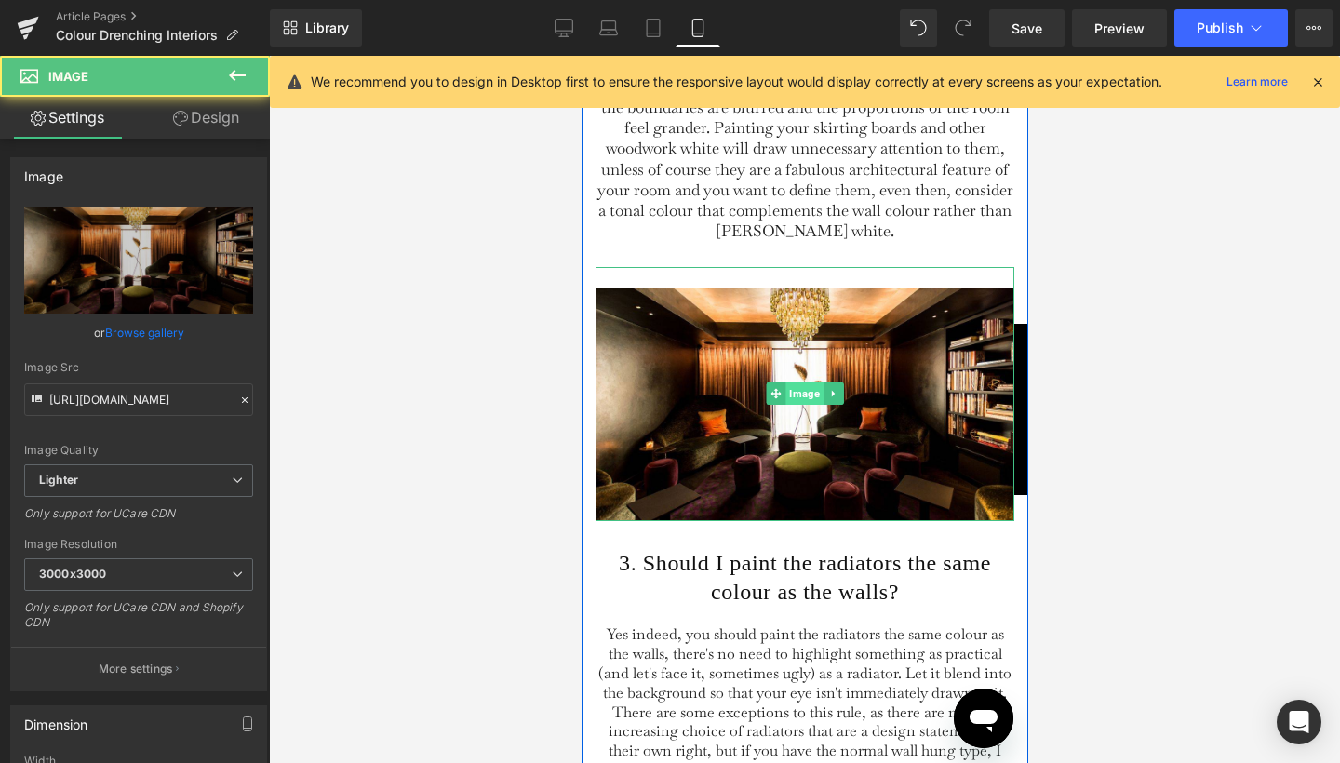
click at [795, 405] on span "Image" at bounding box center [804, 394] width 38 height 22
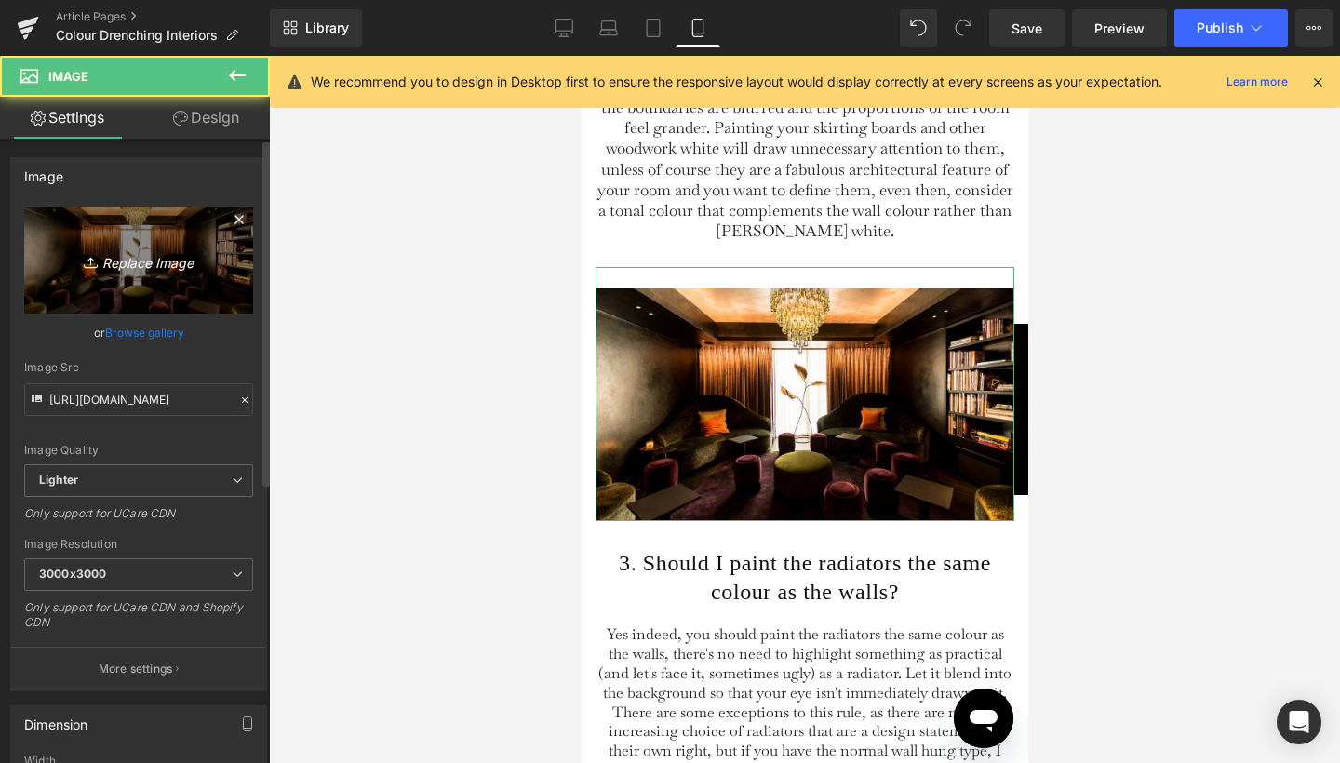
click at [153, 266] on icon "Replace Image" at bounding box center [138, 260] width 149 height 23
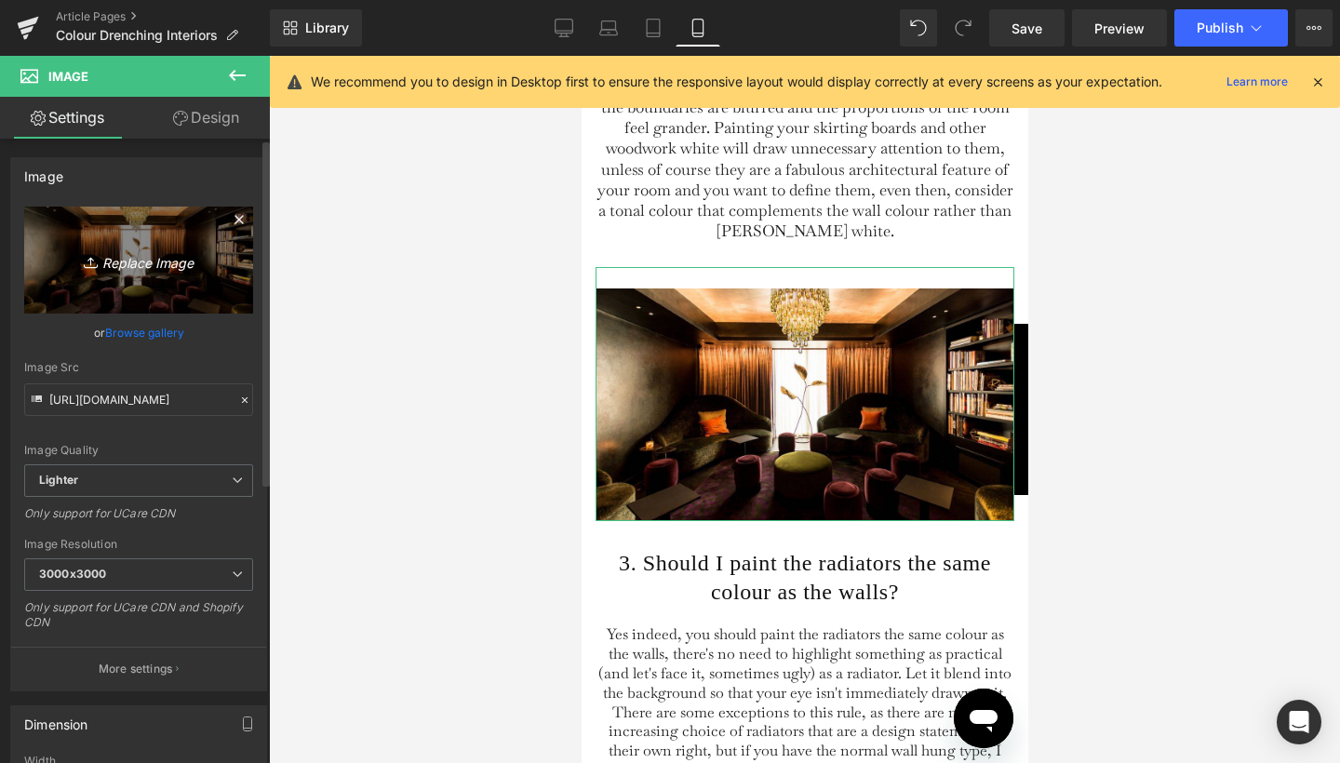
type input "C:\fakepath\4.jpg"
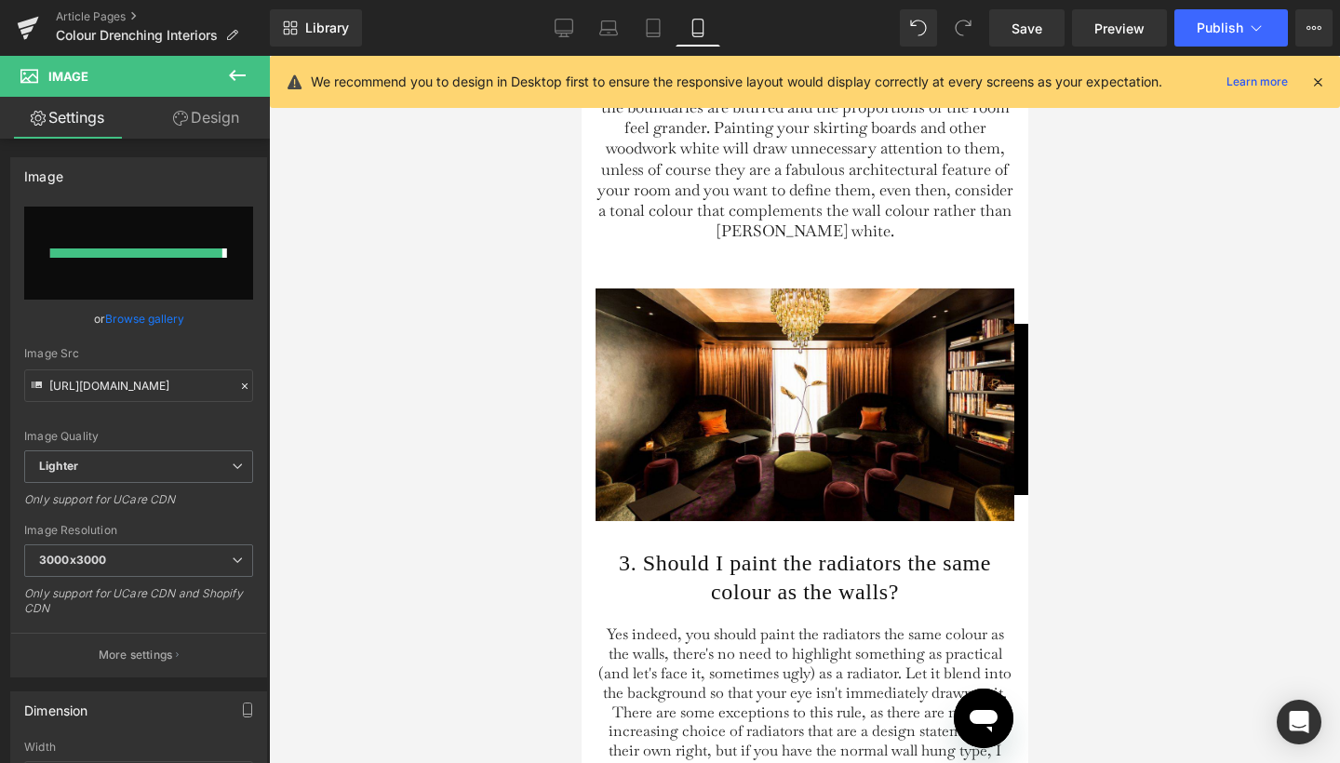
type input "[URL][DOMAIN_NAME]"
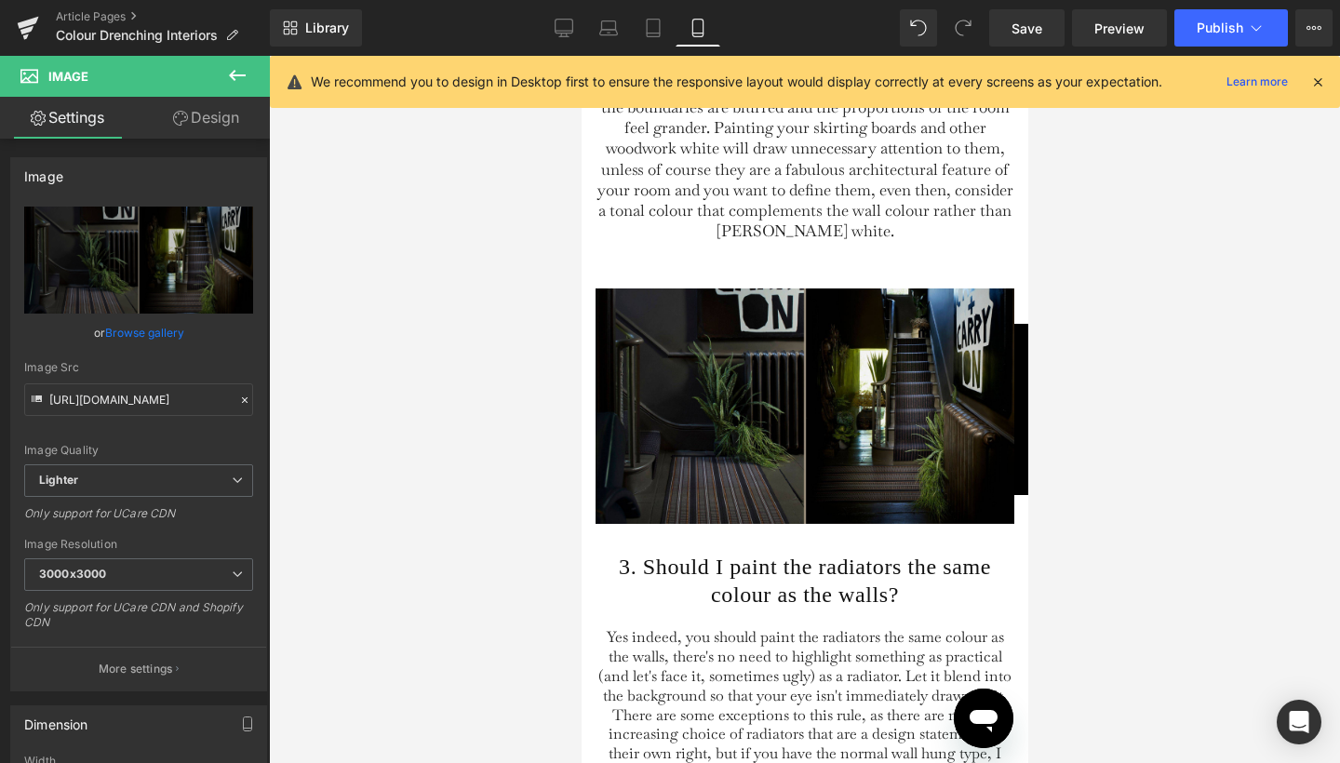
click at [1145, 370] on div at bounding box center [804, 409] width 1071 height 707
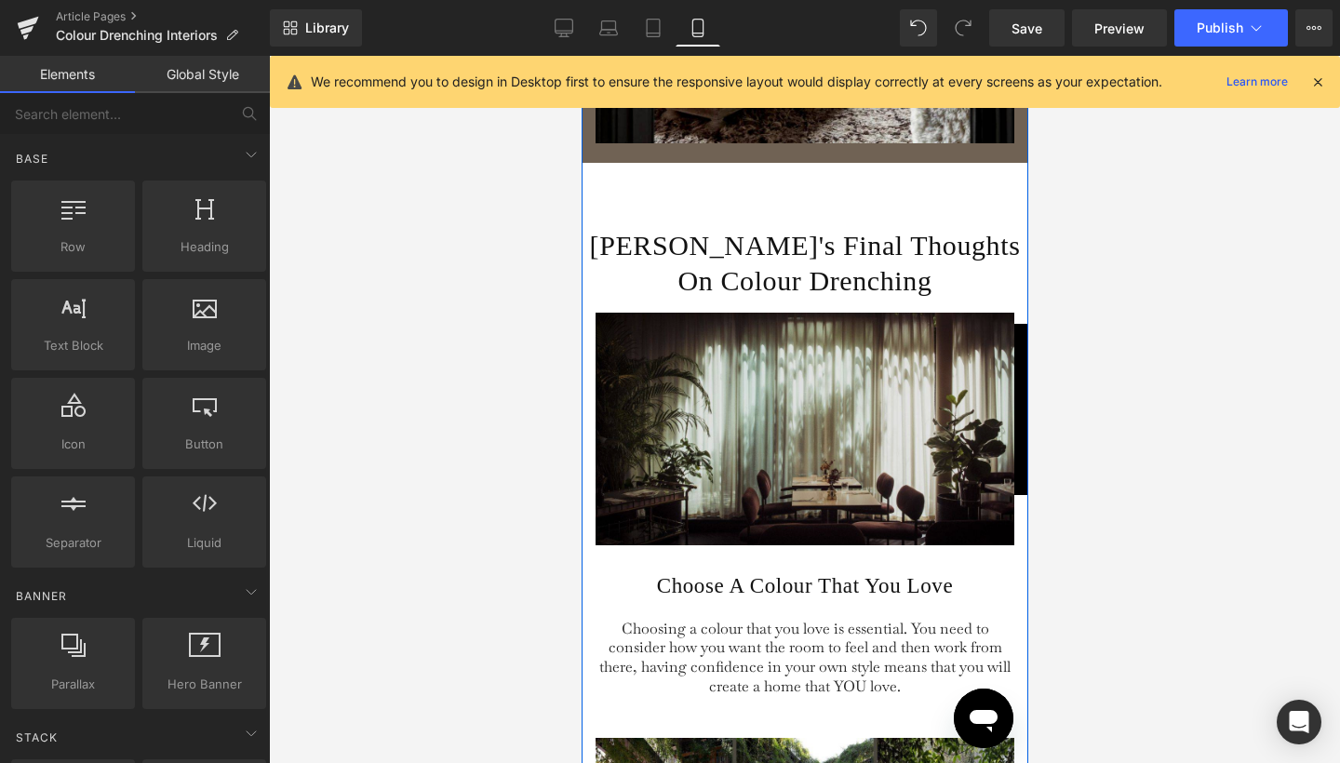
scroll to position [4476, 0]
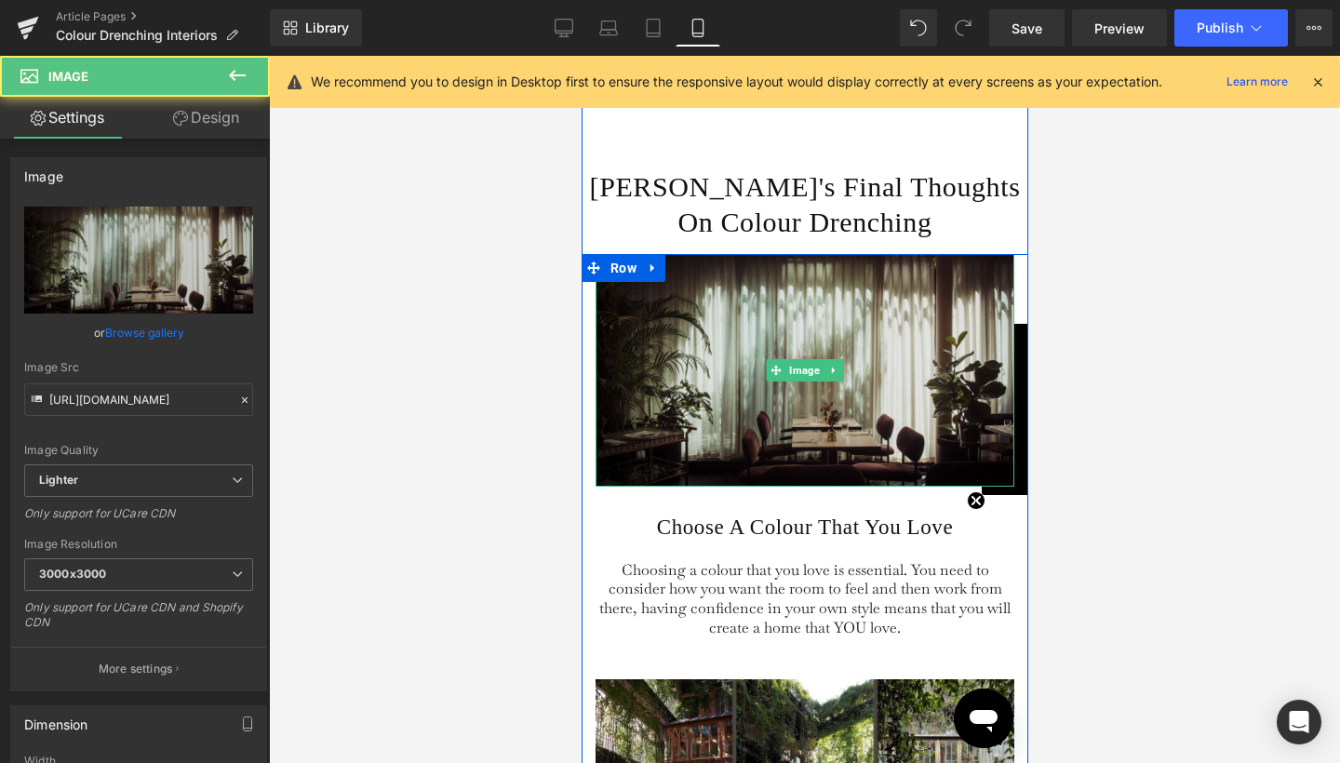
click at [768, 370] on div "Image" at bounding box center [804, 370] width 419 height 233
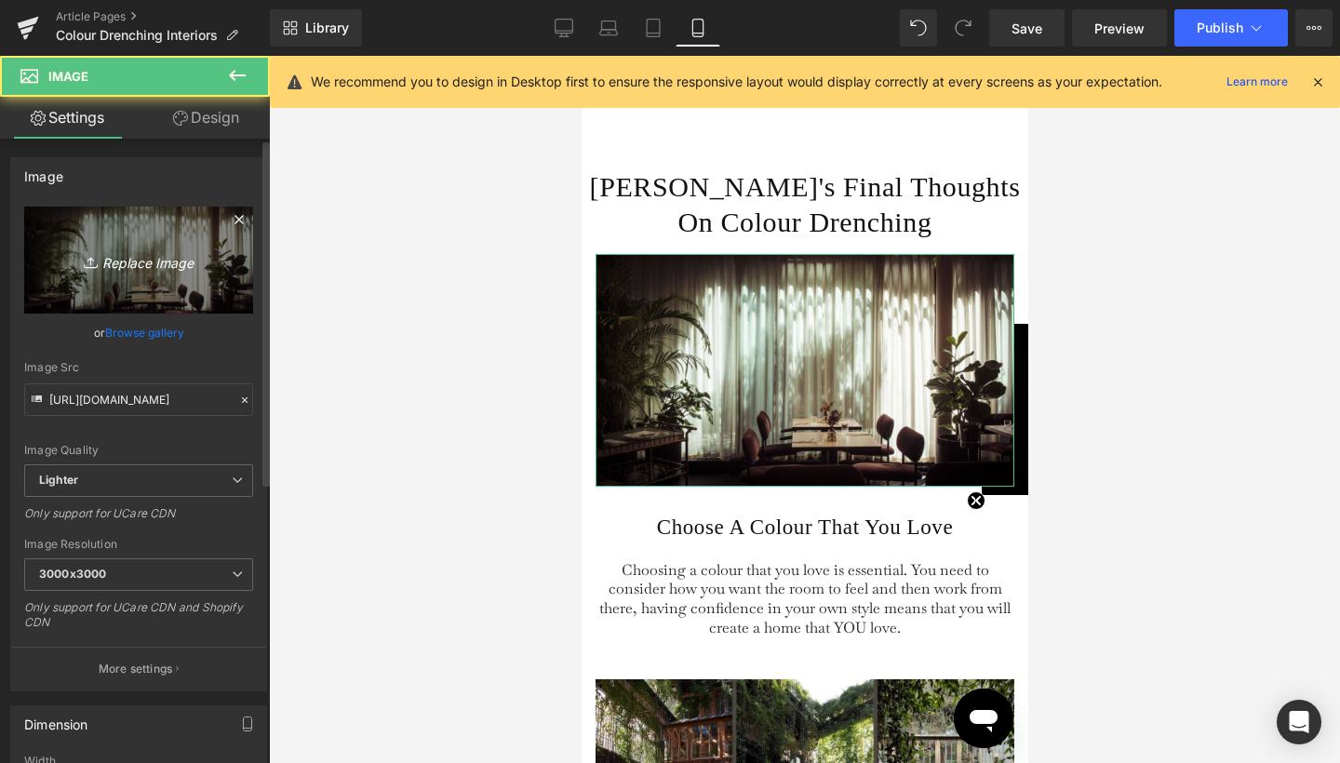
click at [151, 235] on link "Replace Image" at bounding box center [138, 260] width 229 height 107
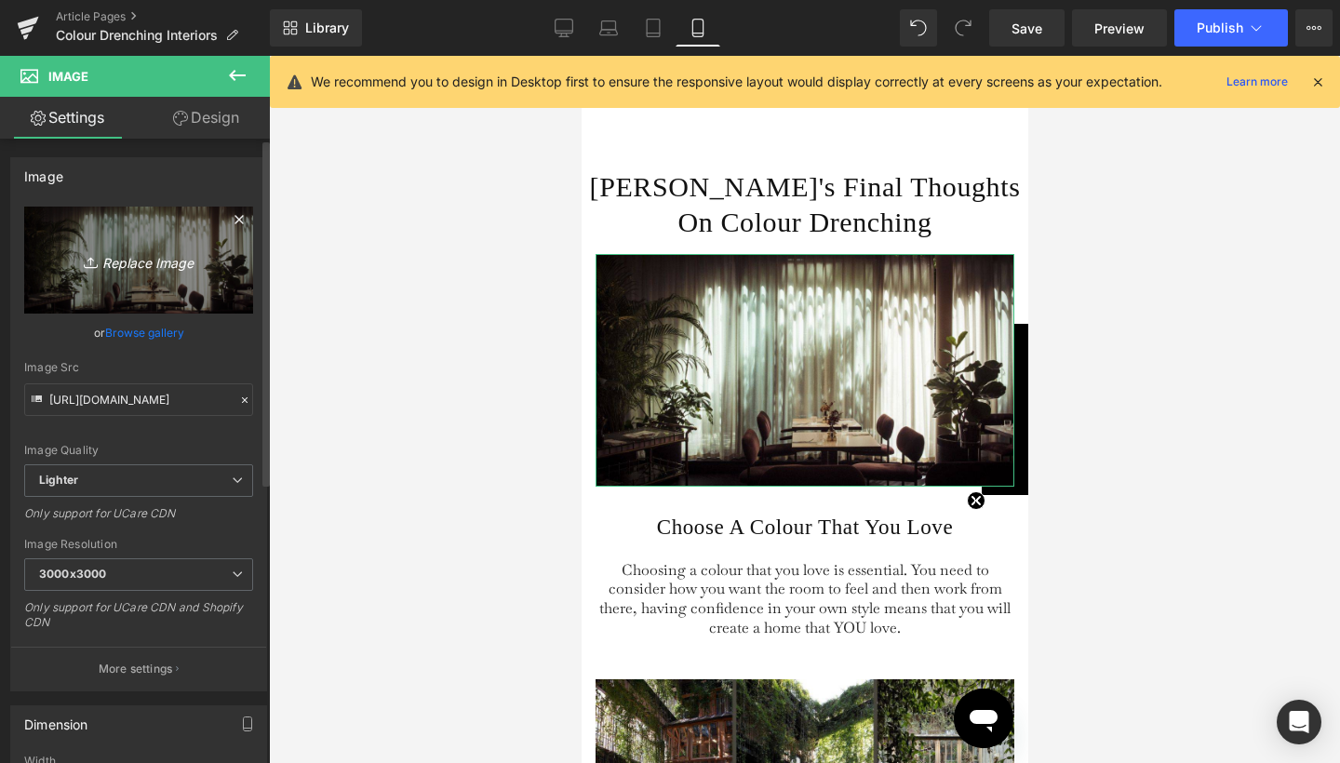
type input "C:\fakepath\2.jpg"
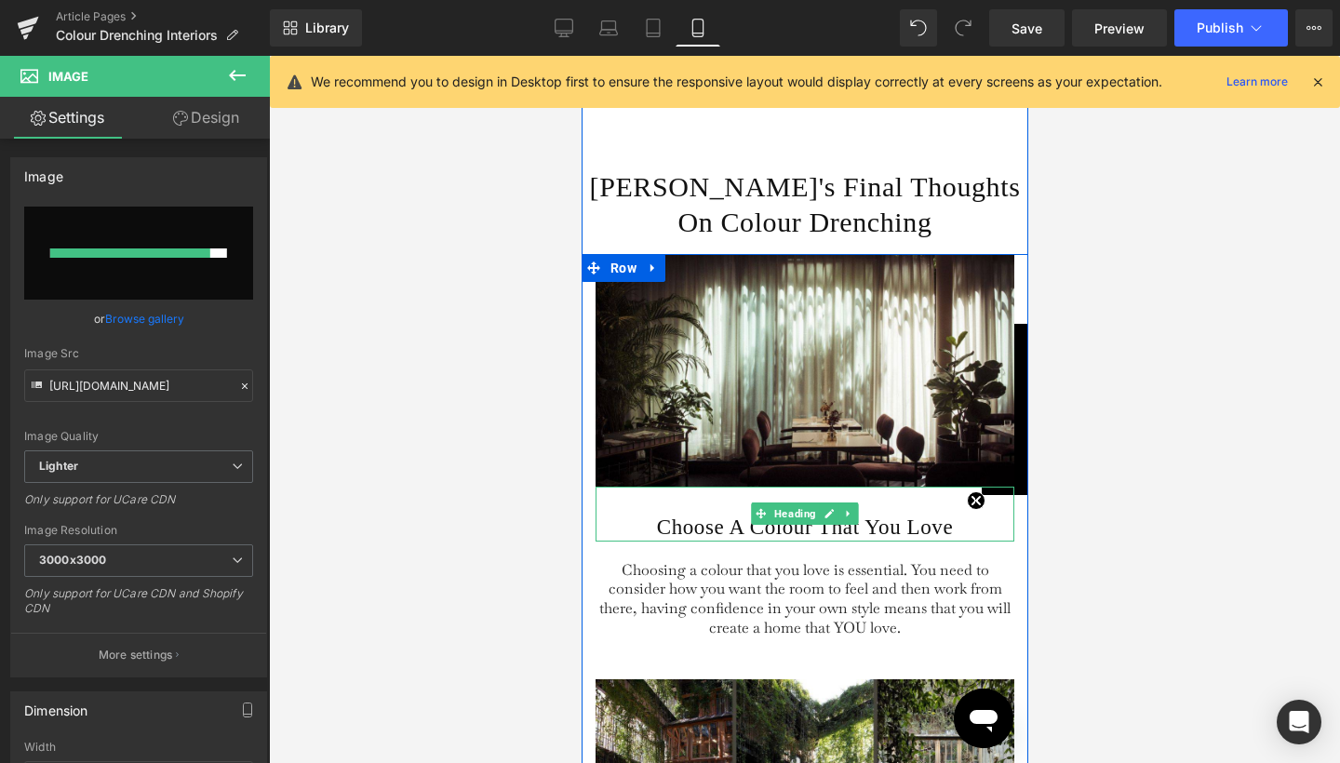
type input "[URL][DOMAIN_NAME]"
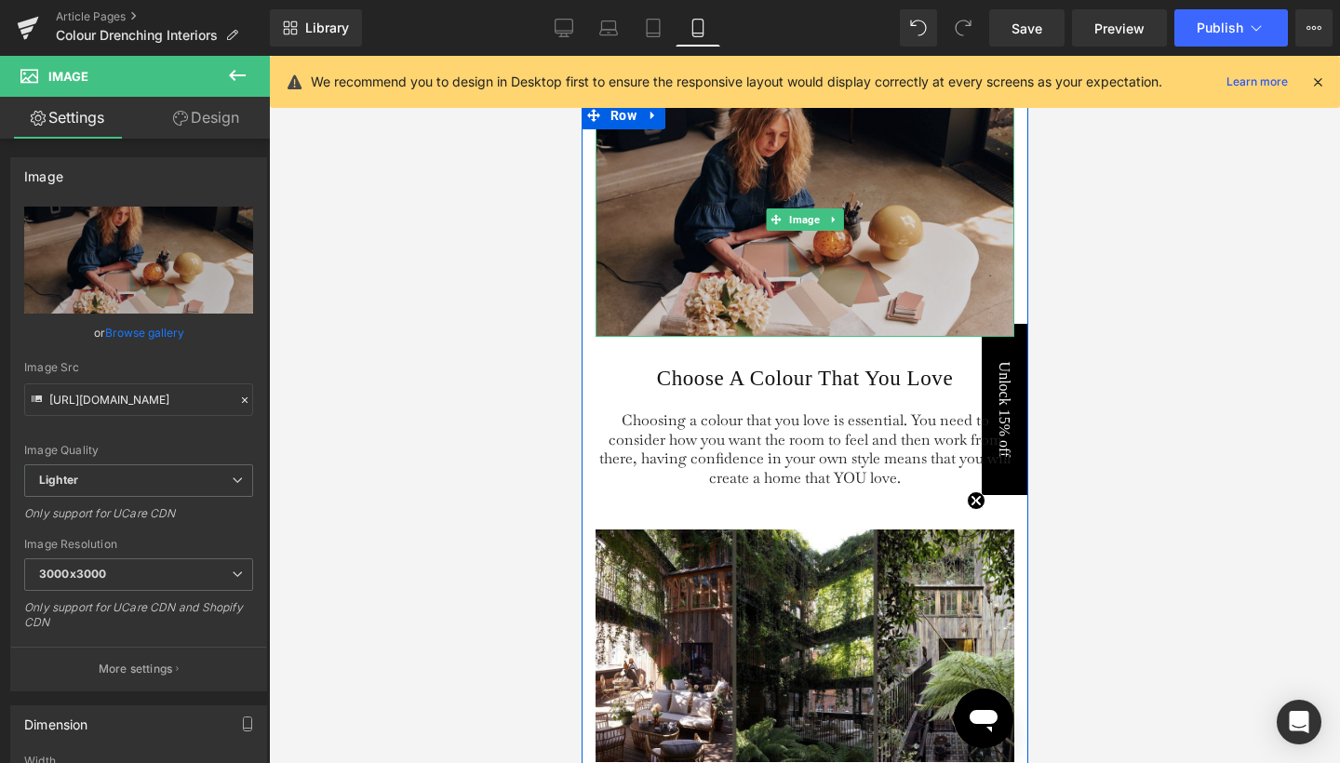
scroll to position [4716, 0]
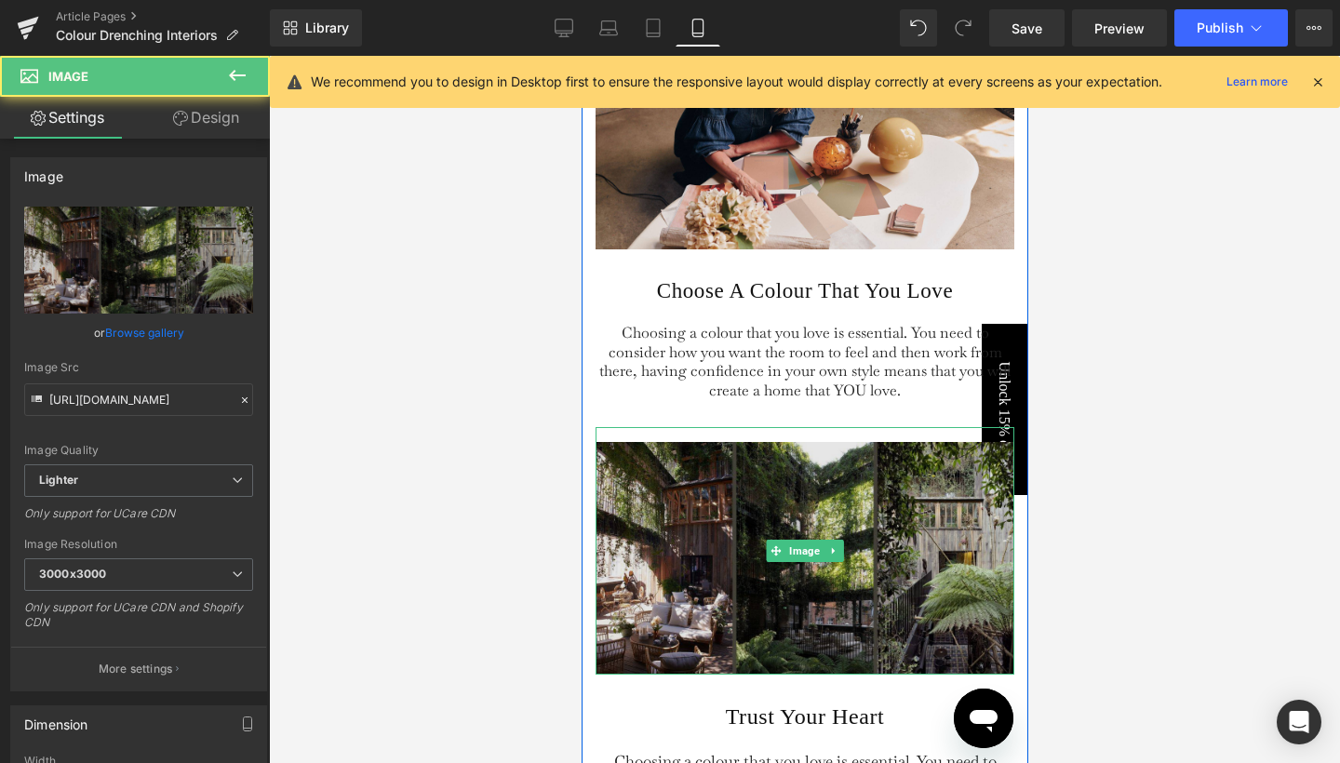
click at [773, 504] on img at bounding box center [804, 551] width 419 height 248
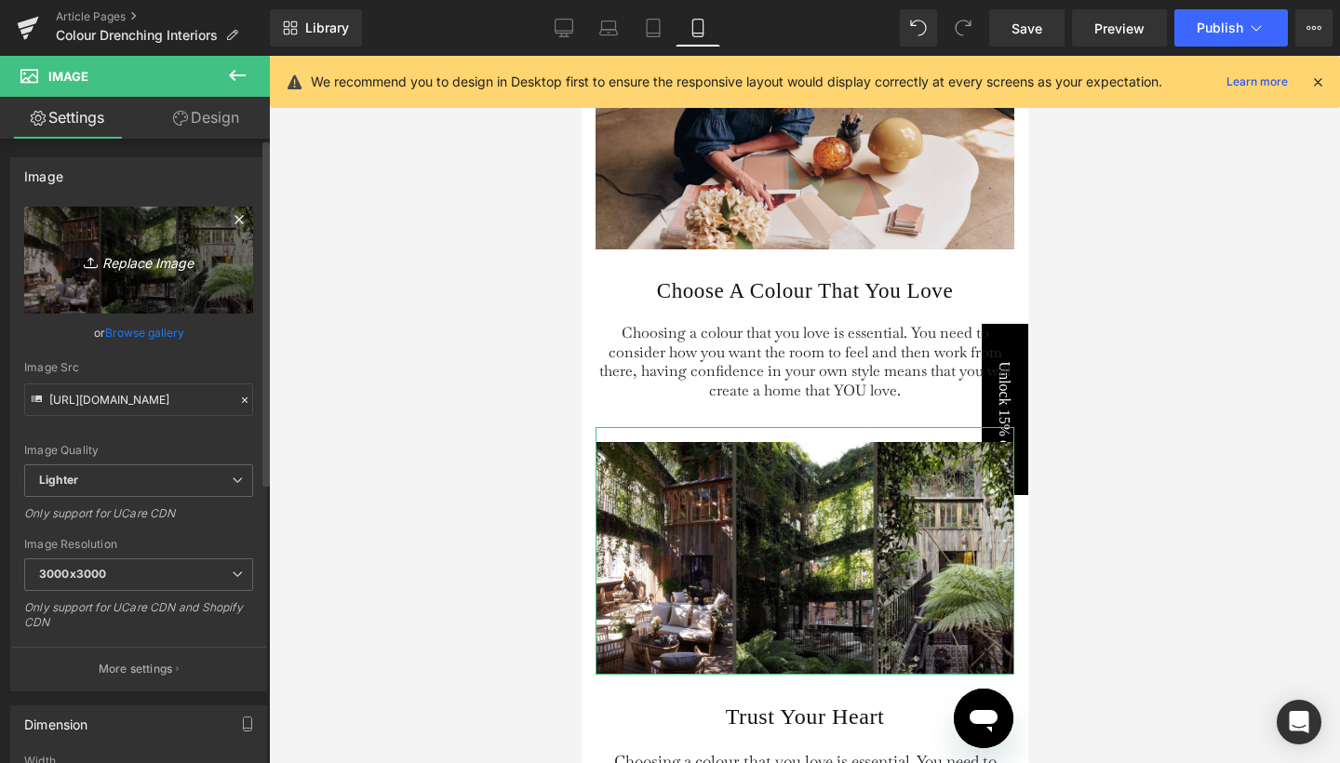
click at [121, 277] on link "Replace Image" at bounding box center [138, 260] width 229 height 107
type input "C:\fakepath\1.jpg"
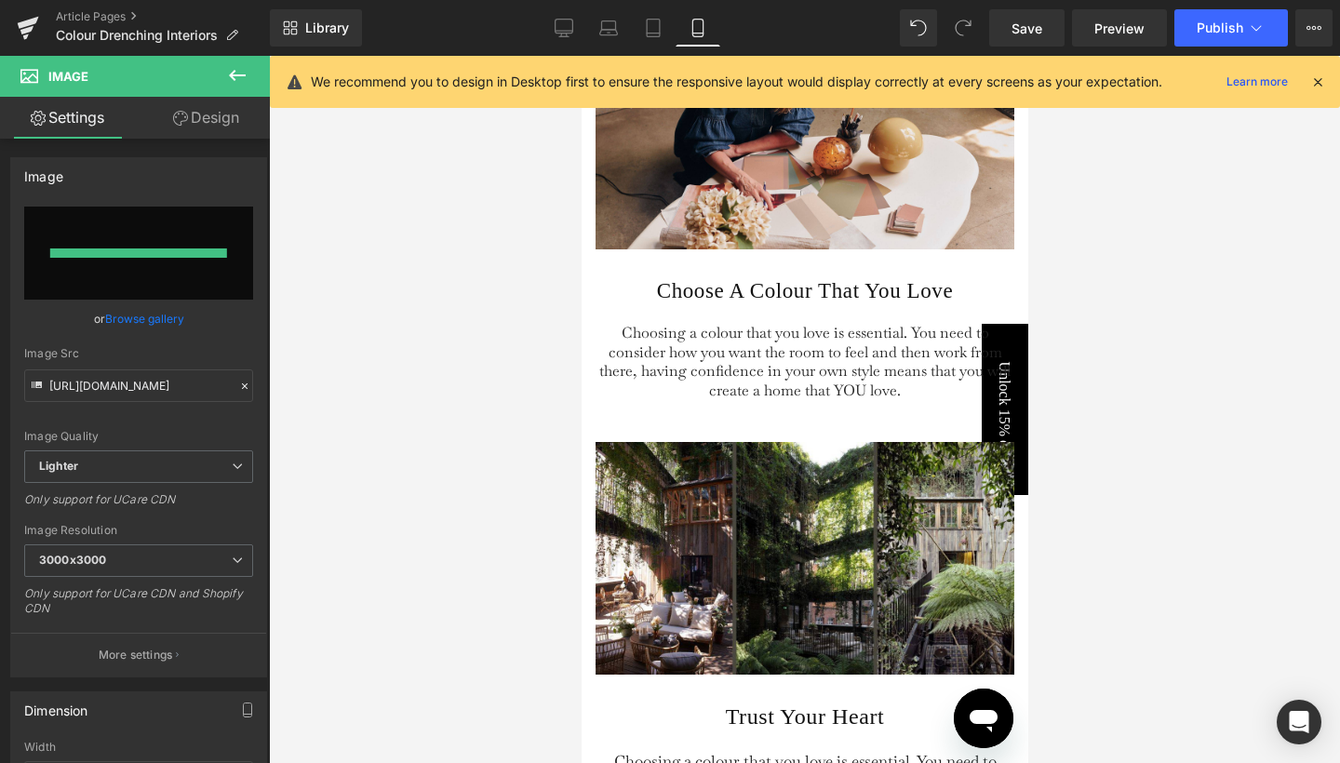
type input "[URL][DOMAIN_NAME]"
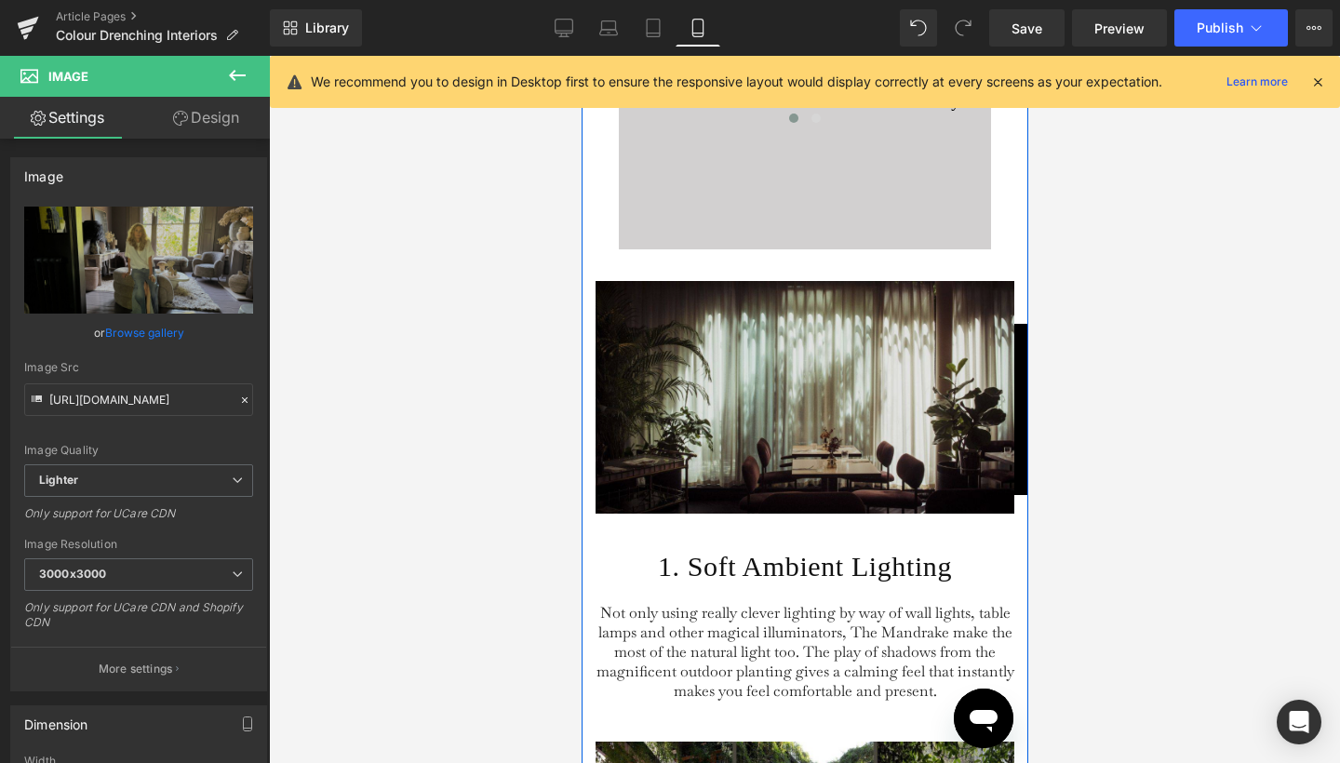
scroll to position [6151, 0]
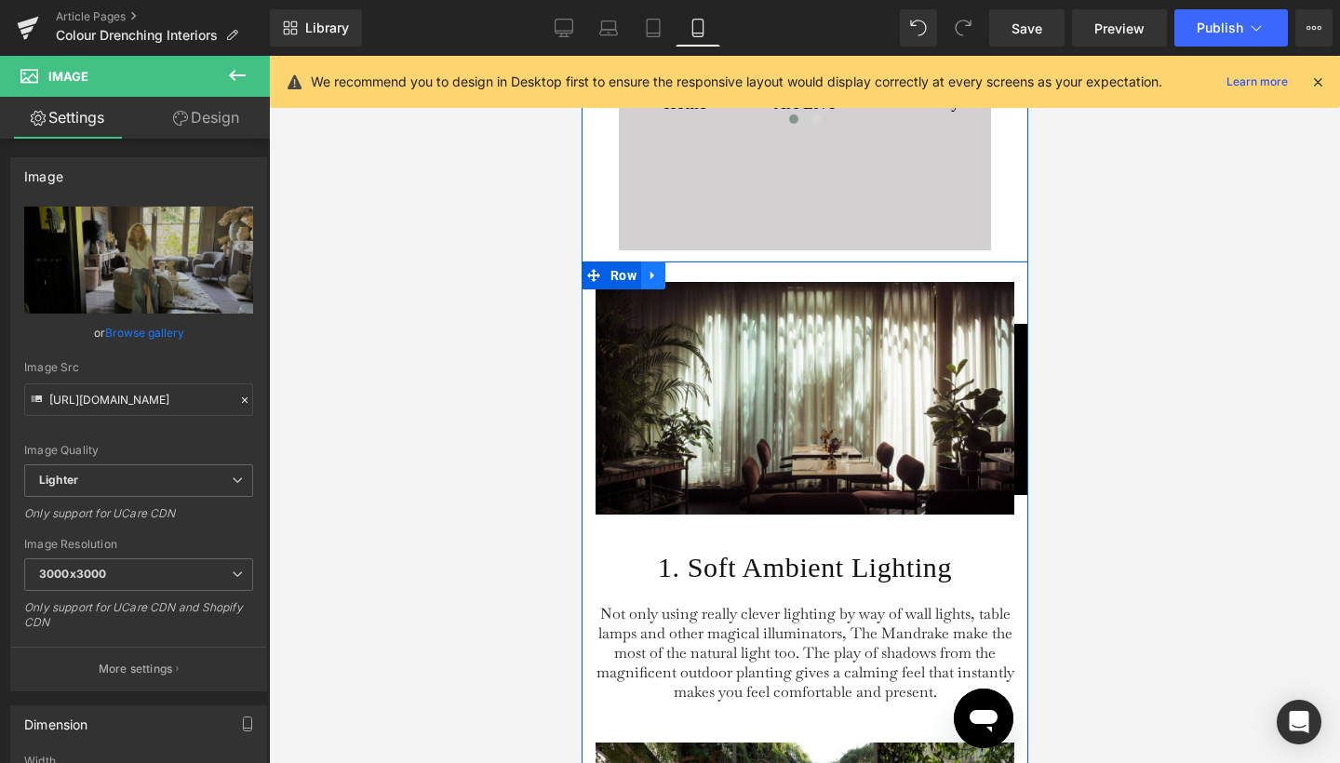
click at [647, 283] on icon at bounding box center [652, 276] width 13 height 14
click at [697, 289] on link at bounding box center [701, 276] width 24 height 28
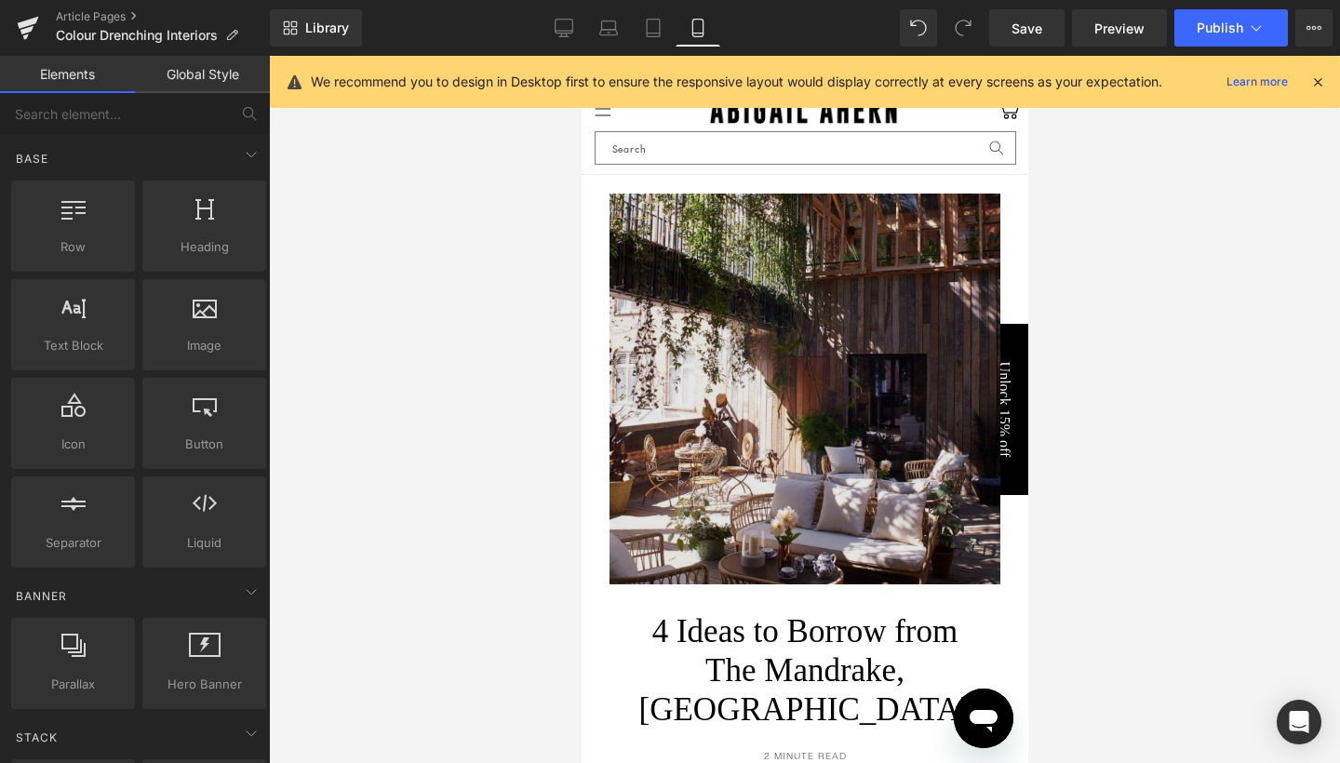
scroll to position [0, 0]
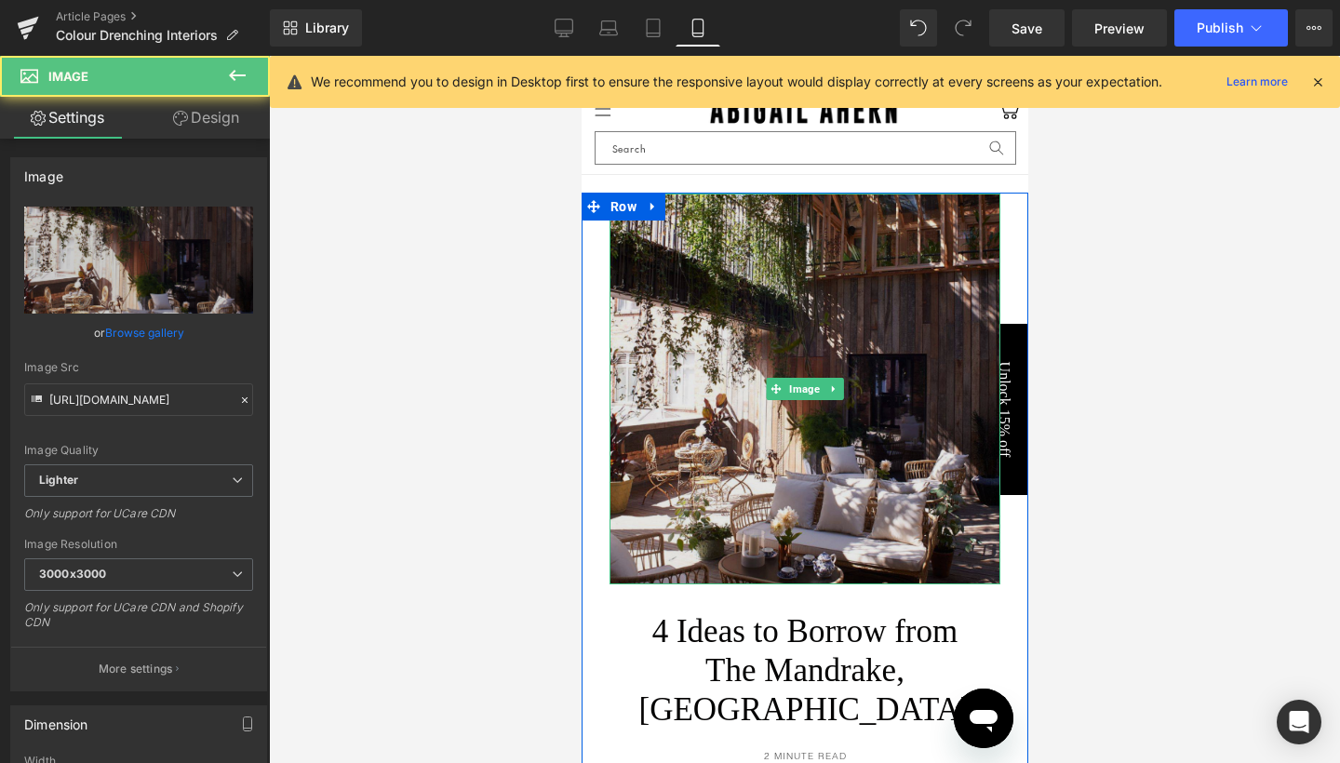
click at [663, 241] on img at bounding box center [804, 389] width 391 height 391
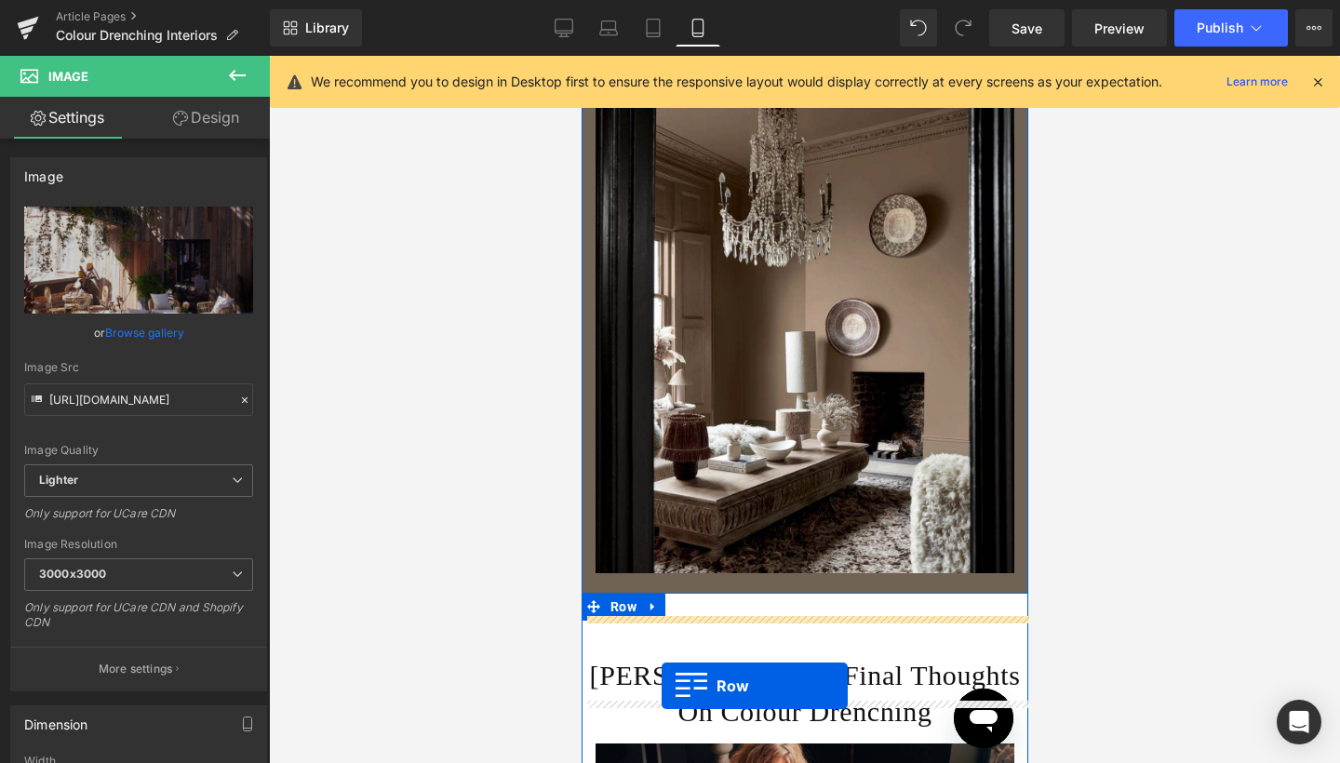
scroll to position [3500, 0]
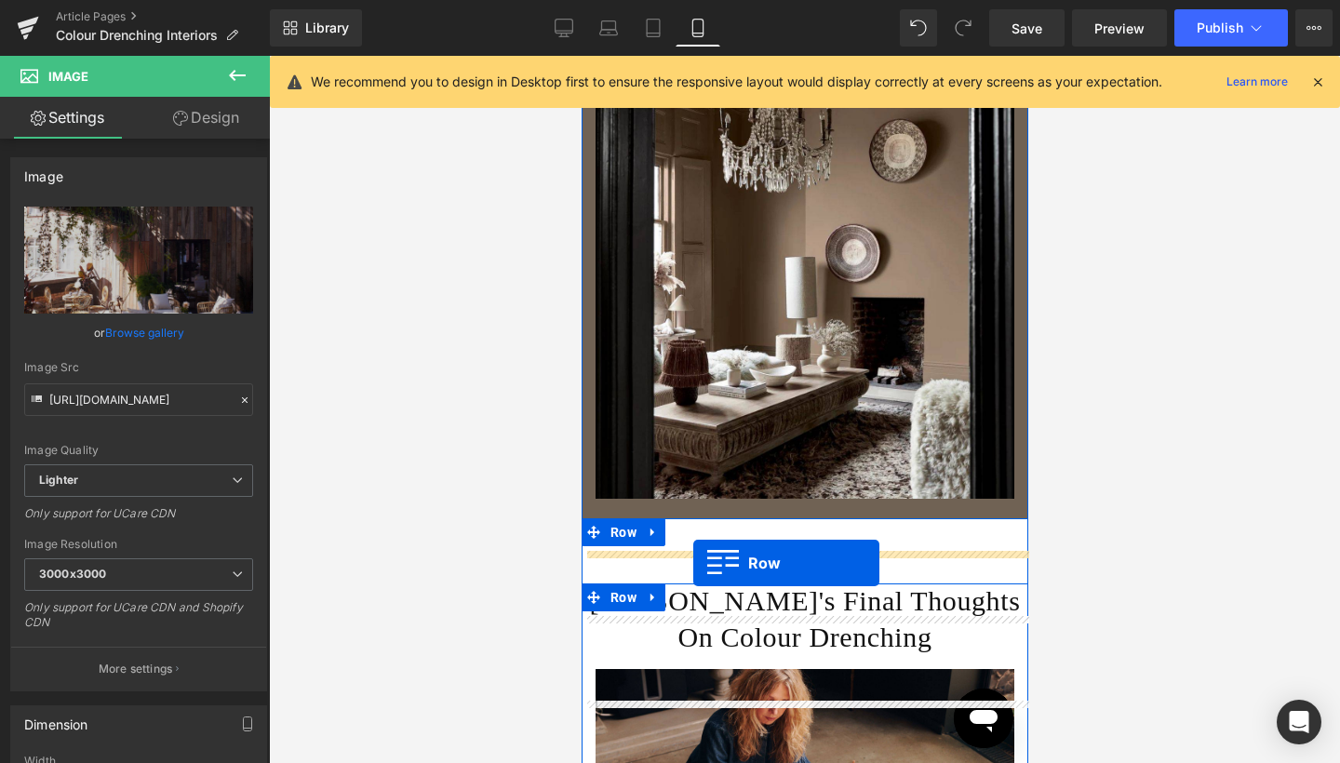
drag, startPoint x: 618, startPoint y: 201, endPoint x: 692, endPoint y: 563, distance: 369.6
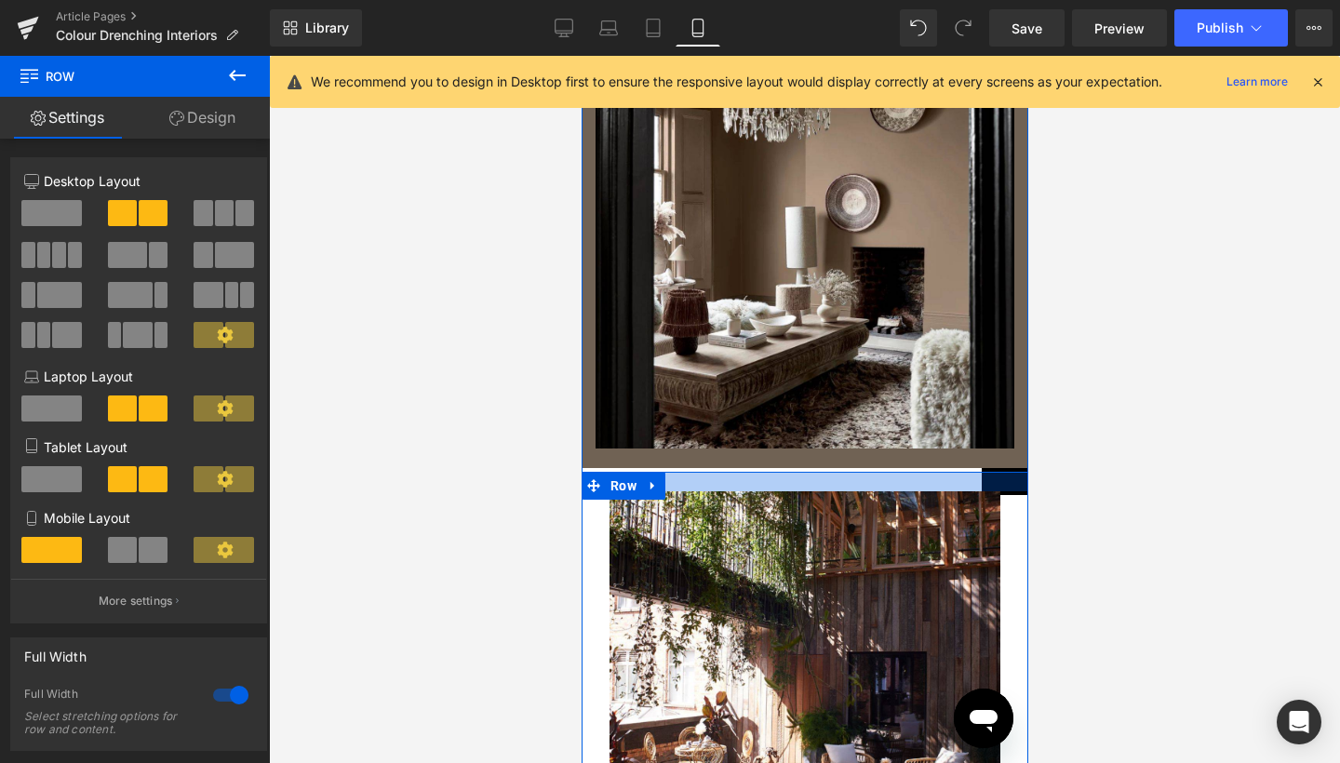
drag, startPoint x: 876, startPoint y: 504, endPoint x: 1739, endPoint y: 497, distance: 862.9
click at [873, 491] on div at bounding box center [804, 482] width 447 height 20
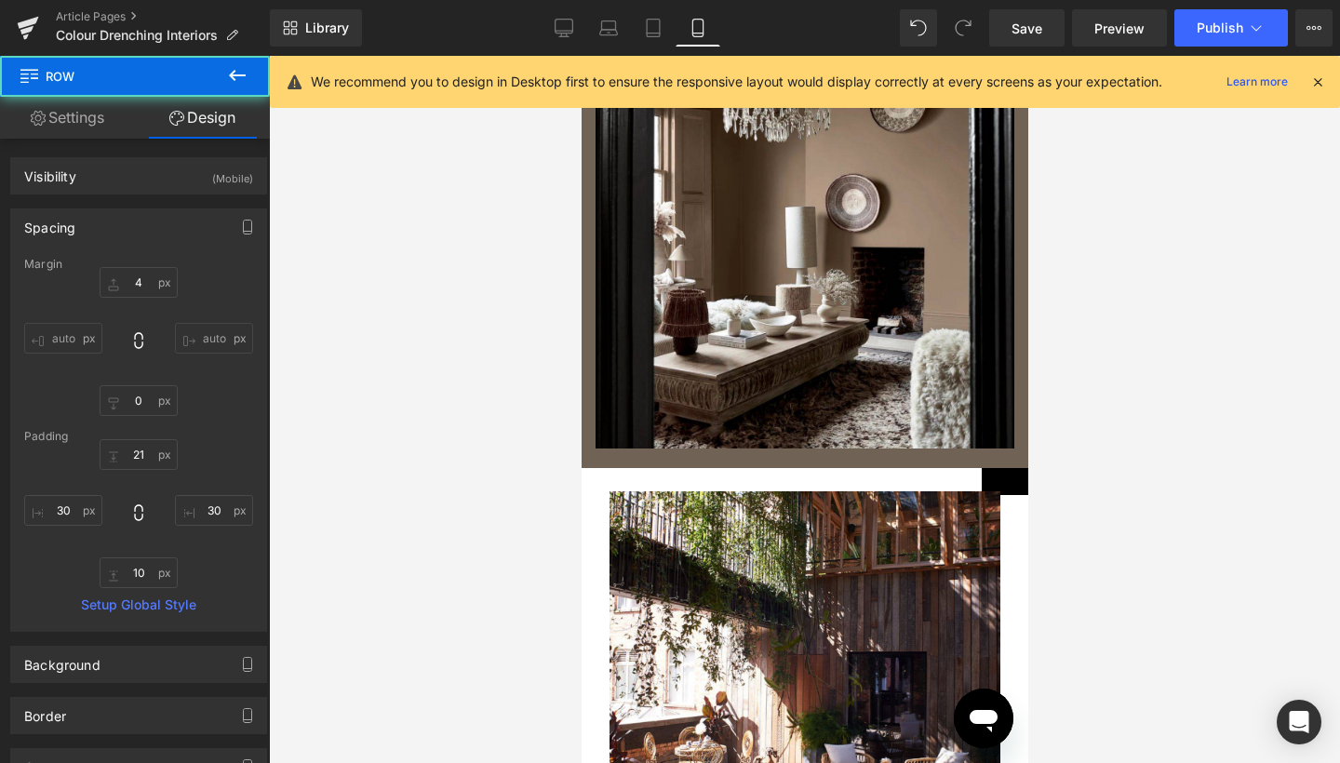
drag, startPoint x: 294, startPoint y: 467, endPoint x: 1158, endPoint y: 441, distance: 864.2
click at [1158, 441] on div at bounding box center [804, 409] width 1071 height 707
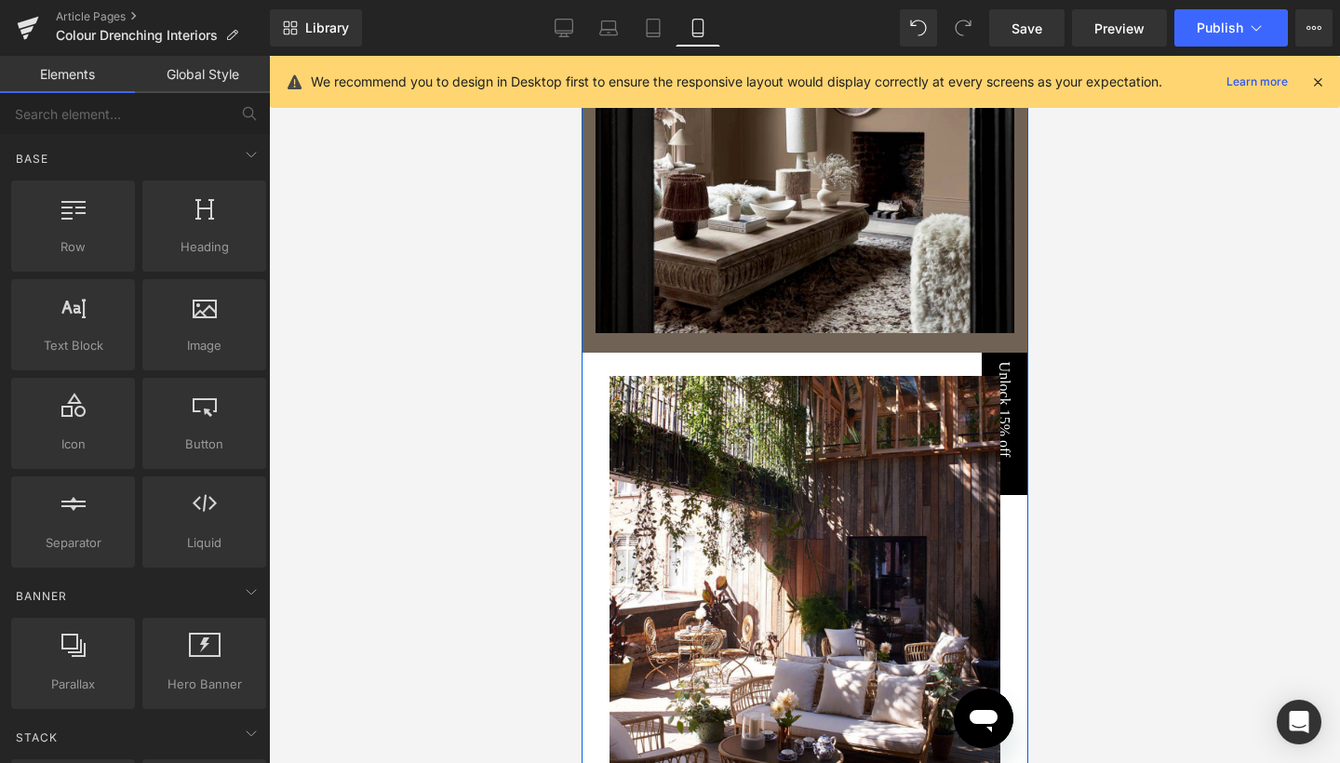
scroll to position [3661, 0]
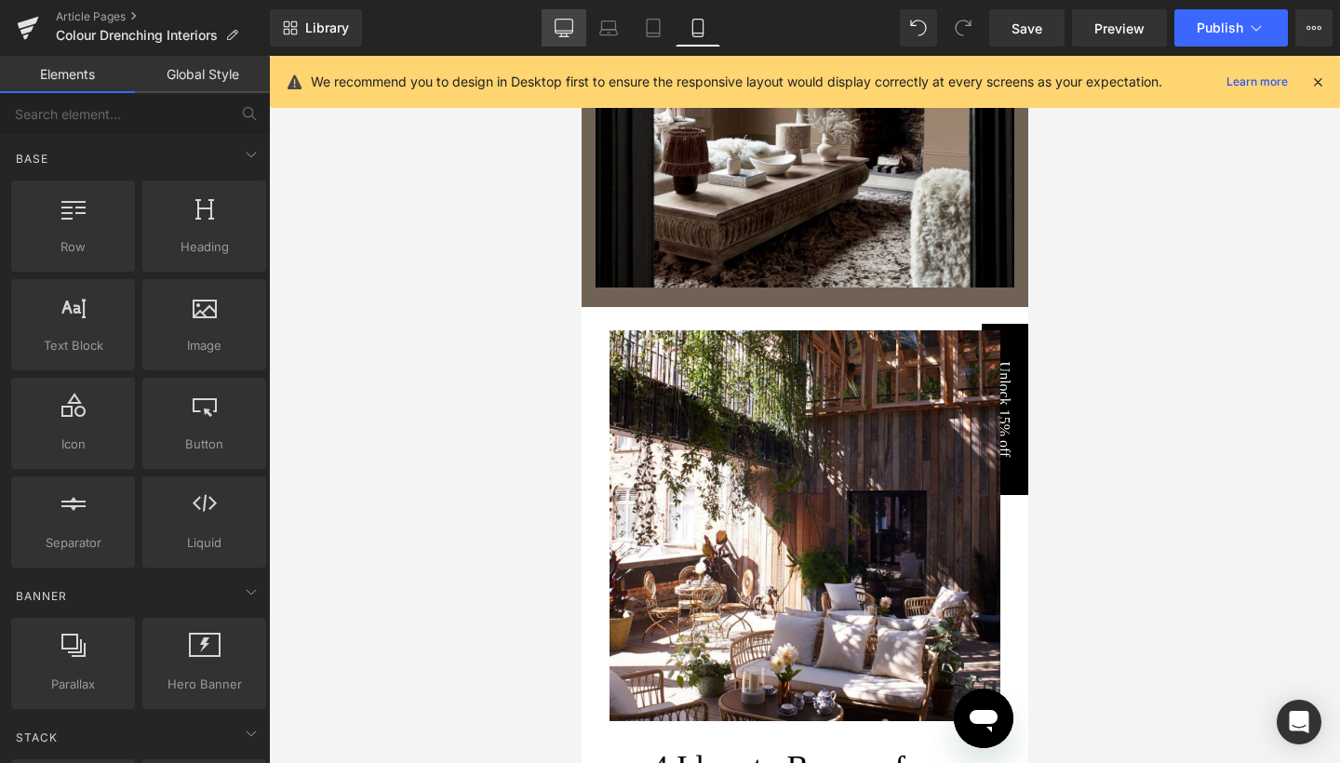
click at [548, 25] on link "Desktop" at bounding box center [564, 27] width 45 height 37
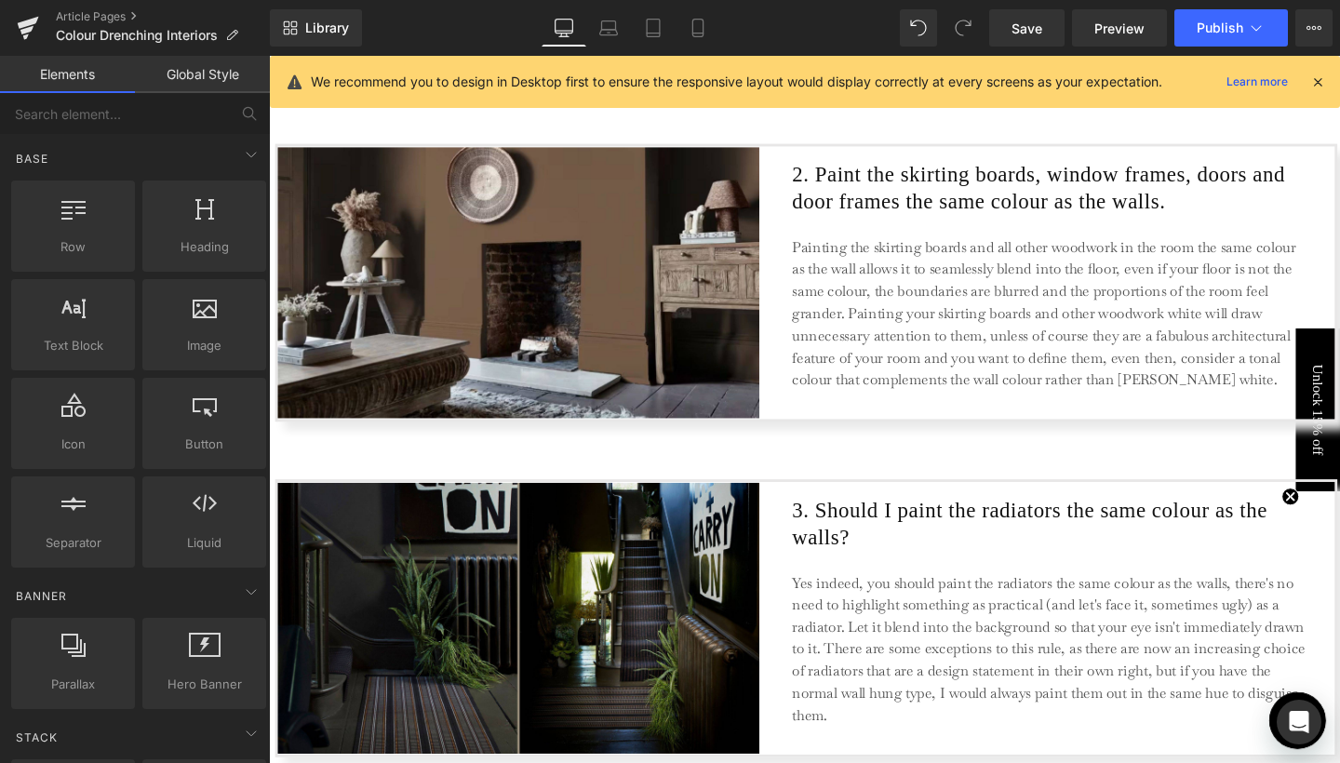
scroll to position [1972, 0]
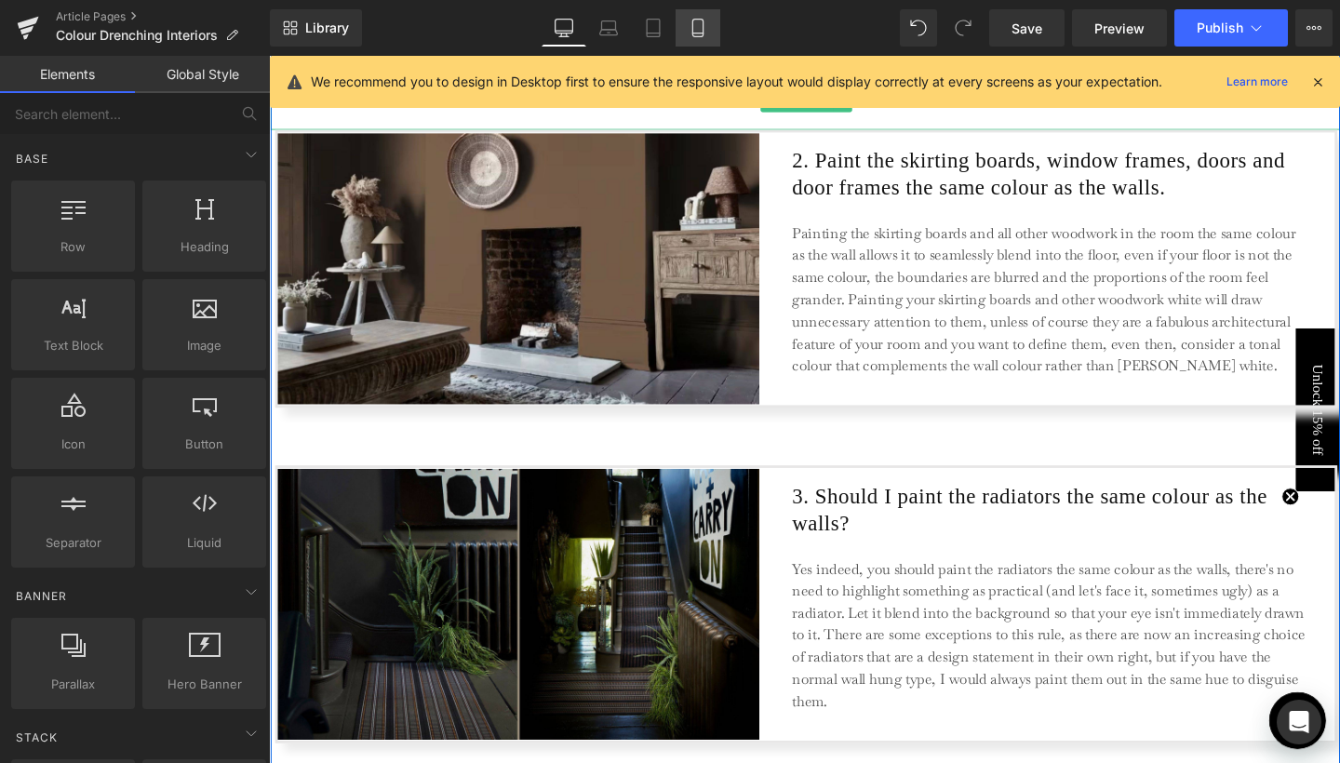
click at [709, 34] on link "Mobile" at bounding box center [698, 27] width 45 height 37
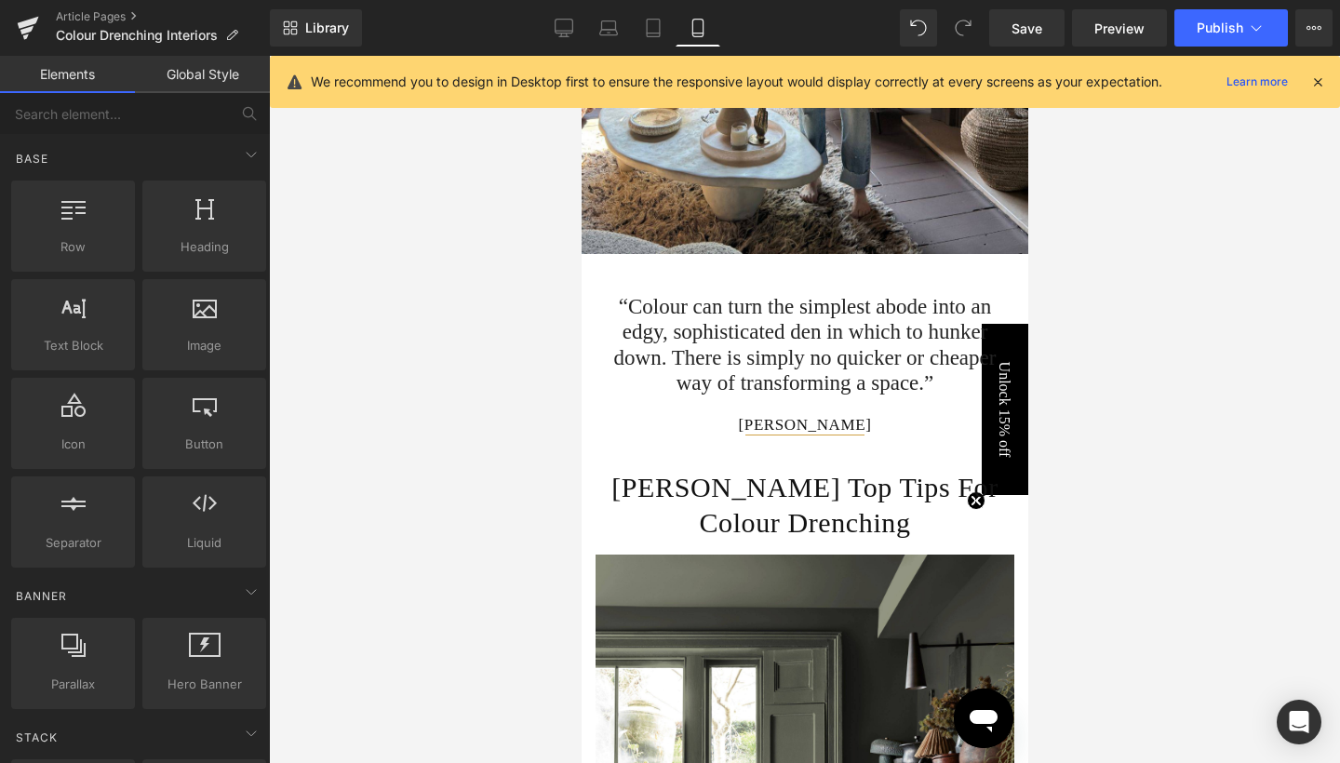
scroll to position [858, 0]
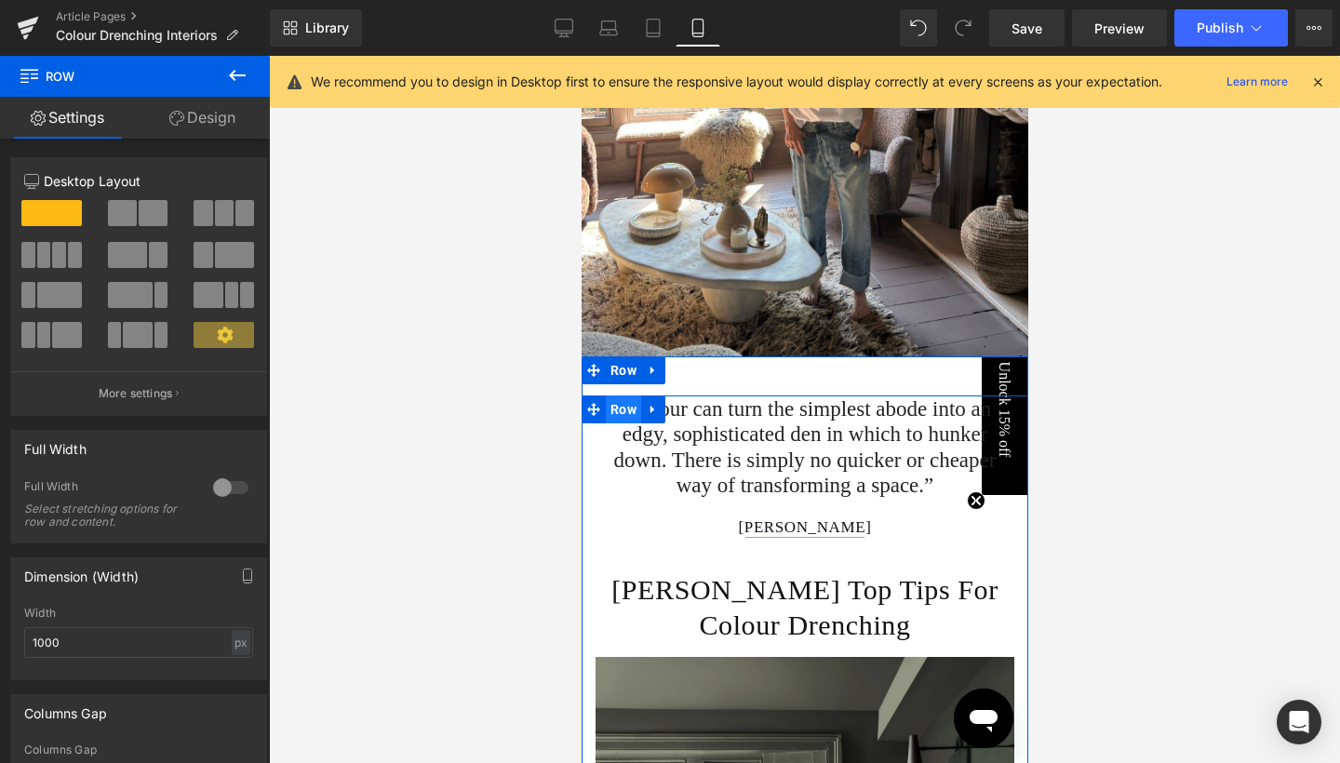
click at [625, 424] on span "Row" at bounding box center [622, 410] width 35 height 28
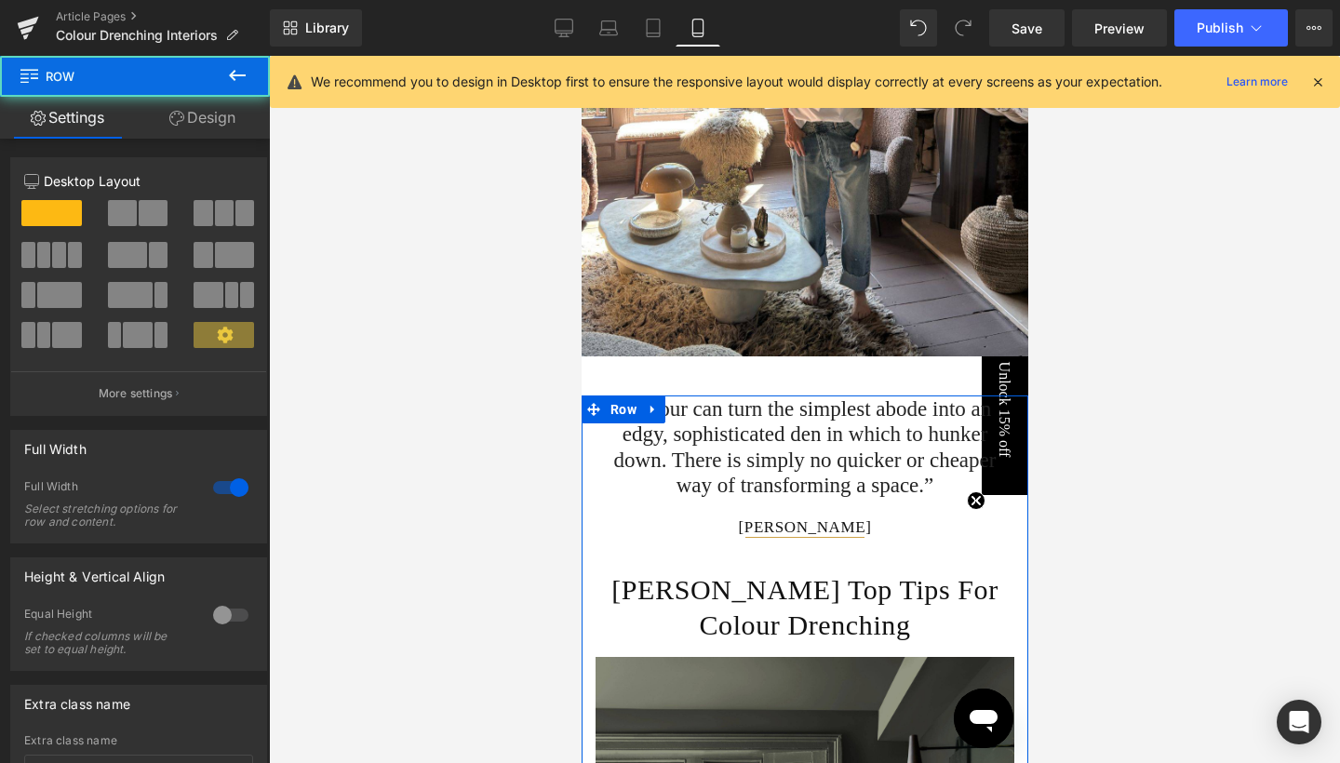
click at [201, 118] on link "Design" at bounding box center [202, 118] width 135 height 42
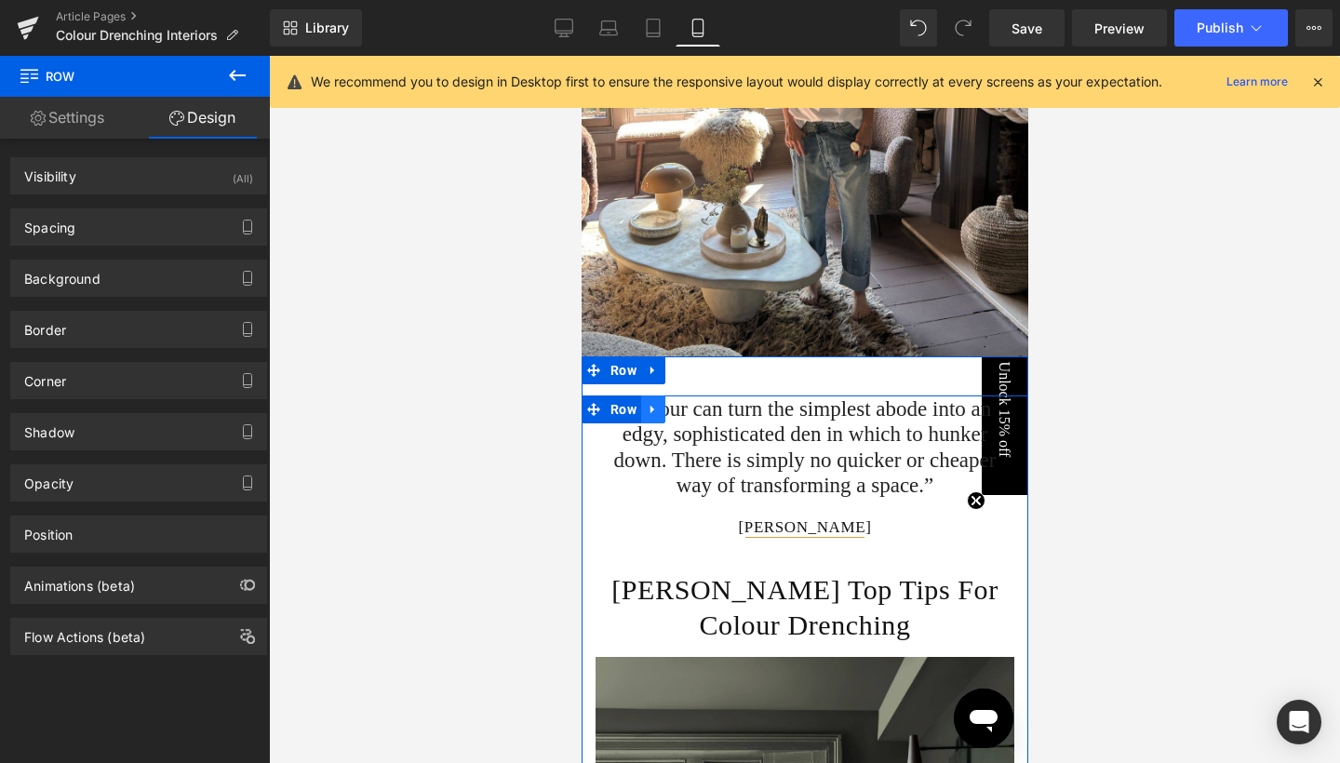
click at [650, 416] on icon at bounding box center [652, 409] width 13 height 14
click at [672, 416] on icon at bounding box center [676, 409] width 13 height 13
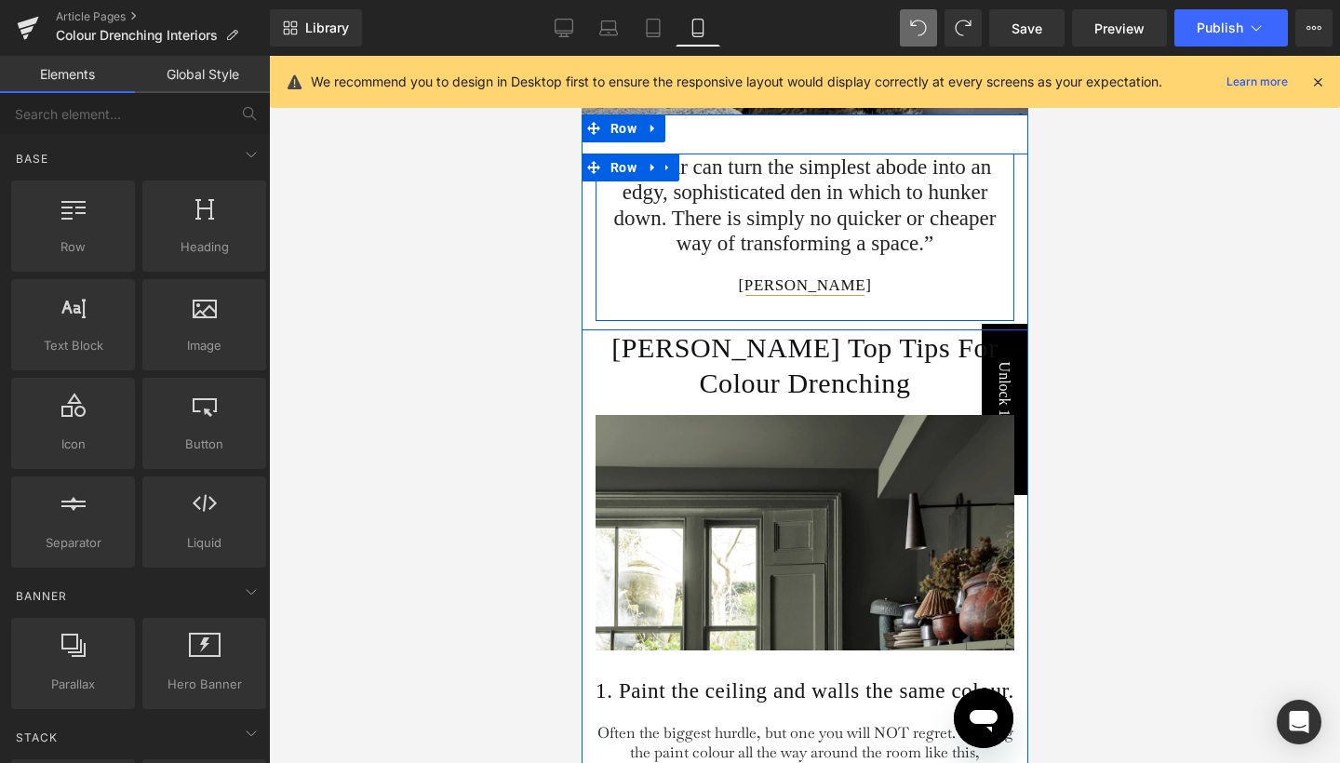
scroll to position [1011, 0]
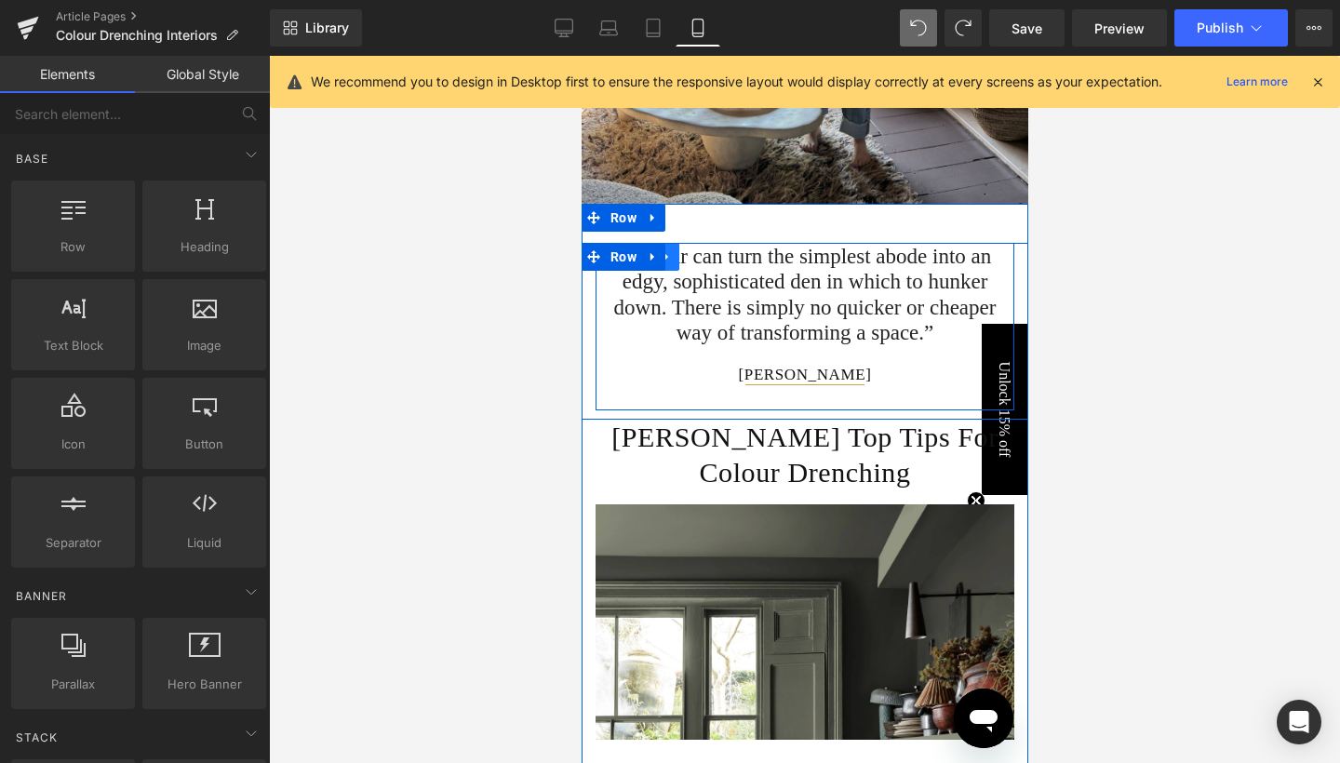
click at [667, 263] on icon at bounding box center [666, 256] width 13 height 14
click at [686, 263] on icon at bounding box center [690, 256] width 13 height 13
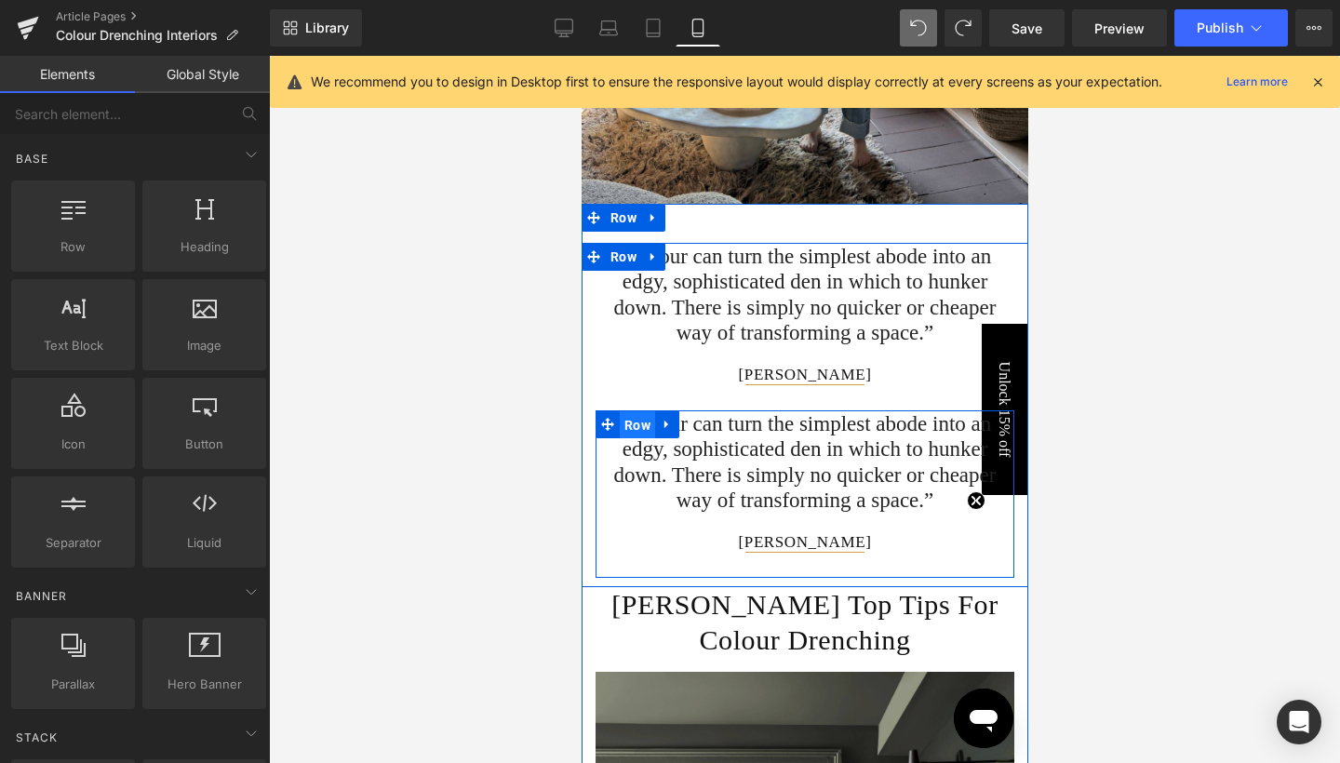
click at [634, 439] on span "Row" at bounding box center [636, 425] width 35 height 28
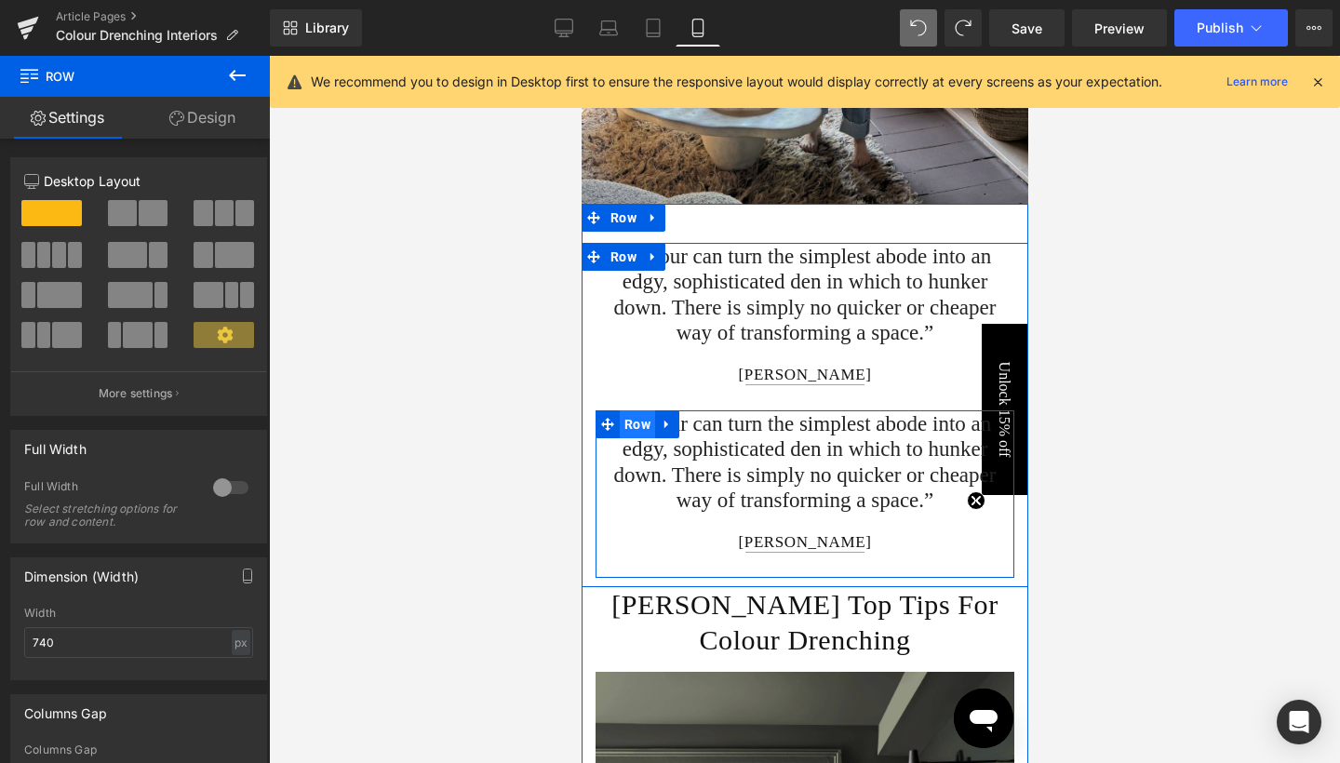
click at [629, 438] on span "Row" at bounding box center [636, 424] width 35 height 28
click at [640, 438] on span "Row" at bounding box center [636, 424] width 35 height 28
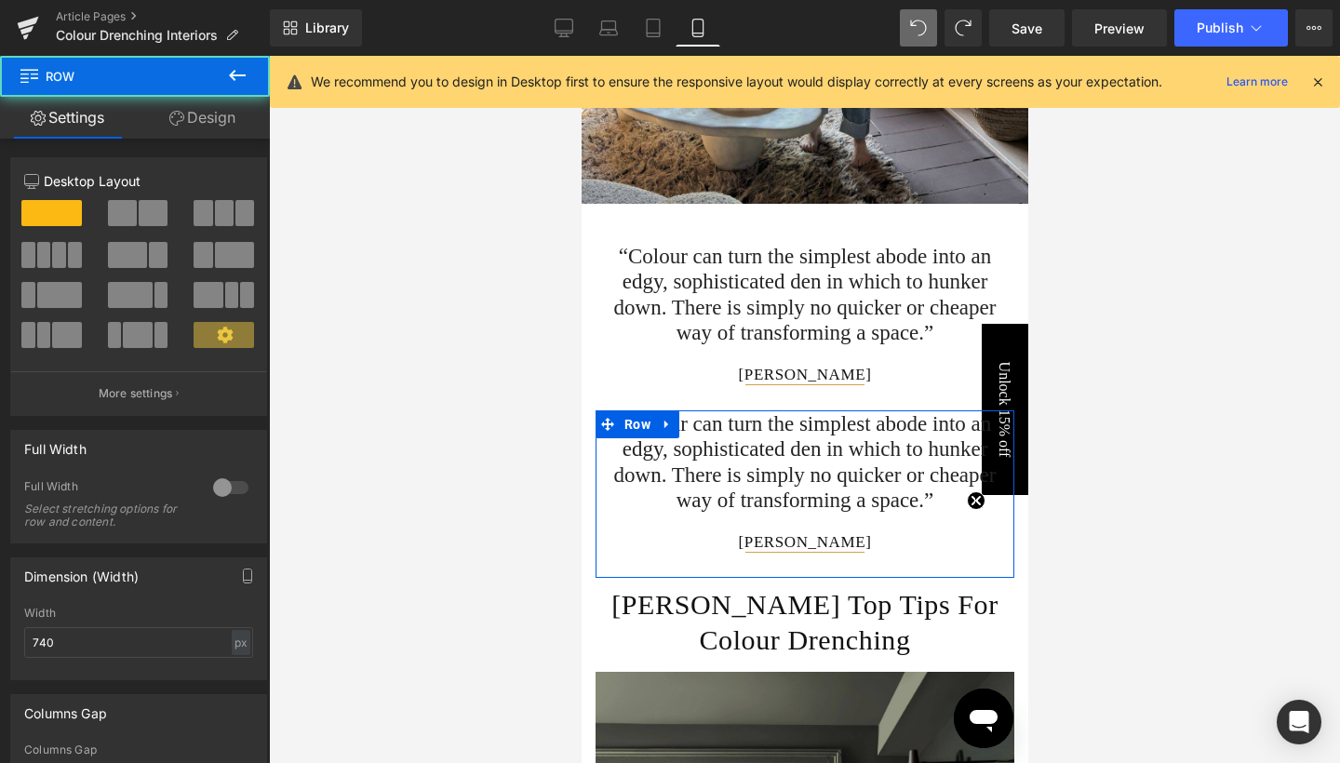
click at [228, 123] on link "Design" at bounding box center [202, 118] width 135 height 42
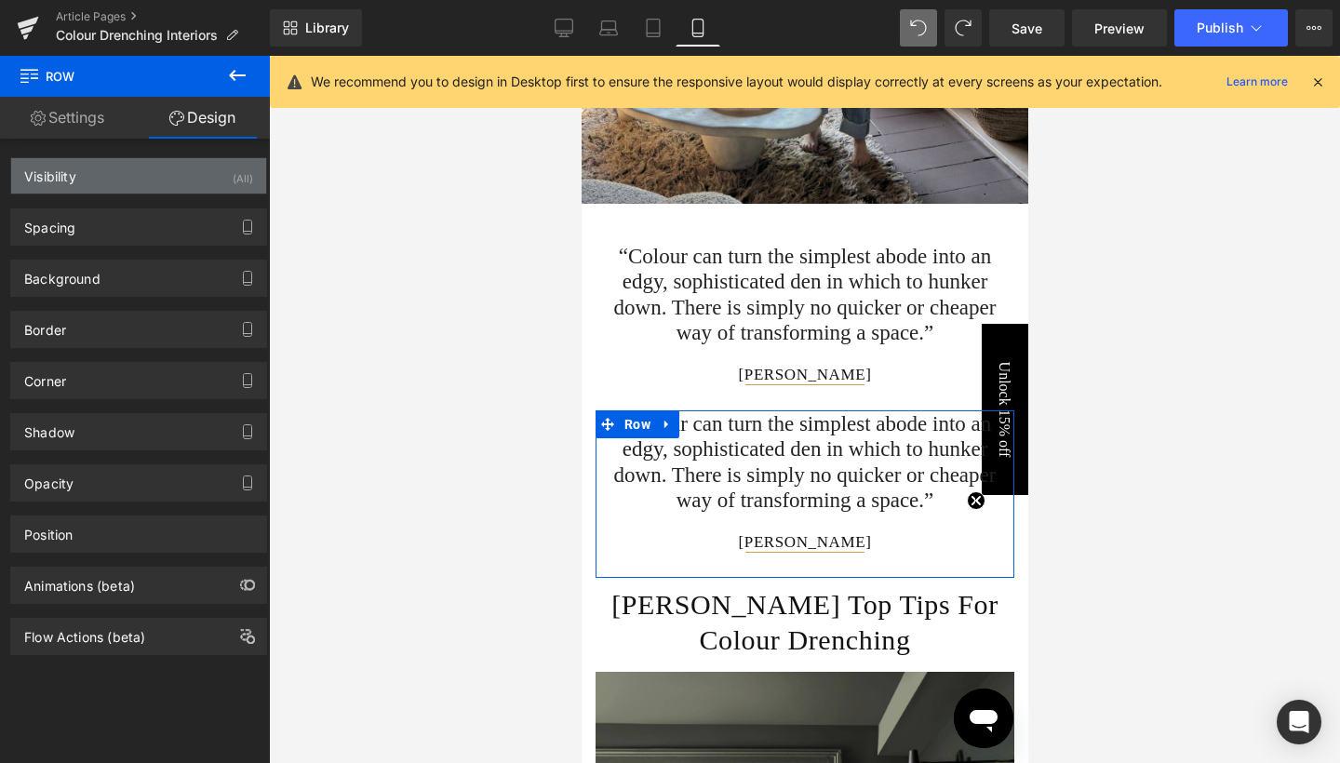
click at [216, 181] on div "Visibility (All)" at bounding box center [138, 175] width 255 height 35
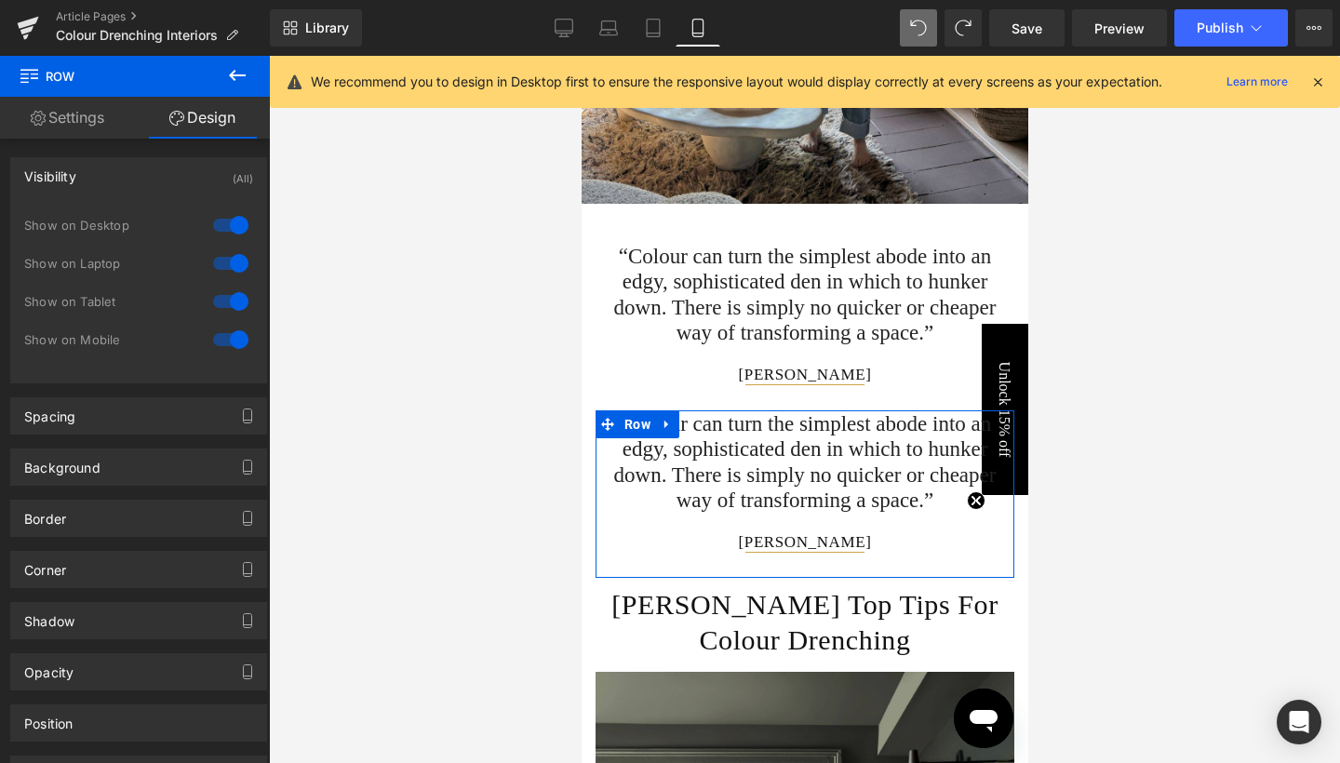
click at [232, 303] on div at bounding box center [230, 302] width 45 height 30
click at [232, 267] on div at bounding box center [230, 264] width 45 height 30
click at [231, 218] on div at bounding box center [230, 225] width 45 height 30
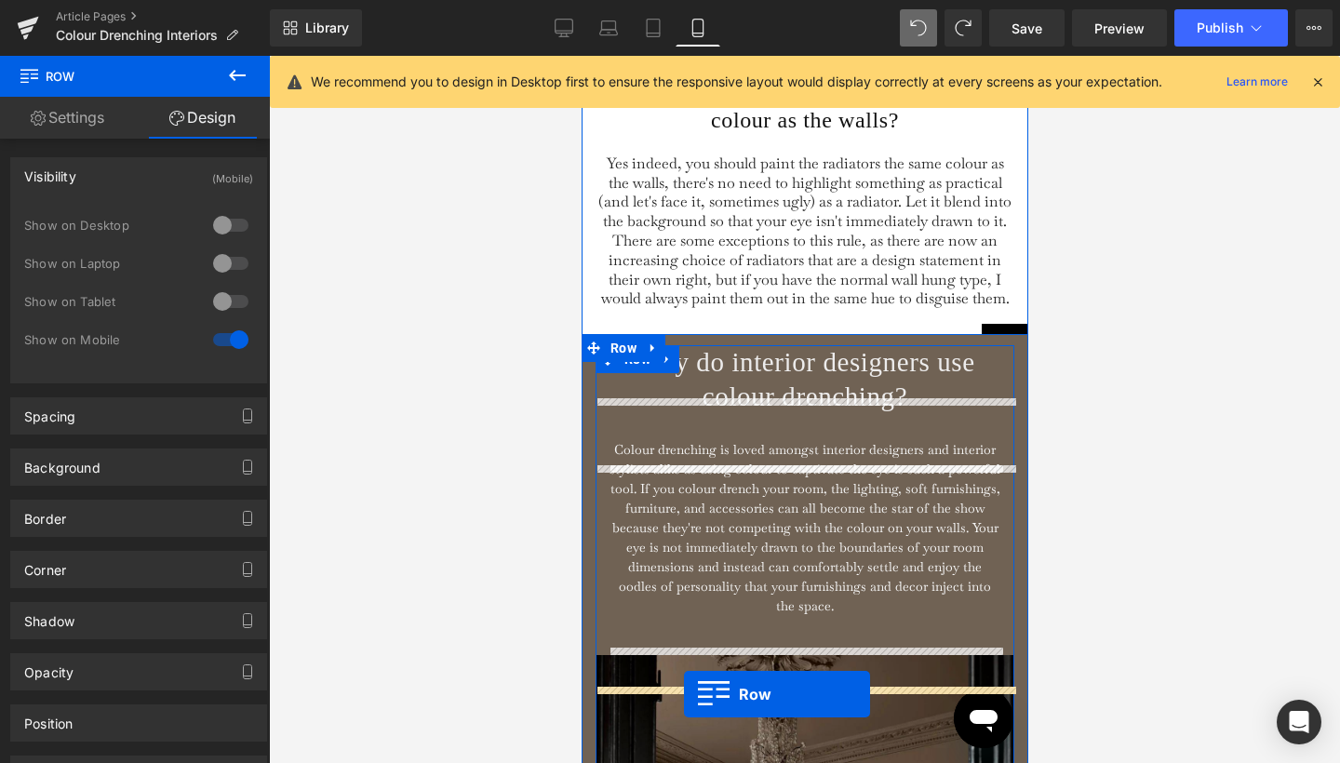
scroll to position [2854, 0]
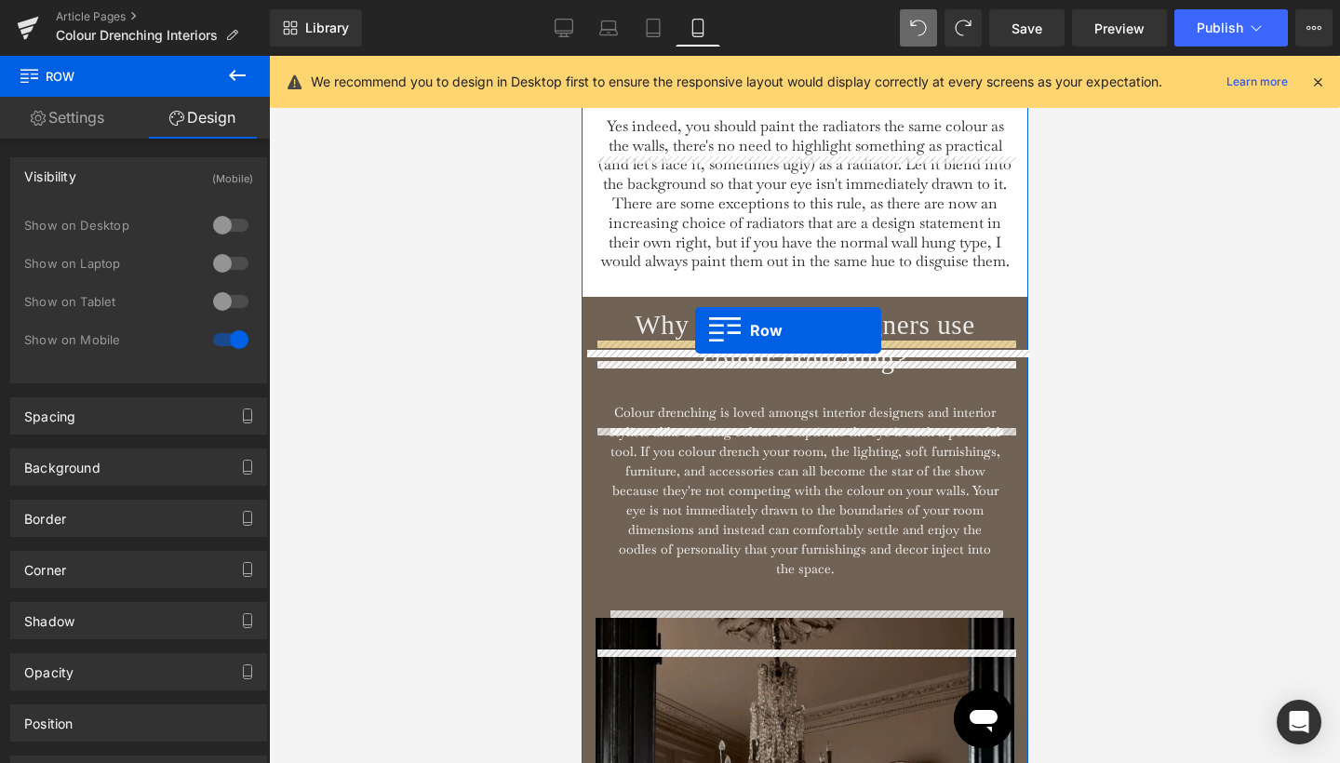
drag, startPoint x: 626, startPoint y: 464, endPoint x: 694, endPoint y: 330, distance: 150.3
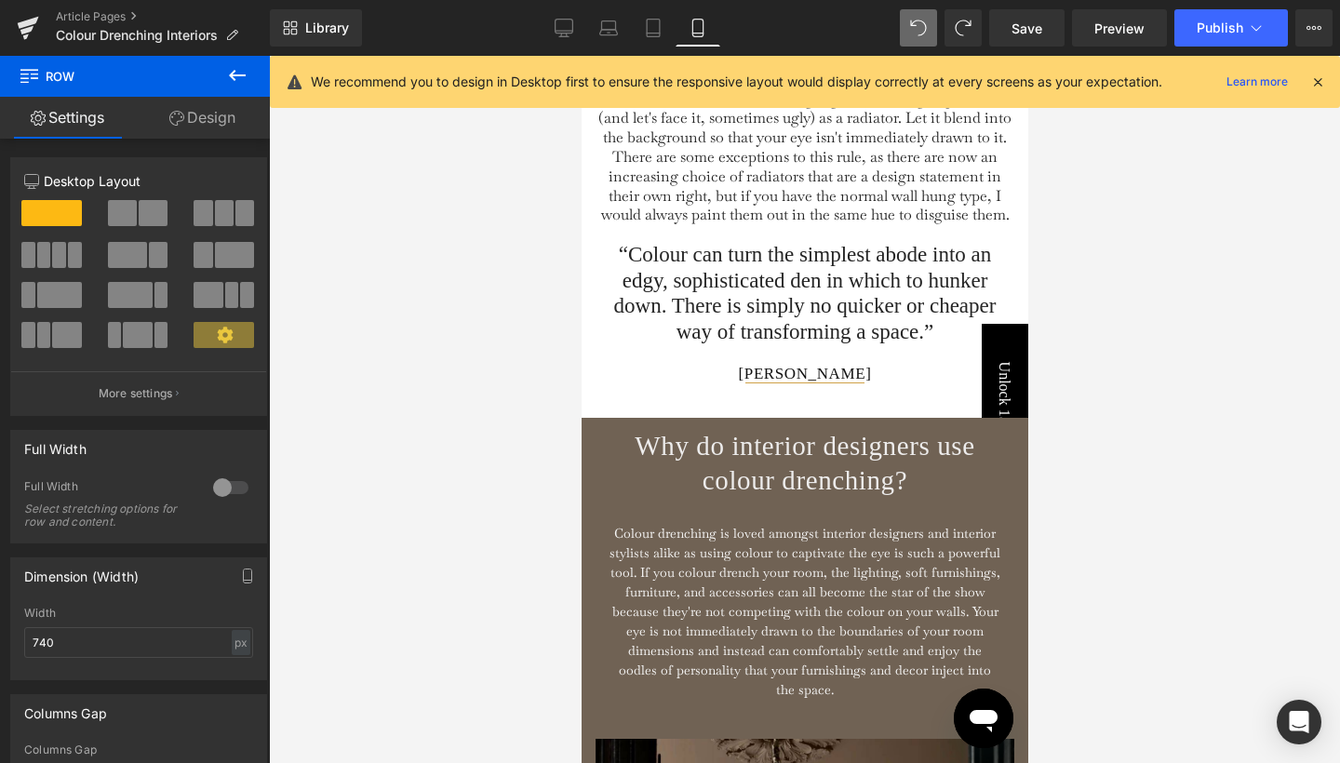
click at [1208, 347] on div at bounding box center [804, 409] width 1071 height 707
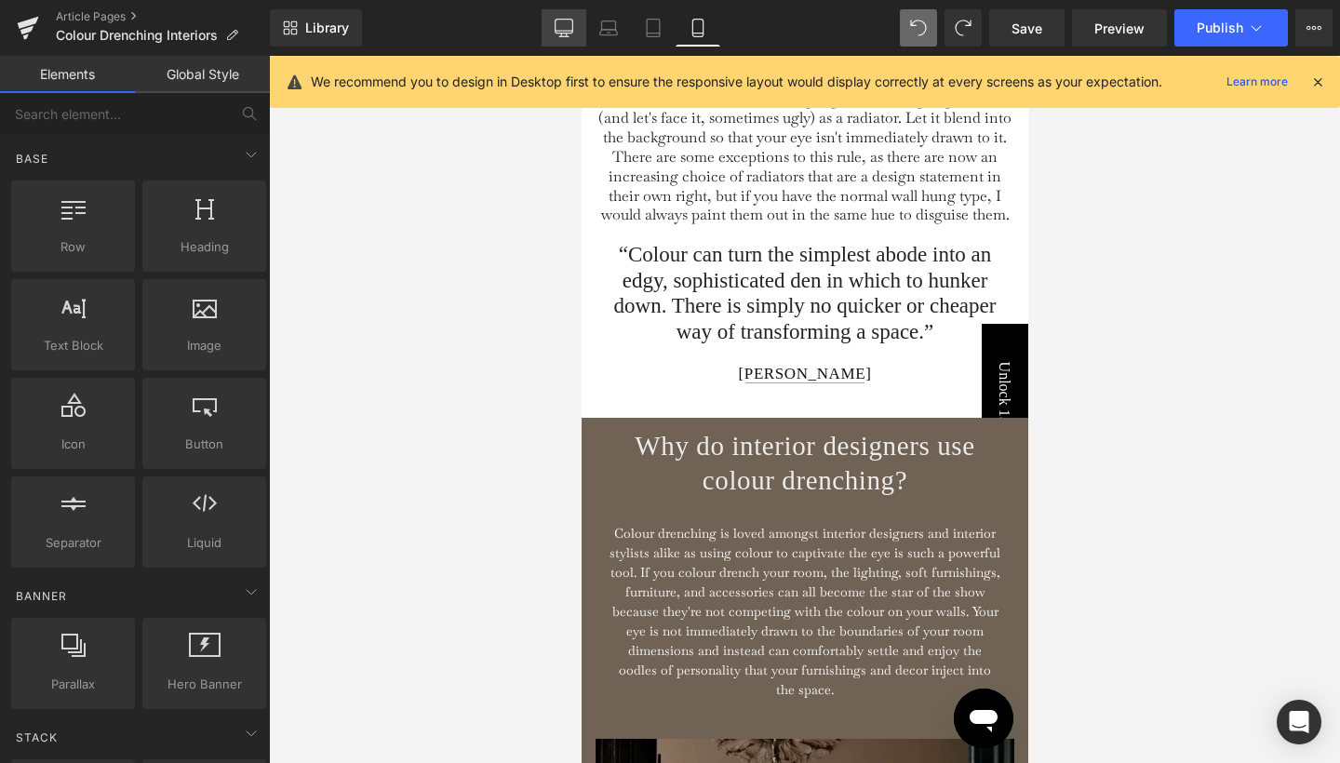
click at [565, 28] on icon at bounding box center [564, 28] width 19 height 19
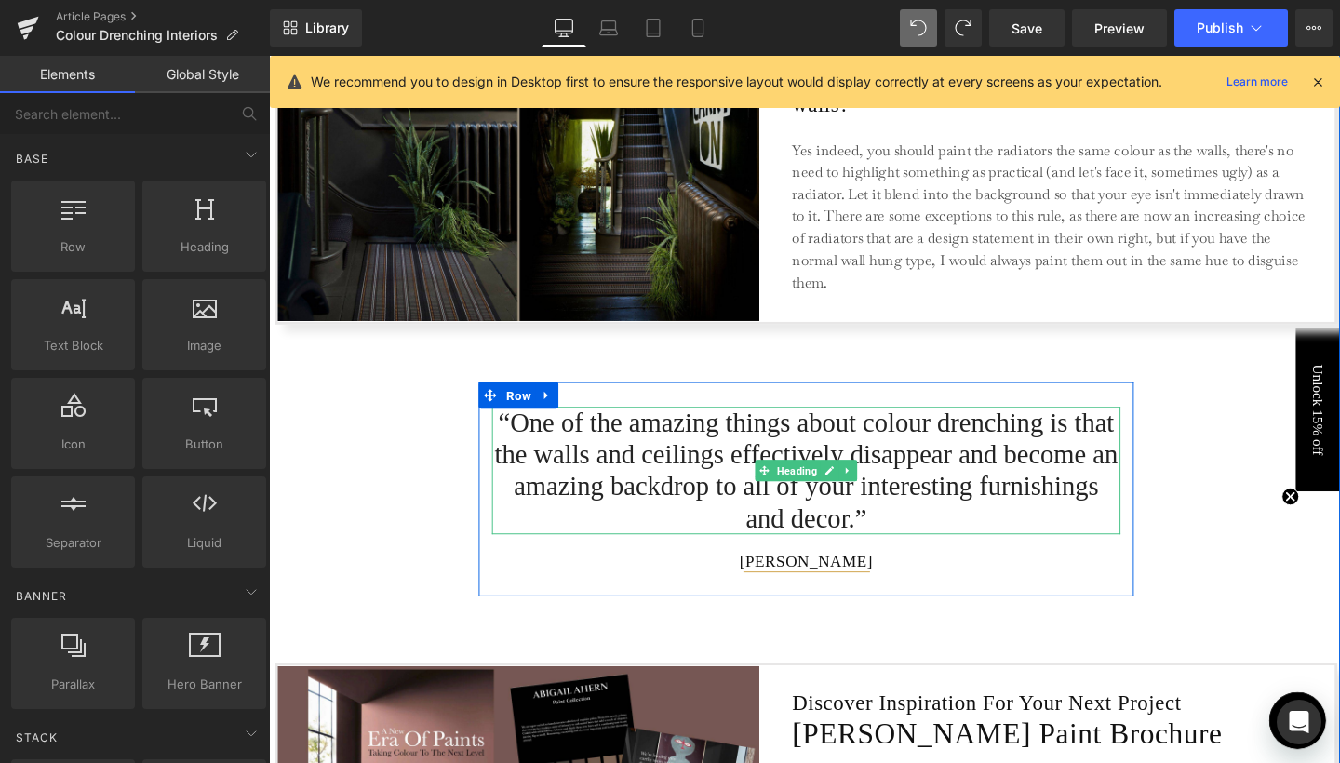
scroll to position [2466, 0]
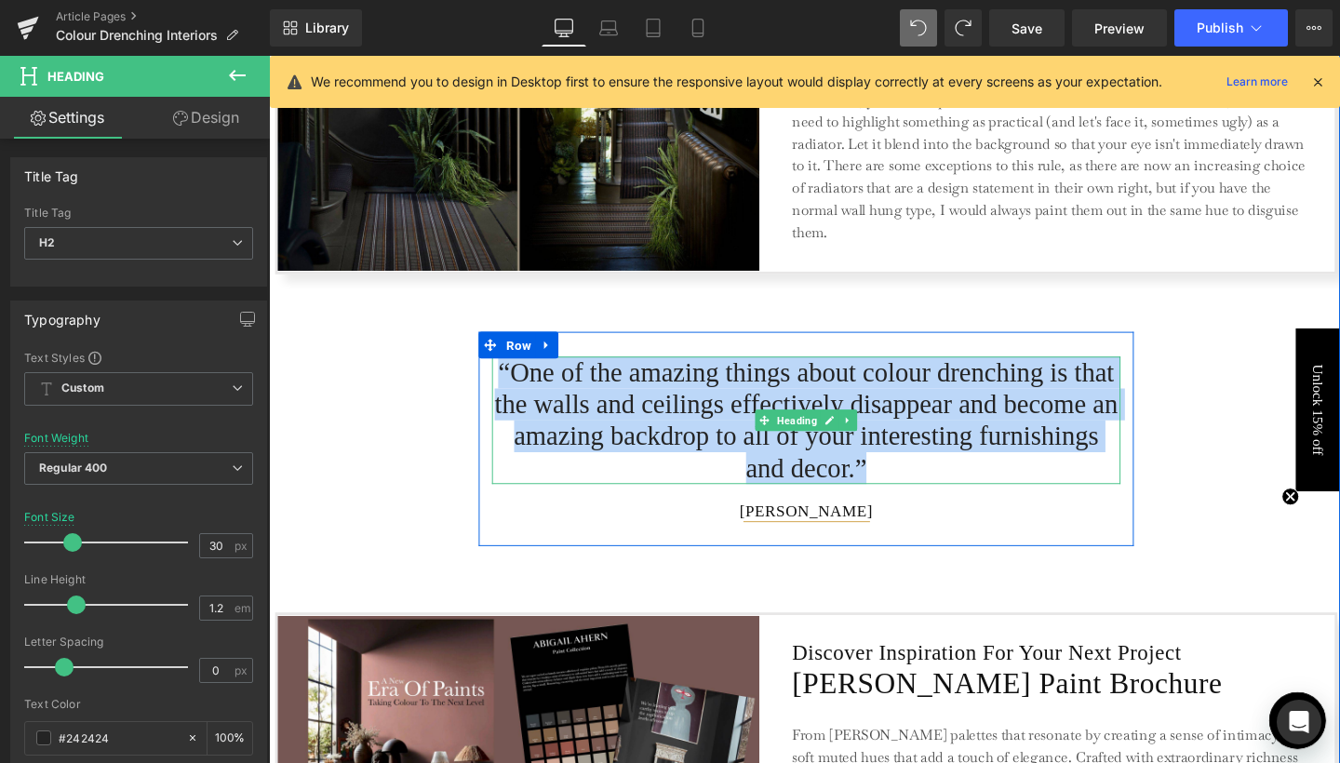
drag, startPoint x: 513, startPoint y: 381, endPoint x: 1047, endPoint y: 475, distance: 542.5
click at [1047, 475] on h2 "“One of the amazing things about colour drenching is that the walls and ceiling…" at bounding box center [834, 439] width 661 height 134
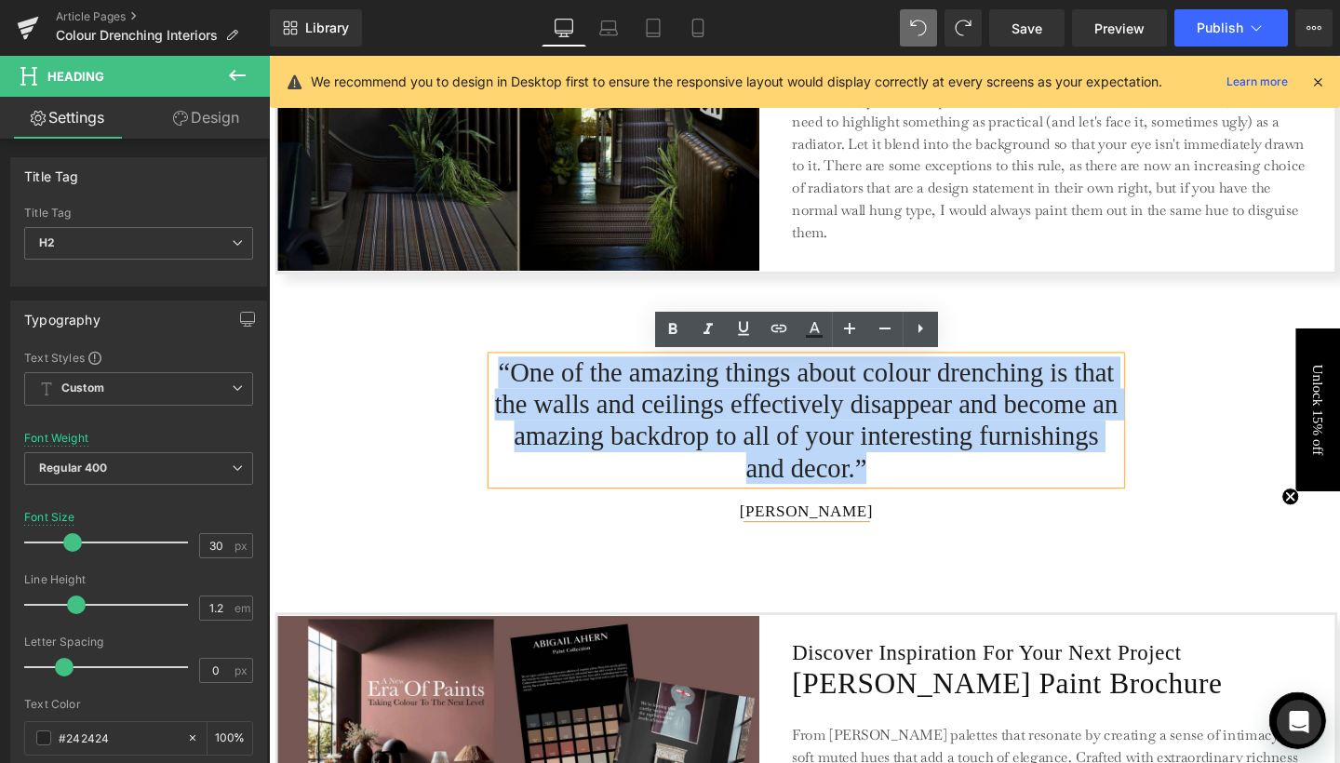
copy h2 "“One of the amazing things about colour drenching is that the walls and ceiling…"
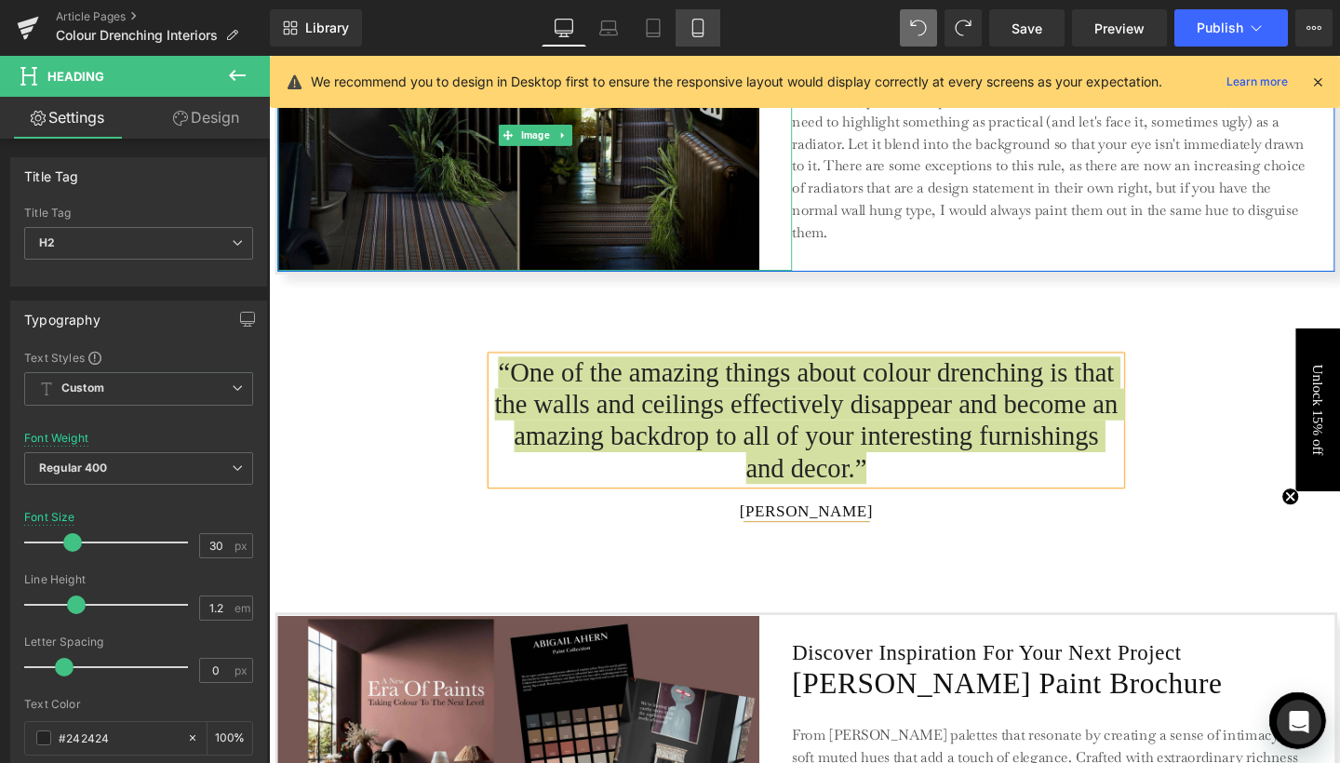
click at [703, 24] on icon at bounding box center [697, 29] width 10 height 18
type input "23"
type input "100"
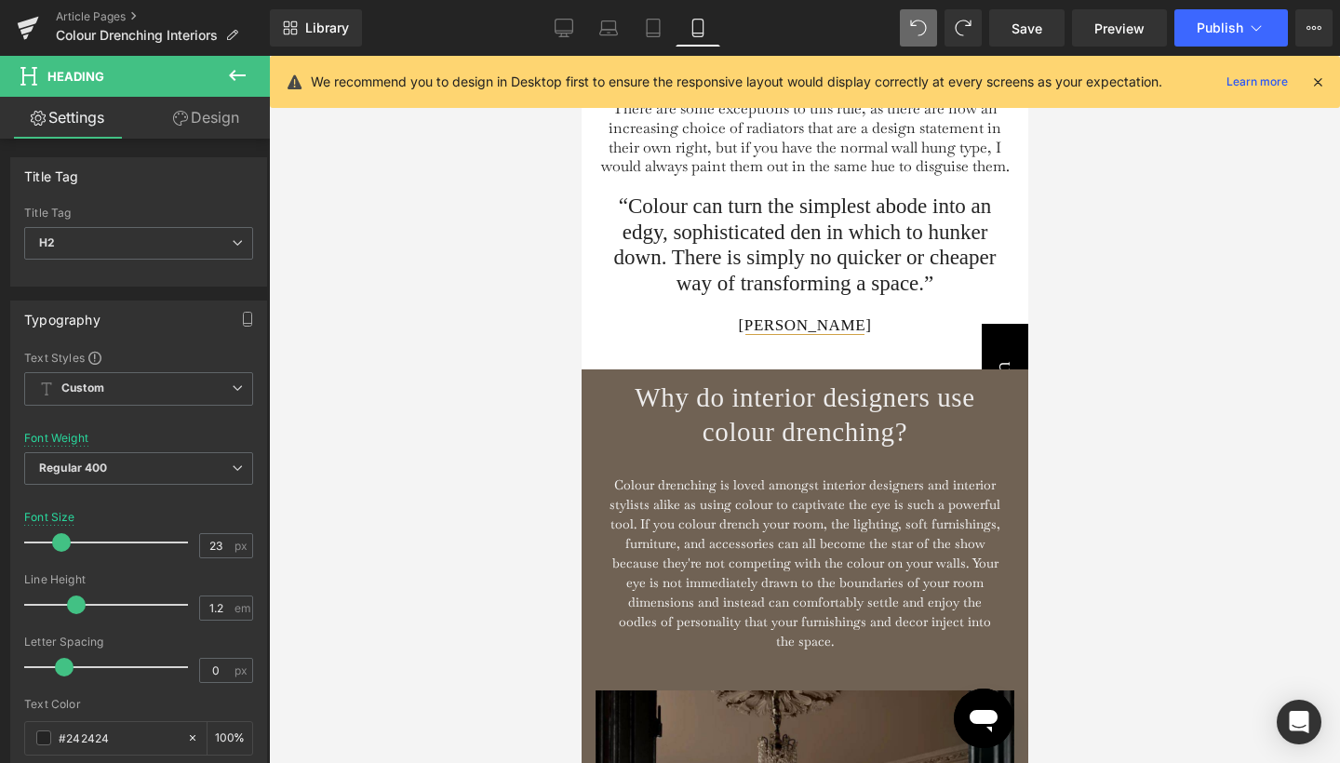
scroll to position [2948, 0]
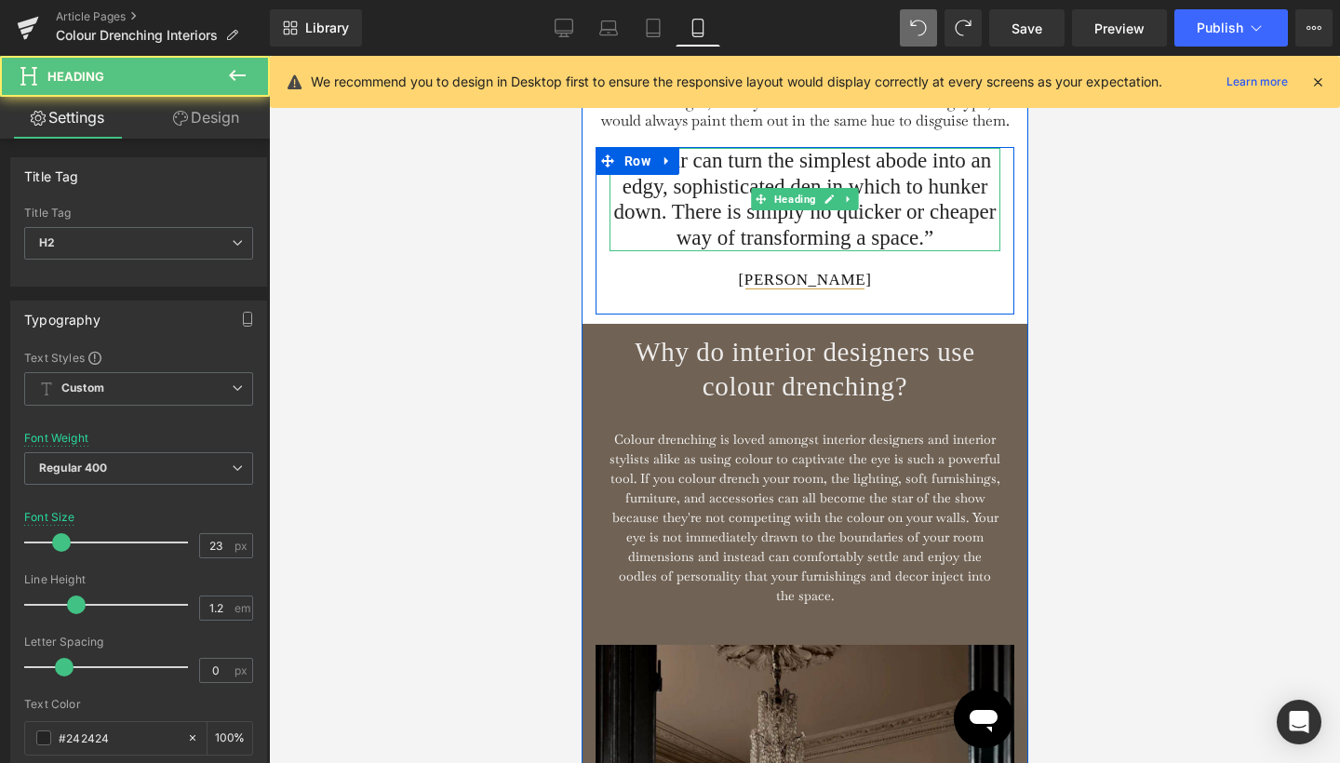
click at [702, 225] on h2 "“Colour can turn the simplest abode into an edgy, sophisticated den in which to…" at bounding box center [804, 199] width 391 height 102
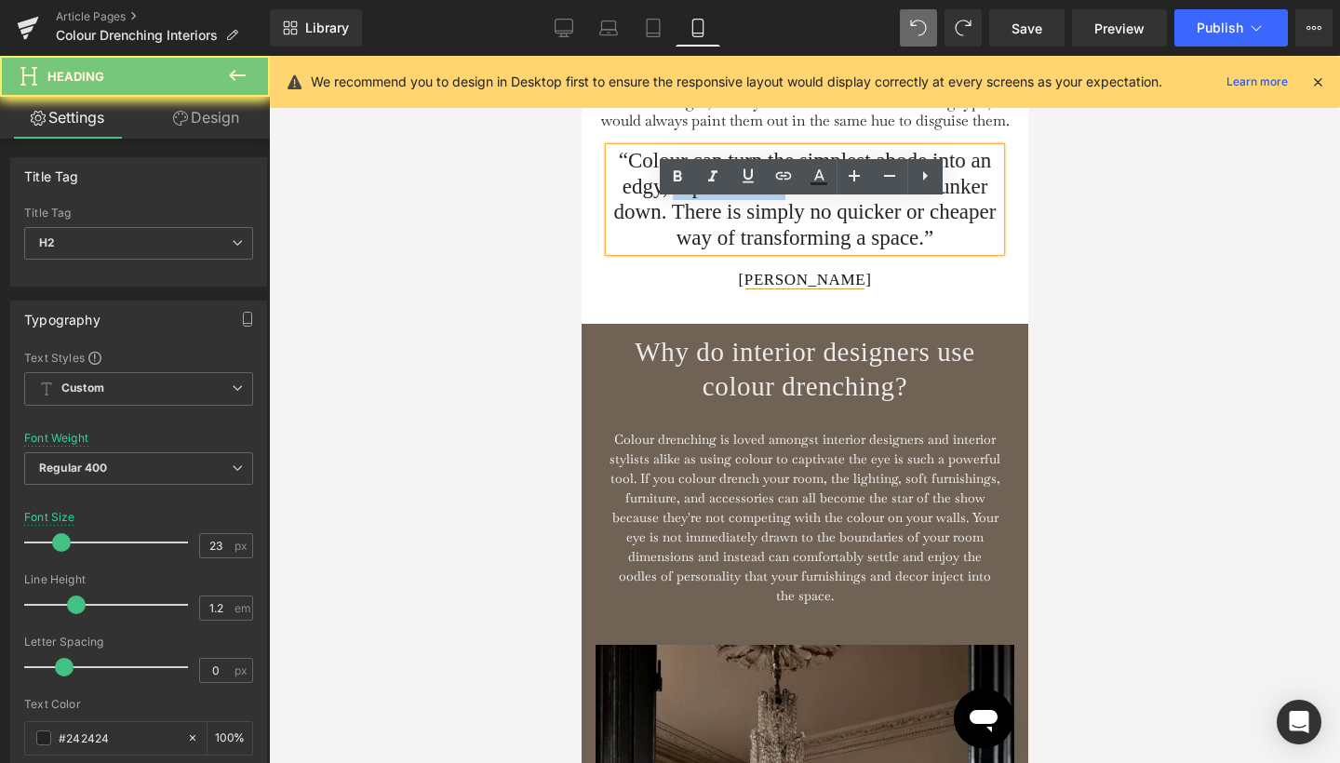
click at [702, 225] on h2 "“Colour can turn the simplest abode into an edgy, sophisticated den in which to…" at bounding box center [804, 199] width 391 height 102
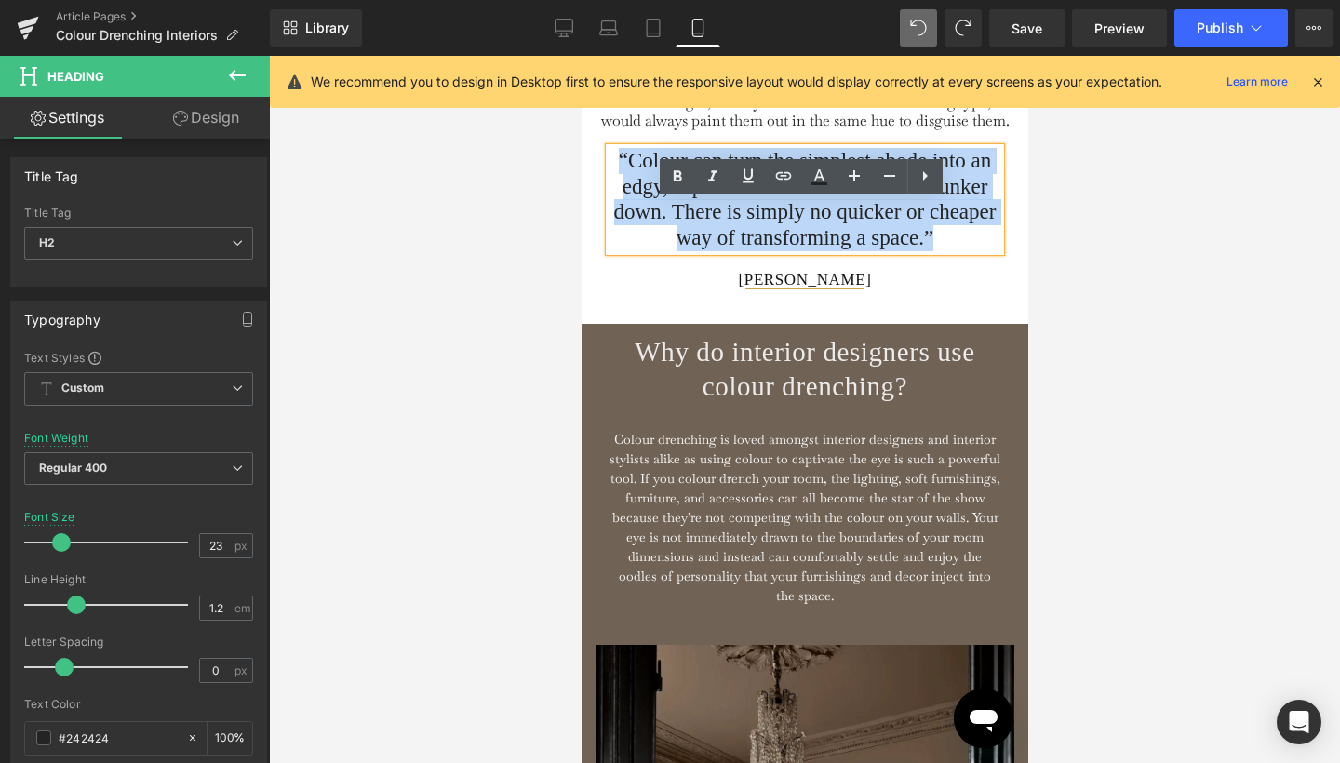
paste div
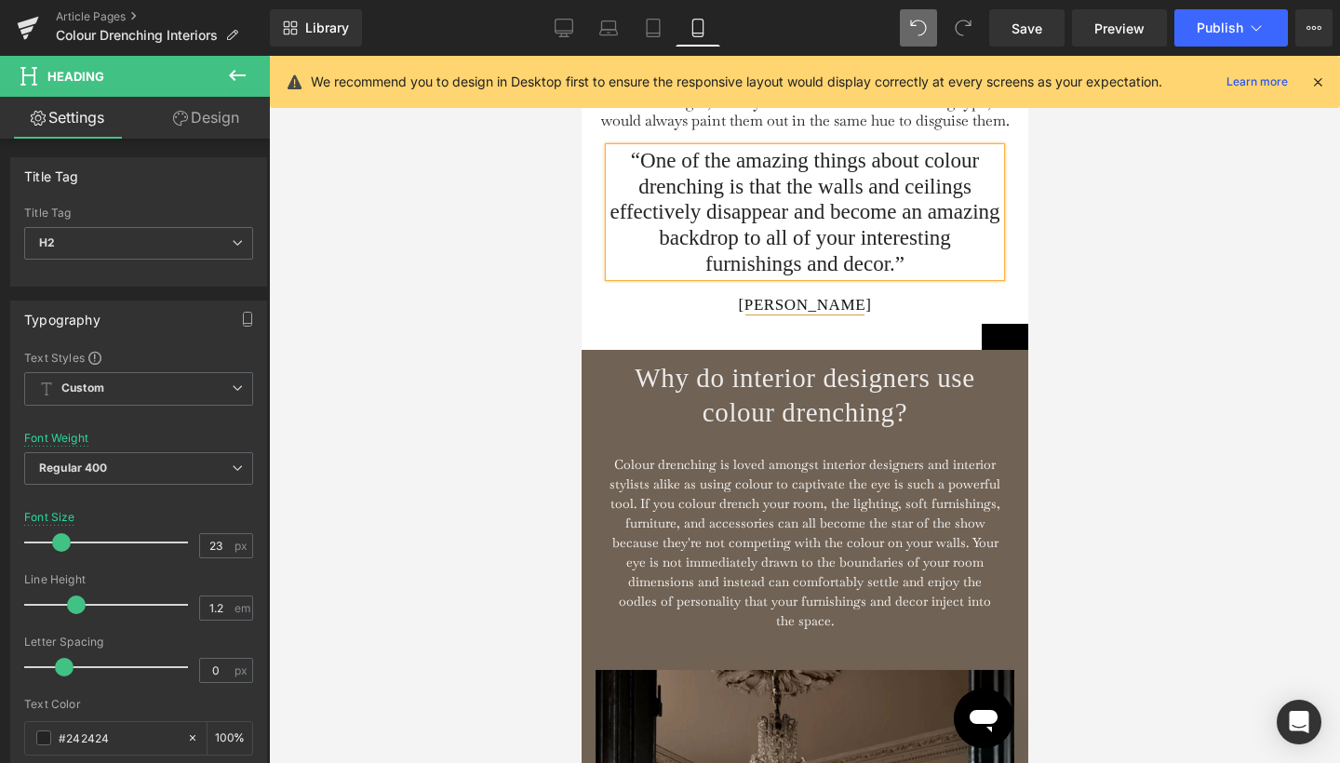
click at [1130, 247] on div at bounding box center [804, 409] width 1071 height 707
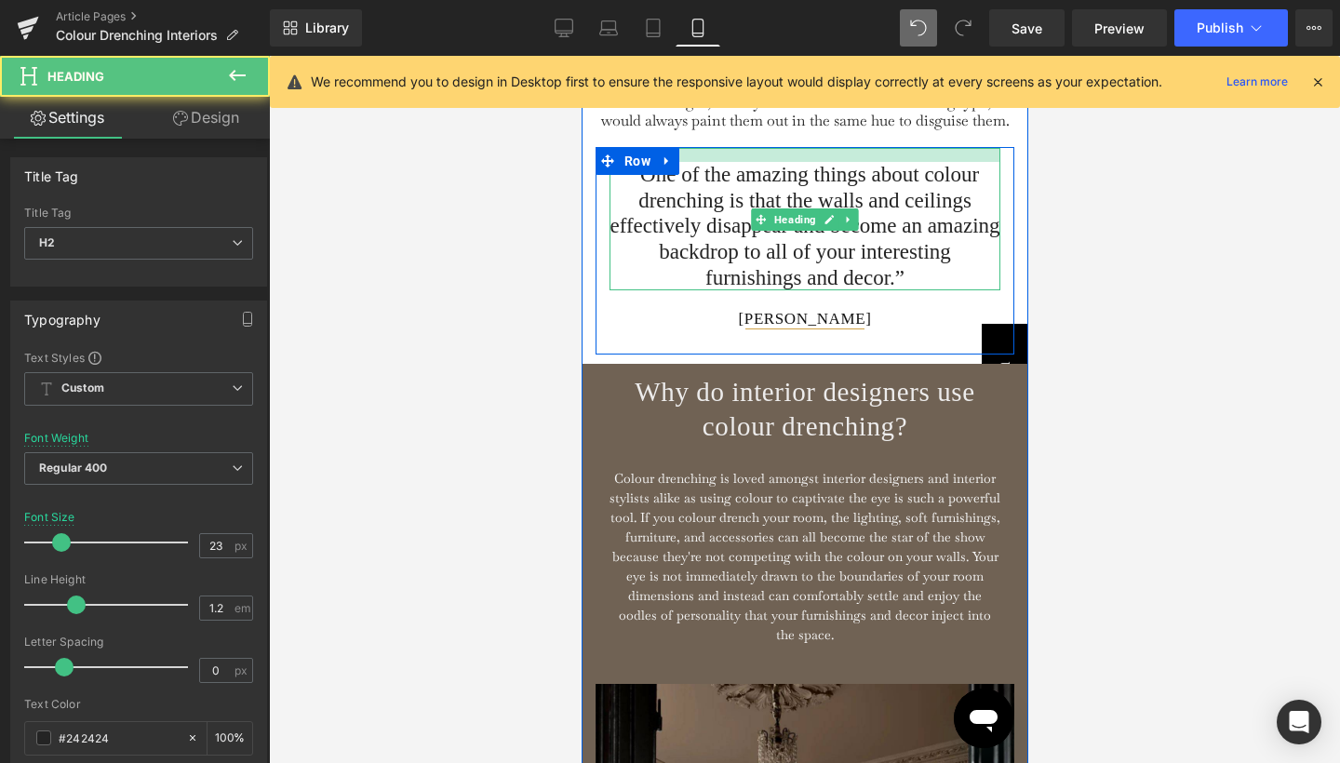
drag, startPoint x: 724, startPoint y: 202, endPoint x: 1780, endPoint y: 325, distance: 1062.6
click at [724, 216] on div "“One of the amazing things about colour drenching is that the walls and ceiling…" at bounding box center [804, 219] width 391 height 142
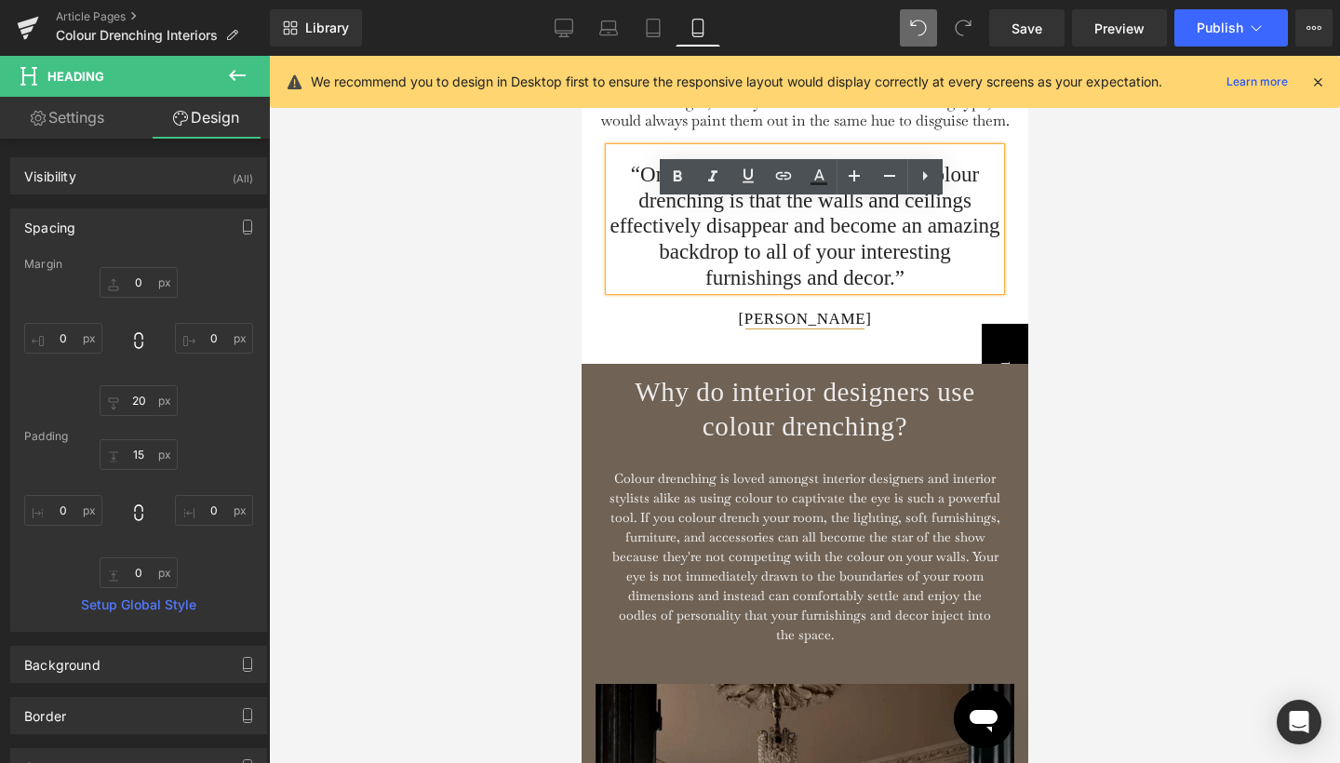
click at [1199, 269] on div at bounding box center [804, 409] width 1071 height 707
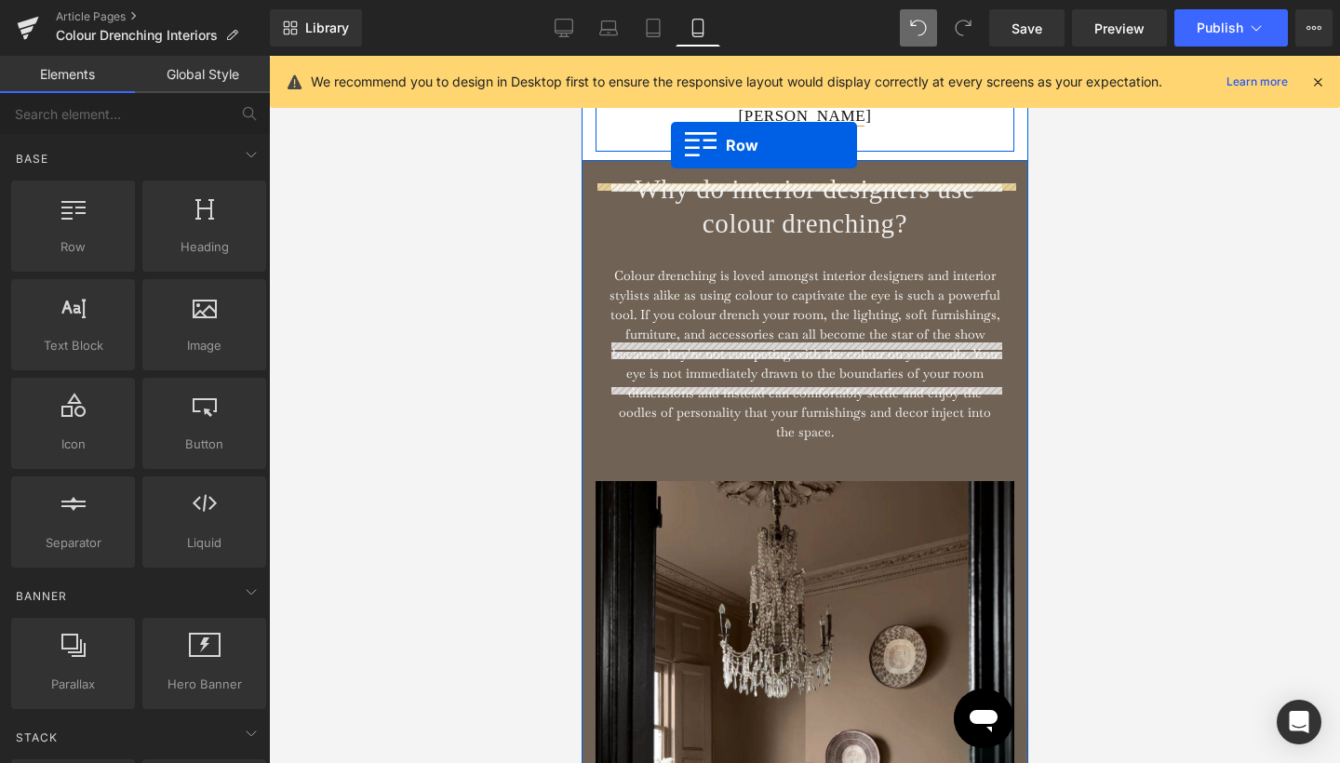
scroll to position [2965, 0]
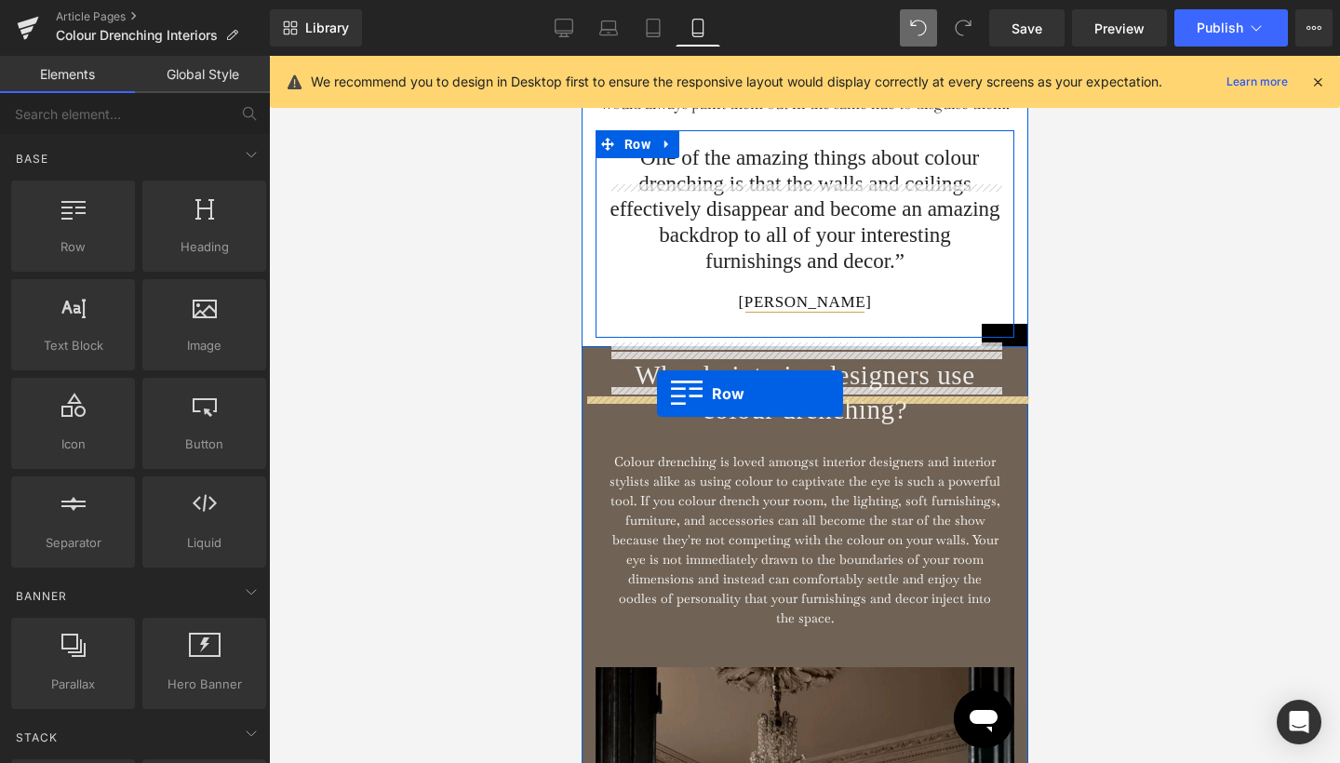
drag, startPoint x: 617, startPoint y: 122, endPoint x: 656, endPoint y: 394, distance: 274.6
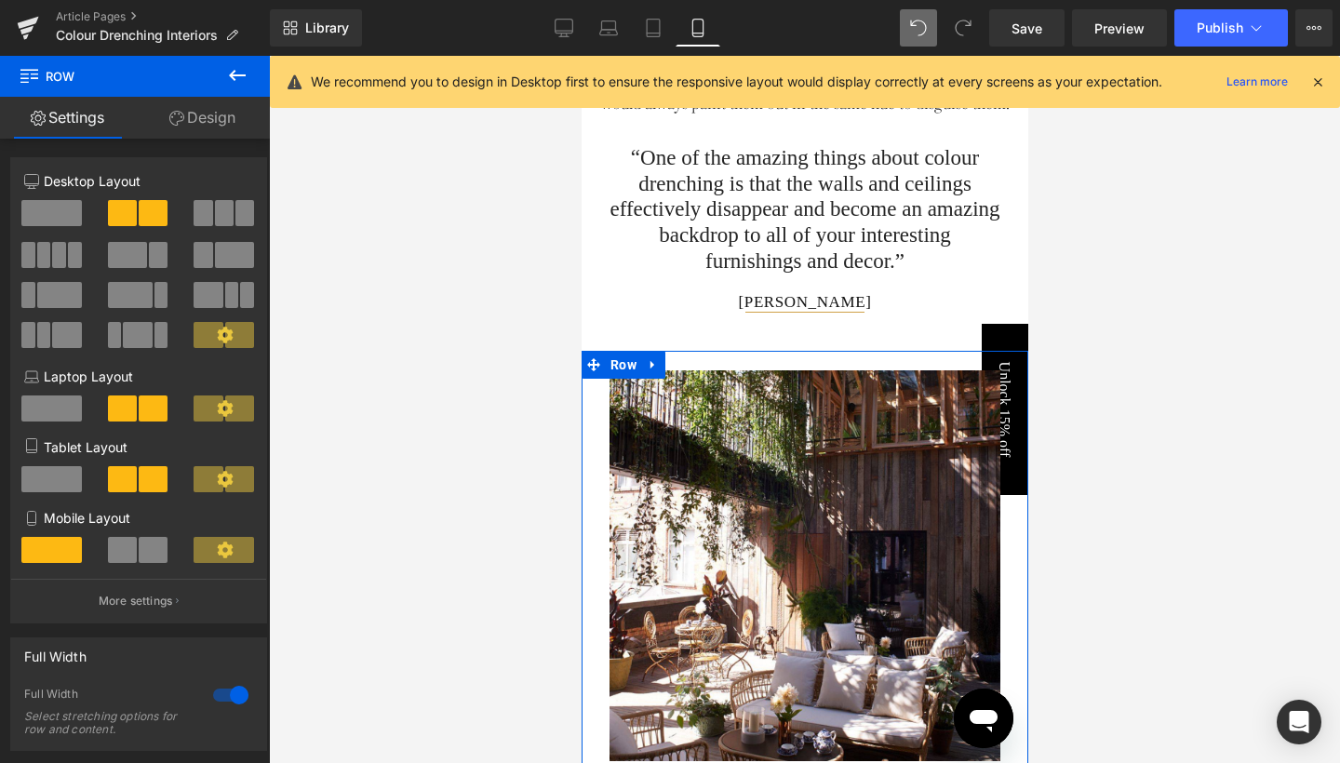
click at [1109, 353] on div at bounding box center [804, 409] width 1071 height 707
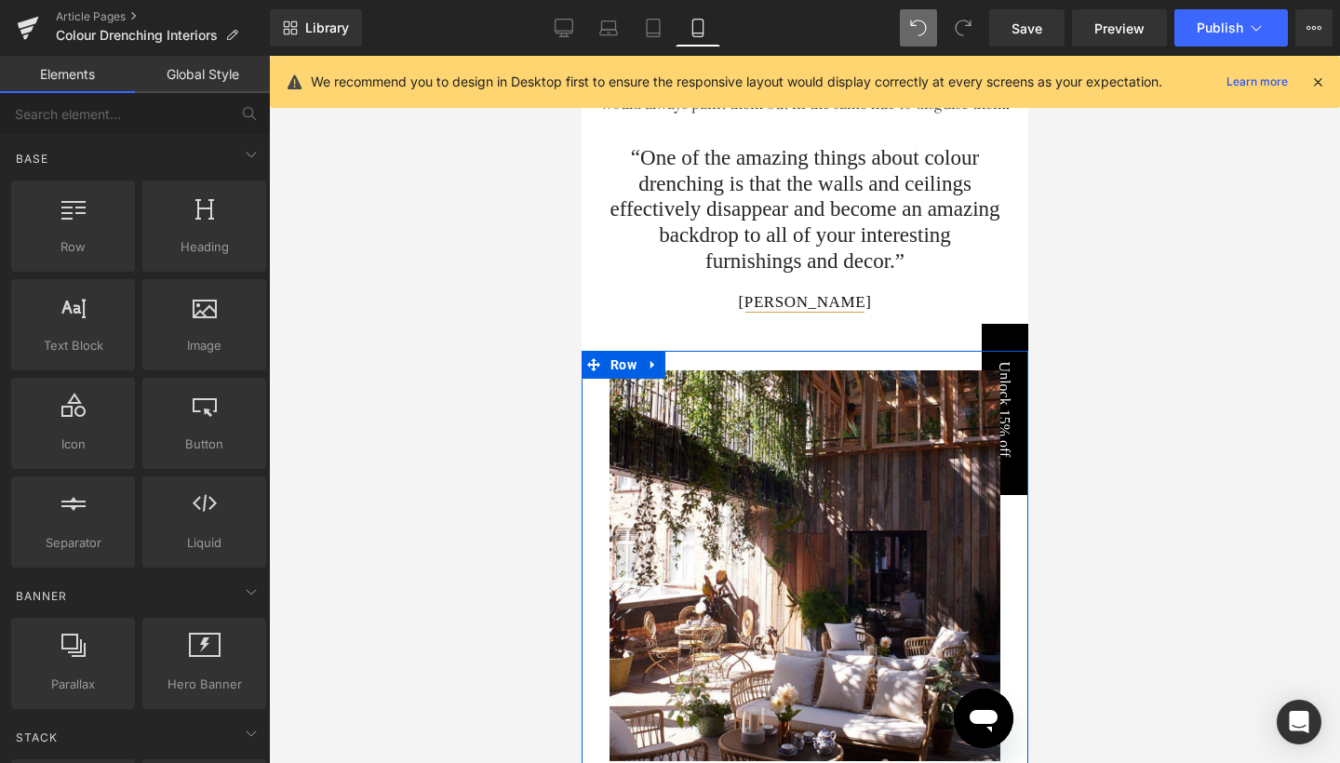
click at [1114, 553] on div at bounding box center [804, 409] width 1071 height 707
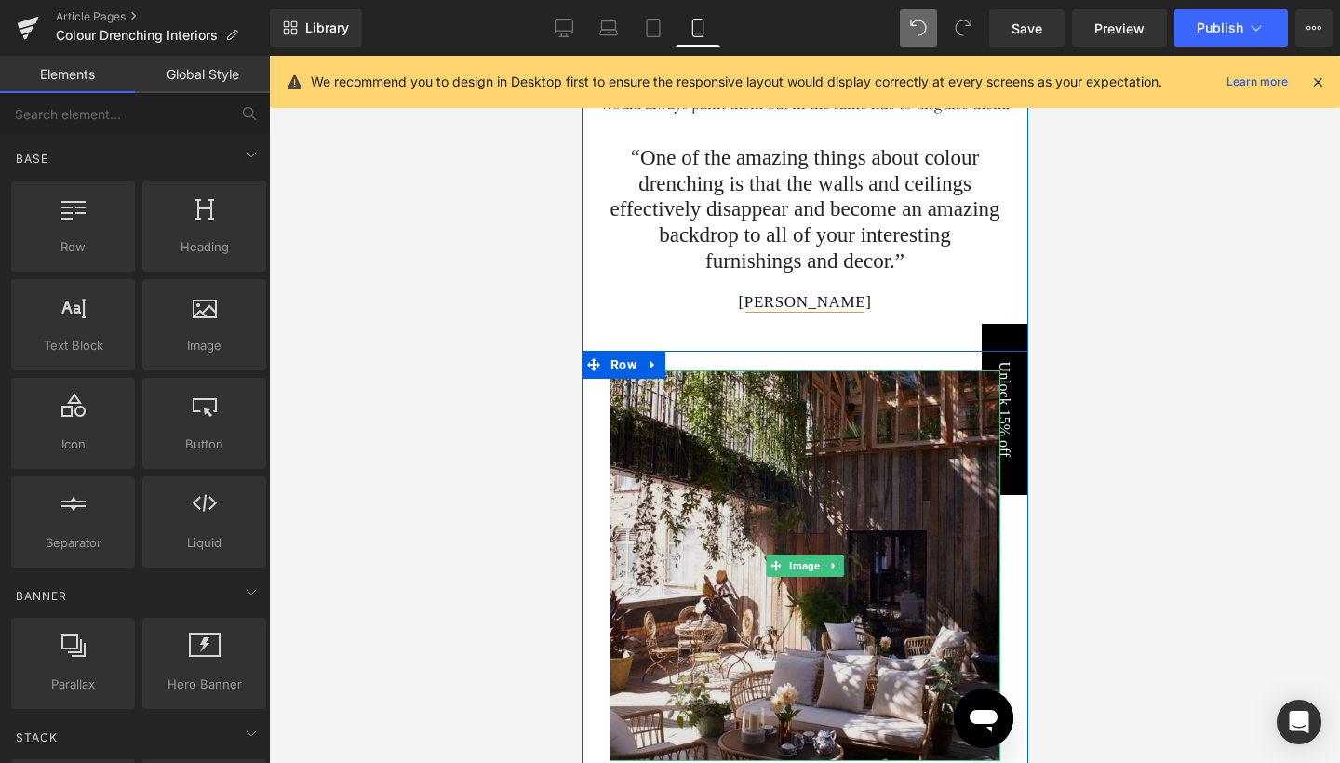
click at [816, 507] on img at bounding box center [804, 565] width 391 height 391
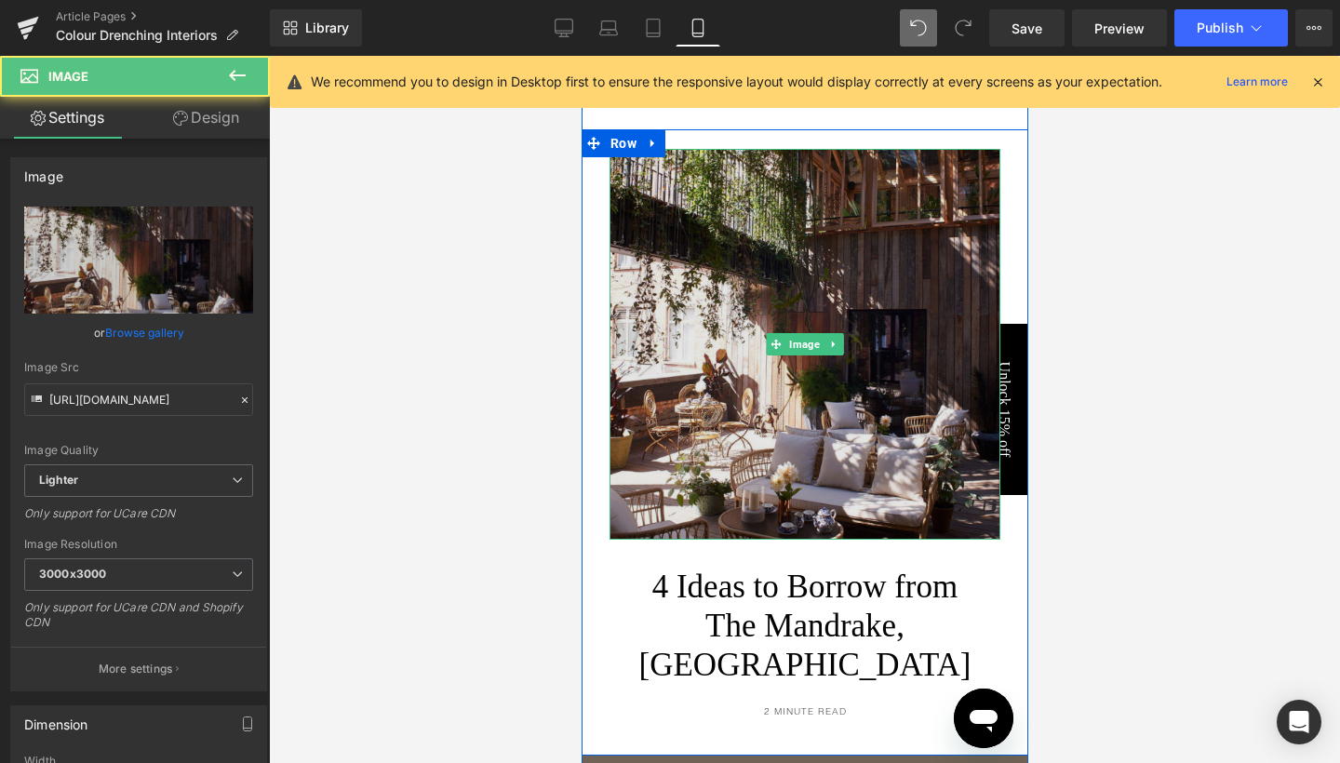
scroll to position [3267, 0]
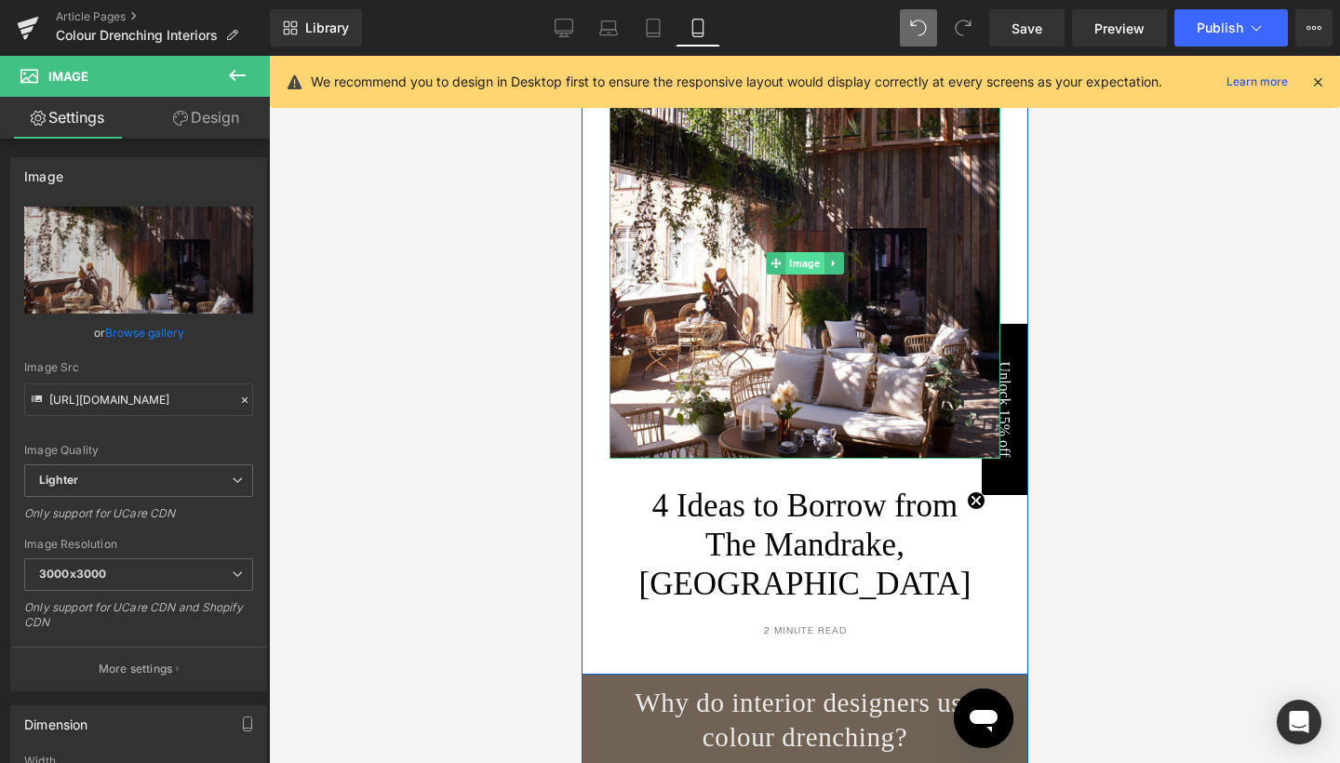
click at [809, 275] on span "Image" at bounding box center [804, 263] width 38 height 22
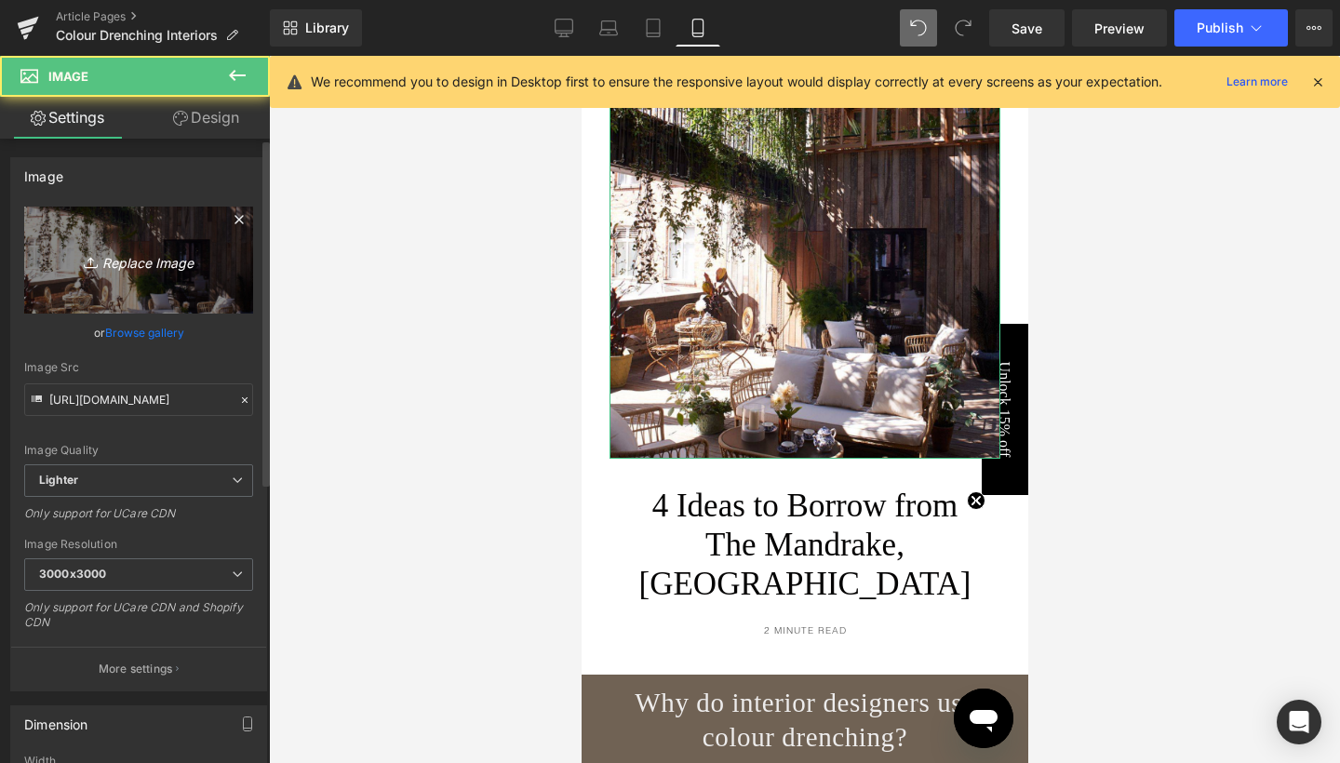
click at [141, 274] on link "Replace Image" at bounding box center [138, 260] width 229 height 107
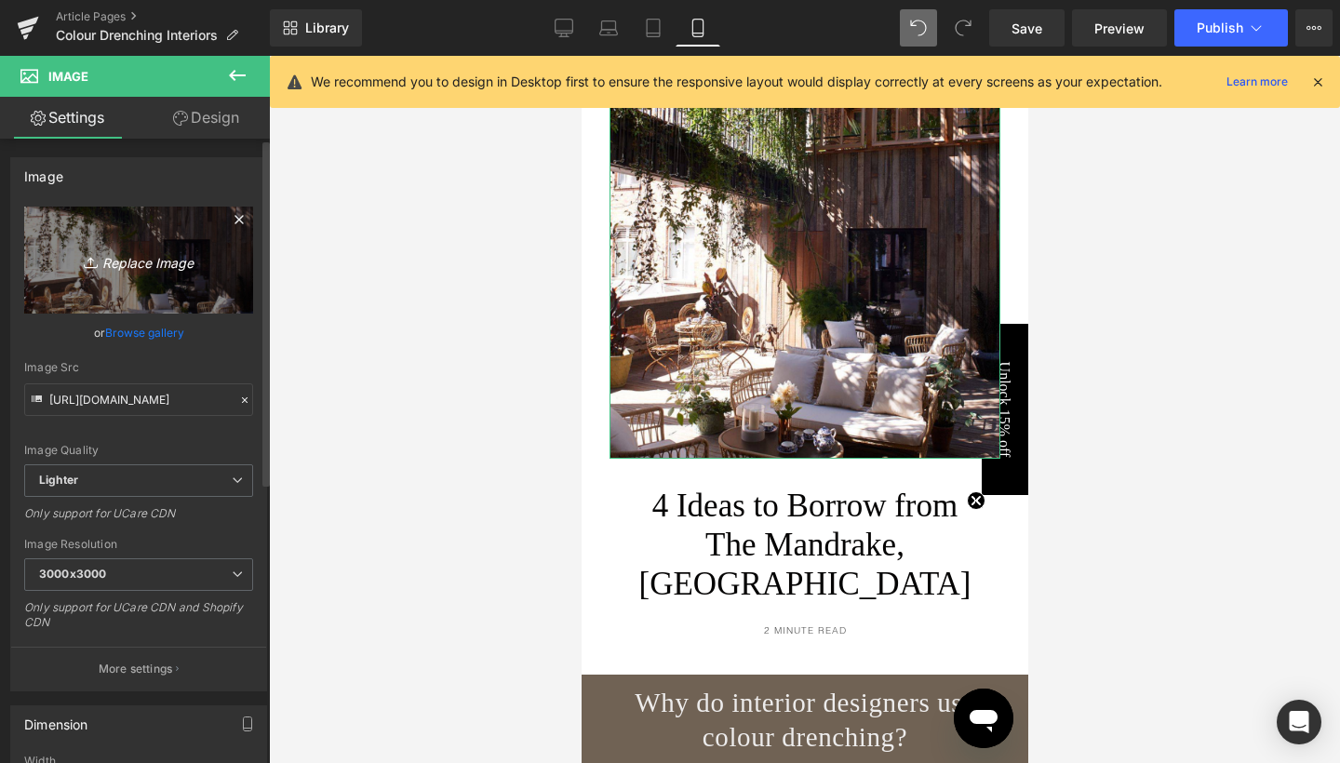
type input "C:\fakepath\blog pics square-85.jpg"
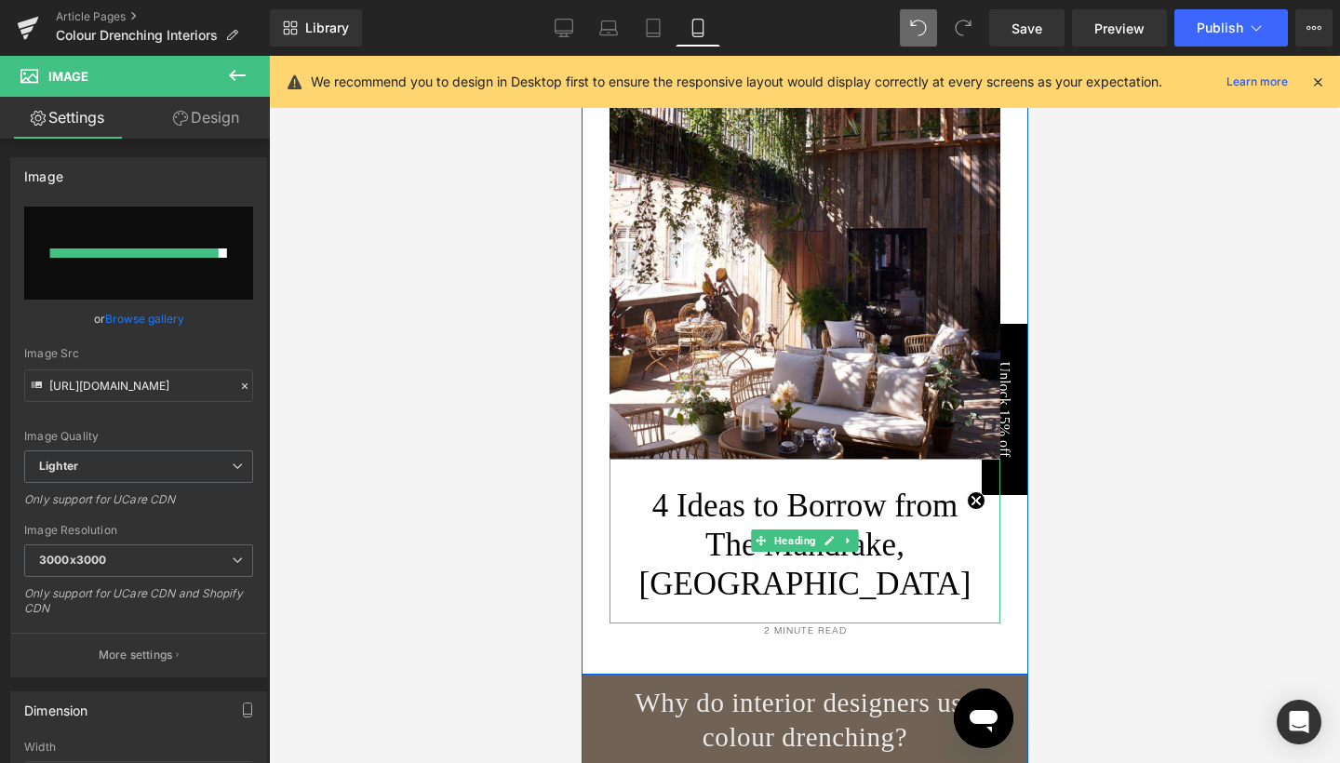
type input "[URL][DOMAIN_NAME]"
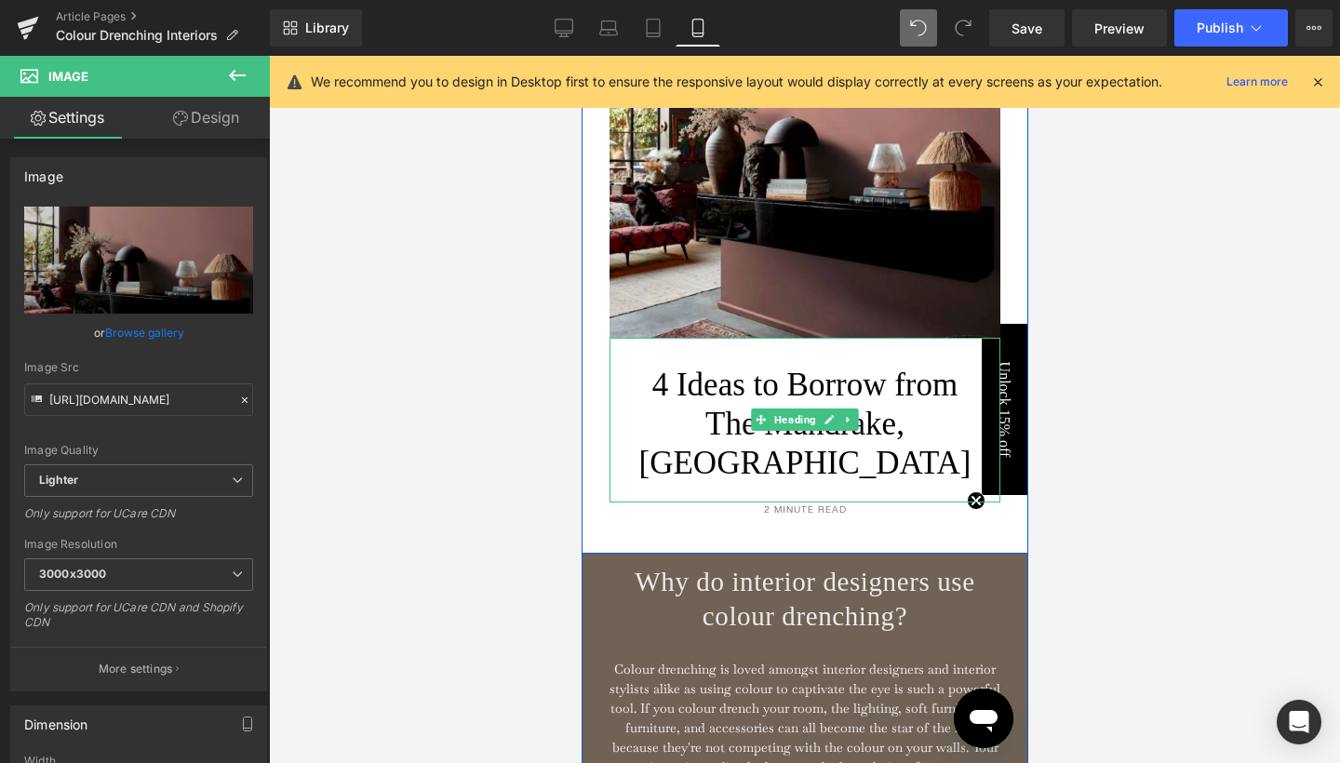
scroll to position [3415, 0]
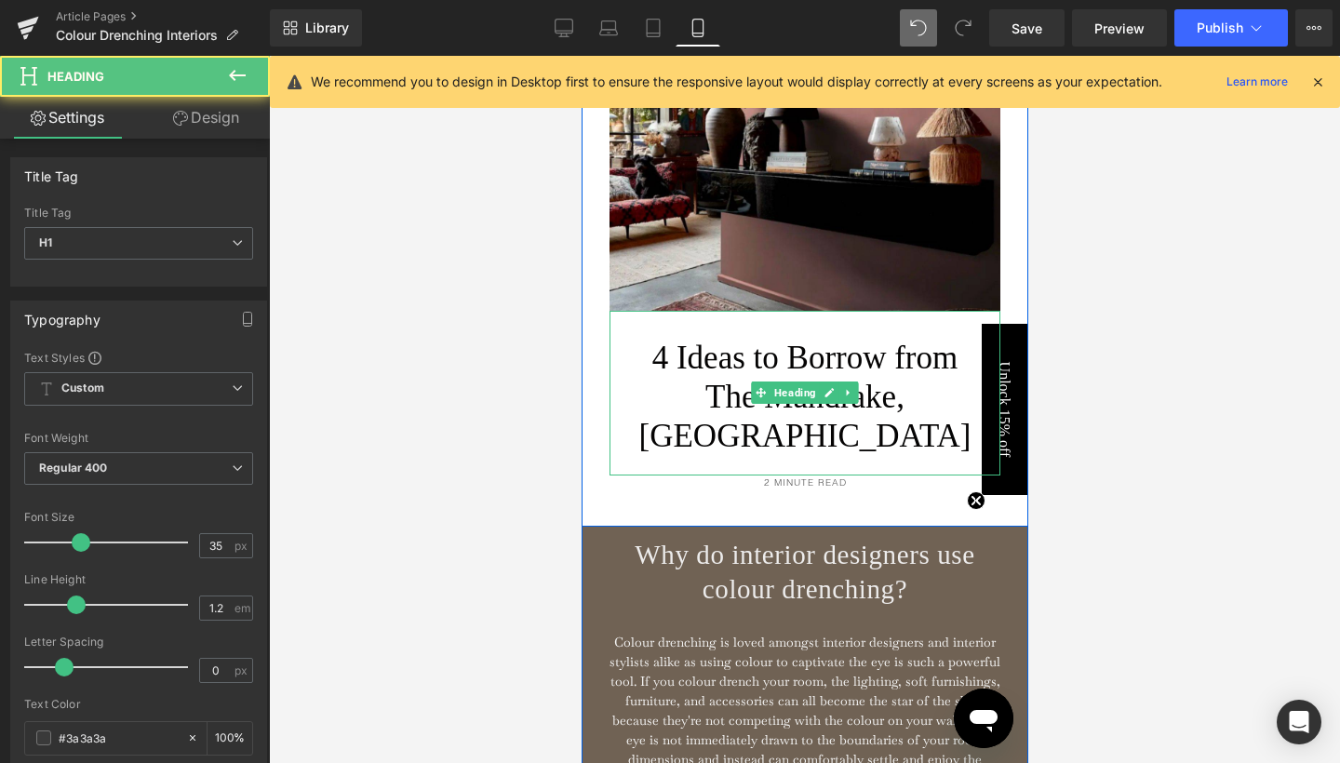
click at [705, 430] on font "4 Ideas to Borrow from The Mandrake, [GEOGRAPHIC_DATA]" at bounding box center [805, 397] width 332 height 114
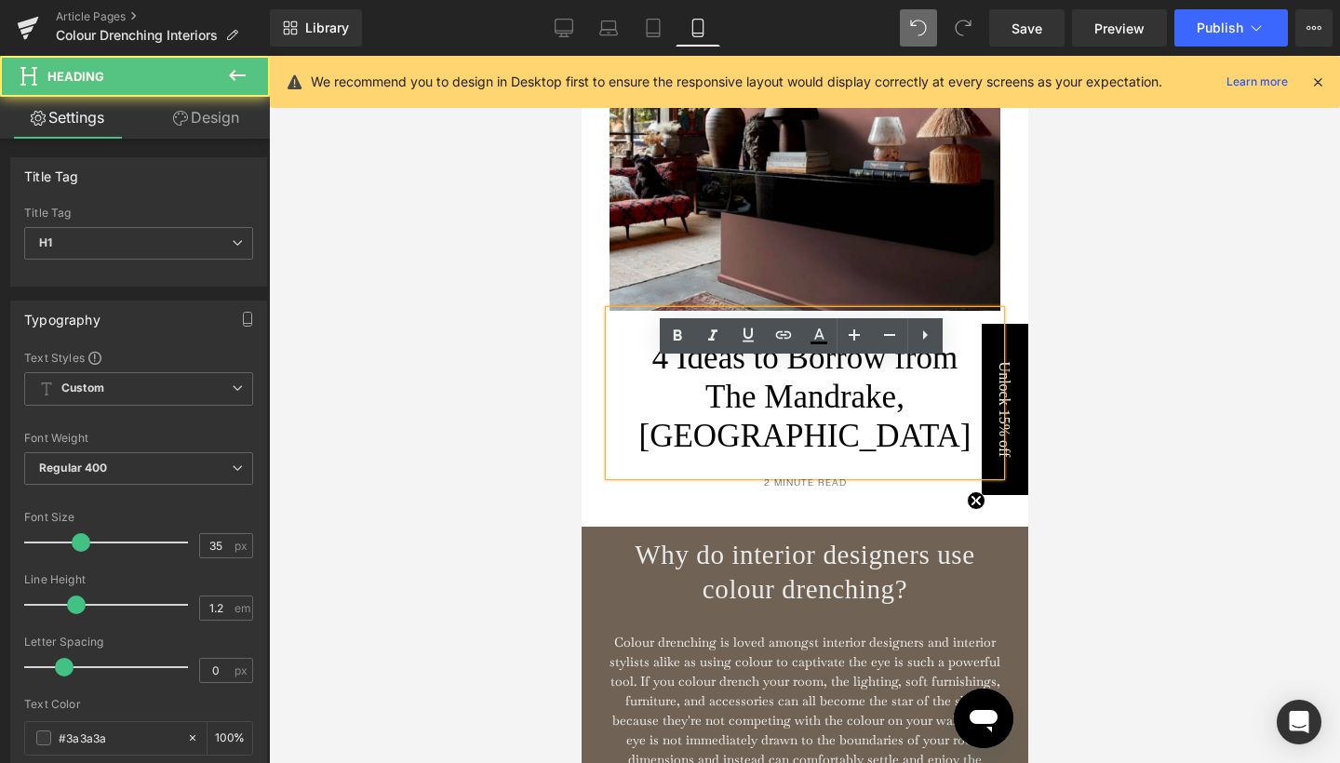
click at [705, 430] on font "4 Ideas to Borrow from The Mandrake, [GEOGRAPHIC_DATA]" at bounding box center [805, 397] width 332 height 114
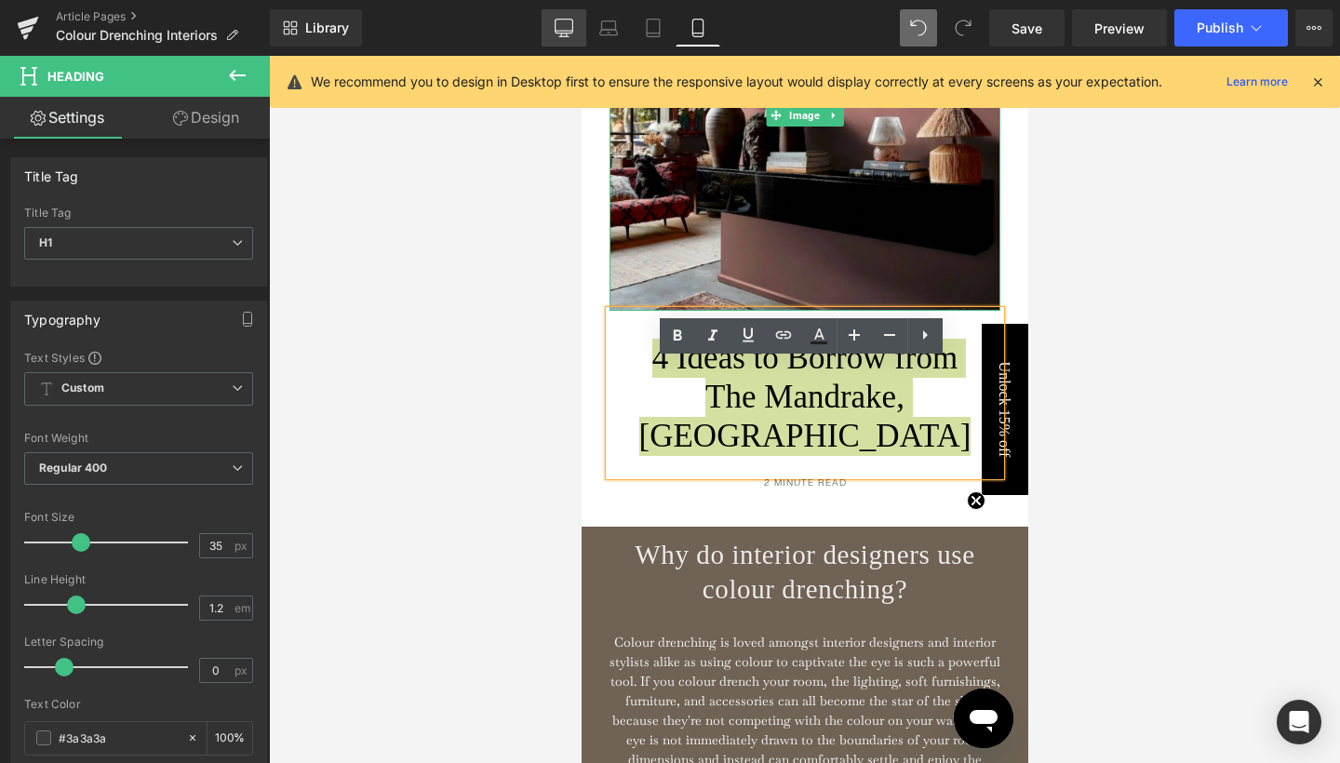
click at [571, 27] on icon at bounding box center [564, 28] width 19 height 19
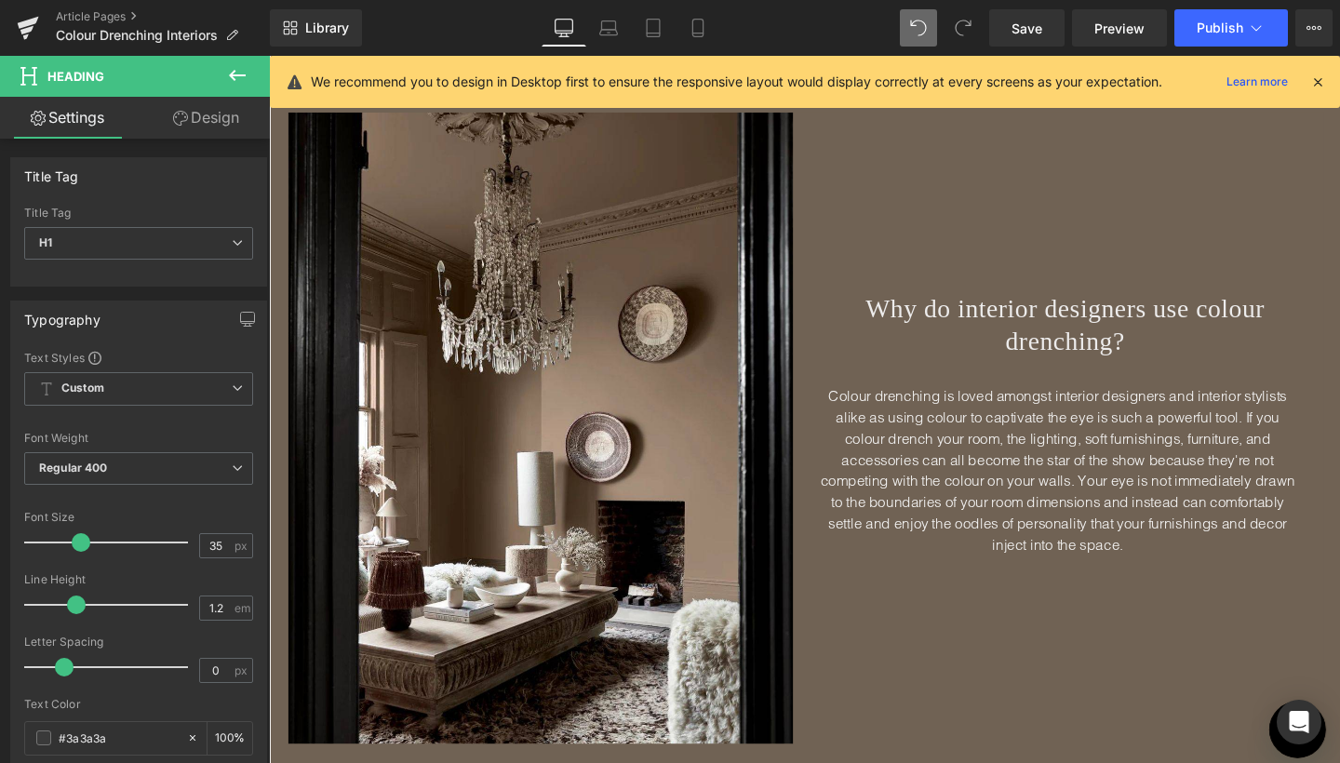
type input "100"
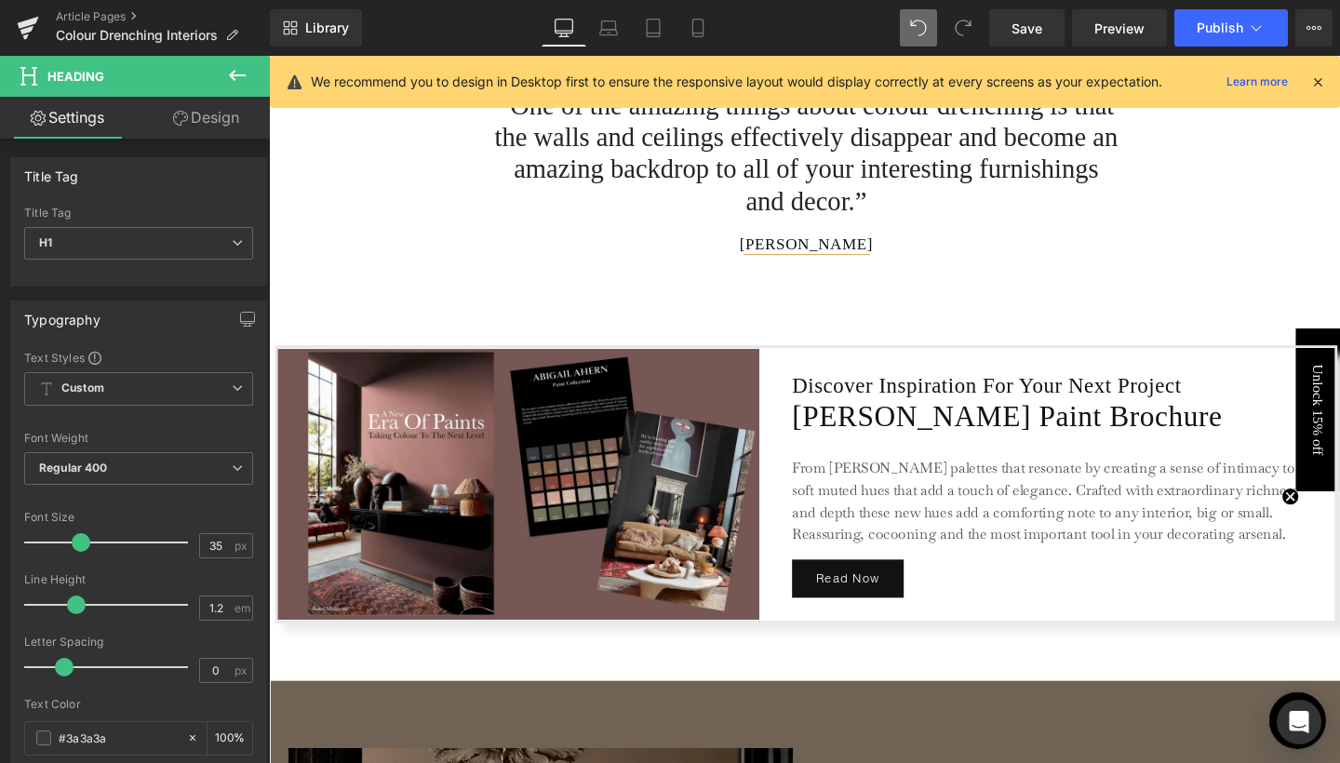
scroll to position [2900, 0]
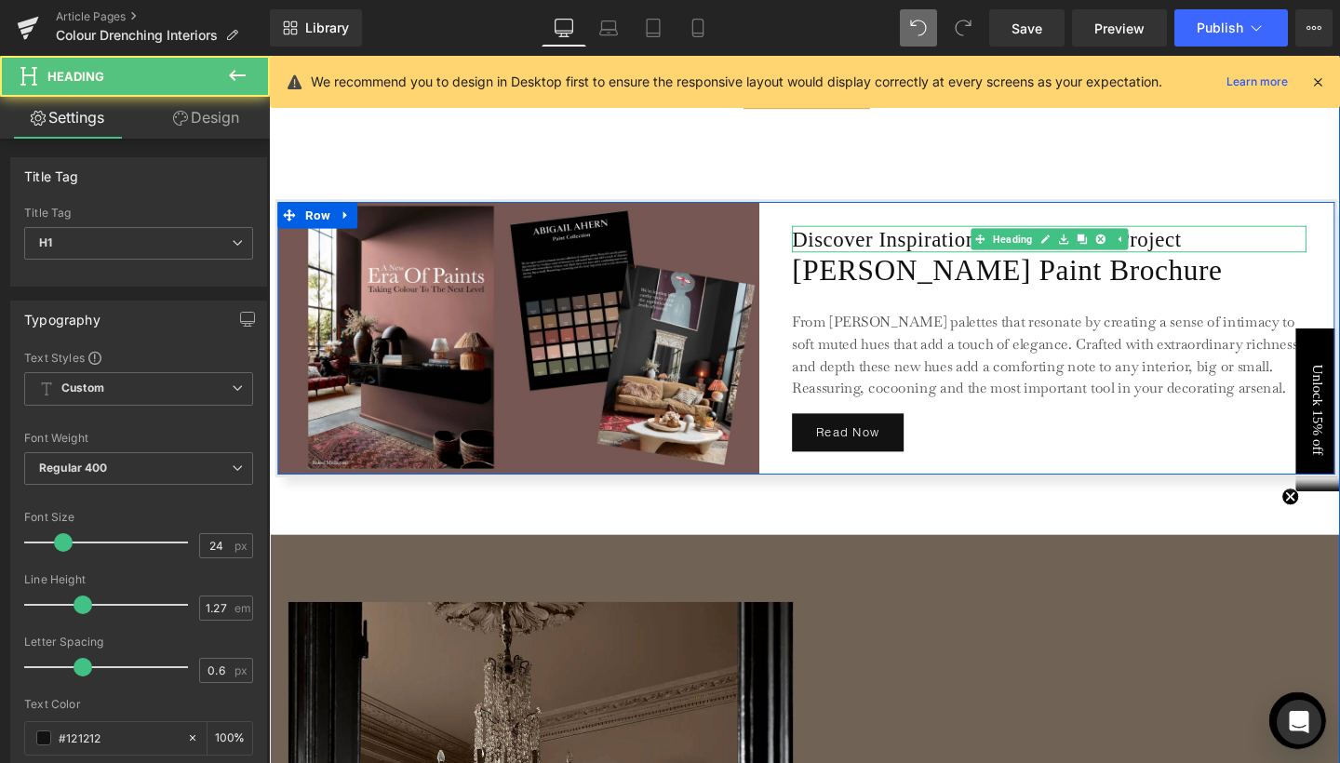
click at [850, 250] on h1 "Discover Inspiration For Your Next Project" at bounding box center [1089, 249] width 541 height 28
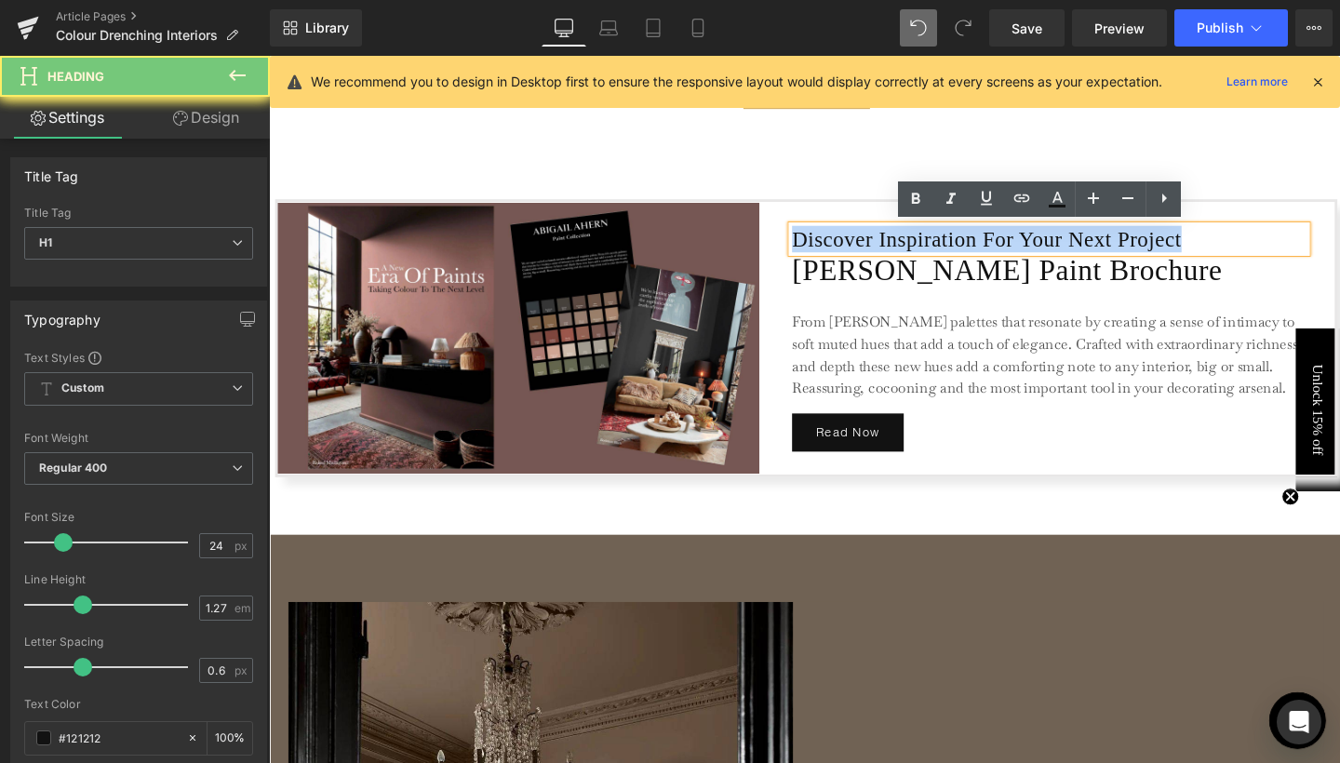
click at [850, 250] on h1 "Discover Inspiration For Your Next Project" at bounding box center [1089, 249] width 541 height 28
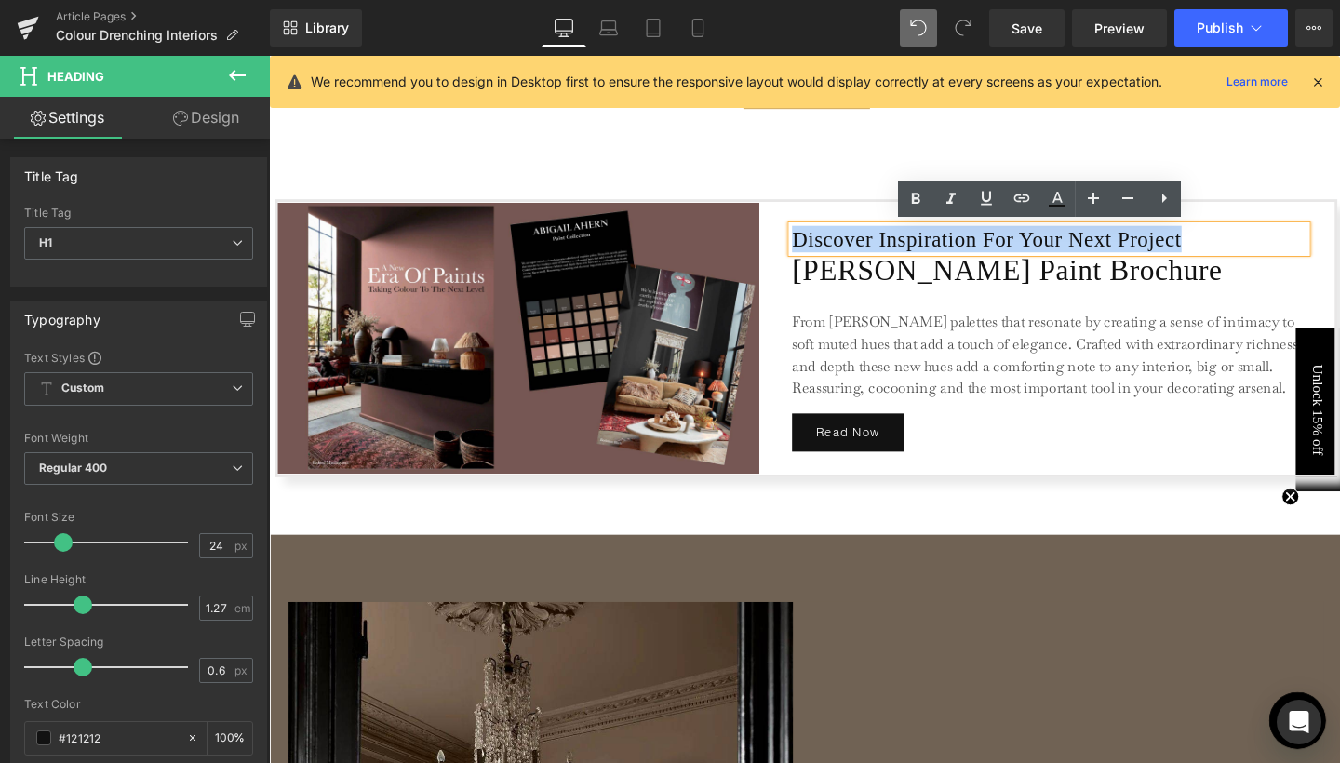
copy h1 "Discover Inspiration For Your Next Project"
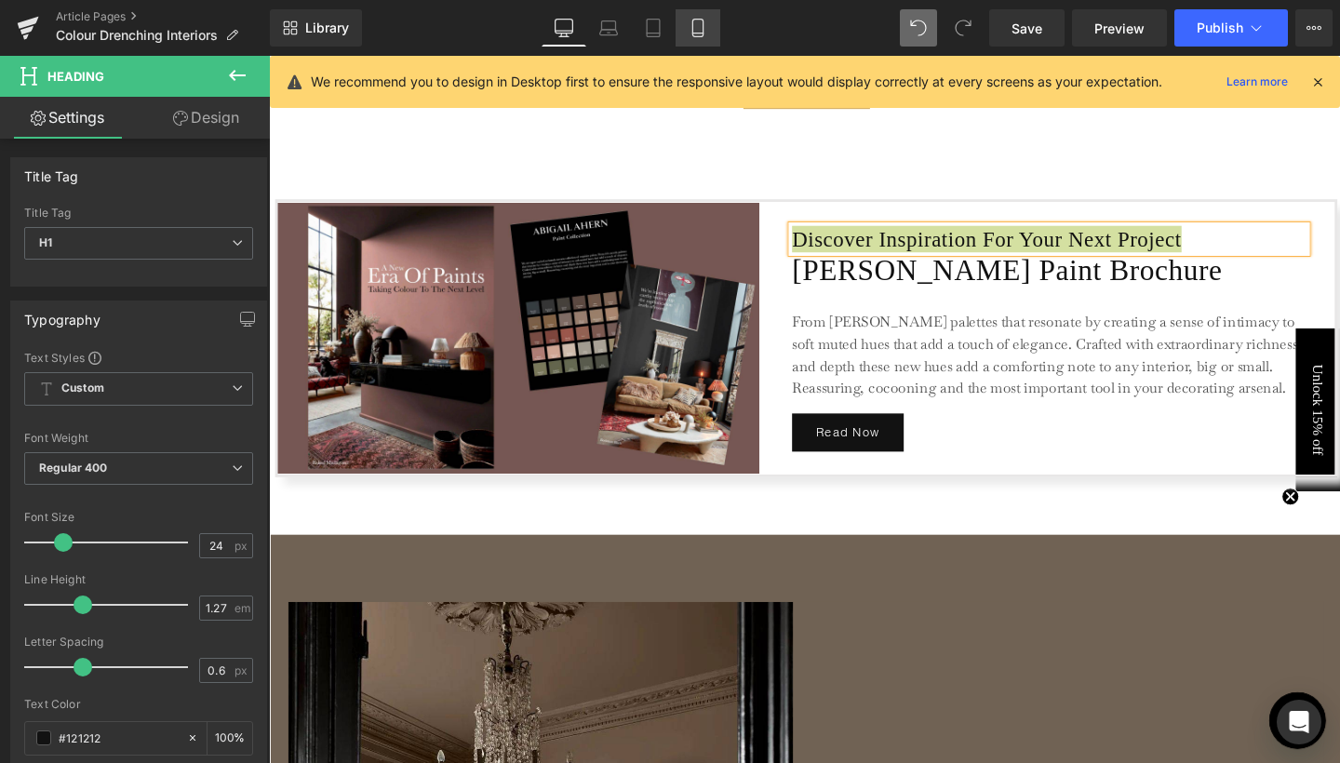
click at [689, 23] on icon at bounding box center [698, 28] width 19 height 19
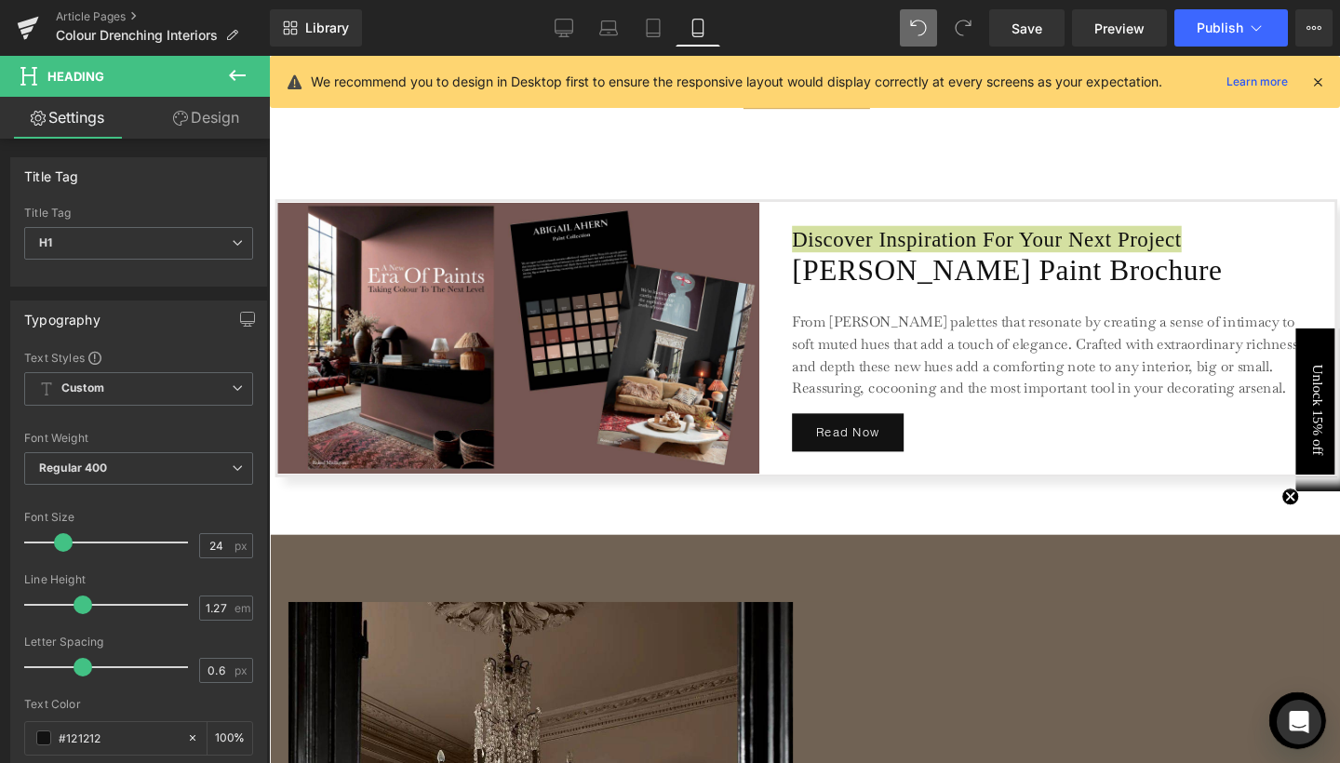
type input "100"
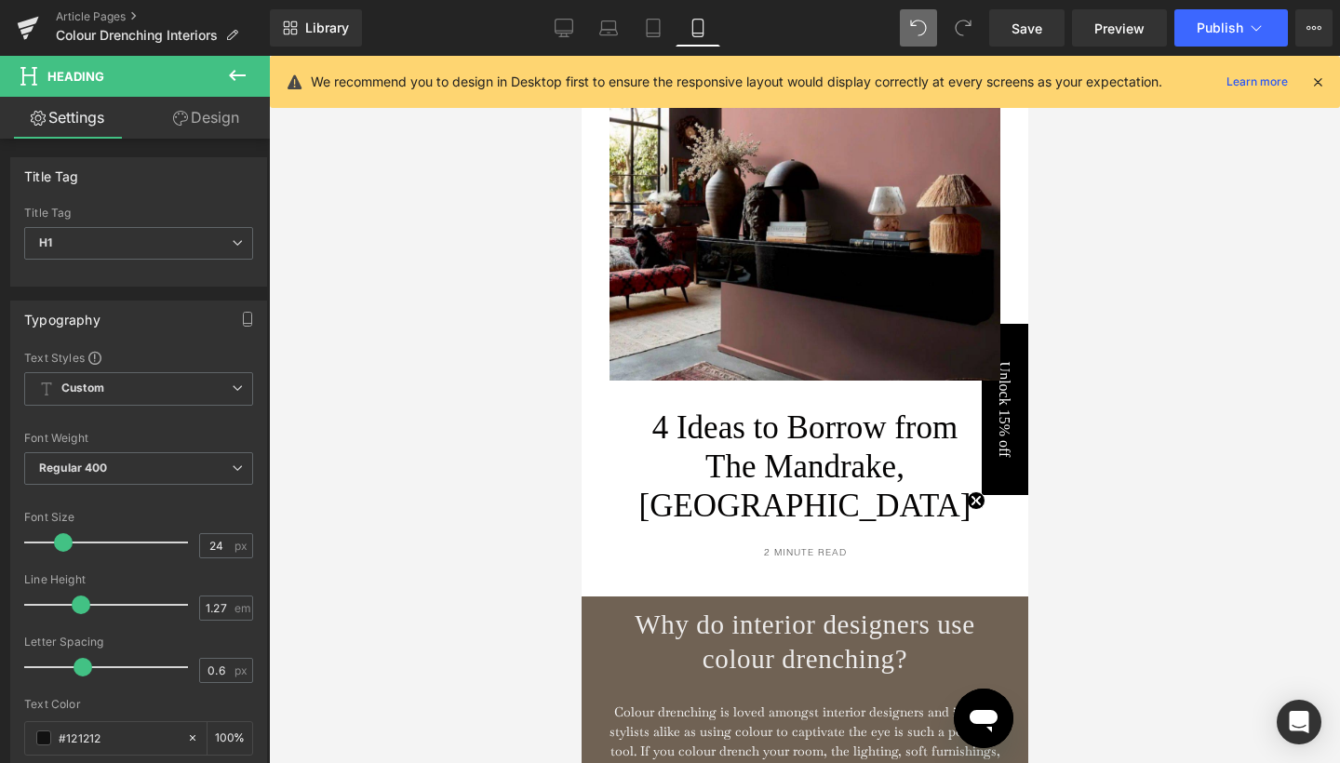
scroll to position [3429, 0]
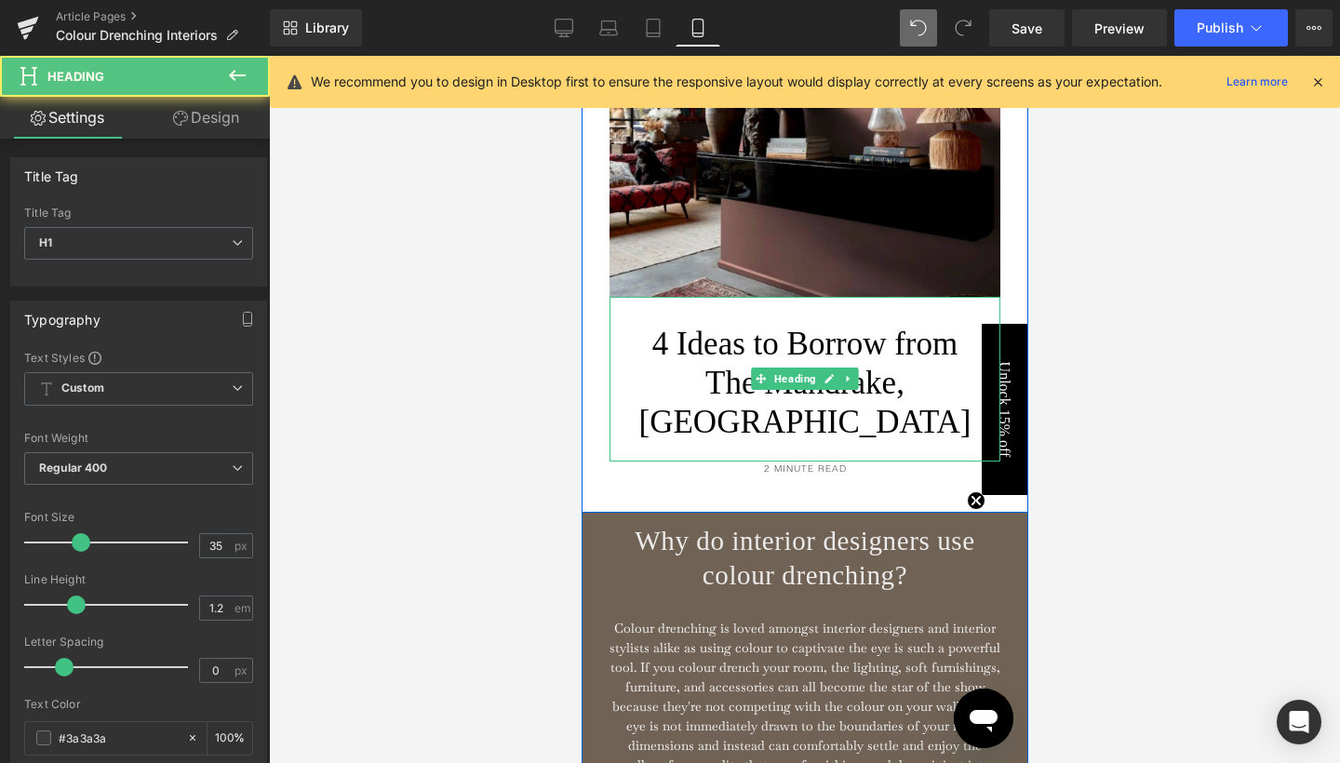
click at [700, 406] on font "4 Ideas to Borrow from The Mandrake, [GEOGRAPHIC_DATA]" at bounding box center [805, 383] width 332 height 114
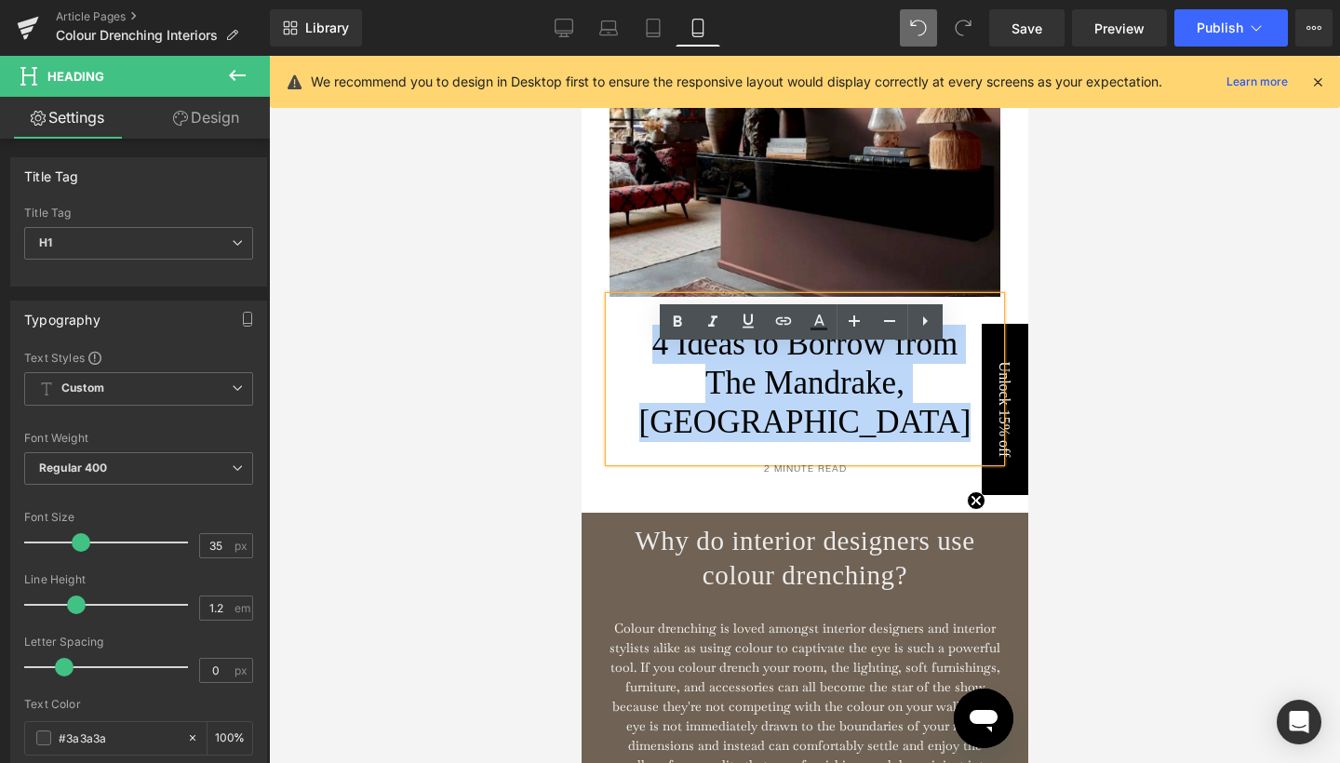
paste div
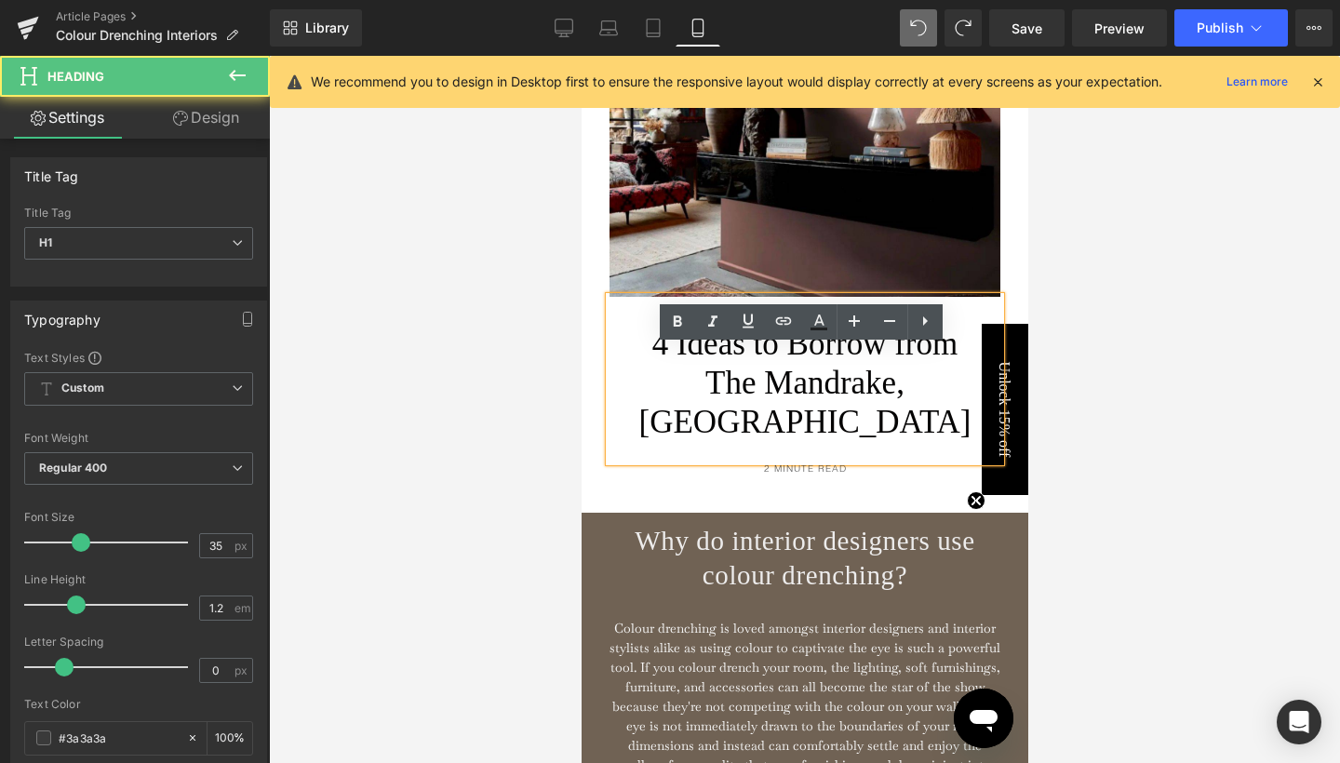
click at [639, 391] on font "4 Ideas to Borrow from The Mandrake, [GEOGRAPHIC_DATA]" at bounding box center [805, 383] width 332 height 114
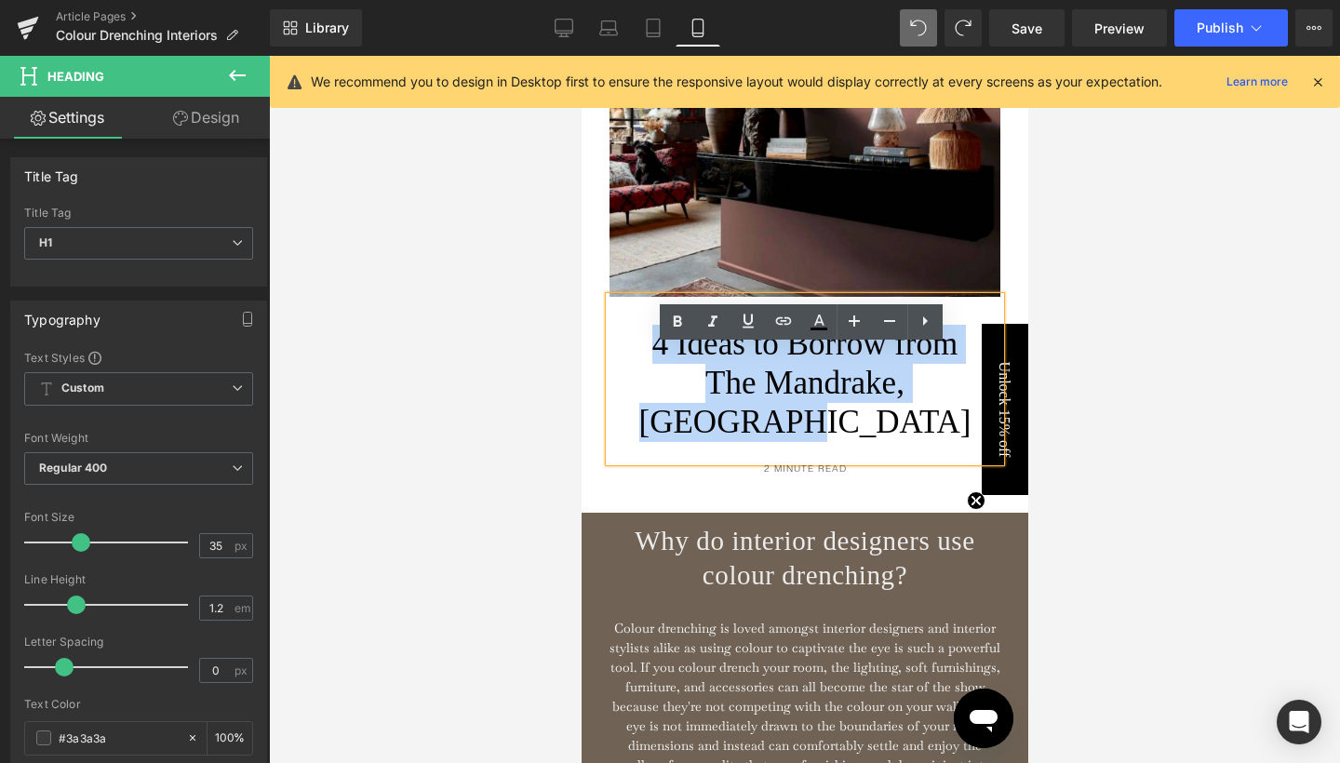
drag, startPoint x: 632, startPoint y: 390, endPoint x: 973, endPoint y: 430, distance: 343.0
click at [971, 430] on font "4 Ideas to Borrow from The Mandrake, [GEOGRAPHIC_DATA]" at bounding box center [805, 383] width 332 height 114
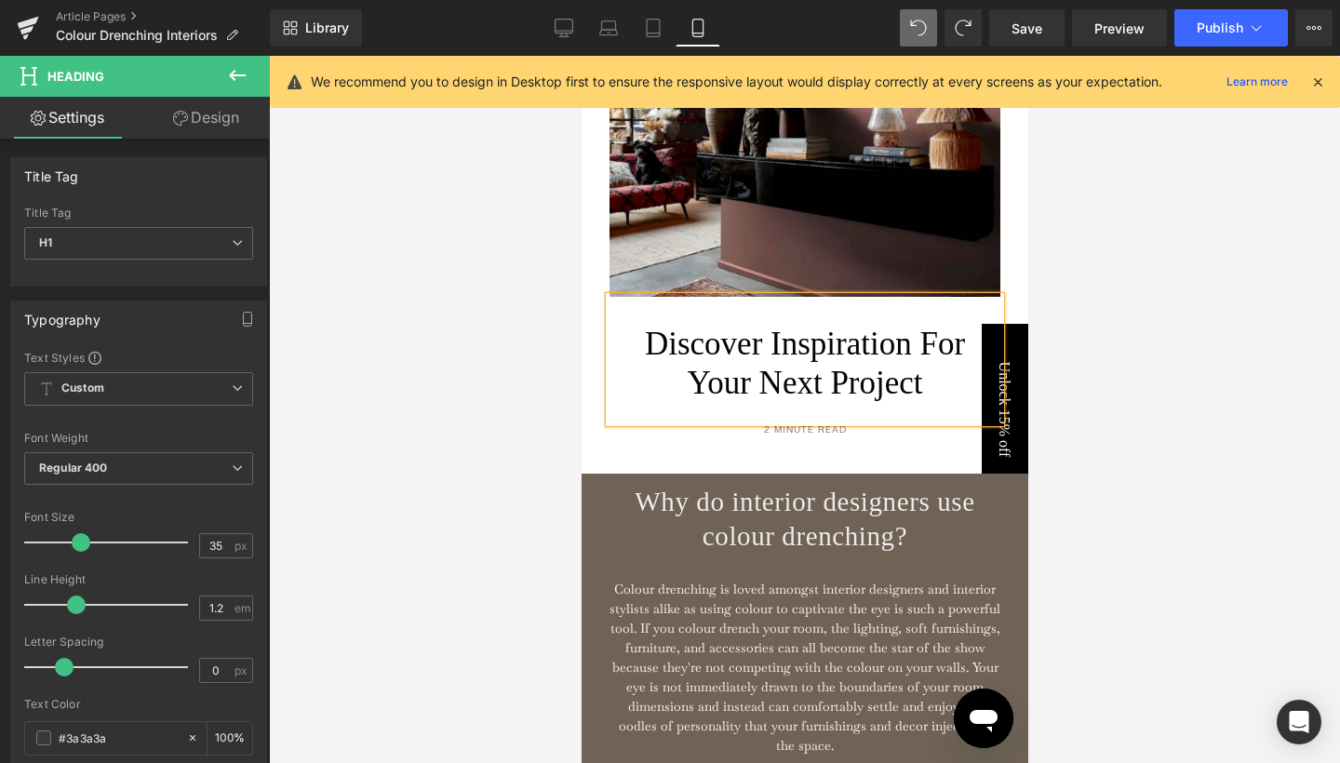
click at [692, 401] on span "Discover Inspiration For Your Next Project" at bounding box center [804, 363] width 320 height 75
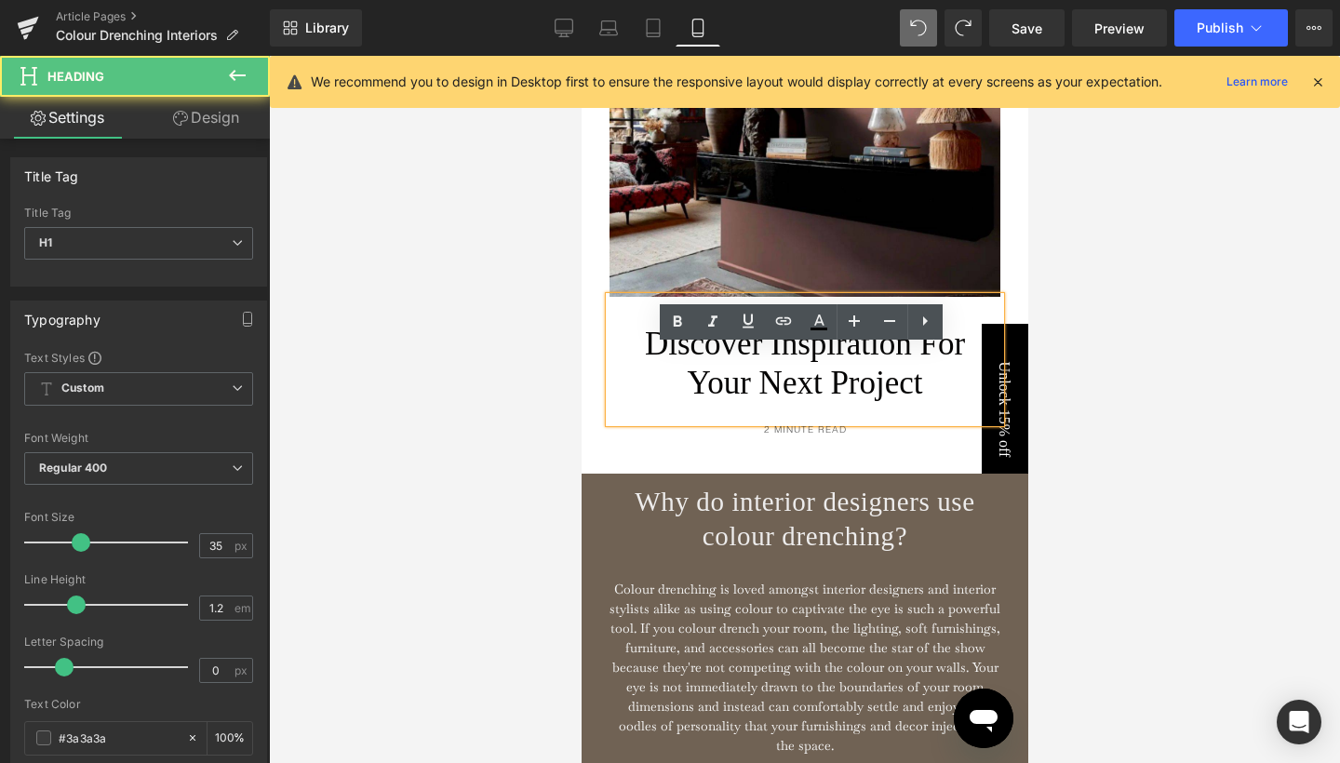
click at [1172, 410] on div at bounding box center [804, 409] width 1071 height 707
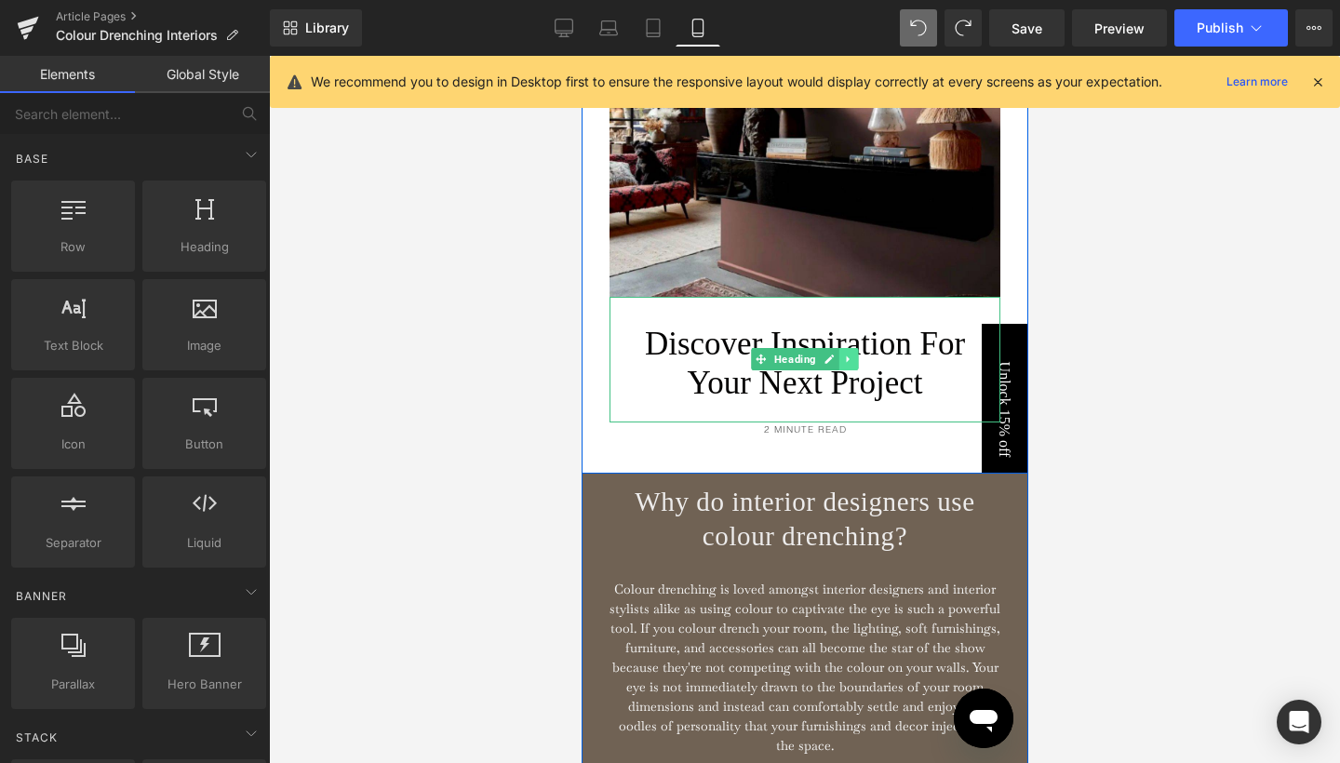
click at [839, 370] on link at bounding box center [849, 359] width 20 height 22
click at [836, 365] on icon at bounding box center [838, 360] width 10 height 10
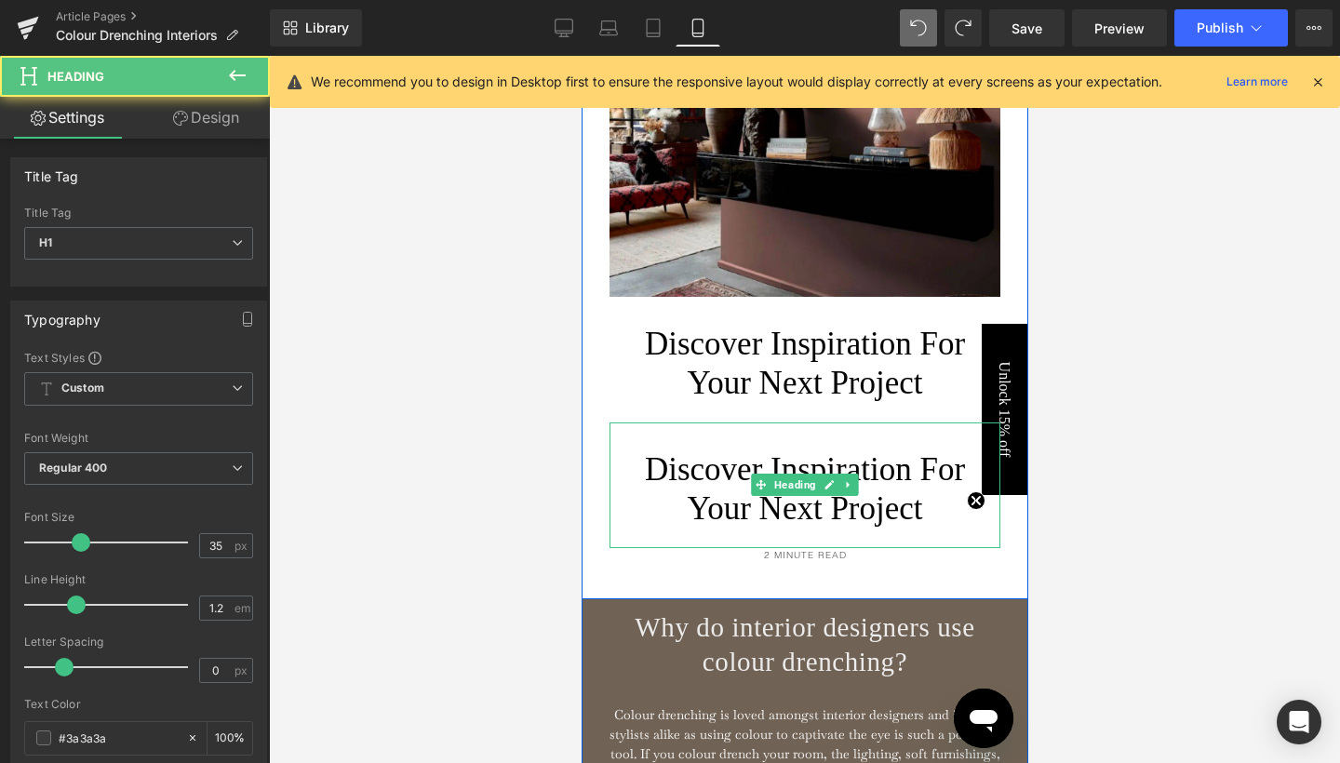
click at [726, 527] on span "Discover Inspiration For Your Next Project" at bounding box center [804, 488] width 320 height 75
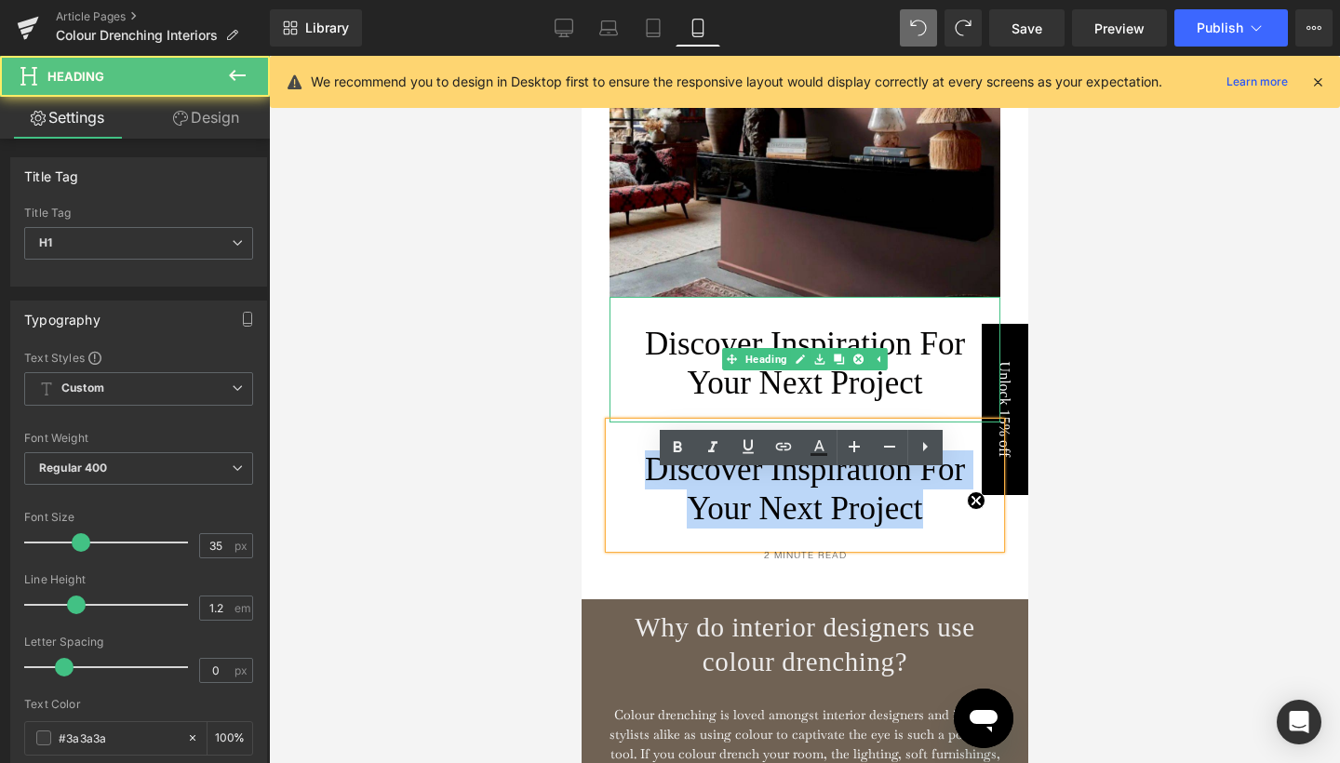
click at [754, 384] on span "Discover Inspiration For Your Next Project" at bounding box center [804, 363] width 320 height 75
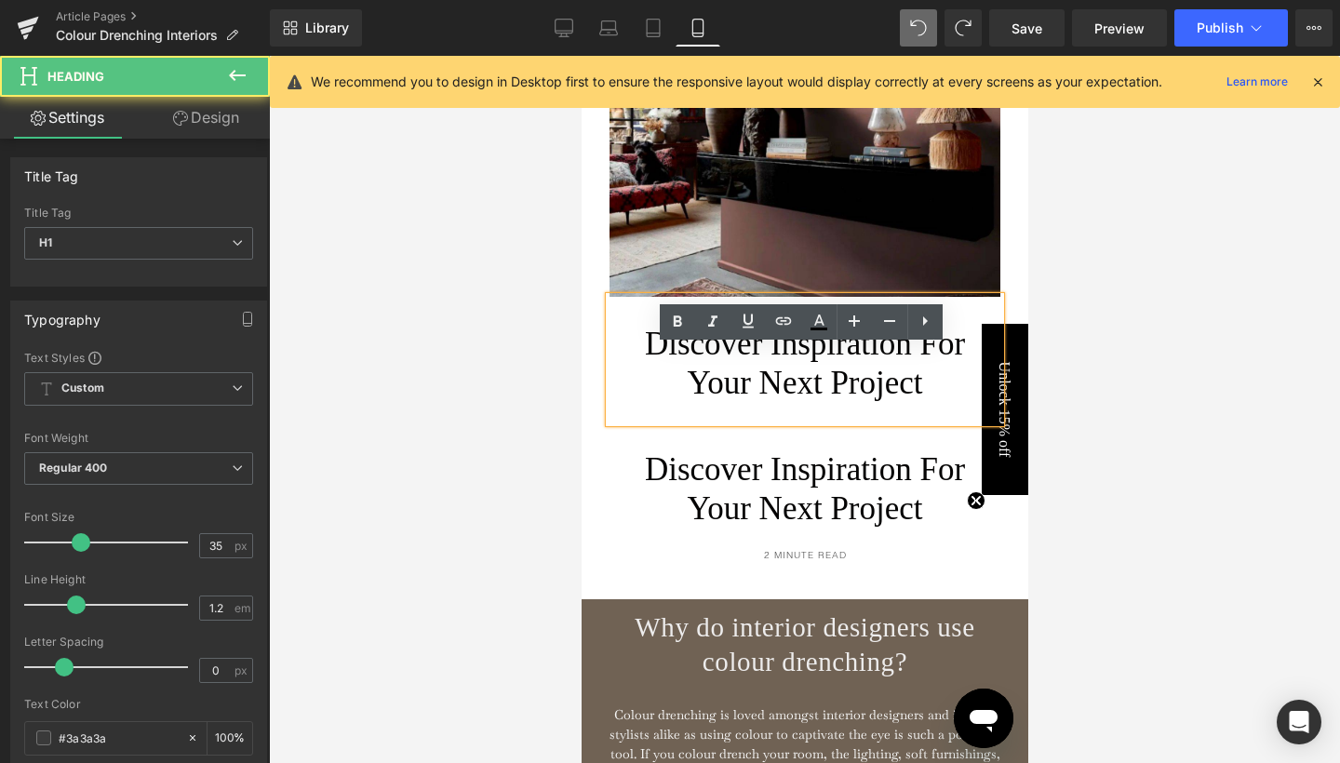
click at [756, 401] on span "Discover Inspiration For Your Next Project" at bounding box center [804, 363] width 320 height 75
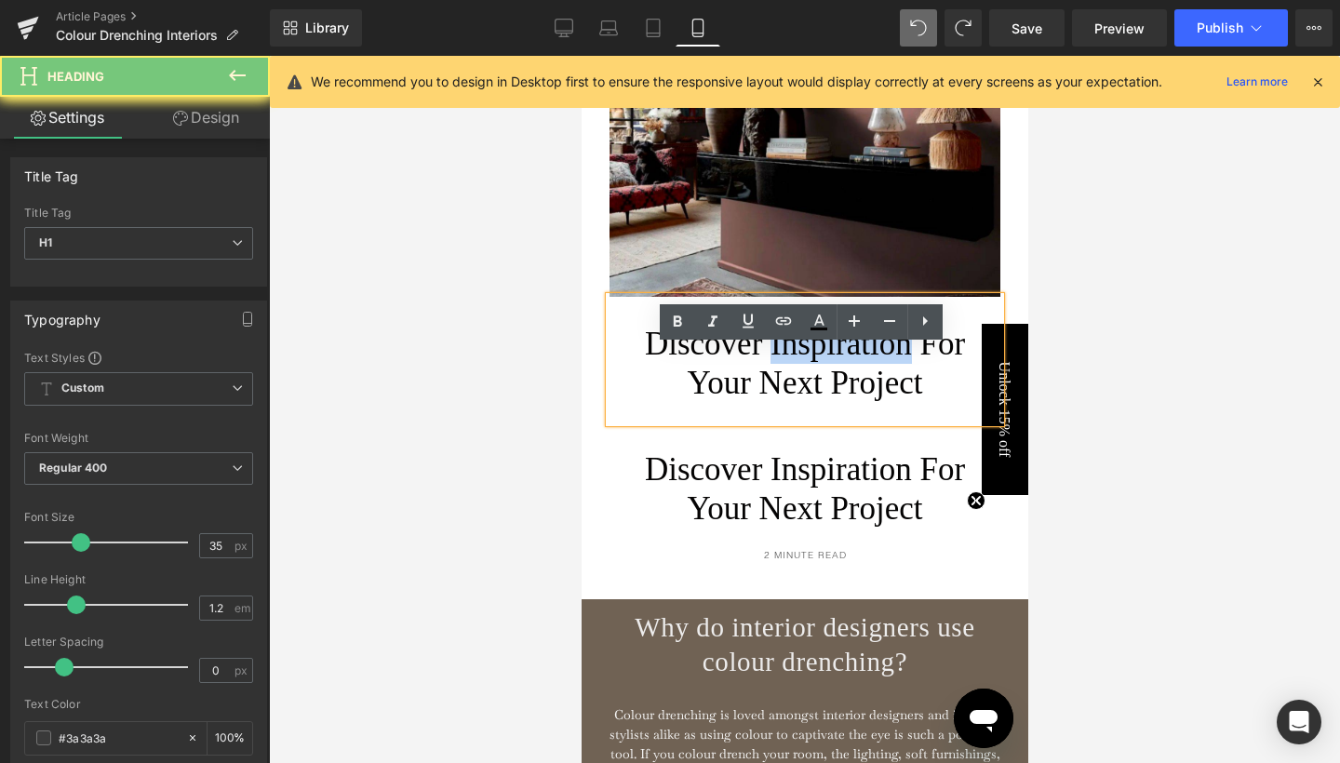
click at [756, 401] on span "Discover Inspiration For Your Next Project" at bounding box center [804, 363] width 320 height 75
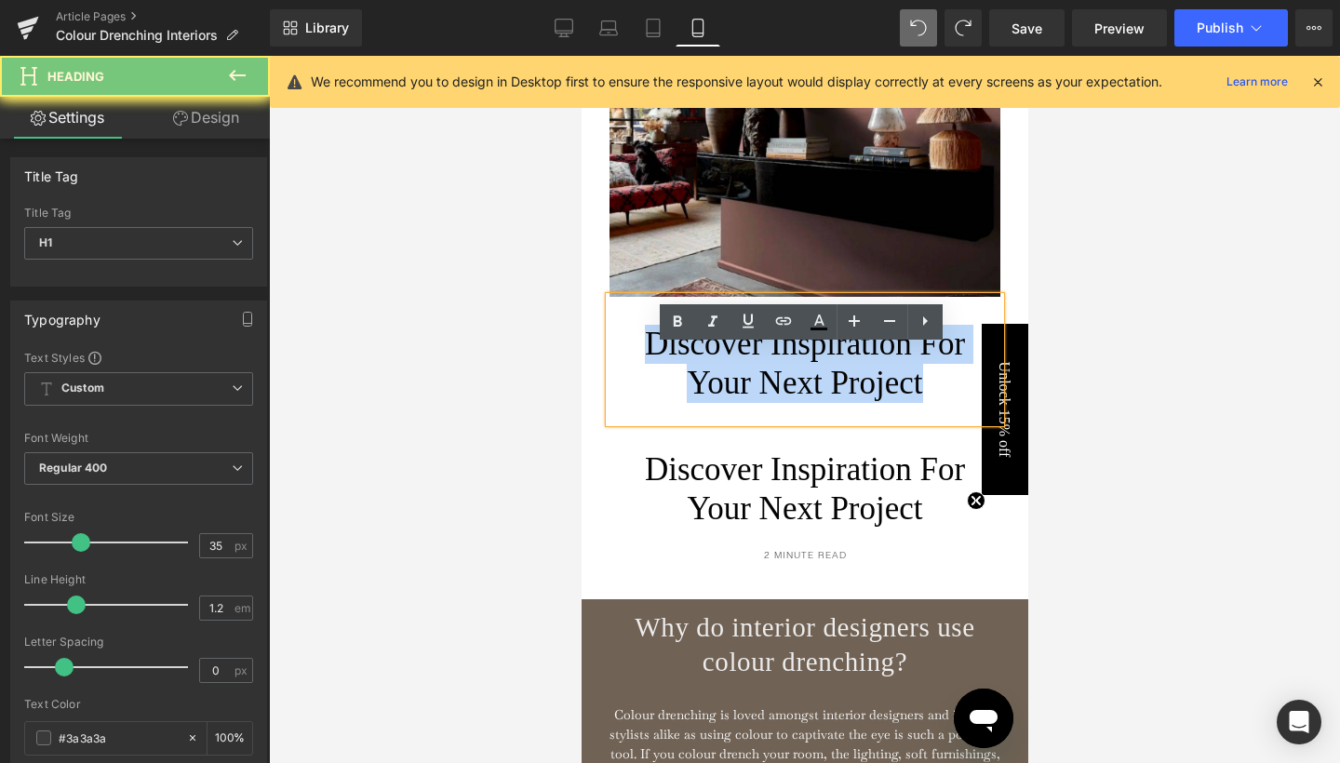
click at [756, 401] on span "Discover Inspiration For Your Next Project" at bounding box center [804, 363] width 320 height 75
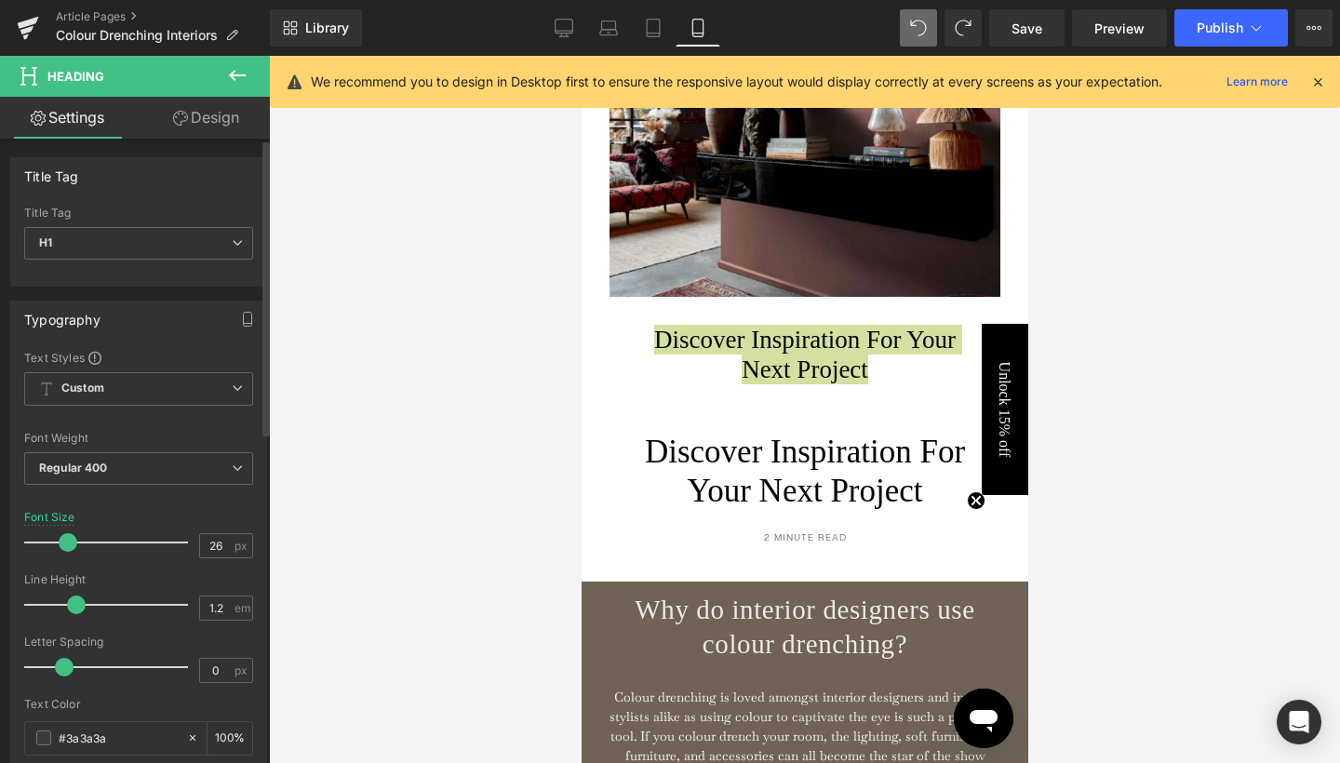
type input "25"
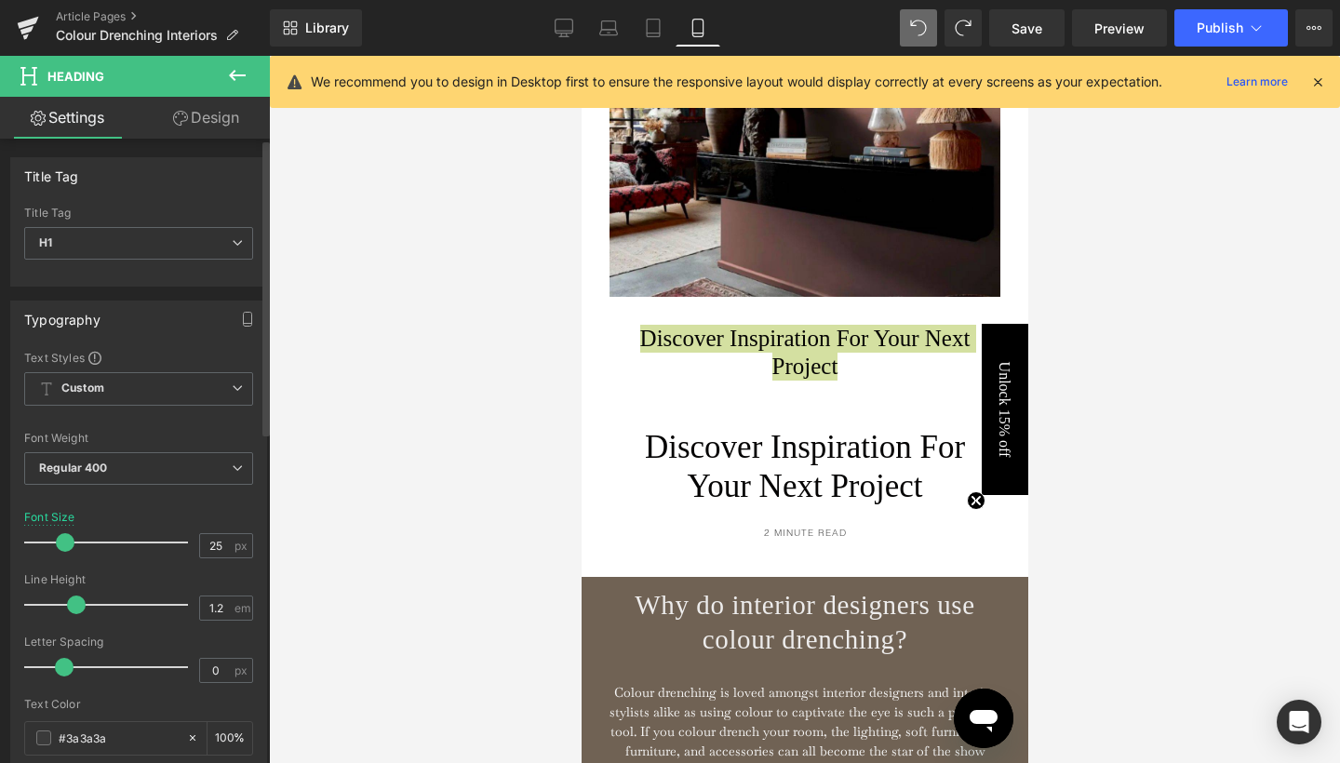
drag, startPoint x: 74, startPoint y: 540, endPoint x: 59, endPoint y: 540, distance: 14.9
click at [59, 540] on span at bounding box center [65, 542] width 19 height 19
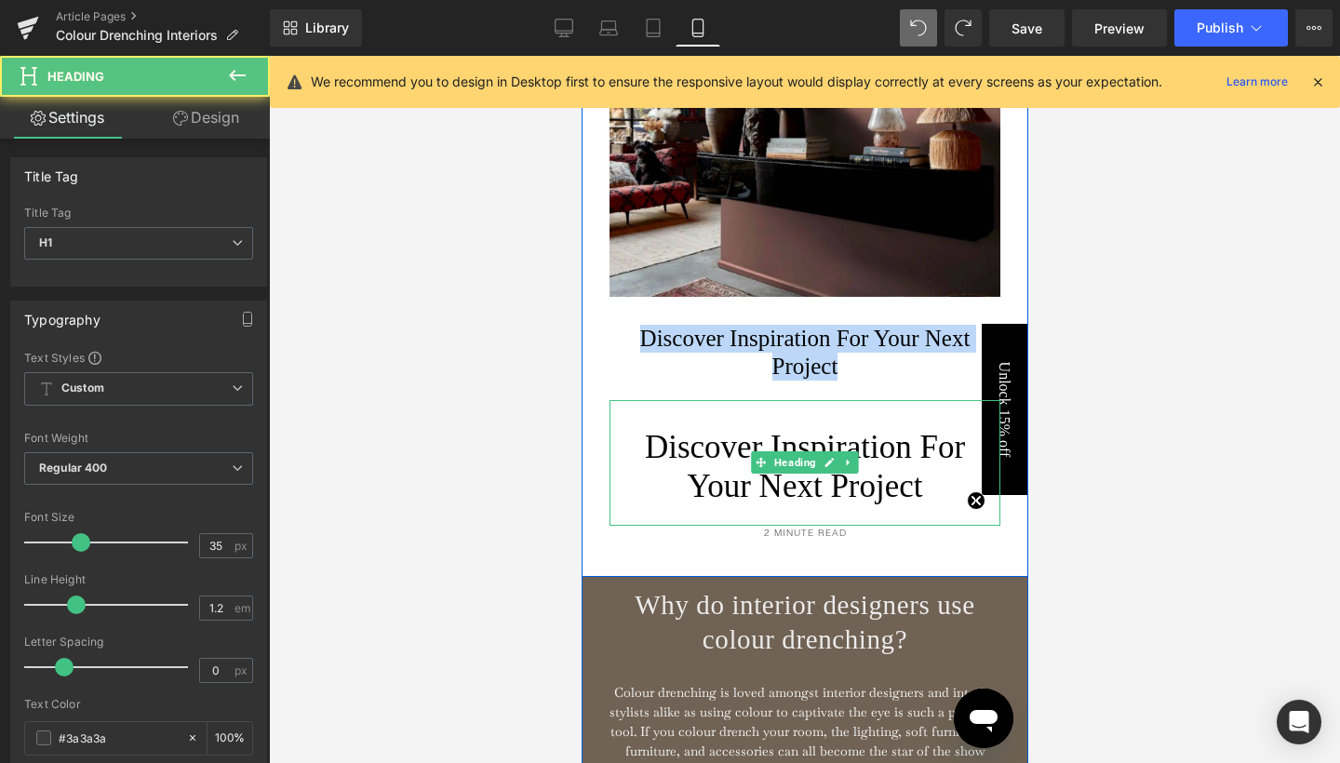
click at [685, 504] on span "Discover Inspiration For Your Next Project" at bounding box center [804, 466] width 320 height 75
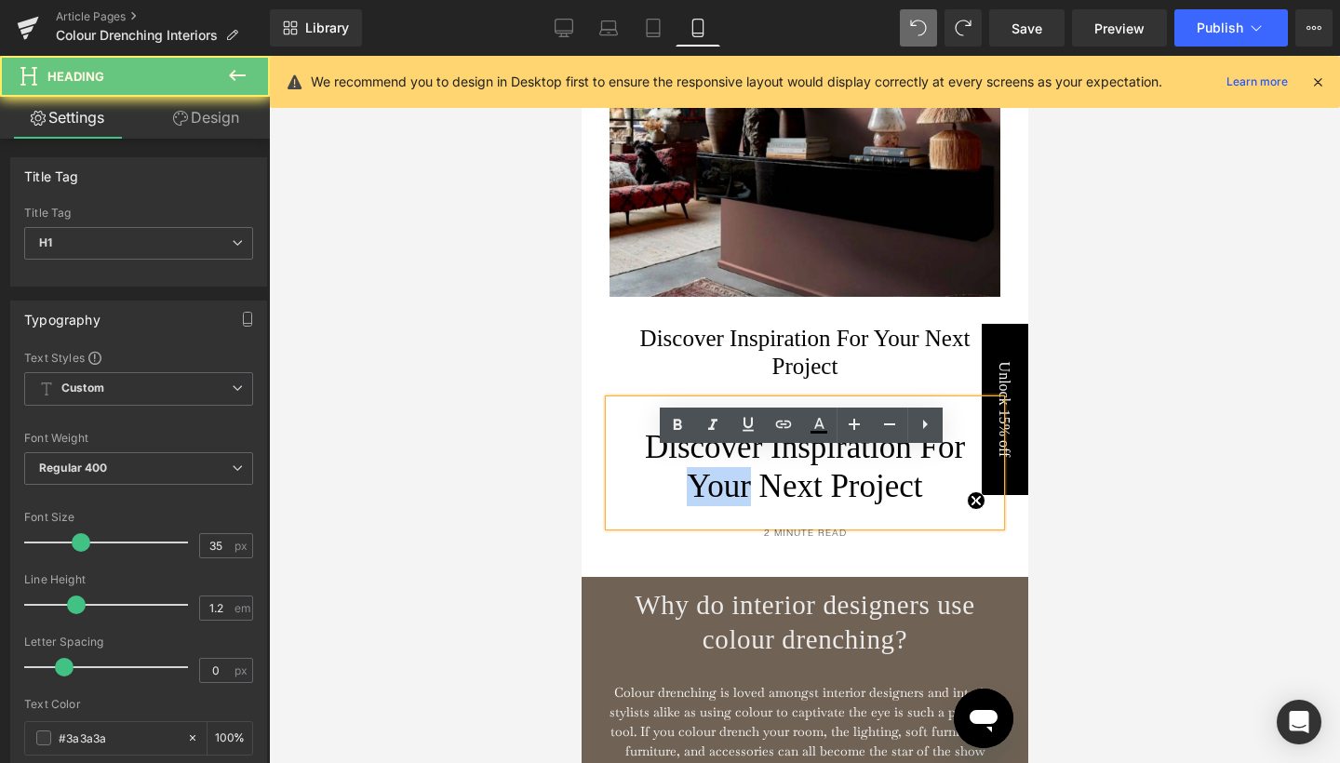
click at [685, 504] on span "Discover Inspiration For Your Next Project" at bounding box center [804, 466] width 320 height 75
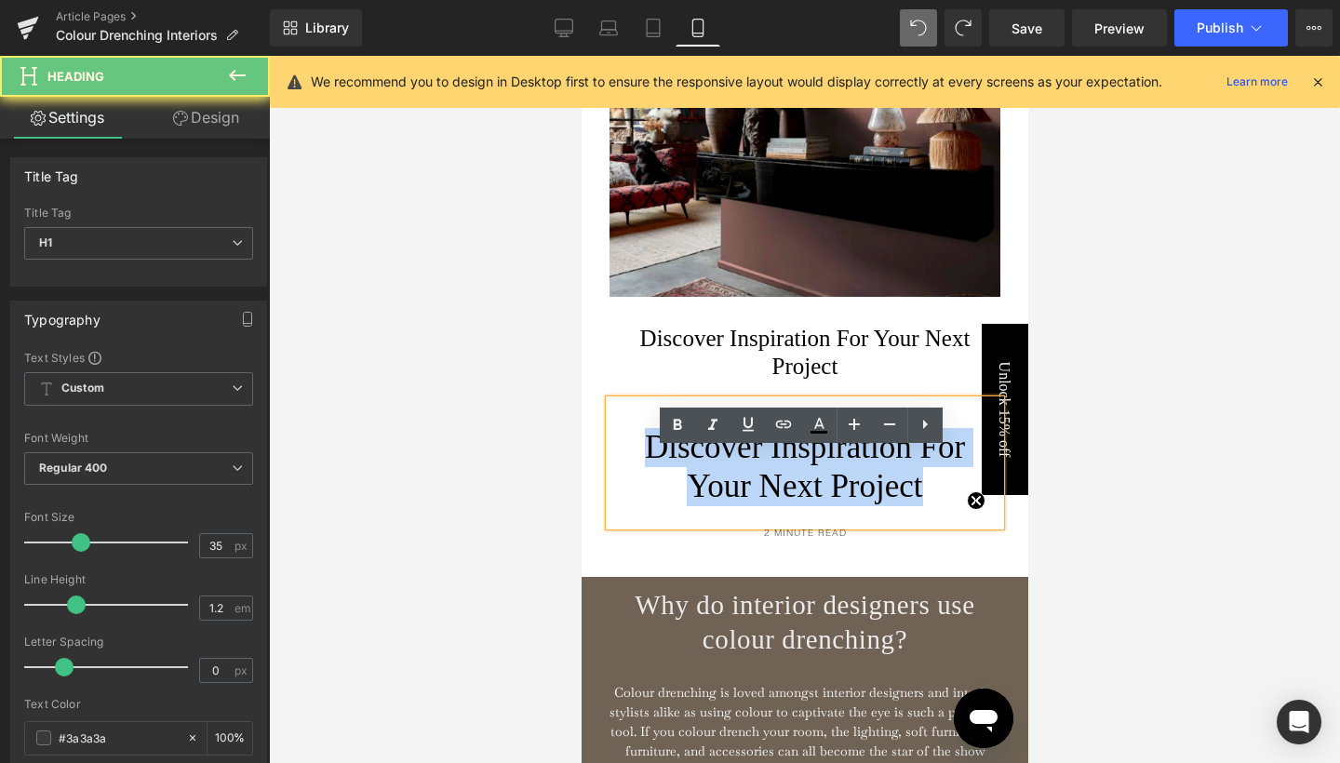
click at [685, 504] on span "Discover Inspiration For Your Next Project" at bounding box center [804, 466] width 320 height 75
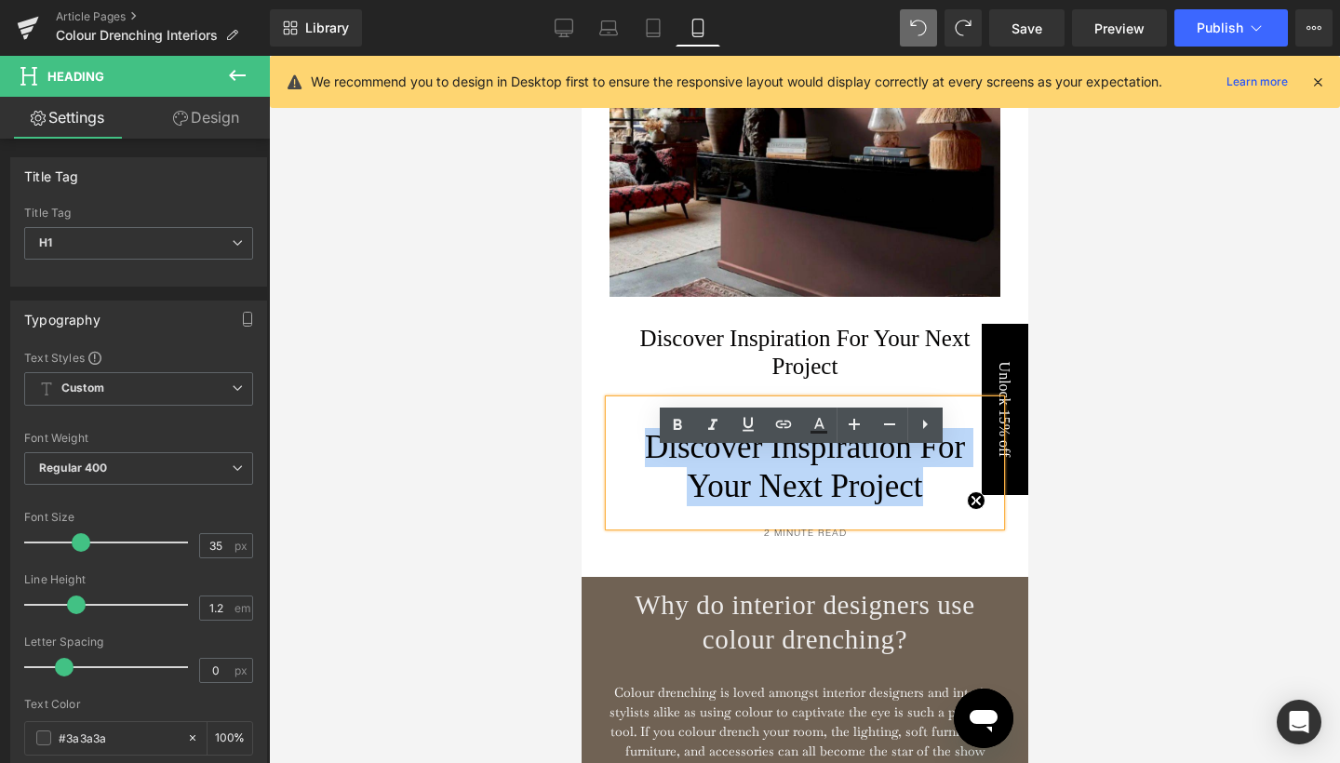
drag, startPoint x: 625, startPoint y: 499, endPoint x: 926, endPoint y: 526, distance: 301.8
click at [926, 504] on span "Discover Inspiration For Your Next Project" at bounding box center [804, 466] width 320 height 75
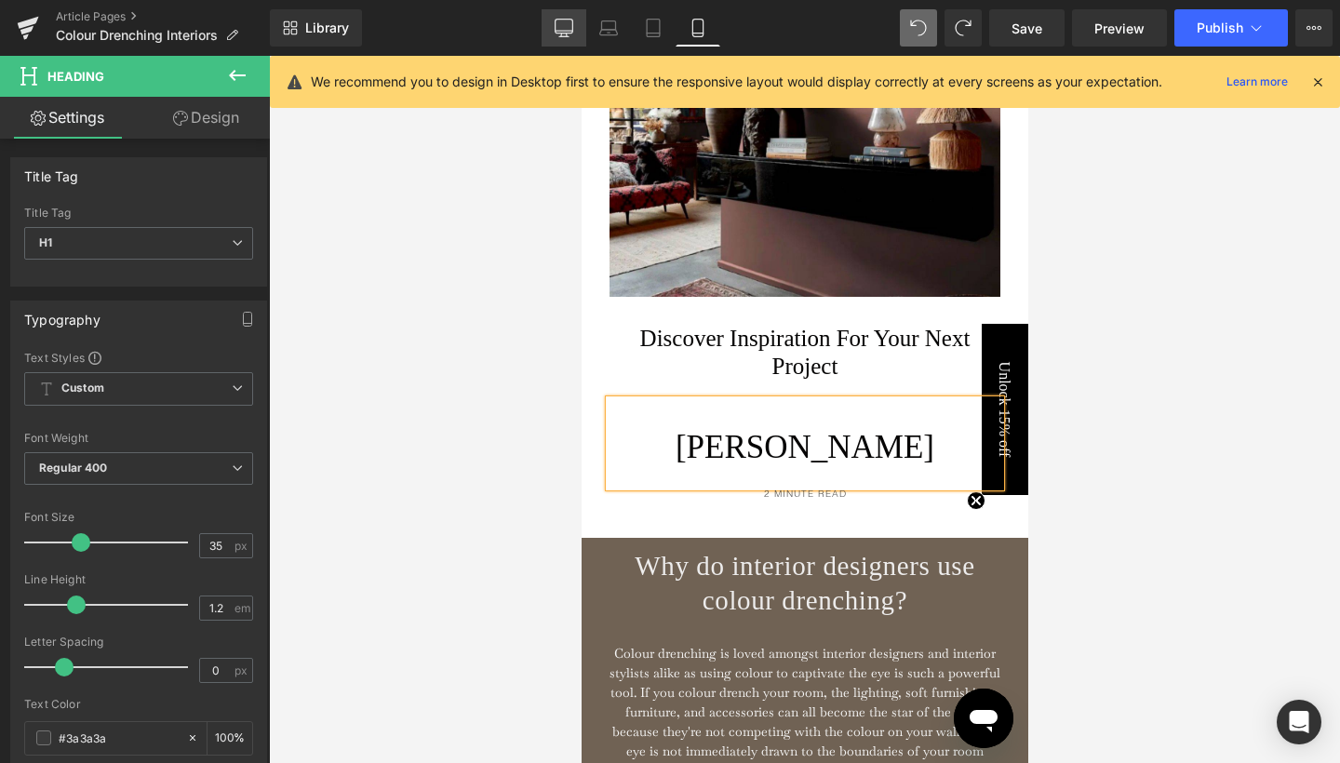
click at [571, 26] on icon at bounding box center [564, 28] width 19 height 19
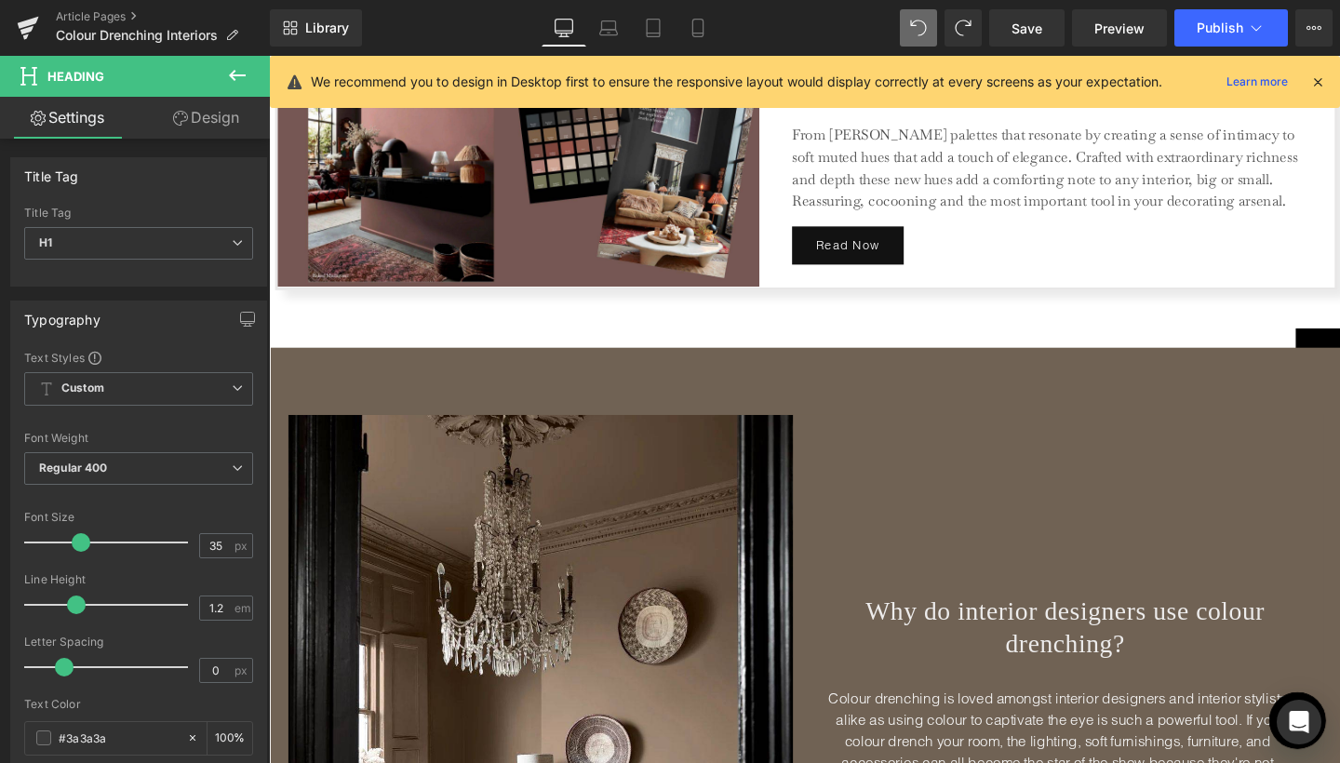
scroll to position [2626, 0]
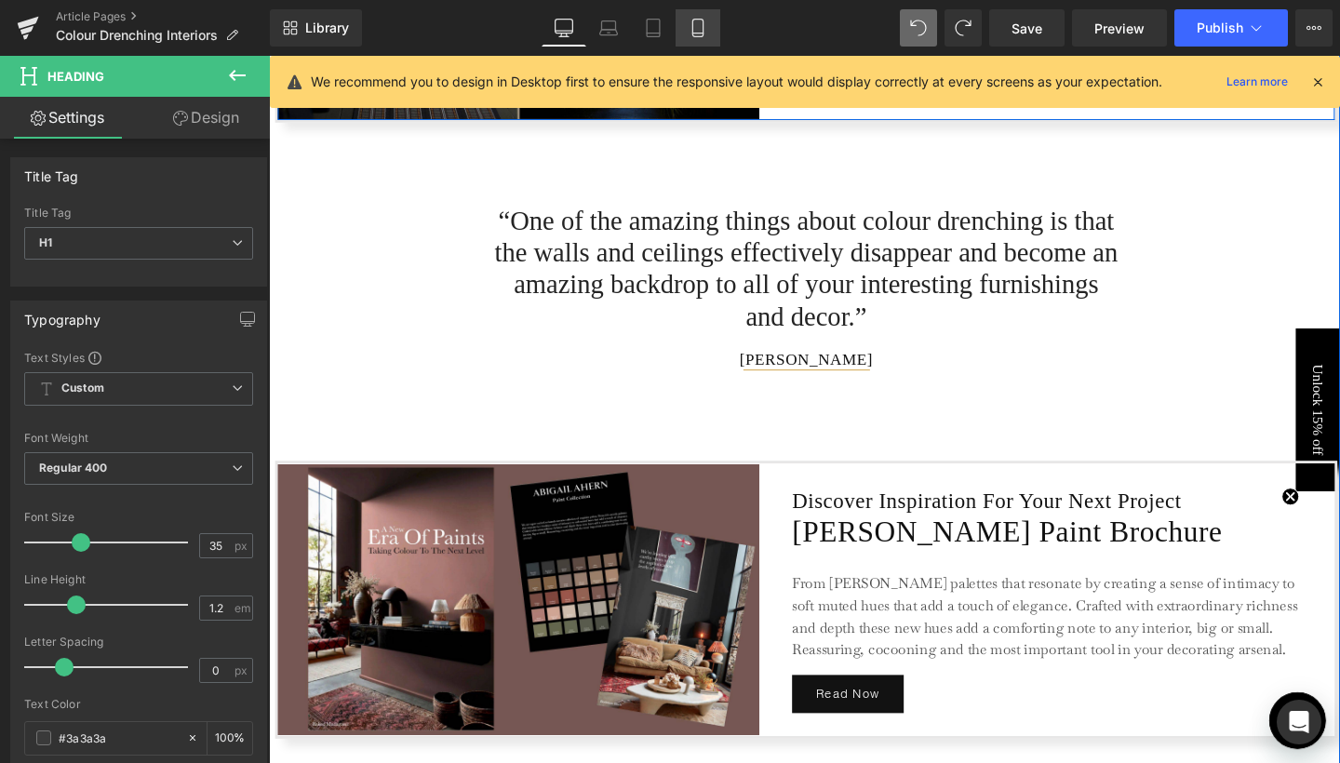
click at [703, 34] on icon at bounding box center [697, 34] width 10 height 0
type input "100"
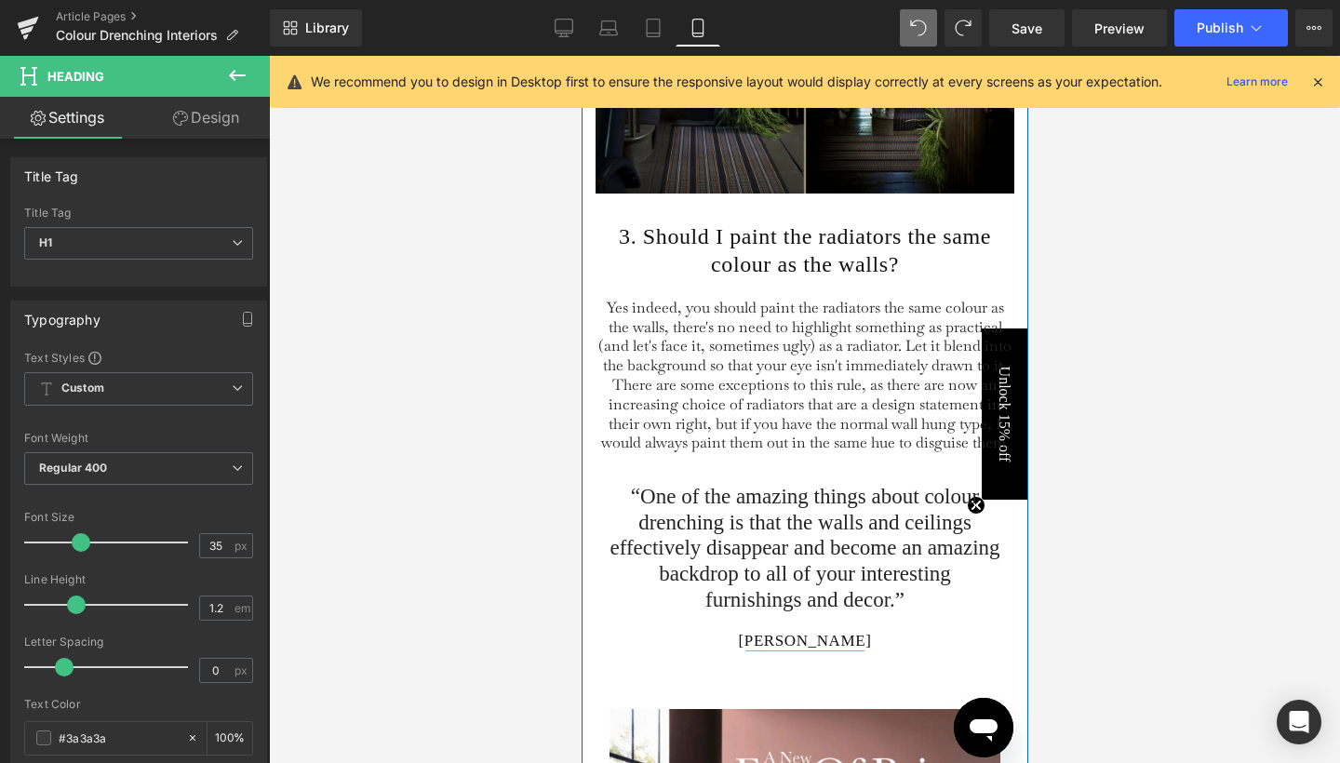
scroll to position [3567, 0]
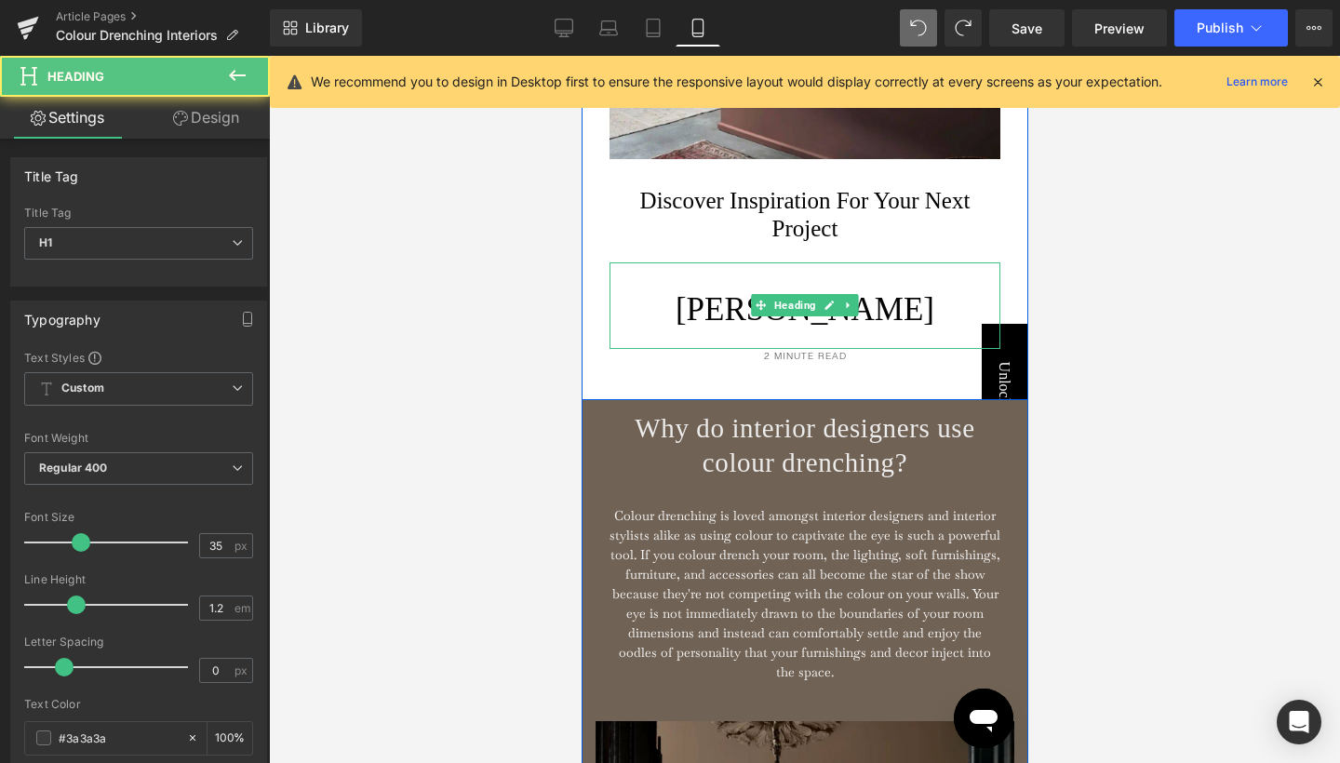
click at [895, 328] on span "[PERSON_NAME]" at bounding box center [804, 309] width 259 height 36
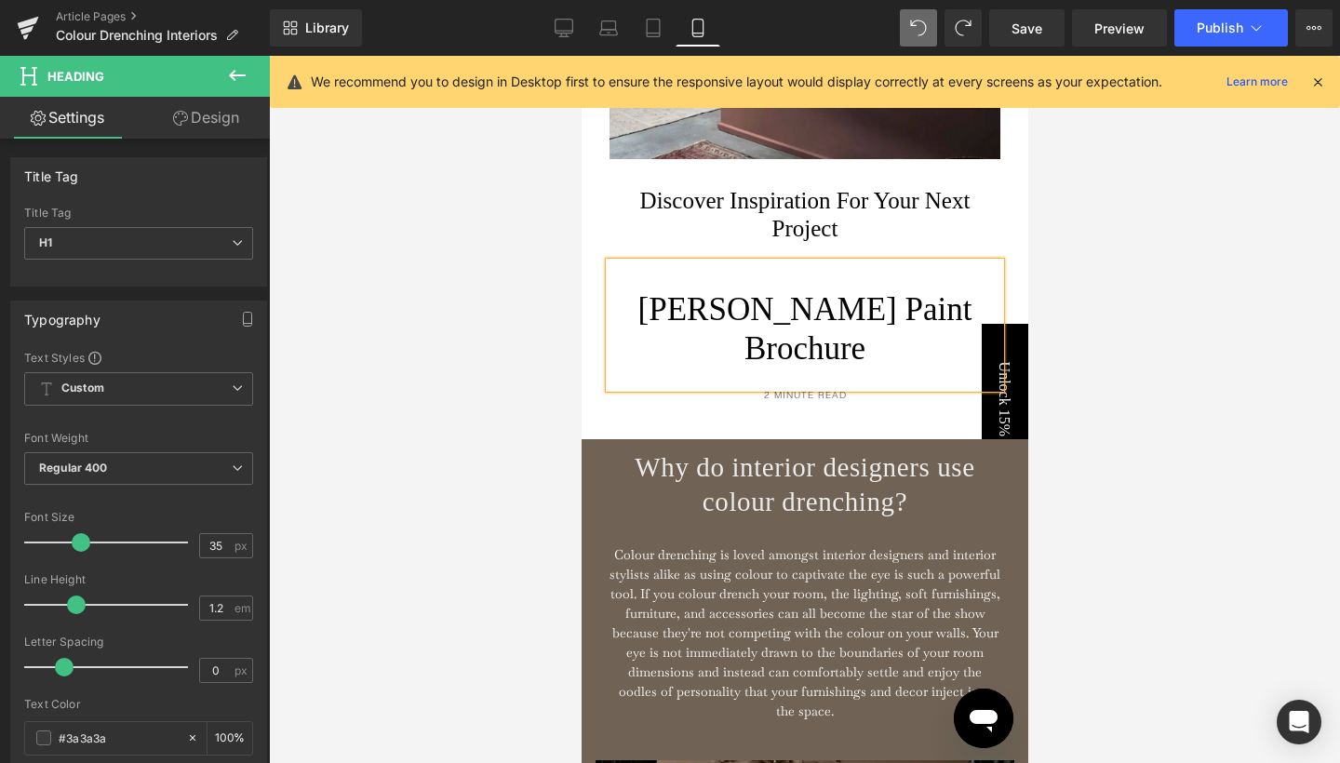
click at [1077, 350] on div at bounding box center [804, 409] width 1071 height 707
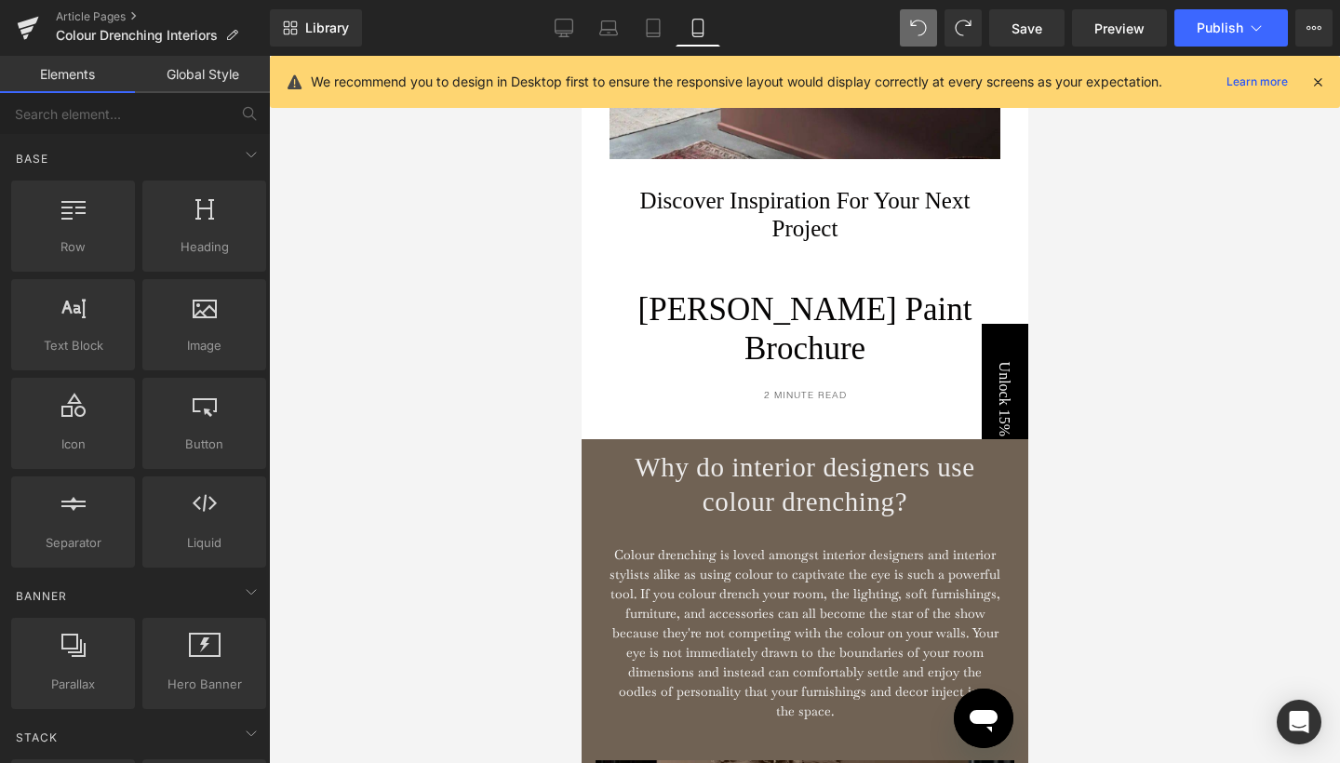
click at [1071, 265] on div at bounding box center [804, 409] width 1071 height 707
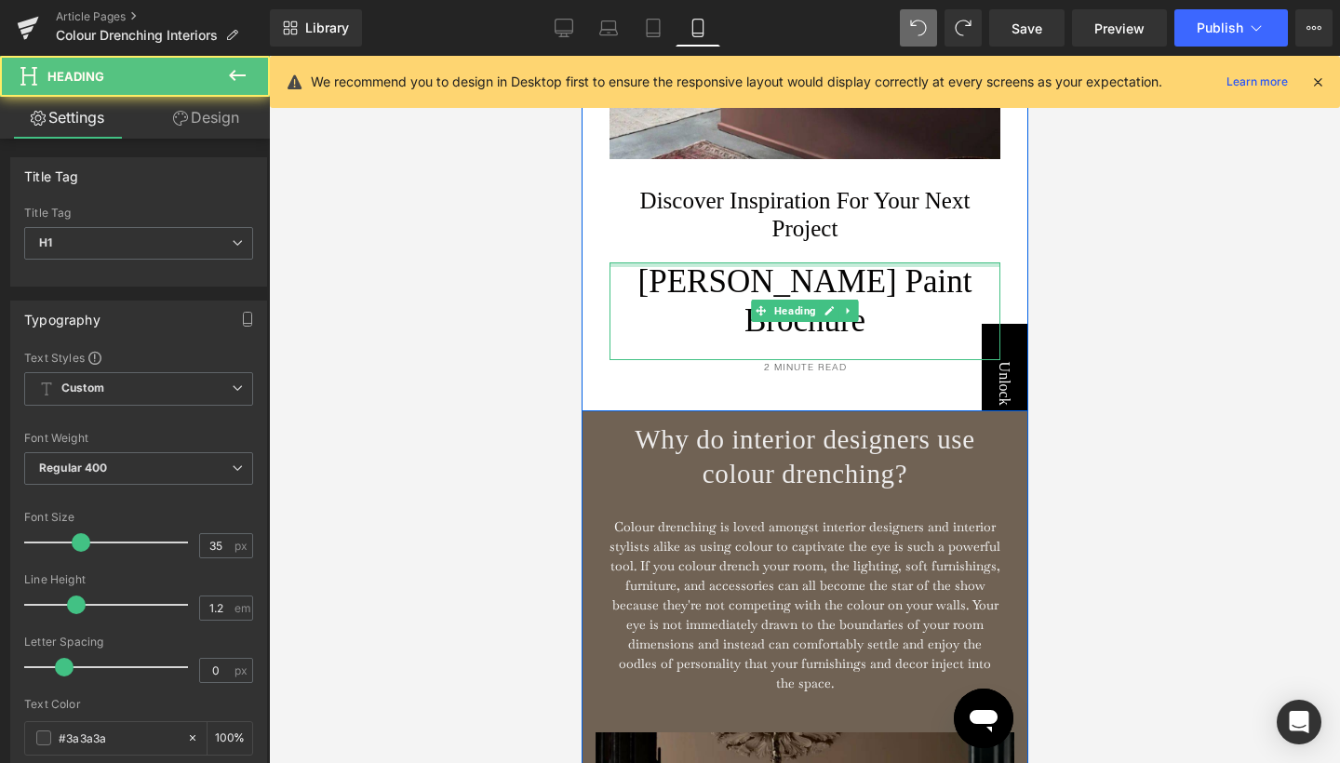
drag, startPoint x: 824, startPoint y: 313, endPoint x: 827, endPoint y: 275, distance: 38.3
click at [827, 275] on div "Discover Inspiration For Your Next Project Heading [PERSON_NAME] Paint Brochure…" at bounding box center [804, 281] width 391 height 244
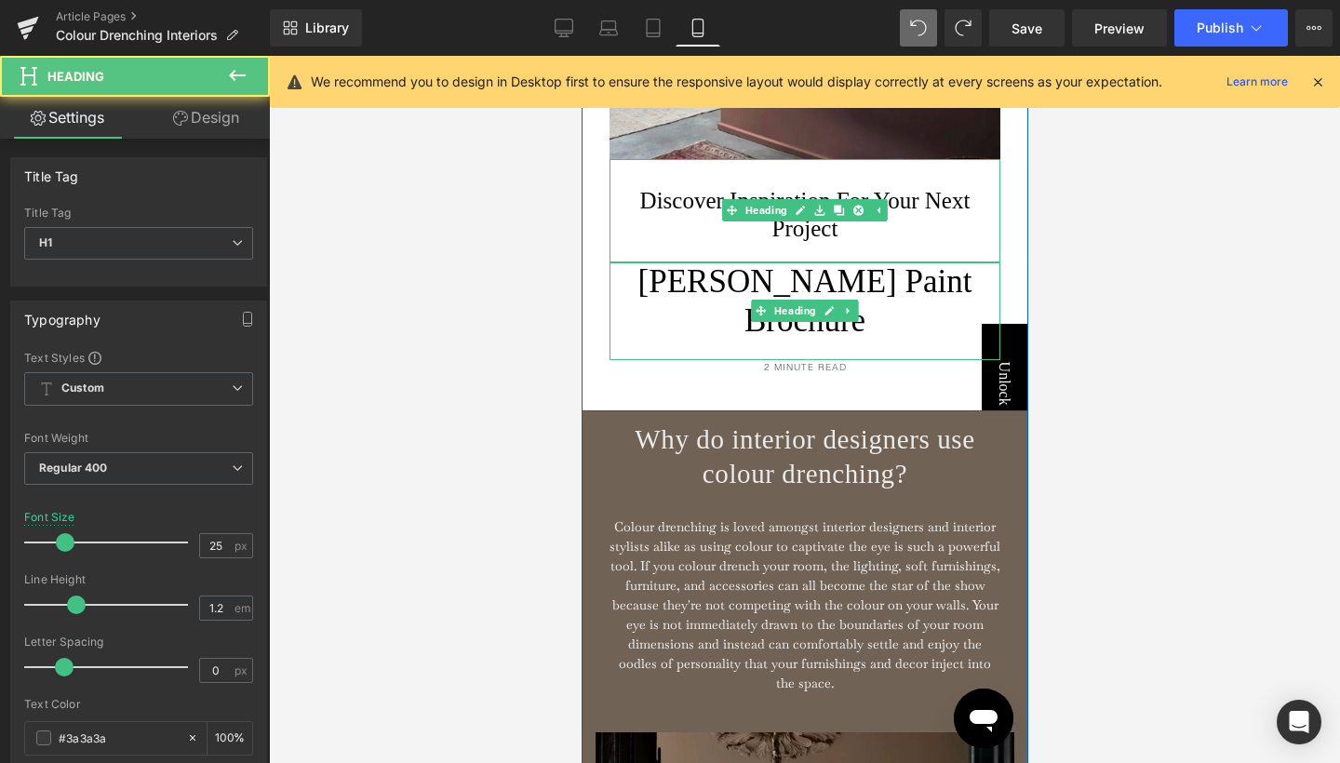
click at [909, 241] on span "Discover Inspiration For Your Next Project" at bounding box center [804, 214] width 330 height 53
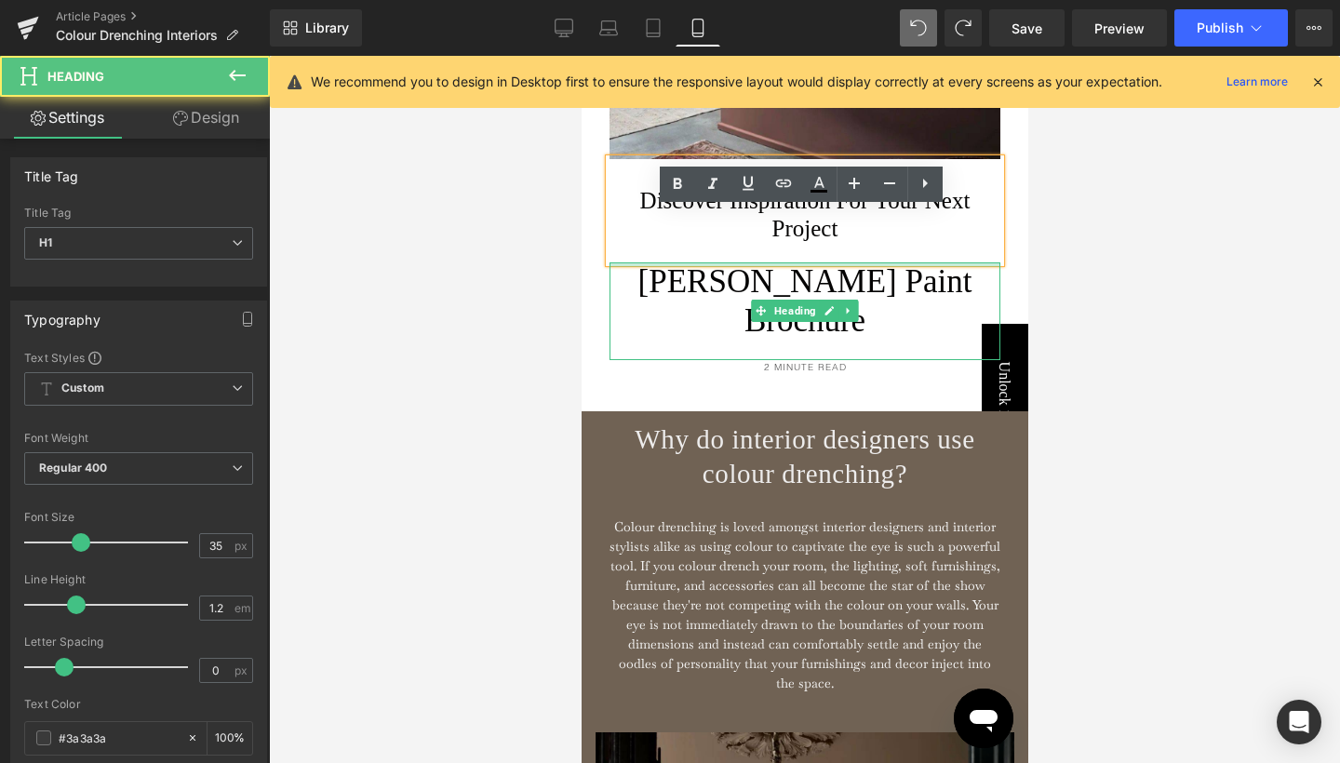
drag, startPoint x: 867, startPoint y: 312, endPoint x: 867, endPoint y: 287, distance: 25.1
click at [867, 287] on div "Discover Inspiration For Your Next Project Heading [PERSON_NAME] Paint Brochure…" at bounding box center [804, 281] width 391 height 244
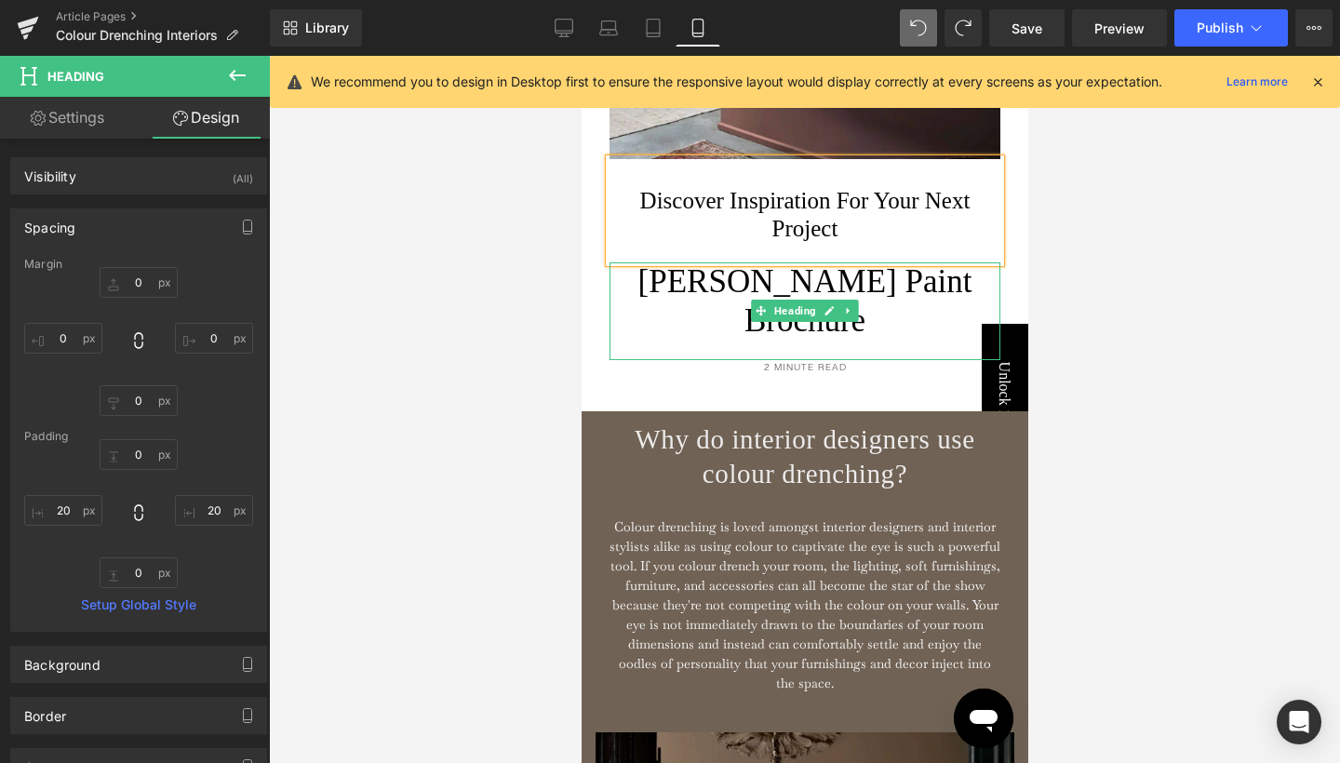
click at [1042, 284] on div at bounding box center [804, 409] width 1071 height 707
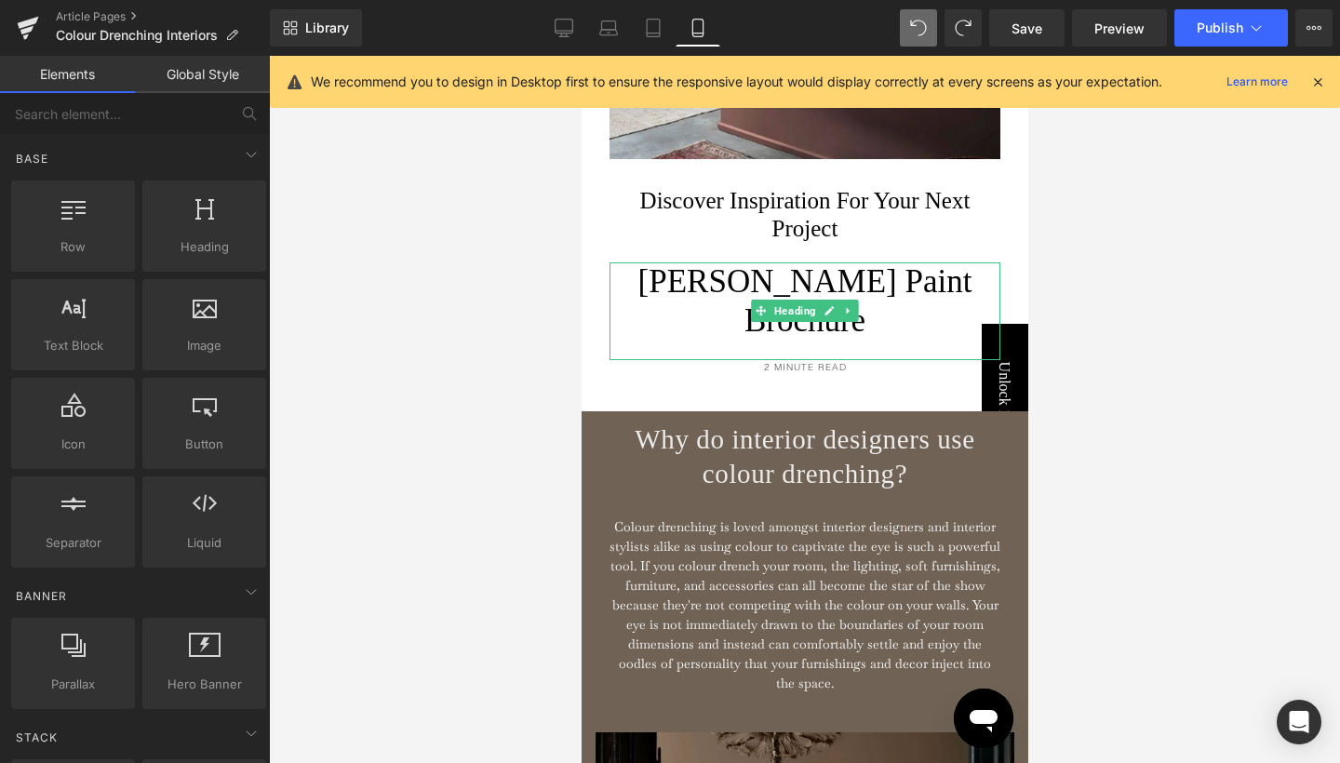
click at [1052, 362] on div at bounding box center [804, 409] width 1071 height 707
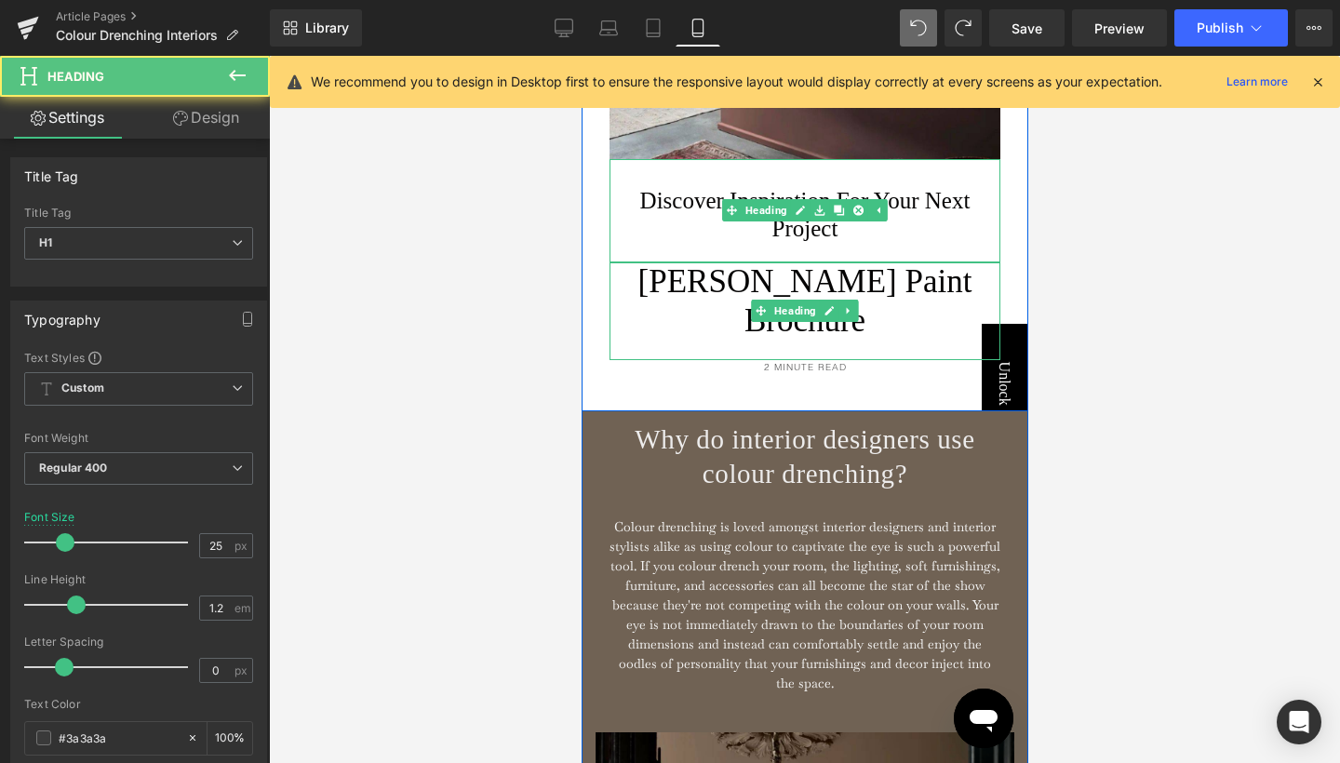
drag, startPoint x: 672, startPoint y: 257, endPoint x: 1003, endPoint y: 370, distance: 350.3
click at [672, 241] on span "Discover Inspiration For Your Next Project" at bounding box center [804, 214] width 330 height 53
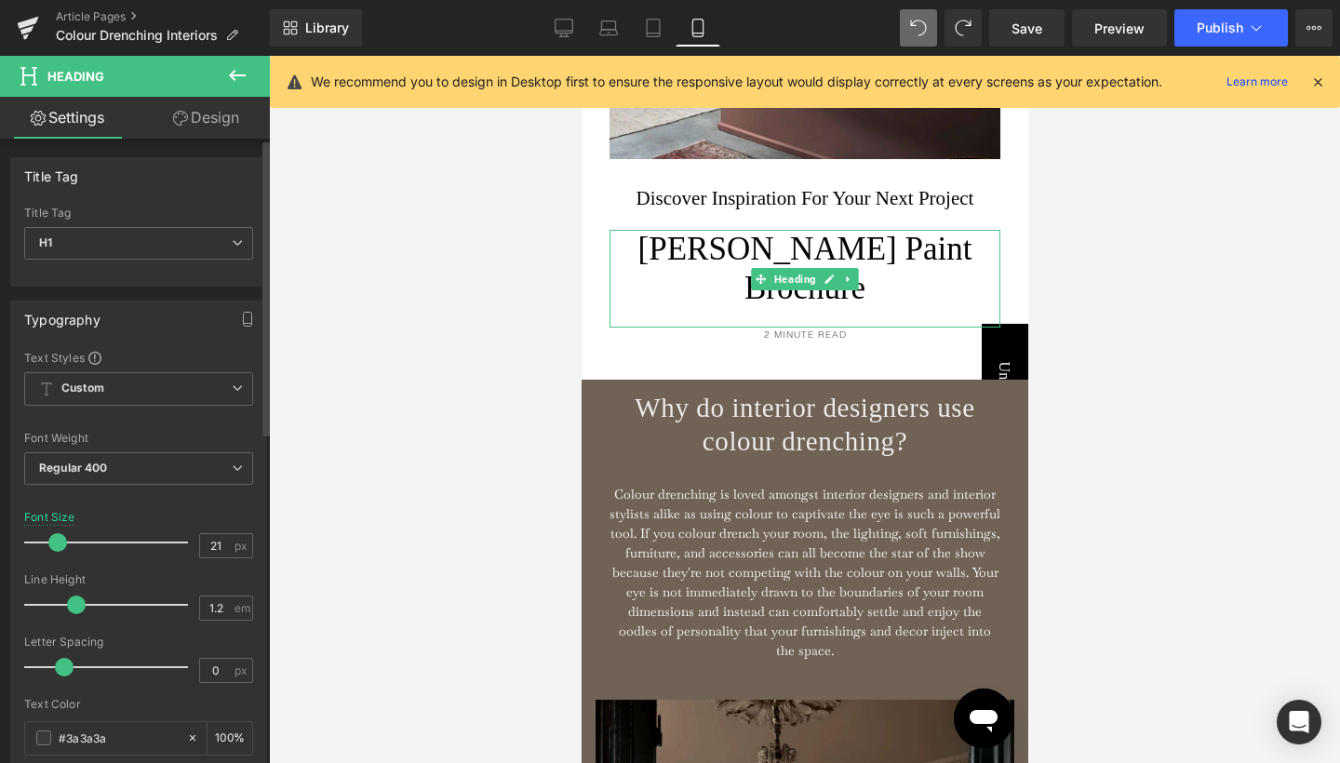
type input "20"
click at [52, 539] on span at bounding box center [56, 542] width 19 height 19
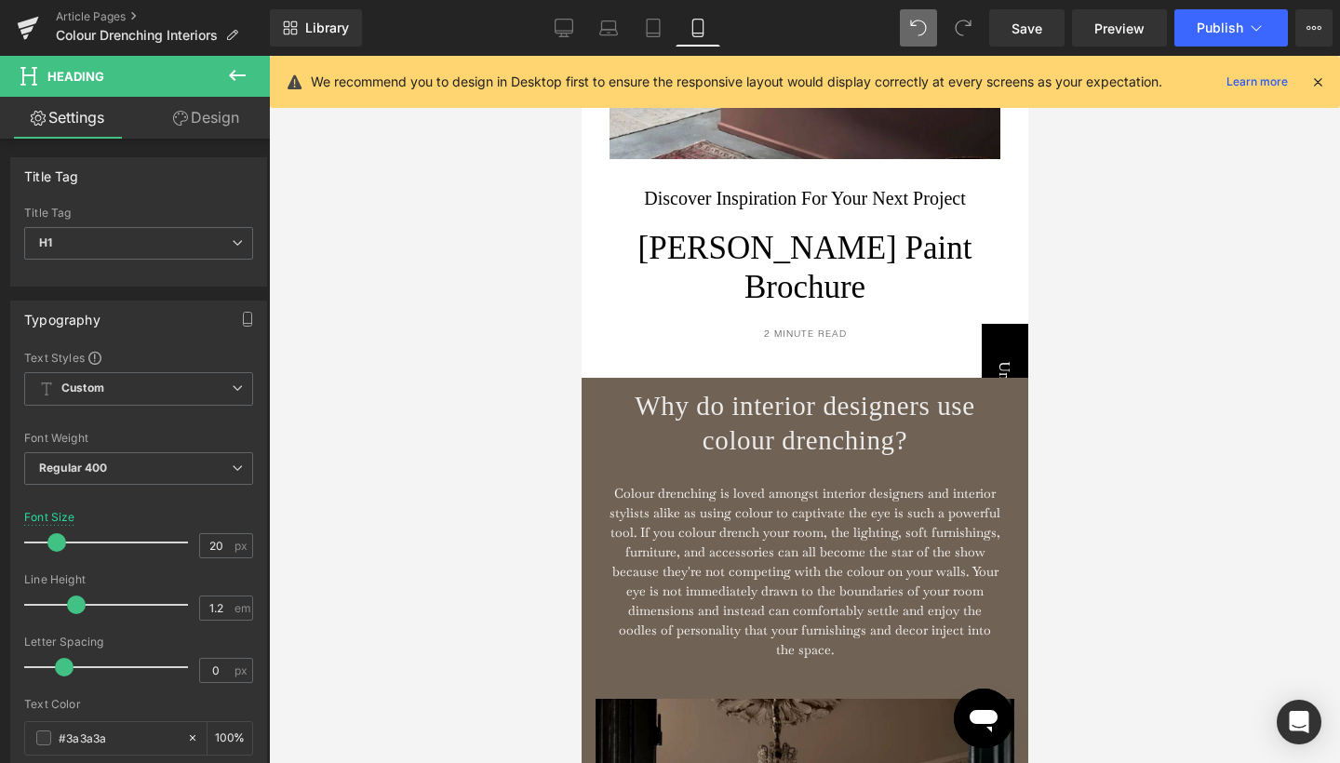
drag, startPoint x: 1102, startPoint y: 295, endPoint x: 1090, endPoint y: 295, distance: 12.1
click at [1102, 295] on div at bounding box center [804, 409] width 1071 height 707
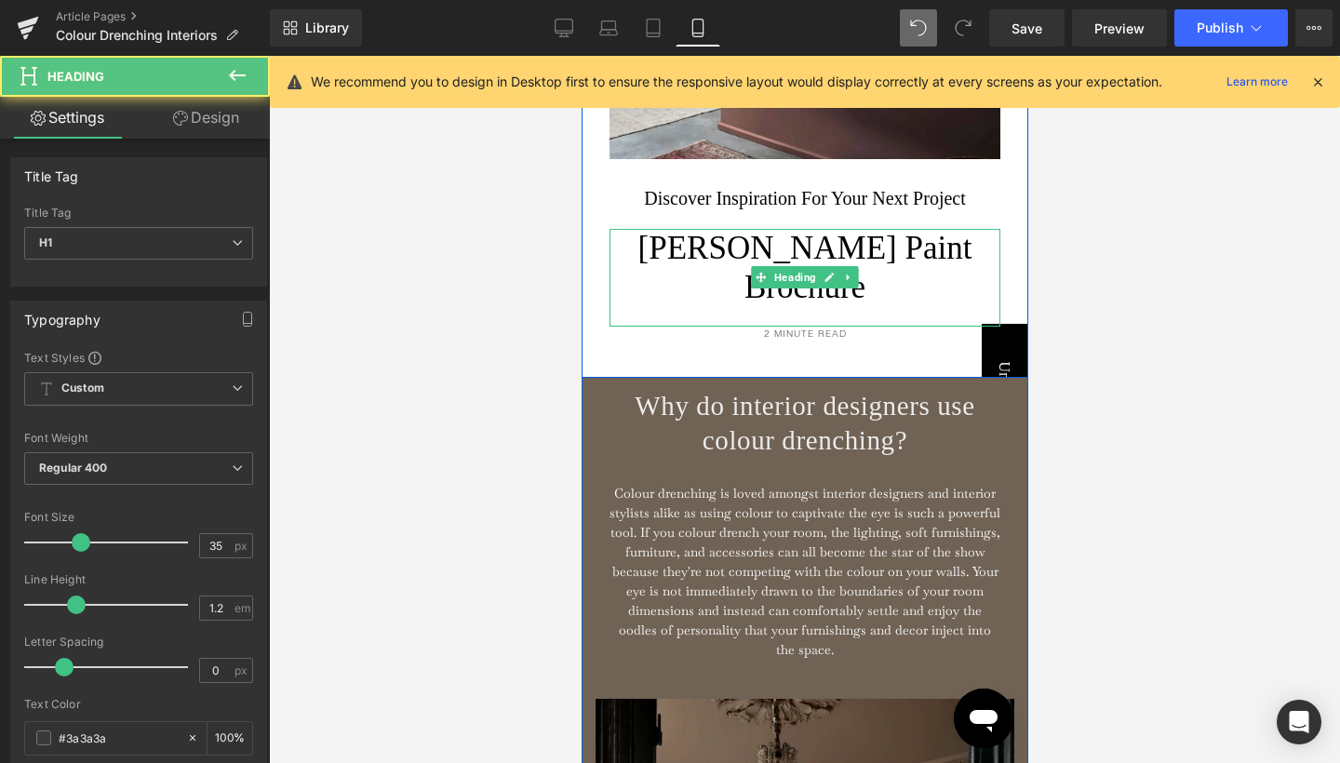
click at [792, 299] on span "[PERSON_NAME] Paint Brochure" at bounding box center [805, 267] width 334 height 75
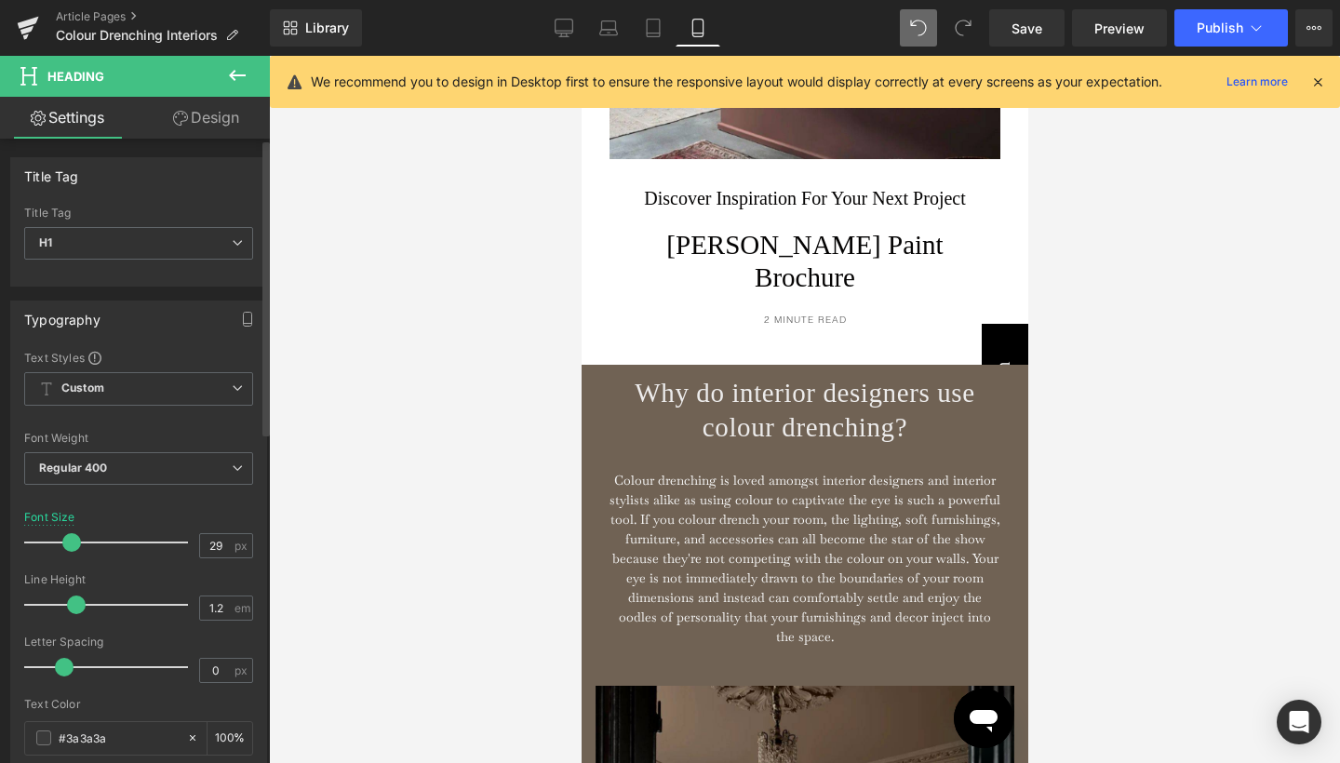
type input "28"
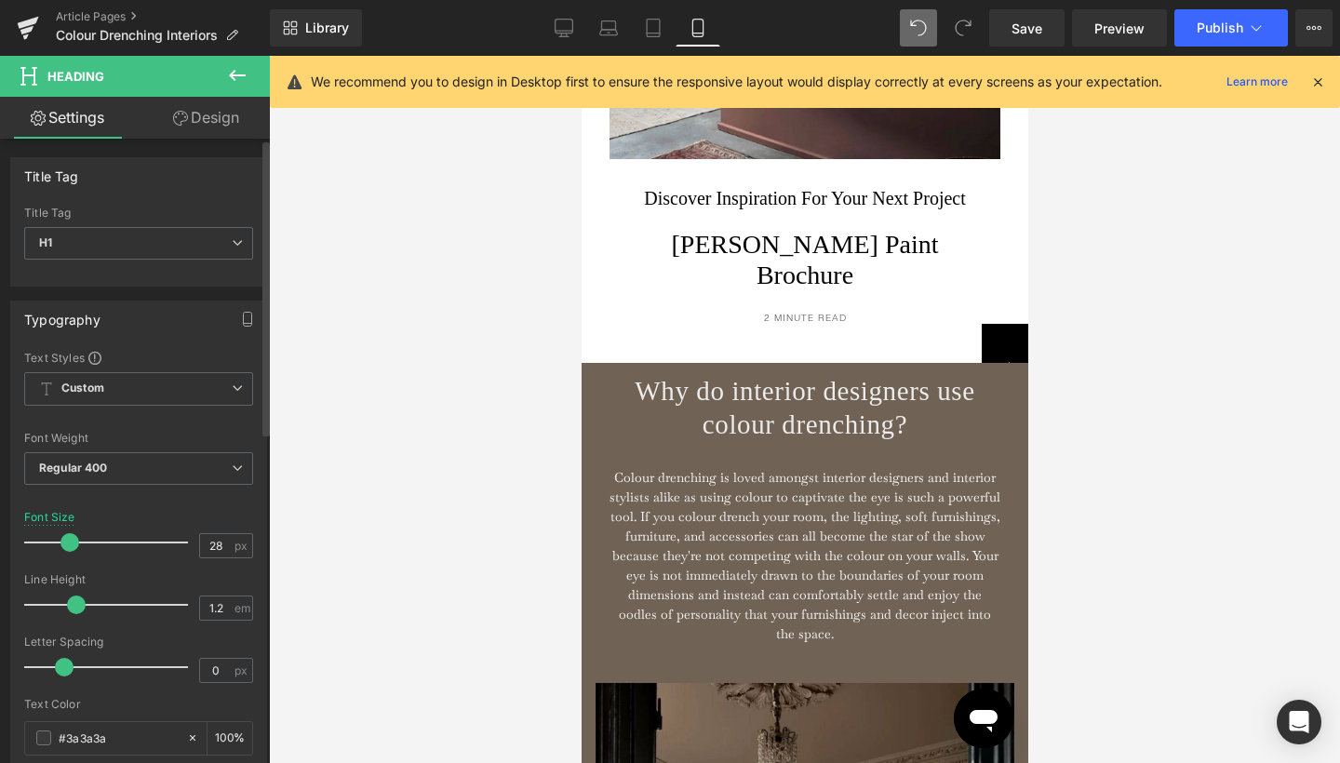
drag, startPoint x: 79, startPoint y: 539, endPoint x: 69, endPoint y: 539, distance: 10.2
click at [69, 539] on span at bounding box center [70, 542] width 19 height 19
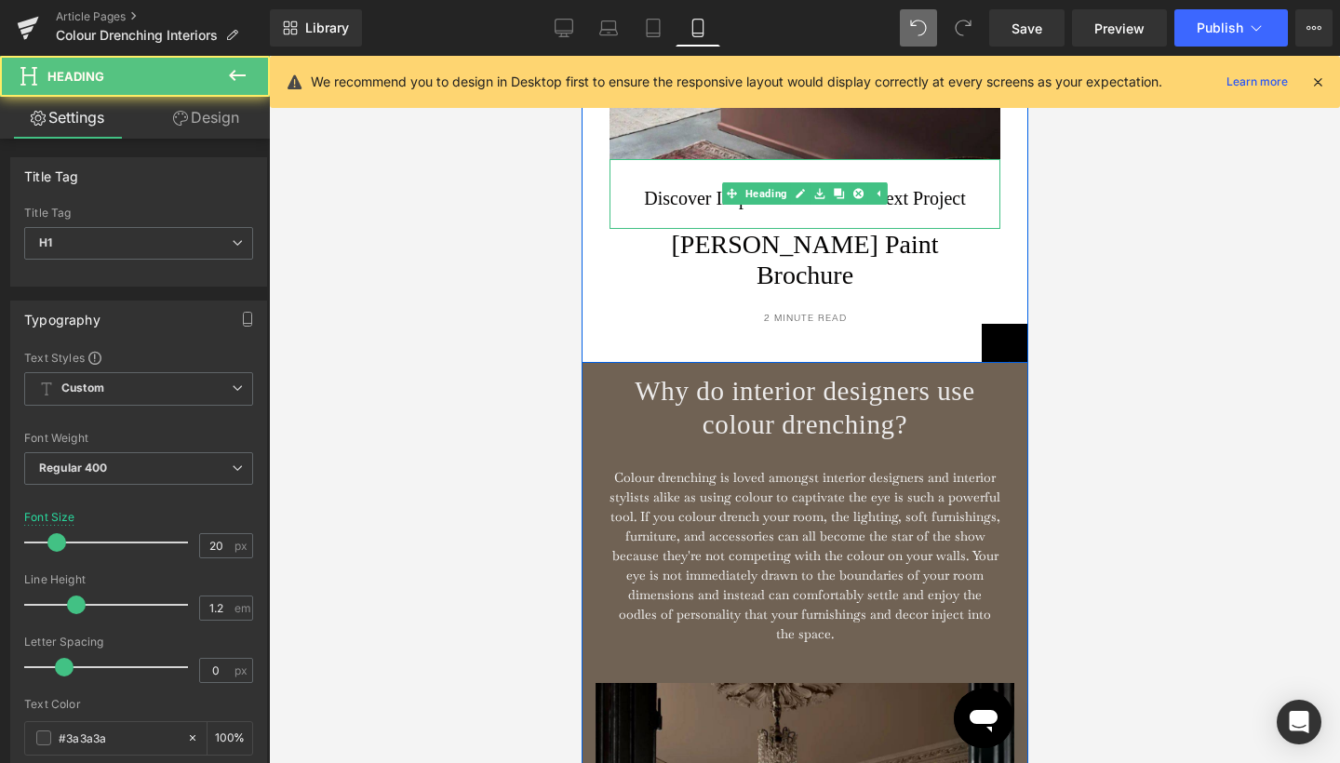
click at [975, 229] on div at bounding box center [804, 219] width 354 height 20
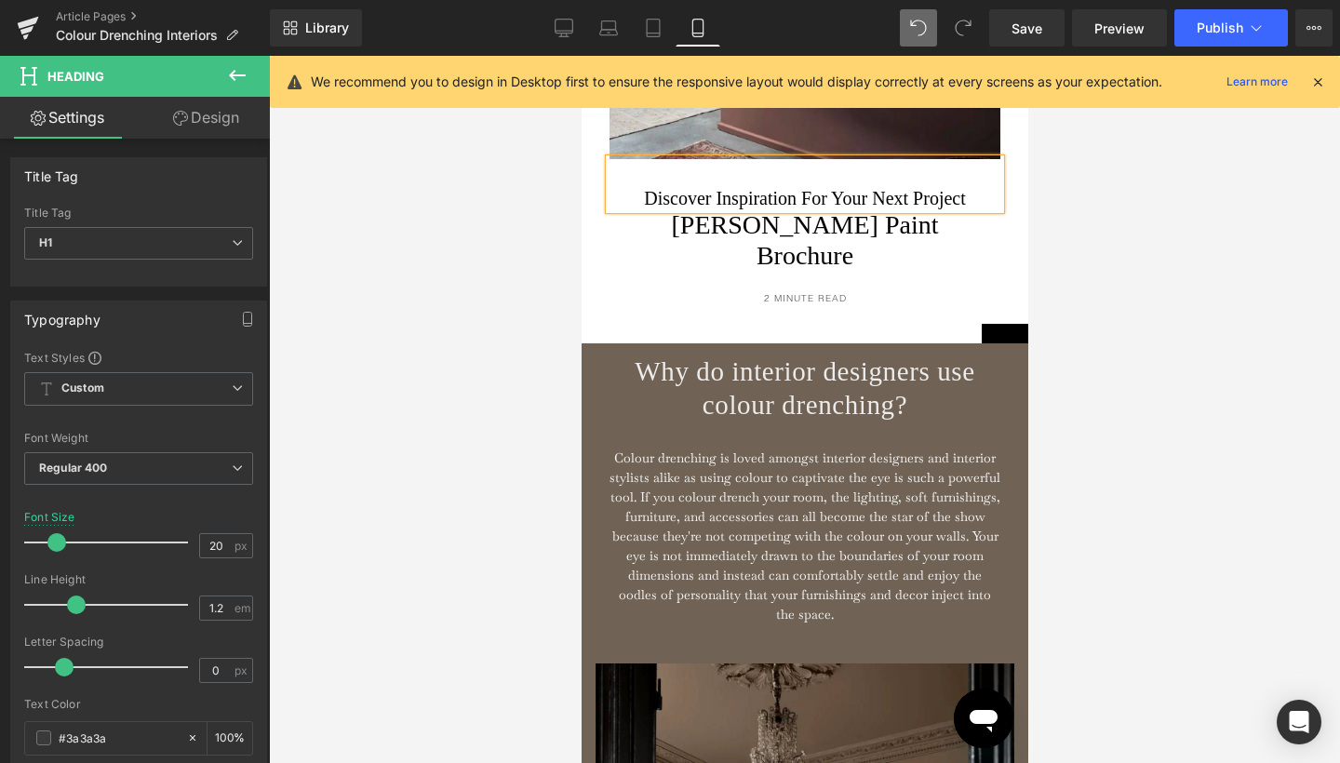
click at [1138, 274] on div at bounding box center [804, 409] width 1071 height 707
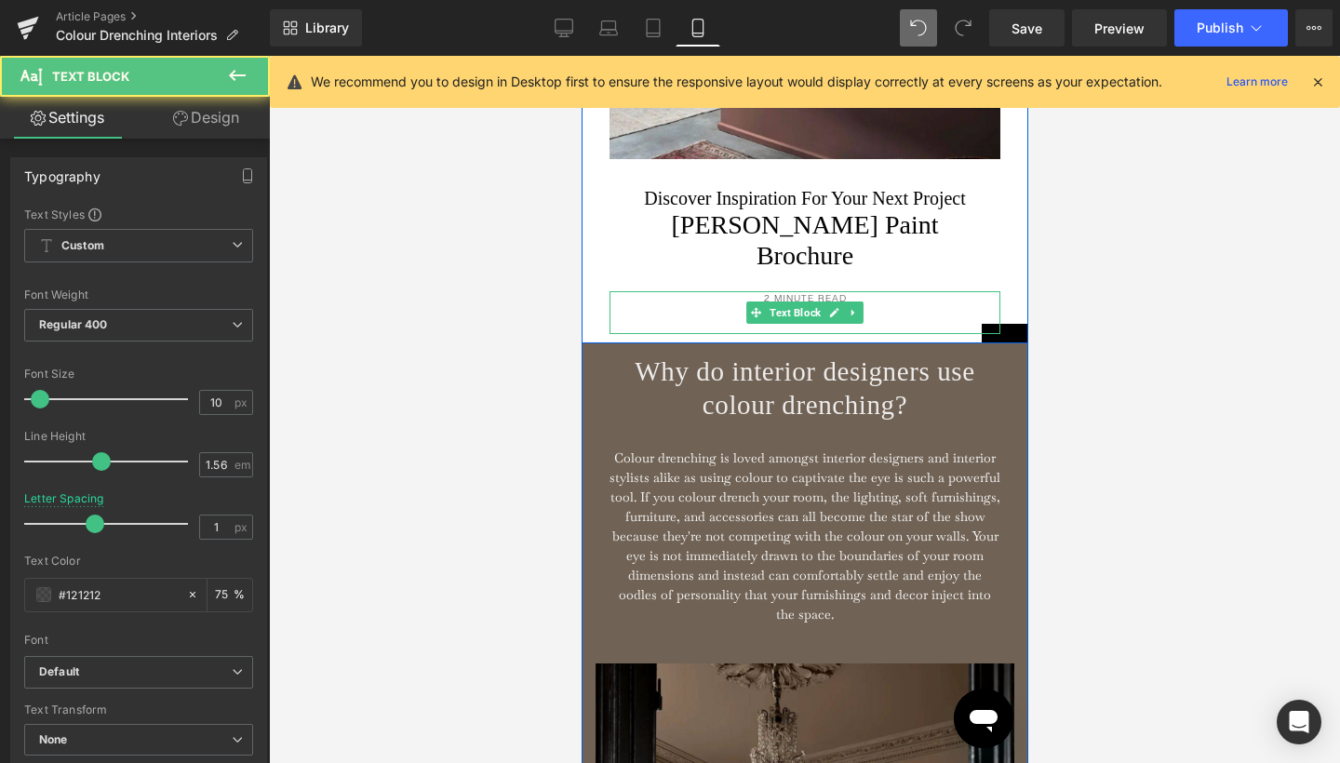
click at [820, 306] on p "2 MINUTE READ" at bounding box center [804, 298] width 391 height 15
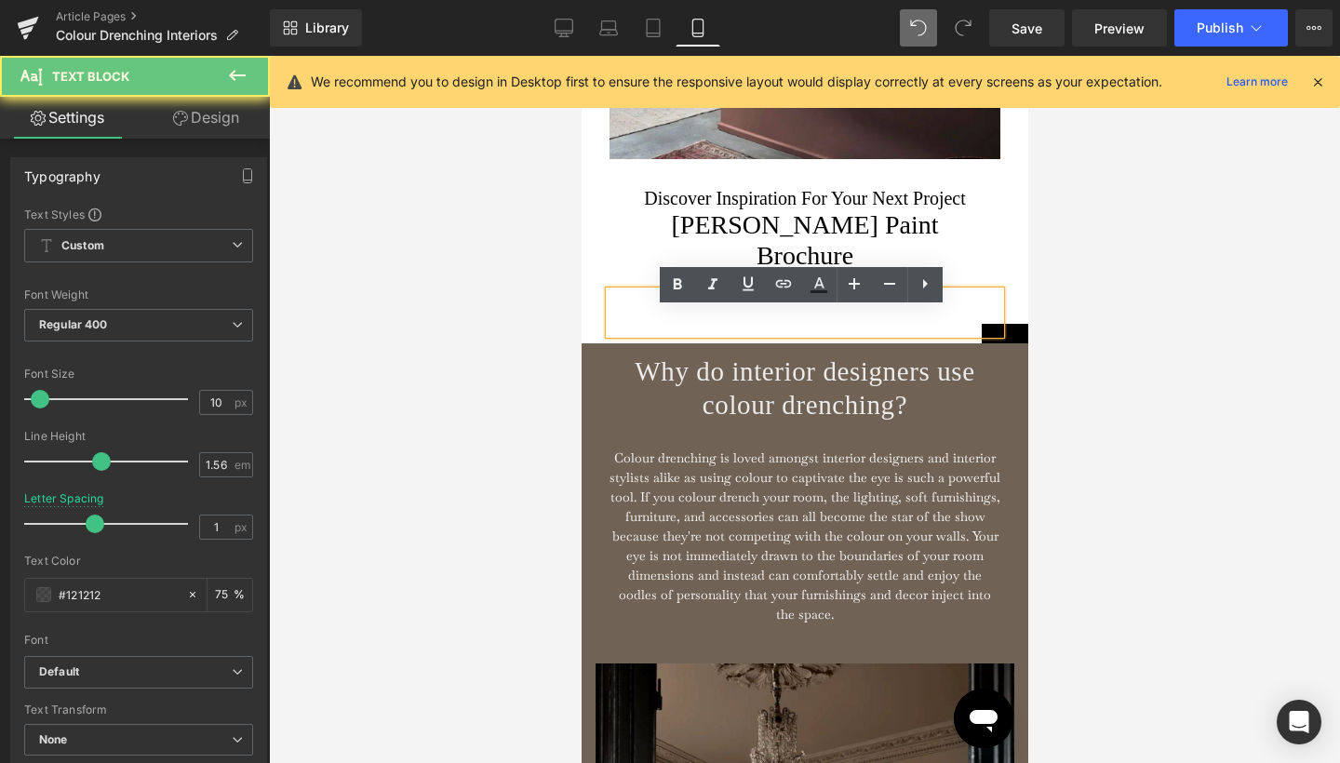
click at [820, 306] on p "2 MINUTE READ" at bounding box center [804, 298] width 391 height 15
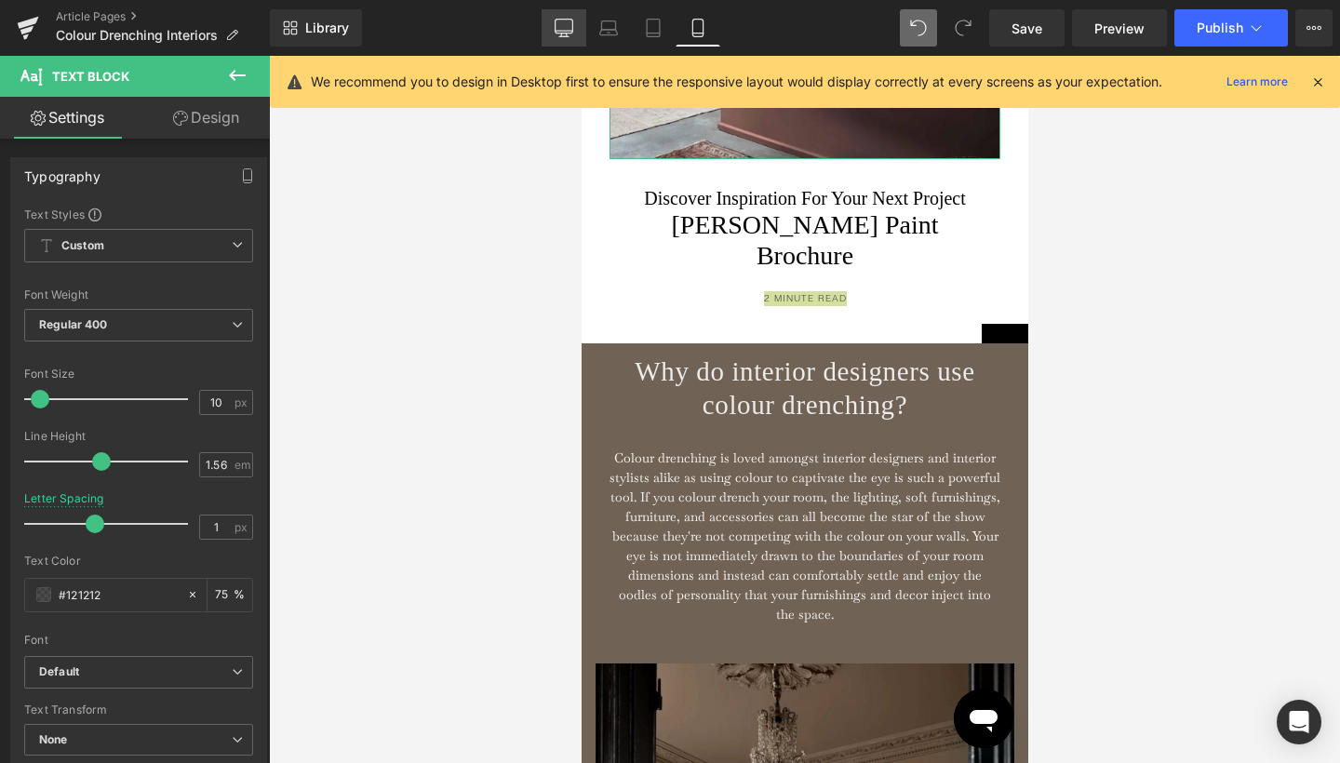
click at [553, 30] on link "Desktop" at bounding box center [564, 27] width 45 height 37
type input "0"
type input "75"
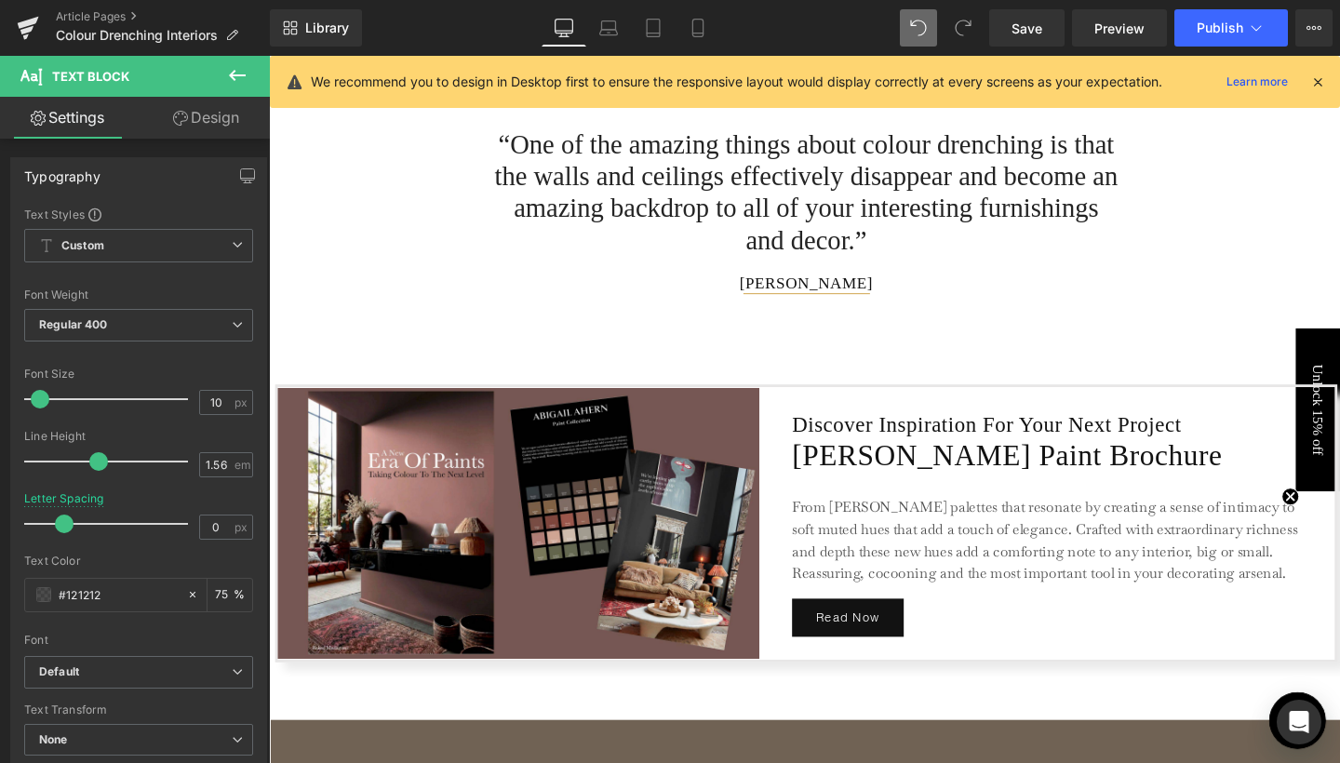
scroll to position [2873, 0]
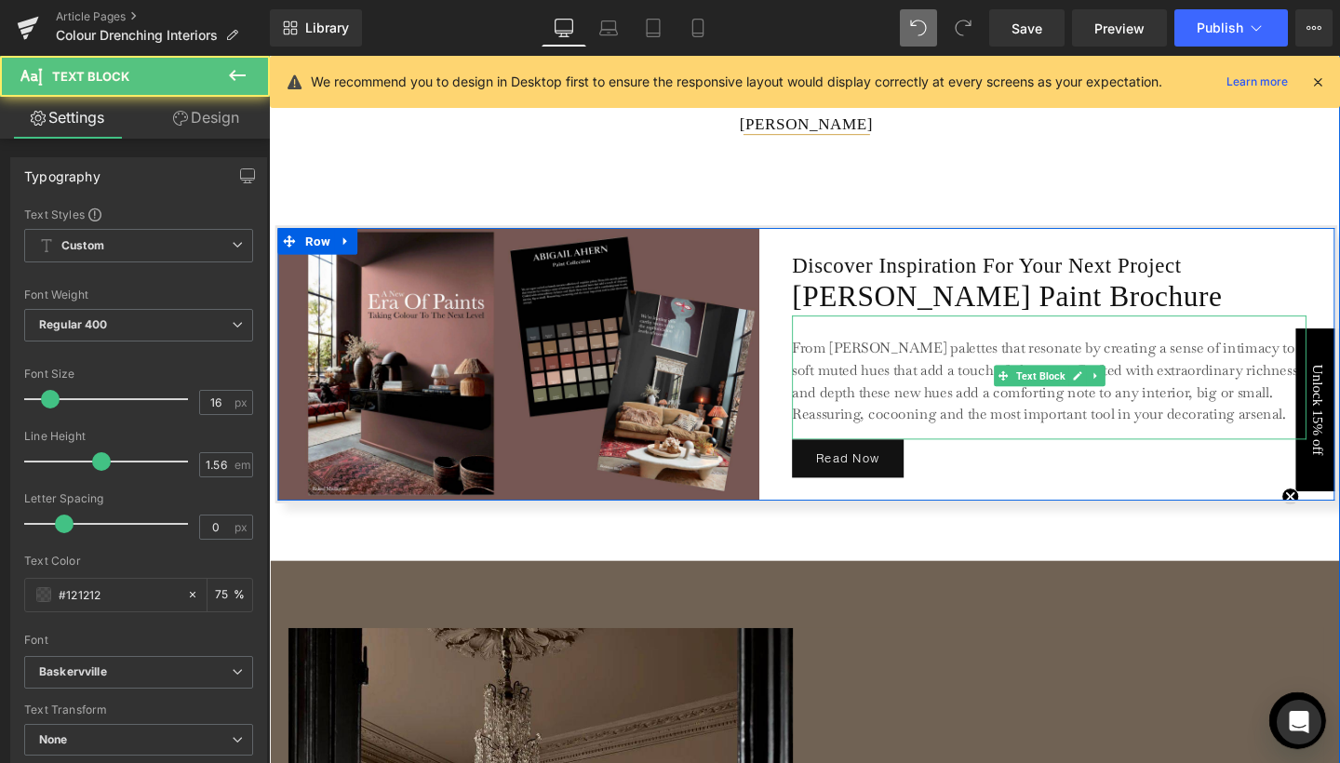
click at [867, 394] on p "From [PERSON_NAME] palettes that resonate by creating a sense of intimacy to so…" at bounding box center [1089, 398] width 540 height 93
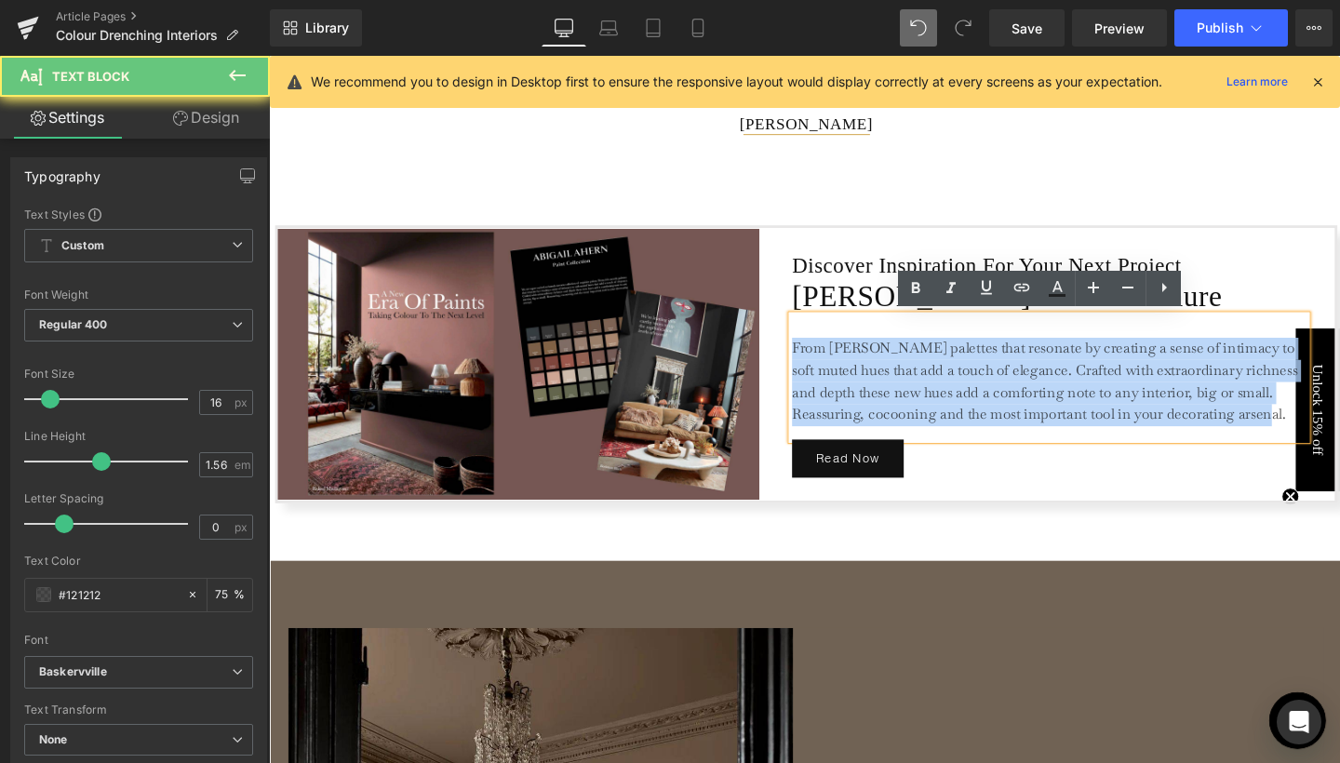
click at [867, 394] on p "From [PERSON_NAME] palettes that resonate by creating a sense of intimacy to so…" at bounding box center [1089, 398] width 540 height 93
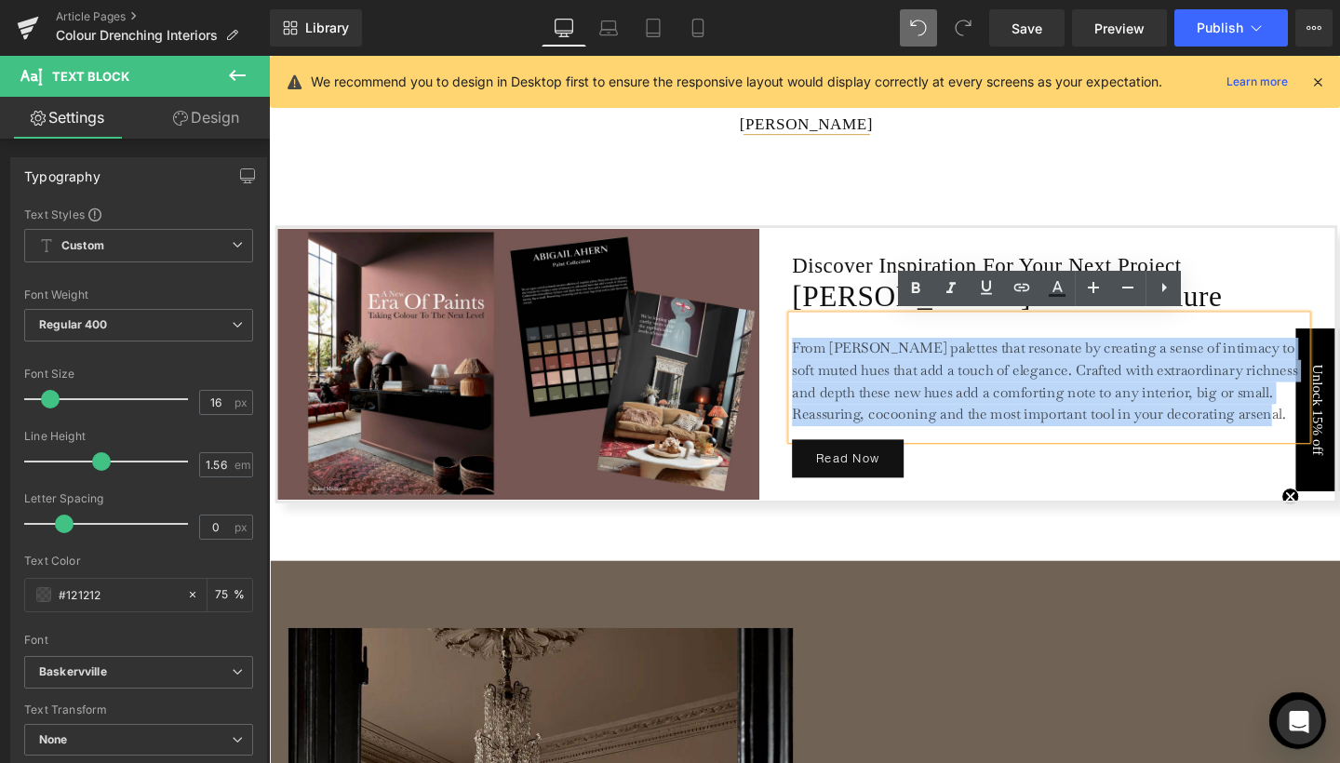
click at [867, 394] on p "From [PERSON_NAME] palettes that resonate by creating a sense of intimacy to so…" at bounding box center [1089, 398] width 540 height 93
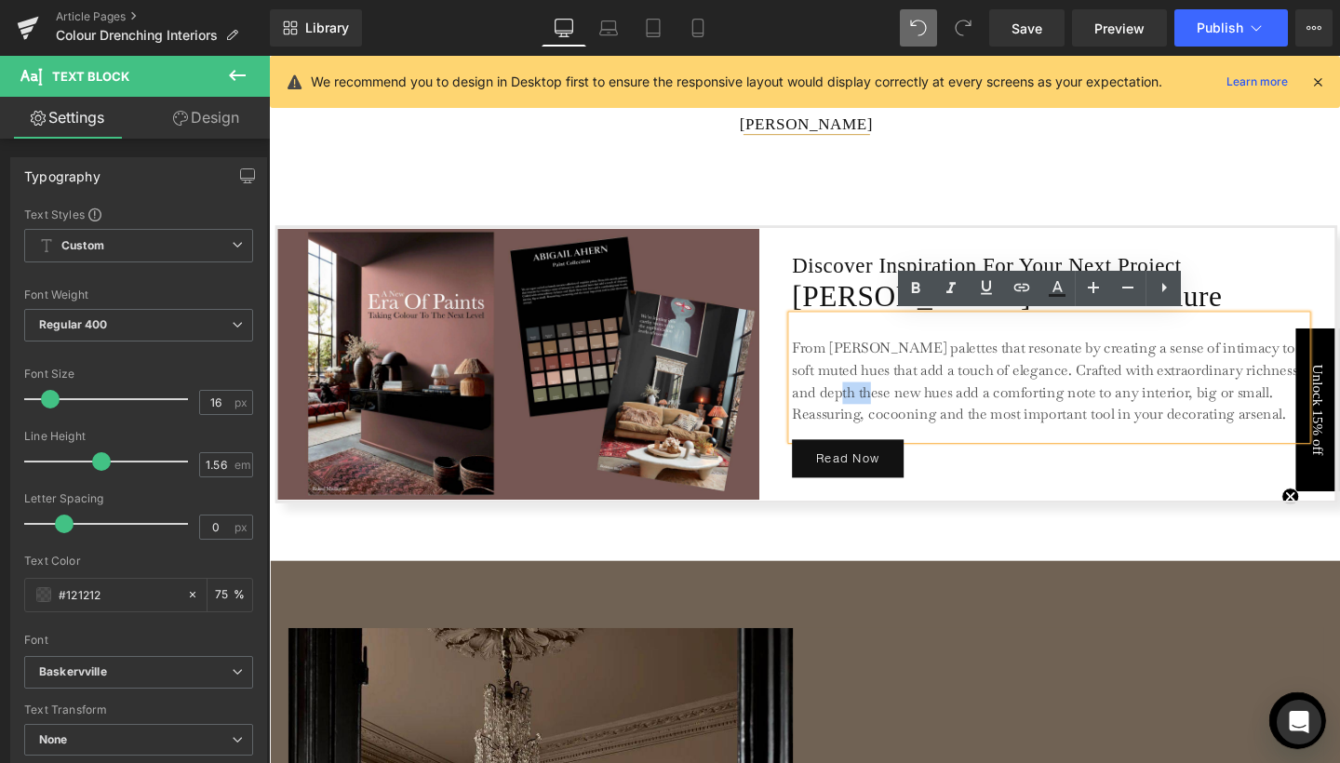
click at [867, 394] on p "From [PERSON_NAME] palettes that resonate by creating a sense of intimacy to so…" at bounding box center [1089, 398] width 540 height 93
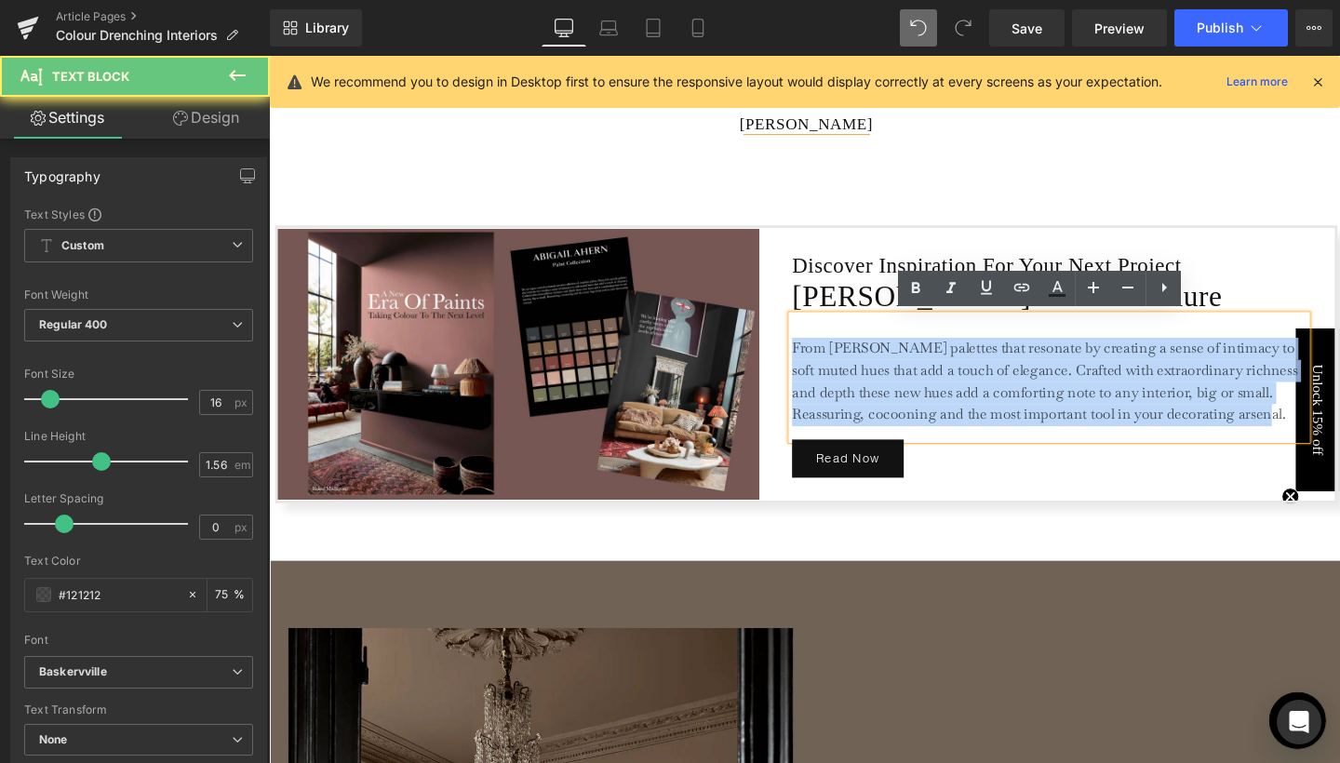
click at [867, 394] on p "From [PERSON_NAME] palettes that resonate by creating a sense of intimacy to so…" at bounding box center [1089, 398] width 540 height 93
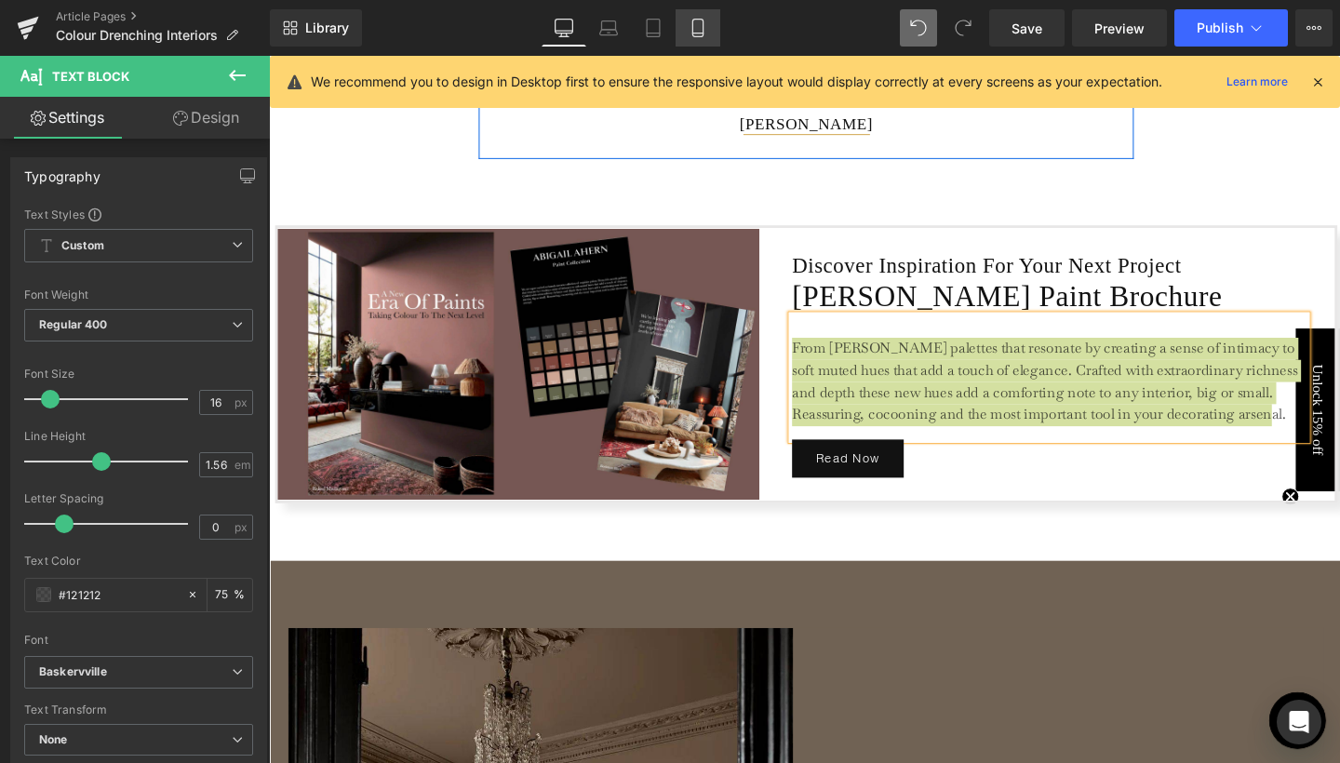
click at [703, 26] on icon at bounding box center [697, 29] width 10 height 18
type input "75"
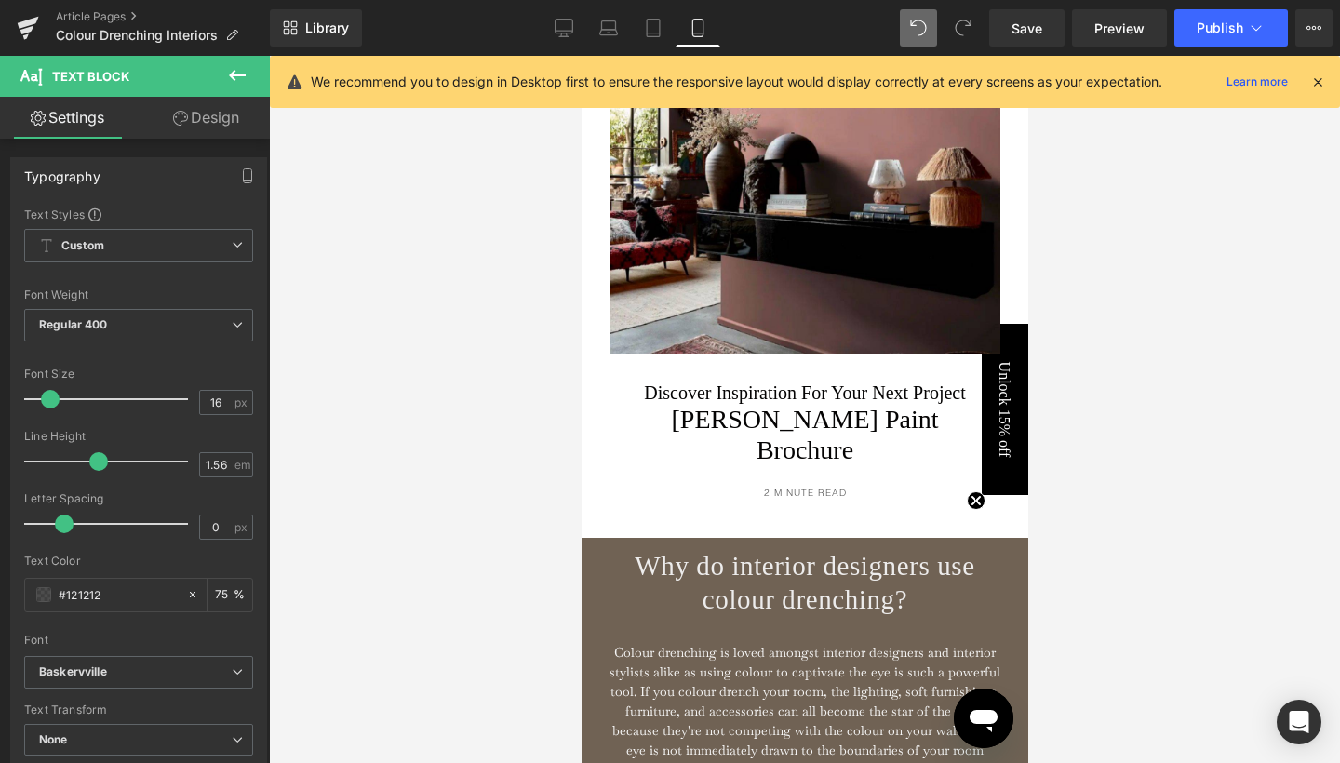
scroll to position [3448, 0]
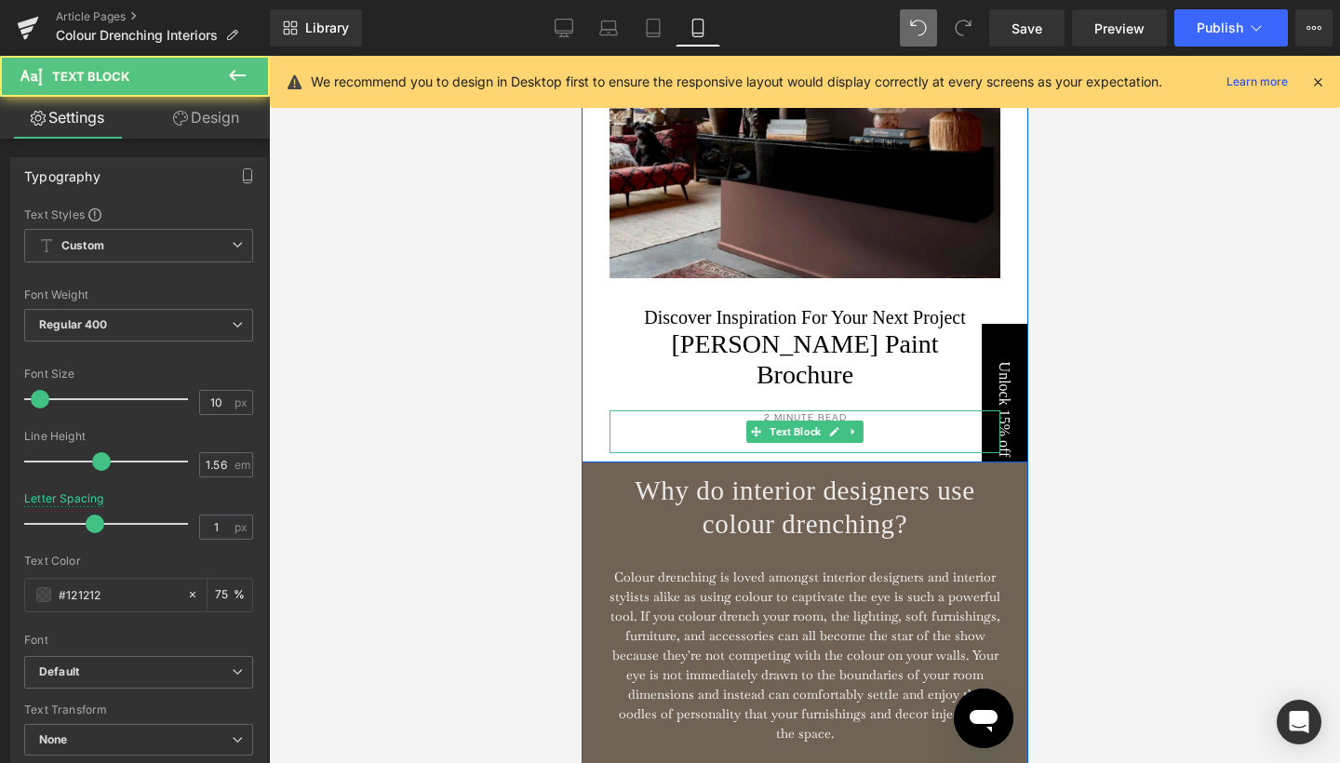
click at [773, 425] on p "2 MINUTE READ" at bounding box center [804, 417] width 391 height 15
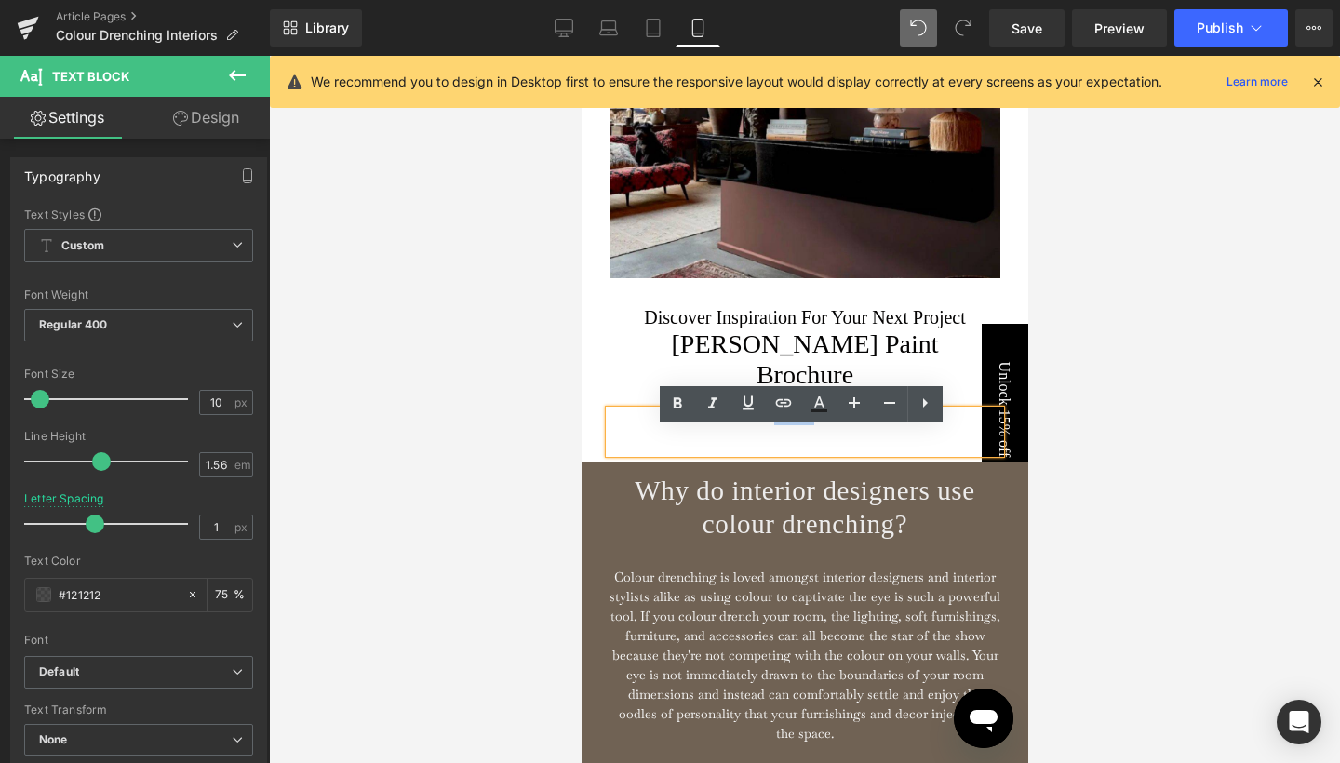
click at [773, 425] on p "2 MINUTE READ" at bounding box center [804, 417] width 391 height 15
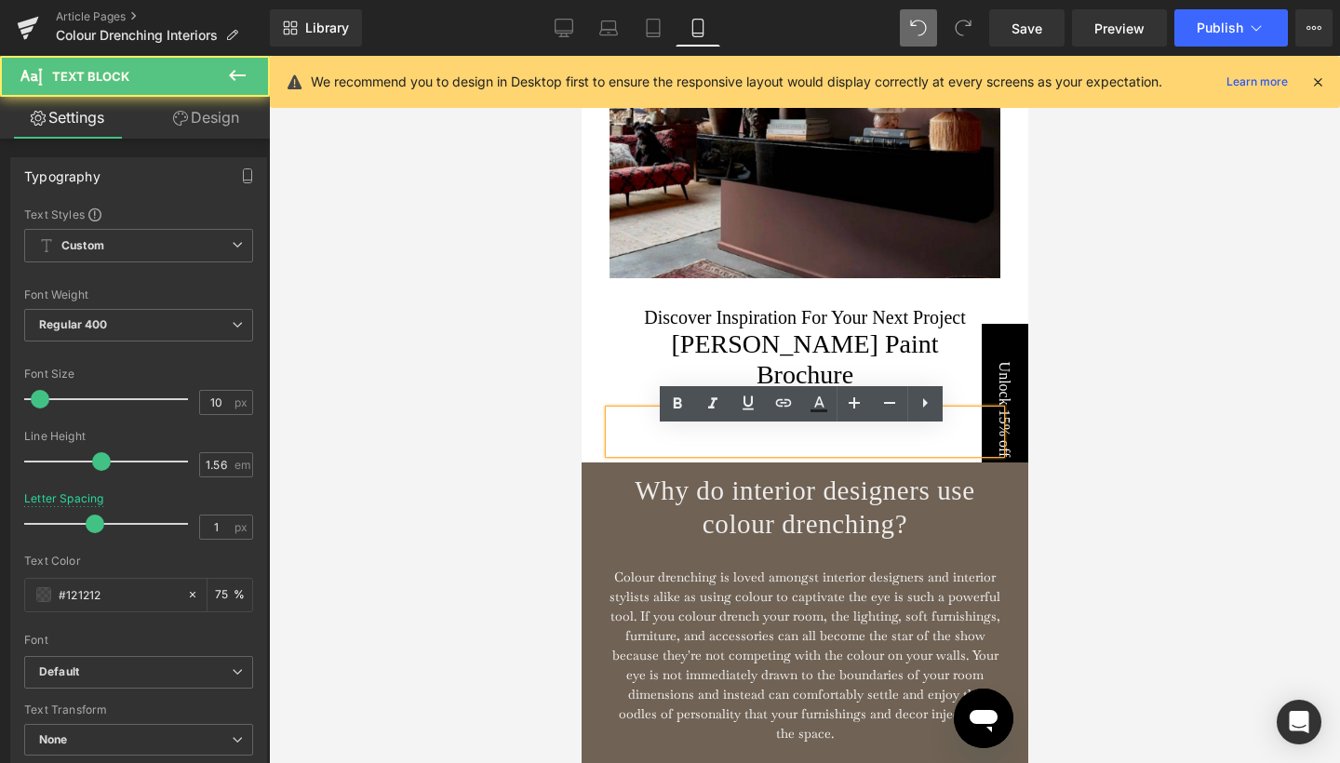
click at [773, 425] on p "2 MINUTE READ" at bounding box center [804, 417] width 391 height 15
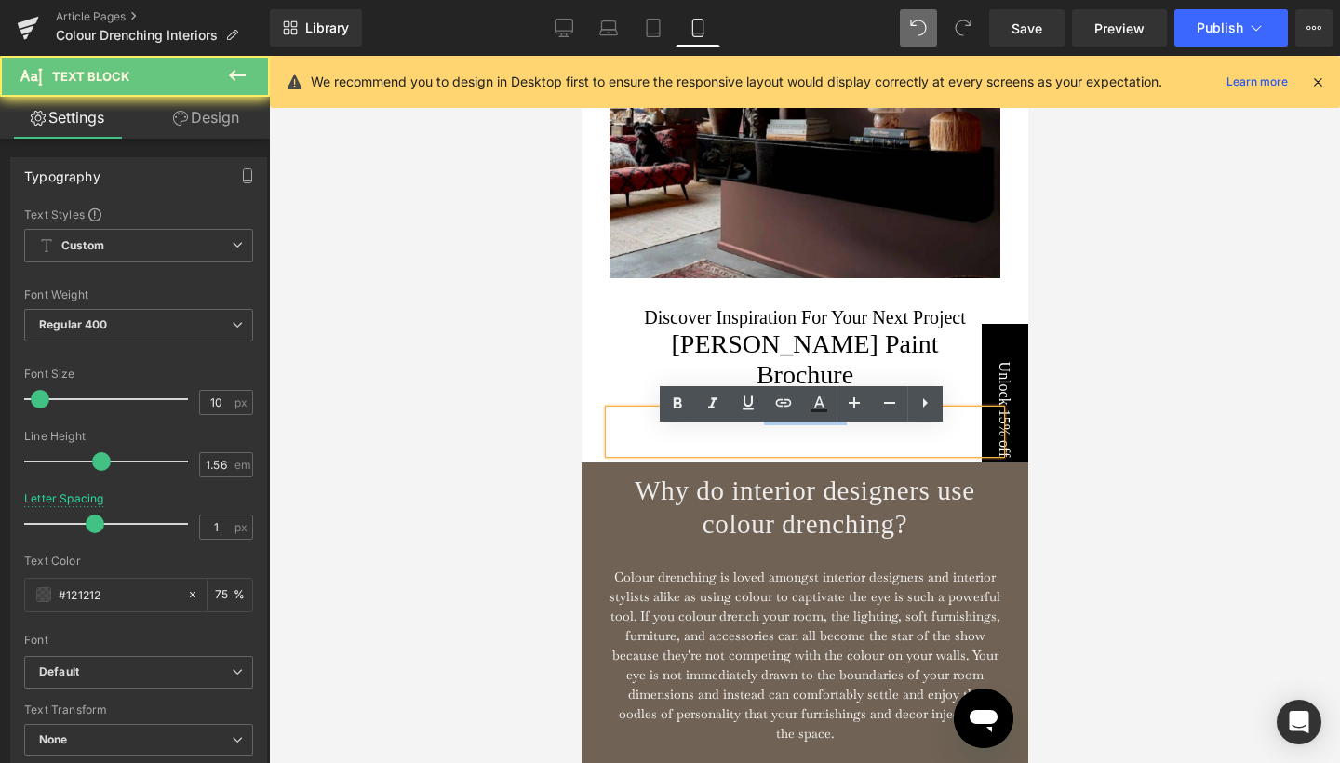
click at [773, 425] on p "2 MINUTE READ" at bounding box center [804, 417] width 391 height 15
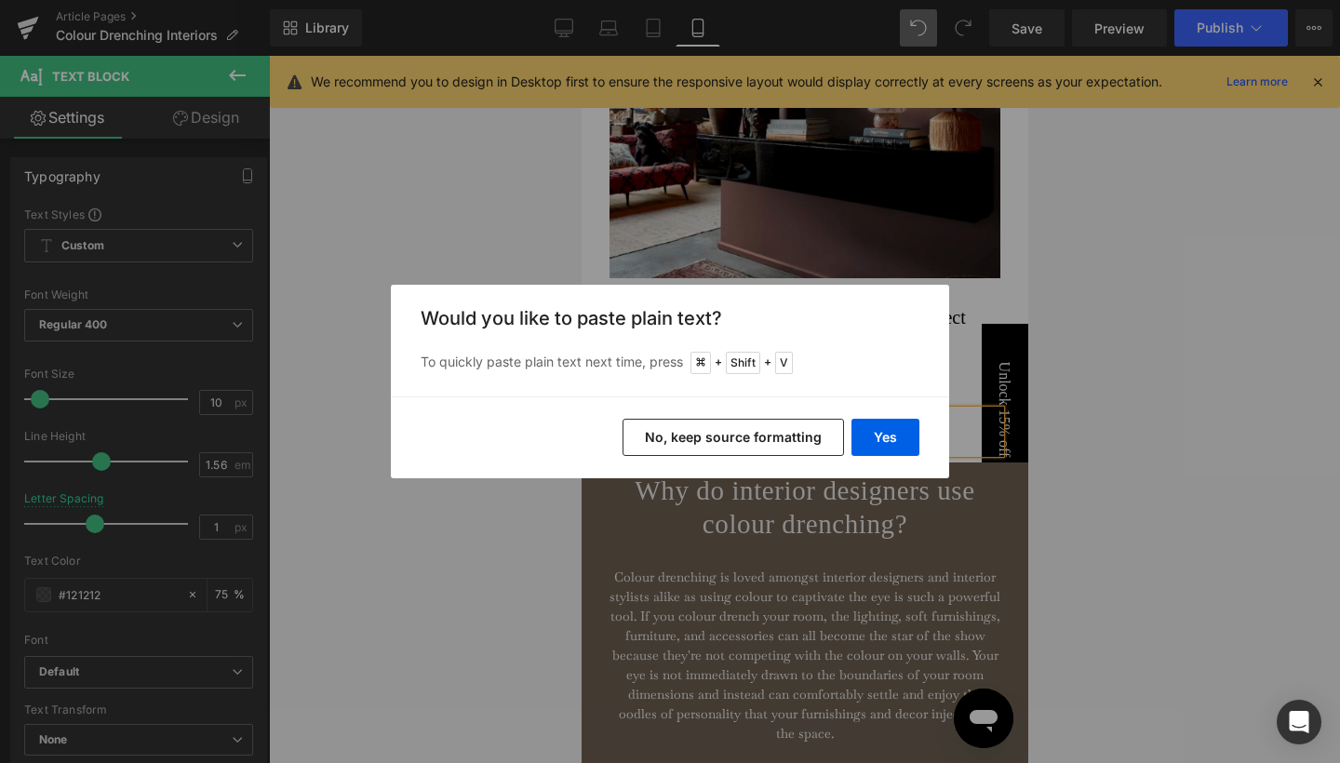
click at [834, 429] on button "No, keep source formatting" at bounding box center [734, 437] width 222 height 37
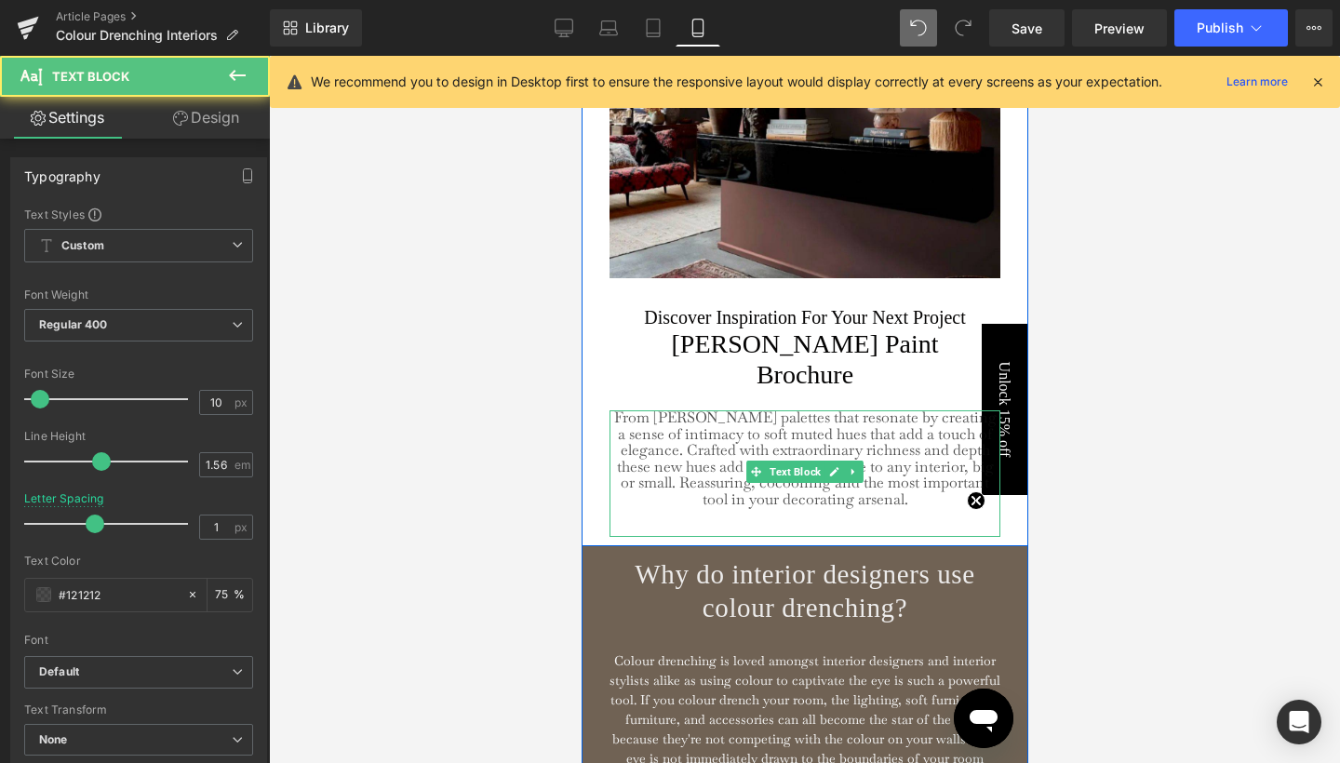
click at [821, 461] on span "From [PERSON_NAME] palettes that resonate by creating a sense of intimacy to so…" at bounding box center [804, 458] width 383 height 101
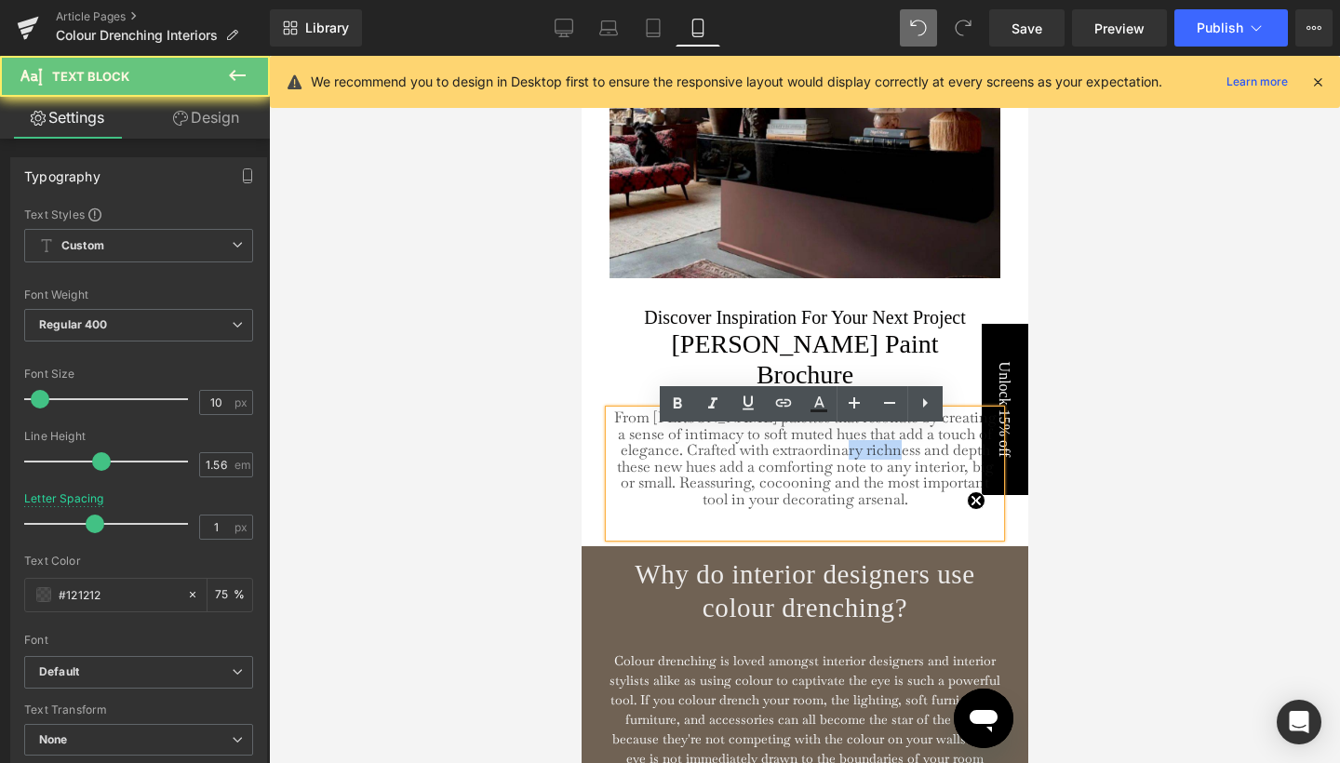
click at [821, 461] on span "From [PERSON_NAME] palettes that resonate by creating a sense of intimacy to so…" at bounding box center [804, 458] width 383 height 101
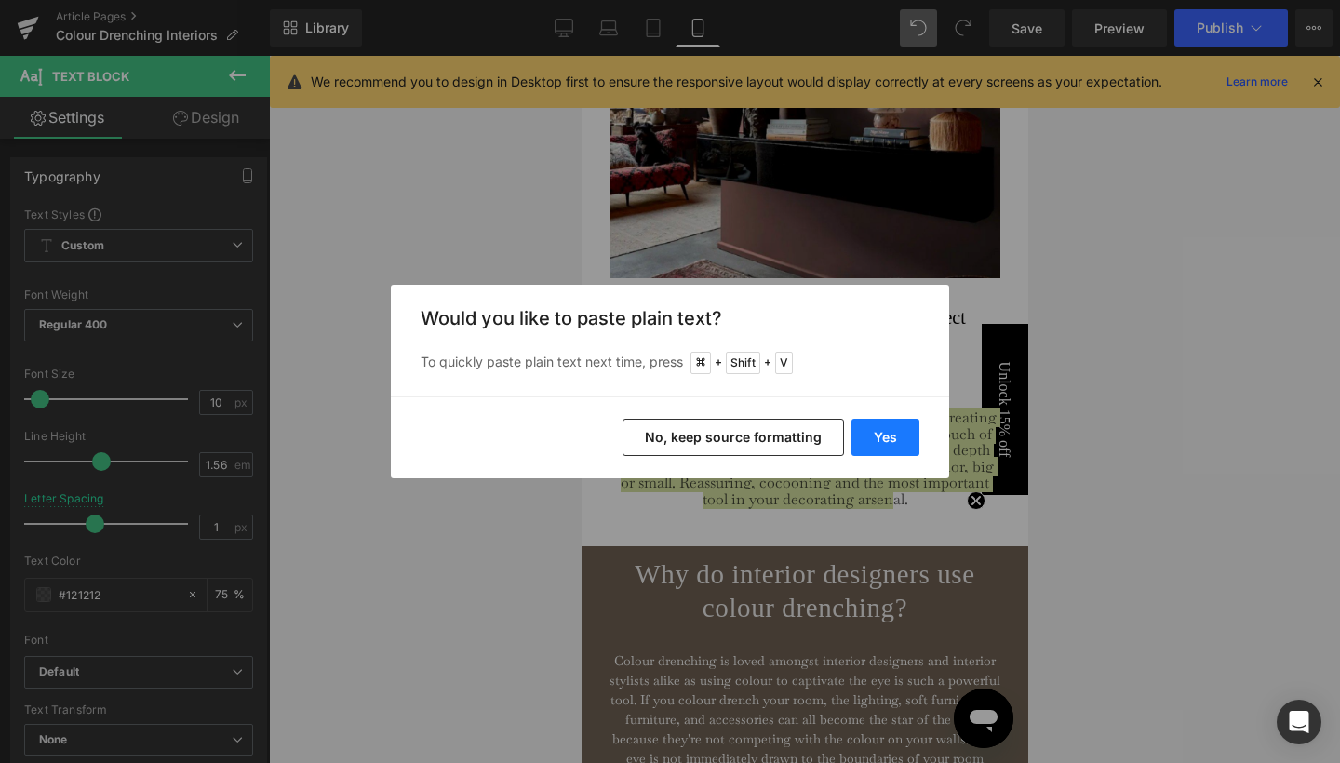
click at [873, 444] on button "Yes" at bounding box center [886, 437] width 68 height 37
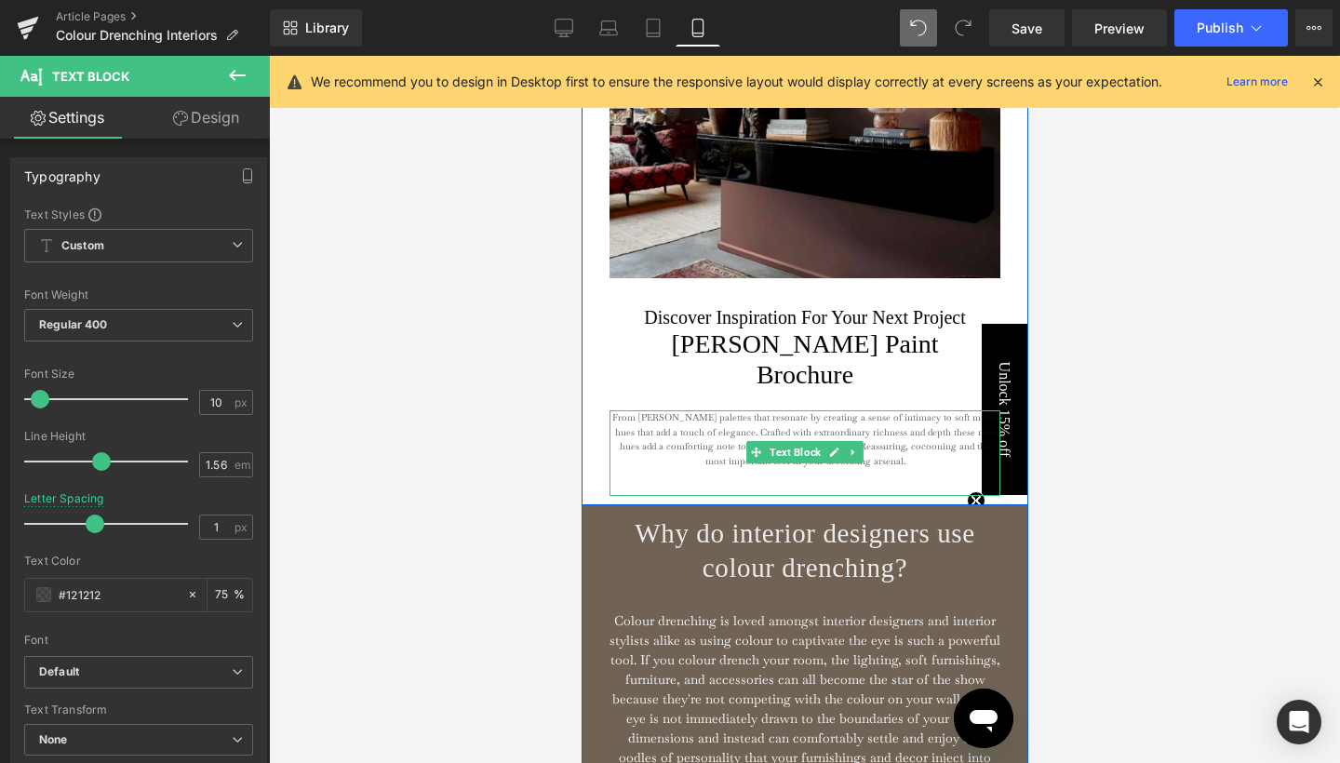
click at [700, 453] on span "From [PERSON_NAME] palettes that resonate by creating a sense of intimacy to so…" at bounding box center [805, 439] width 386 height 56
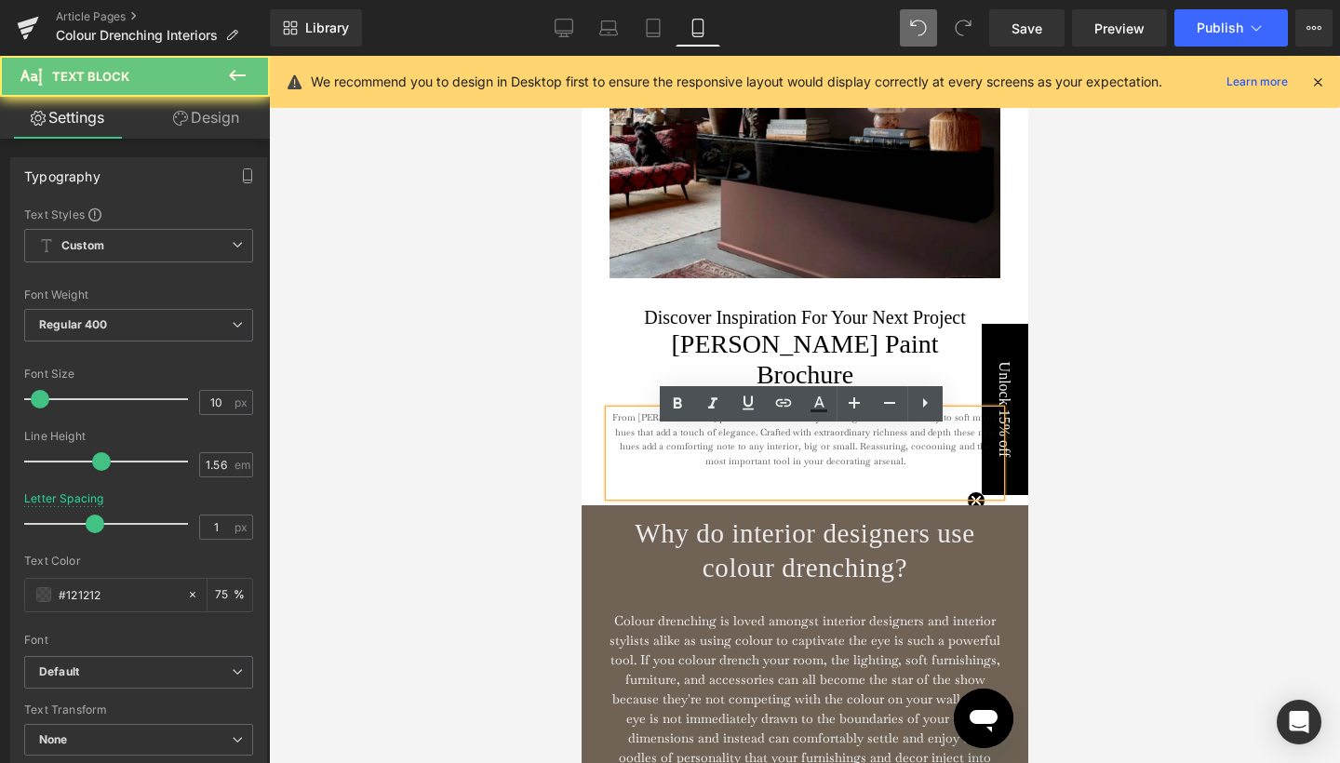
click at [700, 453] on span "From [PERSON_NAME] palettes that resonate by creating a sense of intimacy to so…" at bounding box center [805, 439] width 386 height 56
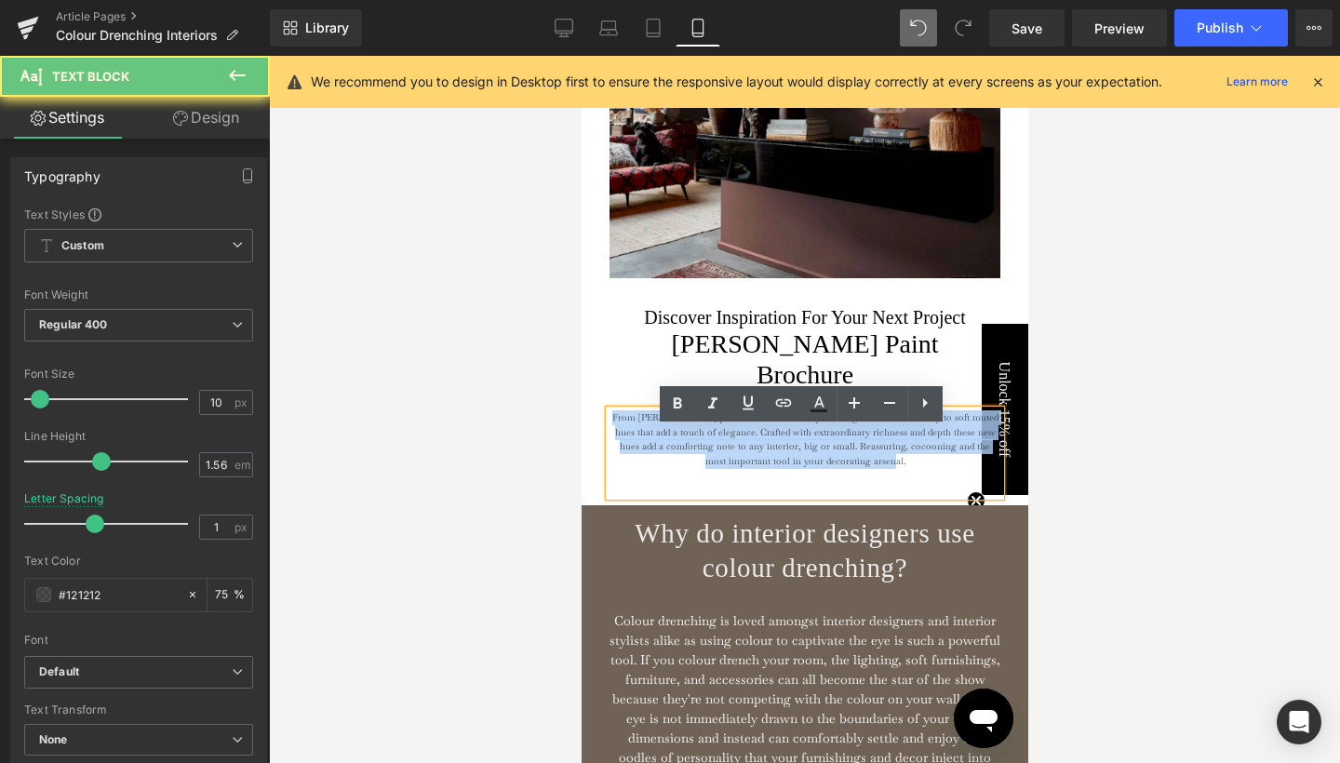
click at [700, 453] on span "From [PERSON_NAME] palettes that resonate by creating a sense of intimacy to so…" at bounding box center [805, 439] width 386 height 56
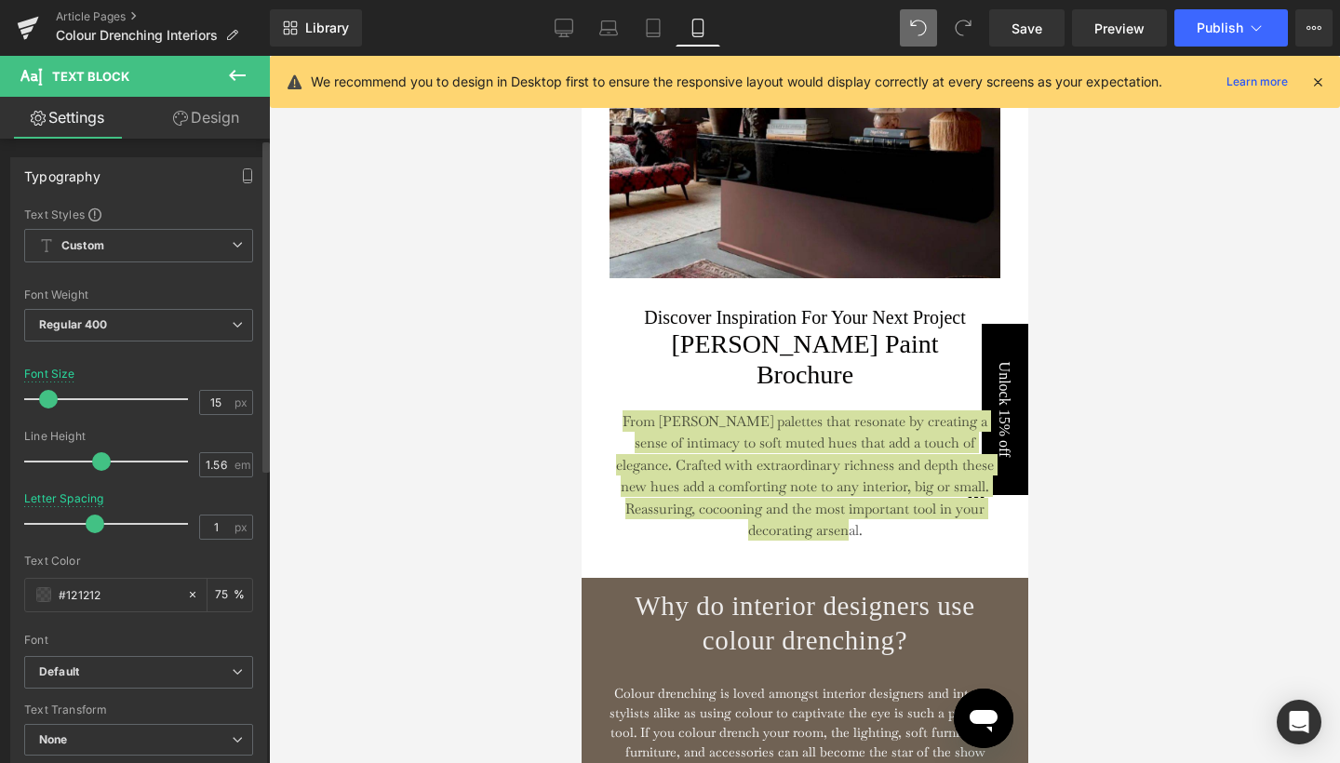
type input "16"
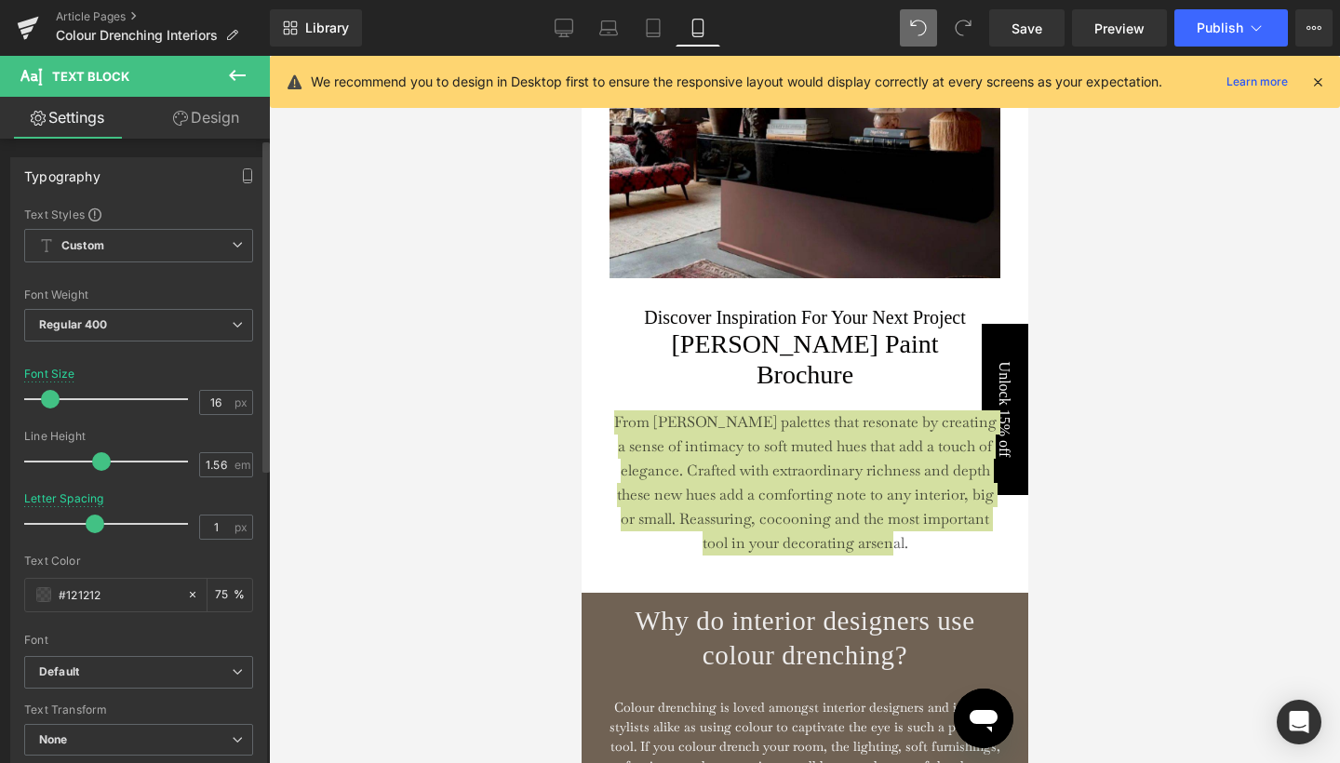
click at [47, 397] on span at bounding box center [50, 399] width 19 height 19
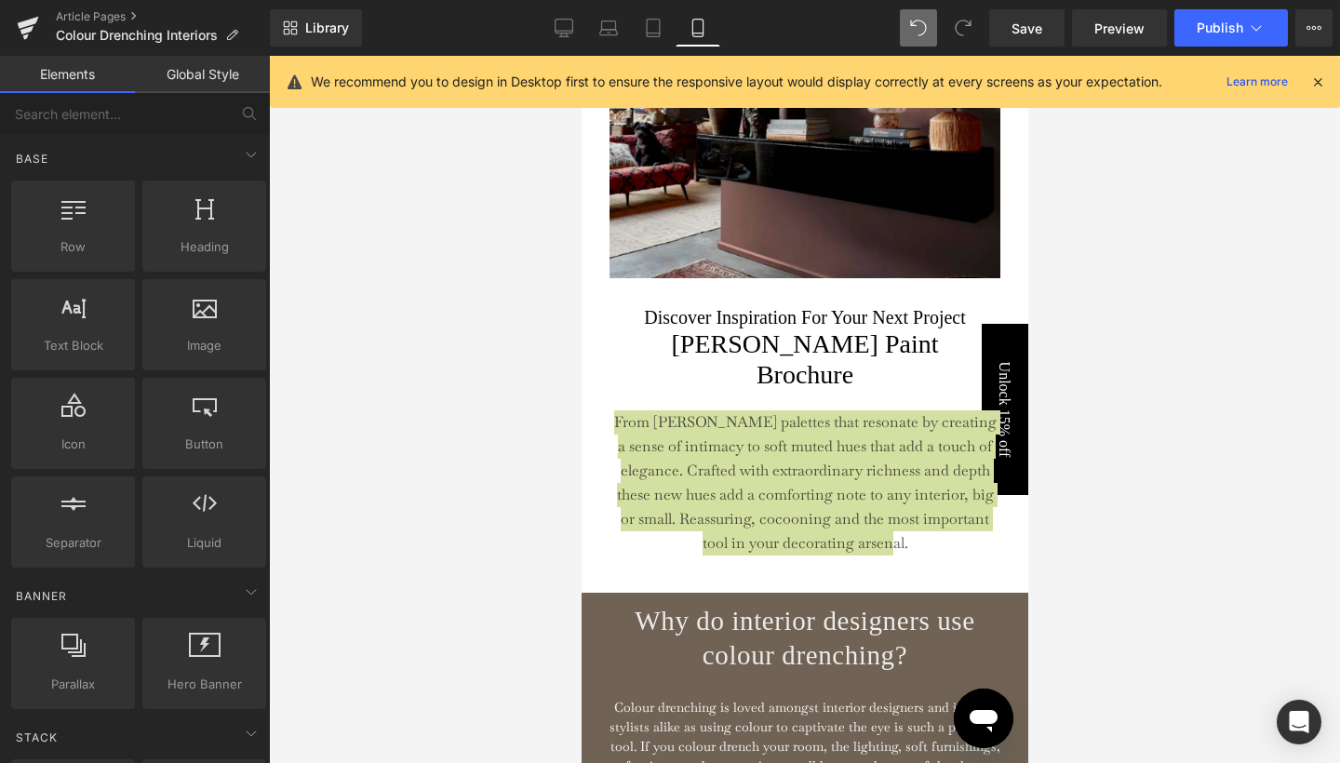
click at [1088, 421] on div at bounding box center [804, 409] width 1071 height 707
click at [1093, 428] on div at bounding box center [804, 409] width 1071 height 707
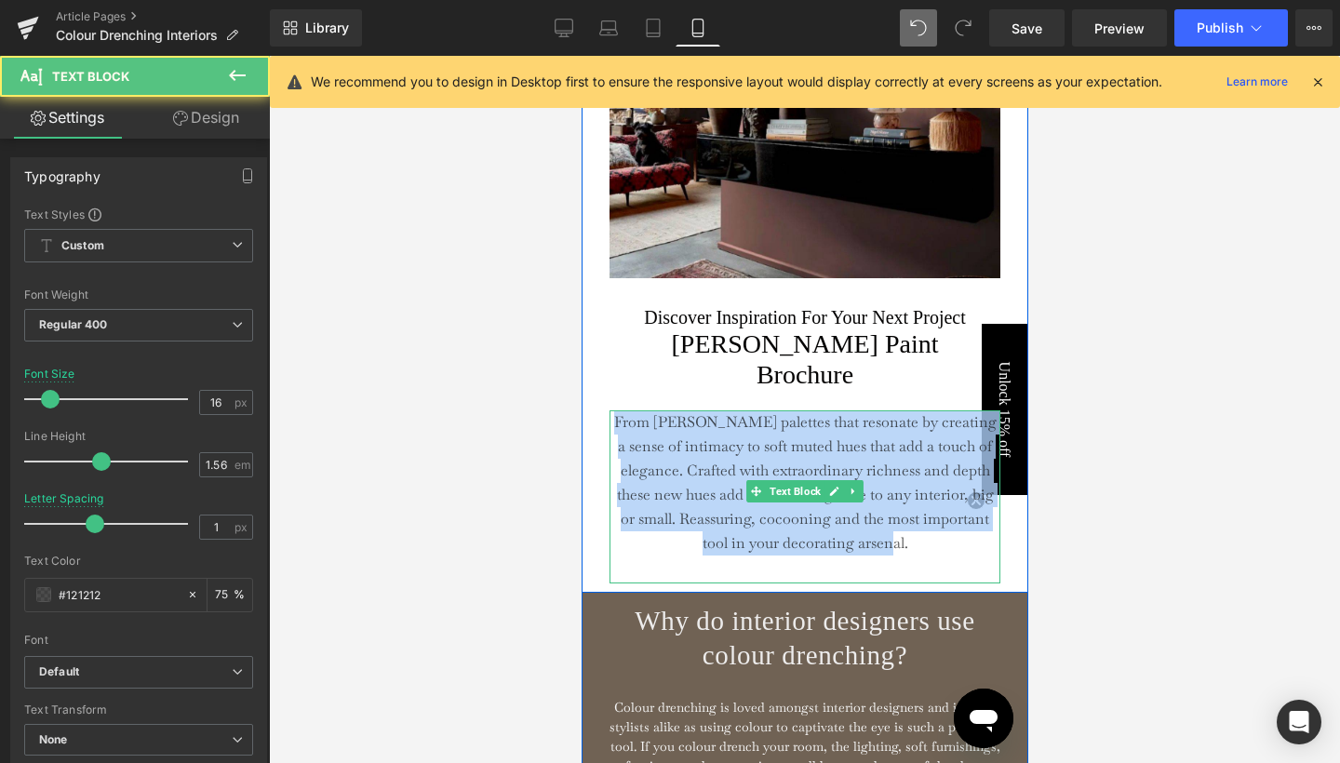
click at [931, 567] on div "From [PERSON_NAME] palettes that resonate by creating a sense of intimacy to so…" at bounding box center [804, 496] width 391 height 173
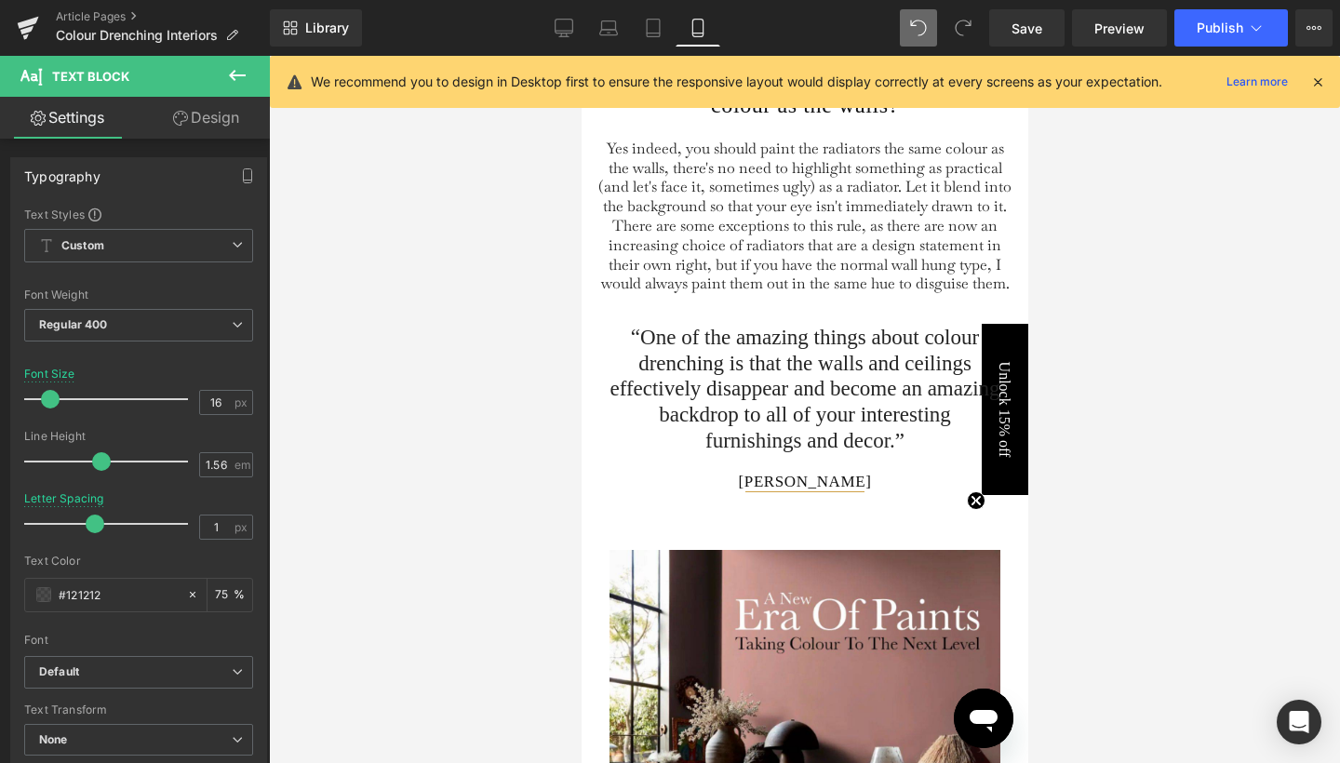
scroll to position [2763, 0]
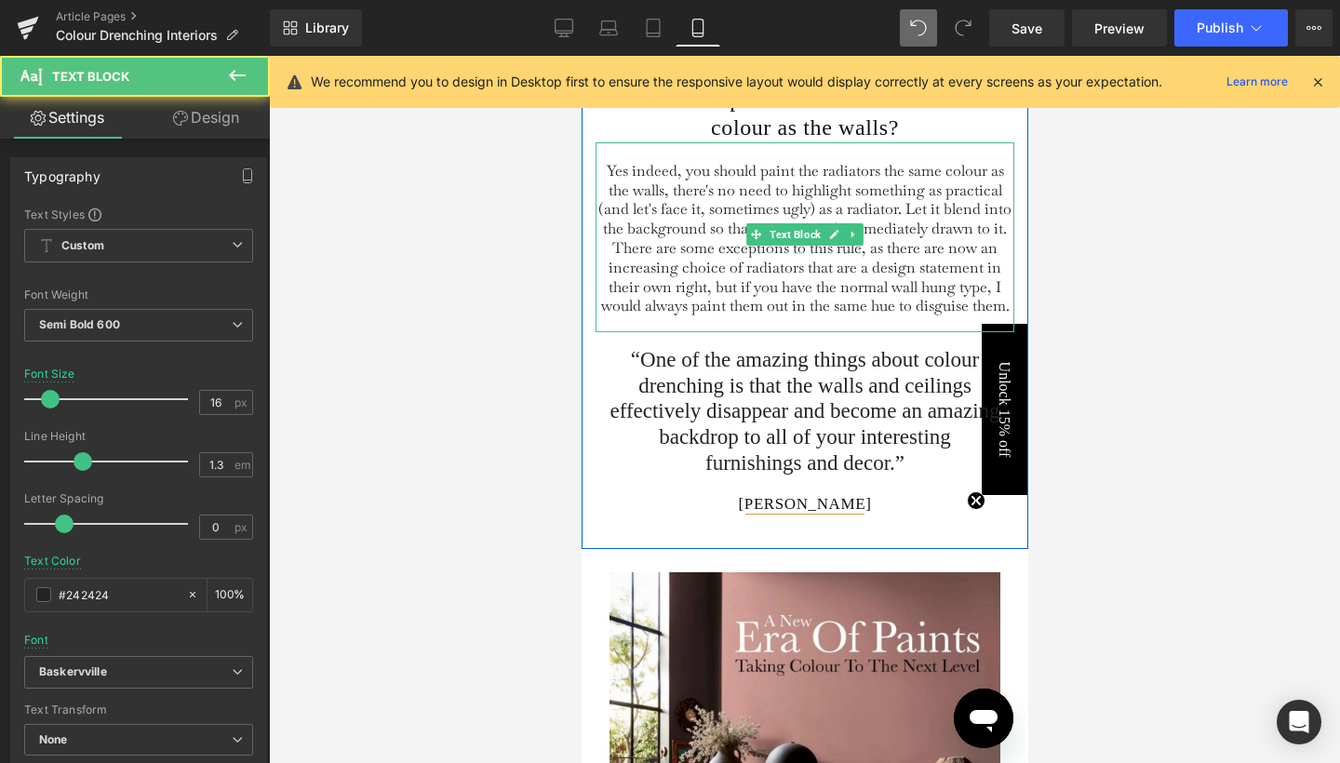
click at [756, 307] on span "Yes indeed, you should paint the radiators the same colour as the walls, there'…" at bounding box center [804, 238] width 413 height 155
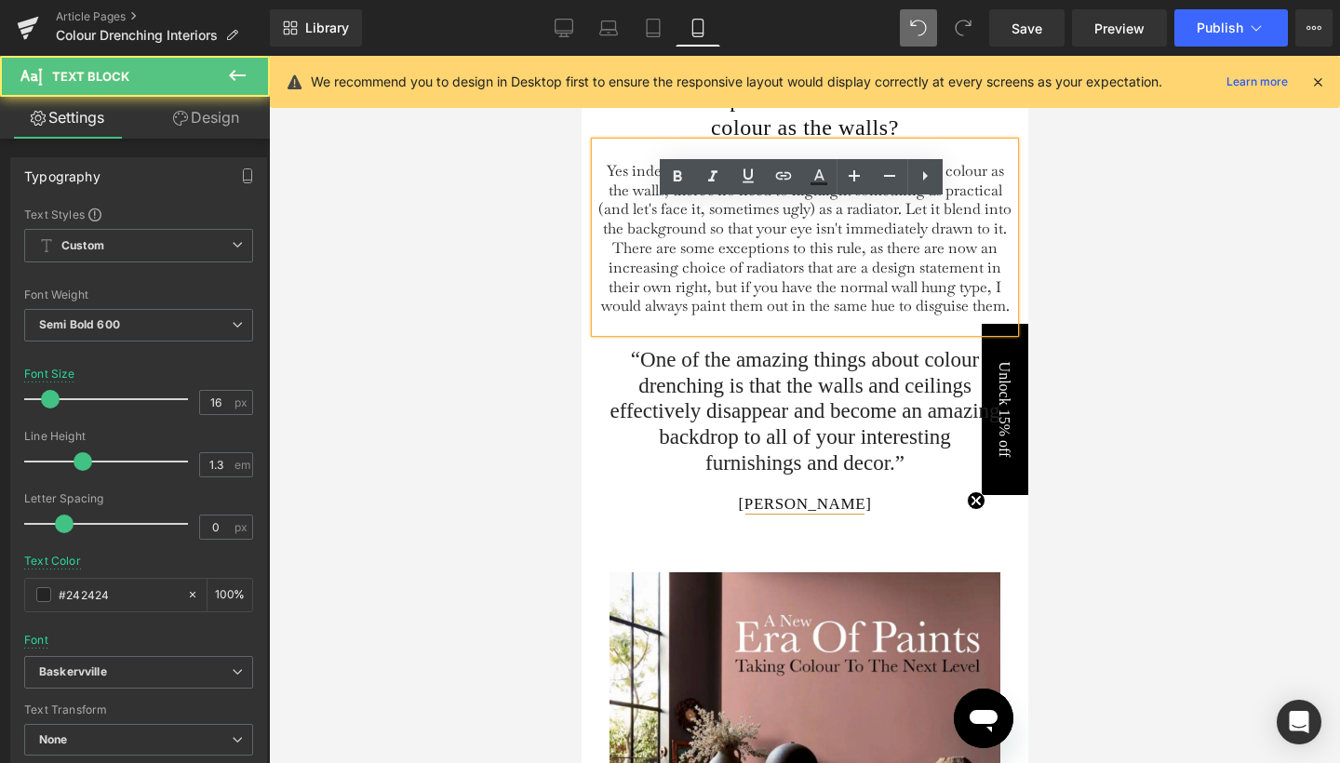
click at [692, 316] on span "Yes indeed, you should paint the radiators the same colour as the walls, there'…" at bounding box center [804, 238] width 413 height 155
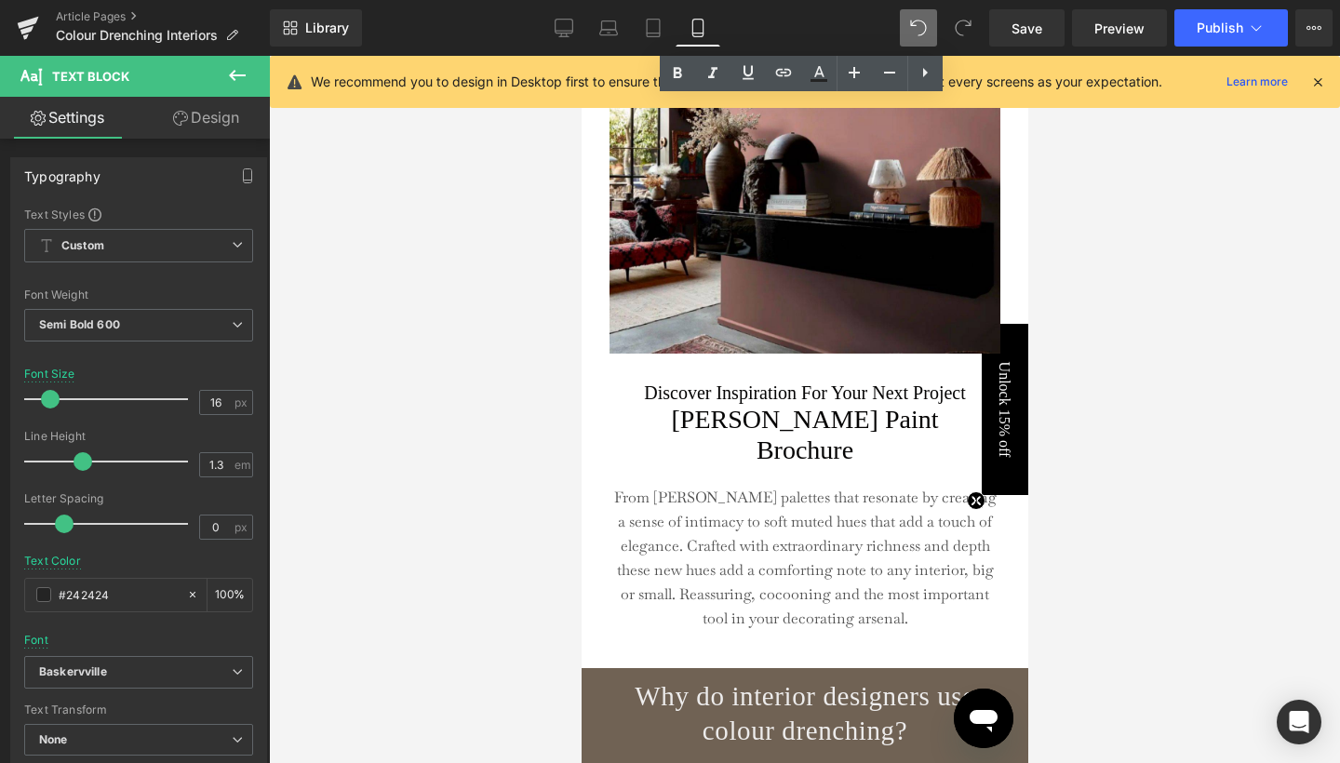
scroll to position [3452, 0]
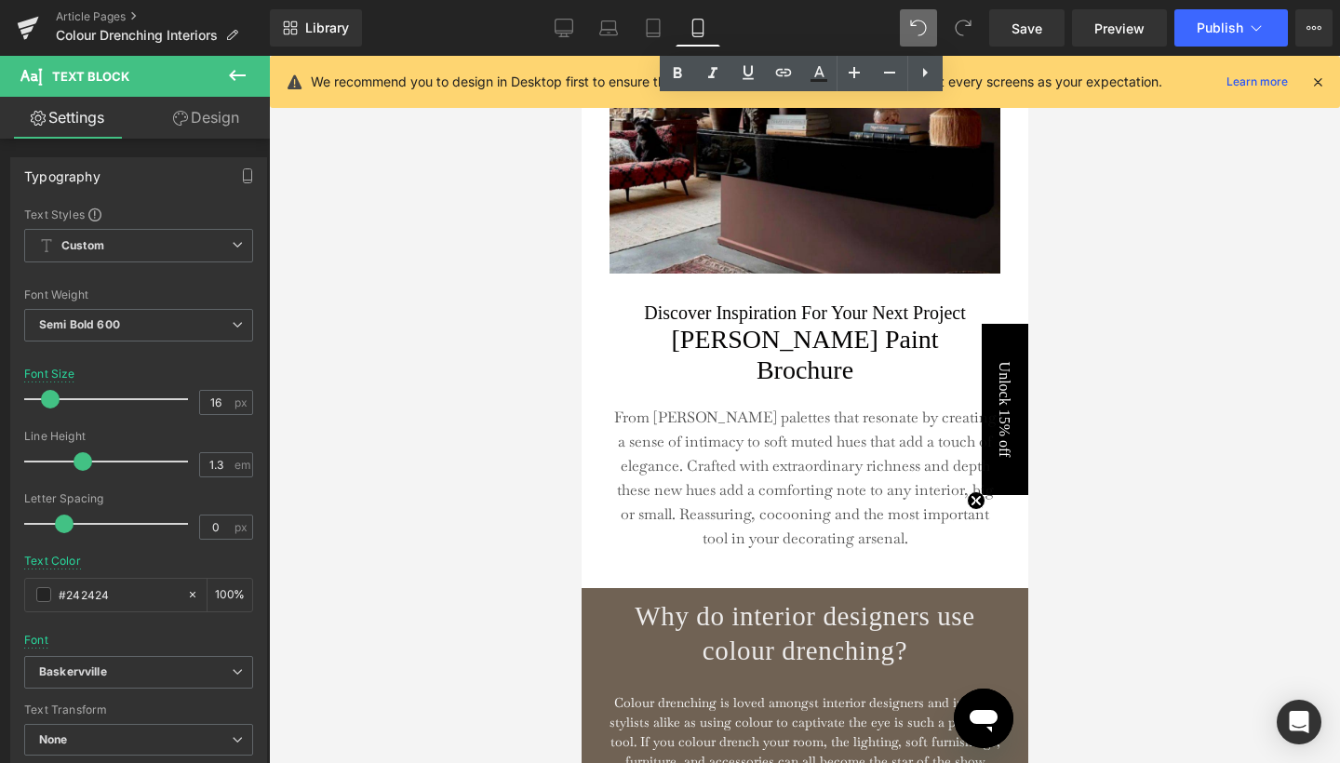
click at [1076, 364] on div at bounding box center [804, 409] width 1071 height 707
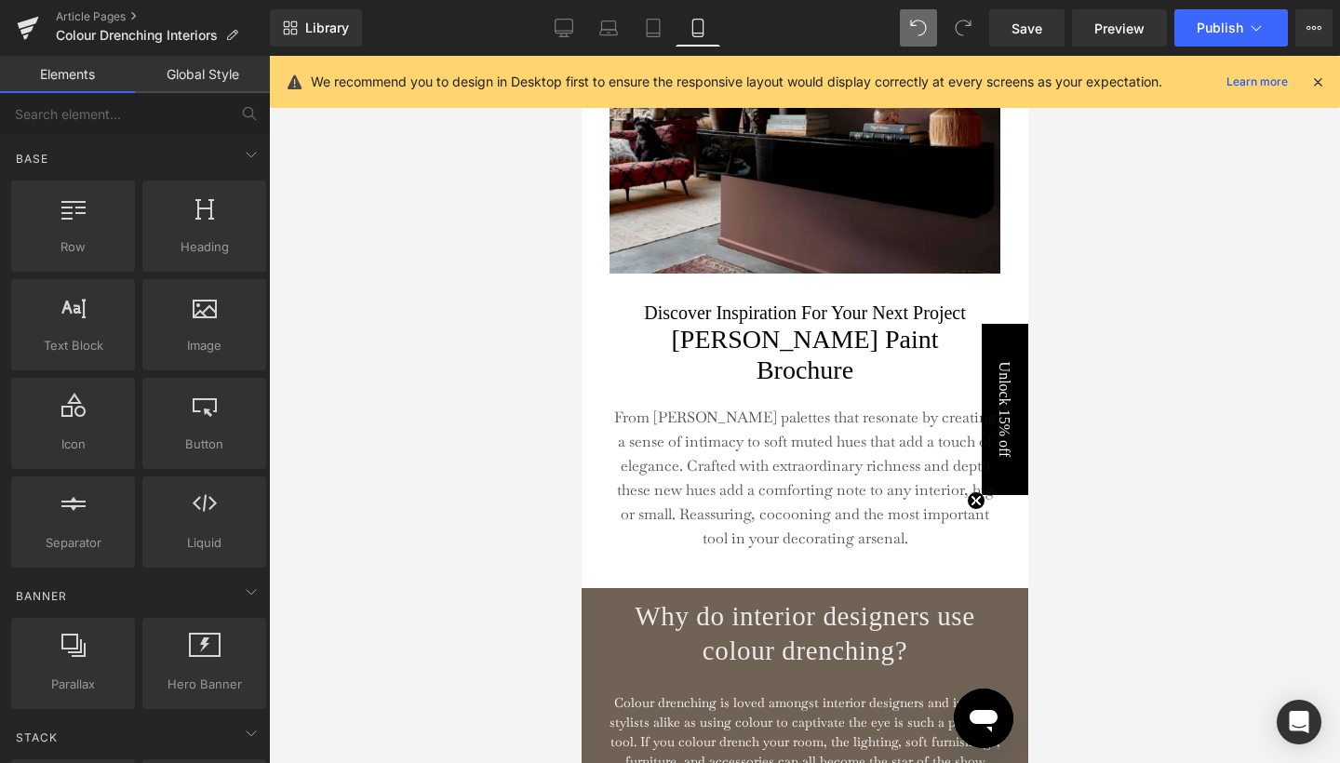
click at [1140, 416] on div at bounding box center [804, 409] width 1071 height 707
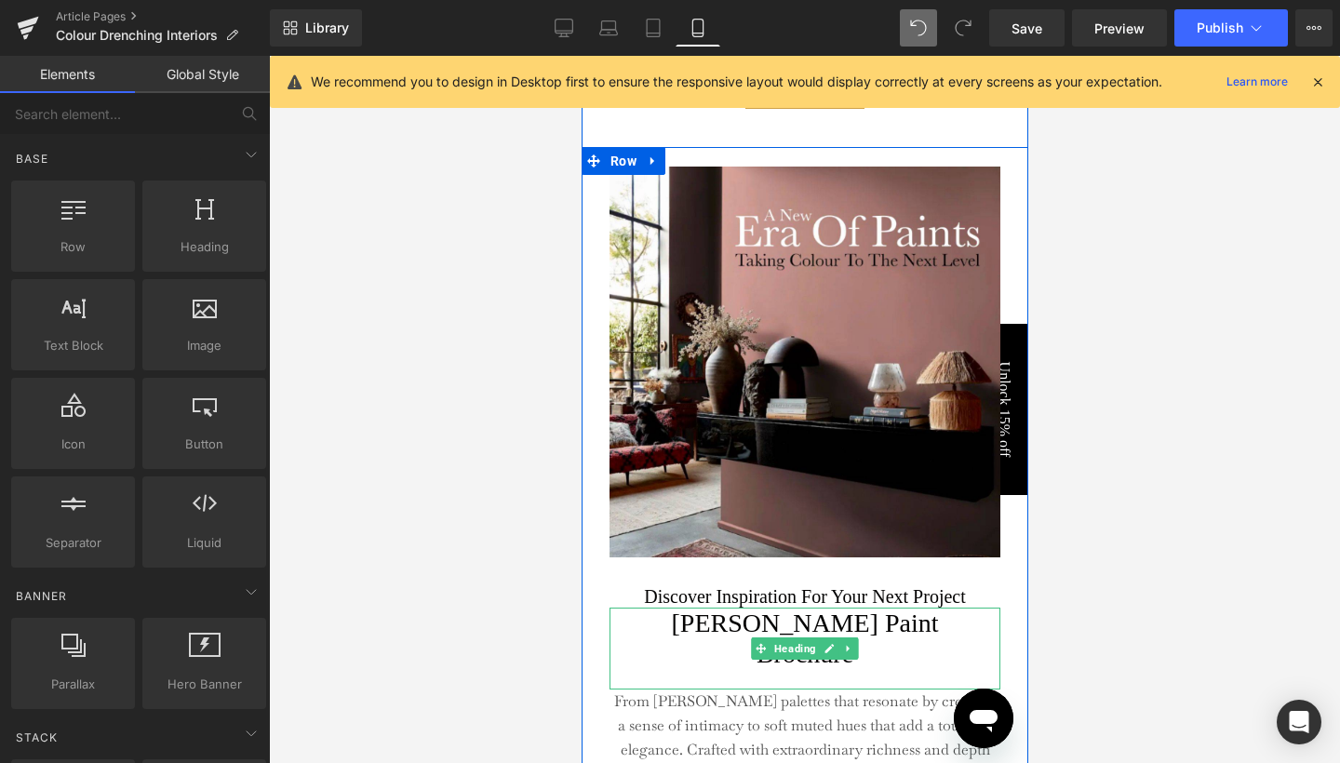
scroll to position [3157, 0]
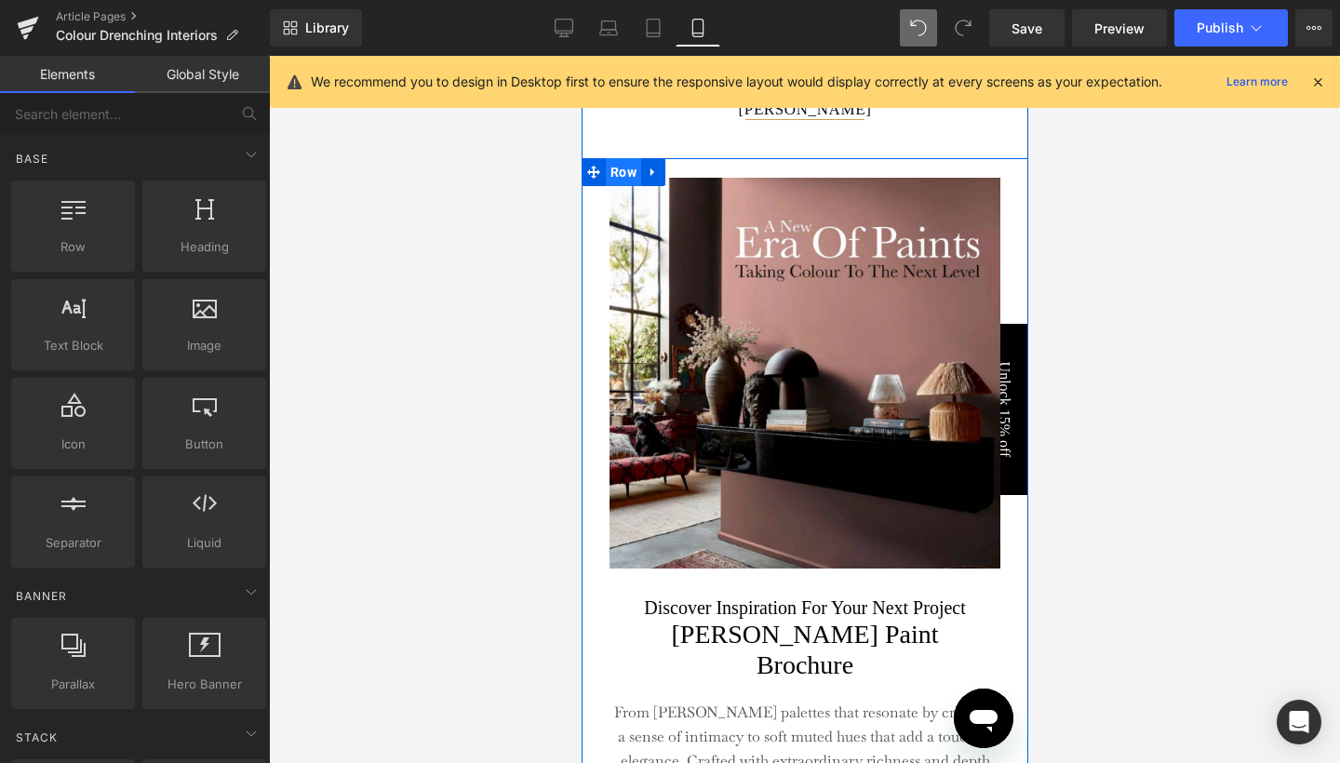
click at [618, 186] on span "Row" at bounding box center [622, 172] width 35 height 28
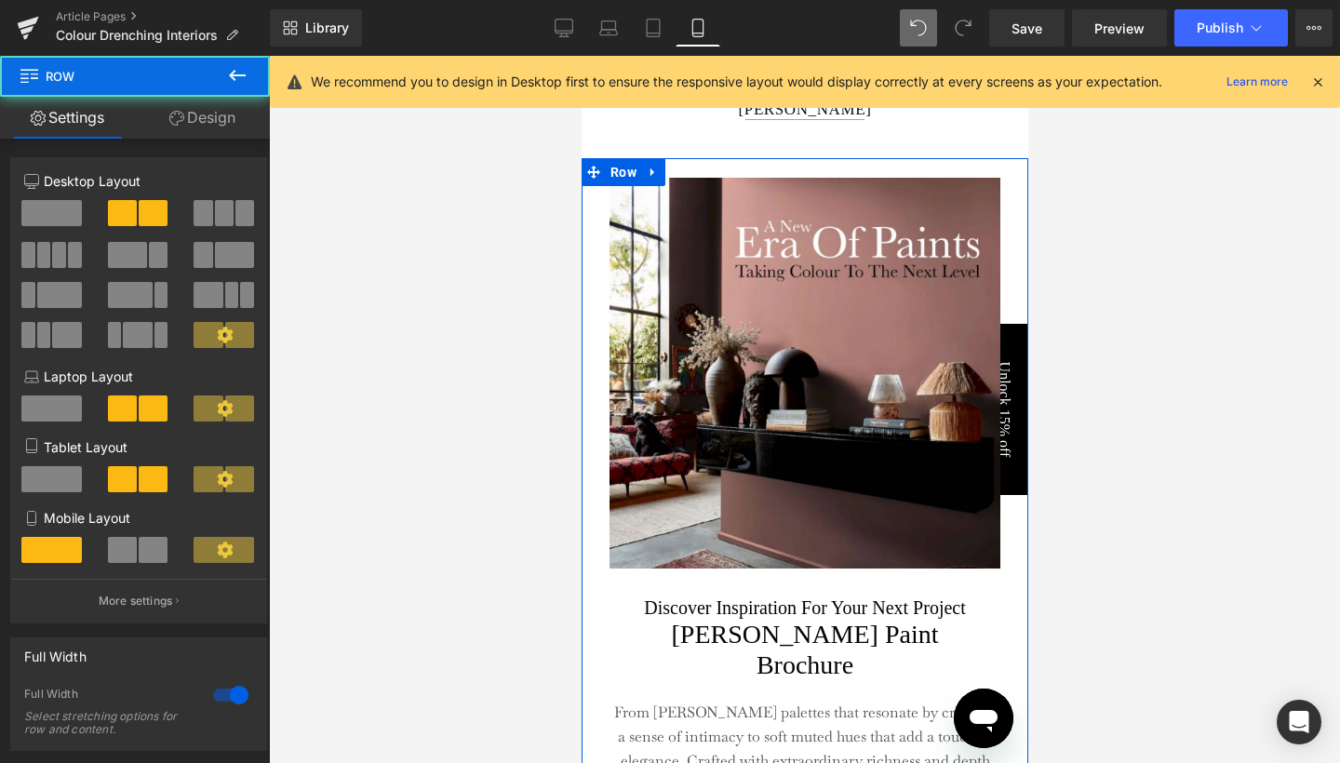
click at [193, 107] on link "Design" at bounding box center [202, 118] width 135 height 42
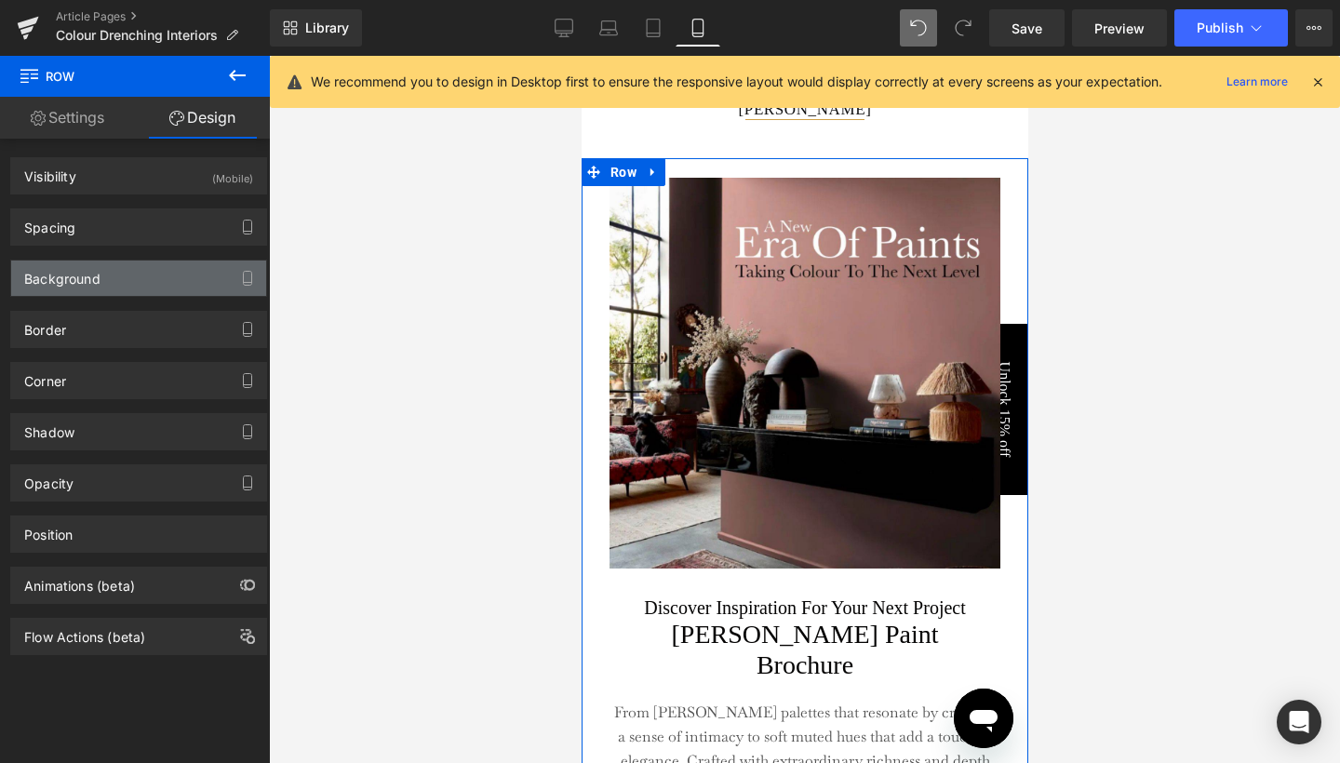
click at [117, 273] on div "Background" at bounding box center [138, 278] width 255 height 35
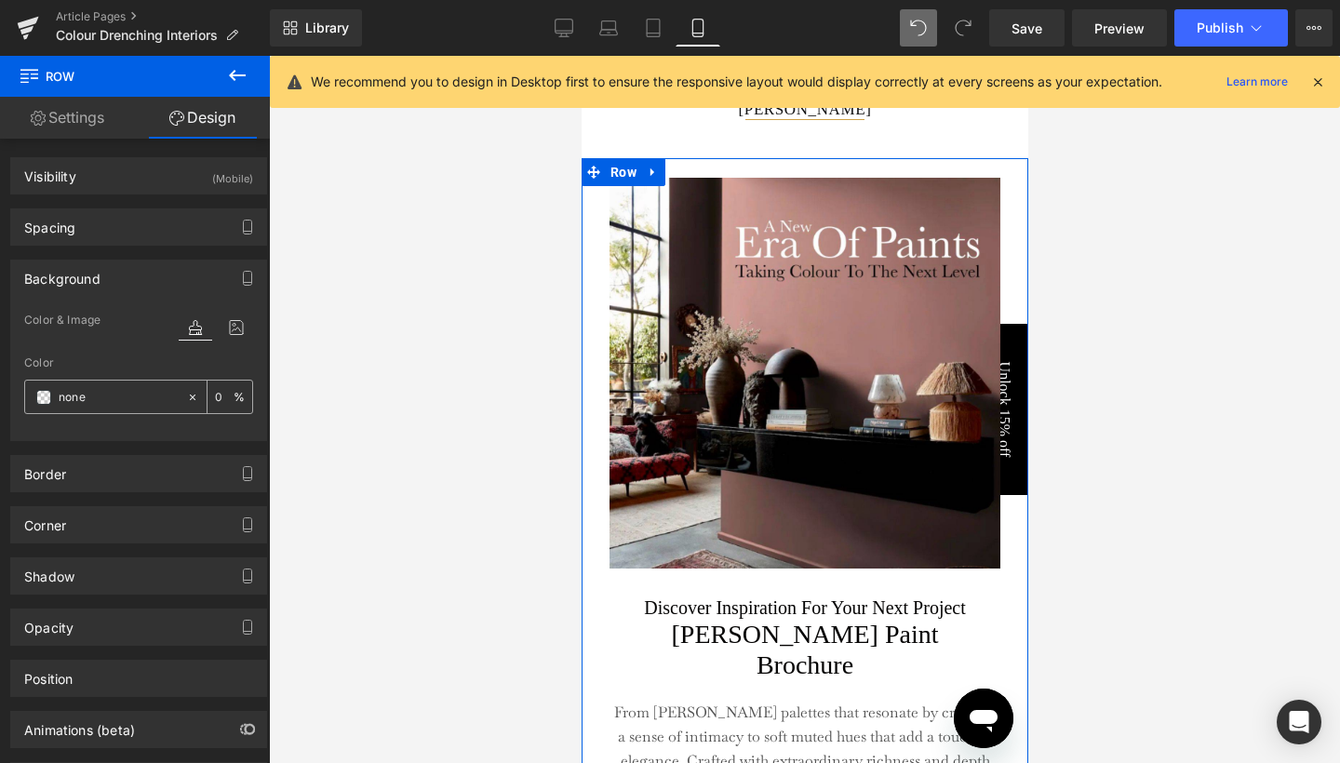
click at [49, 395] on span at bounding box center [43, 397] width 15 height 15
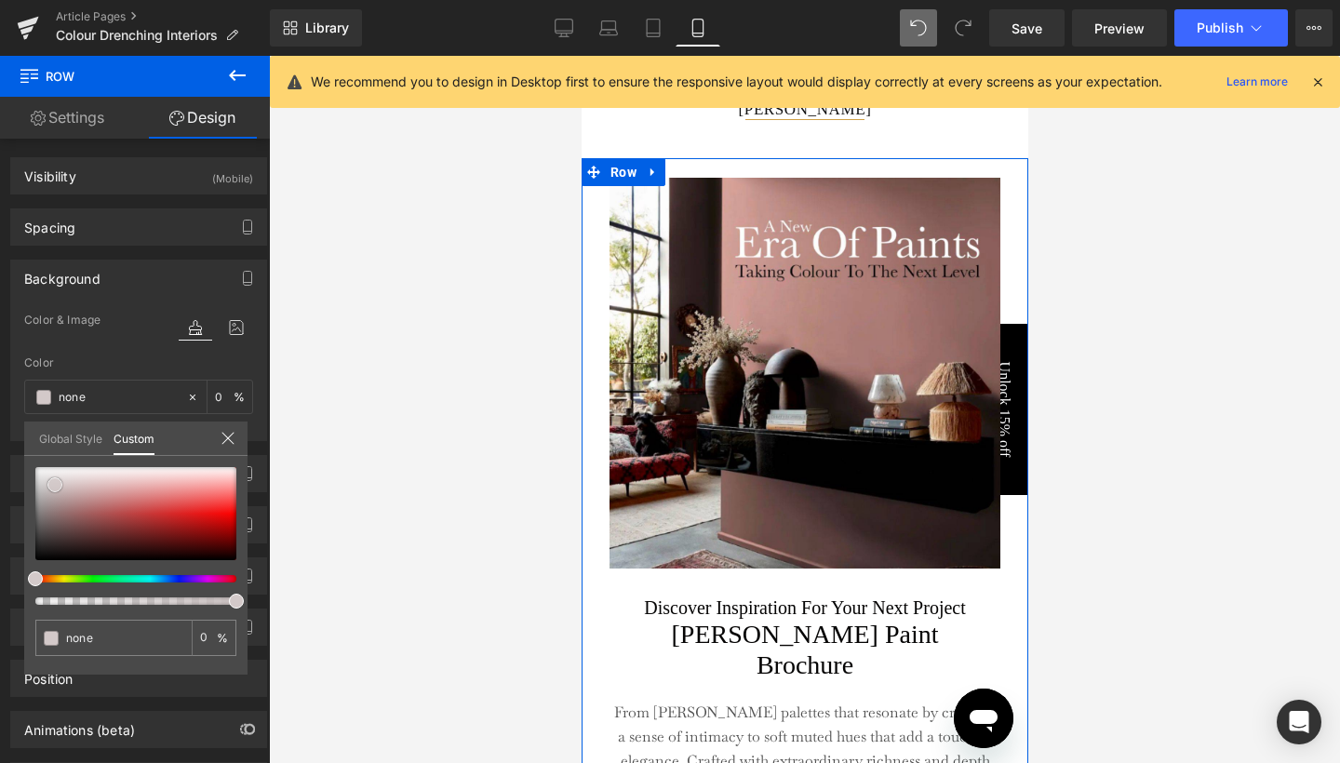
type input "#d3c9c9"
type input "100"
type input "#d3c9c9"
type input "100"
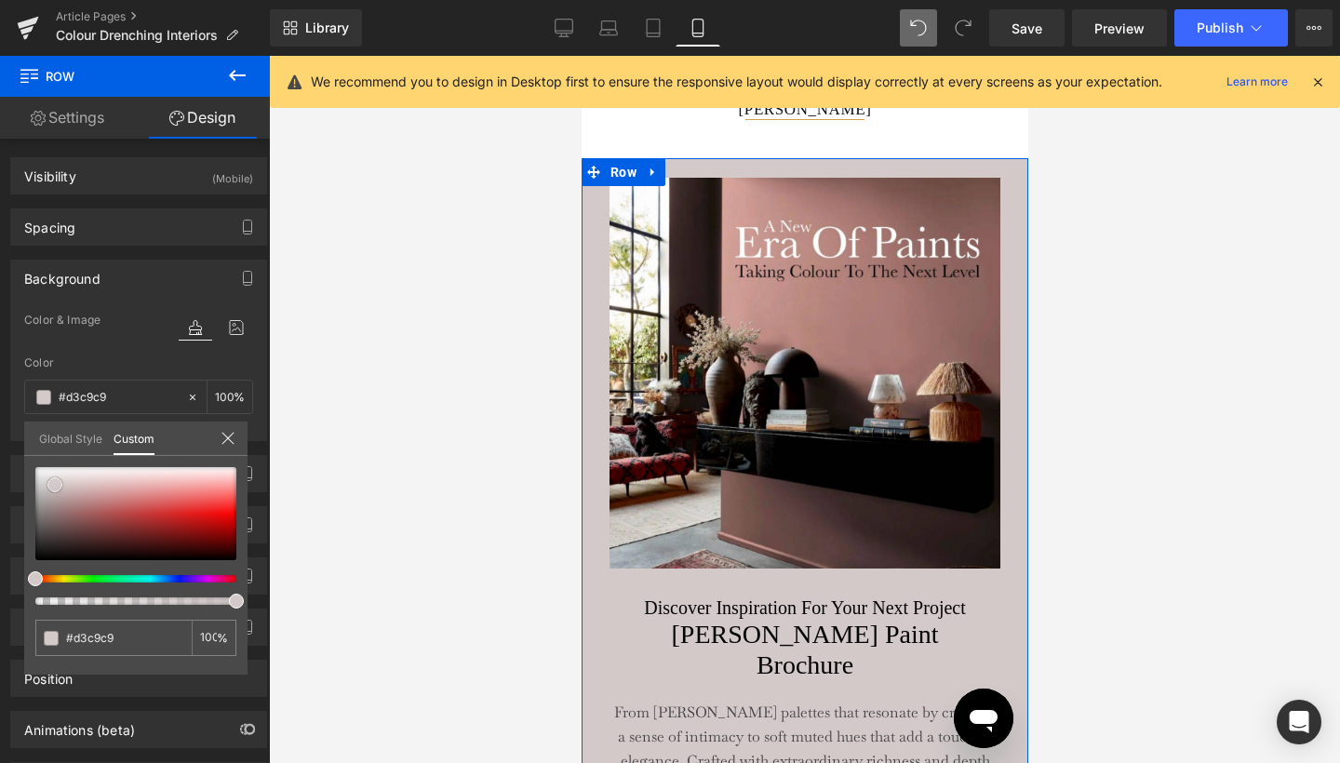
click at [55, 485] on div at bounding box center [135, 513] width 201 height 93
type input "#b4b0b0"
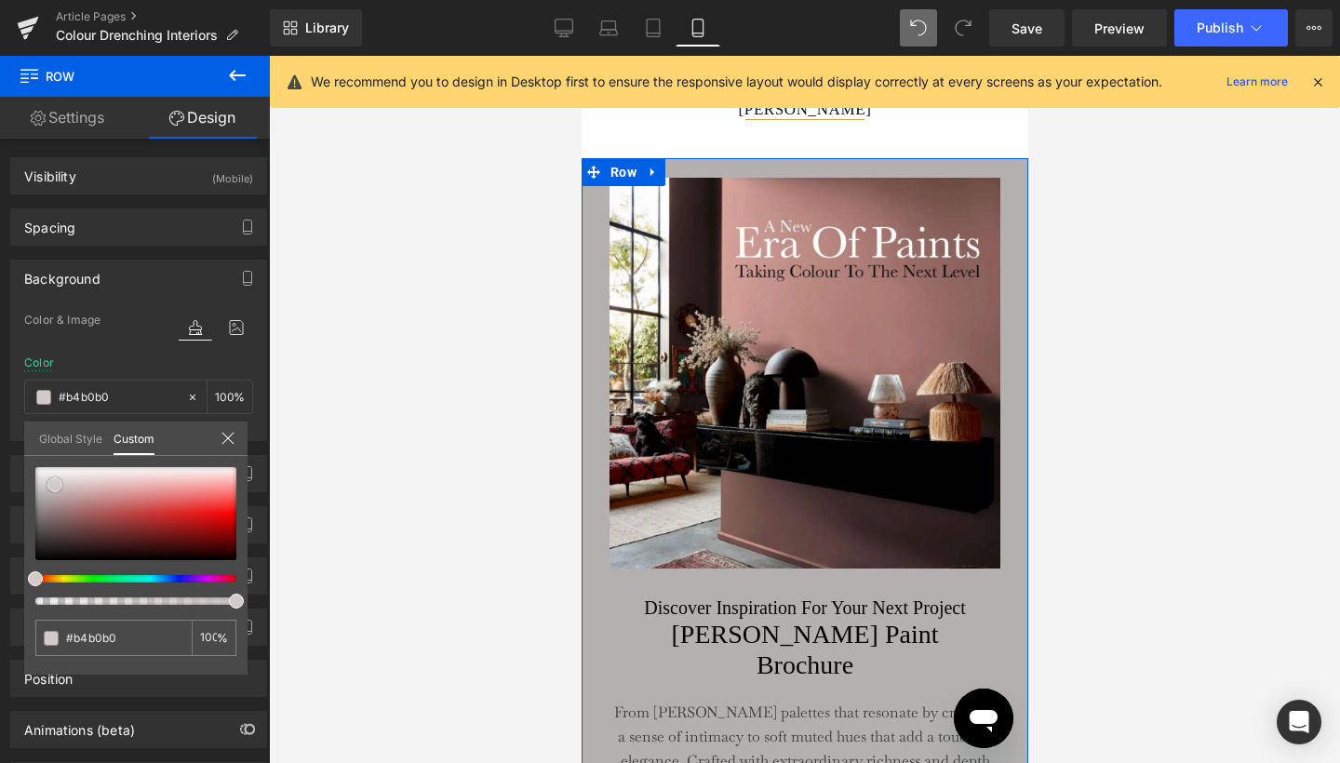
click at [42, 495] on div at bounding box center [135, 513] width 201 height 93
type input "#f9e0e0"
click at [180, 474] on div at bounding box center [135, 513] width 201 height 93
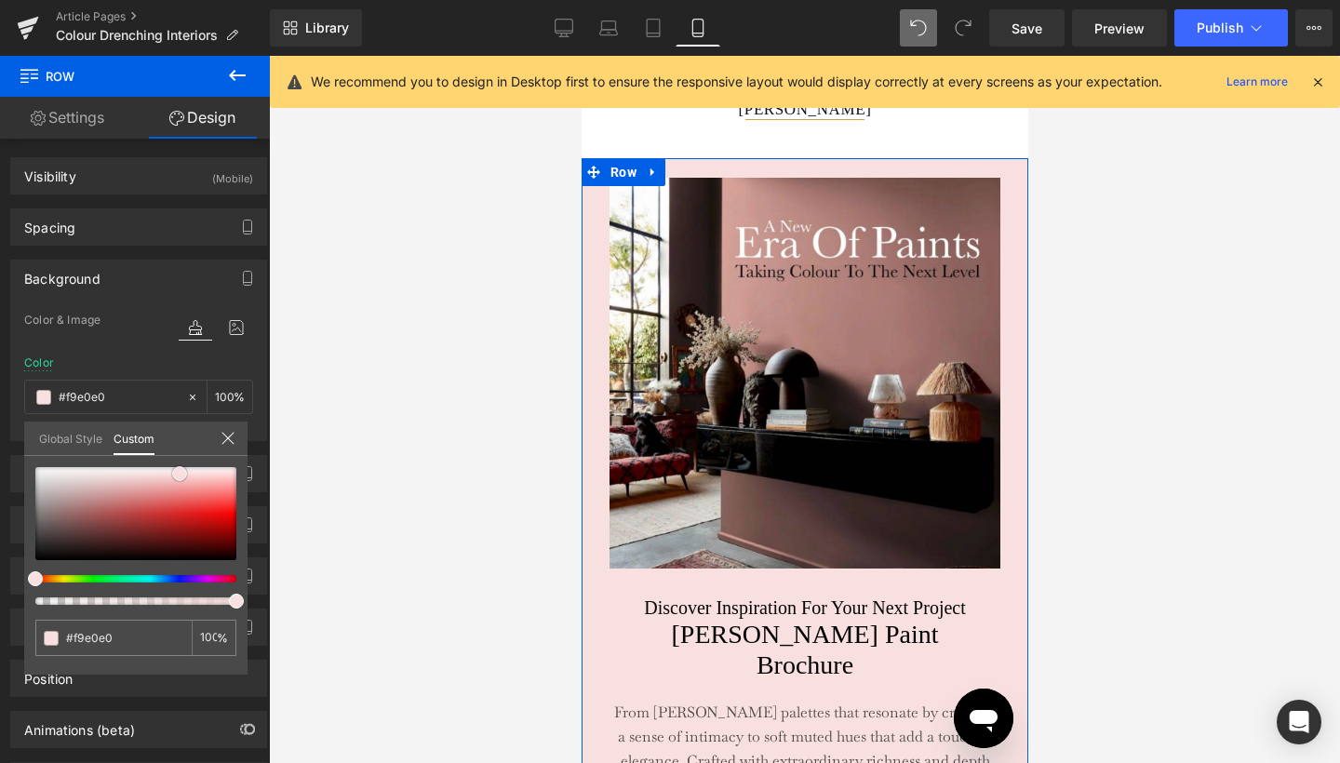
type input "#f9eaea"
click at [152, 472] on div at bounding box center [135, 513] width 201 height 93
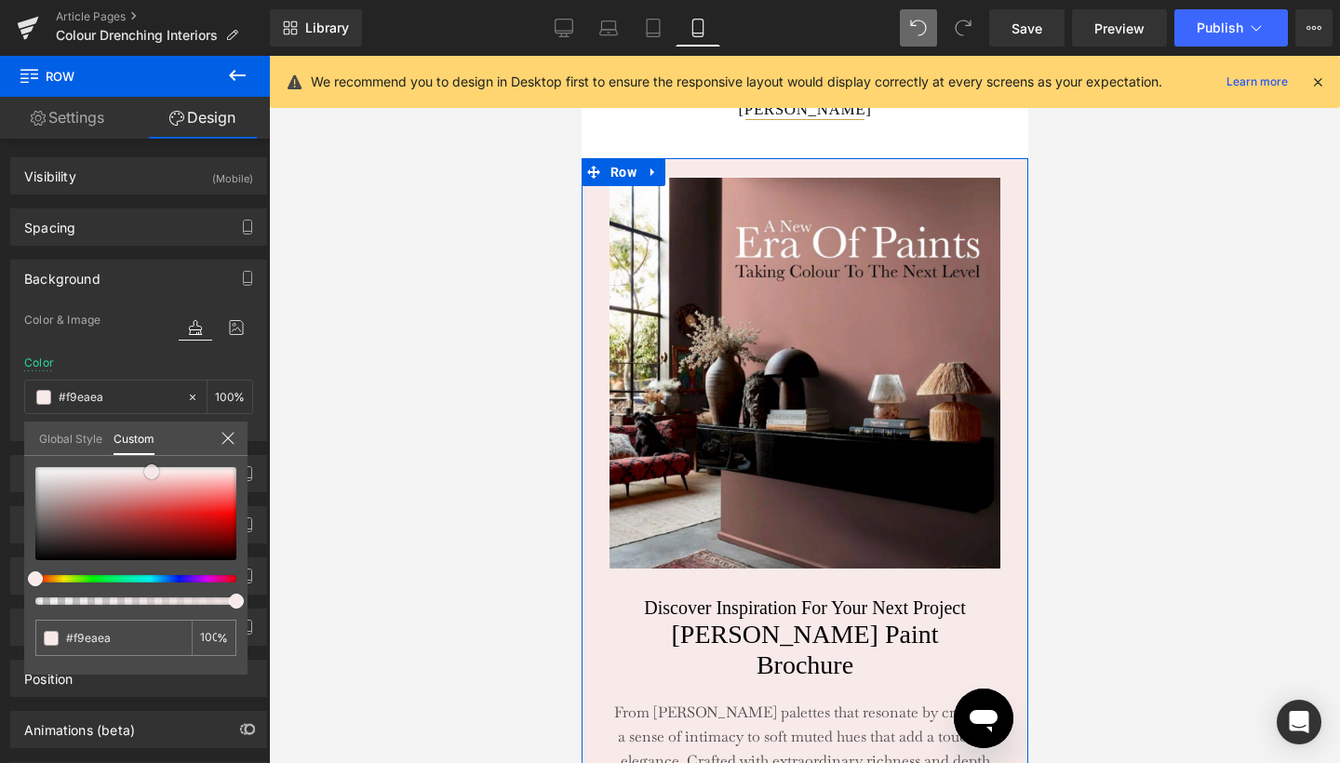
type input "#f3e6e6"
click at [114, 474] on div at bounding box center [135, 513] width 201 height 93
type input "#f9f5f5"
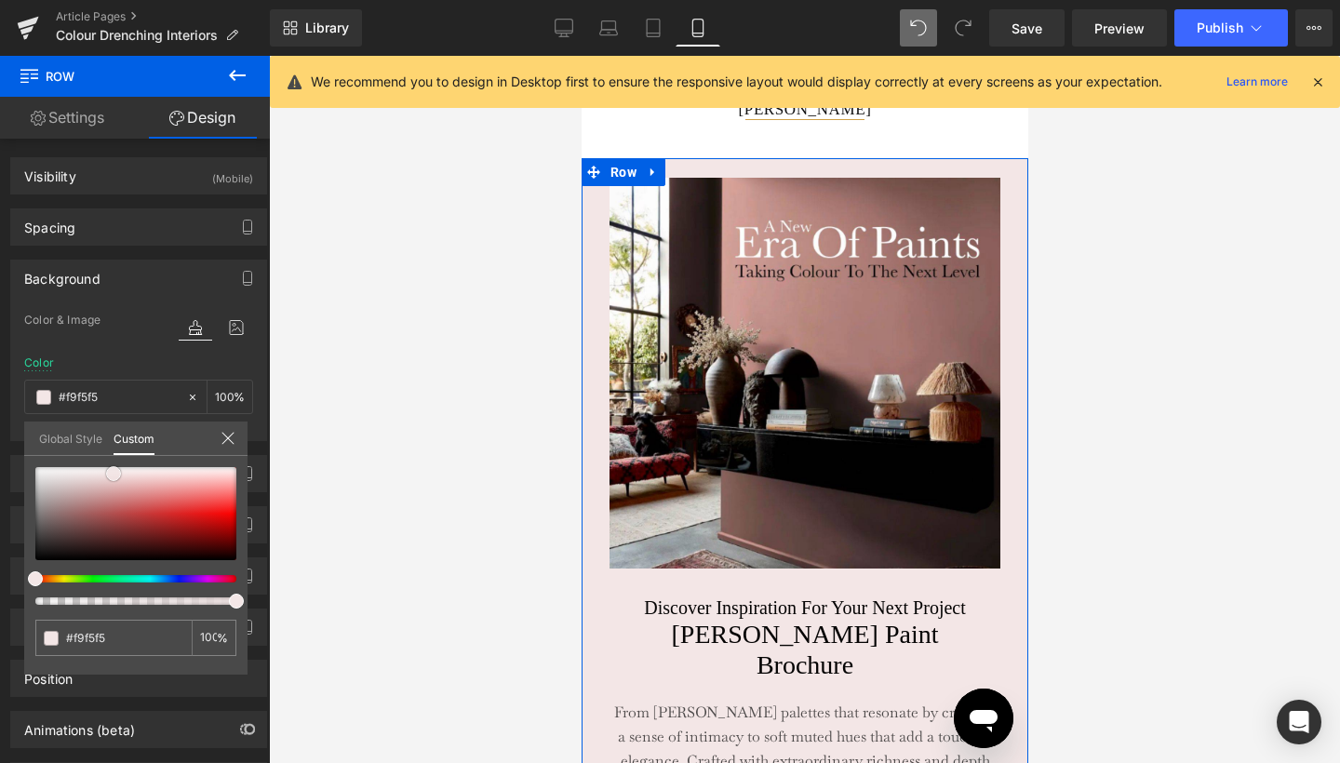
click at [84, 470] on div at bounding box center [135, 513] width 201 height 93
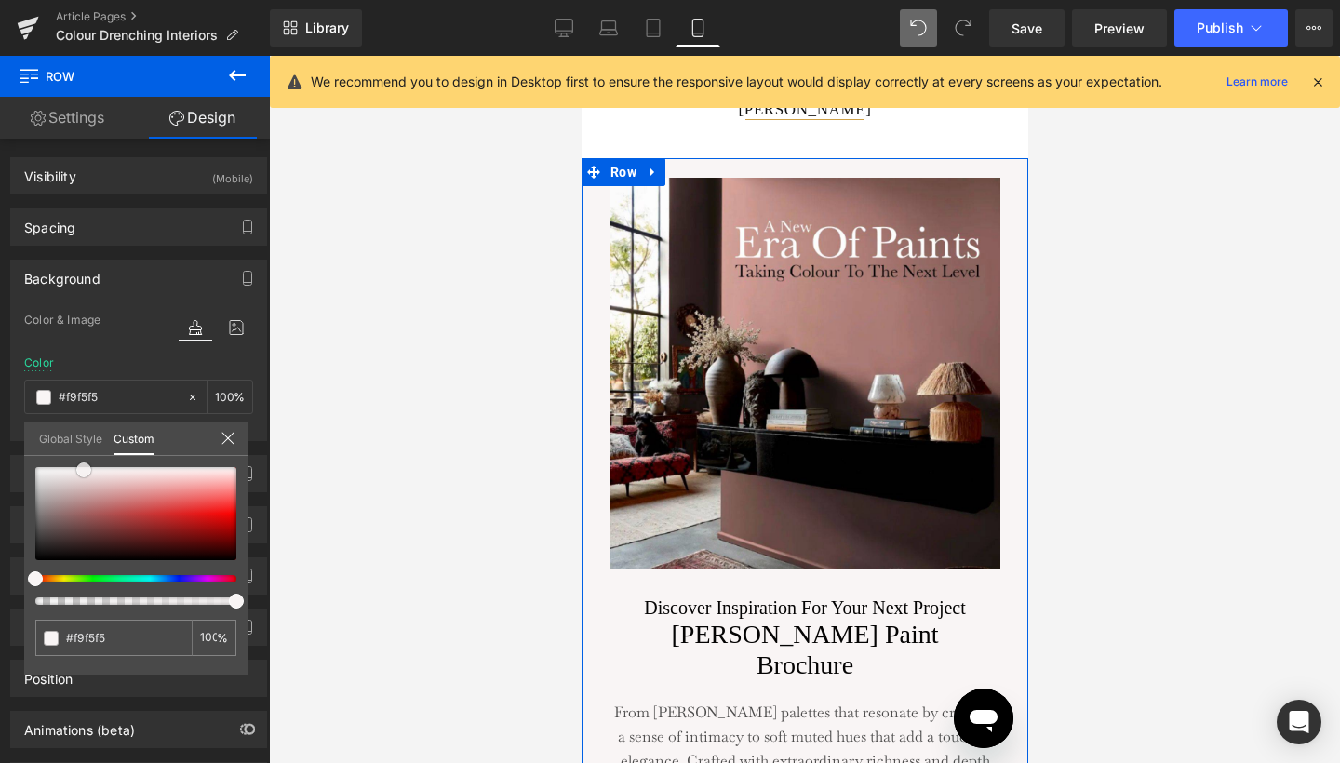
type input "#f1eded"
click at [59, 473] on div at bounding box center [135, 513] width 201 height 93
type input "#6b6565"
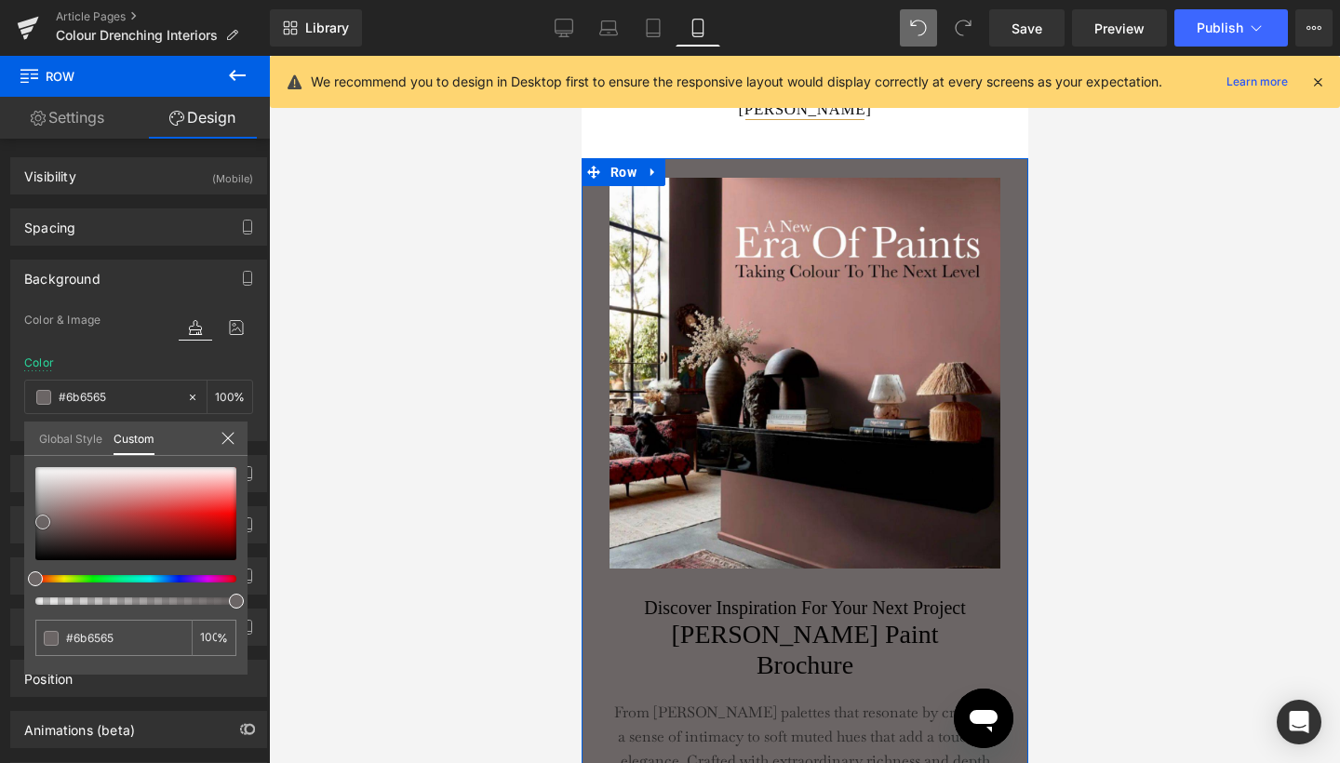
click at [43, 522] on div at bounding box center [135, 513] width 201 height 93
type input "#847575"
click at [47, 515] on div at bounding box center [135, 513] width 201 height 93
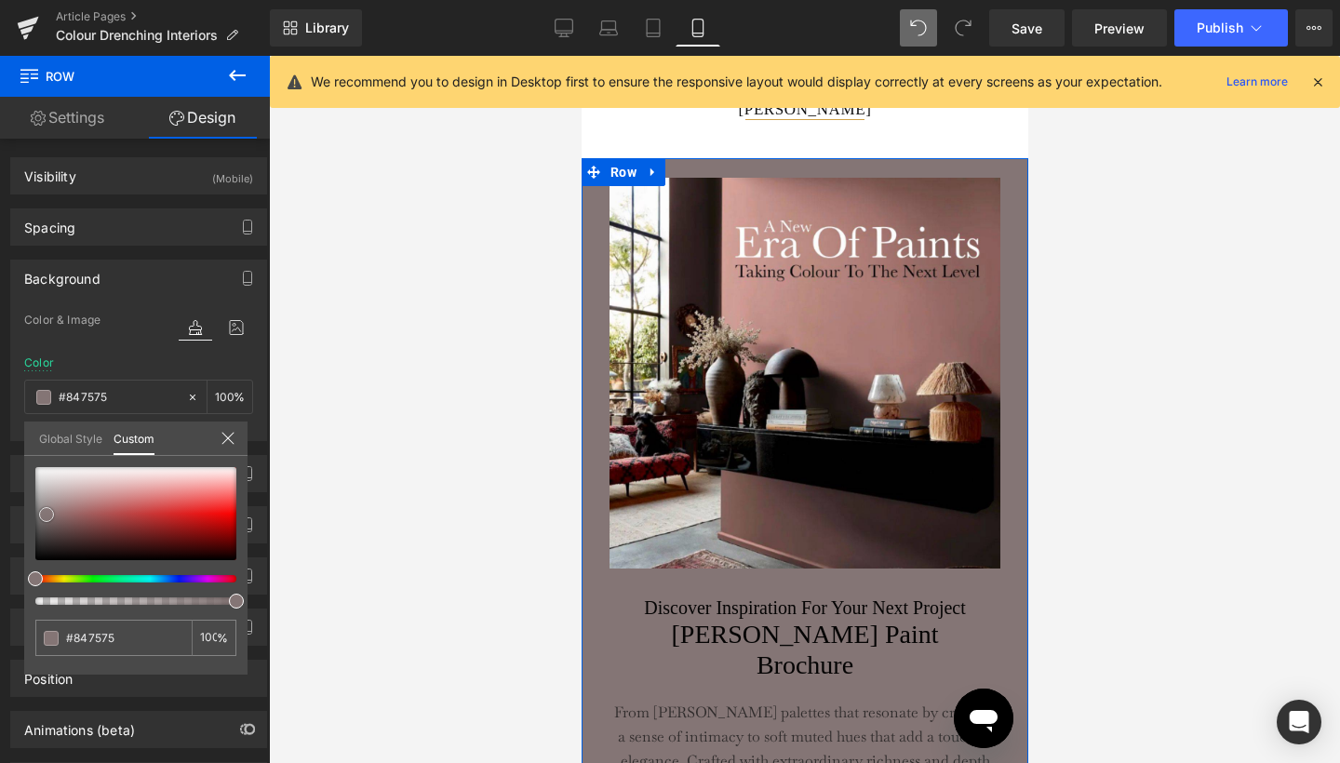
type input "#a39898"
click at [47, 503] on div at bounding box center [135, 513] width 201 height 93
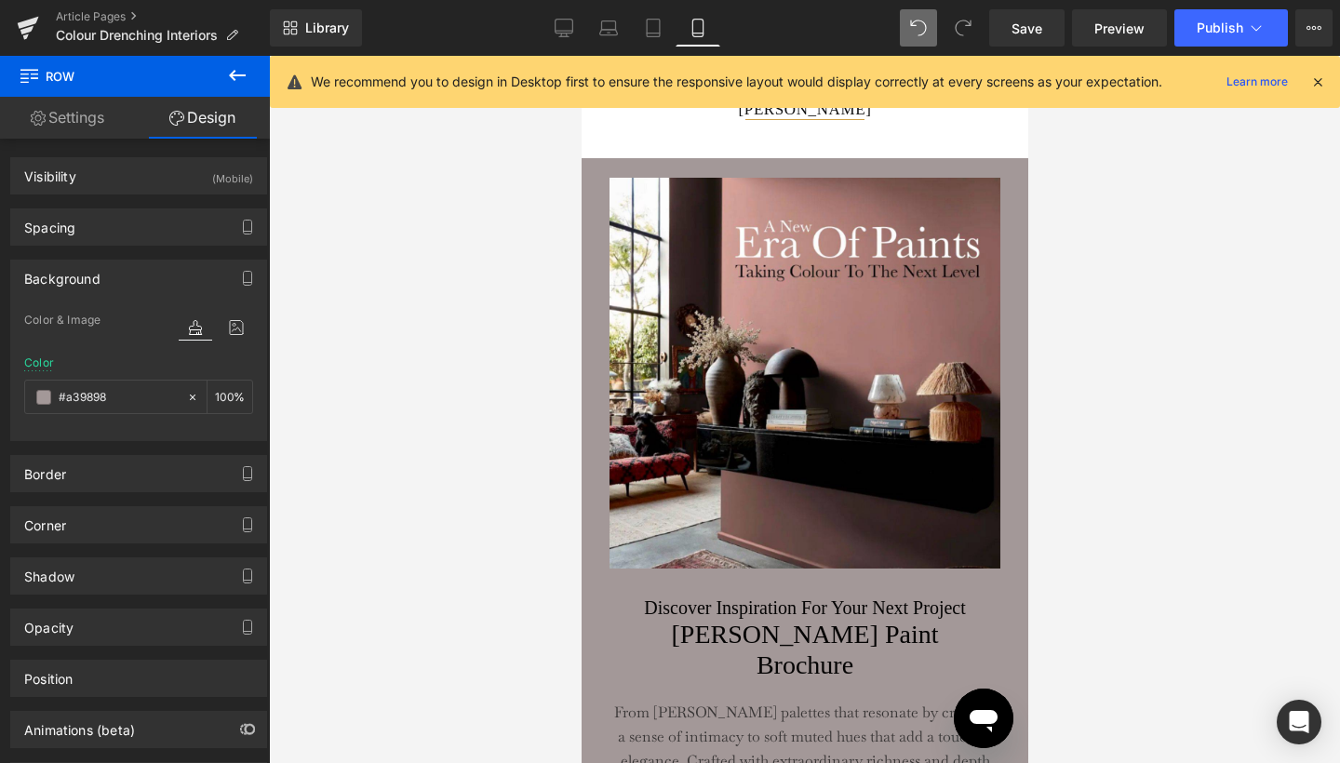
click at [1102, 396] on div at bounding box center [804, 409] width 1071 height 707
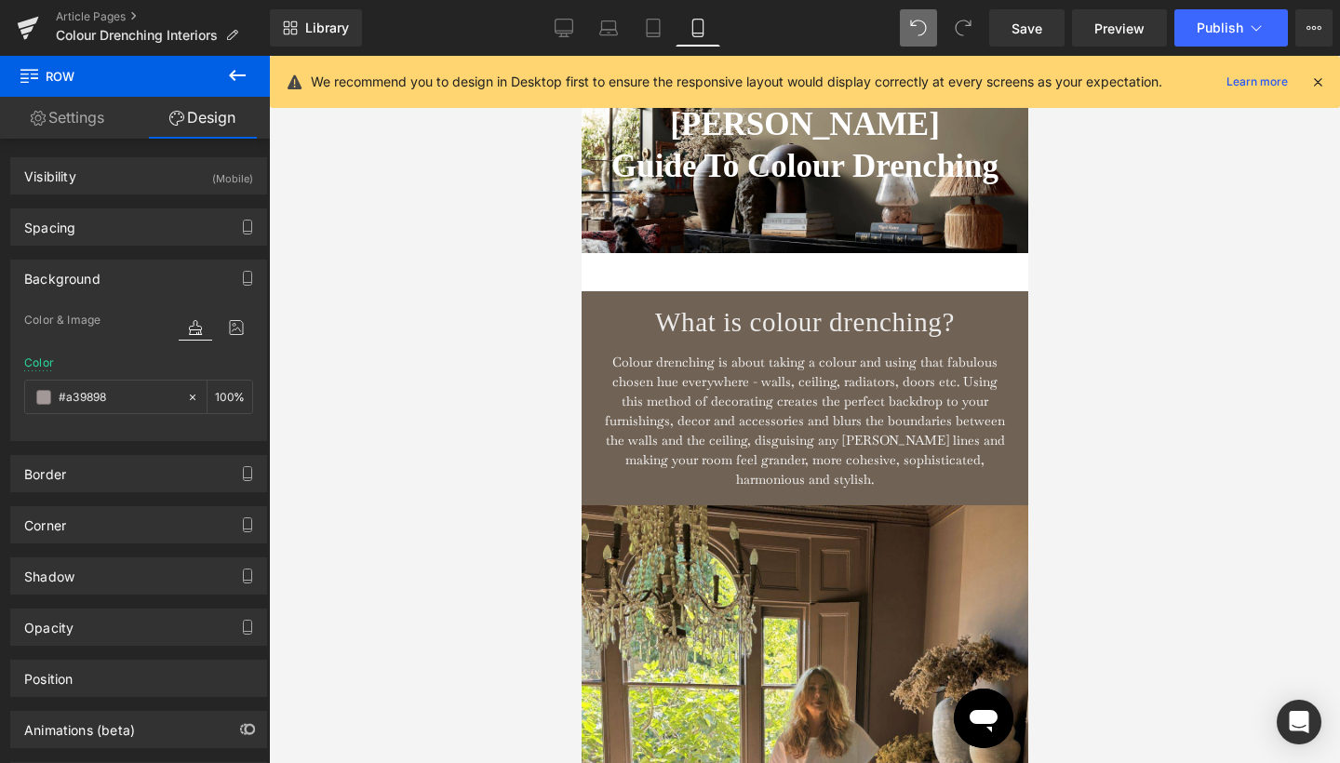
scroll to position [91, 0]
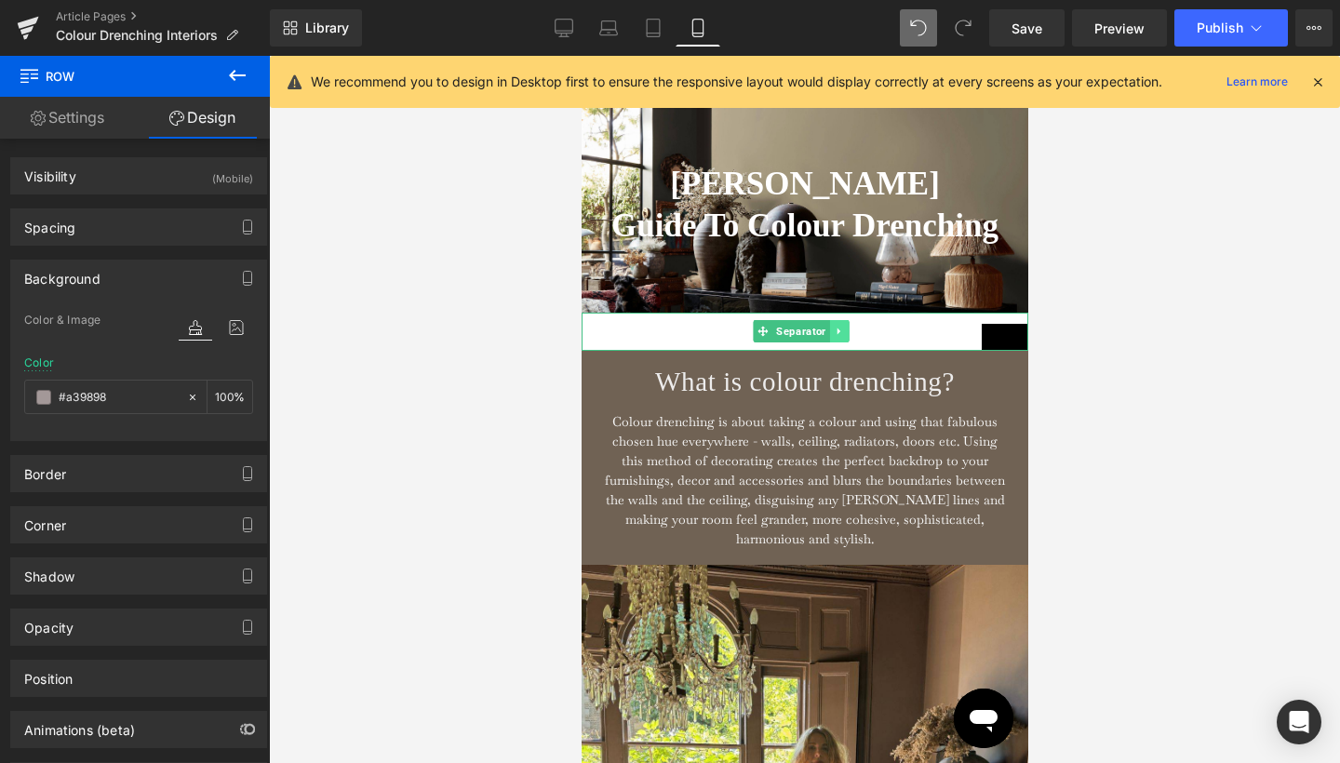
click at [839, 337] on icon at bounding box center [838, 331] width 10 height 11
click at [829, 337] on icon at bounding box center [829, 332] width 10 height 10
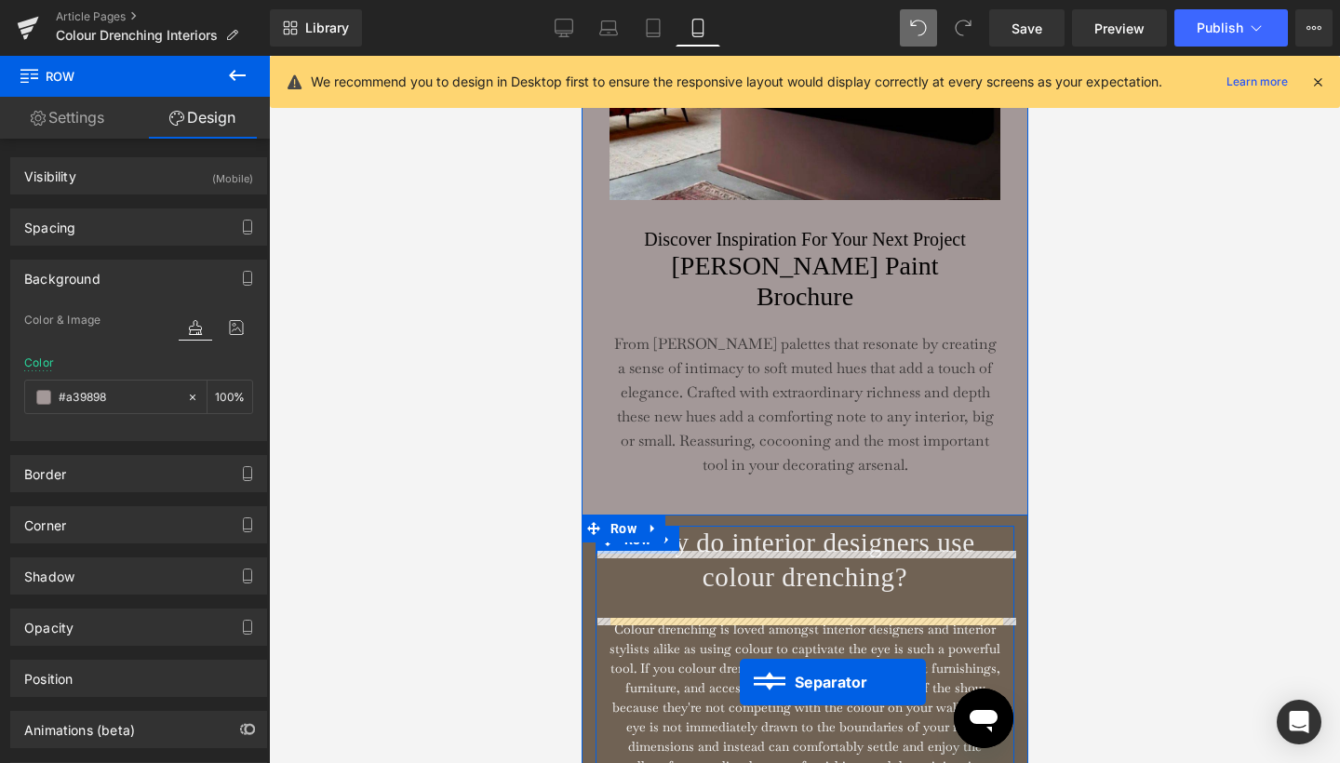
scroll to position [3684, 0]
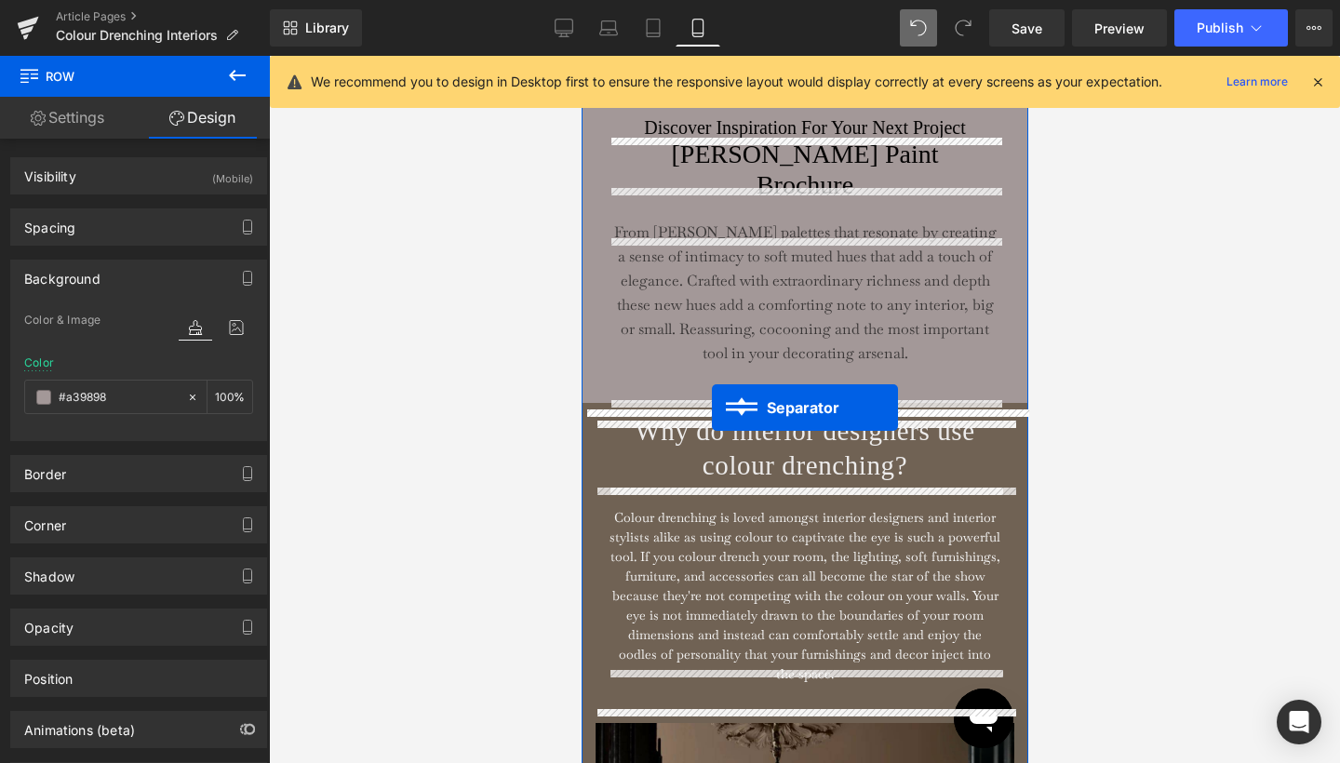
drag, startPoint x: 796, startPoint y: 406, endPoint x: 711, endPoint y: 408, distance: 84.7
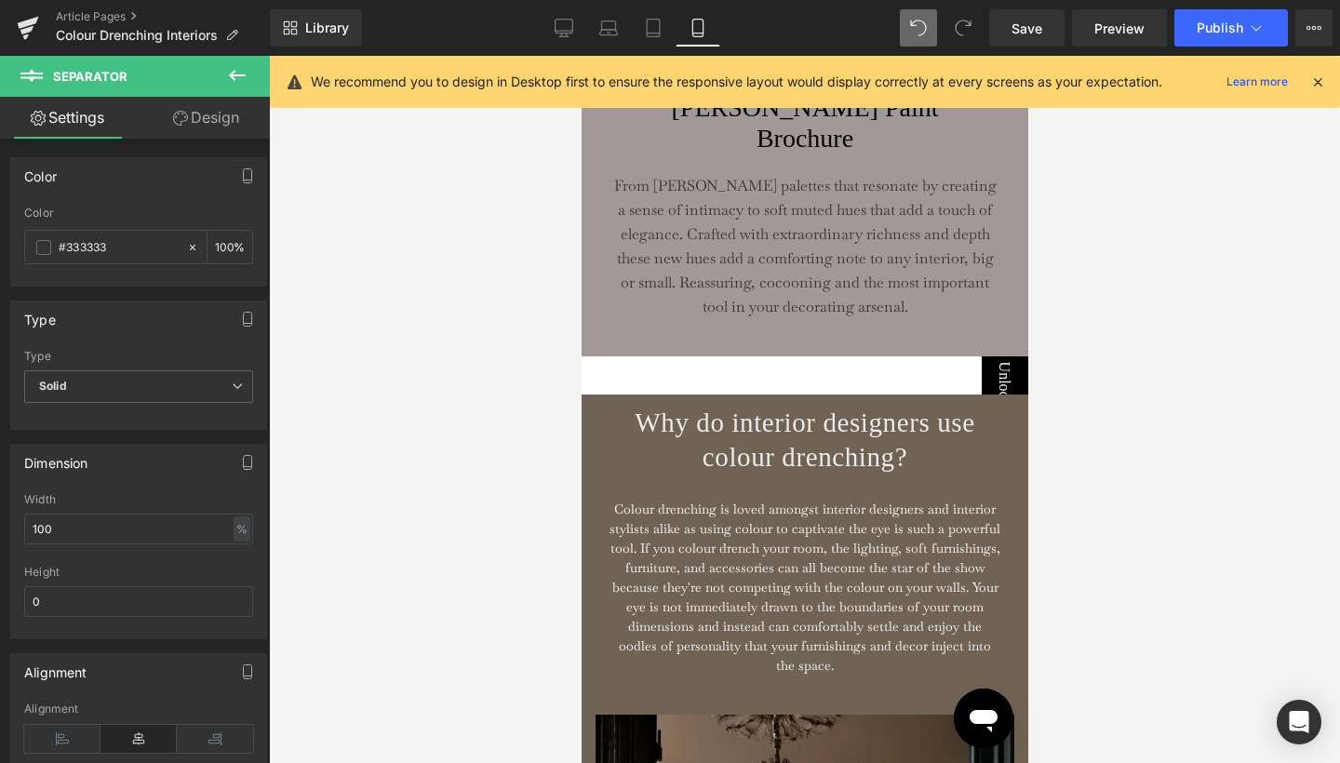
click at [1133, 461] on div at bounding box center [804, 409] width 1071 height 707
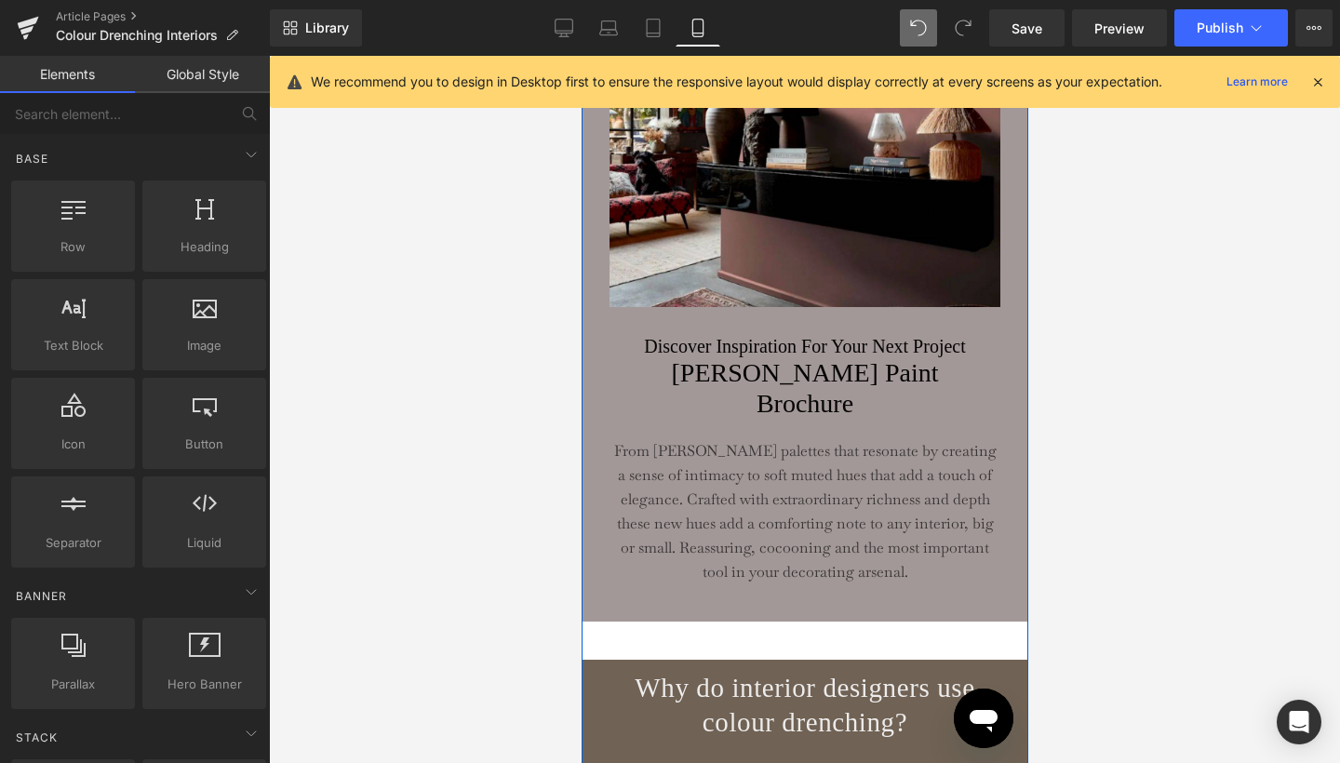
scroll to position [3455, 0]
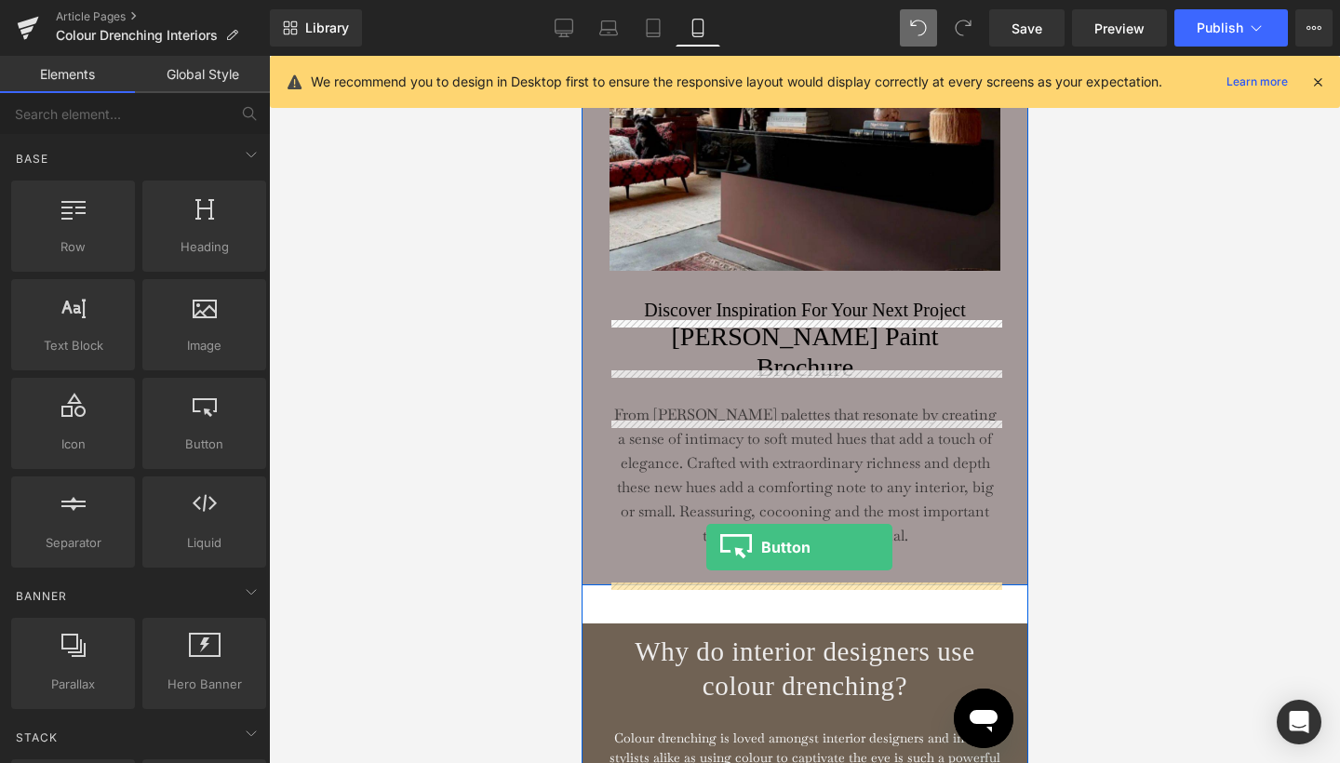
drag, startPoint x: 760, startPoint y: 484, endPoint x: 706, endPoint y: 547, distance: 83.2
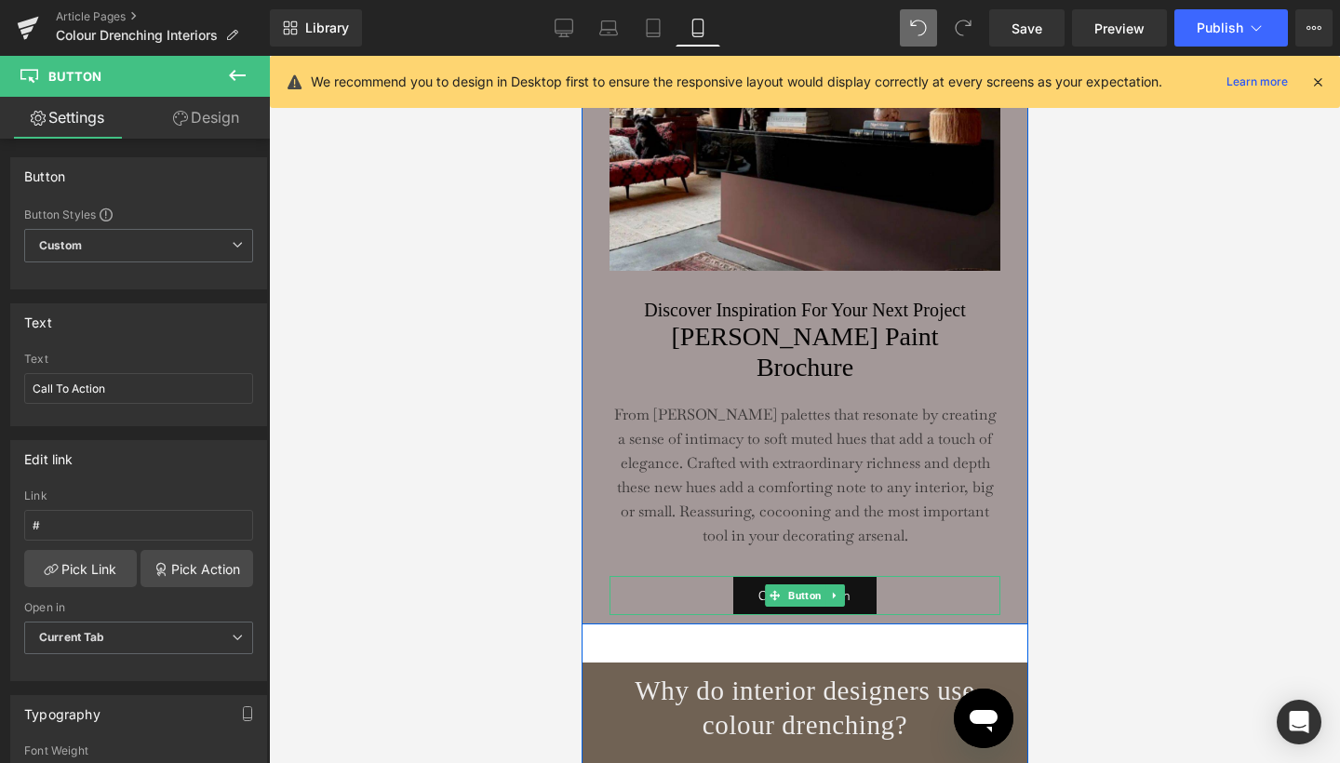
click at [905, 596] on div "Call To Action" at bounding box center [804, 596] width 391 height 40
click at [800, 607] on span "Button" at bounding box center [804, 596] width 41 height 22
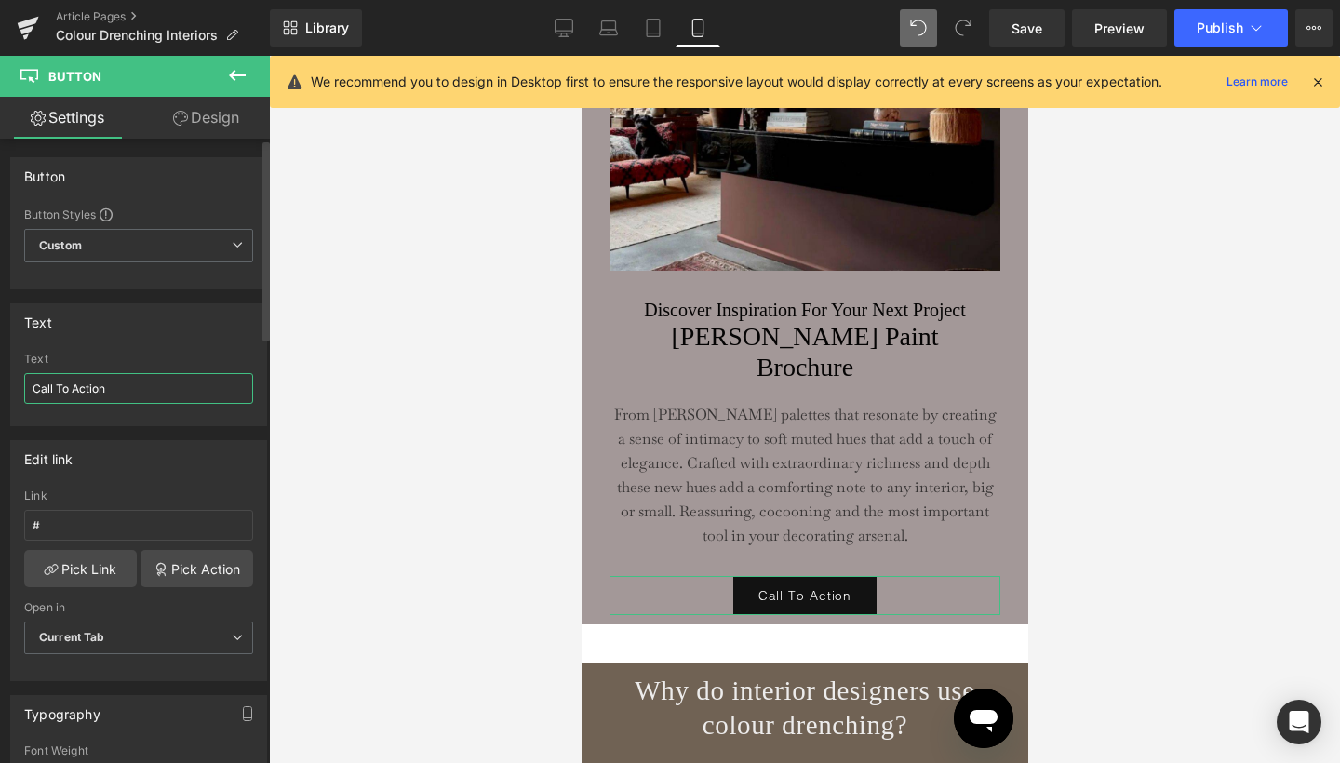
click at [129, 382] on input "Call To Action" at bounding box center [138, 388] width 229 height 31
type input "Read Now"
click at [1188, 451] on div at bounding box center [804, 409] width 1071 height 707
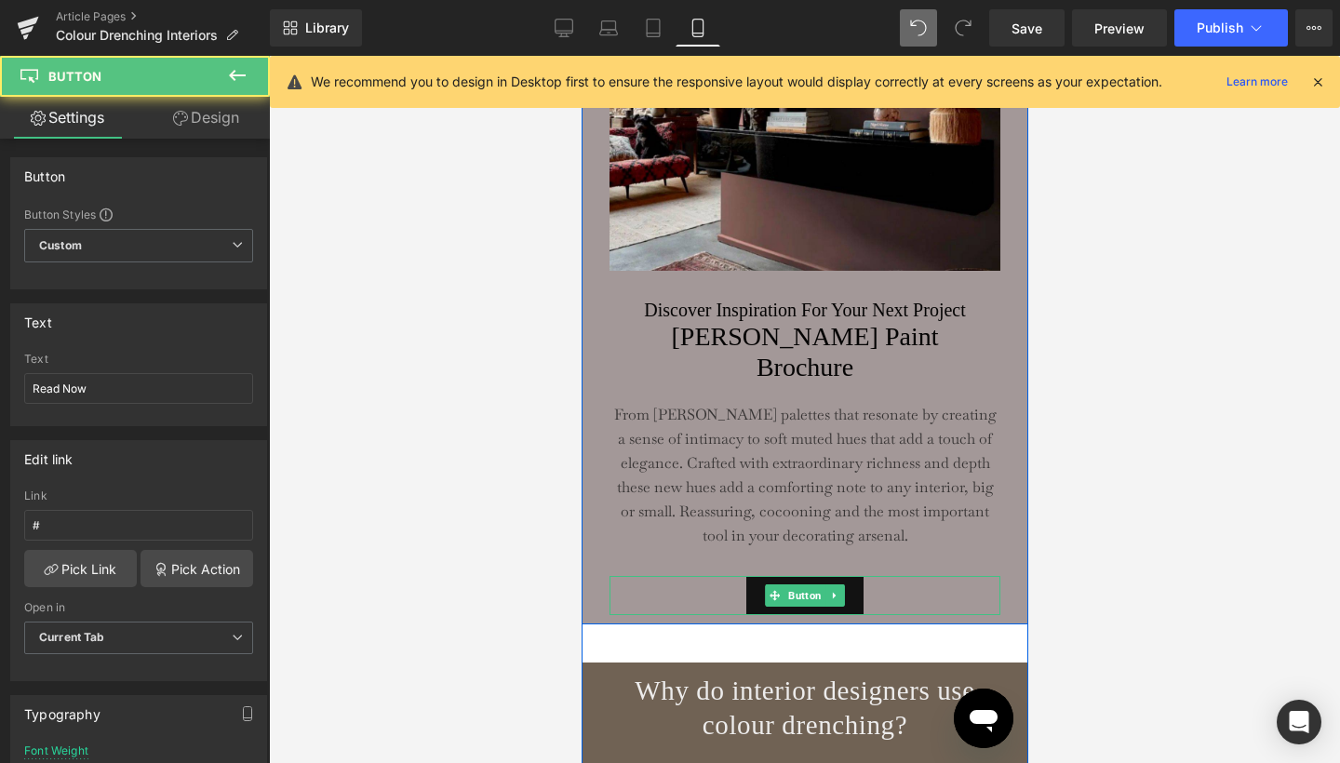
click at [884, 595] on div "Read Now" at bounding box center [804, 596] width 391 height 40
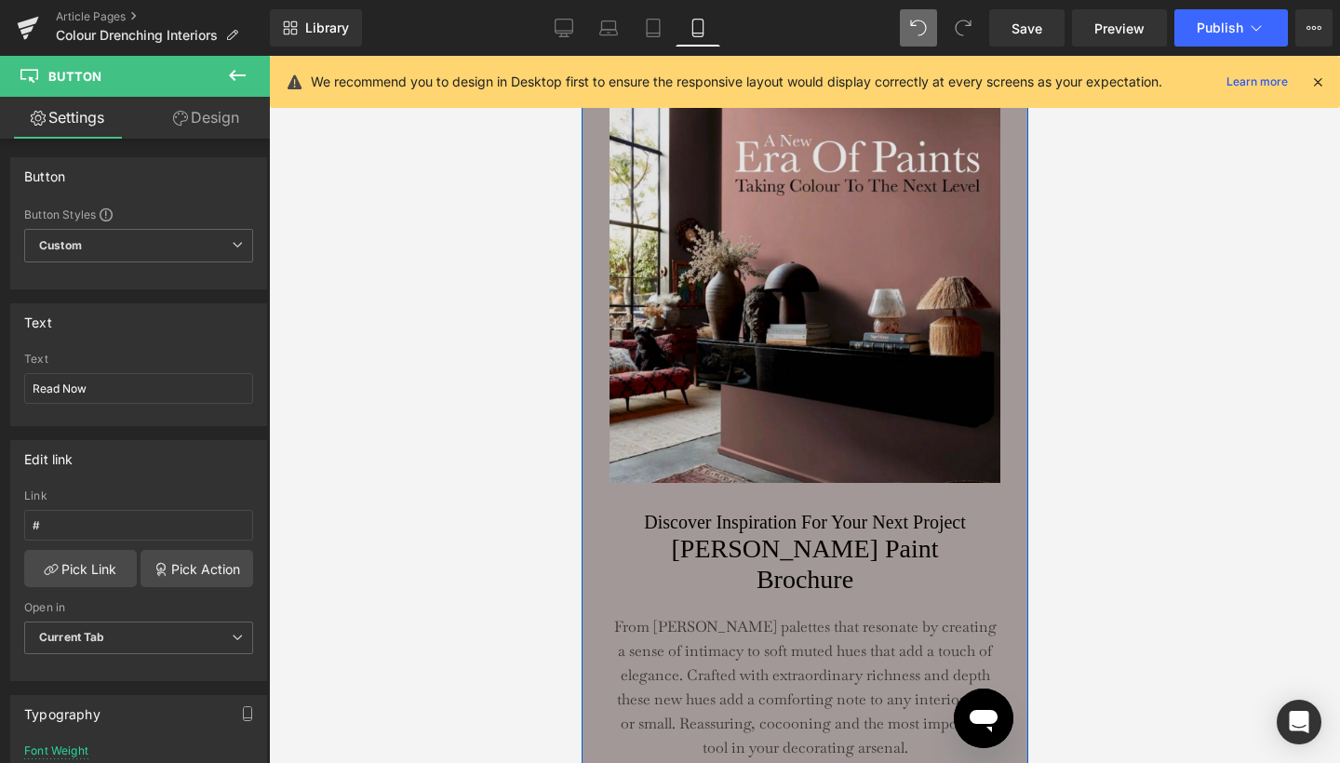
scroll to position [3282, 0]
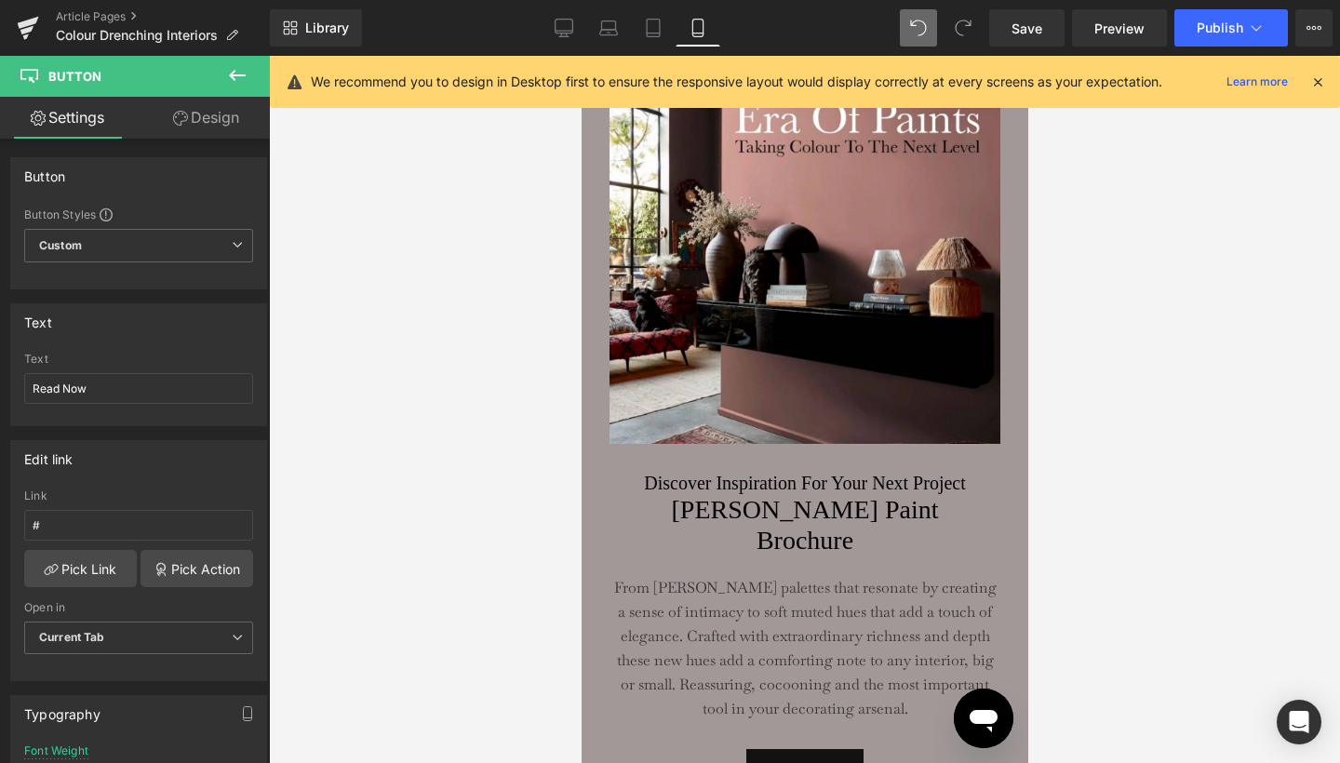
click at [1107, 411] on div at bounding box center [804, 409] width 1071 height 707
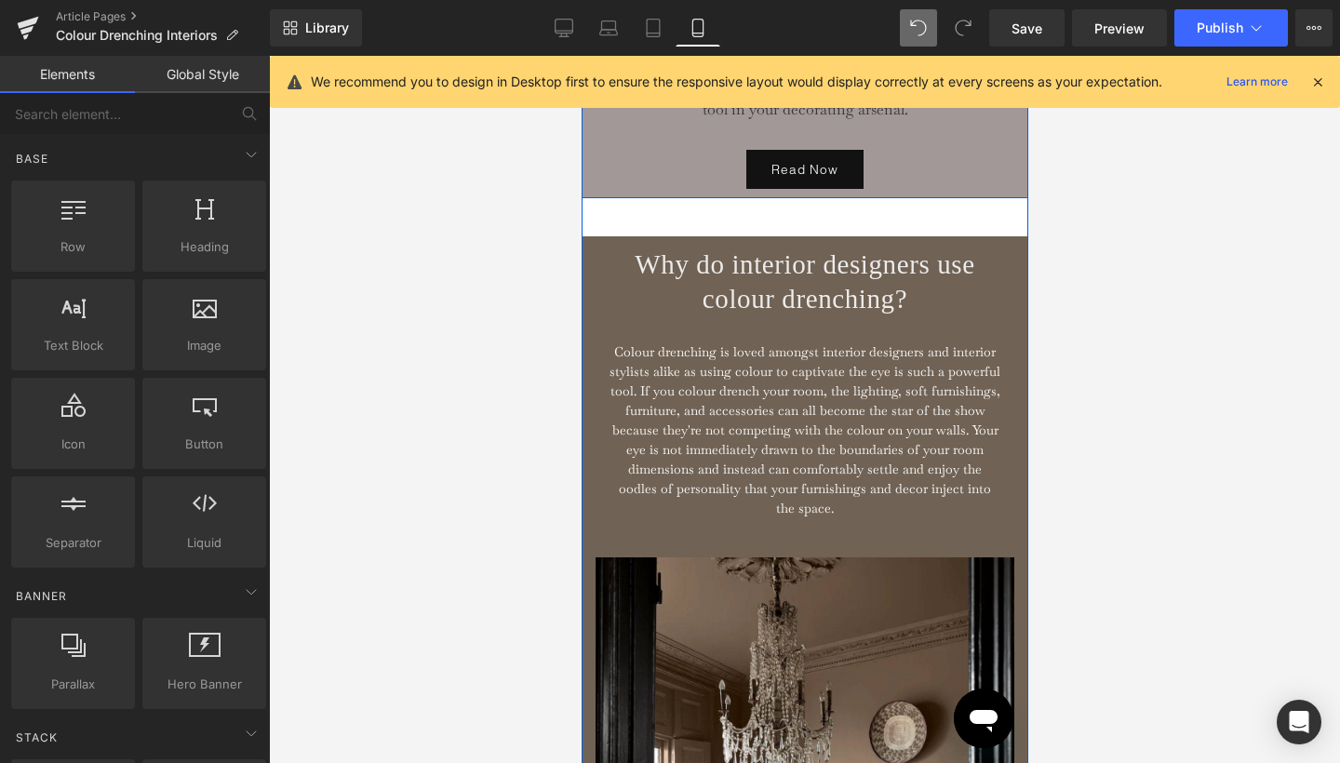
scroll to position [3906, 0]
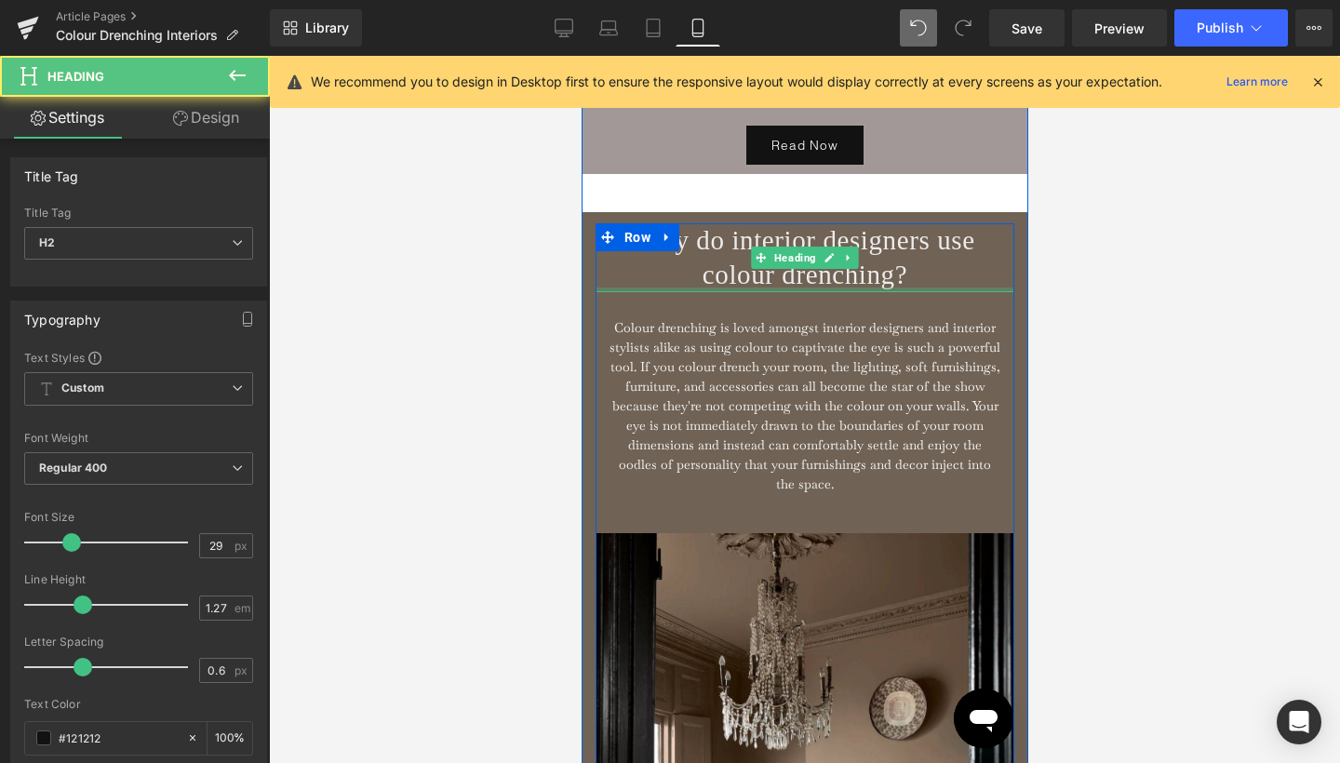
click at [811, 292] on div at bounding box center [804, 290] width 419 height 5
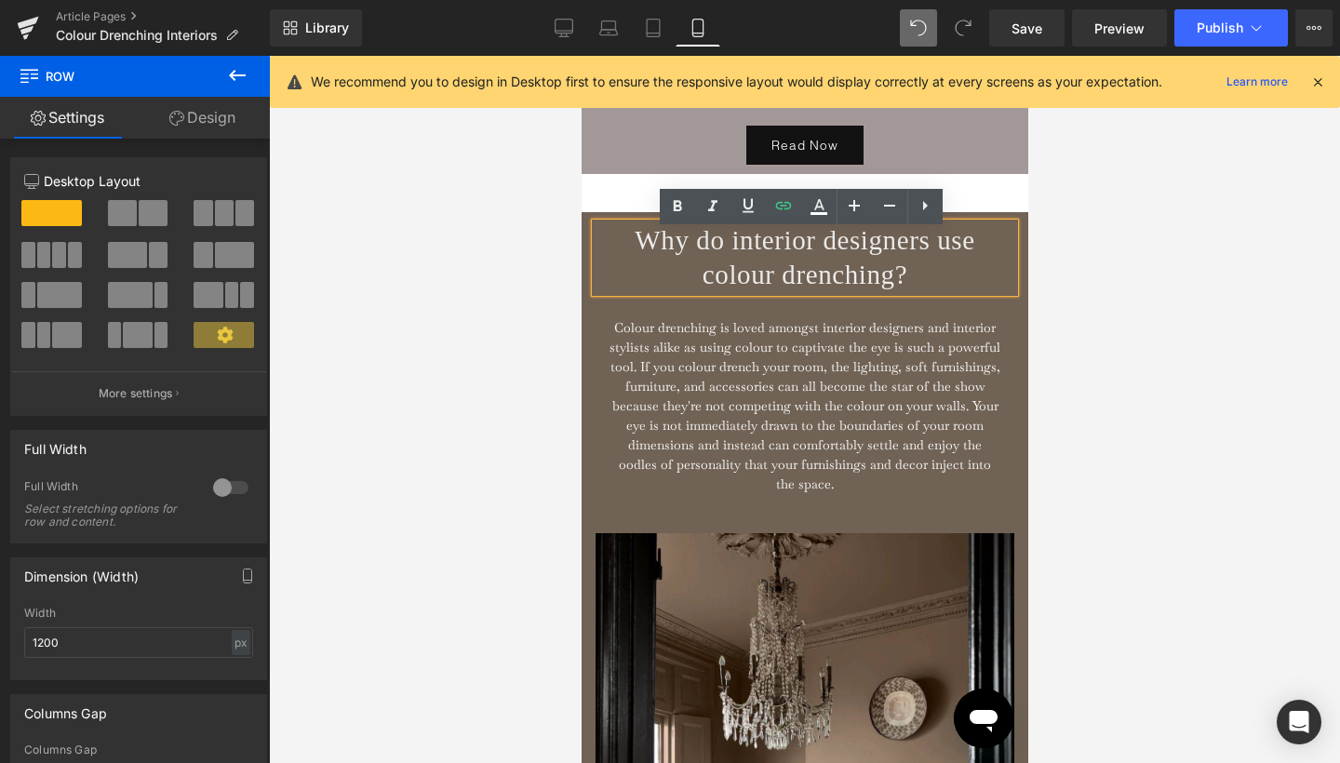
drag, startPoint x: 809, startPoint y: 300, endPoint x: 807, endPoint y: 266, distance: 33.6
click at [807, 266] on div "Why do interior designers use colour drenching? Heading Colour drenching is lov…" at bounding box center [804, 378] width 419 height 310
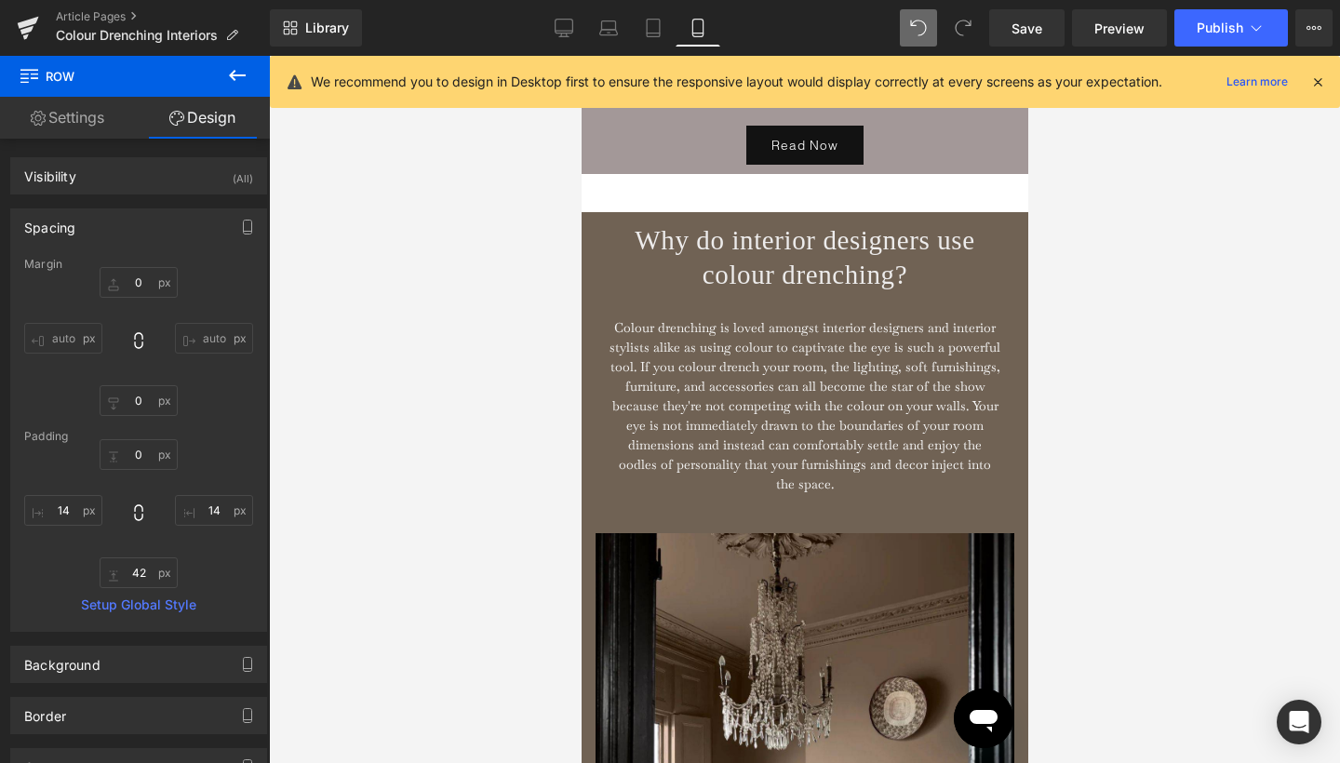
click at [1160, 290] on div at bounding box center [804, 409] width 1071 height 707
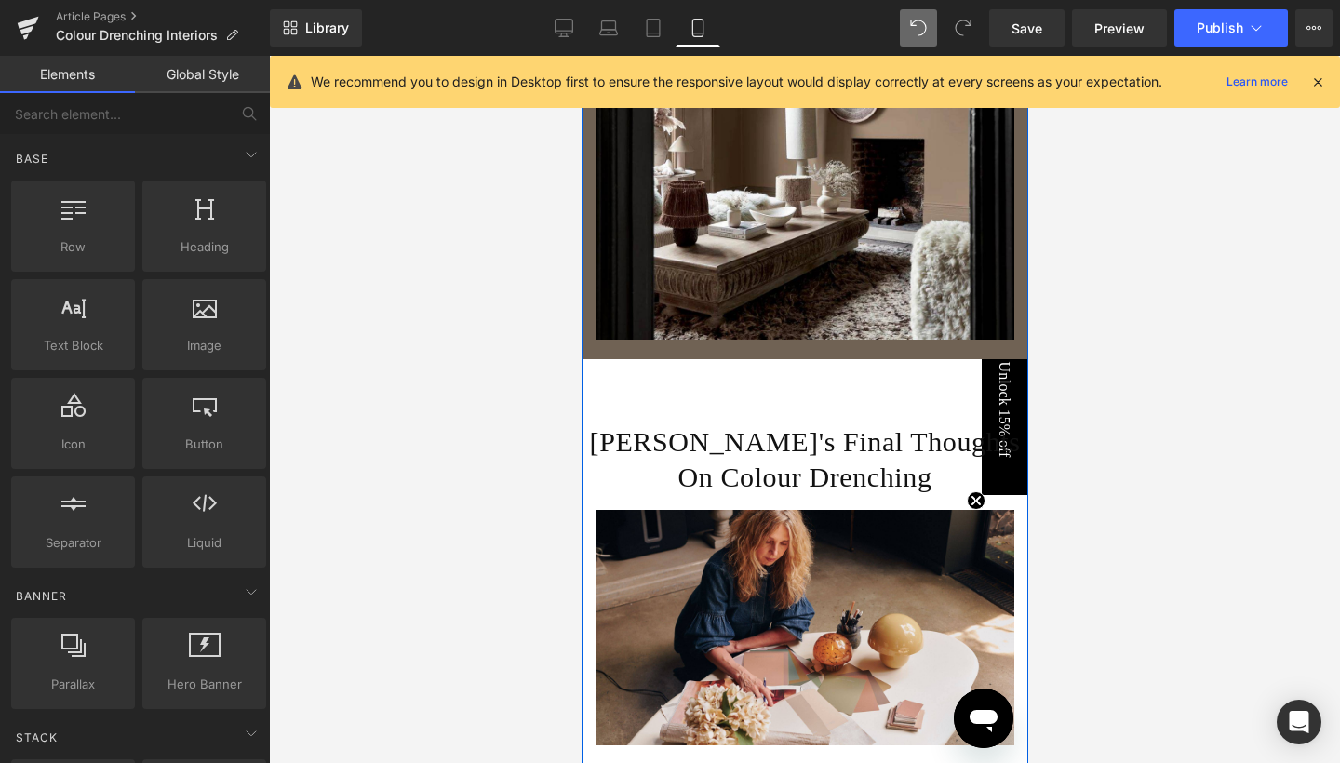
scroll to position [4684, 0]
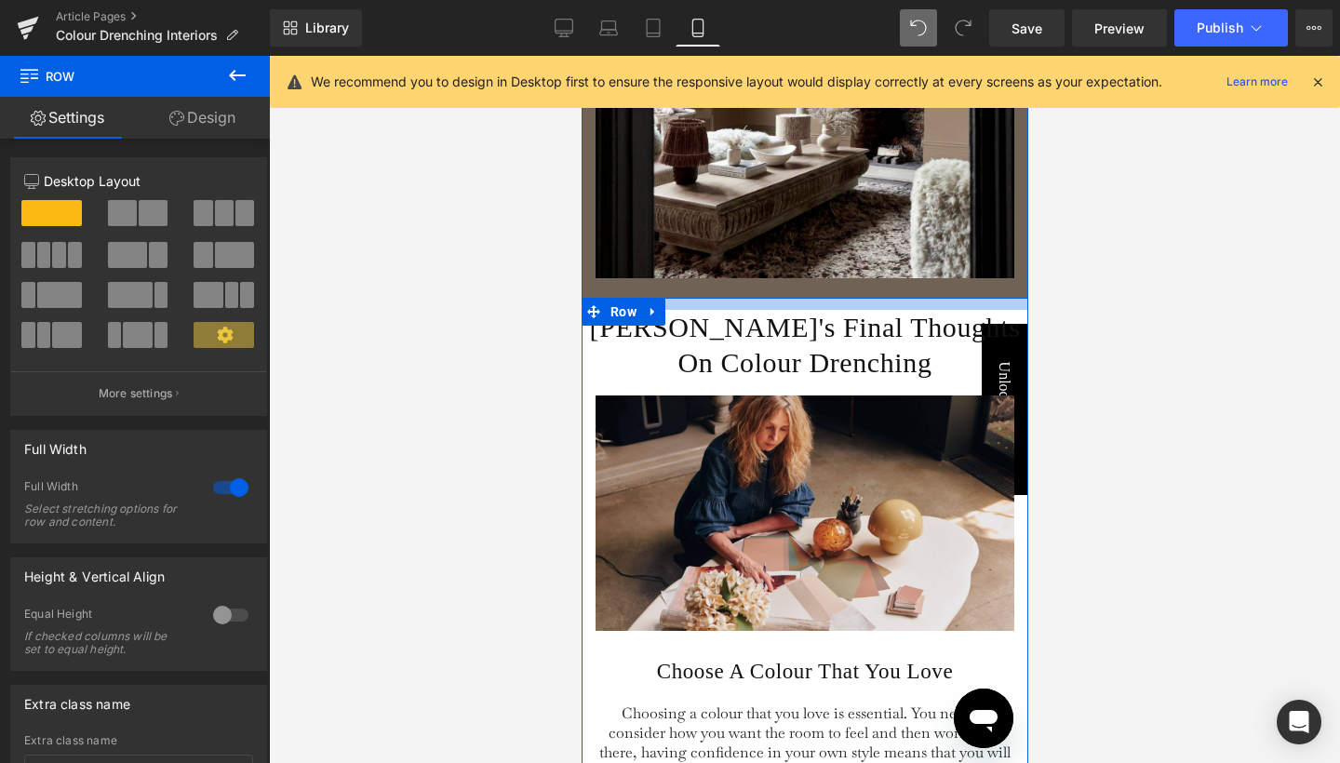
drag, startPoint x: 773, startPoint y: 320, endPoint x: 773, endPoint y: 267, distance: 53.1
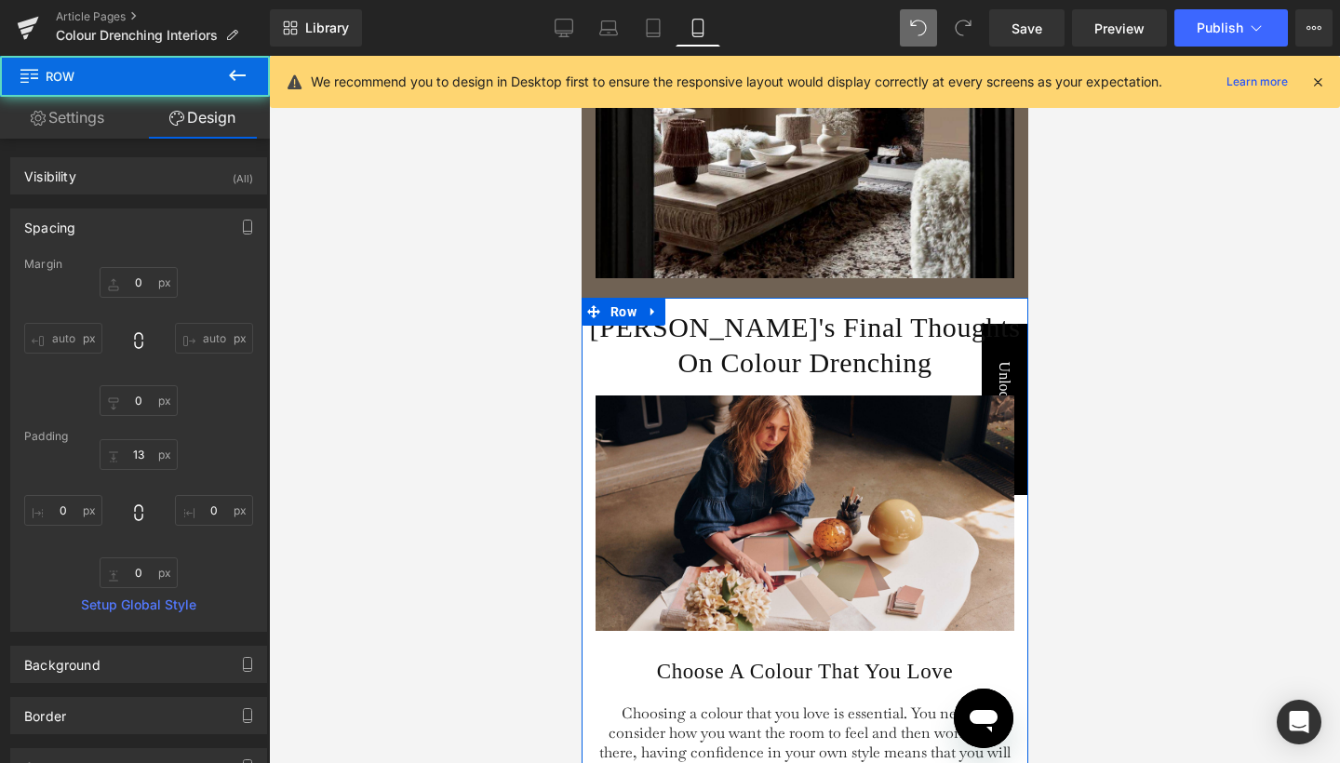
click at [1216, 384] on div at bounding box center [804, 409] width 1071 height 707
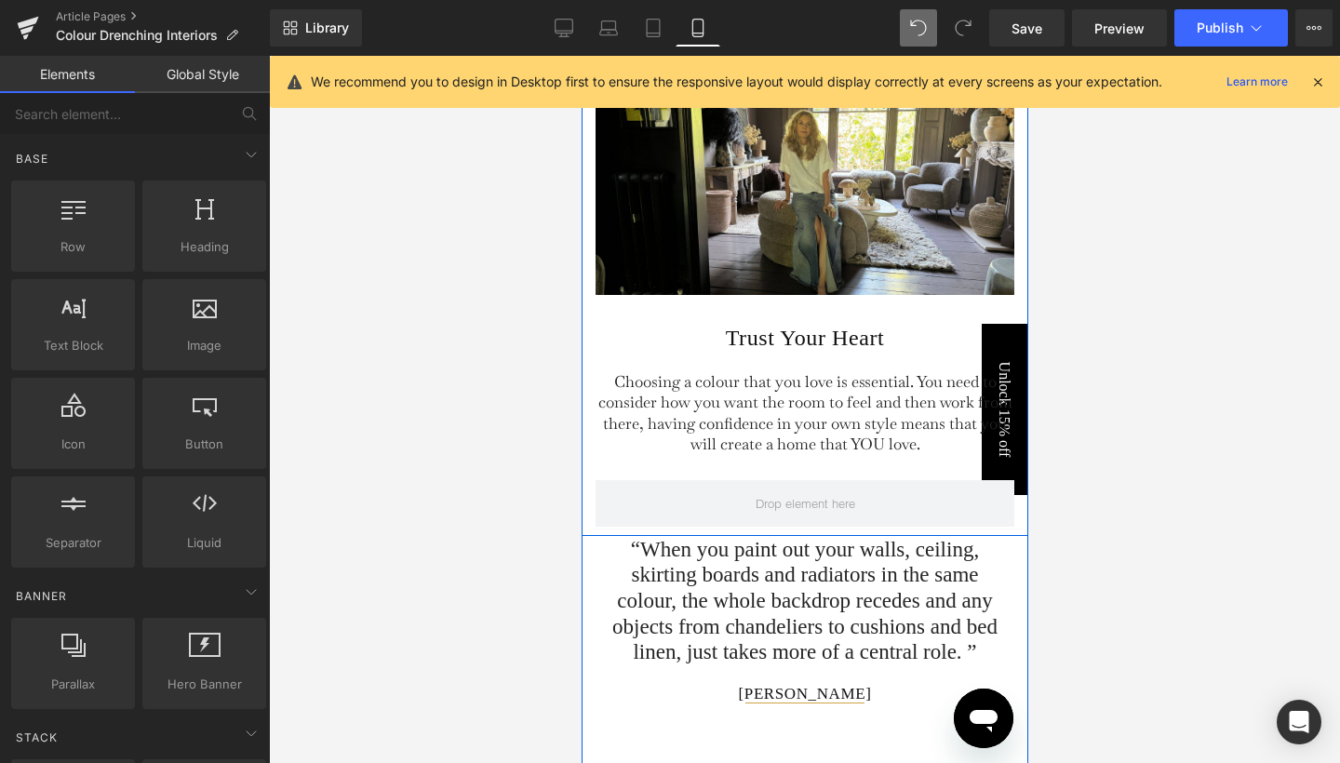
scroll to position [5490, 0]
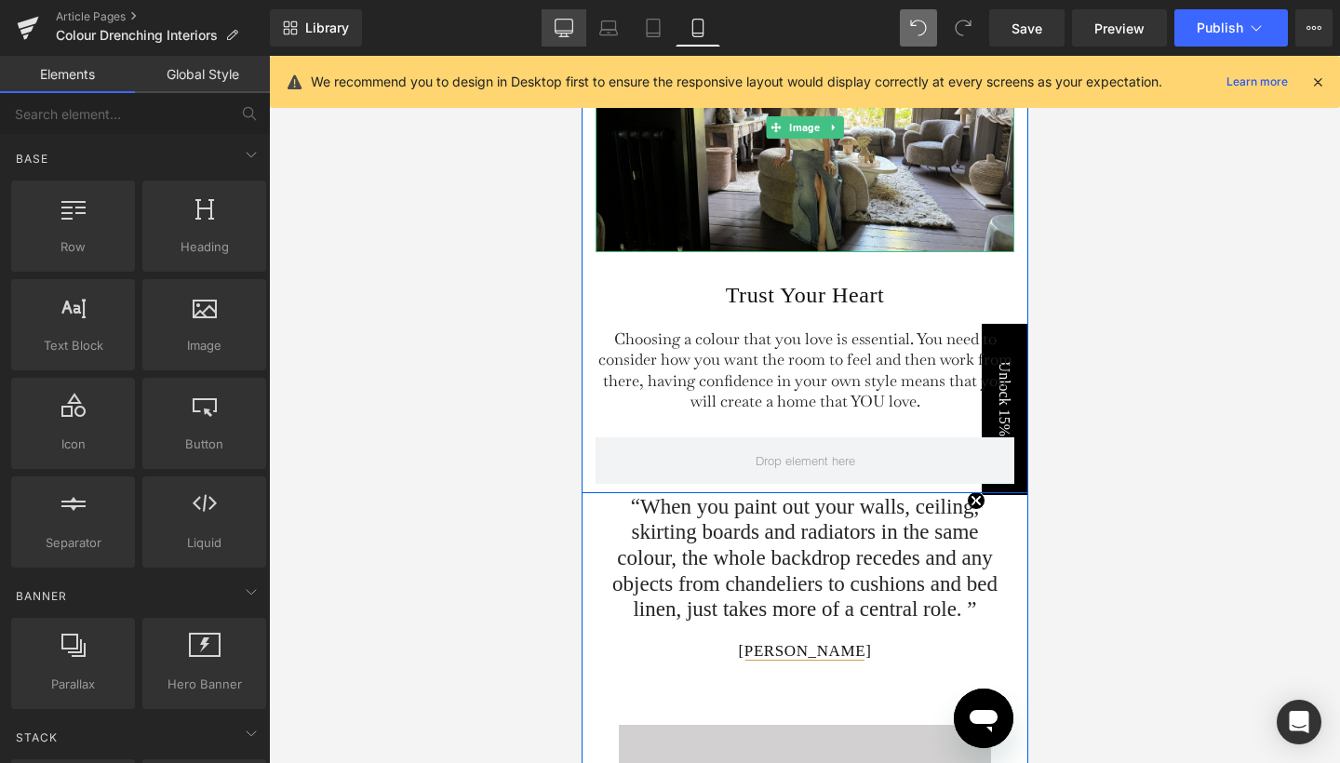
click at [570, 14] on link "Desktop" at bounding box center [564, 27] width 45 height 37
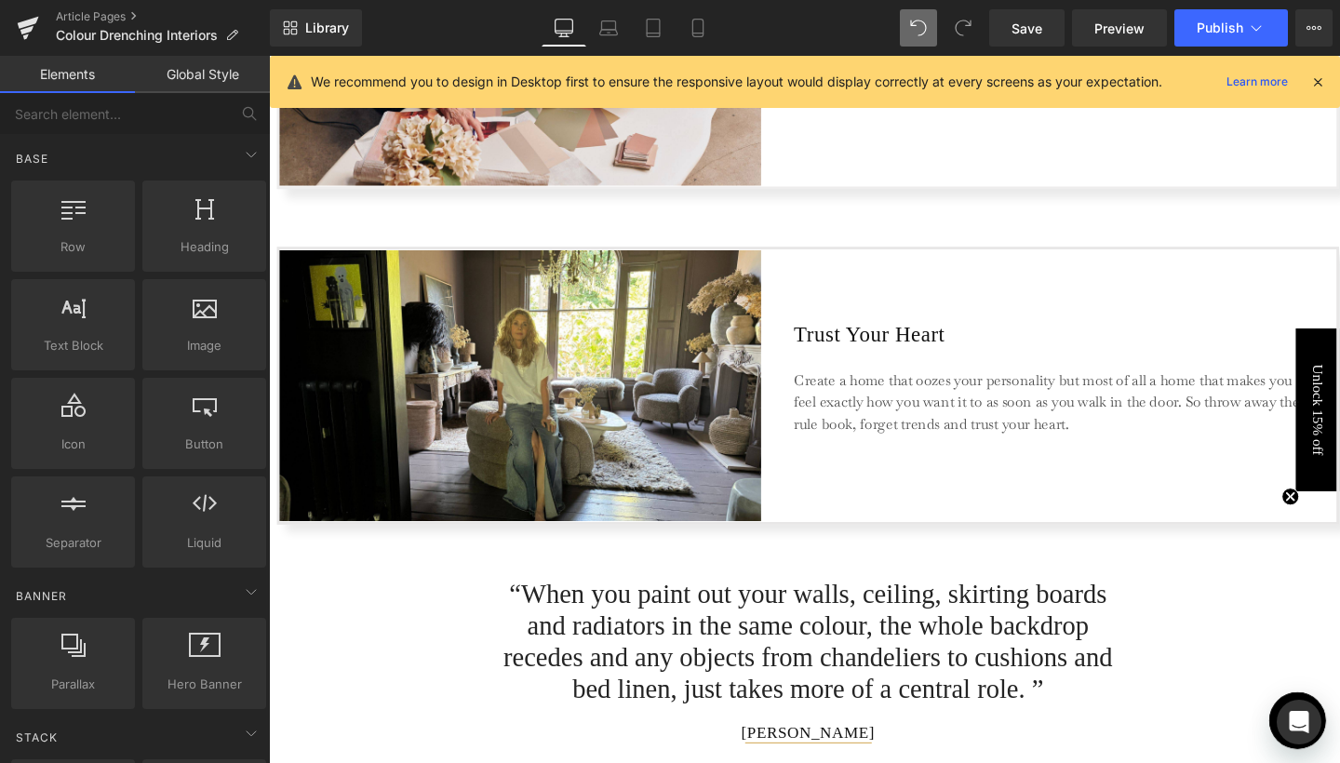
scroll to position [4595, 0]
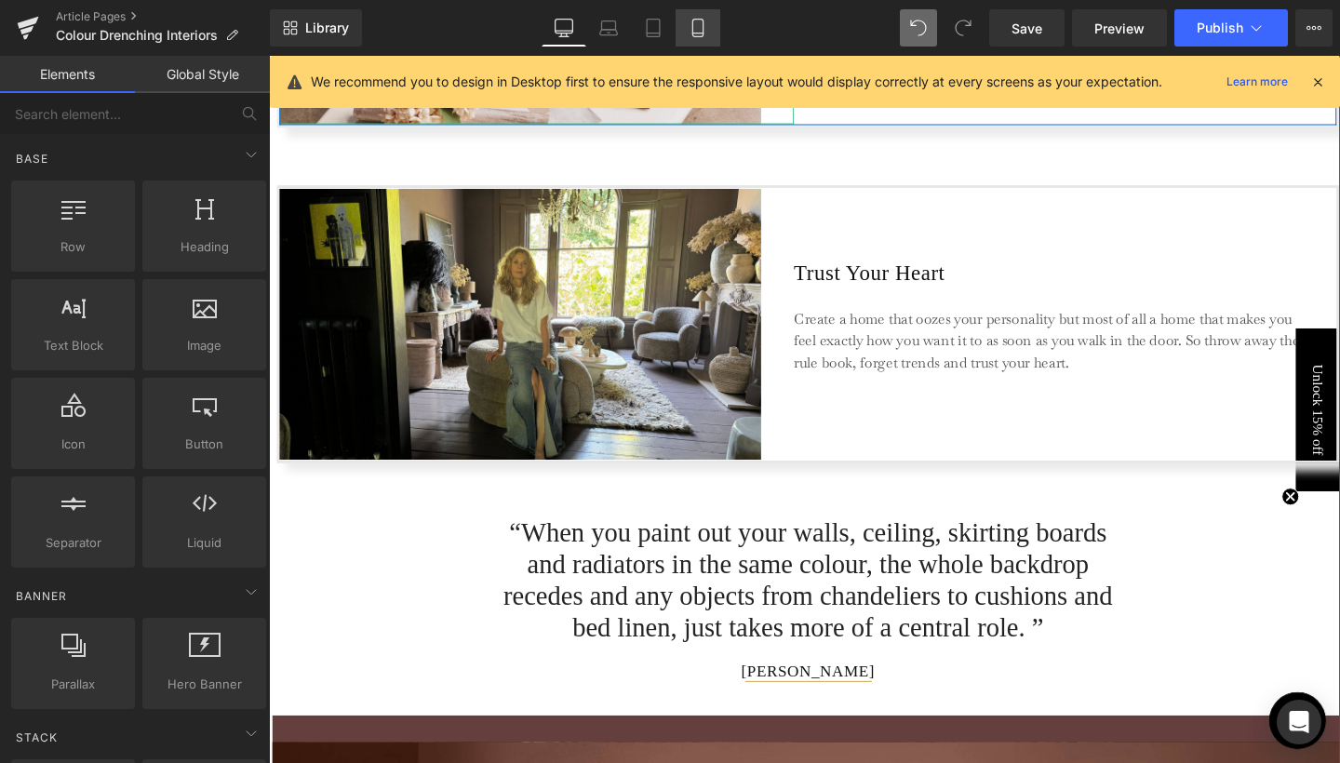
click at [706, 26] on icon at bounding box center [698, 28] width 19 height 19
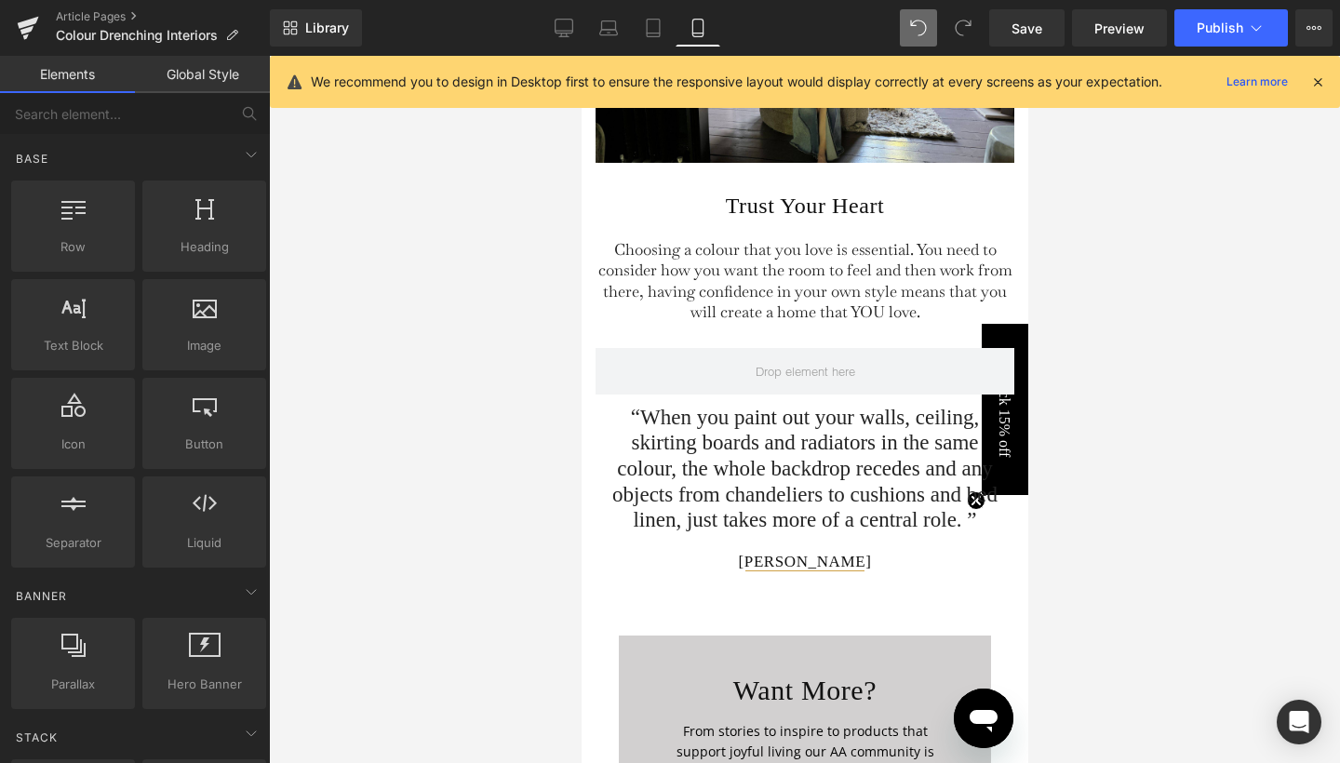
scroll to position [5627, 0]
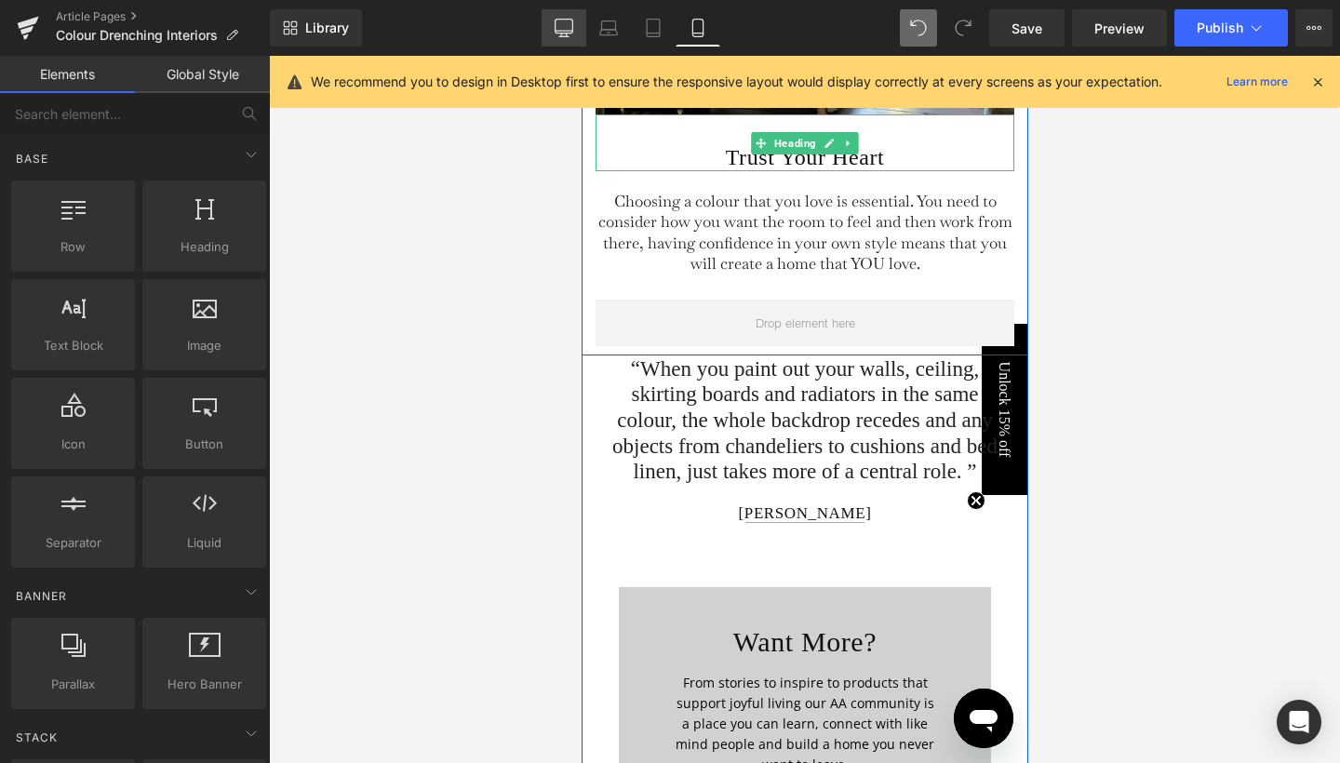
click at [567, 33] on icon at bounding box center [565, 27] width 18 height 14
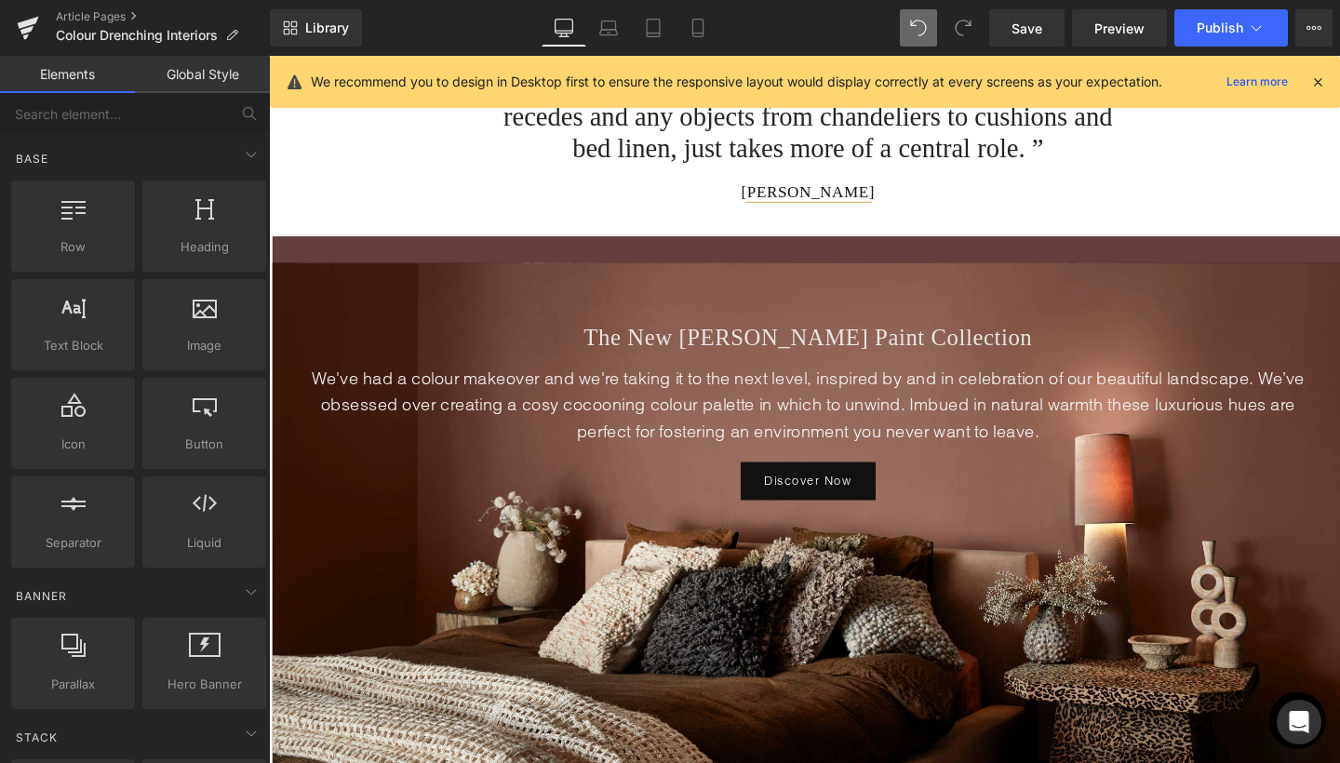
scroll to position [5054, 0]
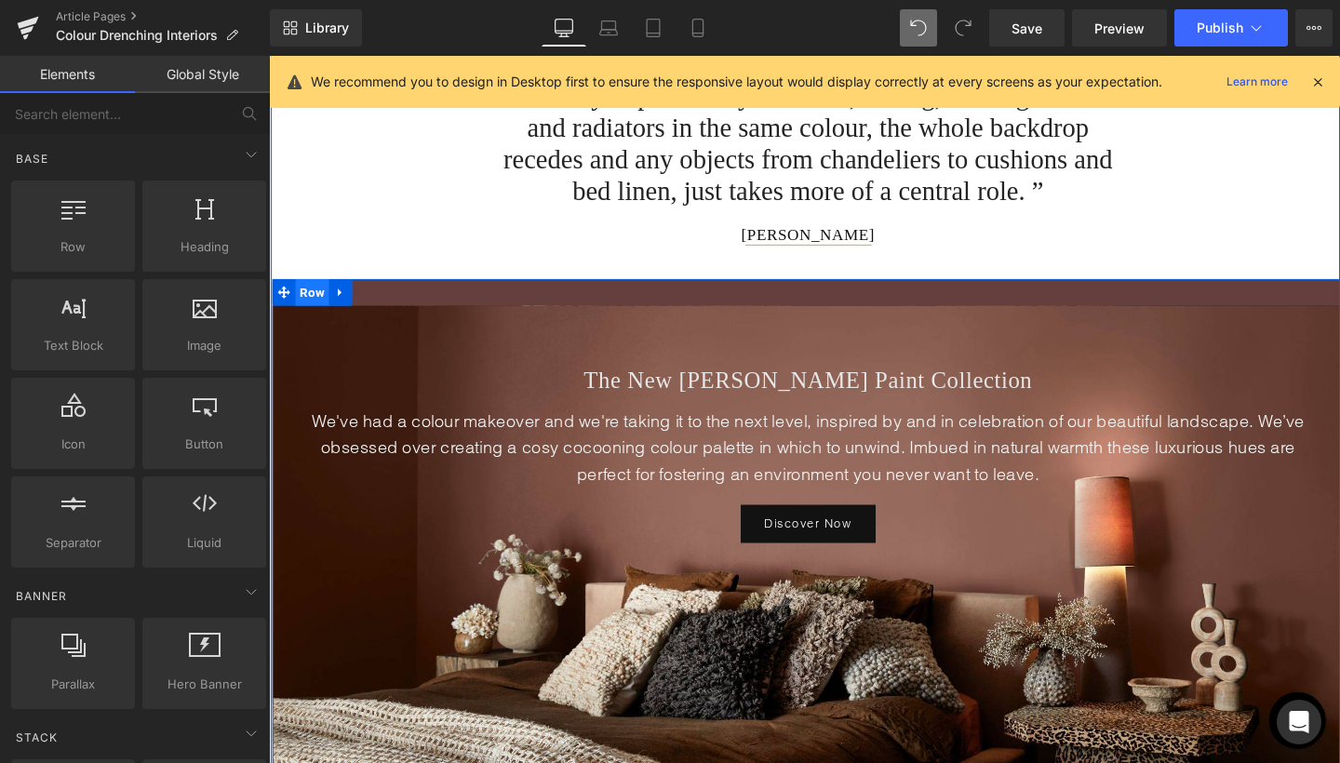
click at [313, 318] on span "Row" at bounding box center [314, 304] width 35 height 28
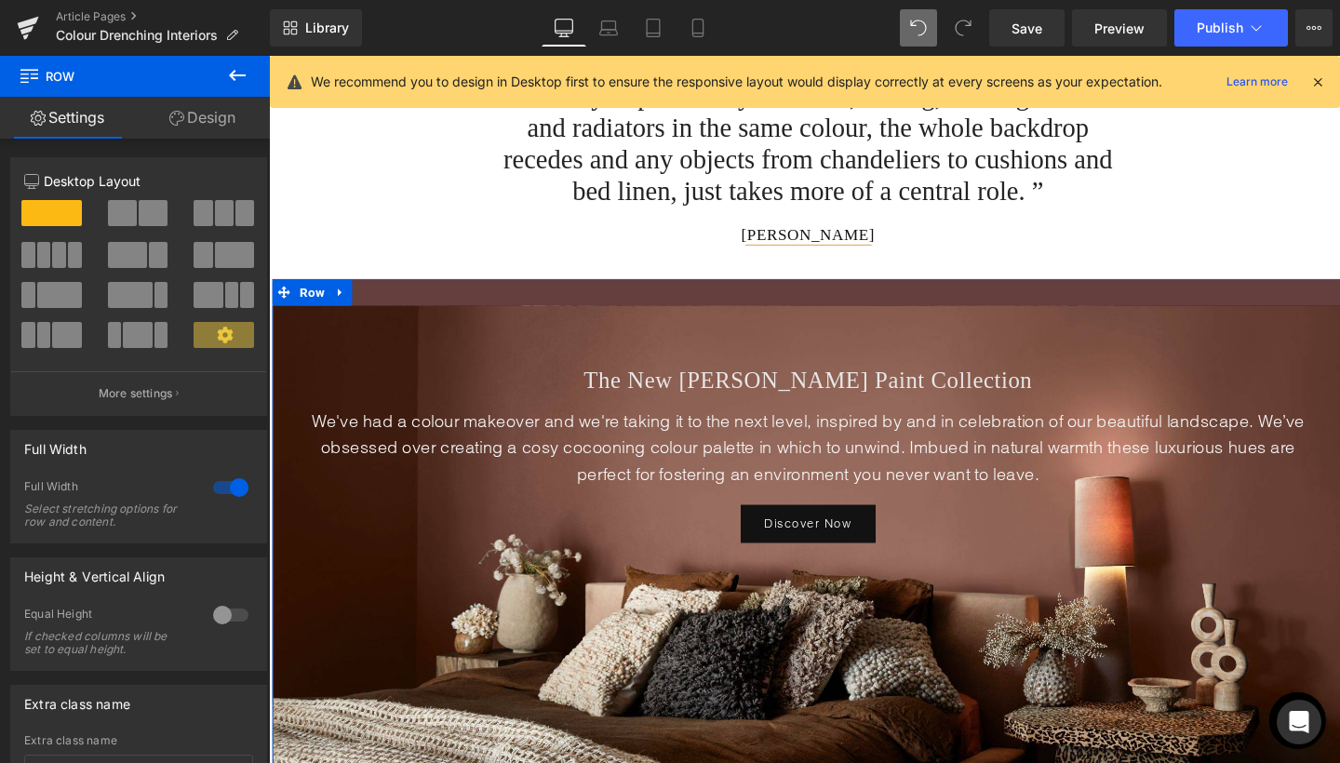
click at [222, 115] on link "Design" at bounding box center [202, 118] width 135 height 42
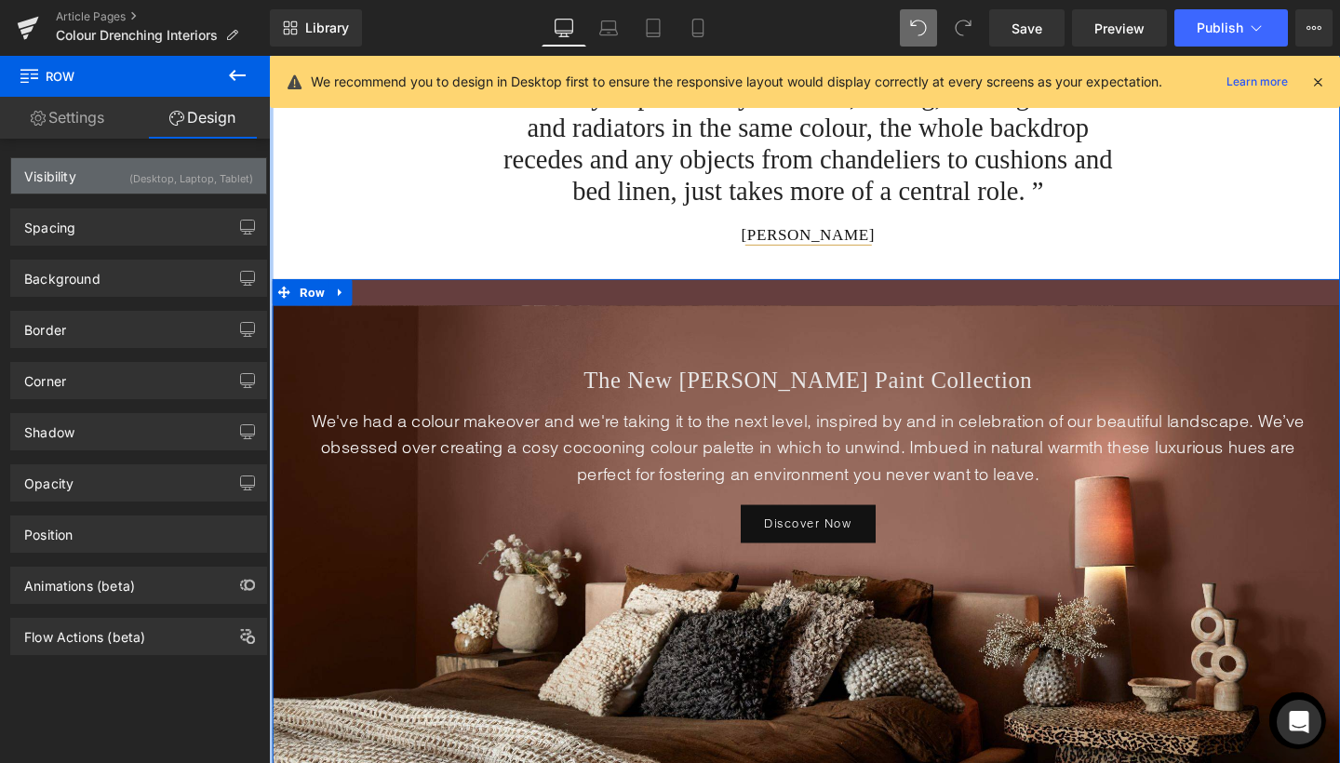
click at [216, 183] on div "(Desktop, Laptop, Tablet)" at bounding box center [191, 173] width 124 height 31
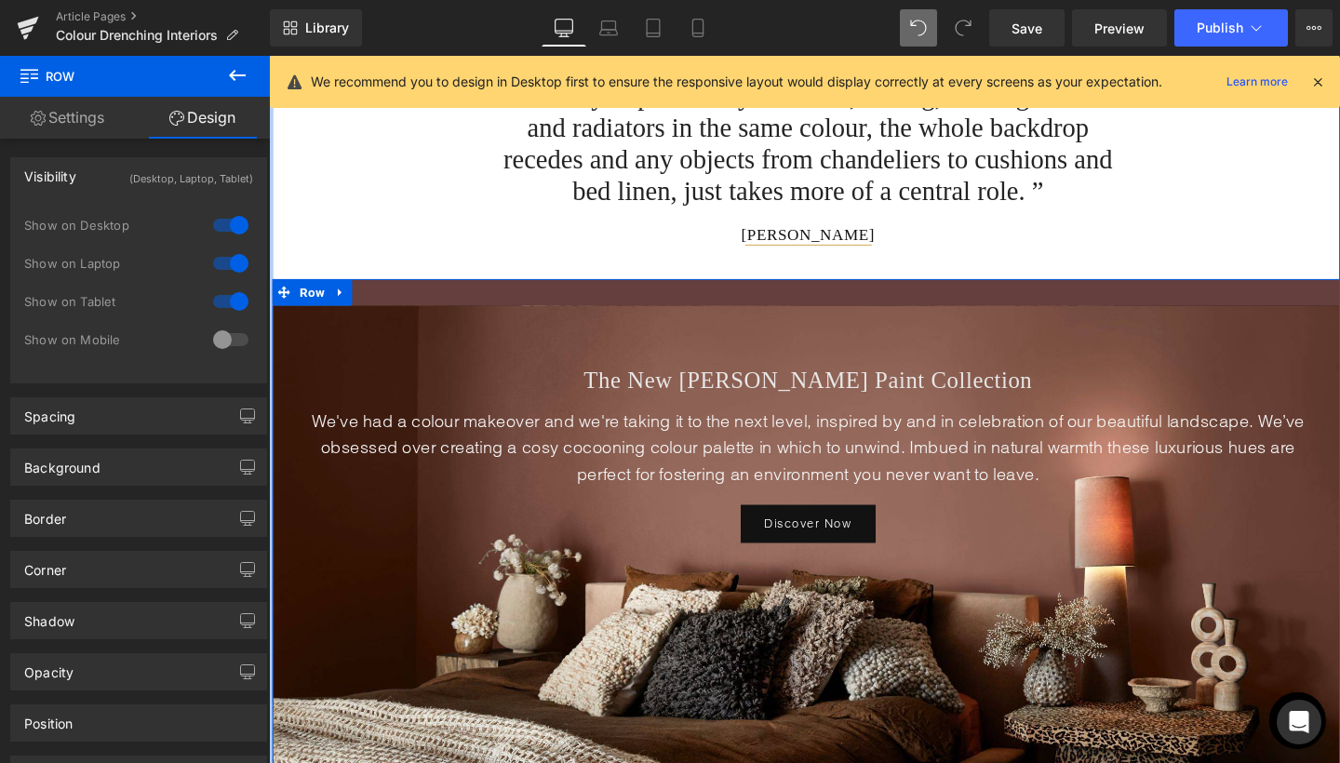
click at [216, 340] on div at bounding box center [230, 340] width 45 height 30
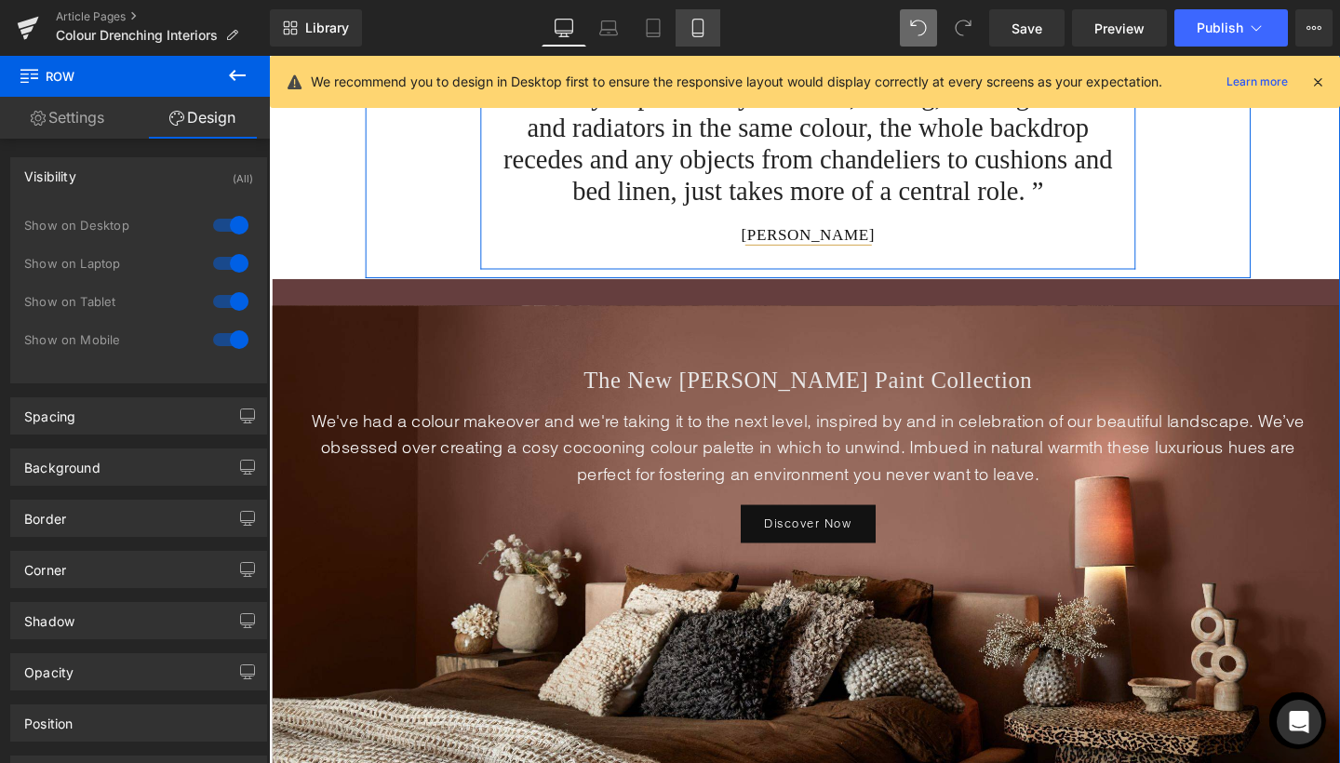
click at [706, 24] on icon at bounding box center [698, 28] width 19 height 19
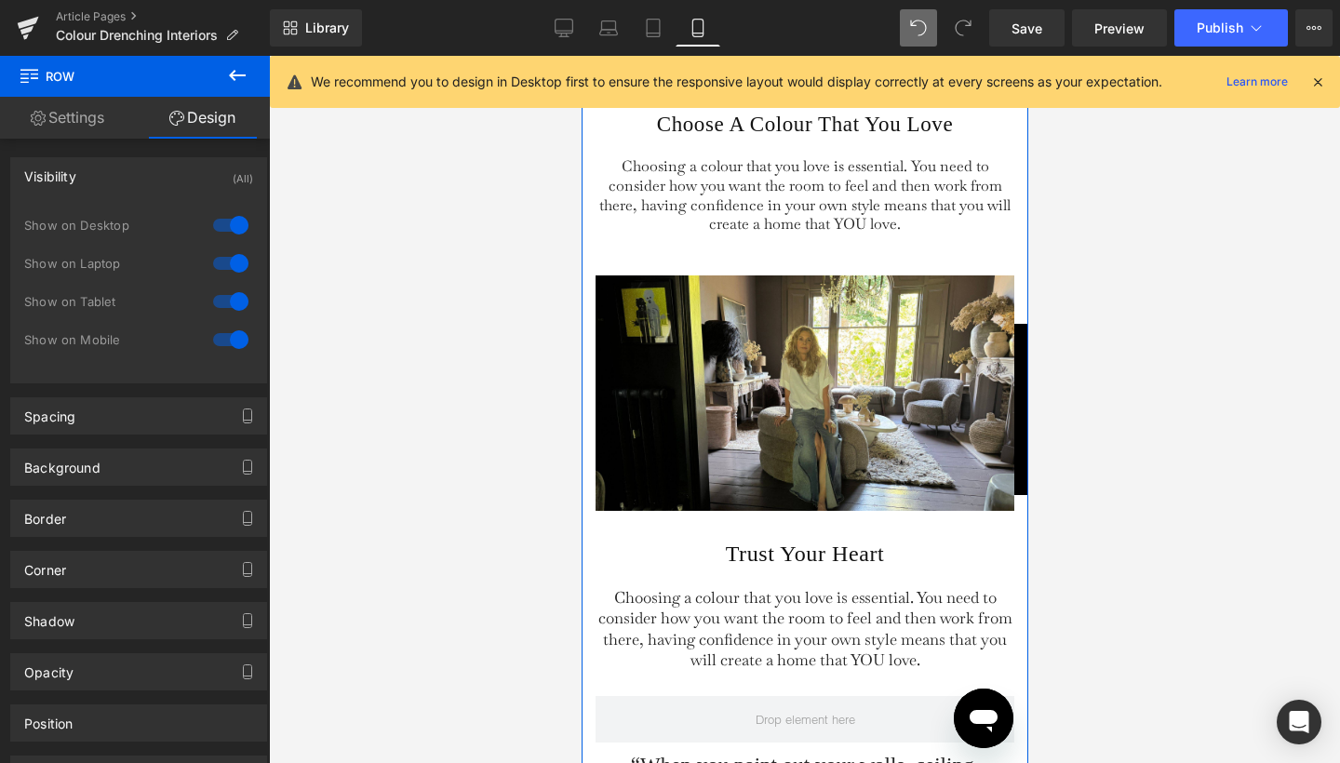
scroll to position [5433, 0]
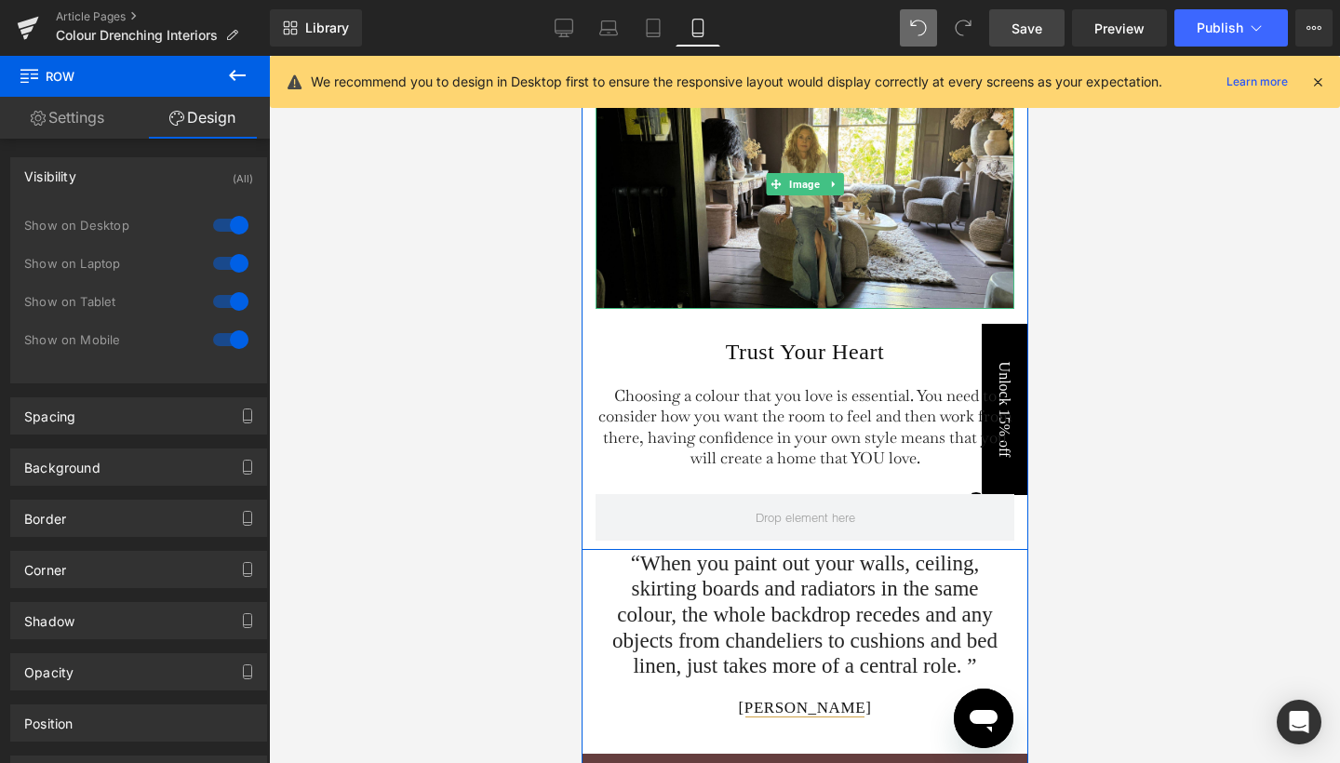
click at [1024, 32] on span "Save" at bounding box center [1027, 29] width 31 height 20
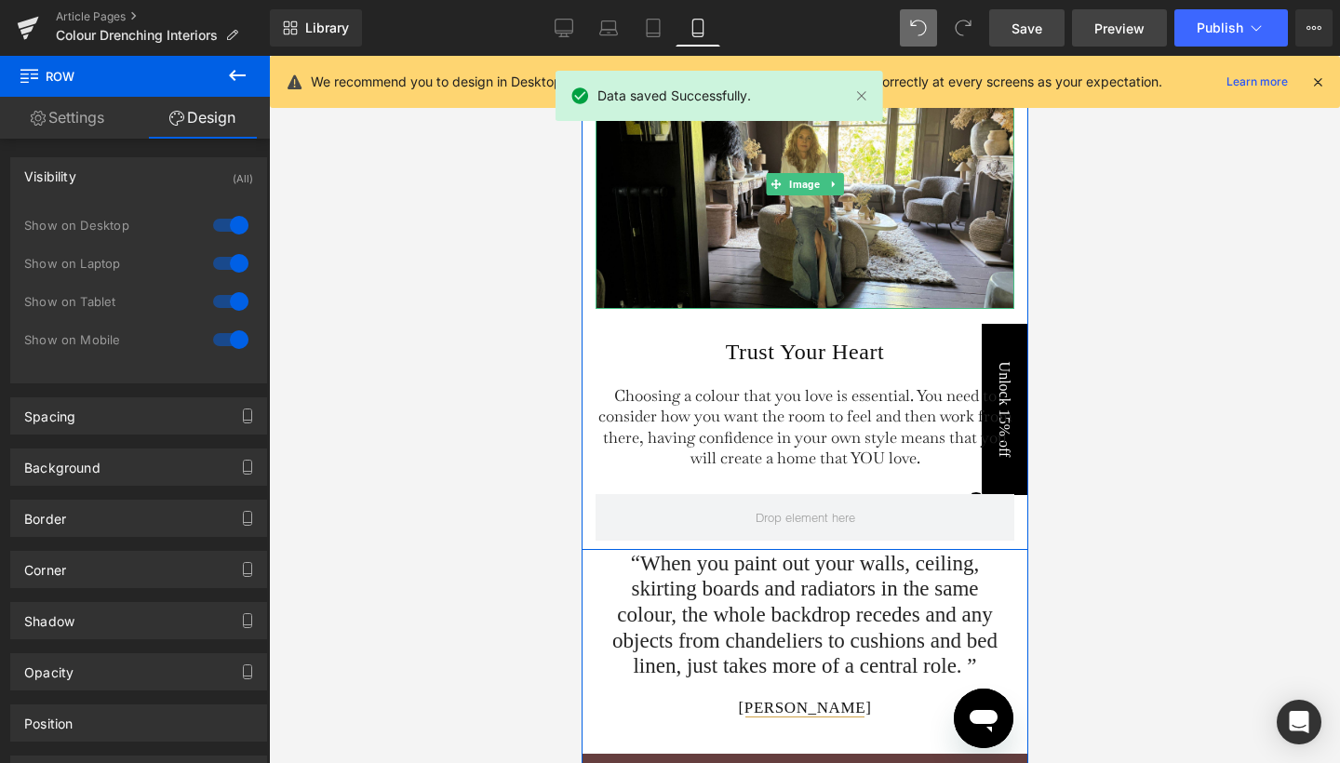
click at [1131, 19] on span "Preview" at bounding box center [1120, 29] width 50 height 20
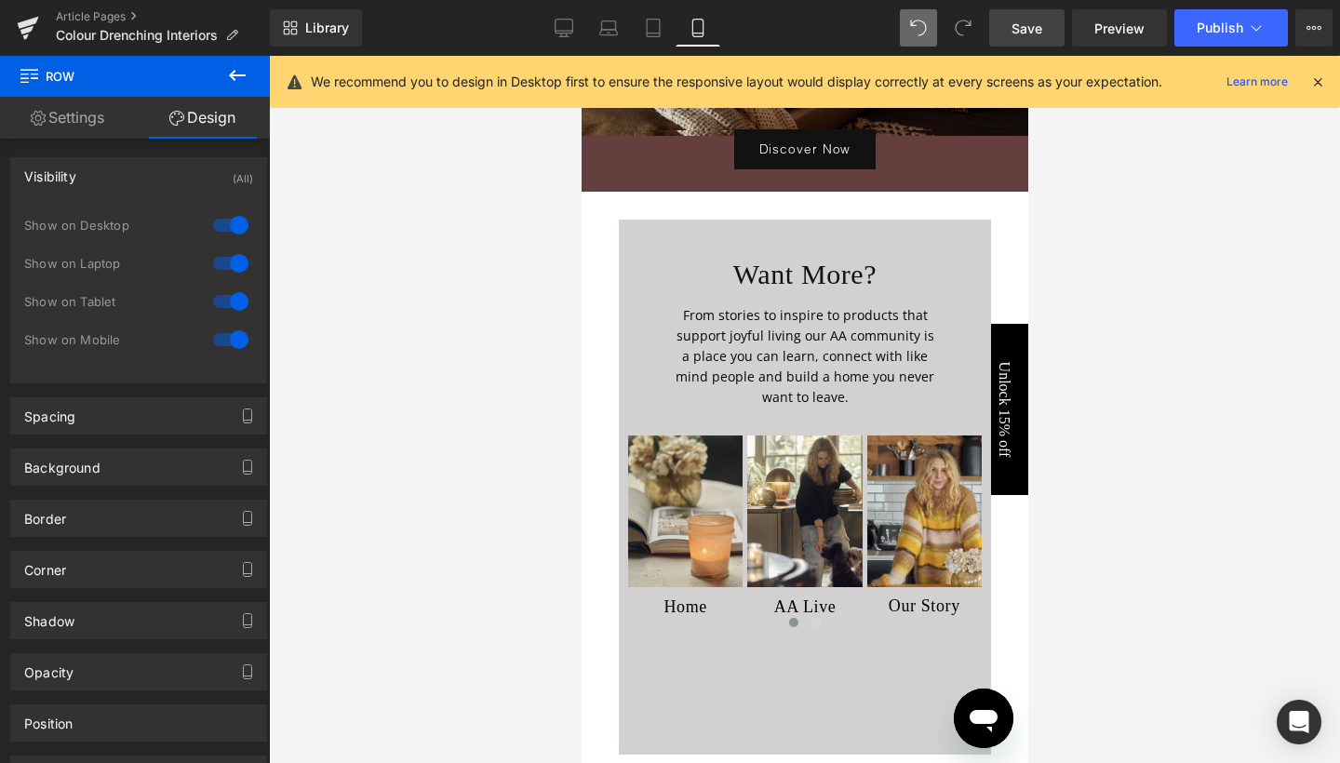
scroll to position [6387, 0]
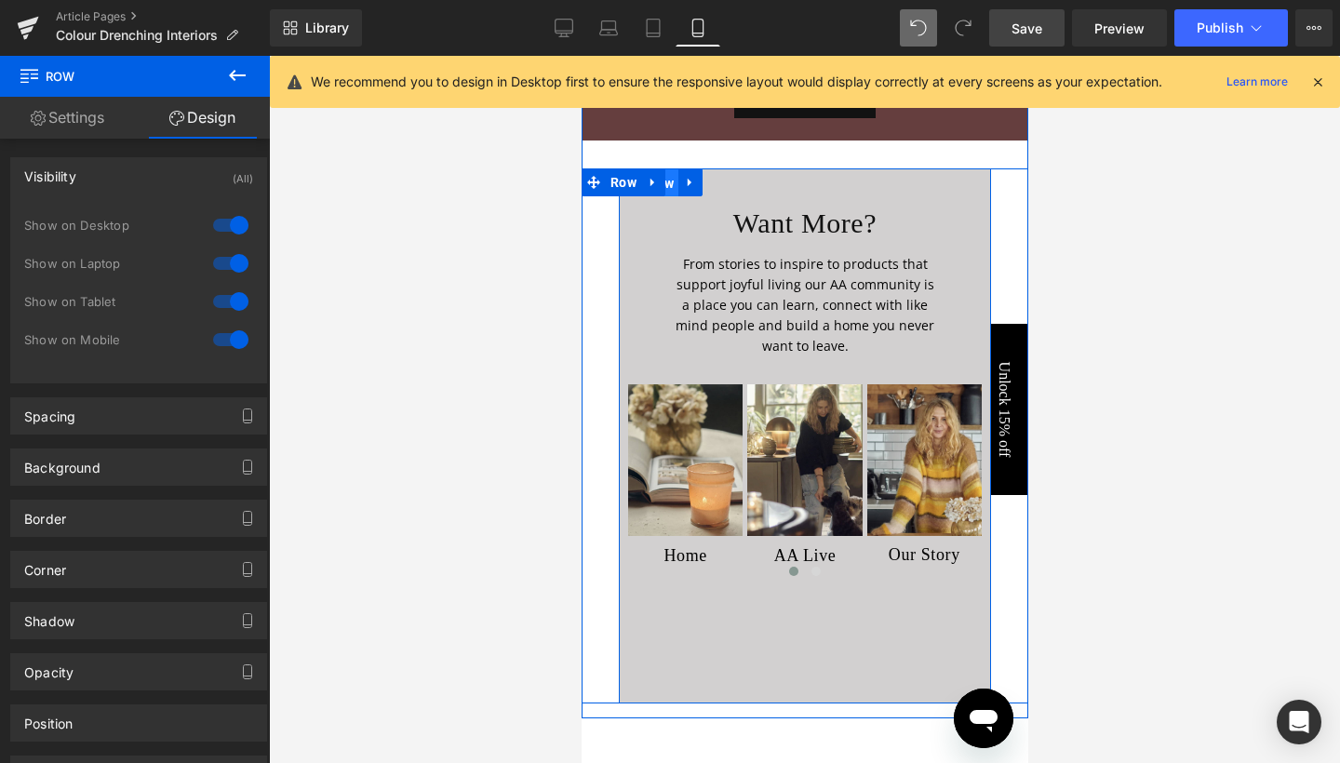
click at [666, 183] on span "Row" at bounding box center [659, 183] width 35 height 28
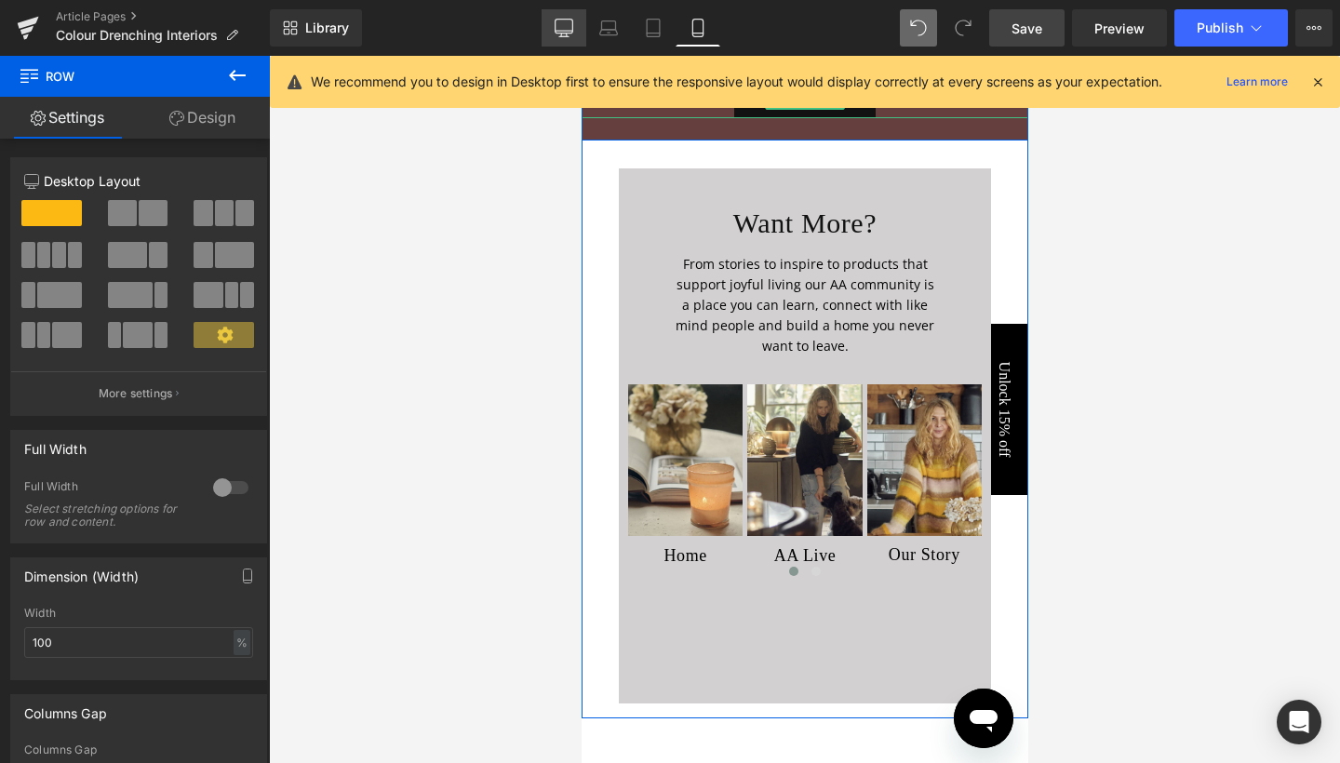
click at [570, 25] on icon at bounding box center [564, 28] width 19 height 19
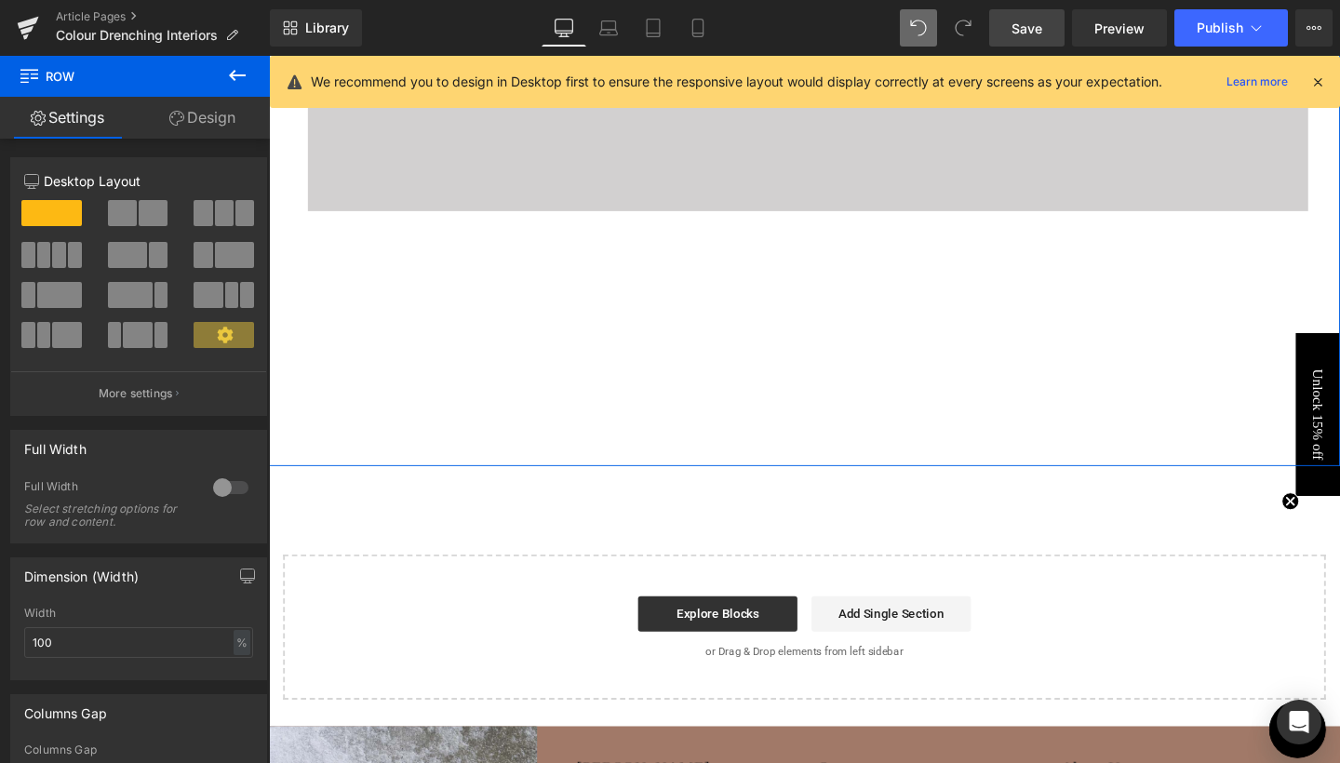
scroll to position [5962, 0]
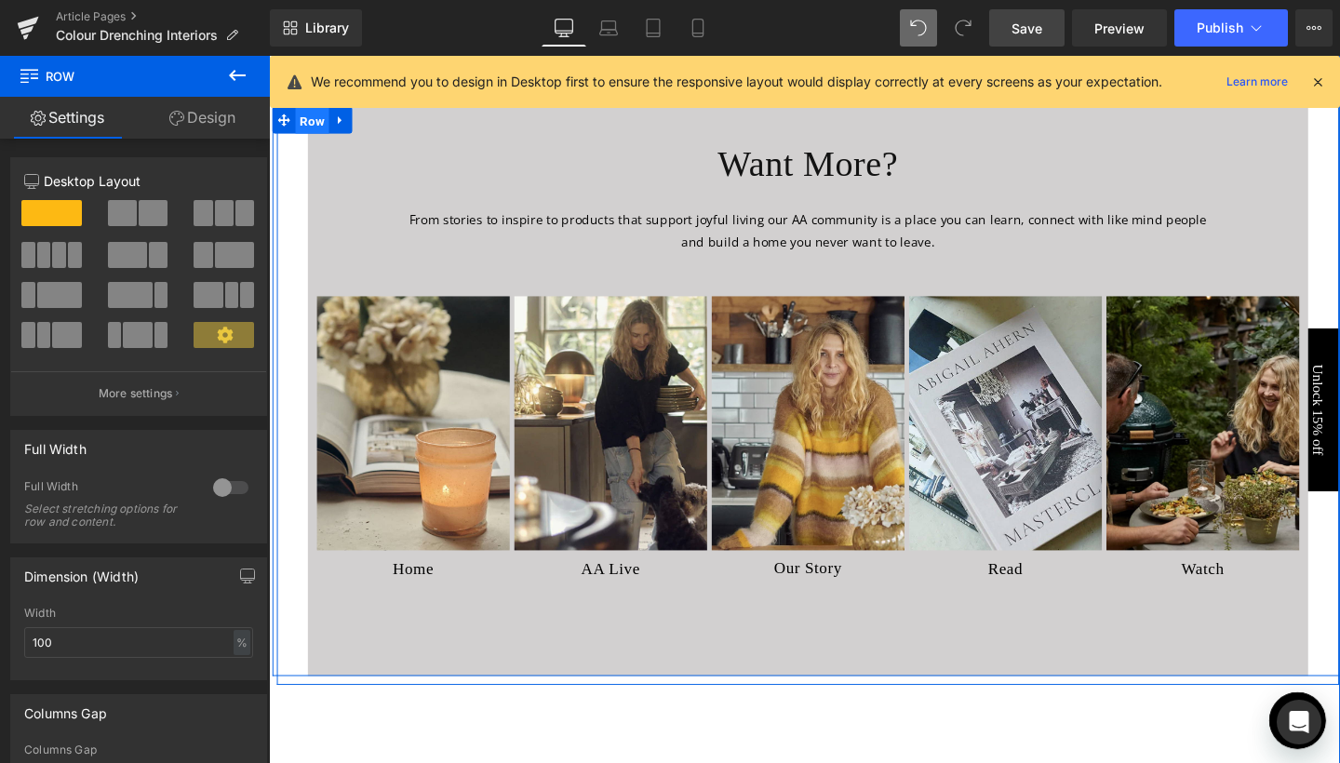
click at [310, 139] on span "Row" at bounding box center [314, 125] width 35 height 28
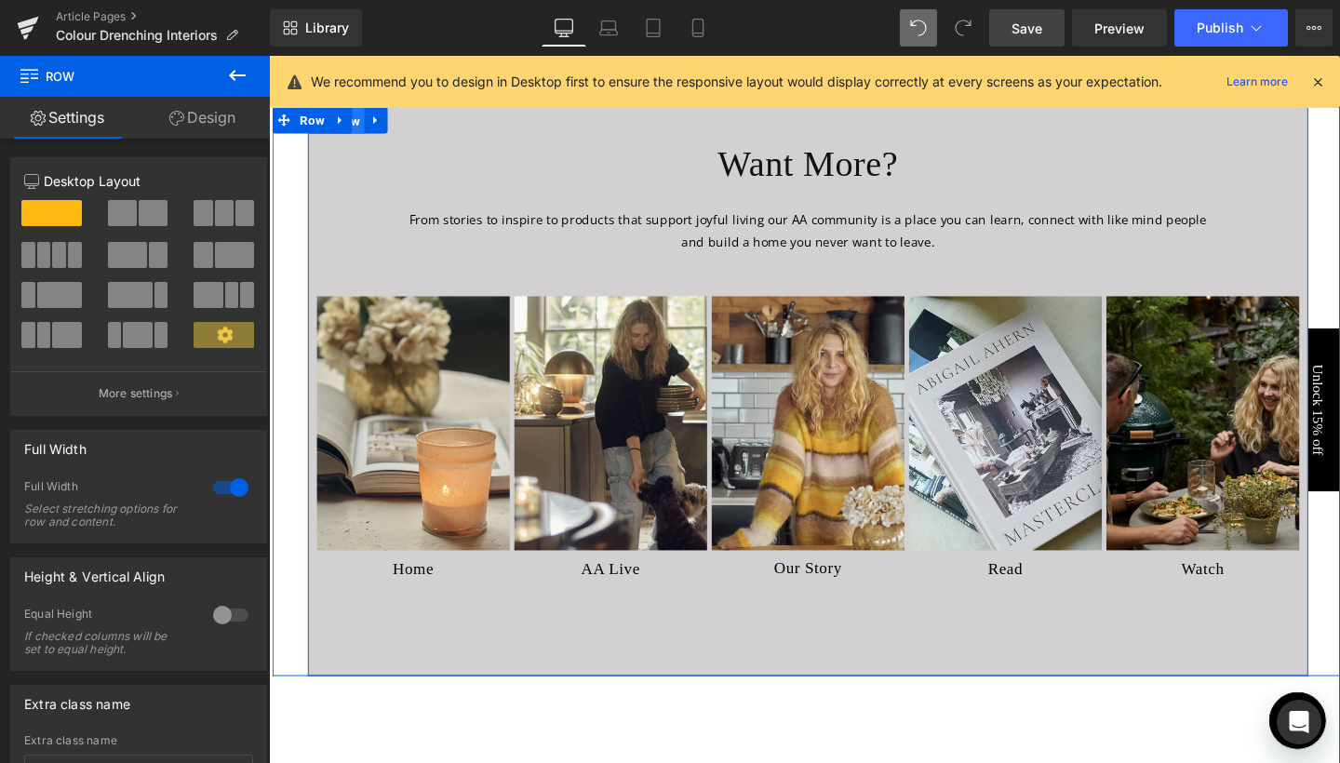
click at [356, 139] on span "Row" at bounding box center [351, 125] width 35 height 28
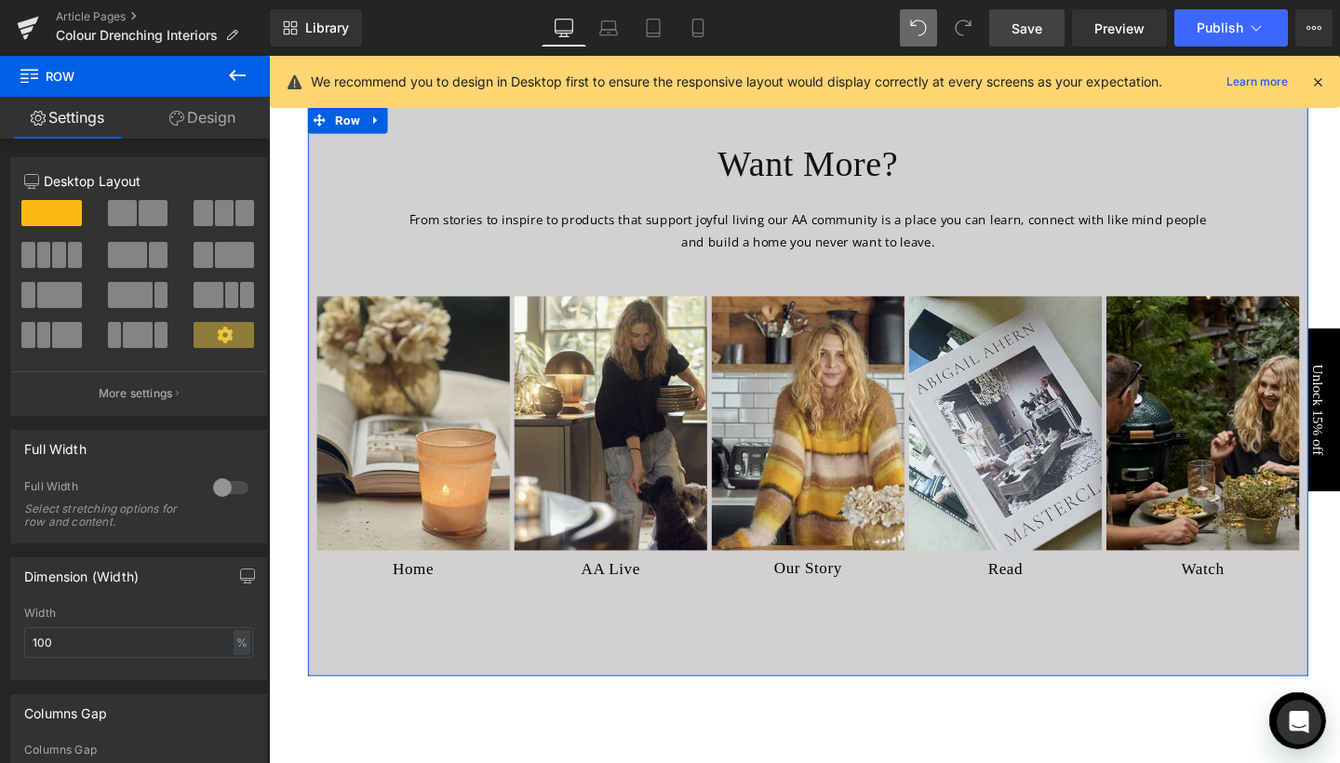
click at [216, 491] on div at bounding box center [230, 488] width 45 height 30
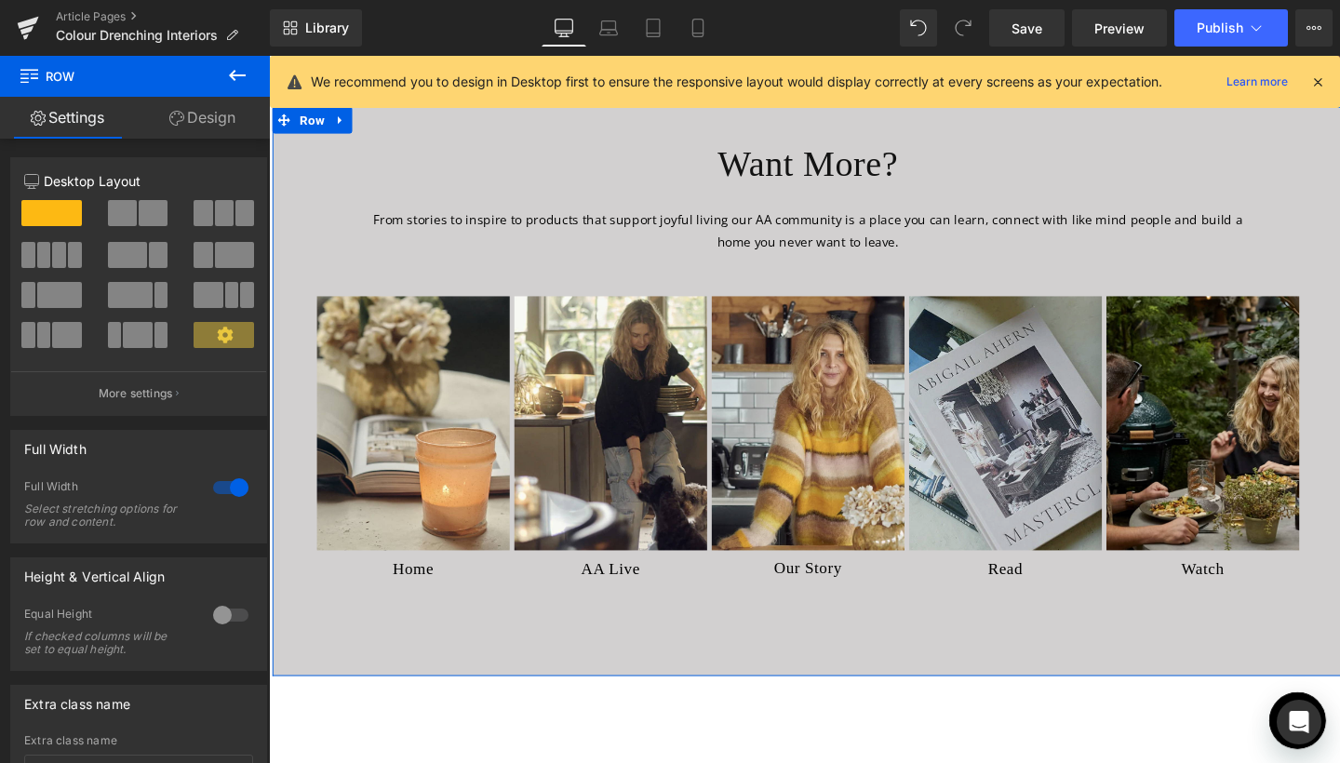
scroll to position [5962, 0]
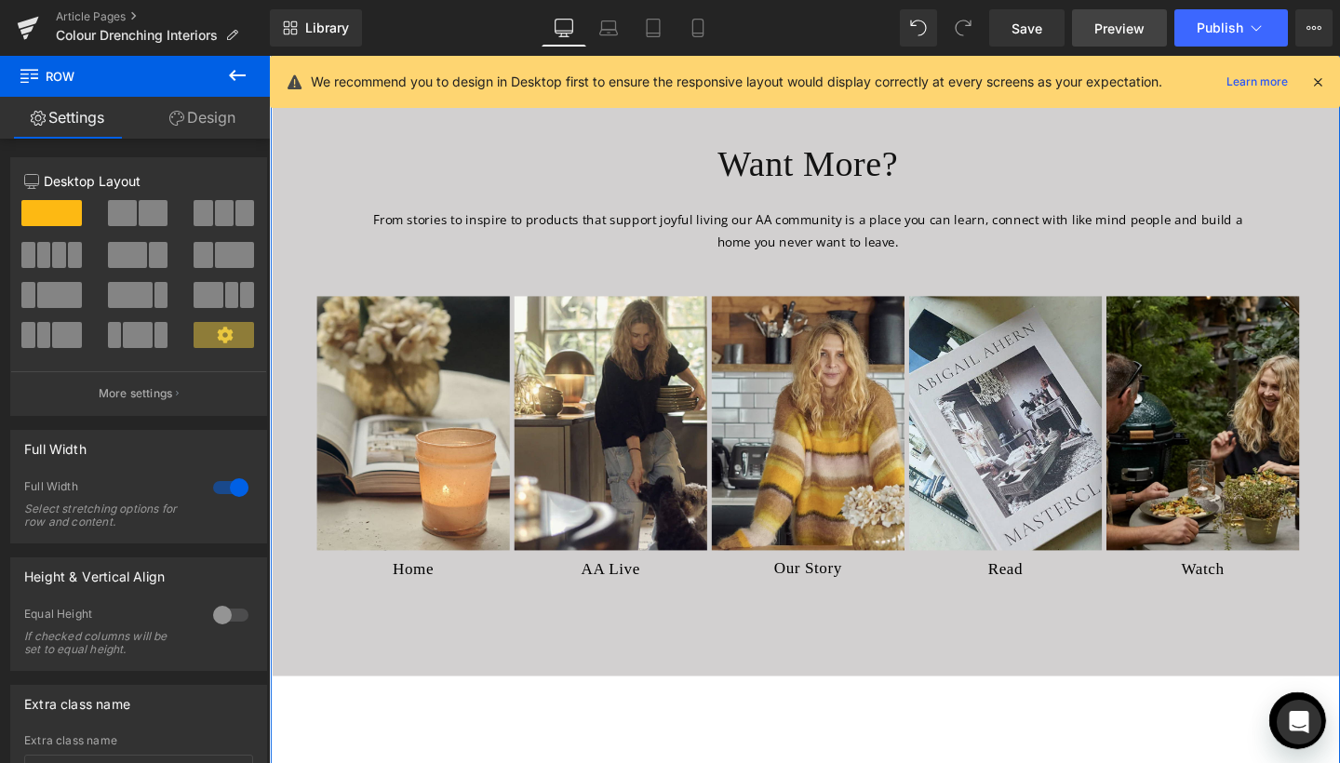
click at [1111, 37] on span "Preview" at bounding box center [1120, 29] width 50 height 20
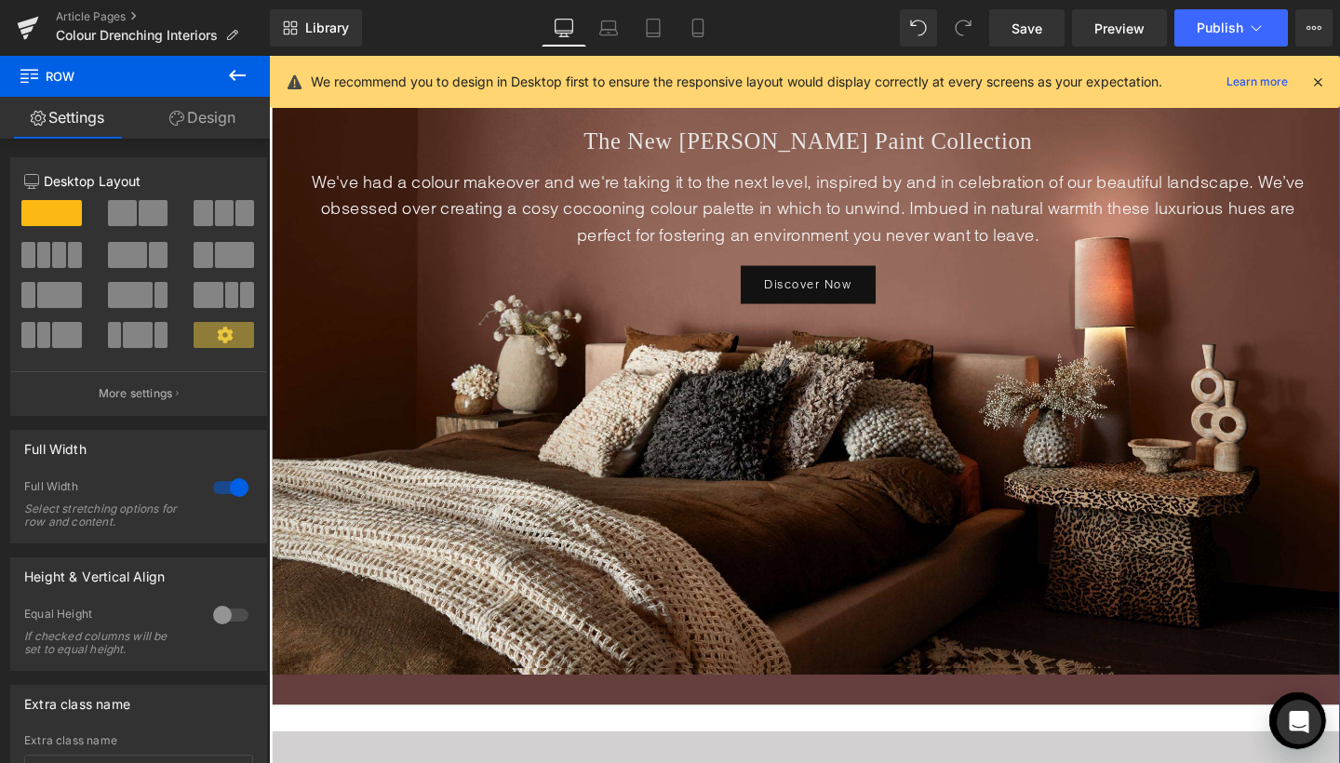
scroll to position [5053, 0]
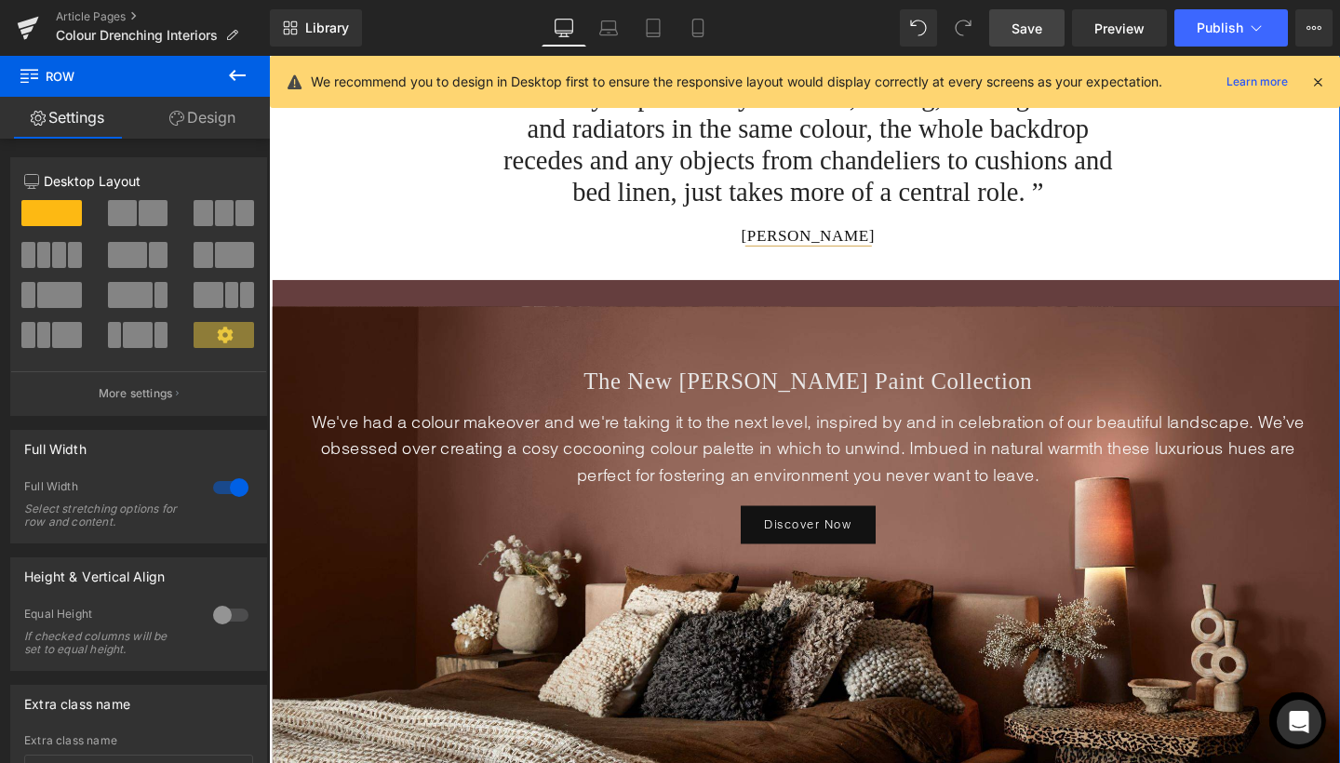
click at [1033, 34] on span "Save" at bounding box center [1027, 29] width 31 height 20
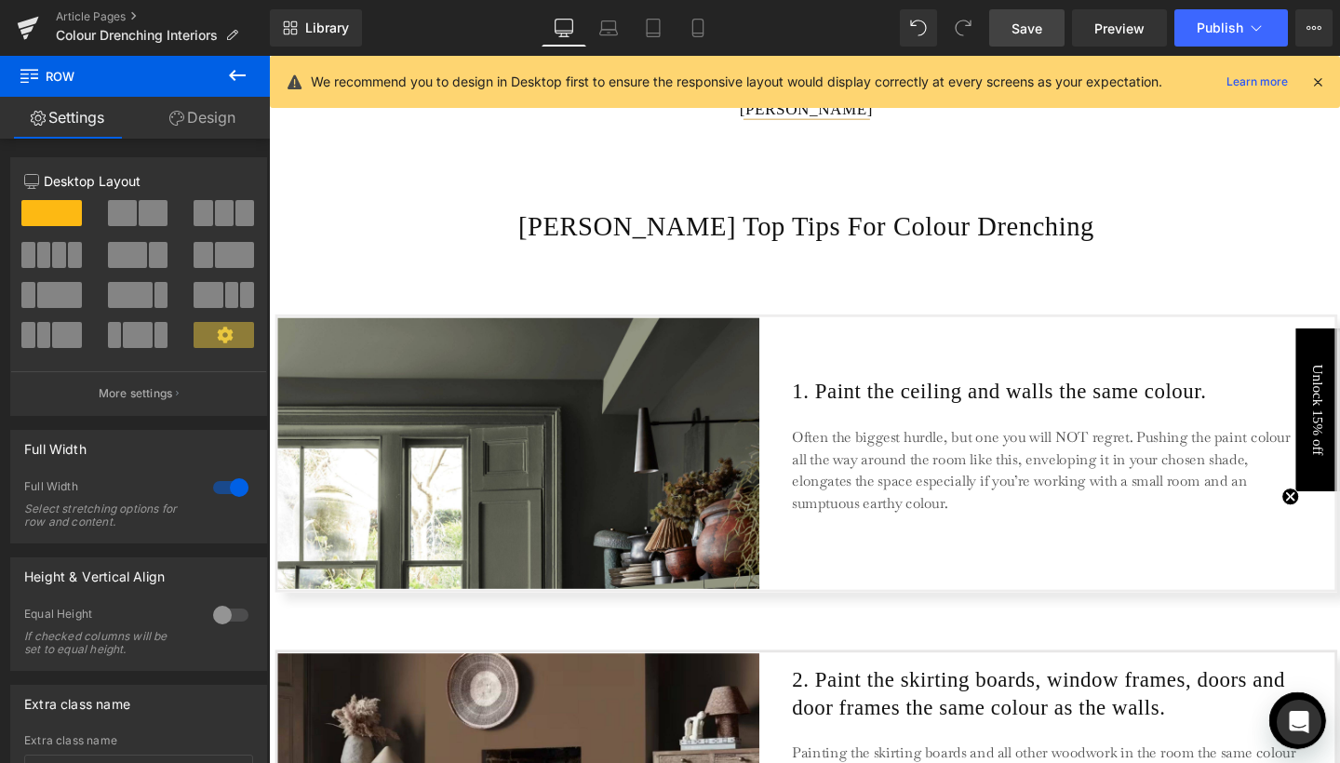
scroll to position [1297, 0]
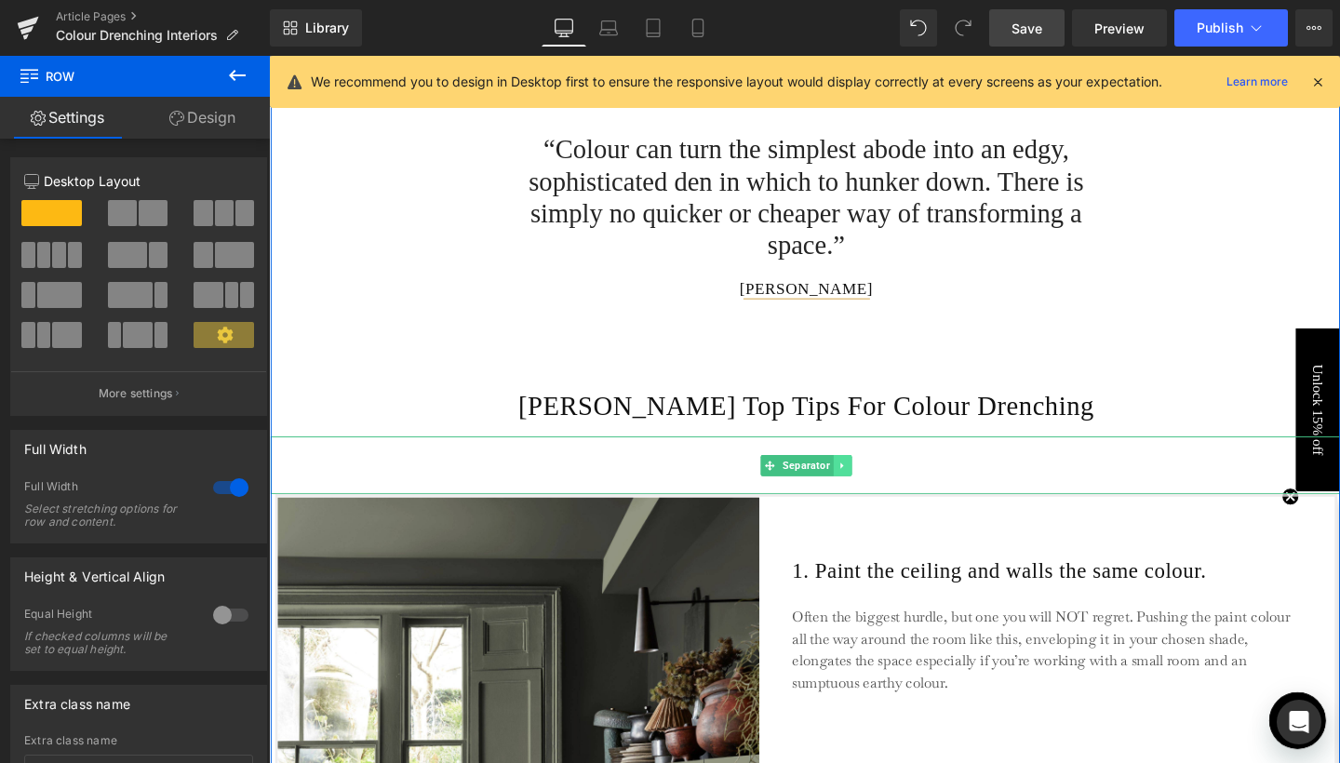
click at [876, 479] on link at bounding box center [873, 487] width 20 height 22
click at [808, 484] on span "Separator" at bounding box center [833, 488] width 57 height 22
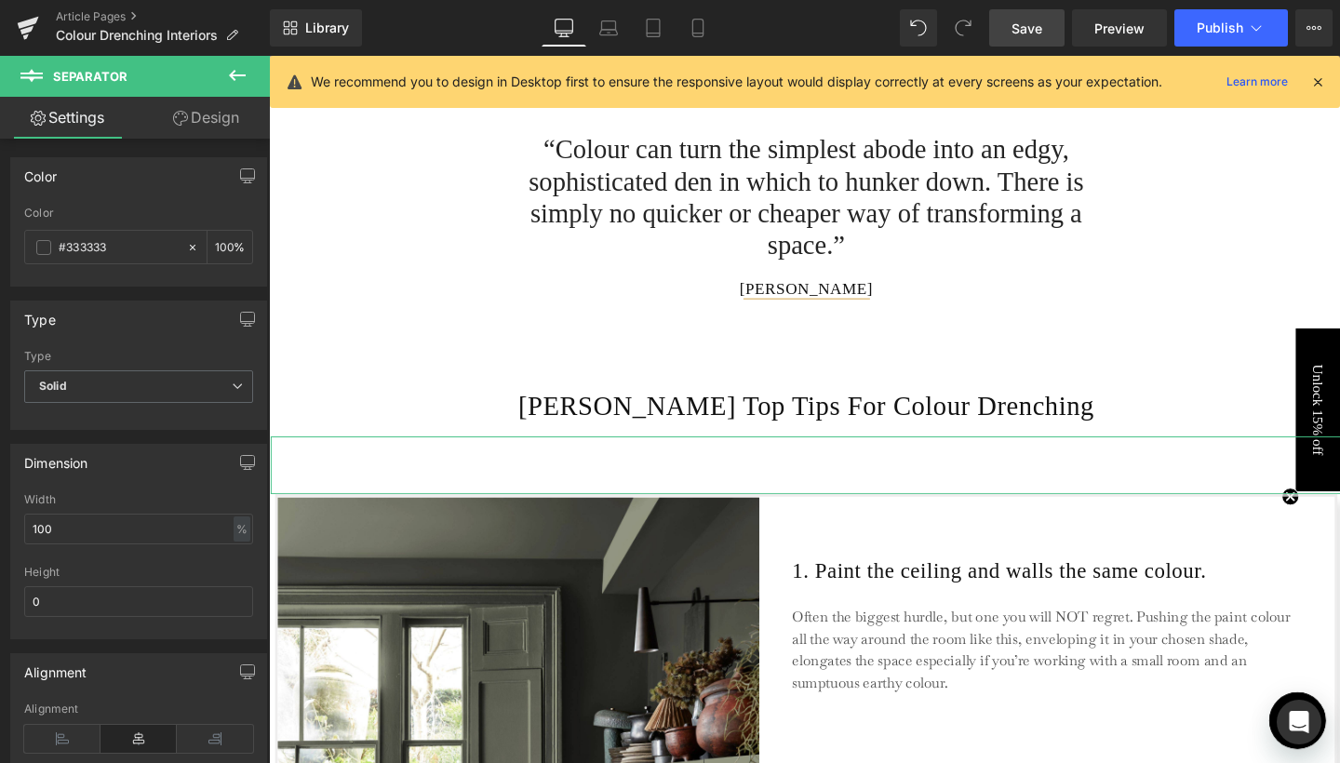
click at [226, 134] on link "Design" at bounding box center [206, 118] width 135 height 42
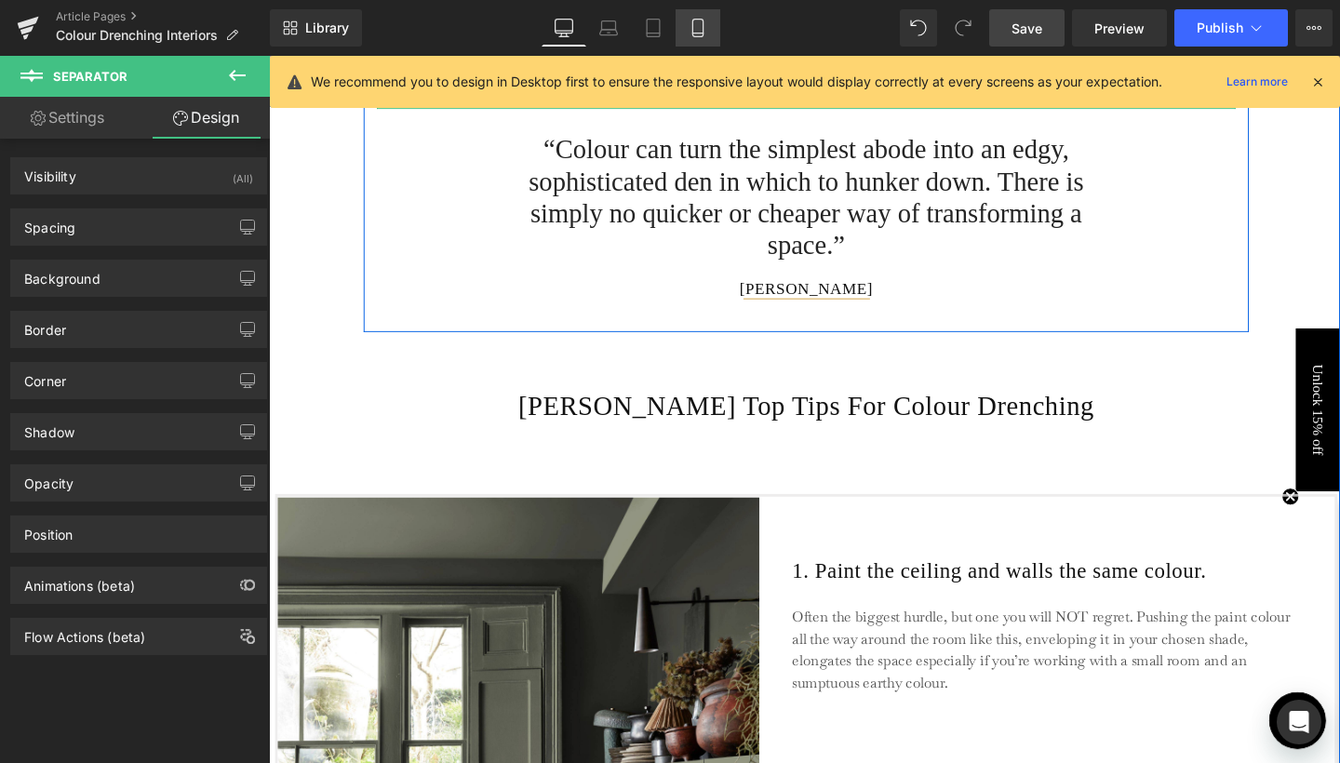
click at [701, 27] on icon at bounding box center [698, 28] width 19 height 19
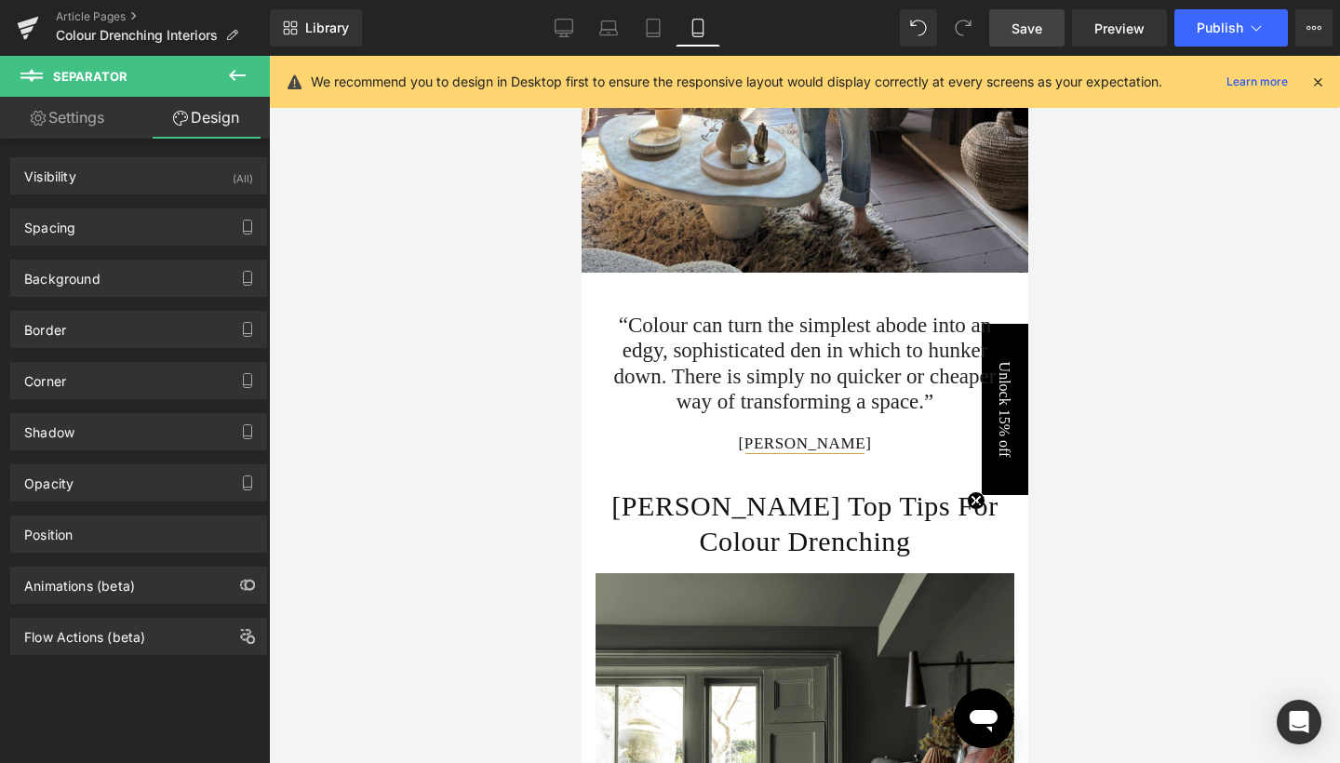
scroll to position [1063, 0]
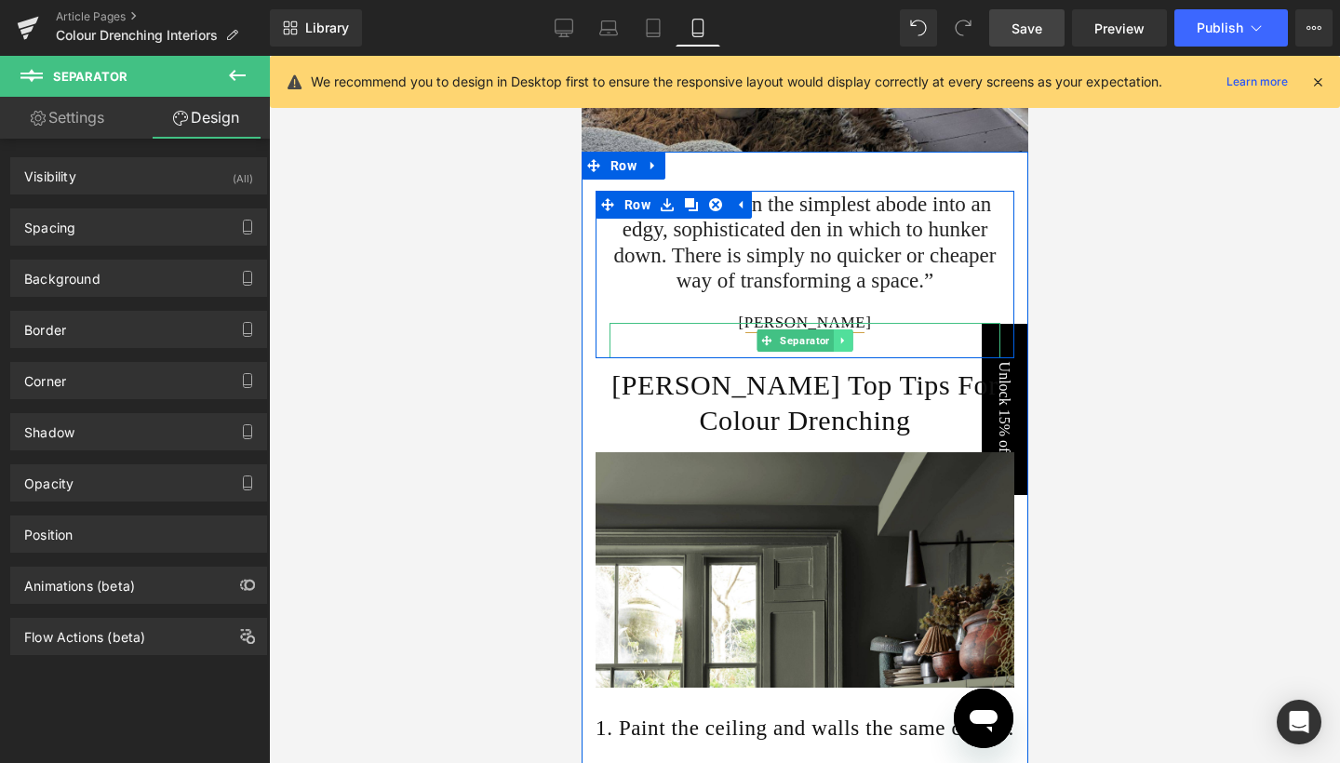
click at [838, 346] on icon at bounding box center [842, 340] width 10 height 11
click at [847, 345] on icon at bounding box center [852, 340] width 10 height 10
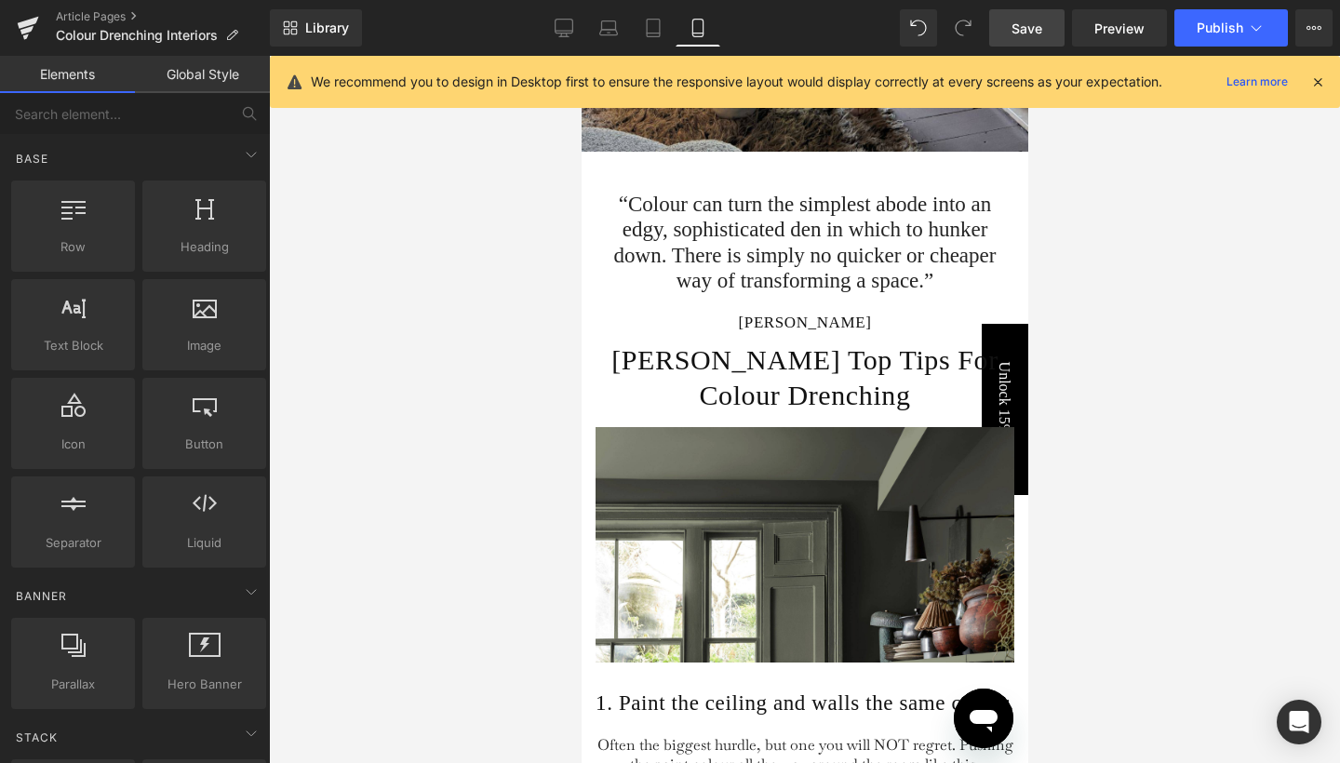
click at [1093, 327] on div at bounding box center [804, 409] width 1071 height 707
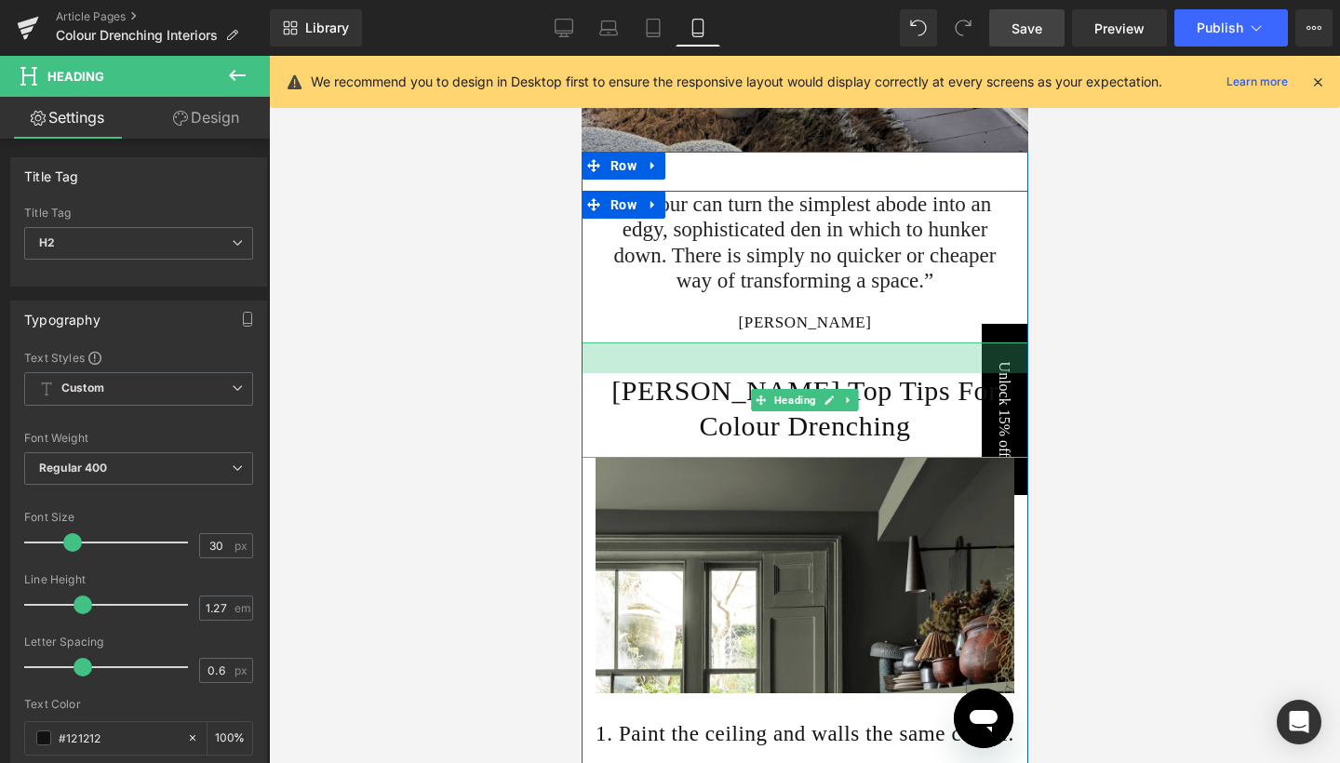
drag, startPoint x: 860, startPoint y: 383, endPoint x: 858, endPoint y: 414, distance: 30.8
click at [858, 414] on div "Abigail Ahern's Top Tips For Colour Drenching Heading 33px" at bounding box center [804, 400] width 447 height 115
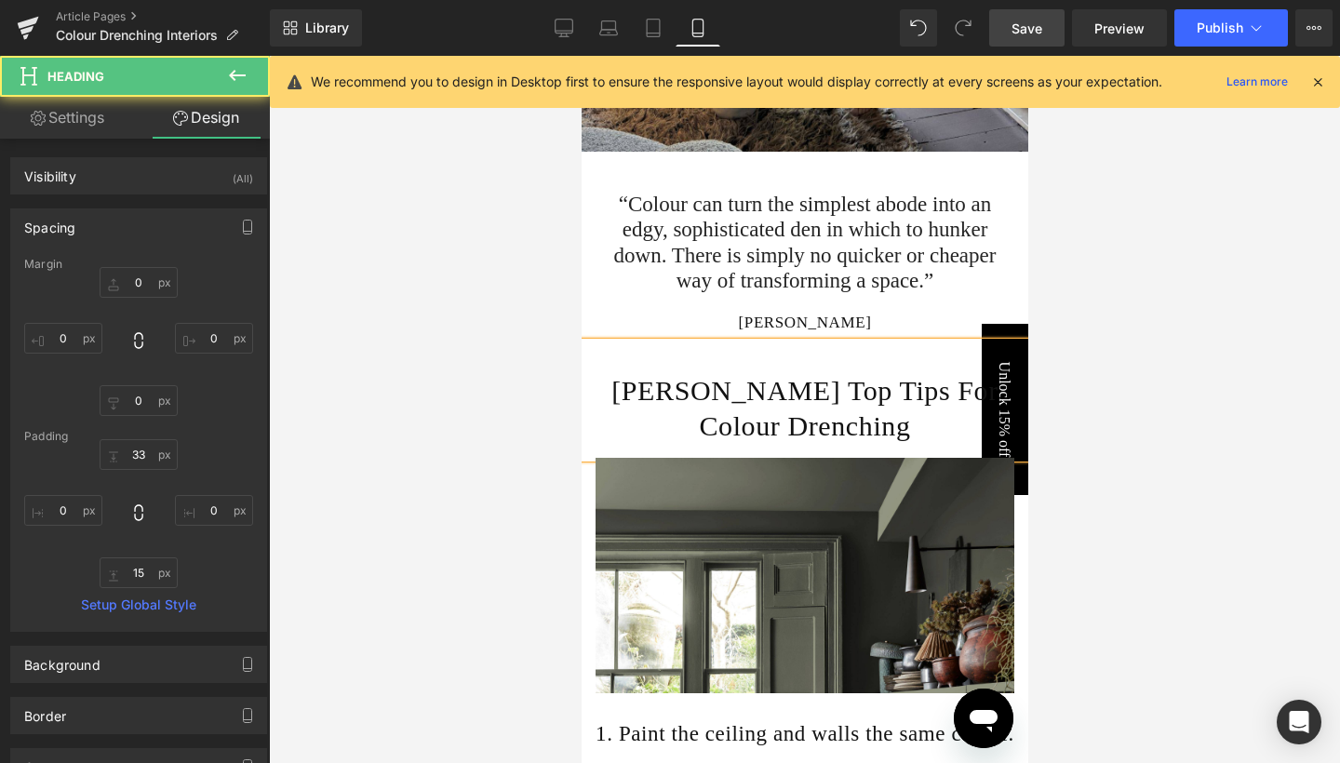
click at [1140, 358] on div at bounding box center [804, 409] width 1071 height 707
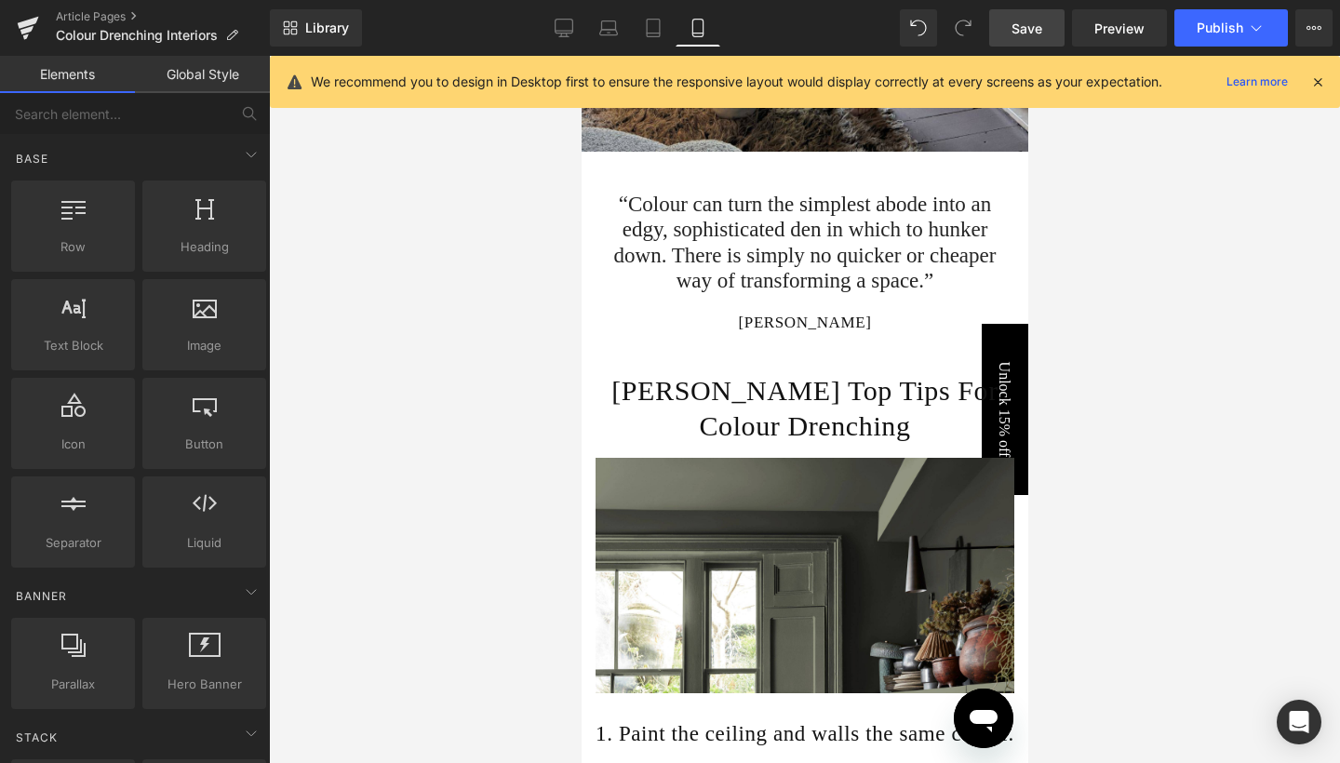
click at [1140, 358] on div at bounding box center [804, 409] width 1071 height 707
click at [574, 31] on link "Desktop" at bounding box center [564, 27] width 45 height 37
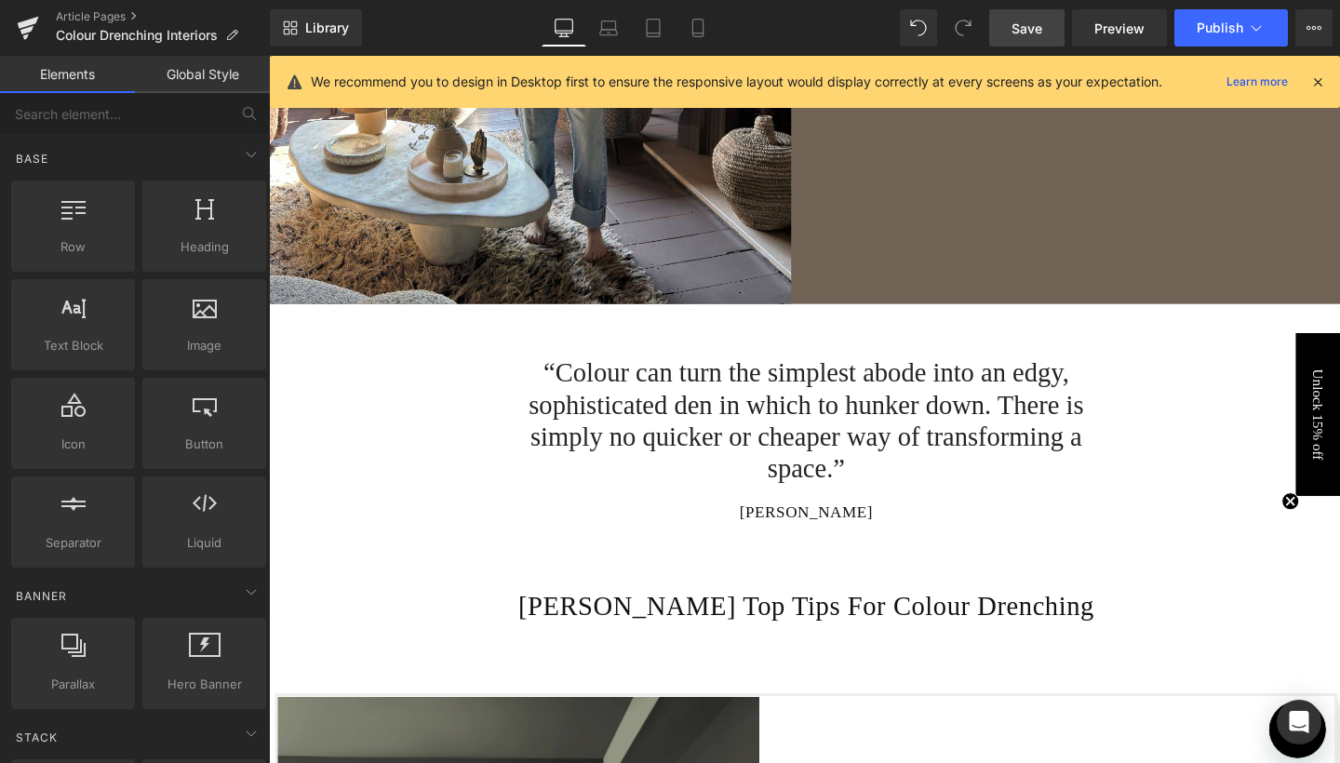
scroll to position [1338, 0]
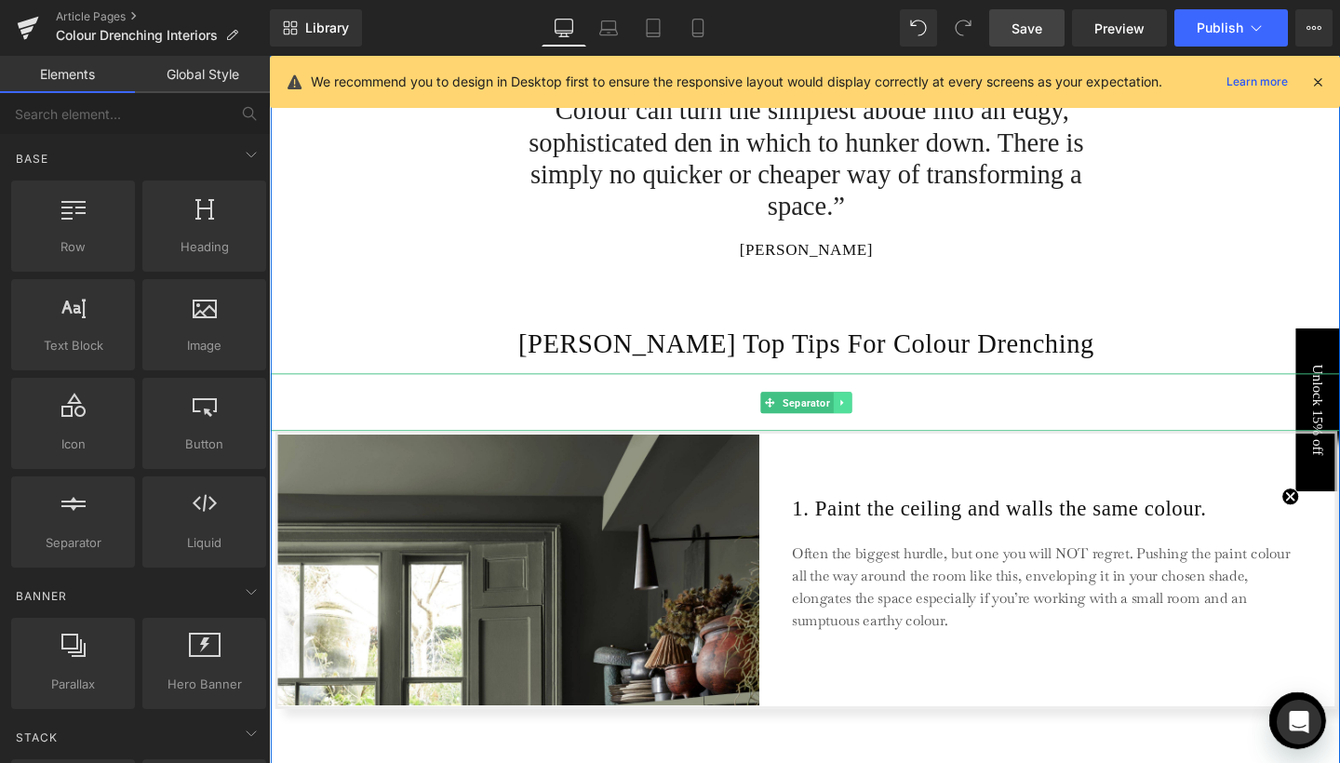
click at [873, 421] on link at bounding box center [873, 421] width 20 height 22
click at [882, 423] on icon at bounding box center [882, 420] width 10 height 11
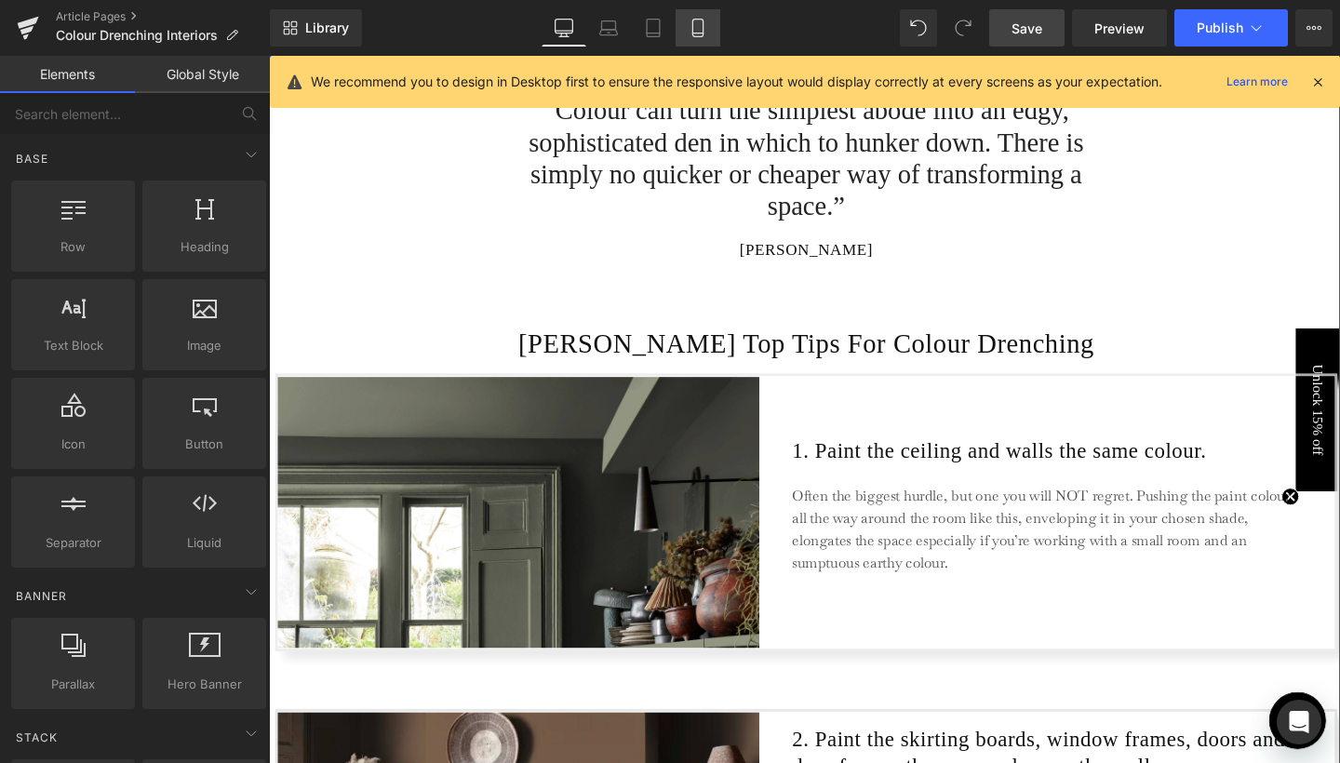
click at [697, 45] on link "Mobile" at bounding box center [698, 27] width 45 height 37
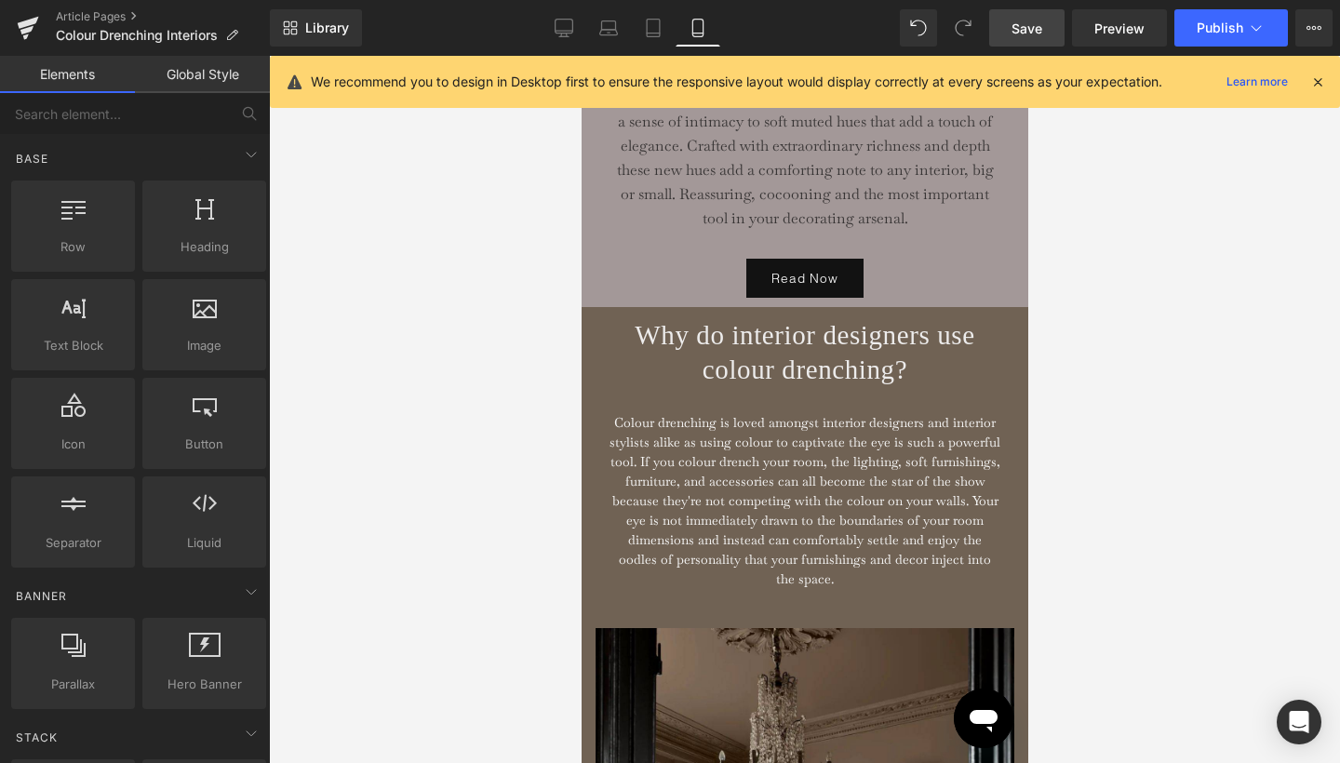
scroll to position [3755, 0]
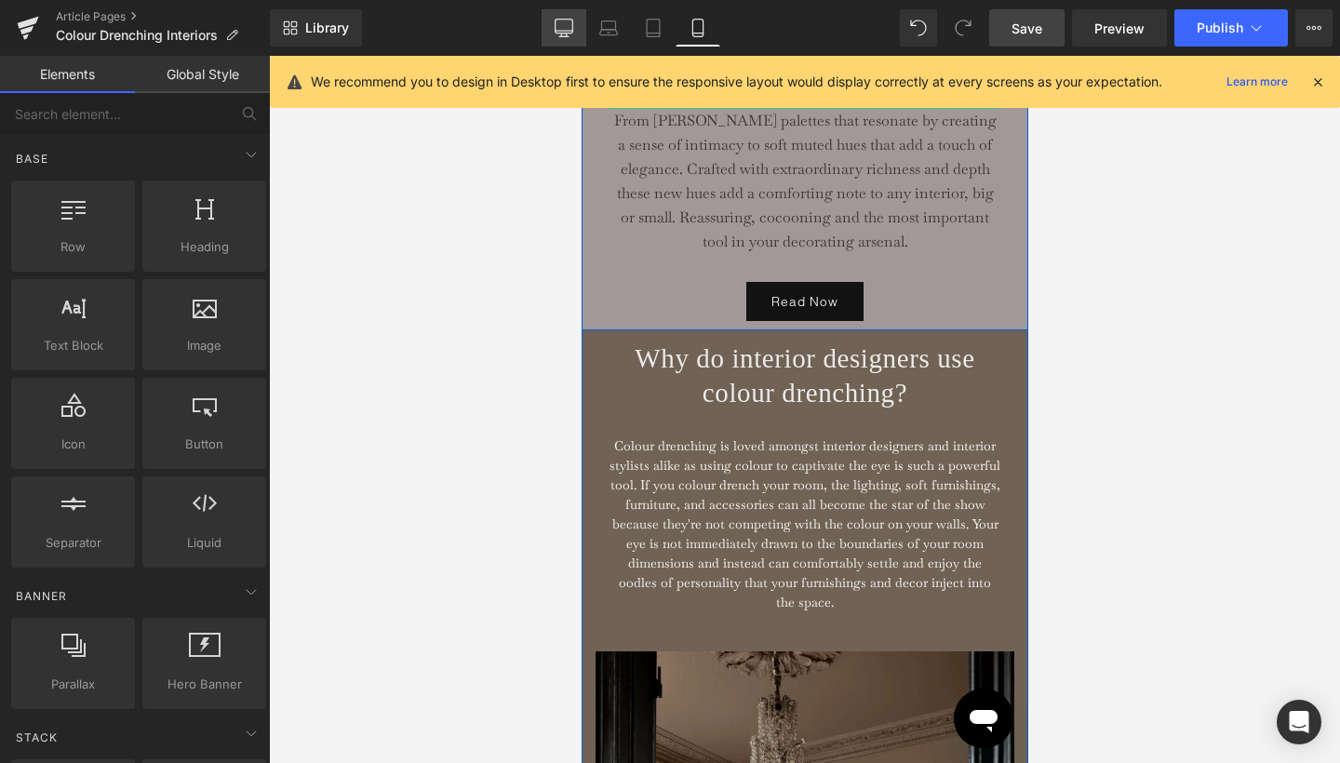
click at [571, 26] on icon at bounding box center [564, 28] width 19 height 19
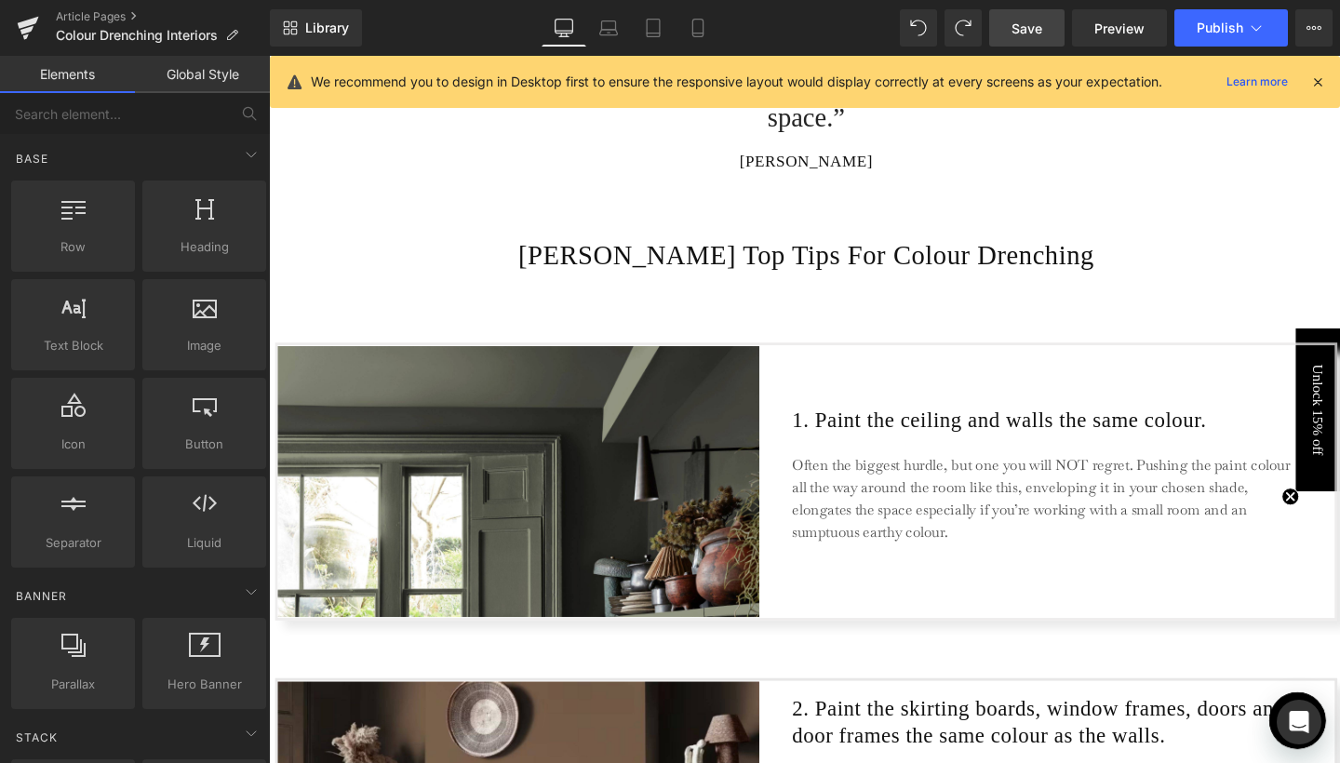
scroll to position [1431, 0]
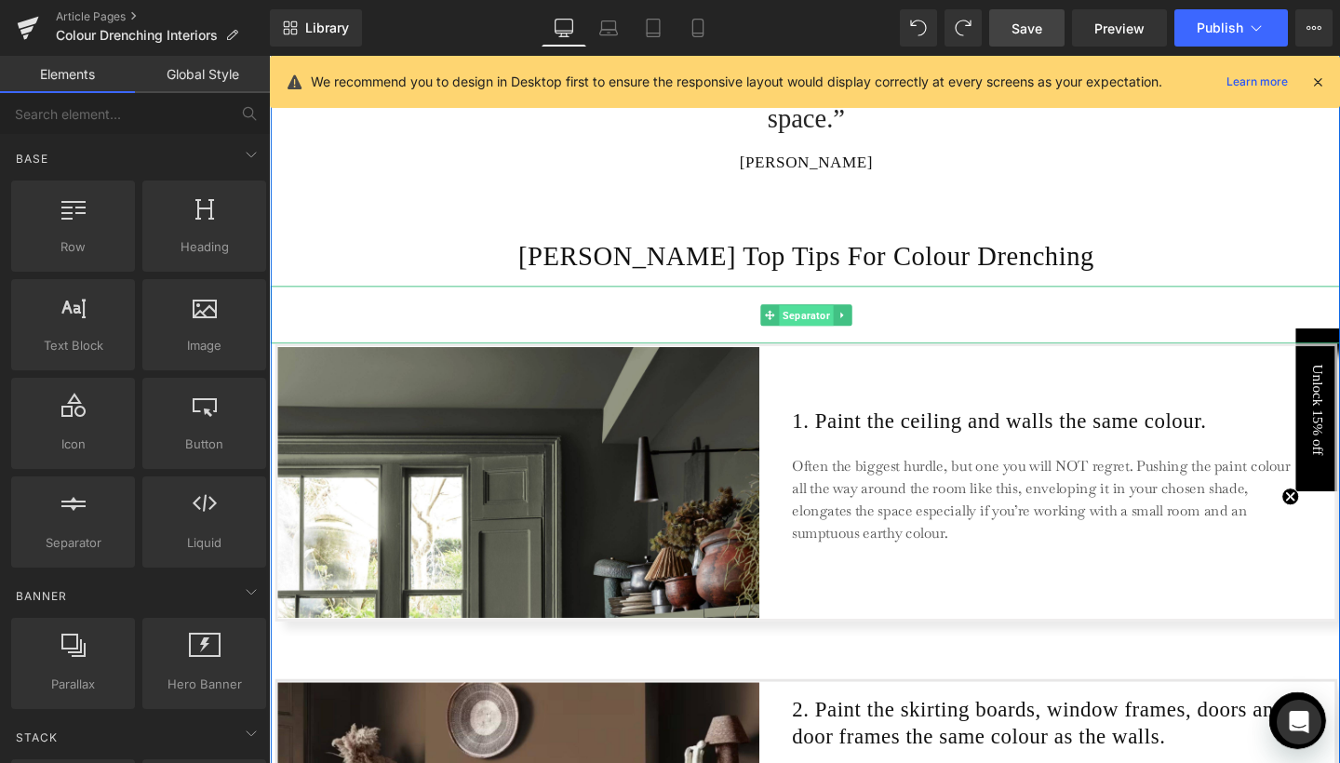
click at [830, 326] on span "Separator" at bounding box center [833, 329] width 57 height 22
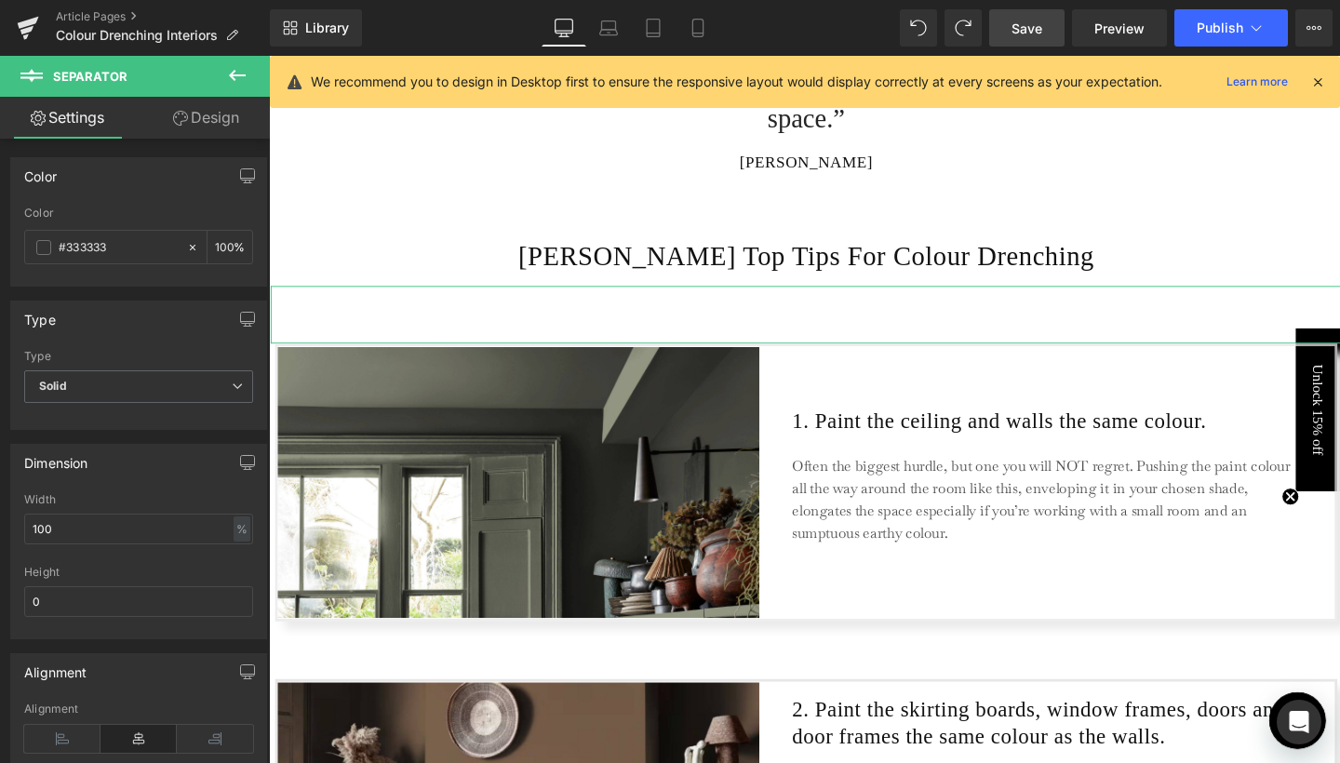
click at [231, 134] on link "Design" at bounding box center [206, 118] width 135 height 42
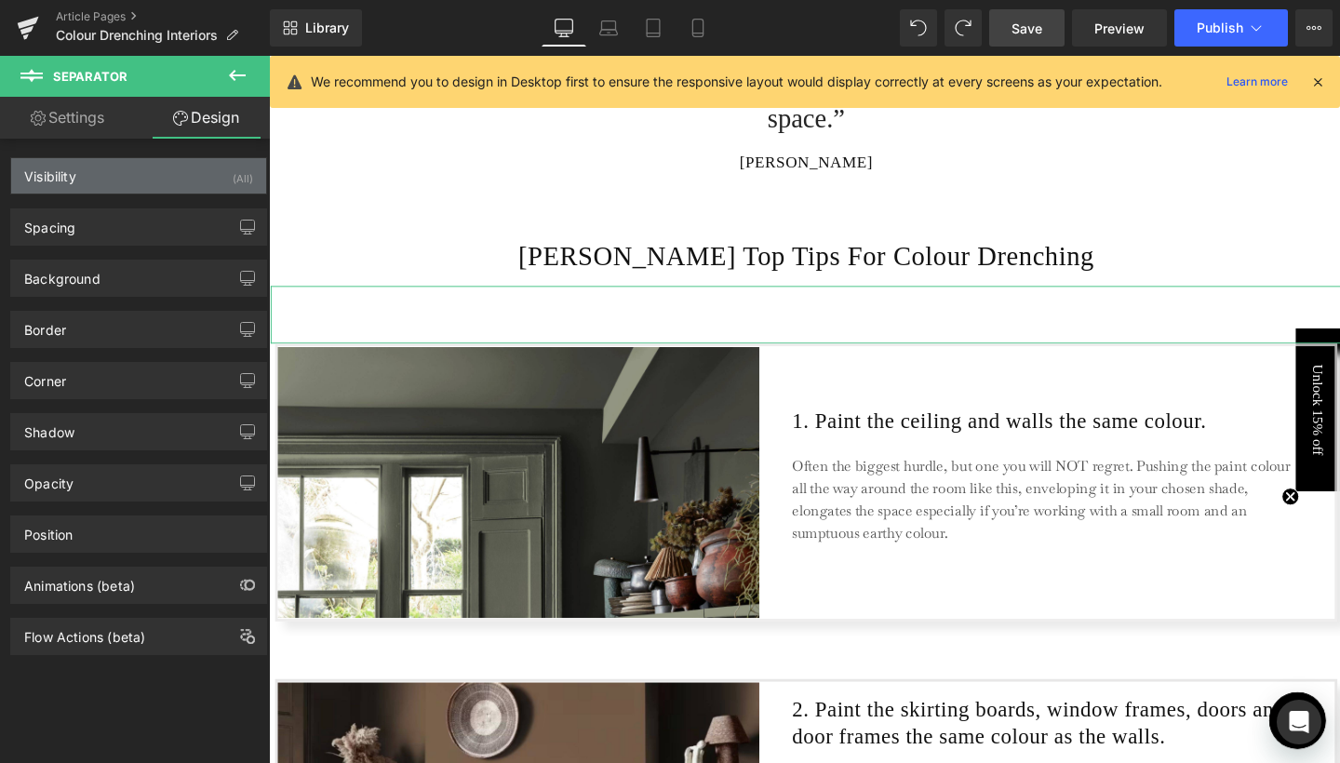
click at [233, 170] on div "(All)" at bounding box center [243, 173] width 20 height 31
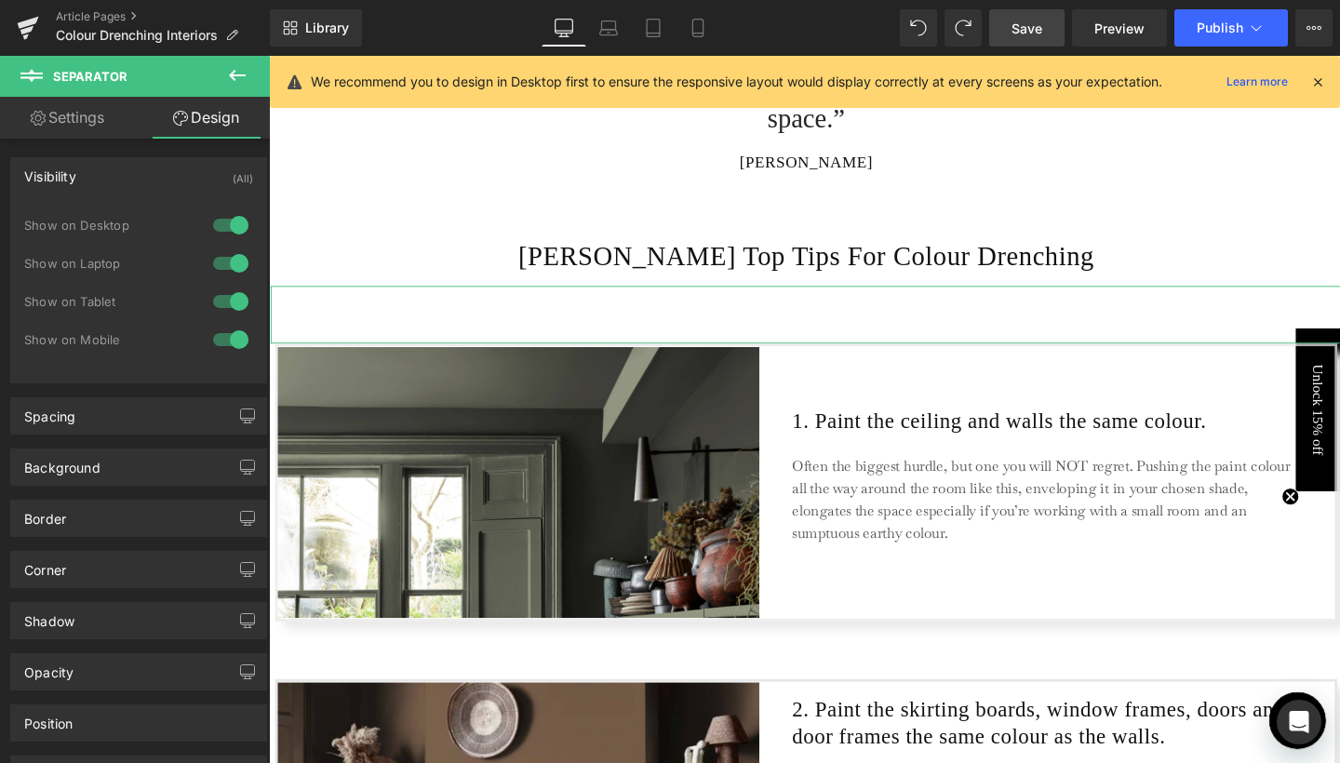
click at [232, 257] on div at bounding box center [230, 264] width 45 height 30
click at [230, 222] on div at bounding box center [230, 225] width 45 height 30
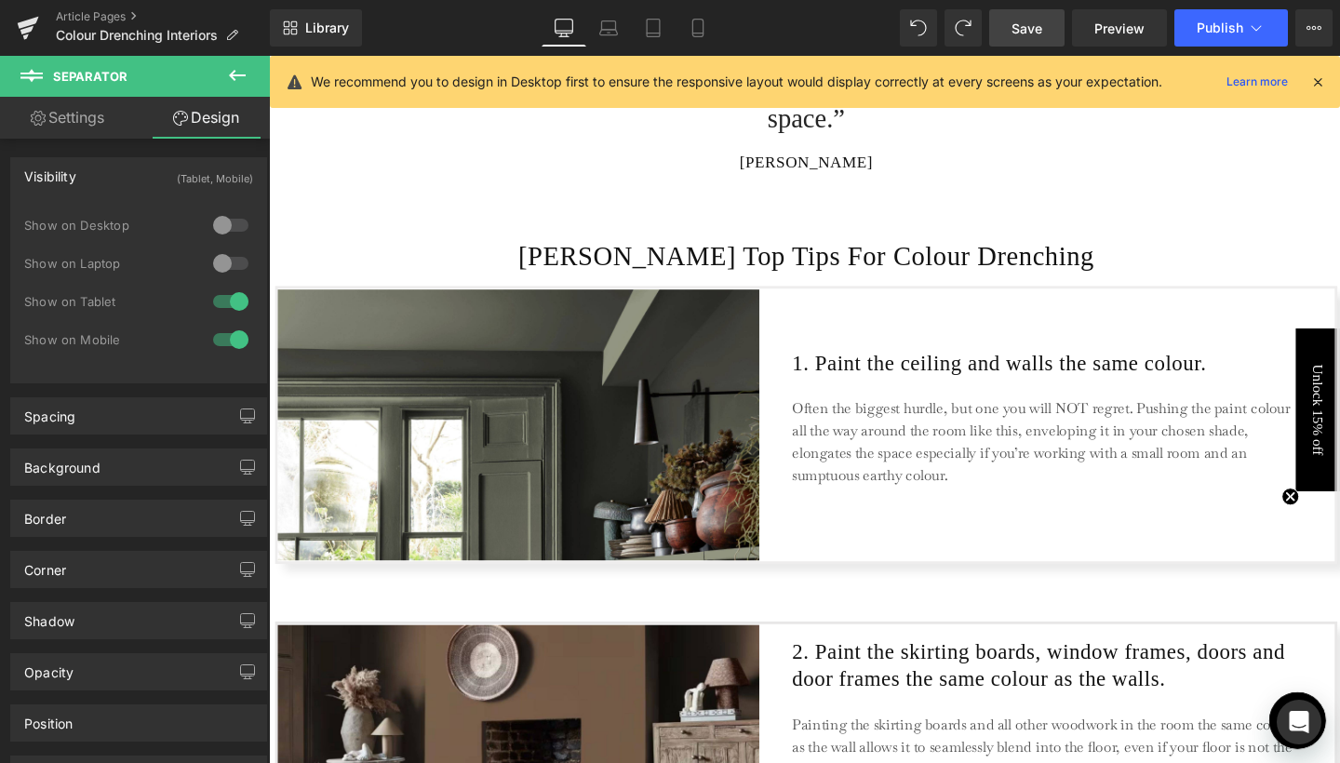
click at [232, 303] on div at bounding box center [230, 302] width 45 height 30
click at [694, 28] on icon at bounding box center [698, 28] width 19 height 19
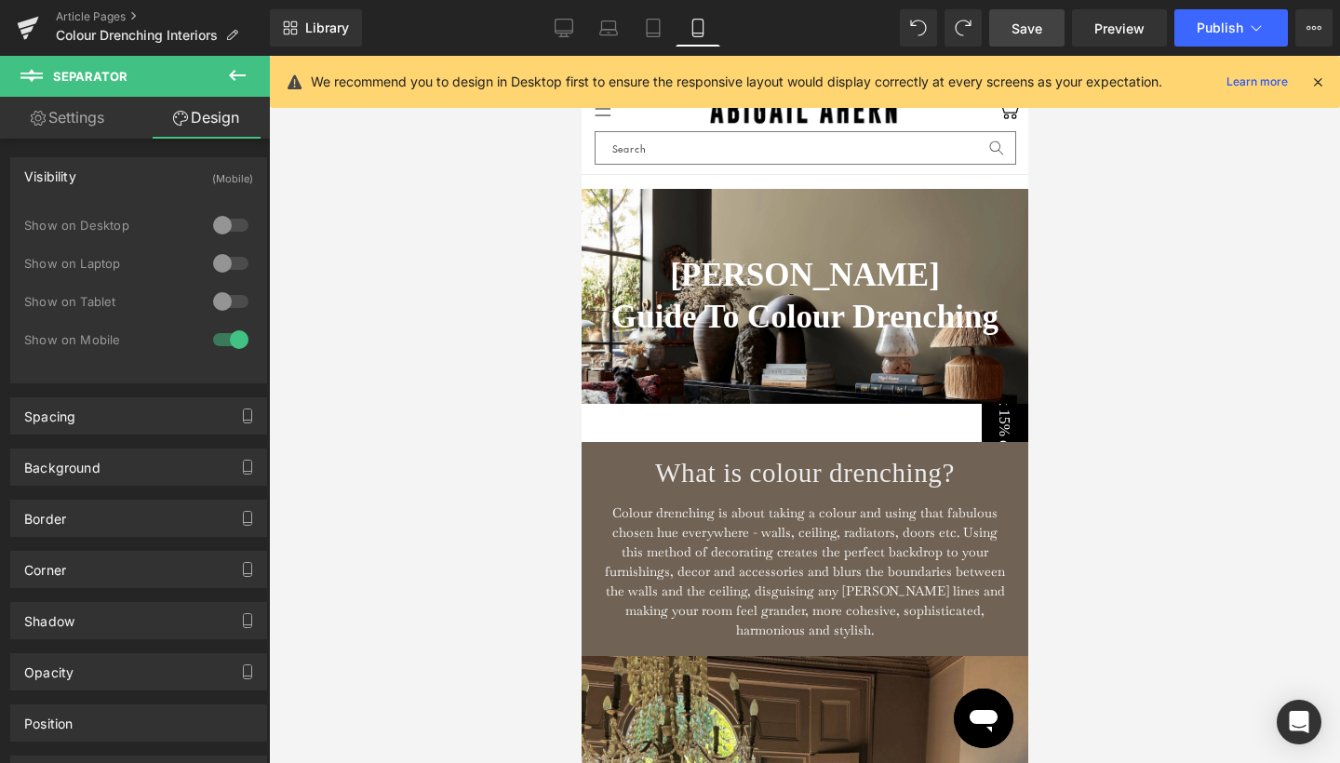
scroll to position [0, 0]
click at [1032, 30] on span "Save" at bounding box center [1027, 29] width 31 height 20
click at [1318, 24] on icon at bounding box center [1314, 27] width 15 height 15
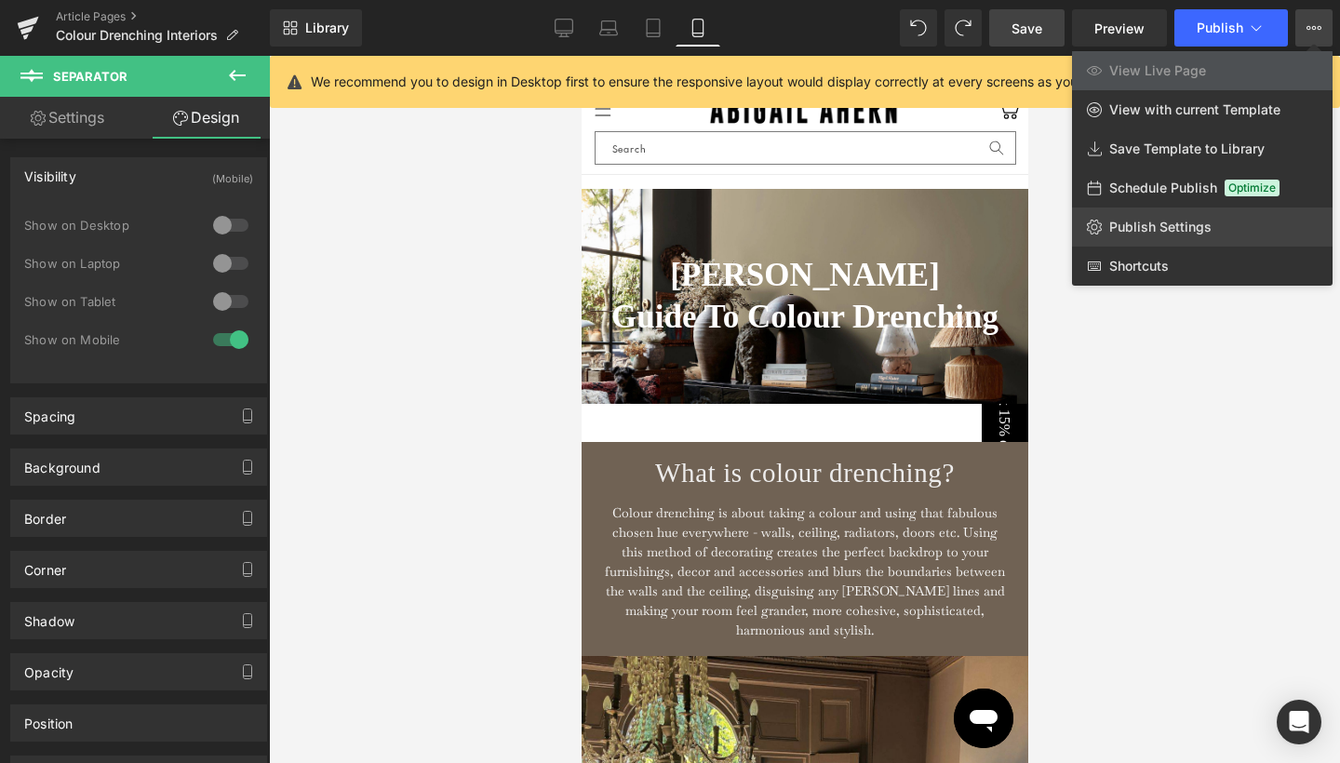
click at [1173, 228] on span "Publish Settings" at bounding box center [1160, 227] width 102 height 17
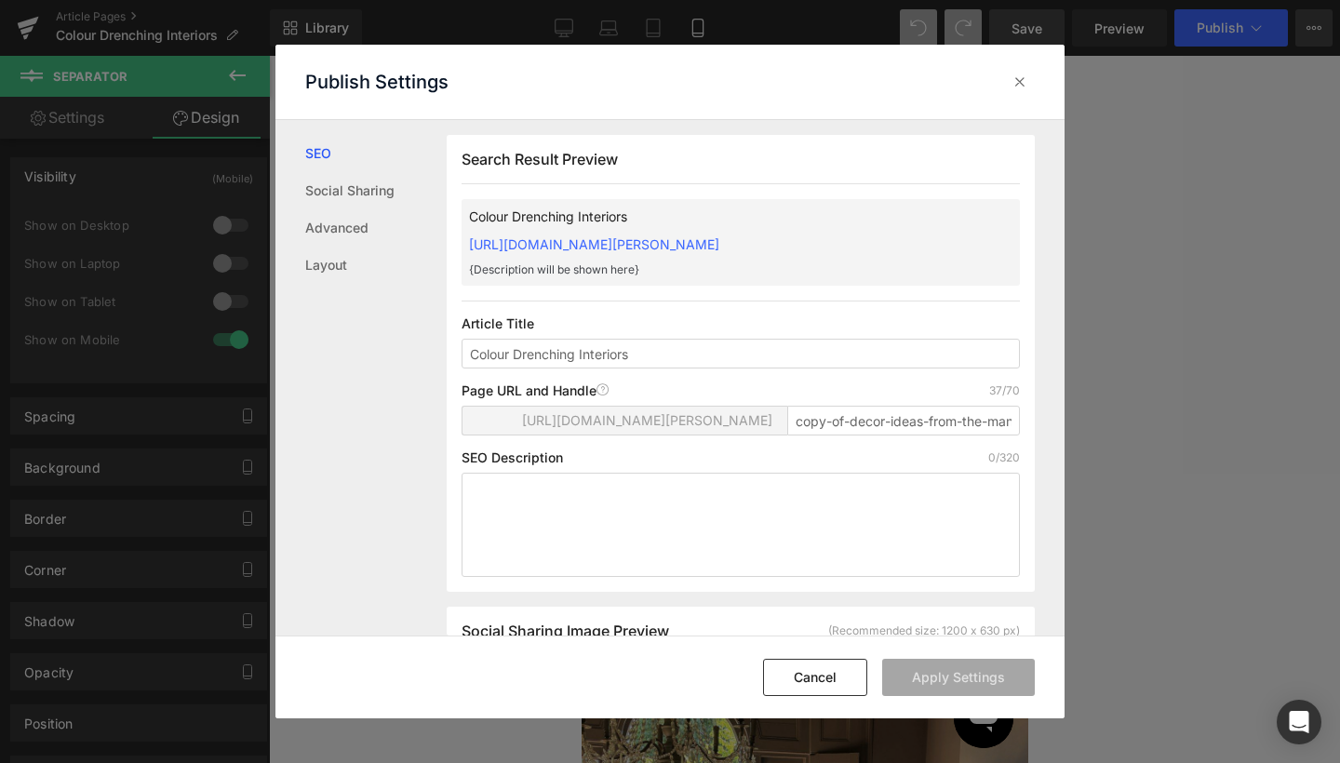
scroll to position [1, 0]
click at [555, 427] on span "https://abigailahern.myshopify.com/blogs/abigail-aherns-blog/" at bounding box center [647, 419] width 250 height 15
click at [554, 427] on span "https://abigailahern.myshopify.com/blogs/abigail-aherns-blog/" at bounding box center [647, 419] width 250 height 15
click at [816, 435] on input "copy-of-decor-ideas-from-the-mandrake" at bounding box center [903, 420] width 233 height 30
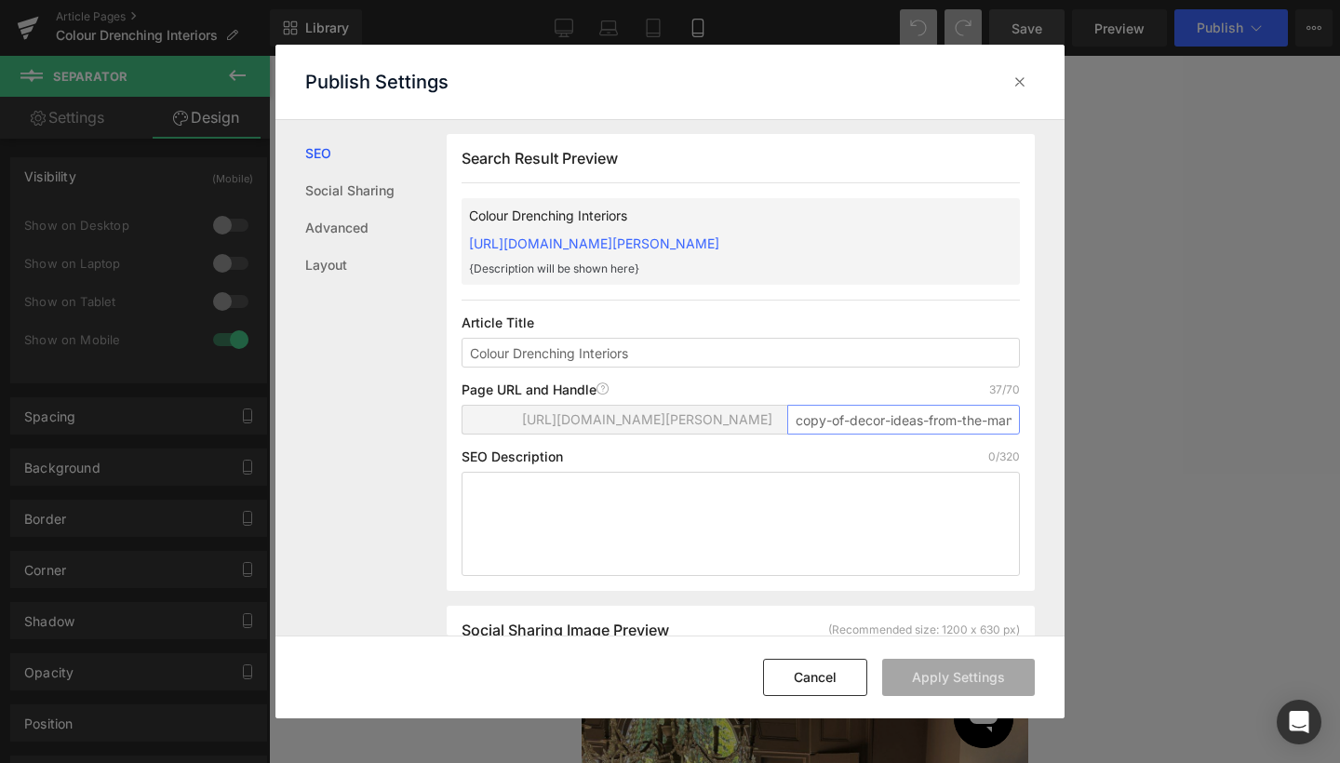
click at [816, 435] on input "copy-of-decor-ideas-from-the-mandrake" at bounding box center [903, 420] width 233 height 30
type input "colour-drenching-interiors"
click at [354, 193] on link "Social Sharing" at bounding box center [375, 190] width 141 height 37
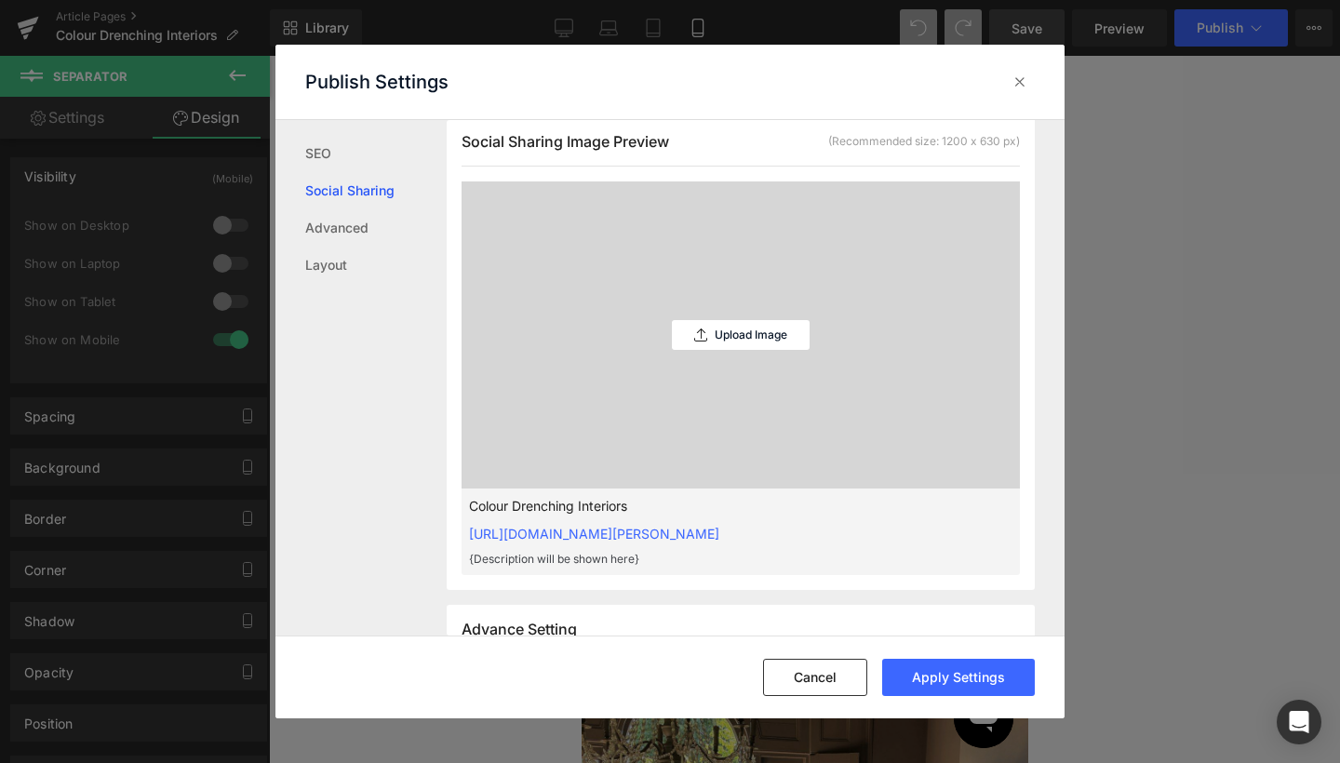
scroll to position [492, 0]
click at [340, 233] on link "Advanced" at bounding box center [375, 227] width 141 height 37
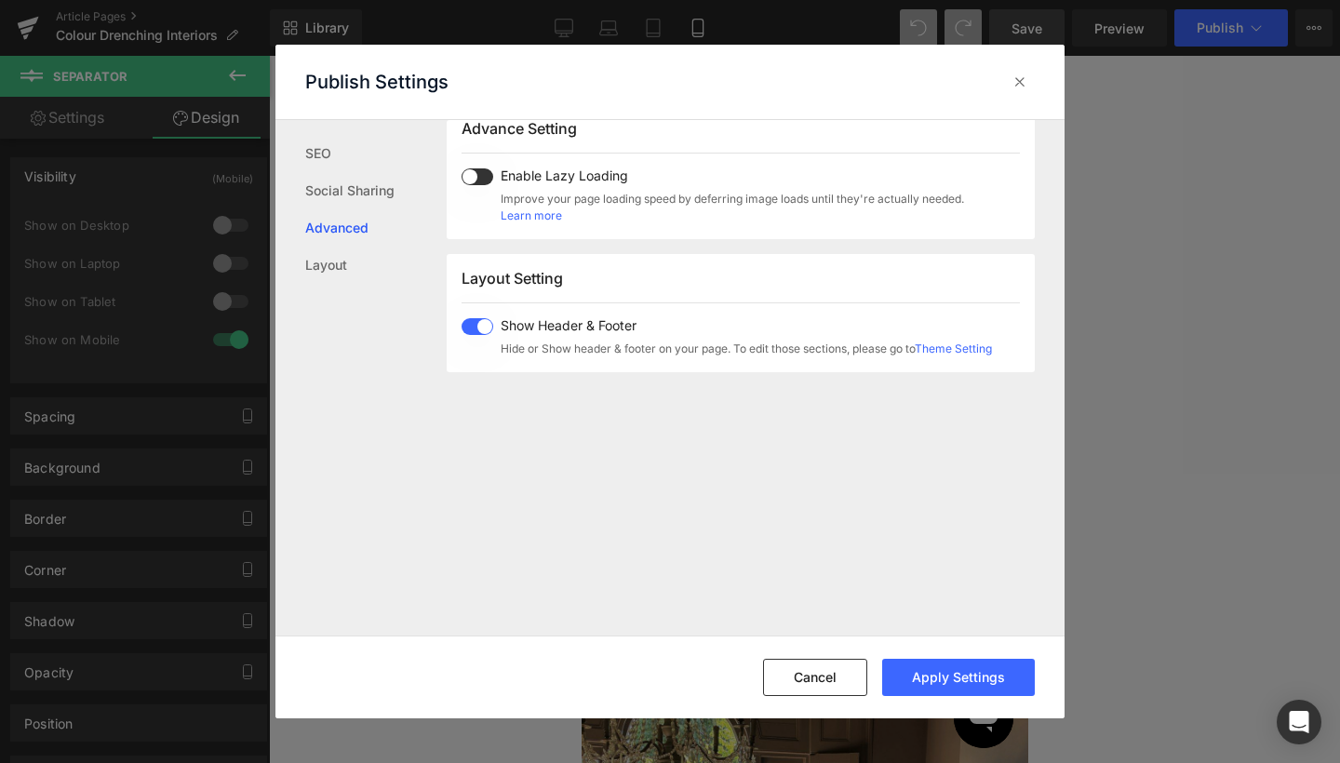
scroll to position [1000, 0]
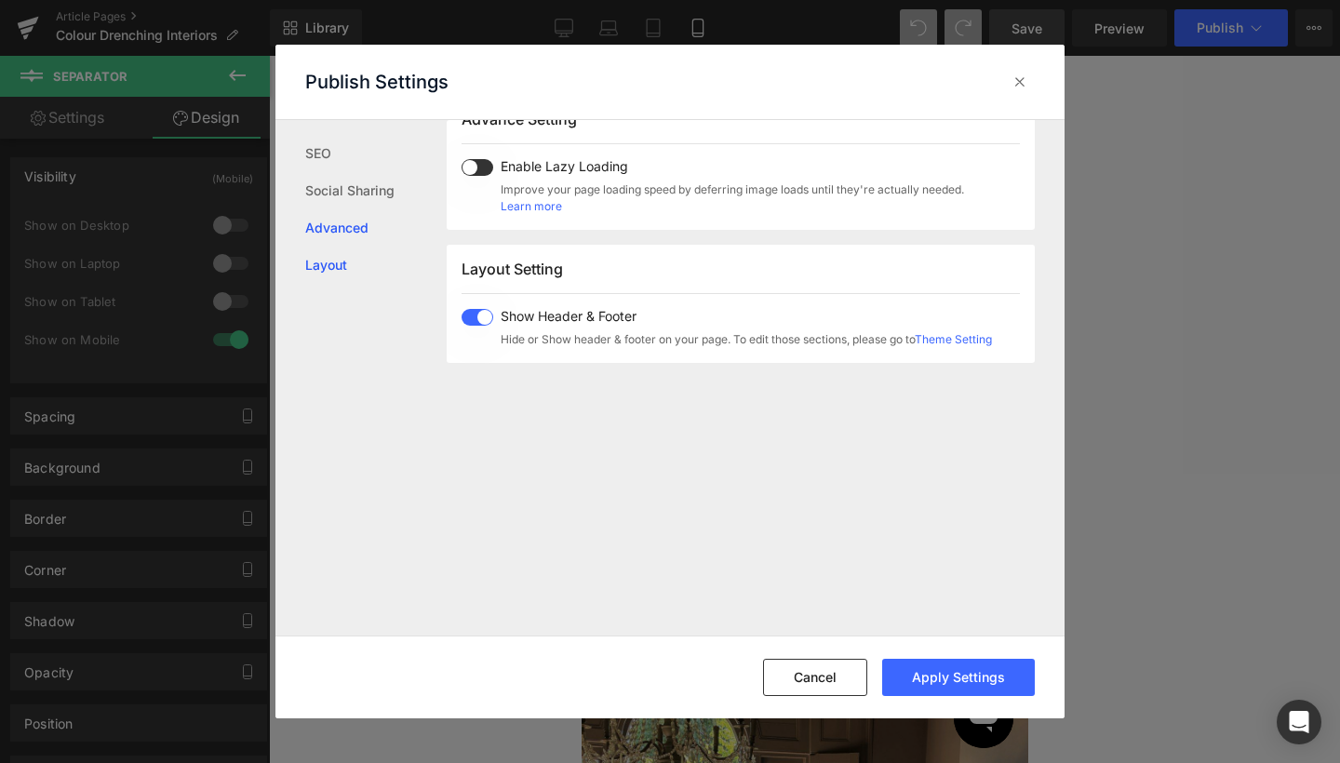
click at [328, 263] on link "Layout" at bounding box center [375, 265] width 141 height 37
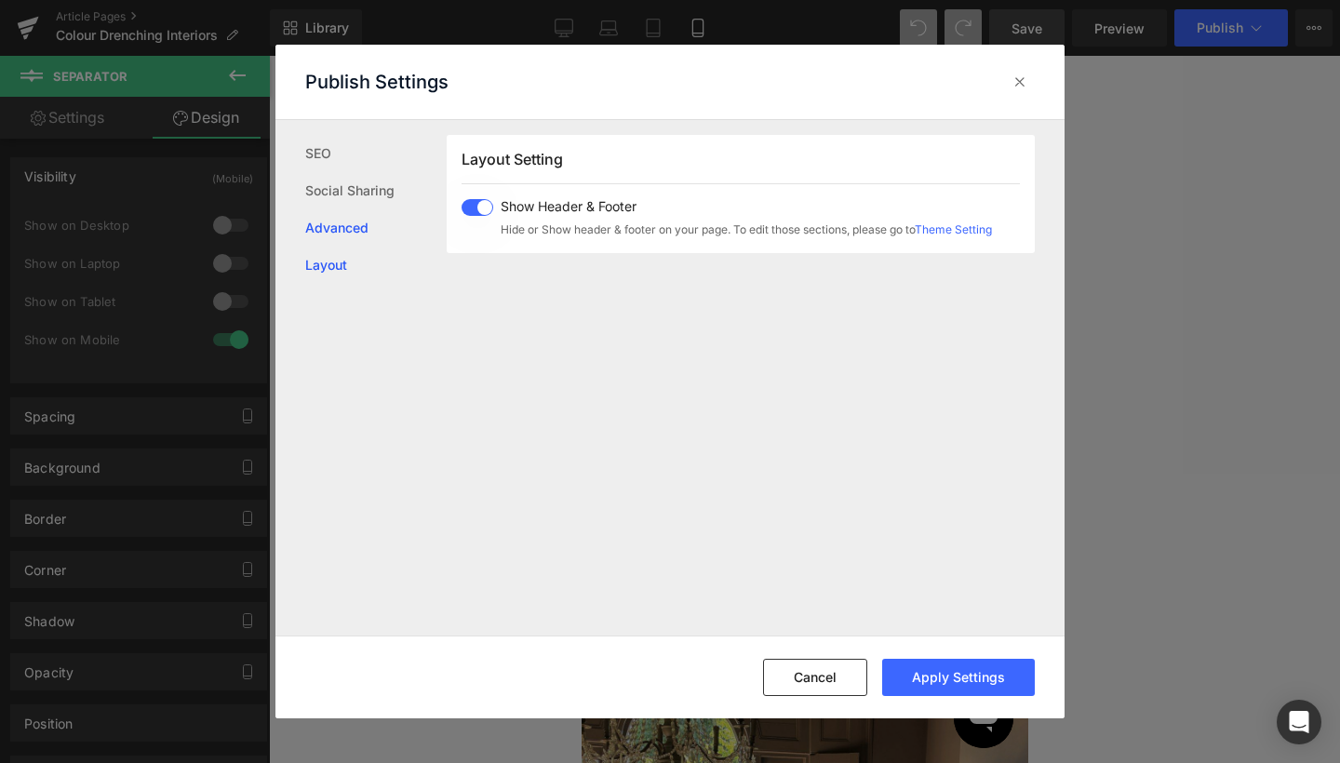
click at [331, 233] on link "Advanced" at bounding box center [375, 227] width 141 height 37
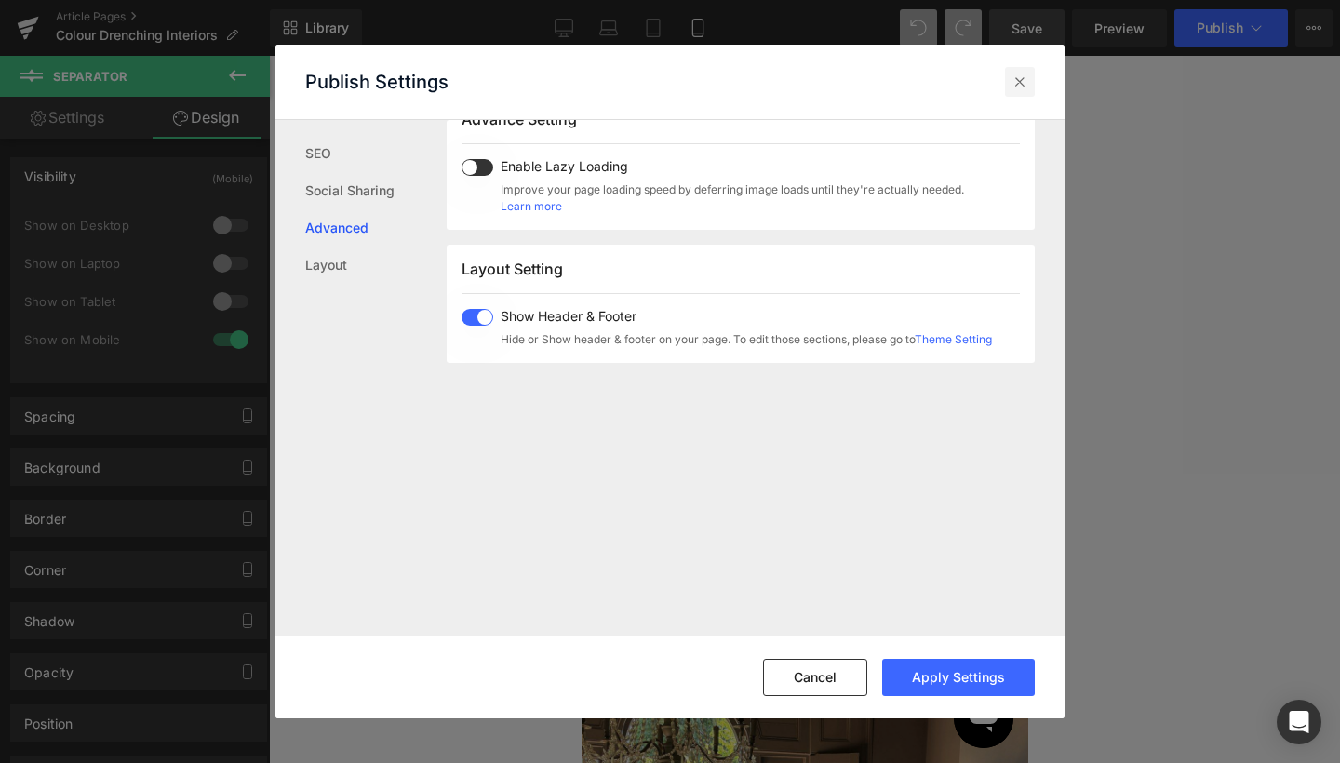
click at [1020, 82] on icon at bounding box center [1020, 82] width 19 height 19
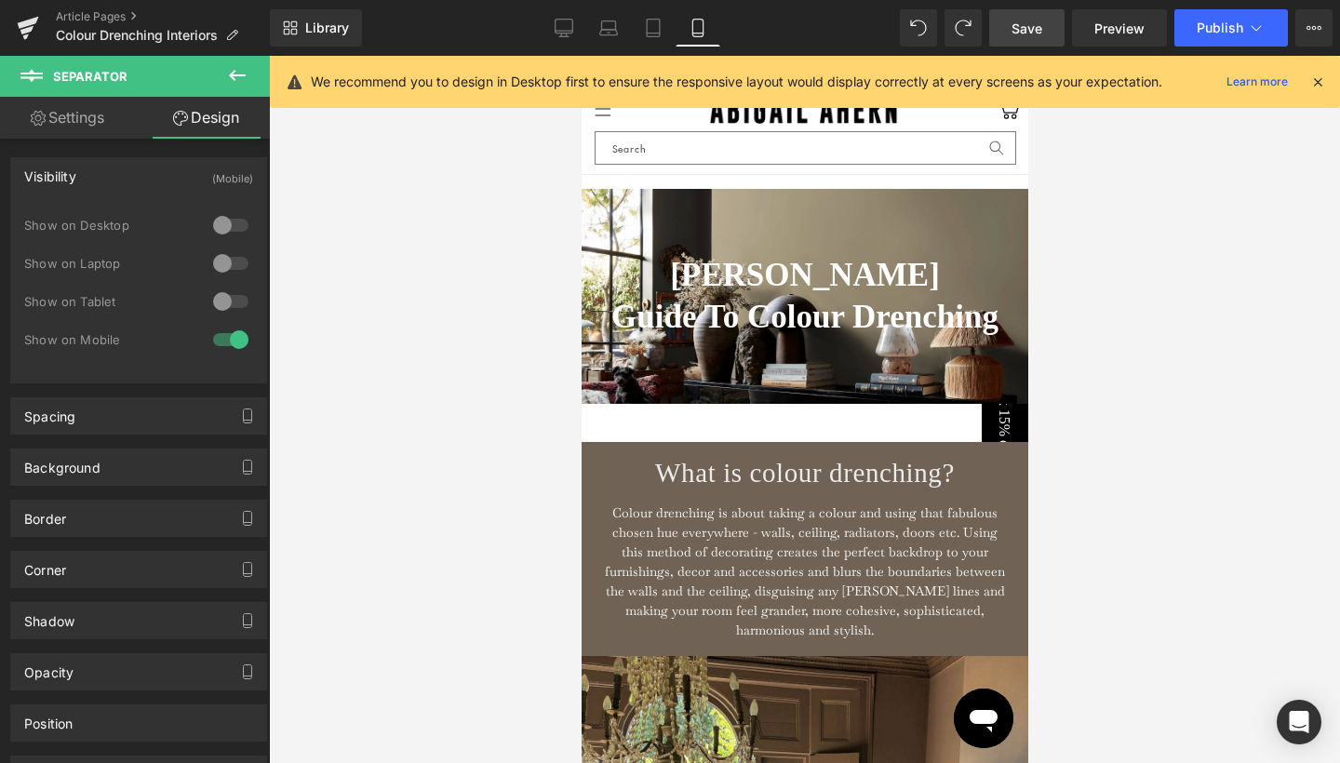
scroll to position [0, 0]
click at [1217, 41] on button "Publish" at bounding box center [1232, 27] width 114 height 37
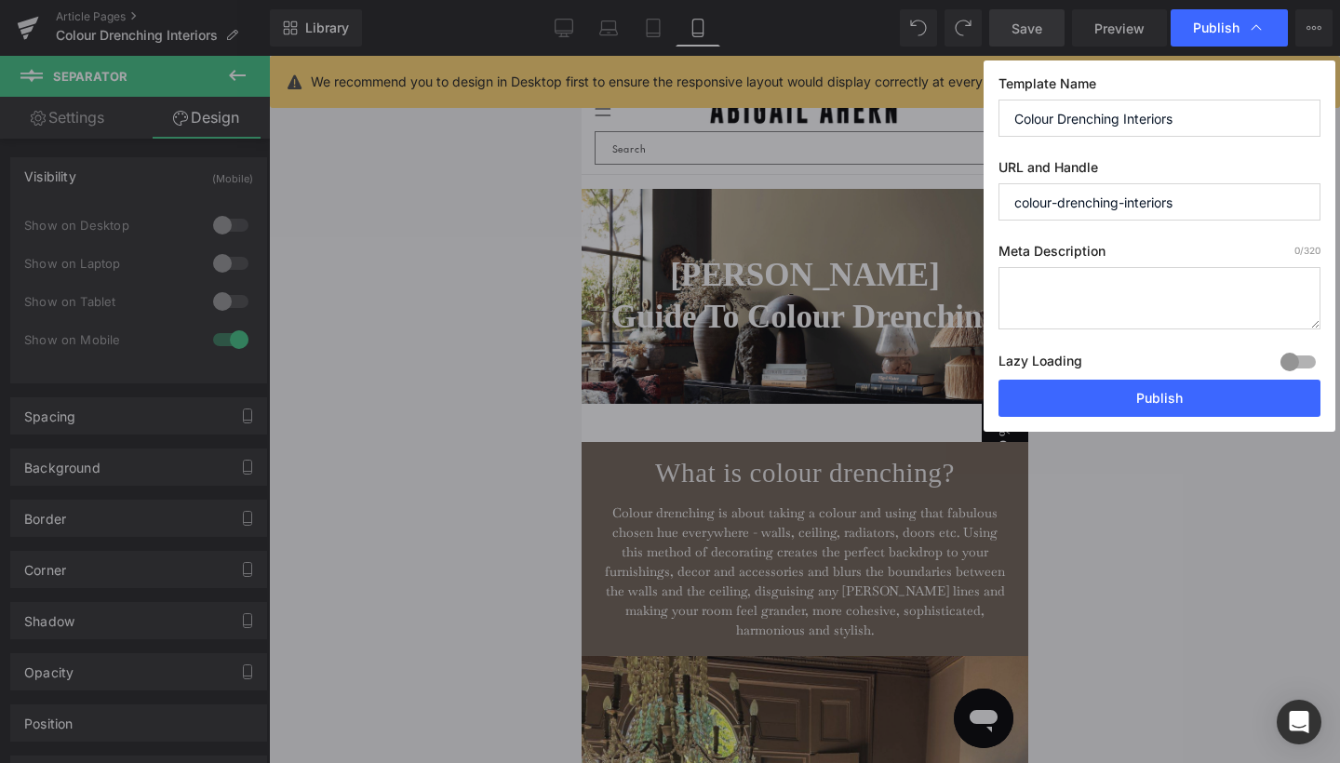
click at [1024, 275] on textarea at bounding box center [1160, 298] width 322 height 62
paste textarea "Dare to be different by colour drenching your space for an unconventional yet t…"
type textarea "Dare to be different by colour drenching your space for an unconventional yet t…"
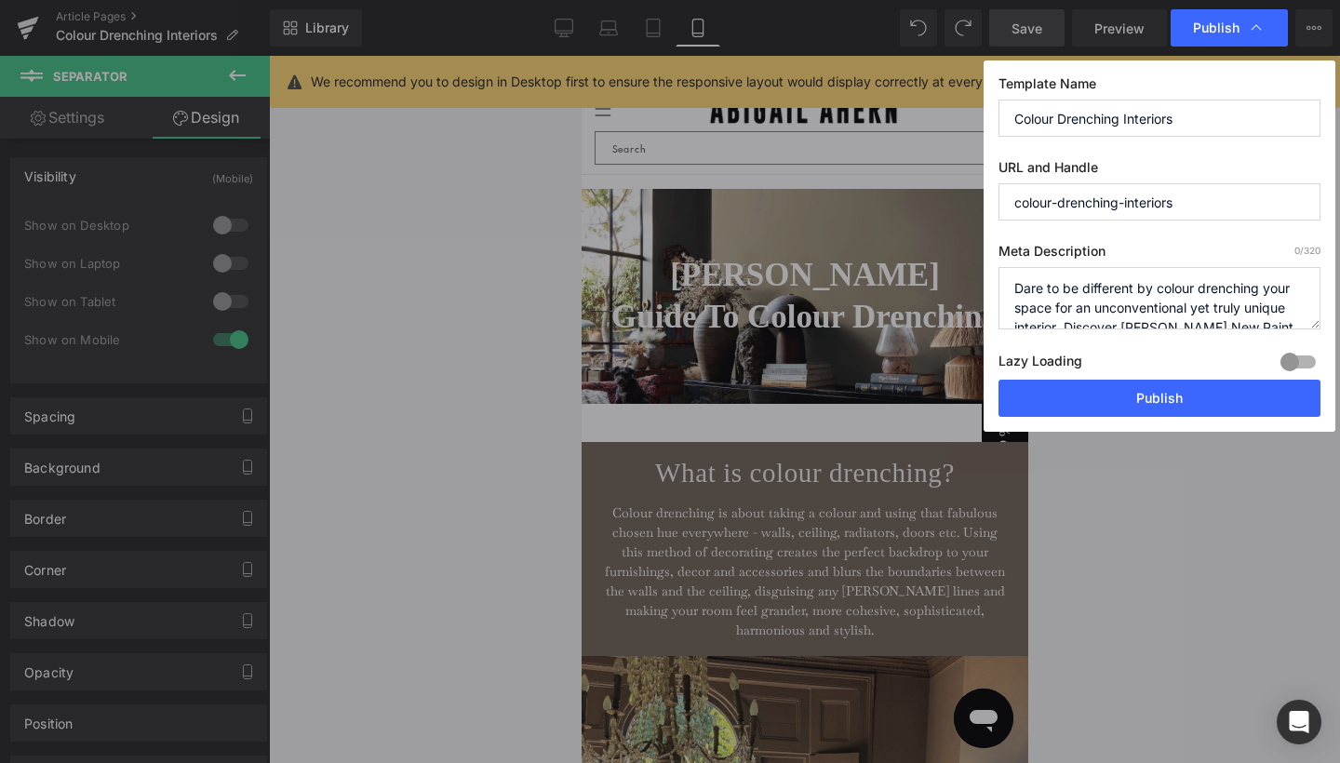
scroll to position [39, 0]
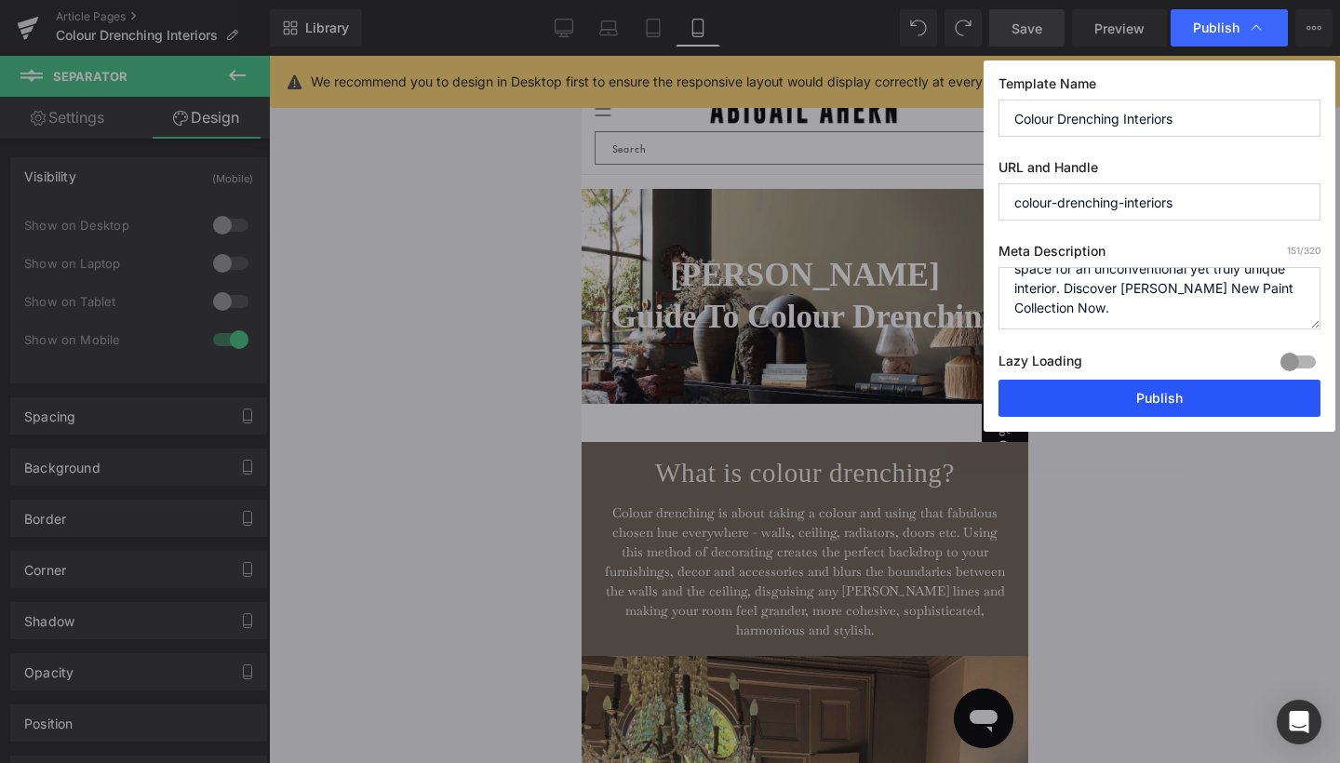
click at [1061, 401] on button "Publish" at bounding box center [1160, 398] width 322 height 37
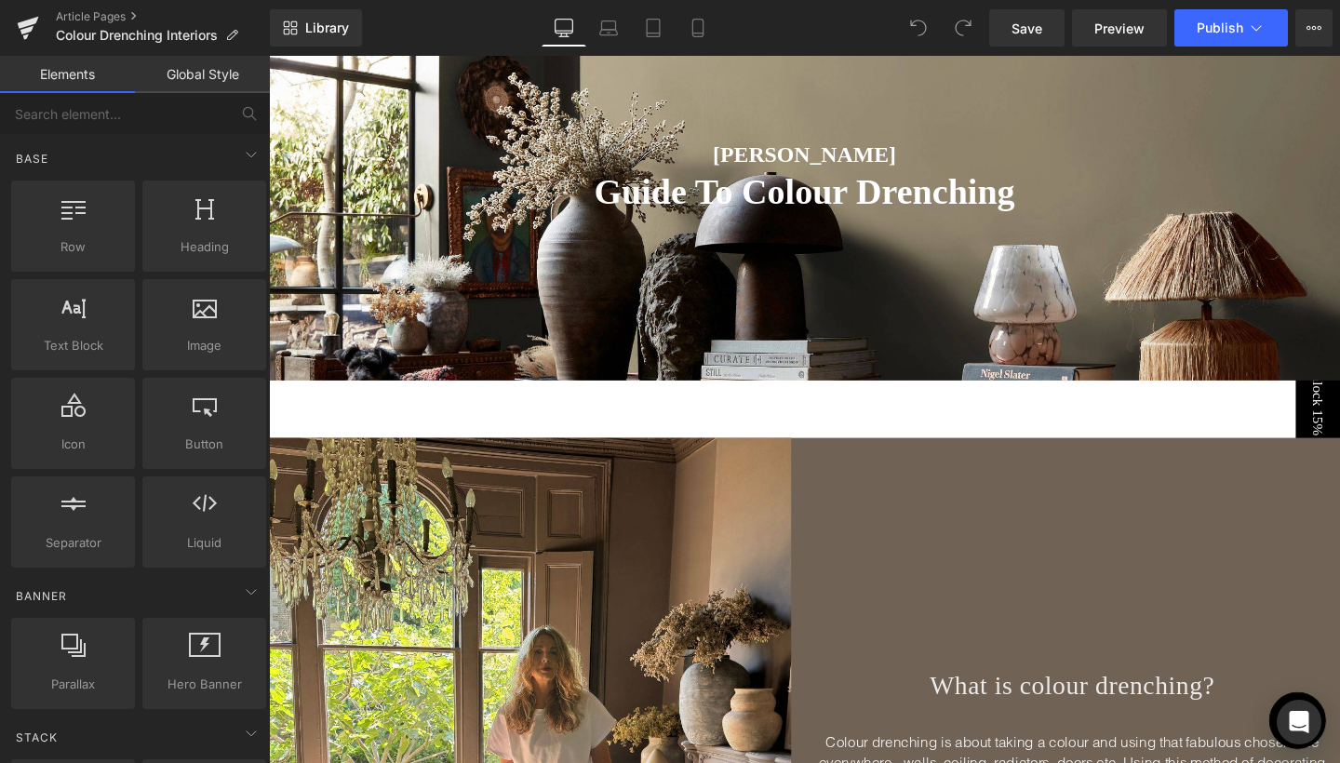
scroll to position [42, 0]
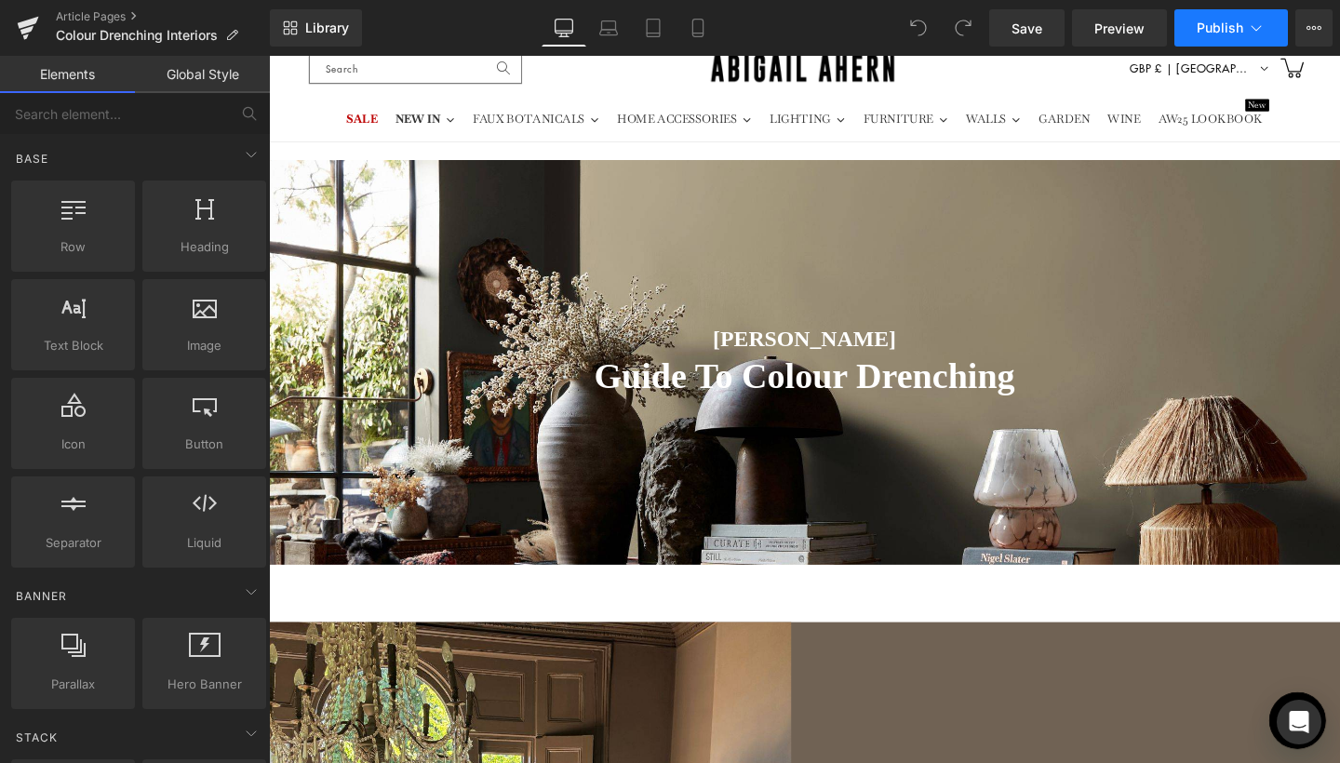
click at [1277, 24] on button "Publish" at bounding box center [1232, 27] width 114 height 37
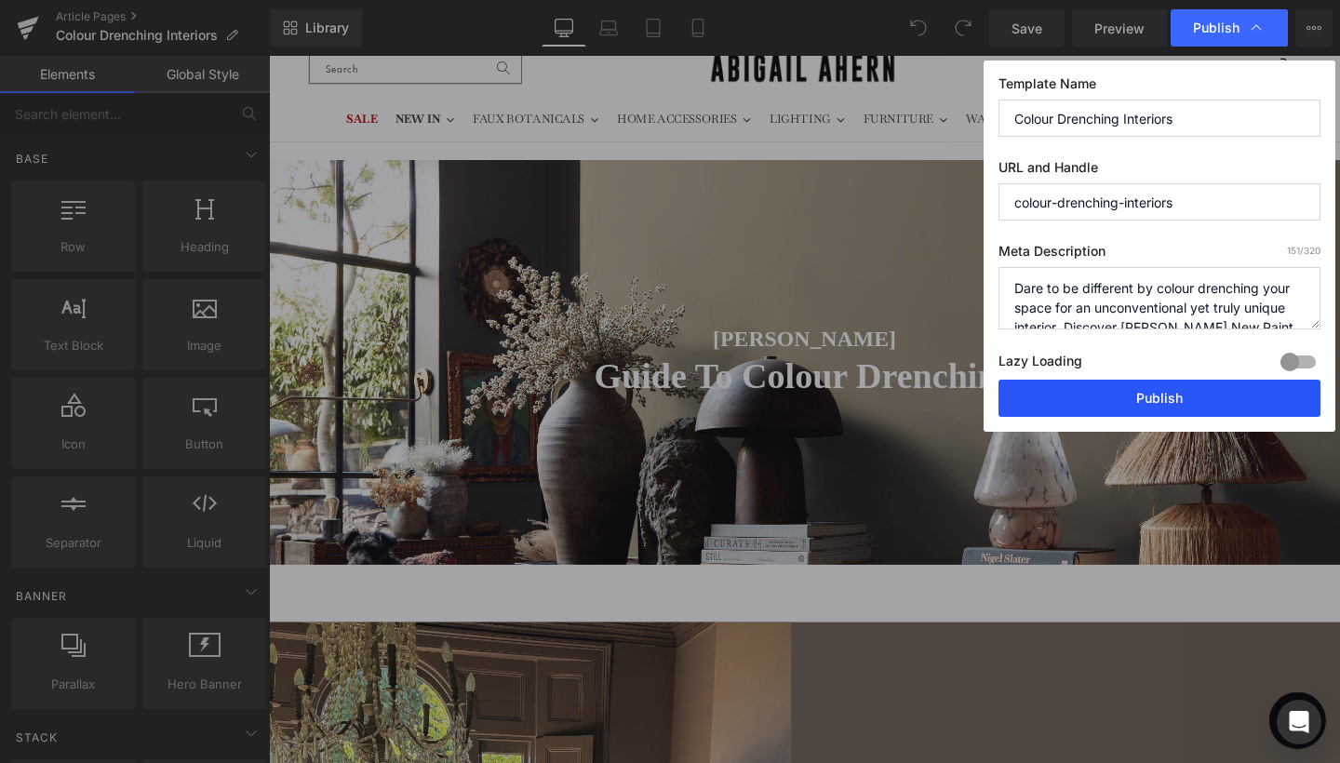
click at [1097, 397] on button "Publish" at bounding box center [1160, 398] width 322 height 37
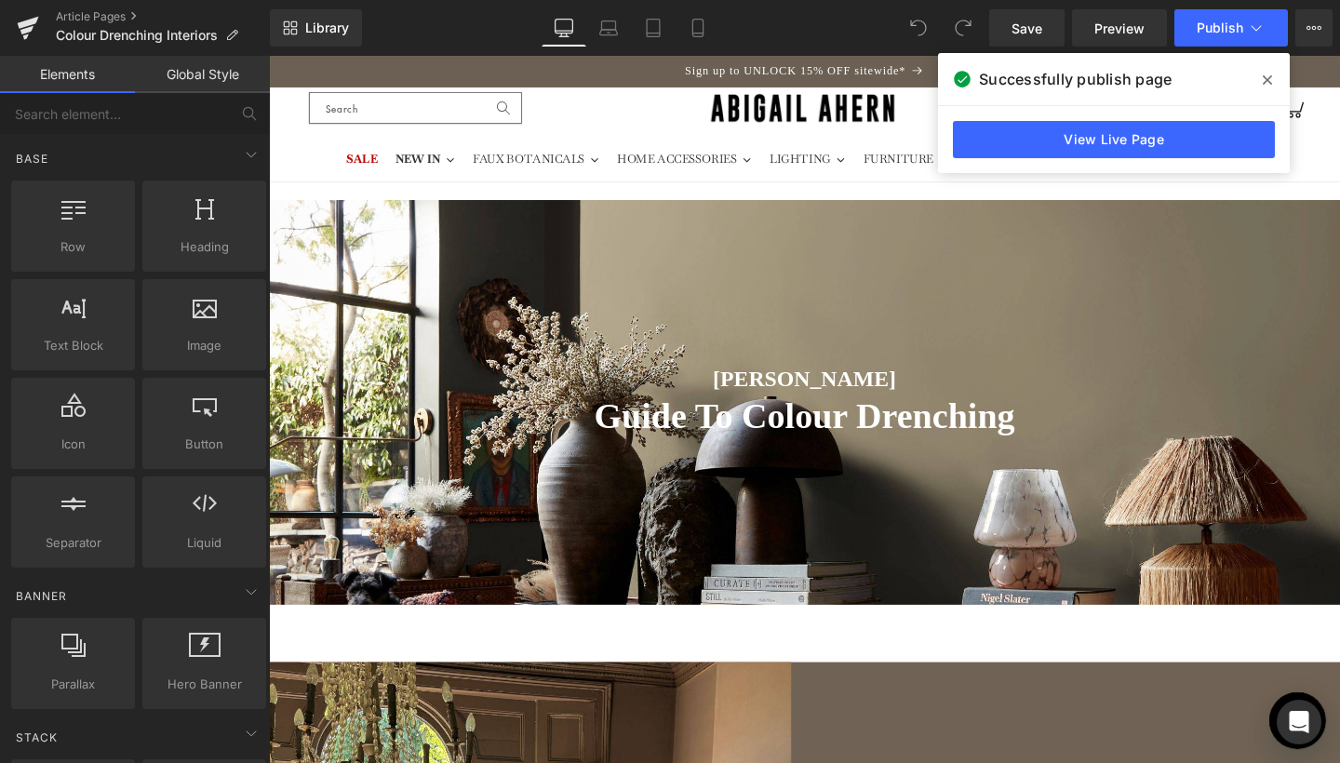
scroll to position [0, 0]
